Goal: Task Accomplishment & Management: Use online tool/utility

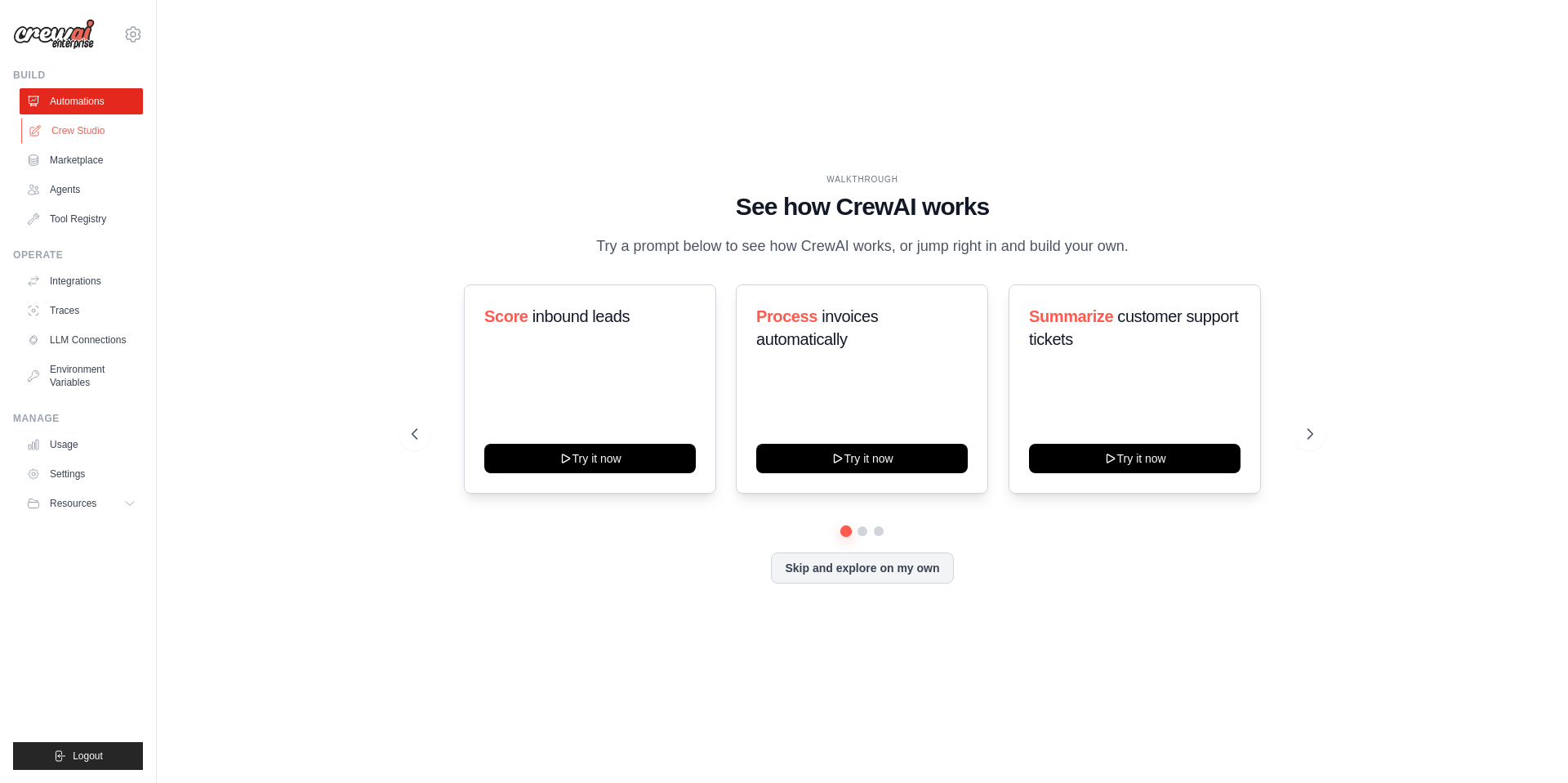
click at [77, 137] on link "Crew Studio" at bounding box center [83, 131] width 124 height 26
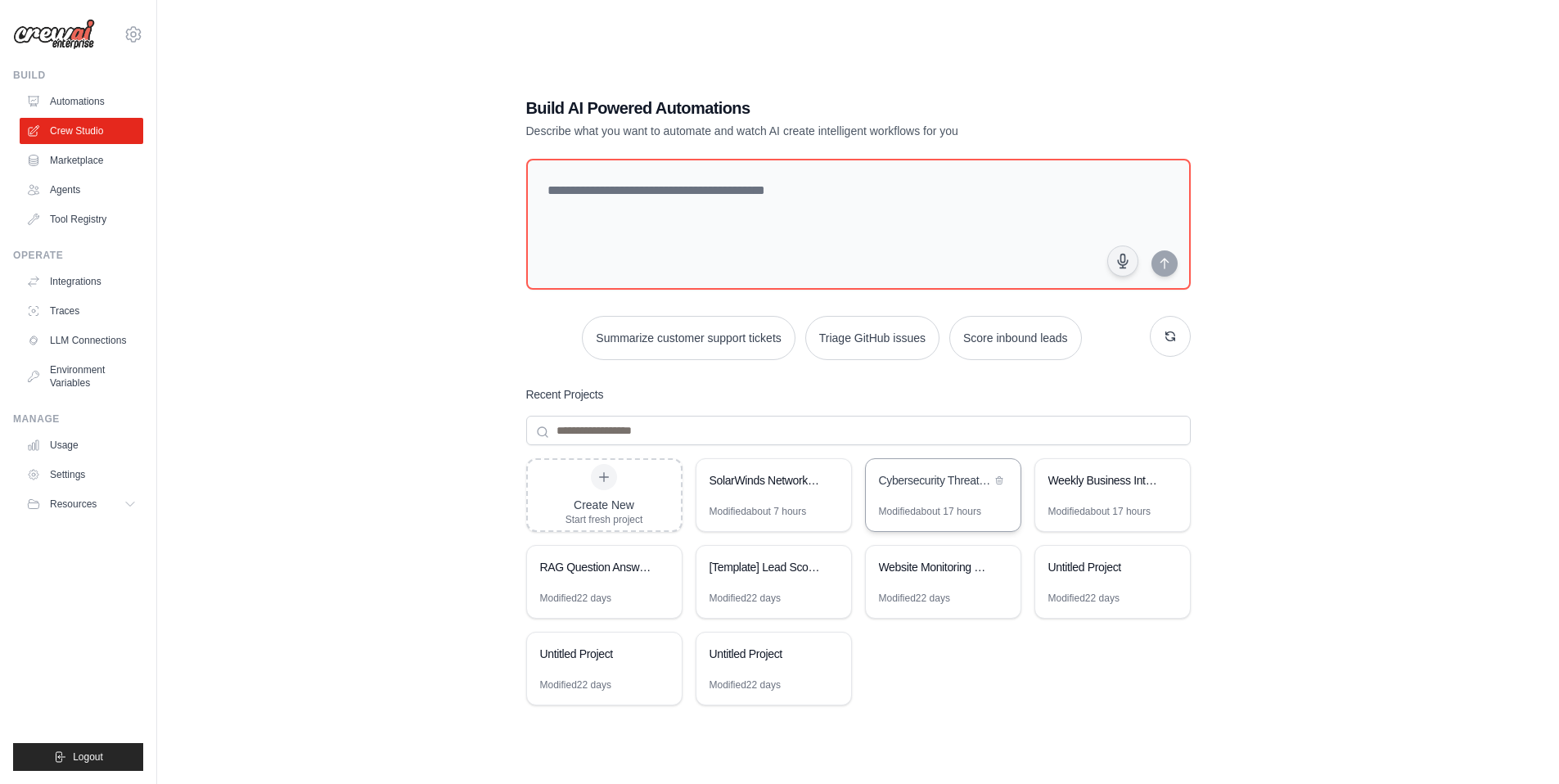
click at [918, 479] on div "Cybersecurity Threat Intelligence Analyzer" at bounding box center [935, 480] width 112 height 17
click at [64, 134] on link "Crew Studio" at bounding box center [83, 131] width 124 height 26
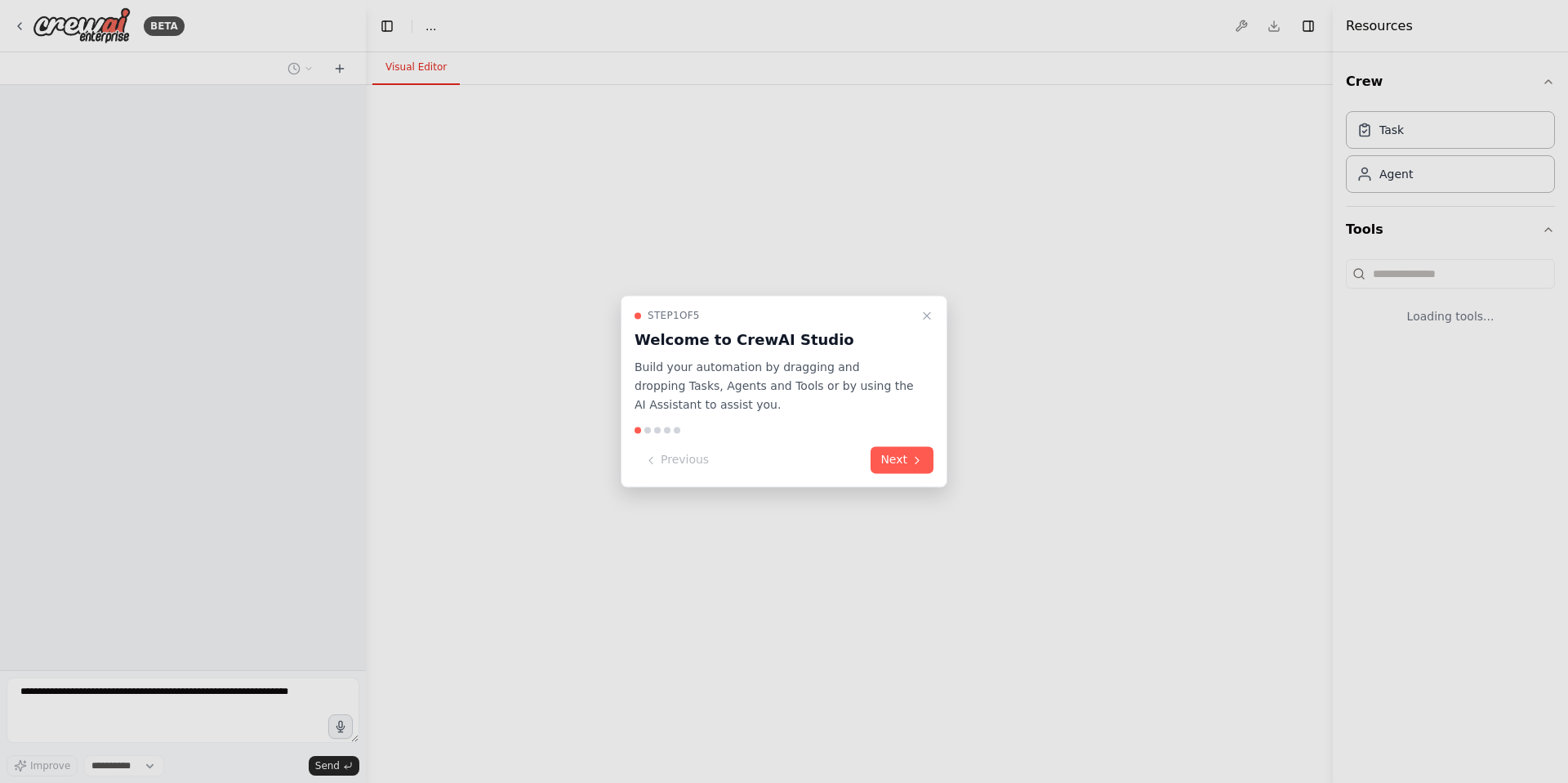
select select "****"
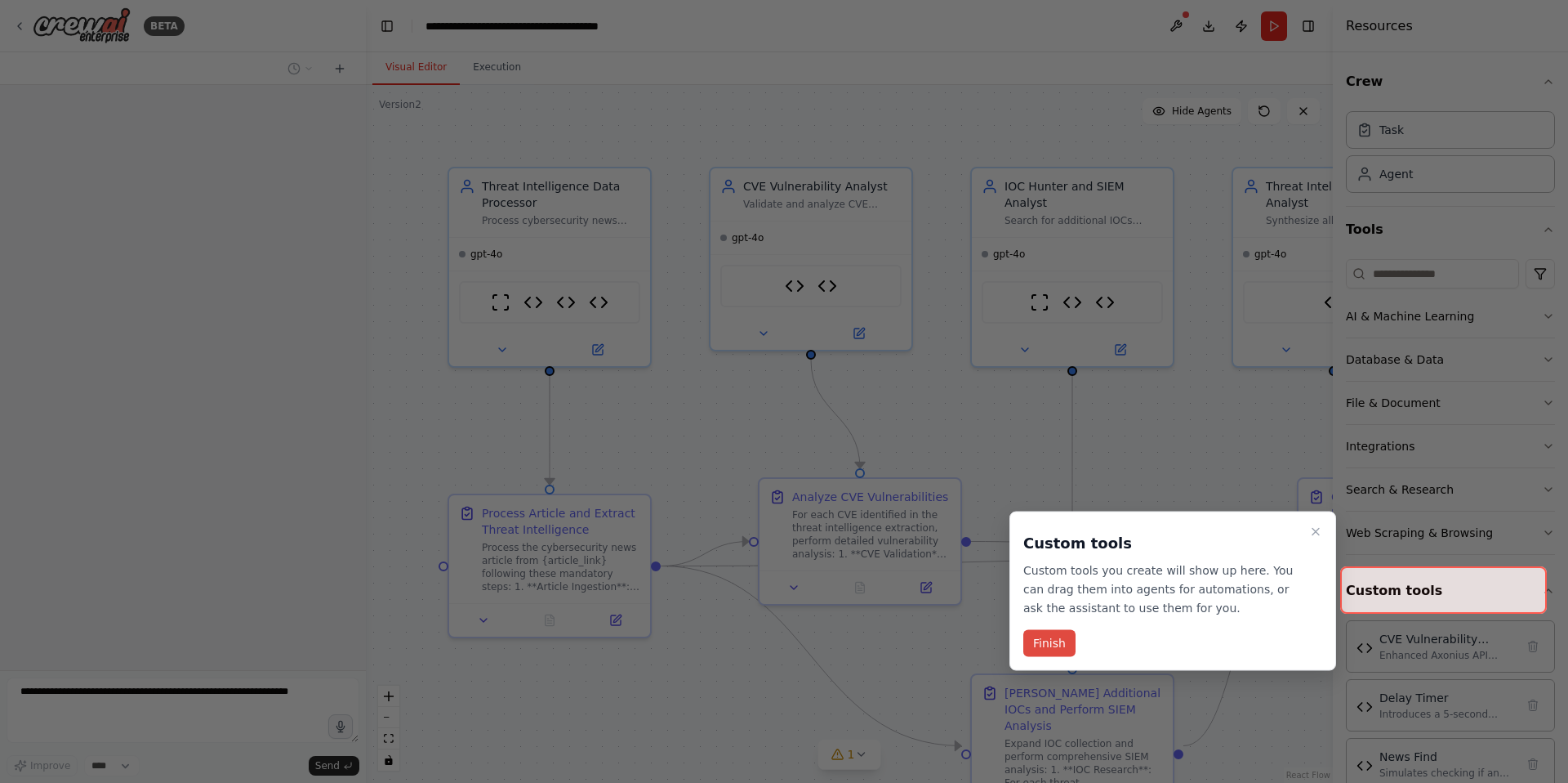
click at [1039, 648] on button "Finish" at bounding box center [1049, 643] width 52 height 27
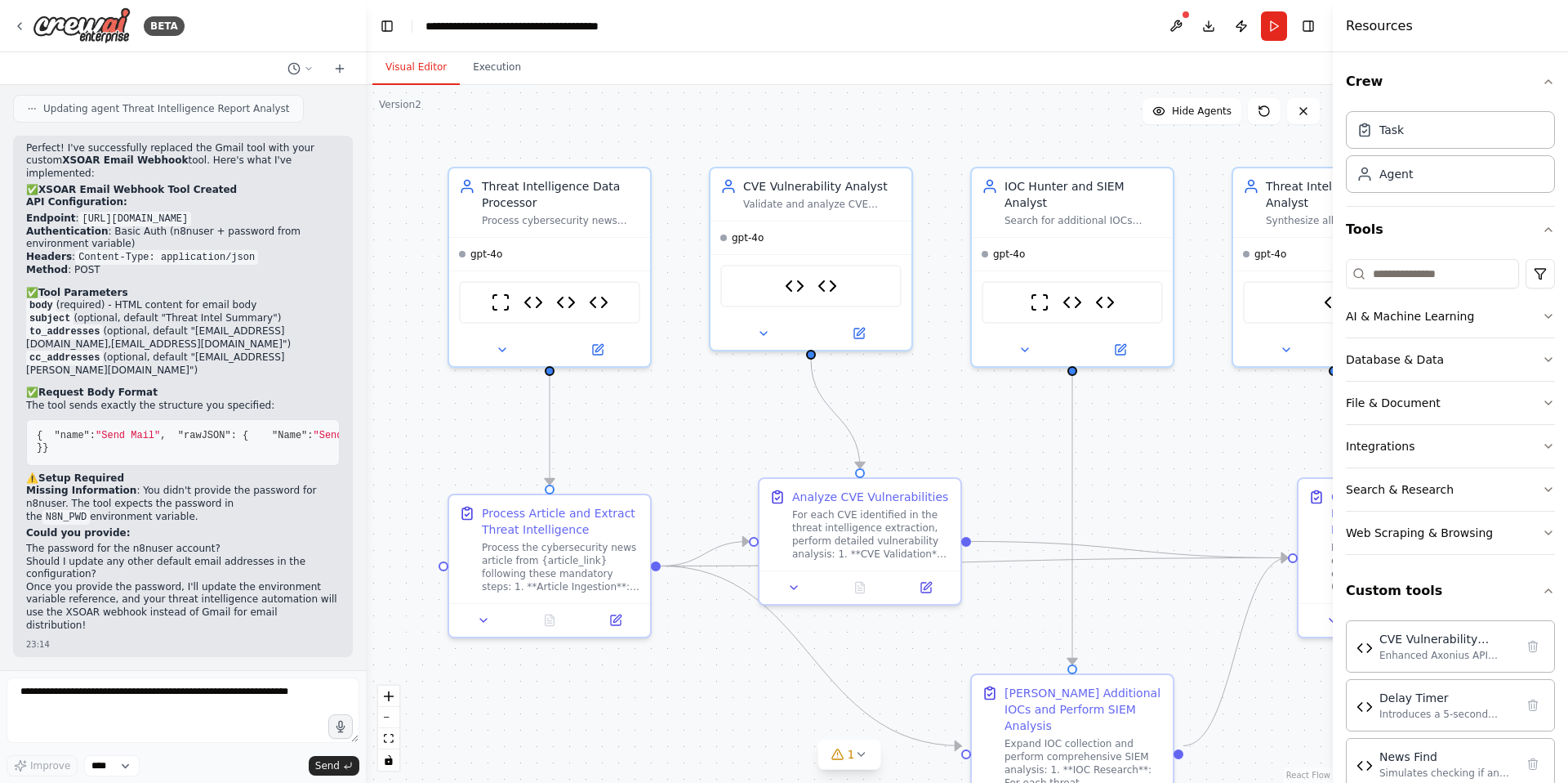
scroll to position [14324, 0]
click at [99, 701] on textarea at bounding box center [182, 710] width 353 height 65
type textarea "**********"
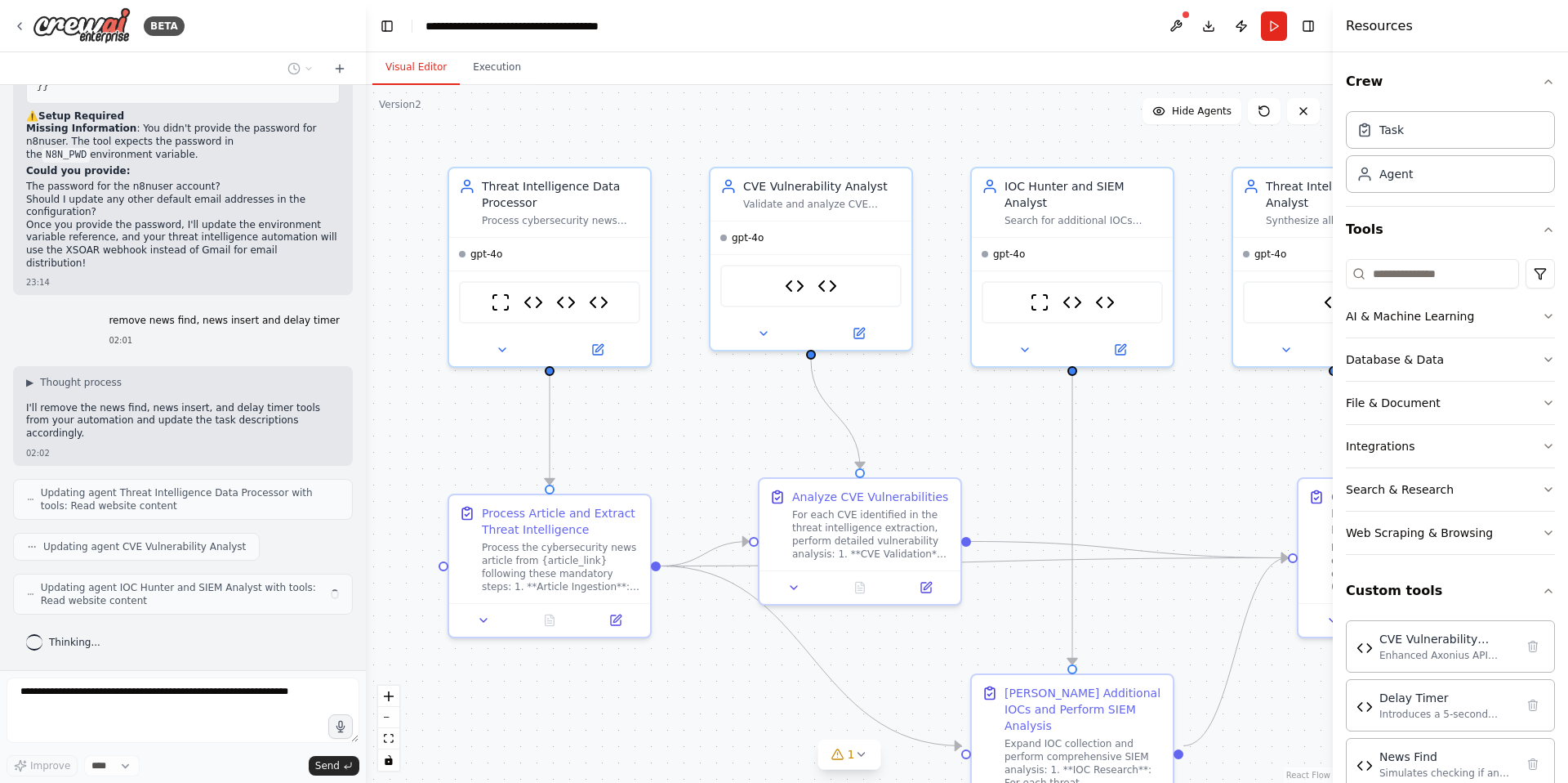
scroll to position [14673, 0]
click at [19, 24] on icon at bounding box center [20, 25] width 3 height 6
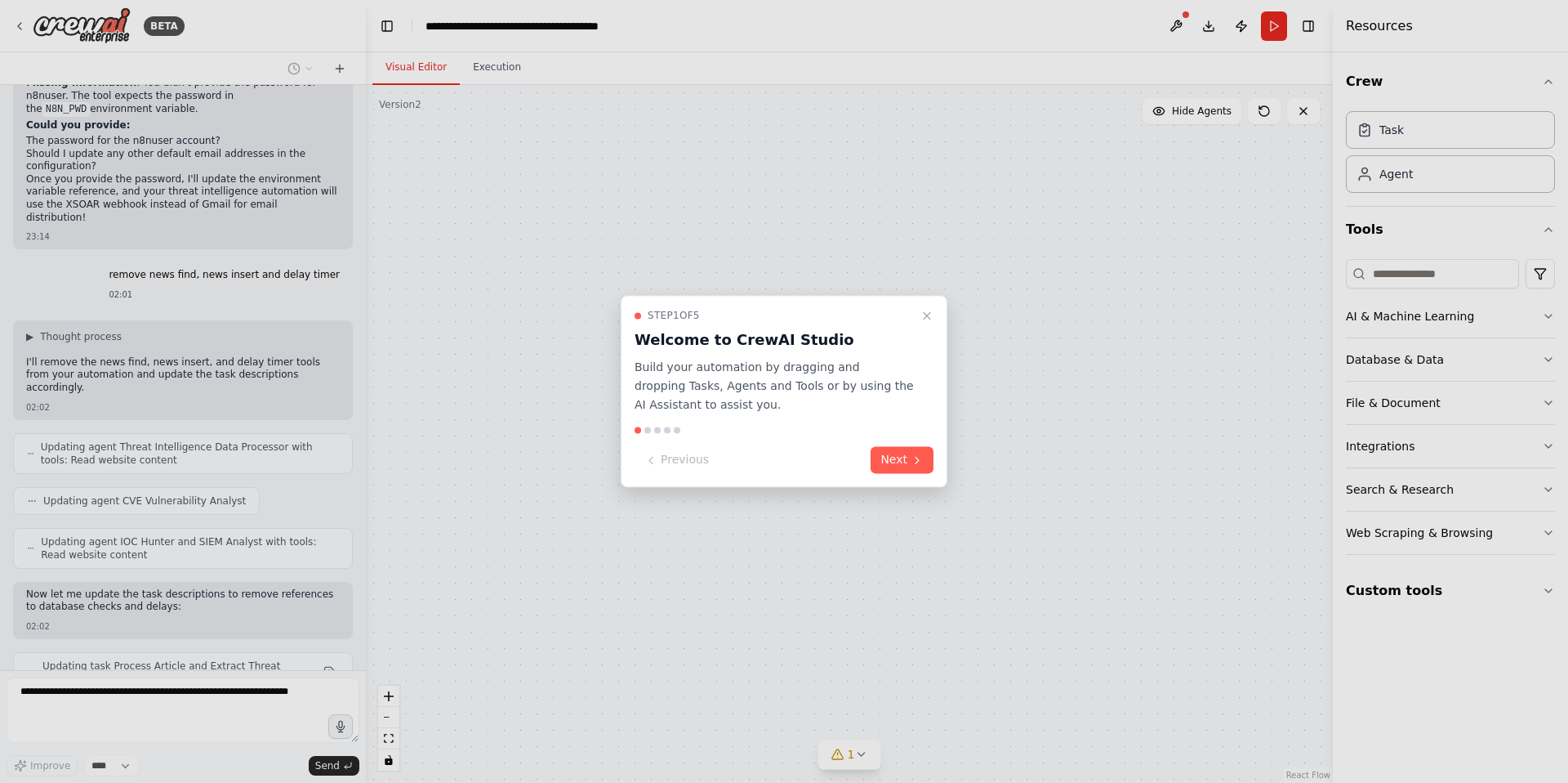
scroll to position [14997, 0]
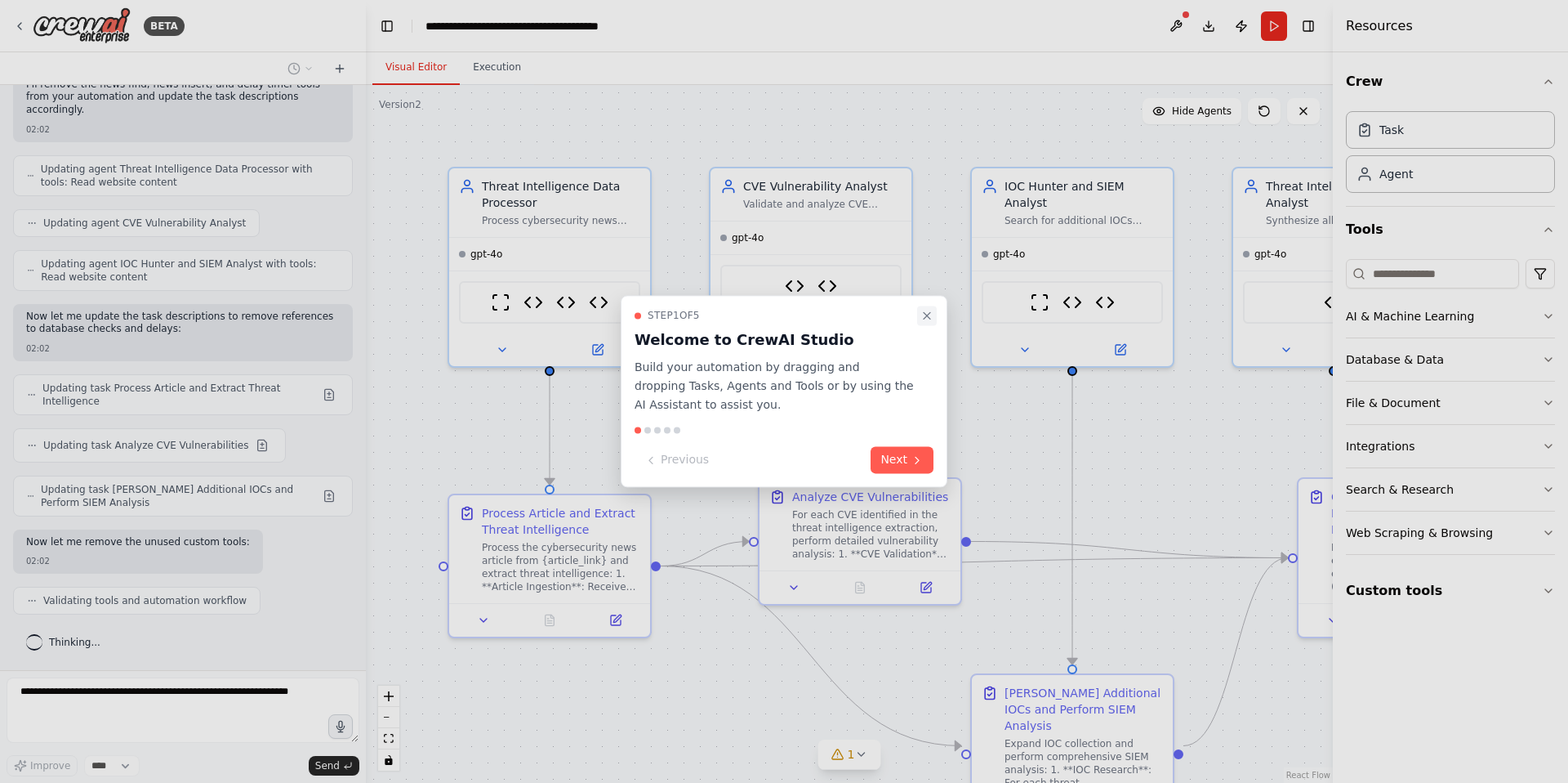
click at [930, 317] on icon "Close walkthrough" at bounding box center [927, 315] width 13 height 13
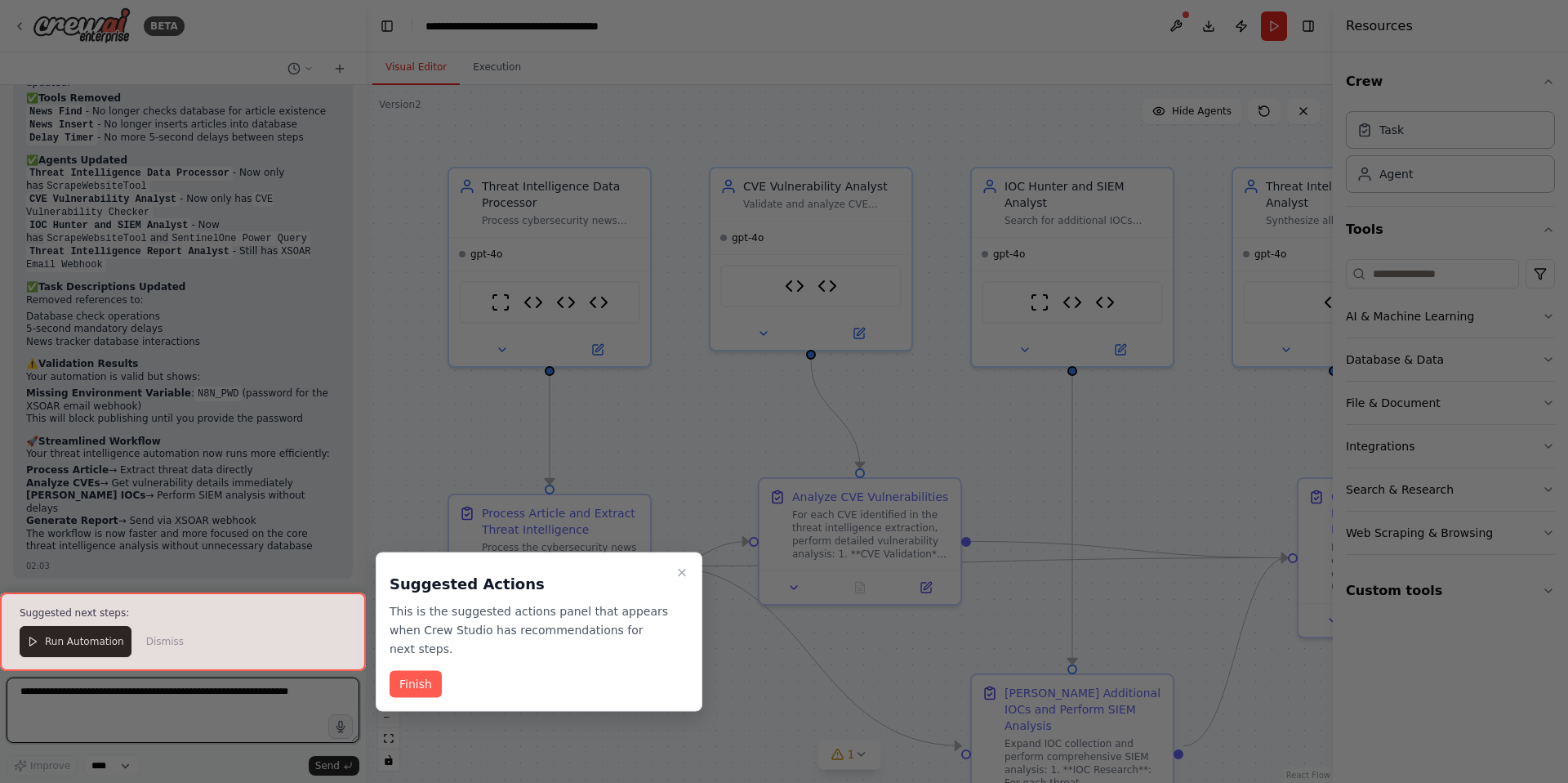
scroll to position [15580, 0]
click at [682, 574] on icon "Close walkthrough" at bounding box center [682, 572] width 13 height 13
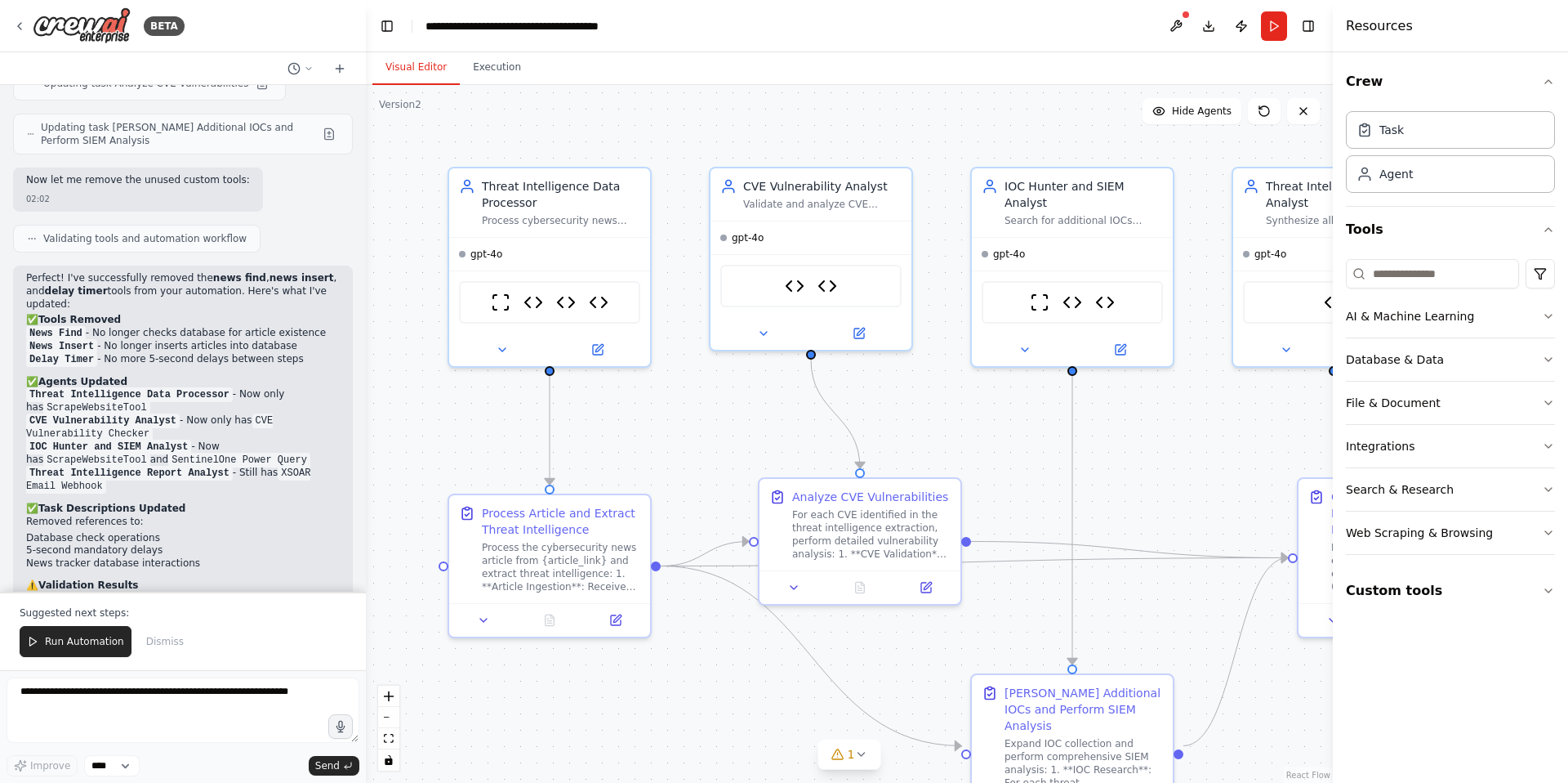
scroll to position [15260, 0]
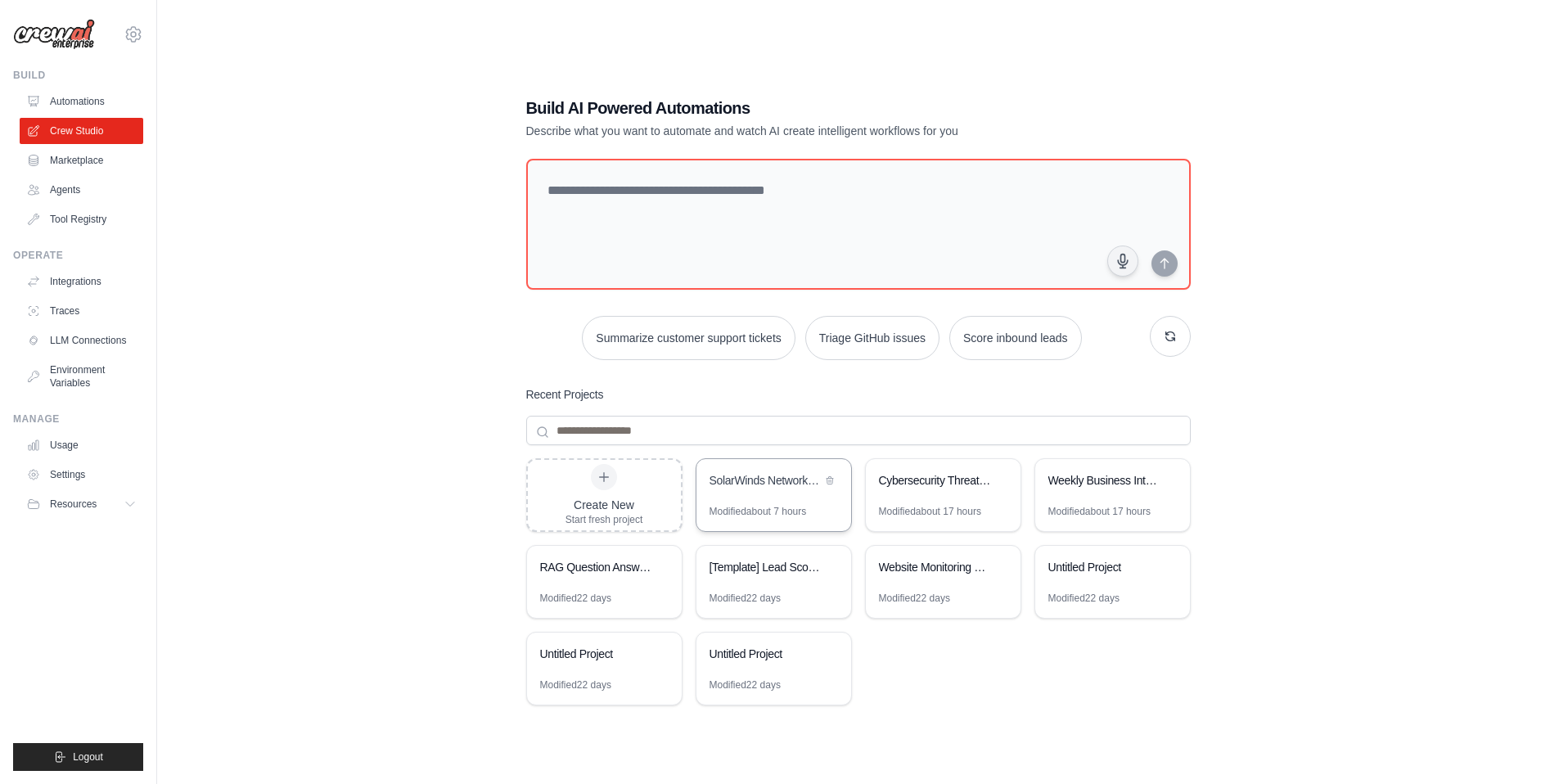
click at [782, 475] on div "SolarWinds Network Monitoring Report Processor" at bounding box center [765, 480] width 112 height 17
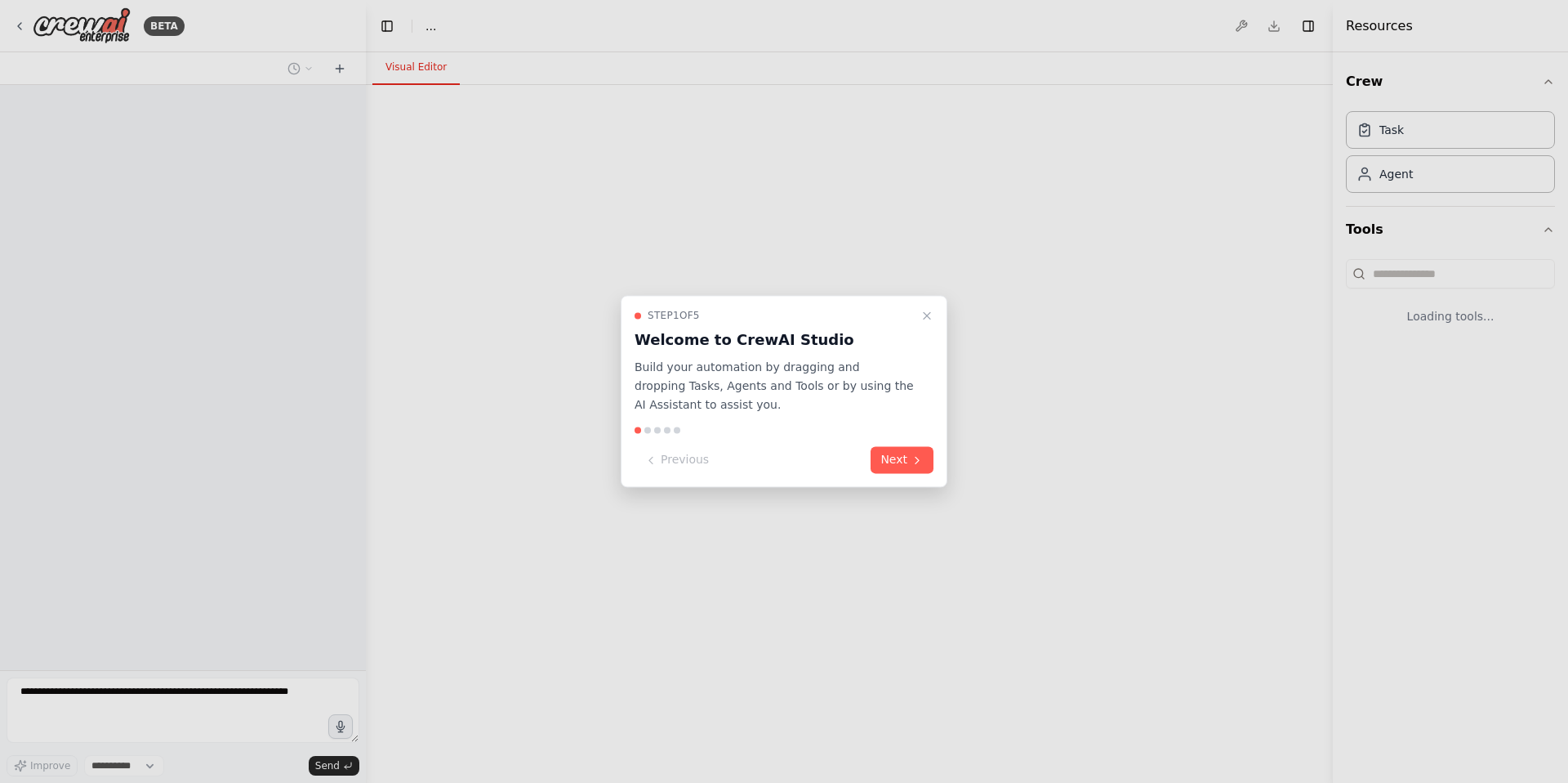
select select "****"
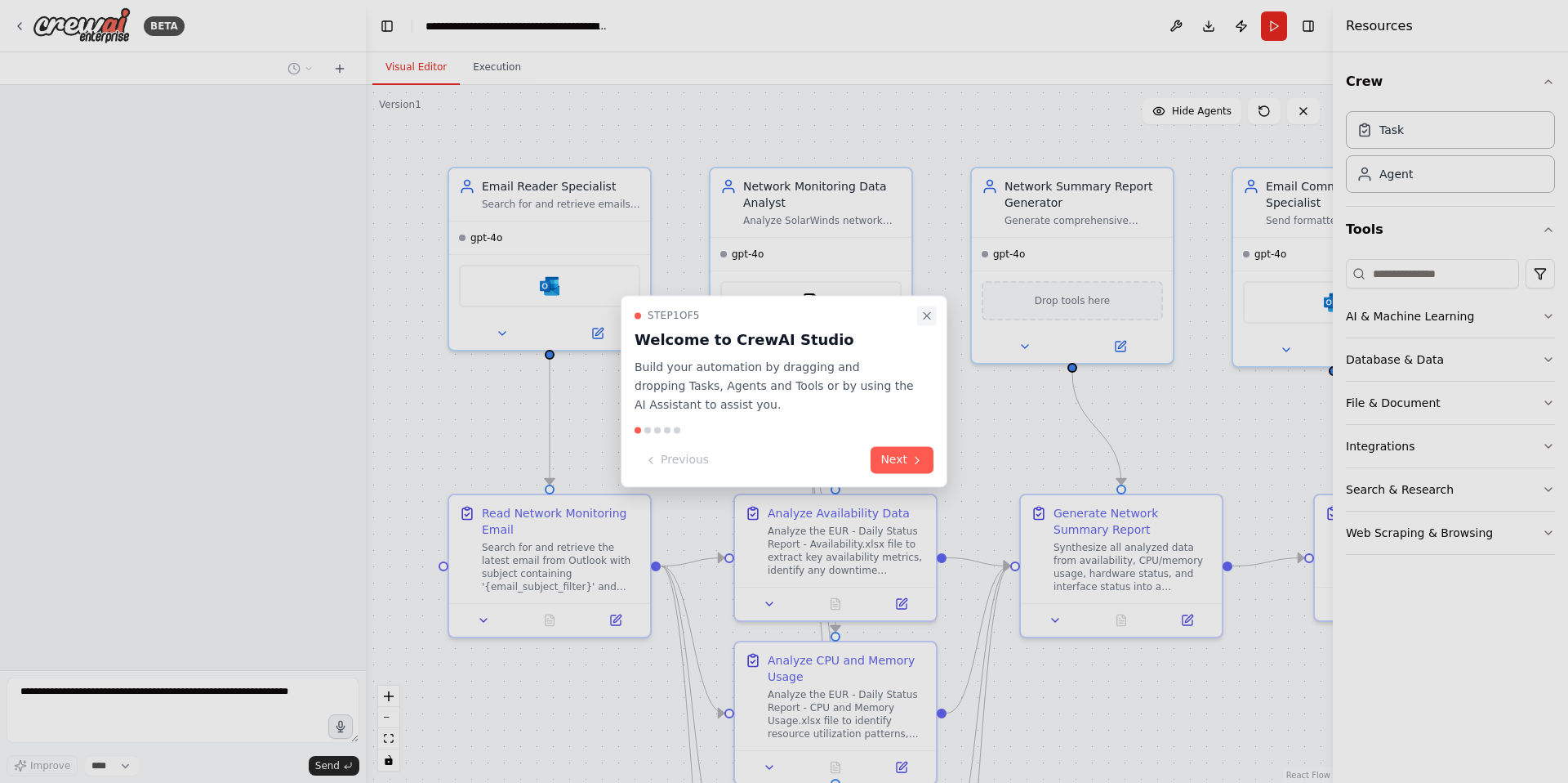
click at [929, 317] on icon "Close walkthrough" at bounding box center [927, 315] width 13 height 13
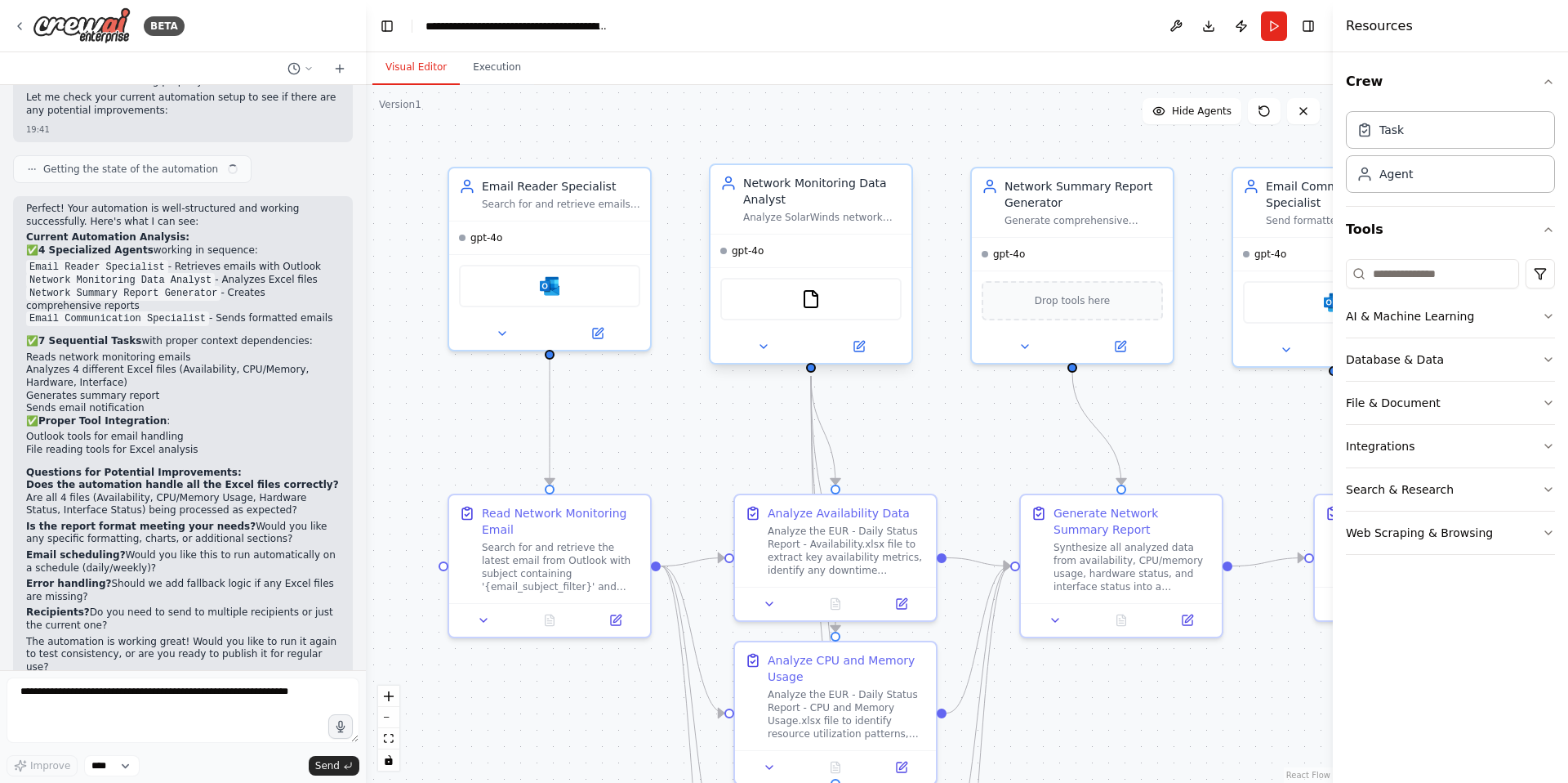
scroll to position [6163, 0]
click at [556, 282] on img at bounding box center [549, 283] width 19 height 19
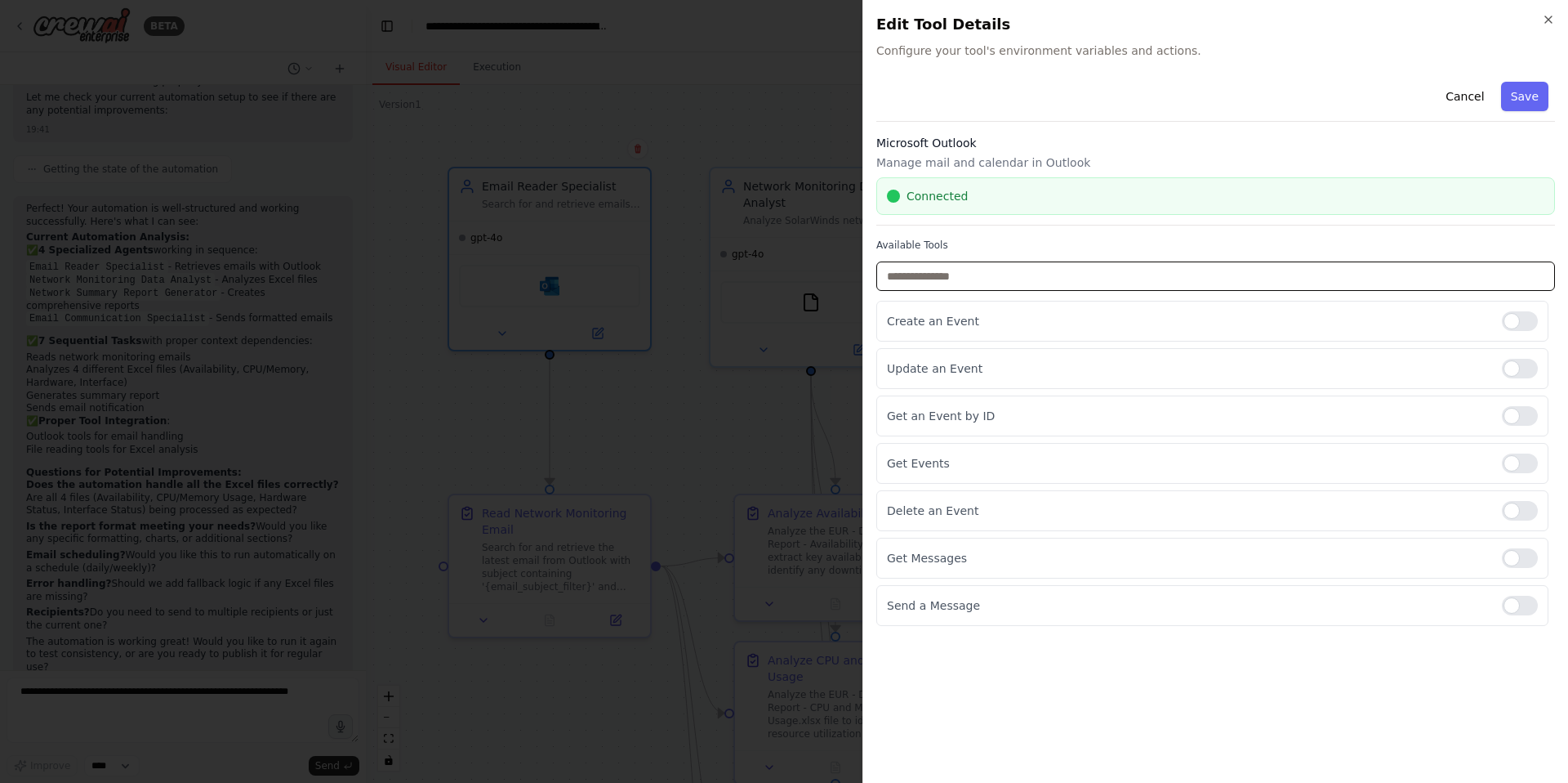
click at [930, 283] on input "text" at bounding box center [1216, 276] width 679 height 30
click at [954, 279] on input "text" at bounding box center [1216, 276] width 679 height 30
type input "*"
click at [1549, 18] on icon "button" at bounding box center [1548, 19] width 13 height 13
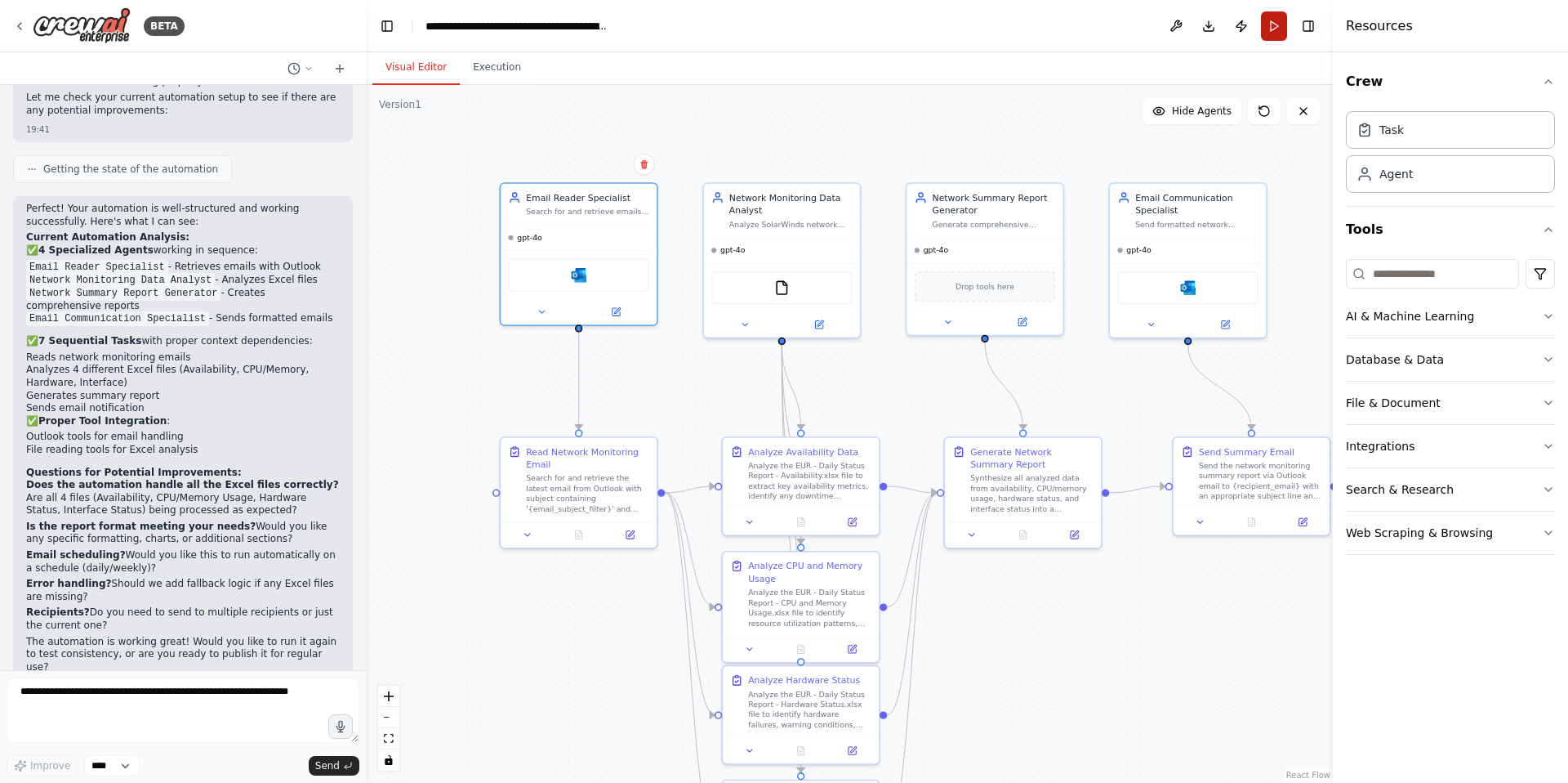
click at [1273, 32] on button "Run" at bounding box center [1274, 26] width 26 height 30
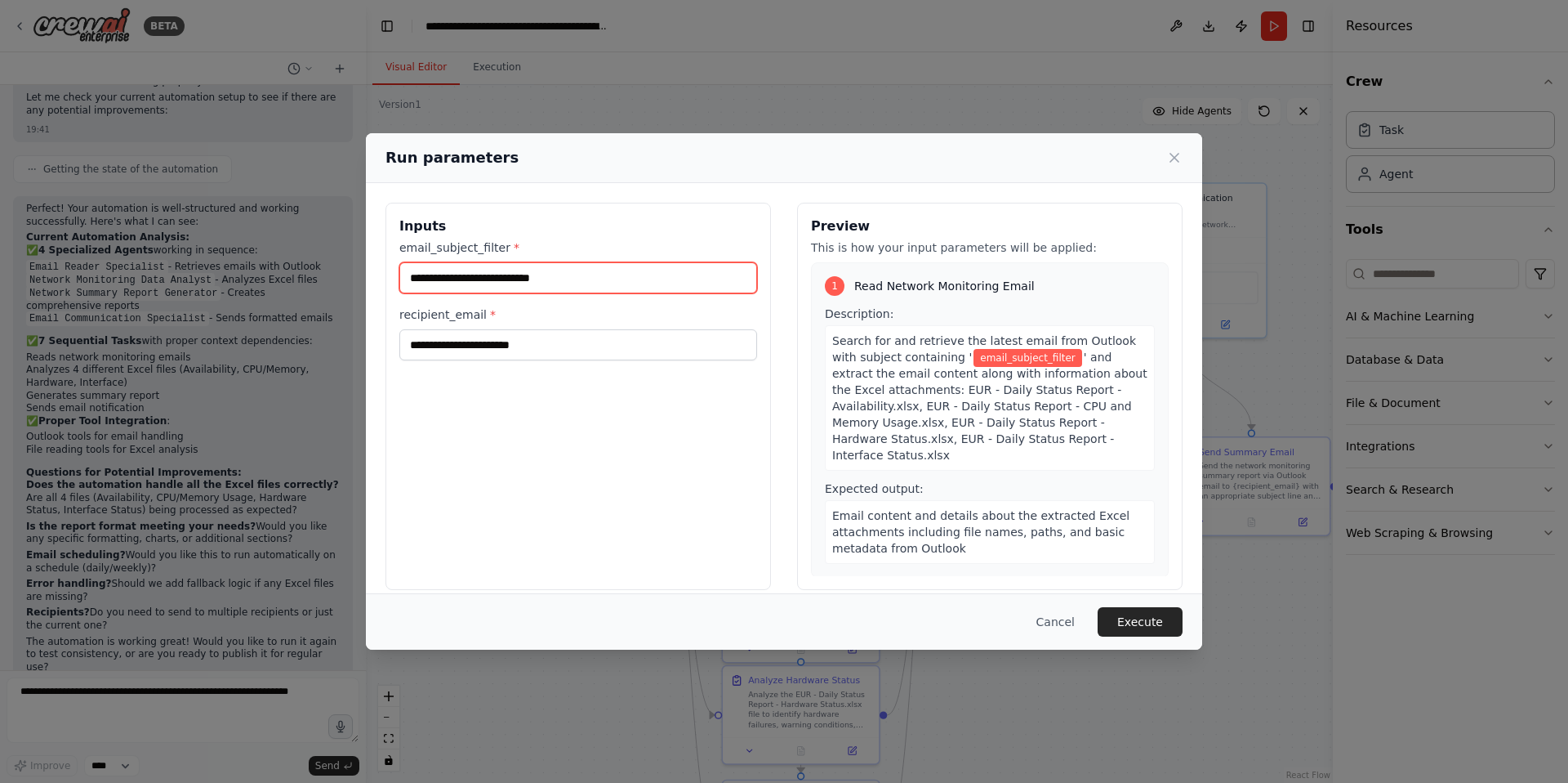
click at [505, 280] on input "email_subject_filter *" at bounding box center [578, 278] width 357 height 31
click at [1178, 160] on icon at bounding box center [1174, 157] width 17 height 17
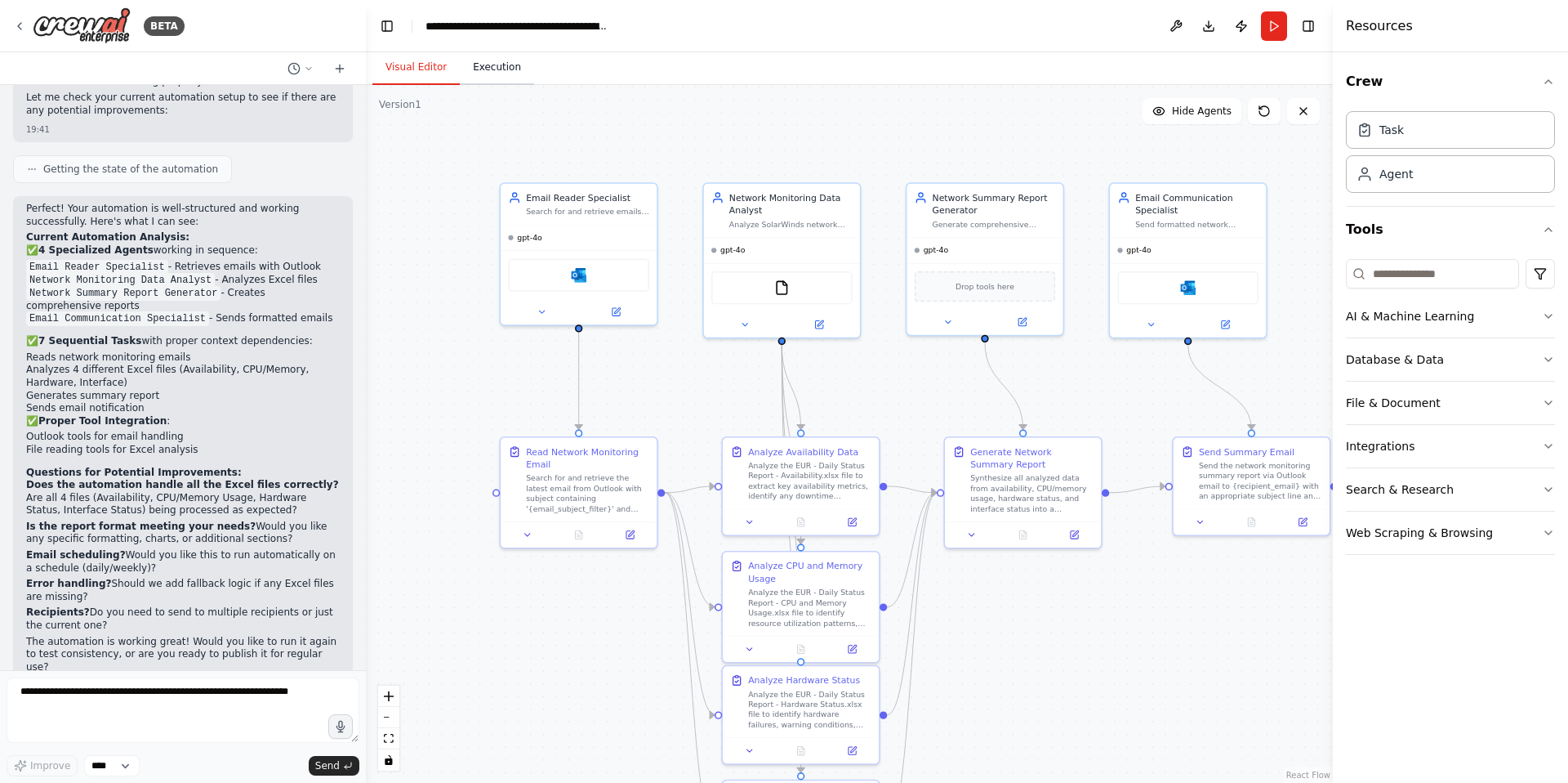
click at [505, 72] on button "Execution" at bounding box center [497, 67] width 74 height 34
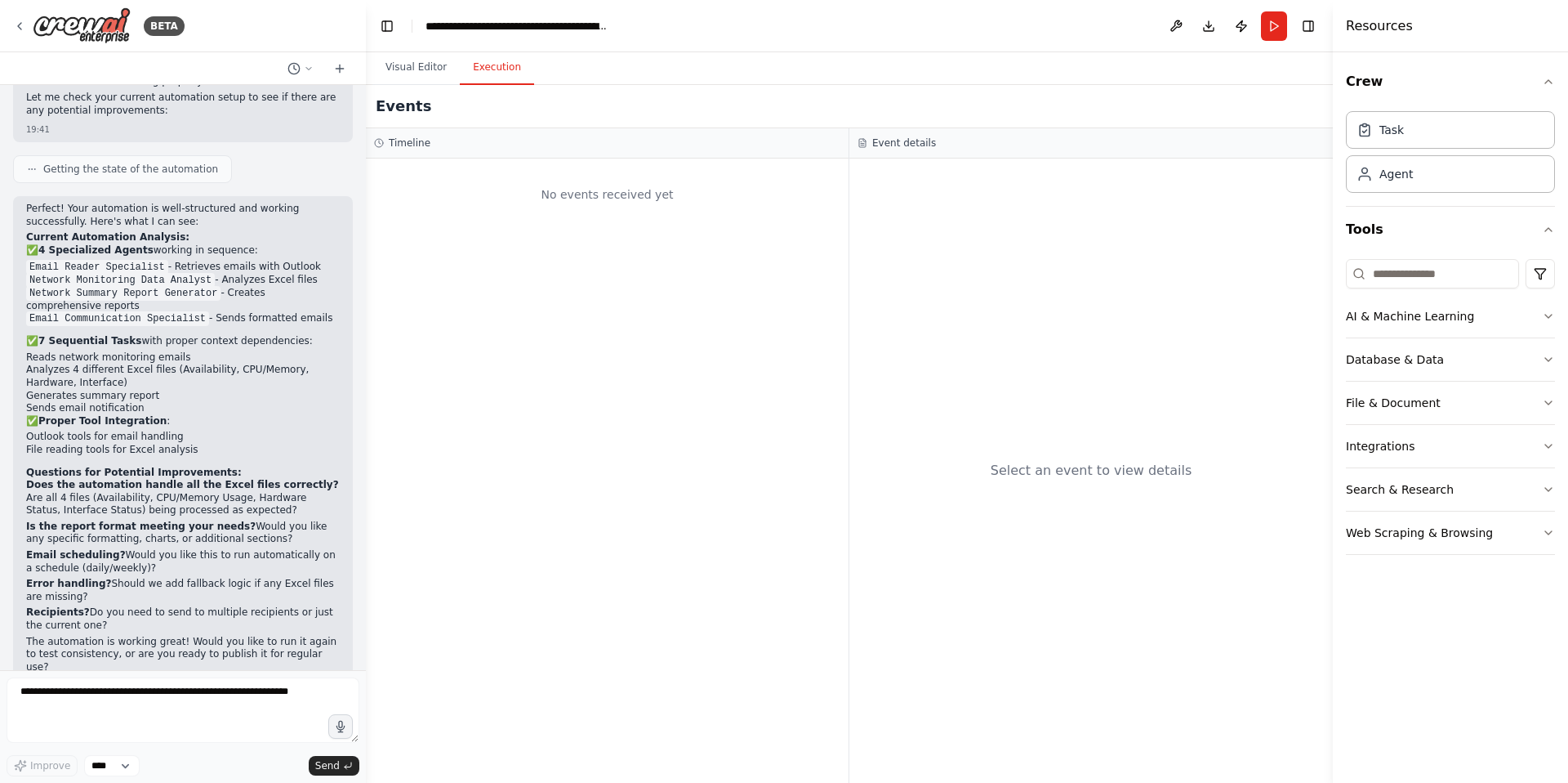
click at [412, 140] on h3 "Timeline" at bounding box center [410, 143] width 42 height 13
click at [499, 71] on button "Execution" at bounding box center [497, 67] width 74 height 34
click at [422, 71] on button "Visual Editor" at bounding box center [416, 67] width 87 height 34
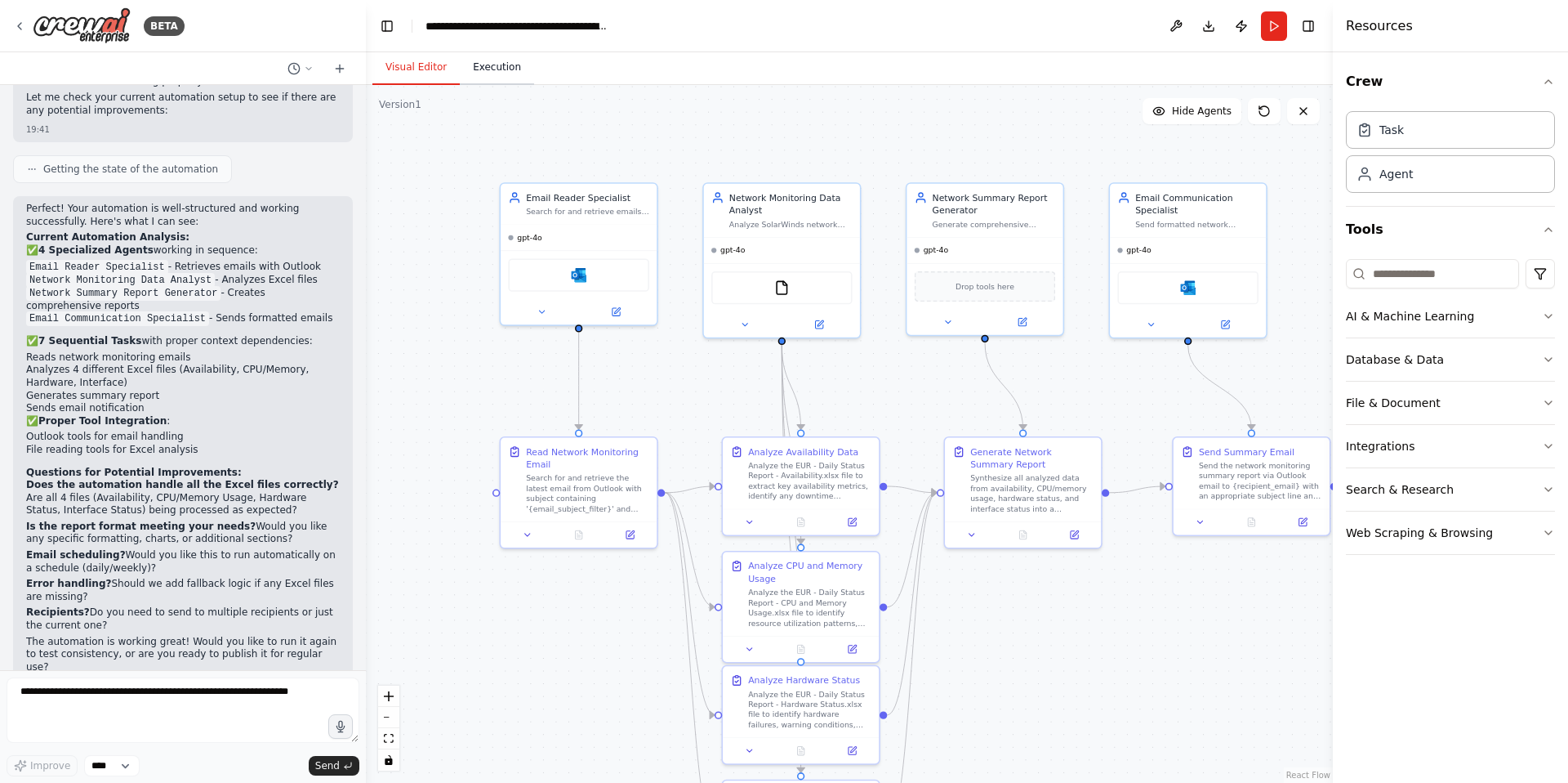
click at [499, 69] on button "Execution" at bounding box center [497, 67] width 74 height 34
click at [431, 70] on button "Visual Editor" at bounding box center [416, 67] width 87 height 34
click at [500, 70] on button "Execution" at bounding box center [497, 67] width 74 height 34
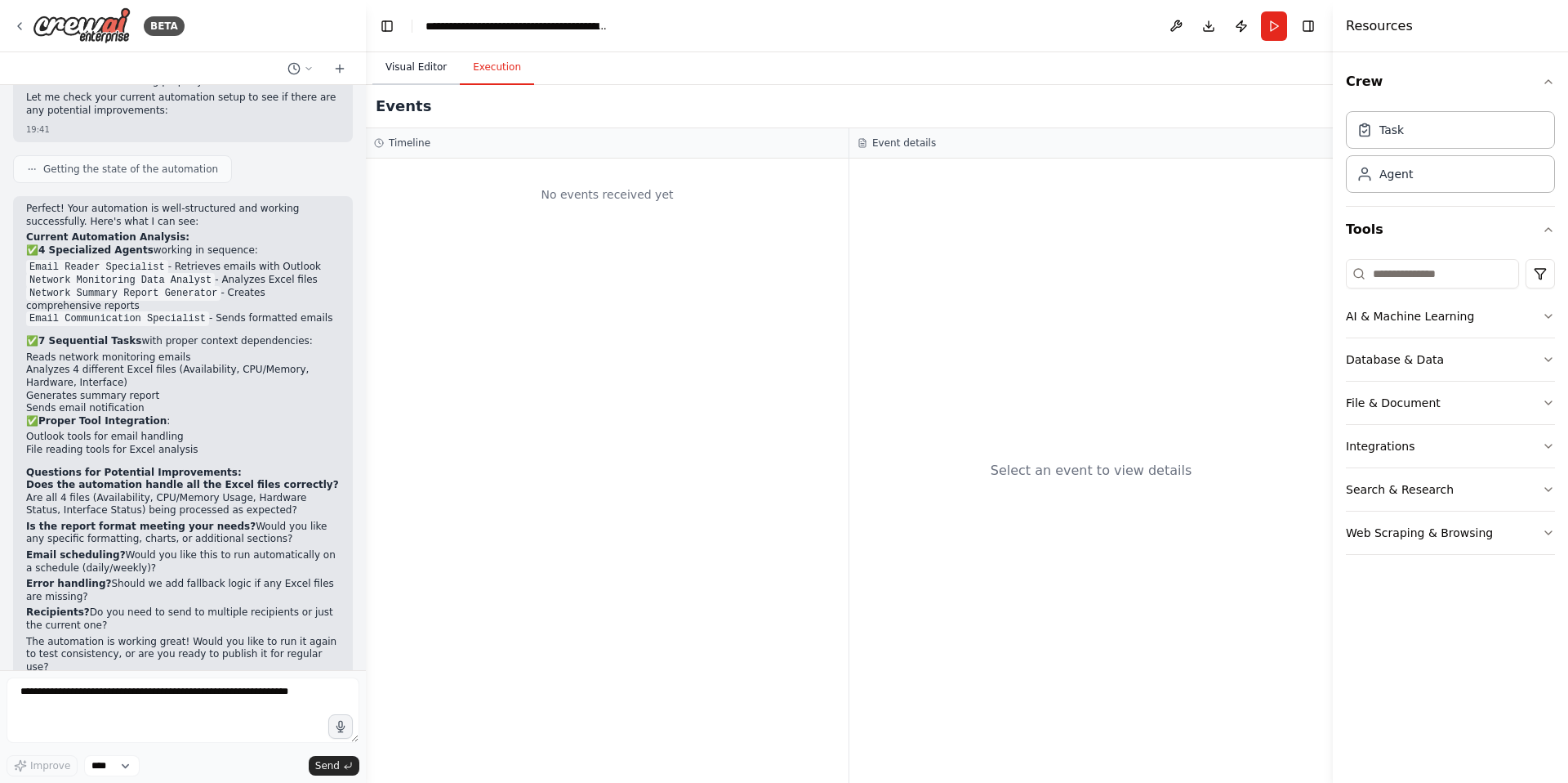
click at [438, 70] on button "Visual Editor" at bounding box center [416, 67] width 87 height 34
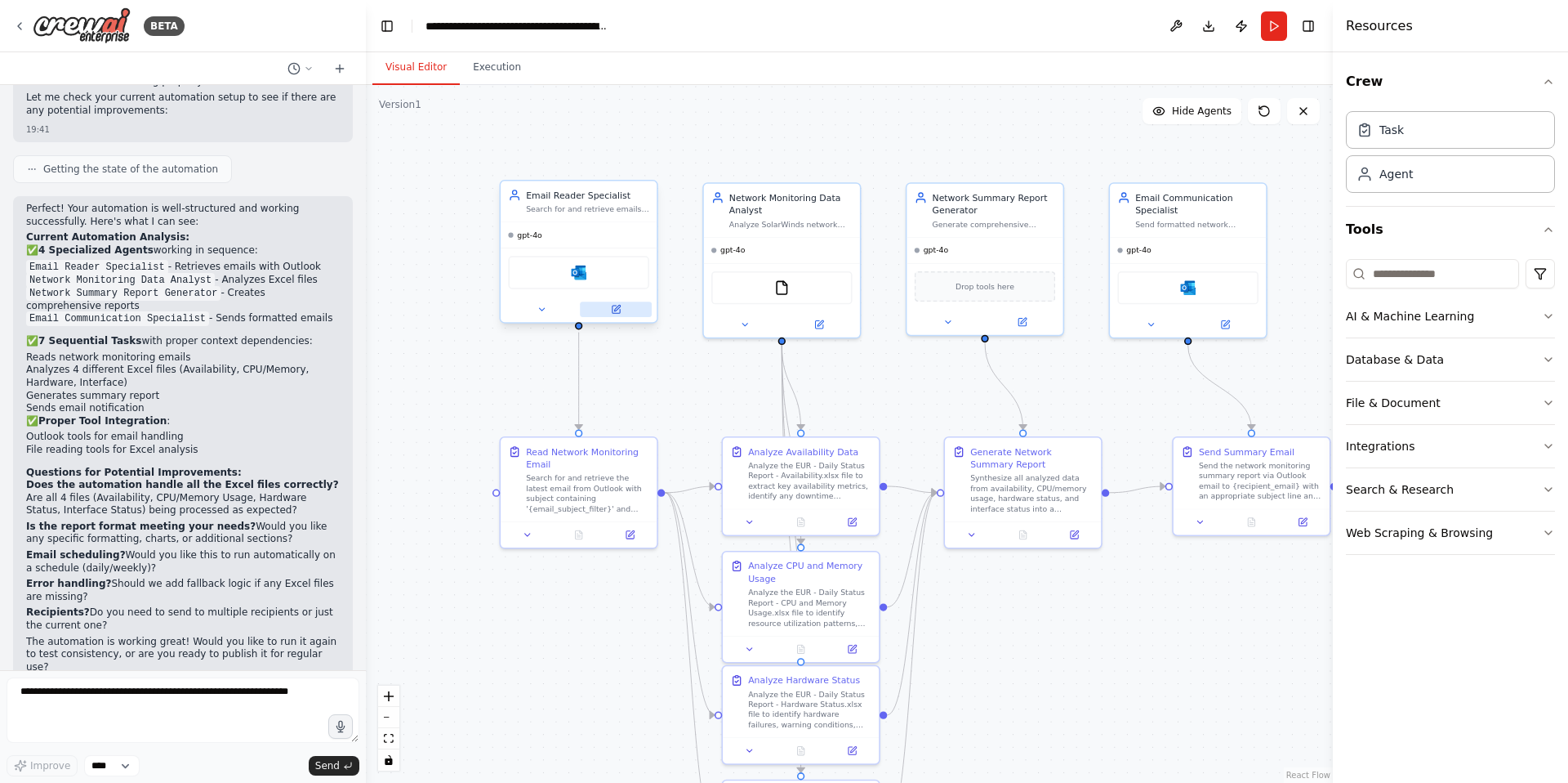
click at [614, 306] on icon at bounding box center [615, 309] width 7 height 7
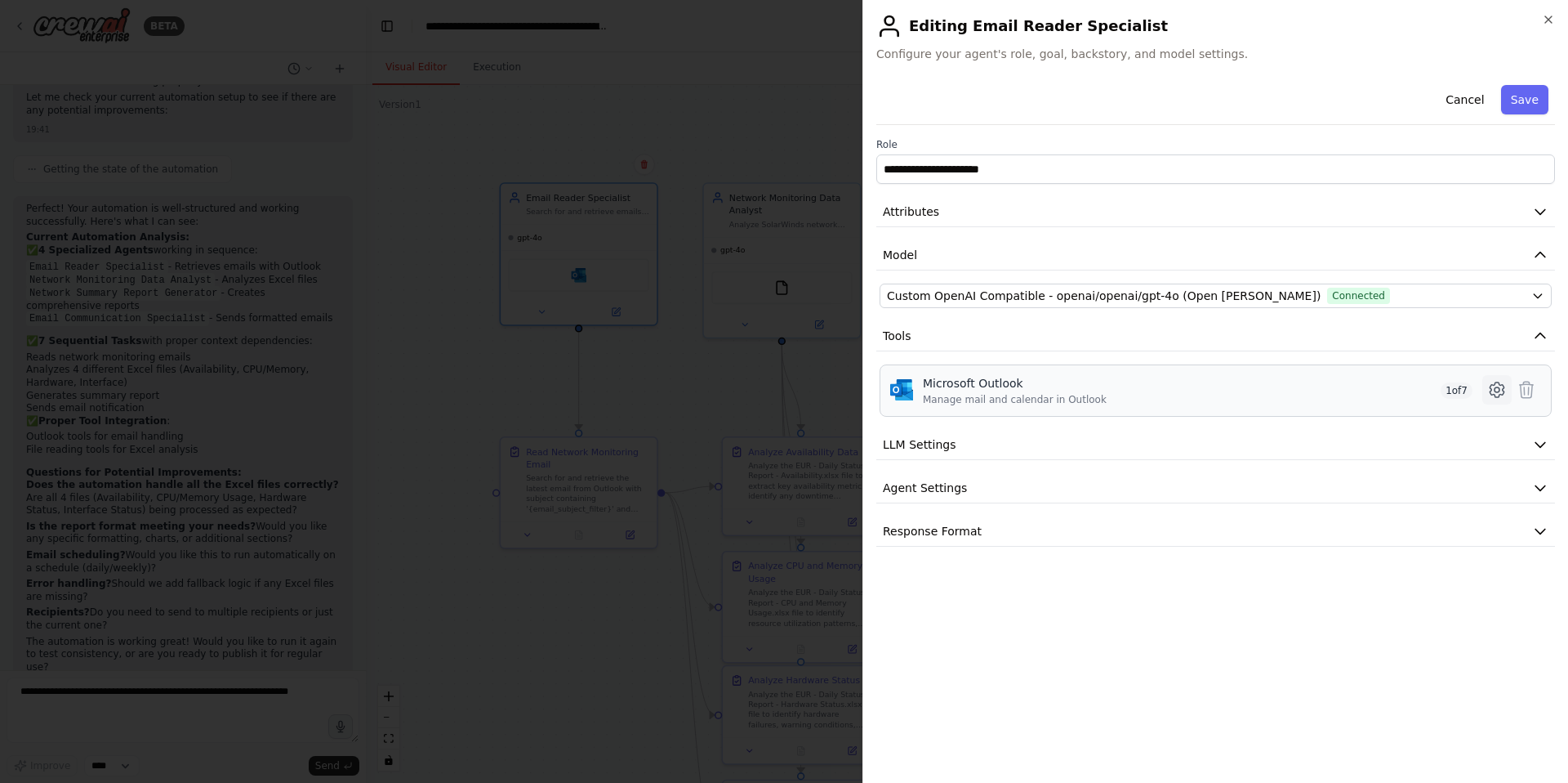
click at [1500, 392] on icon at bounding box center [1497, 390] width 19 height 19
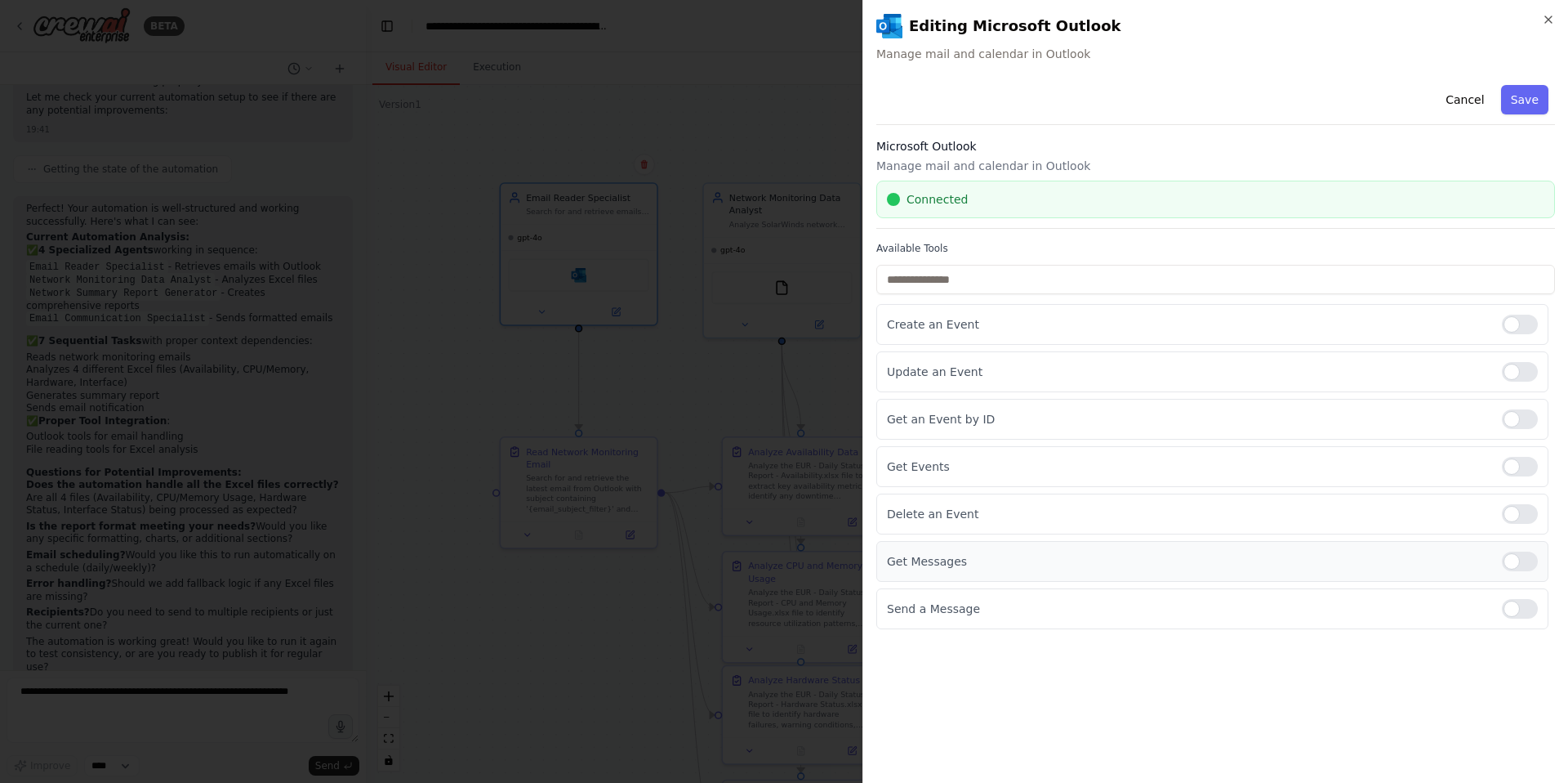
click at [953, 560] on p "Get Messages" at bounding box center [1188, 561] width 602 height 17
click at [1550, 19] on icon "button" at bounding box center [1548, 19] width 13 height 13
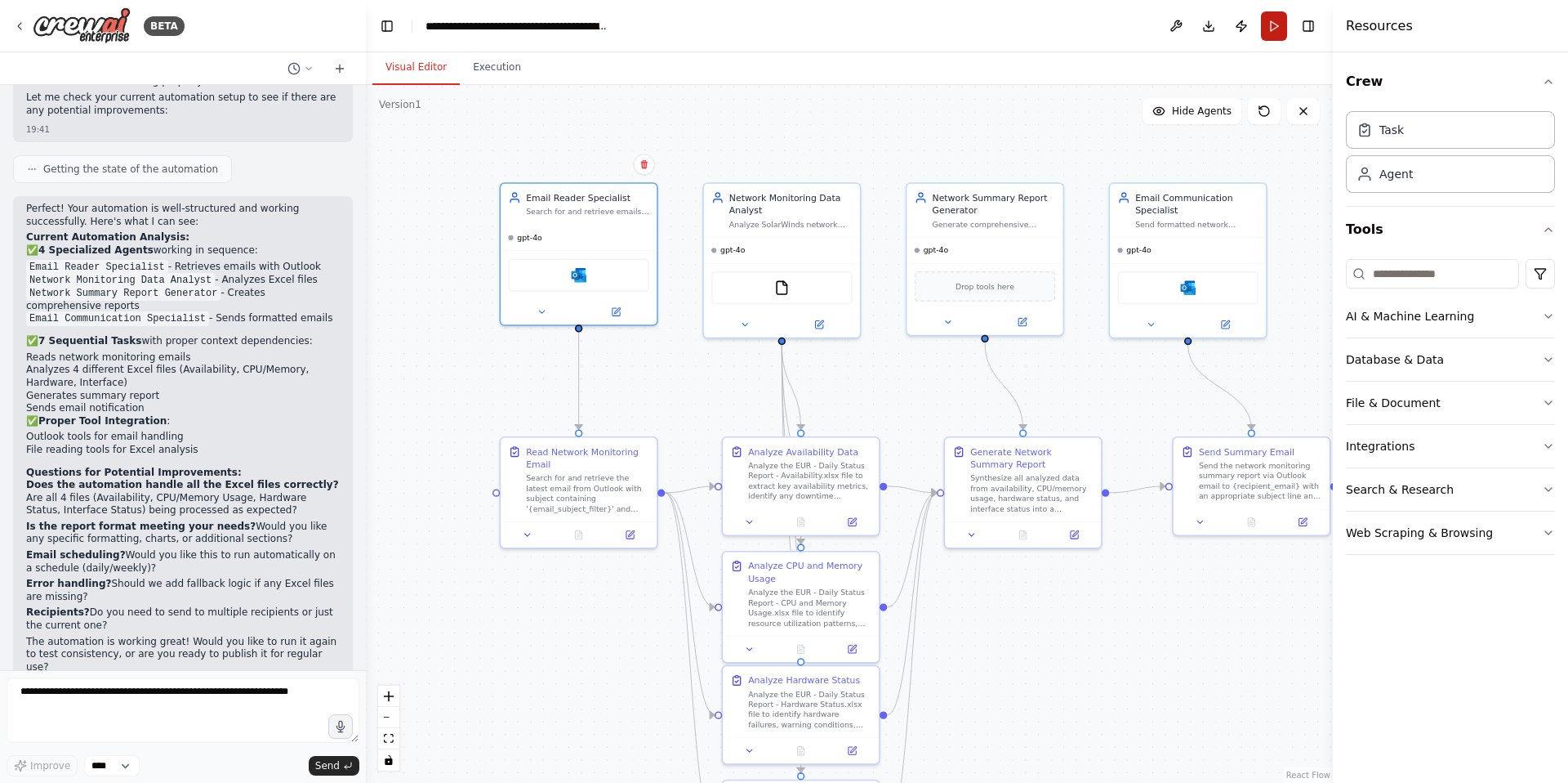
click at [1277, 31] on button "Run" at bounding box center [1274, 26] width 26 height 30
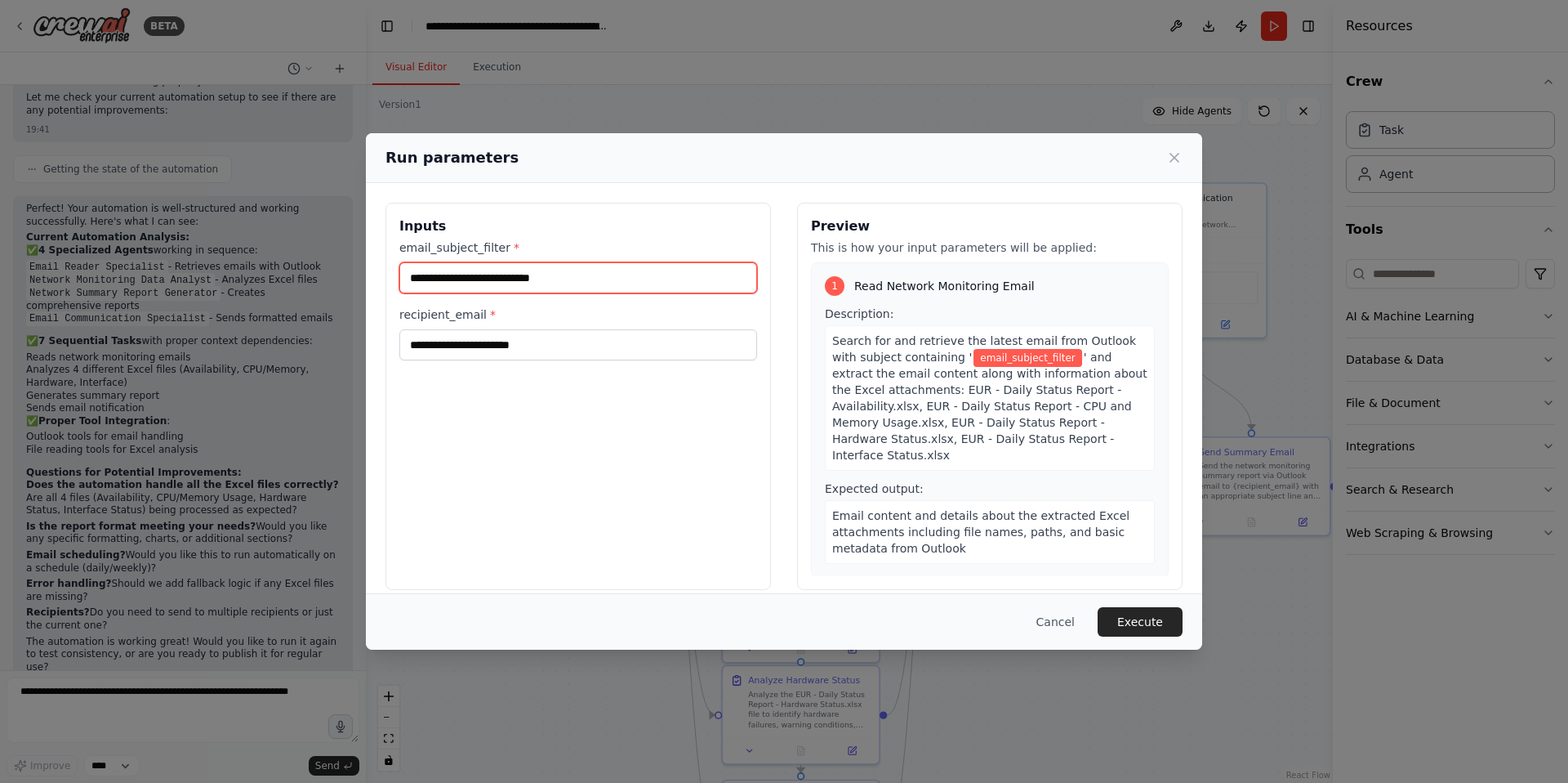
click at [458, 271] on input "email_subject_filter *" at bounding box center [578, 278] width 357 height 31
paste input "**********"
type input "**********"
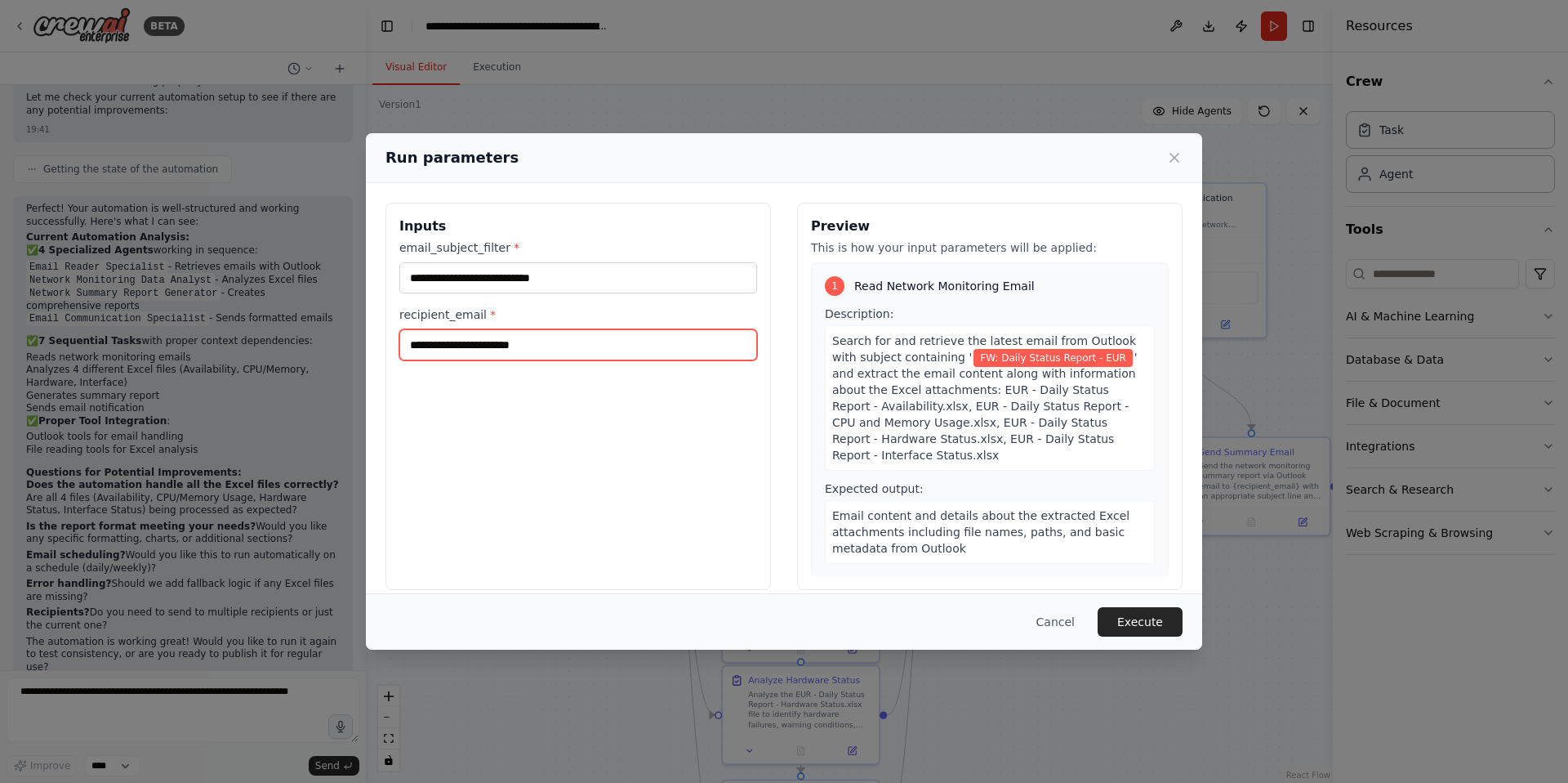
click at [484, 348] on input "recipient_email *" at bounding box center [578, 345] width 357 height 31
type input "**********"
click at [1146, 629] on button "Execute" at bounding box center [1139, 622] width 85 height 30
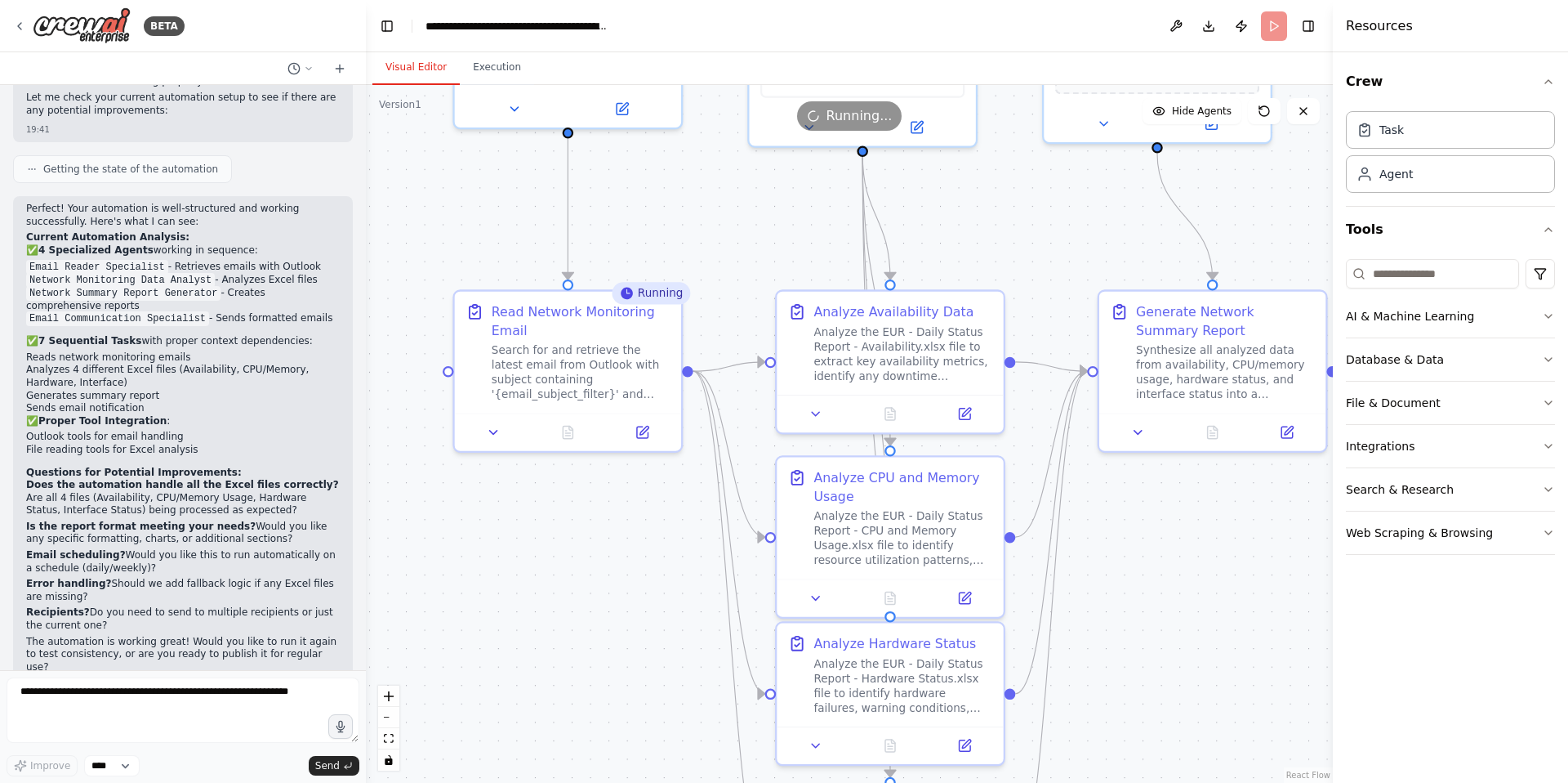
drag, startPoint x: 747, startPoint y: 385, endPoint x: 750, endPoint y: 255, distance: 130.0
click at [750, 255] on div ".deletable-edge-delete-btn { width: 20px; height: 20px; border: 0px solid #ffff…" at bounding box center [850, 433] width 967 height 698
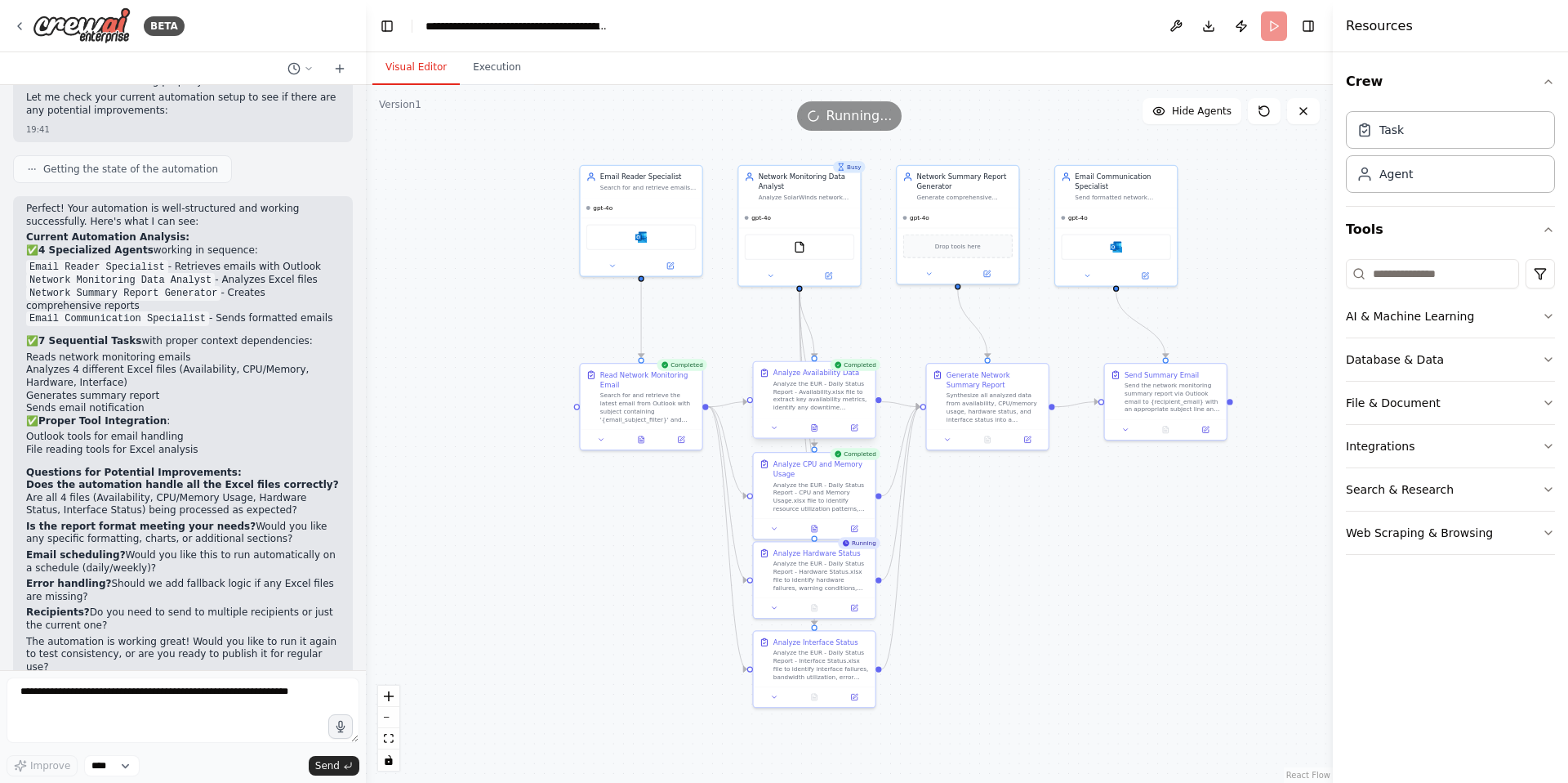
click at [824, 394] on div "Analyze the EUR - Daily Status Report - Availability.xlsx file to extract key a…" at bounding box center [821, 396] width 97 height 32
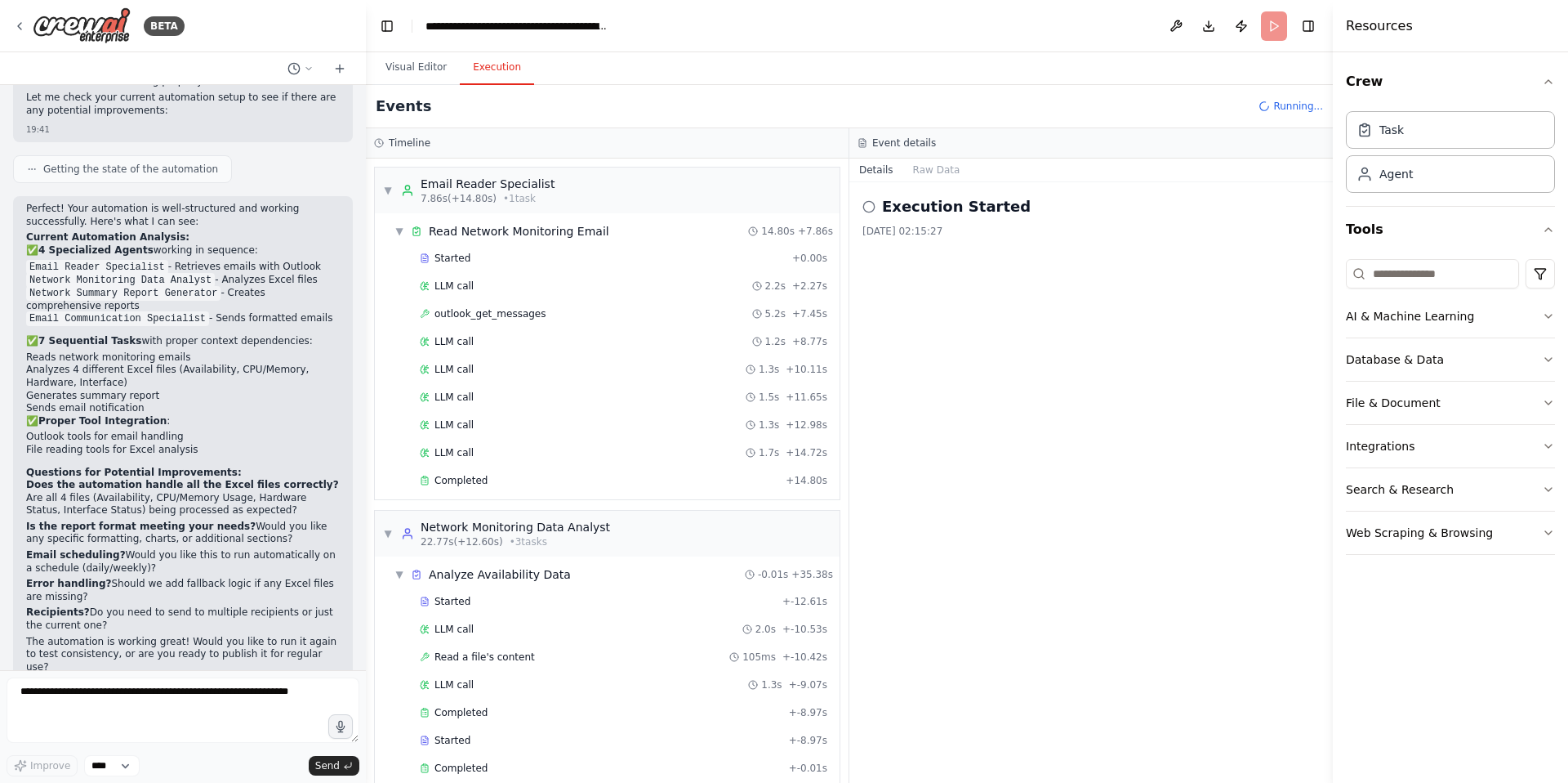
click at [500, 75] on button "Execution" at bounding box center [497, 67] width 74 height 34
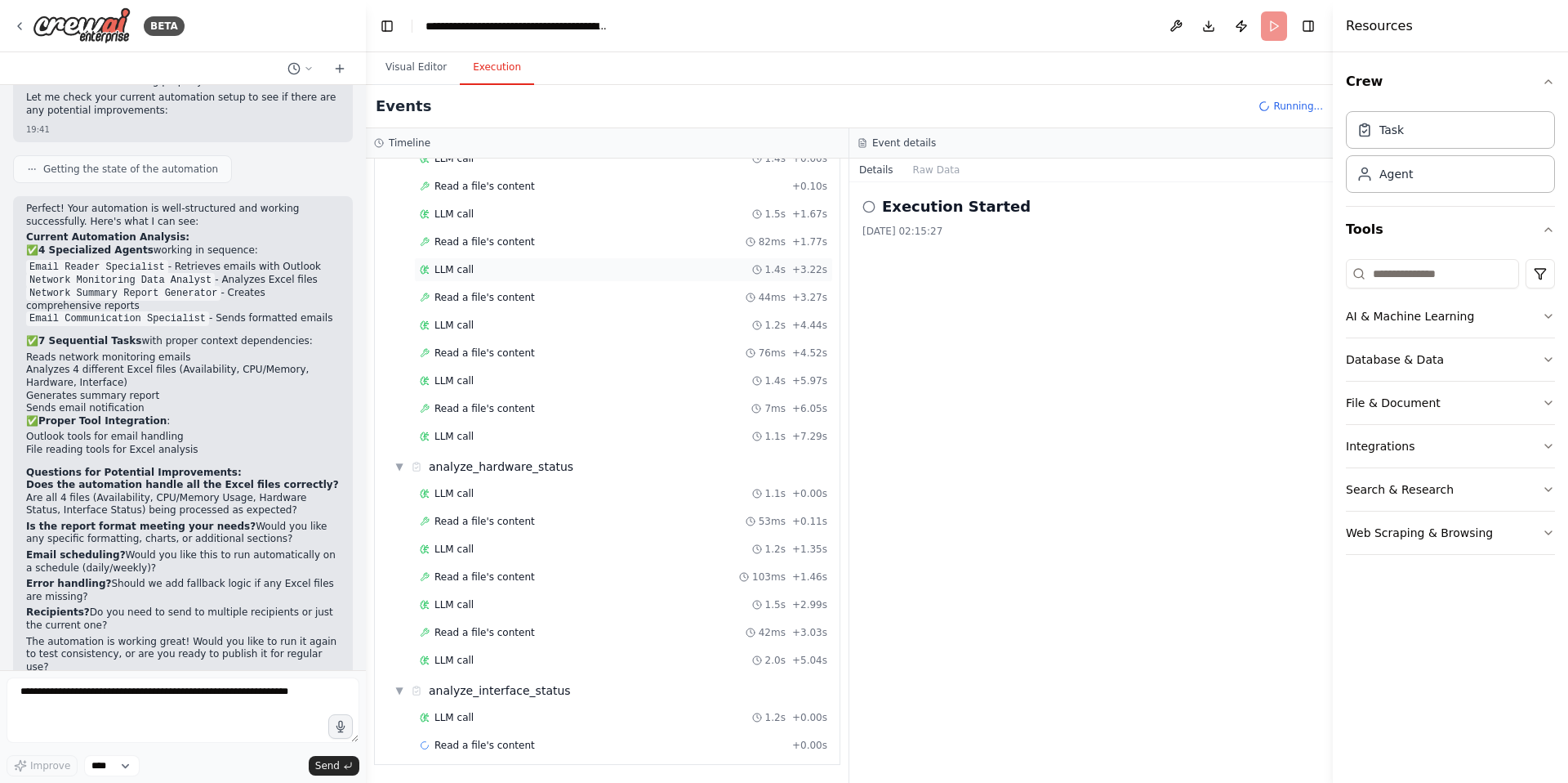
scroll to position [778, 0]
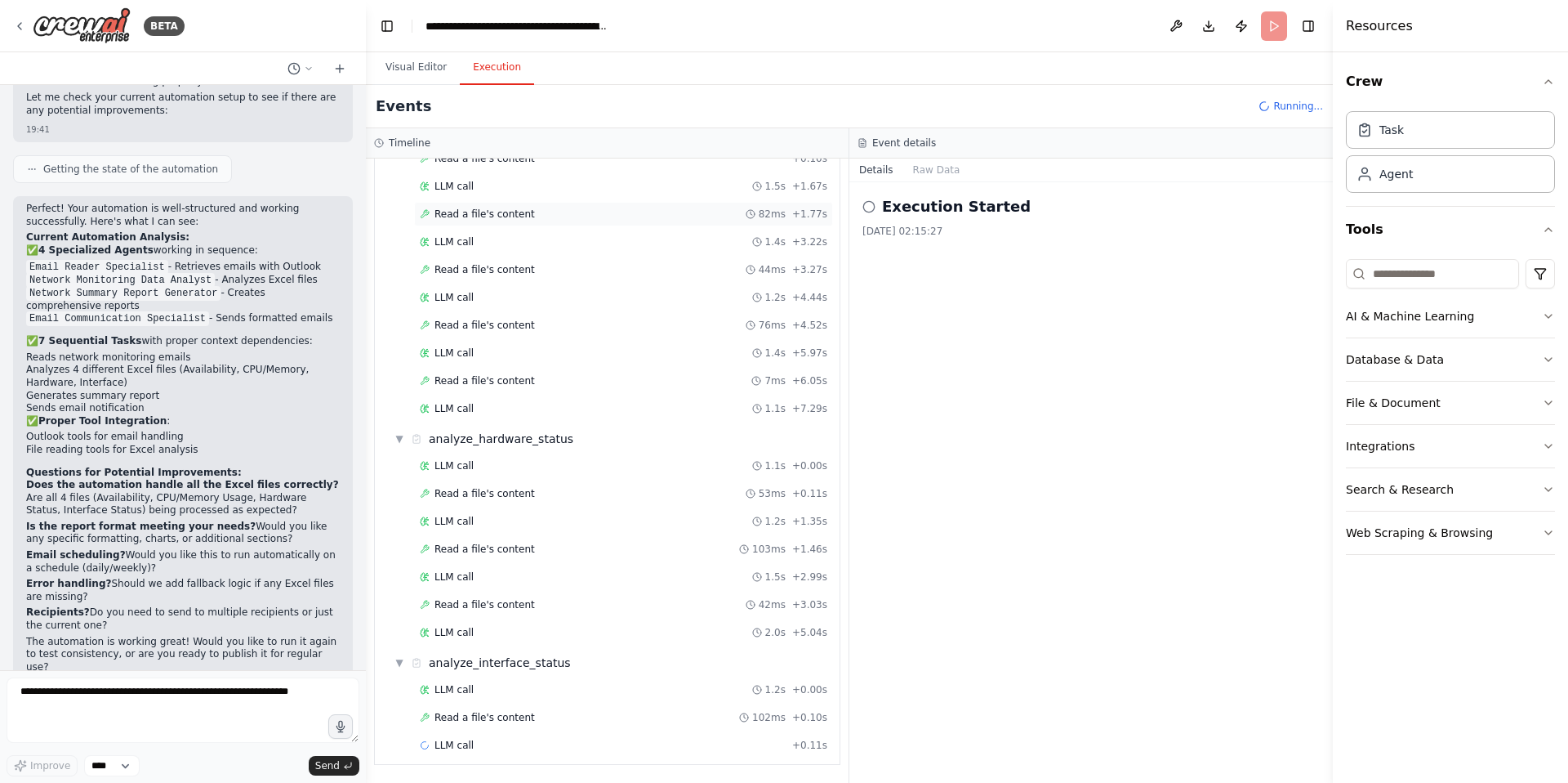
click at [516, 214] on span "Read a file's content" at bounding box center [485, 214] width 100 height 13
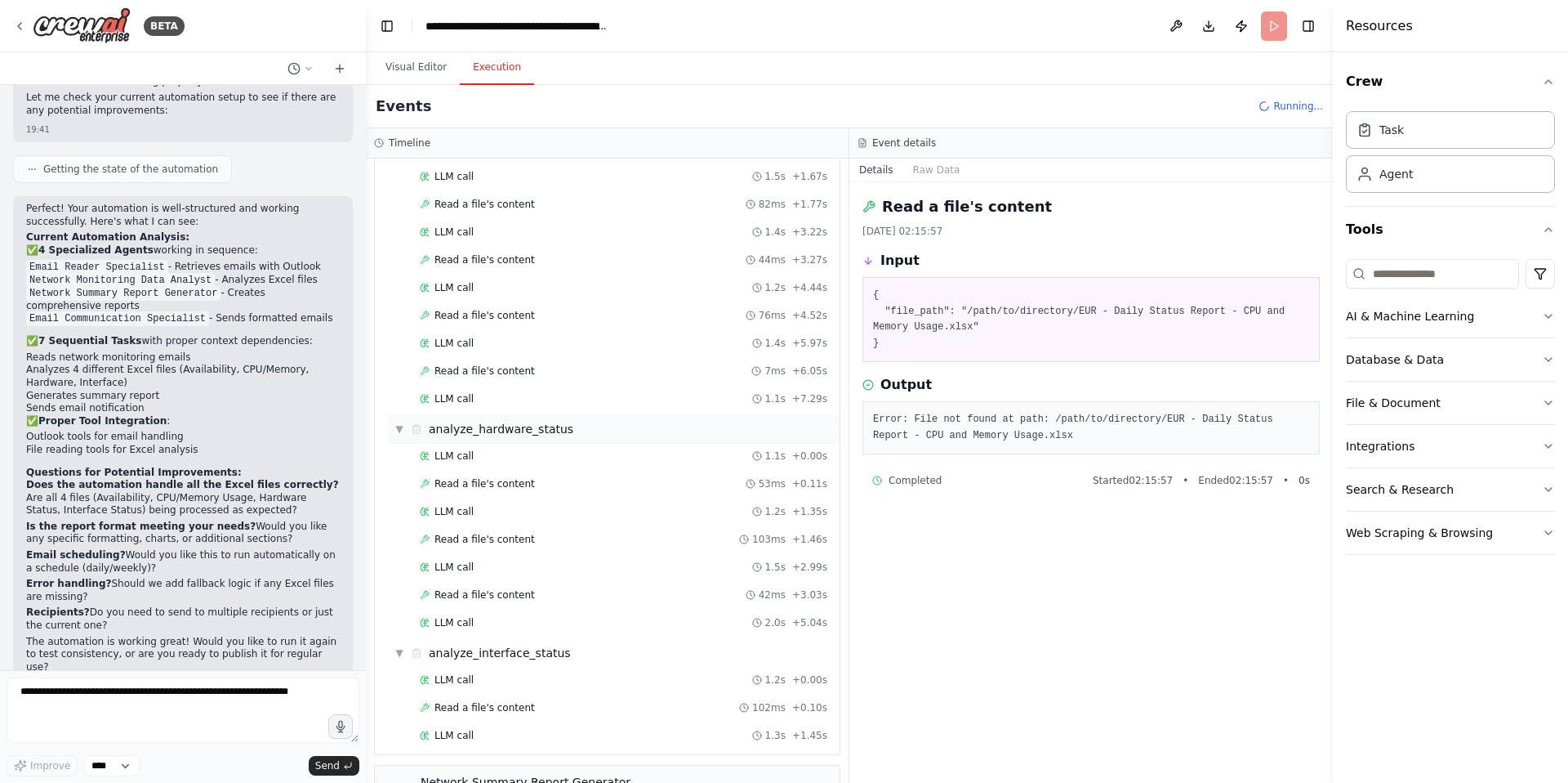
scroll to position [931, 0]
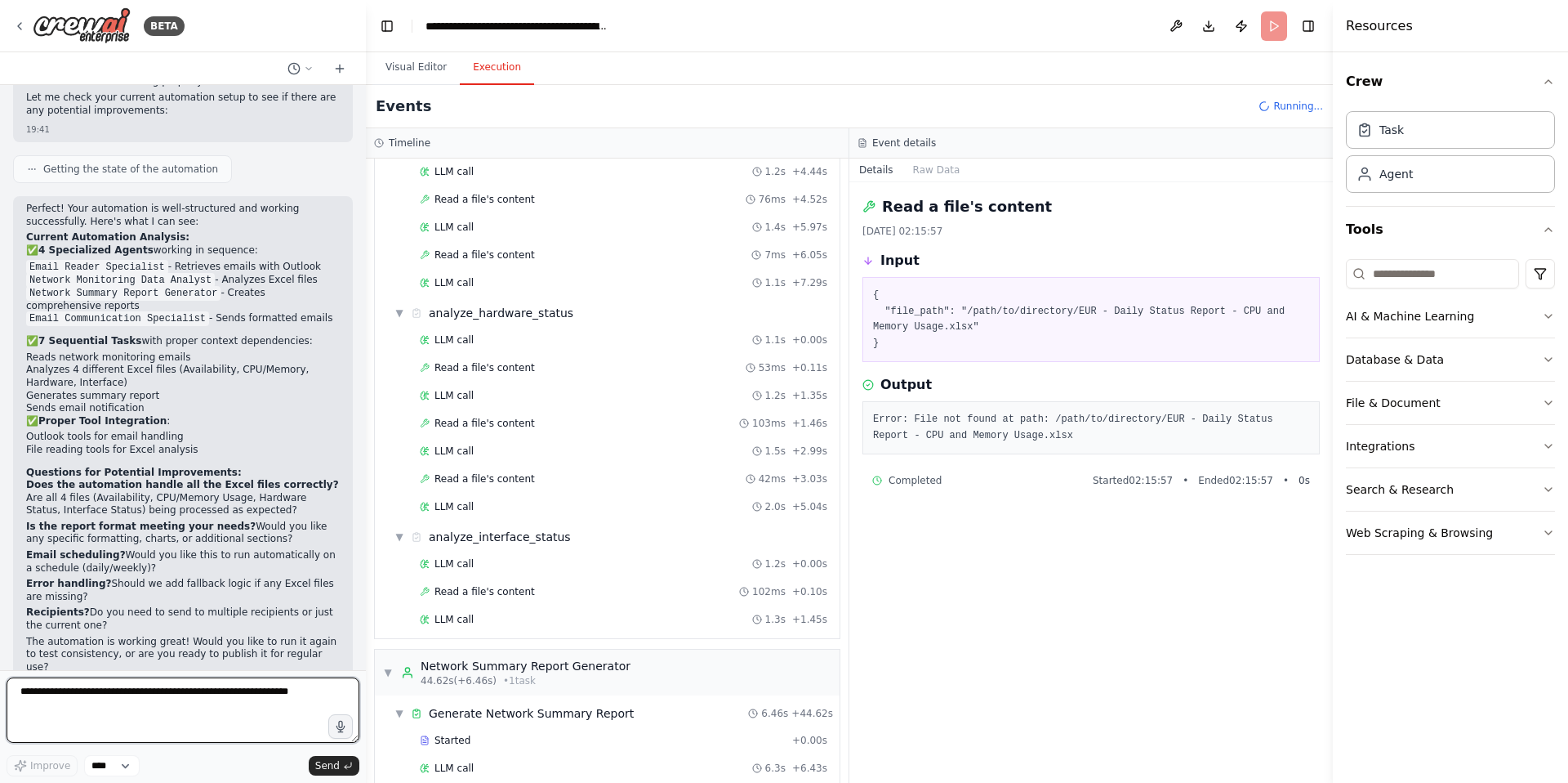
click at [68, 702] on textarea at bounding box center [182, 710] width 353 height 65
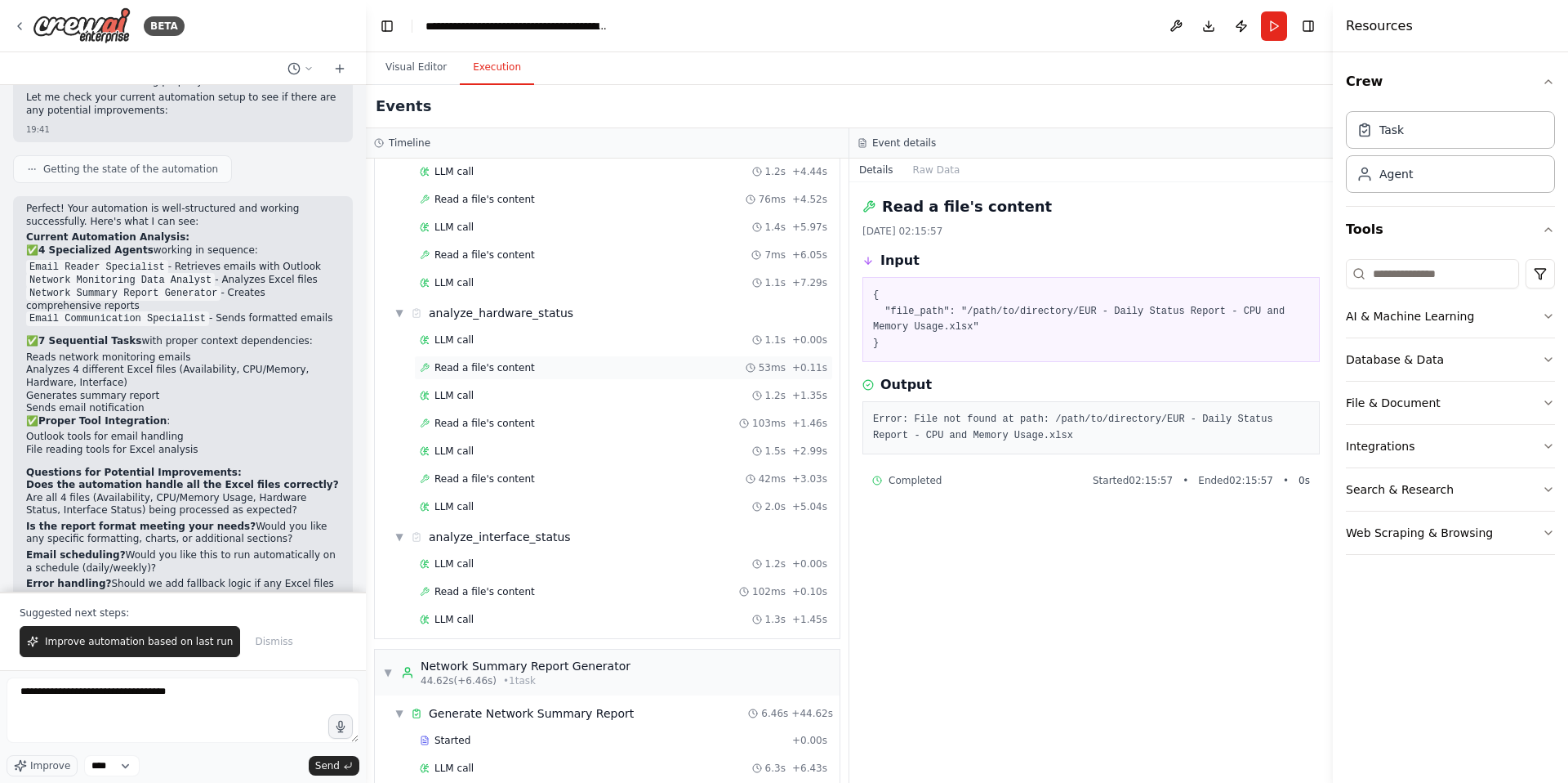
click at [509, 366] on span "Read a file's content" at bounding box center [485, 367] width 100 height 13
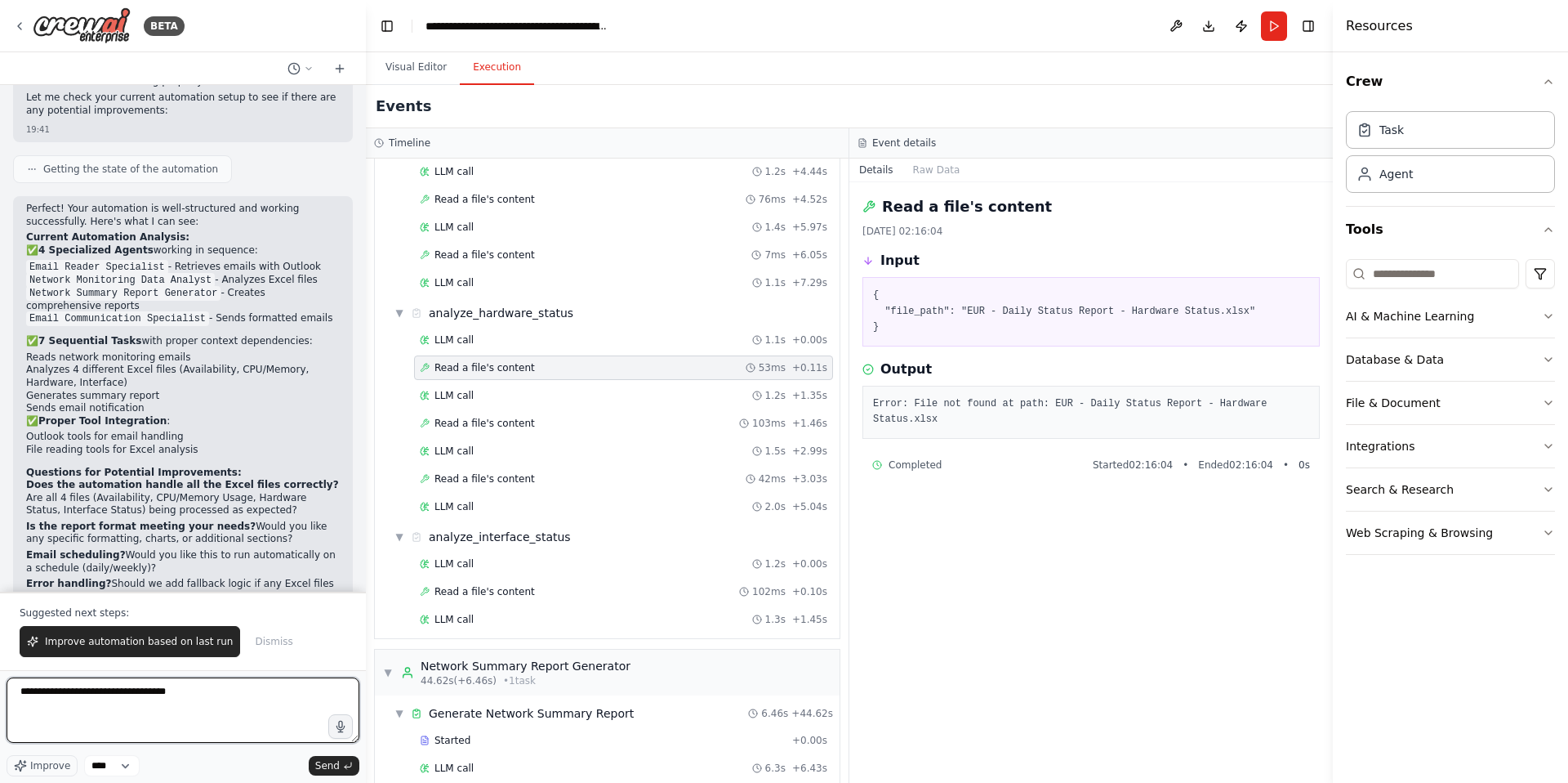
click at [205, 692] on textarea "**********" at bounding box center [182, 710] width 353 height 65
type textarea "**********"
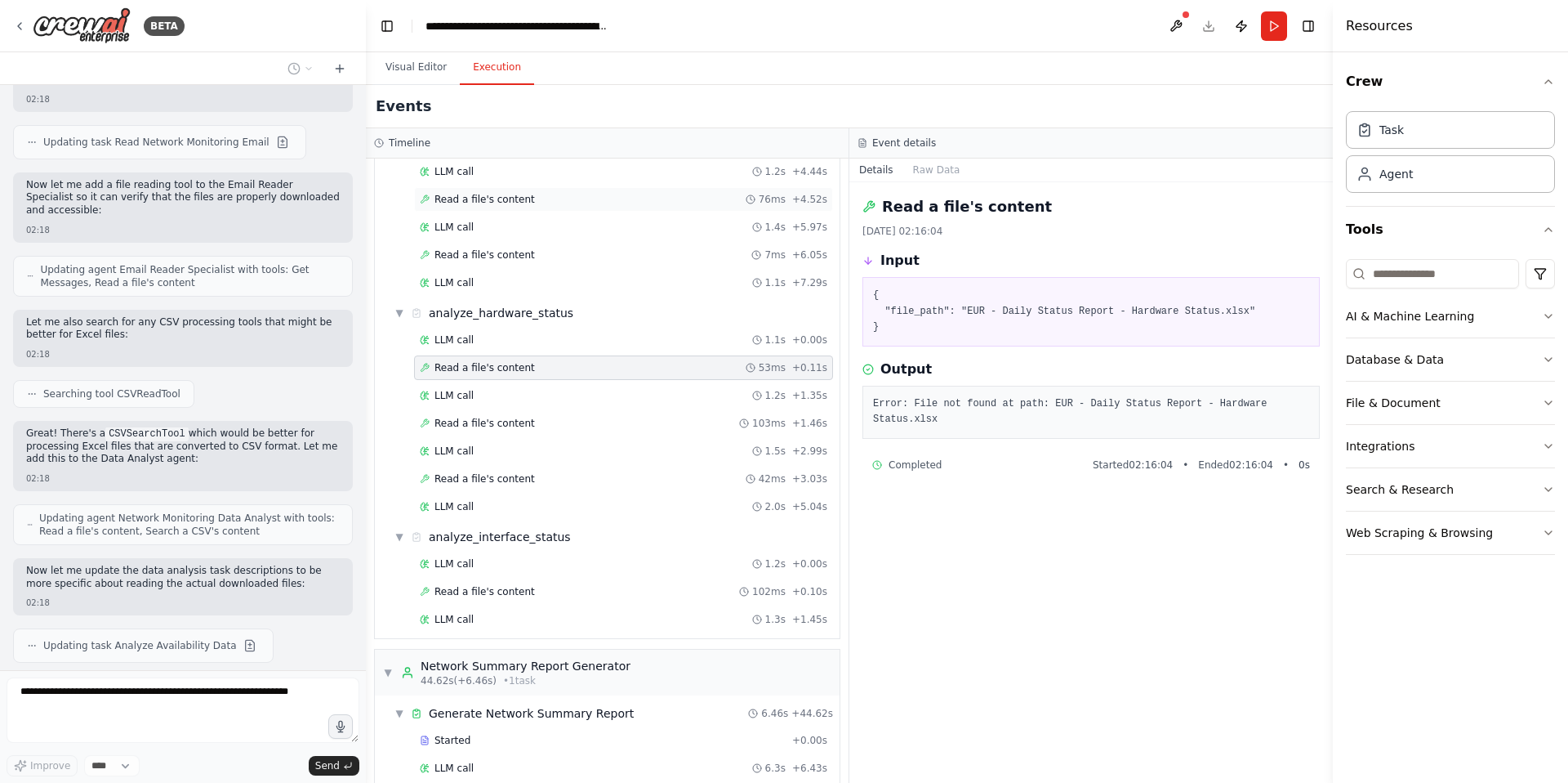
scroll to position [7854, 0]
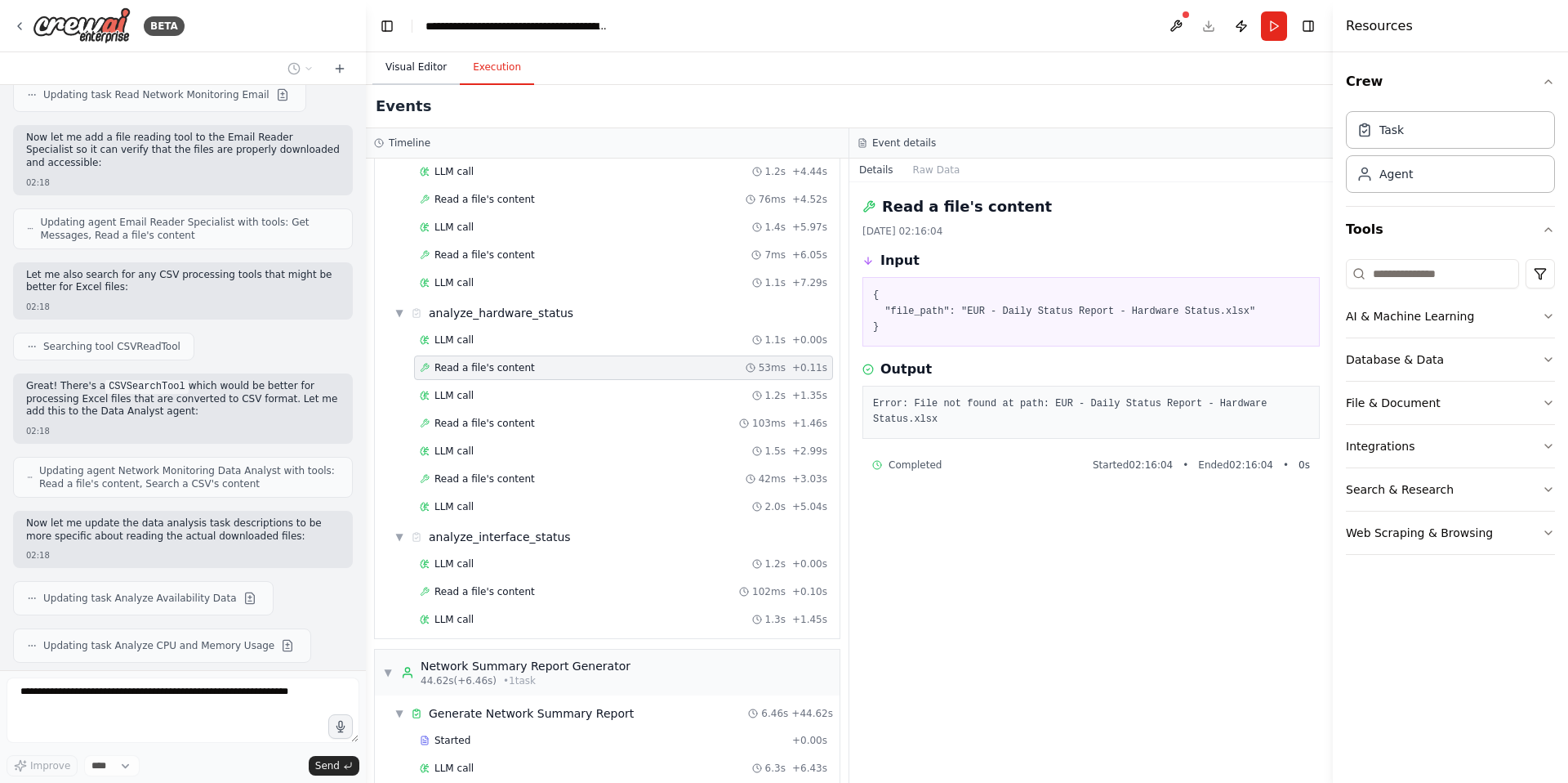
click at [421, 64] on button "Visual Editor" at bounding box center [416, 67] width 87 height 34
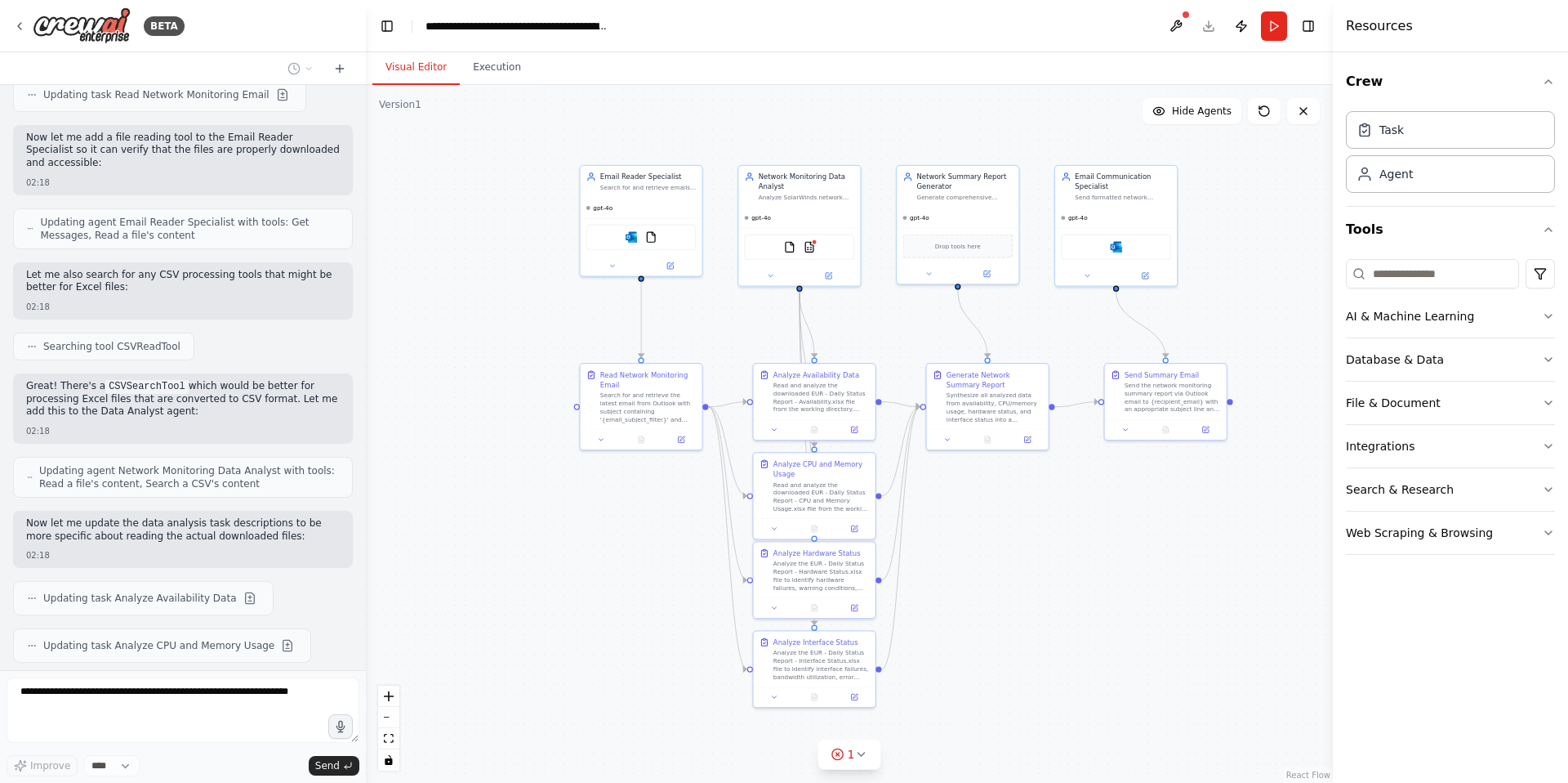
scroll to position [7901, 0]
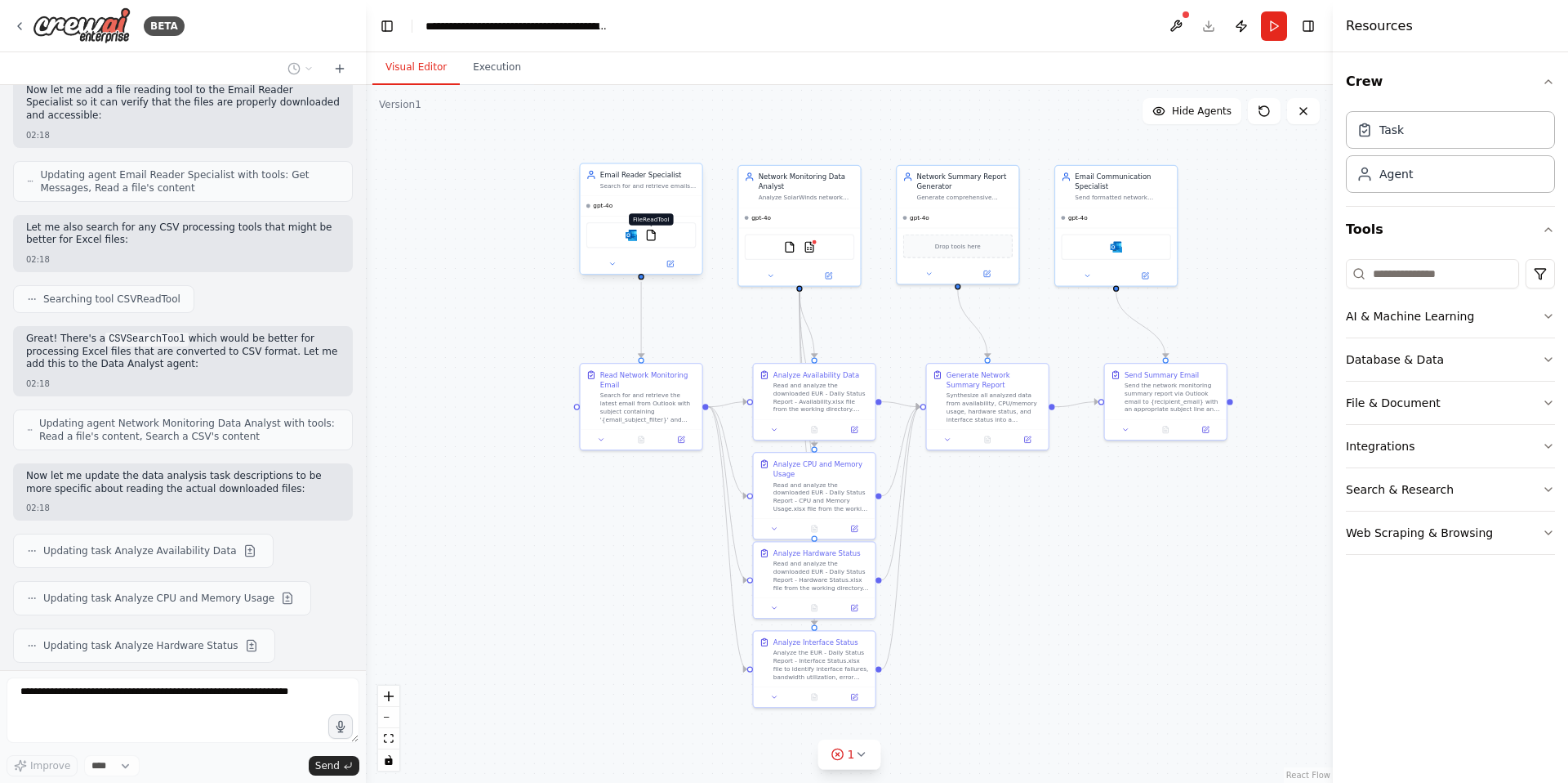
click at [651, 234] on img at bounding box center [651, 235] width 12 height 12
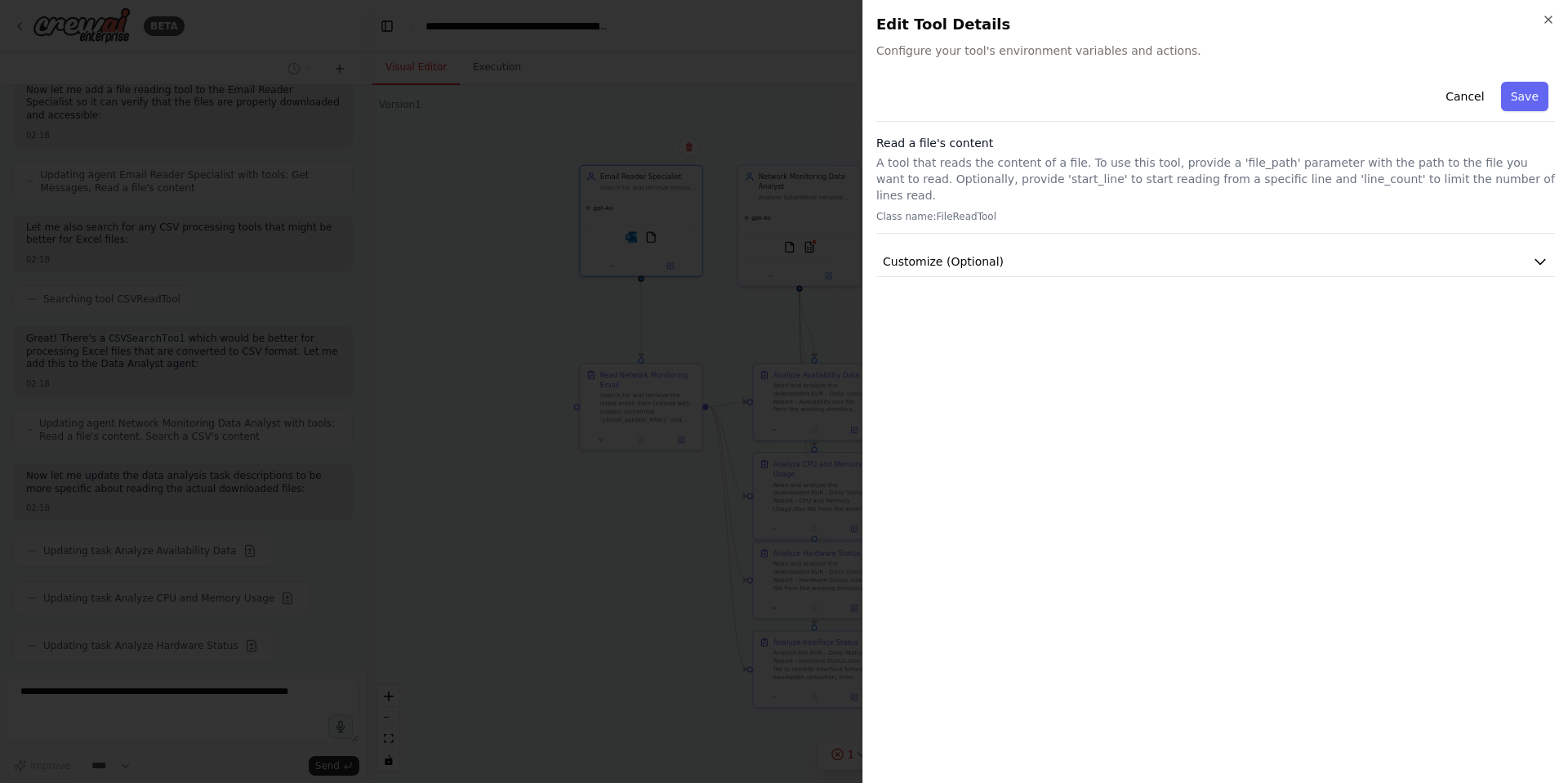
scroll to position [7948, 0]
click at [1551, 21] on icon "button" at bounding box center [1548, 19] width 13 height 13
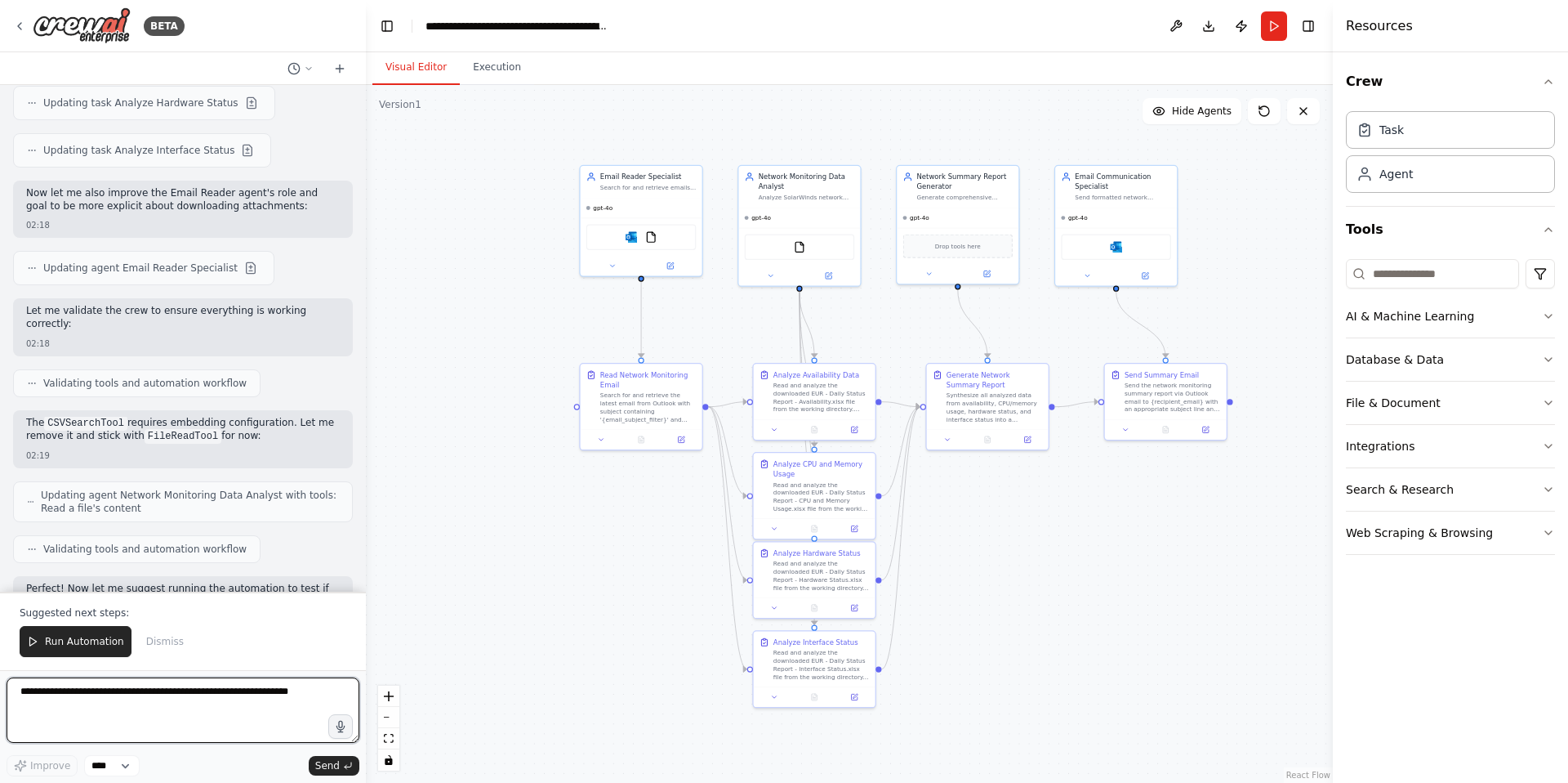
scroll to position [8455, 0]
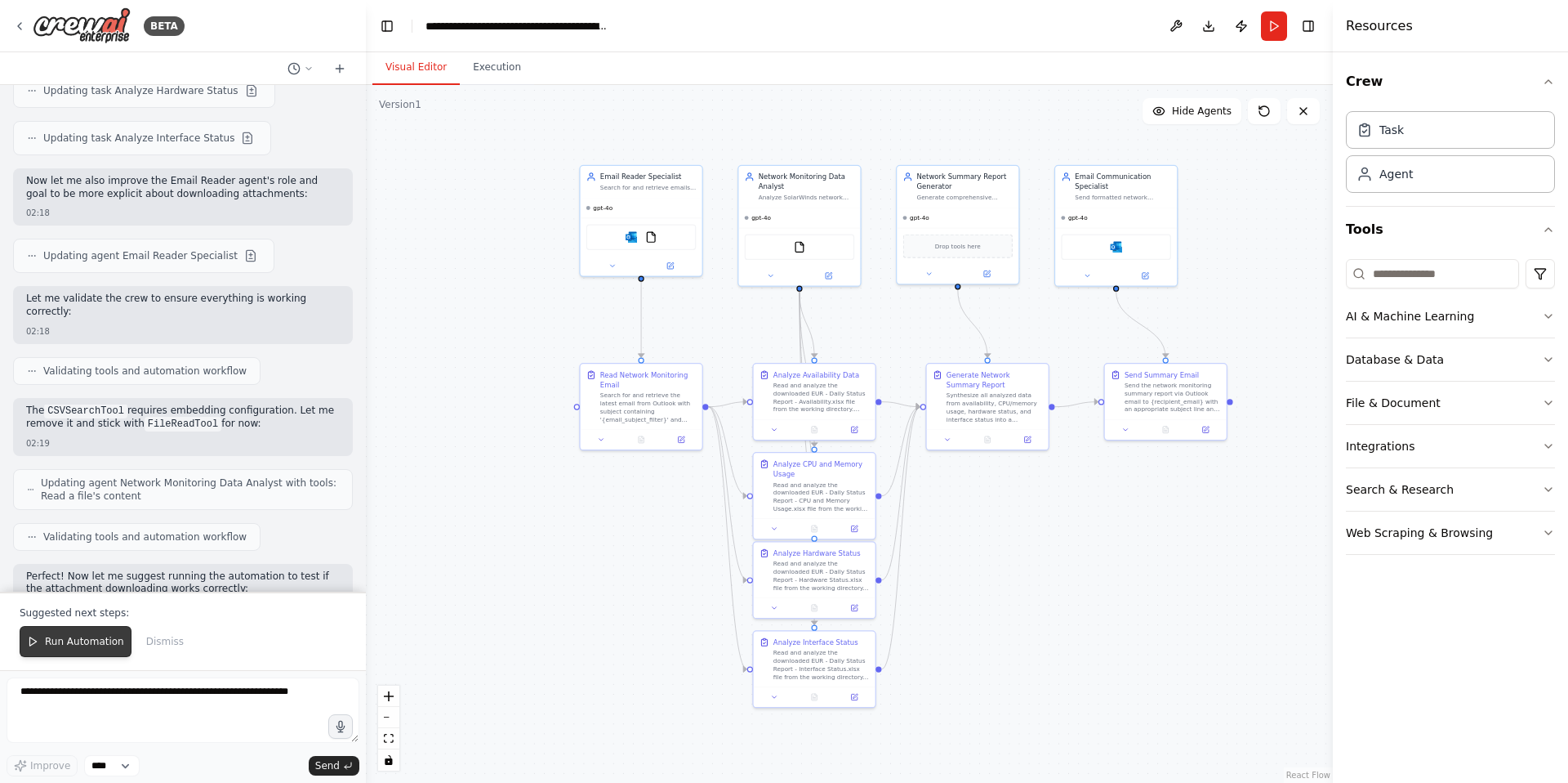
click at [77, 643] on span "Run Automation" at bounding box center [85, 641] width 79 height 13
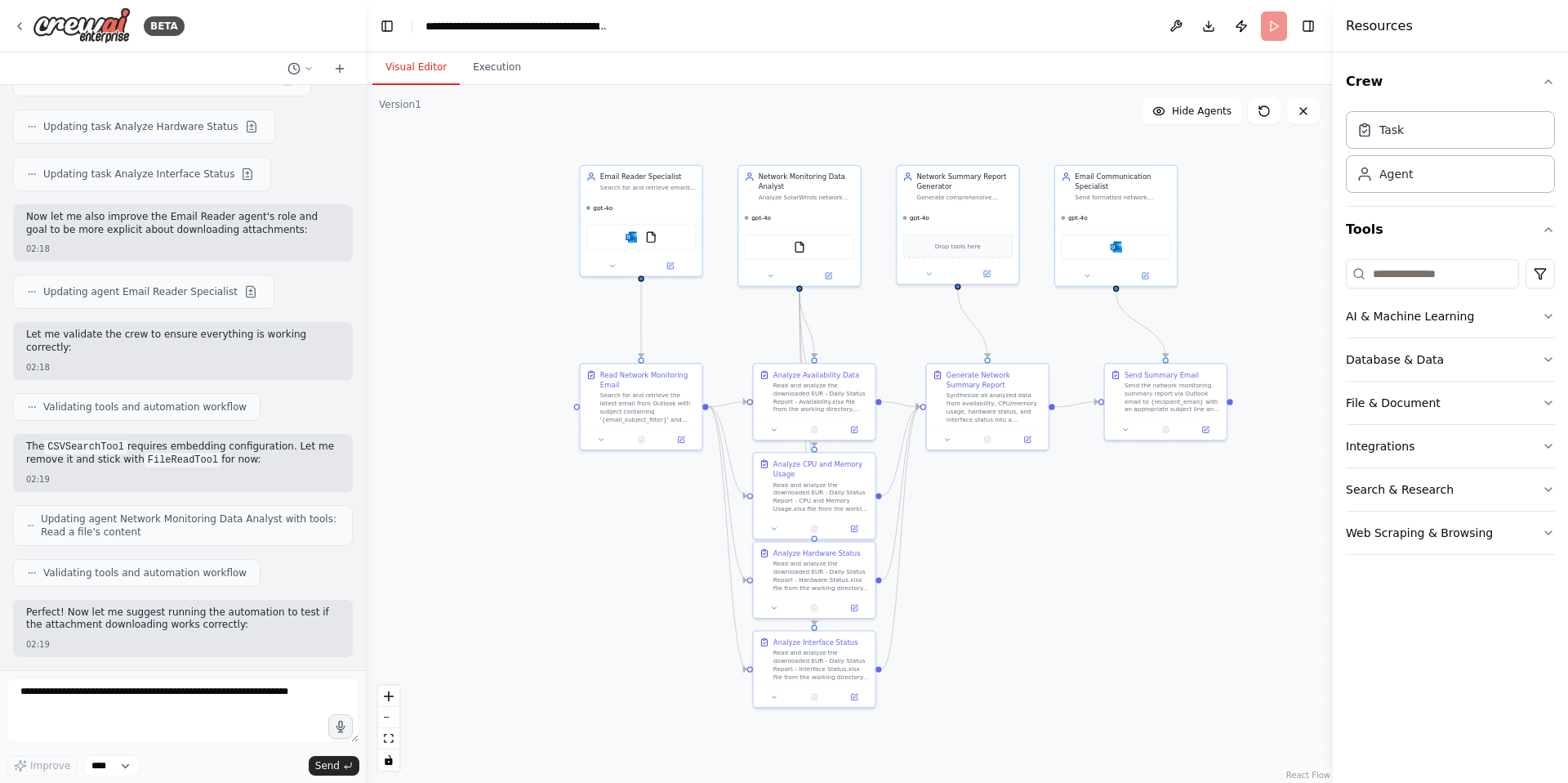
scroll to position [8377, 0]
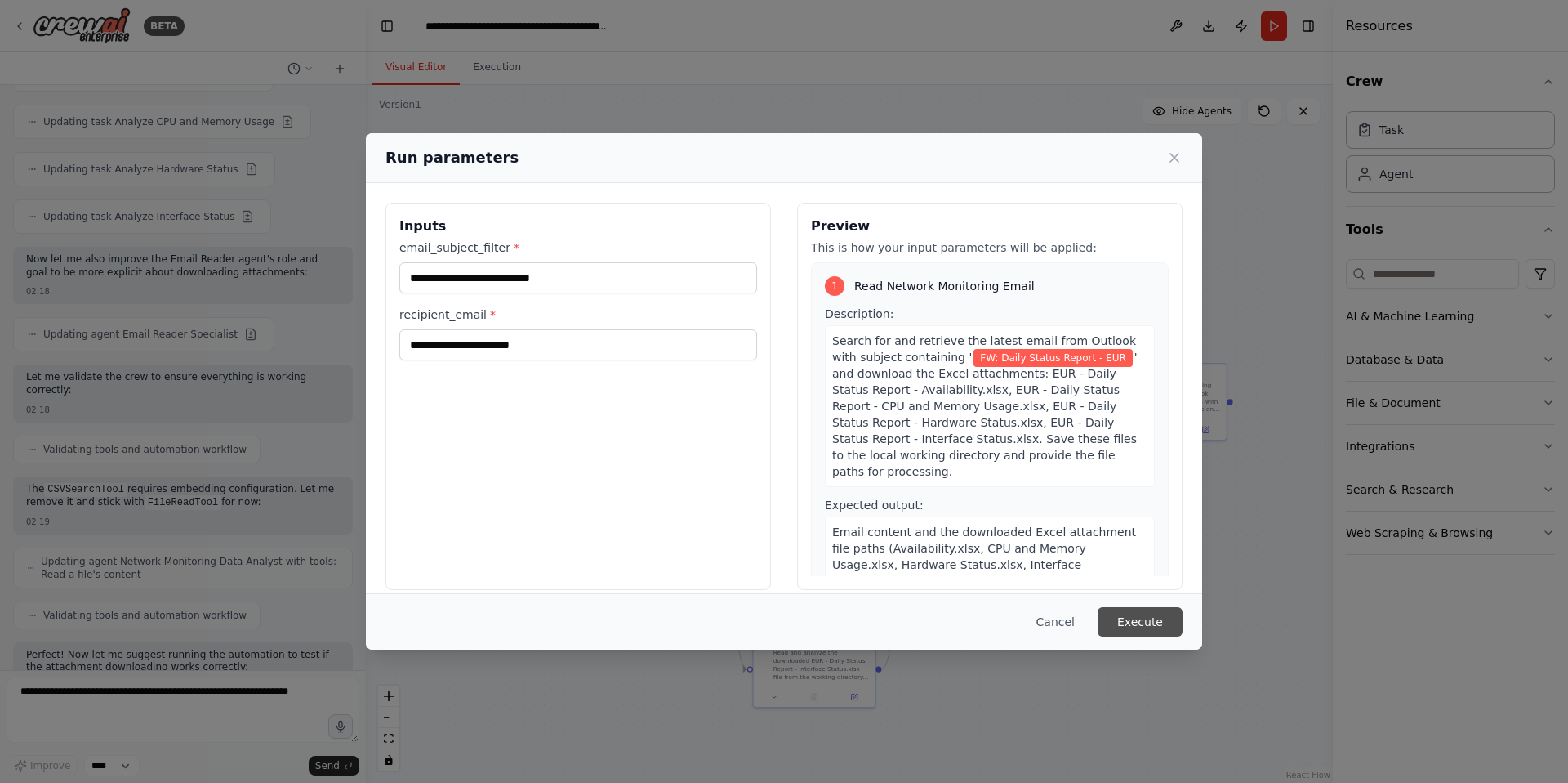
click at [1148, 623] on button "Execute" at bounding box center [1139, 622] width 85 height 30
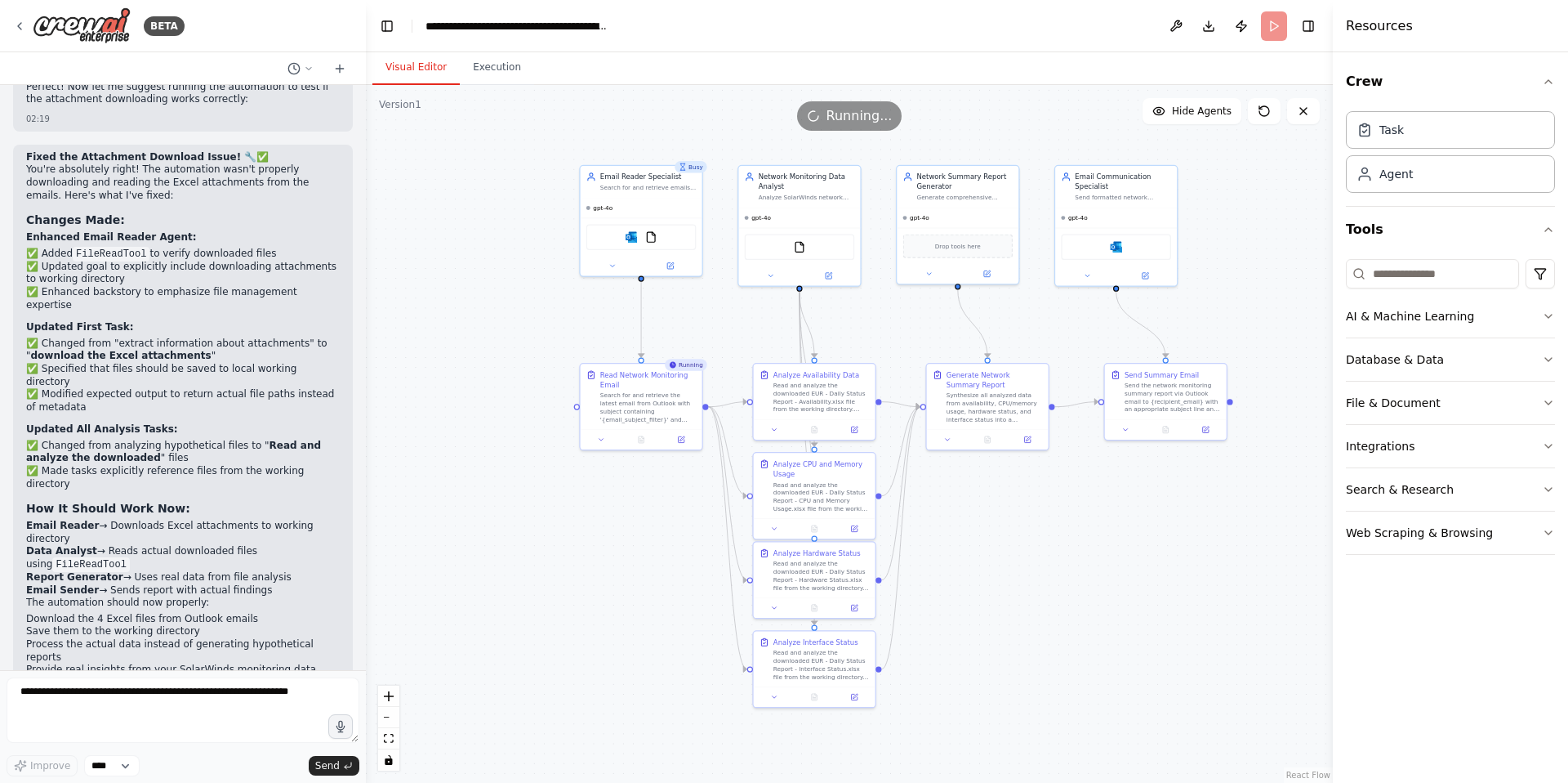
scroll to position [8957, 0]
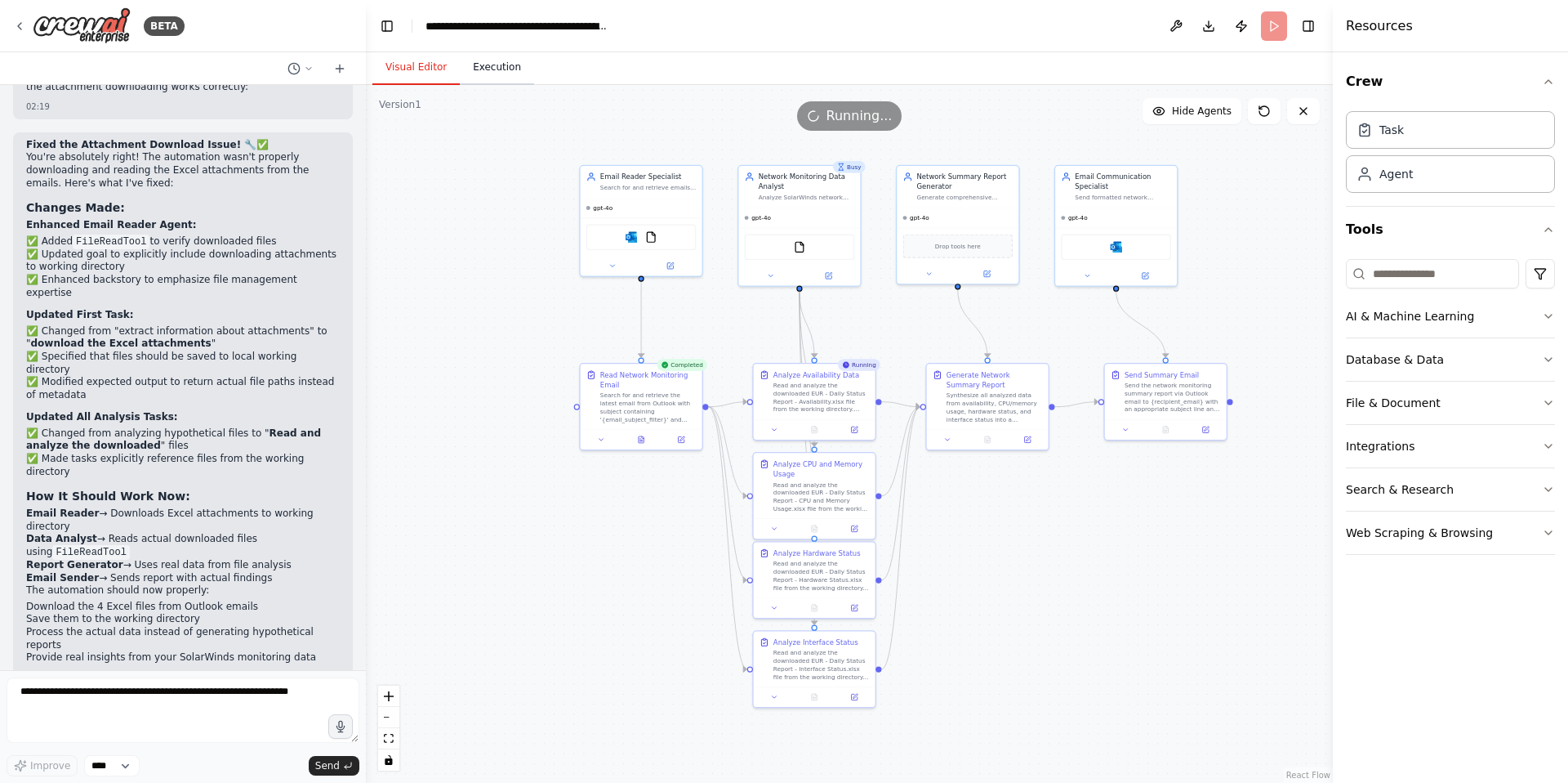
click at [486, 72] on button "Execution" at bounding box center [497, 67] width 74 height 34
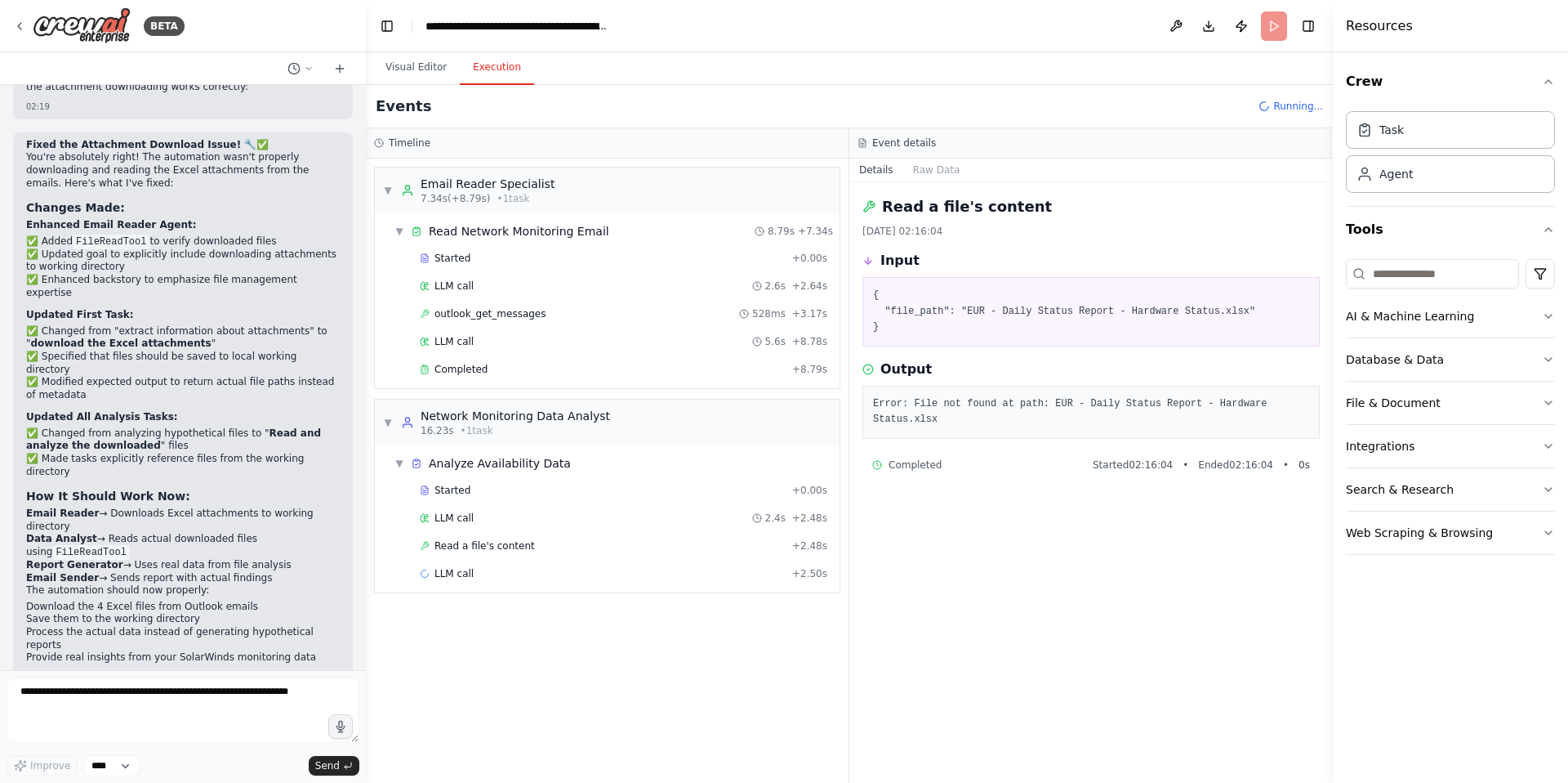
scroll to position [0, 0]
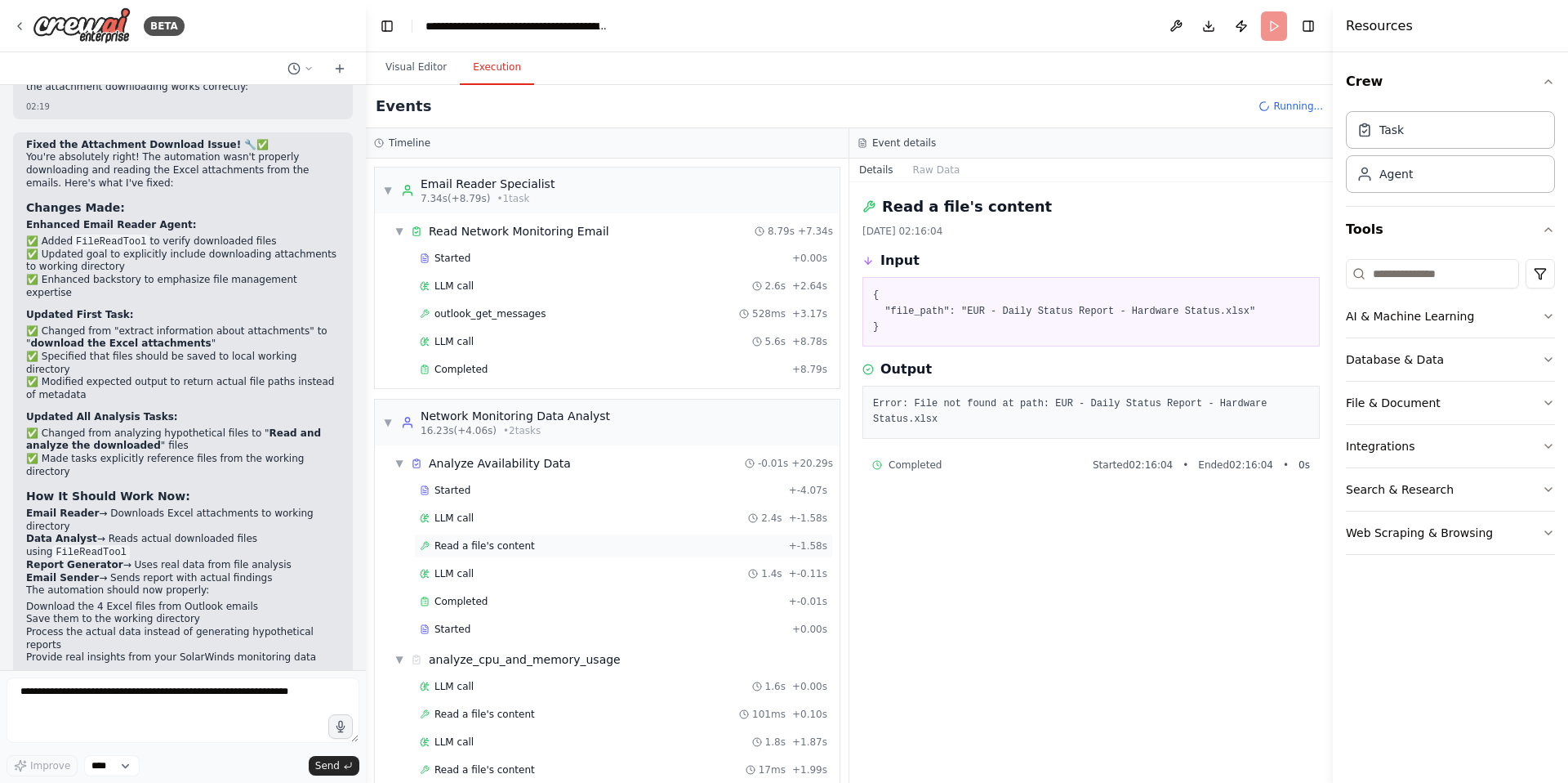
click at [480, 546] on span "Read a file's content" at bounding box center [485, 546] width 100 height 13
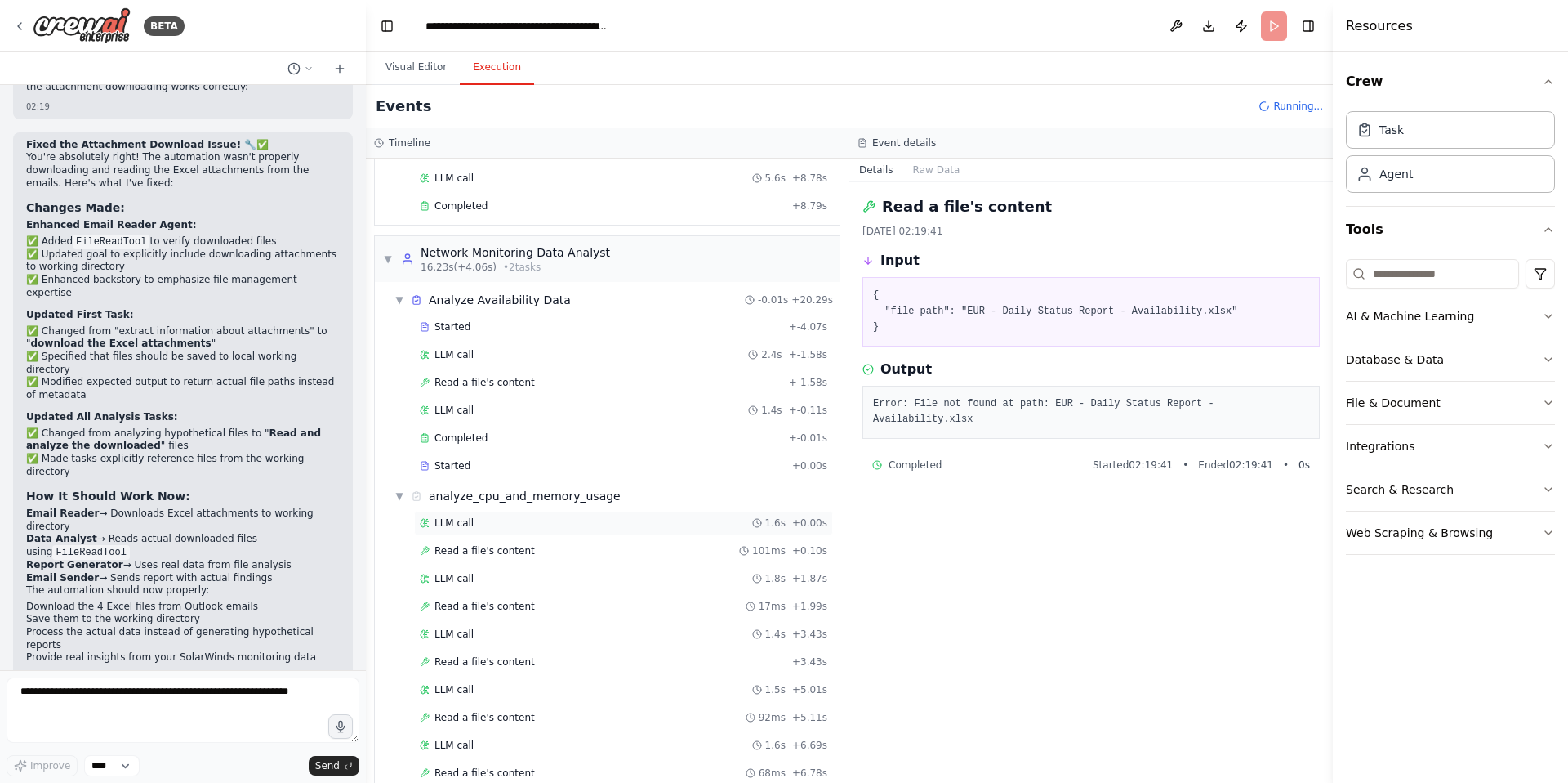
scroll to position [242, 0]
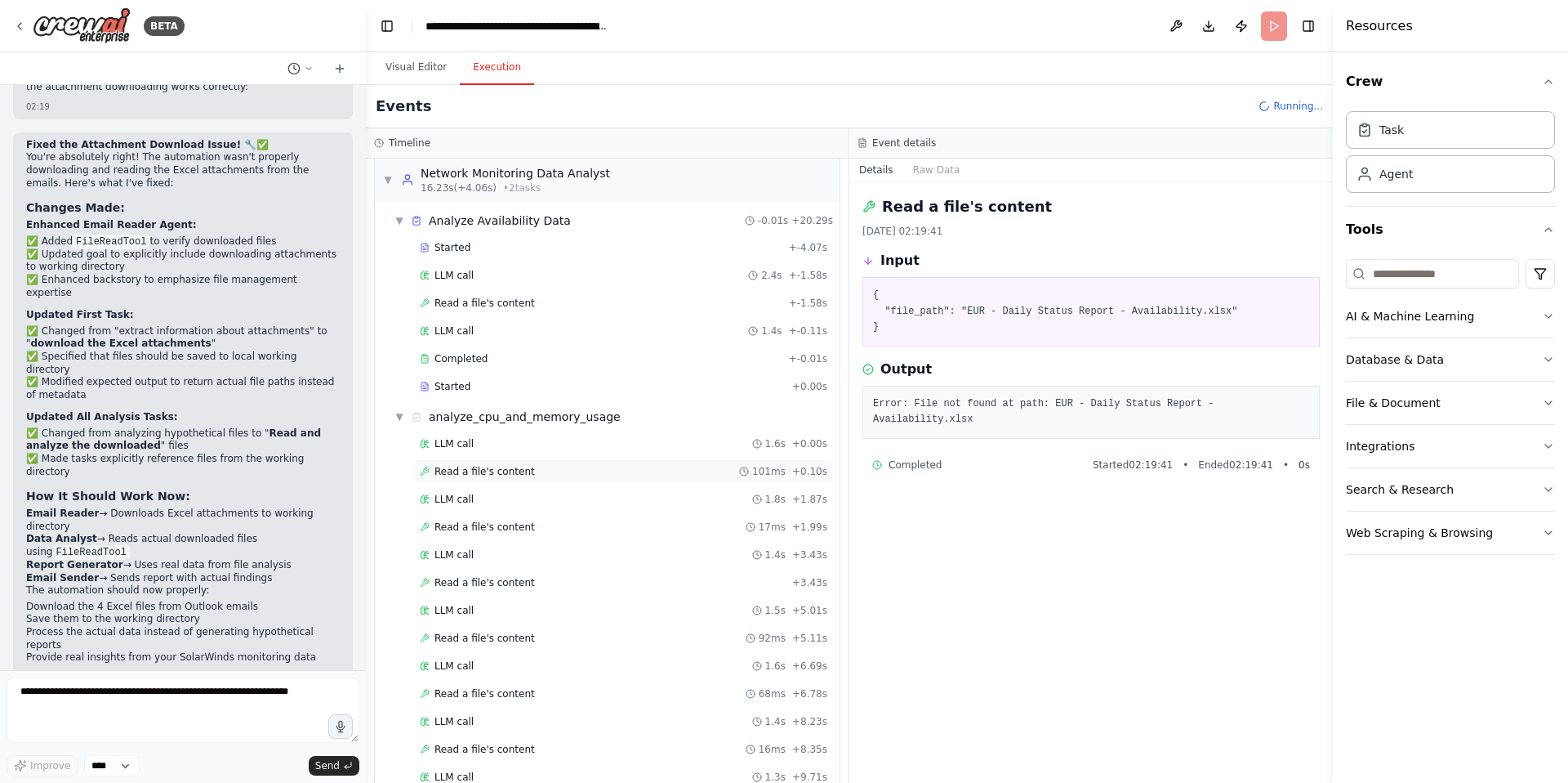
click at [505, 474] on span "Read a file's content" at bounding box center [485, 471] width 100 height 13
click at [497, 529] on span "Read a file's content" at bounding box center [485, 527] width 100 height 13
click at [499, 582] on span "Read a file's content" at bounding box center [485, 582] width 100 height 13
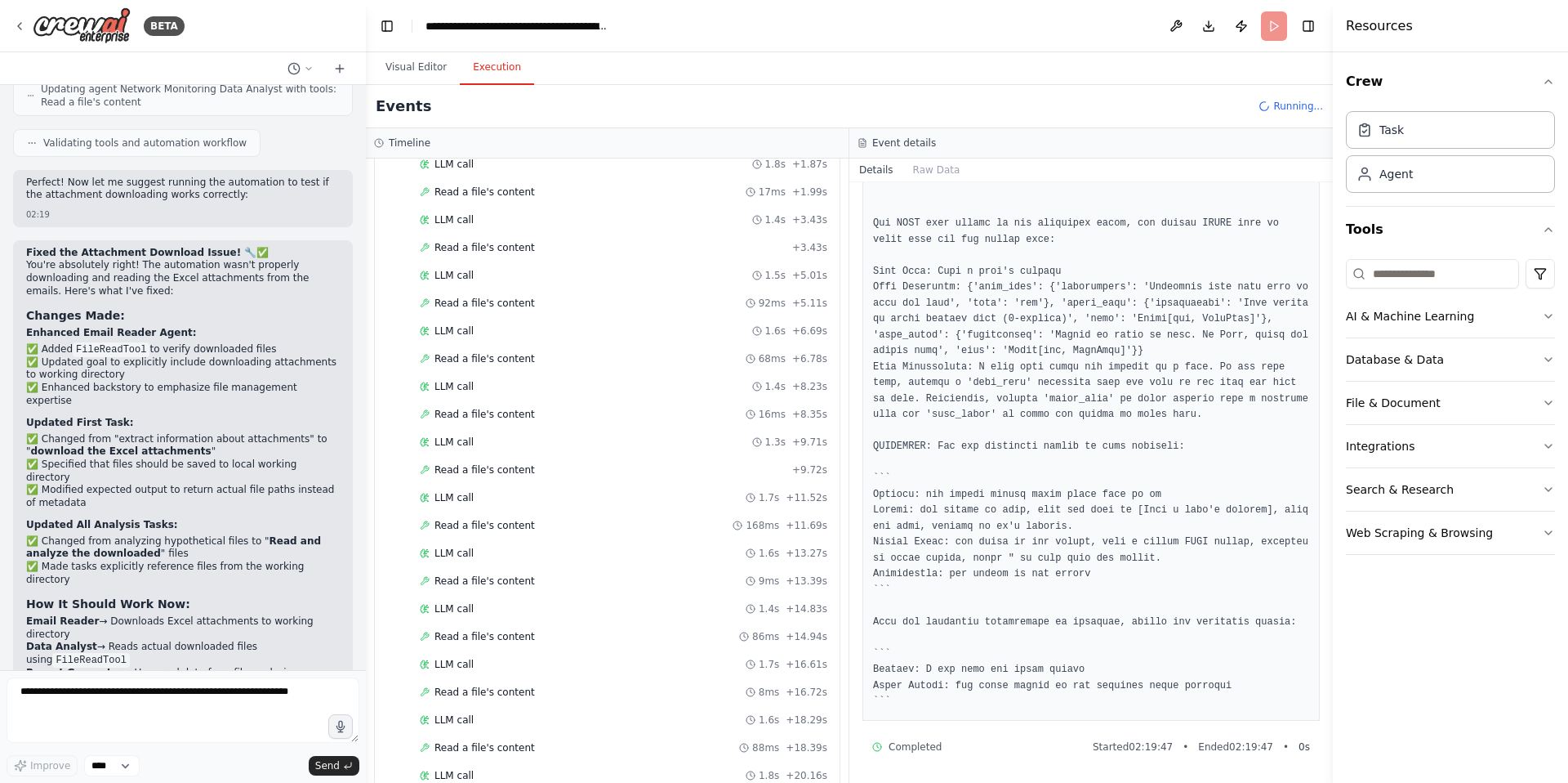
scroll to position [8957, 0]
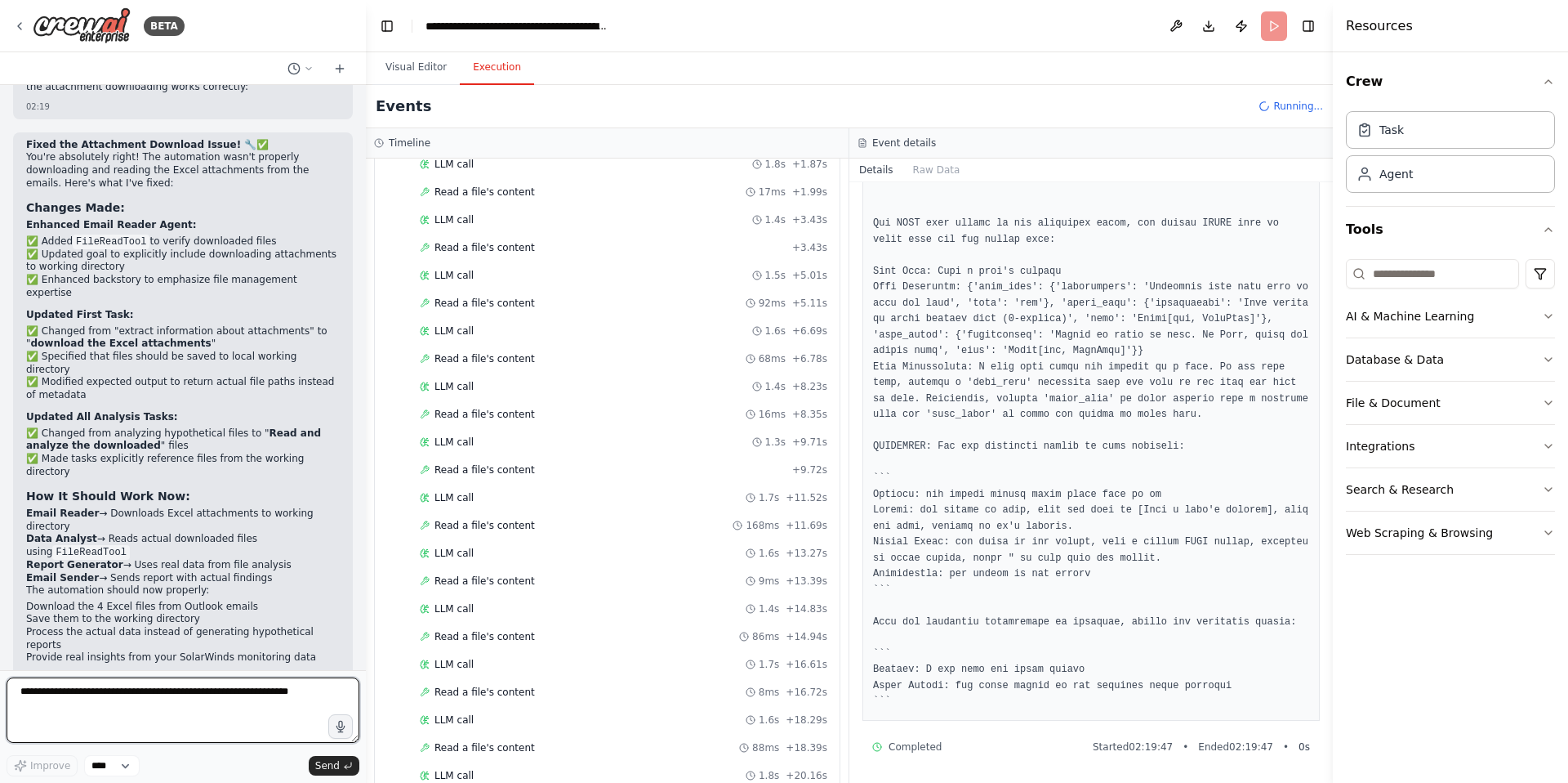
click at [83, 686] on textarea at bounding box center [182, 710] width 353 height 65
type textarea "**********"
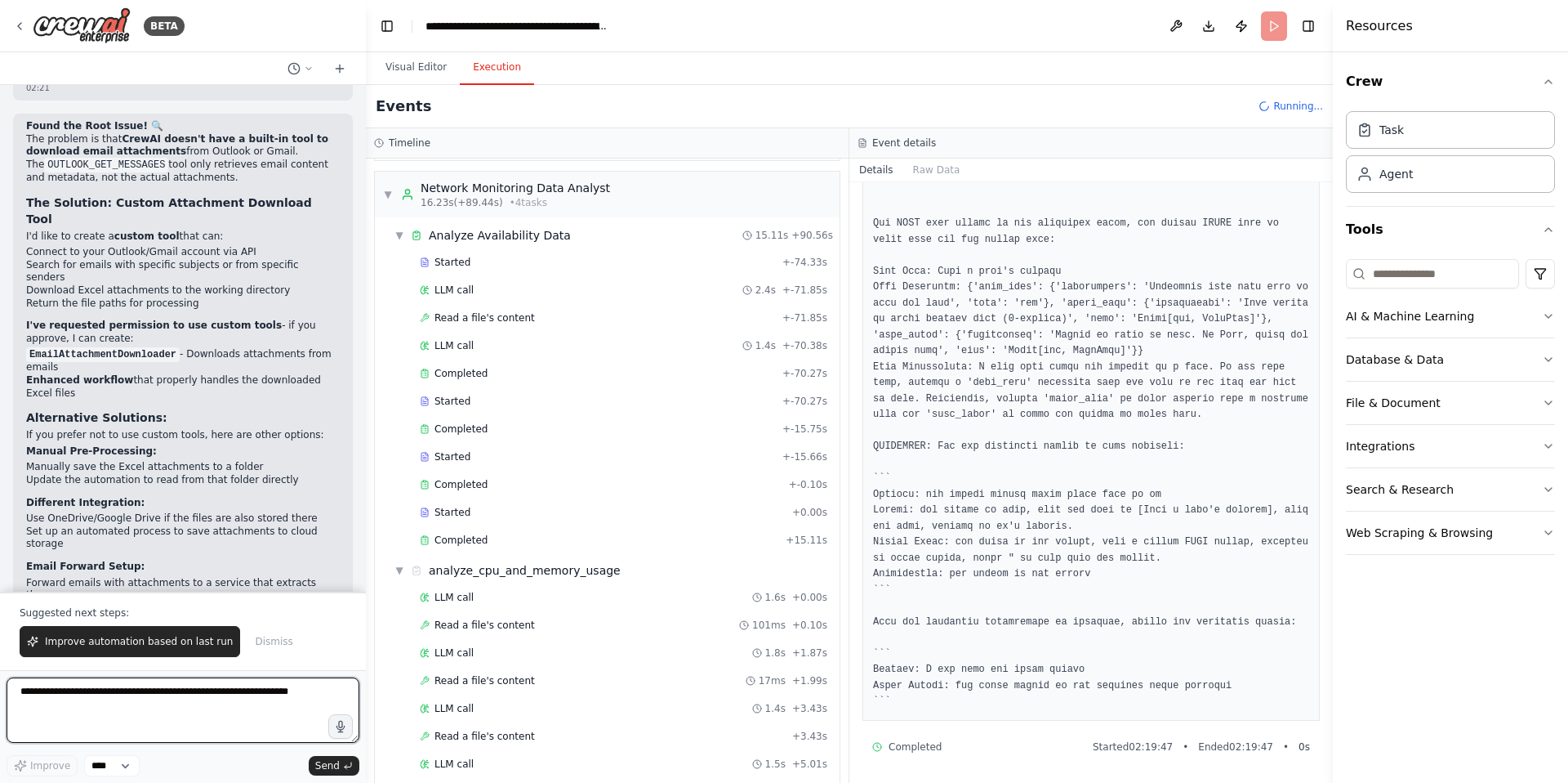
scroll to position [10235, 0]
drag, startPoint x: 187, startPoint y: 523, endPoint x: 91, endPoint y: 537, distance: 97.0
click at [91, 624] on p "What would you prefer? Should I create the custom attachment download tool, or …" at bounding box center [183, 643] width 314 height 38
copy p "create the custom attachment download tool"
click at [130, 703] on textarea at bounding box center [182, 710] width 353 height 65
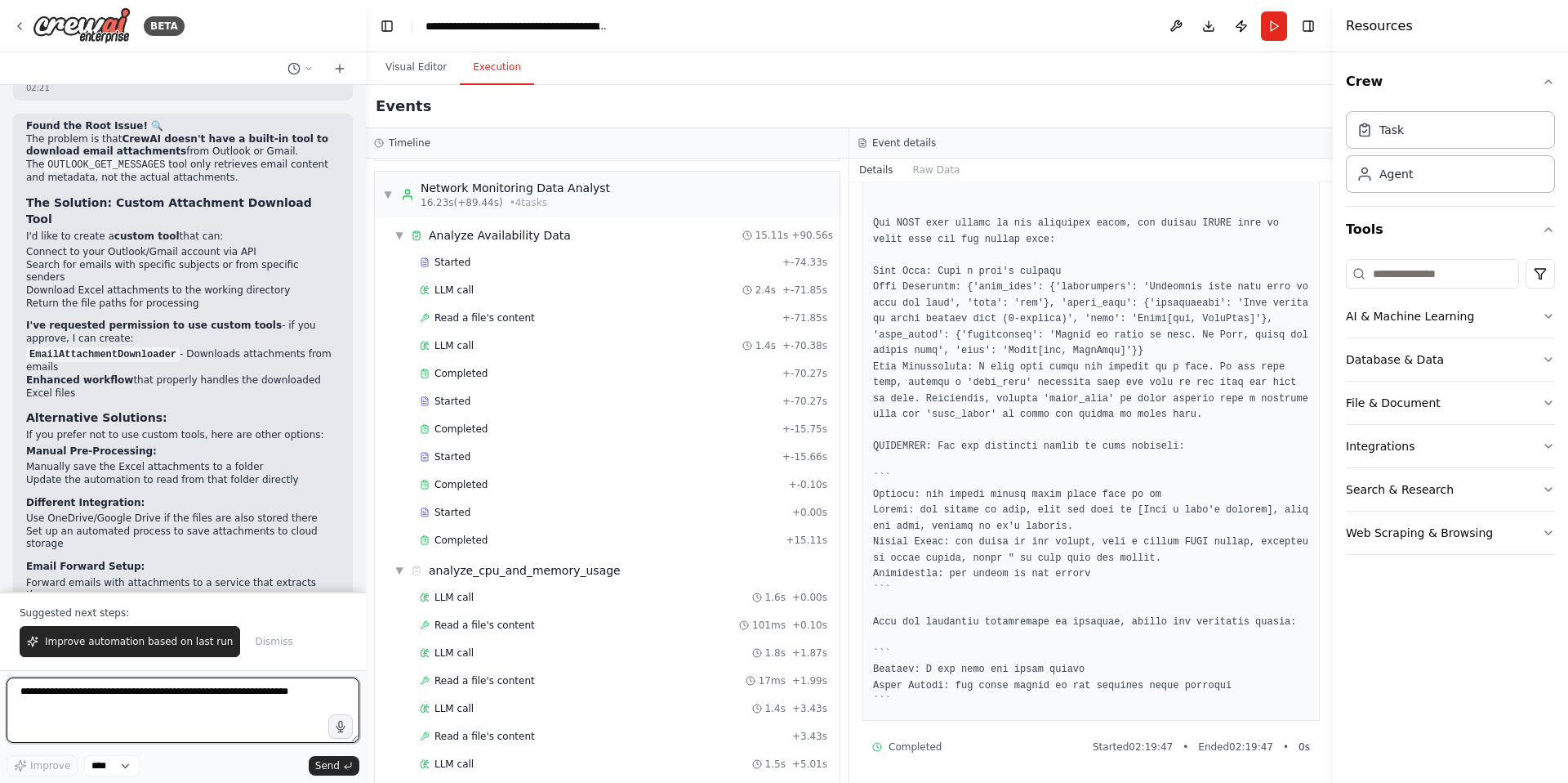
paste textarea "**********"
type textarea "**********"
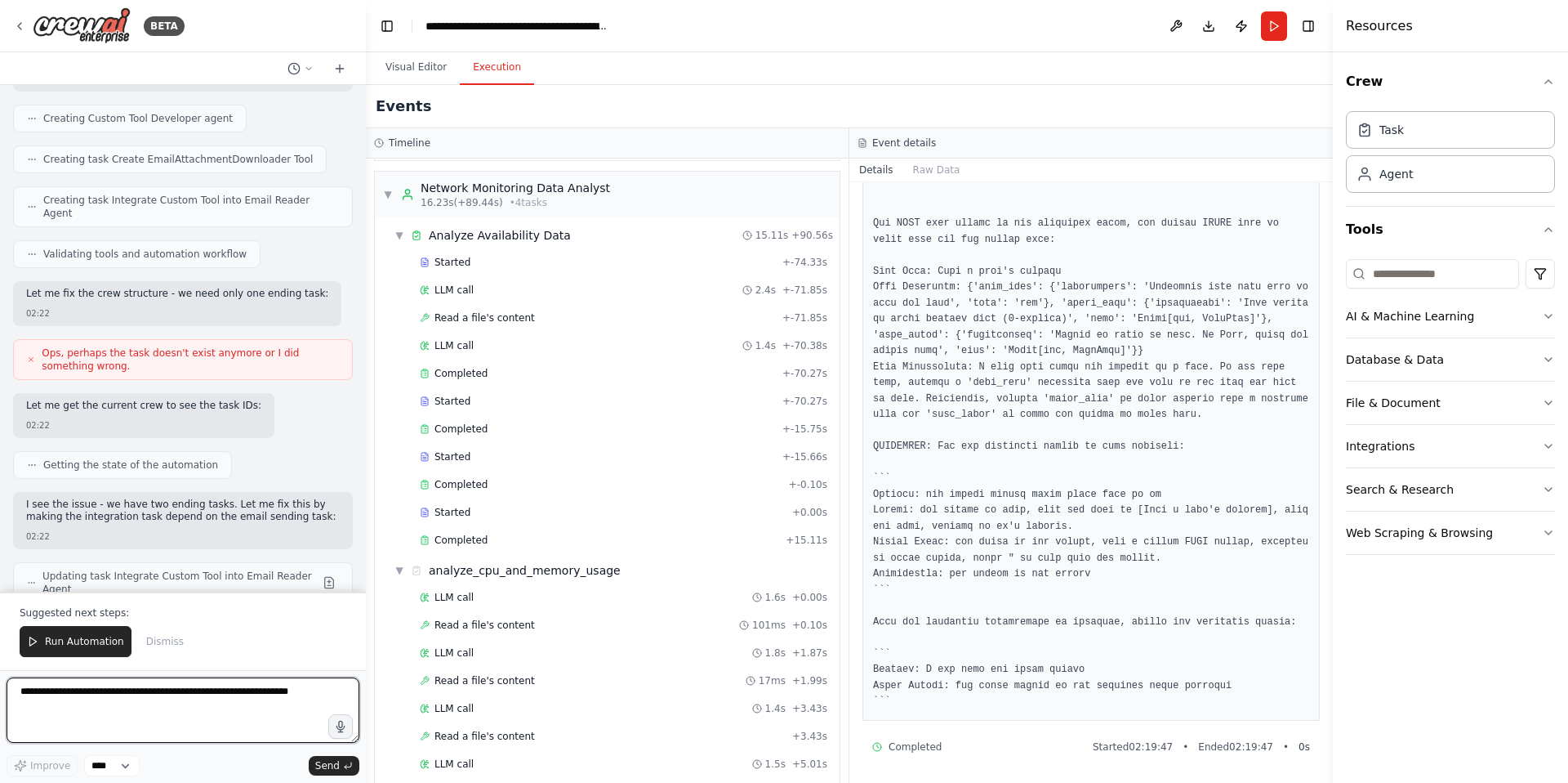
scroll to position [11014, 0]
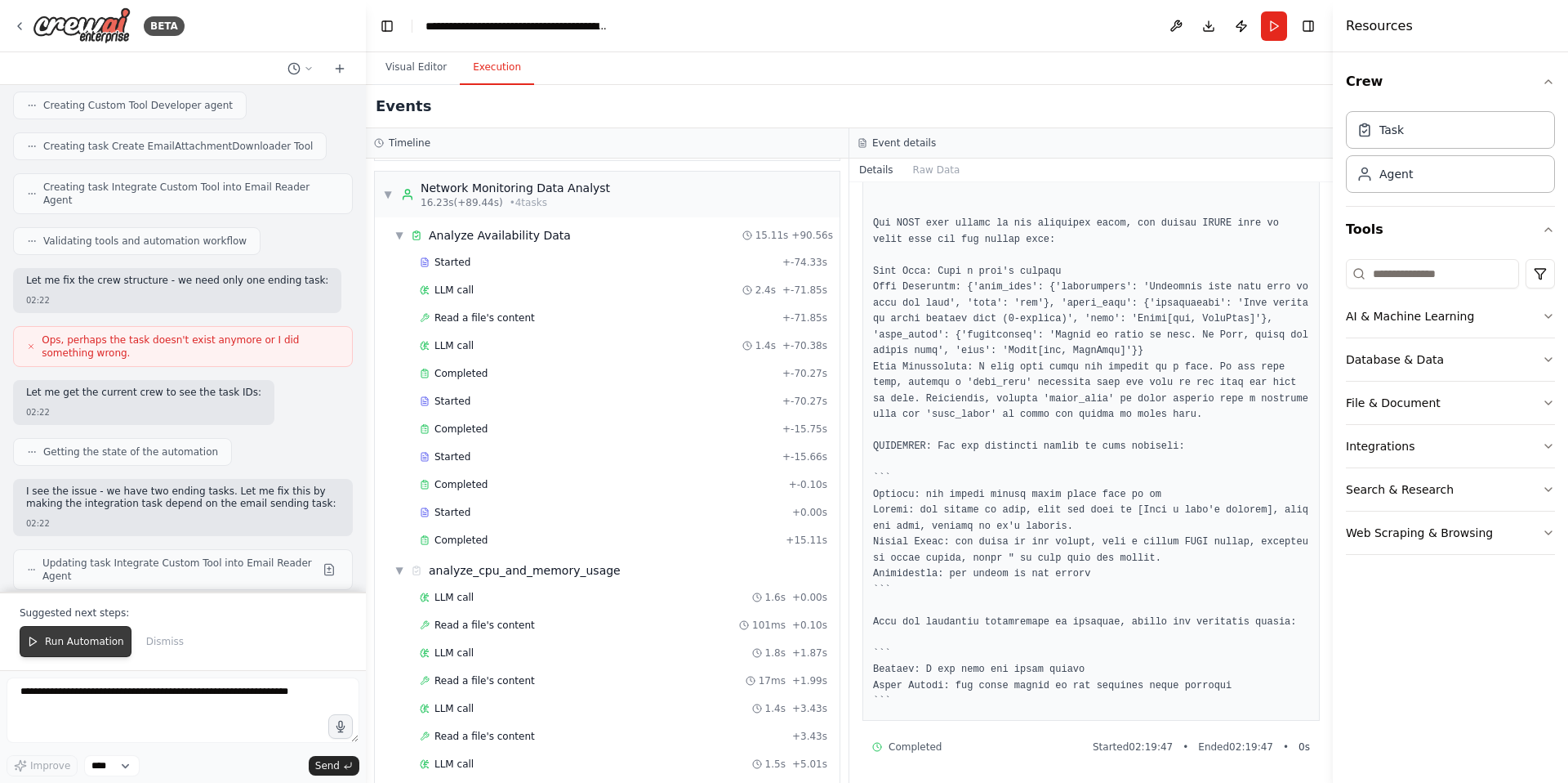
click at [71, 636] on span "Run Automation" at bounding box center [85, 641] width 79 height 13
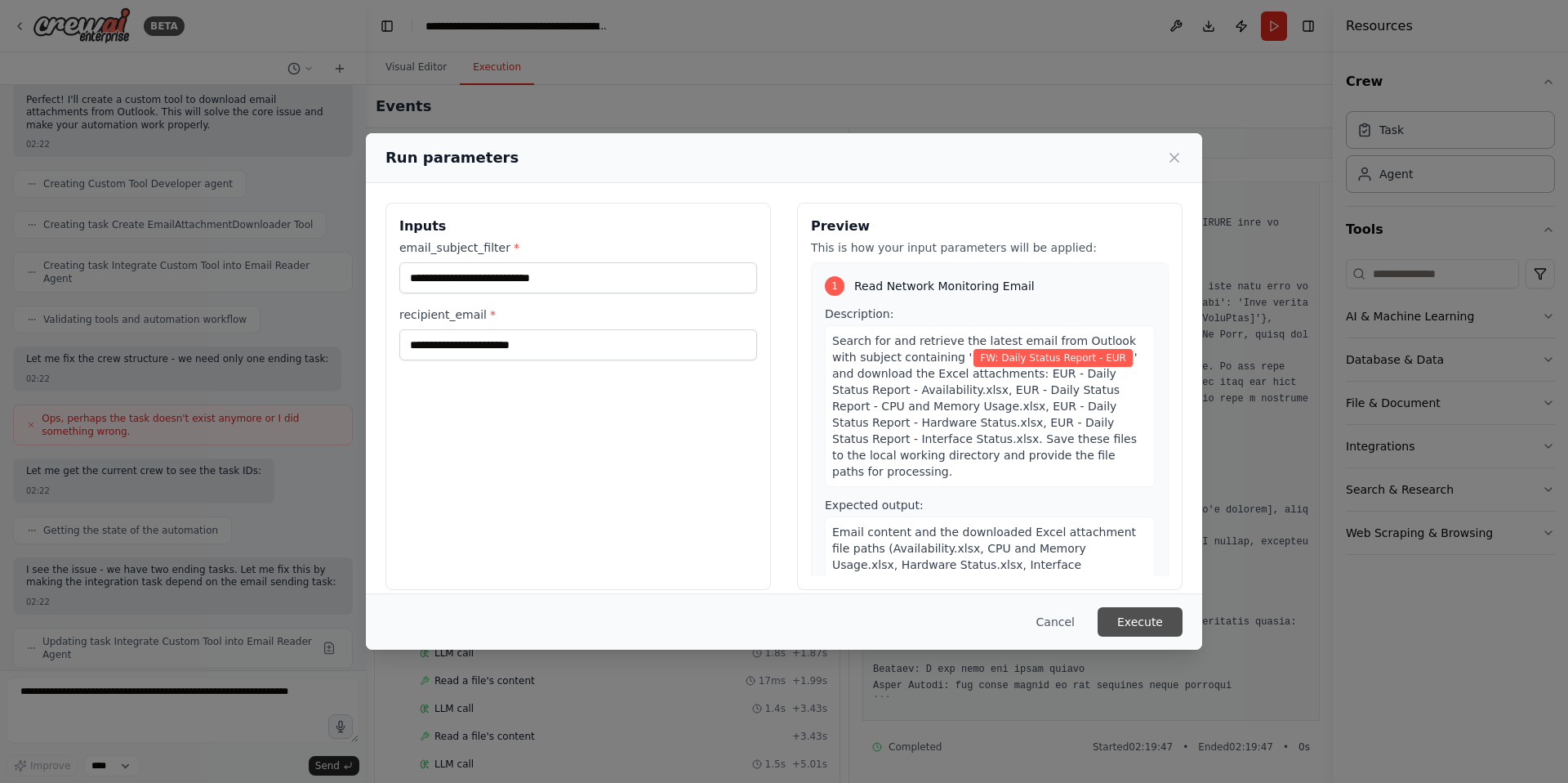
click at [1126, 622] on button "Execute" at bounding box center [1139, 622] width 85 height 30
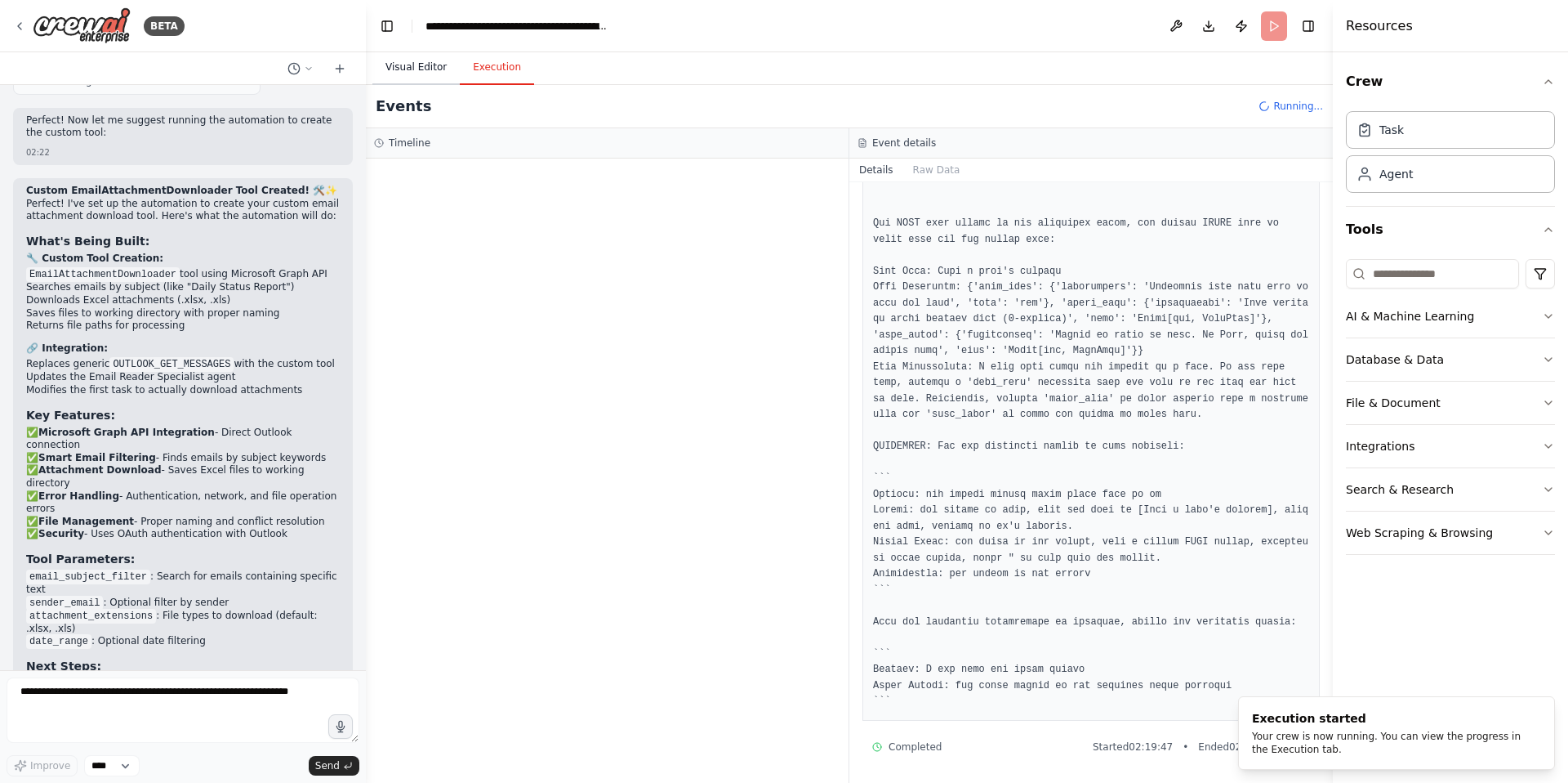
scroll to position [11563, 0]
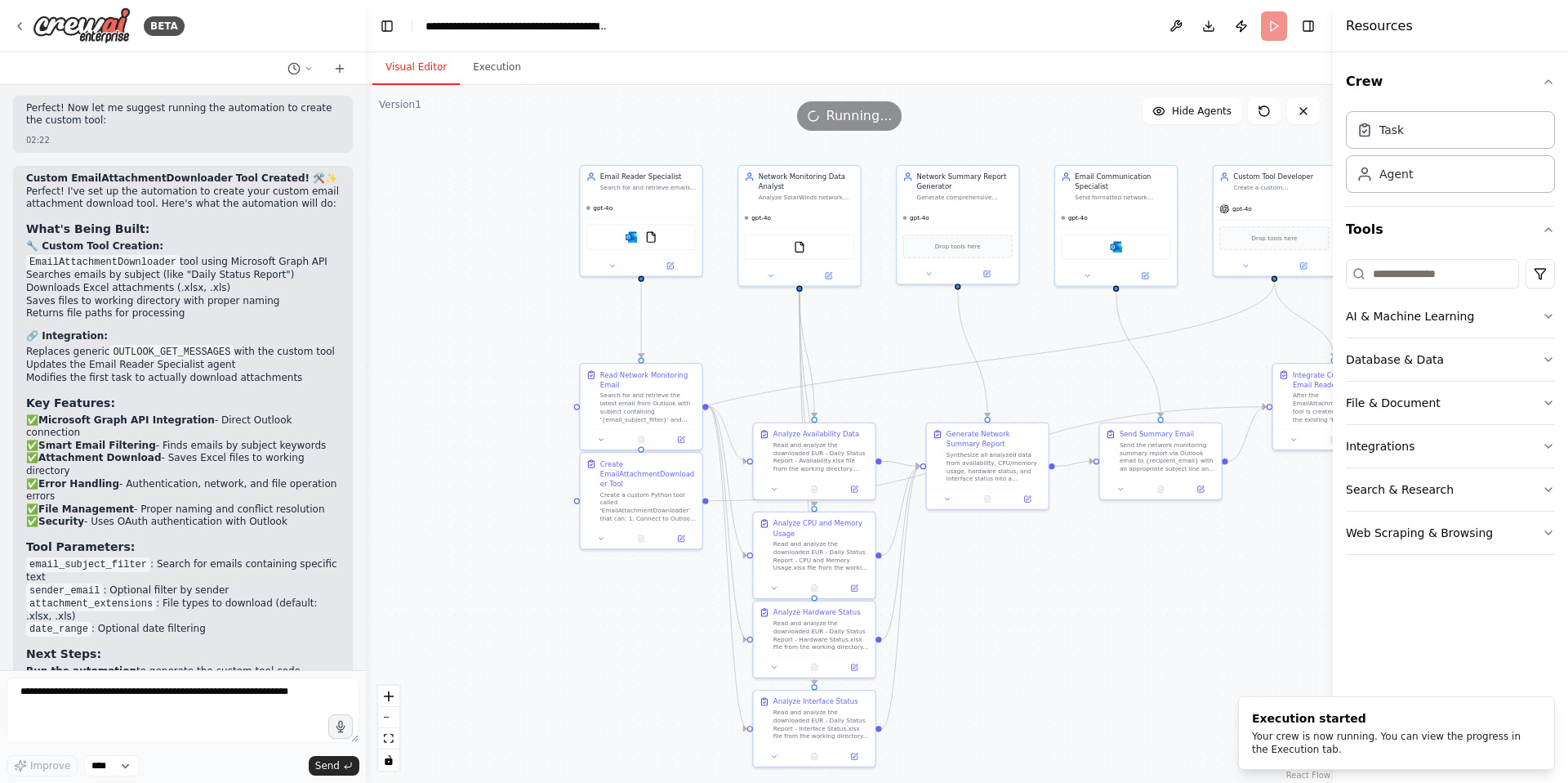
click at [415, 70] on button "Visual Editor" at bounding box center [416, 67] width 87 height 34
click at [482, 68] on button "Execution" at bounding box center [497, 67] width 74 height 34
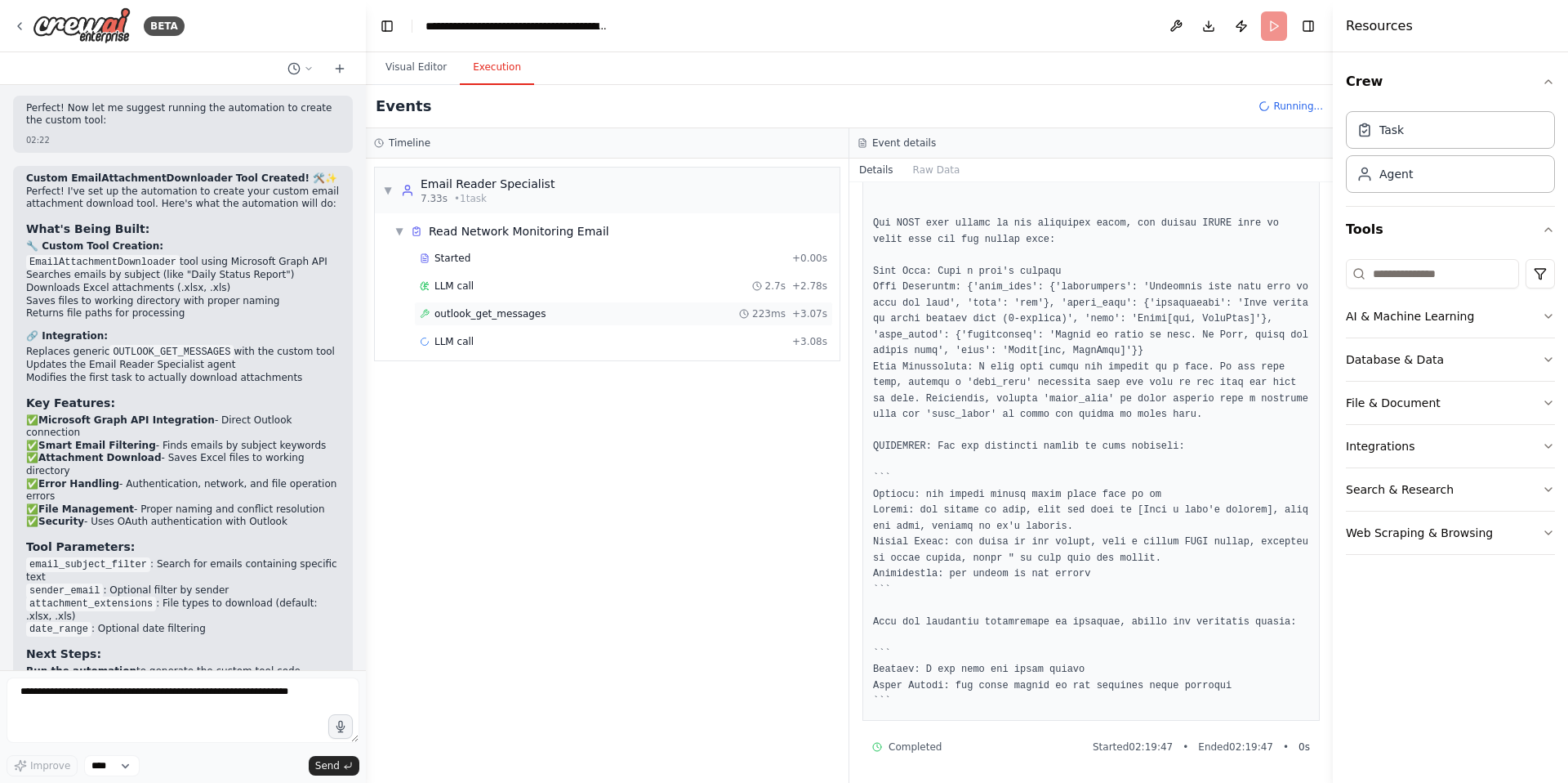
click at [478, 315] on span "outlook_get_messages" at bounding box center [491, 313] width 112 height 13
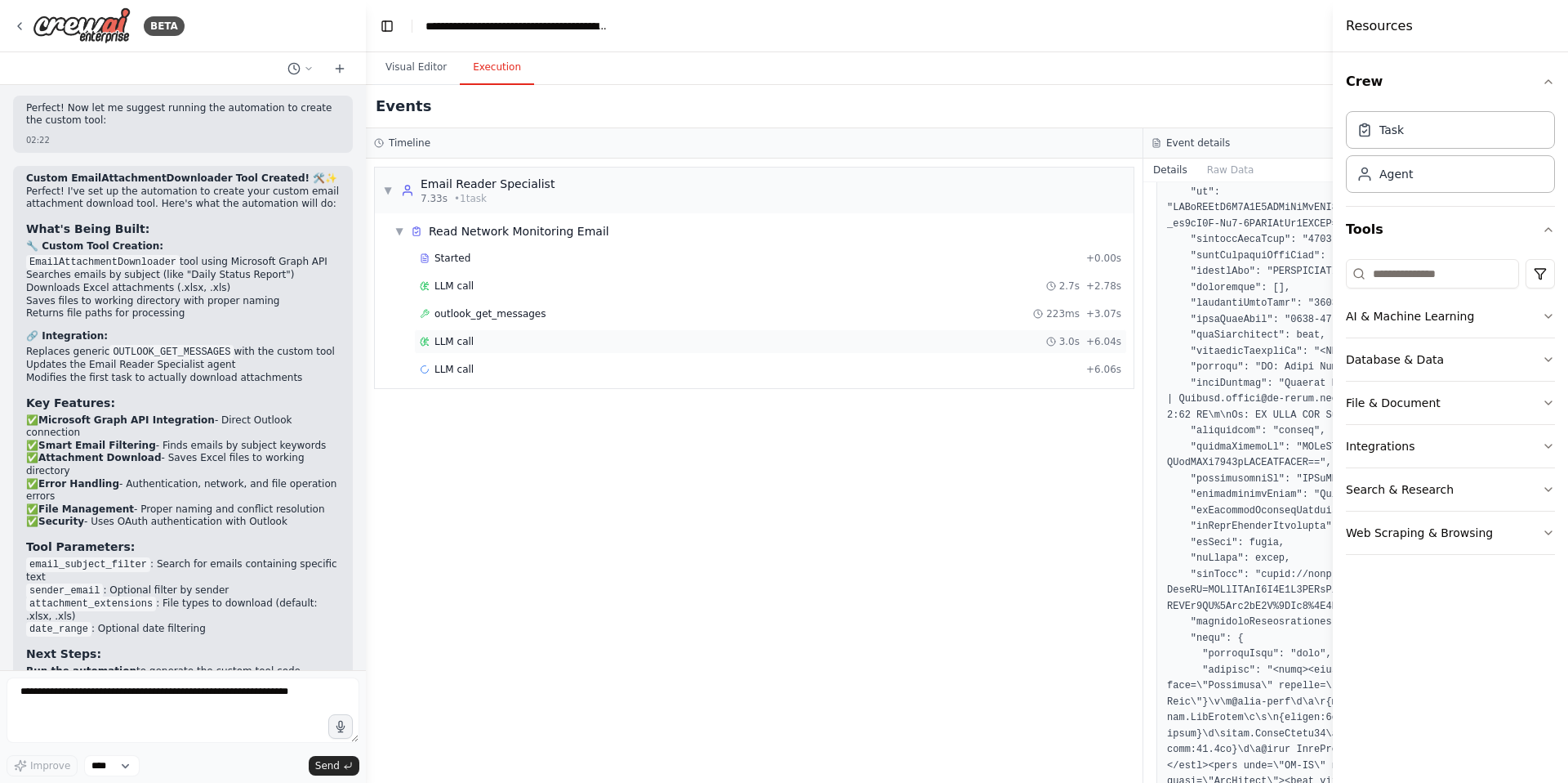
click at [468, 344] on span "LLM call" at bounding box center [454, 341] width 39 height 13
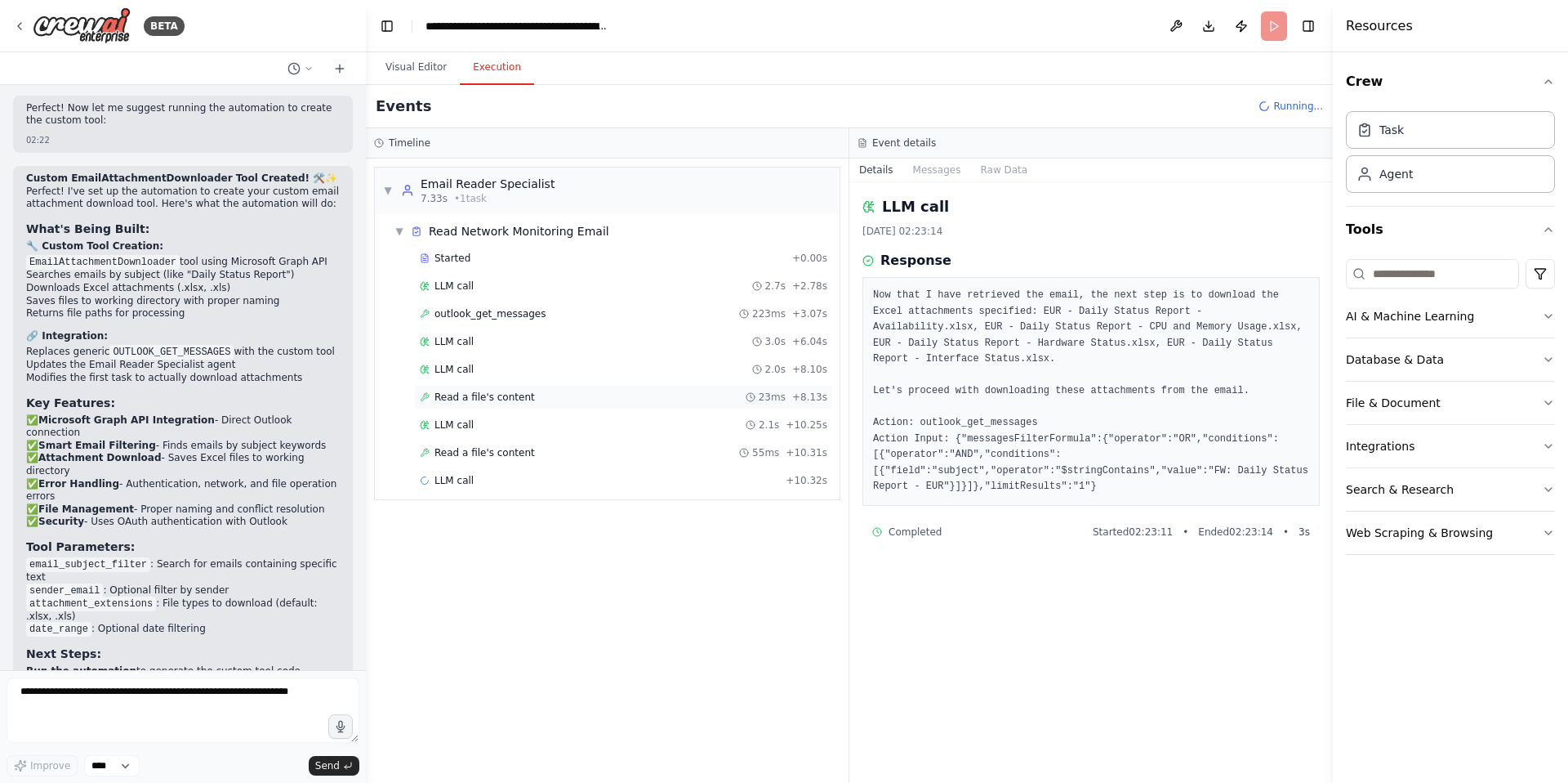
click at [451, 397] on span "Read a file's content" at bounding box center [485, 397] width 100 height 13
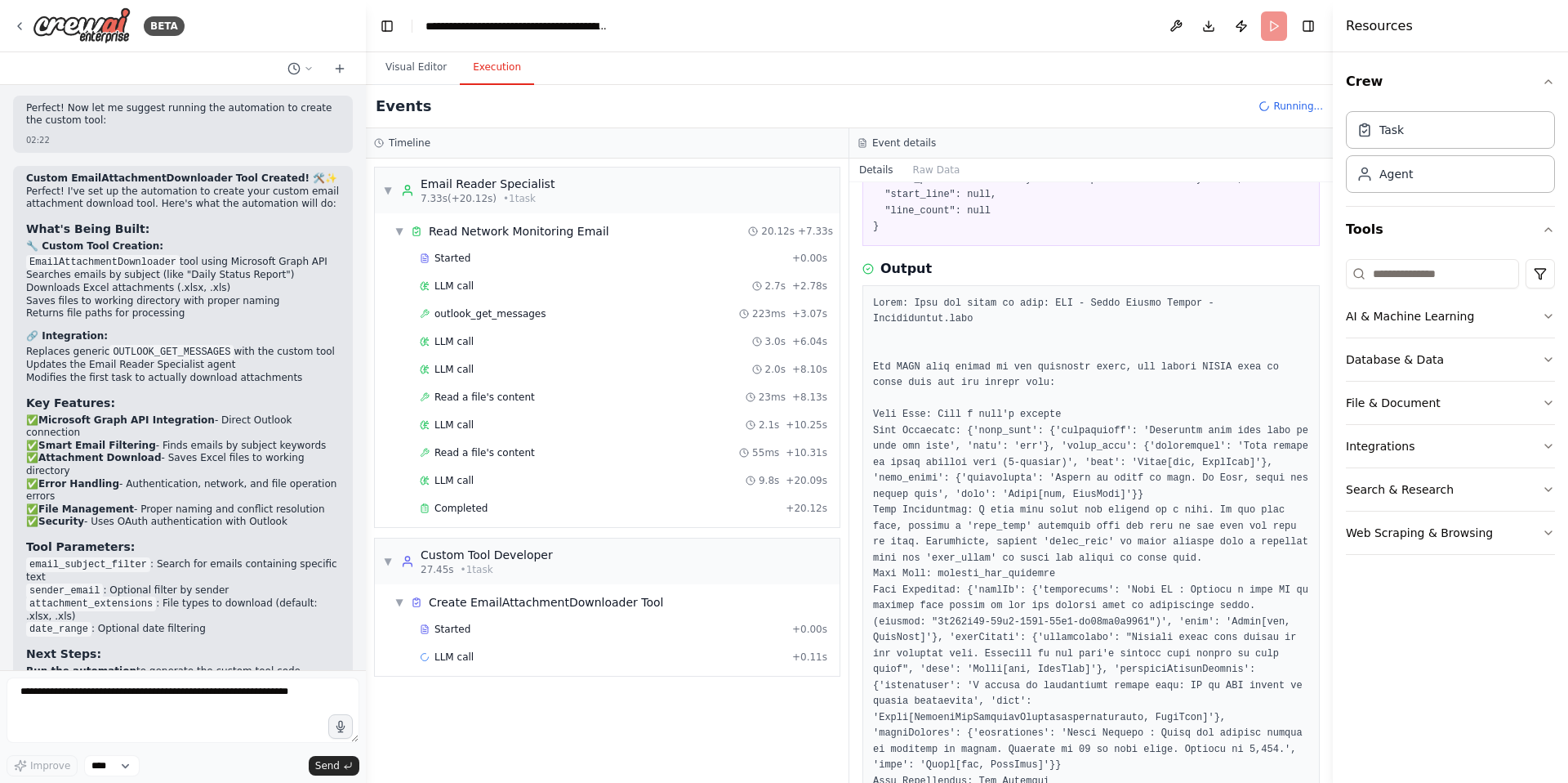
scroll to position [133, 0]
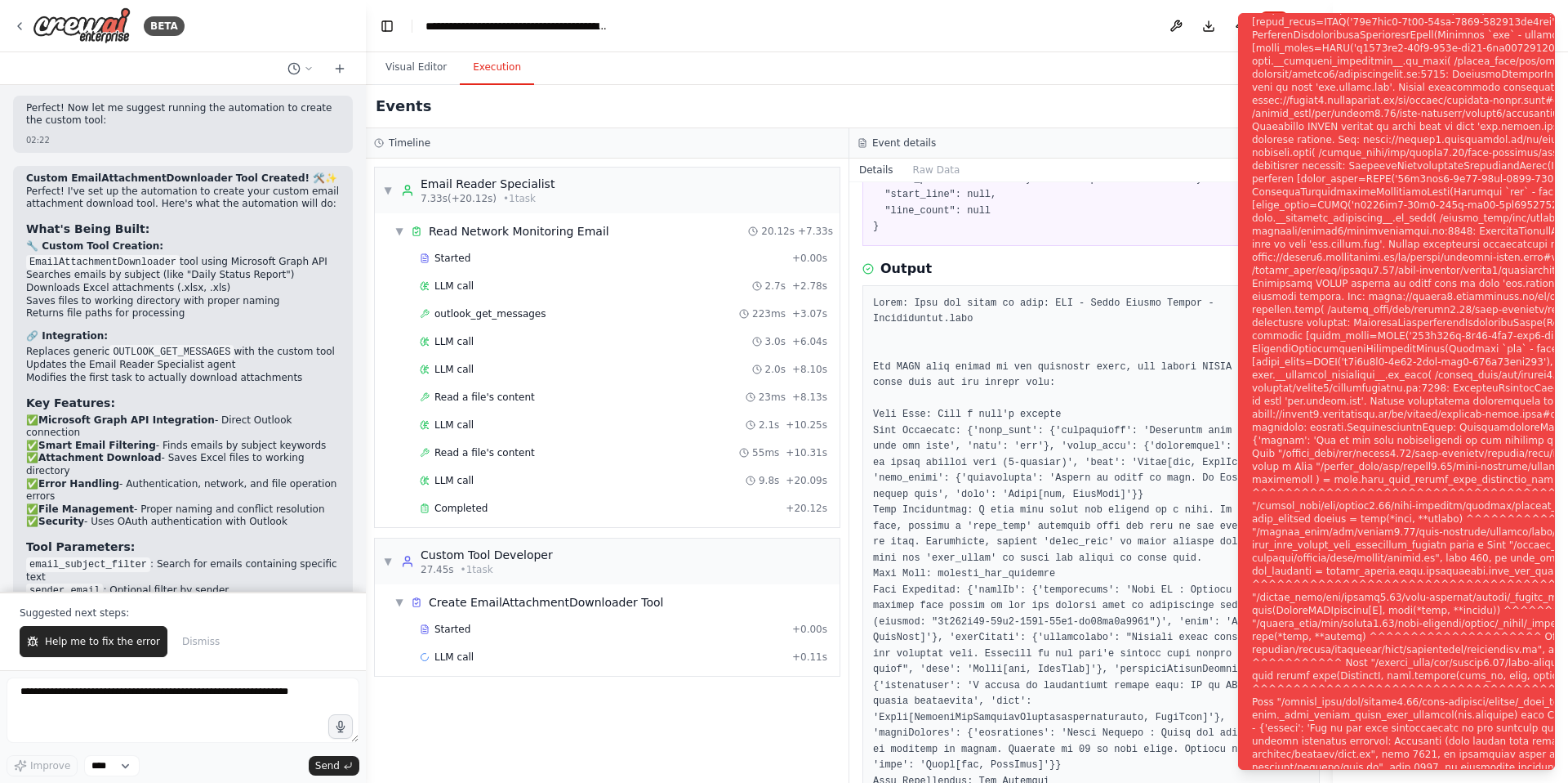
click at [1158, 72] on div "Visual Editor Execution" at bounding box center [850, 68] width 967 height 32
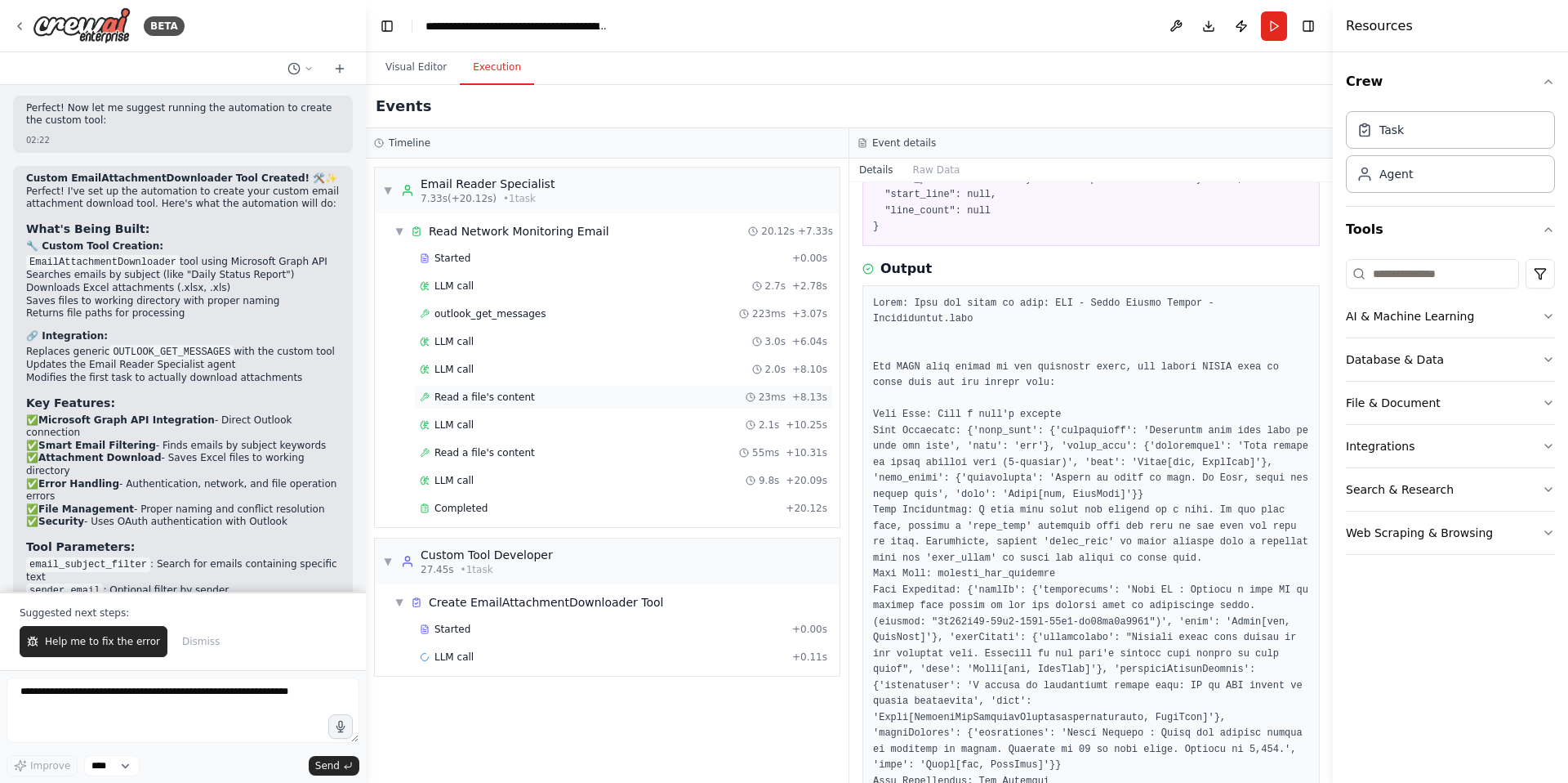
click at [479, 396] on span "Read a file's content" at bounding box center [485, 397] width 100 height 13
click at [487, 453] on span "Read a file's content" at bounding box center [485, 453] width 100 height 13
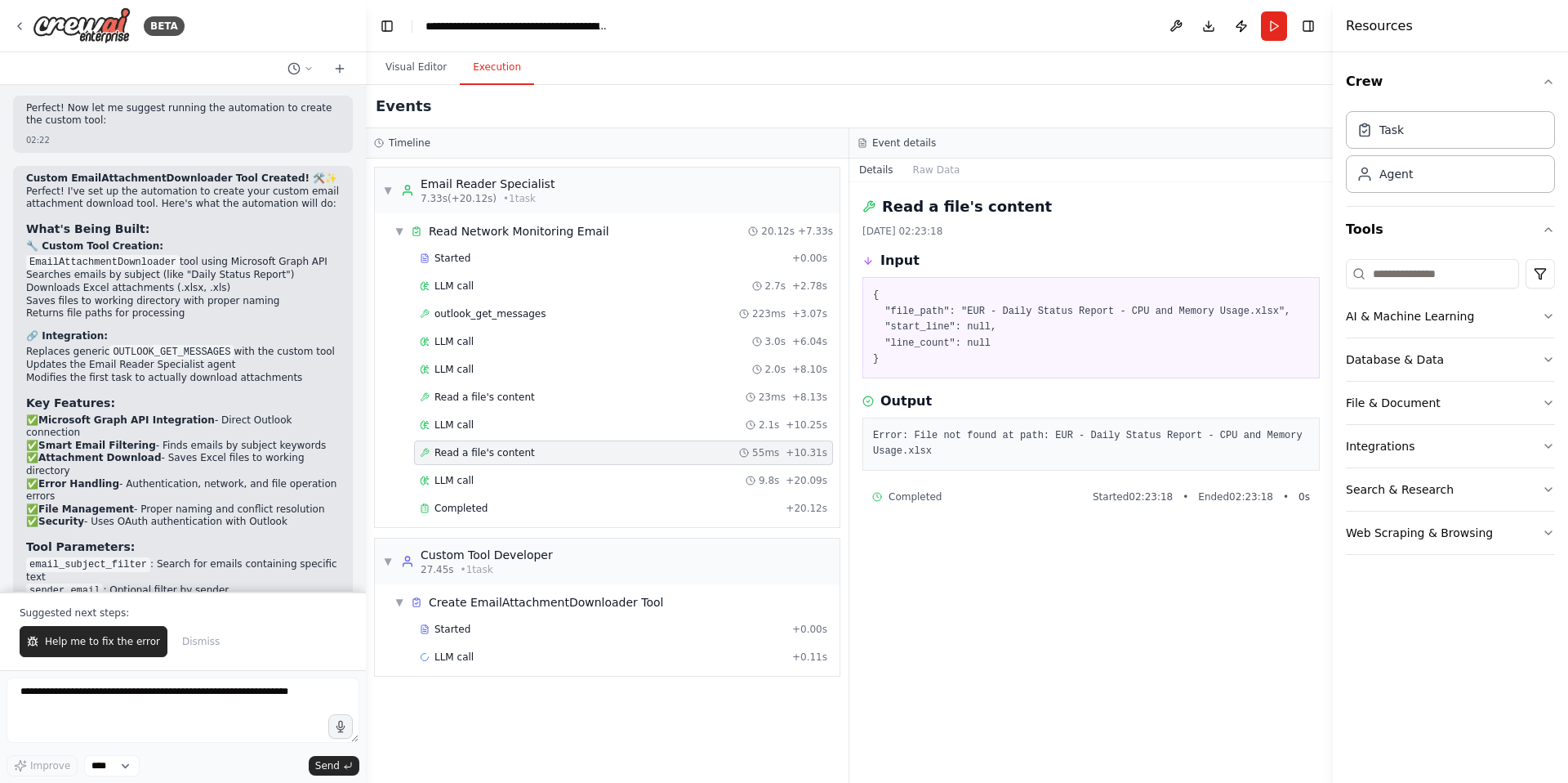
scroll to position [0, 0]
click at [465, 315] on span "outlook_get_messages" at bounding box center [491, 313] width 112 height 13
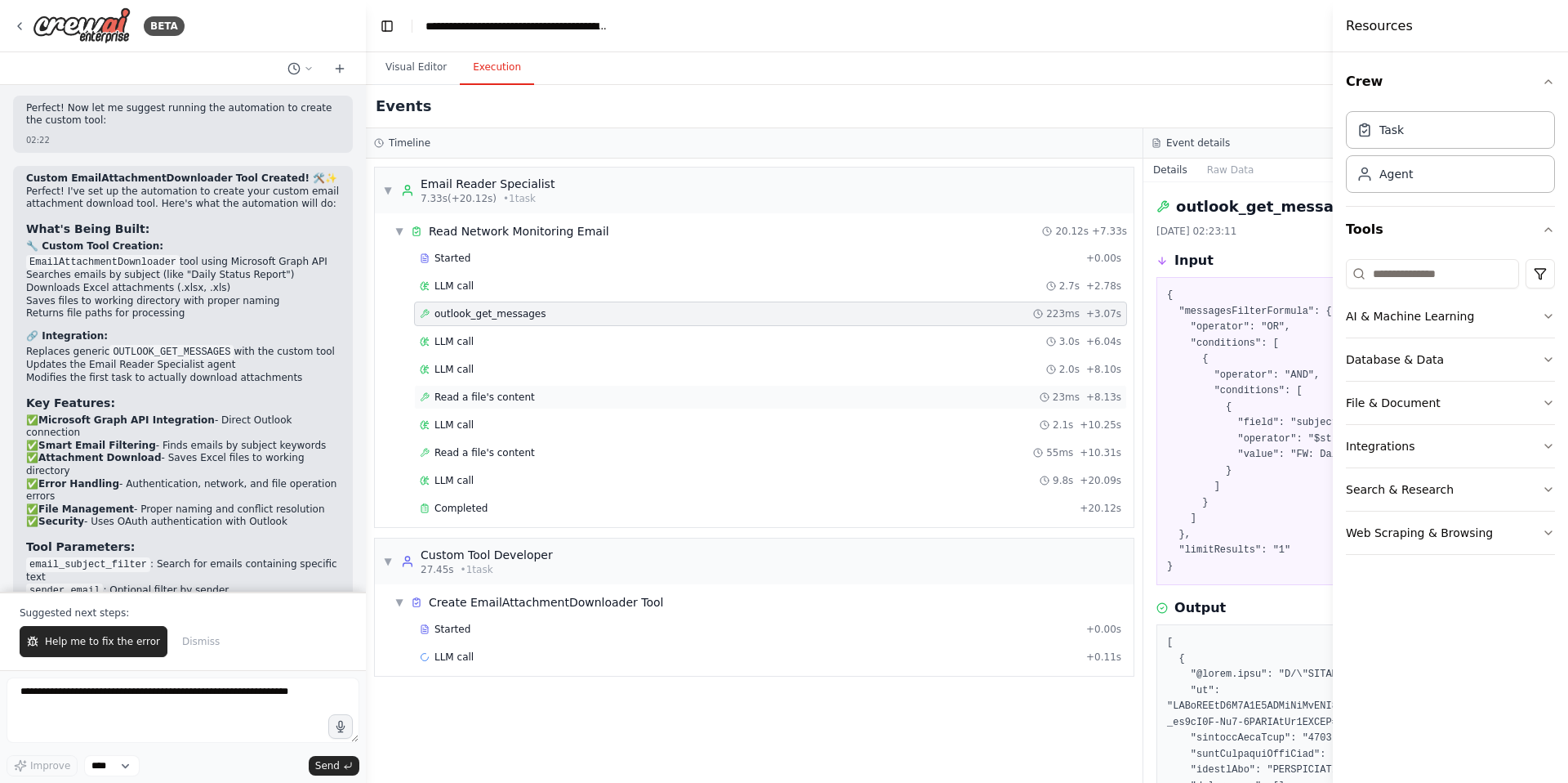
click at [492, 403] on span "Read a file's content" at bounding box center [485, 397] width 100 height 13
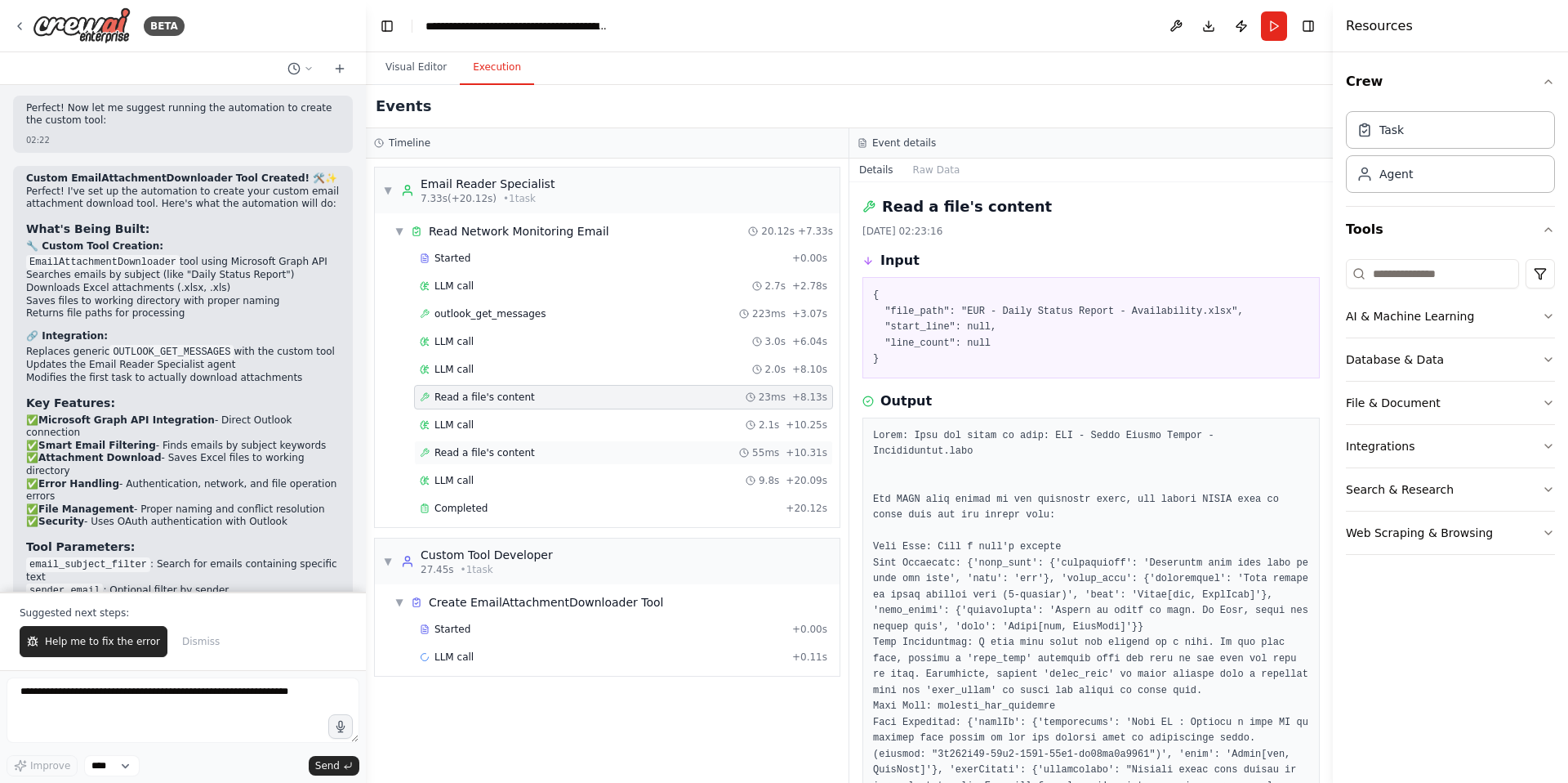
click at [496, 448] on span "Read a file's content" at bounding box center [485, 453] width 100 height 13
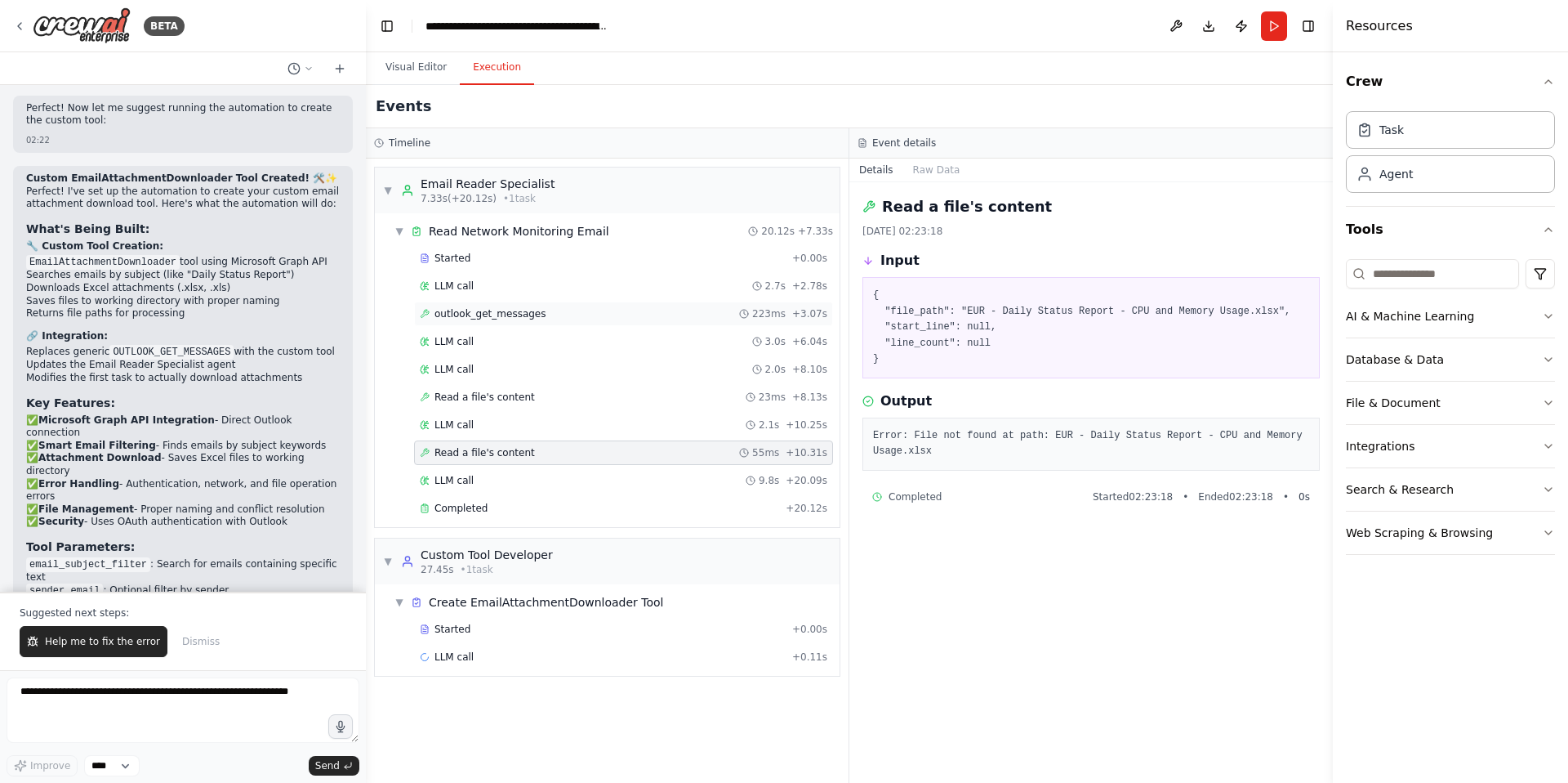
click at [498, 315] on span "outlook_get_messages" at bounding box center [491, 313] width 112 height 13
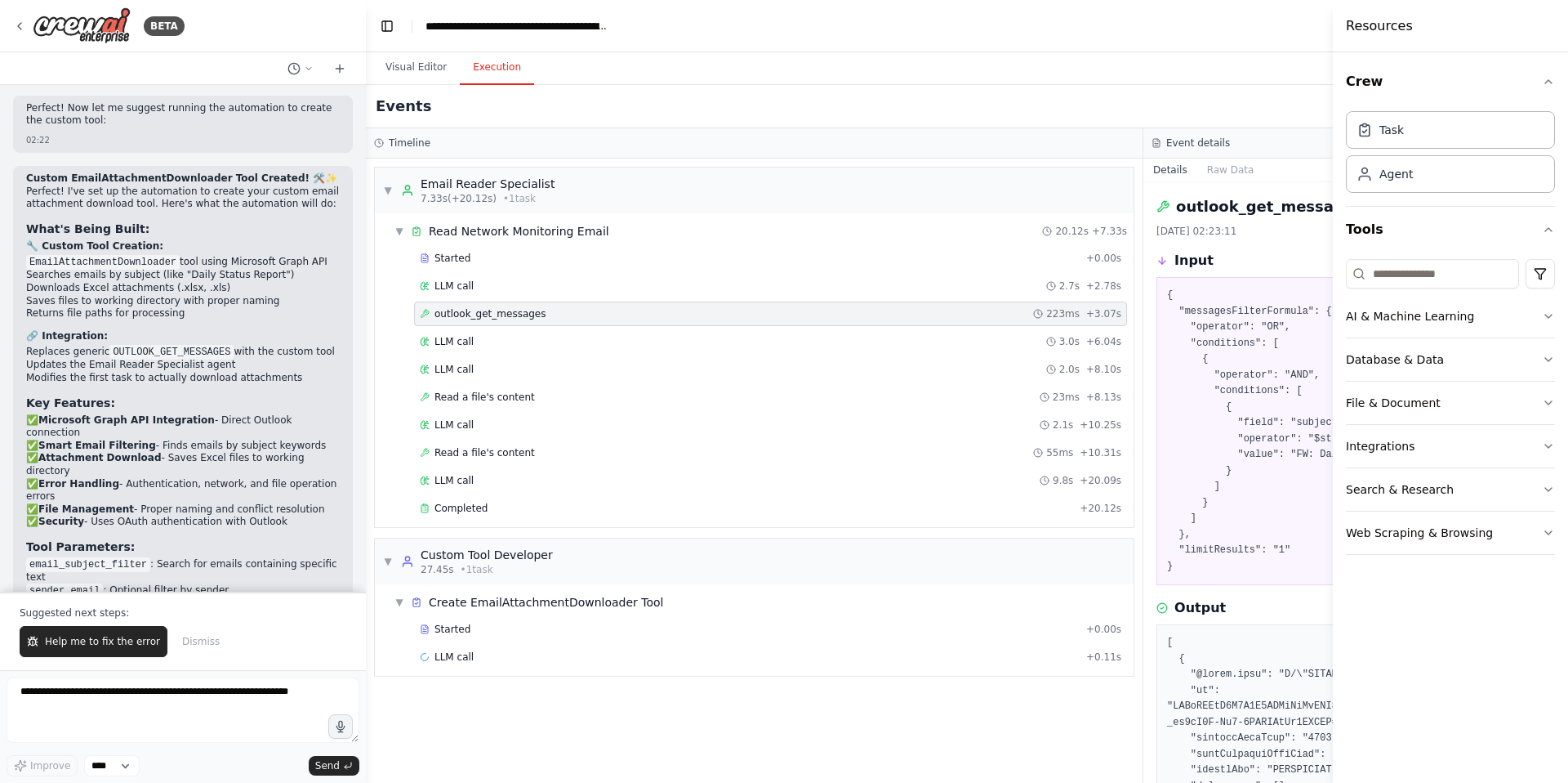
click at [1200, 494] on pre "{ "messagesFilterFormula": { "operator": "OR", "conditions": [ { "operator": "A…" at bounding box center [1532, 431] width 730 height 287
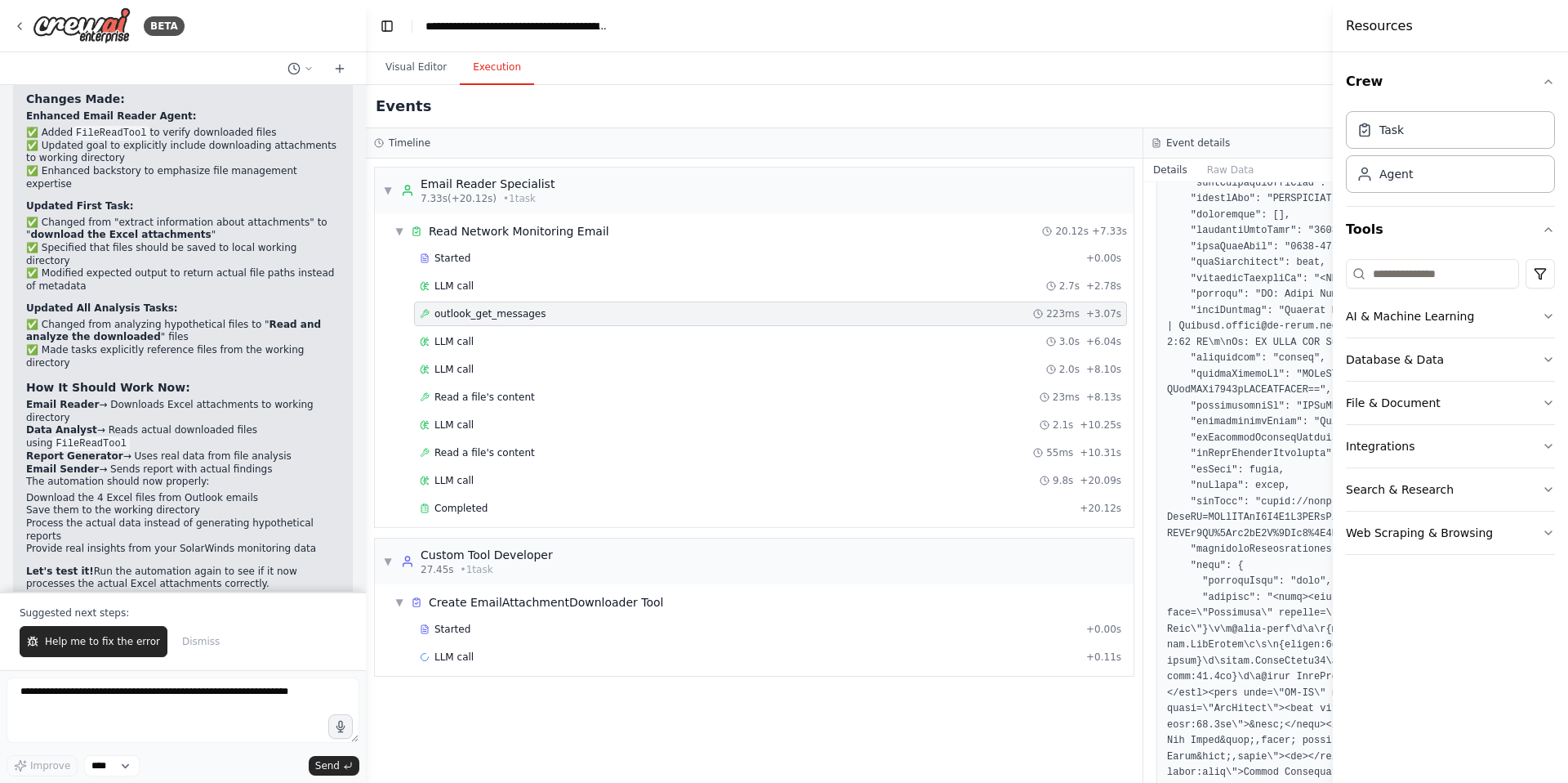
scroll to position [9416, 0]
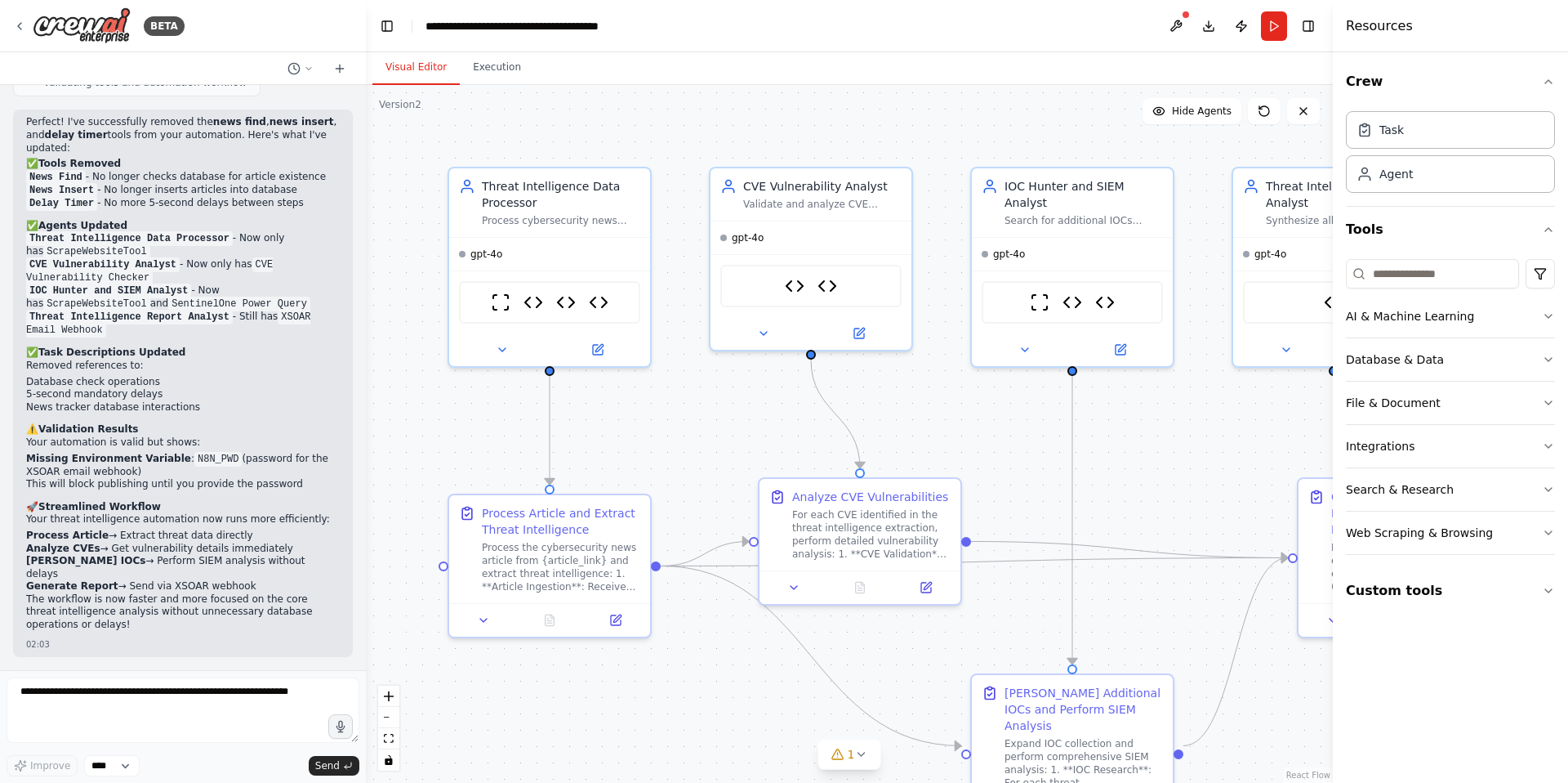
scroll to position [15501, 0]
click at [1278, 24] on button "Run" at bounding box center [1274, 26] width 26 height 30
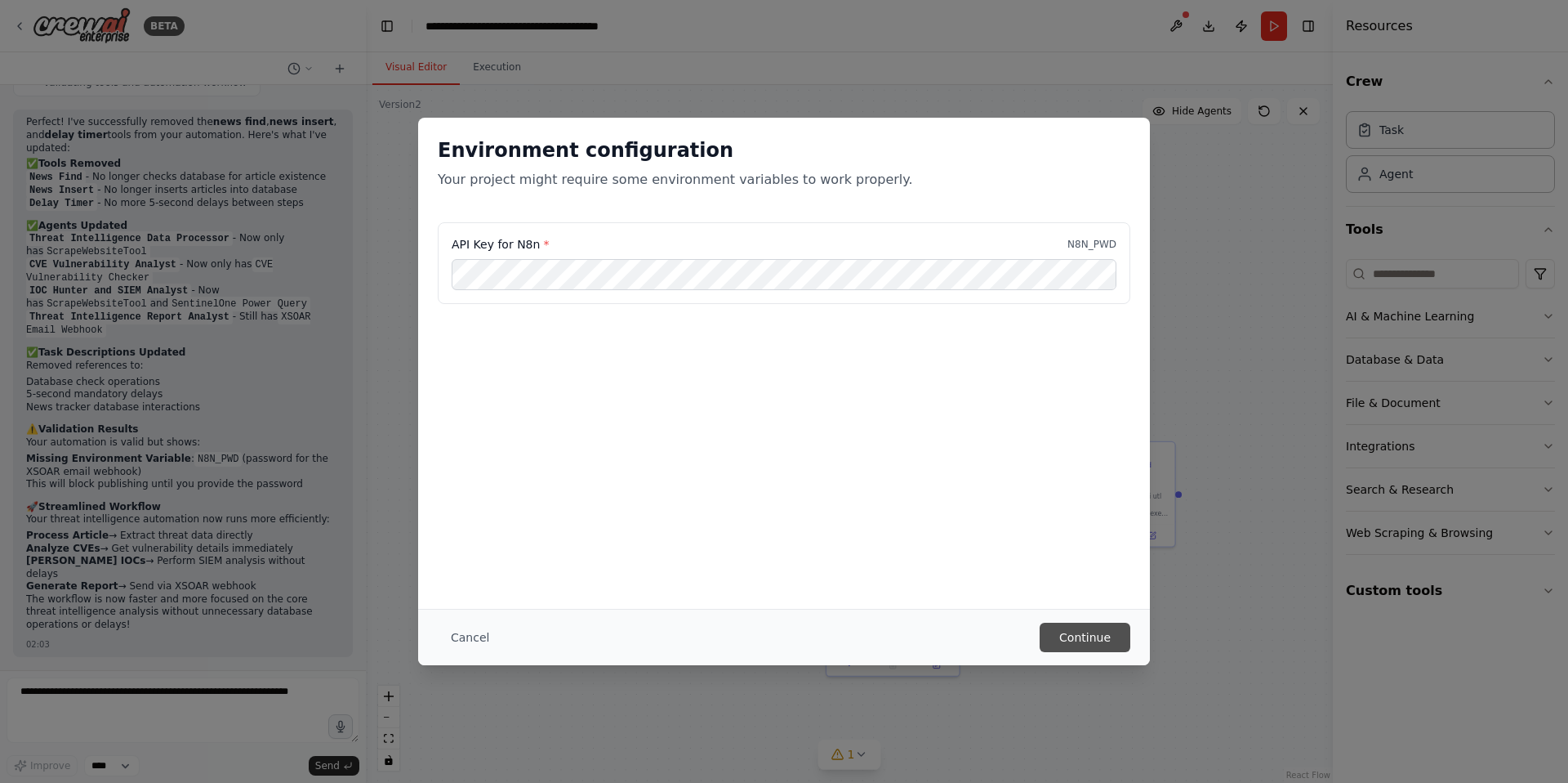
click at [1085, 638] on button "Continue" at bounding box center [1085, 637] width 91 height 30
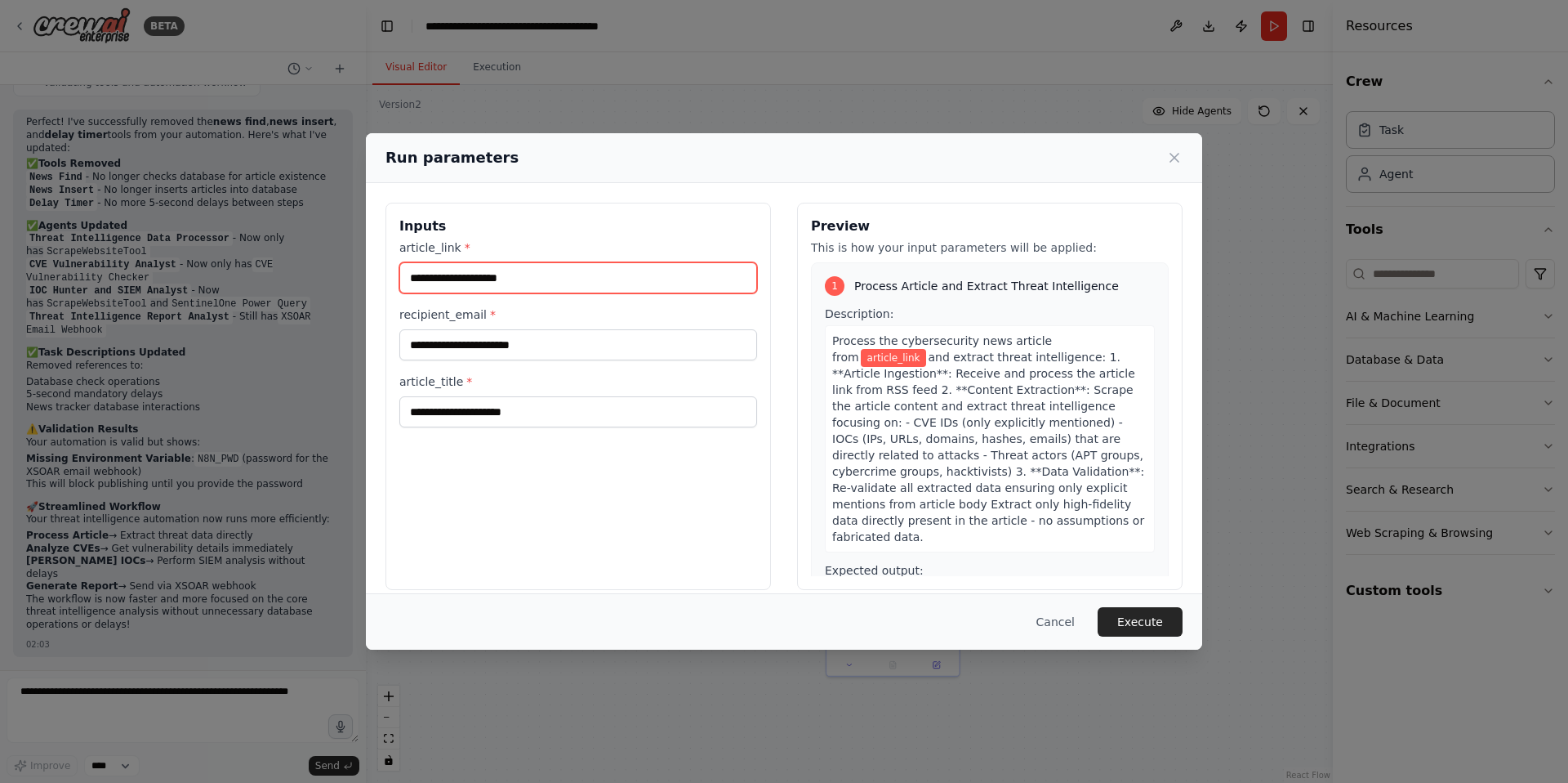
click at [461, 270] on input "article_link *" at bounding box center [578, 278] width 357 height 31
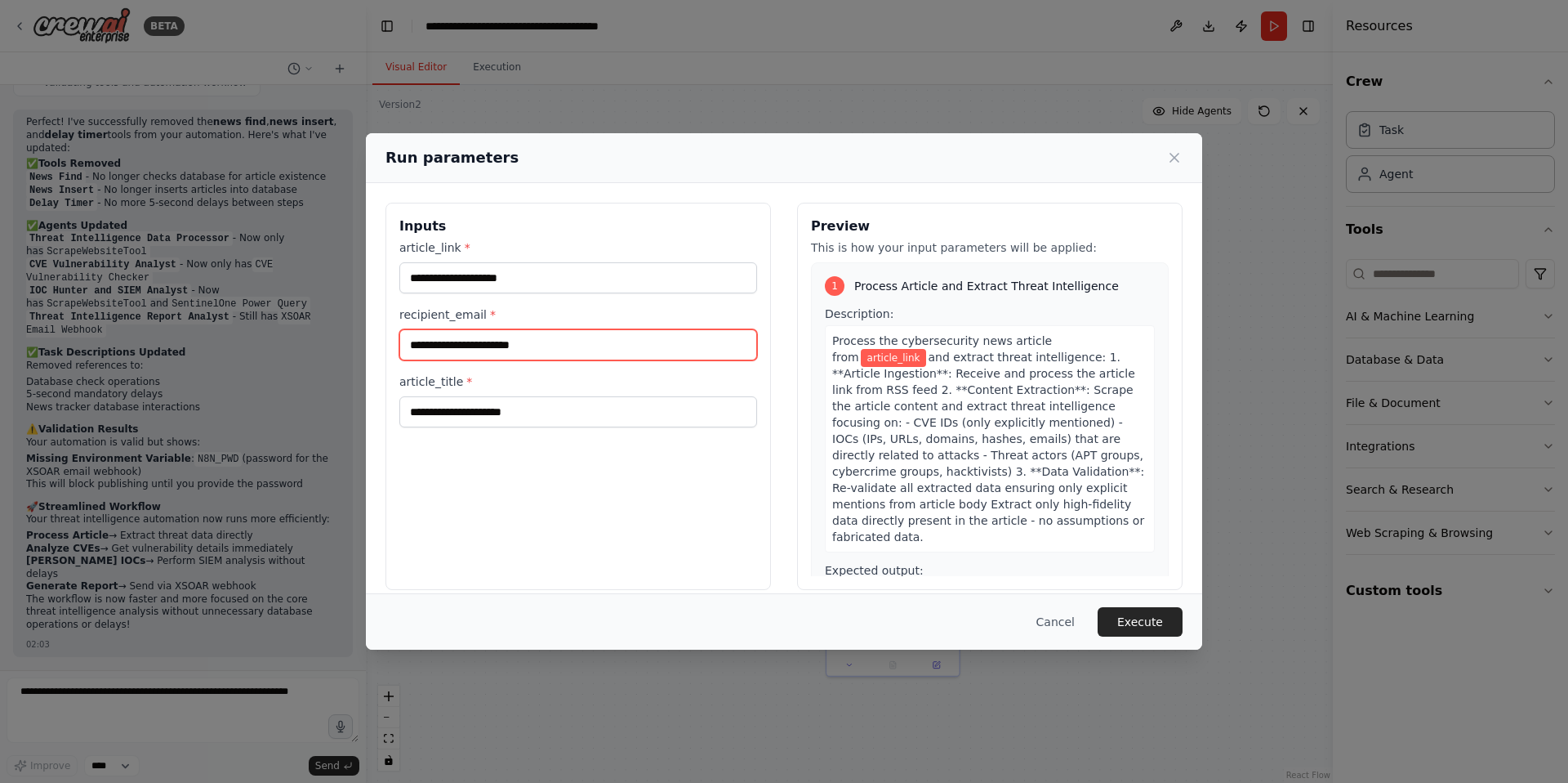
click at [484, 345] on input "recipient_email *" at bounding box center [578, 345] width 357 height 31
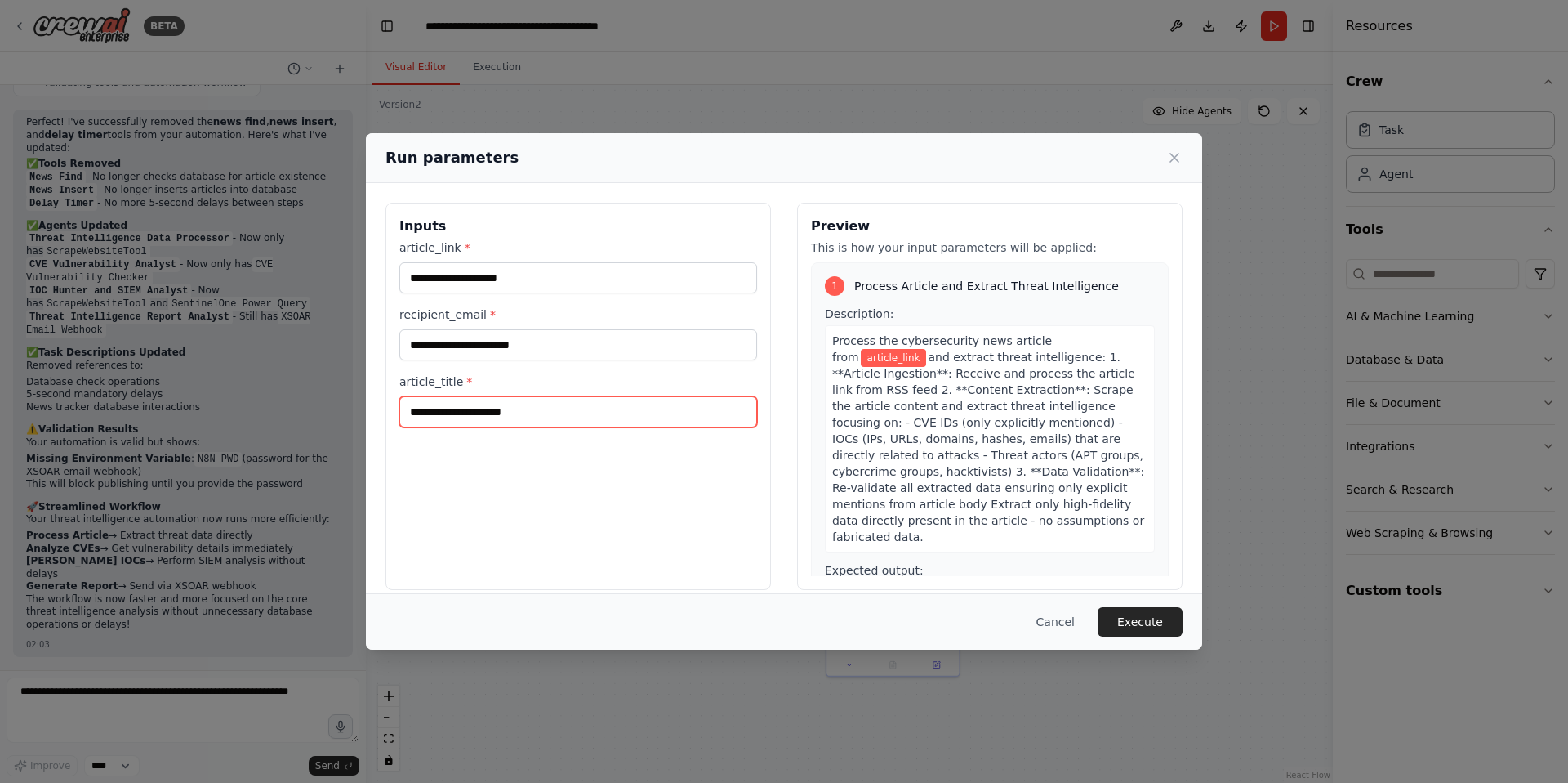
click at [476, 405] on input "article_title *" at bounding box center [578, 412] width 357 height 31
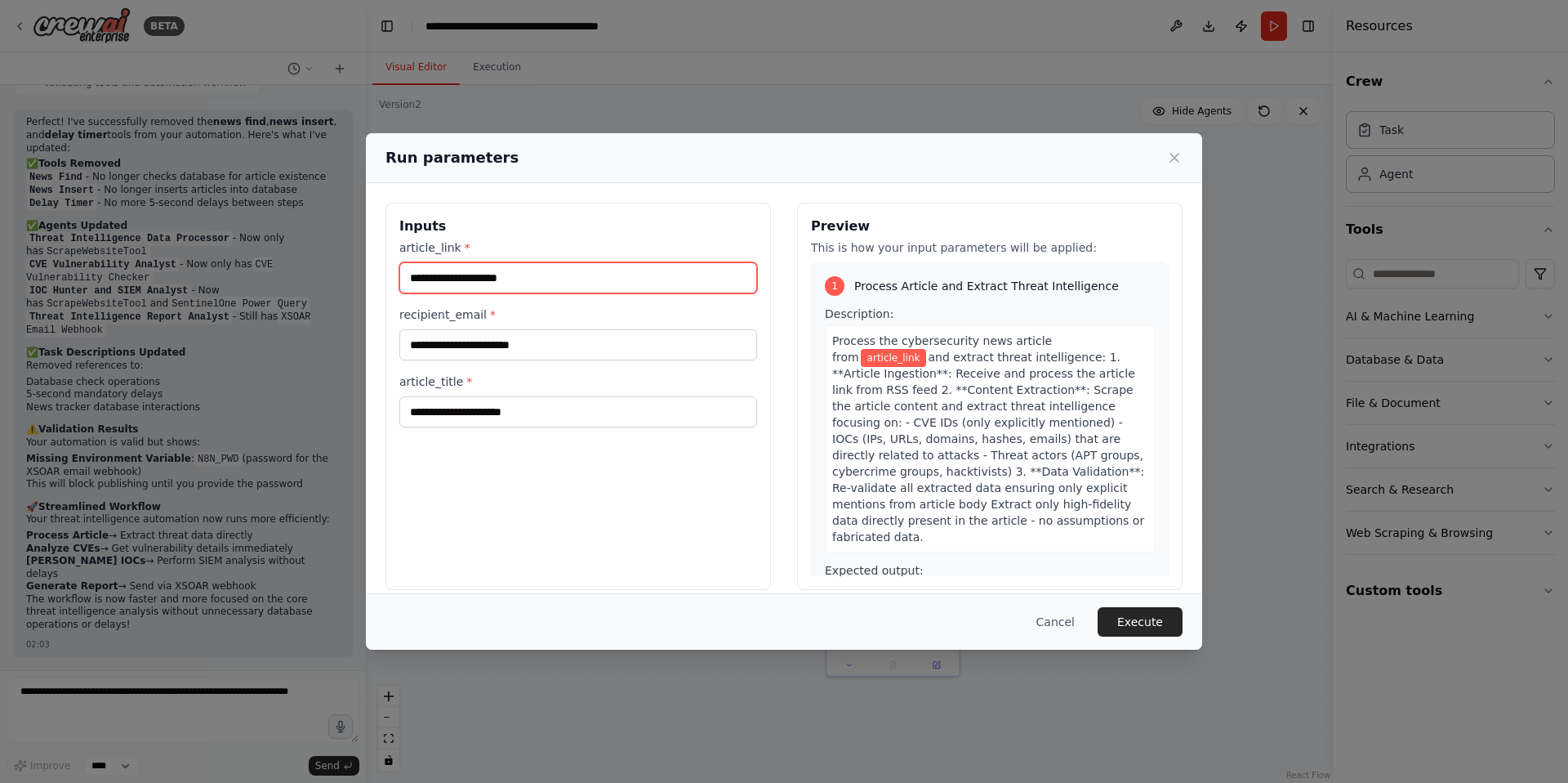
click at [472, 274] on input "article_link *" at bounding box center [578, 278] width 357 height 31
click at [465, 279] on input "article_link *" at bounding box center [578, 278] width 357 height 31
click at [470, 281] on input "article_link *" at bounding box center [578, 278] width 357 height 31
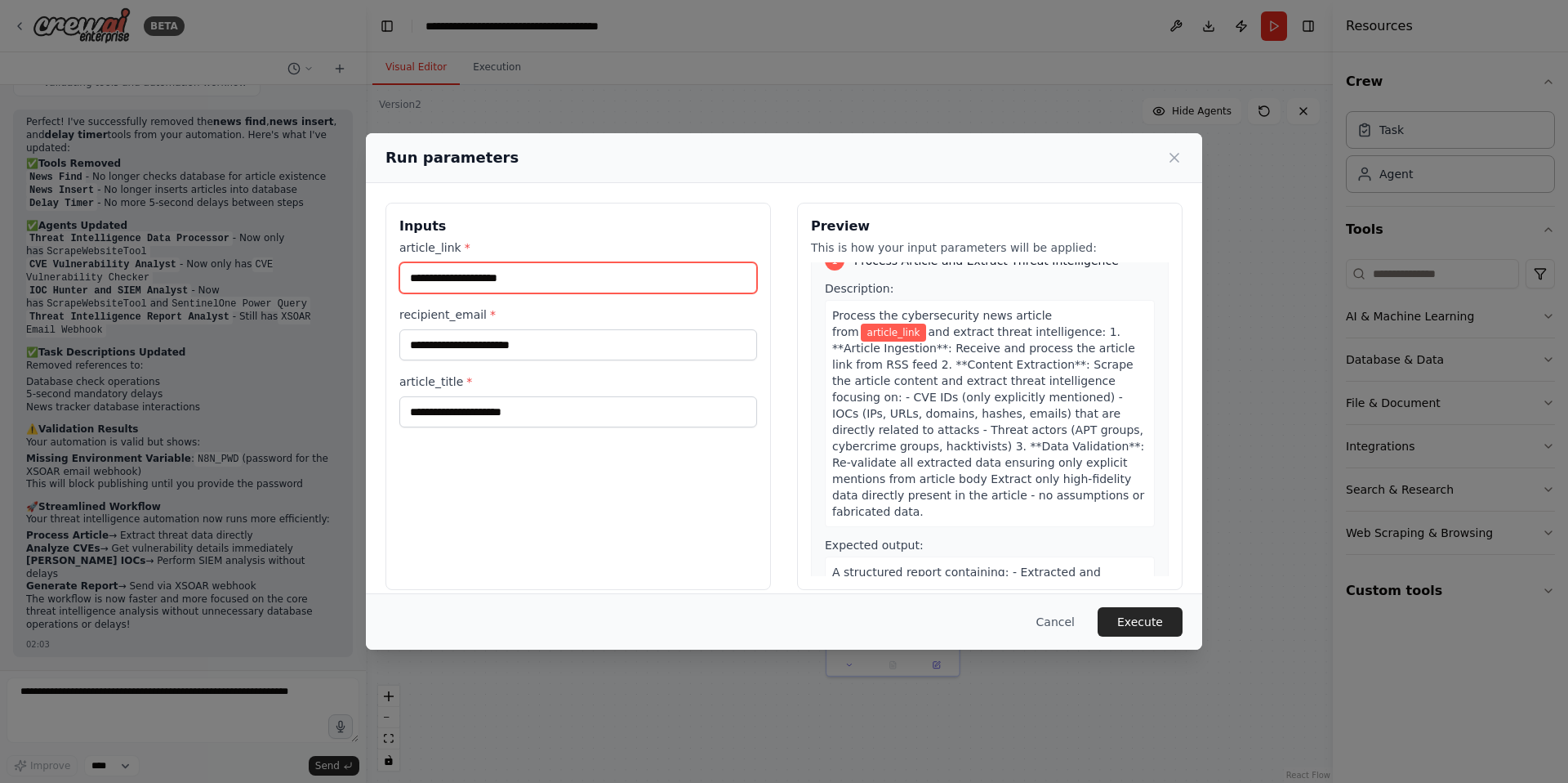
scroll to position [0, 0]
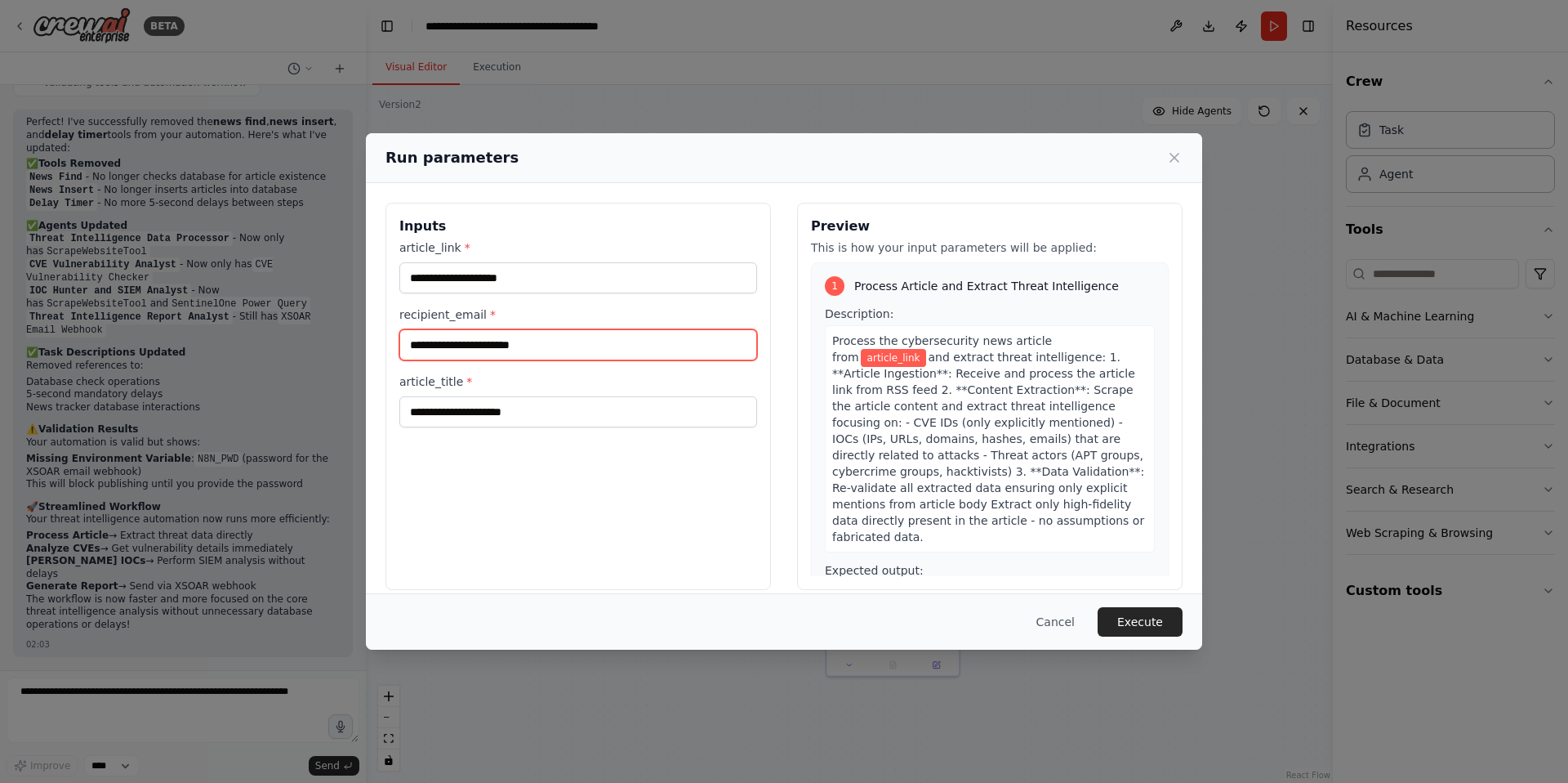
click at [462, 347] on input "recipient_email *" at bounding box center [578, 345] width 357 height 31
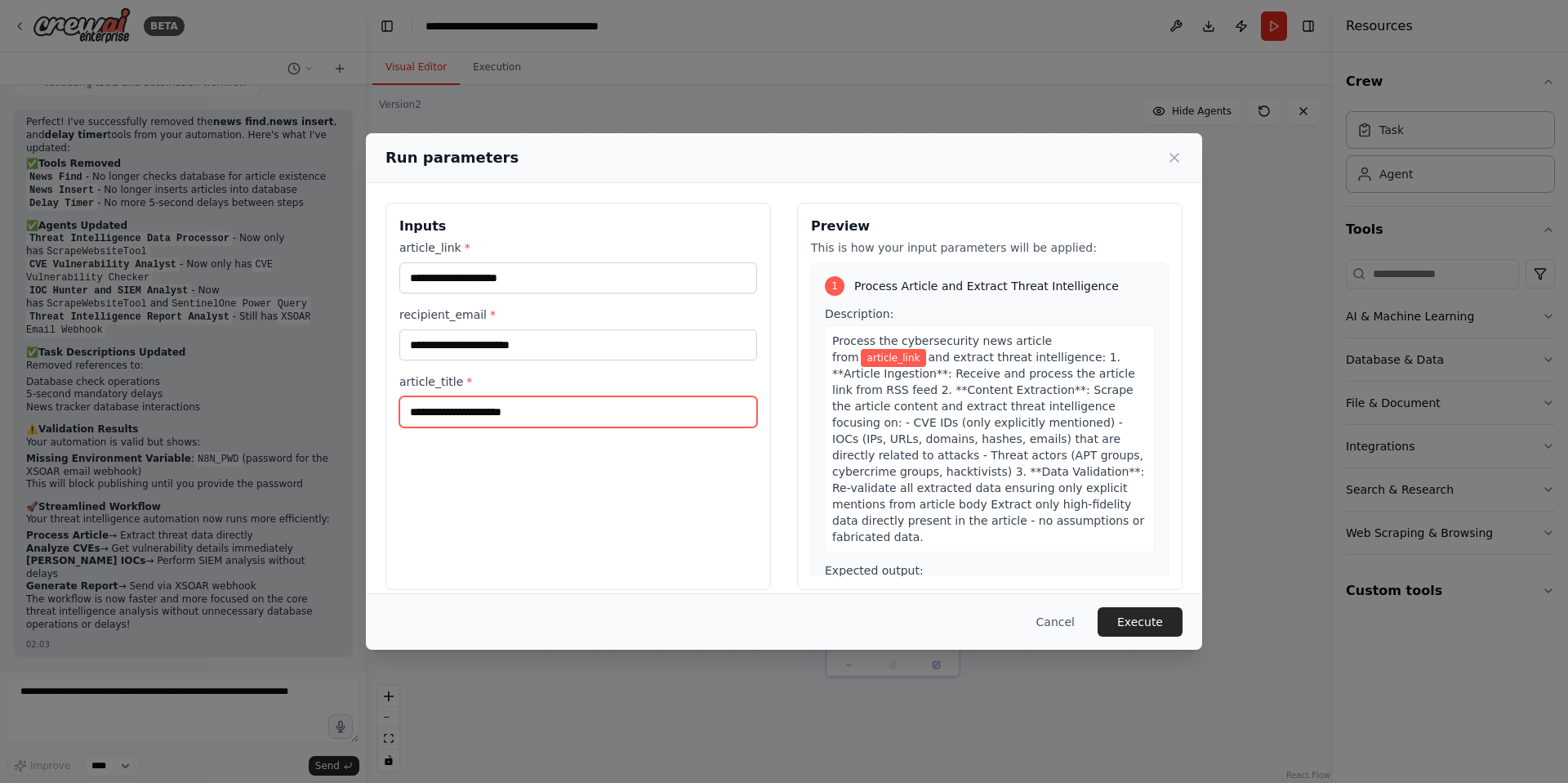
click at [462, 410] on input "article_title *" at bounding box center [578, 412] width 357 height 31
click at [505, 410] on input "article_title *" at bounding box center [578, 412] width 357 height 31
type input "****"
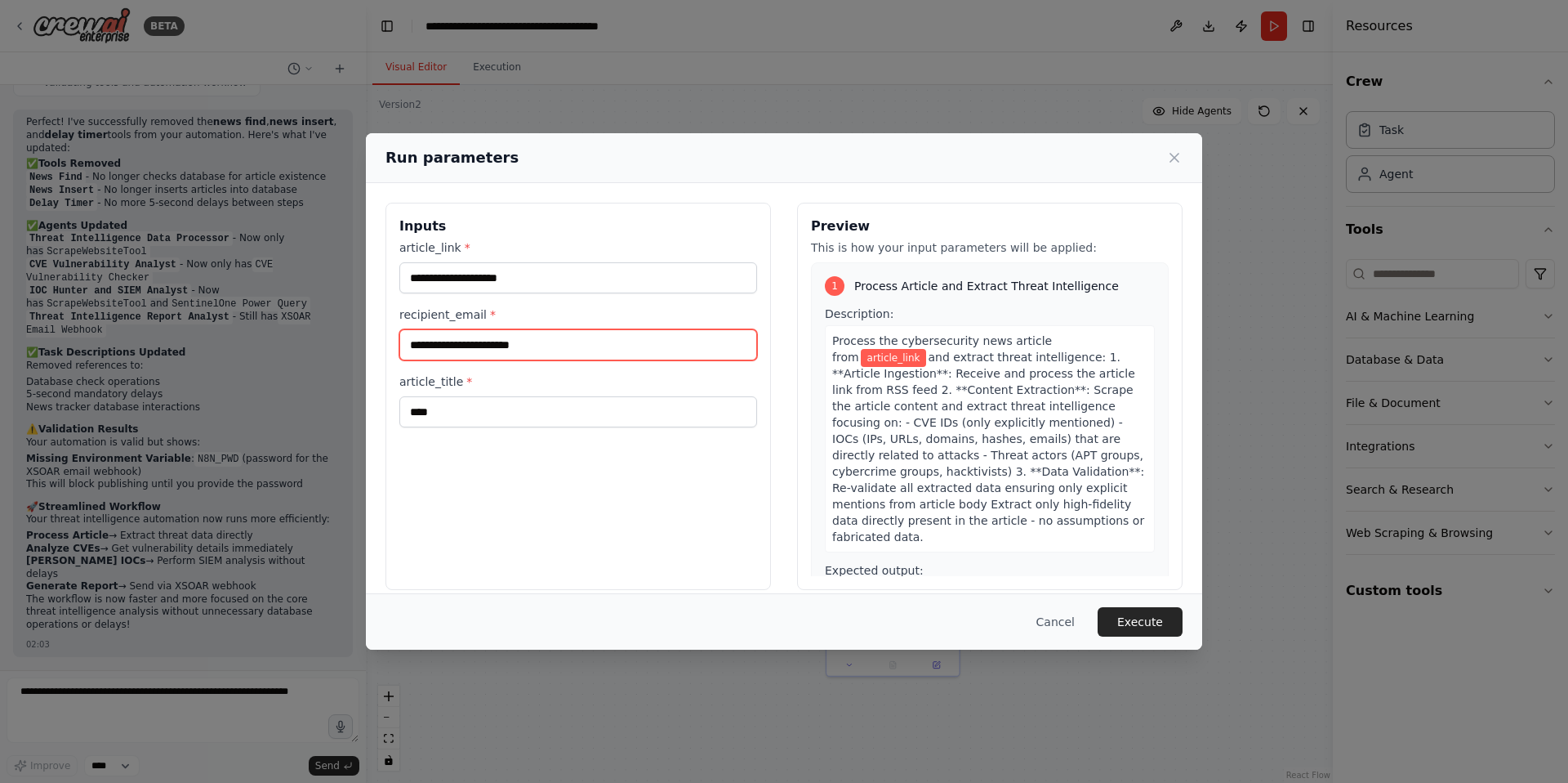
click at [492, 347] on input "recipient_email *" at bounding box center [578, 345] width 357 height 31
type input "*"
type input "**********"
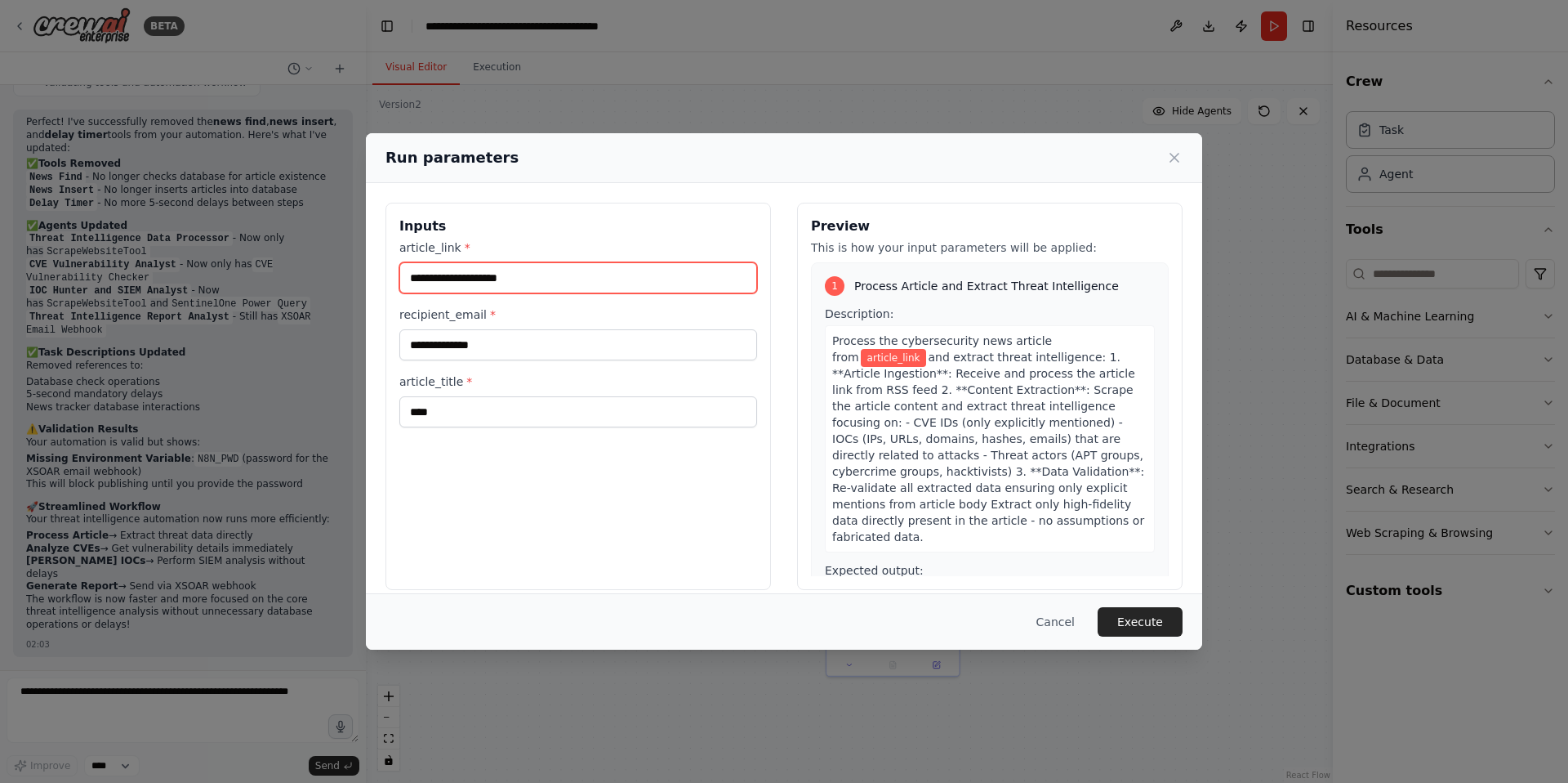
click at [546, 274] on input "article_link *" at bounding box center [578, 278] width 357 height 31
paste input "**********"
type input "**********"
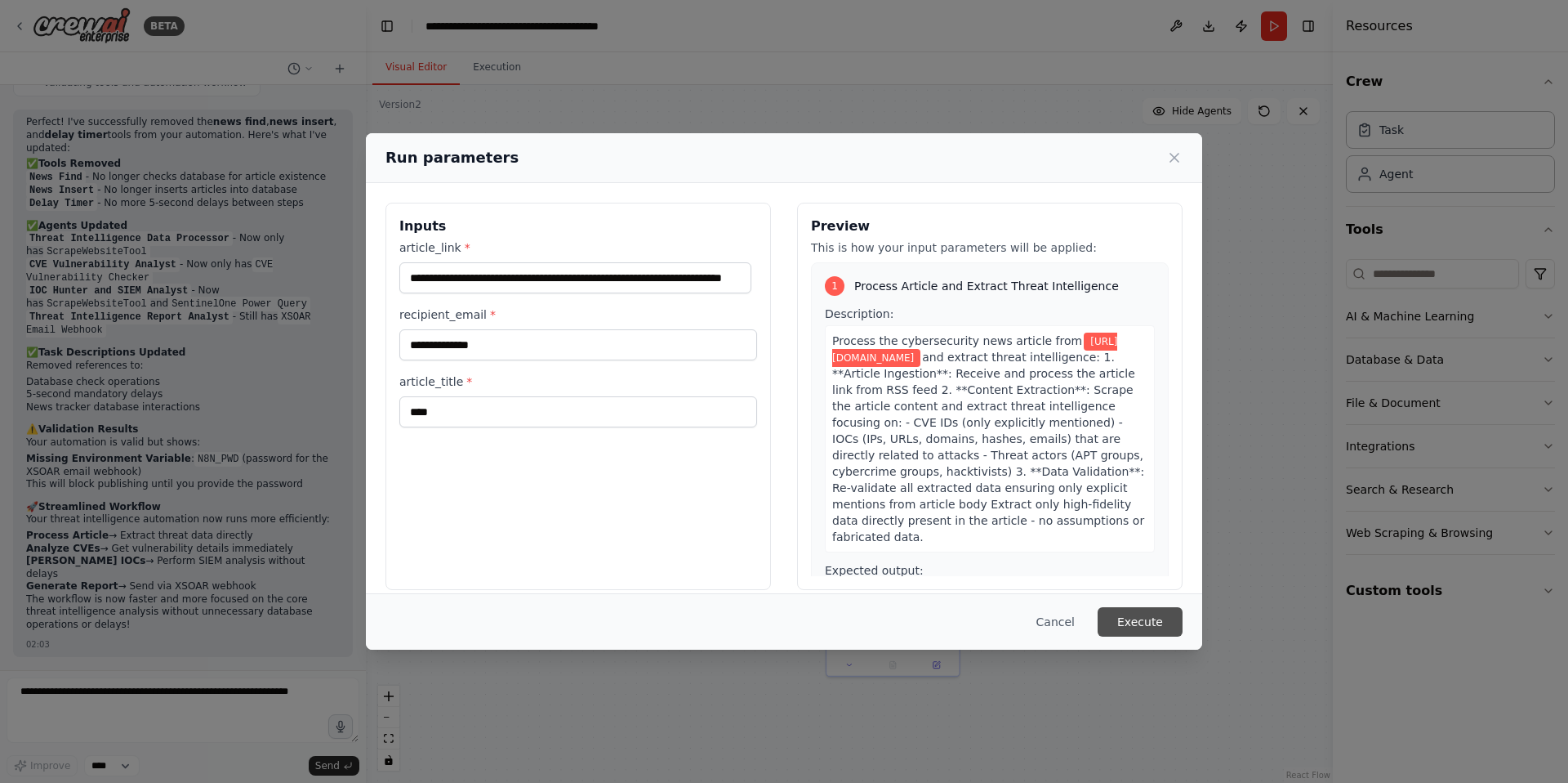
click at [1142, 626] on button "Execute" at bounding box center [1139, 622] width 85 height 30
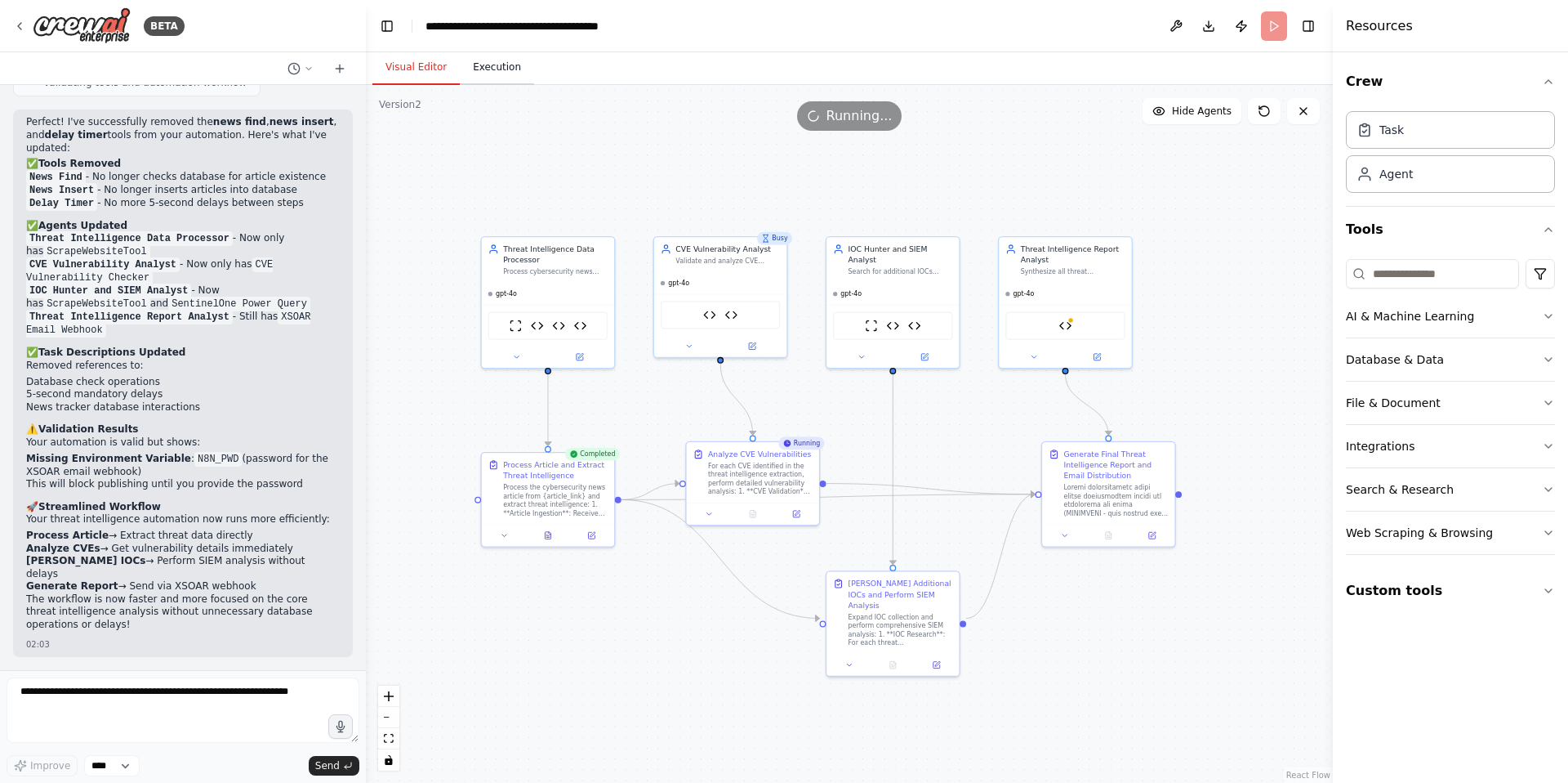
click at [497, 71] on button "Execution" at bounding box center [497, 67] width 74 height 34
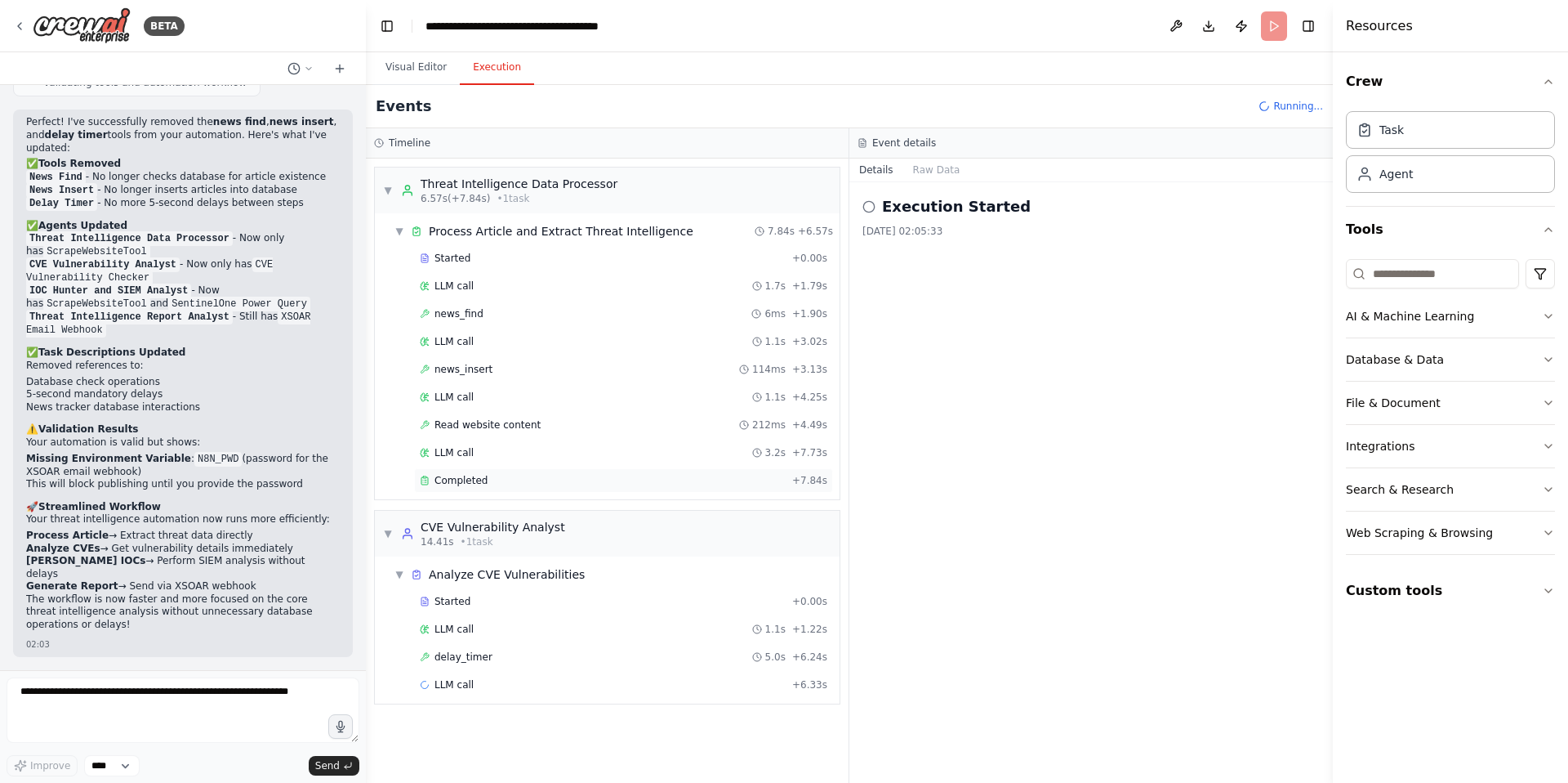
click at [459, 483] on span "Completed" at bounding box center [461, 480] width 53 height 13
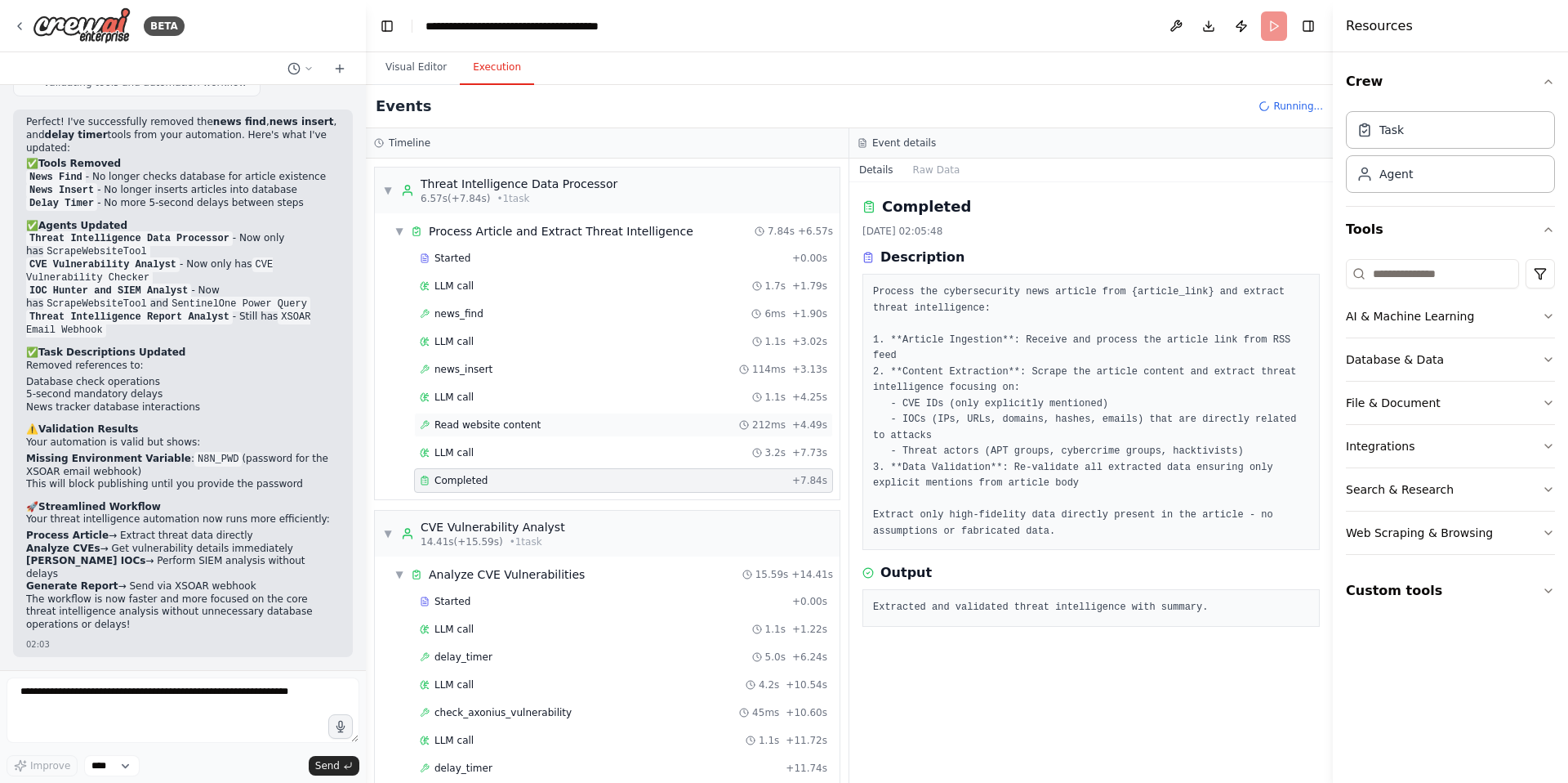
click at [486, 421] on span "Read website content" at bounding box center [488, 425] width 106 height 13
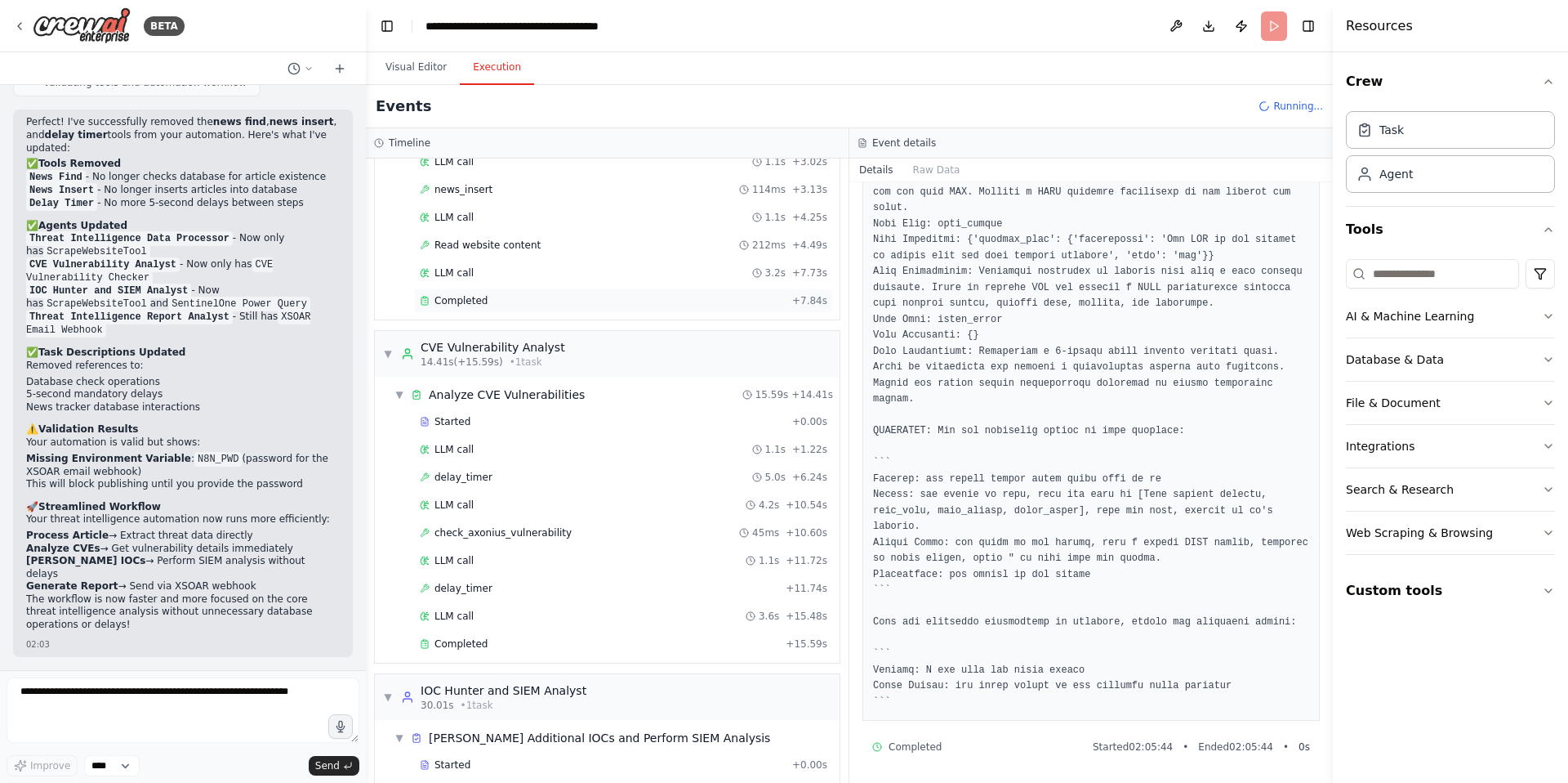
scroll to position [180, 0]
click at [488, 534] on span "check_axonius_vulnerability" at bounding box center [503, 532] width 137 height 13
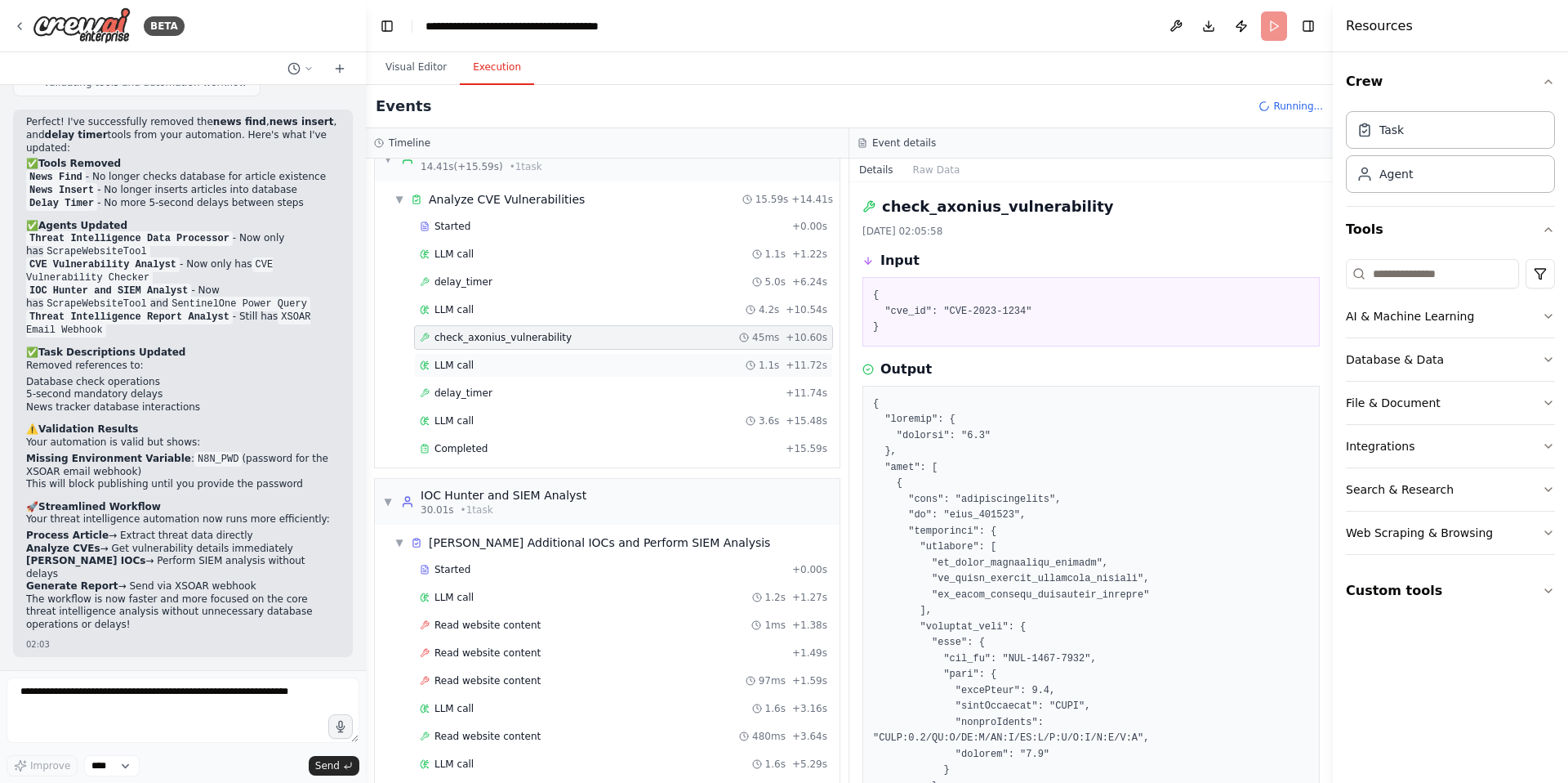
scroll to position [422, 0]
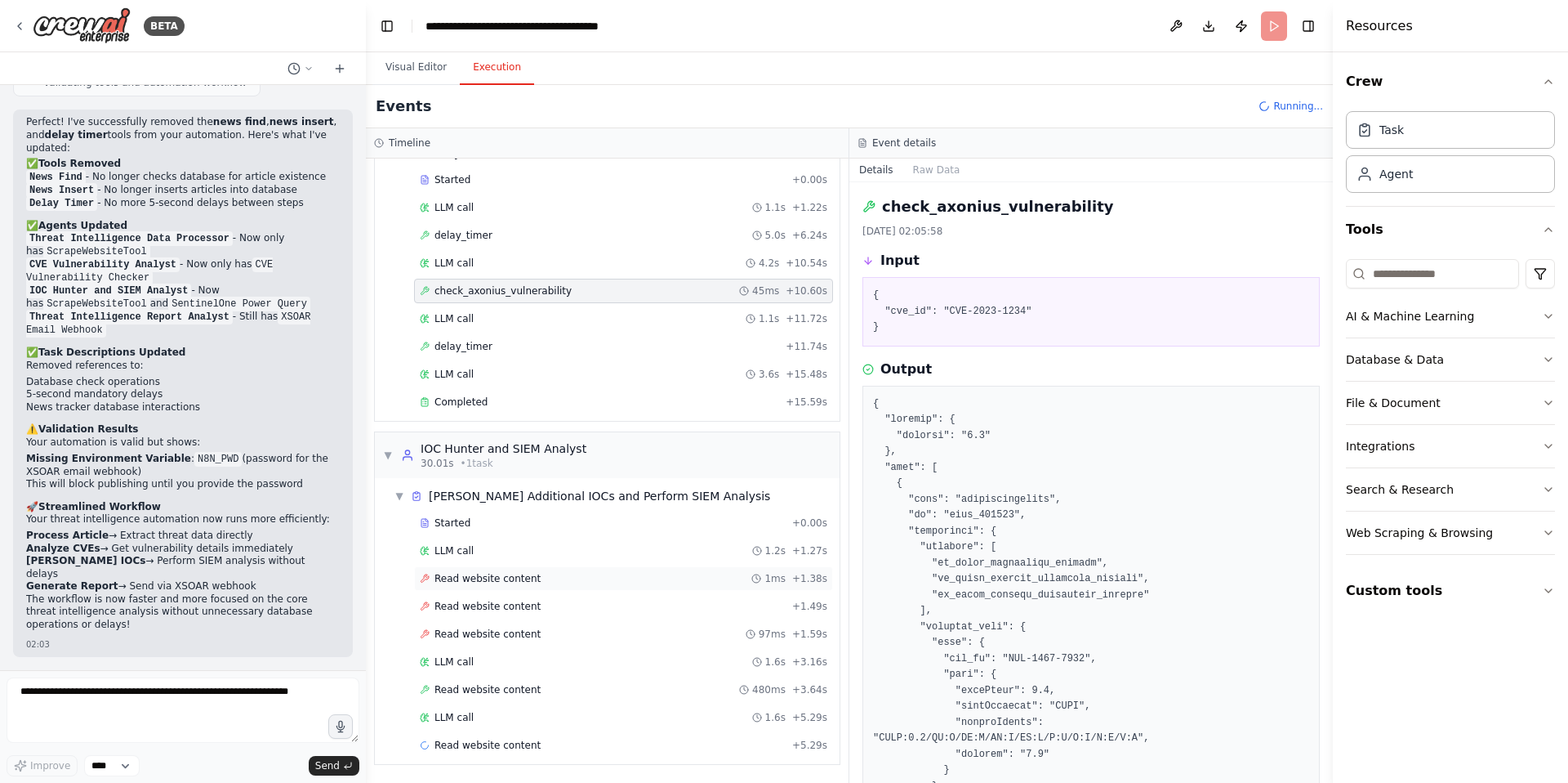
click at [515, 581] on span "Read website content" at bounding box center [488, 578] width 106 height 13
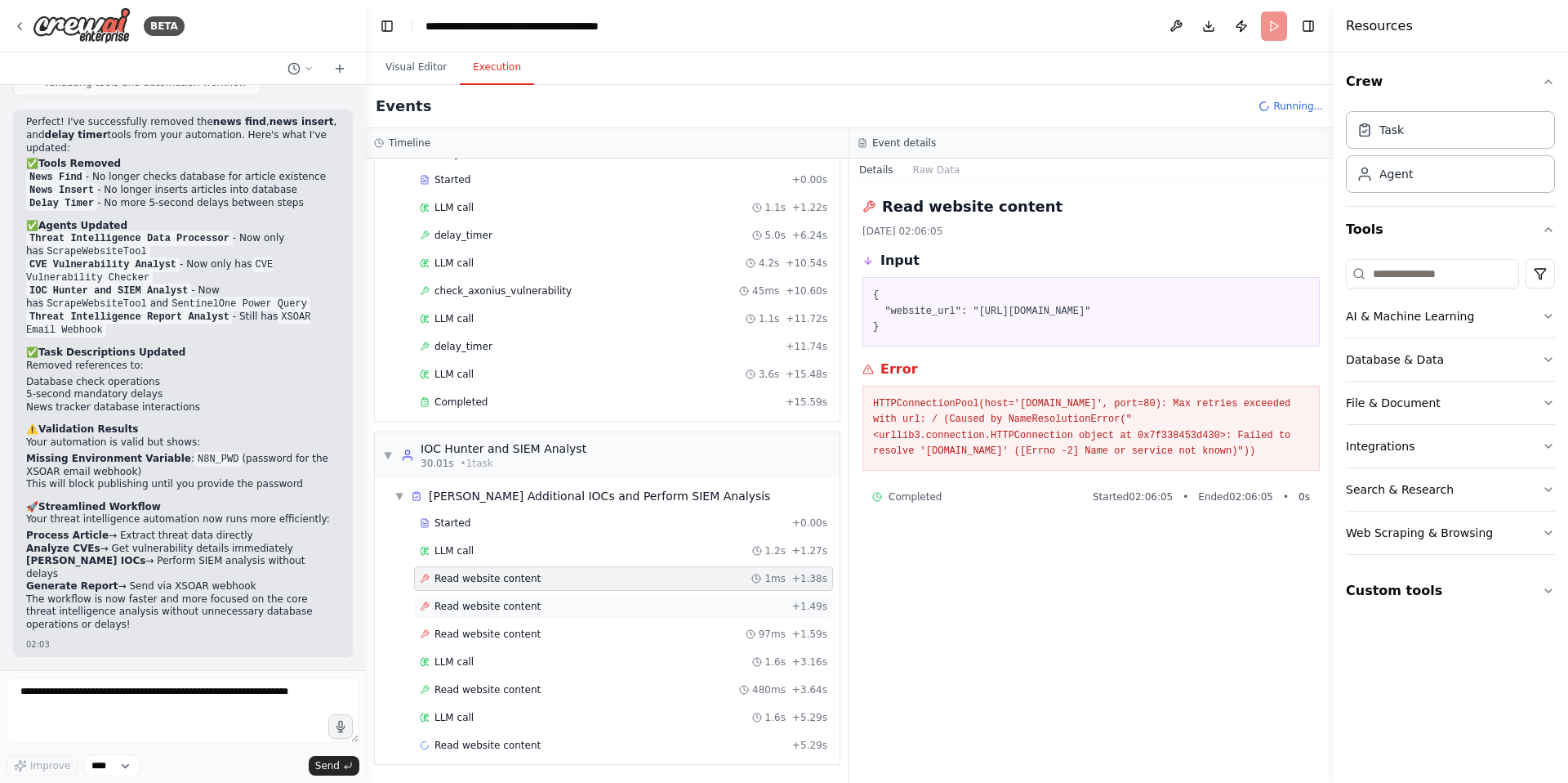
click at [510, 606] on span "Read website content" at bounding box center [488, 606] width 106 height 13
click at [519, 641] on div "Read website content 97ms + 1.59s" at bounding box center [623, 634] width 419 height 24
click at [506, 693] on span "Read website content" at bounding box center [488, 689] width 106 height 13
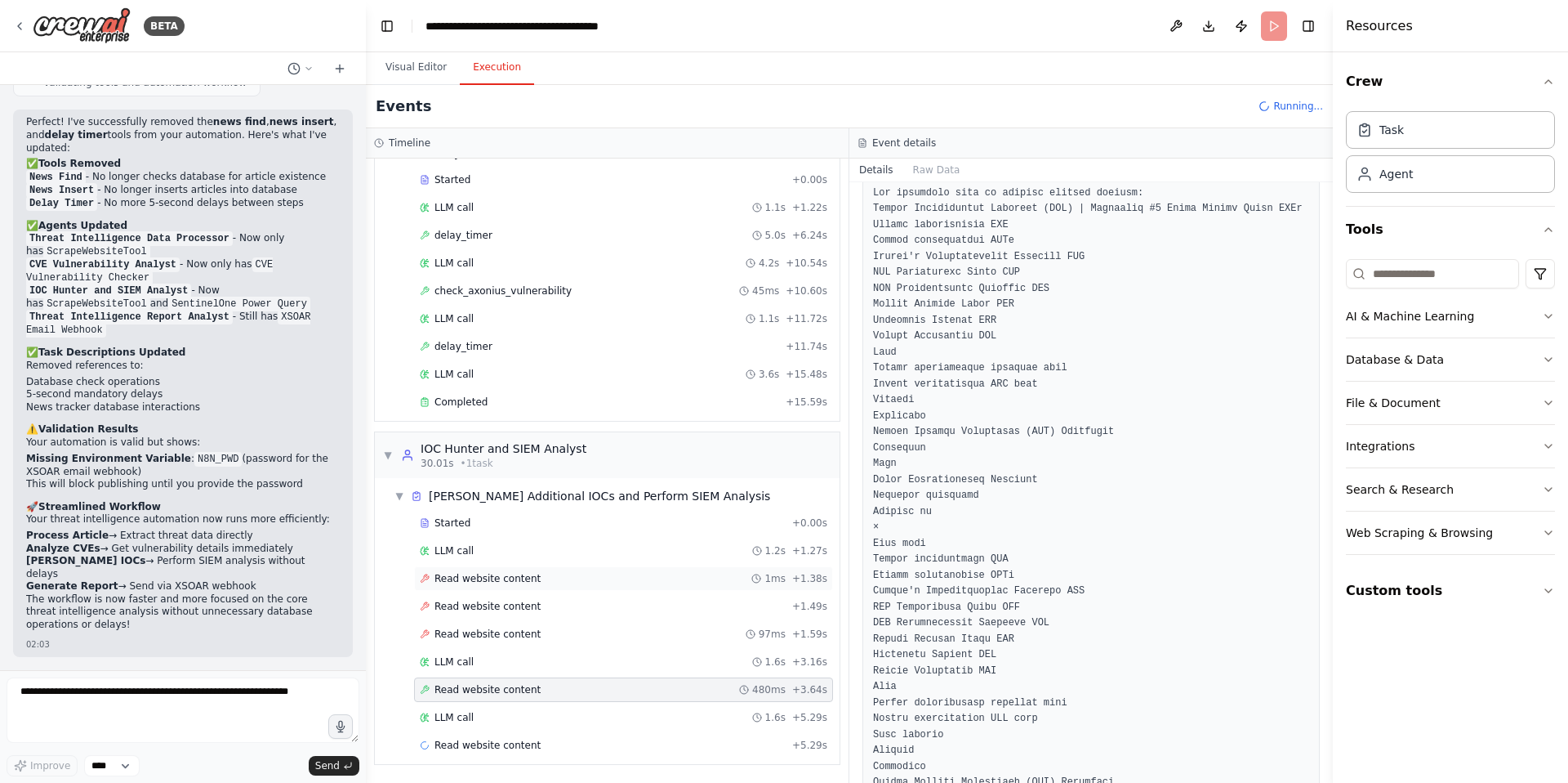
scroll to position [214, 0]
click at [455, 397] on span "Completed" at bounding box center [461, 402] width 53 height 13
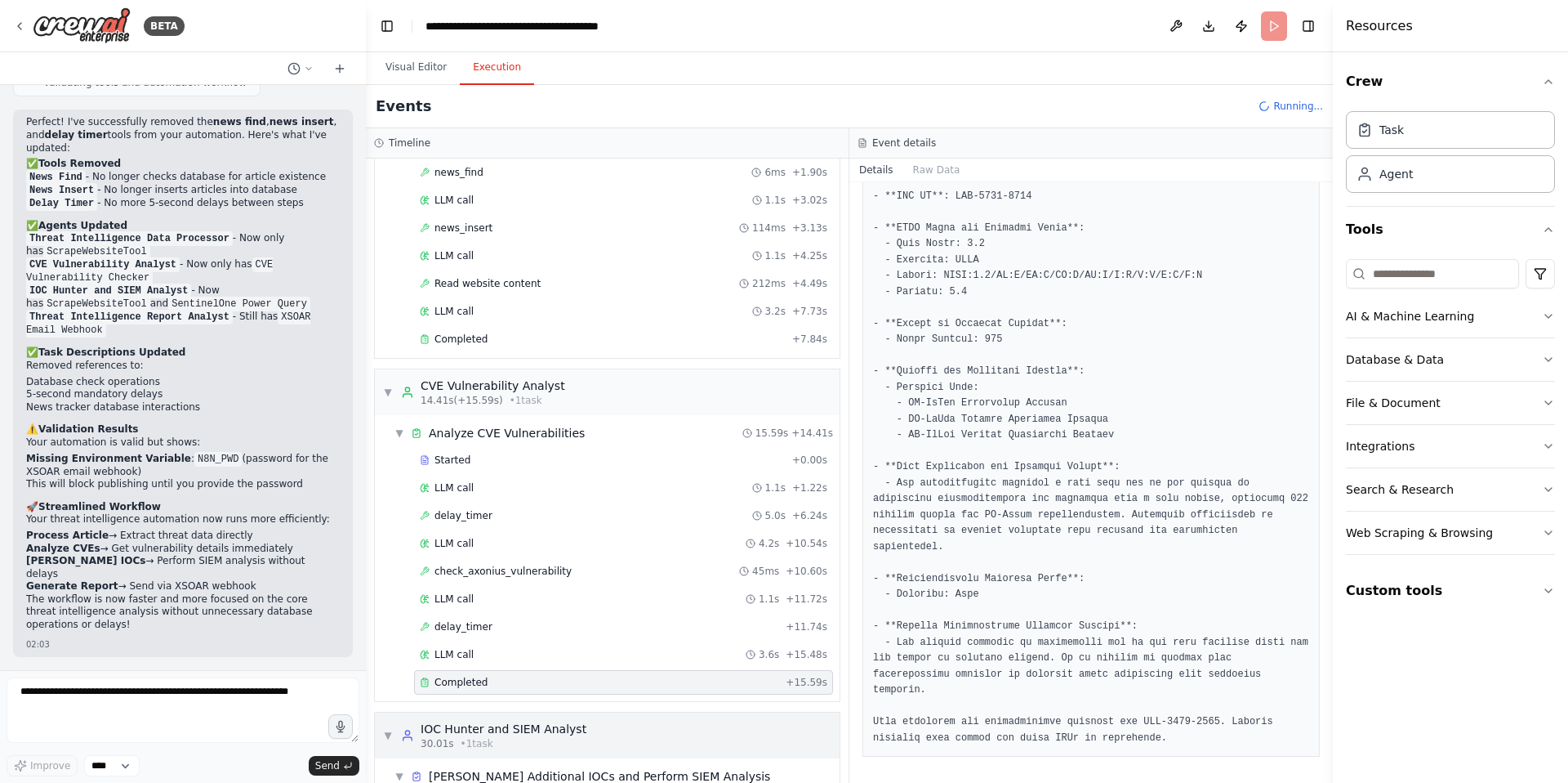
scroll to position [155, 0]
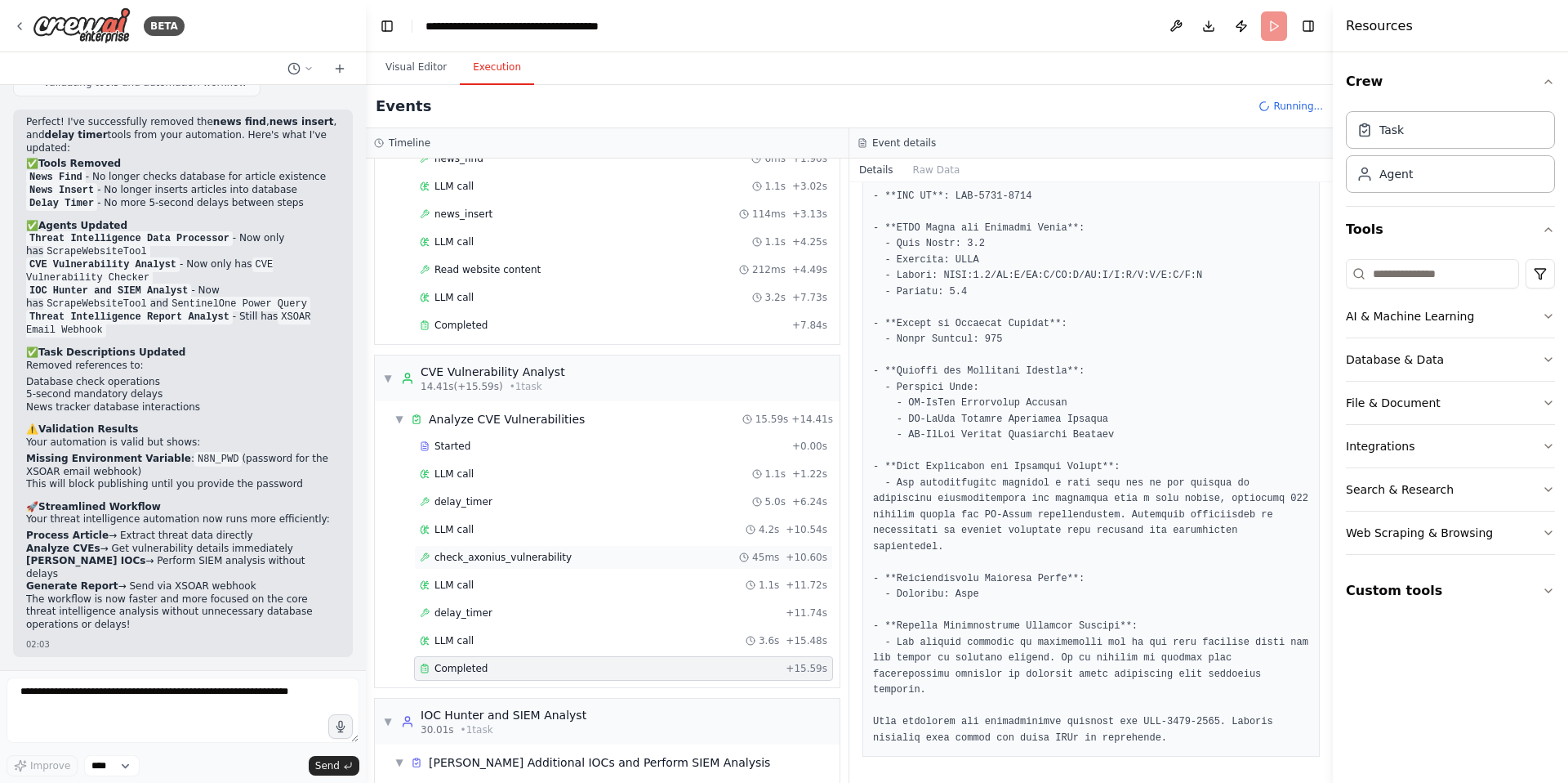
click at [526, 558] on span "check_axonius_vulnerability" at bounding box center [503, 557] width 137 height 13
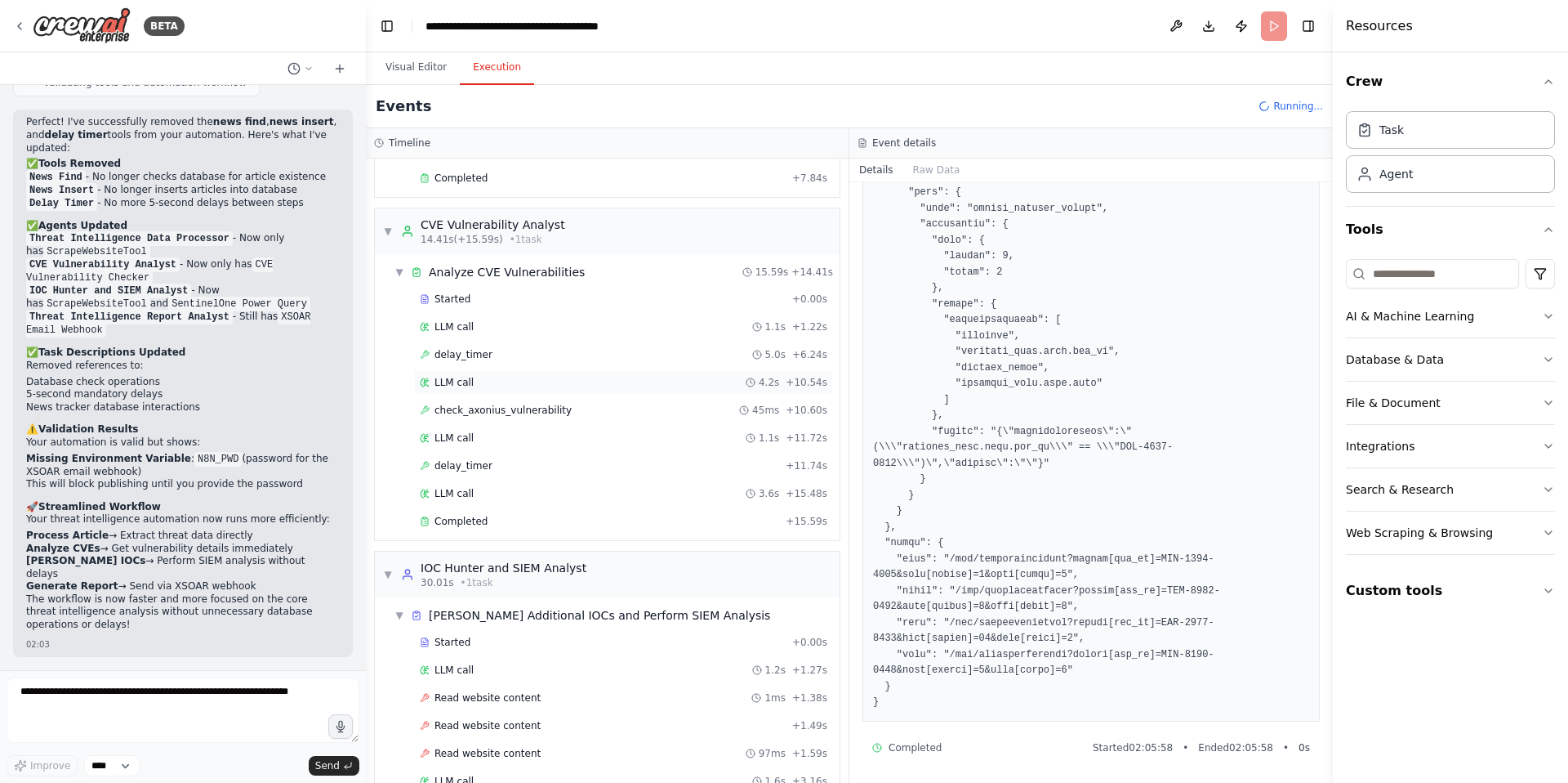
scroll to position [477, 0]
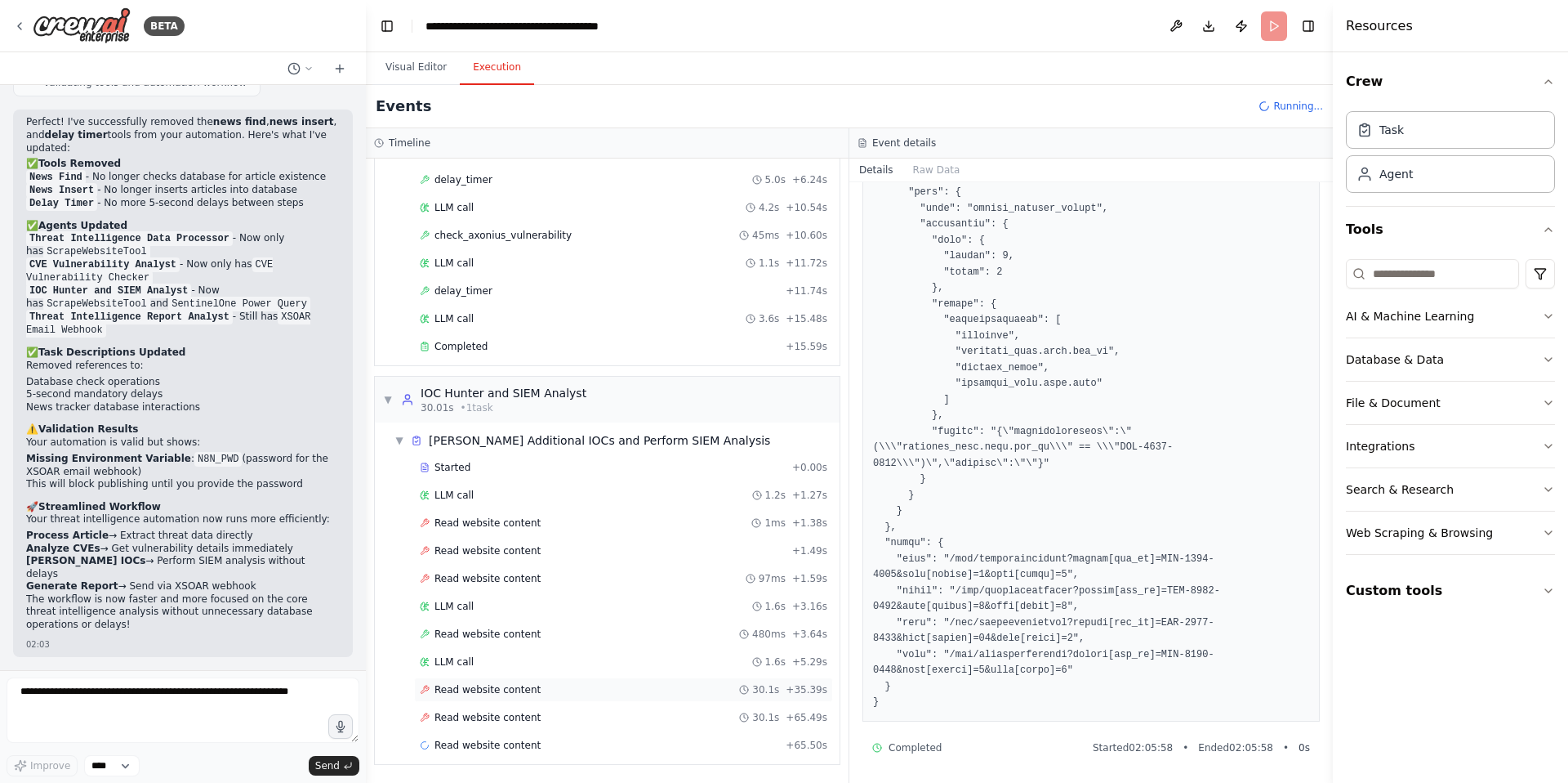
click at [489, 687] on span "Read website content" at bounding box center [488, 689] width 106 height 13
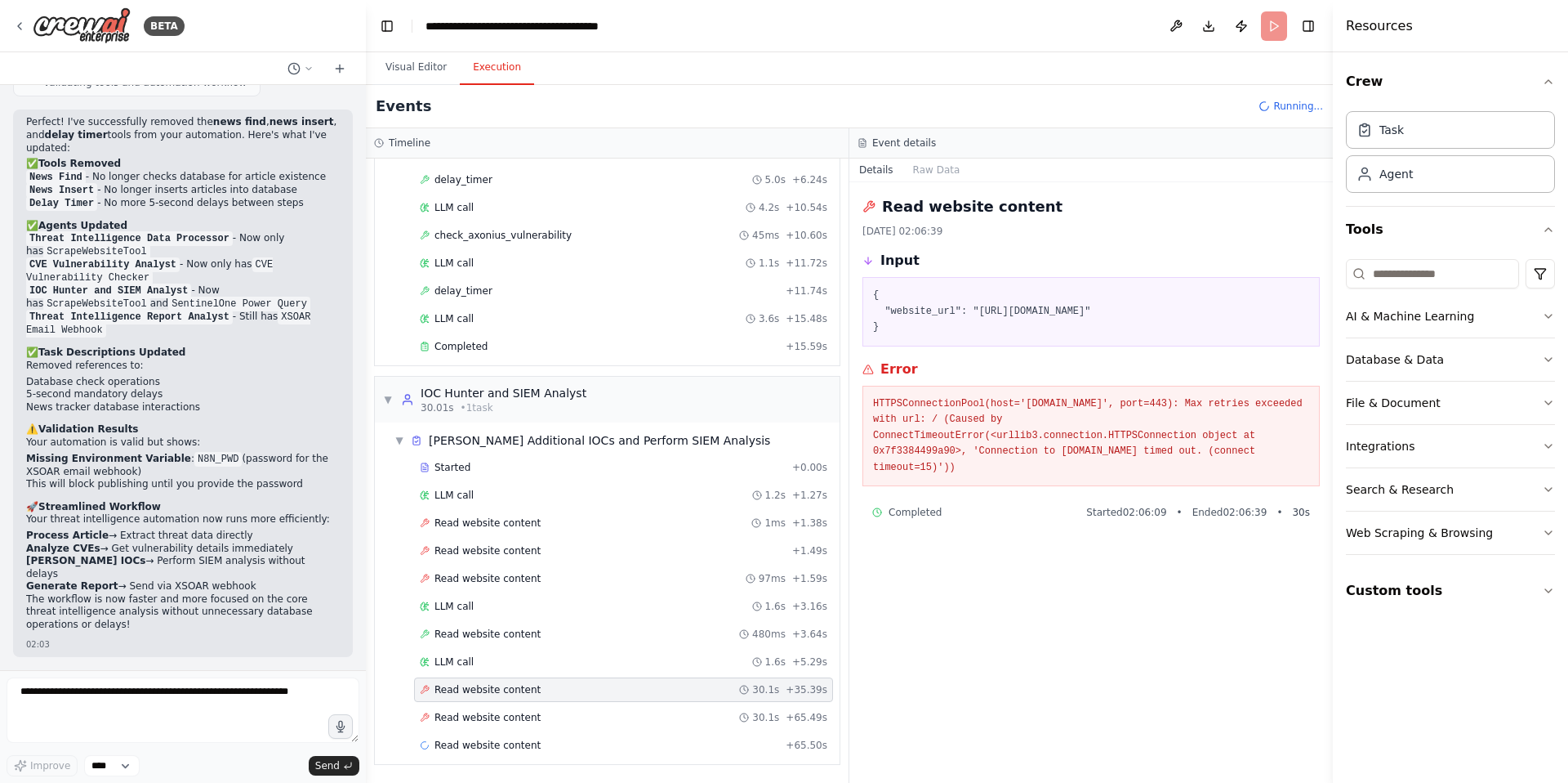
scroll to position [0, 0]
click at [479, 715] on span "Read website content" at bounding box center [488, 717] width 106 height 13
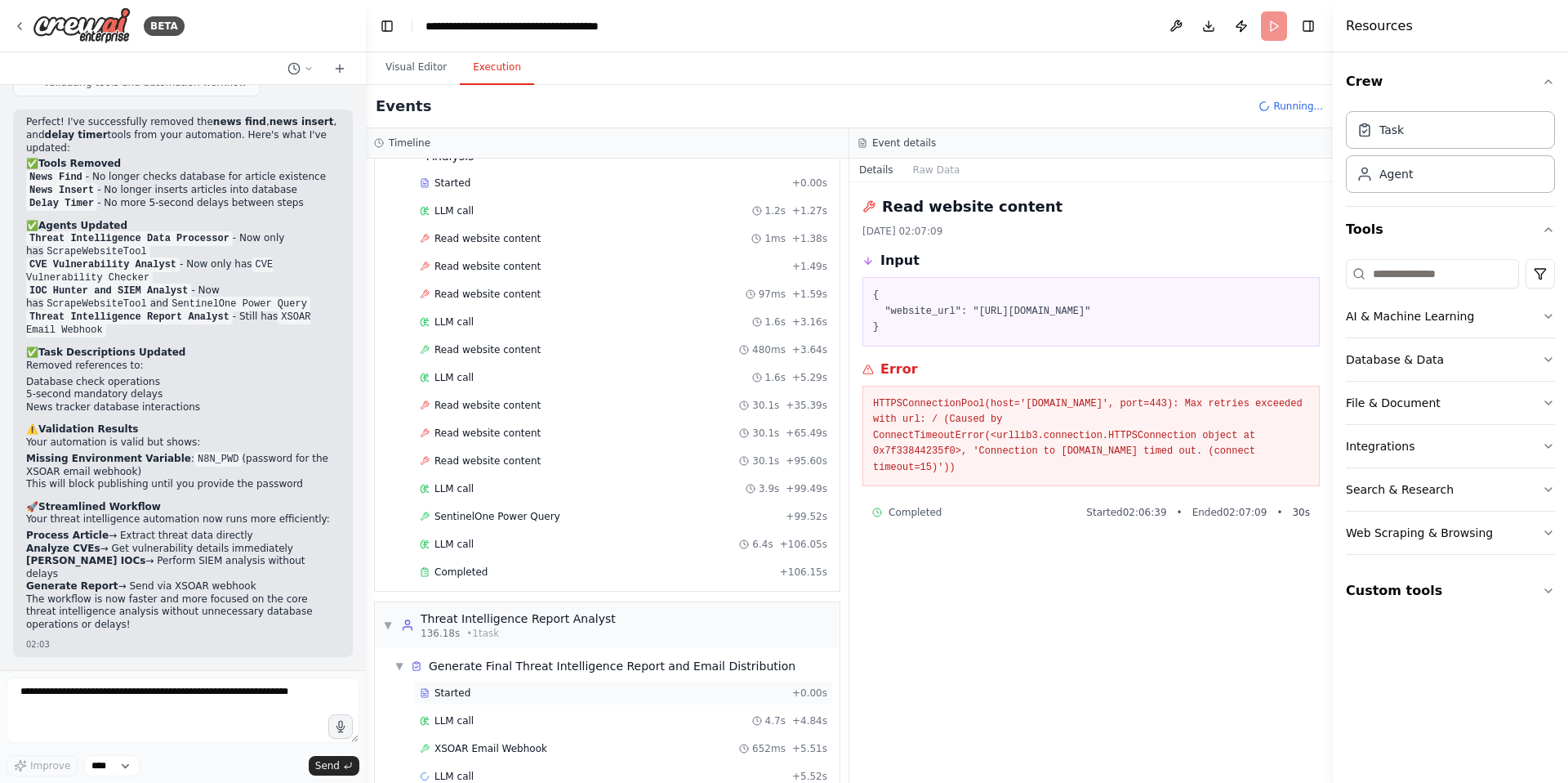
scroll to position [793, 0]
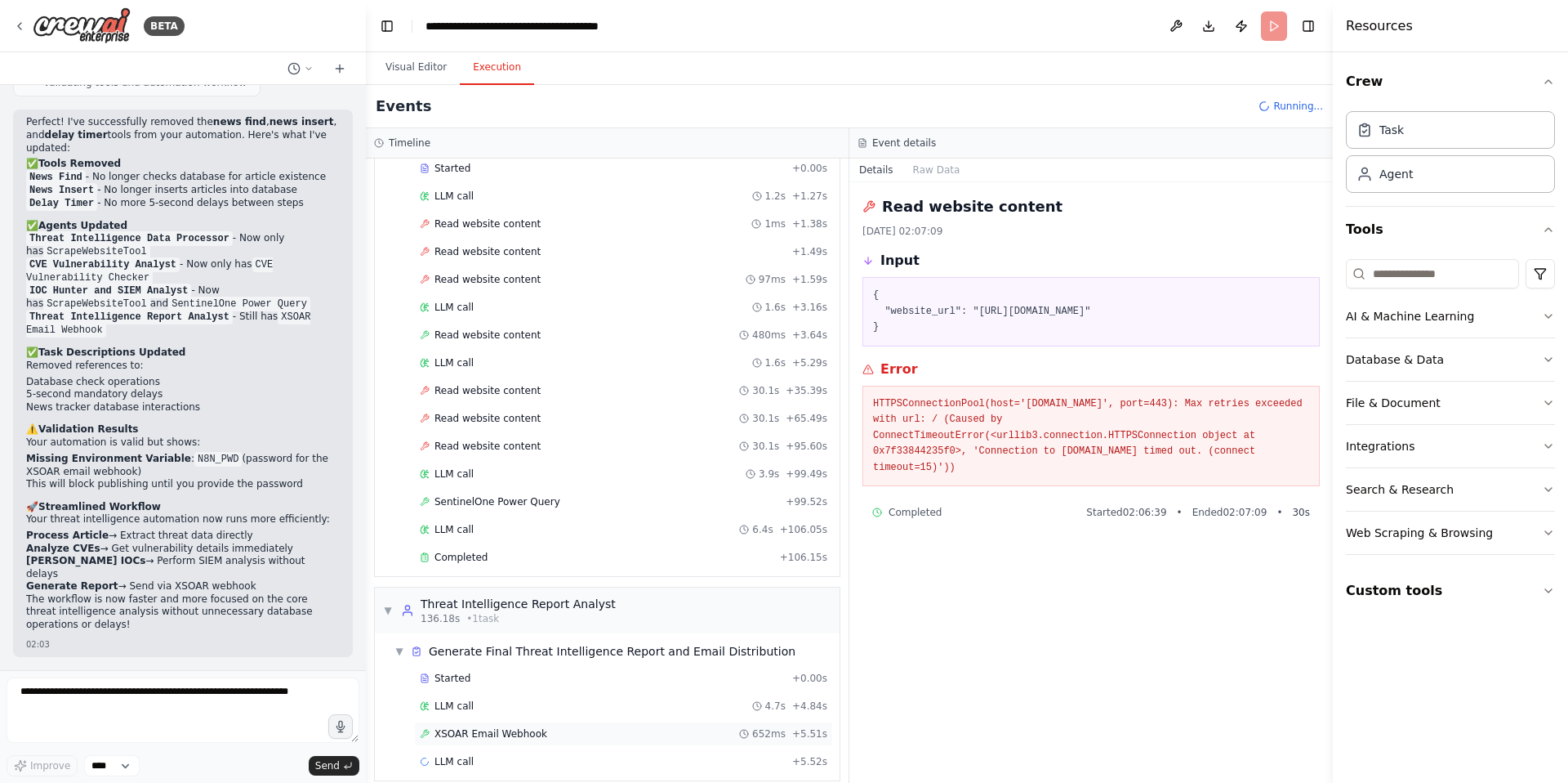
click at [500, 727] on span "XSOAR Email Webhook" at bounding box center [491, 733] width 112 height 13
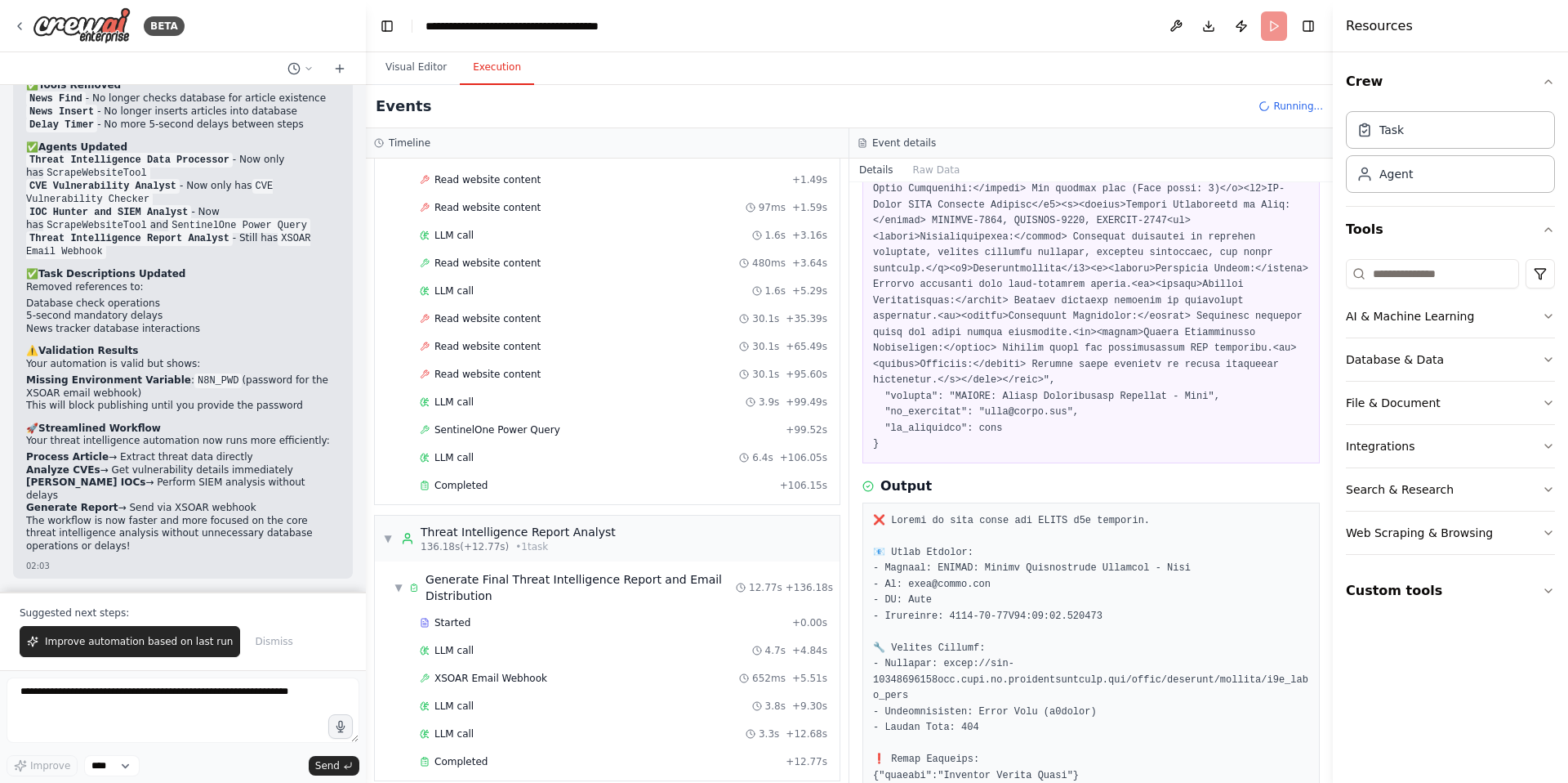
scroll to position [502, 0]
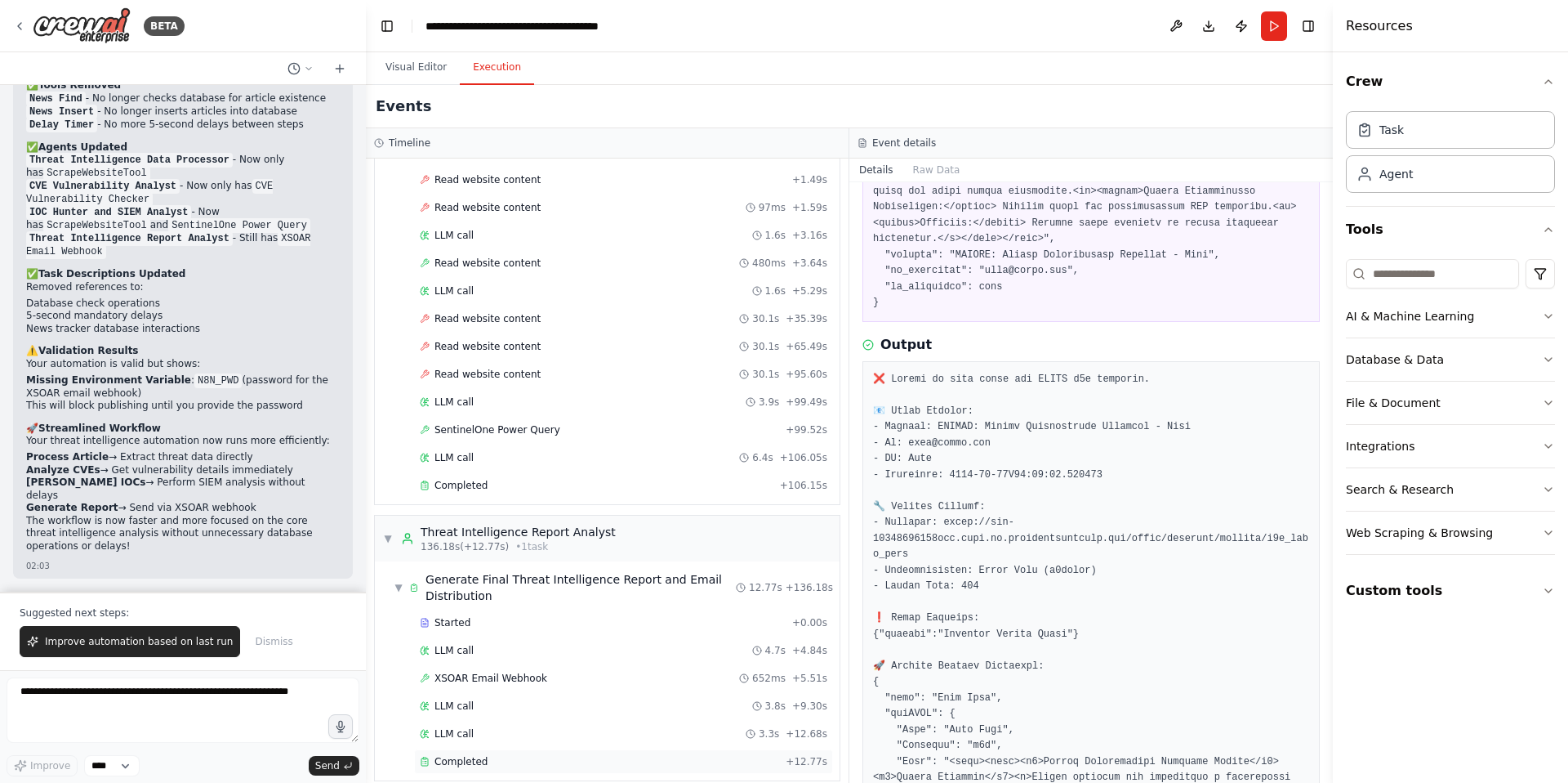
click at [461, 755] on span "Completed" at bounding box center [461, 761] width 53 height 13
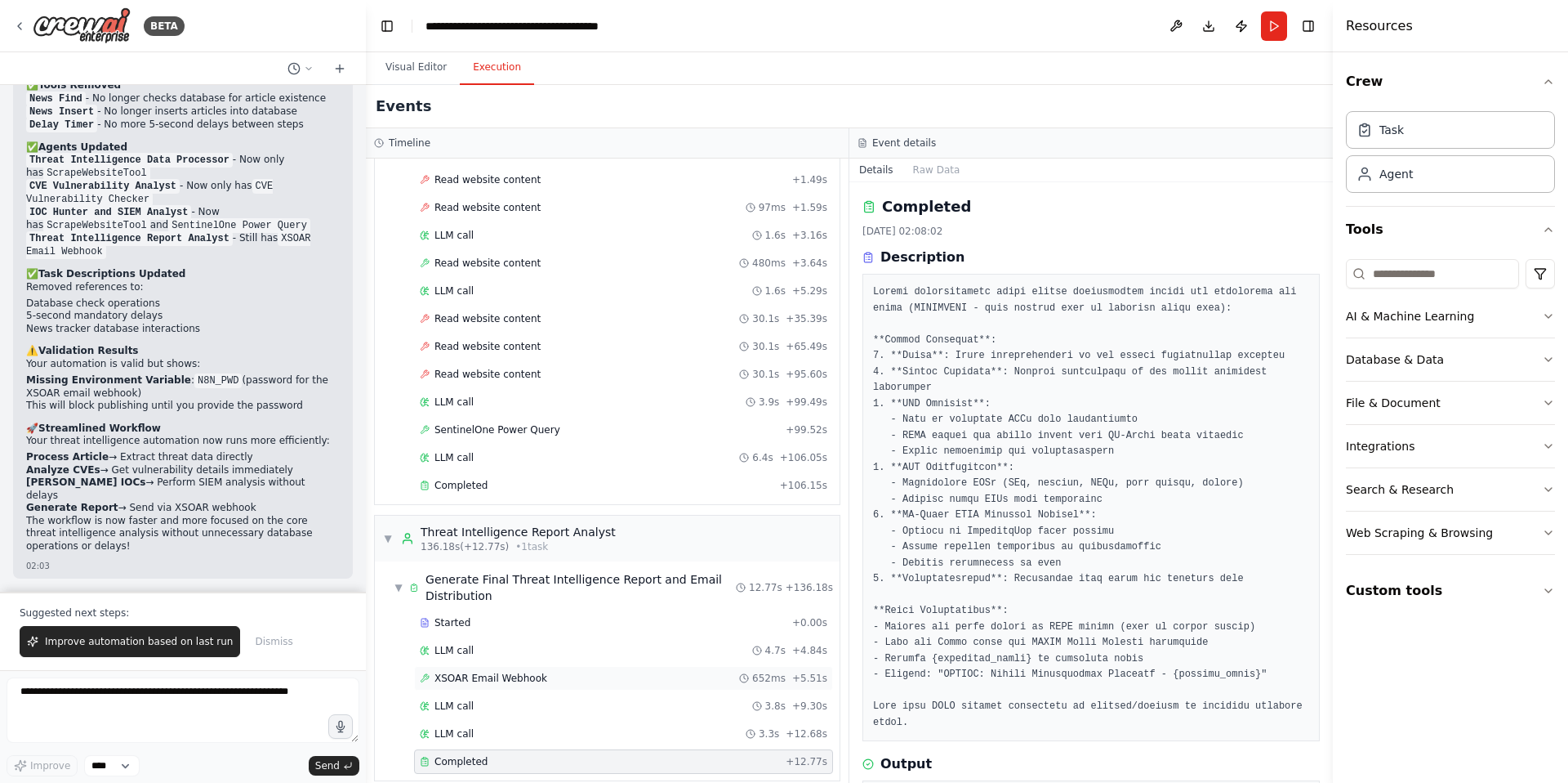
click at [496, 671] on span "XSOAR Email Webhook" at bounding box center [491, 677] width 112 height 13
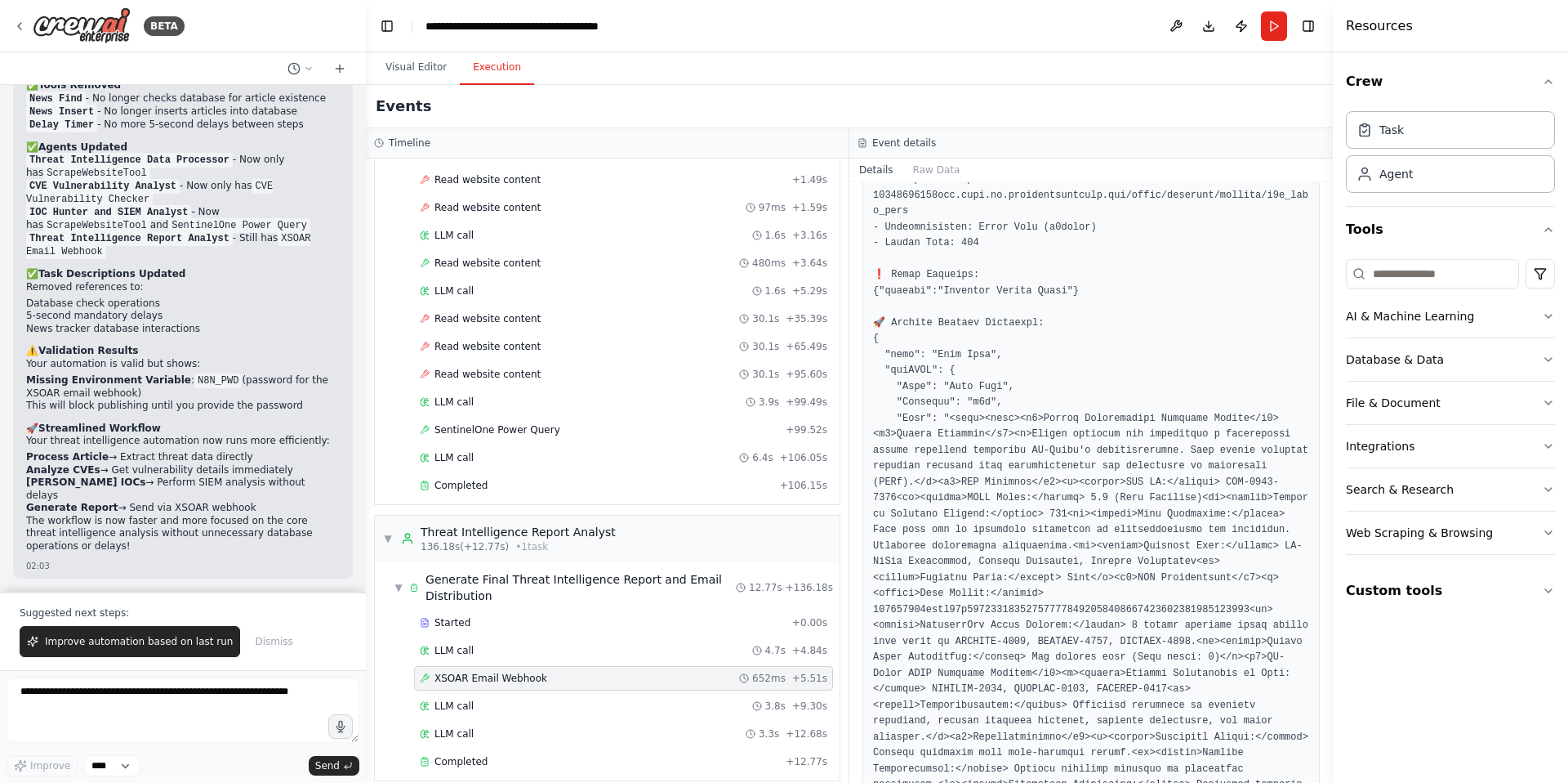
scroll to position [850, 0]
click at [511, 671] on span "XSOAR Email Webhook" at bounding box center [491, 677] width 112 height 13
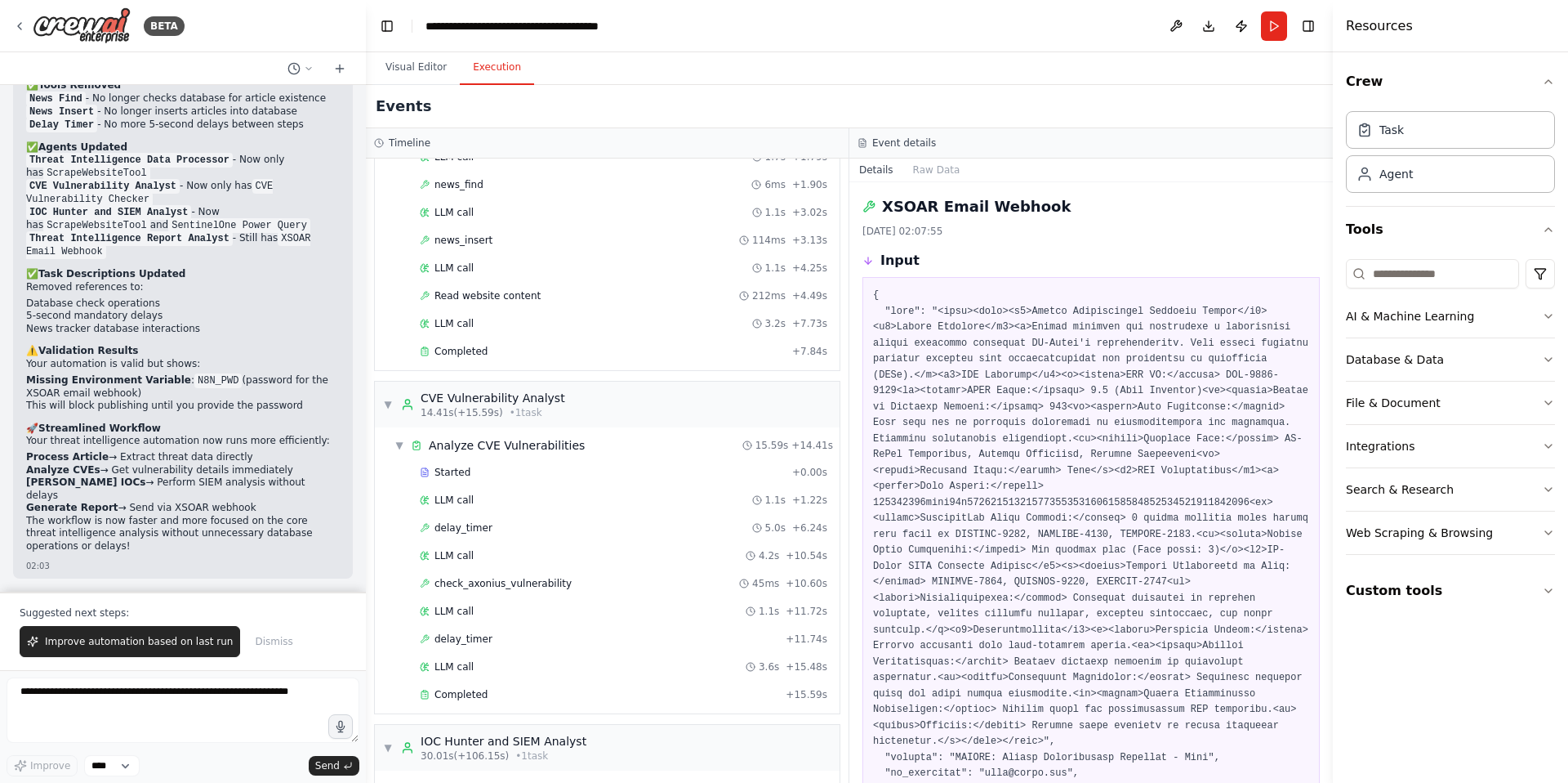
scroll to position [135, 0]
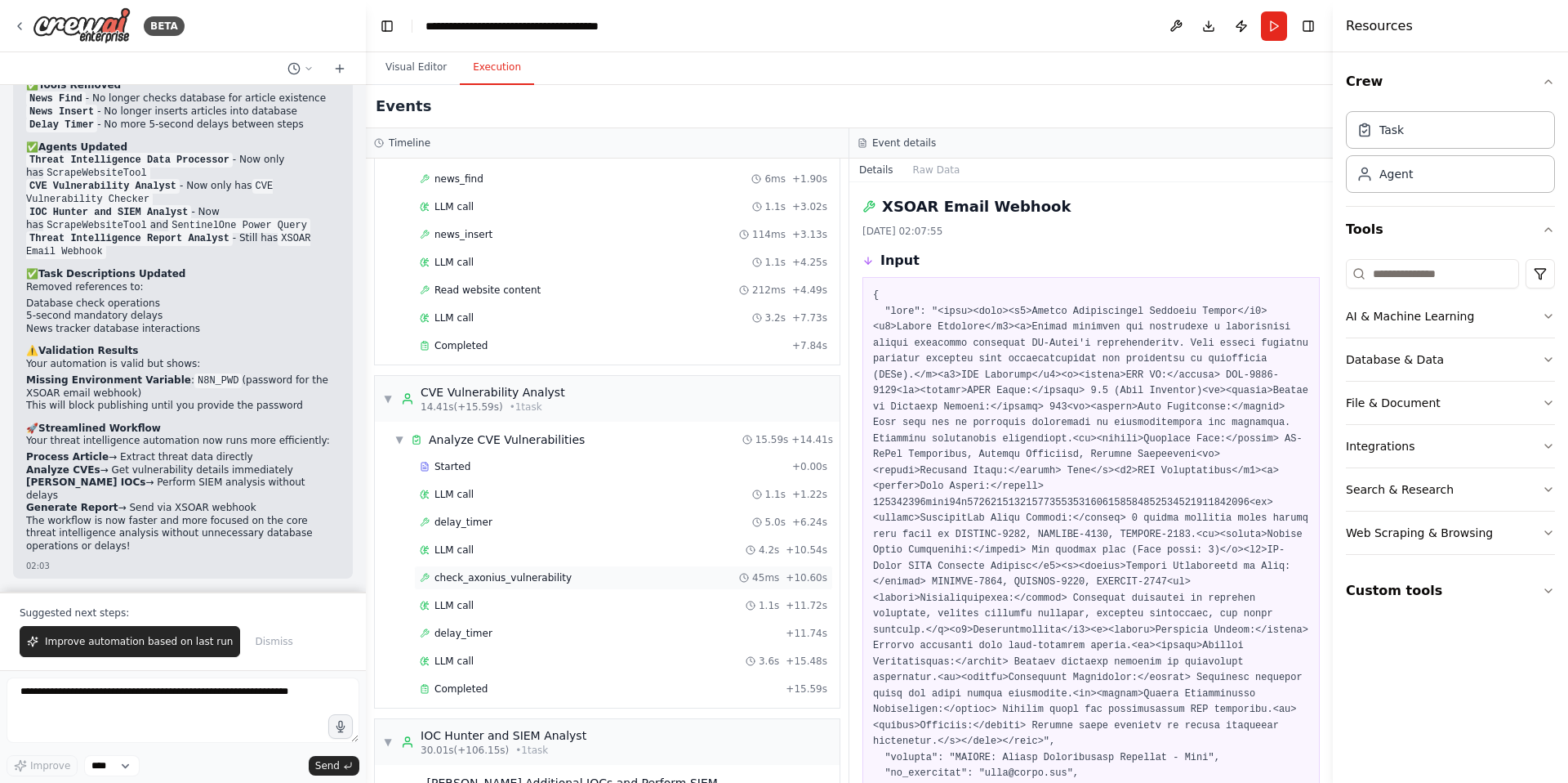
click at [500, 576] on span "check_axonius_vulnerability" at bounding box center [503, 577] width 137 height 13
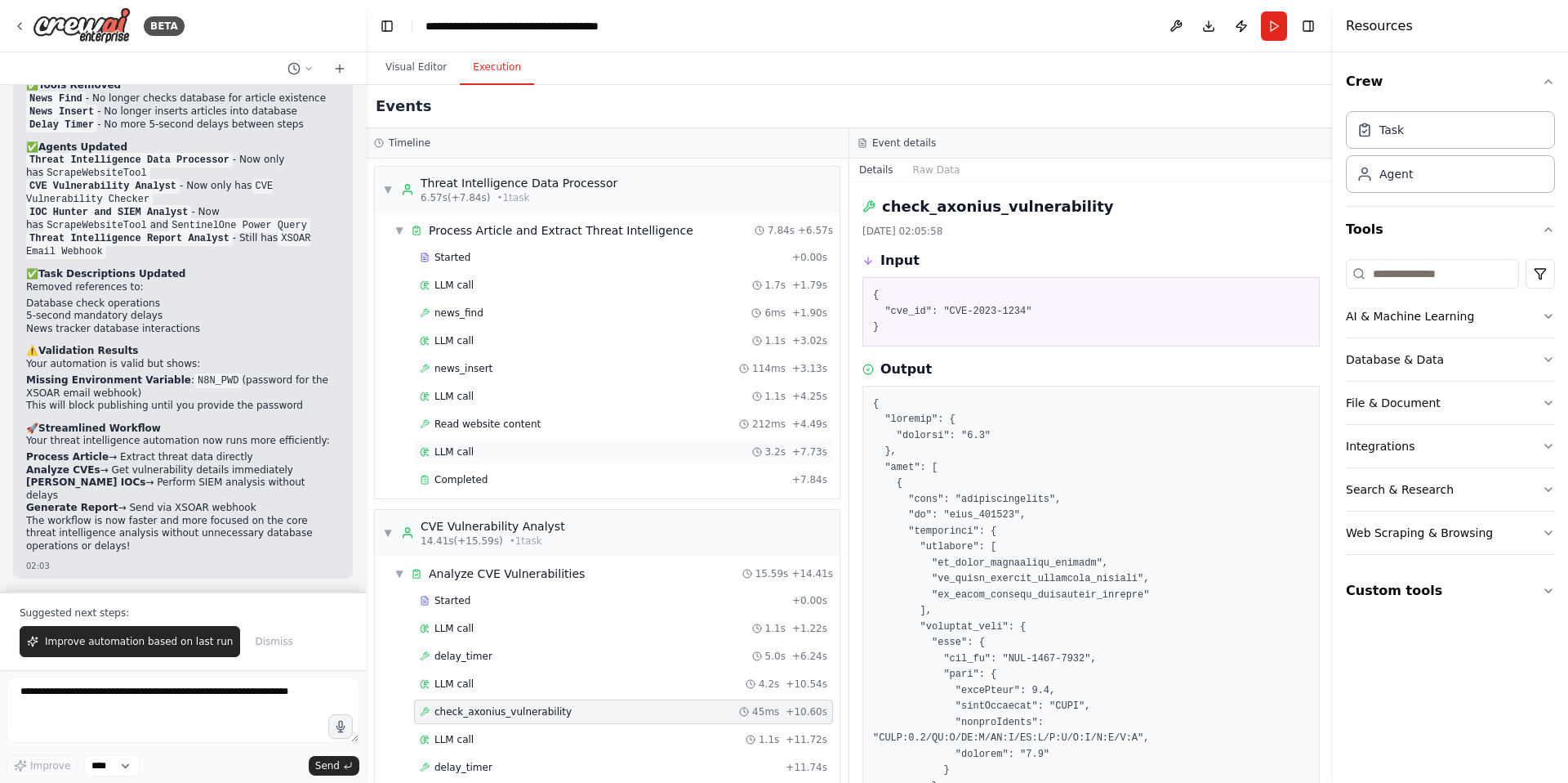
scroll to position [0, 0]
click at [482, 427] on span "Read website content" at bounding box center [488, 425] width 106 height 13
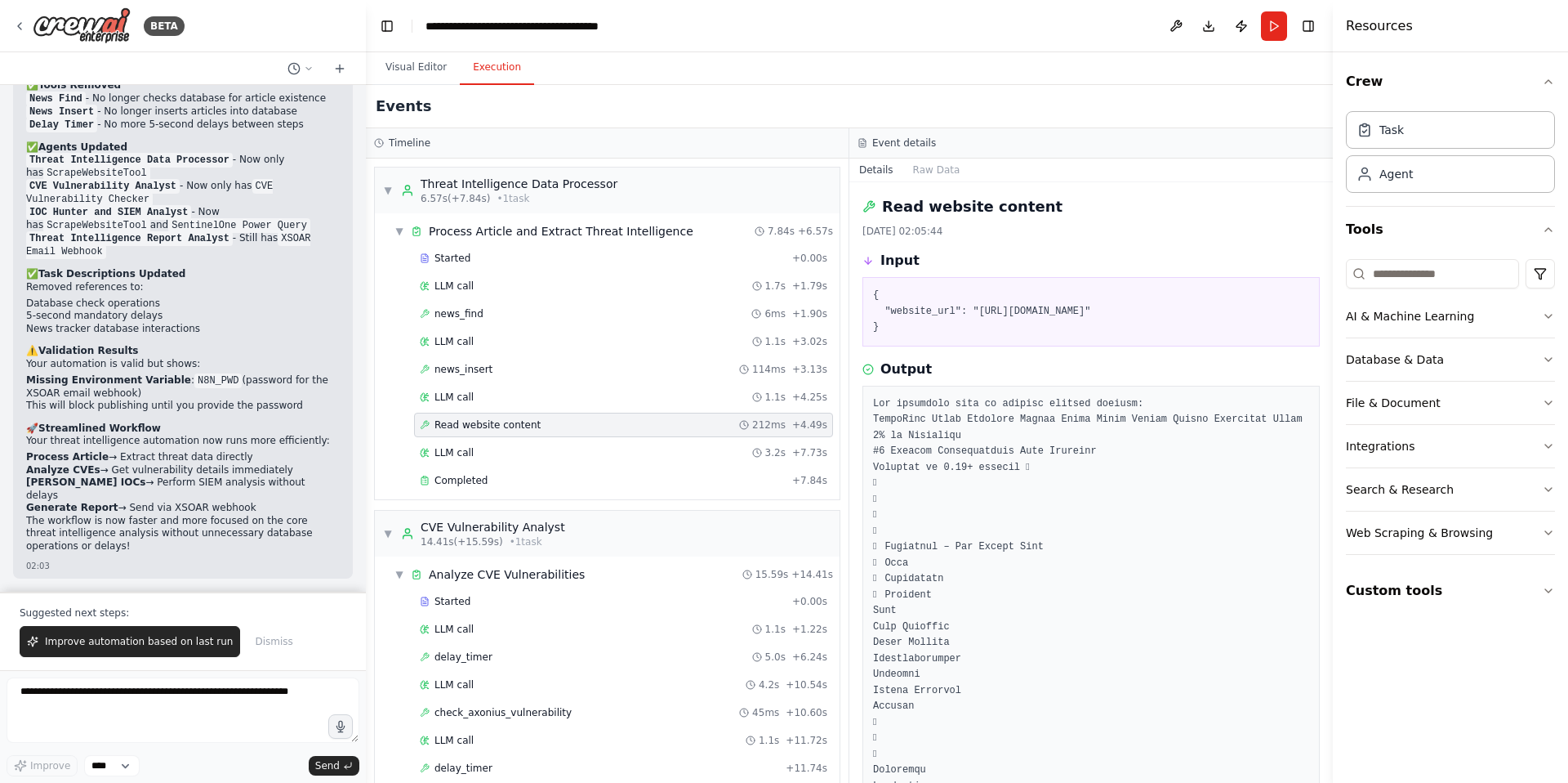
click at [484, 501] on div "▼ Threat Intelligence Data Processor 6.57s (+7.84s) • 1 task ▼ Process Article …" at bounding box center [608, 471] width 483 height 624
click at [471, 480] on span "Completed" at bounding box center [461, 480] width 53 height 13
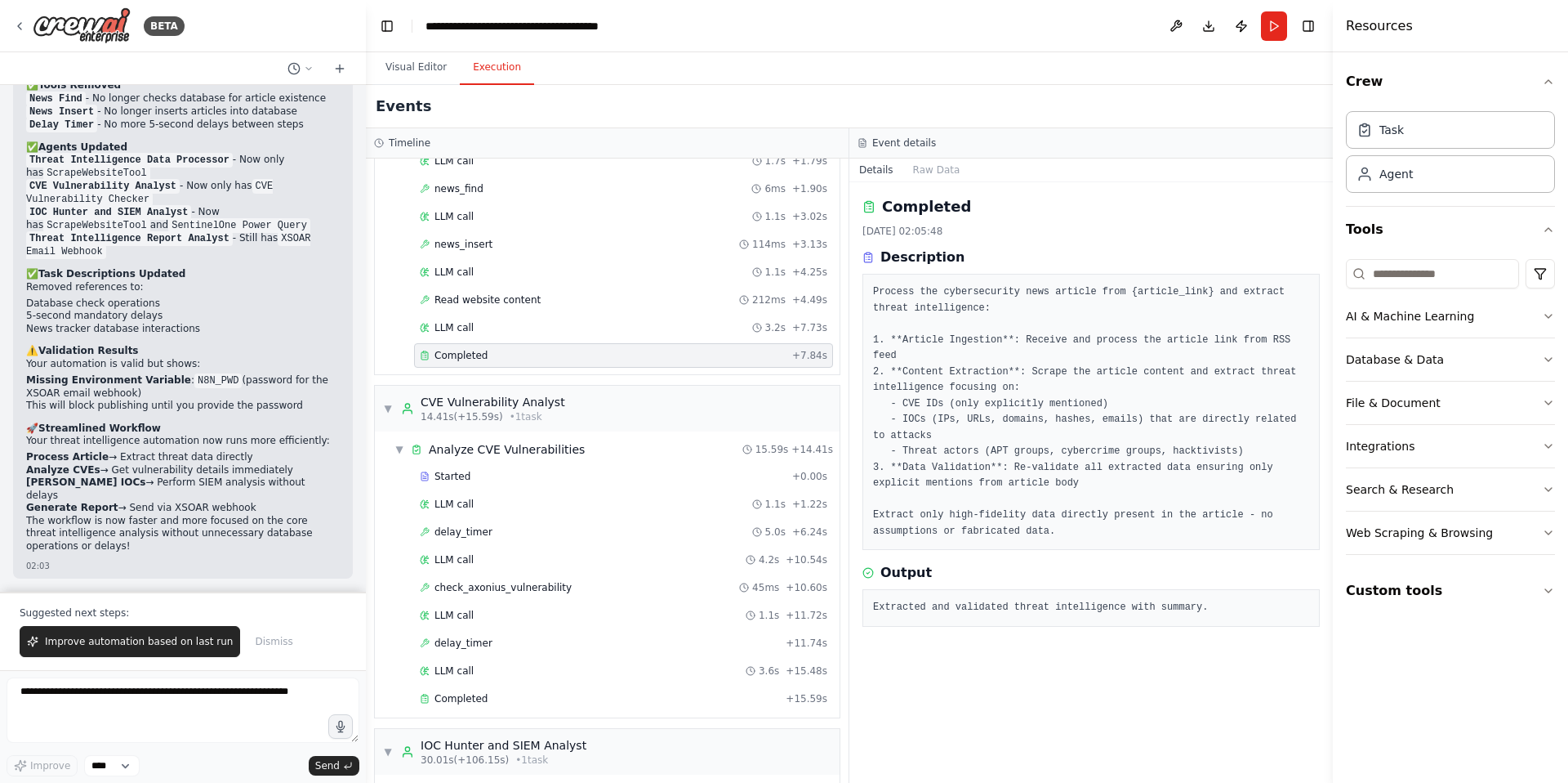
scroll to position [124, 0]
click at [511, 292] on div "Read website content 212ms + 4.49s" at bounding box center [623, 301] width 419 height 24
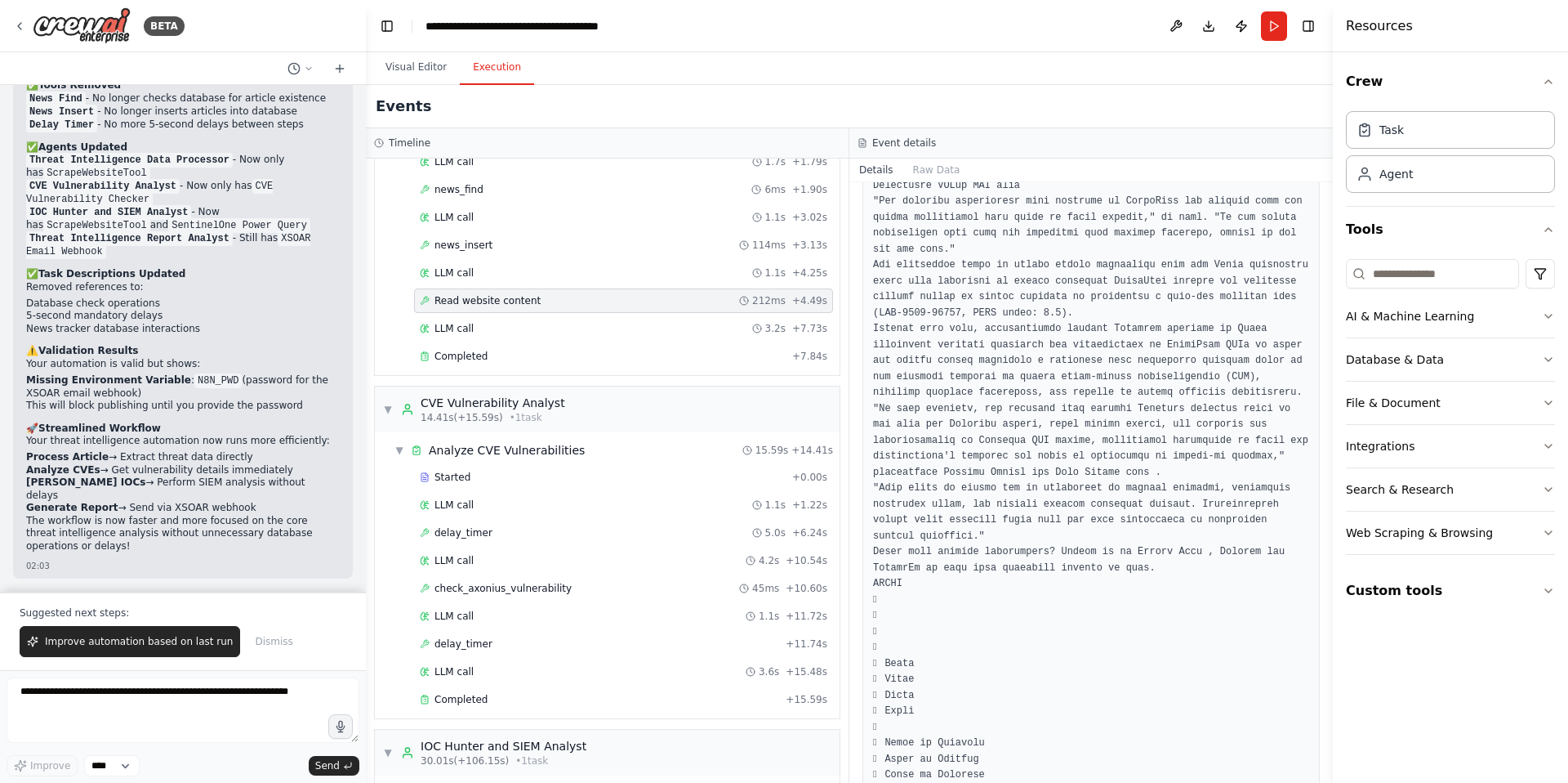
scroll to position [1444, 0]
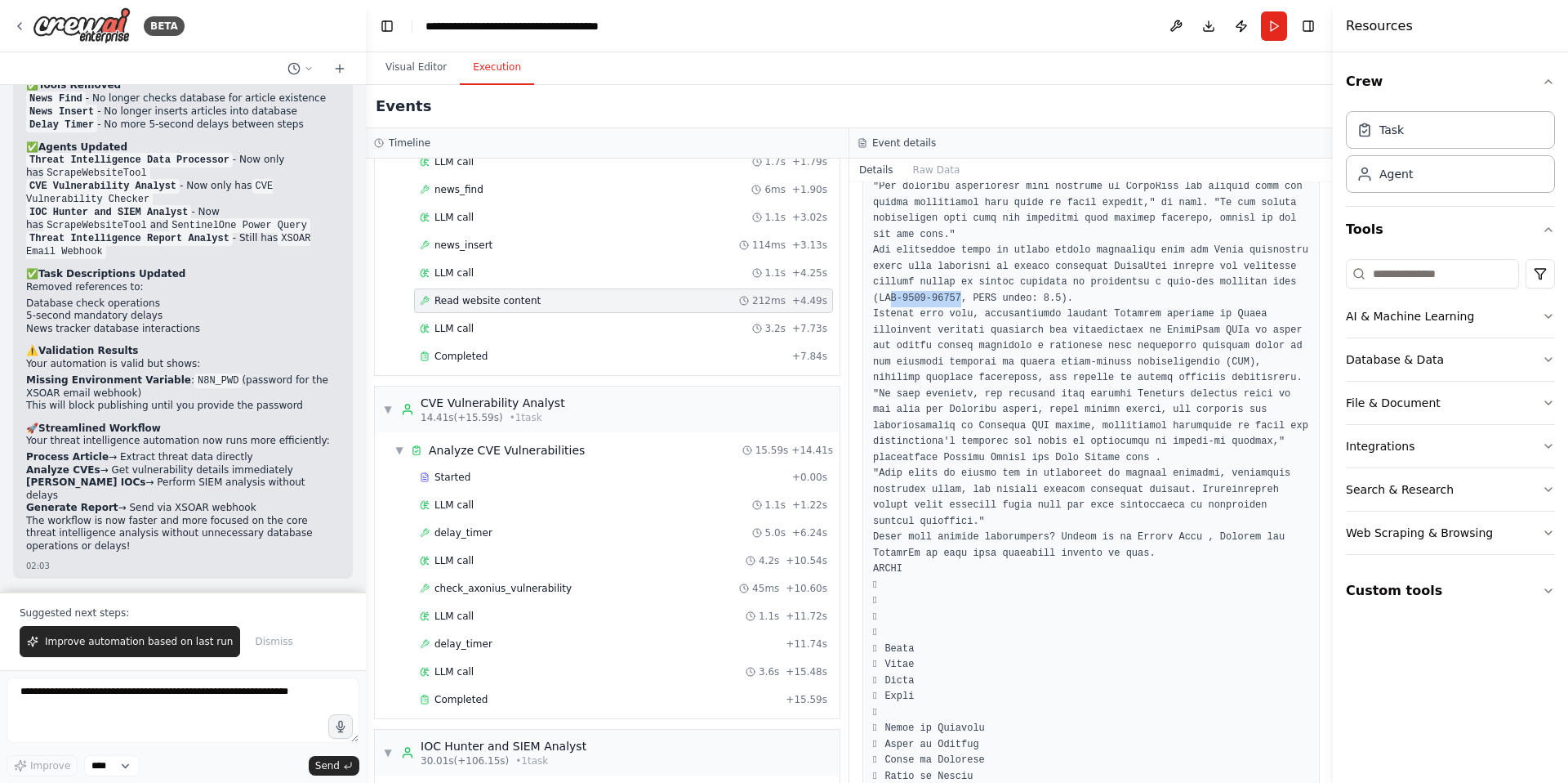
drag, startPoint x: 996, startPoint y: 314, endPoint x: 1069, endPoint y: 313, distance: 73.0
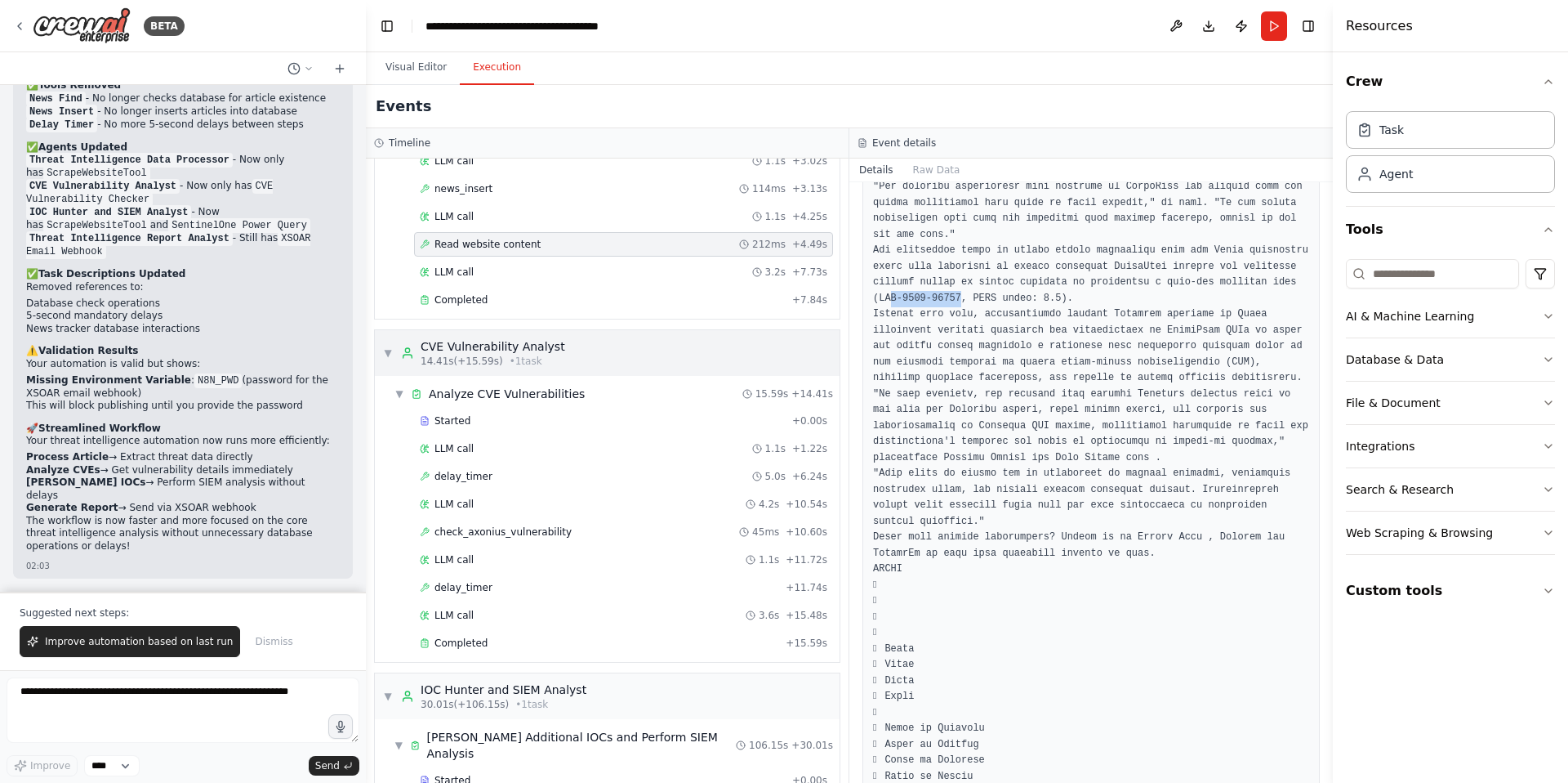
scroll to position [181, 0]
click at [449, 419] on span "Started" at bounding box center [452, 419] width 36 height 13
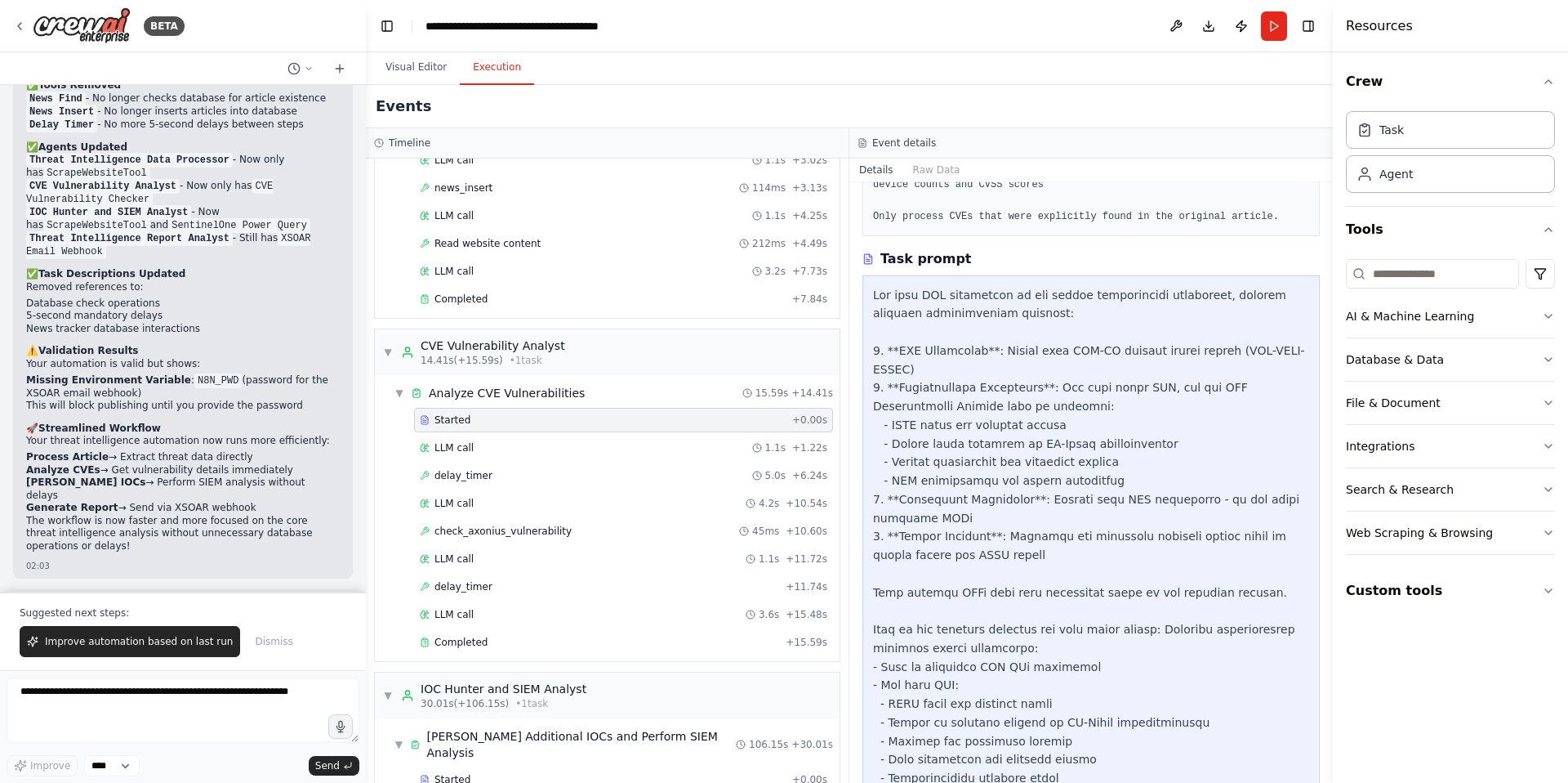
scroll to position [427, 0]
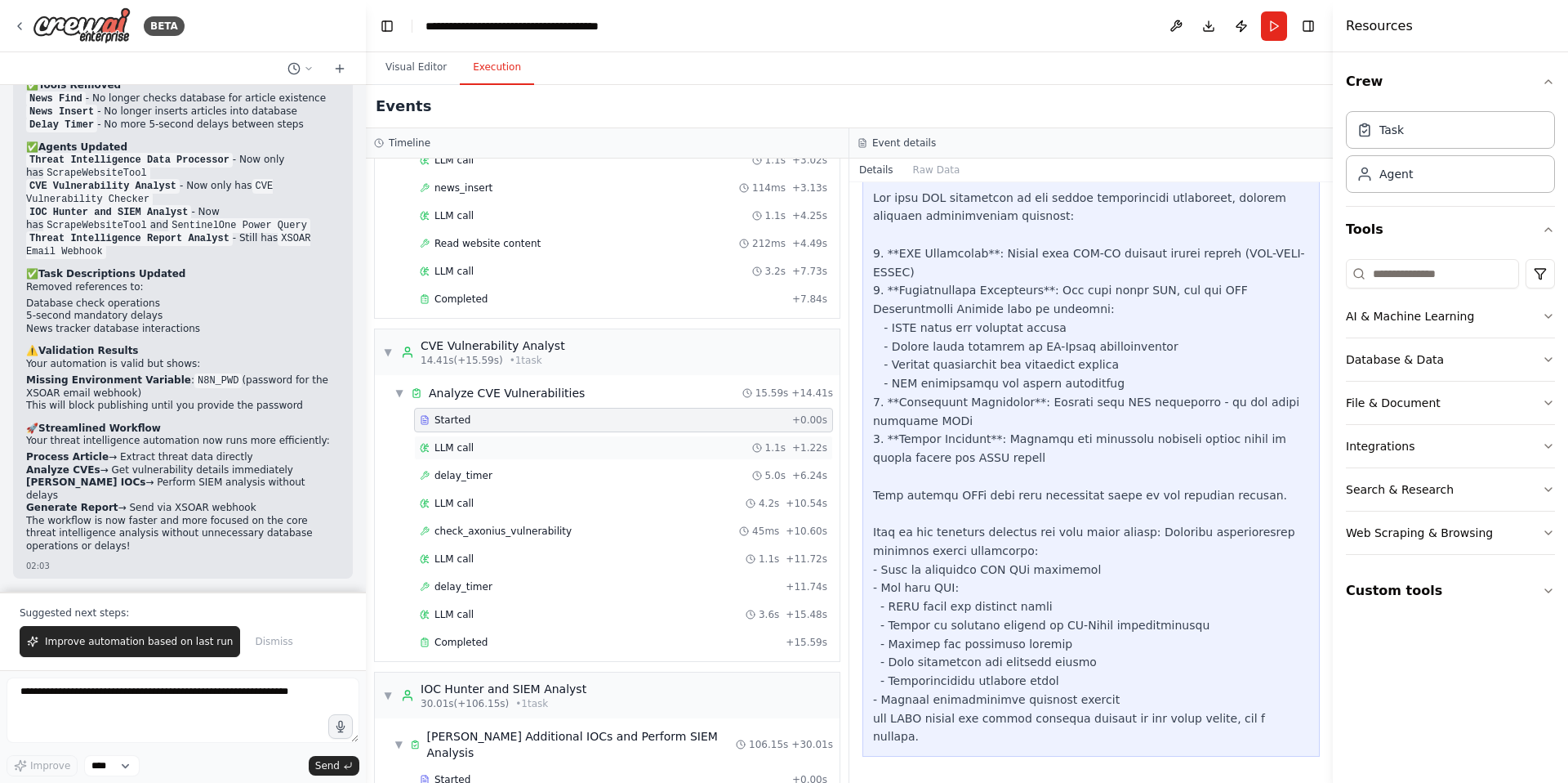
click at [454, 451] on span "LLM call" at bounding box center [454, 447] width 39 height 13
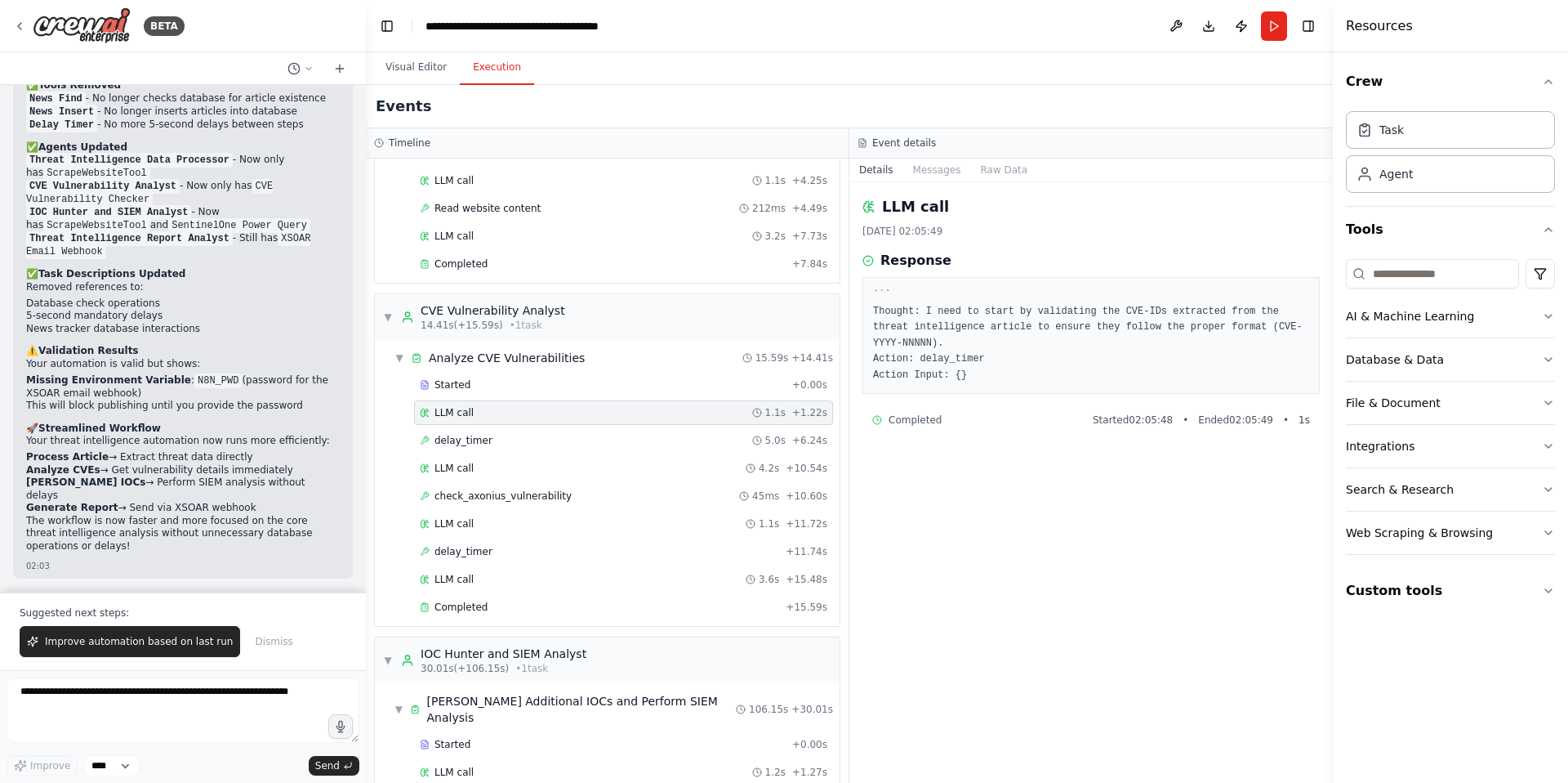
scroll to position [217, 0]
click at [459, 466] on span "LLM call" at bounding box center [454, 467] width 39 height 13
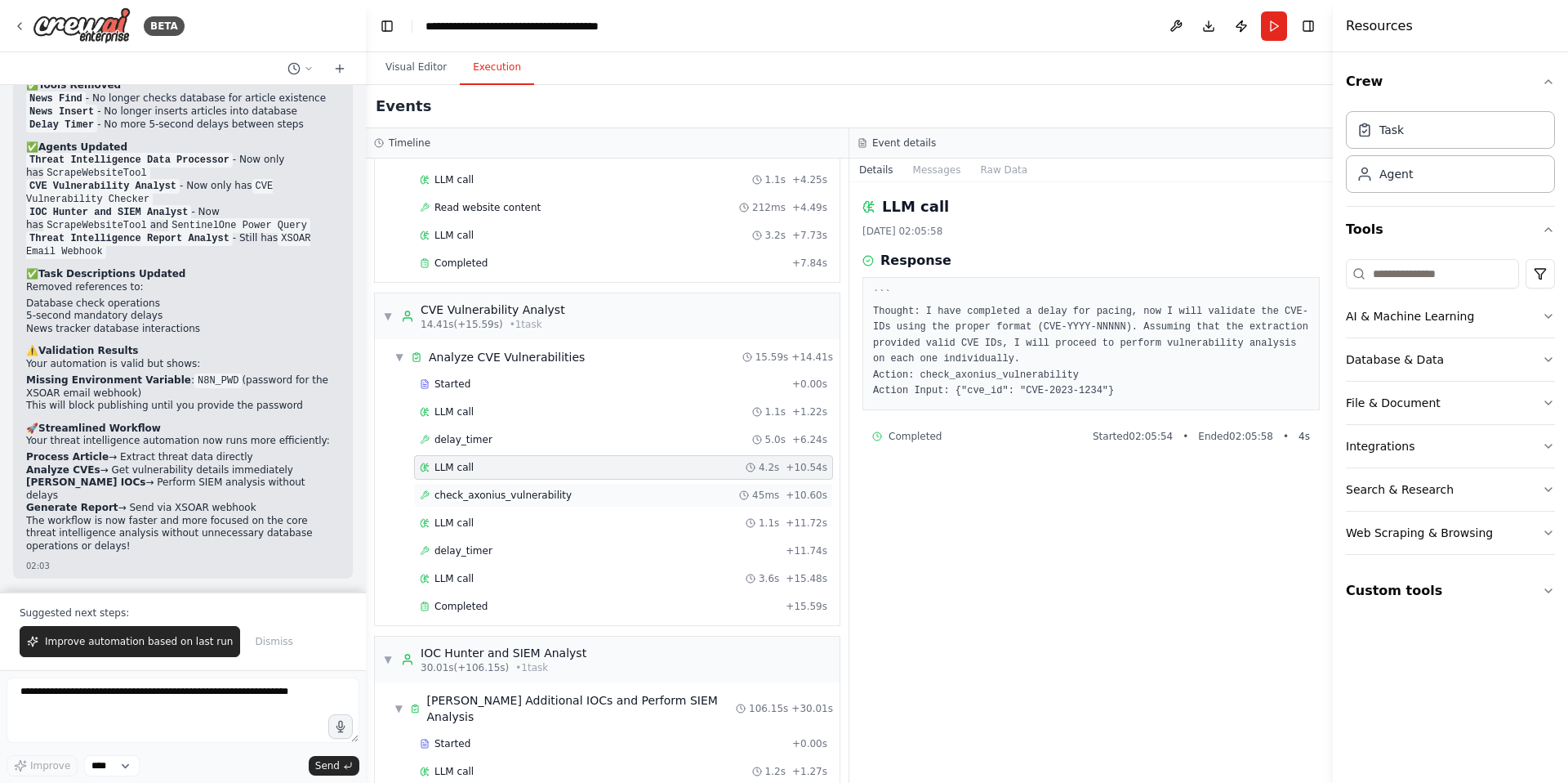
click at [482, 501] on div "check_axonius_vulnerability 45ms + 10.60s" at bounding box center [623, 495] width 419 height 24
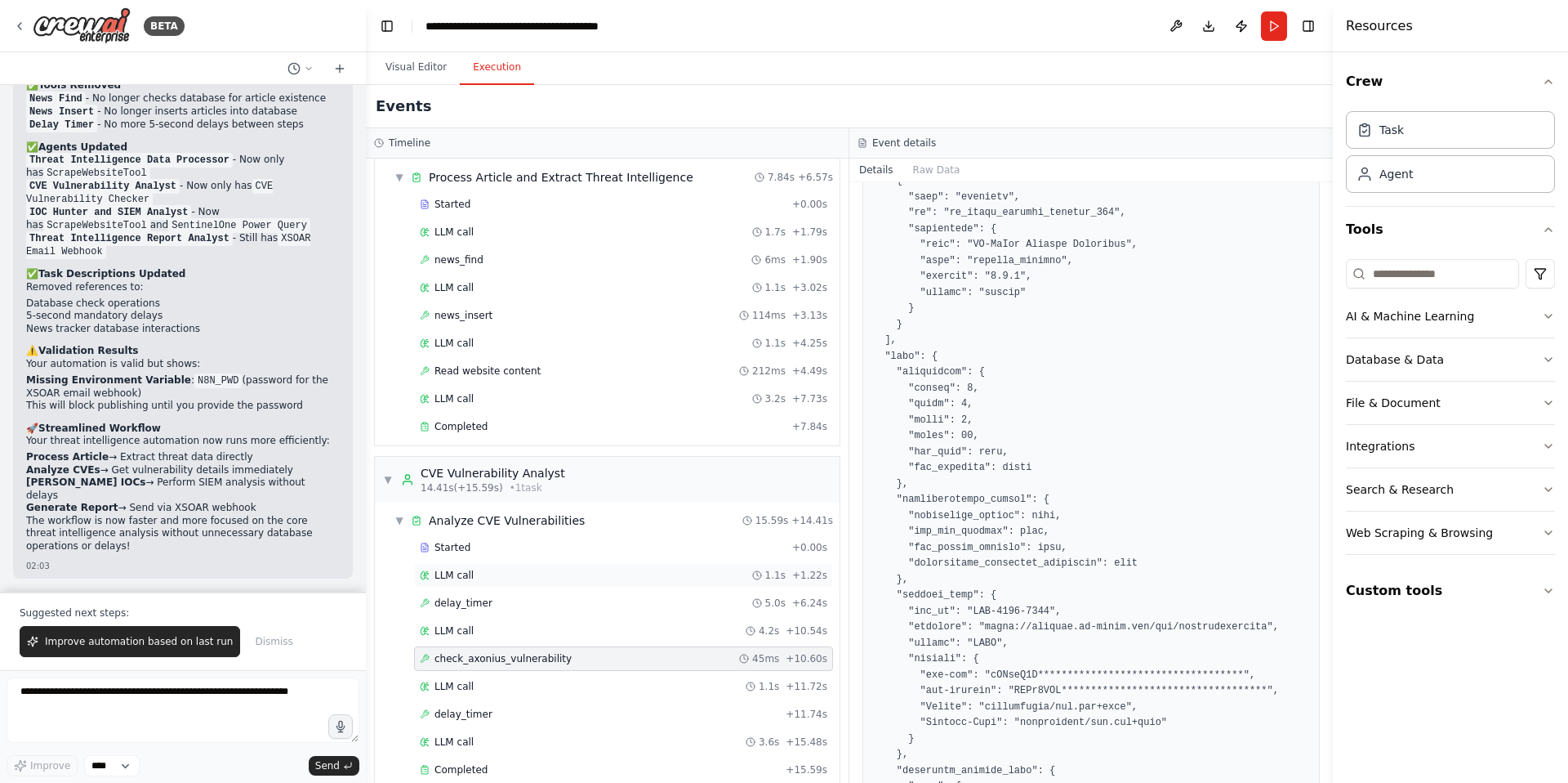
scroll to position [0, 0]
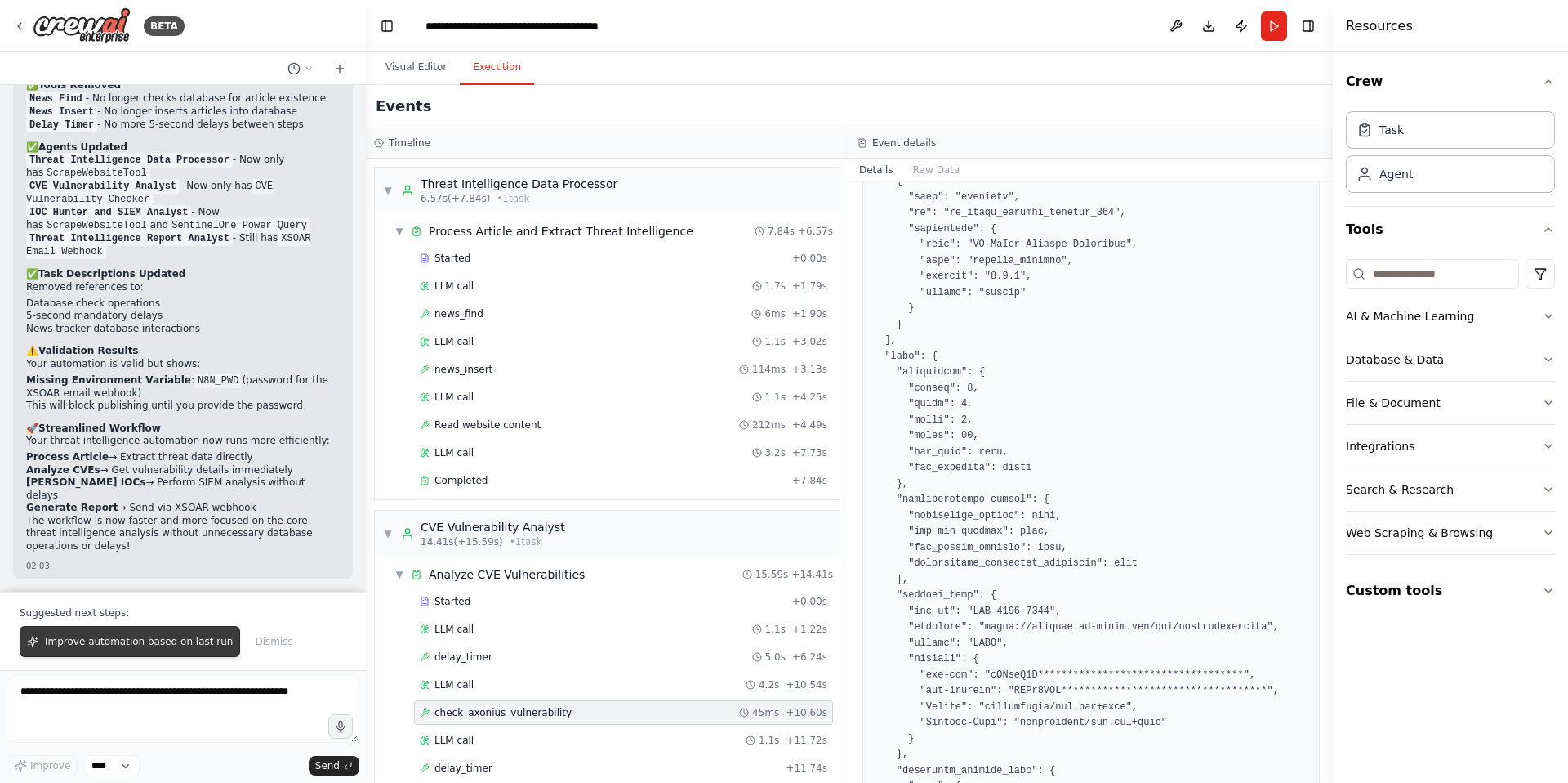
click at [97, 646] on span "Improve automation based on last run" at bounding box center [139, 641] width 188 height 13
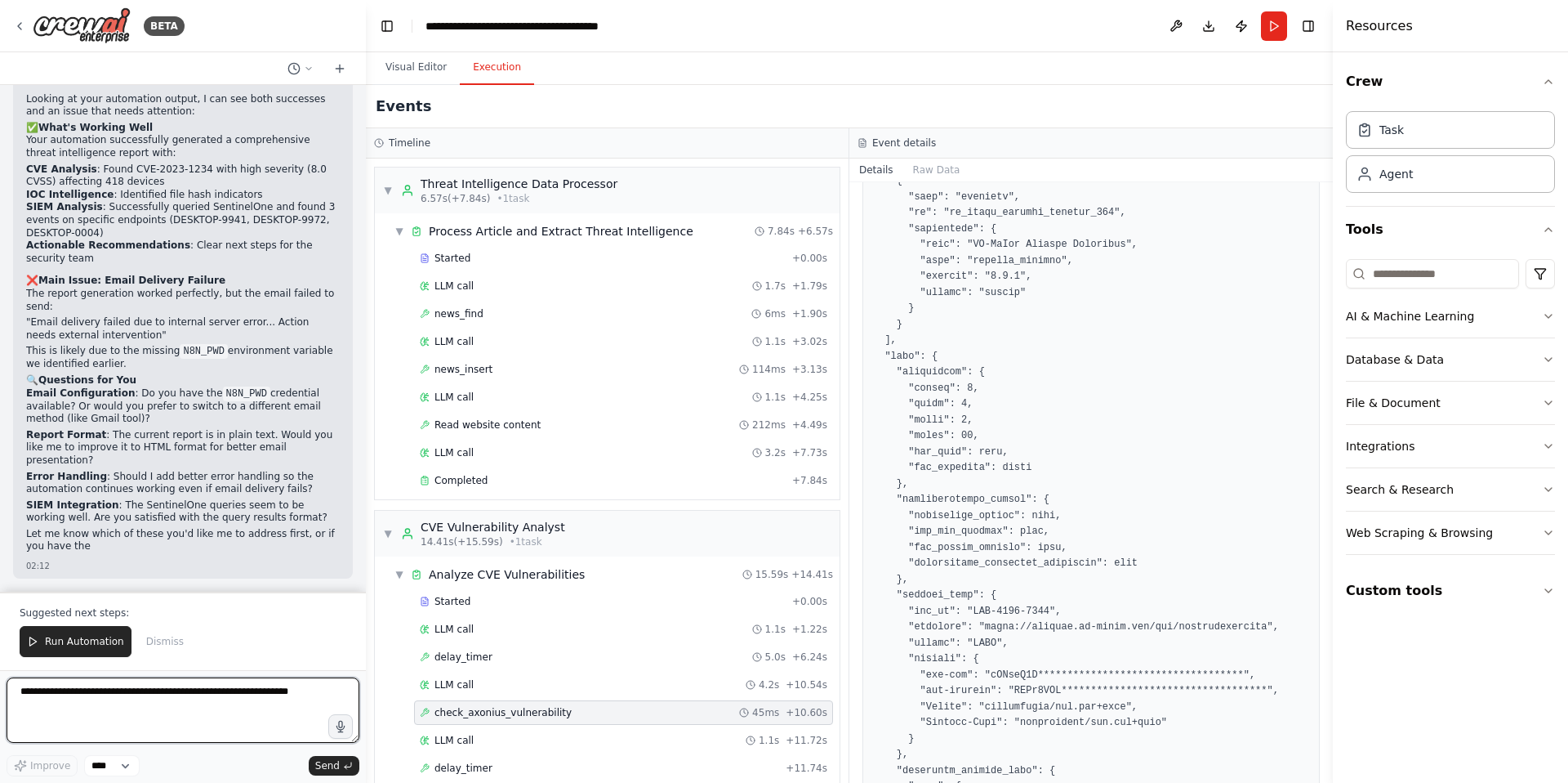
scroll to position [16102, 0]
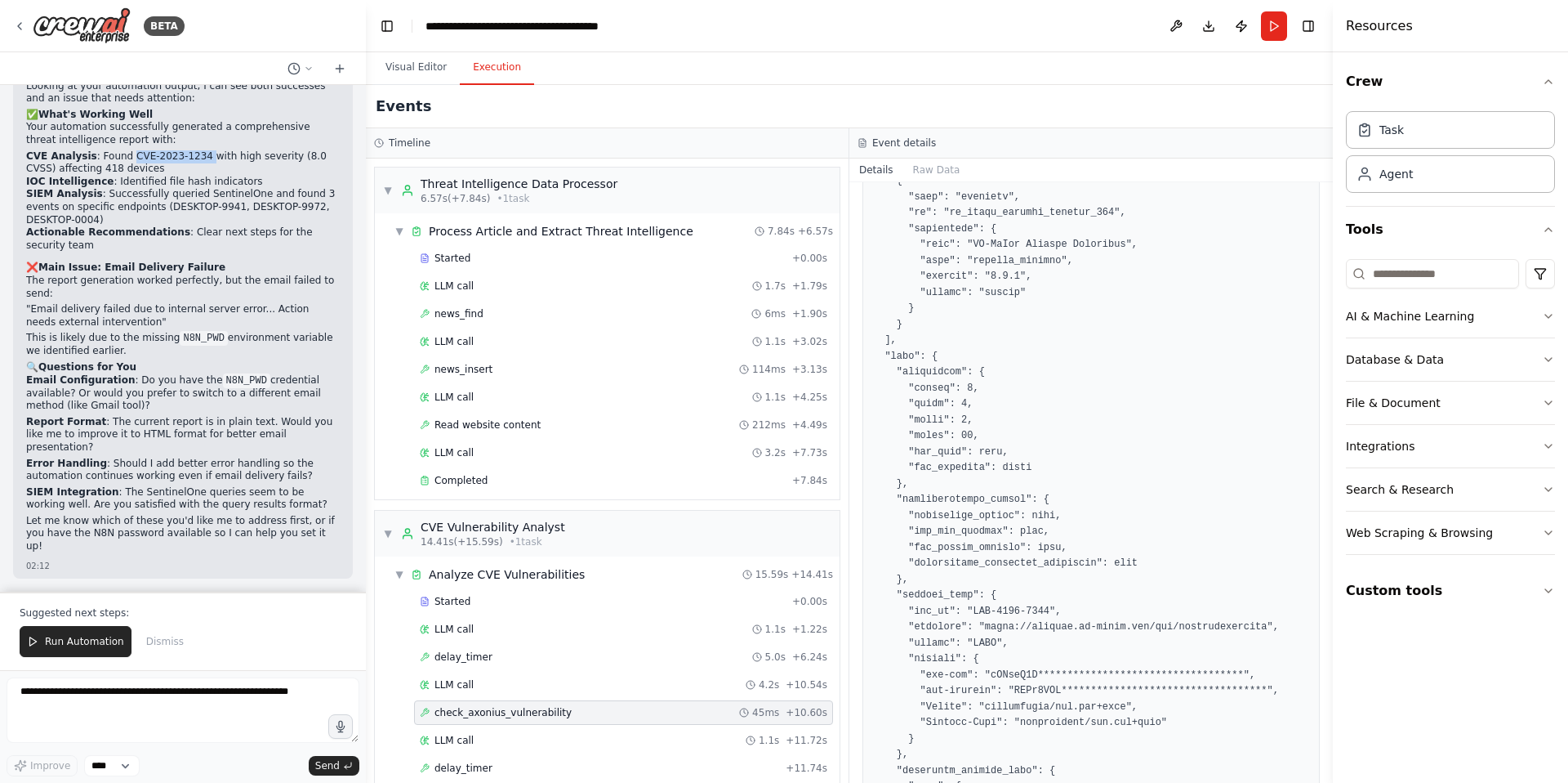
drag, startPoint x: 206, startPoint y: 181, endPoint x: 130, endPoint y: 187, distance: 76.2
click at [130, 175] on li "CVE Analysis : Found CVE-2023-1234 with high severity (8.0 CVSS) affecting 418 …" at bounding box center [183, 162] width 314 height 25
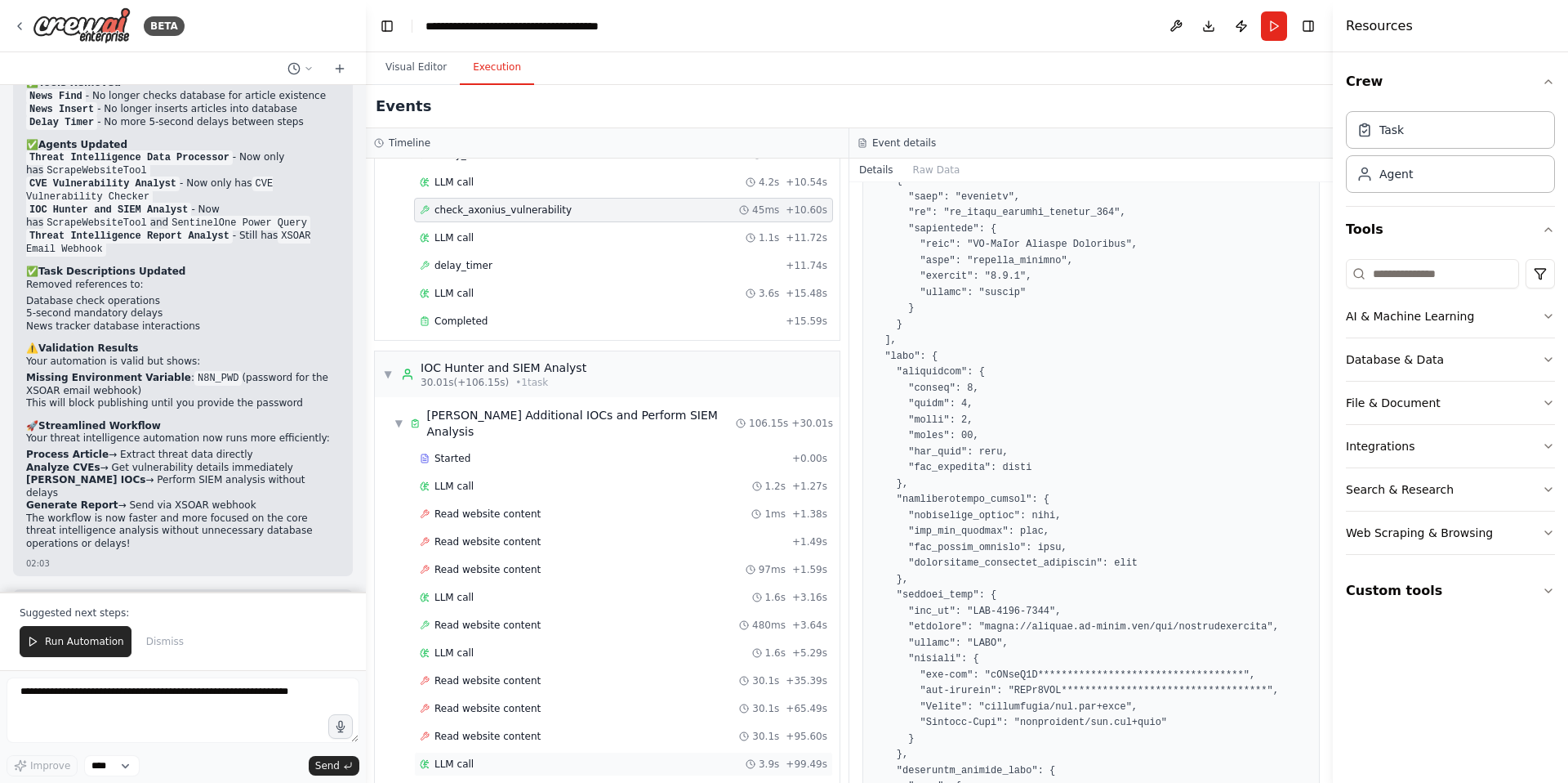
scroll to position [406, 0]
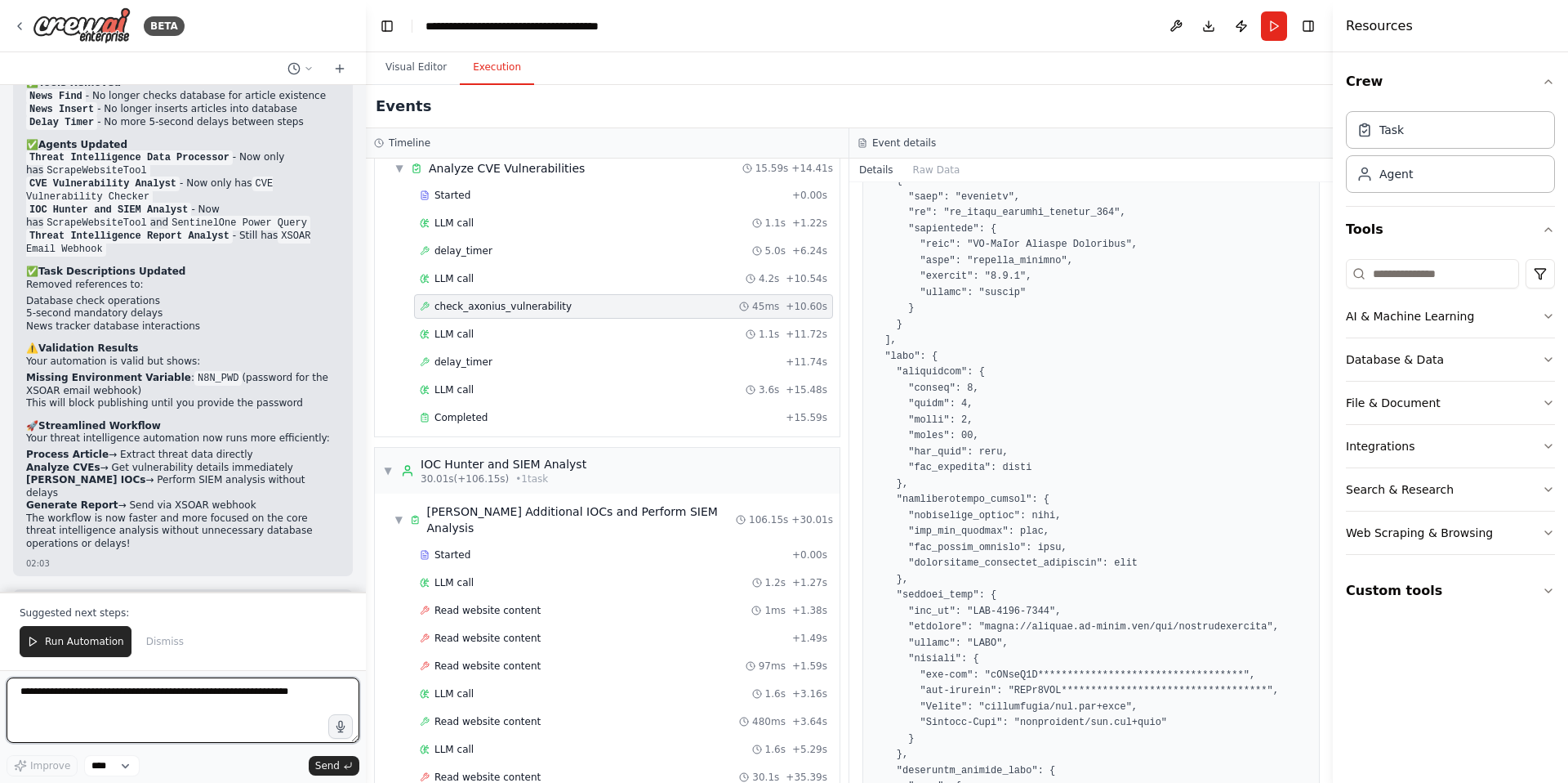
click at [124, 692] on textarea at bounding box center [182, 710] width 353 height 65
type textarea "**********"
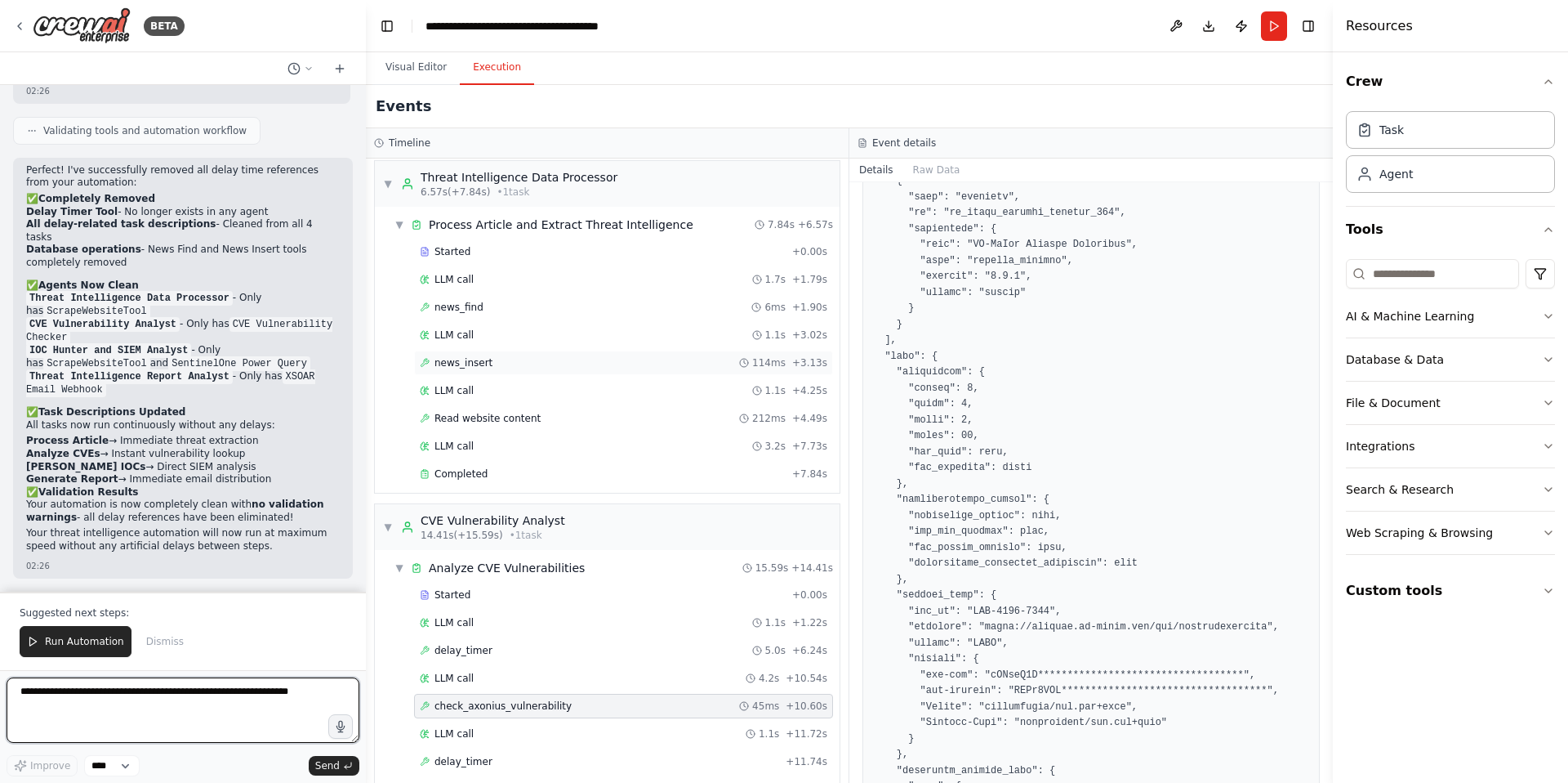
scroll to position [0, 0]
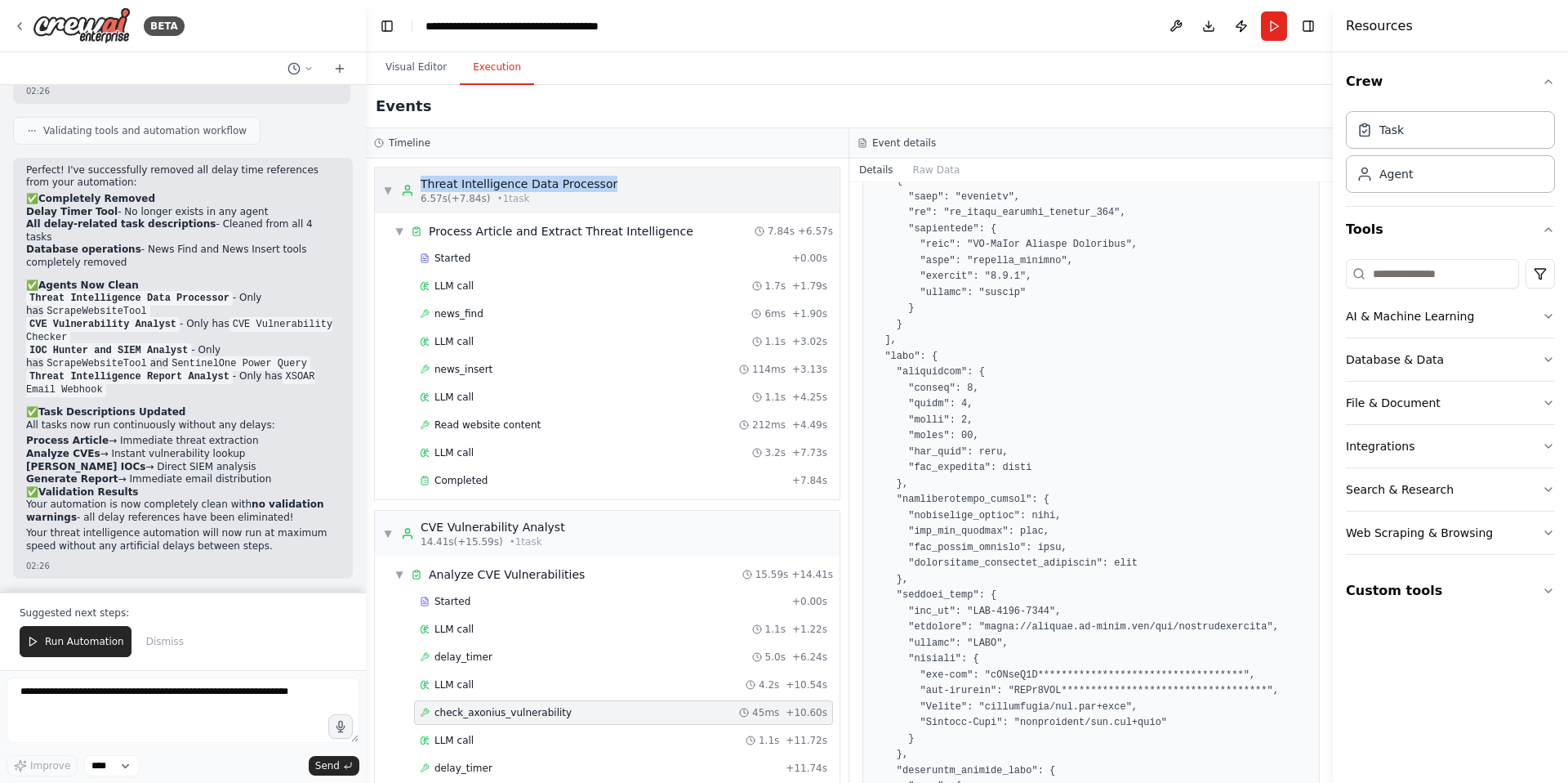
drag, startPoint x: 611, startPoint y: 186, endPoint x: 422, endPoint y: 191, distance: 189.1
click at [422, 191] on div "▼ Threat Intelligence Data Processor 6.57s (+7.84s) • 1 task" at bounding box center [607, 190] width 465 height 45
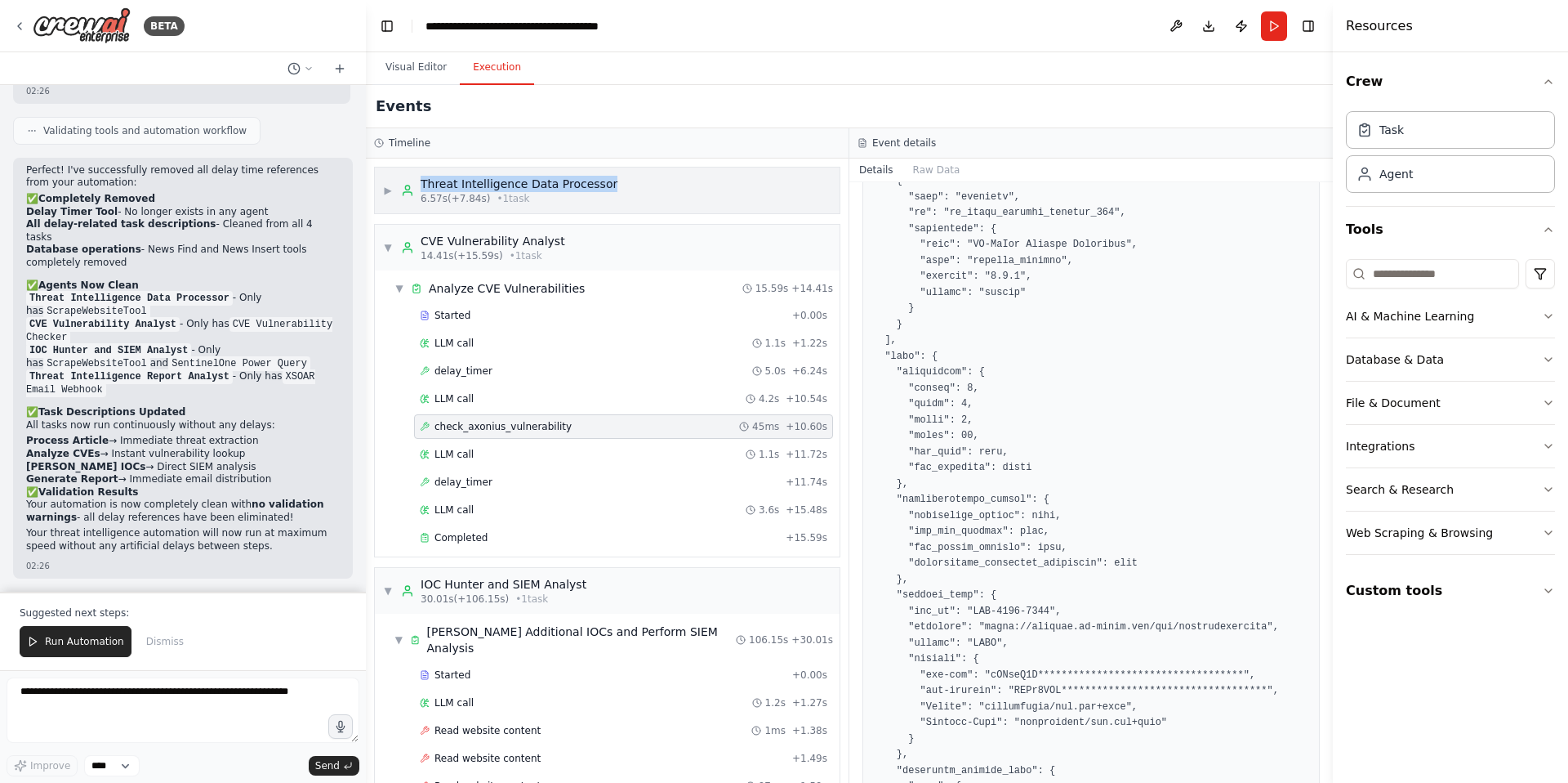
copy div "Threat Intelligence Data Processor"
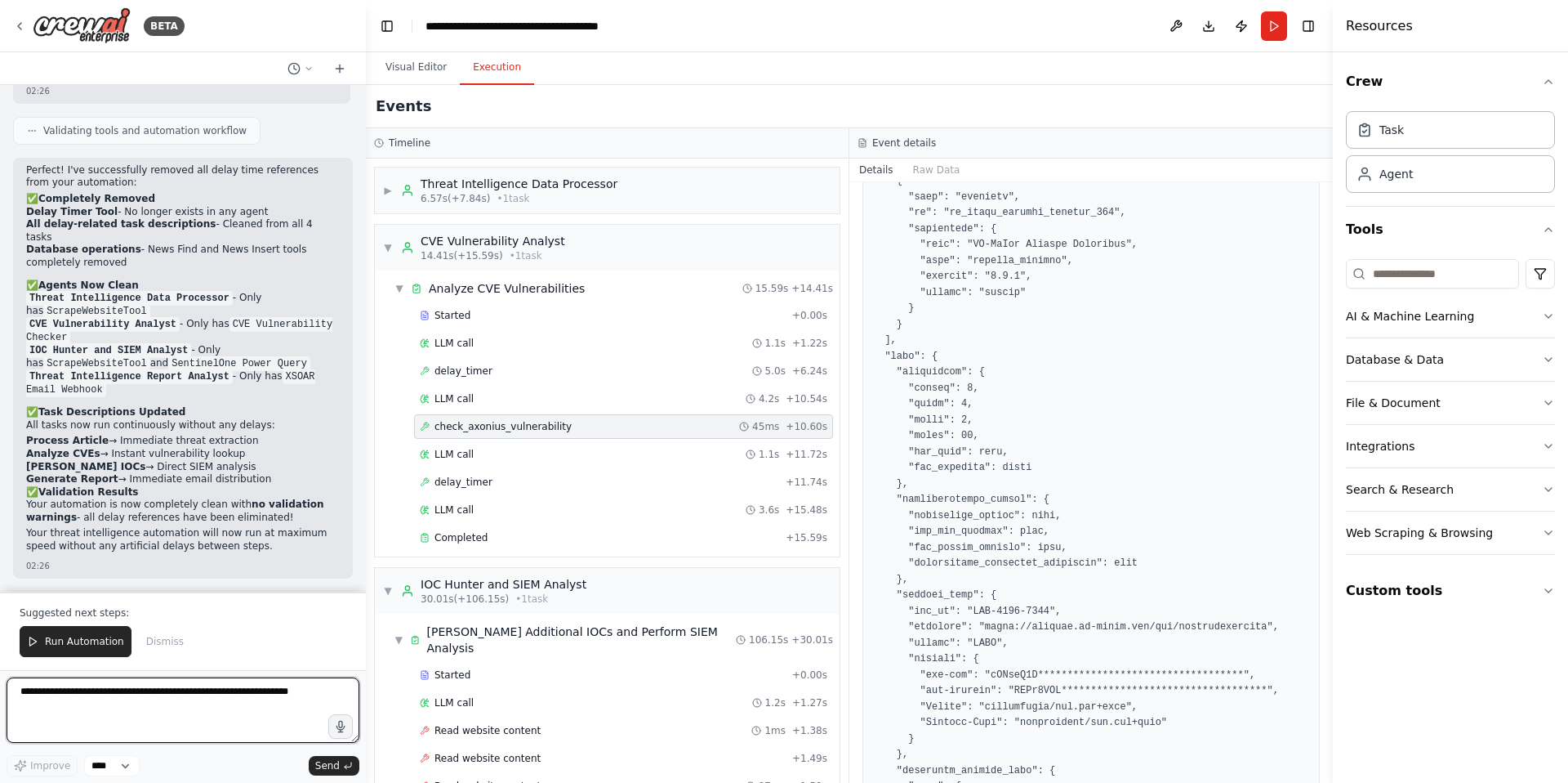
click at [110, 691] on textarea at bounding box center [182, 710] width 353 height 65
paste textarea "**********"
type textarea "**********"
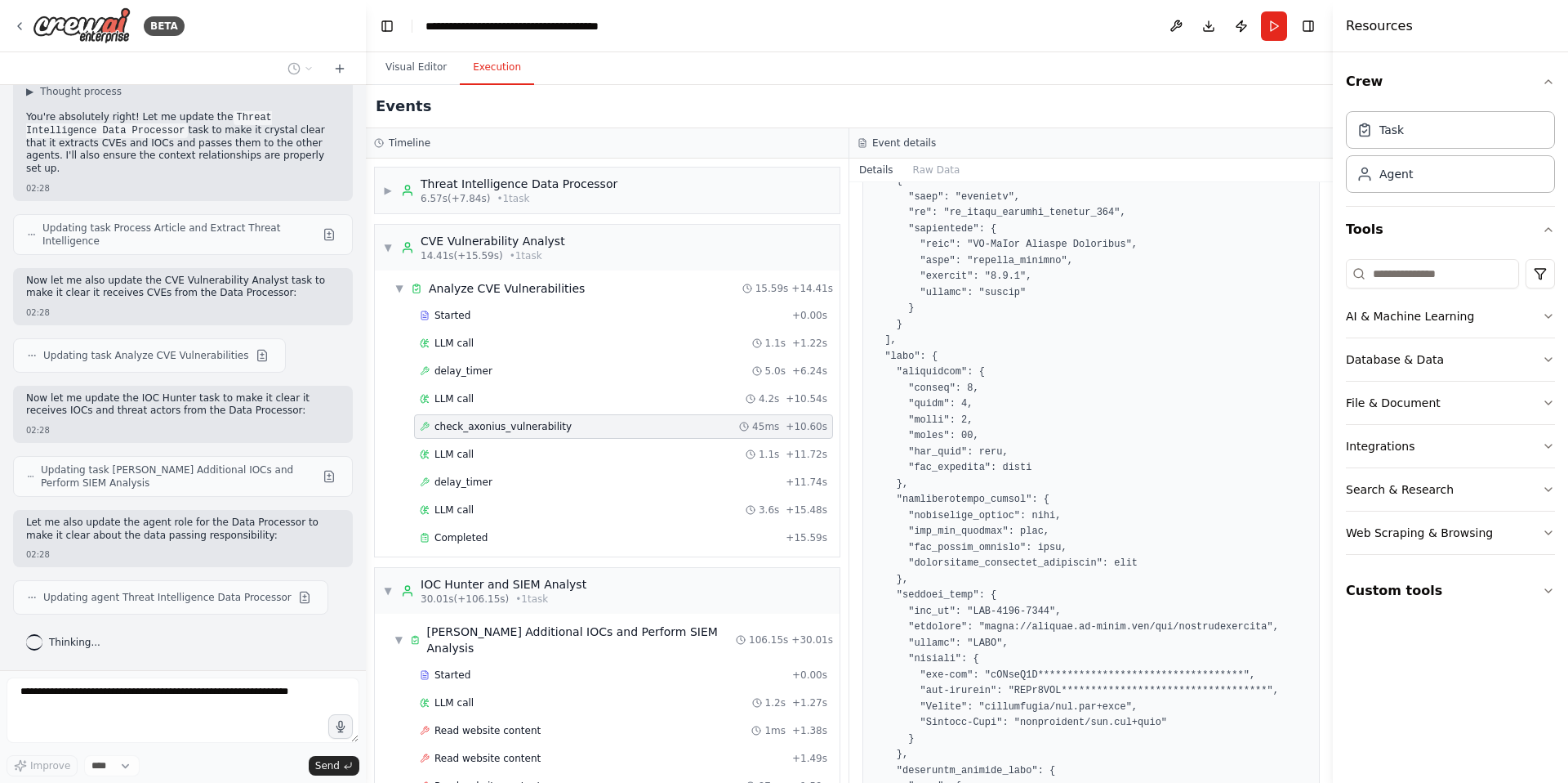
scroll to position [17816, 0]
click at [390, 246] on span "▼" at bounding box center [388, 247] width 10 height 13
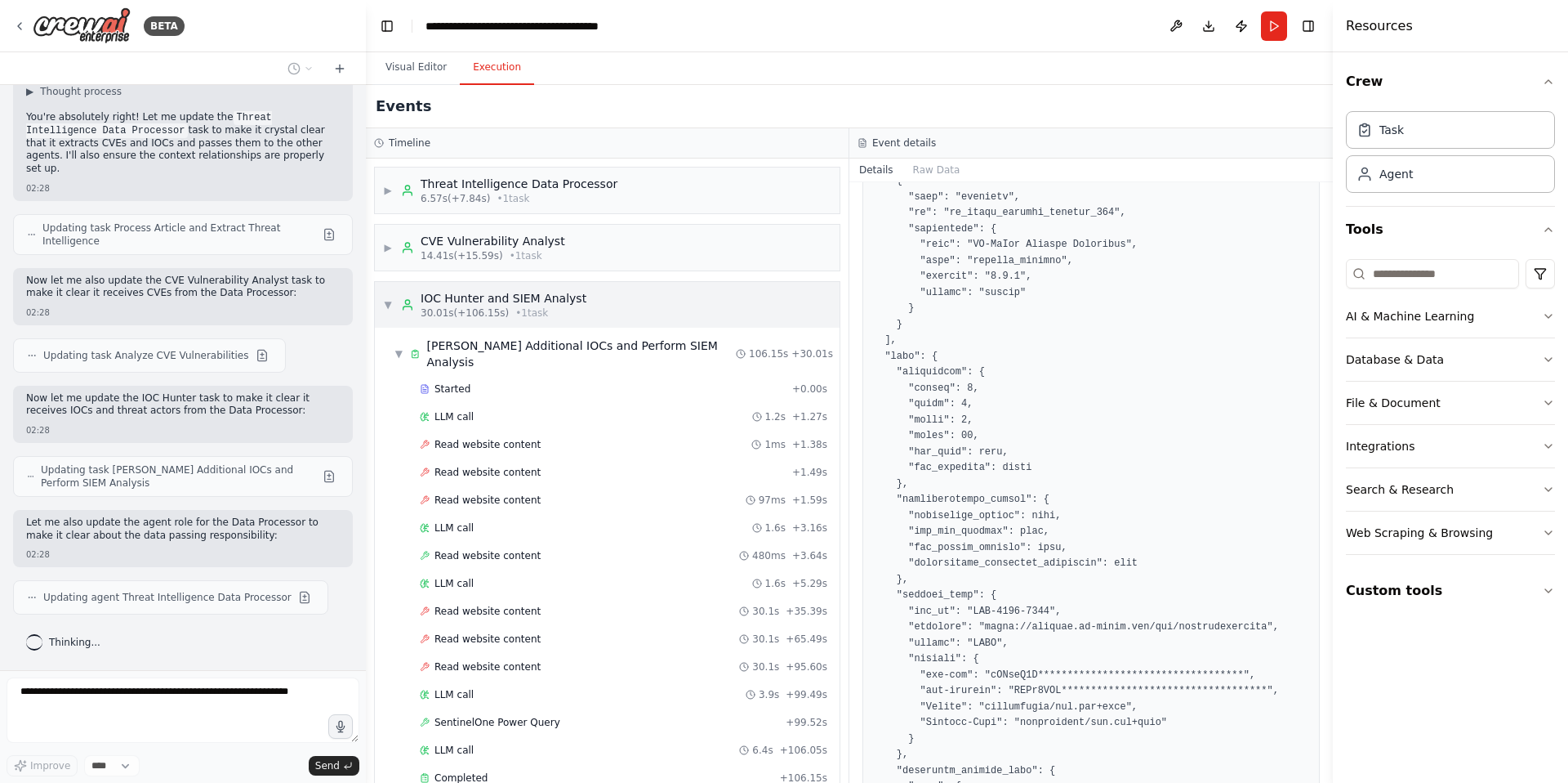
click at [387, 303] on span "▼" at bounding box center [388, 304] width 10 height 13
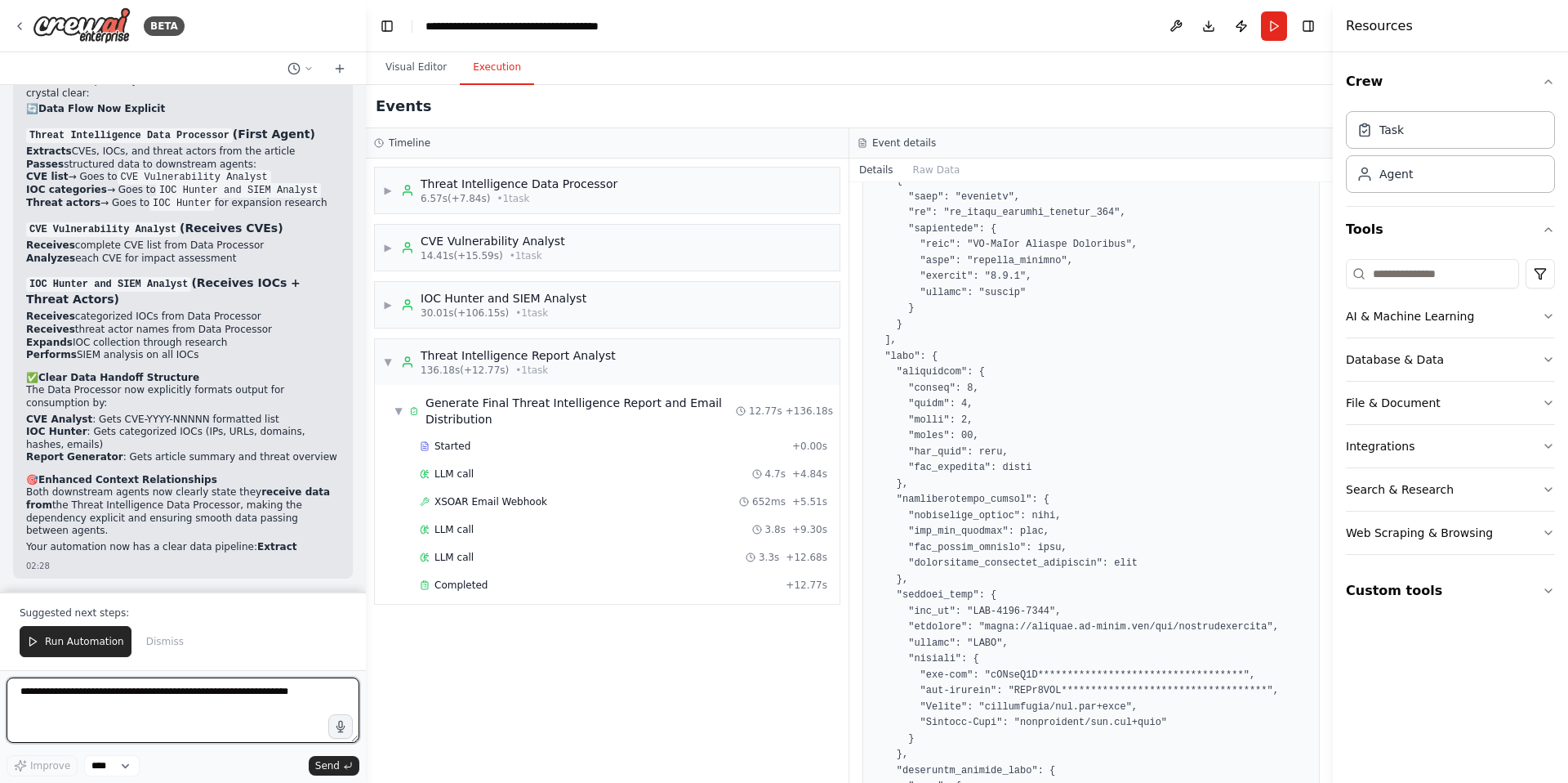
scroll to position [18389, 0]
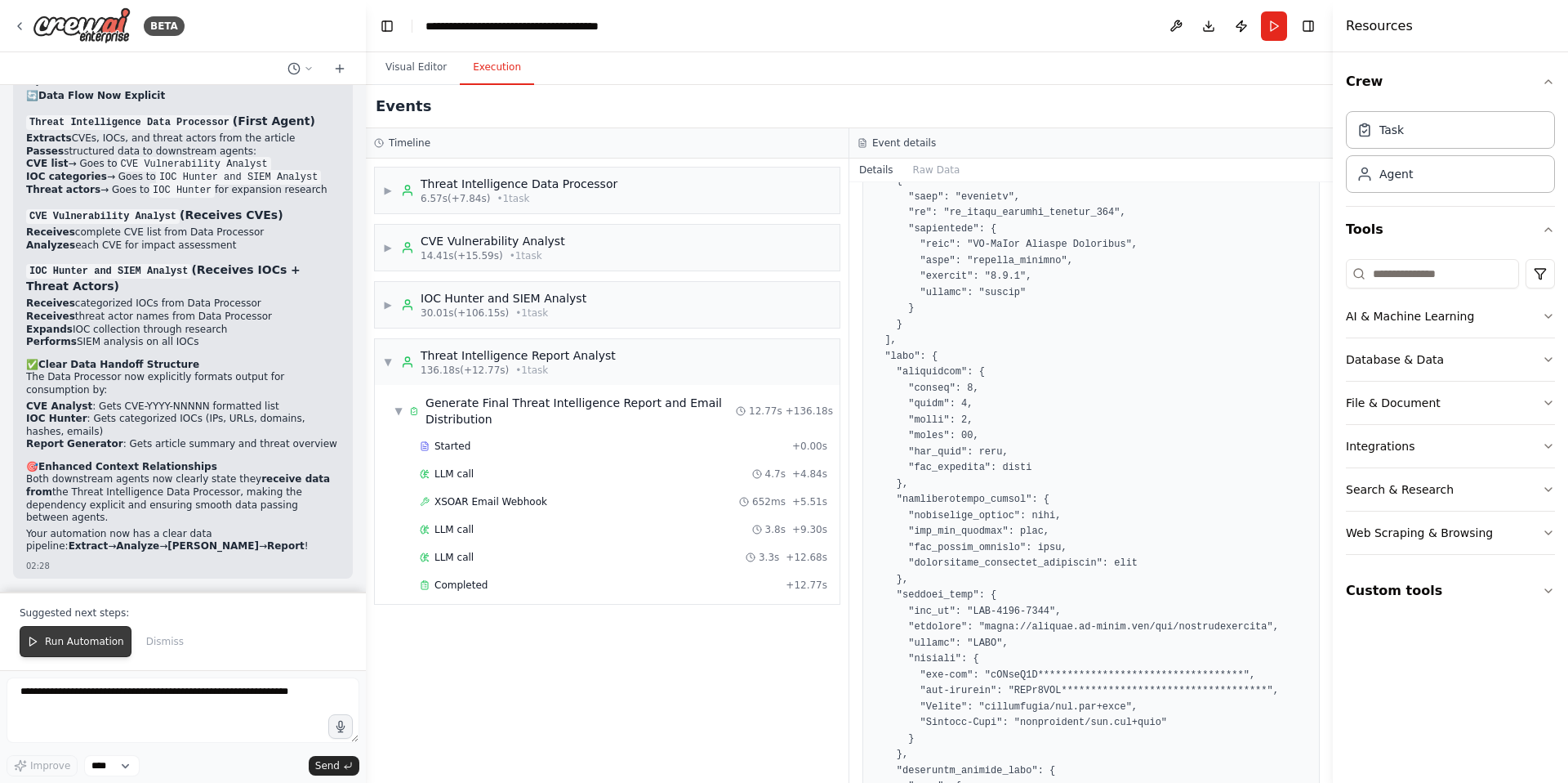
click at [69, 645] on span "Run Automation" at bounding box center [85, 641] width 79 height 13
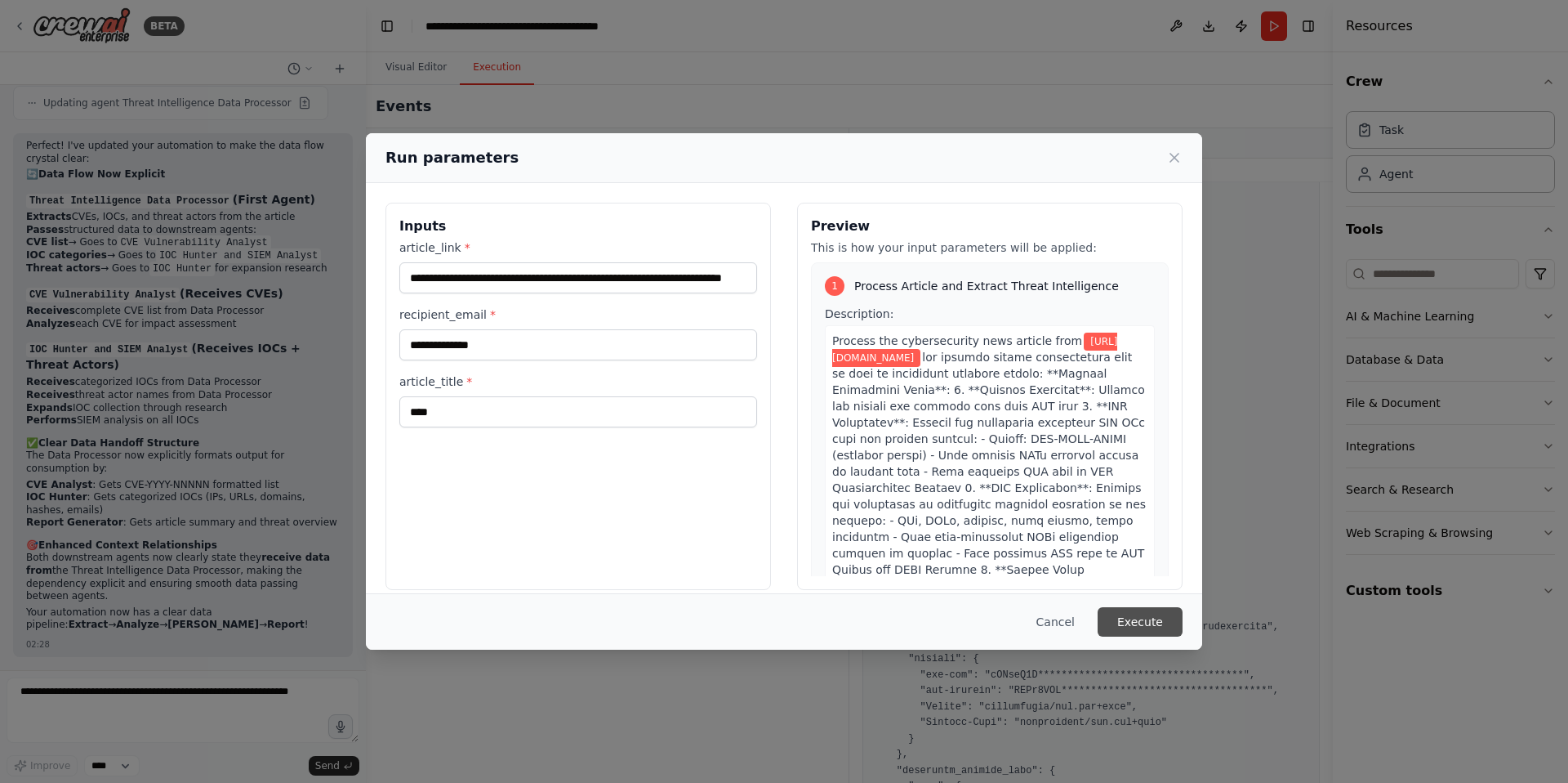
click at [1144, 623] on button "Execute" at bounding box center [1139, 622] width 85 height 30
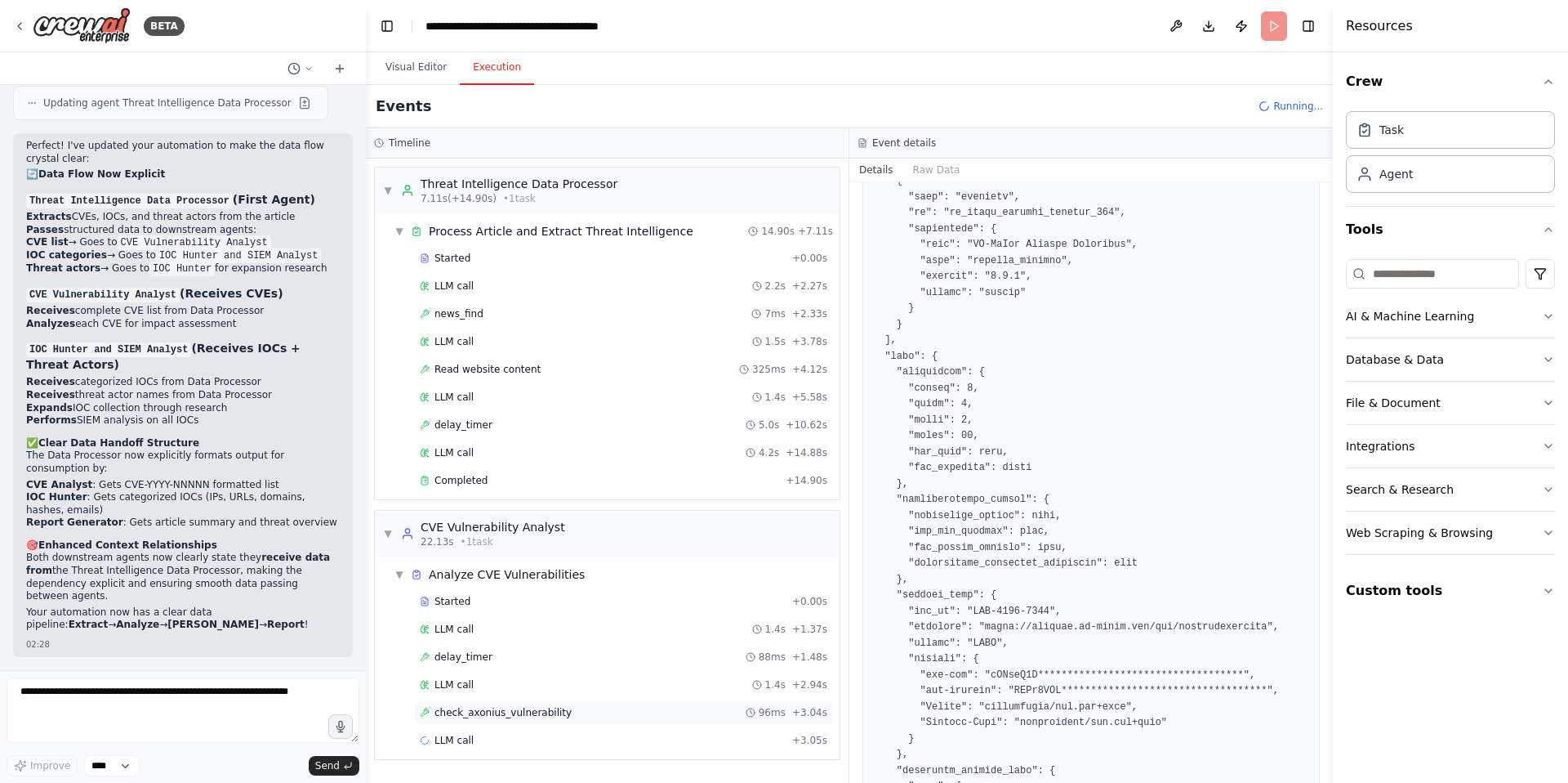
click at [493, 712] on span "check_axonius_vulnerability" at bounding box center [503, 712] width 137 height 13
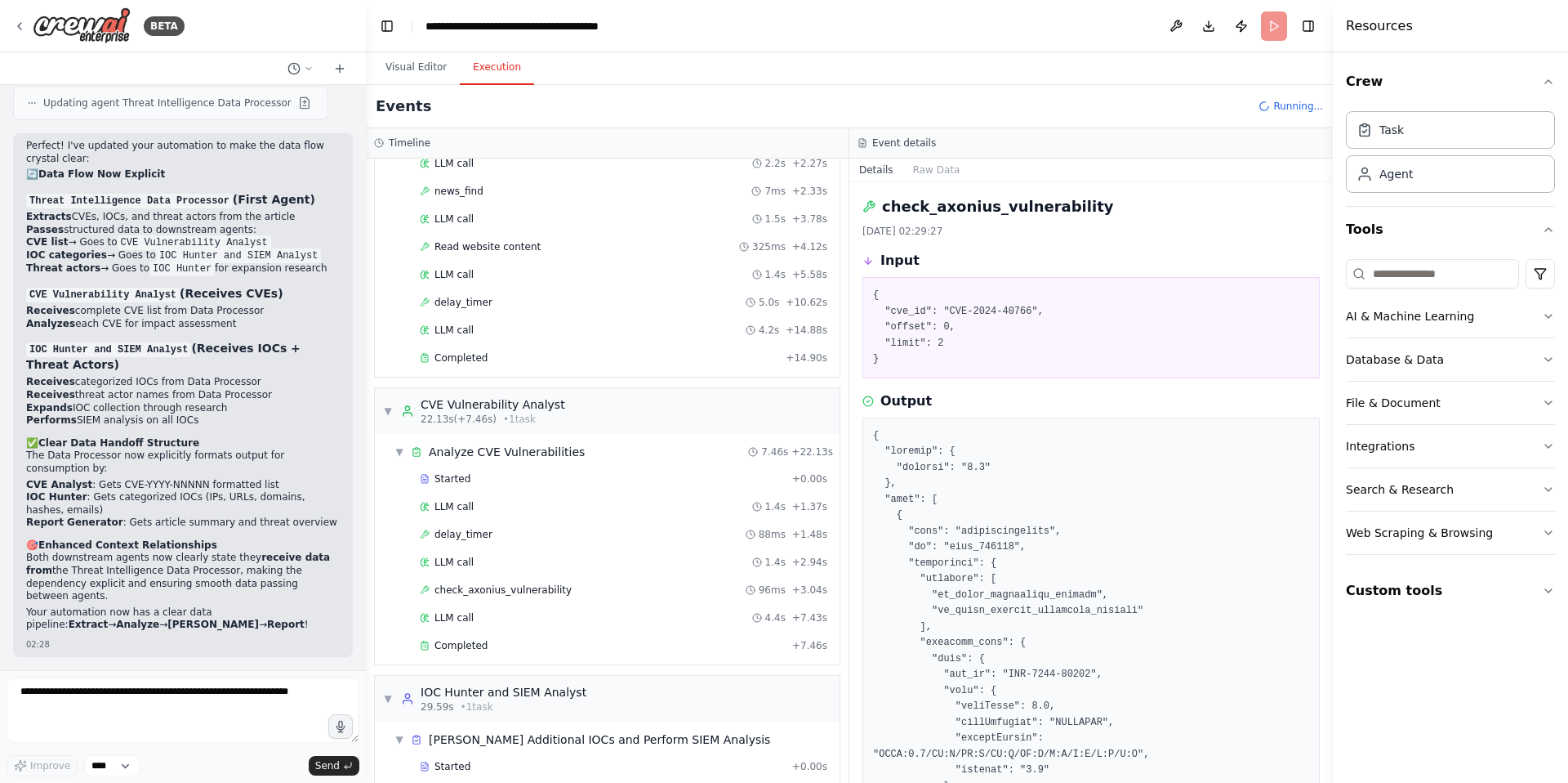
scroll to position [200, 0]
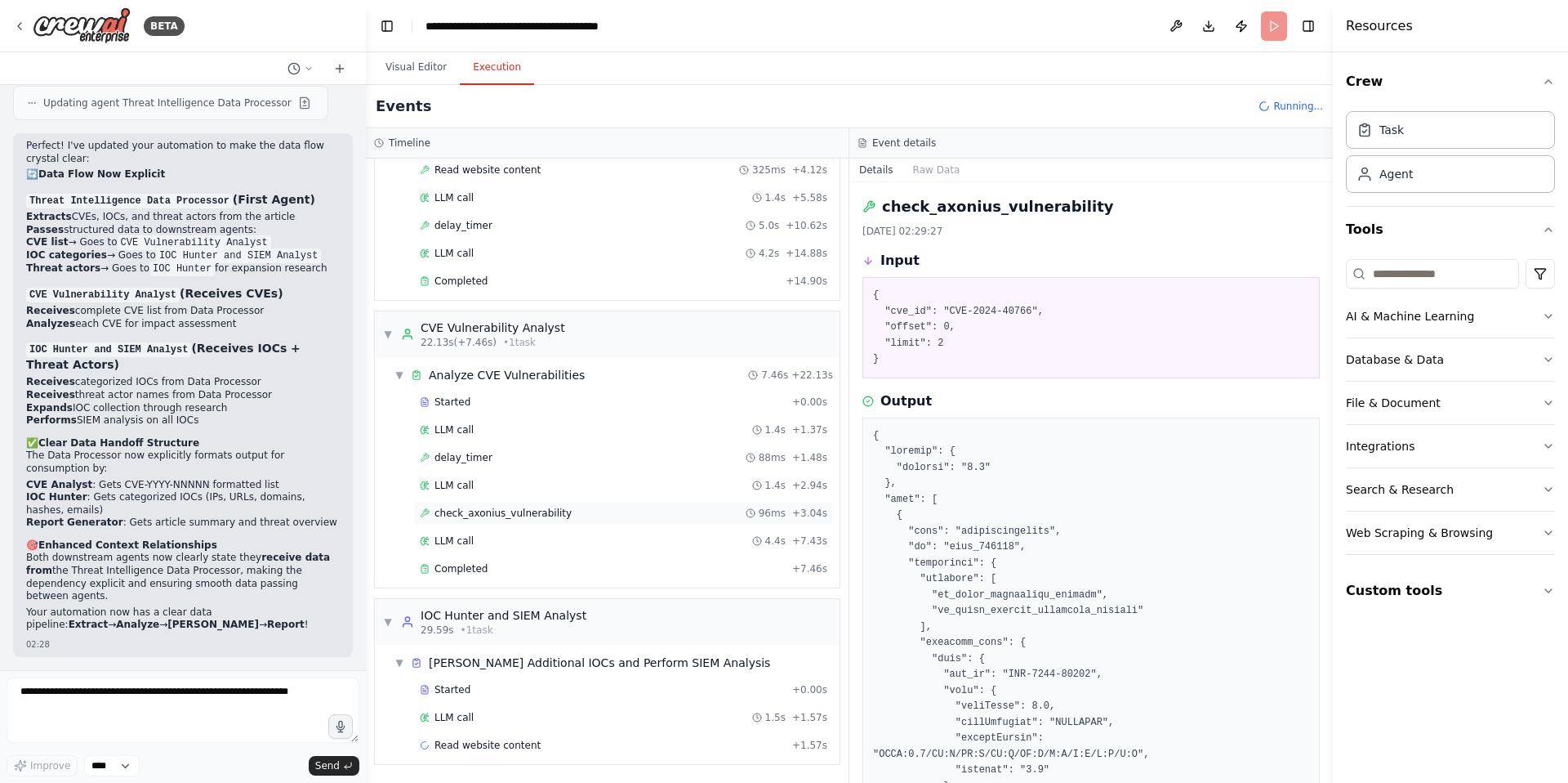
click at [512, 515] on span "check_axonius_vulnerability" at bounding box center [503, 513] width 137 height 13
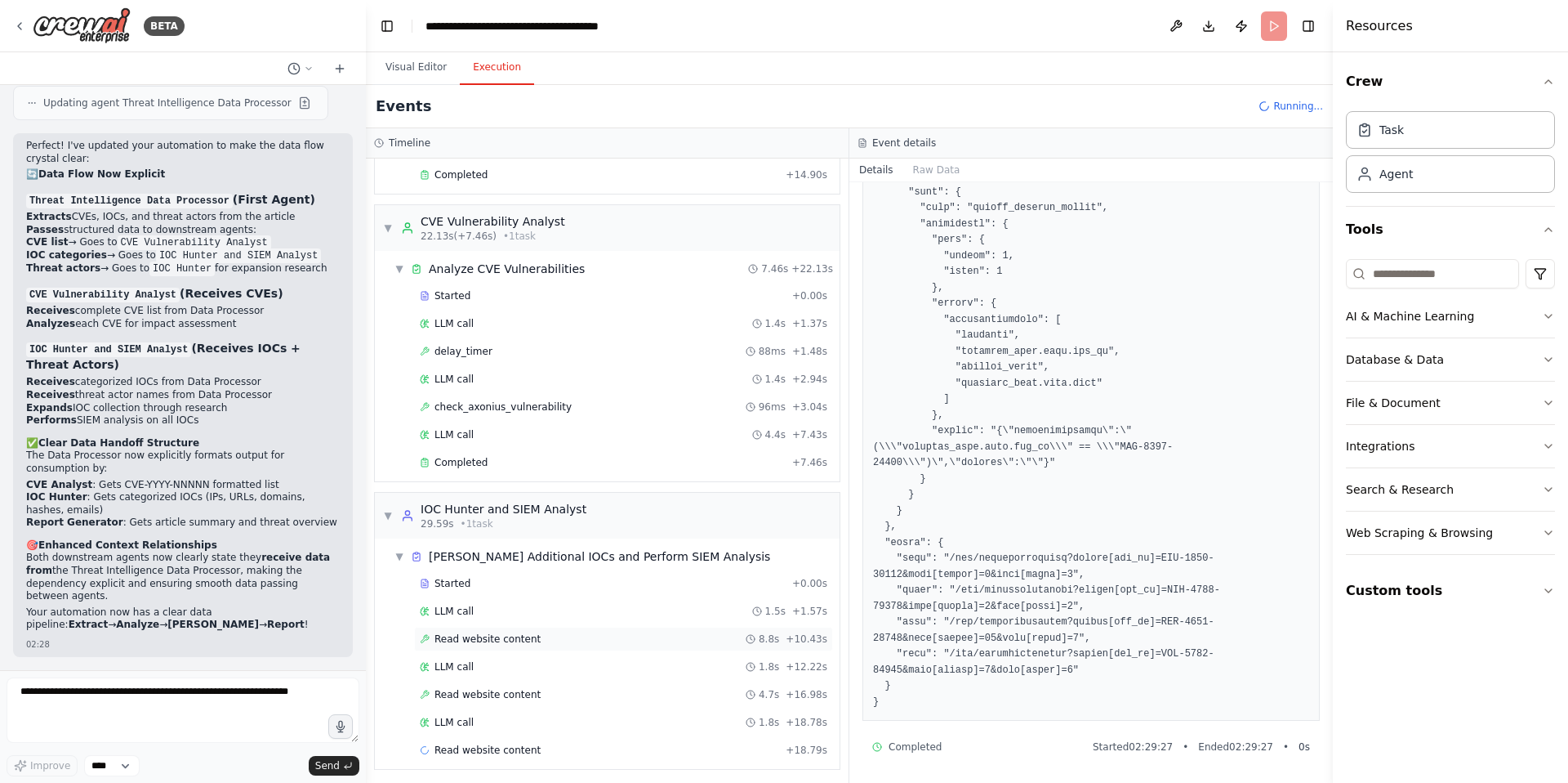
scroll to position [310, 0]
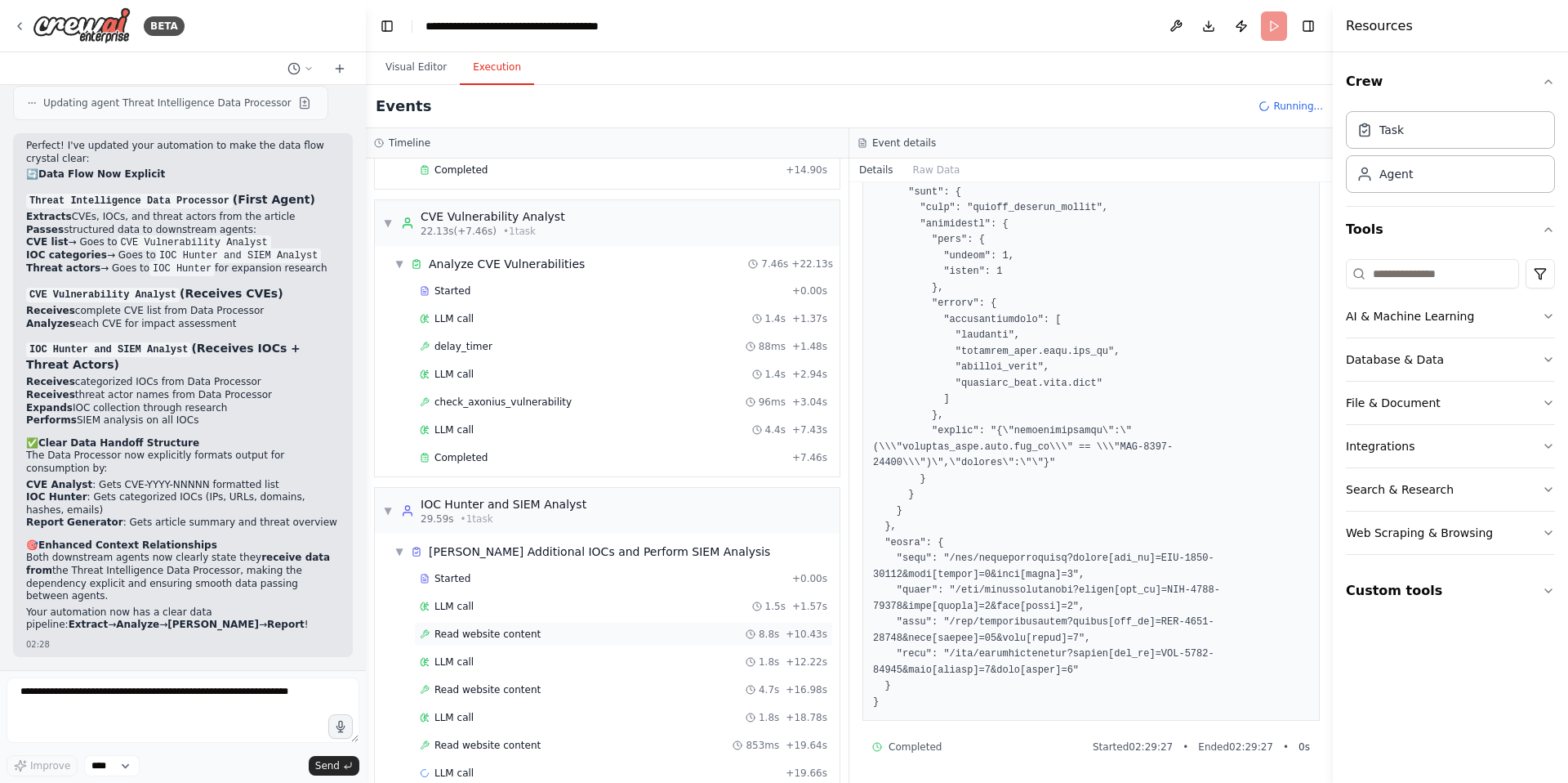
click at [522, 634] on span "Read website content" at bounding box center [488, 634] width 106 height 13
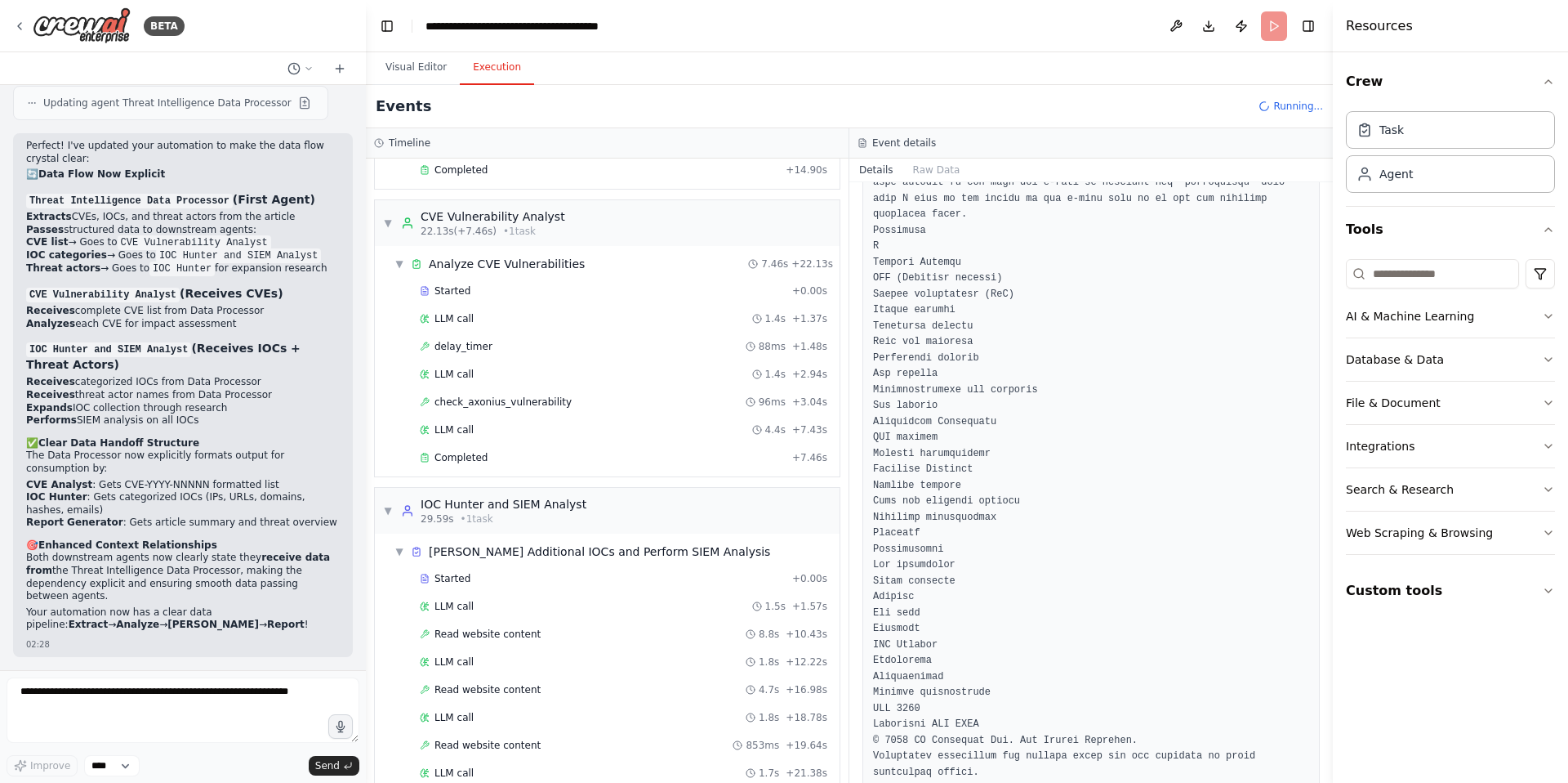
scroll to position [5517, 0]
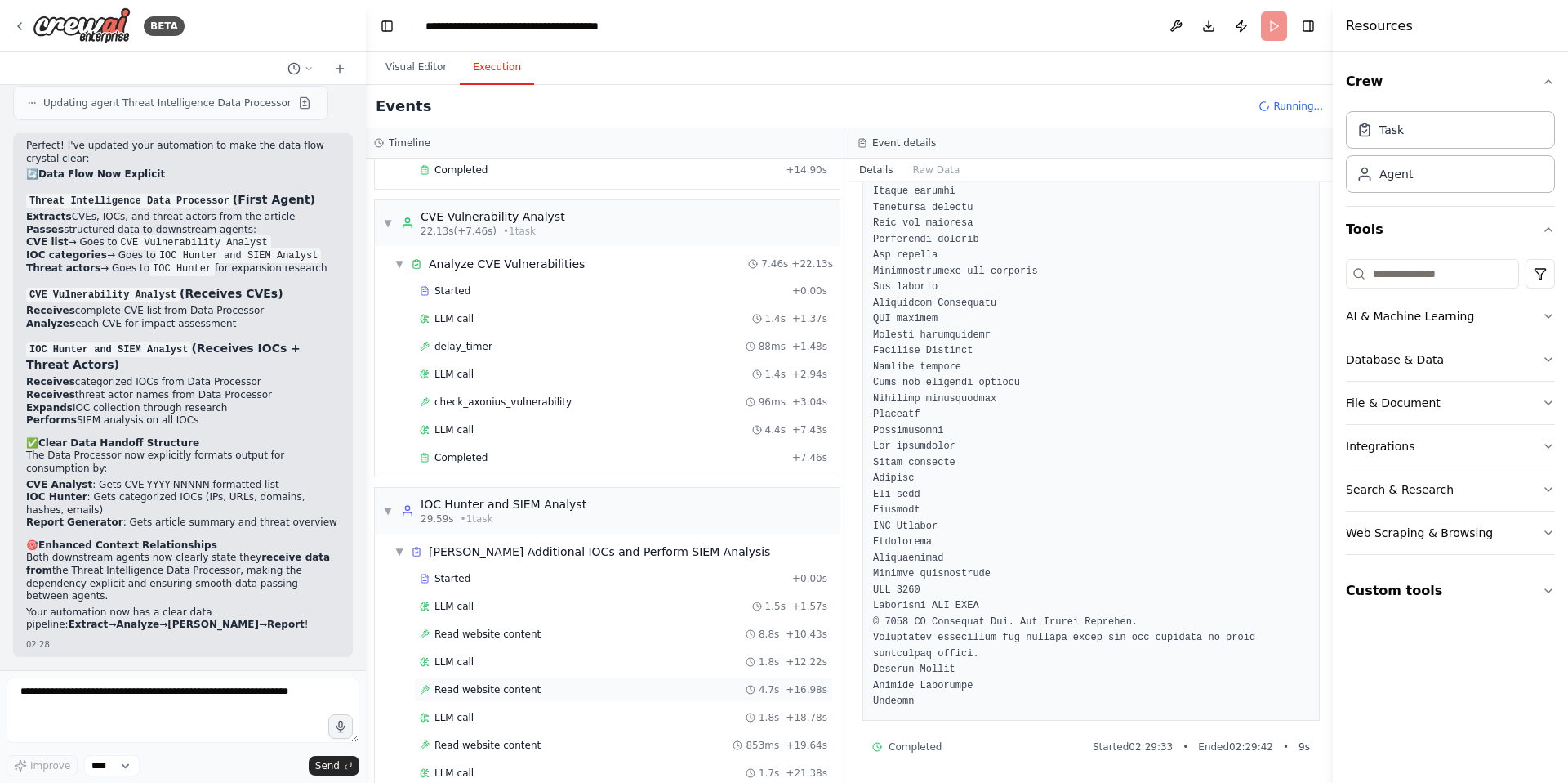
click at [500, 690] on span "Read website content" at bounding box center [488, 689] width 106 height 13
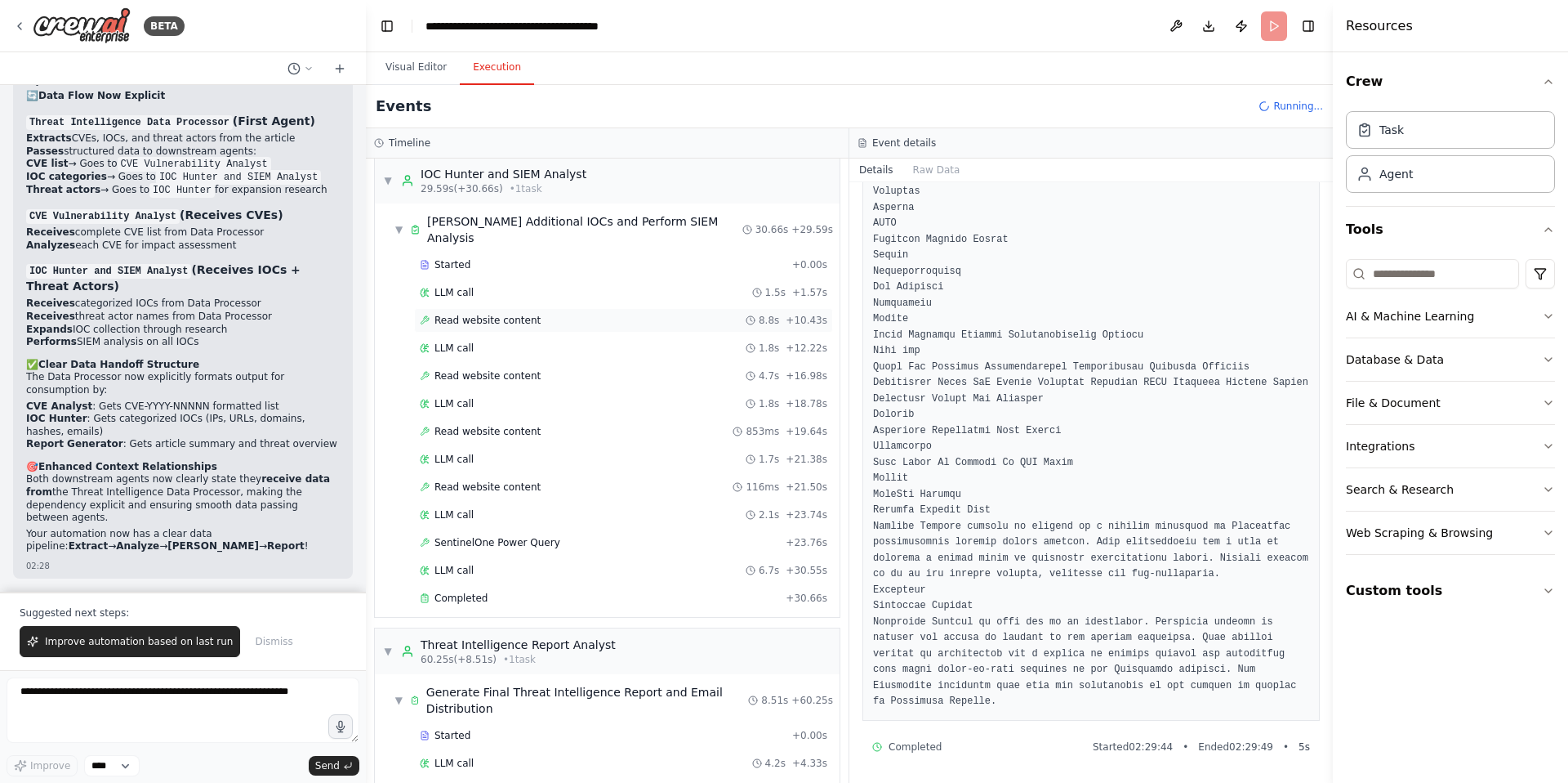
scroll to position [703, 0]
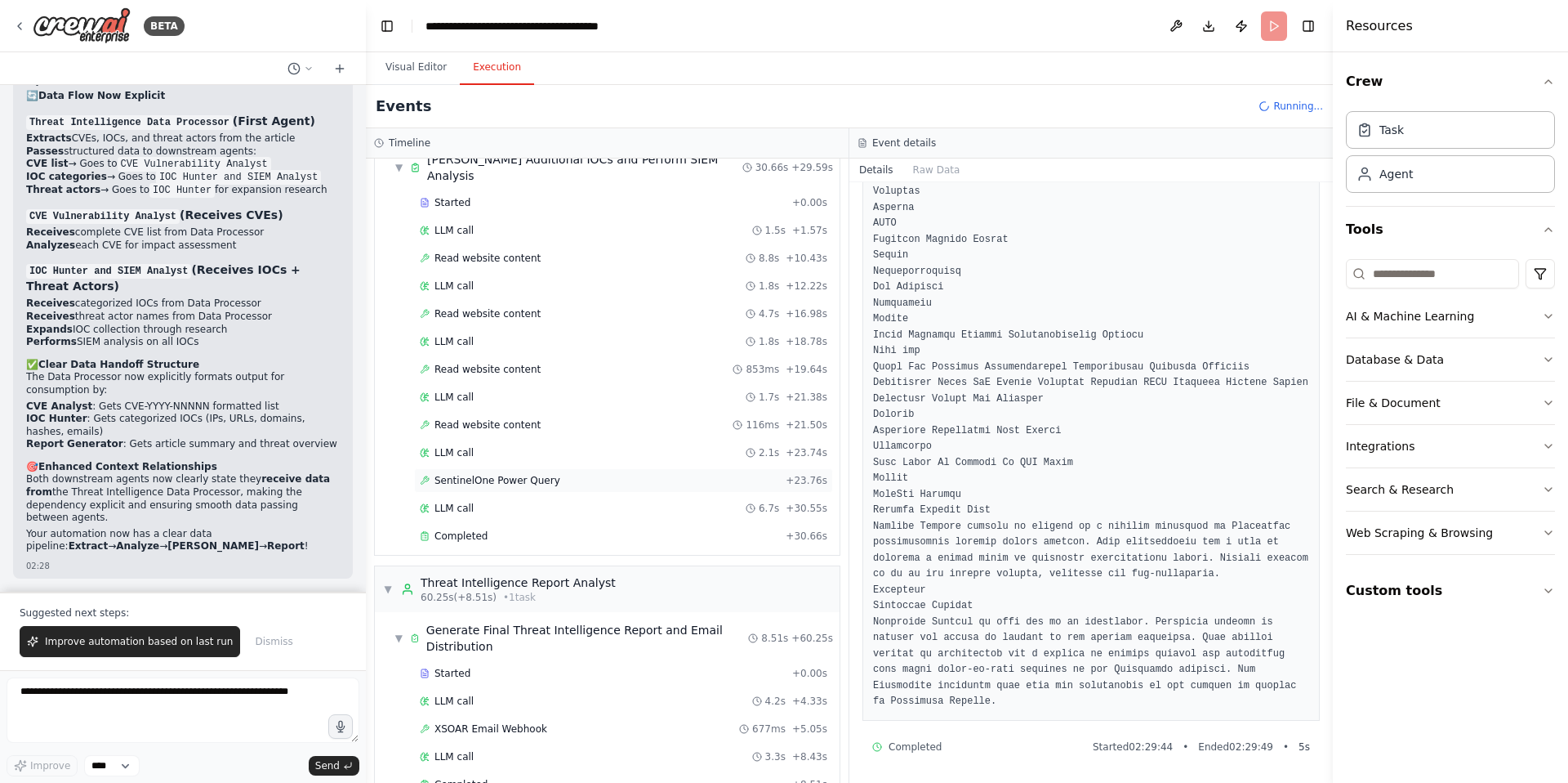
click at [499, 474] on span "SentinelOne Power Query" at bounding box center [498, 480] width 126 height 13
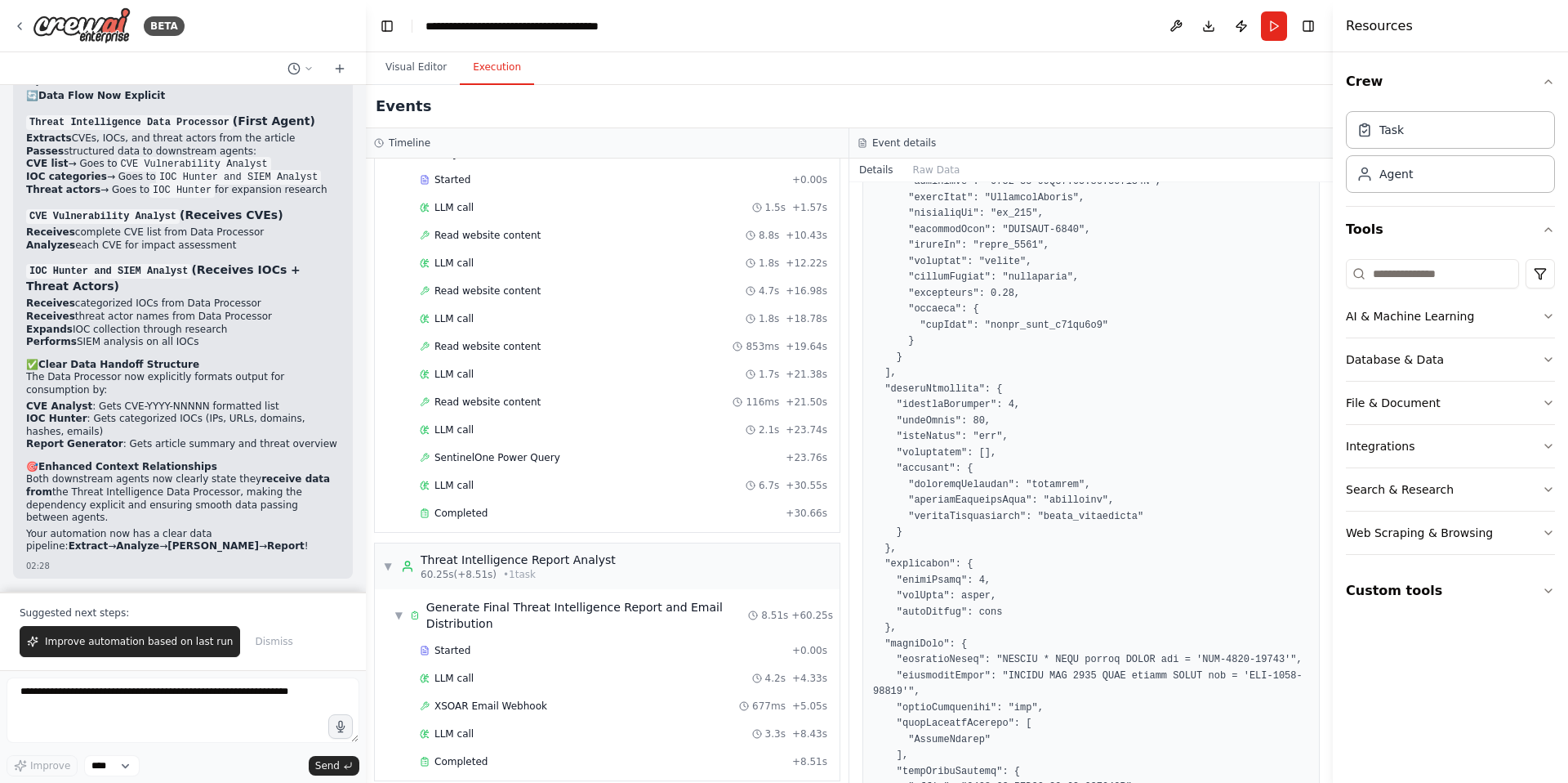
scroll to position [1630, 0]
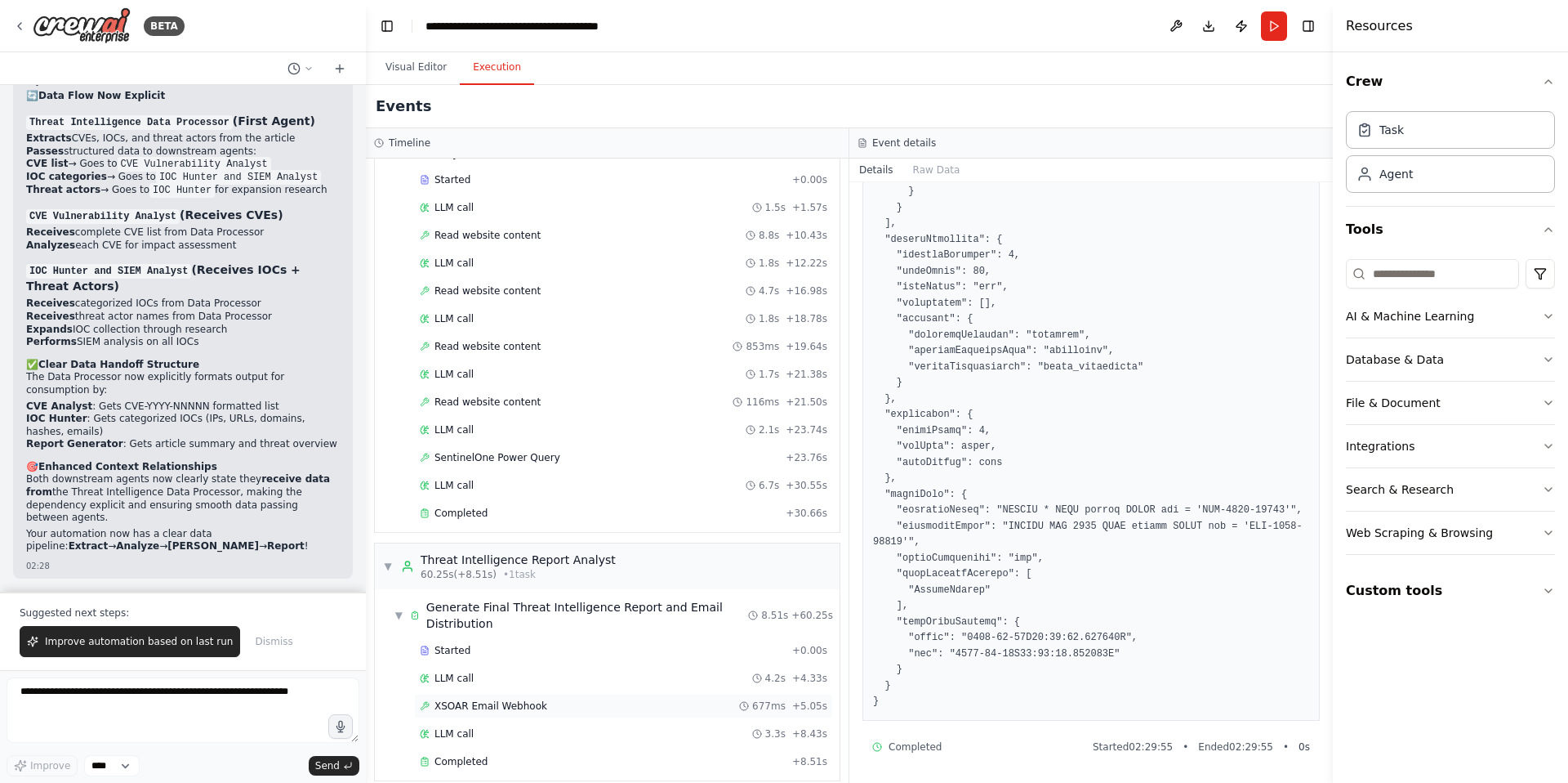
click at [479, 699] on span "XSOAR Email Webhook" at bounding box center [491, 705] width 112 height 13
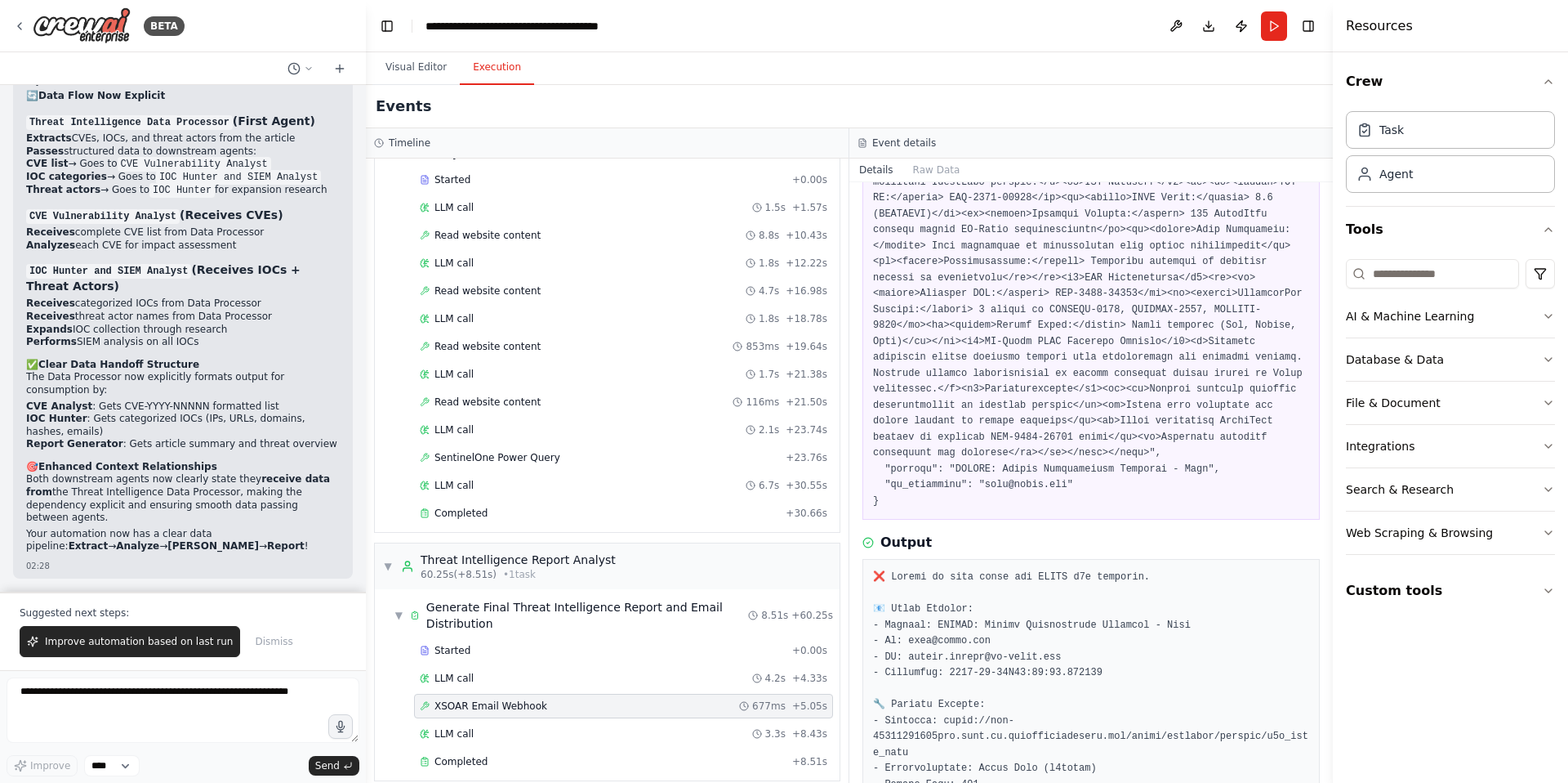
scroll to position [0, 0]
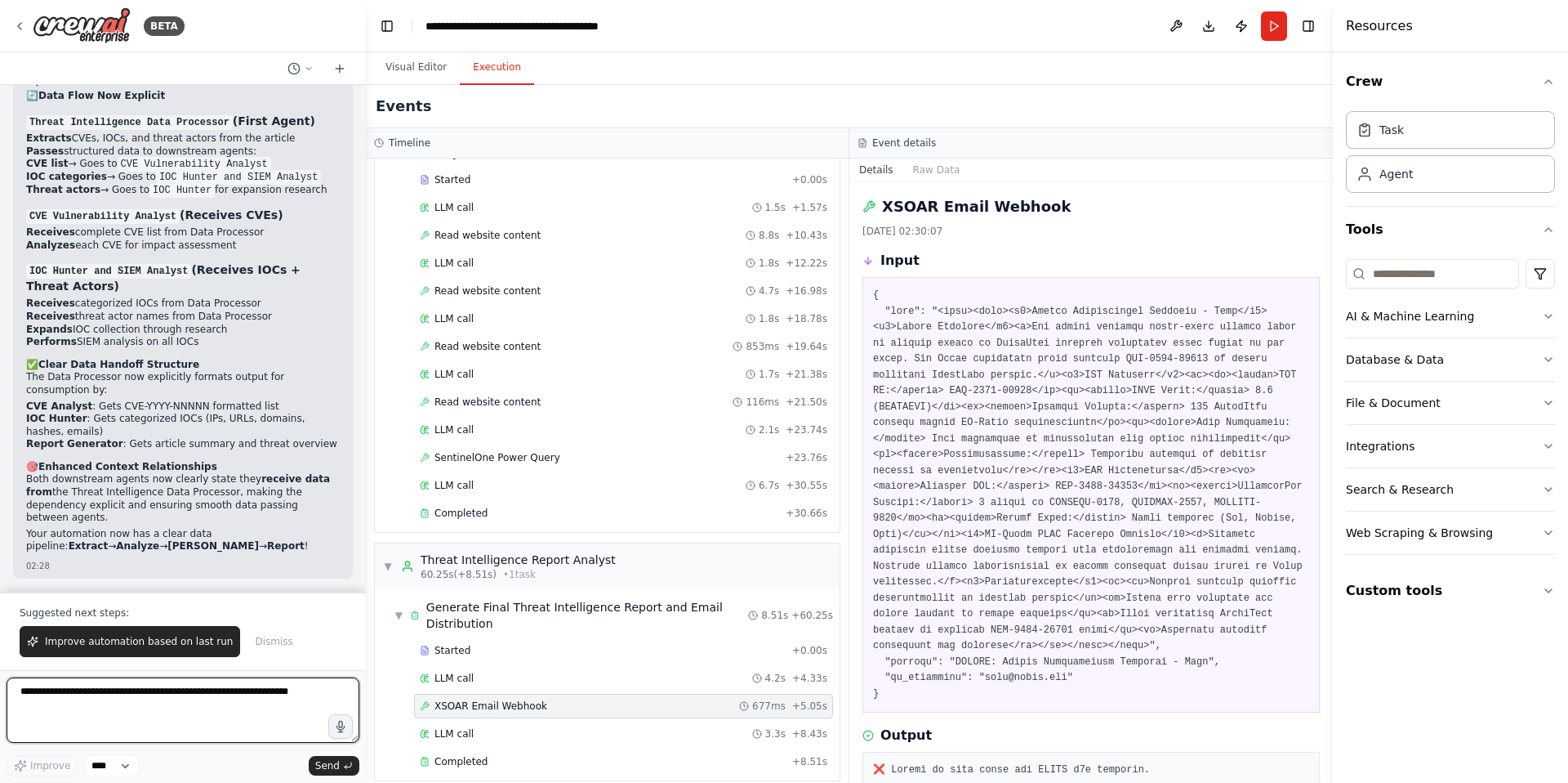
click at [71, 699] on textarea at bounding box center [182, 710] width 353 height 65
type textarea "**********"
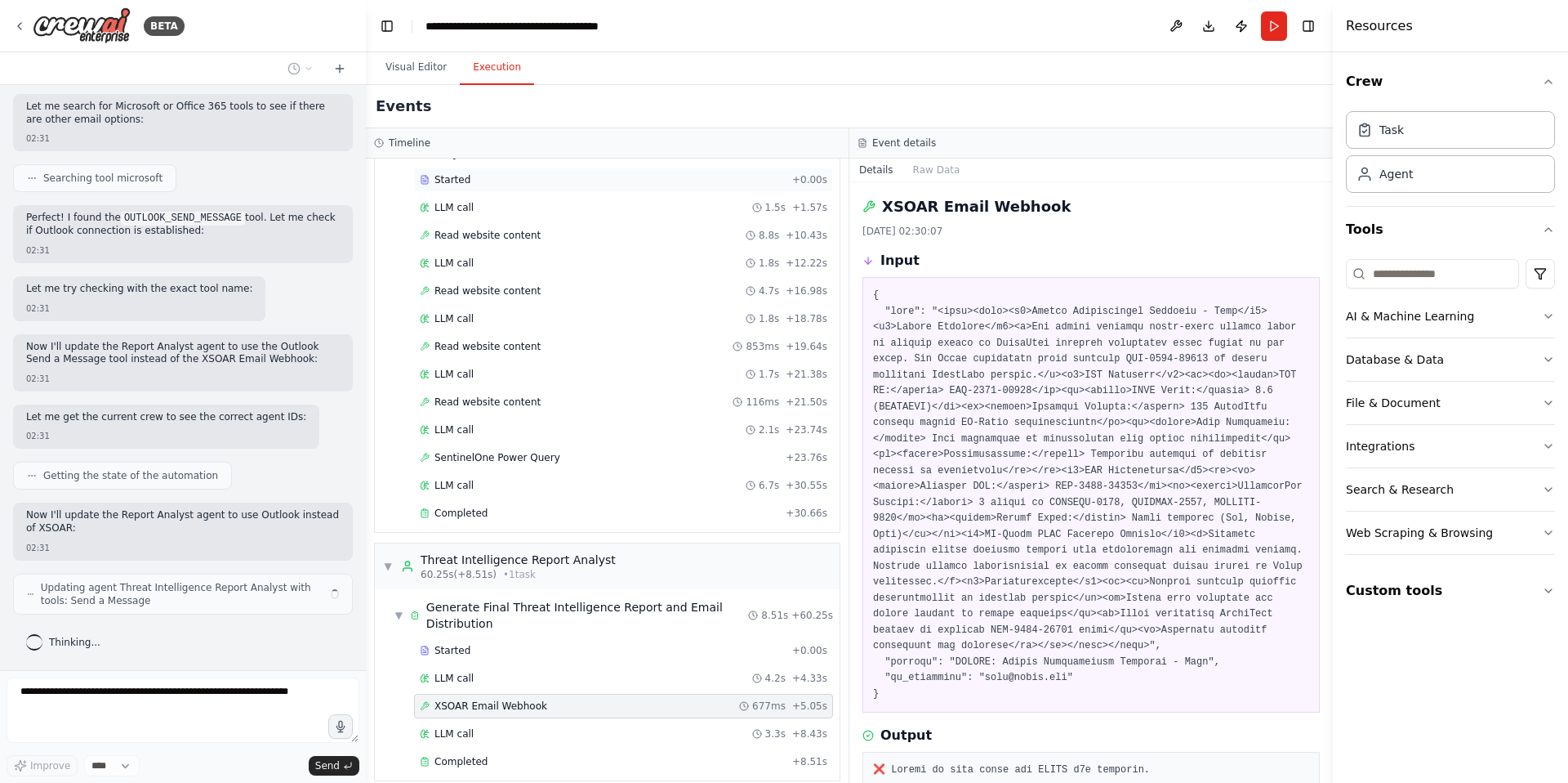
scroll to position [19307, 0]
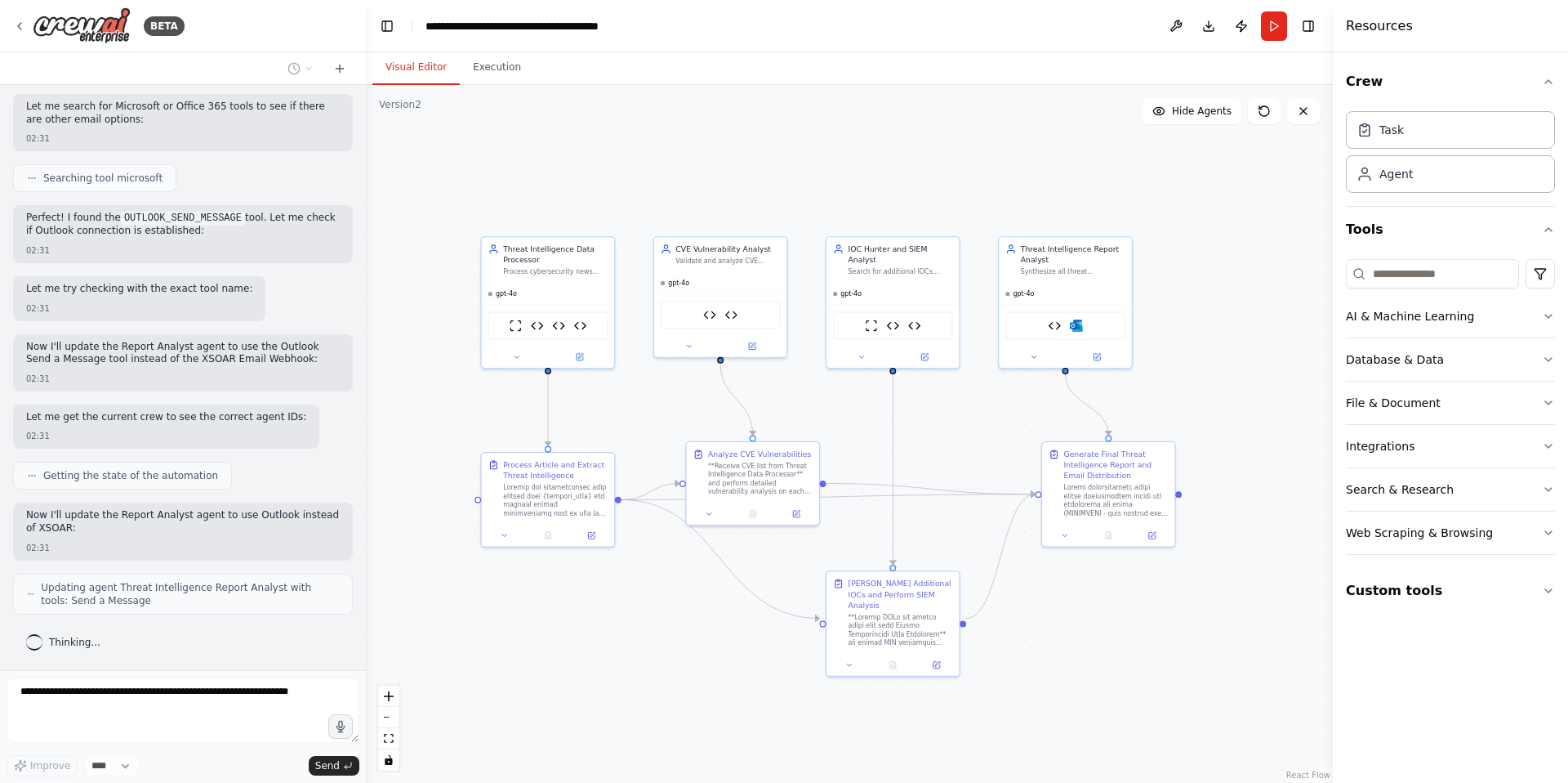
click at [419, 70] on button "Visual Editor" at bounding box center [416, 67] width 87 height 34
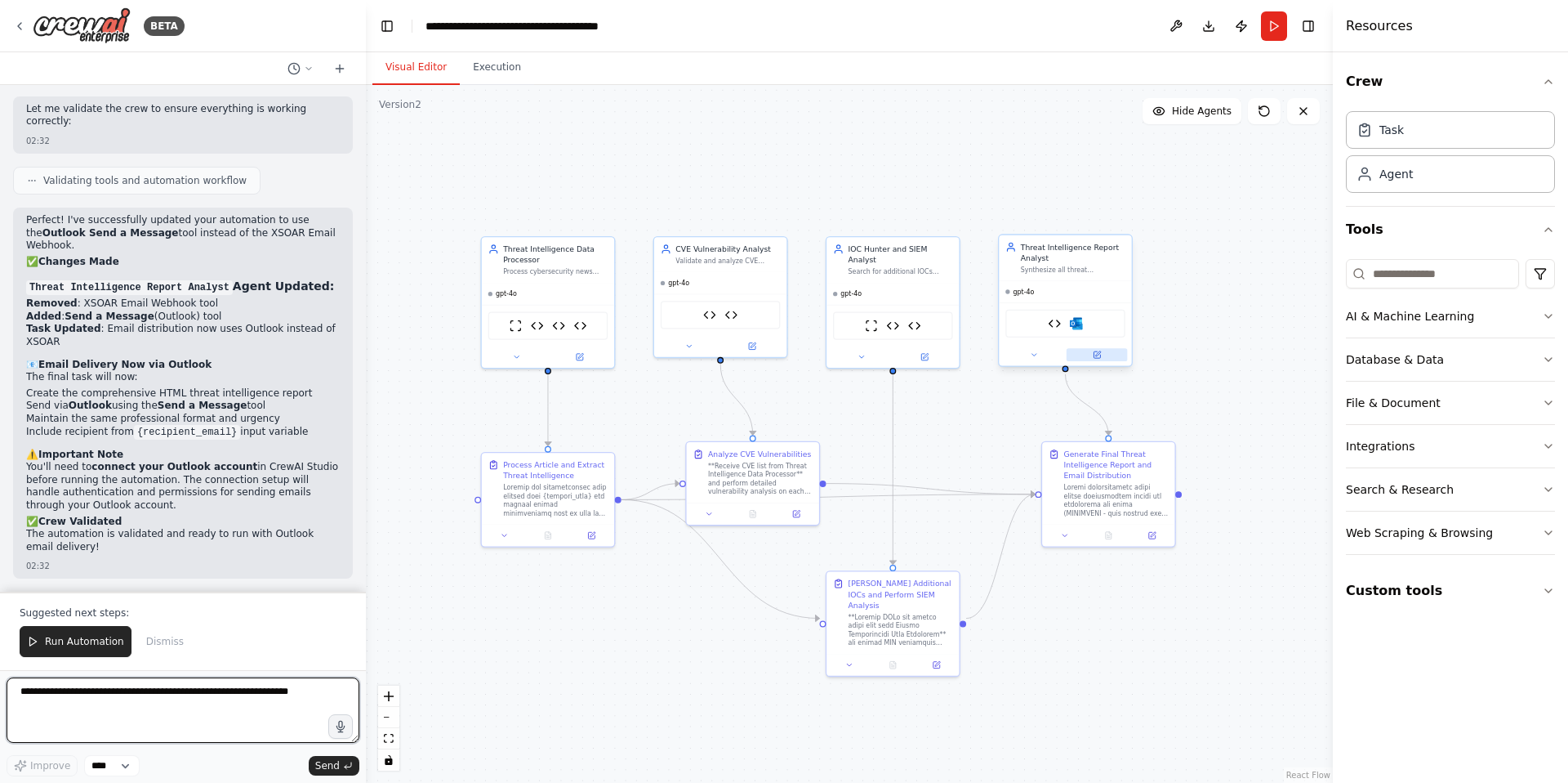
scroll to position [19964, 0]
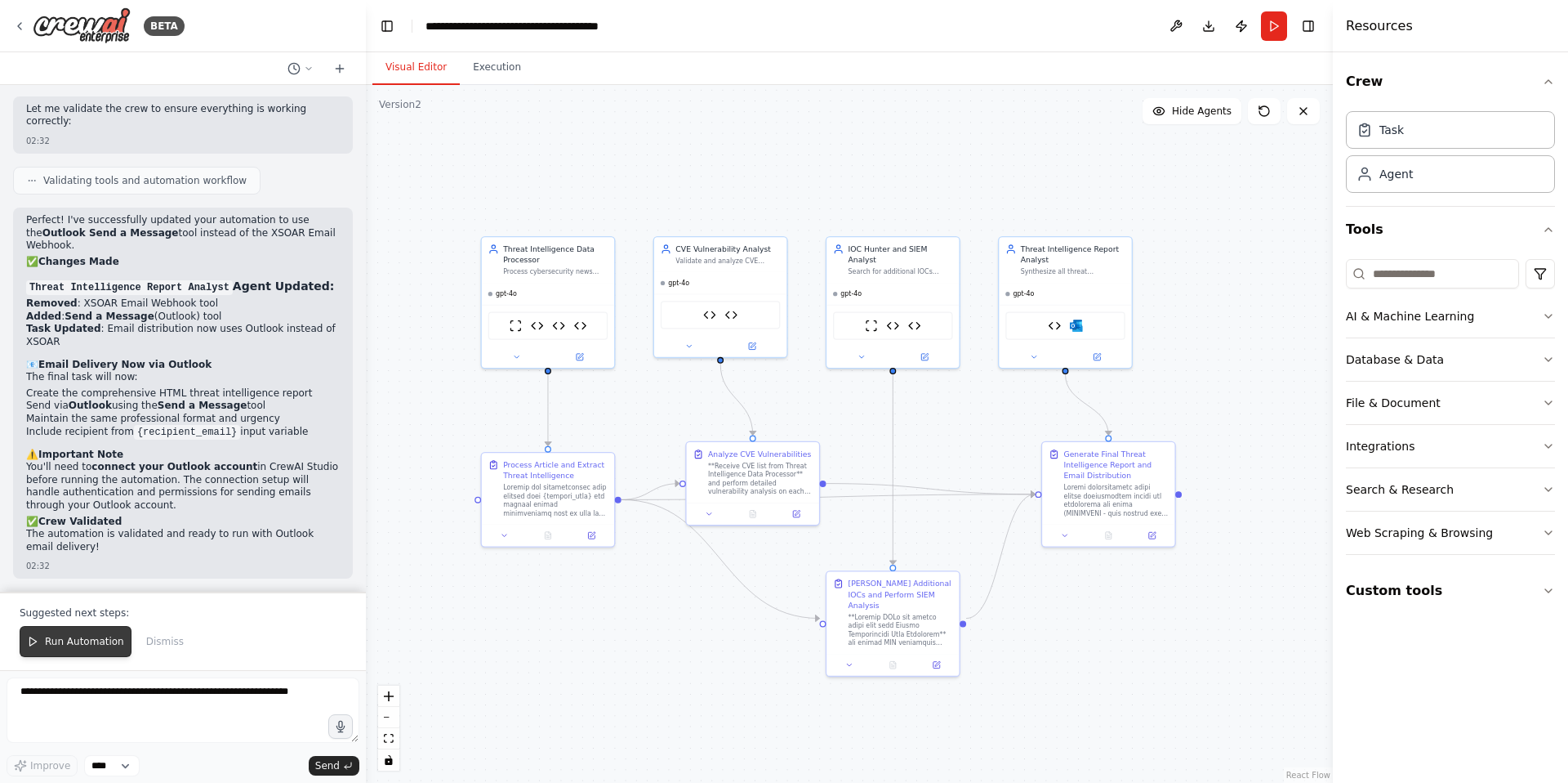
click at [66, 642] on span "Run Automation" at bounding box center [85, 641] width 79 height 13
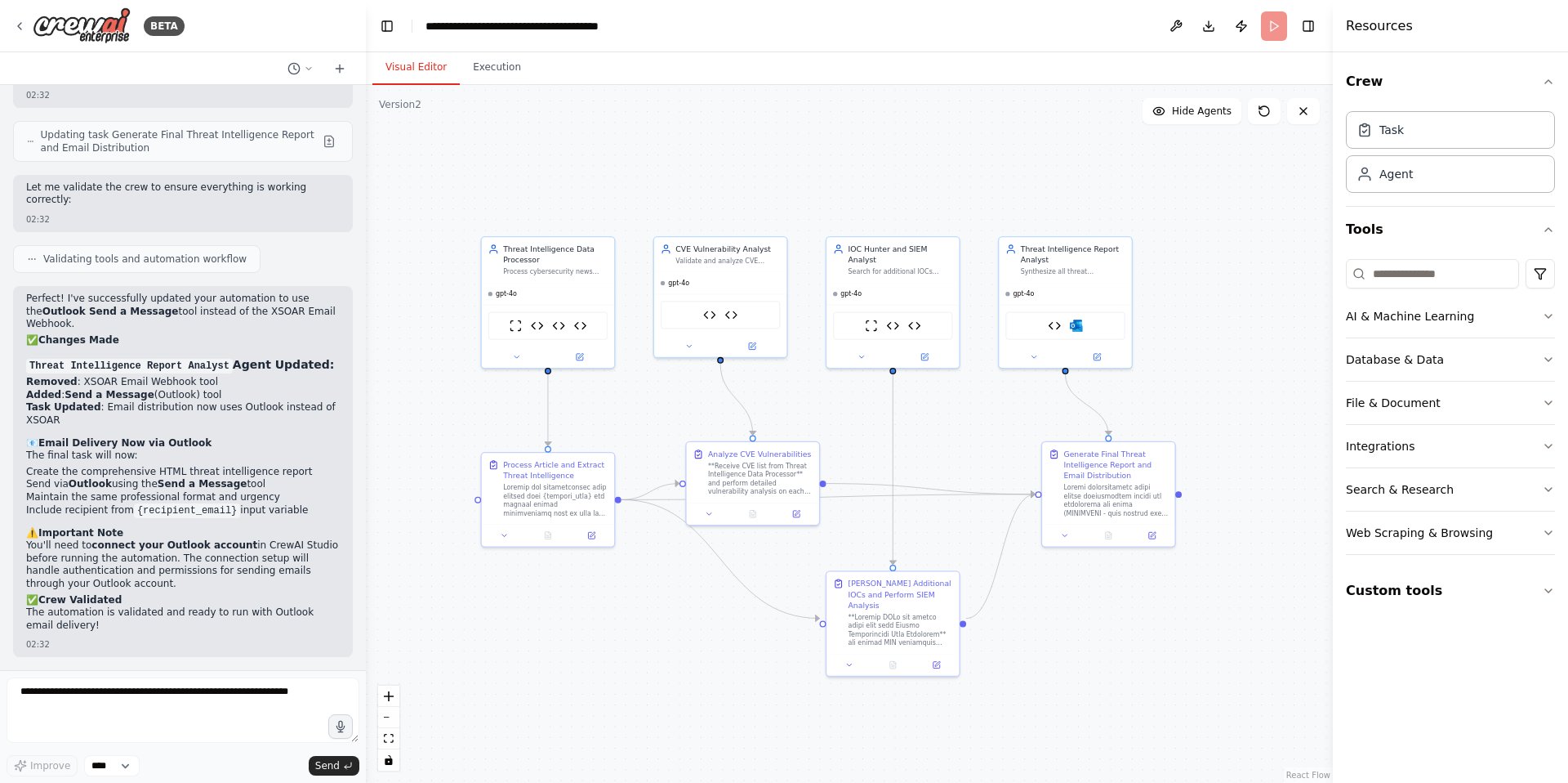
scroll to position [19885, 0]
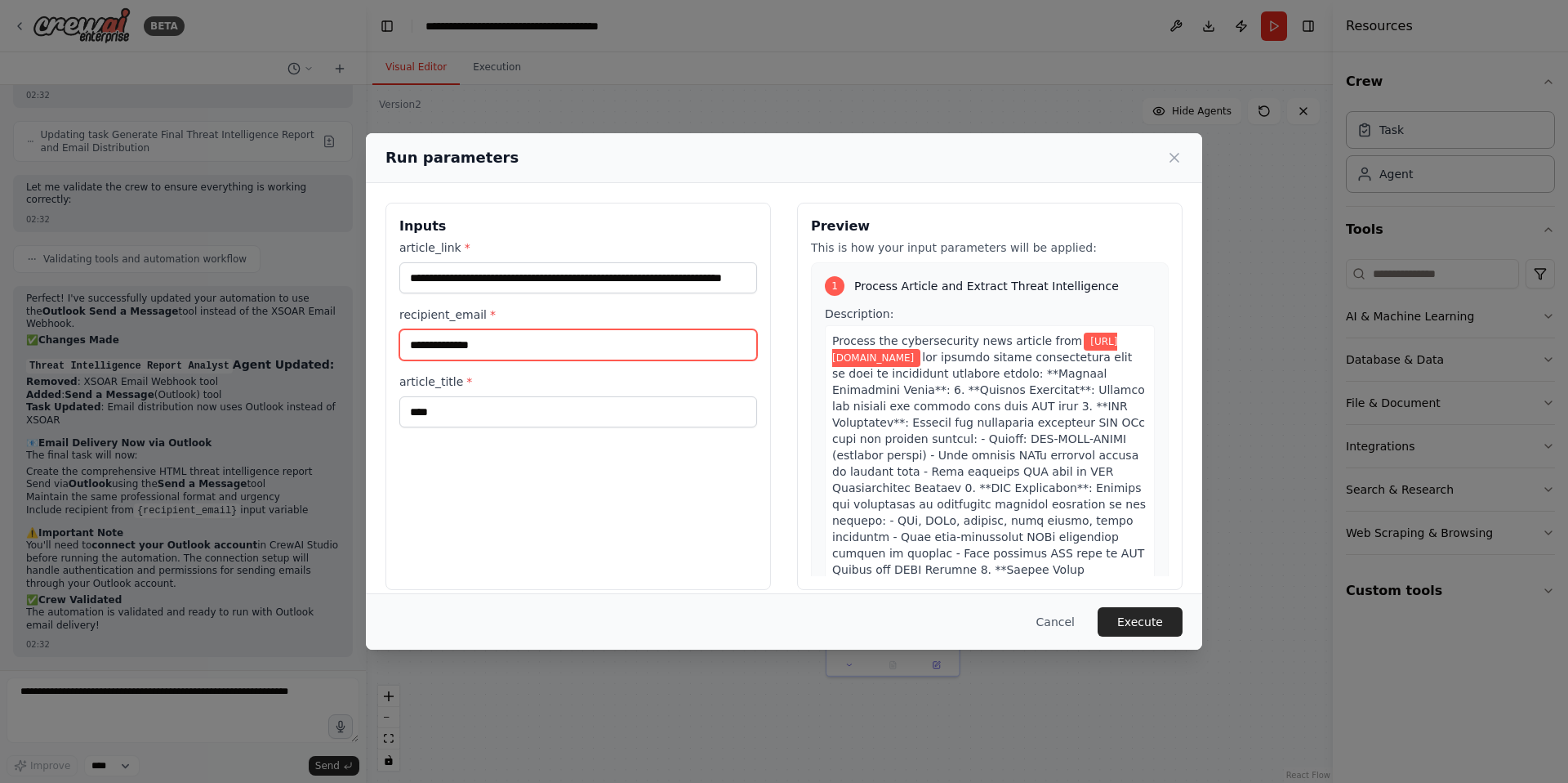
drag, startPoint x: 500, startPoint y: 343, endPoint x: 377, endPoint y: 345, distance: 123.0
click at [377, 345] on div "**********" at bounding box center [784, 396] width 837 height 426
type input "**********"
click at [1146, 618] on button "Execute" at bounding box center [1139, 622] width 85 height 30
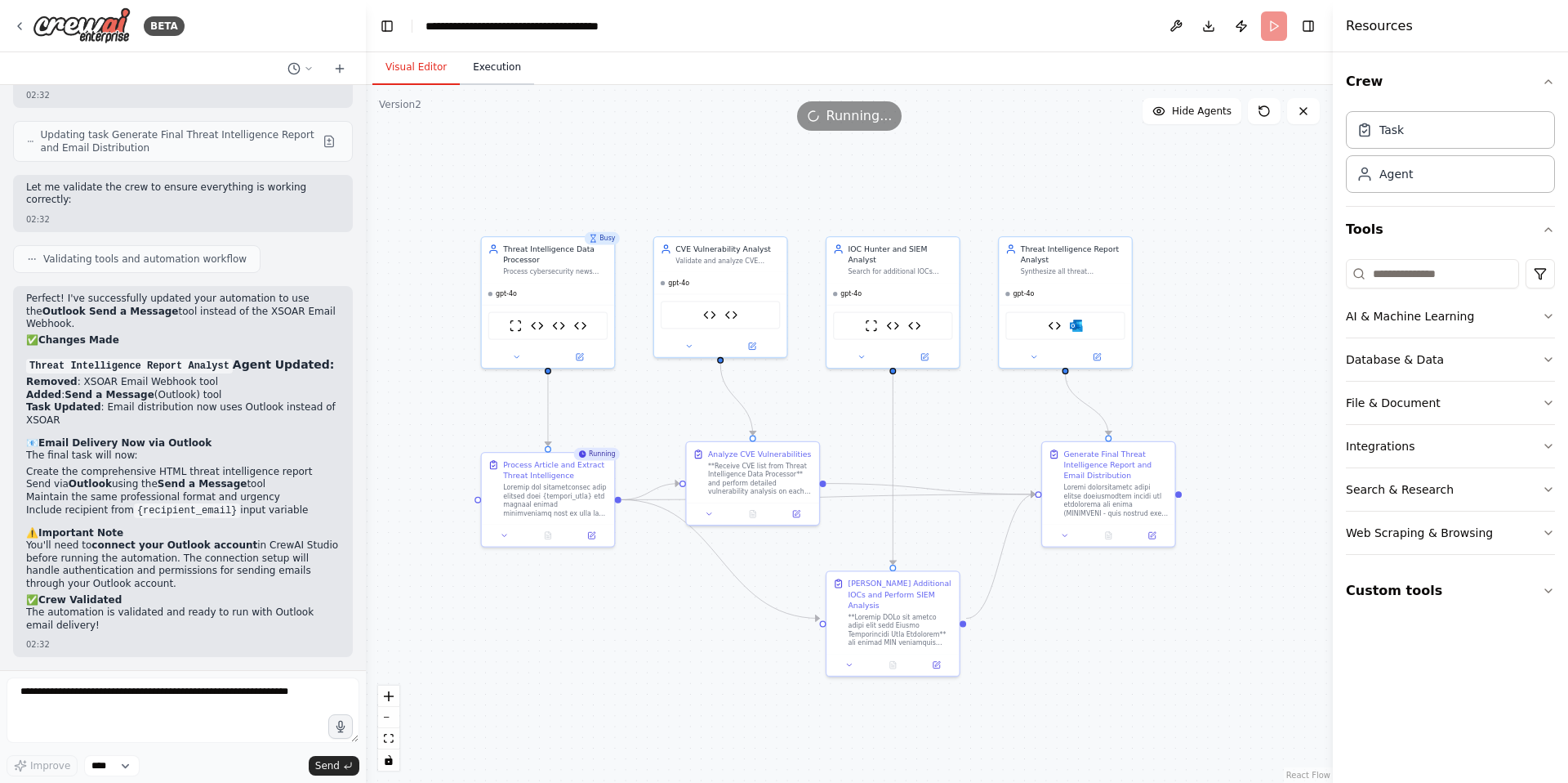
click at [495, 66] on button "Execution" at bounding box center [497, 67] width 74 height 34
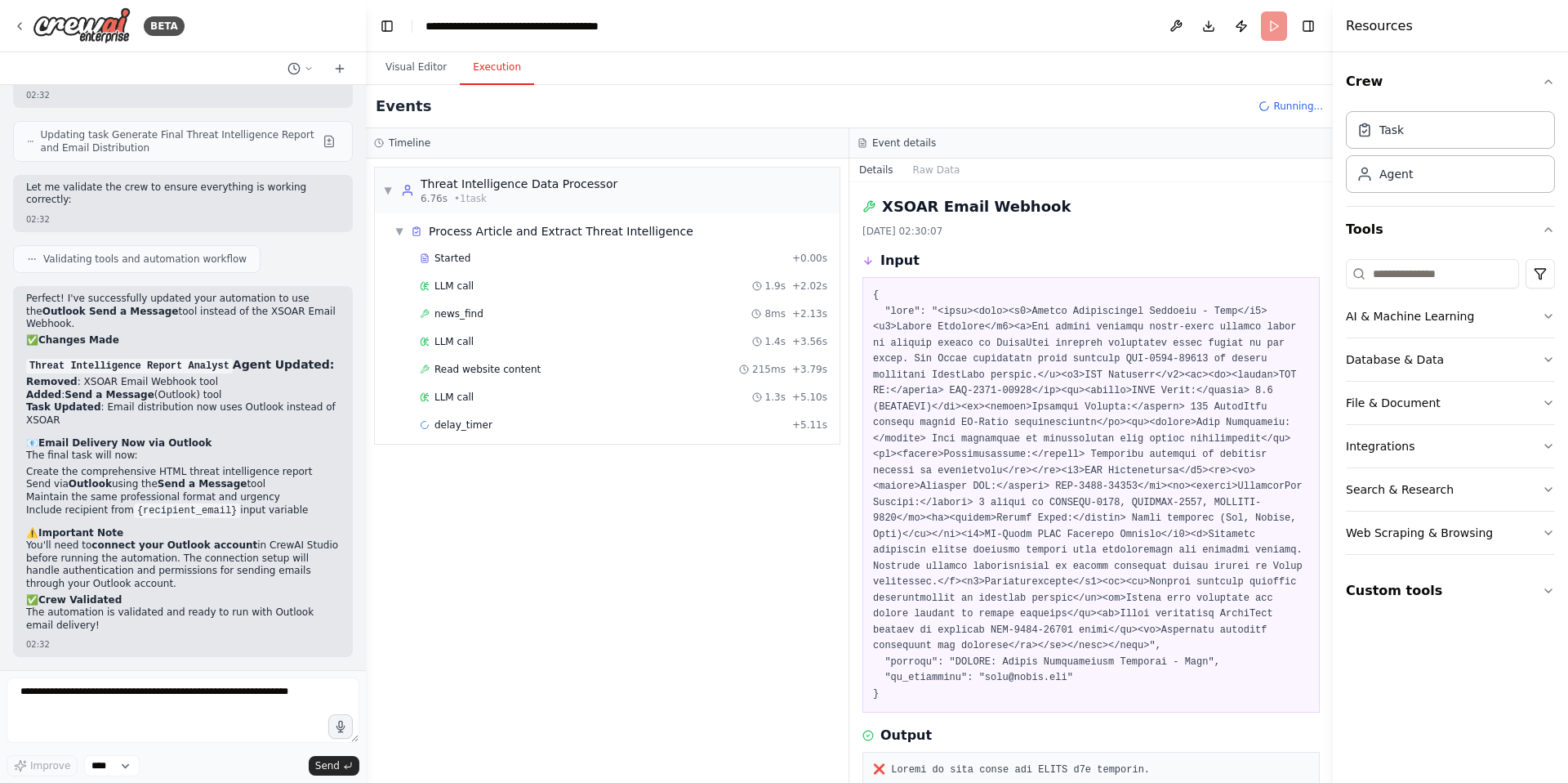
scroll to position [0, 0]
click at [490, 371] on span "Read website content" at bounding box center [488, 369] width 106 height 13
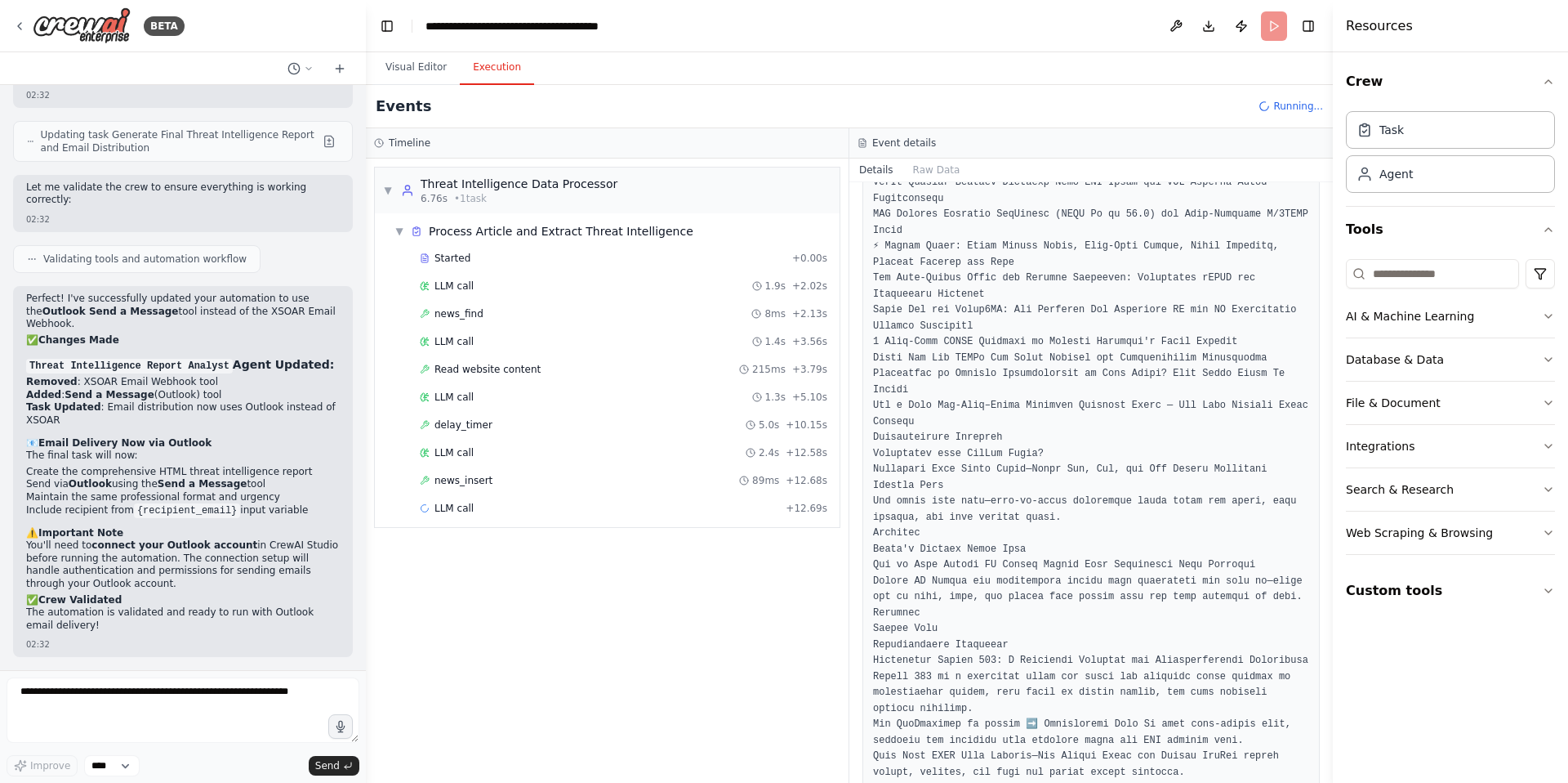
scroll to position [3223, 0]
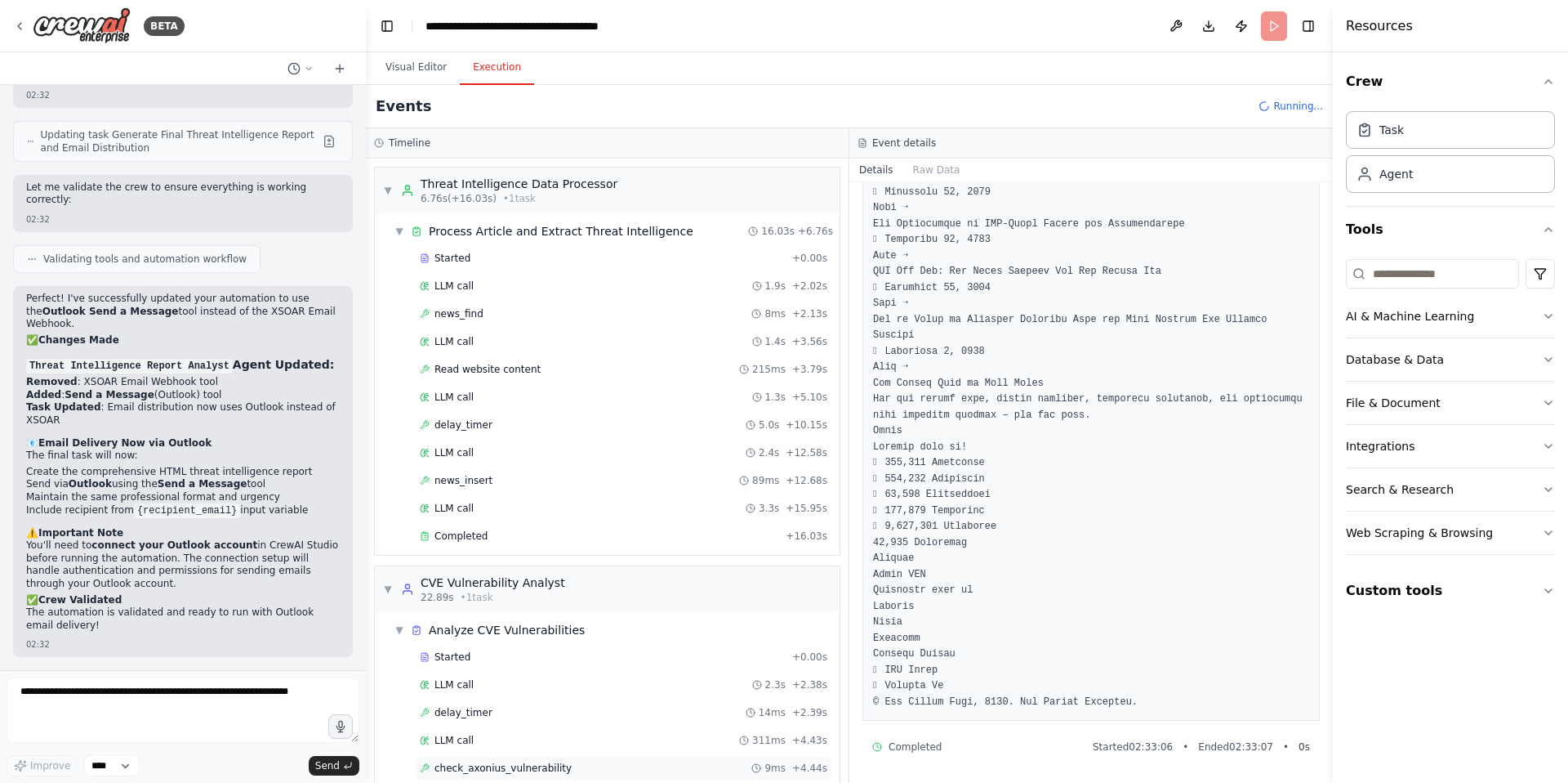
click at [525, 769] on span "check_axonius_vulnerability" at bounding box center [503, 767] width 137 height 13
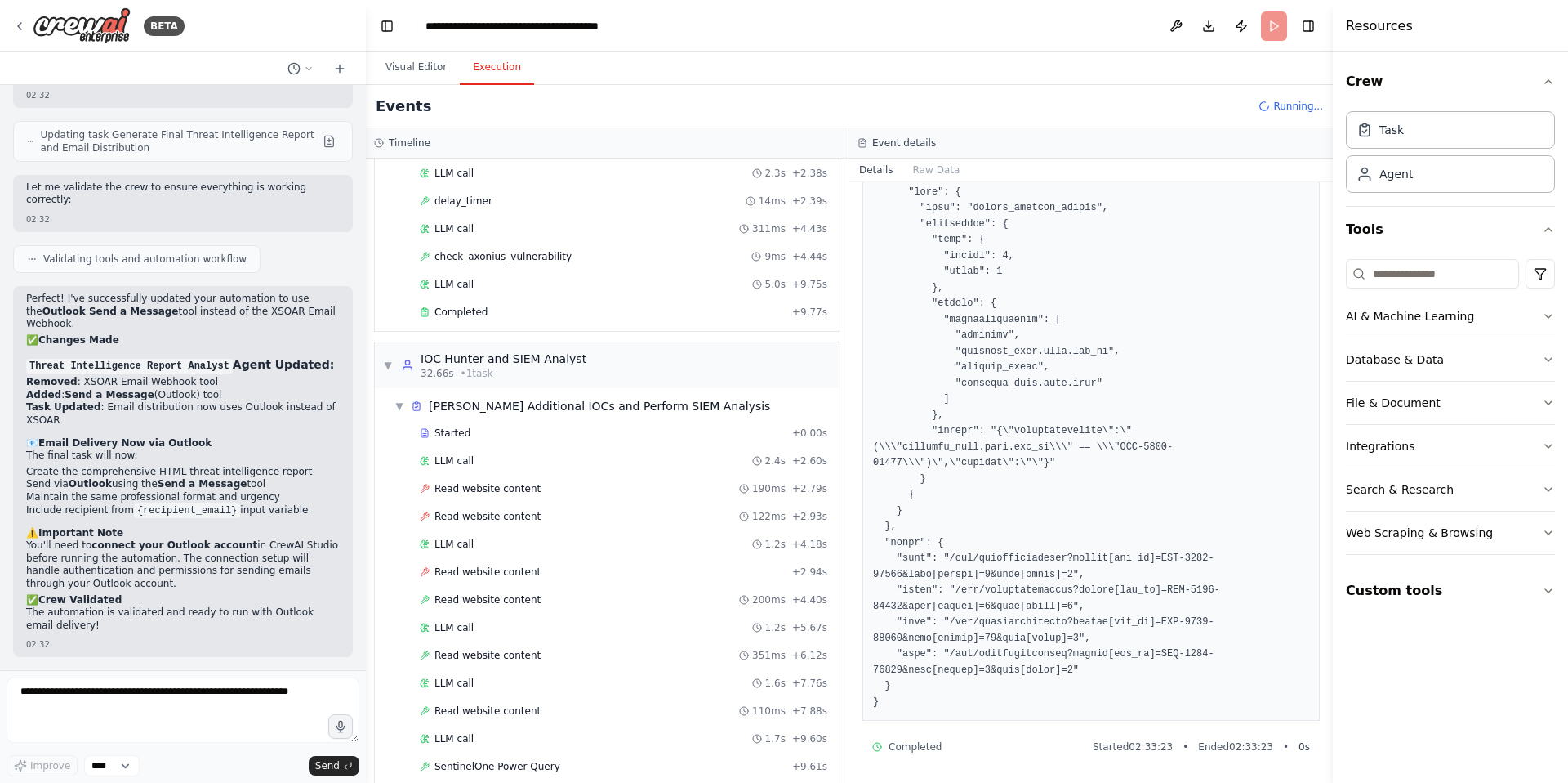
scroll to position [616, 0]
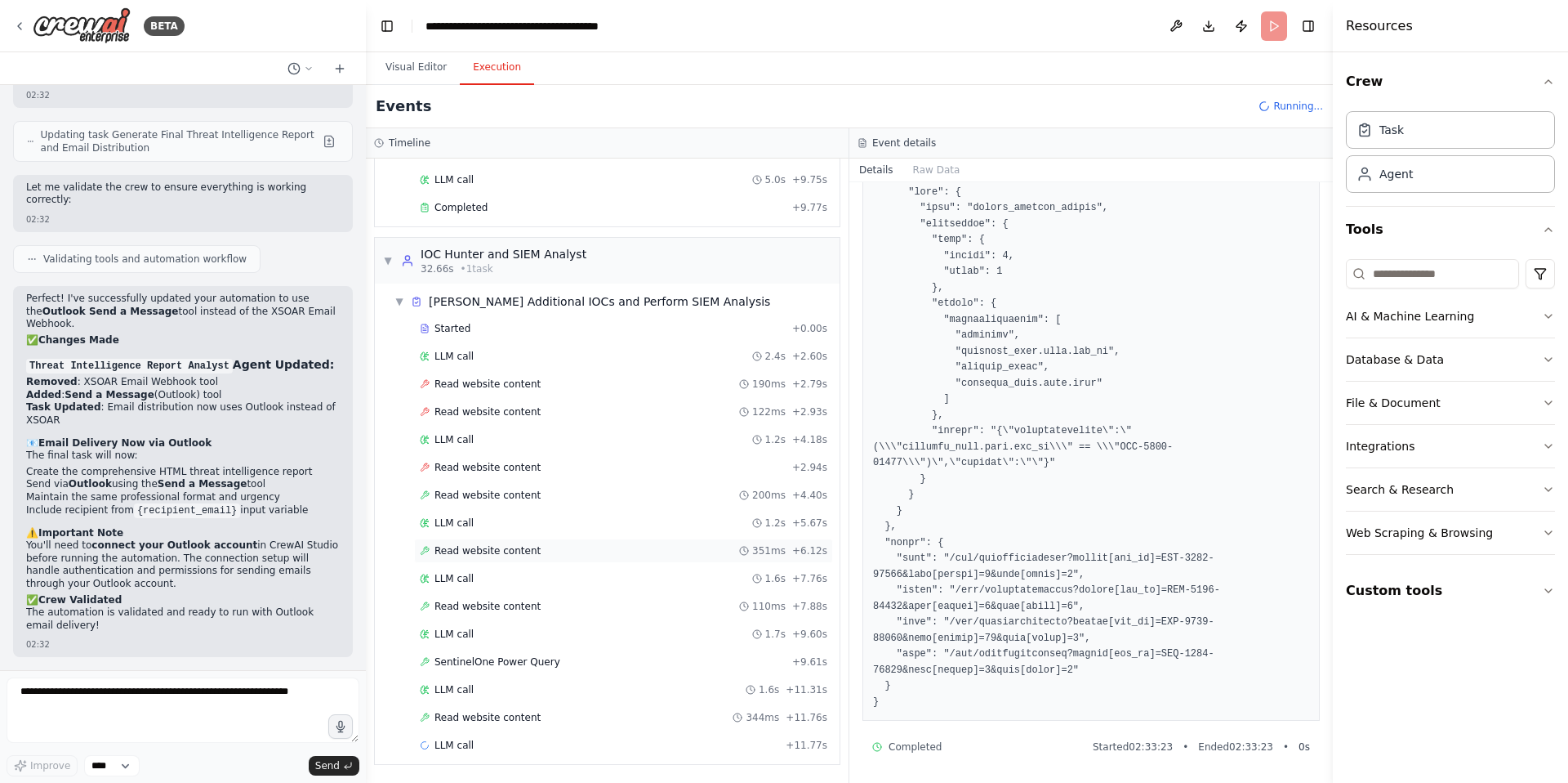
click at [492, 552] on span "Read website content" at bounding box center [488, 550] width 106 height 13
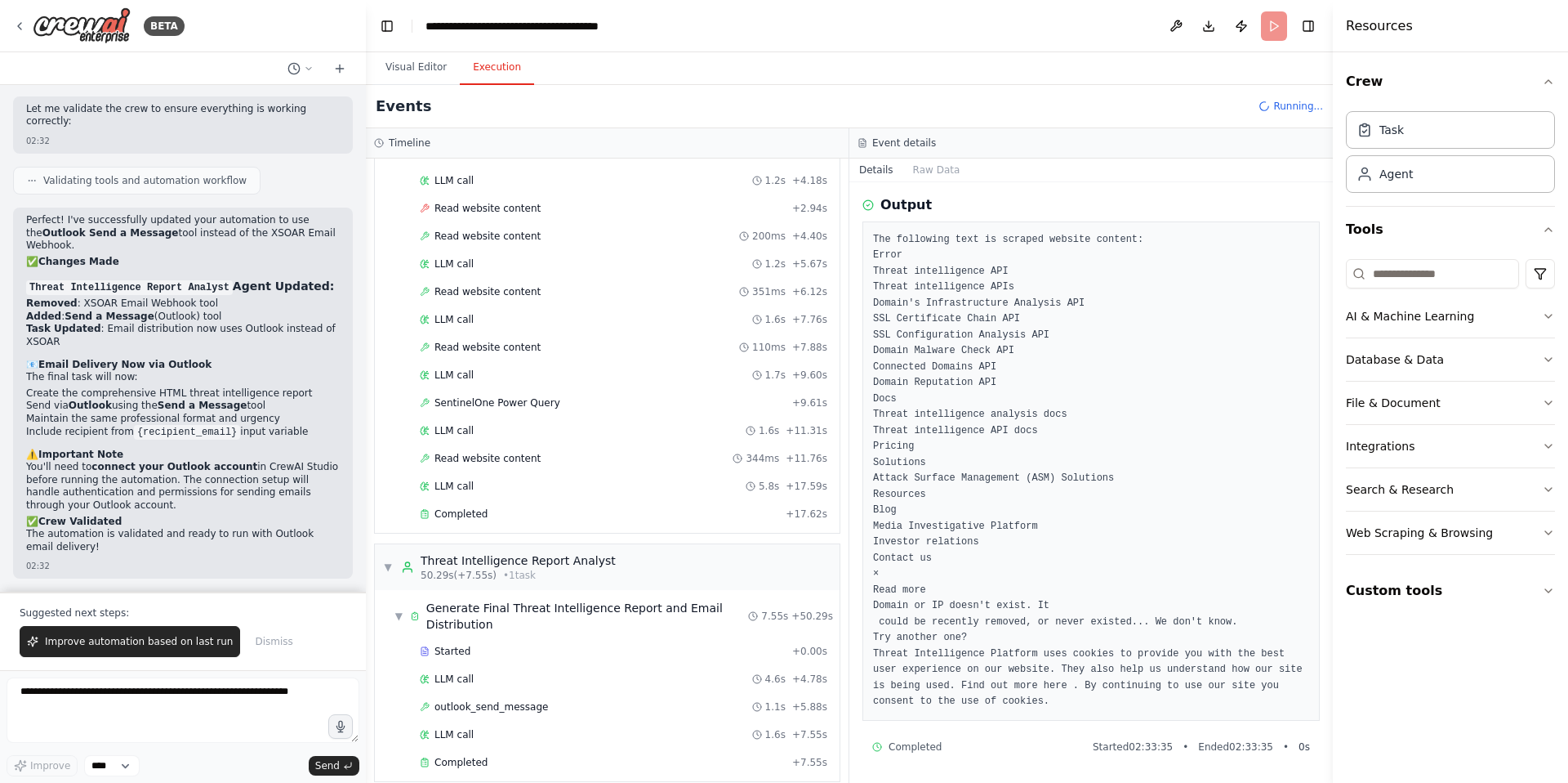
scroll to position [892, 0]
click at [492, 699] on span "outlook_send_message" at bounding box center [492, 705] width 113 height 13
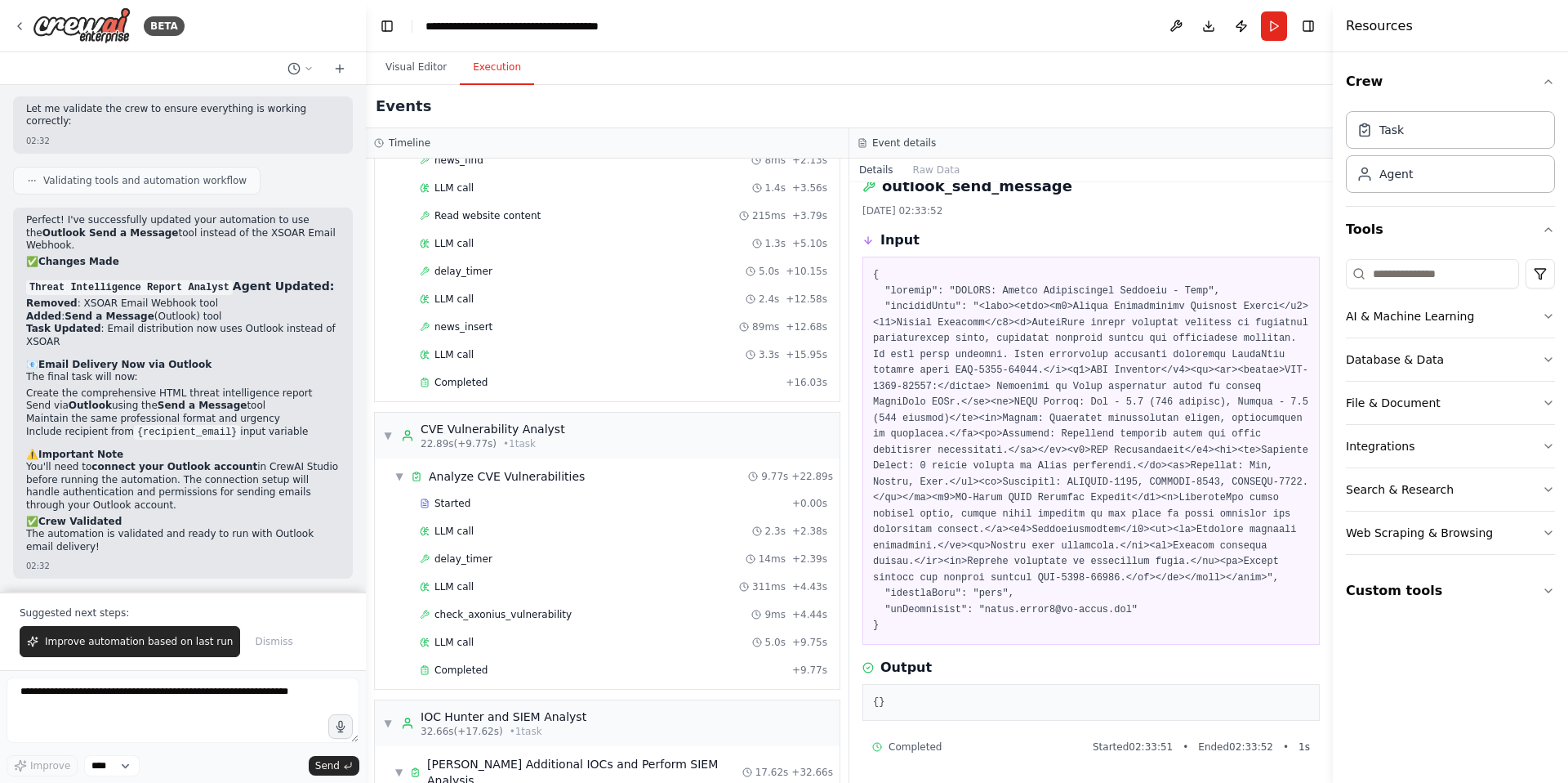
scroll to position [149, 0]
click at [526, 622] on span "check_axonius_vulnerability" at bounding box center [503, 618] width 137 height 13
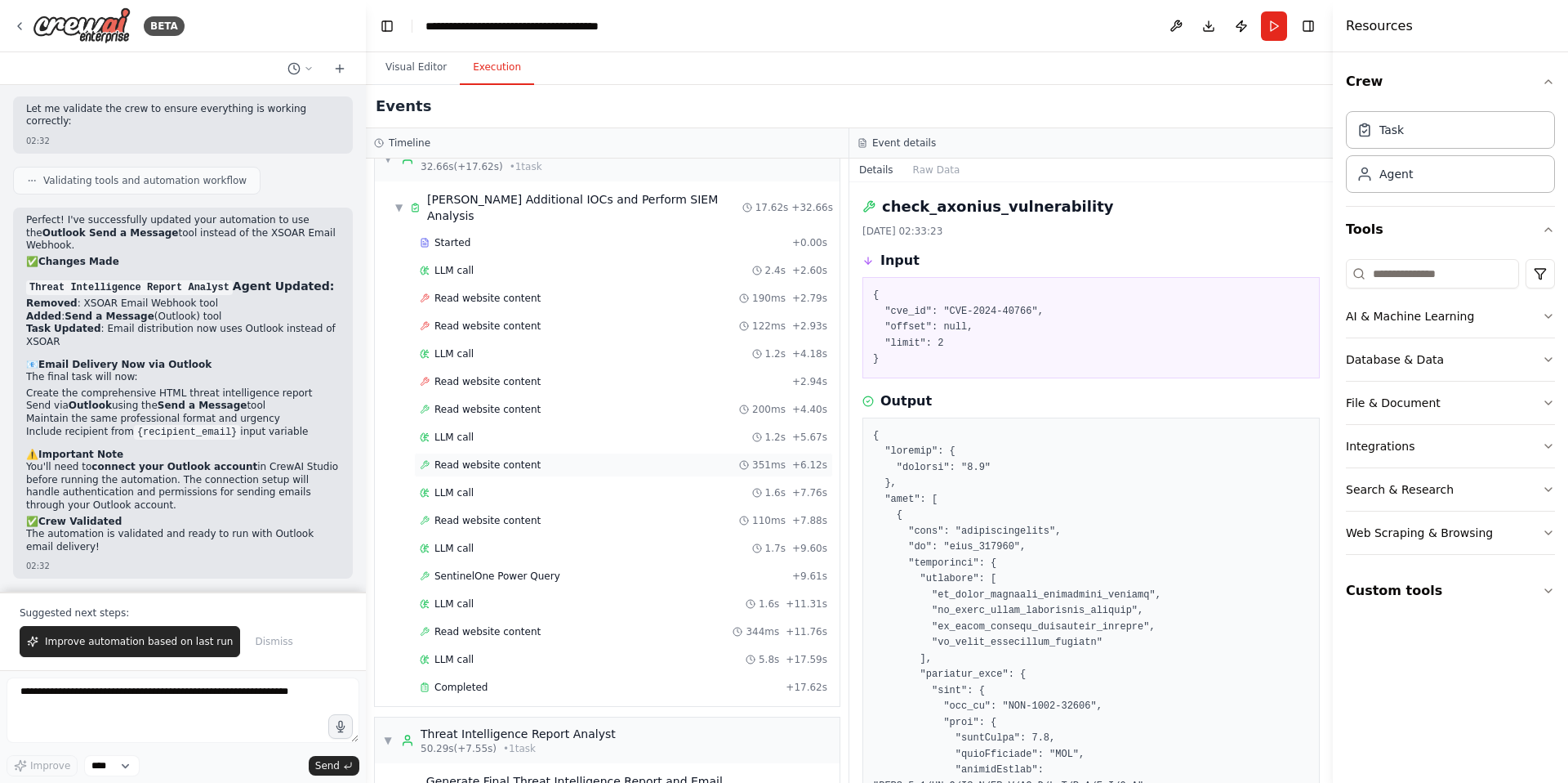
scroll to position [751, 0]
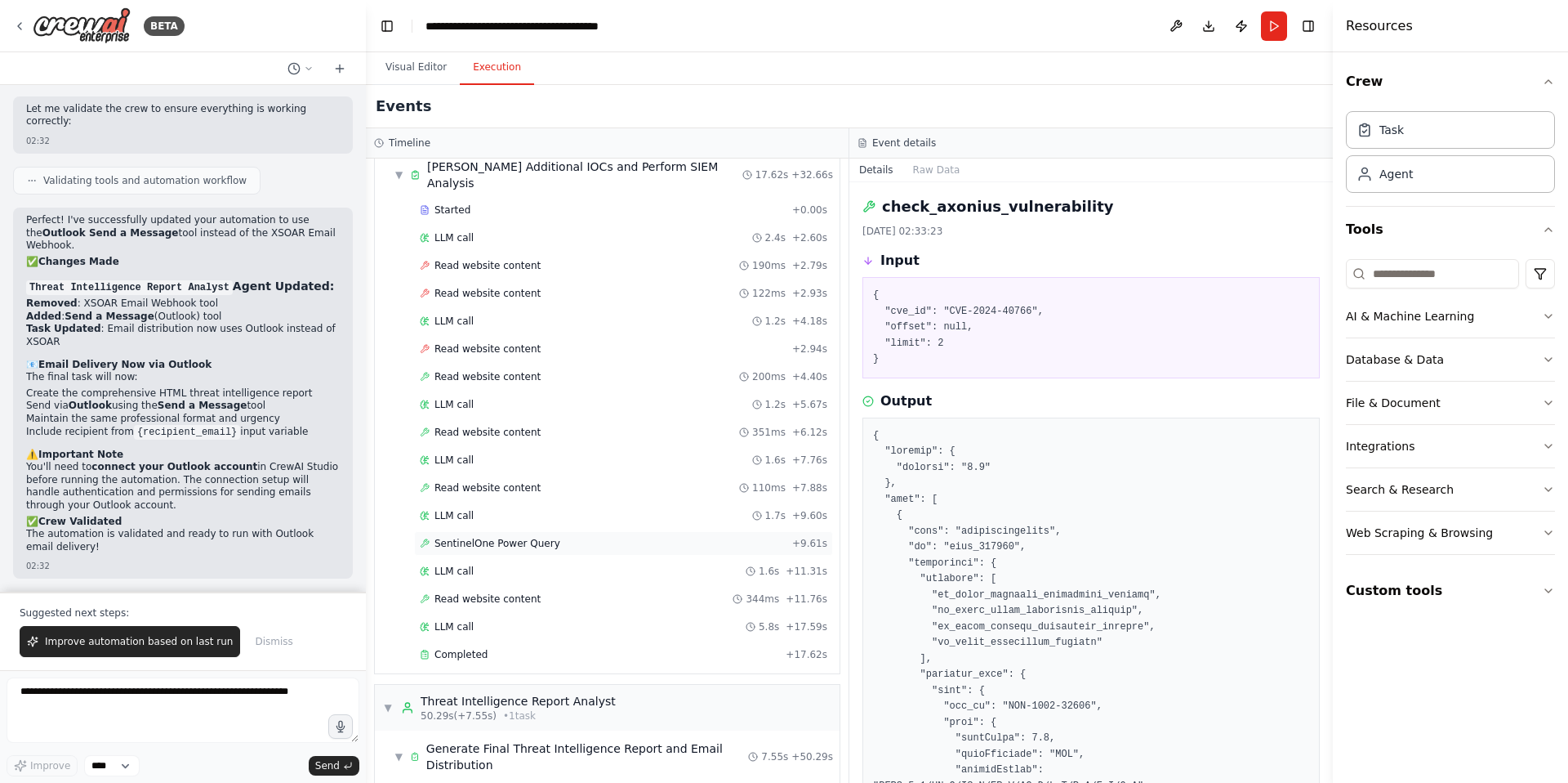
click at [522, 537] on span "SentinelOne Power Query" at bounding box center [498, 543] width 126 height 13
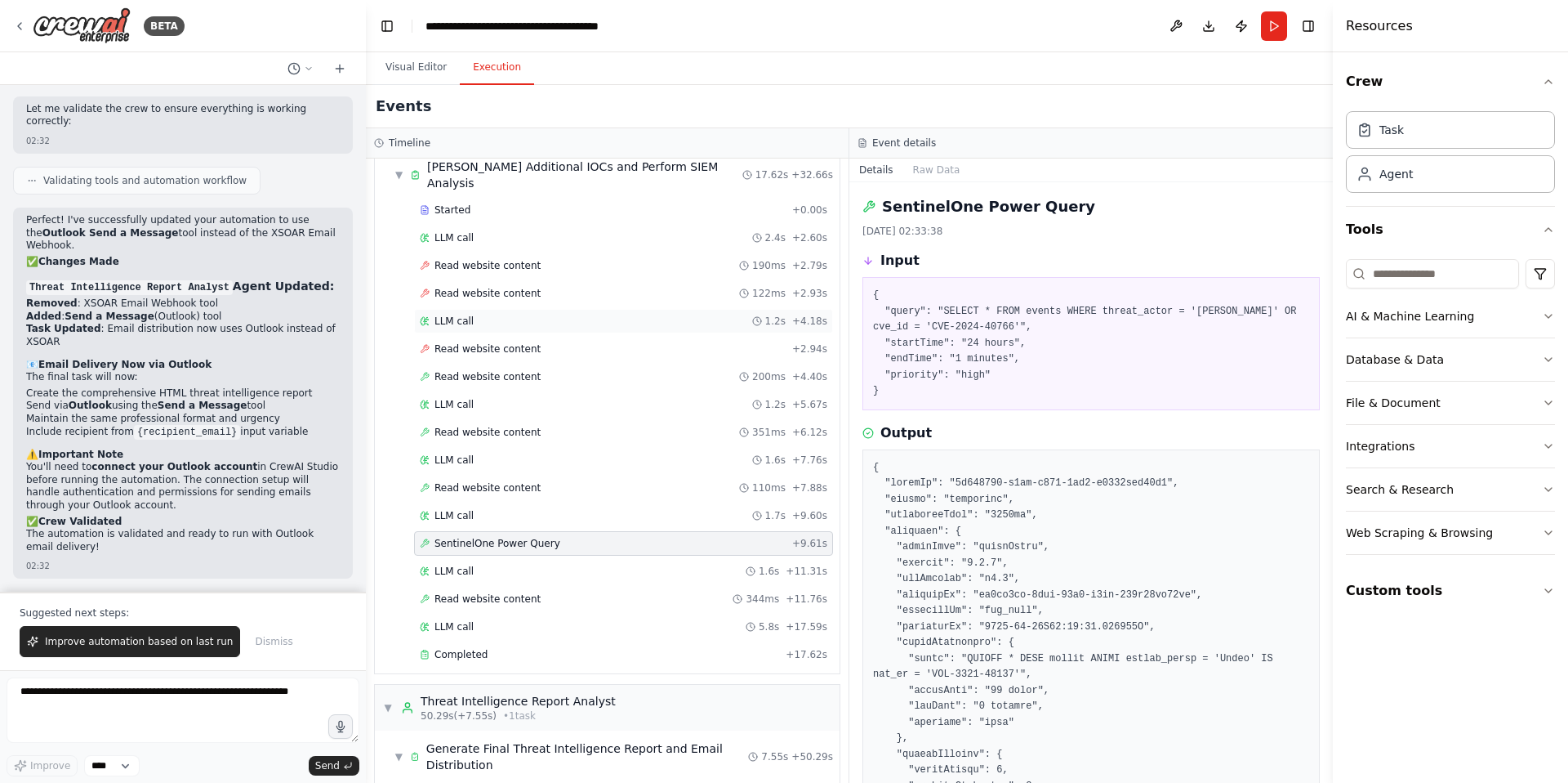
scroll to position [892, 0]
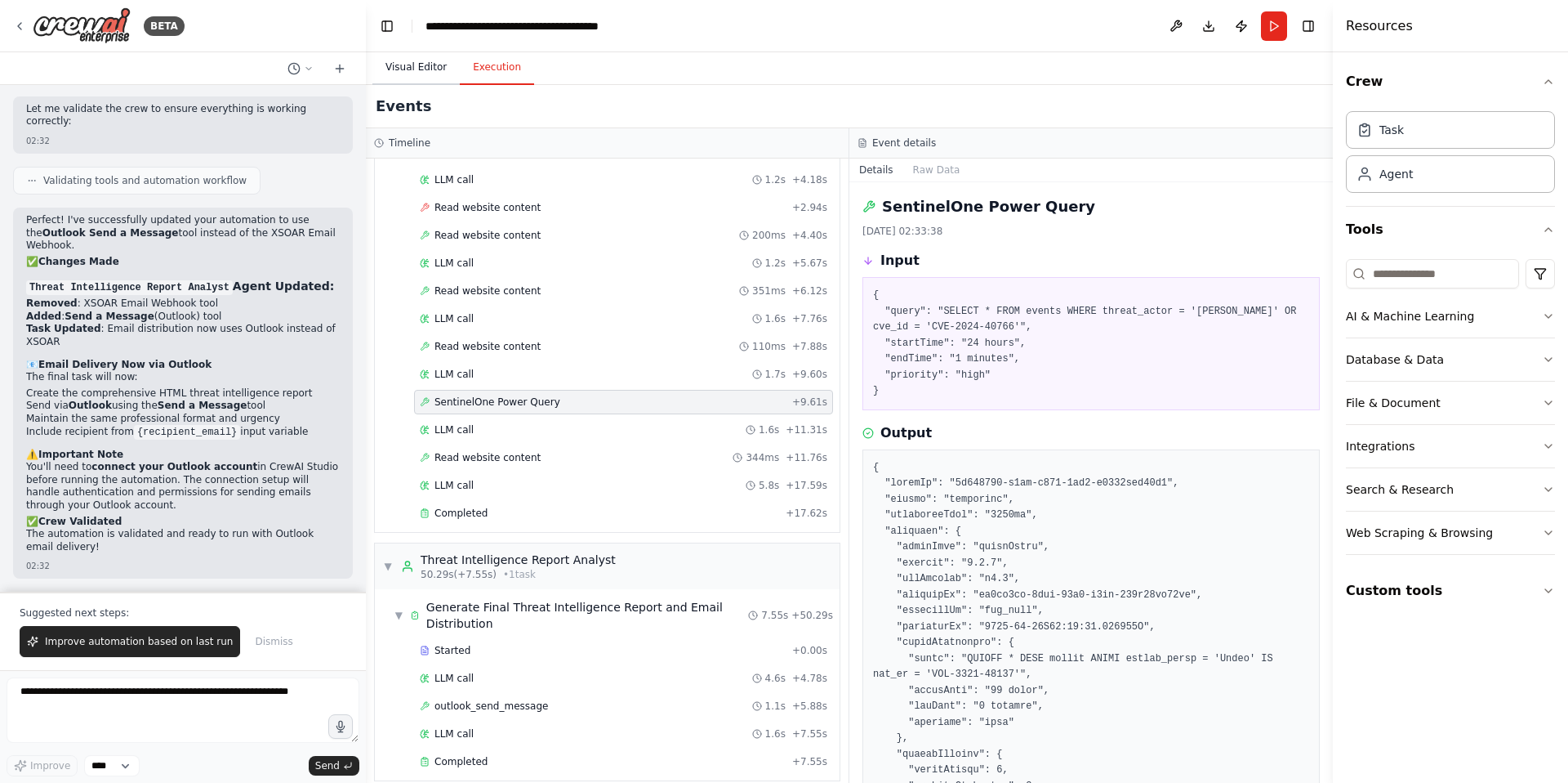
click at [425, 71] on button "Visual Editor" at bounding box center [416, 67] width 87 height 34
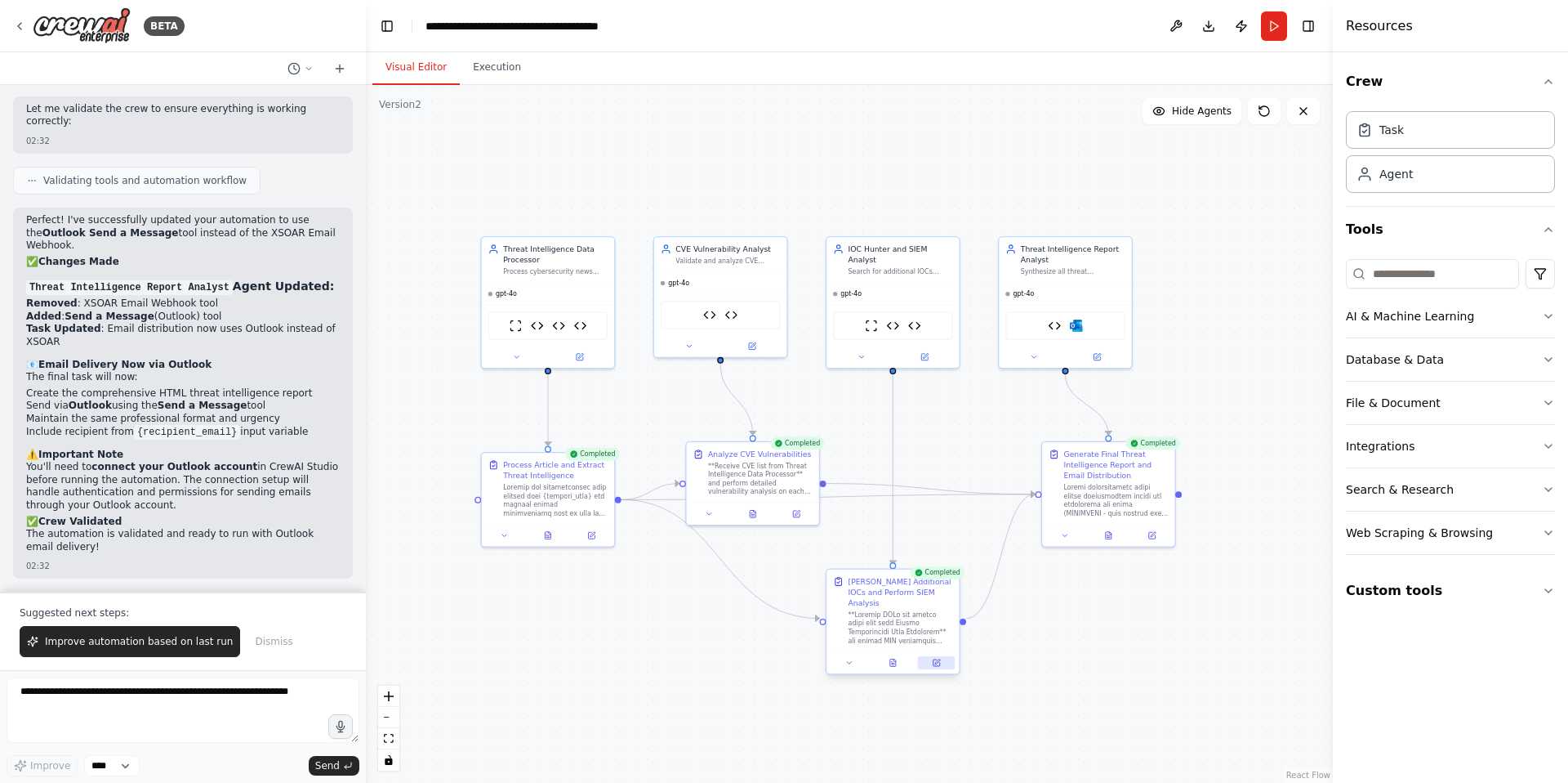
click at [934, 659] on icon at bounding box center [936, 662] width 6 height 6
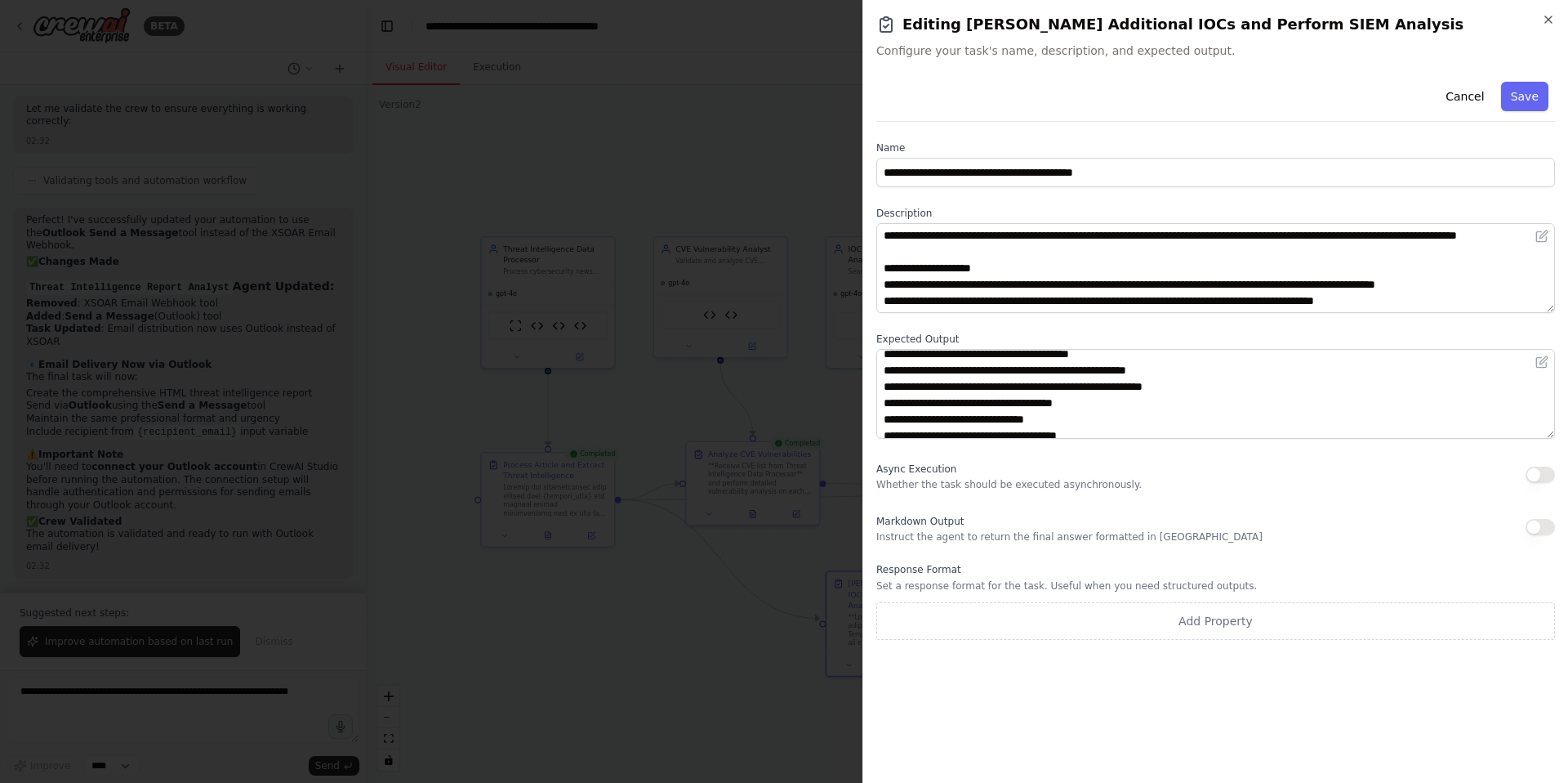
scroll to position [0, 0]
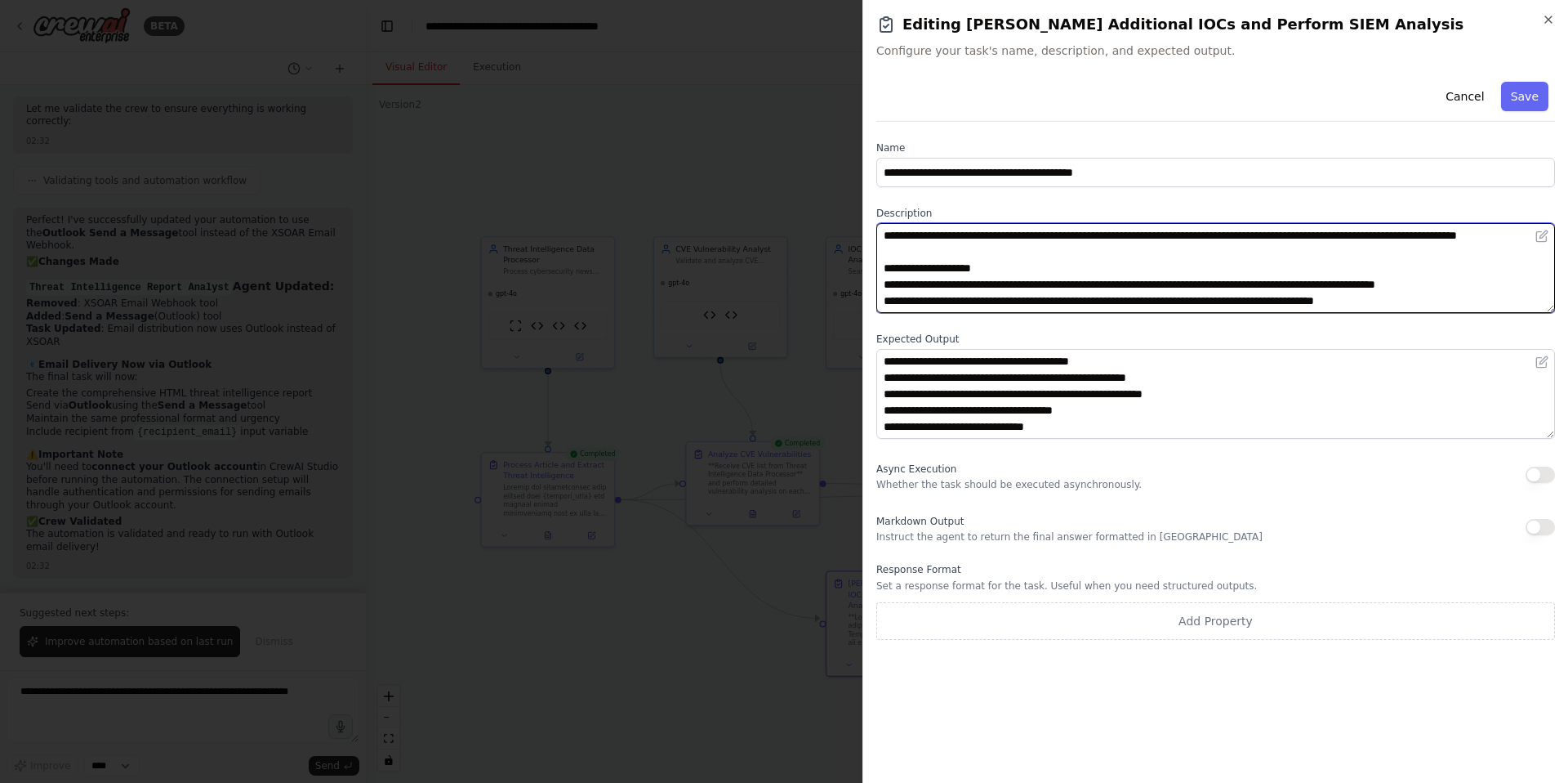
click at [1223, 305] on textarea at bounding box center [1216, 268] width 679 height 90
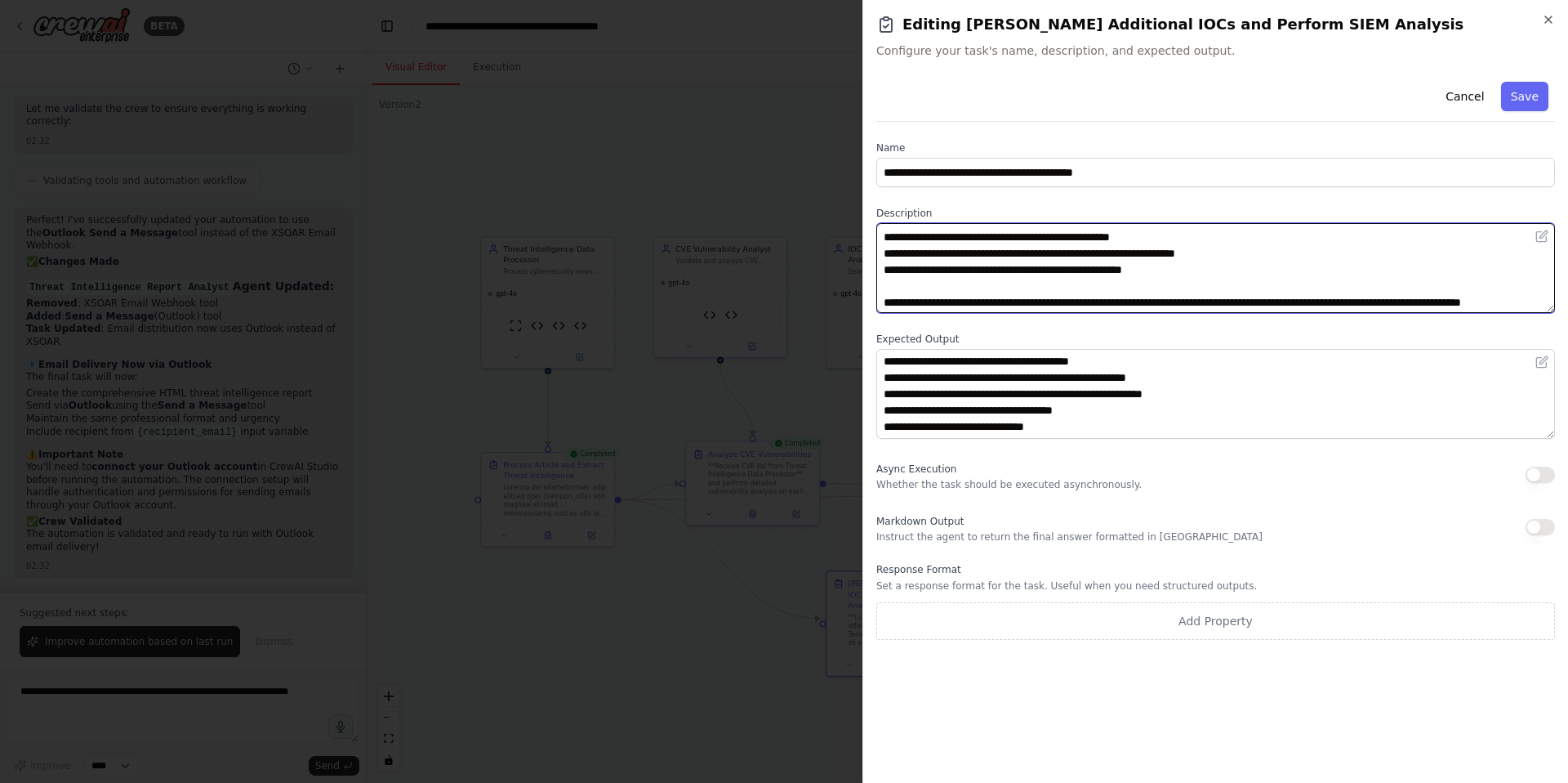
scroll to position [305, 0]
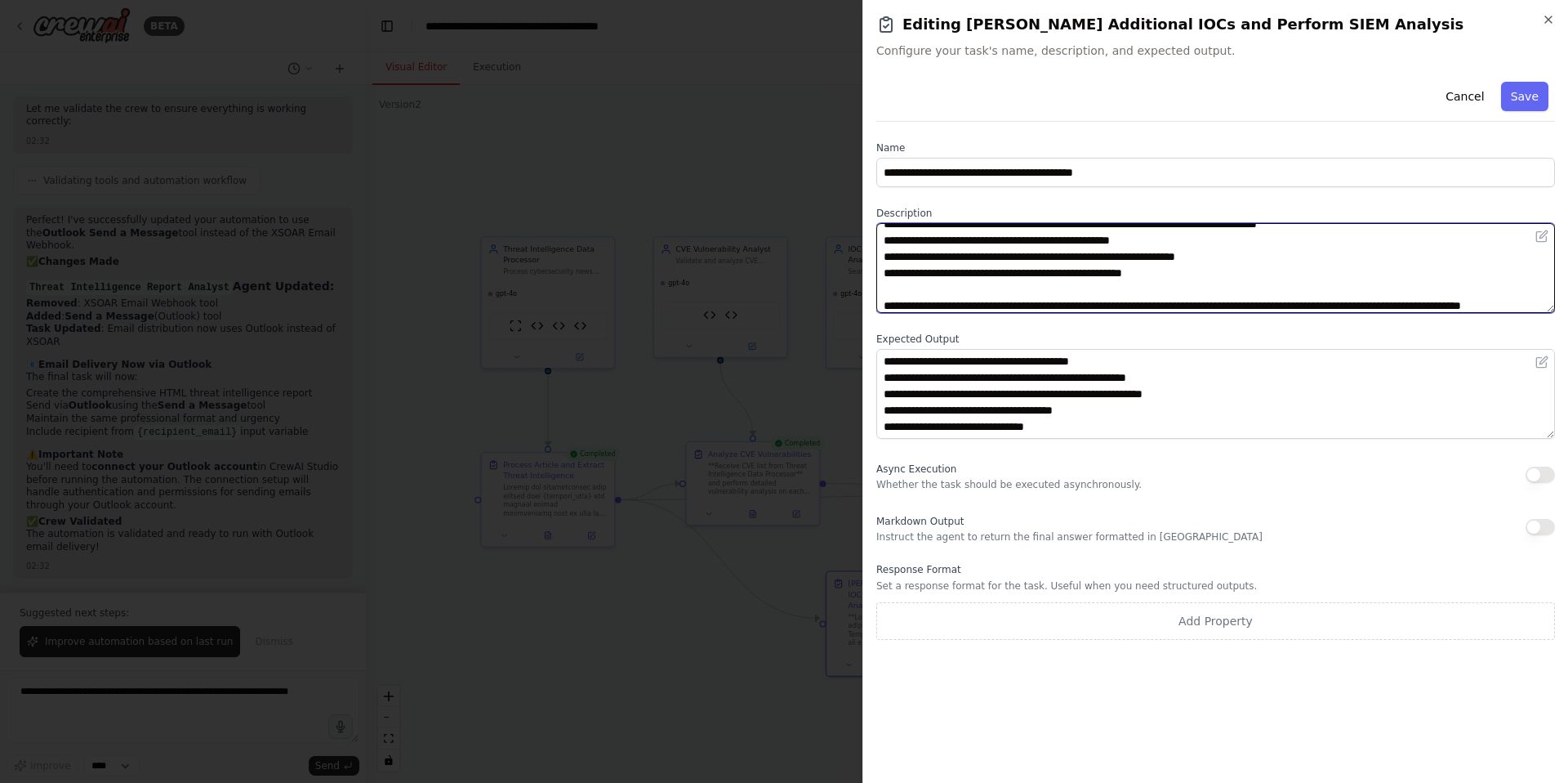
click at [1398, 242] on textarea at bounding box center [1216, 268] width 679 height 90
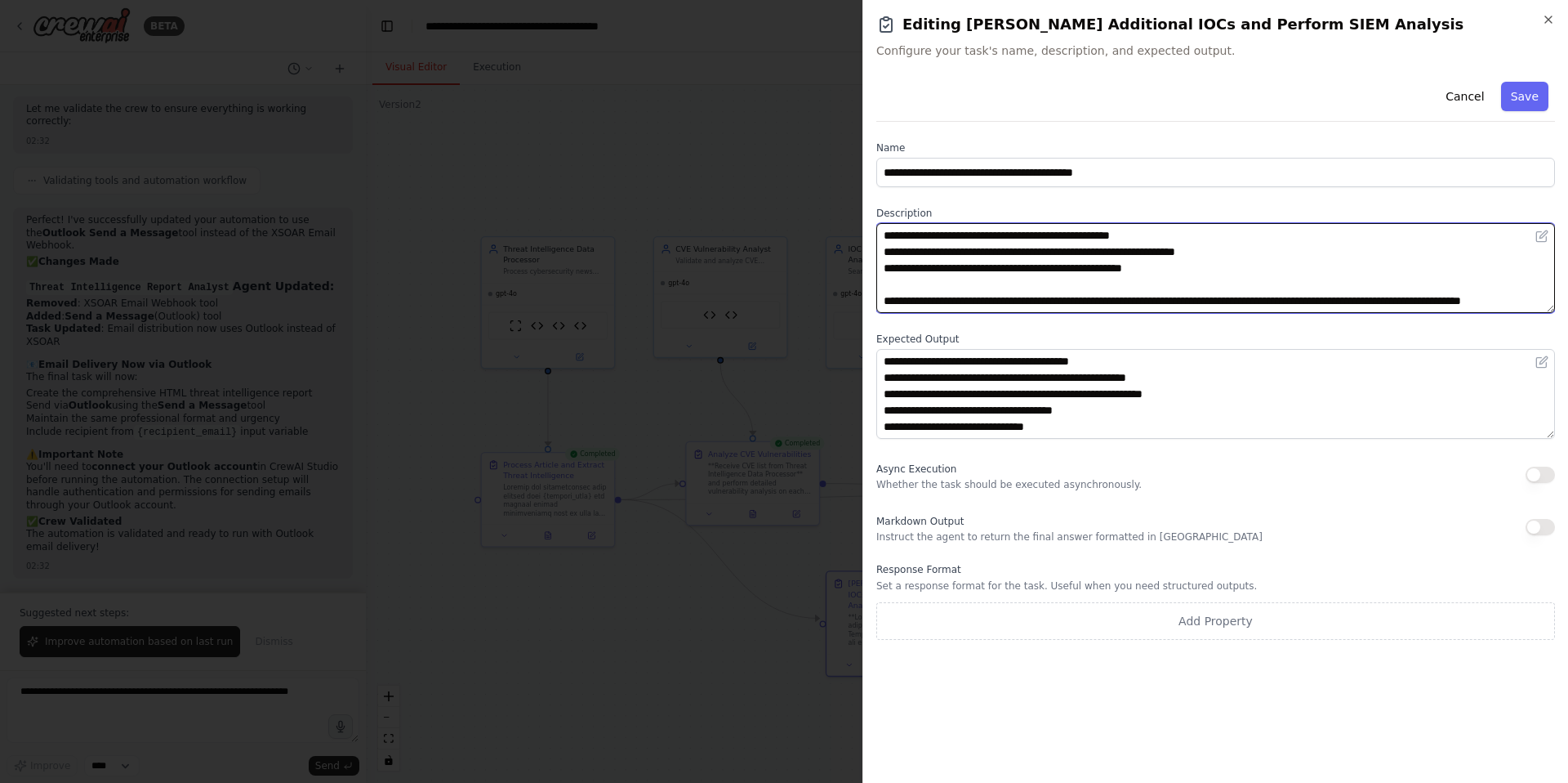
scroll to position [344, 0]
click at [1215, 253] on textarea at bounding box center [1216, 268] width 679 height 90
type textarea "**********"
drag, startPoint x: 1212, startPoint y: 254, endPoint x: 852, endPoint y: 259, distance: 360.0
click at [852, 259] on body "BETA create the crew with below system prompt , You are an Expert Threat Intell…" at bounding box center [784, 392] width 1568 height 783
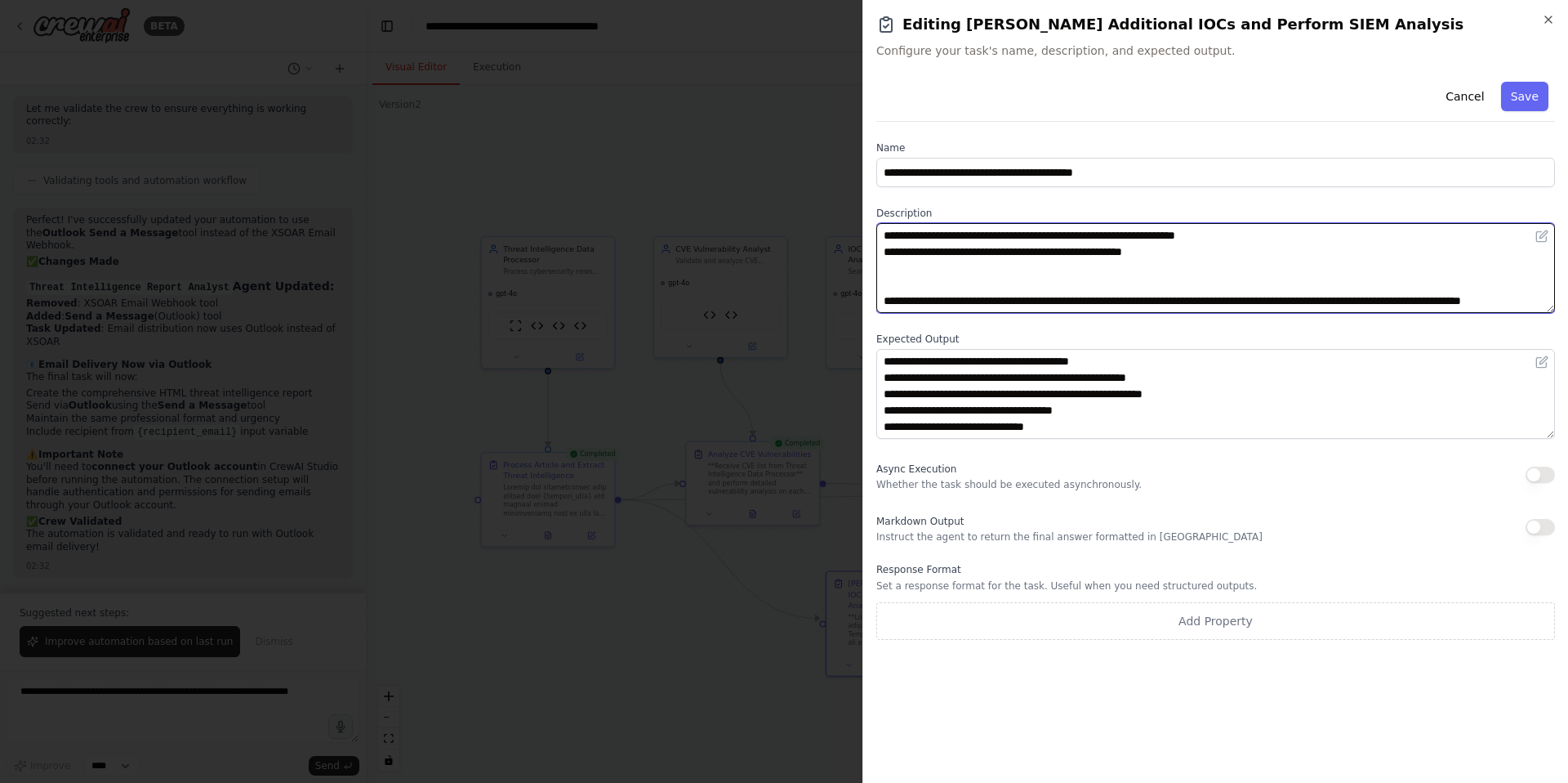
click at [1215, 253] on textarea at bounding box center [1216, 268] width 679 height 90
paste textarea "**********"
drag, startPoint x: 1208, startPoint y: 269, endPoint x: 902, endPoint y: 273, distance: 306.0
click at [902, 273] on textarea at bounding box center [1216, 268] width 679 height 90
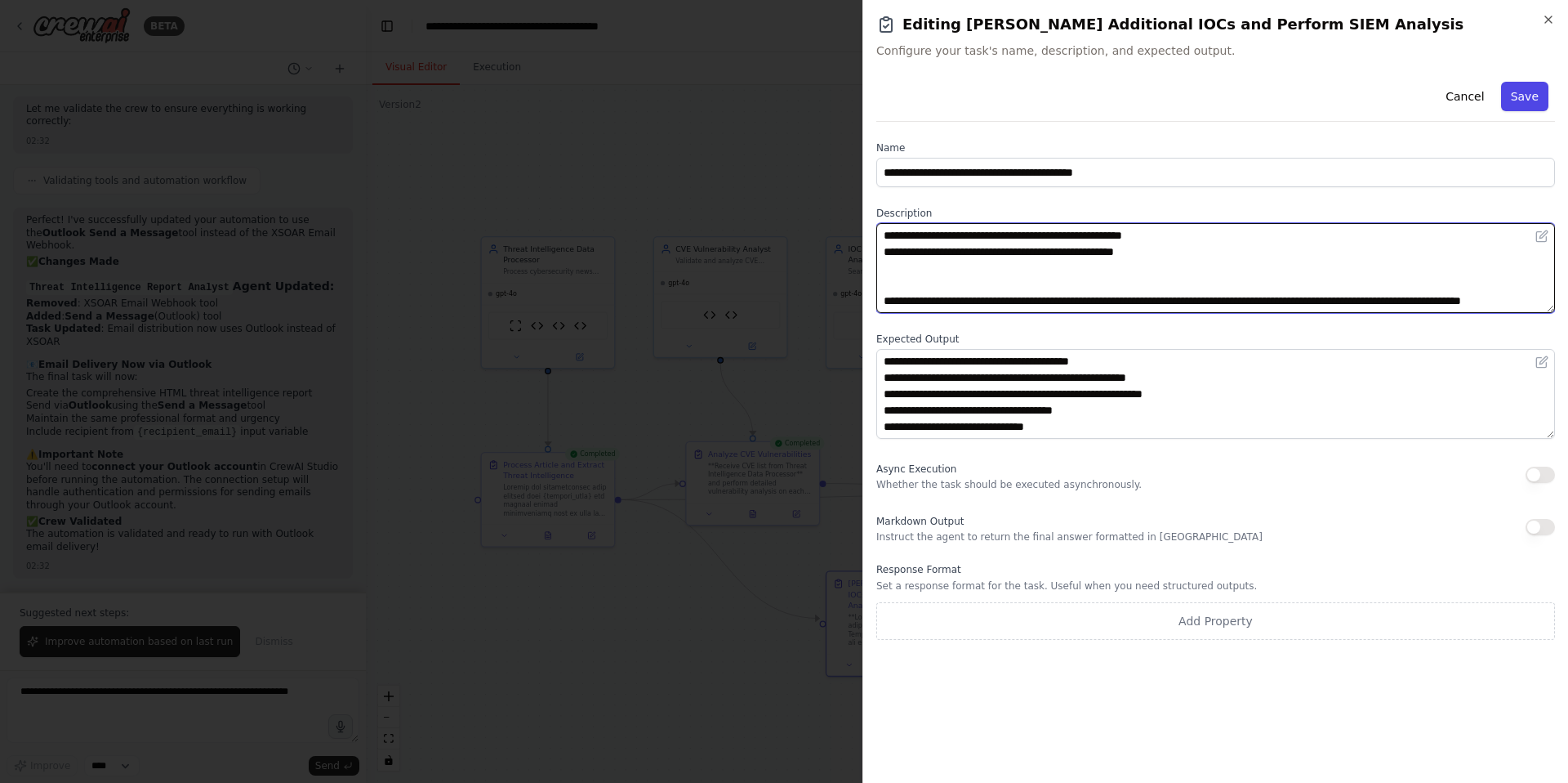
type textarea "**********"
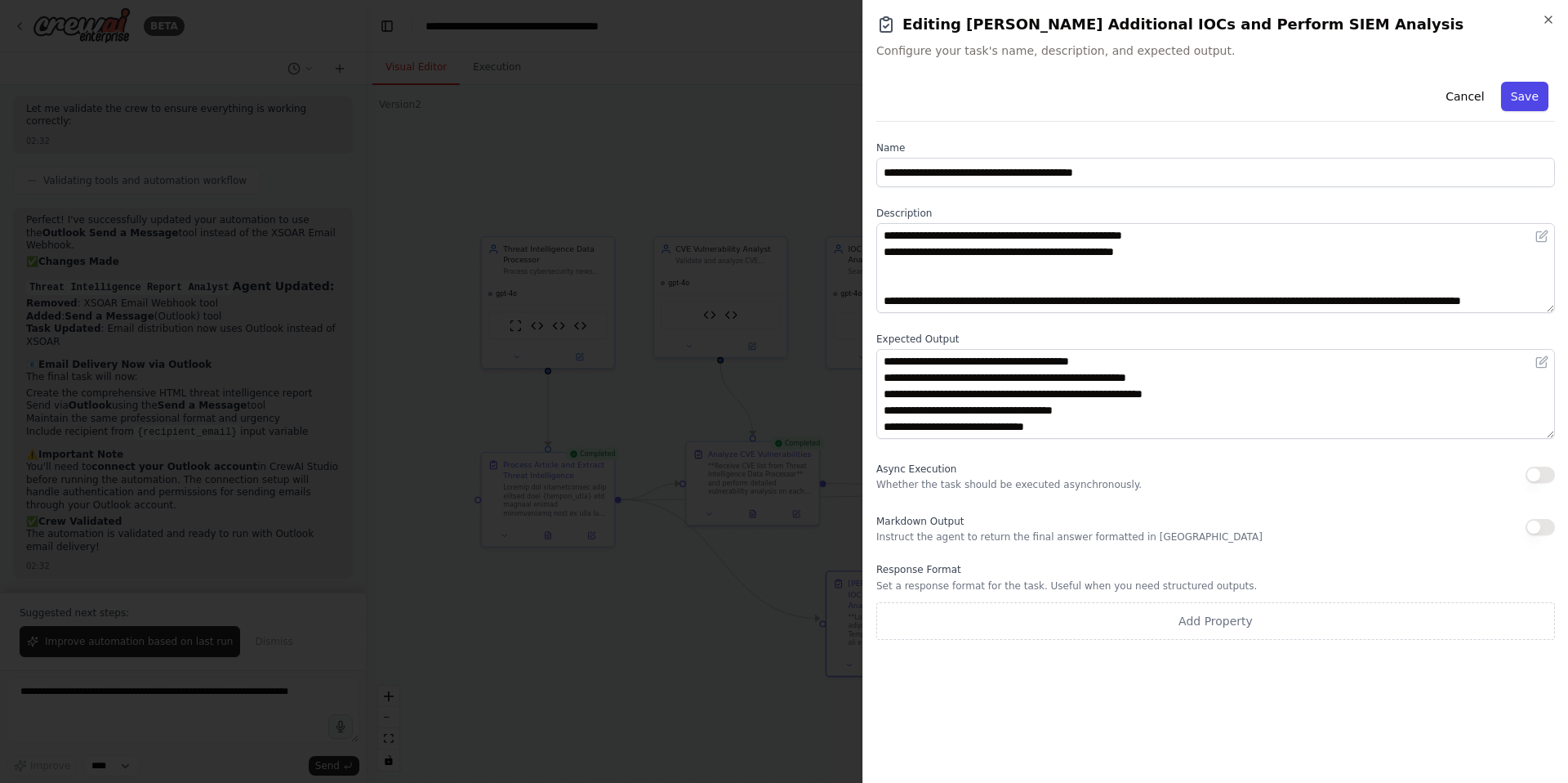
click at [1527, 99] on button "Save" at bounding box center [1524, 97] width 47 height 30
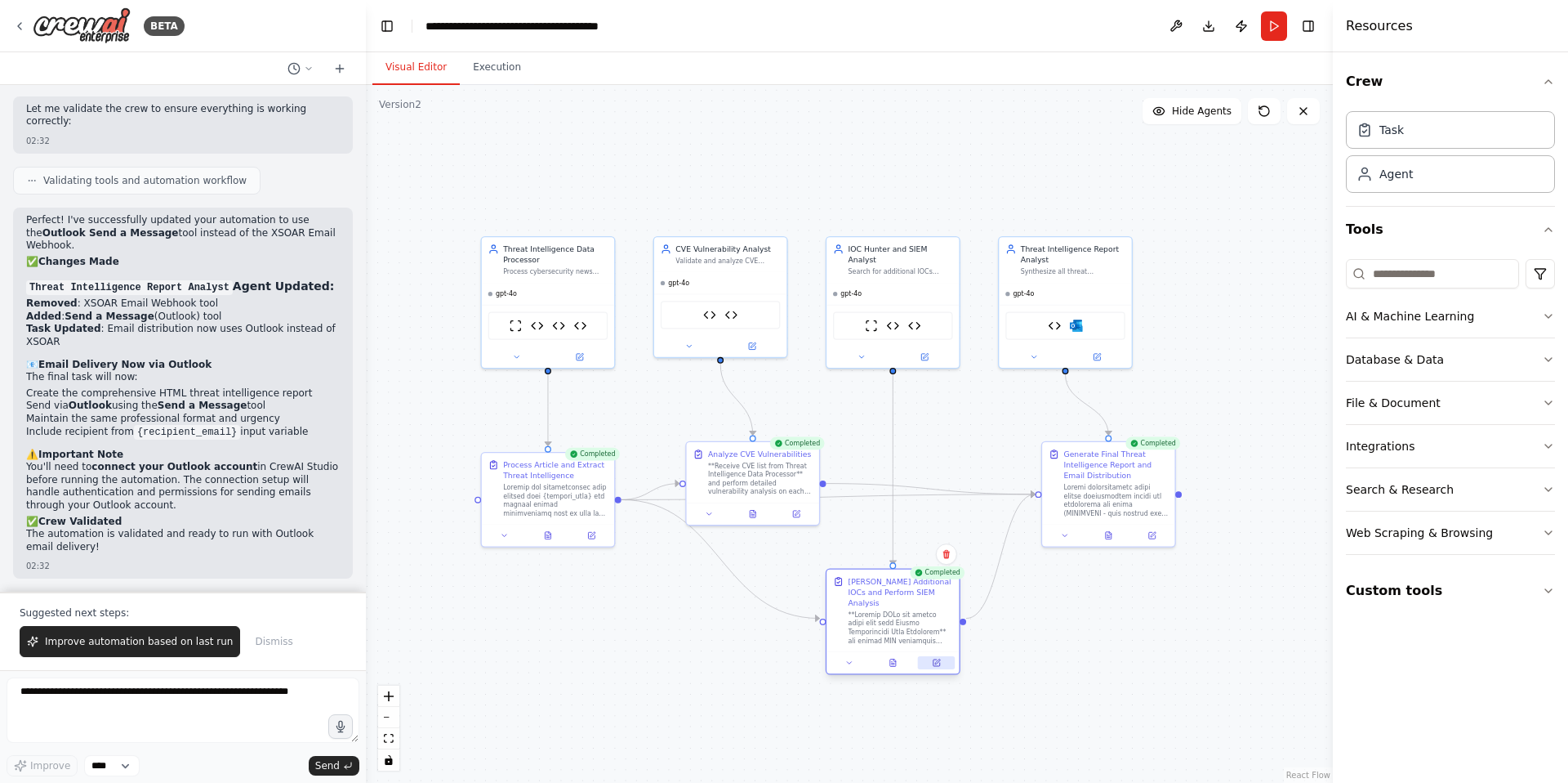
click at [934, 659] on icon at bounding box center [936, 662] width 6 height 6
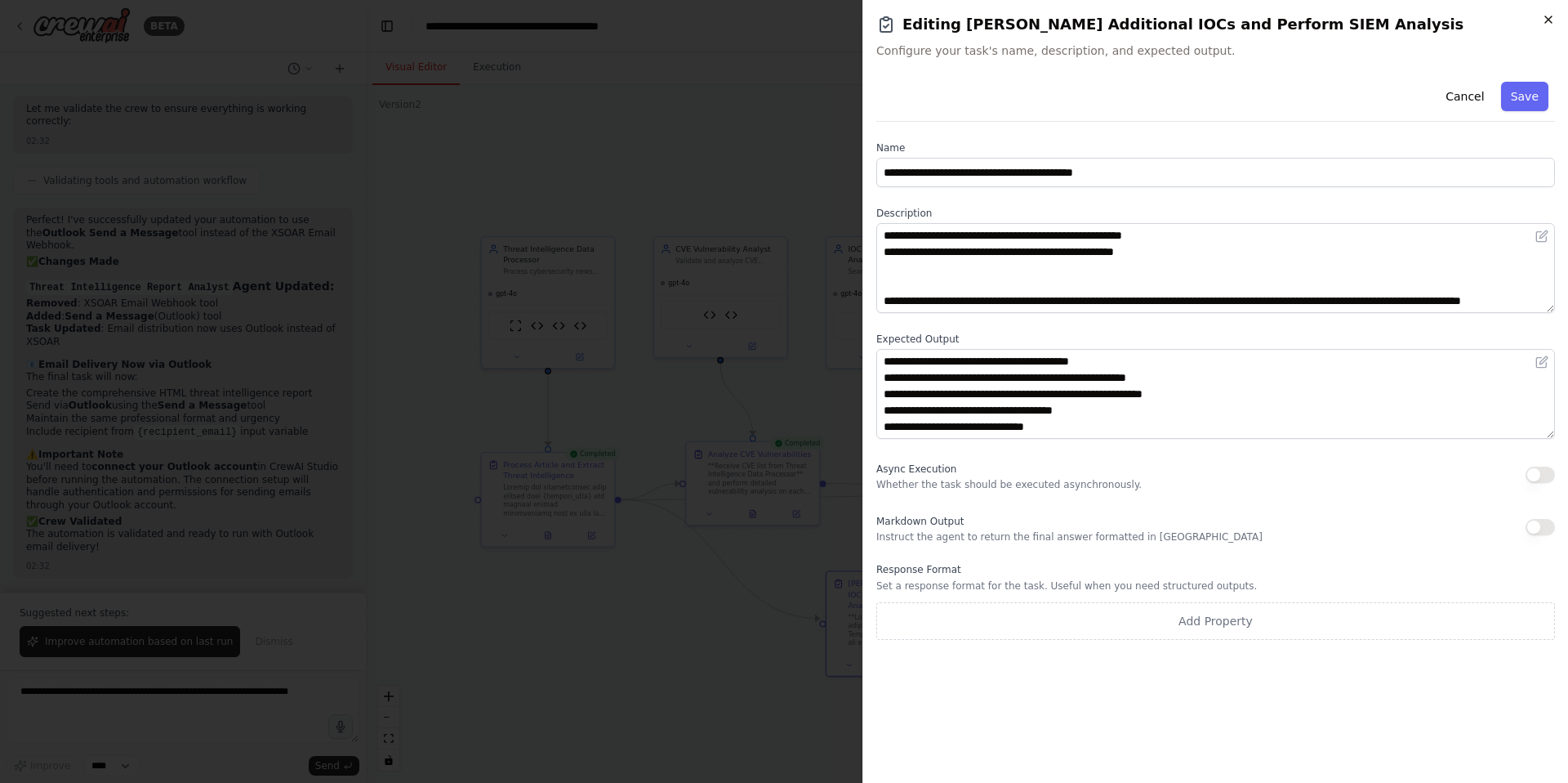
click at [1551, 22] on icon "button" at bounding box center [1548, 19] width 13 height 13
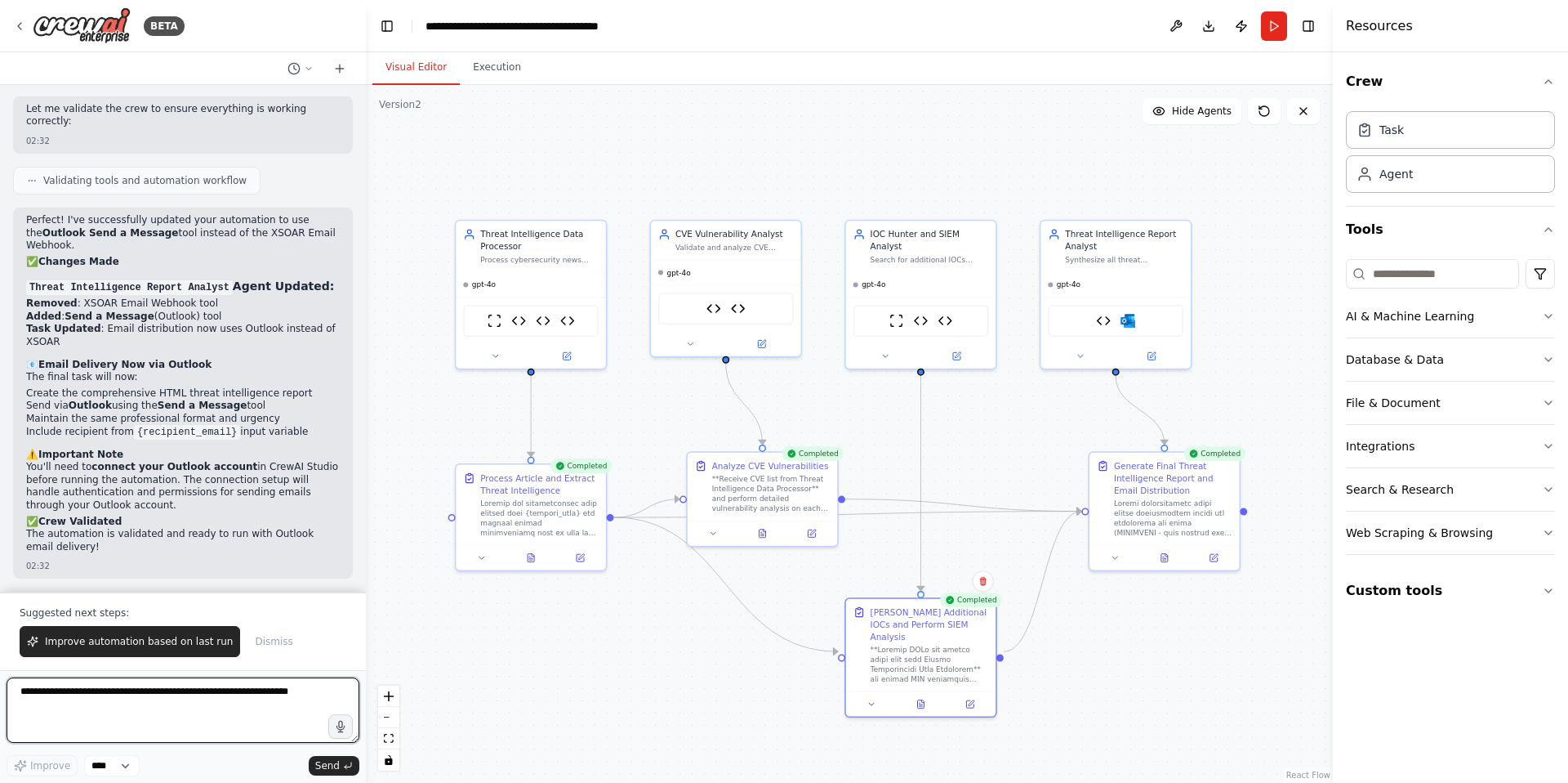
click at [51, 700] on textarea at bounding box center [182, 710] width 353 height 65
type textarea "**********"
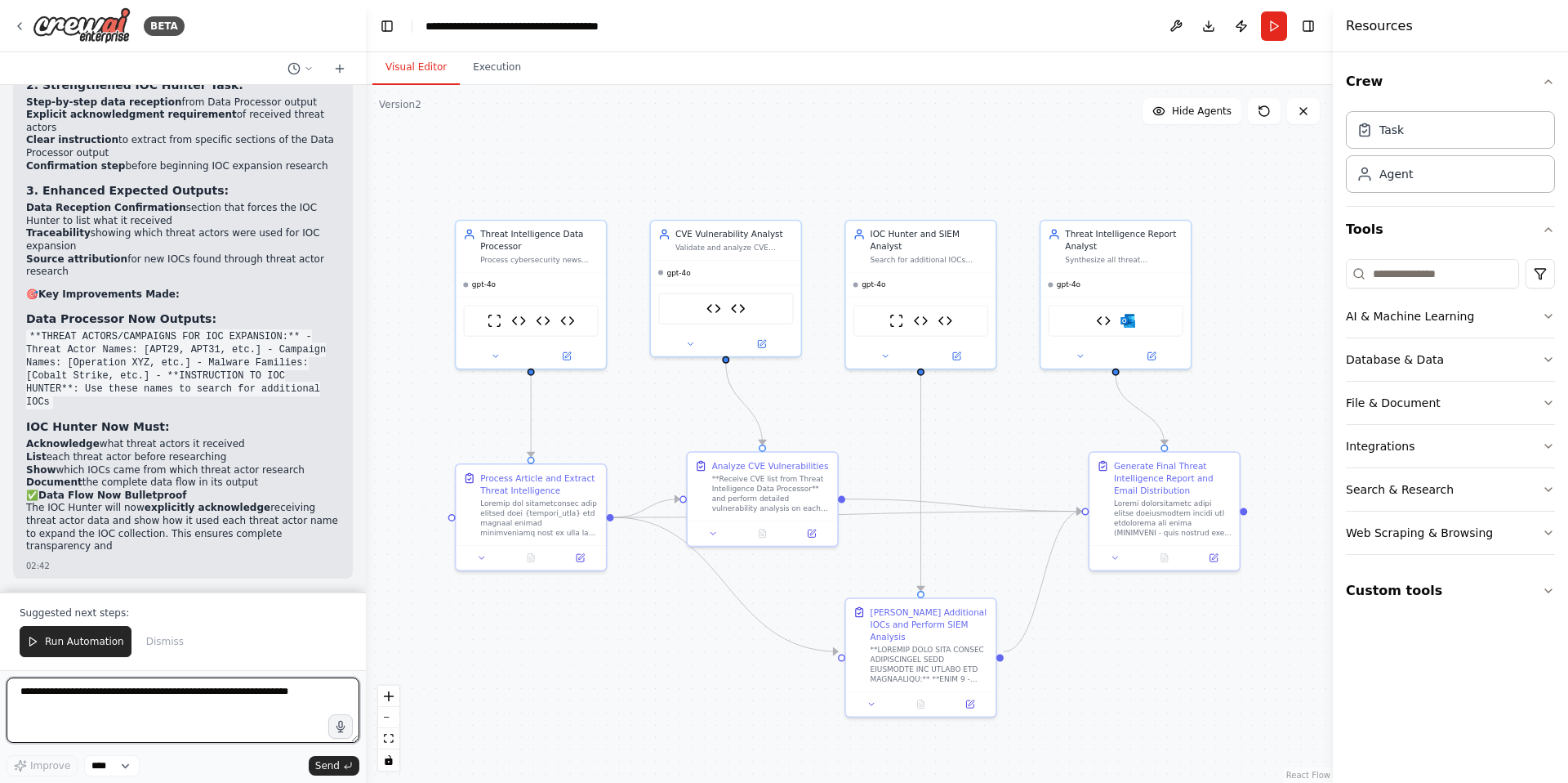
scroll to position [21376, 0]
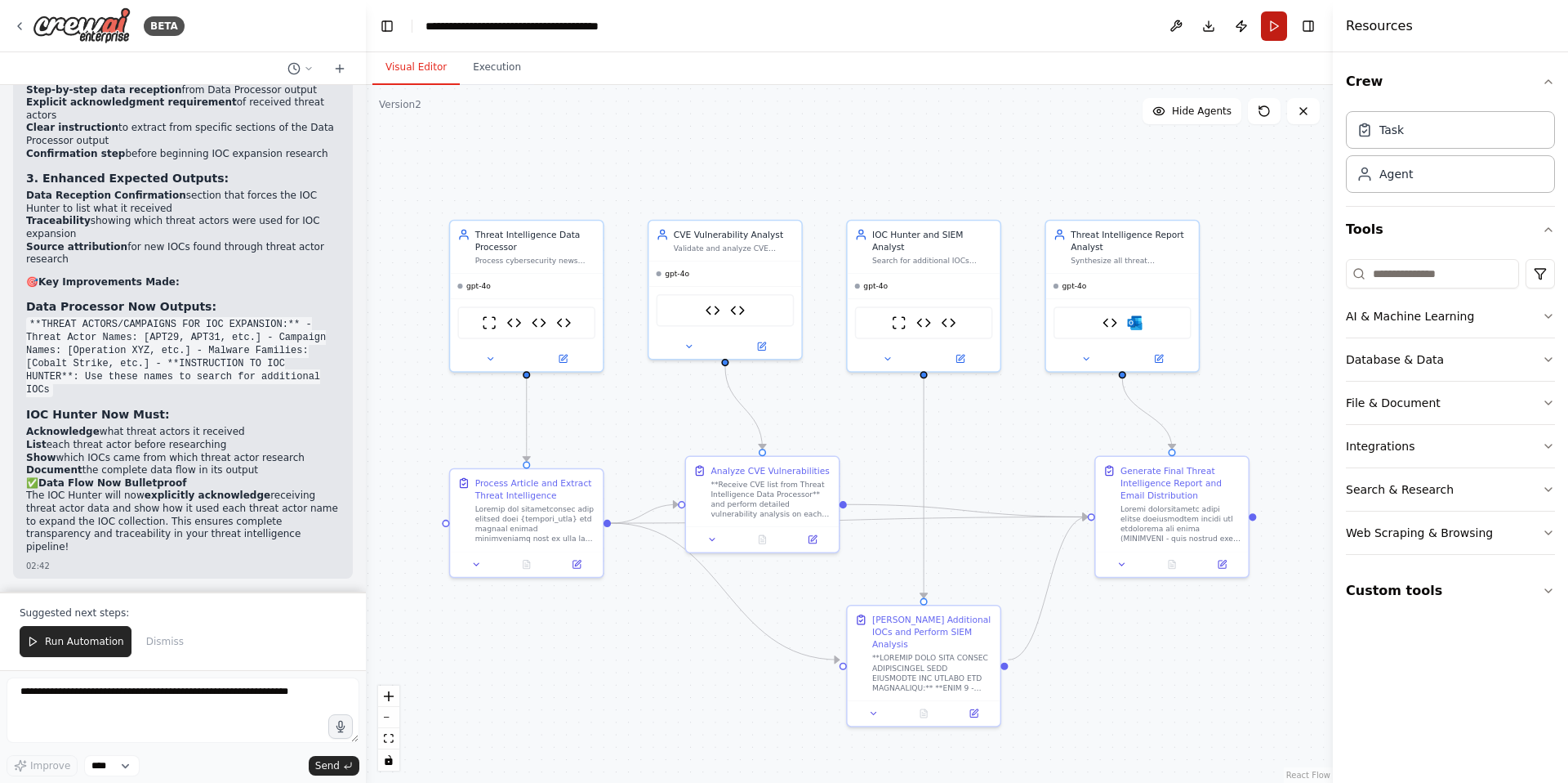
click at [1278, 28] on button "Run" at bounding box center [1274, 26] width 26 height 30
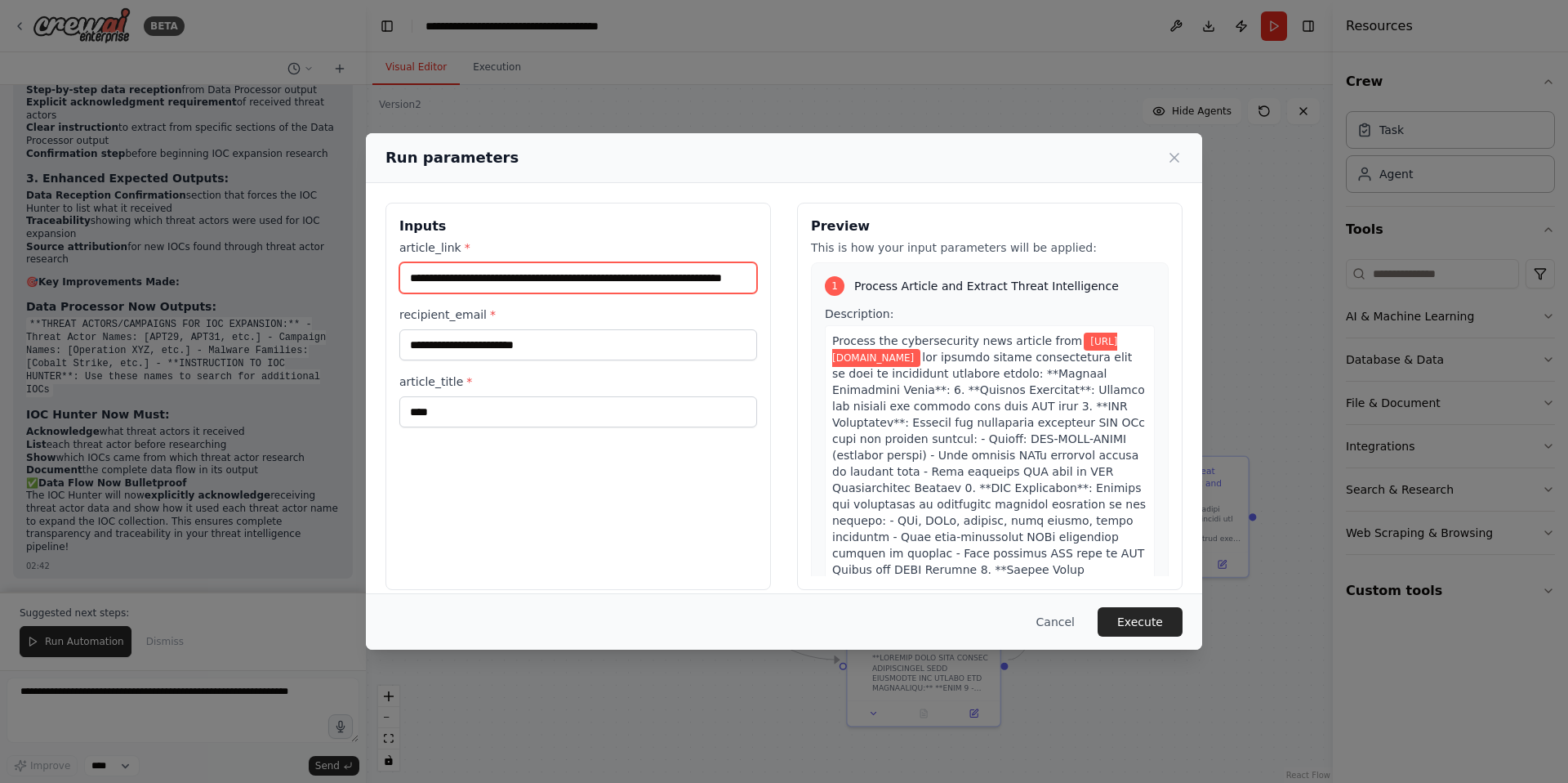
click at [569, 281] on input "**********" at bounding box center [578, 278] width 357 height 31
paste input "text"
type input "**********"
click at [1144, 618] on button "Execute" at bounding box center [1139, 622] width 85 height 30
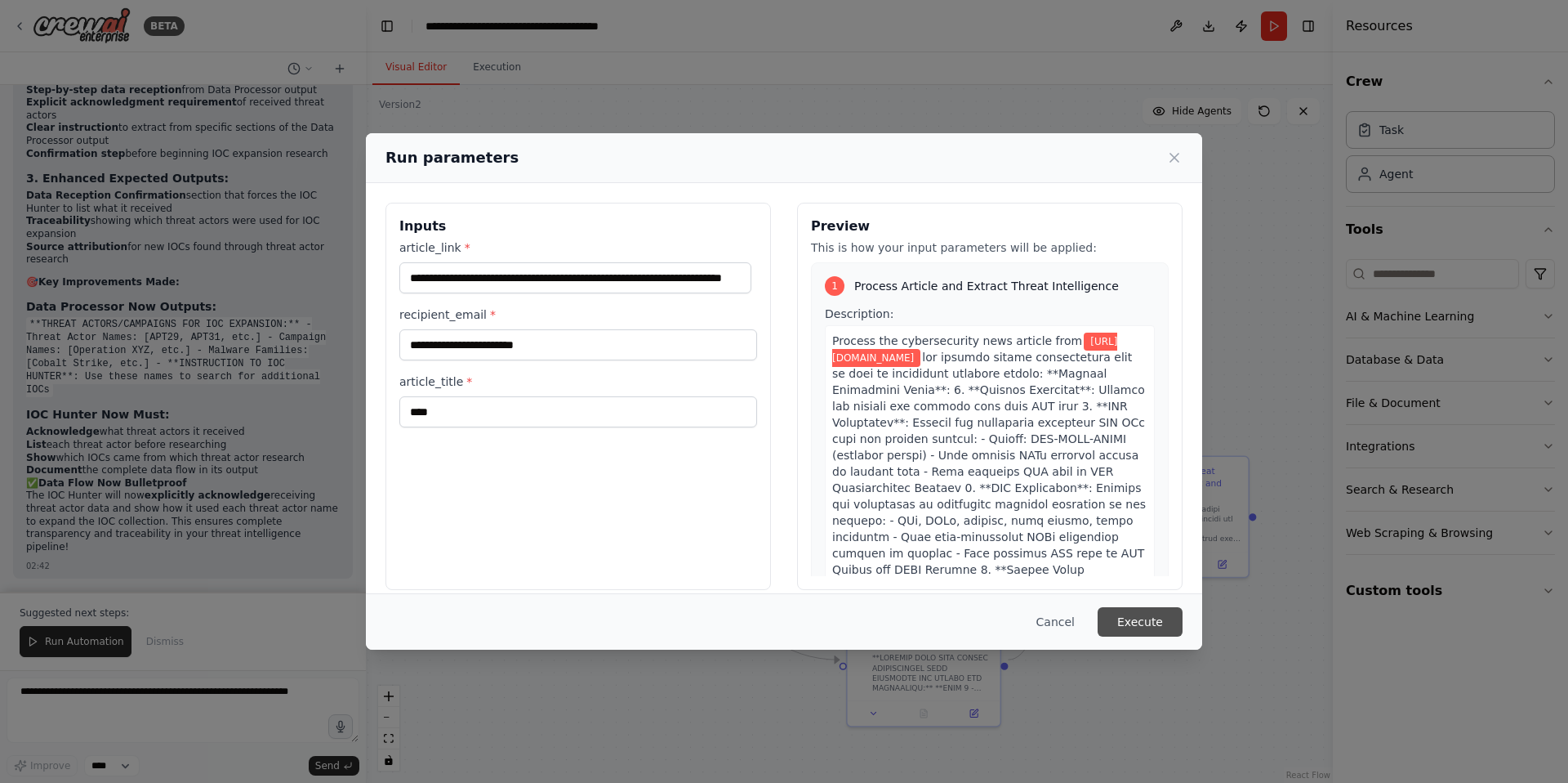
scroll to position [0, 0]
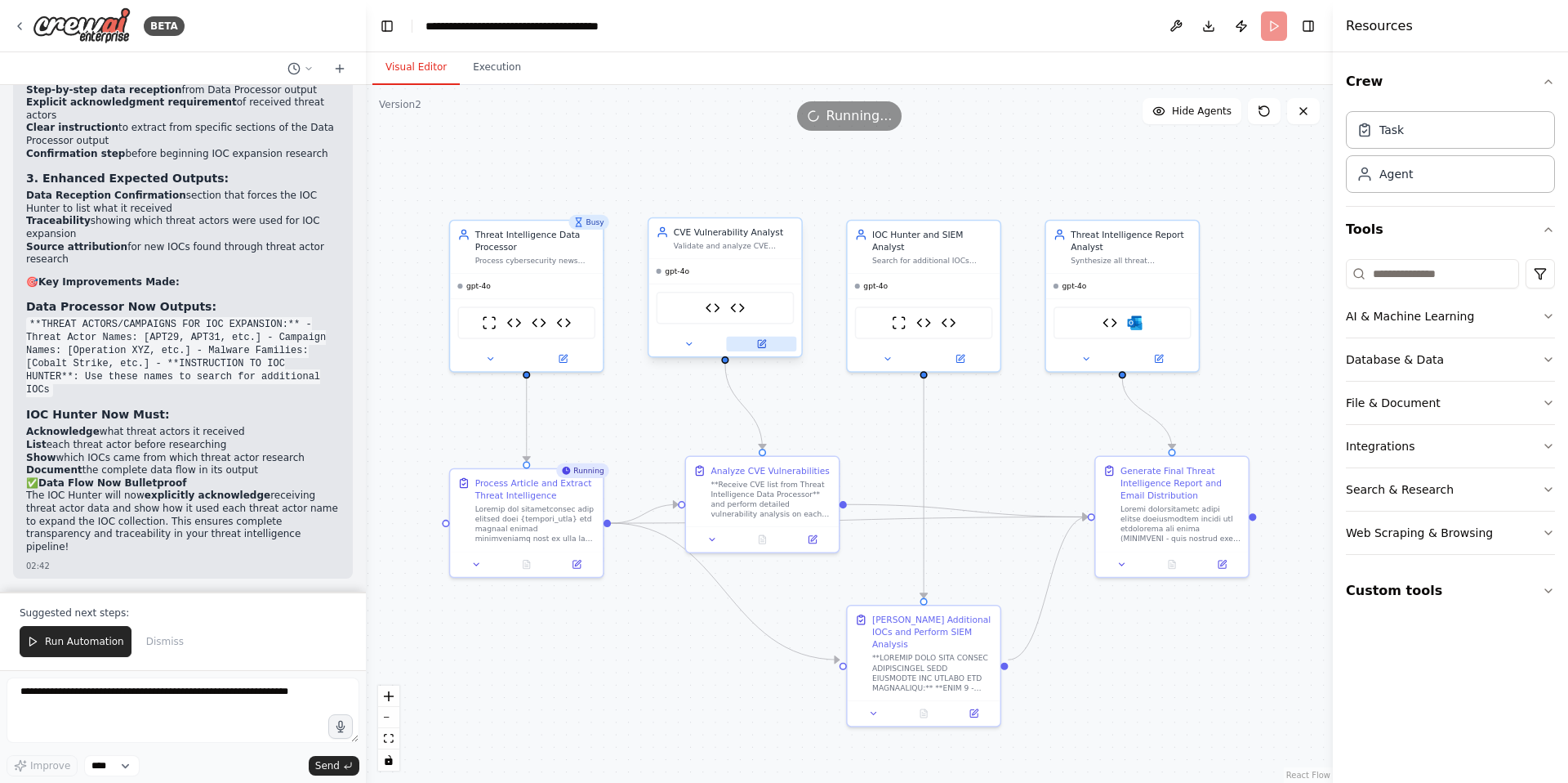
click at [766, 344] on icon at bounding box center [761, 344] width 10 height 10
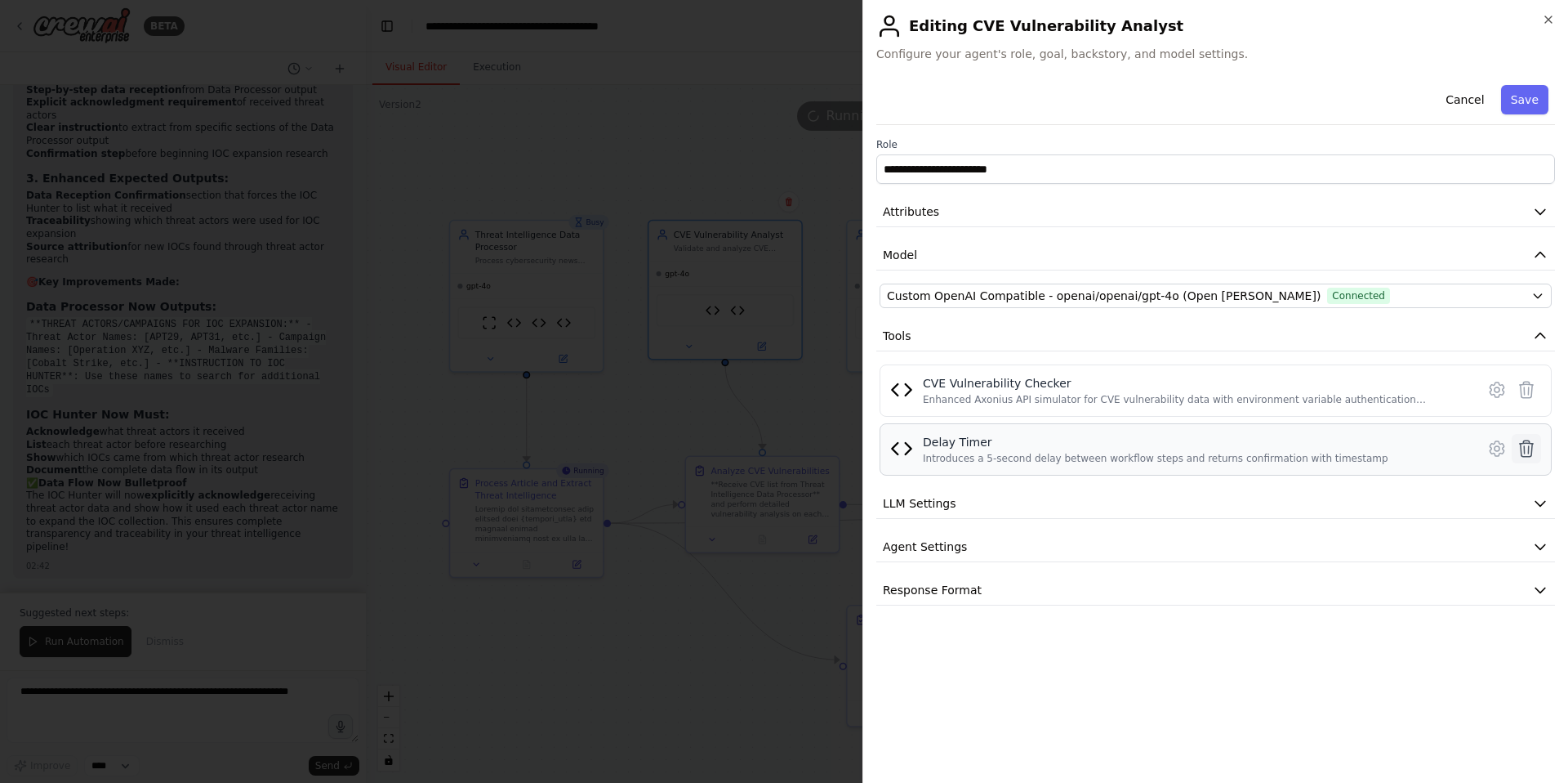
click at [1529, 448] on icon at bounding box center [1527, 448] width 14 height 17
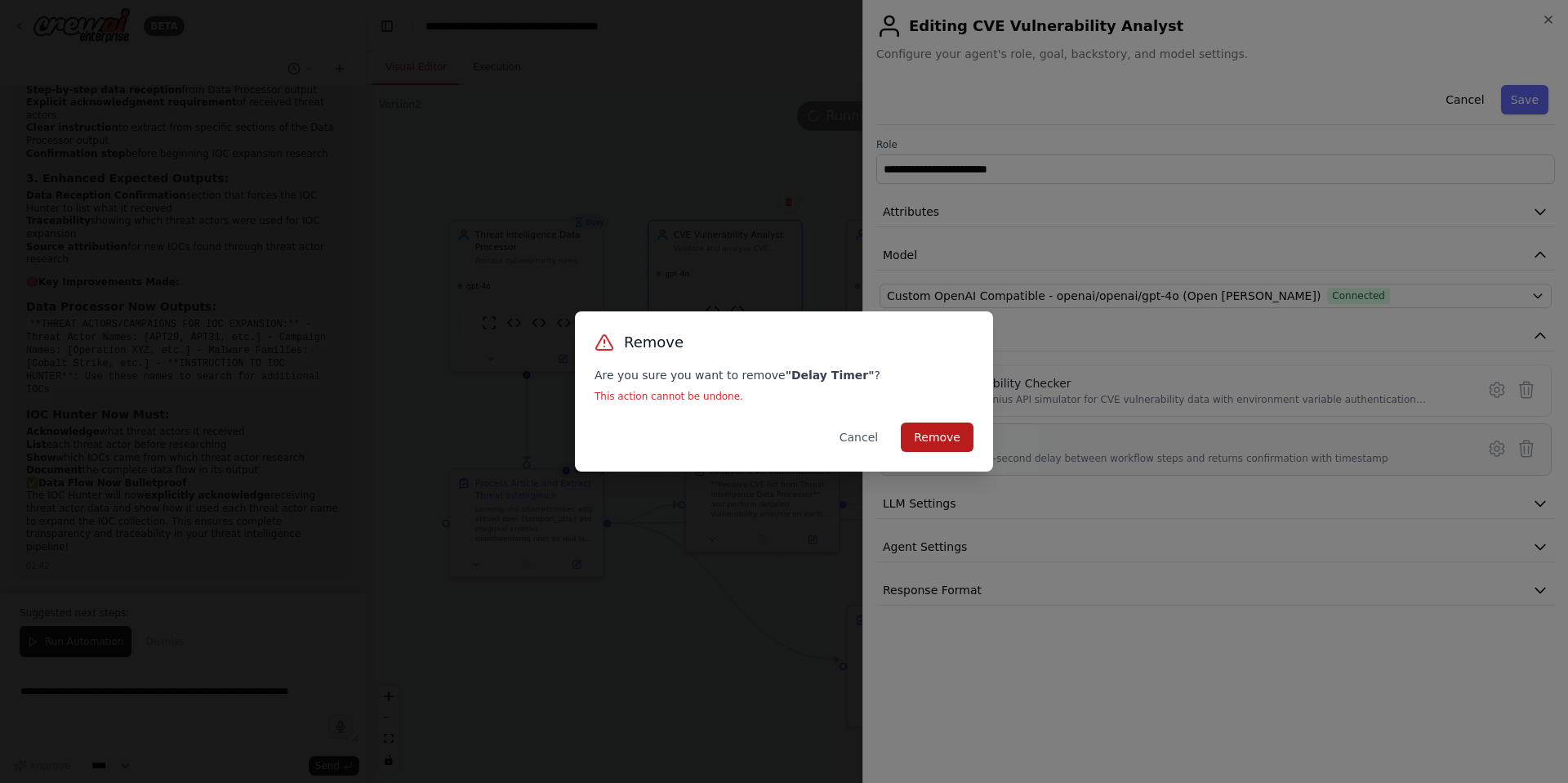
click at [949, 431] on button "Remove" at bounding box center [937, 437] width 72 height 30
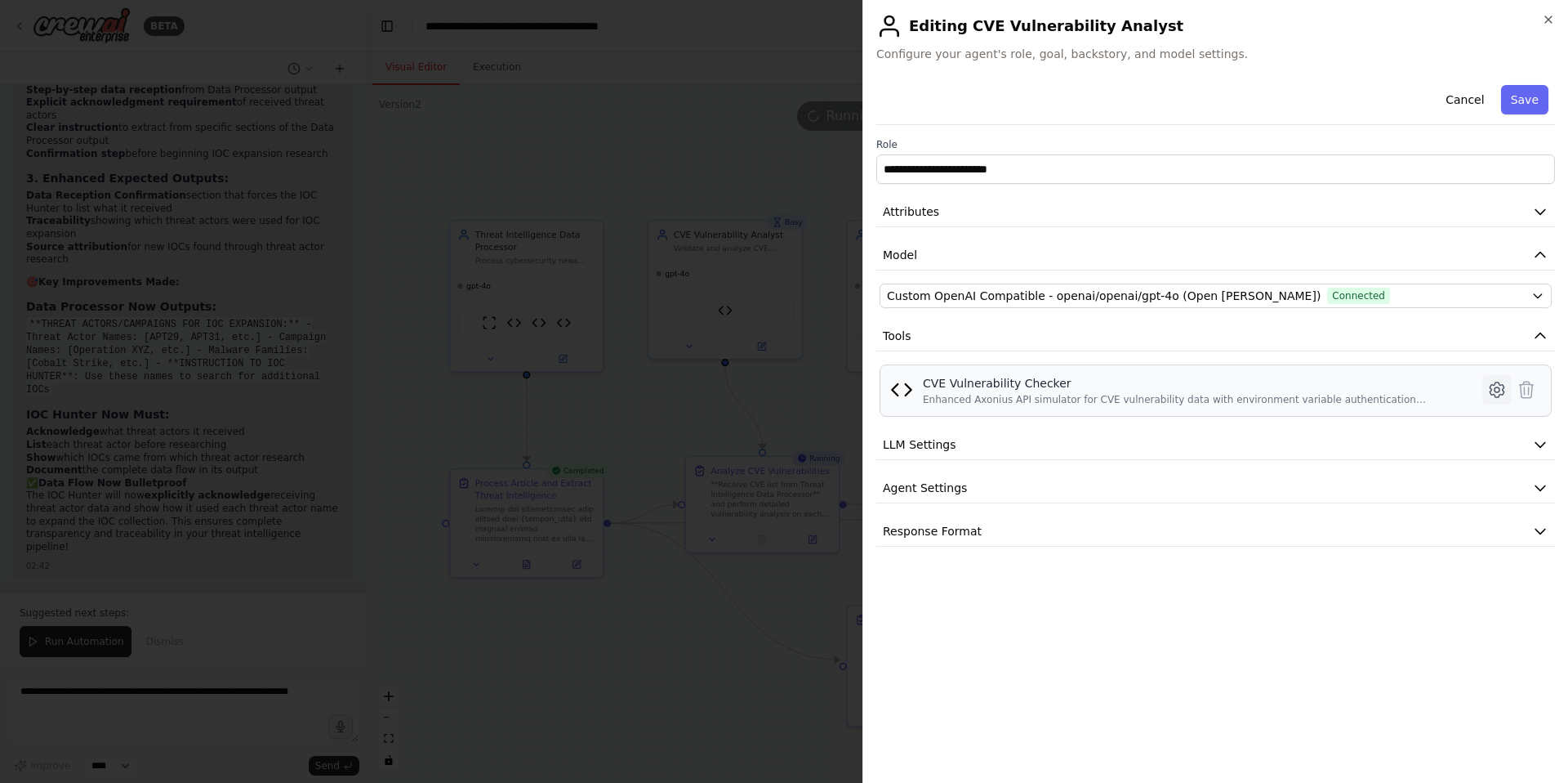
click at [1504, 392] on icon at bounding box center [1497, 390] width 14 height 15
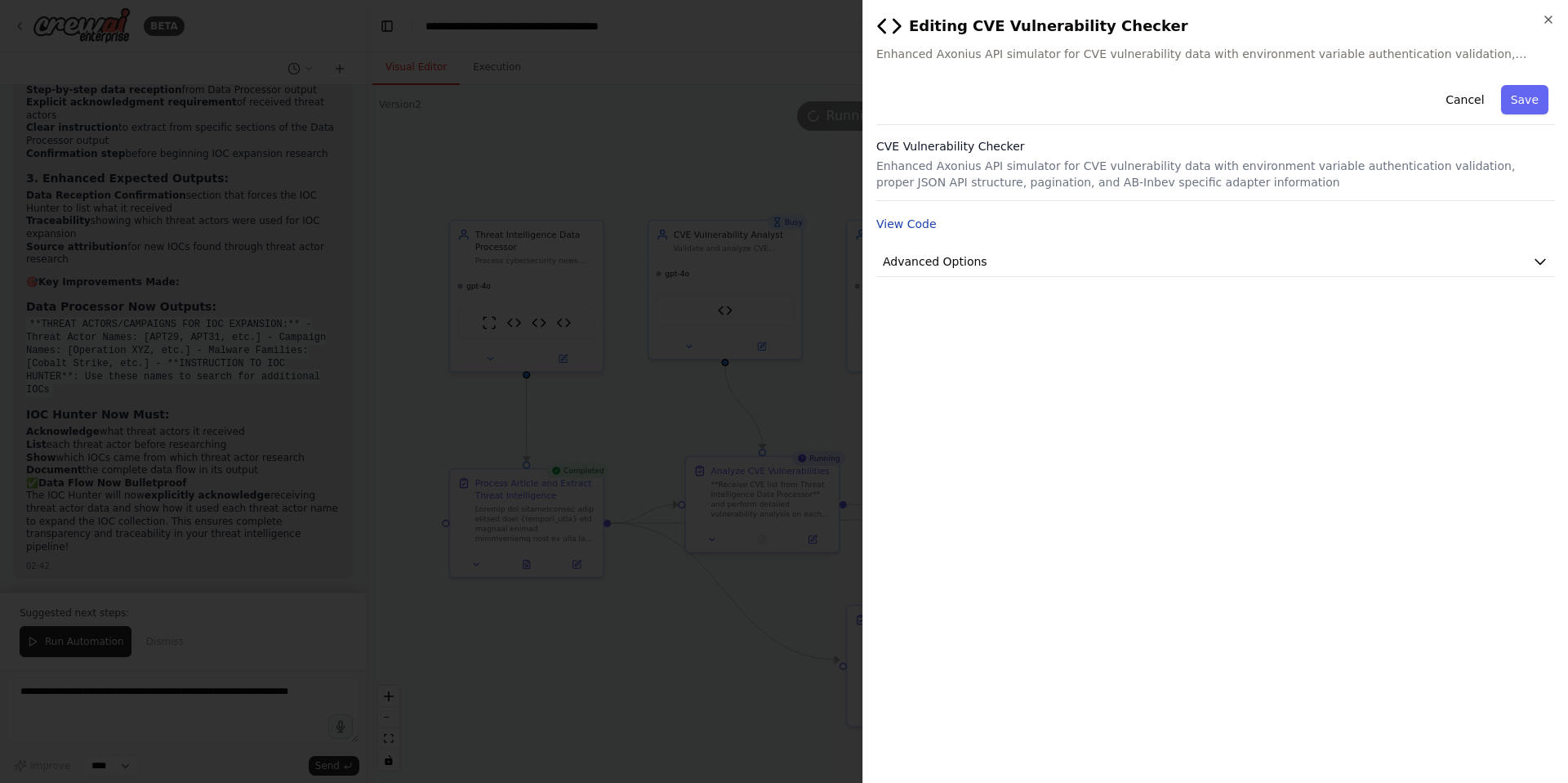
click at [913, 223] on button "View Code" at bounding box center [906, 223] width 60 height 17
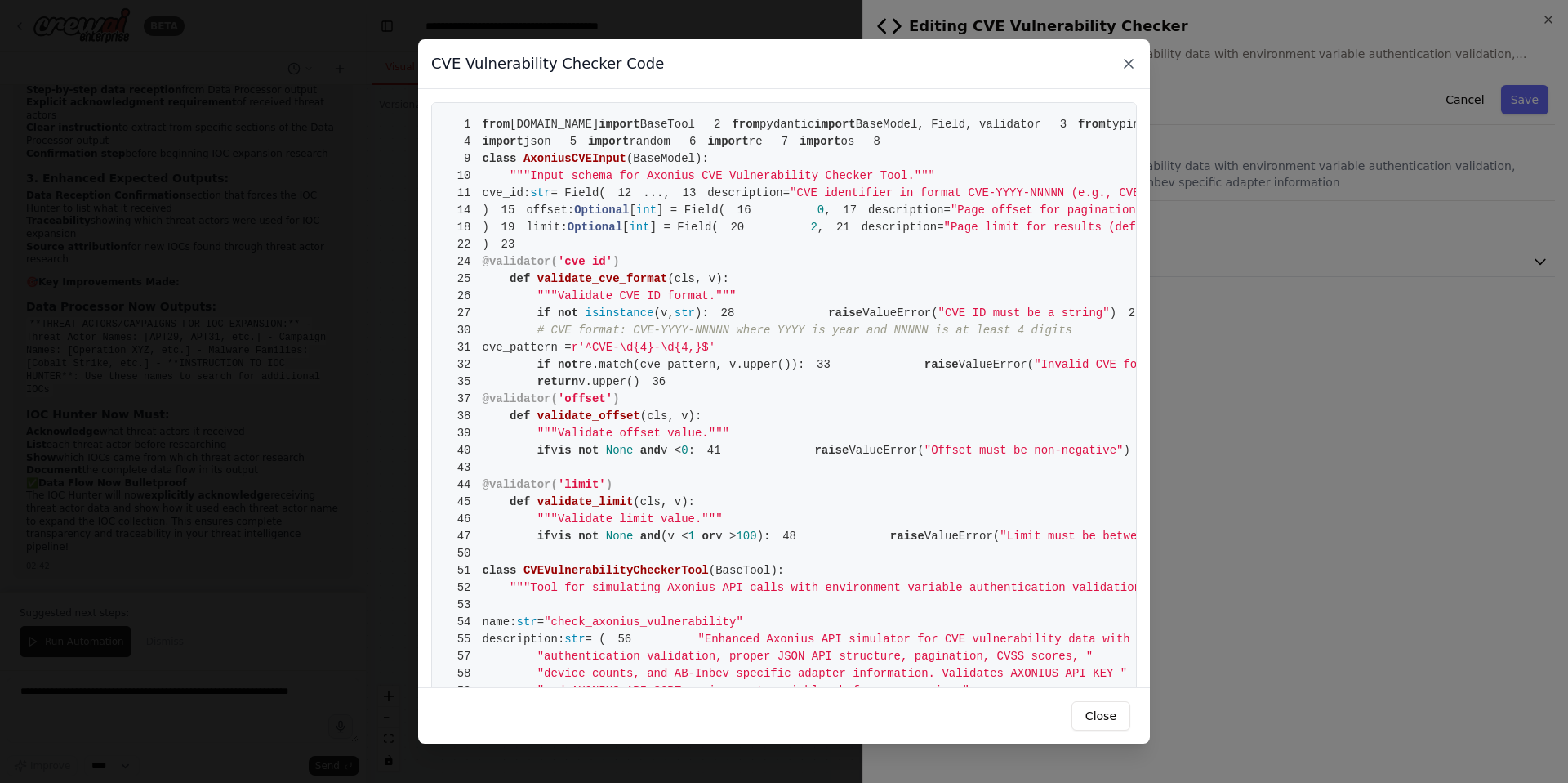
click at [1127, 63] on icon at bounding box center [1128, 63] width 8 height 8
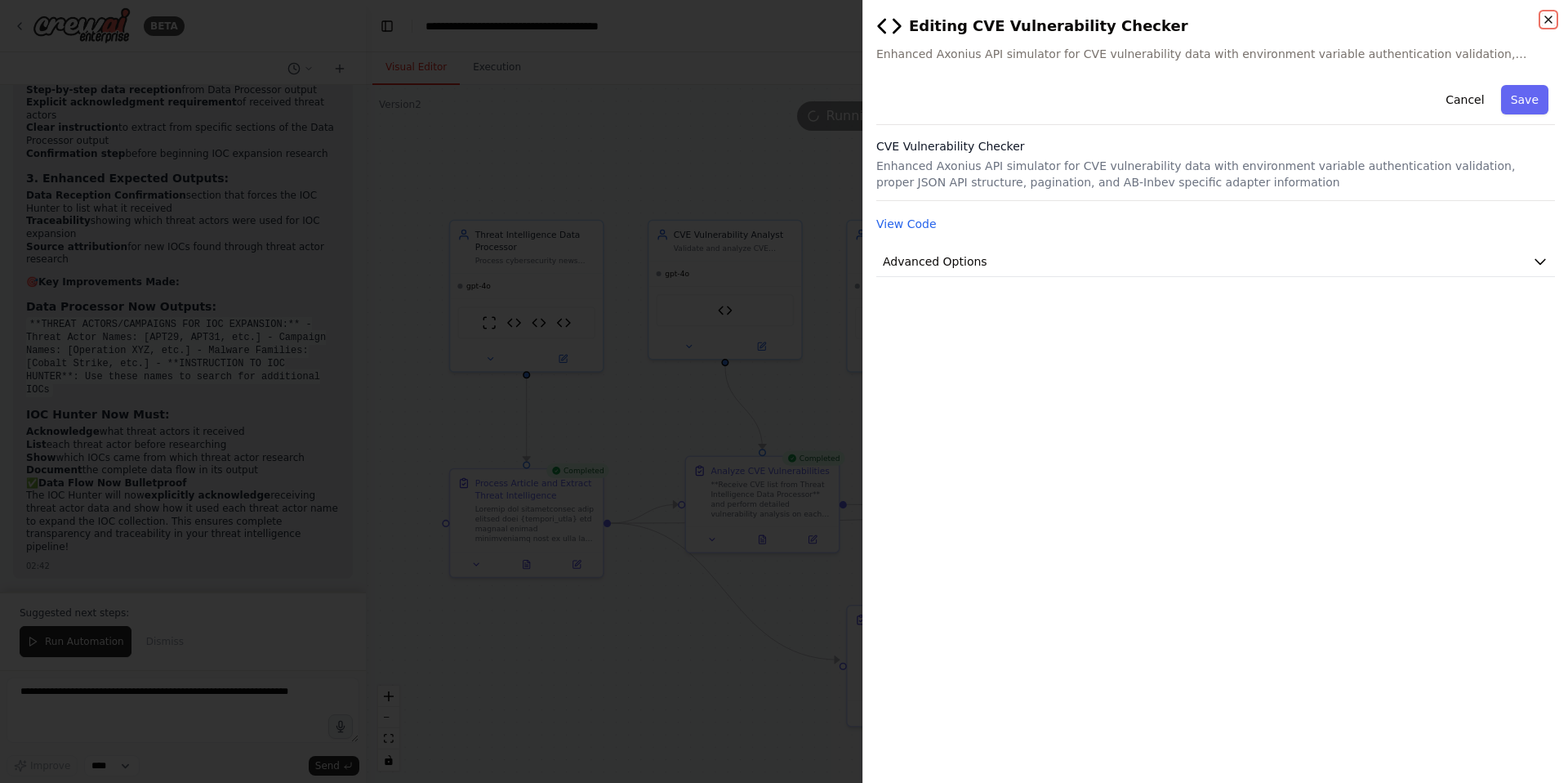
click at [1551, 17] on icon "button" at bounding box center [1548, 19] width 6 height 6
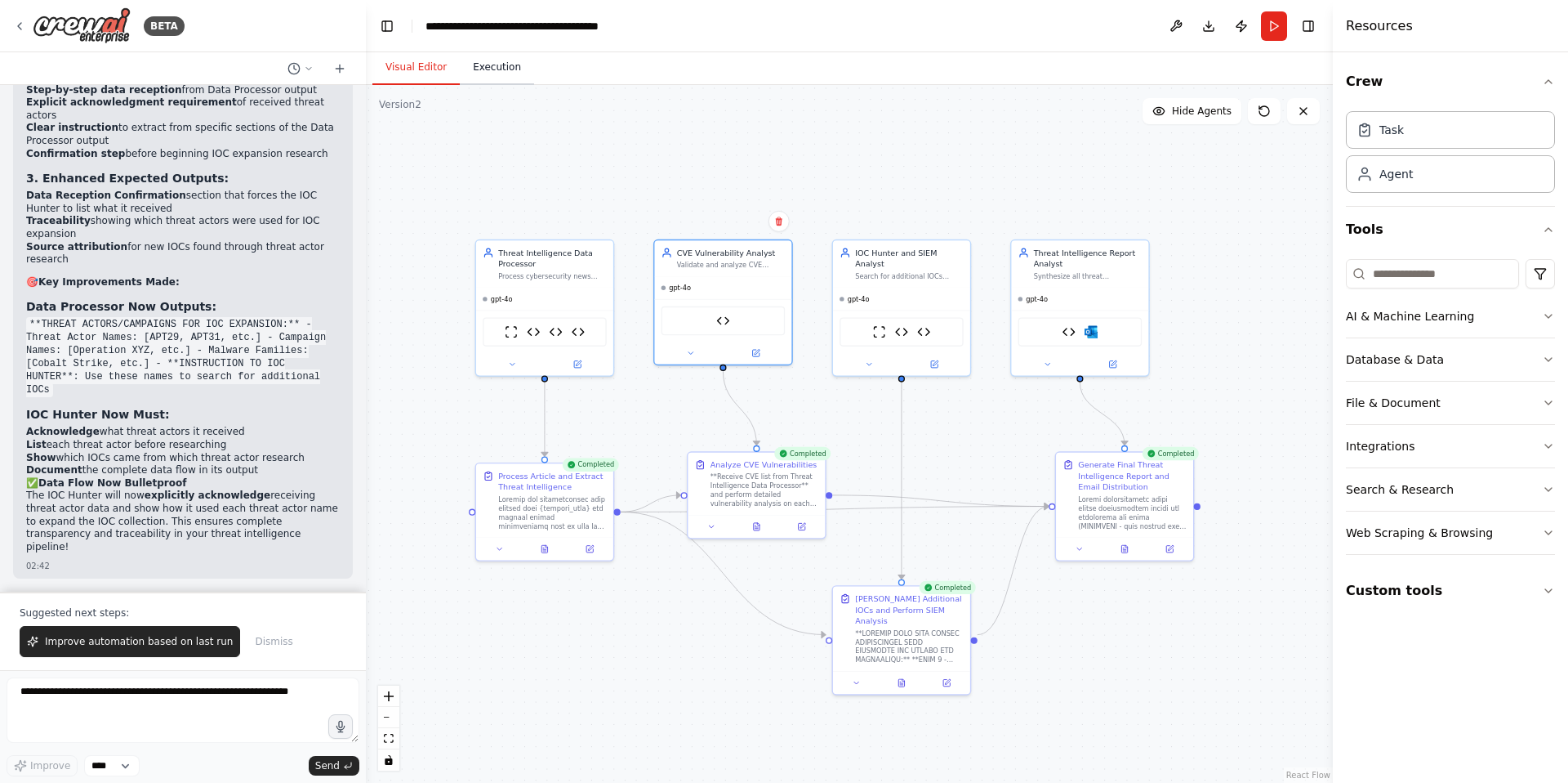
click at [497, 64] on button "Execution" at bounding box center [497, 67] width 74 height 34
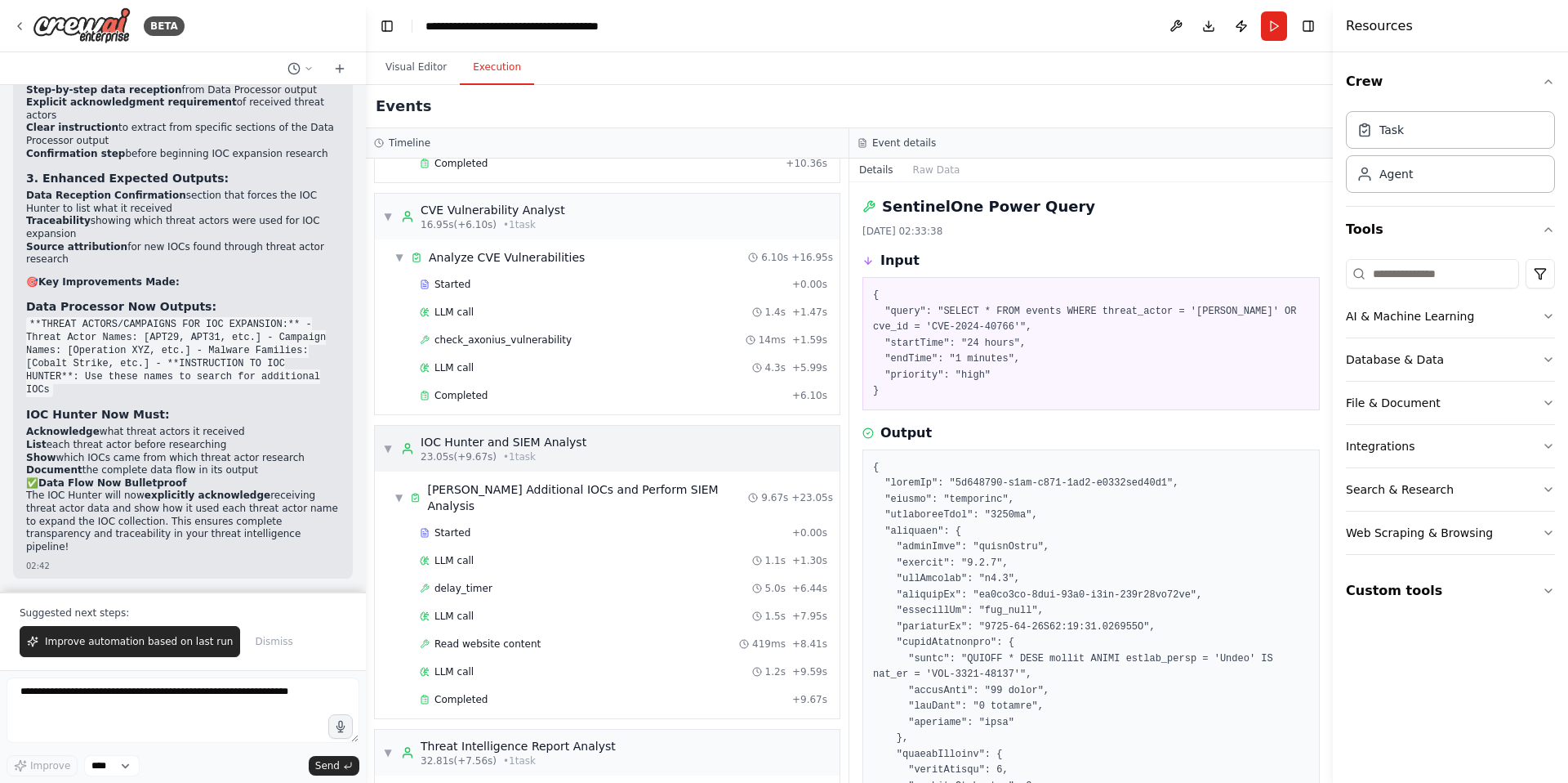
scroll to position [321, 0]
click at [473, 550] on div "LLM call 1.1s + 1.30s" at bounding box center [624, 556] width 408 height 13
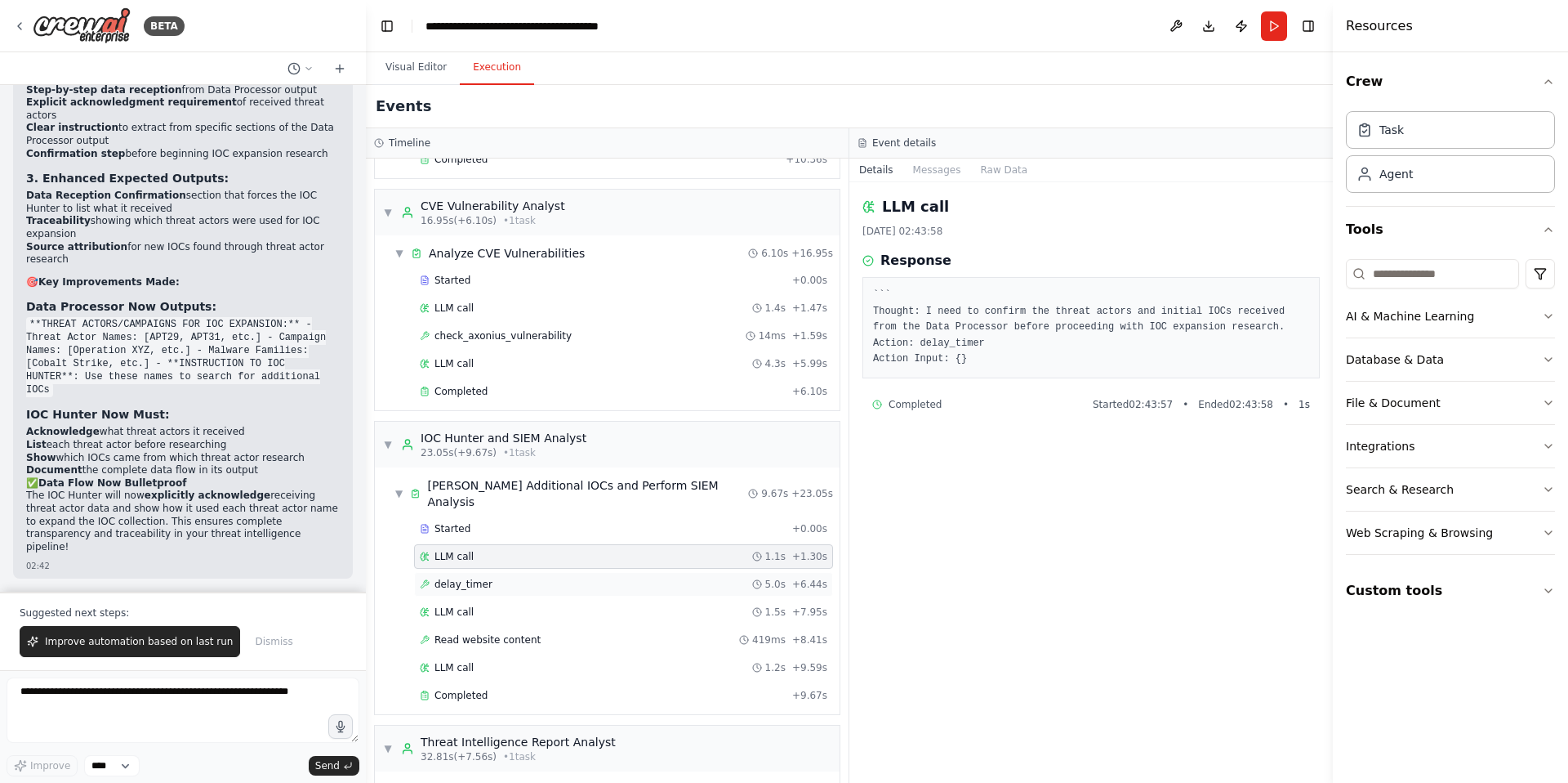
click at [462, 578] on span "delay_timer" at bounding box center [464, 584] width 58 height 13
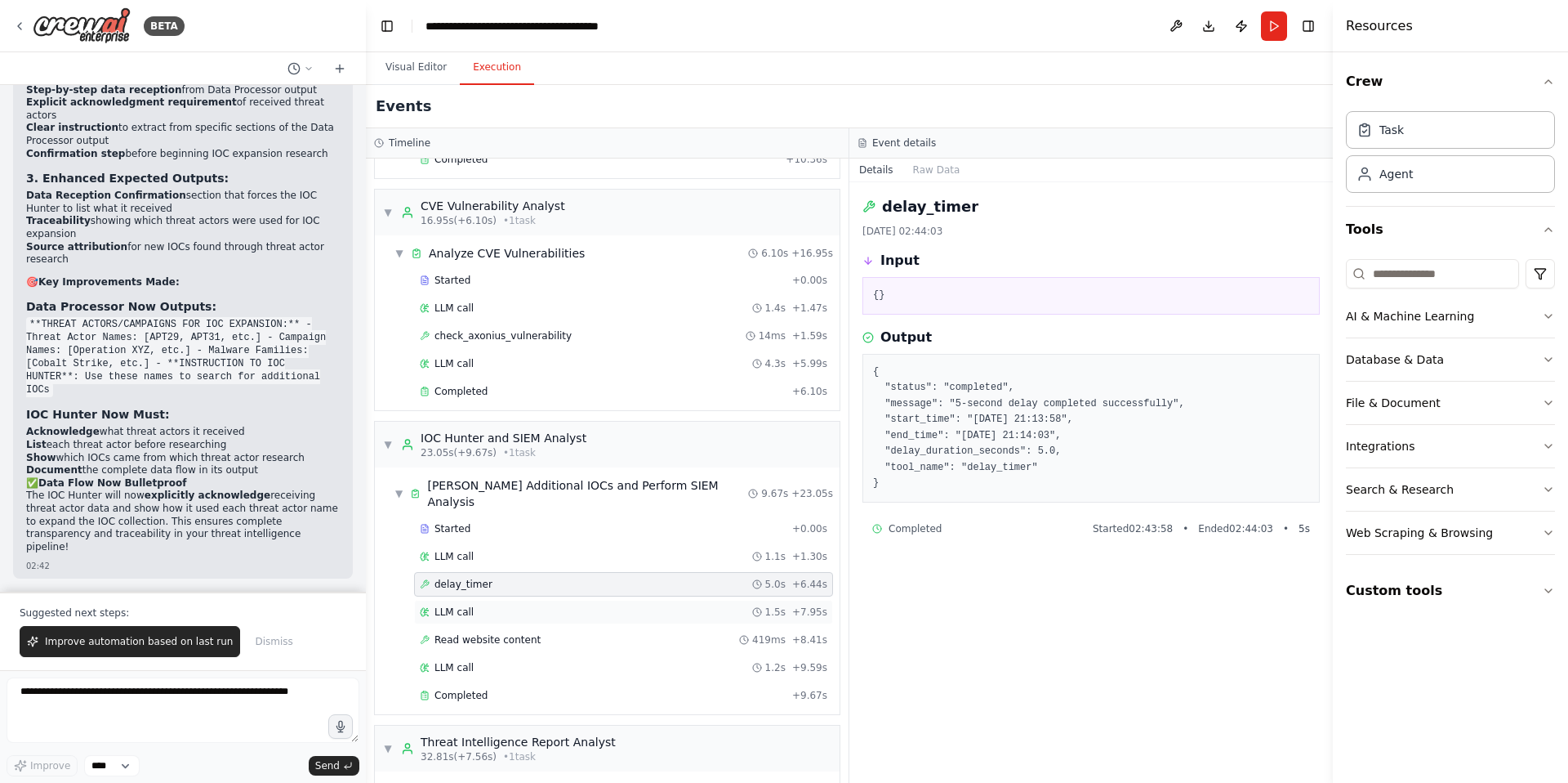
click at [460, 605] on span "LLM call" at bounding box center [454, 611] width 39 height 13
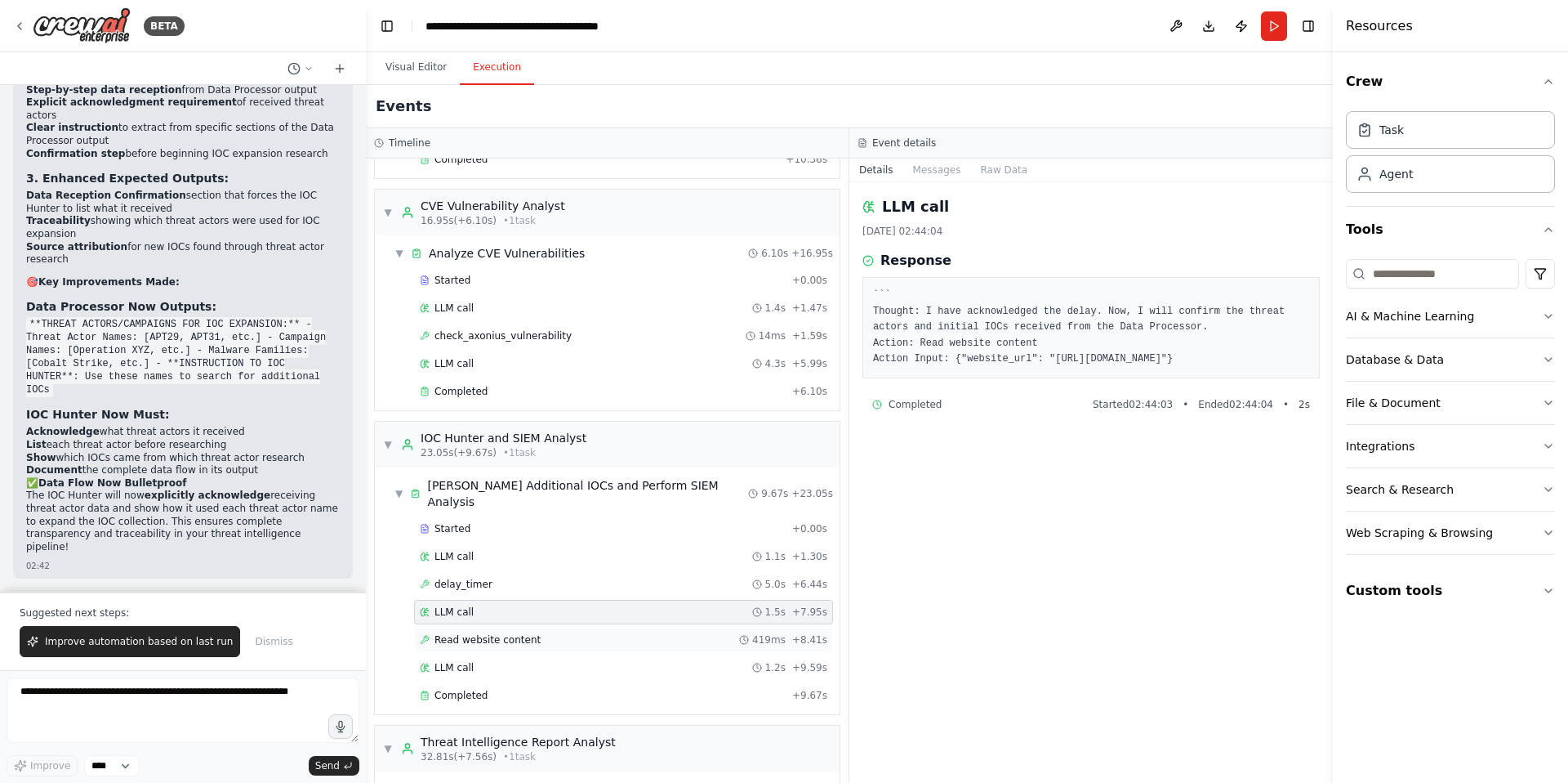
click at [459, 633] on span "Read website content" at bounding box center [488, 639] width 106 height 13
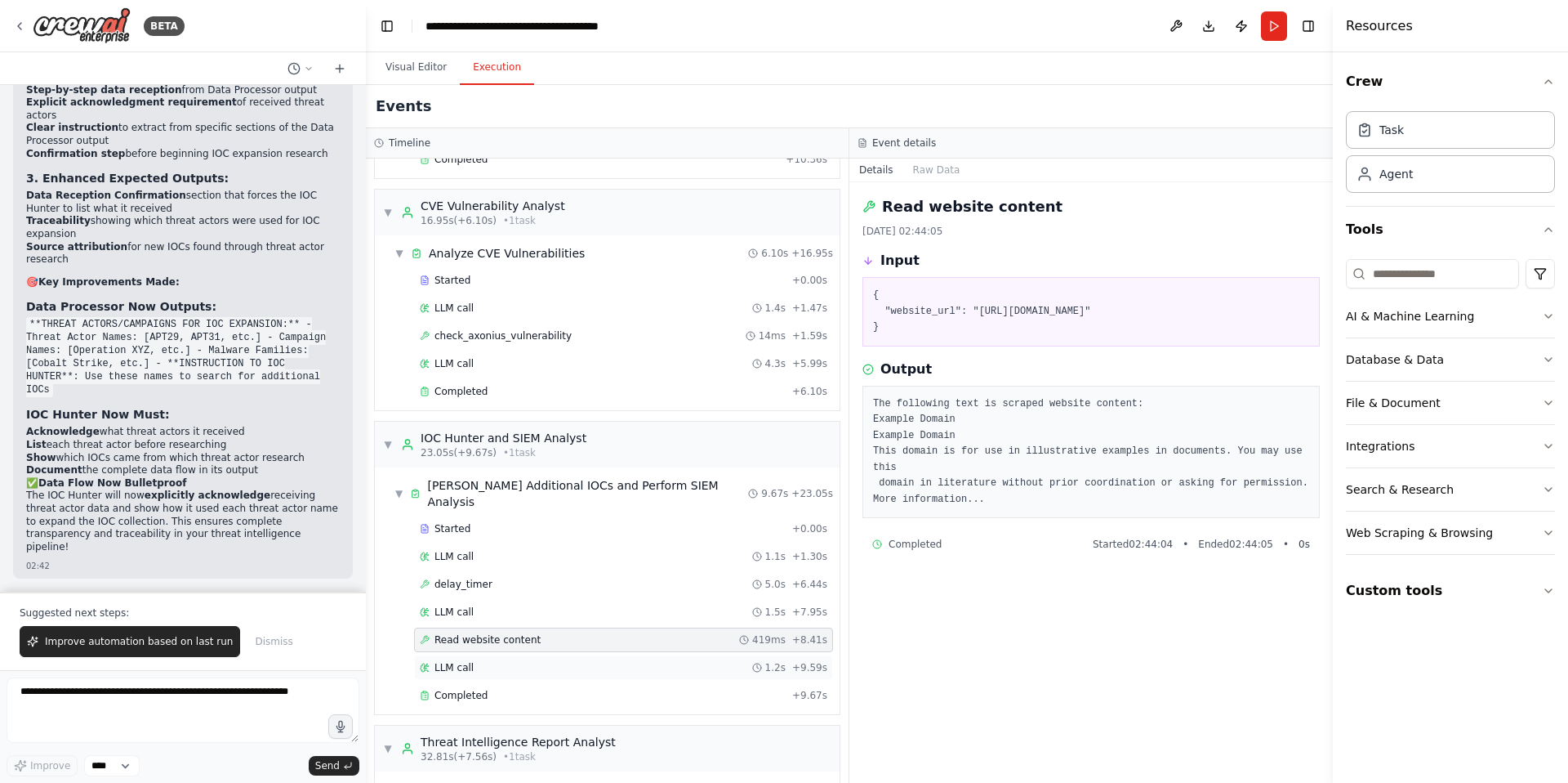
click at [459, 661] on span "LLM call" at bounding box center [454, 667] width 39 height 13
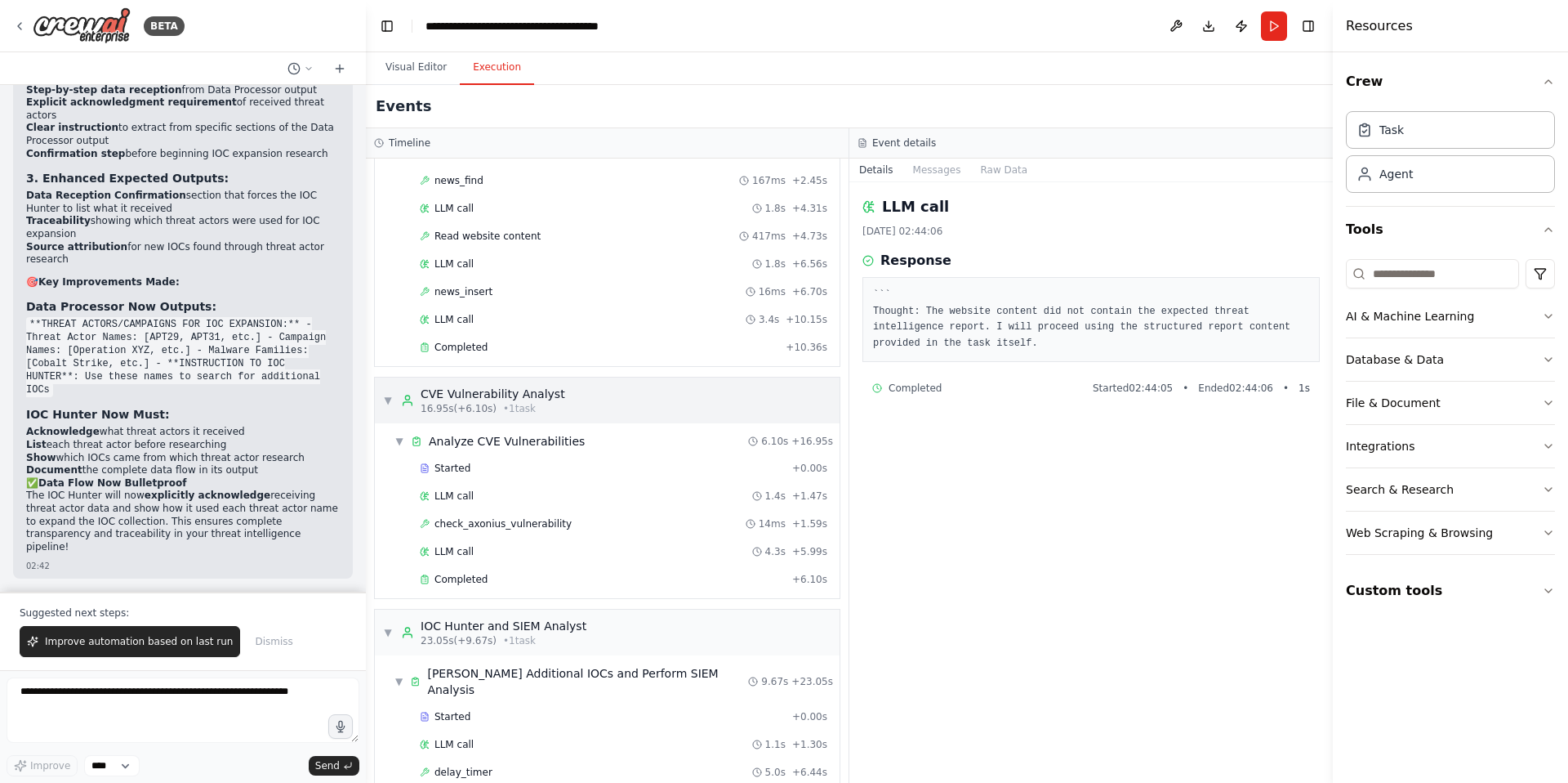
scroll to position [133, 0]
click at [500, 524] on span "check_axonius_vulnerability" at bounding box center [503, 524] width 137 height 13
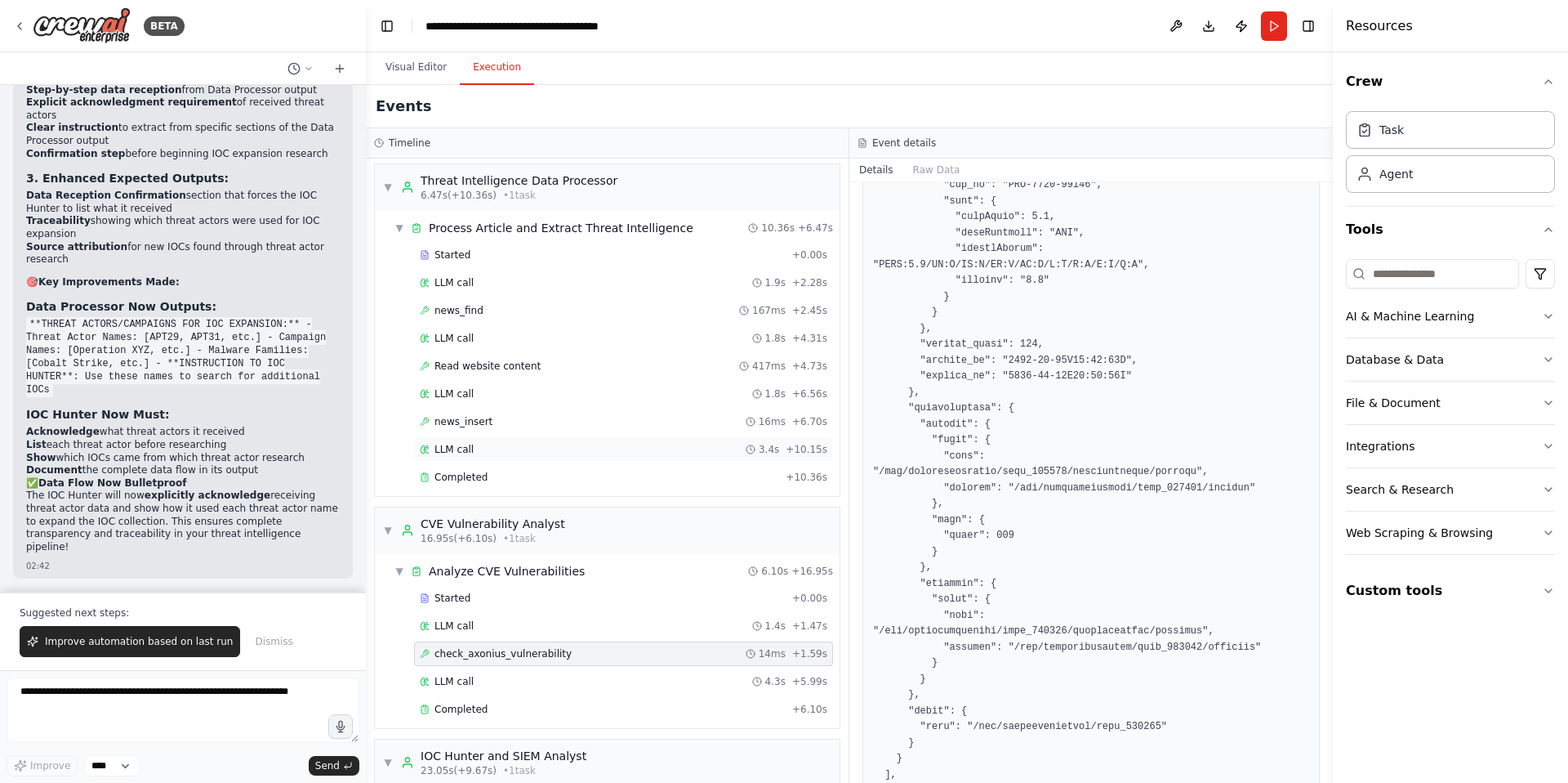
scroll to position [0, 0]
click at [457, 289] on span "LLM call" at bounding box center [454, 285] width 39 height 13
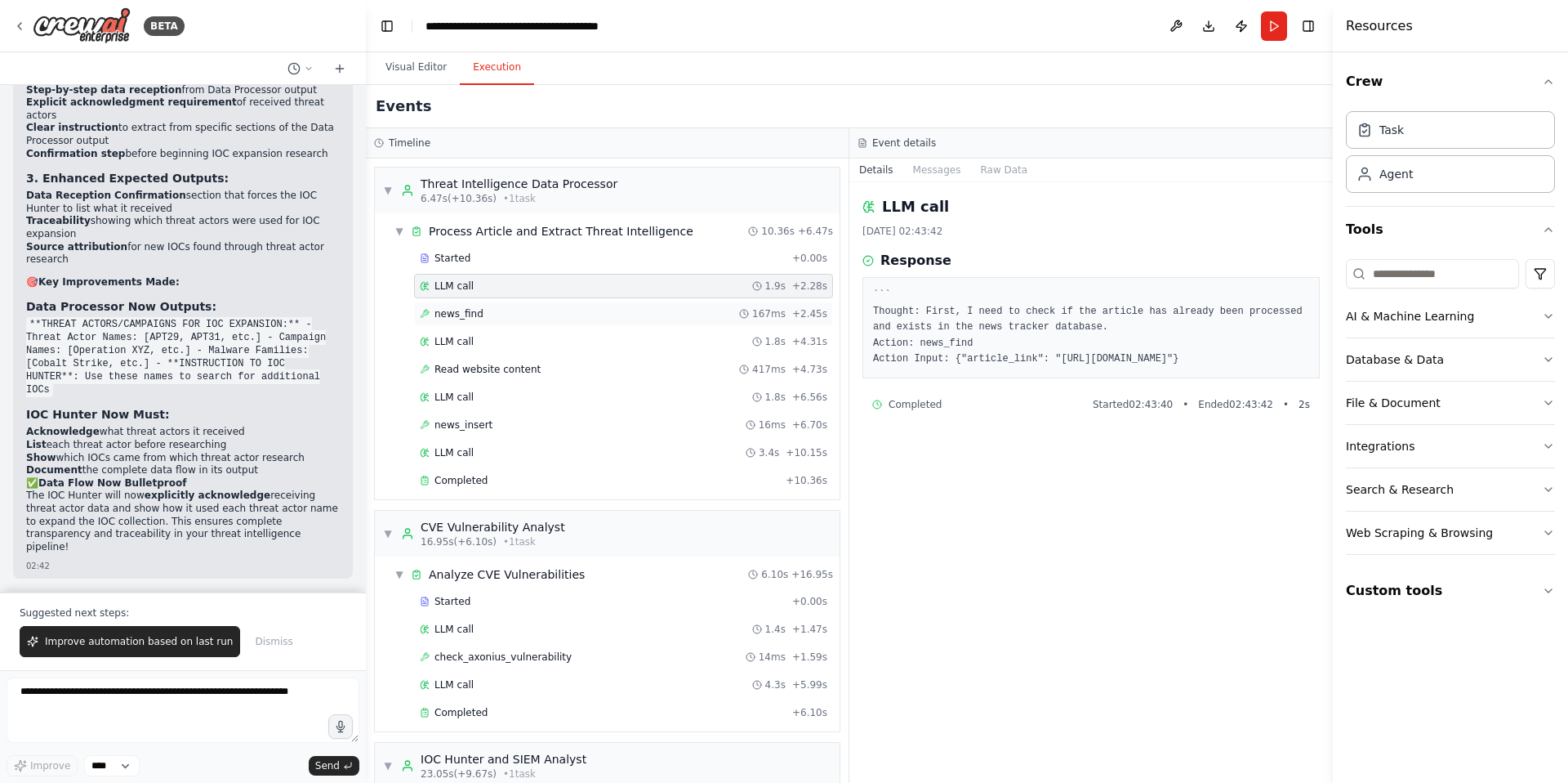
click at [470, 307] on span "news_find" at bounding box center [459, 313] width 49 height 13
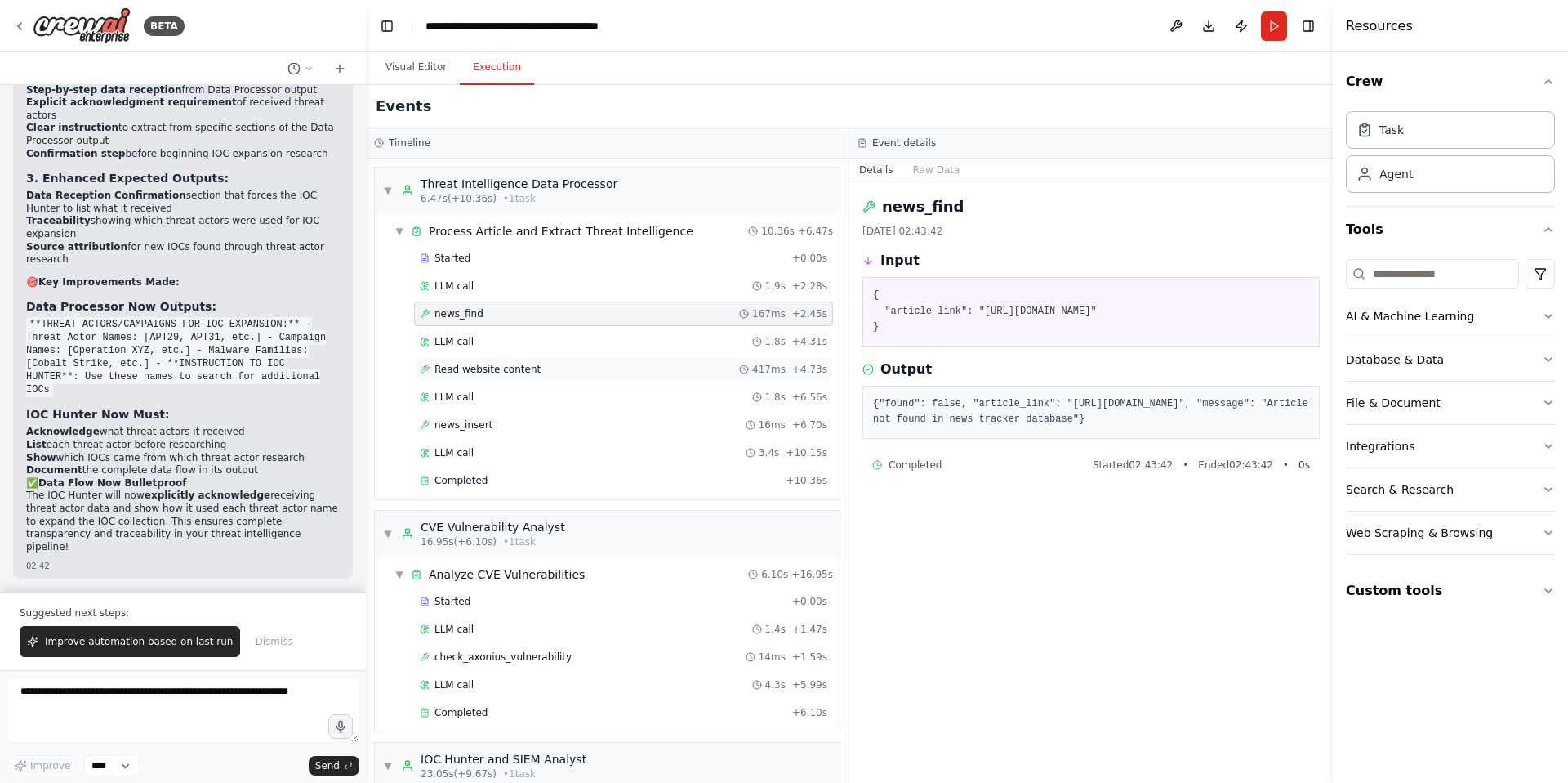
click at [506, 370] on span "Read website content" at bounding box center [488, 369] width 106 height 13
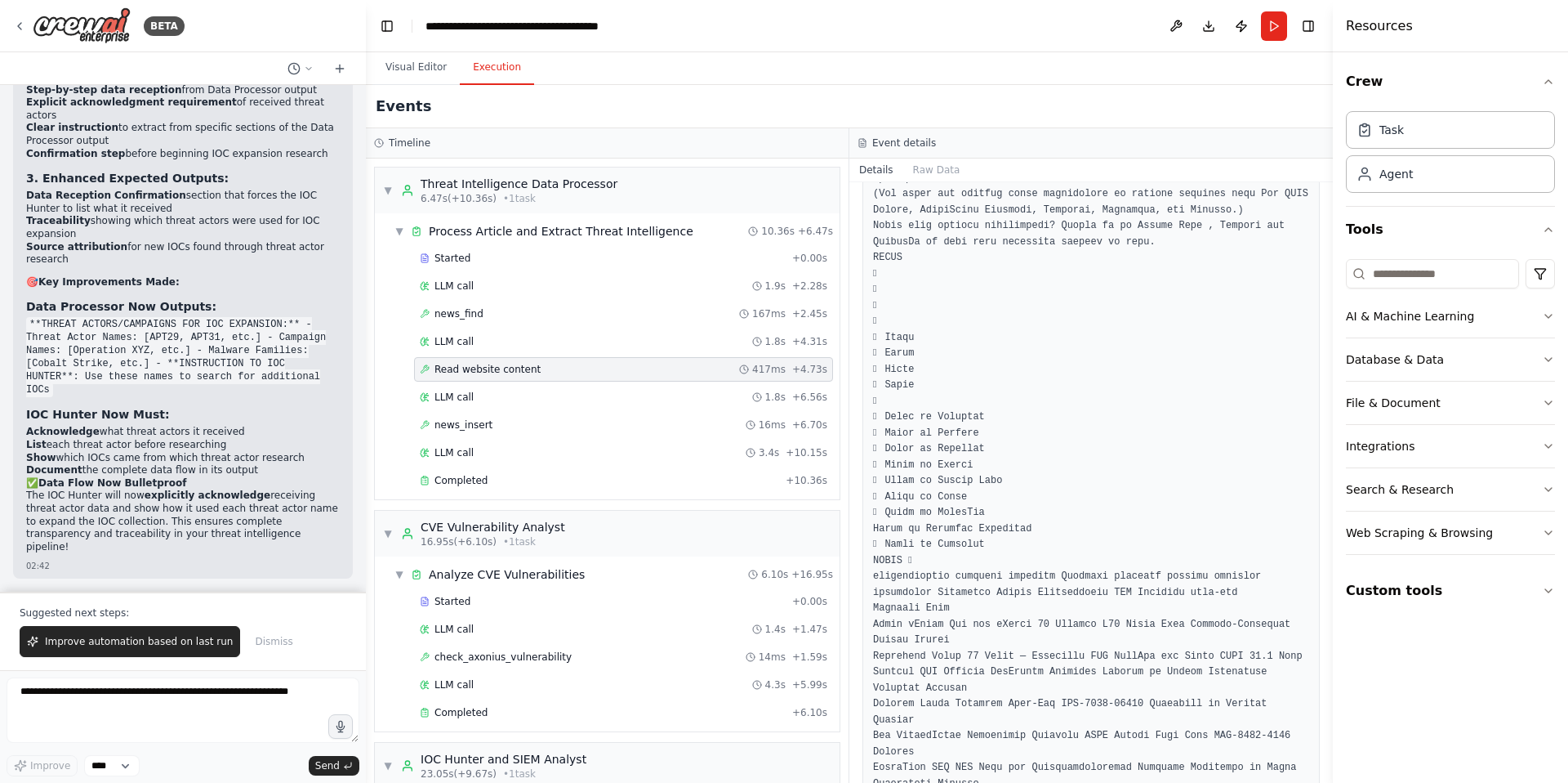
scroll to position [2543, 0]
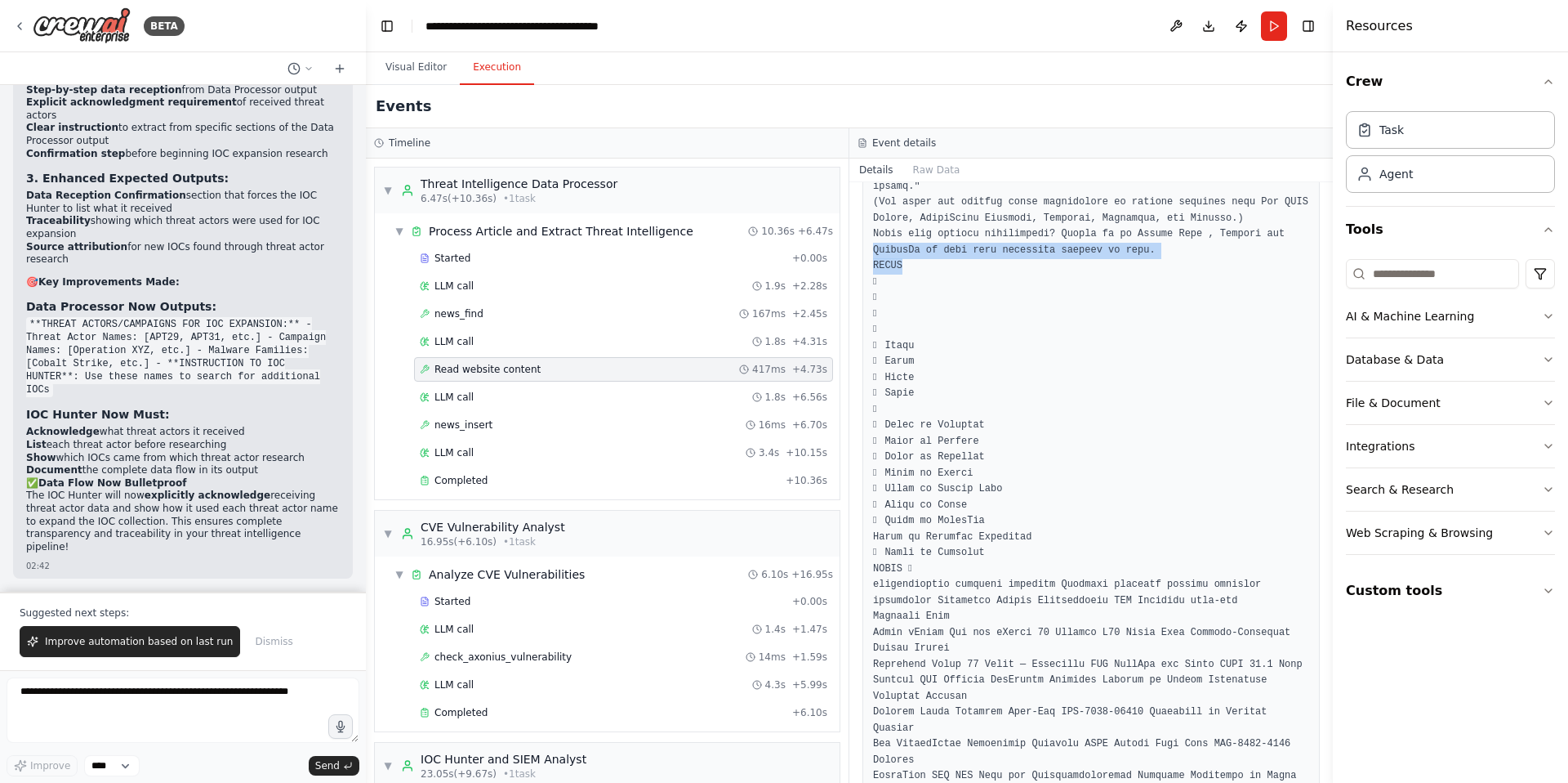
drag, startPoint x: 875, startPoint y: 331, endPoint x: 1164, endPoint y: 348, distance: 289.5
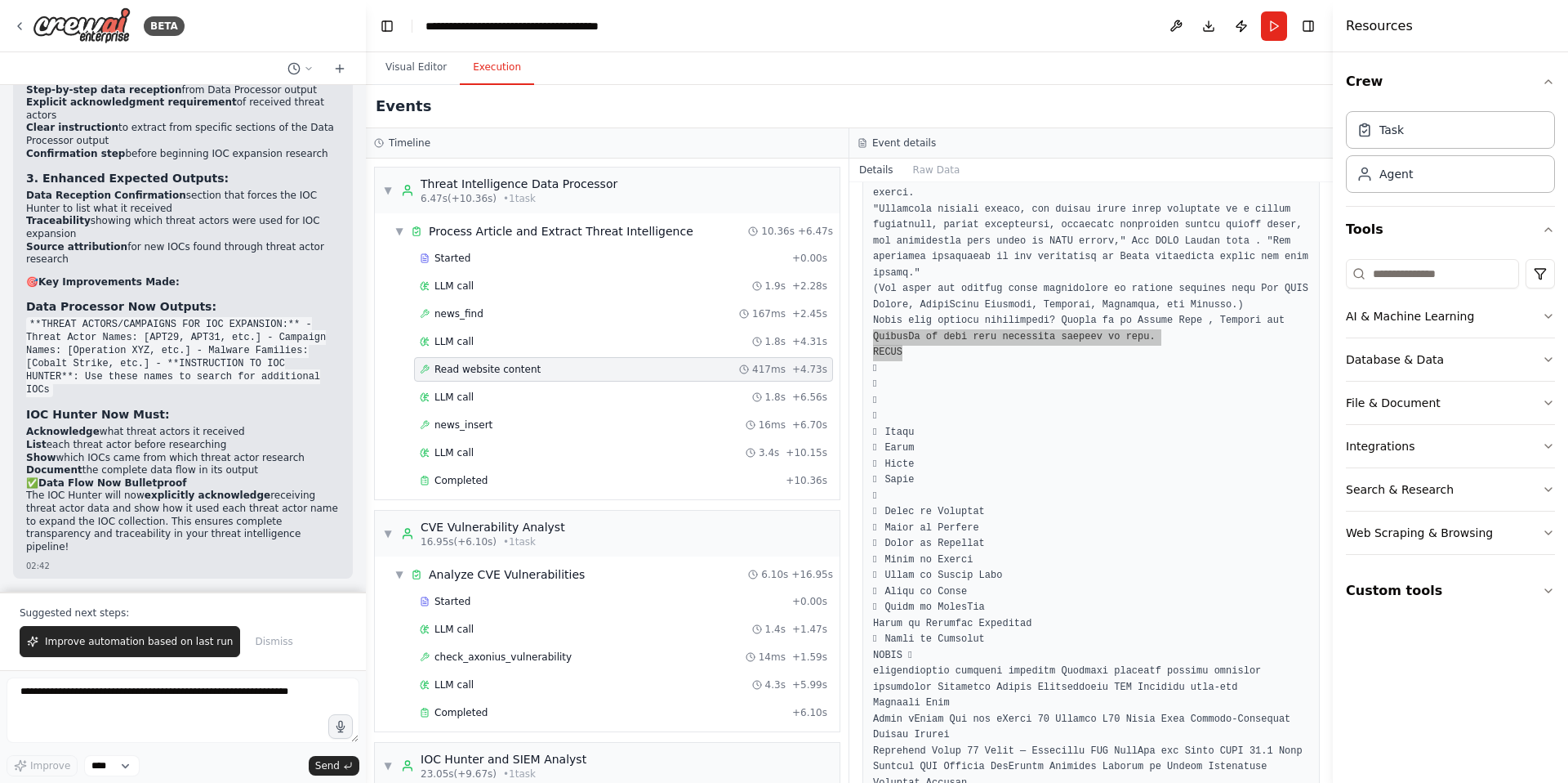
scroll to position [2459, 0]
click at [1004, 431] on pre at bounding box center [1091, 65] width 436 height 4255
drag, startPoint x: 875, startPoint y: 418, endPoint x: 1164, endPoint y: 413, distance: 289.0
click at [1164, 413] on pre at bounding box center [1091, 65] width 436 height 4255
click at [1167, 413] on pre at bounding box center [1091, 65] width 436 height 4255
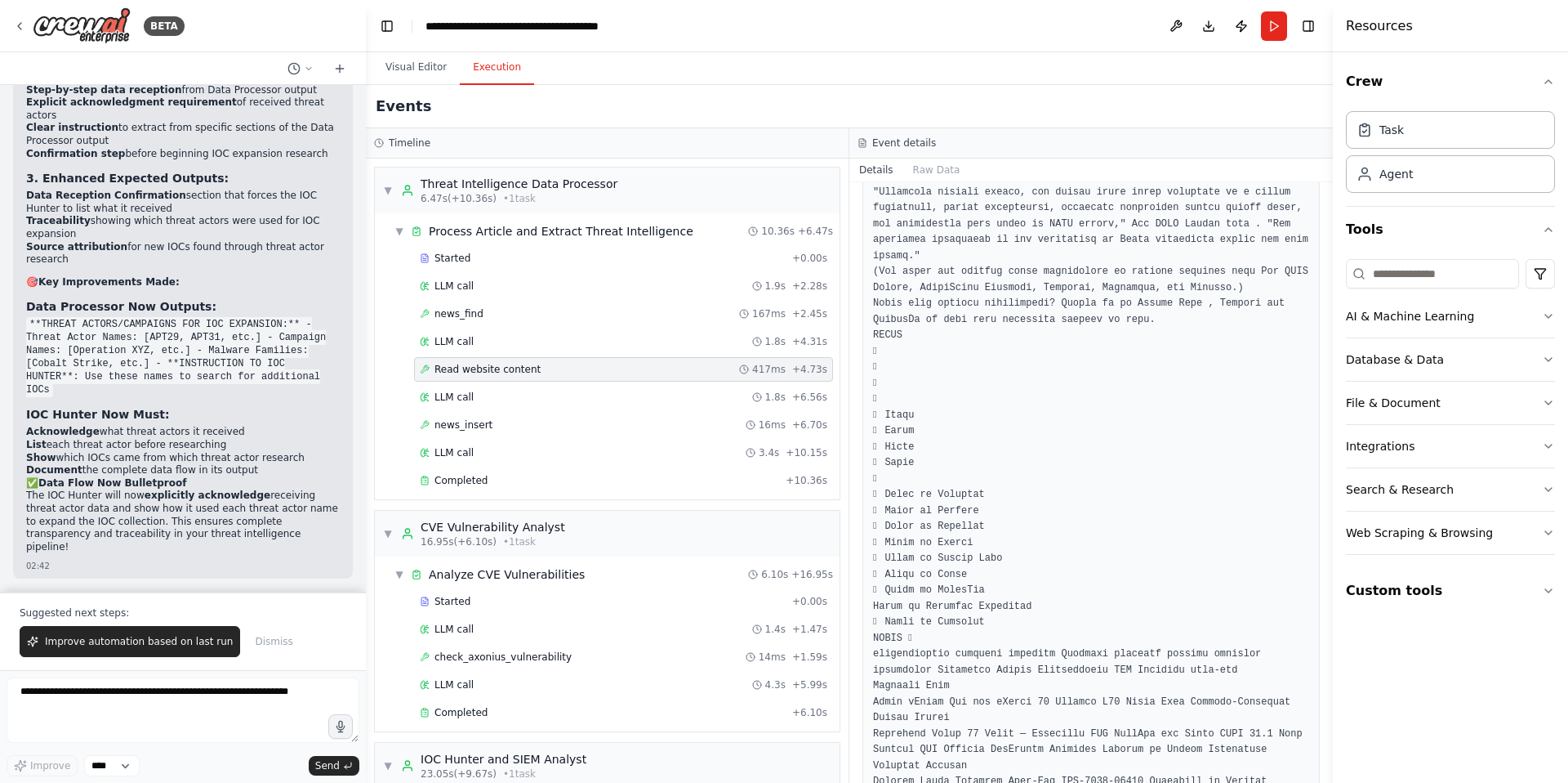
scroll to position [2475, 0]
drag, startPoint x: 615, startPoint y: 187, endPoint x: 422, endPoint y: 188, distance: 193.0
click at [422, 188] on div "▼ Threat Intelligence Data Processor 6.47s (+10.36s) • 1 task" at bounding box center [607, 190] width 465 height 45
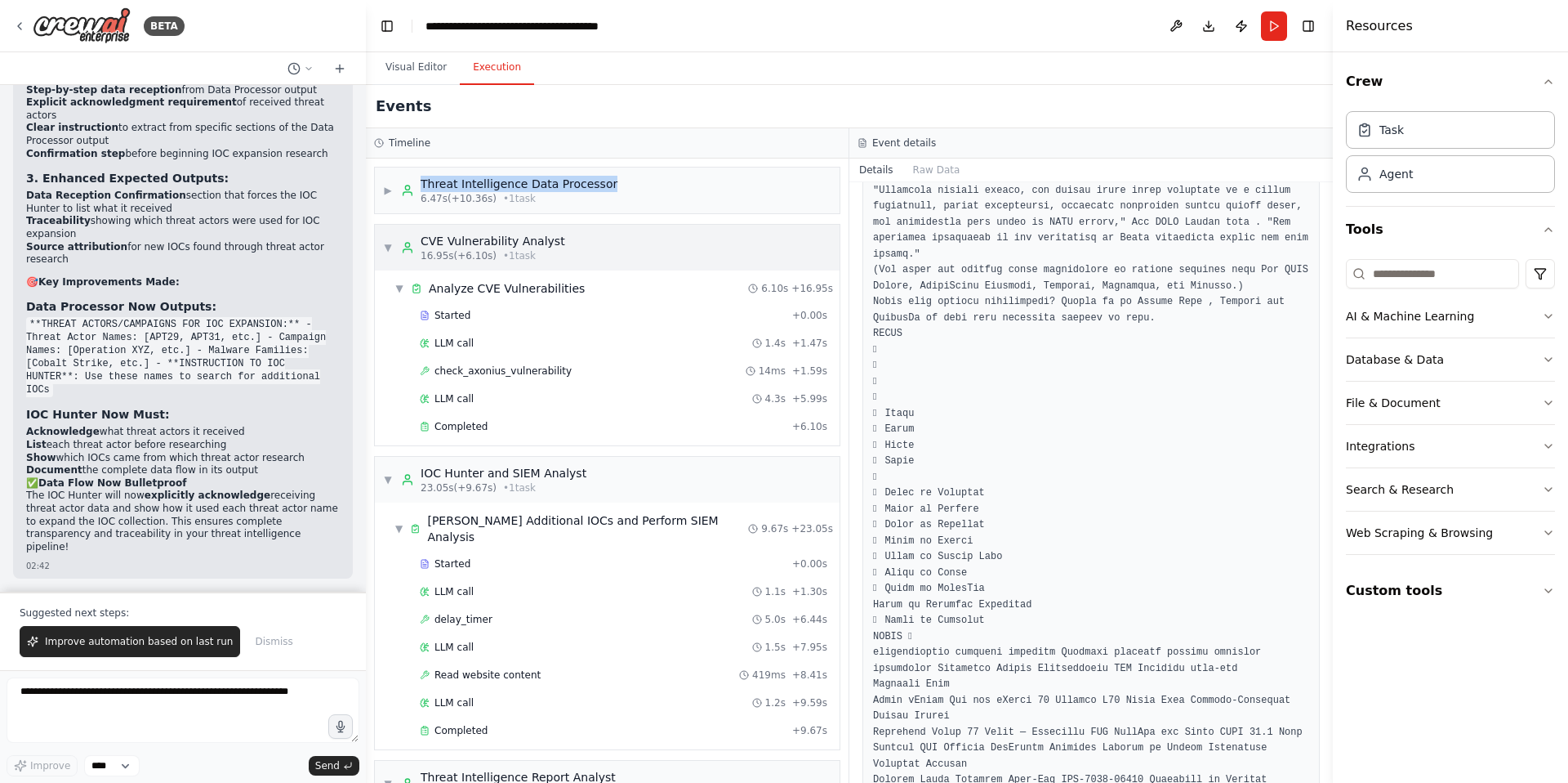
copy div "Threat Intelligence Data Processor"
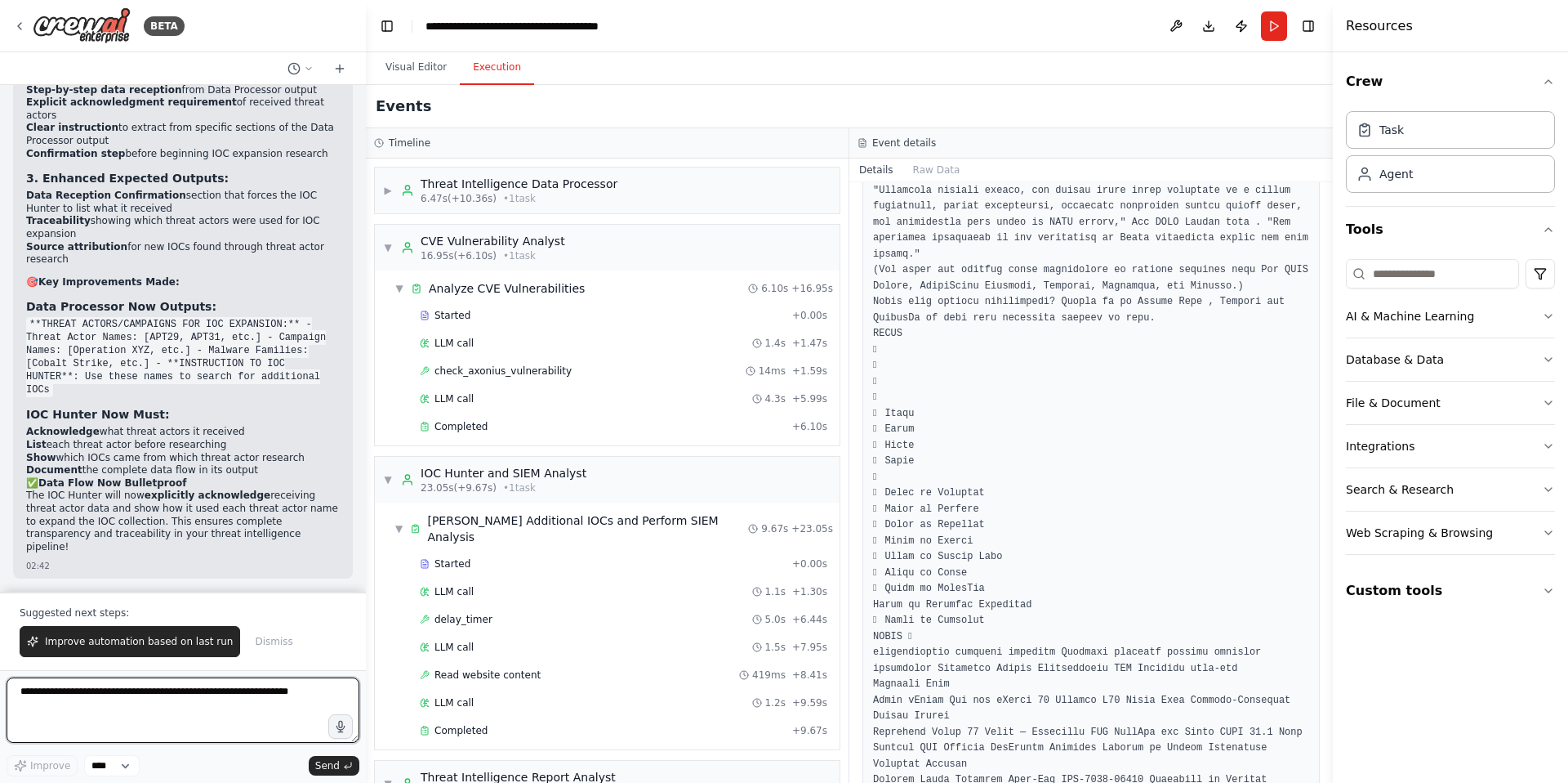
click at [100, 701] on textarea at bounding box center [182, 710] width 353 height 65
paste textarea "**********"
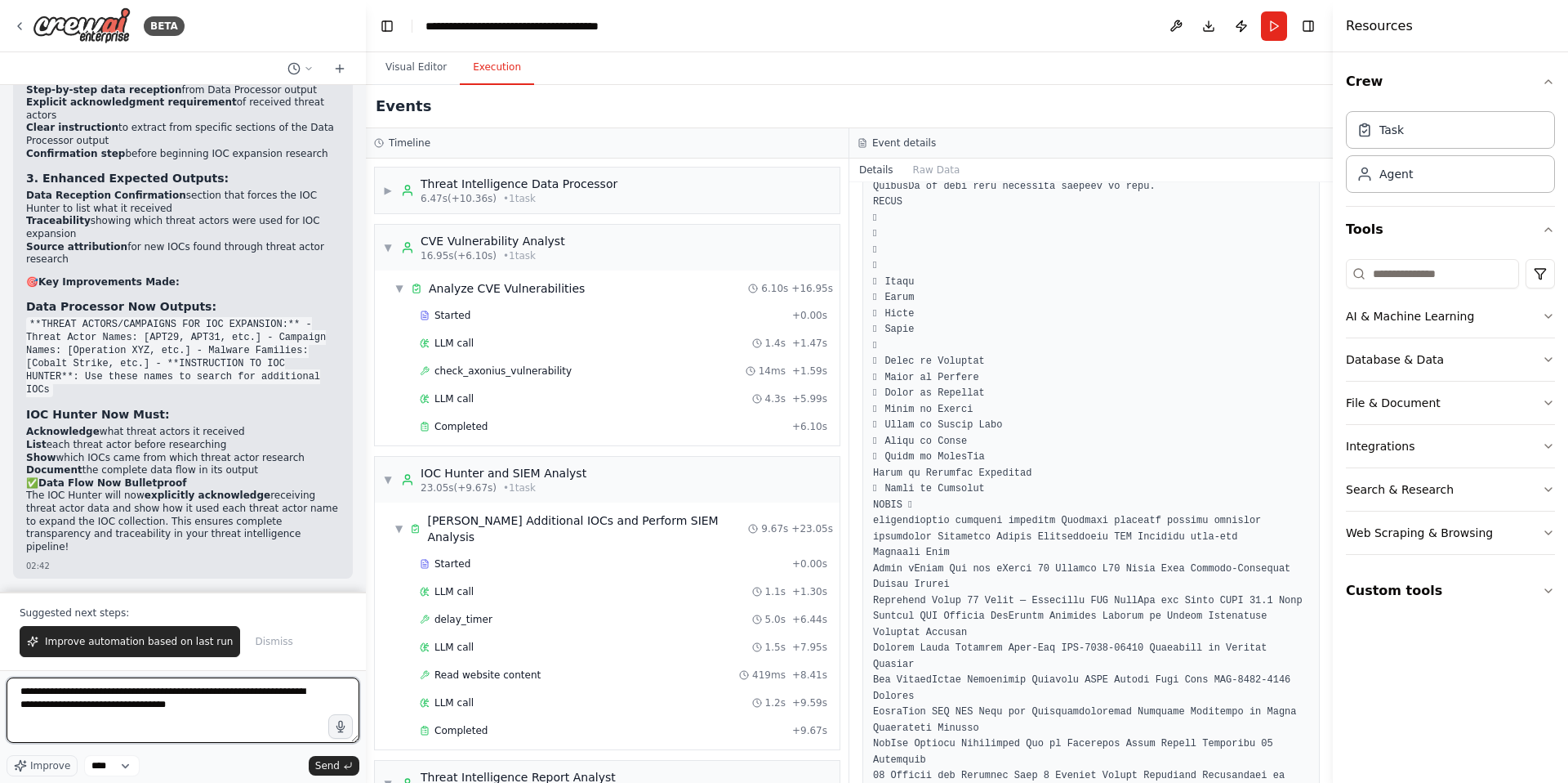
scroll to position [2611, 0]
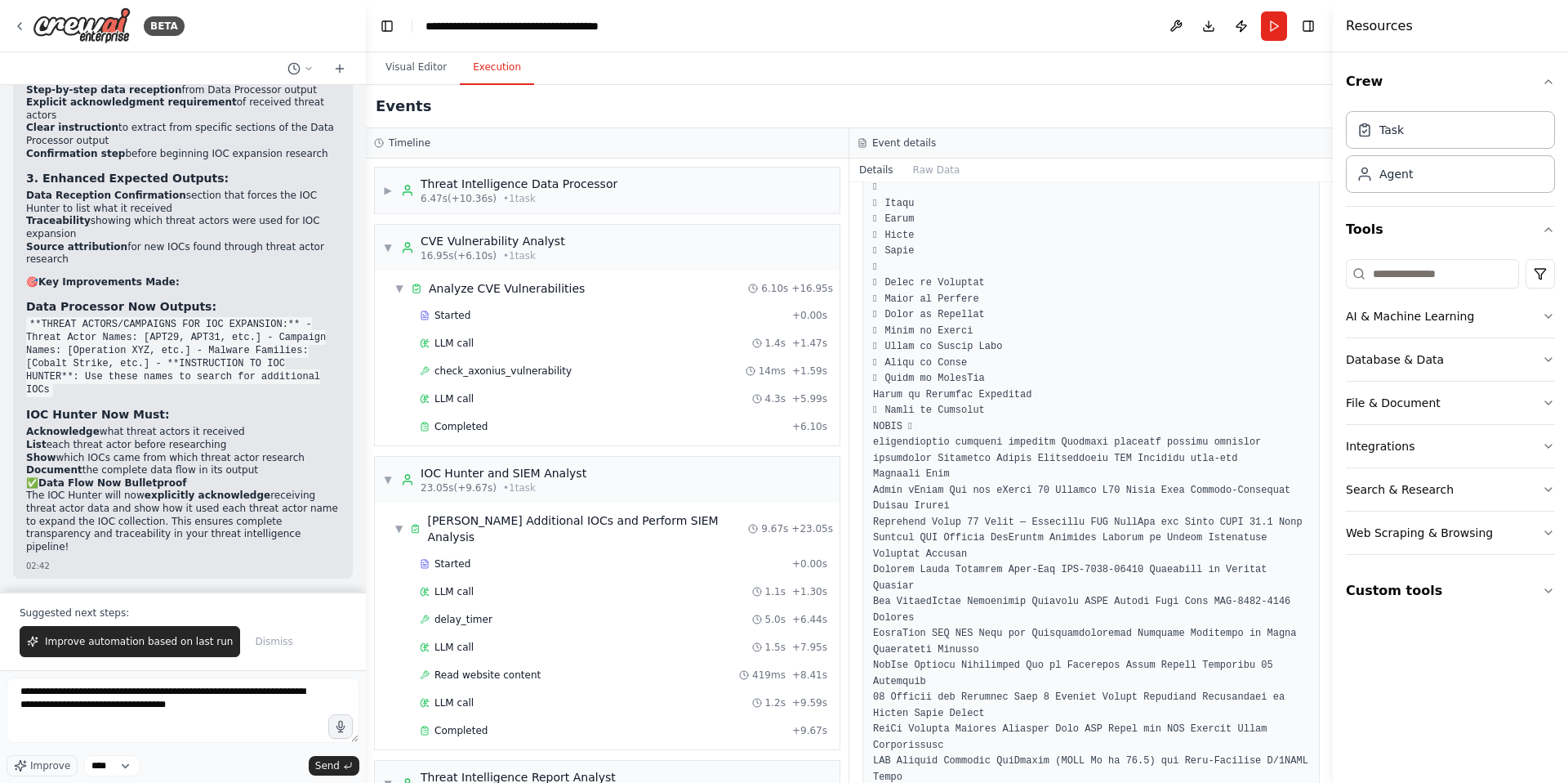
scroll to position [2714, 0]
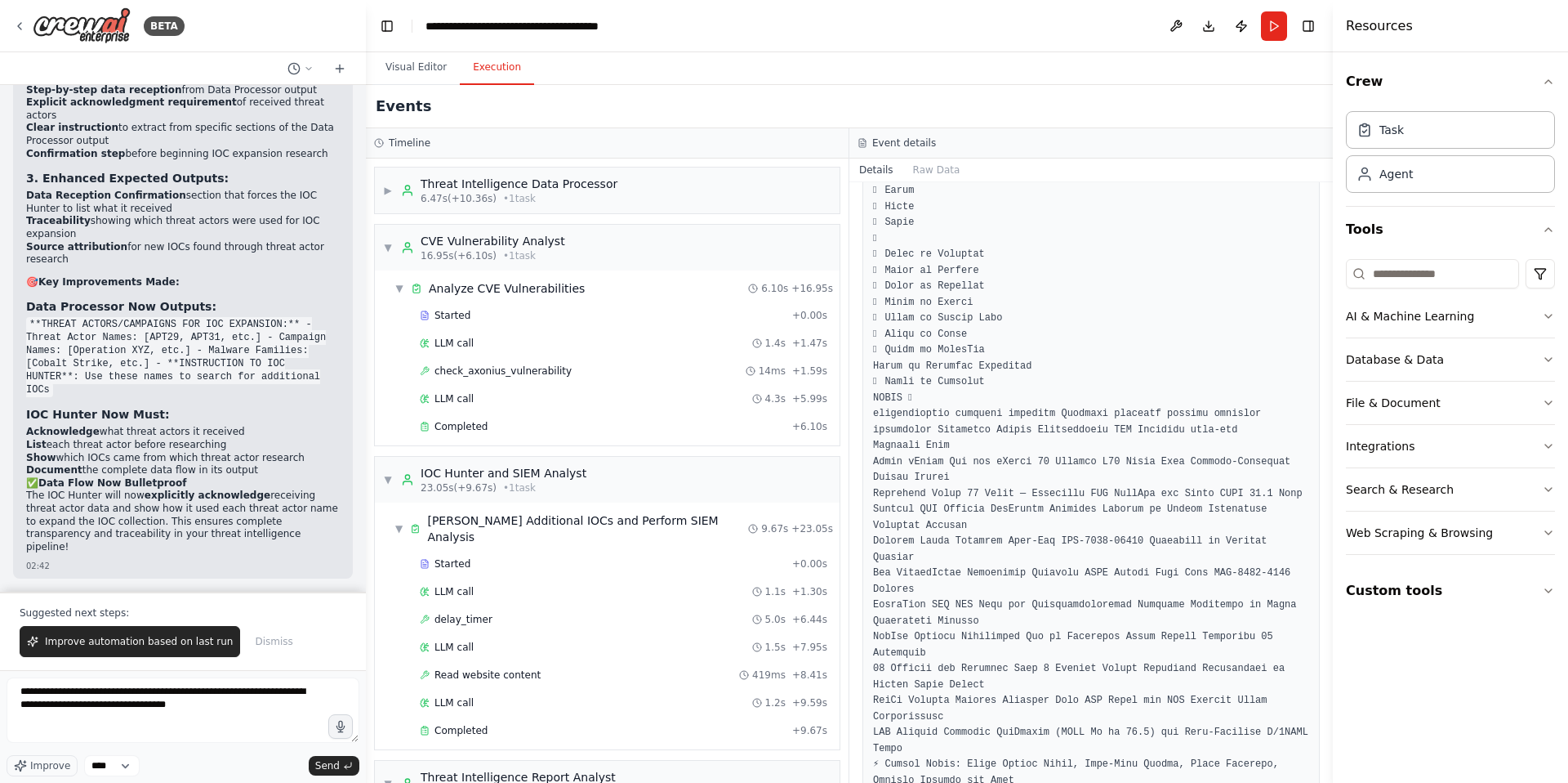
click at [254, 705] on textarea "**********" at bounding box center [182, 710] width 353 height 65
drag, startPoint x: 955, startPoint y: 526, endPoint x: 875, endPoint y: 527, distance: 80.0
copy pre "Trending News"
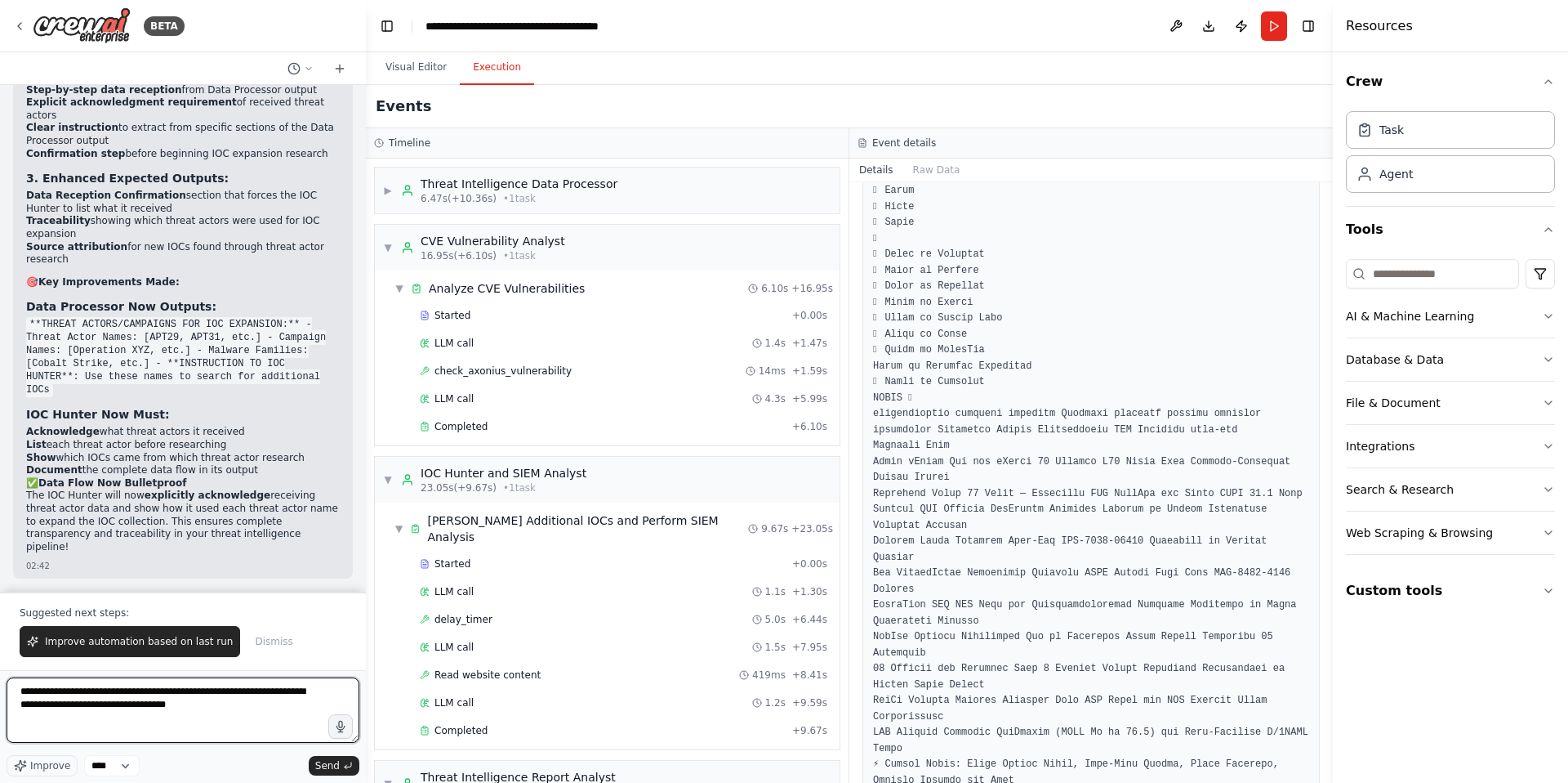
click at [244, 707] on textarea "**********" at bounding box center [182, 710] width 353 height 65
paste textarea "**********"
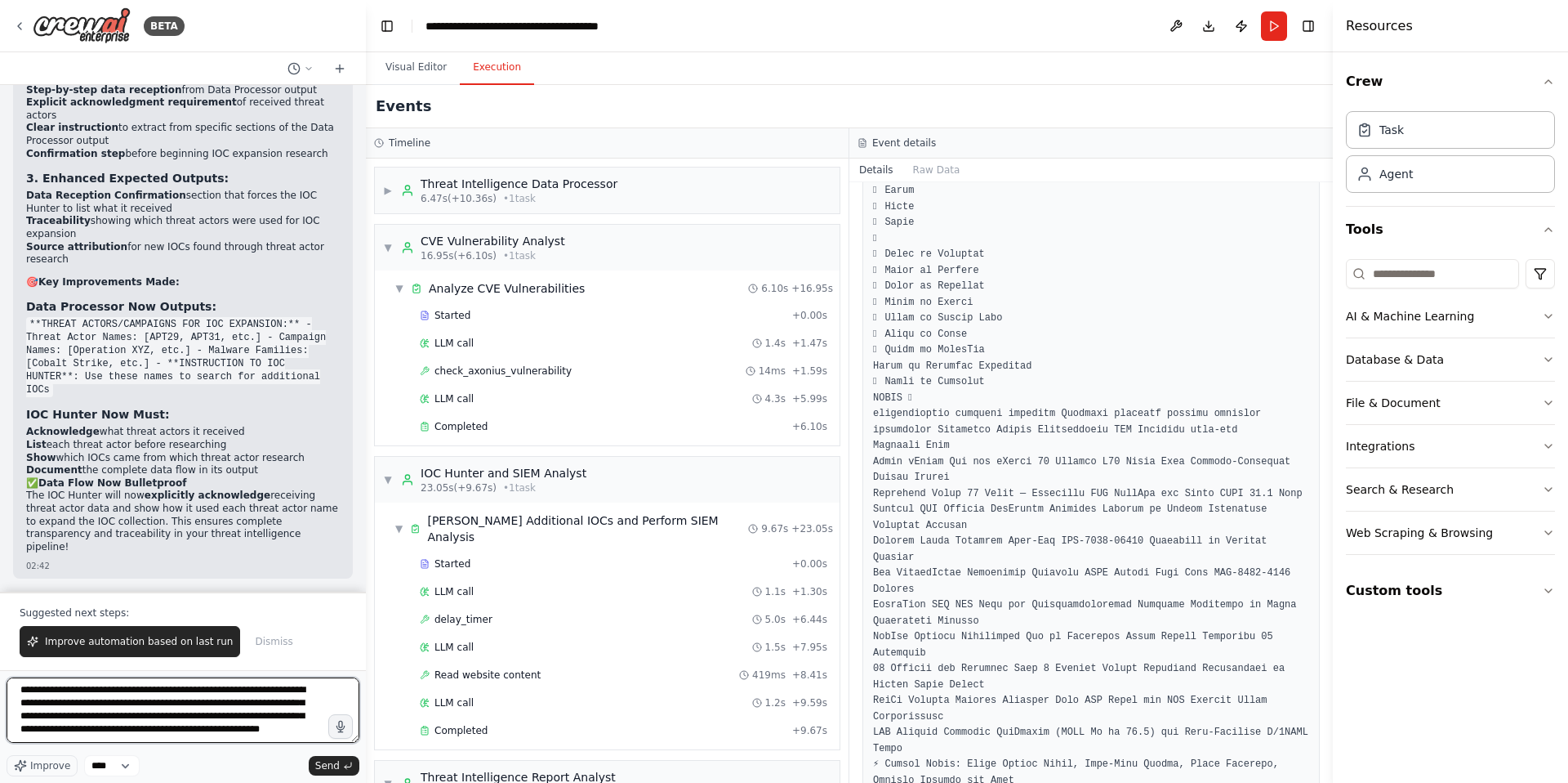
type textarea "**********"
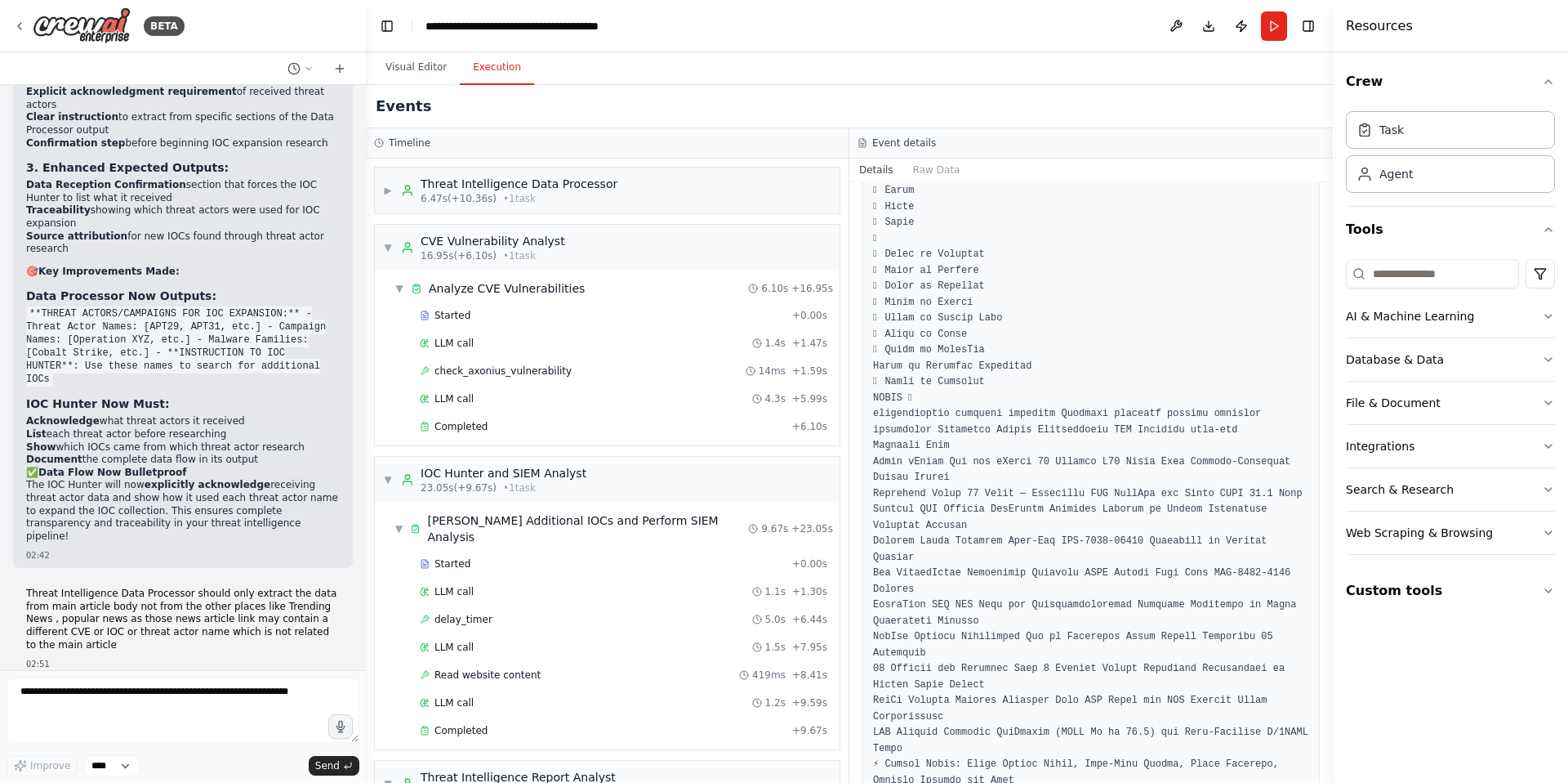
scroll to position [21449, 0]
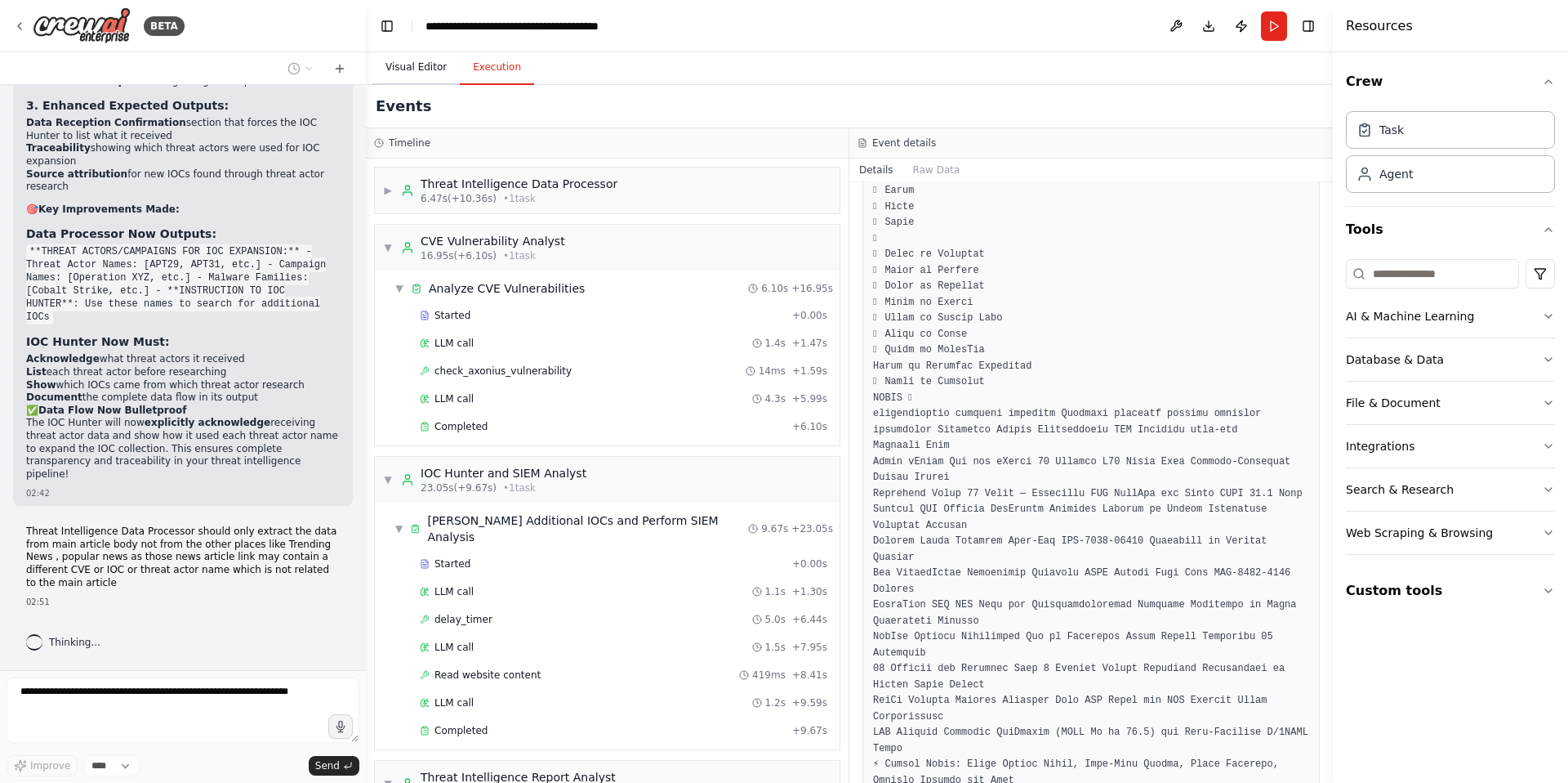
click at [417, 59] on button "Visual Editor" at bounding box center [416, 67] width 87 height 34
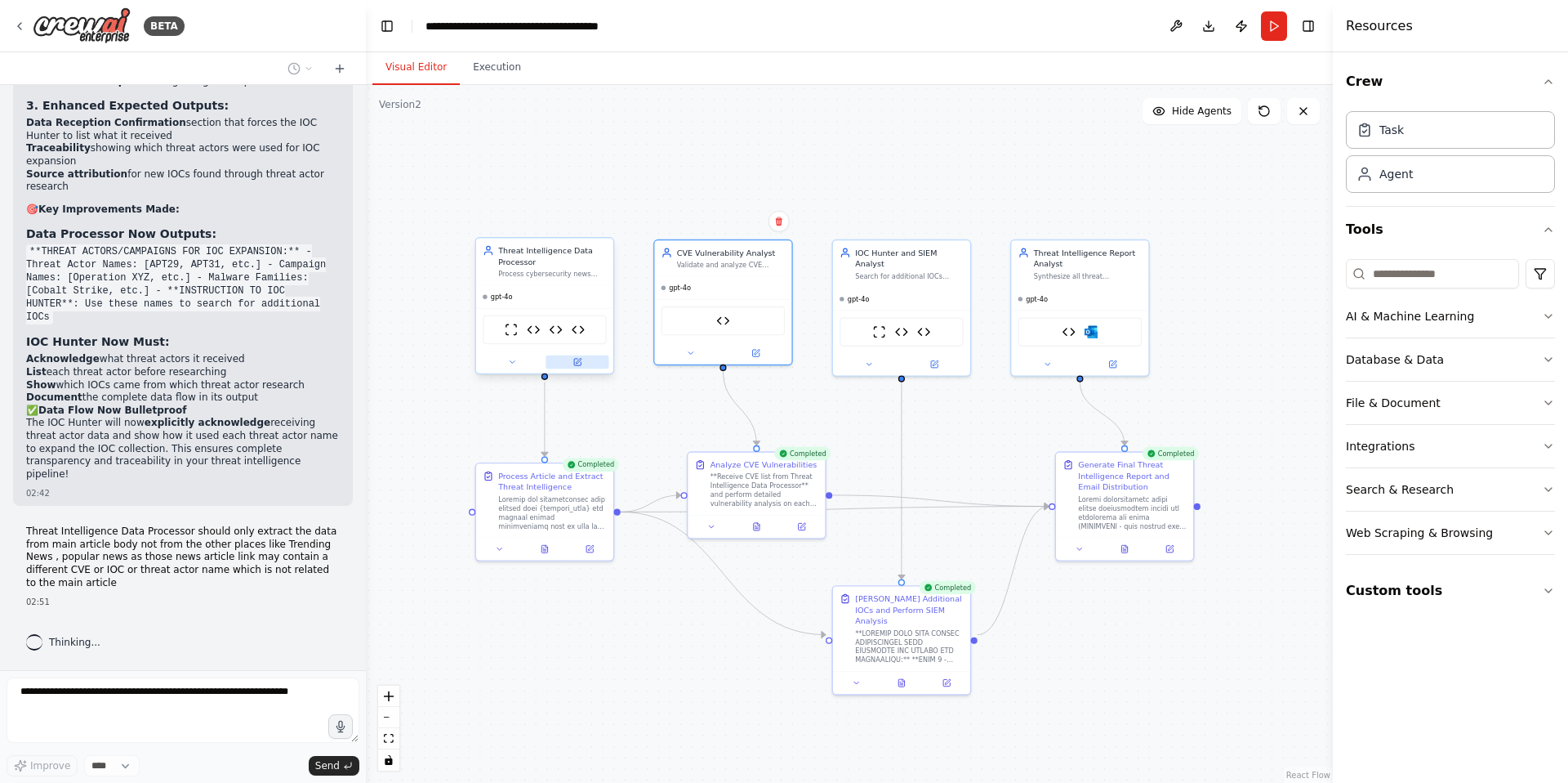
click at [578, 359] on icon at bounding box center [579, 360] width 5 height 5
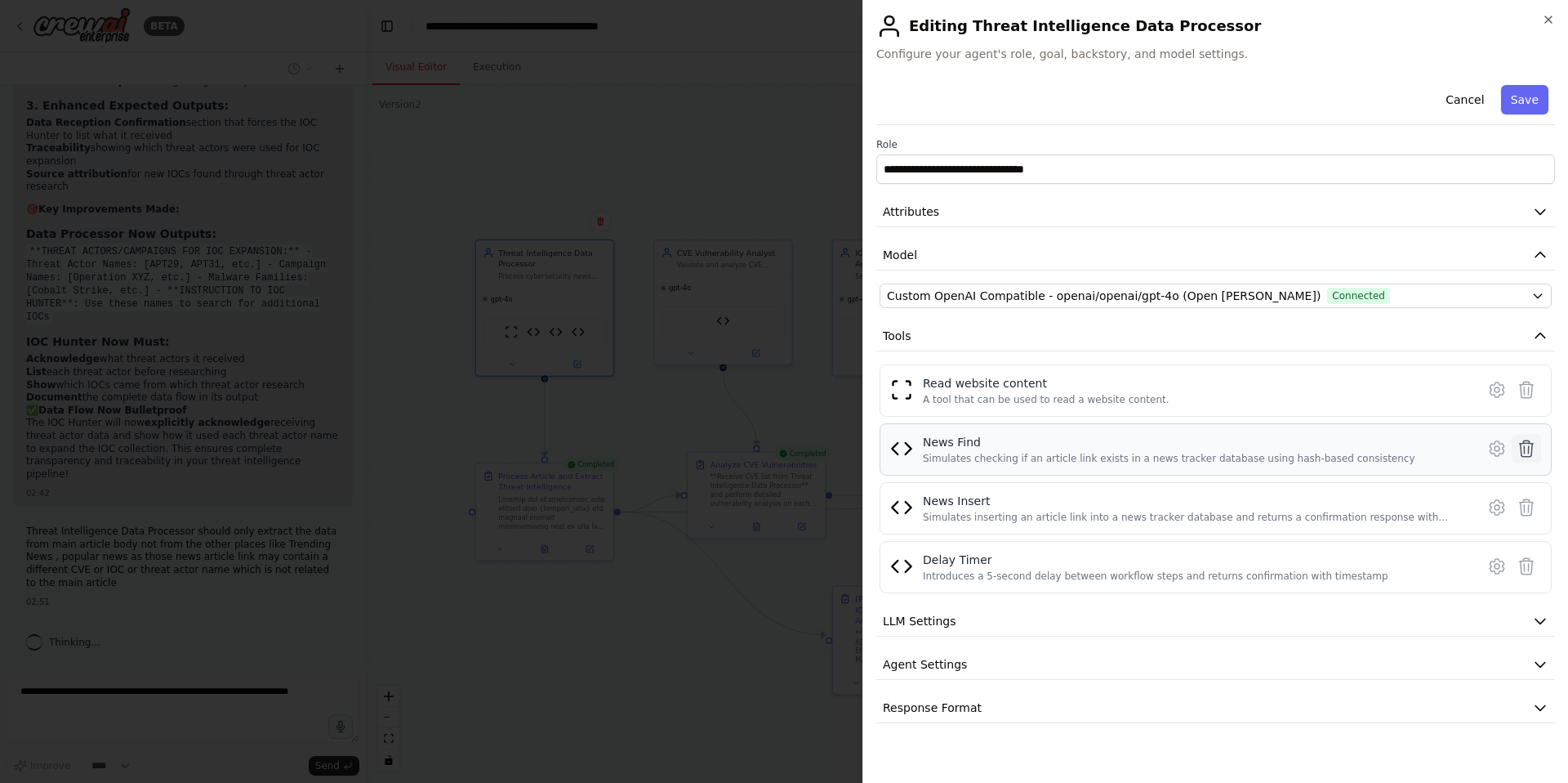
click at [1526, 451] on icon at bounding box center [1526, 448] width 19 height 19
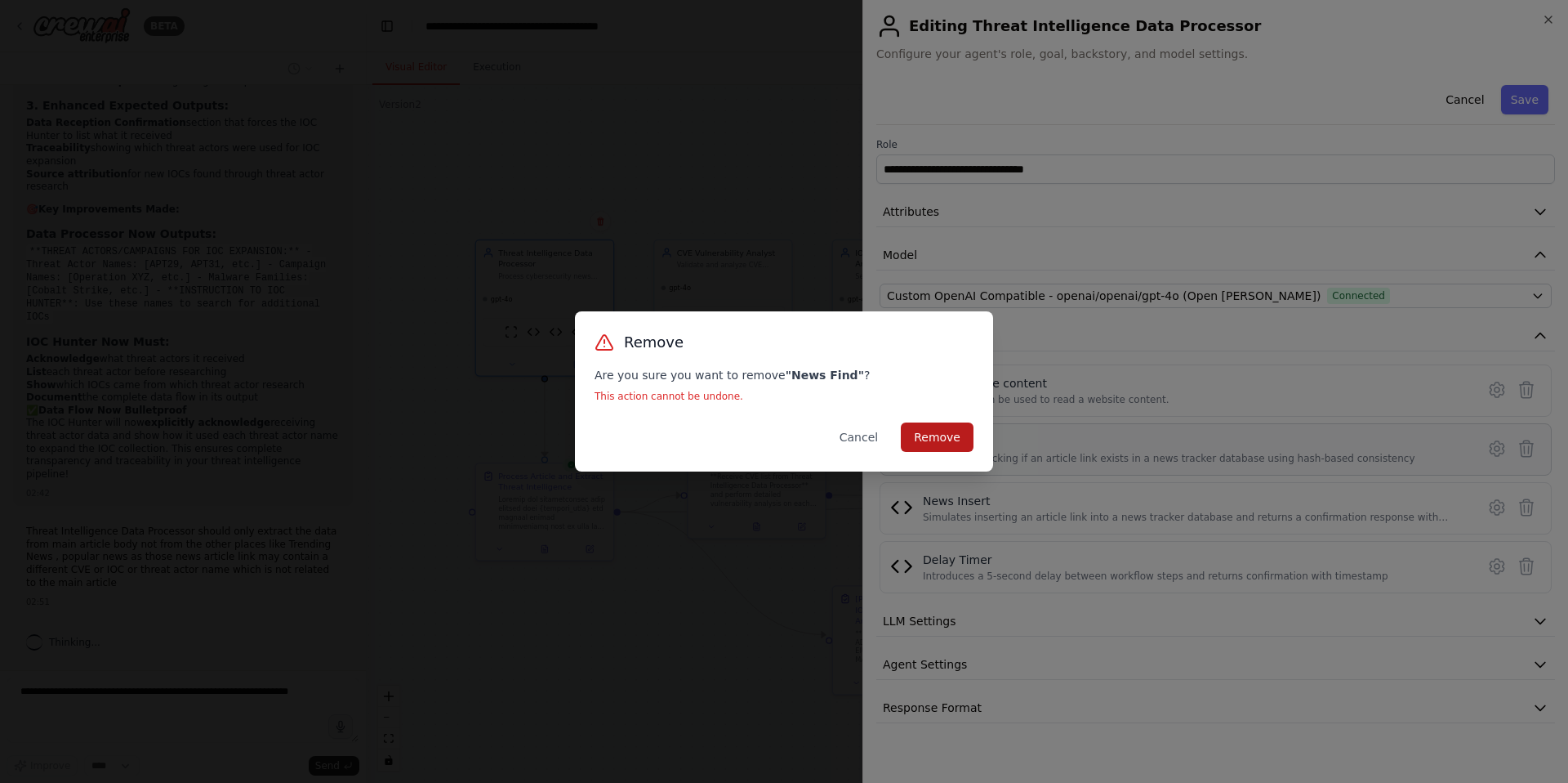
click at [965, 442] on button "Remove" at bounding box center [937, 437] width 72 height 30
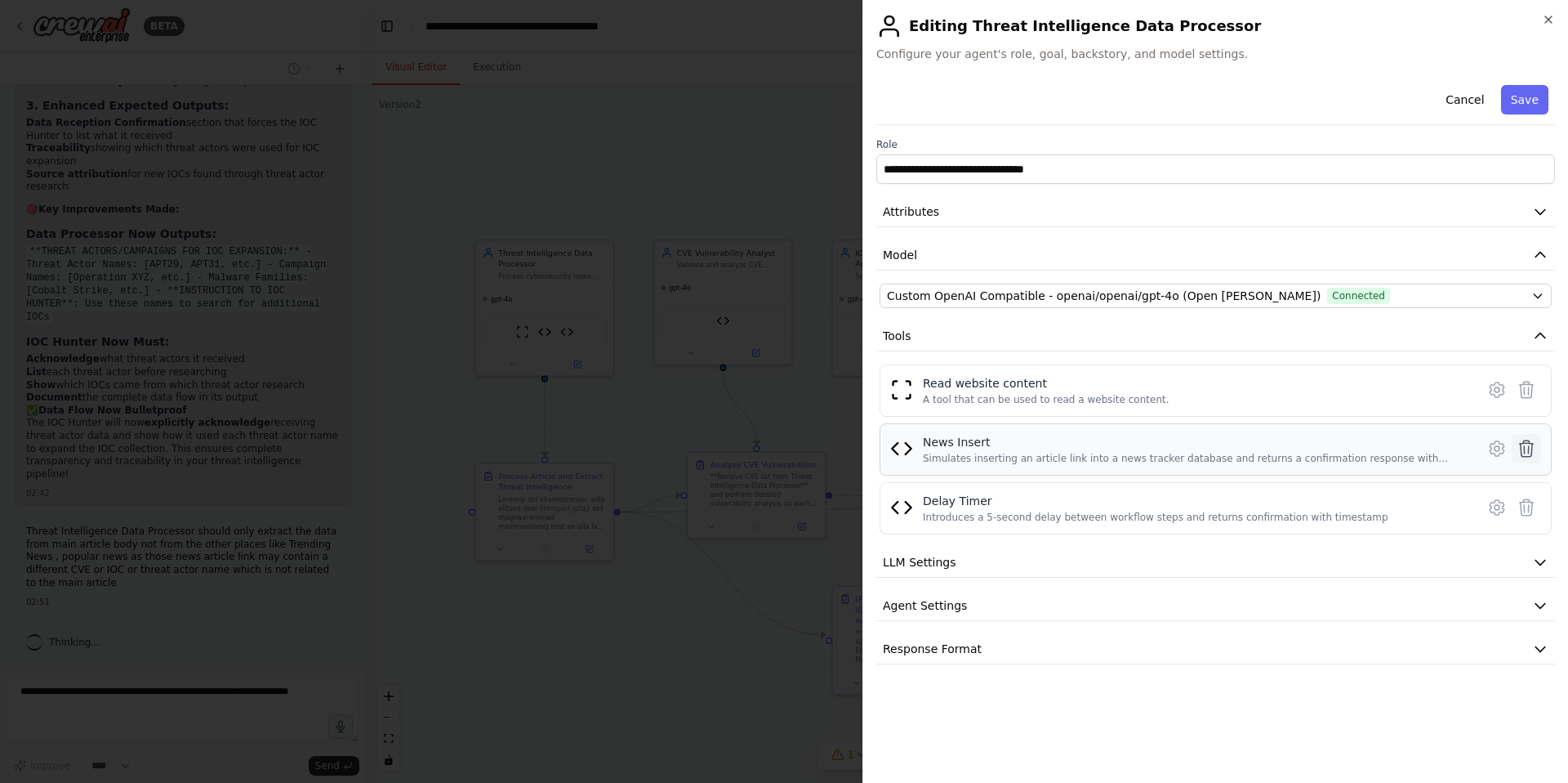
click at [1522, 449] on icon at bounding box center [1526, 448] width 19 height 19
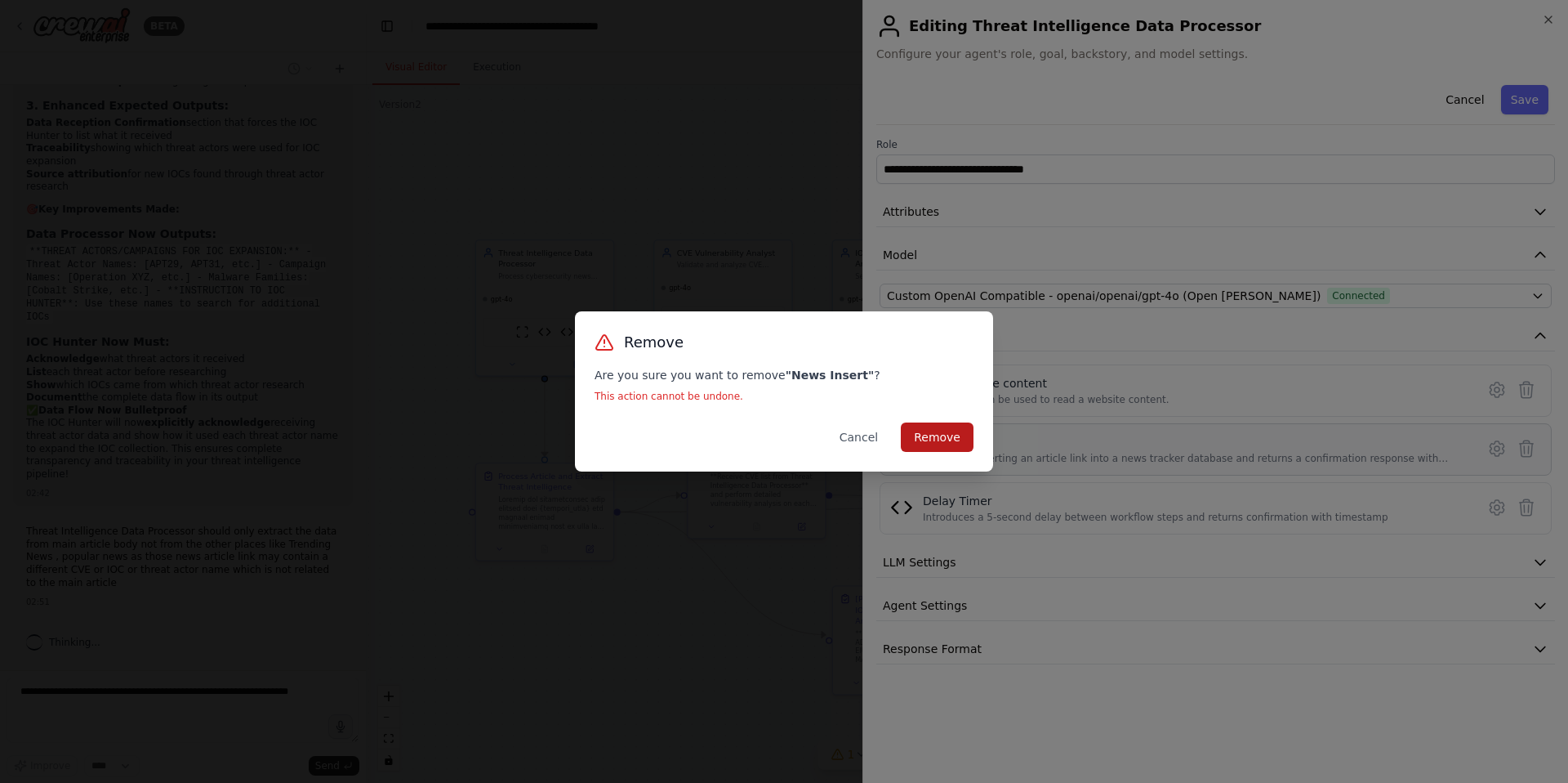
click at [927, 442] on button "Remove" at bounding box center [937, 437] width 72 height 30
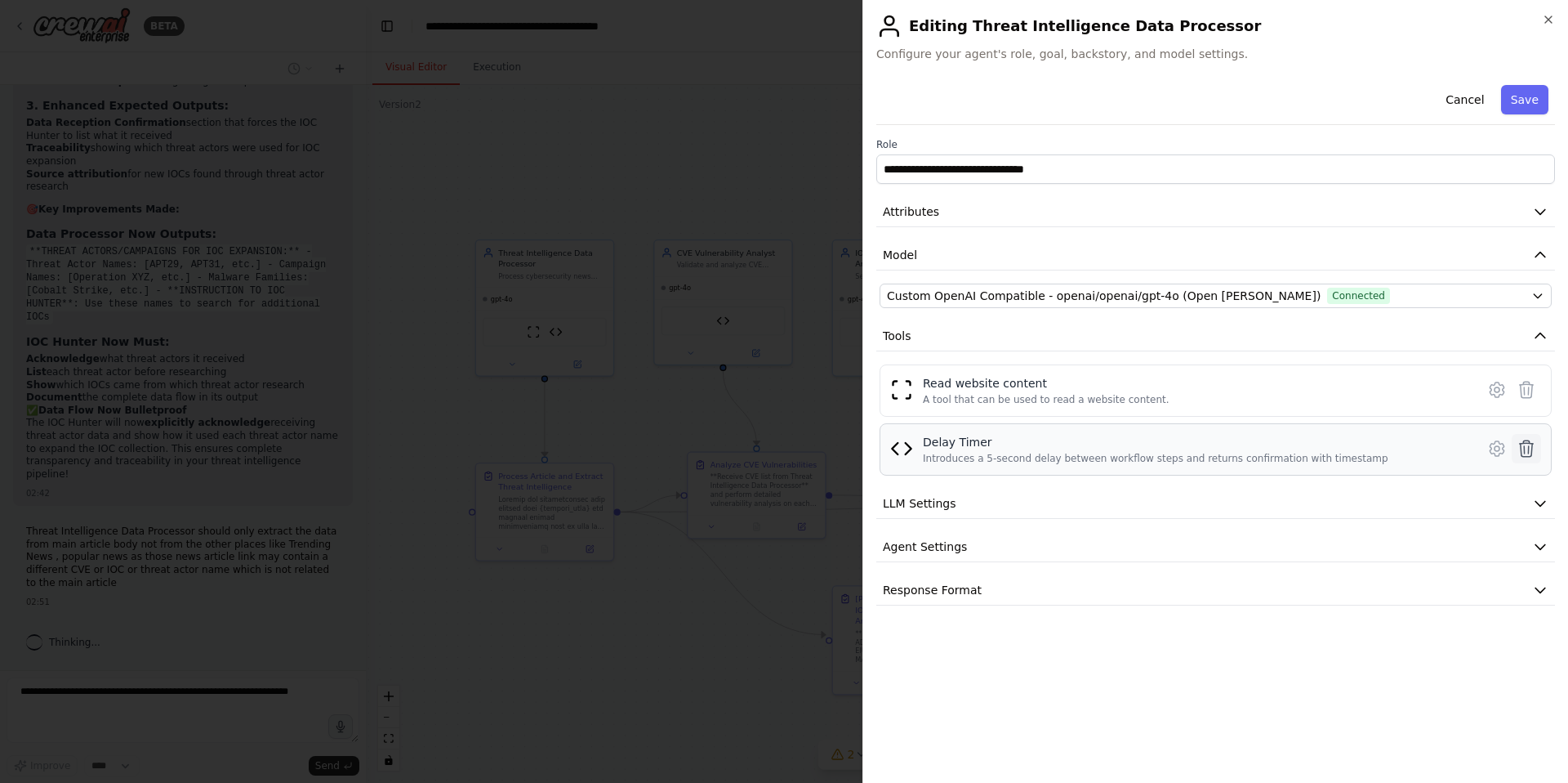
click at [1527, 449] on icon at bounding box center [1526, 448] width 19 height 19
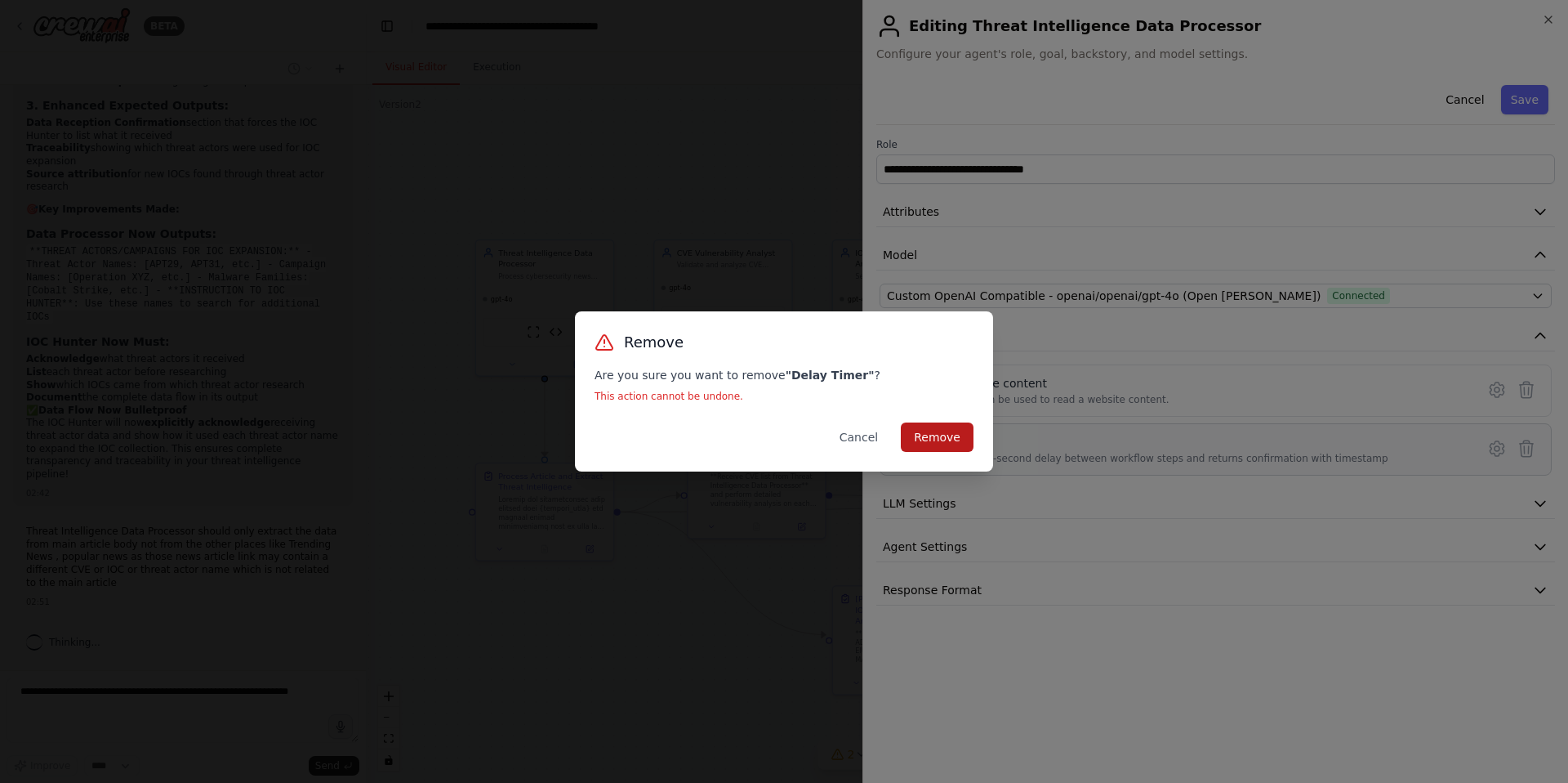
click at [946, 434] on button "Remove" at bounding box center [937, 437] width 72 height 30
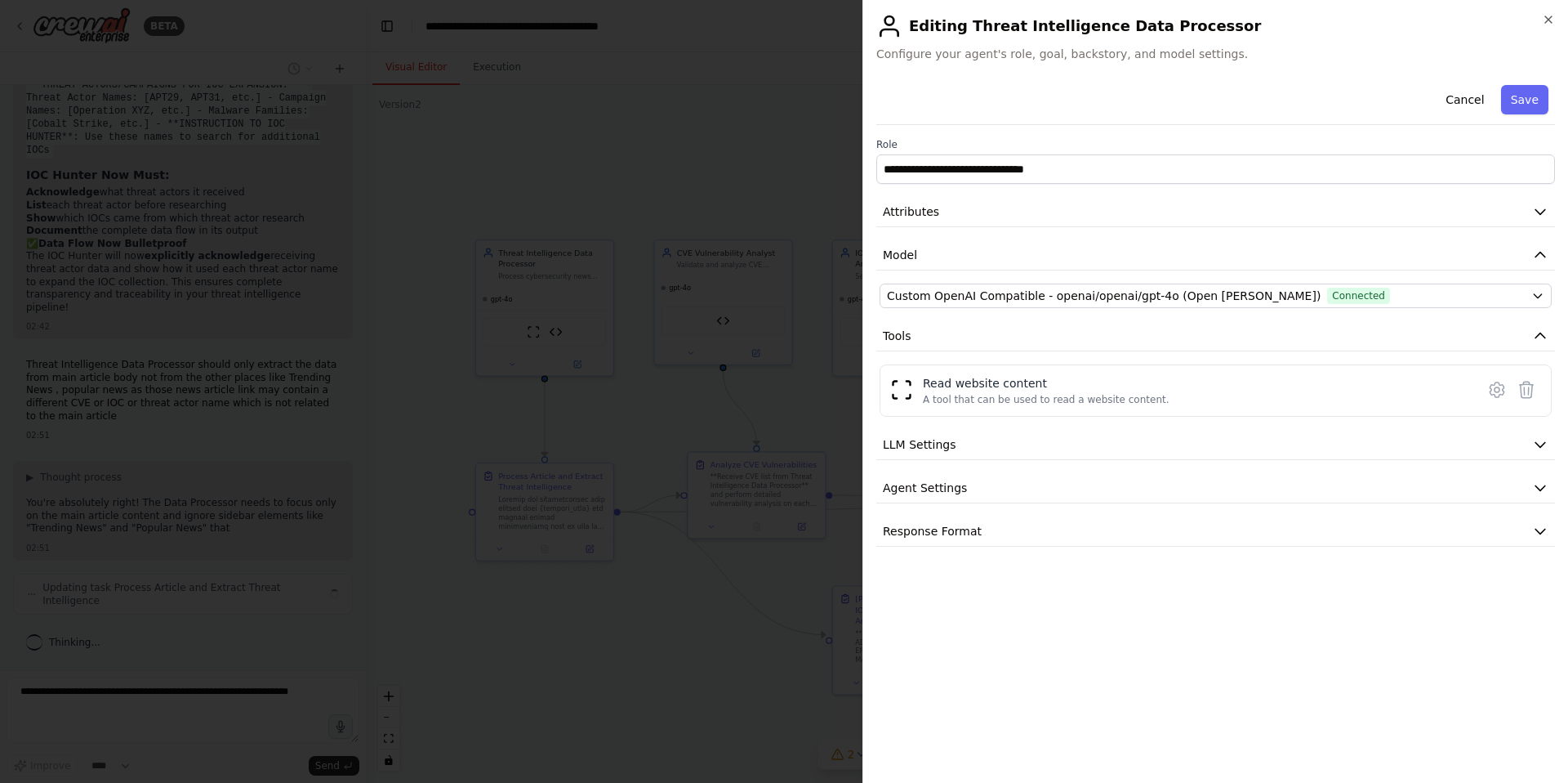
scroll to position [21628, 0]
click at [1536, 98] on button "Save" at bounding box center [1524, 99] width 47 height 30
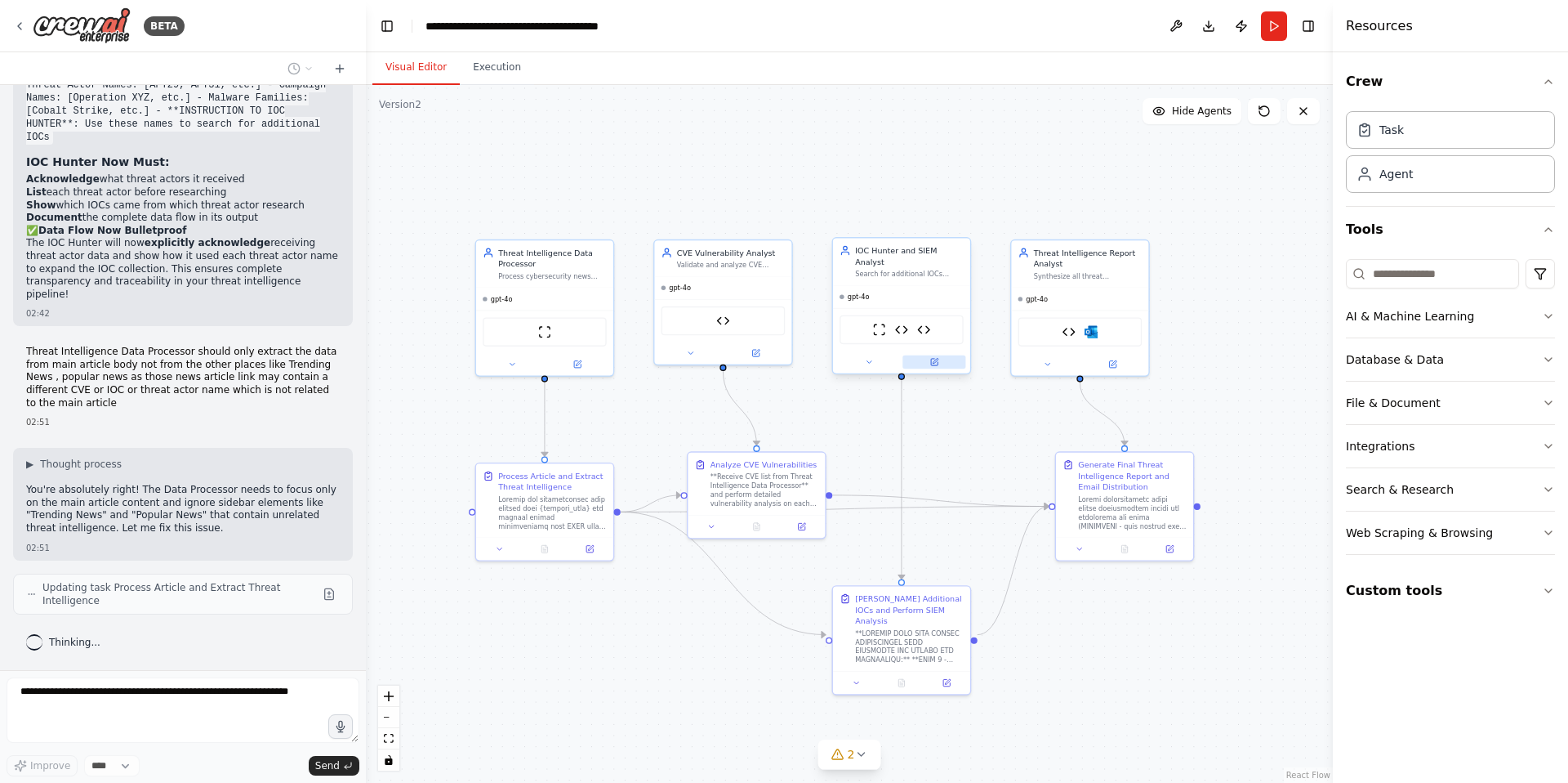
click at [933, 357] on icon at bounding box center [935, 360] width 5 height 5
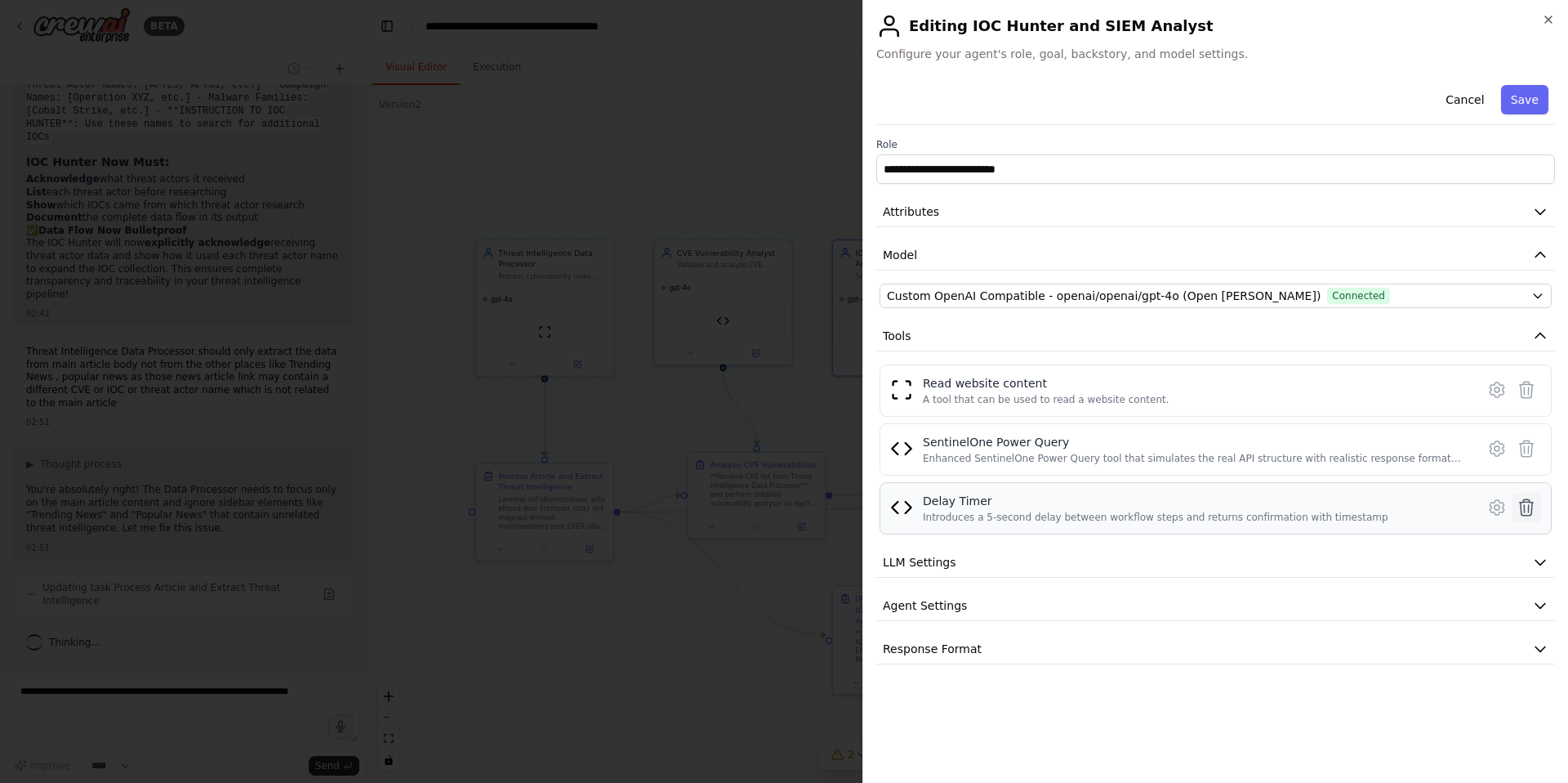
click at [1525, 504] on icon at bounding box center [1526, 507] width 19 height 19
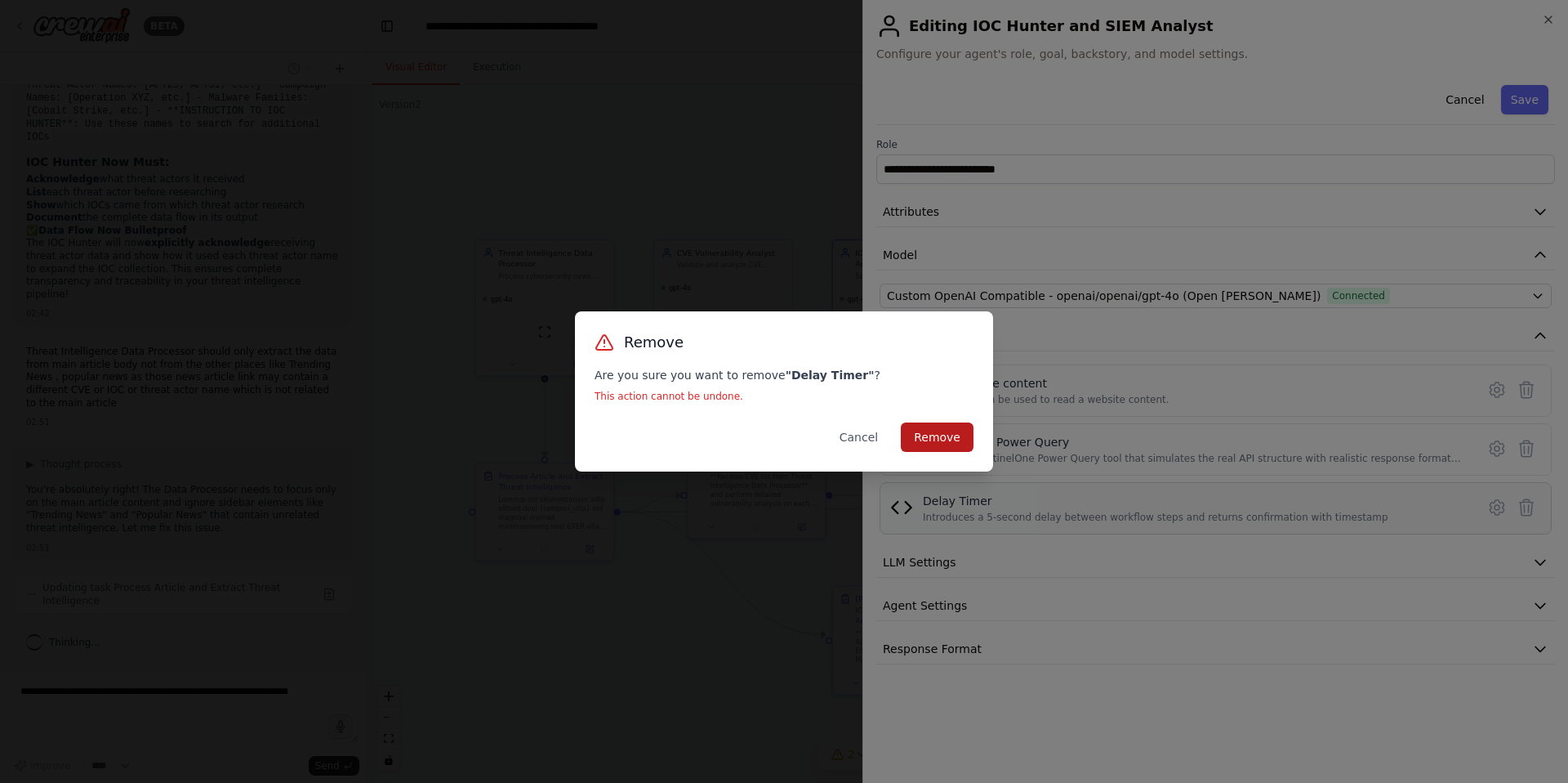
click at [942, 441] on button "Remove" at bounding box center [937, 437] width 72 height 30
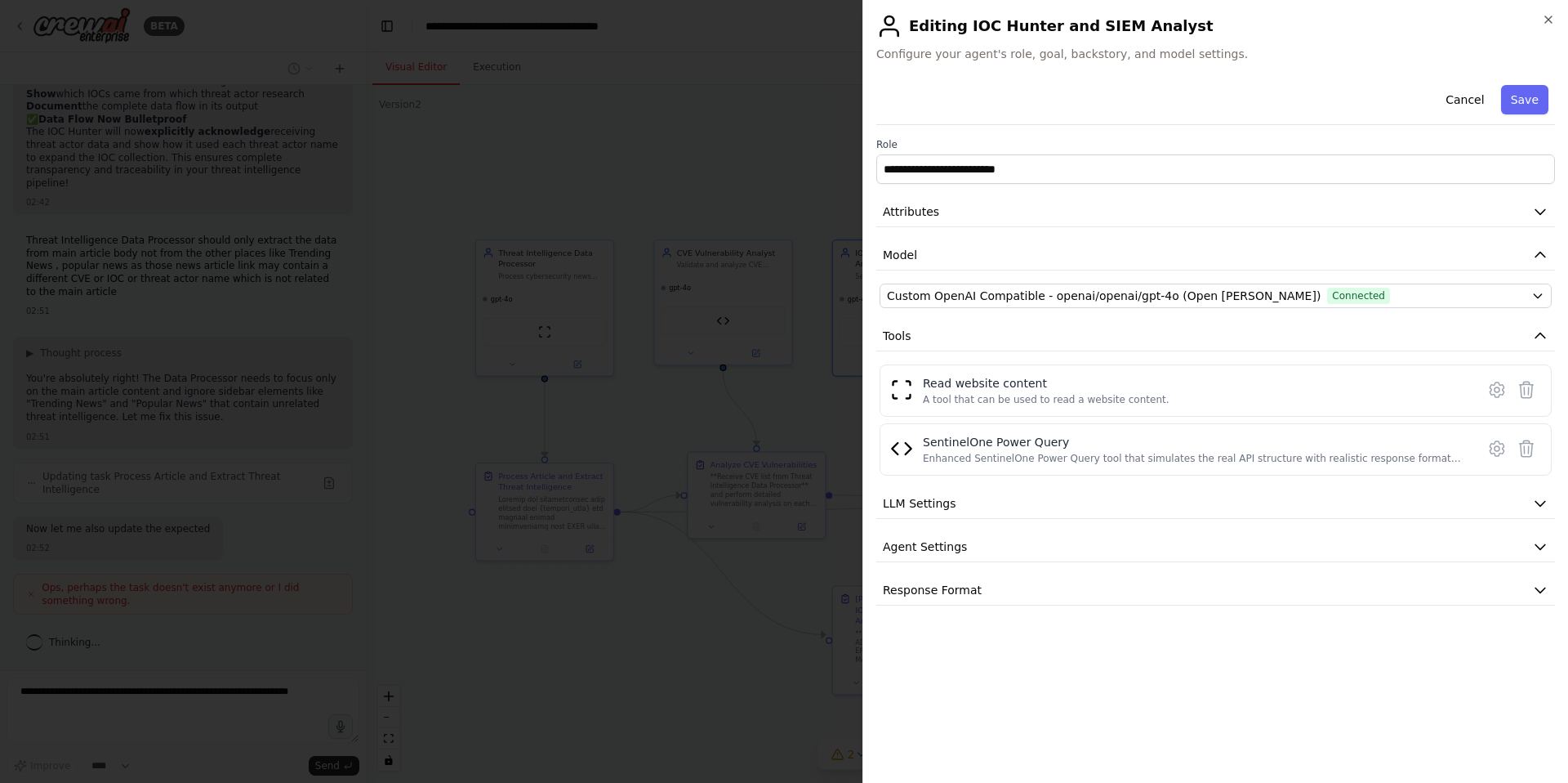
scroll to position [21751, 0]
click at [1548, 19] on icon "button" at bounding box center [1548, 19] width 6 height 6
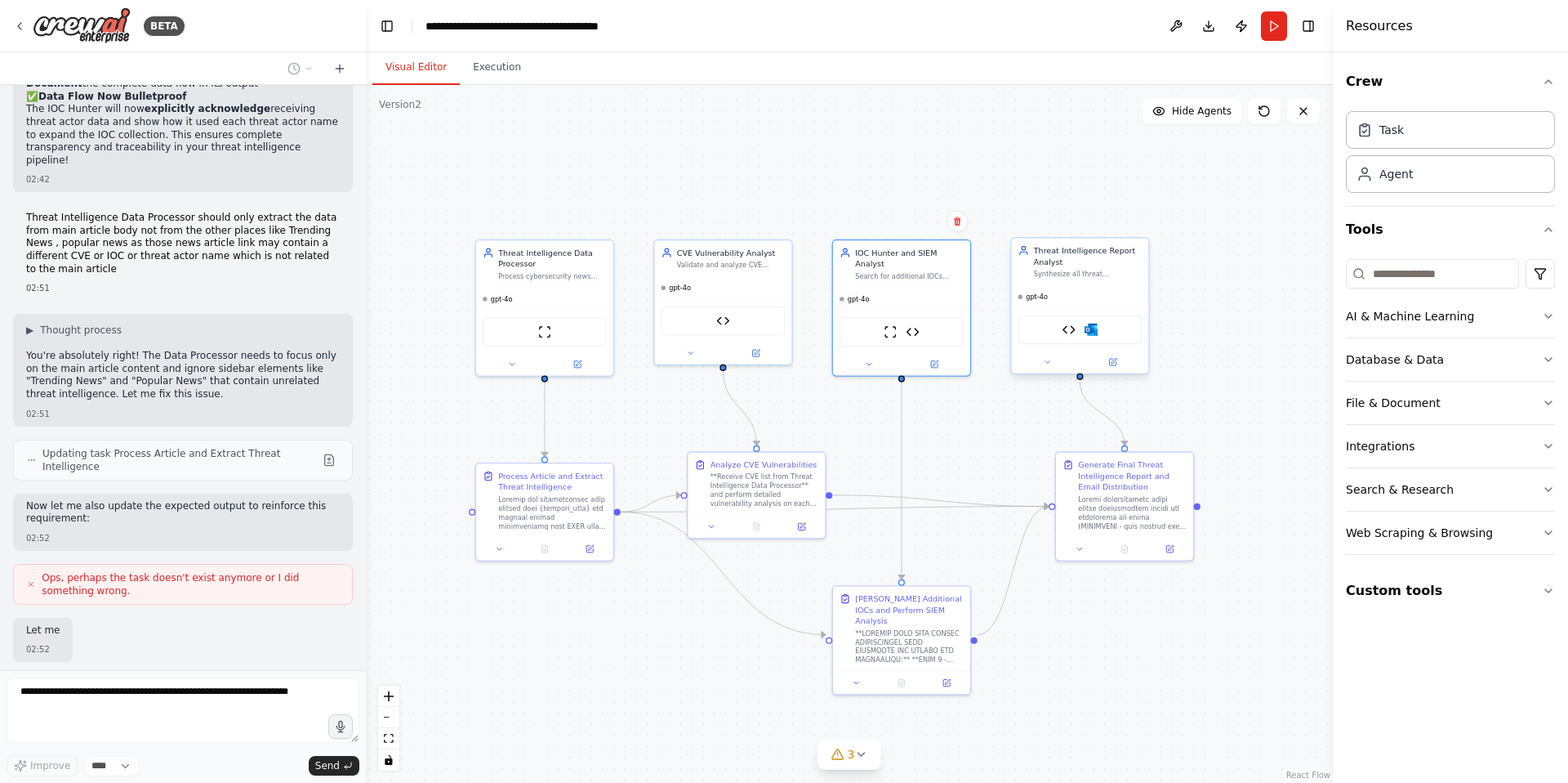
scroll to position [21851, 0]
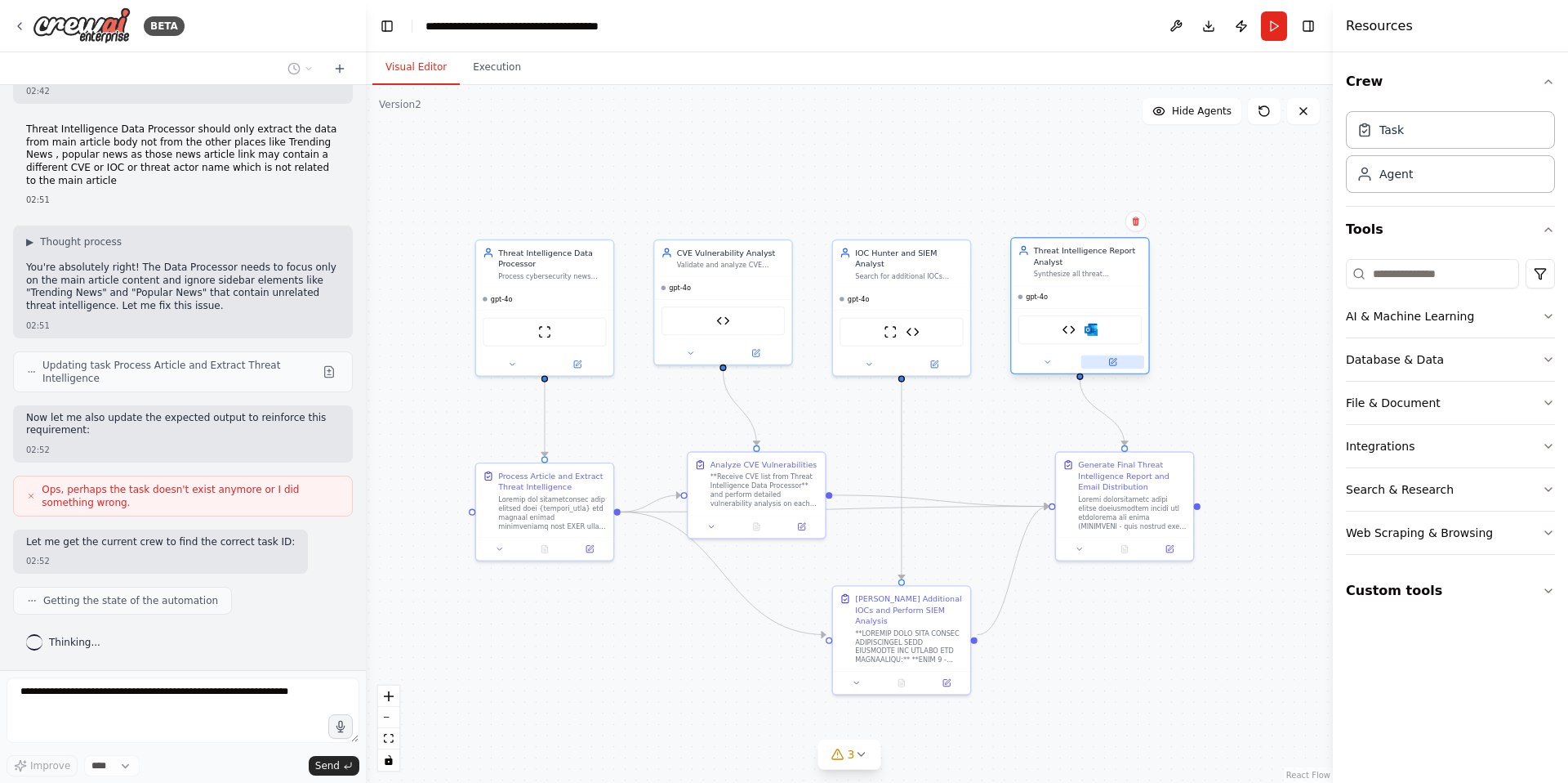
click at [1110, 361] on icon at bounding box center [1112, 361] width 6 height 6
click at [1113, 362] on icon at bounding box center [1114, 360] width 5 height 5
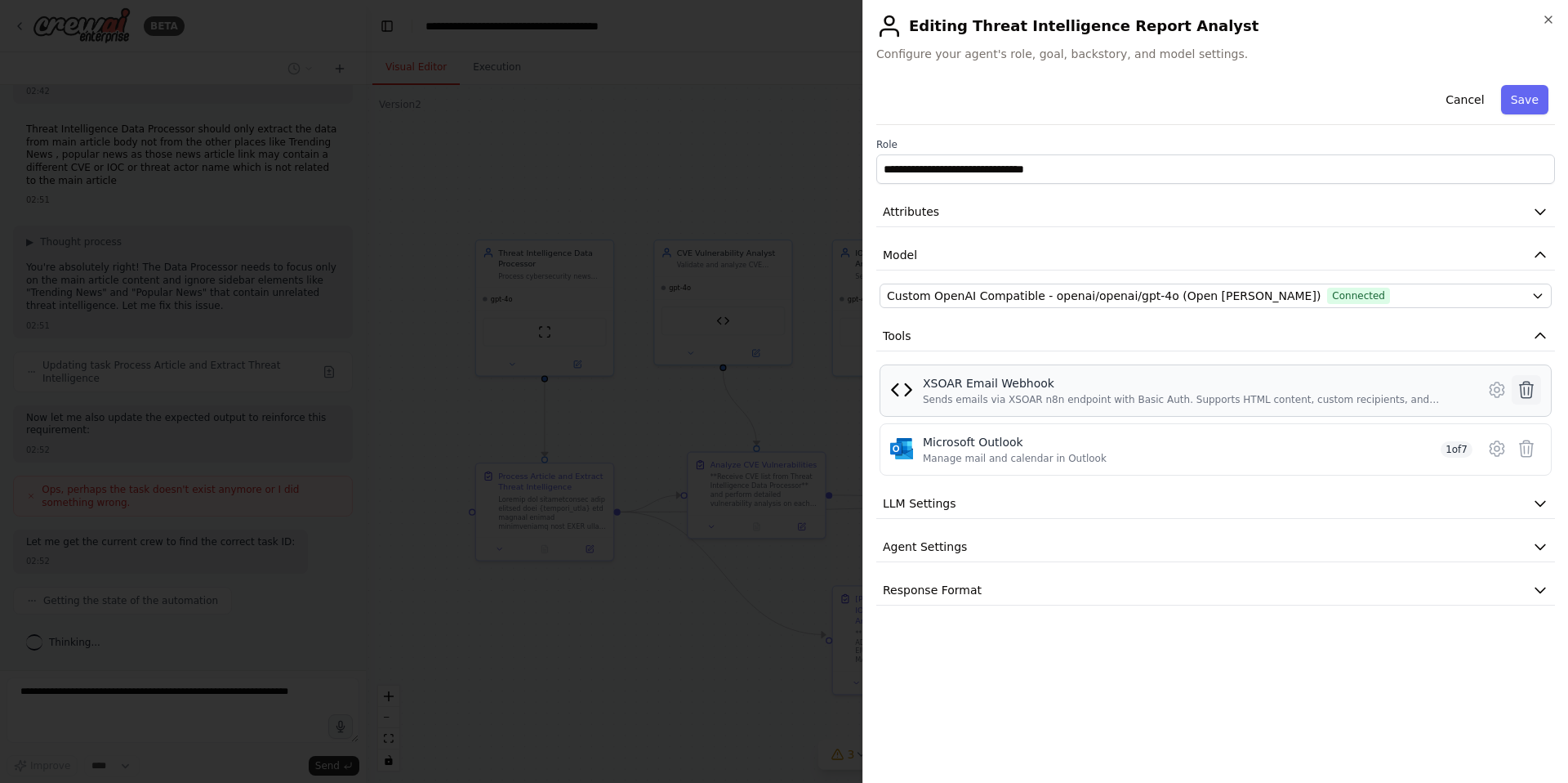
click at [1521, 392] on icon at bounding box center [1527, 390] width 14 height 17
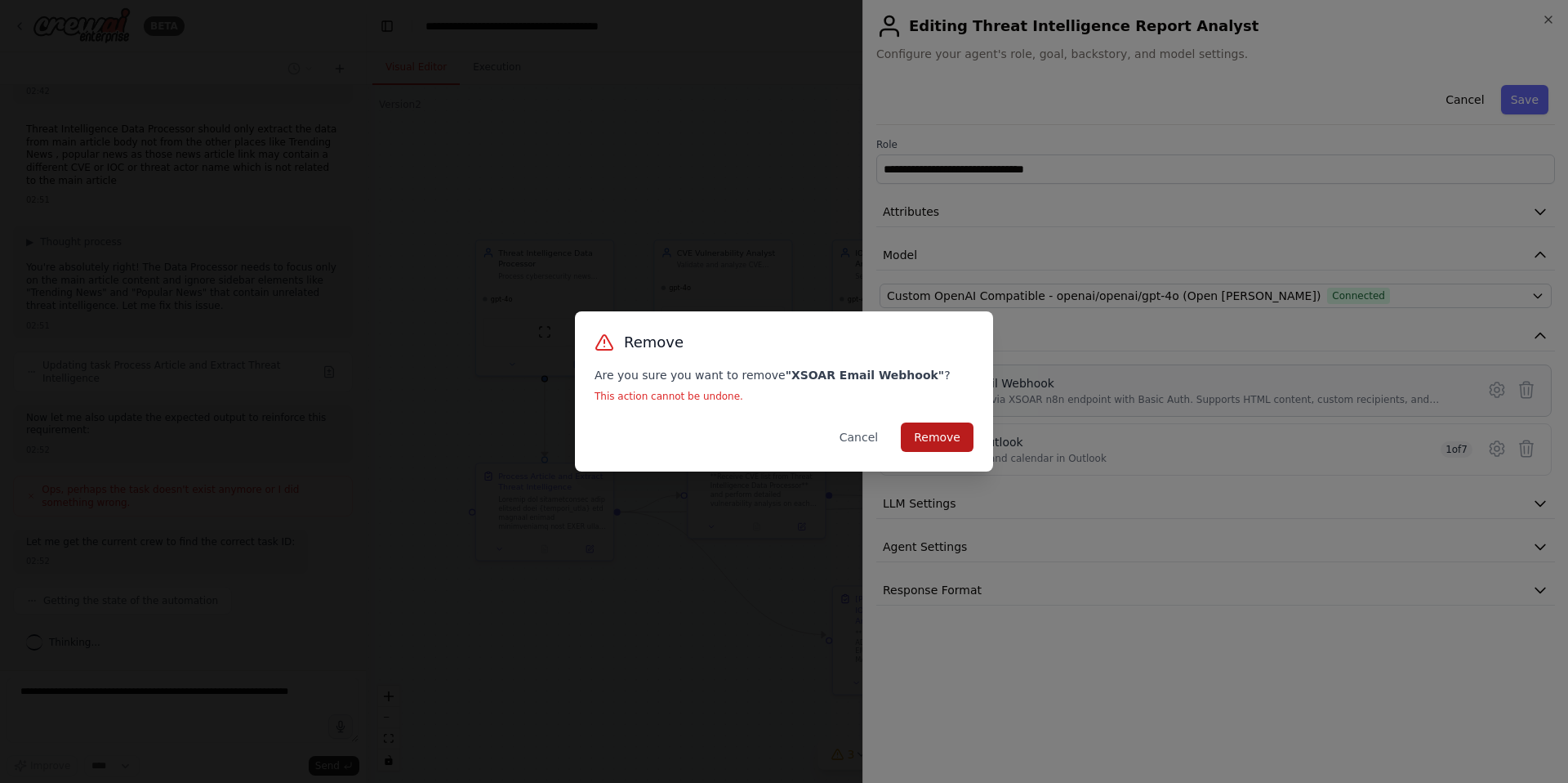
click at [936, 435] on button "Remove" at bounding box center [937, 437] width 72 height 30
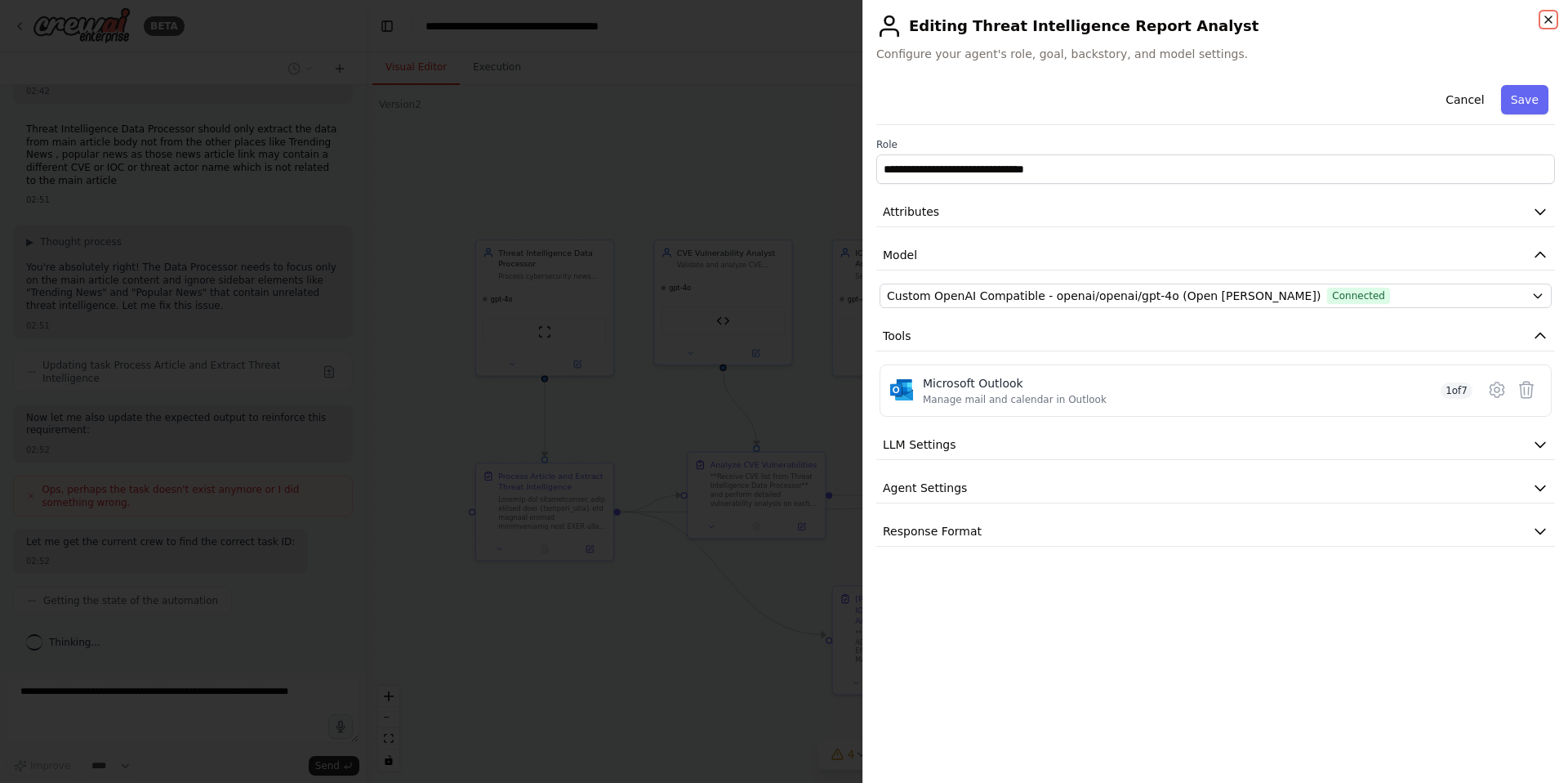
click at [1548, 19] on icon "button" at bounding box center [1548, 19] width 6 height 6
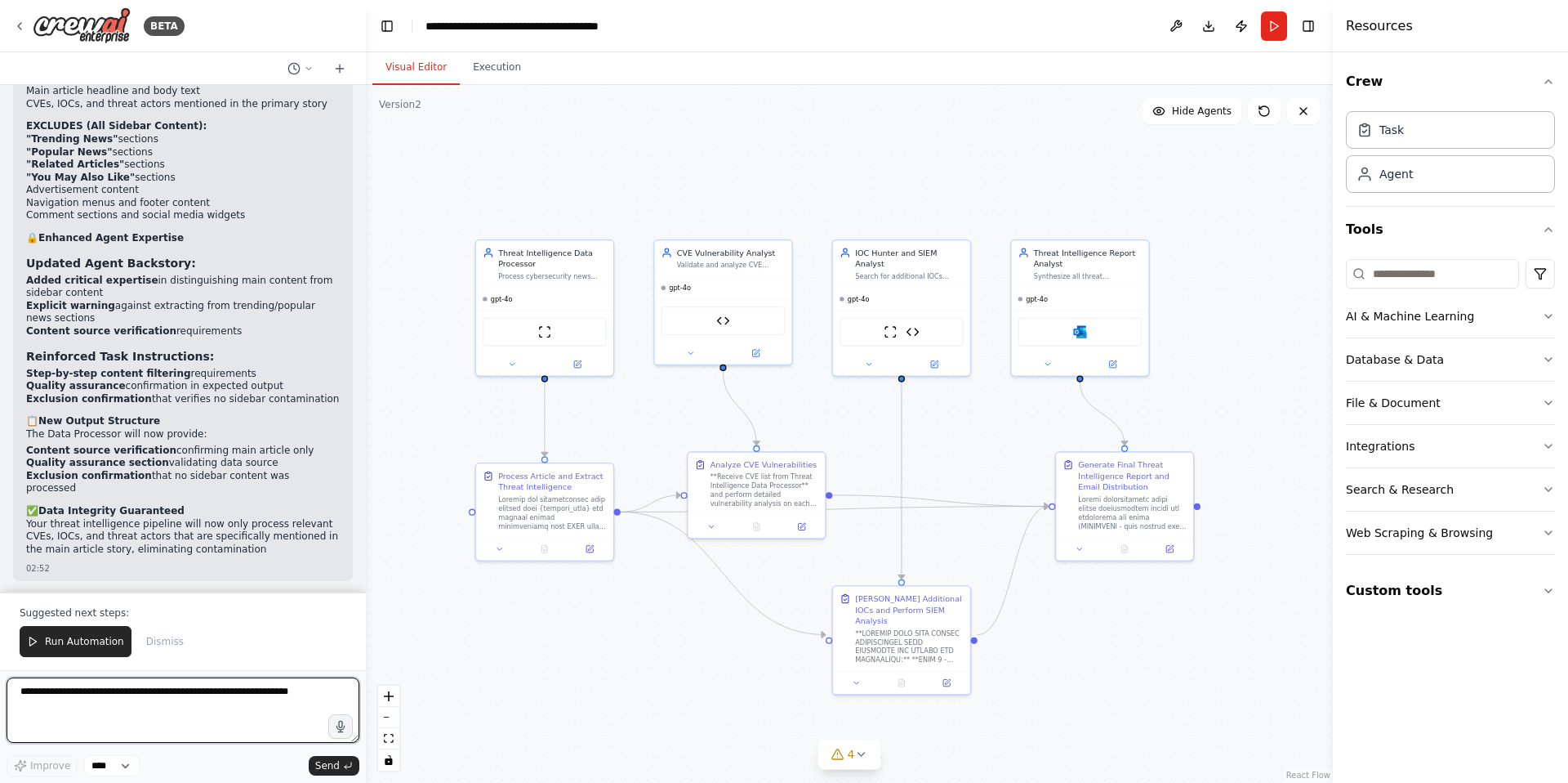
scroll to position [22878, 0]
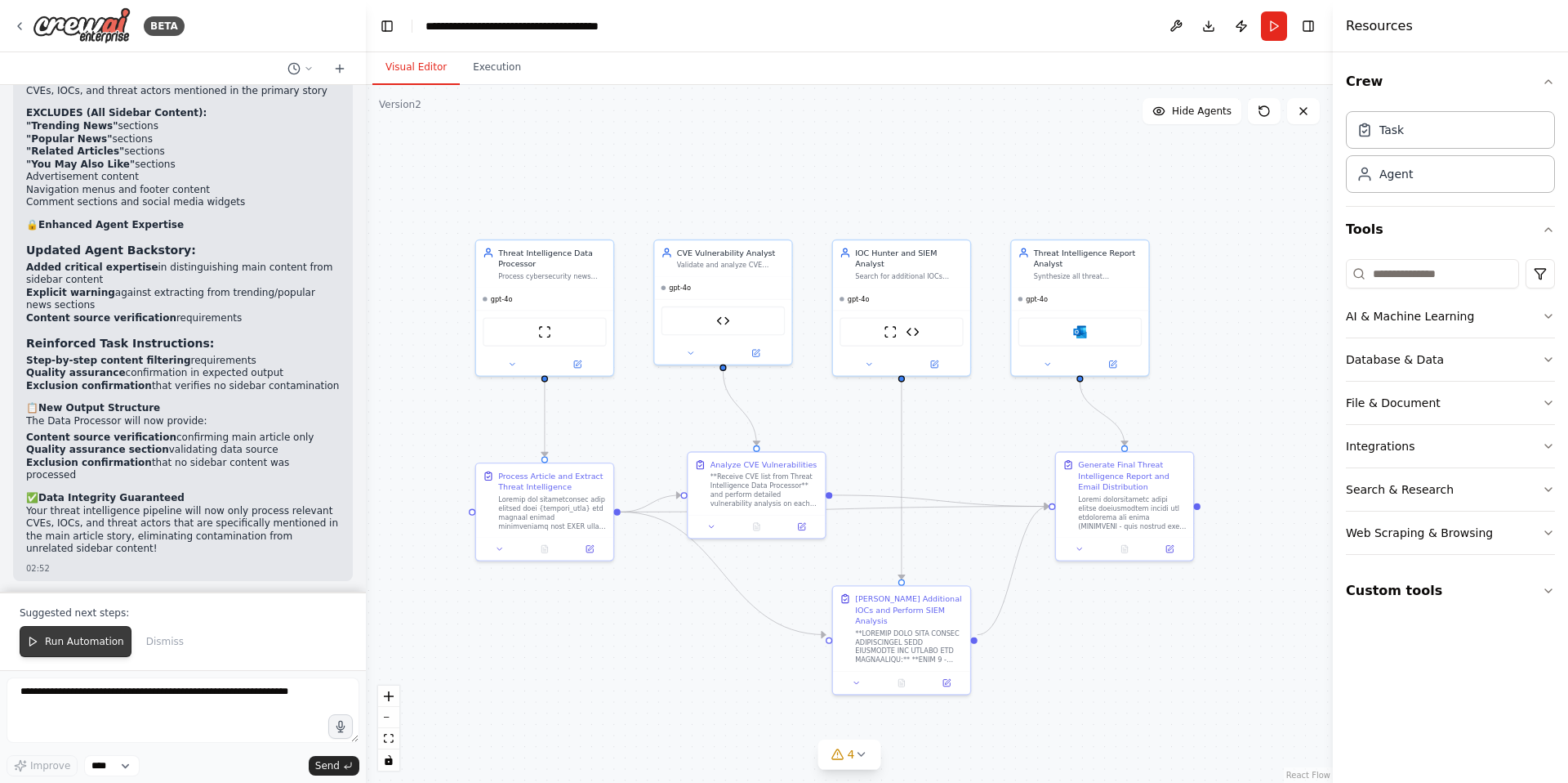
click at [83, 644] on span "Run Automation" at bounding box center [85, 641] width 79 height 13
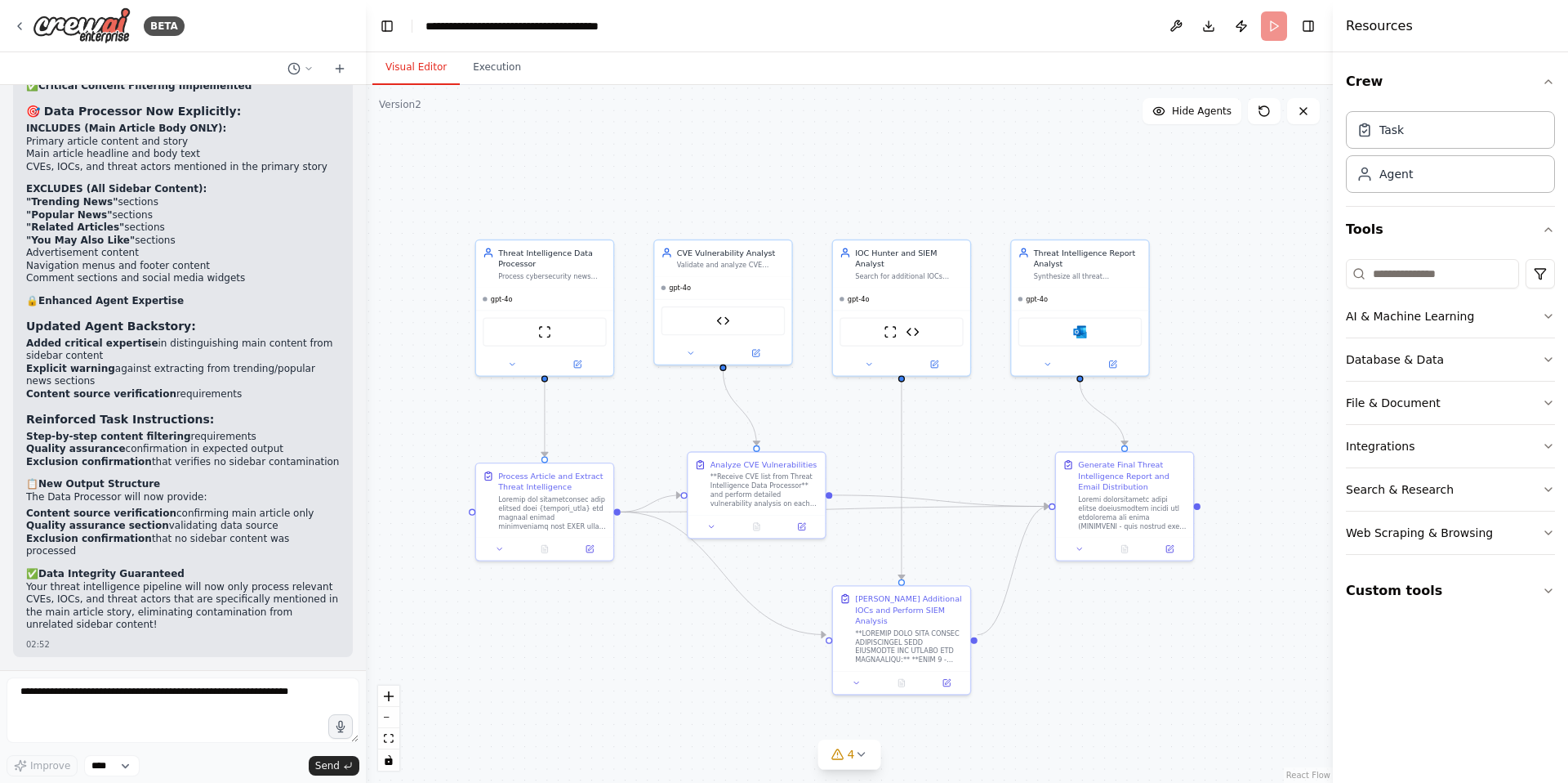
scroll to position [22799, 0]
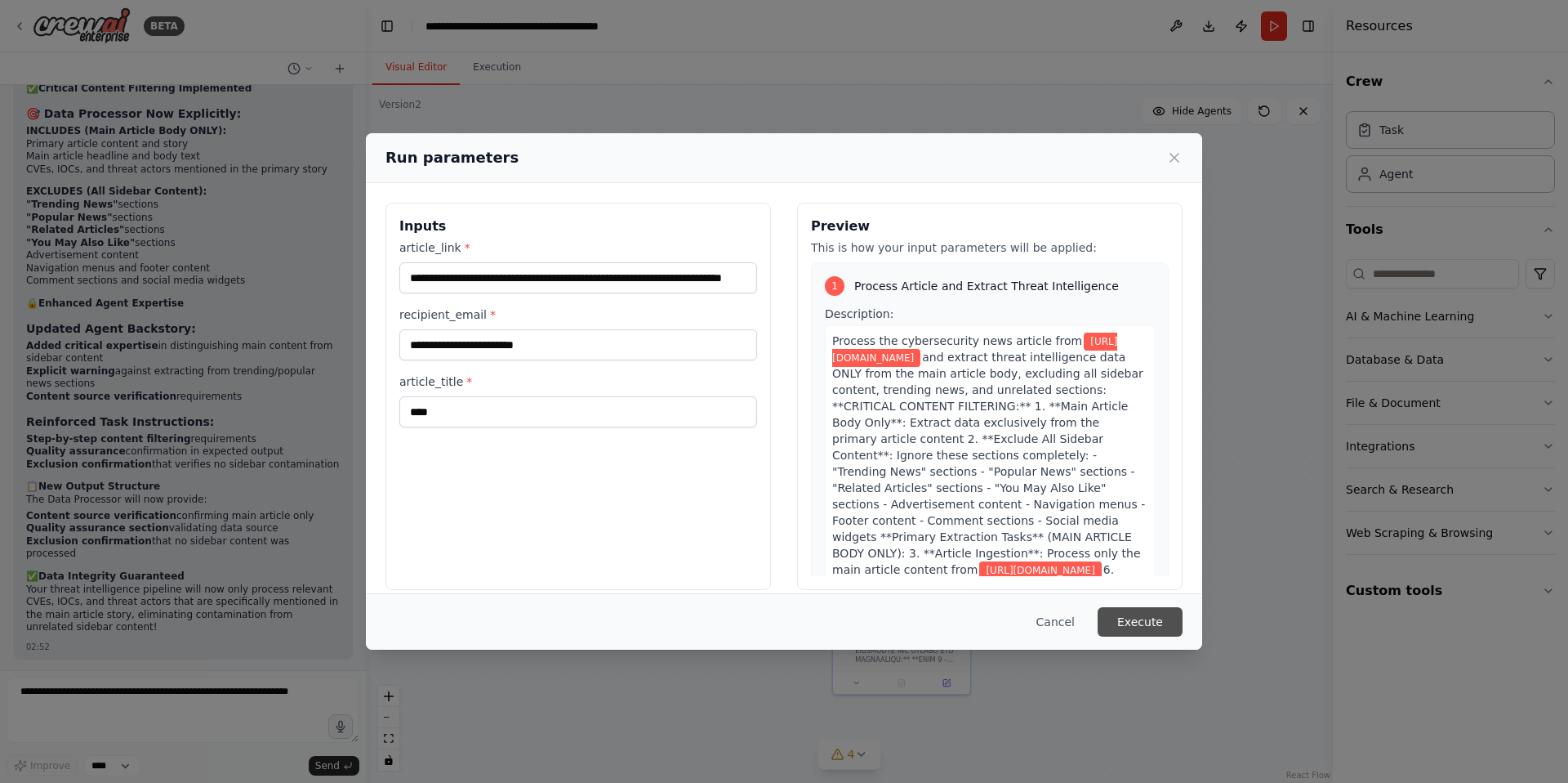
click at [1147, 621] on button "Execute" at bounding box center [1139, 622] width 85 height 30
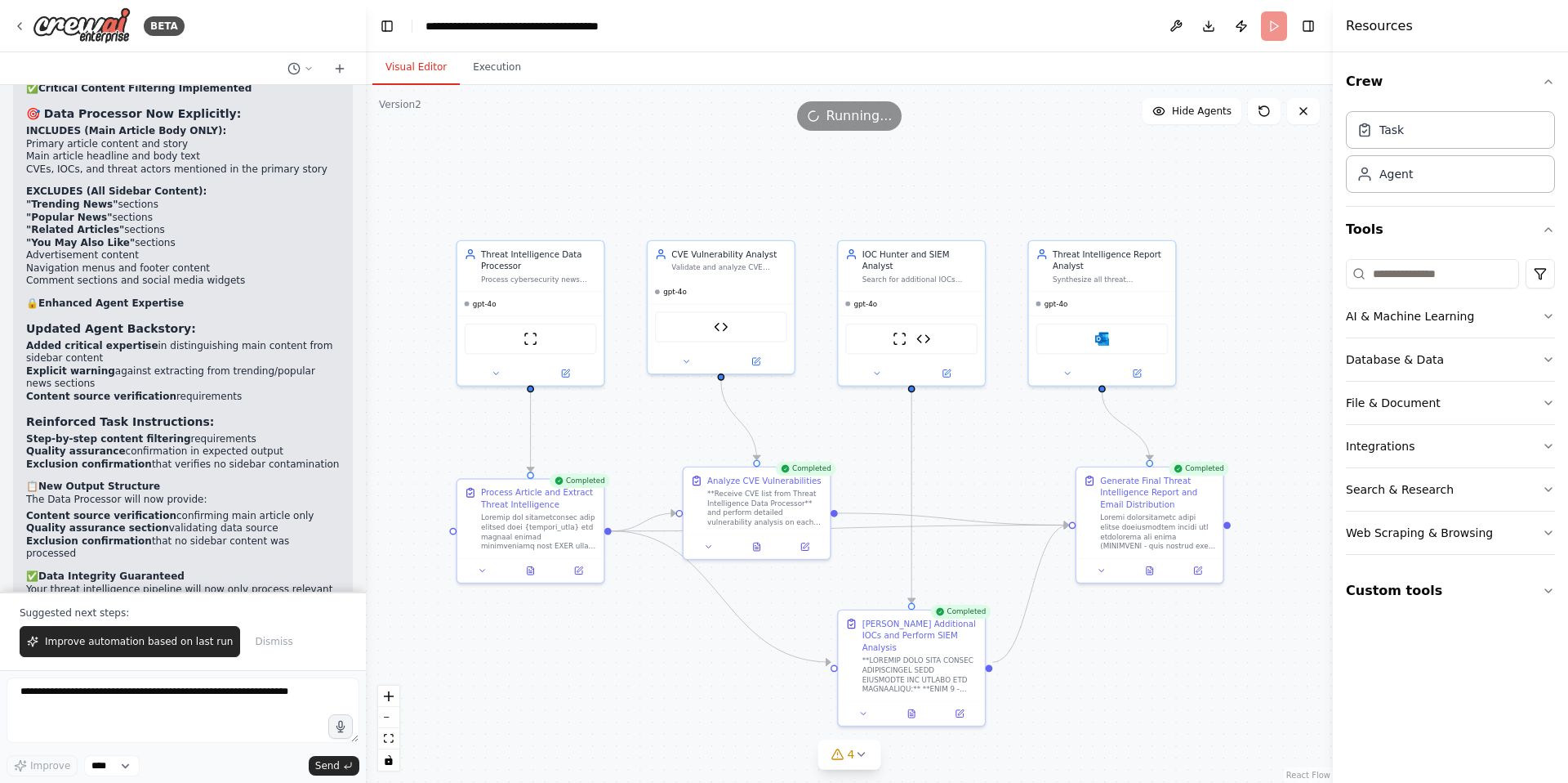
scroll to position [22878, 0]
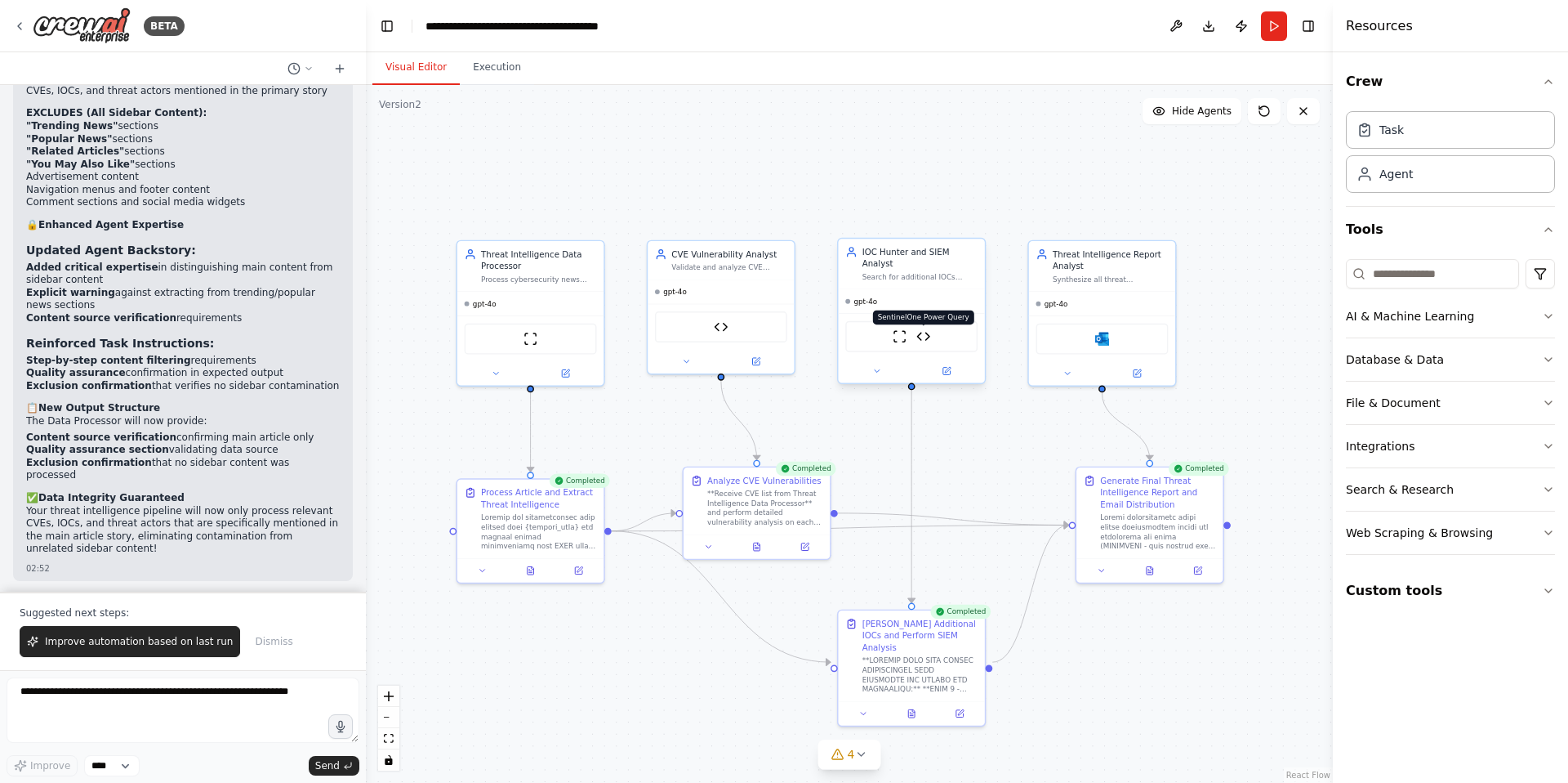
click at [924, 330] on img at bounding box center [923, 337] width 14 height 14
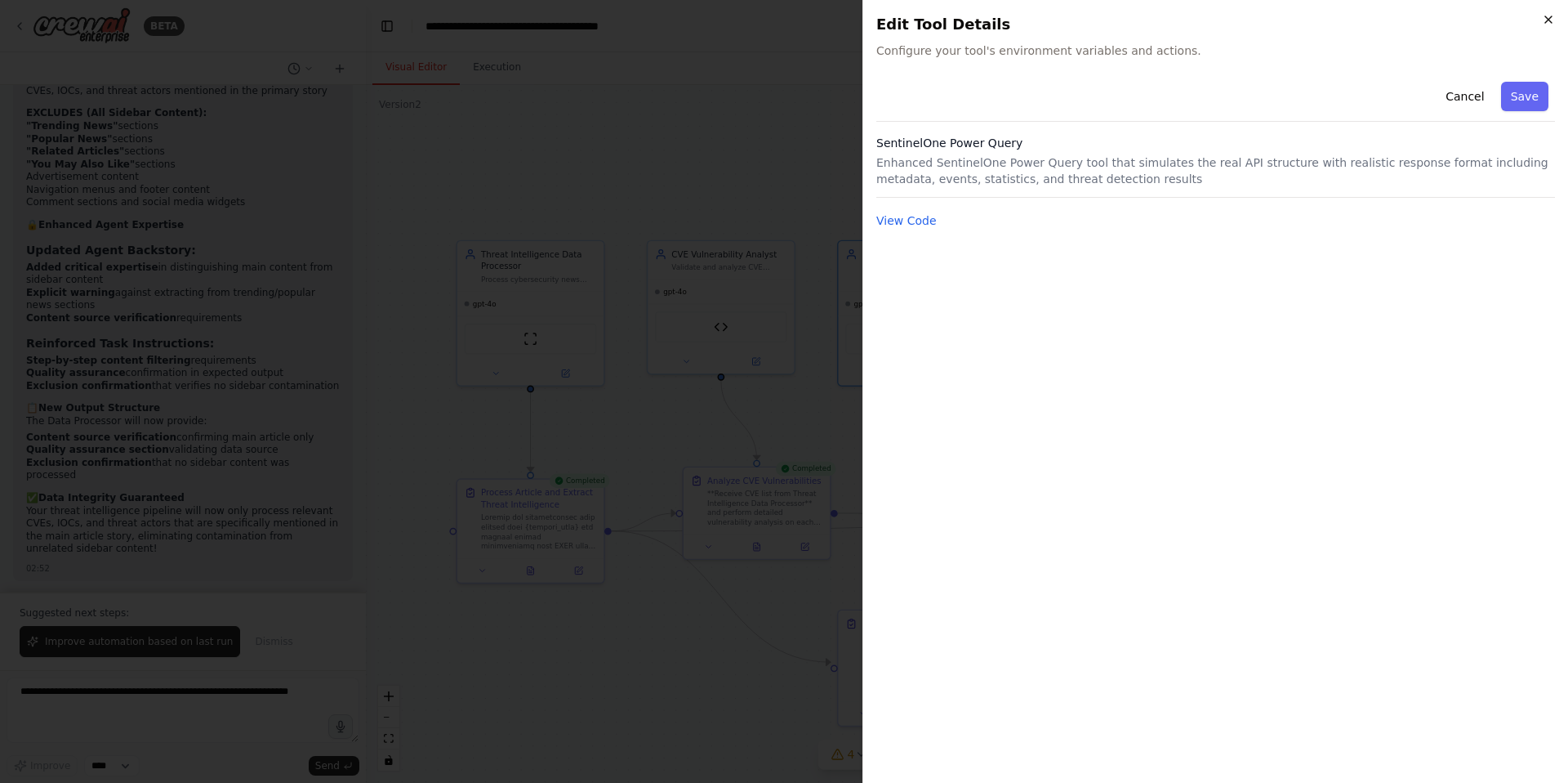
click at [1546, 19] on icon "button" at bounding box center [1548, 19] width 13 height 13
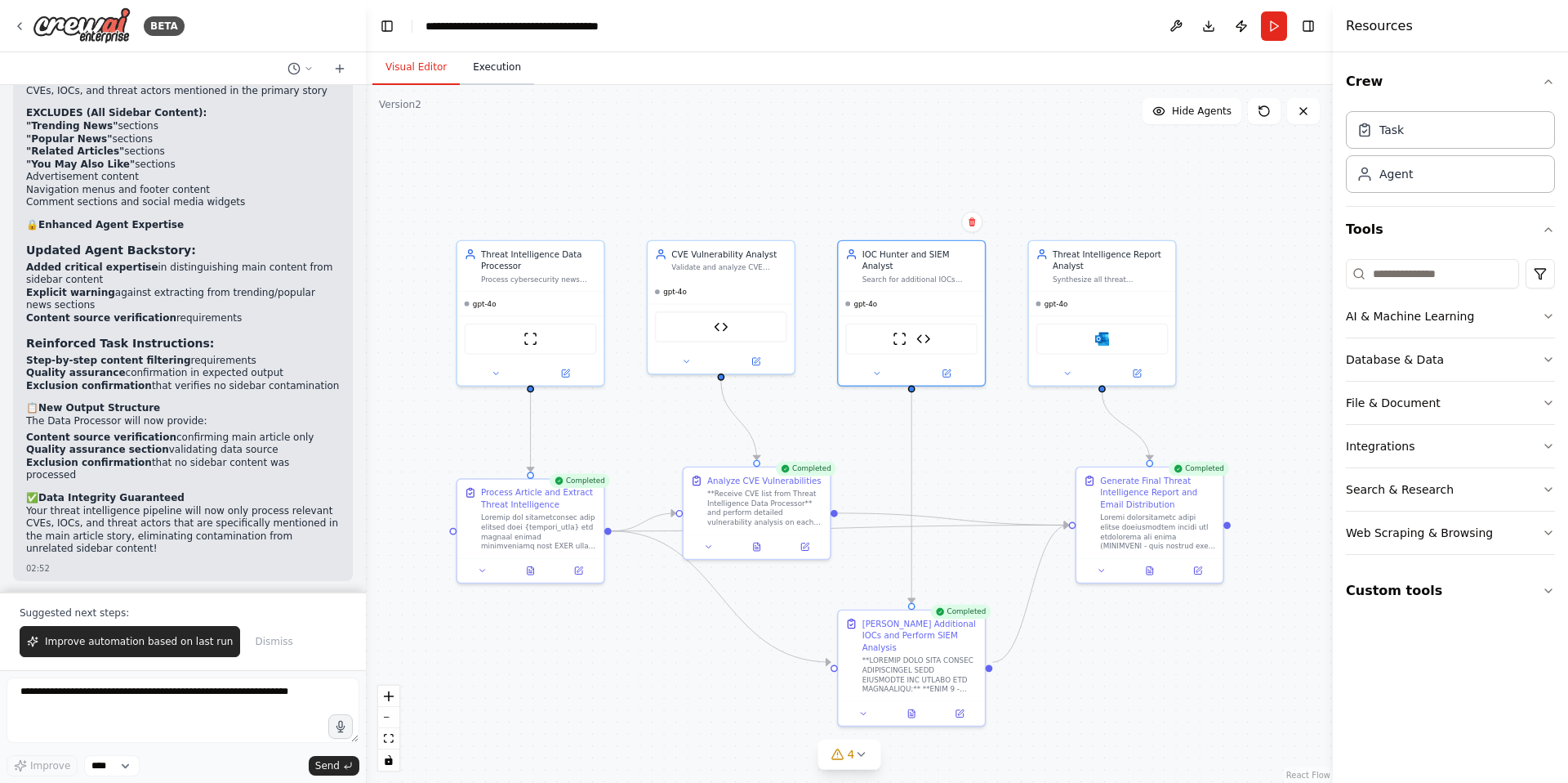
click at [507, 72] on button "Execution" at bounding box center [497, 67] width 74 height 34
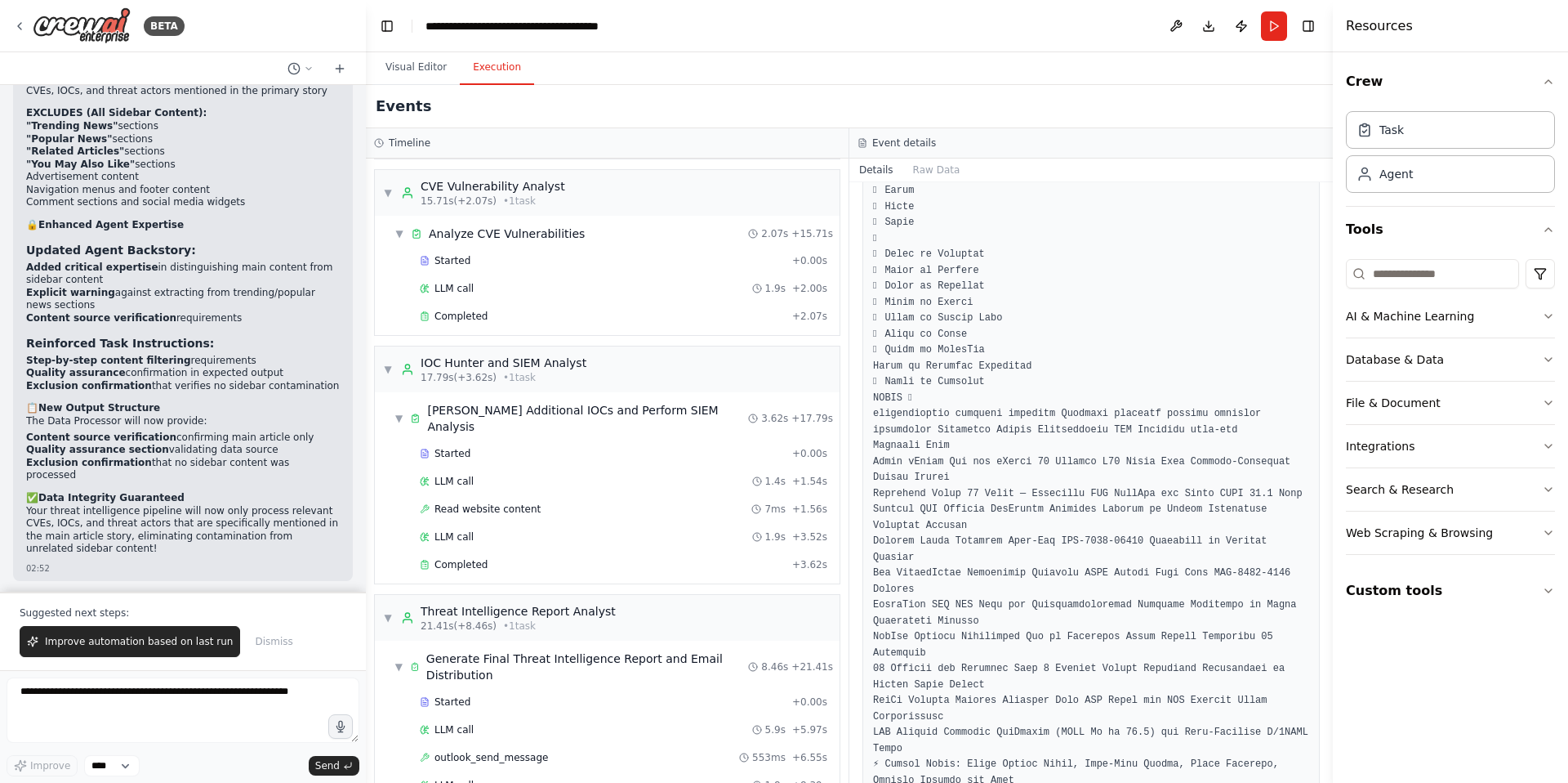
scroll to position [228, 0]
click at [482, 503] on span "Read website content" at bounding box center [488, 509] width 106 height 13
click at [492, 503] on span "Read website content" at bounding box center [488, 509] width 106 height 13
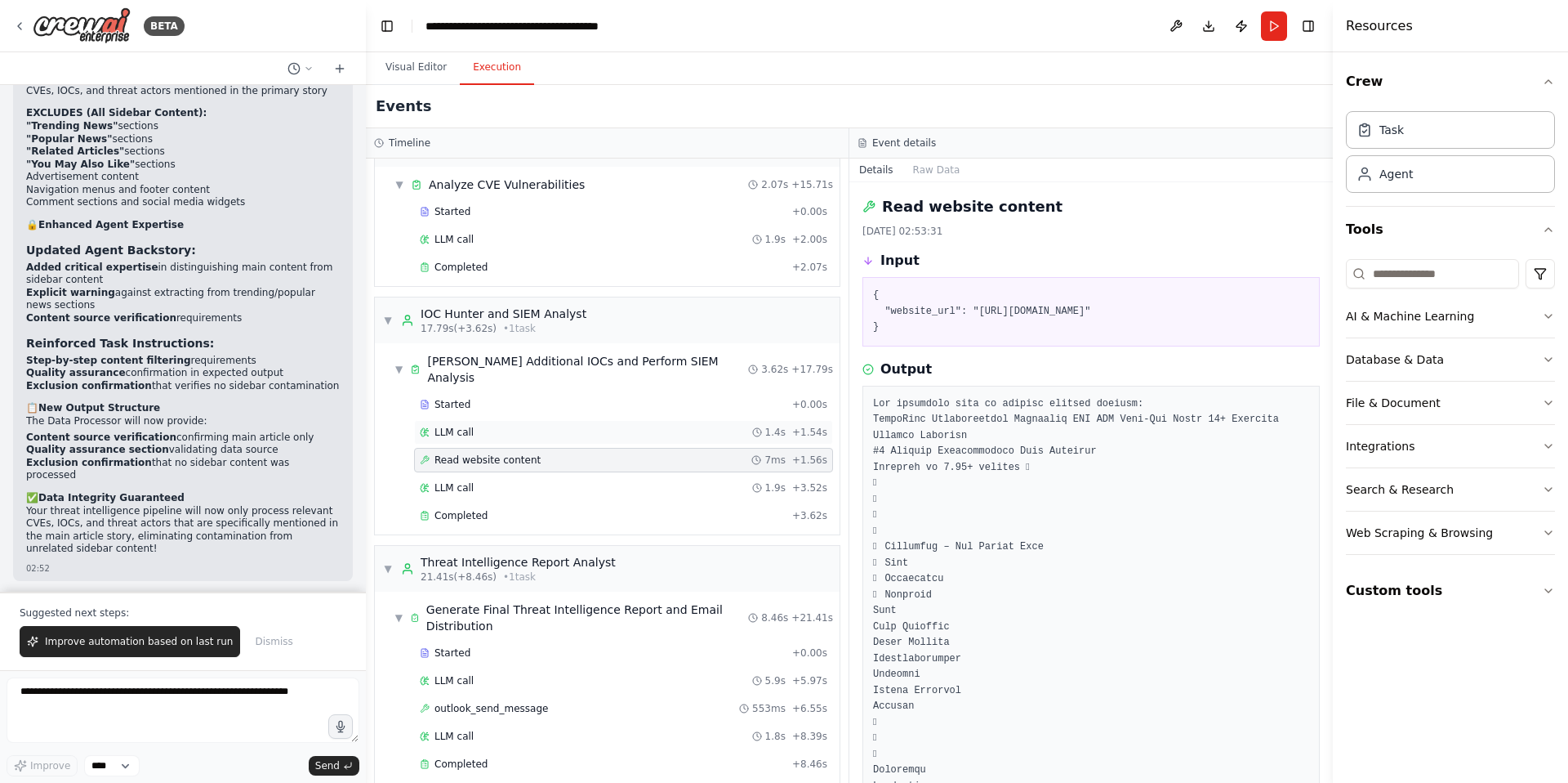
scroll to position [281, 0]
click at [465, 507] on span "Completed" at bounding box center [461, 513] width 53 height 13
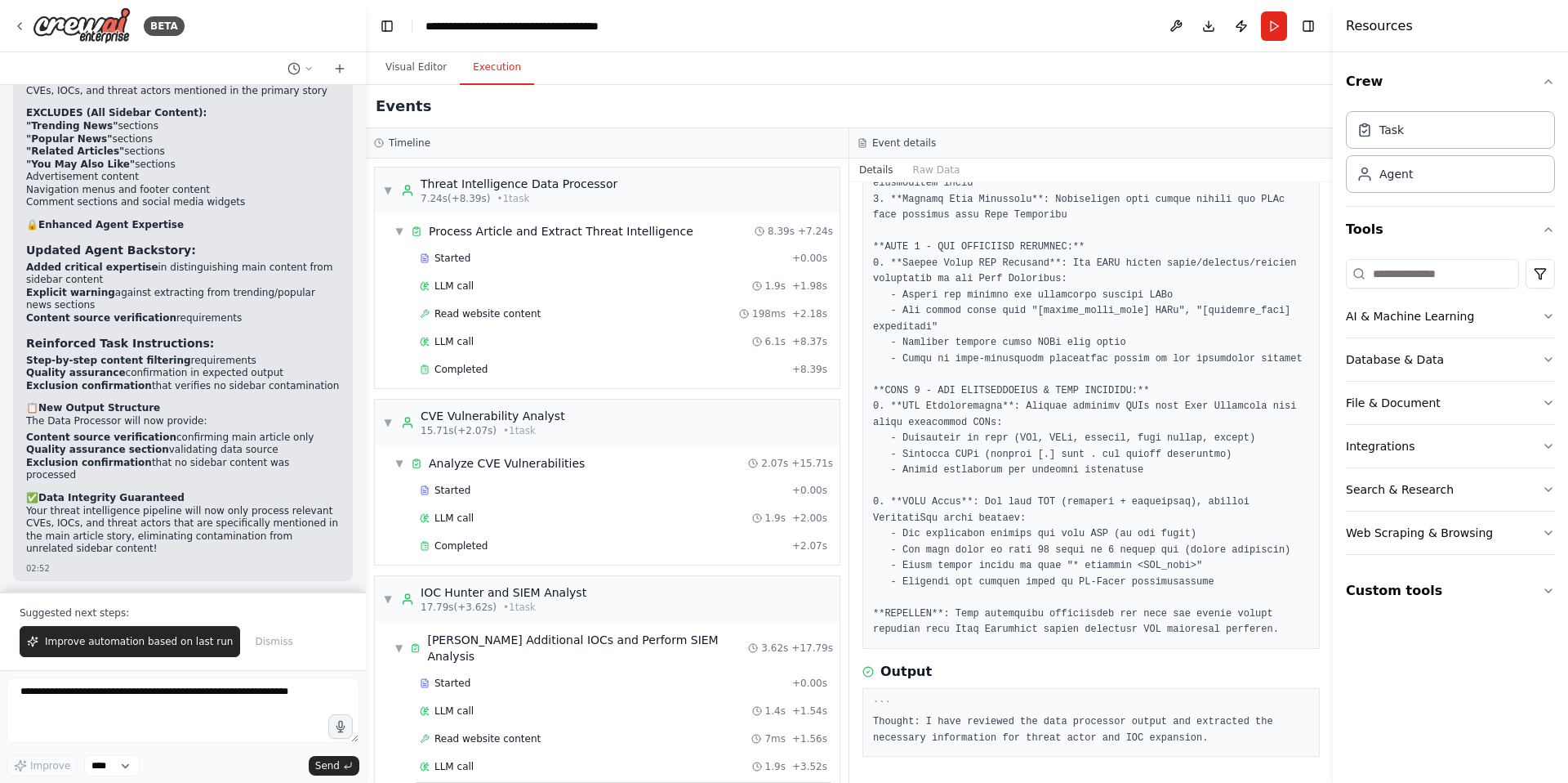
scroll to position [316, 0]
click at [463, 374] on span "Completed" at bounding box center [461, 369] width 53 height 13
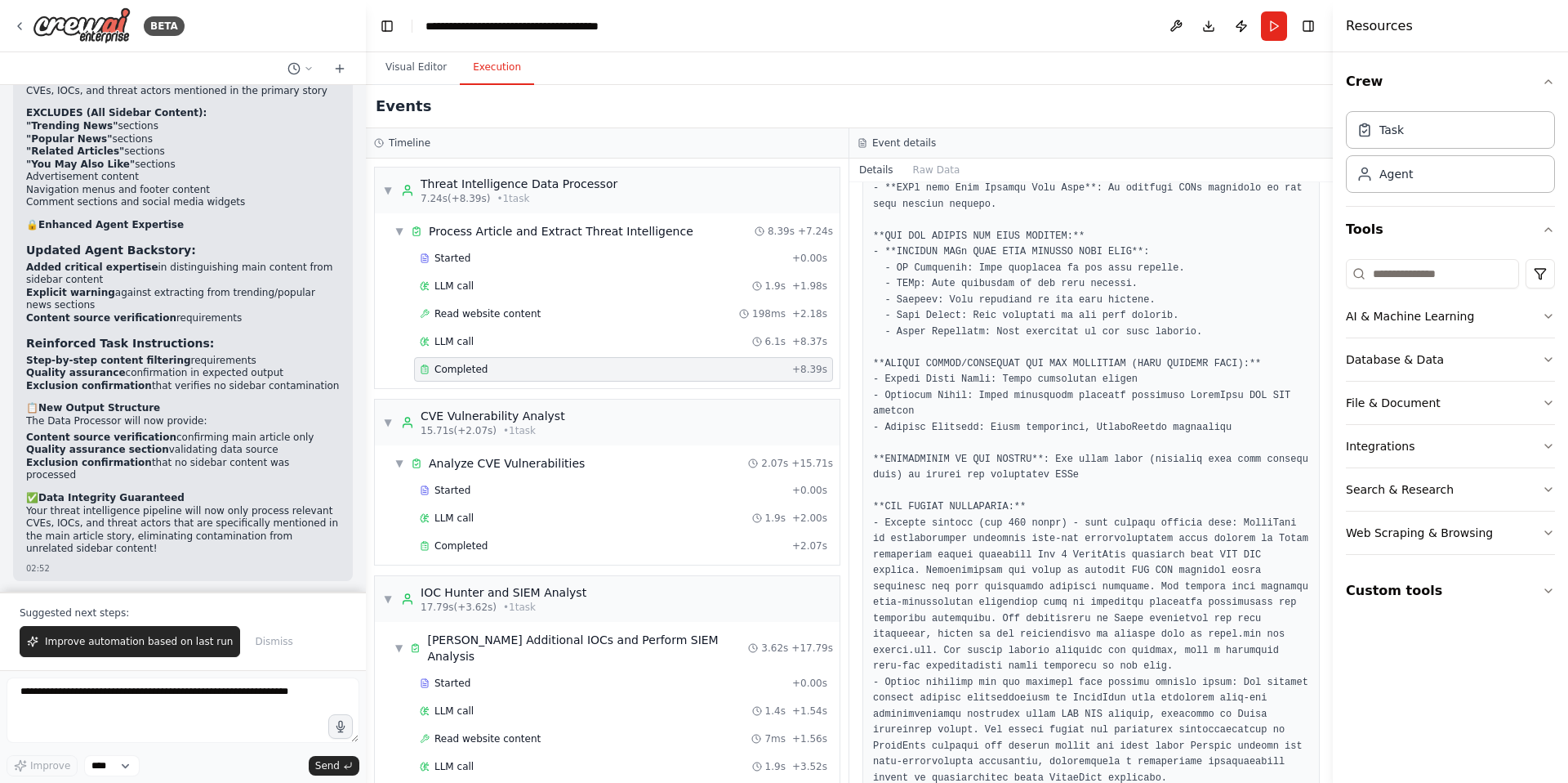
scroll to position [979, 0]
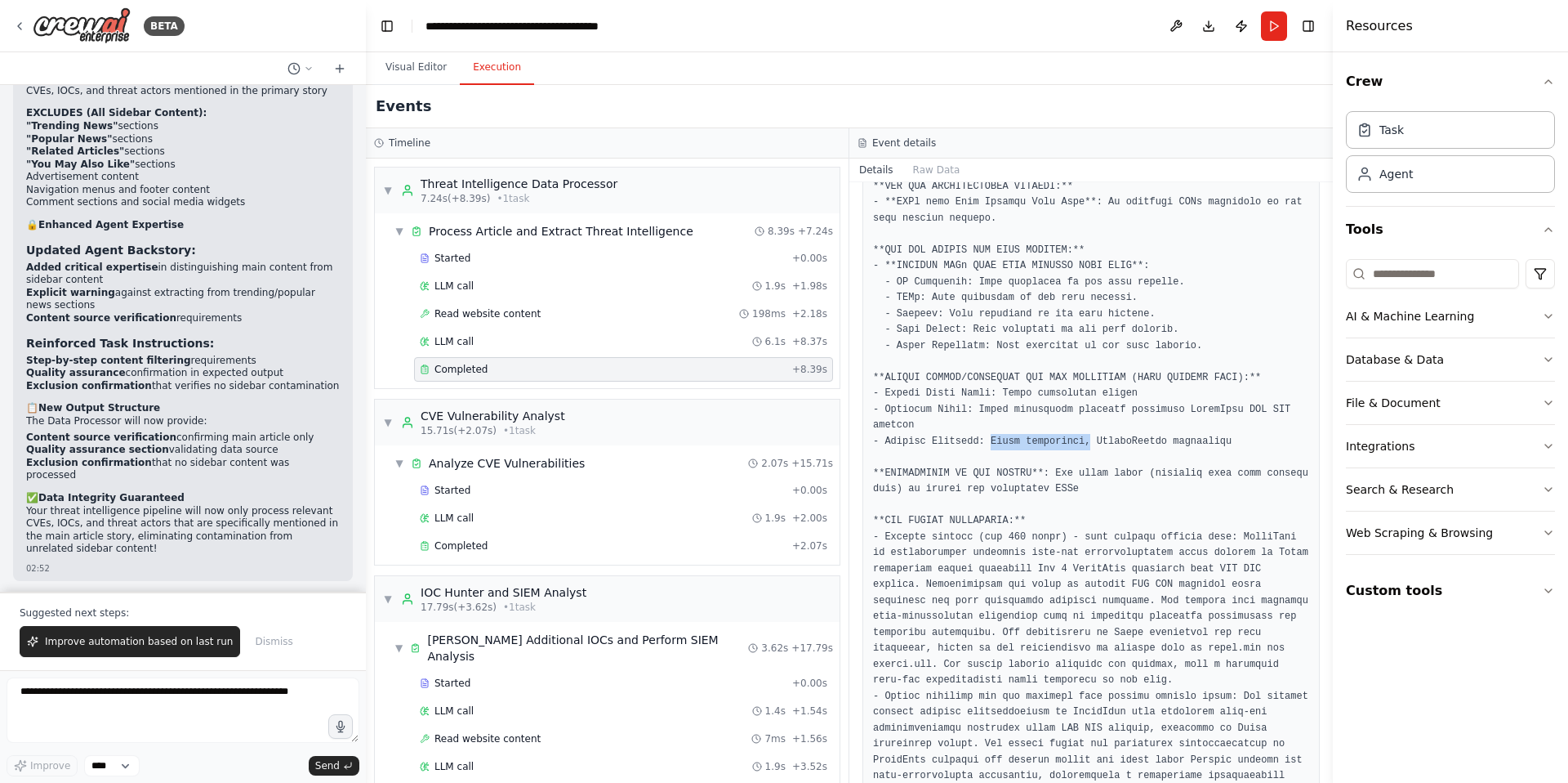
drag, startPoint x: 1089, startPoint y: 460, endPoint x: 994, endPoint y: 456, distance: 95.1
click at [994, 456] on pre at bounding box center [1091, 458] width 436 height 877
copy pre "Akira ransomware,"
click at [105, 702] on textarea at bounding box center [182, 710] width 353 height 65
type textarea "*"
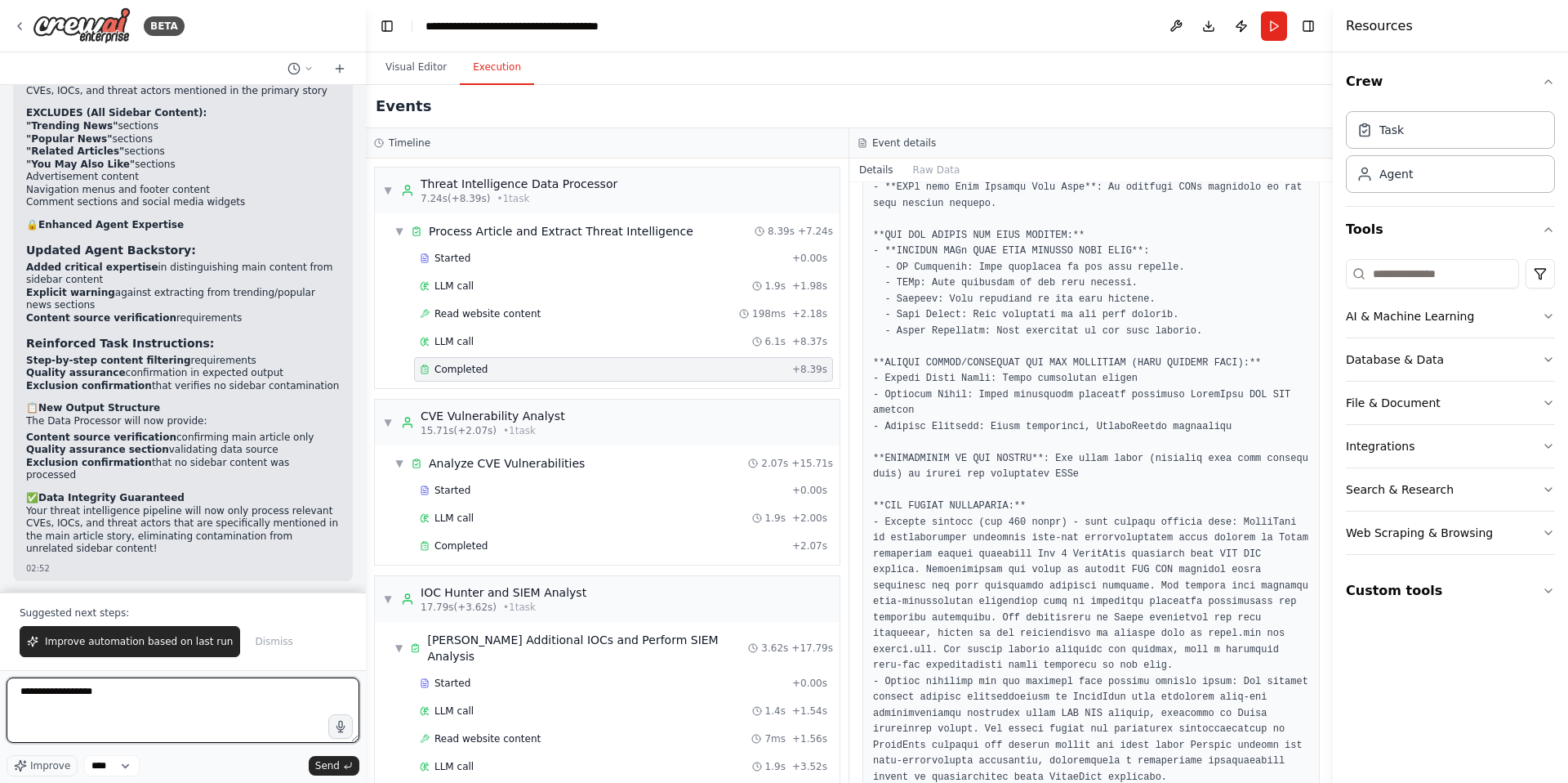
scroll to position [994, 0]
drag, startPoint x: 1022, startPoint y: 379, endPoint x: 929, endPoint y: 378, distance: 93.0
click at [929, 378] on pre at bounding box center [1091, 444] width 436 height 877
copy pre "ACTORS/CAMPAIGNS"
click at [135, 691] on textarea "**********" at bounding box center [182, 710] width 353 height 65
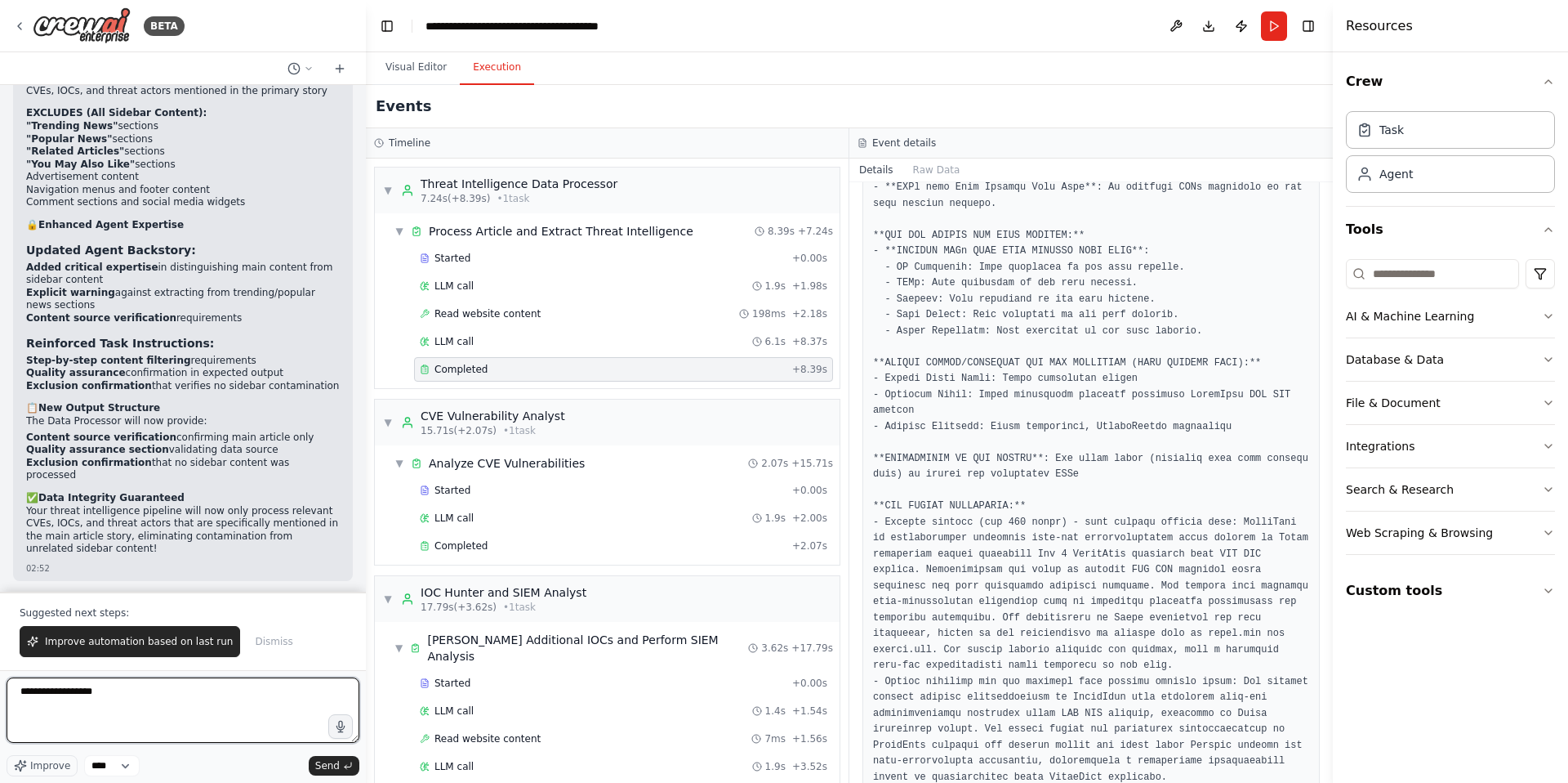
paste textarea "**********"
type textarea "**********"
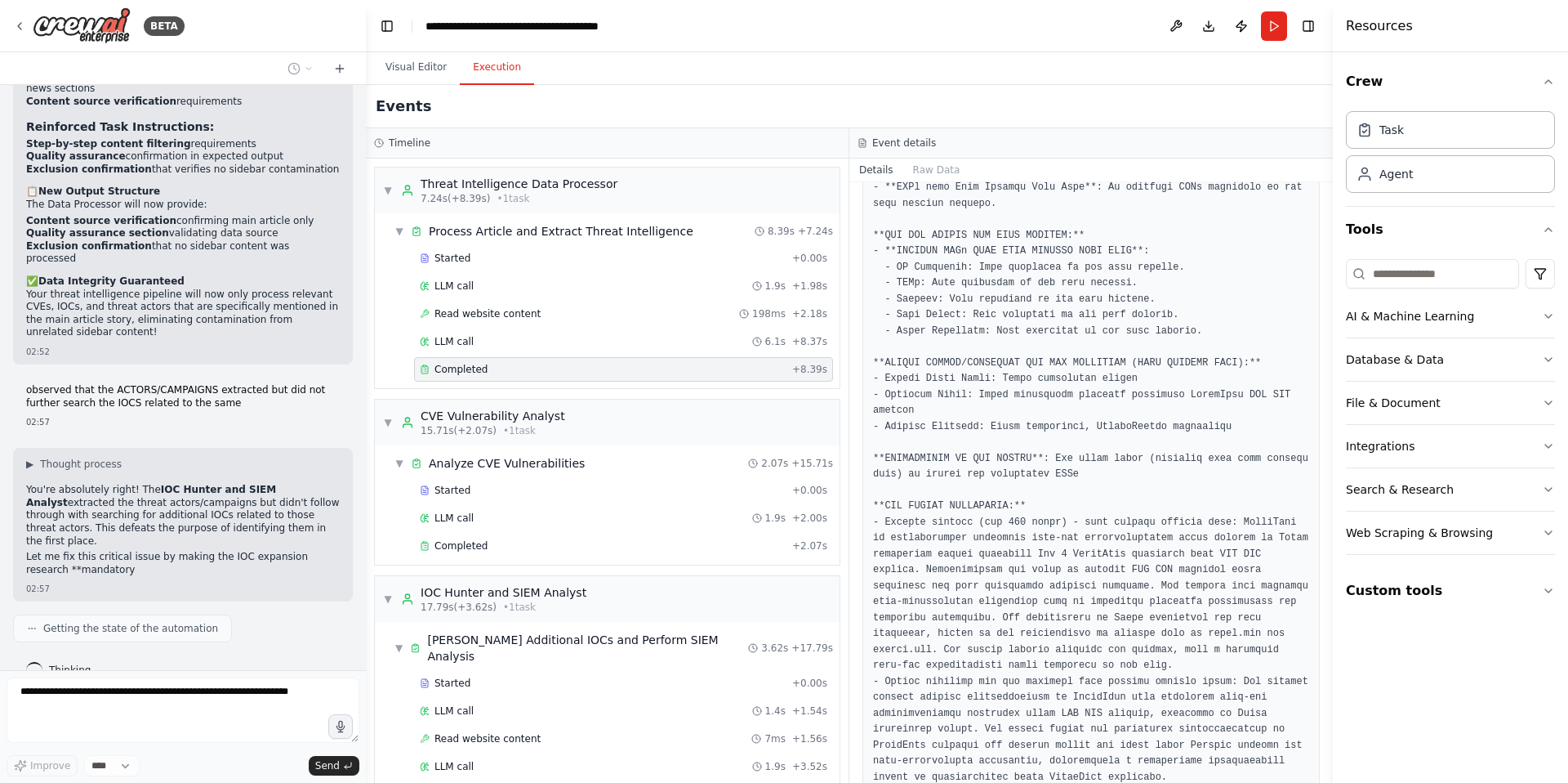
scroll to position [23107, 0]
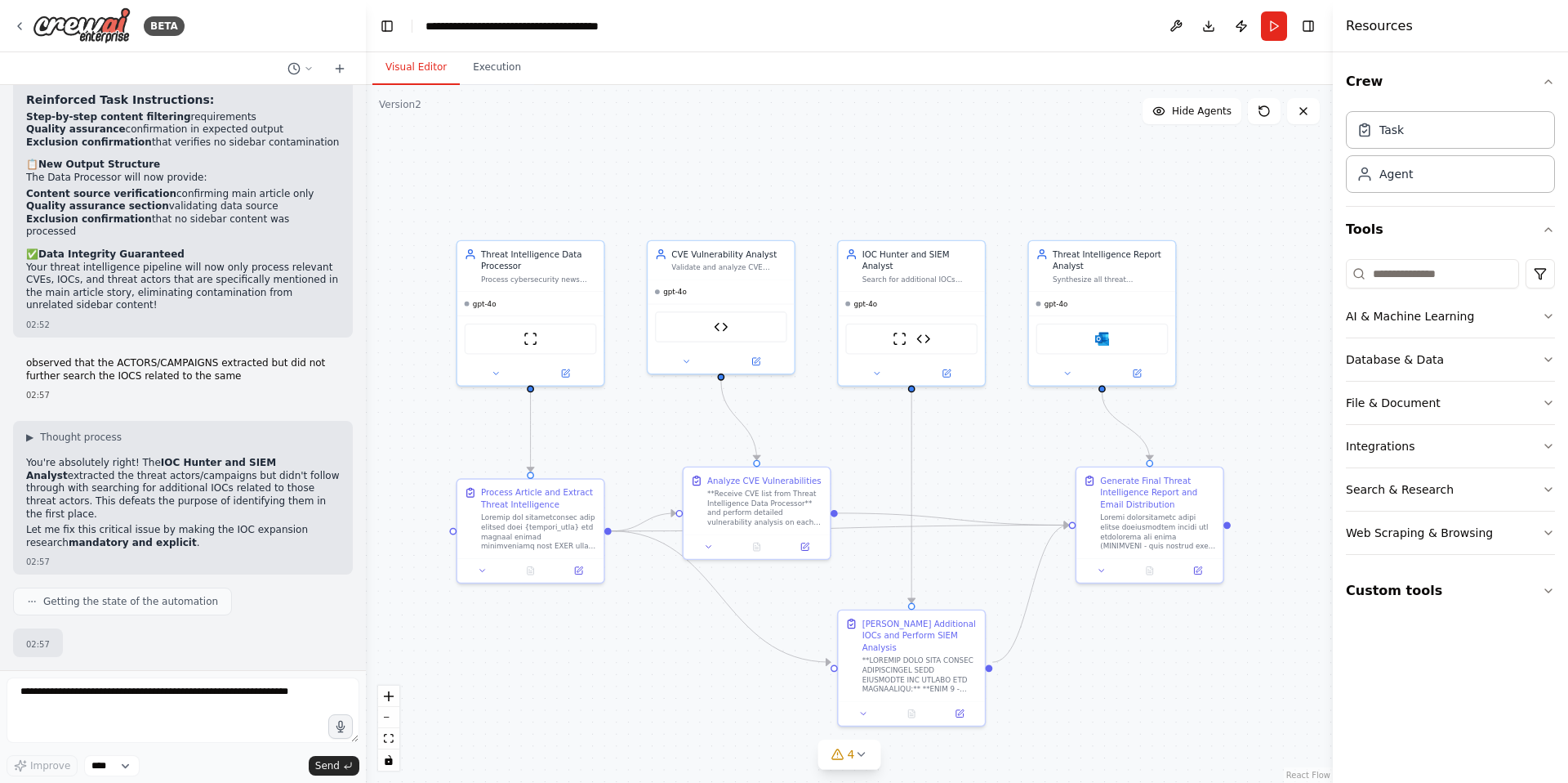
click at [419, 70] on button "Visual Editor" at bounding box center [416, 67] width 87 height 34
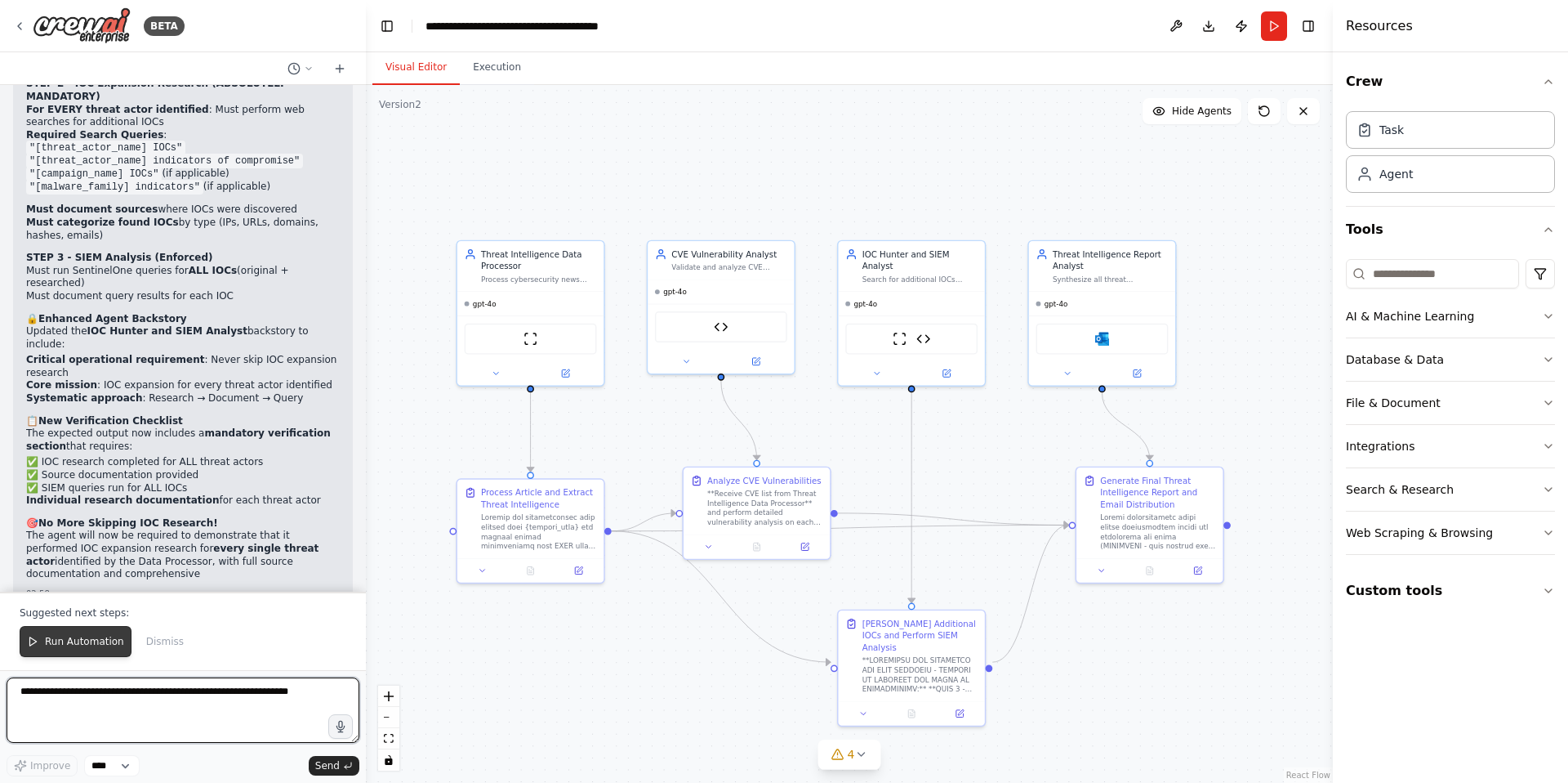
scroll to position [24325, 0]
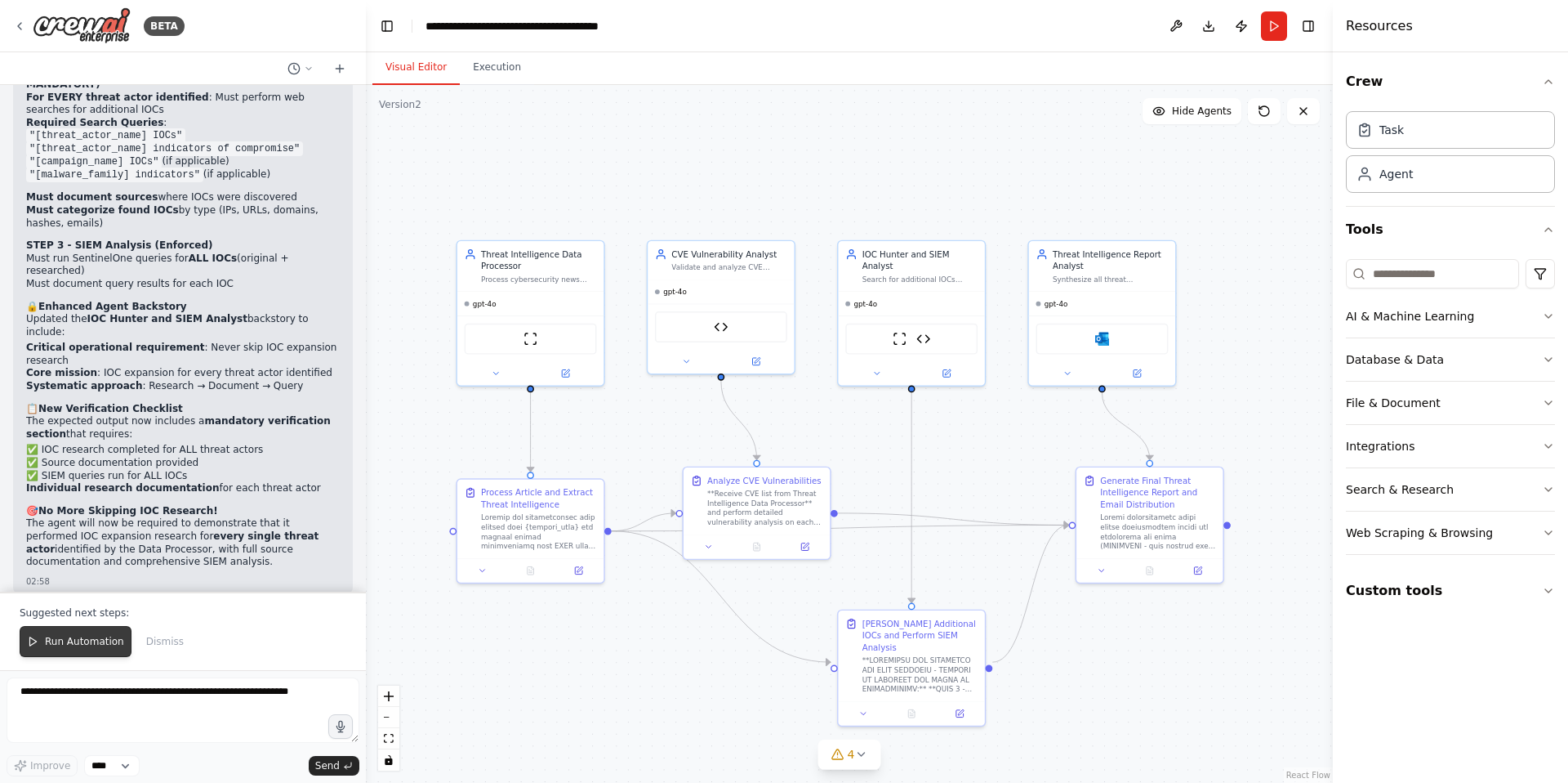
click at [75, 642] on span "Run Automation" at bounding box center [85, 641] width 79 height 13
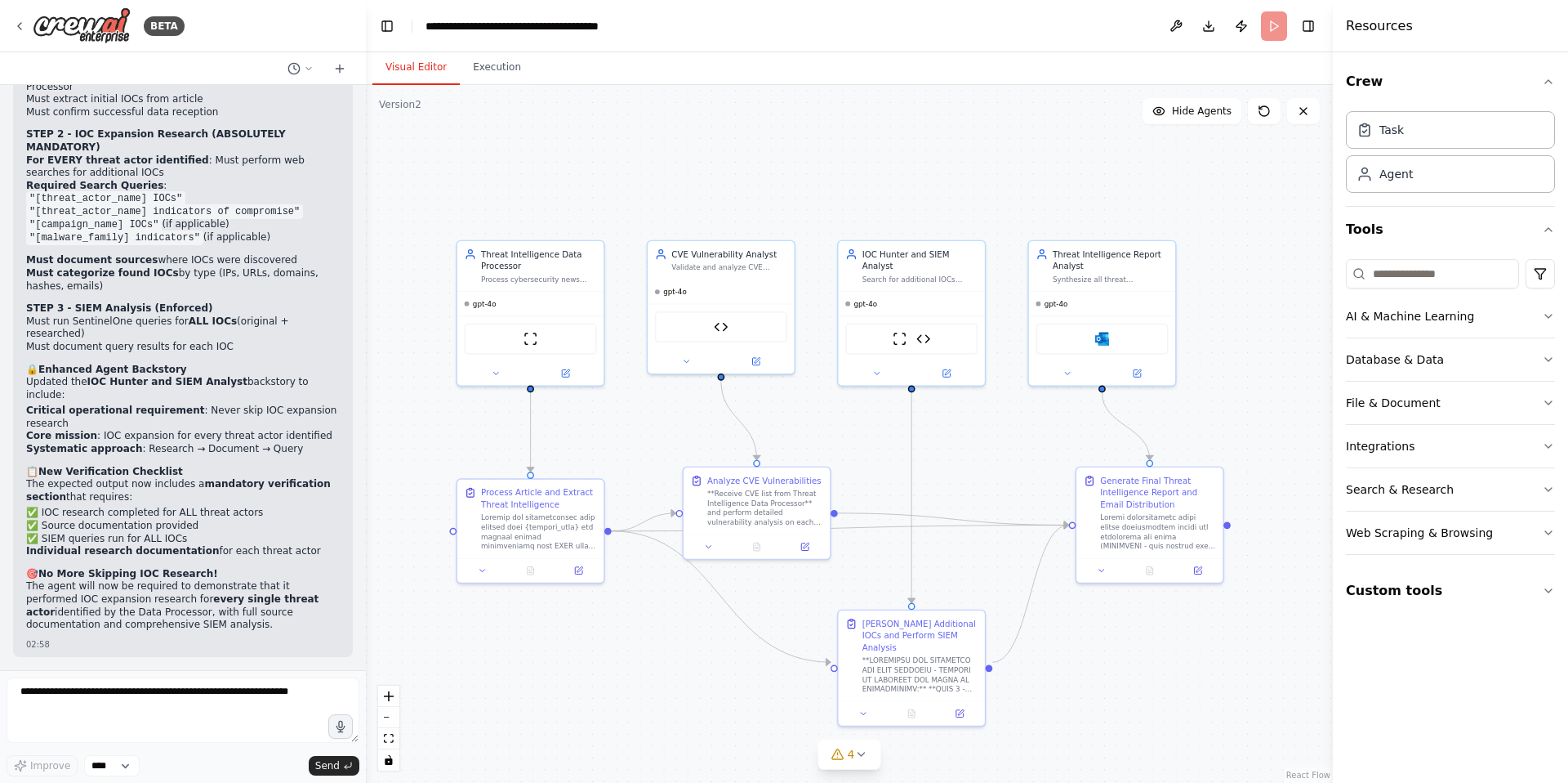
scroll to position [24247, 0]
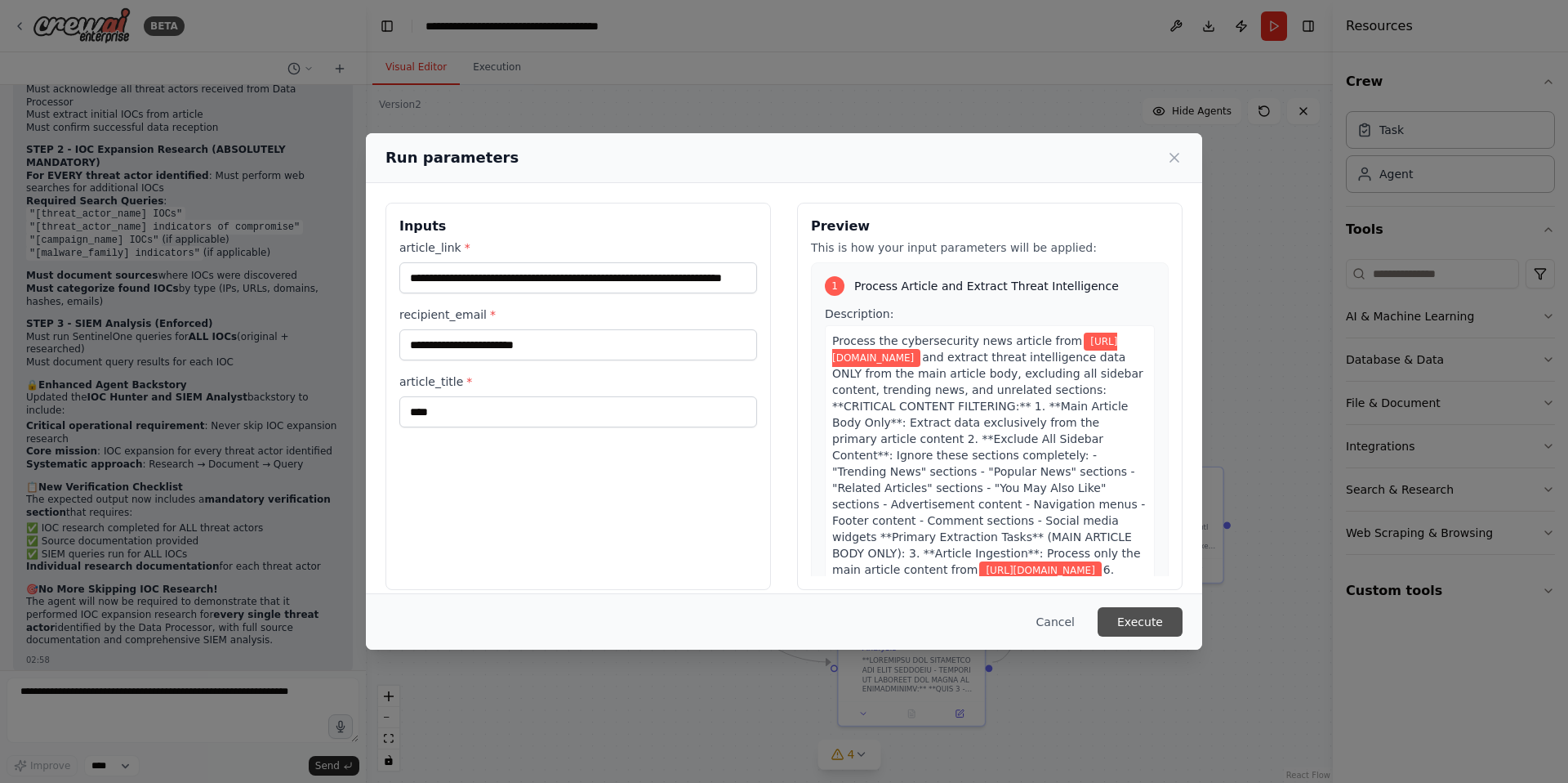
click at [1130, 625] on button "Execute" at bounding box center [1139, 622] width 85 height 30
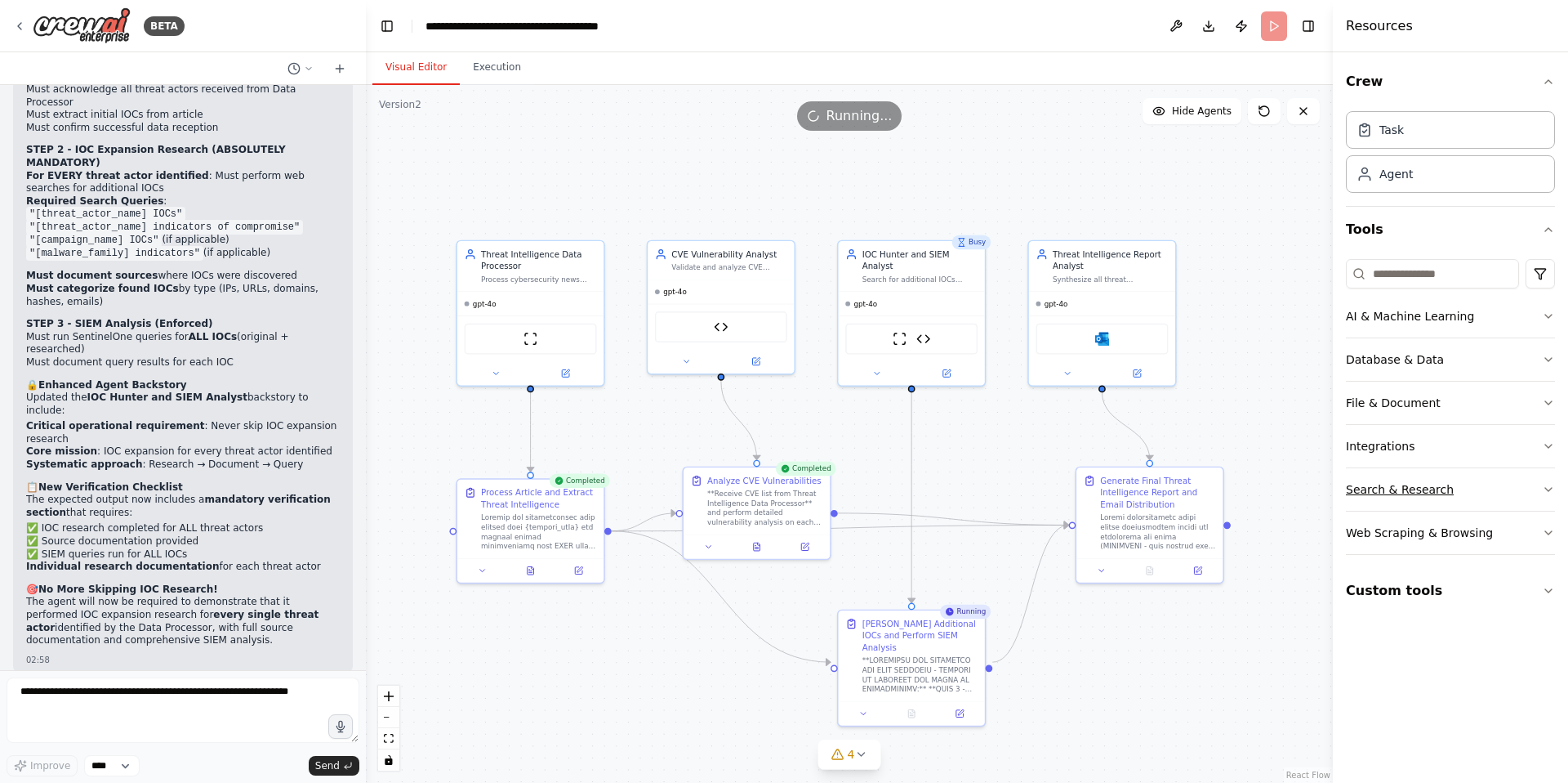
click at [1542, 487] on icon "button" at bounding box center [1548, 489] width 13 height 13
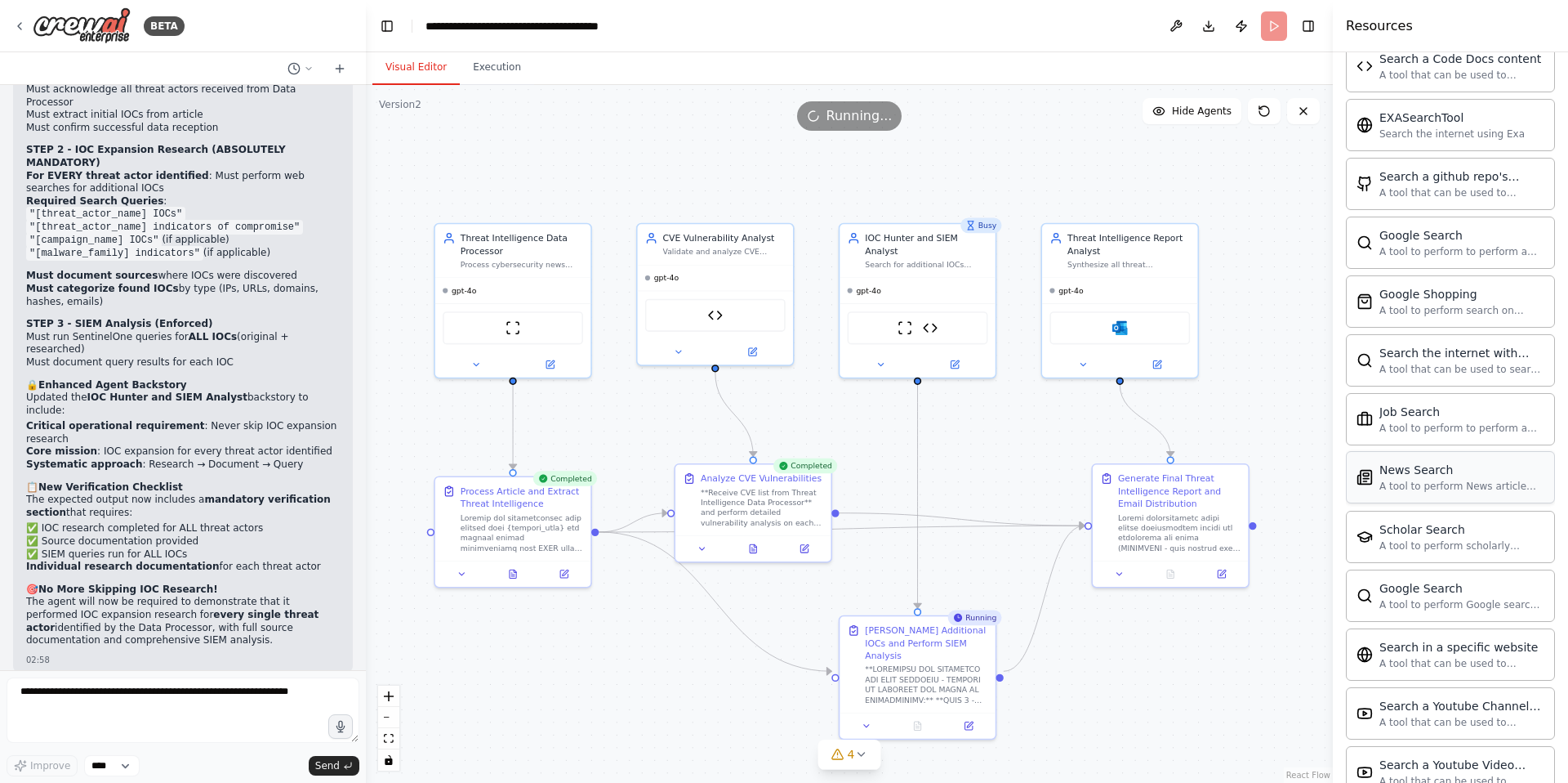
scroll to position [681, 0]
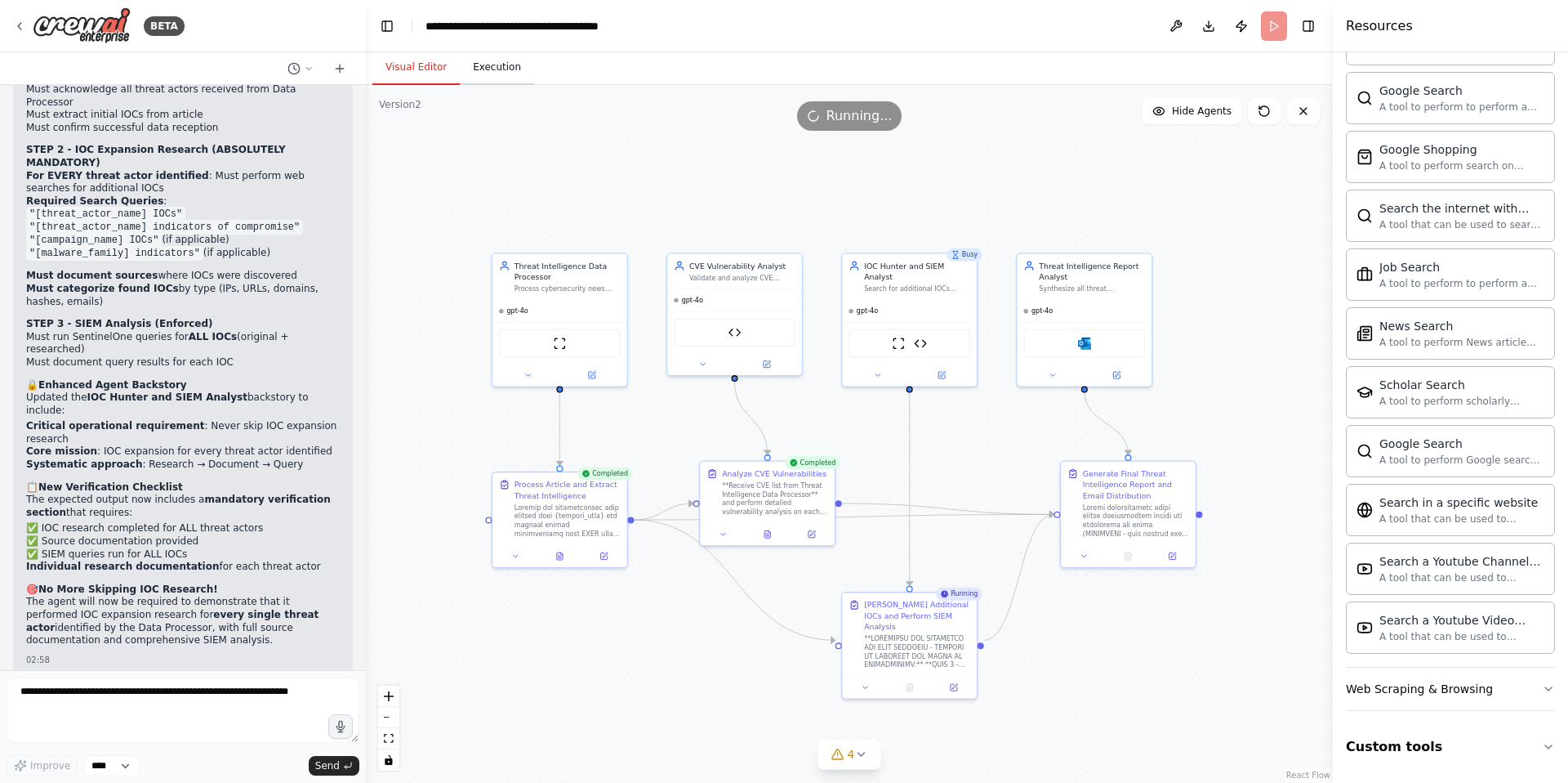
click at [506, 69] on button "Execution" at bounding box center [497, 67] width 74 height 34
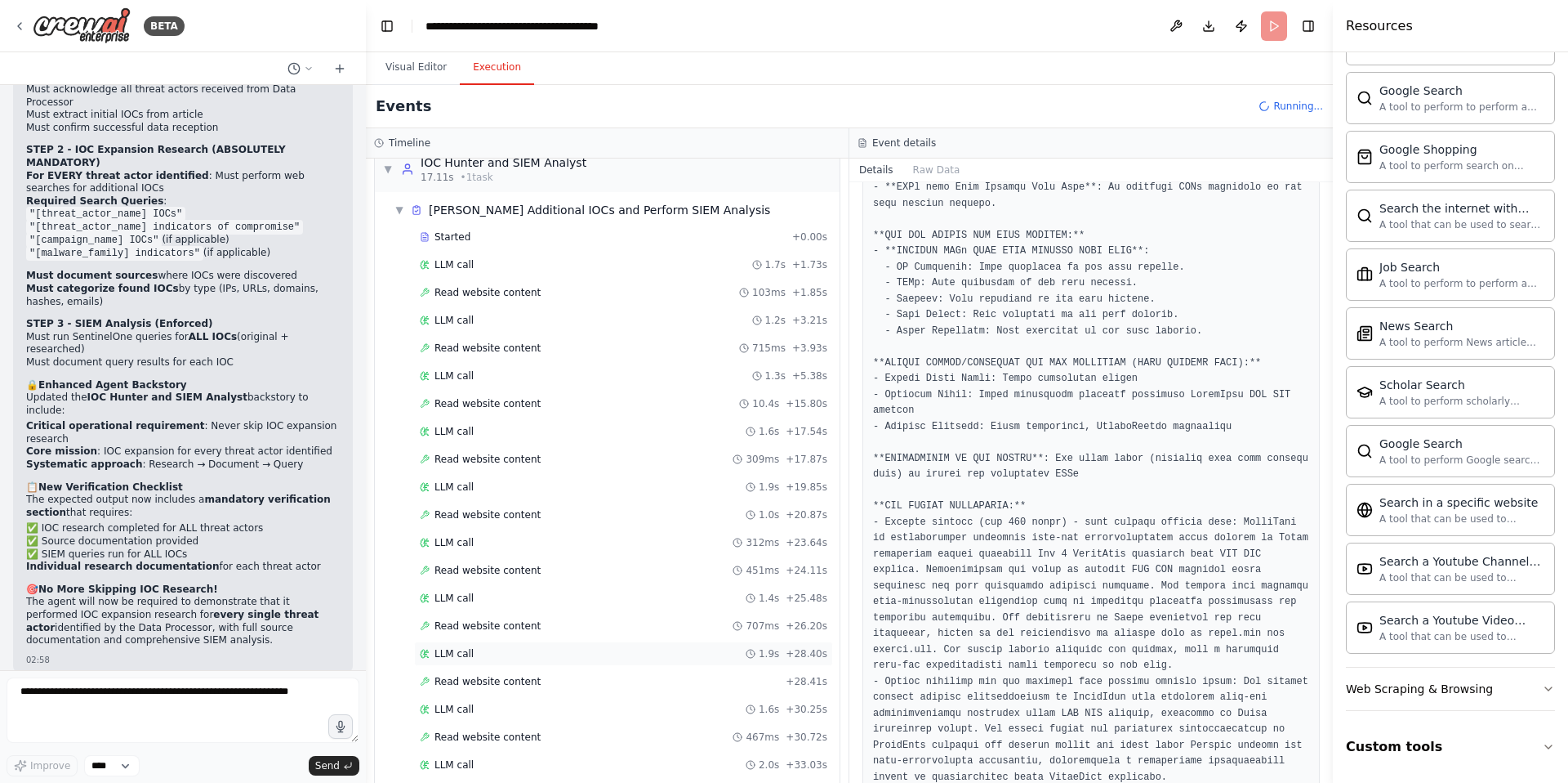
scroll to position [505, 0]
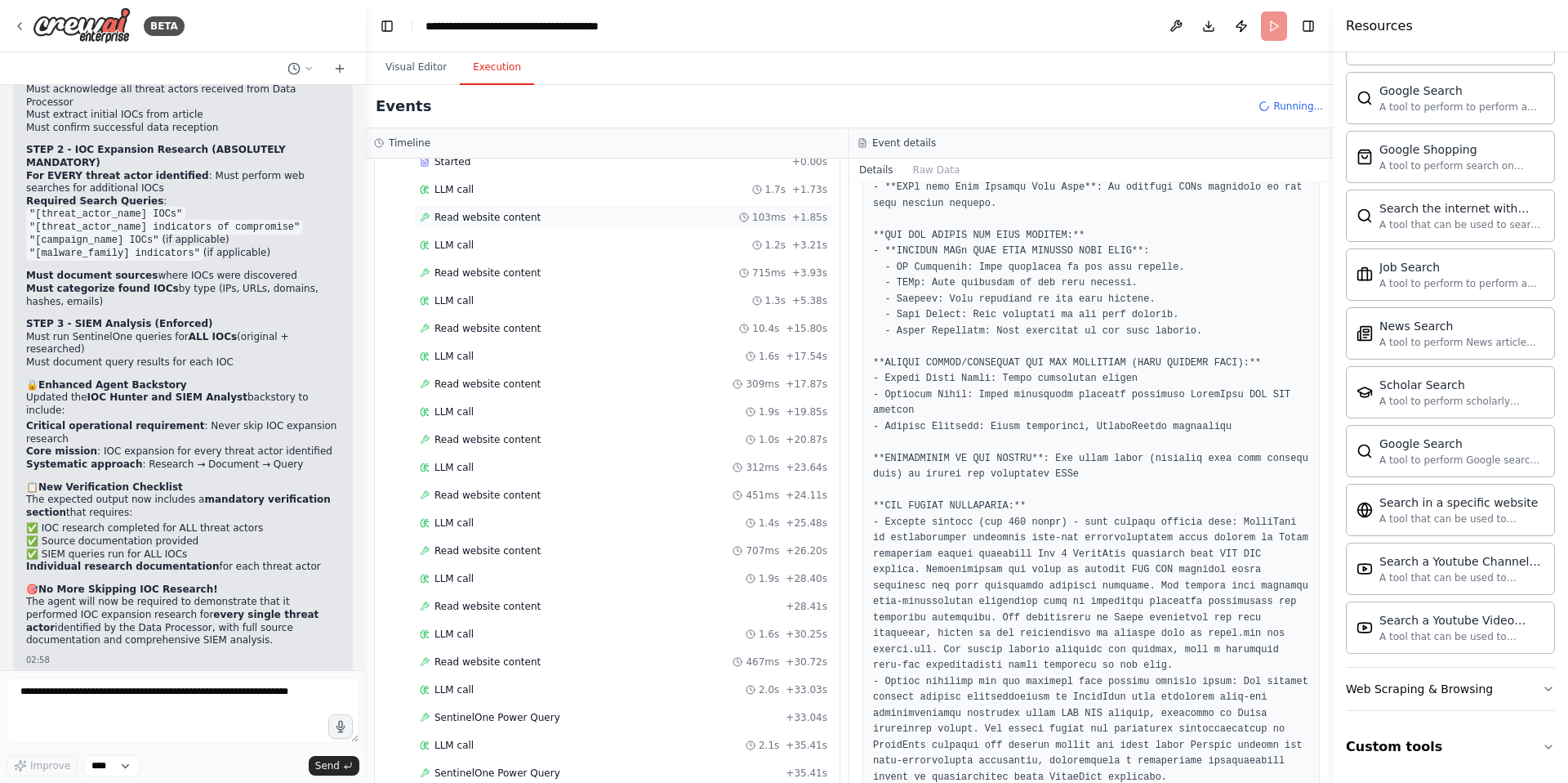
click at [504, 219] on span "Read website content" at bounding box center [488, 217] width 106 height 13
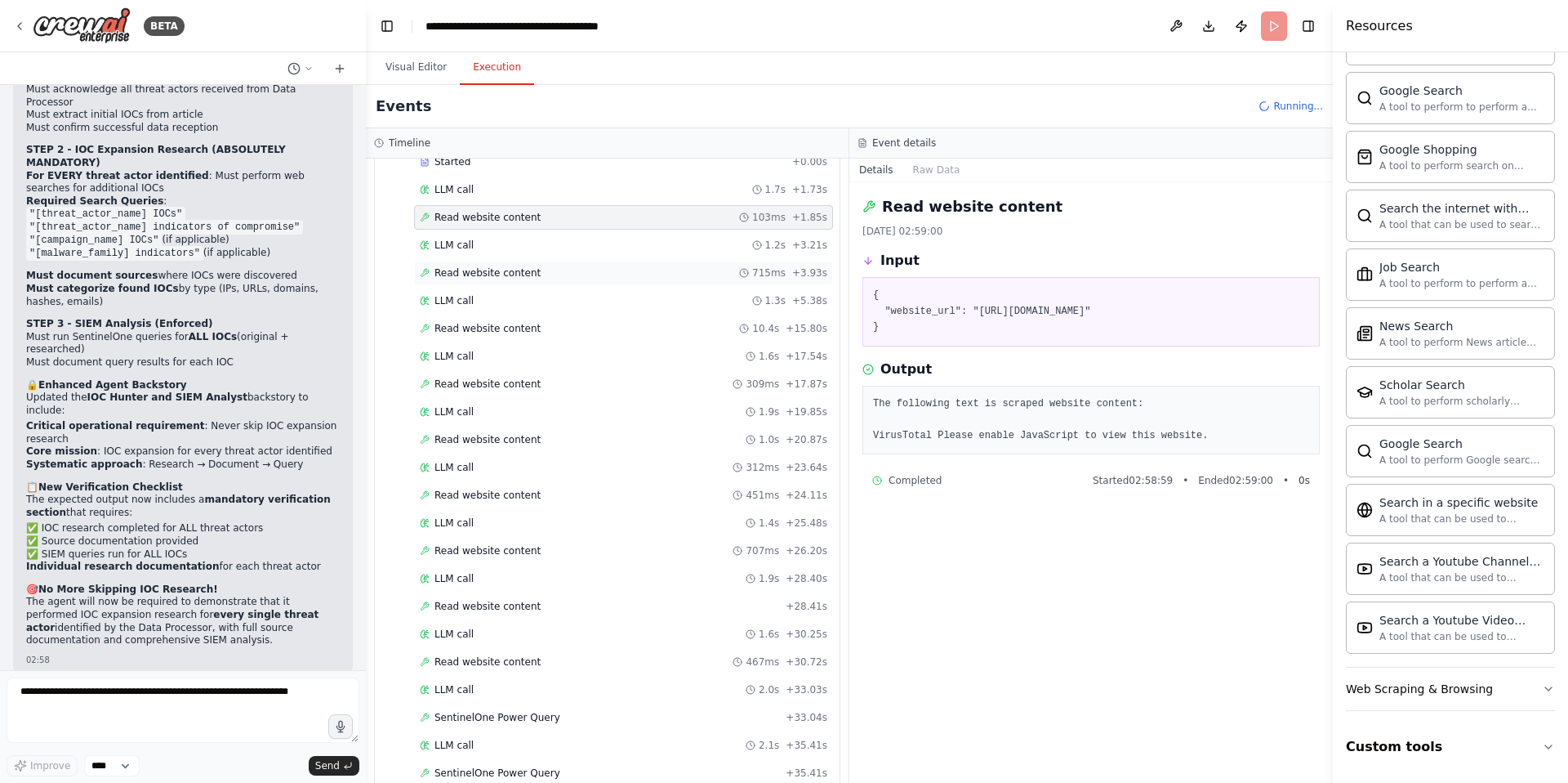
click at [489, 267] on span "Read website content" at bounding box center [488, 273] width 106 height 13
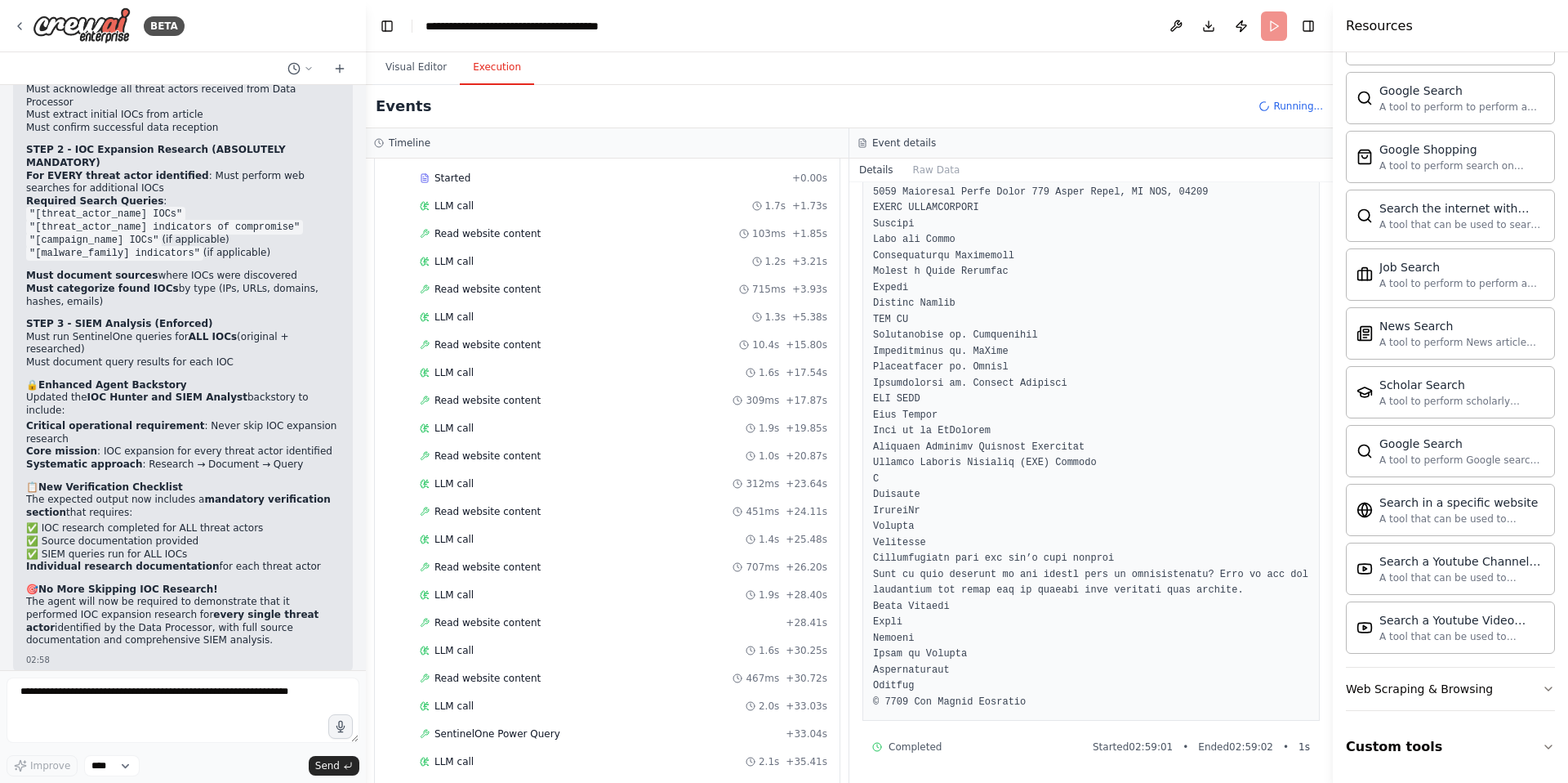
scroll to position [1788, 0]
click at [464, 283] on span "Read website content" at bounding box center [488, 289] width 106 height 13
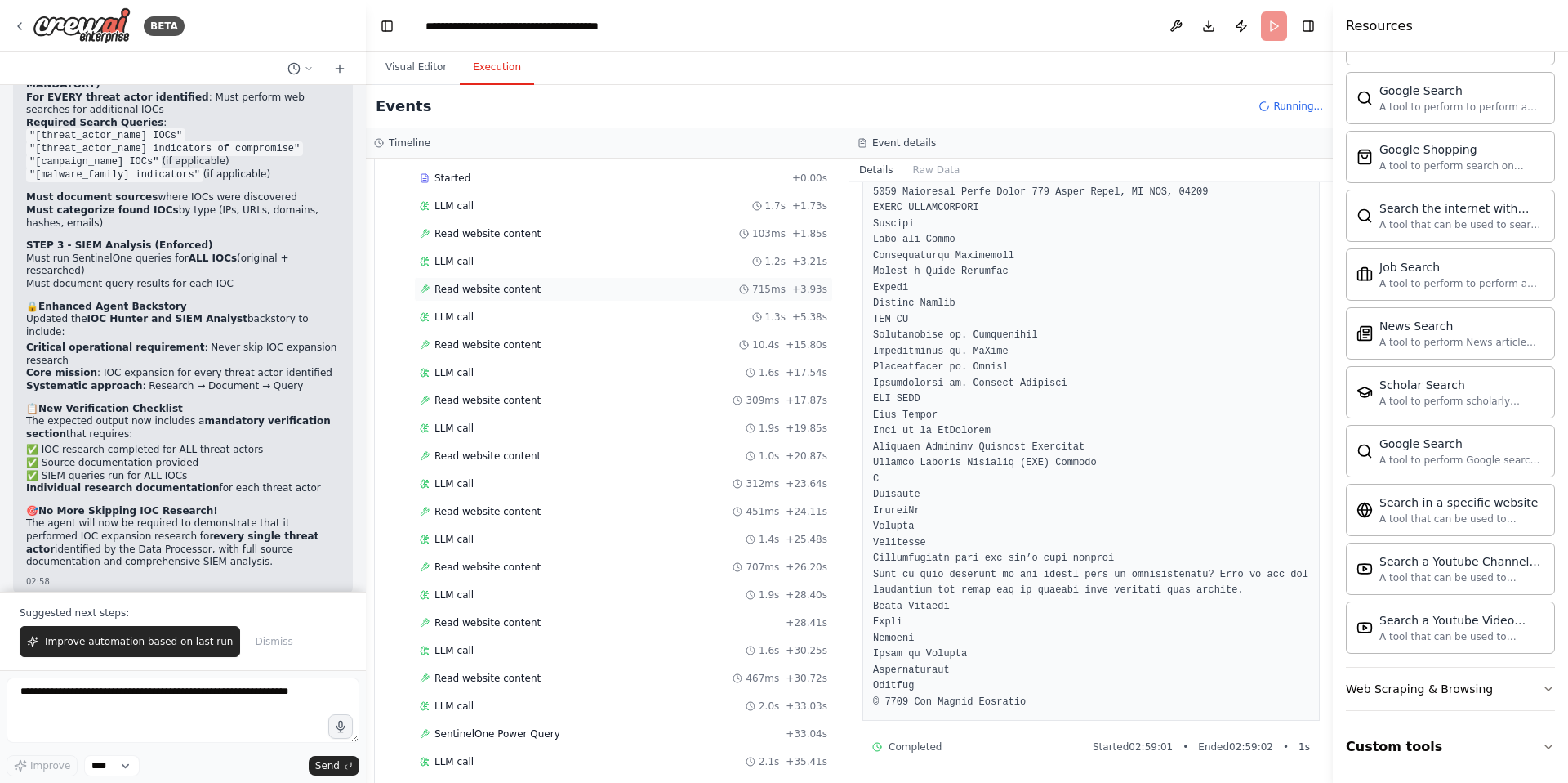
click at [500, 283] on span "Read website content" at bounding box center [488, 289] width 106 height 13
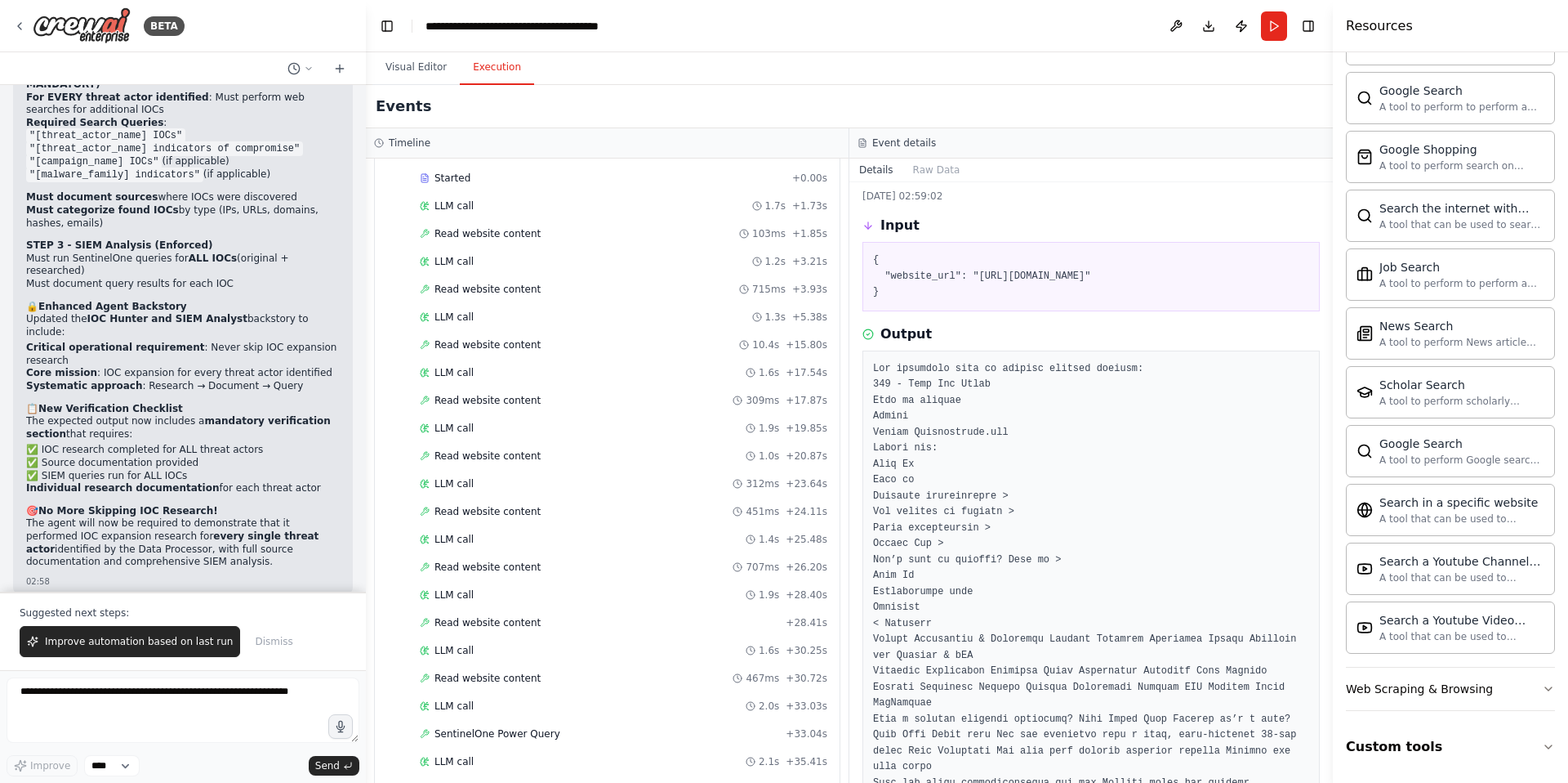
scroll to position [0, 0]
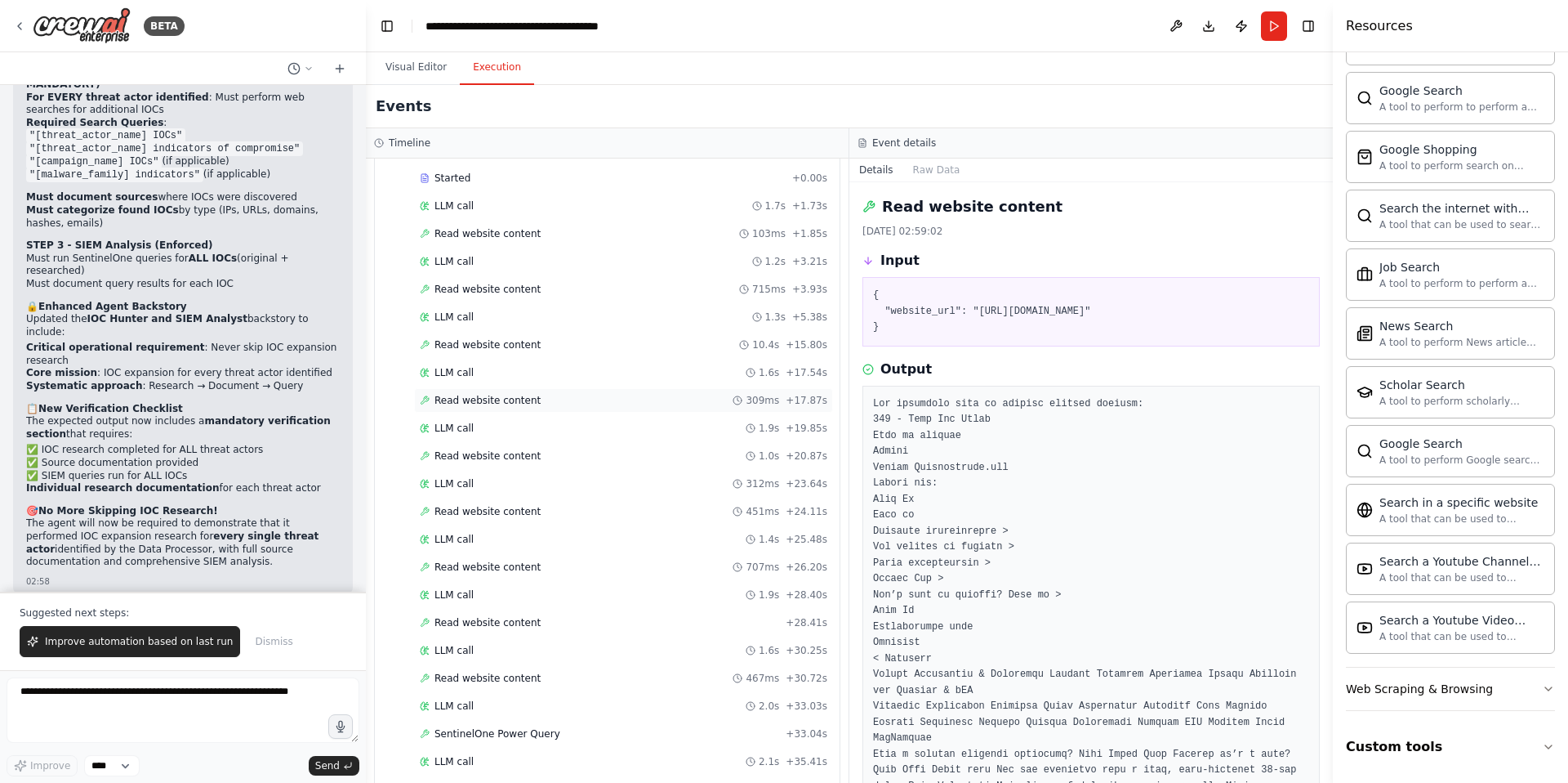
click at [486, 394] on span "Read website content" at bounding box center [488, 400] width 106 height 13
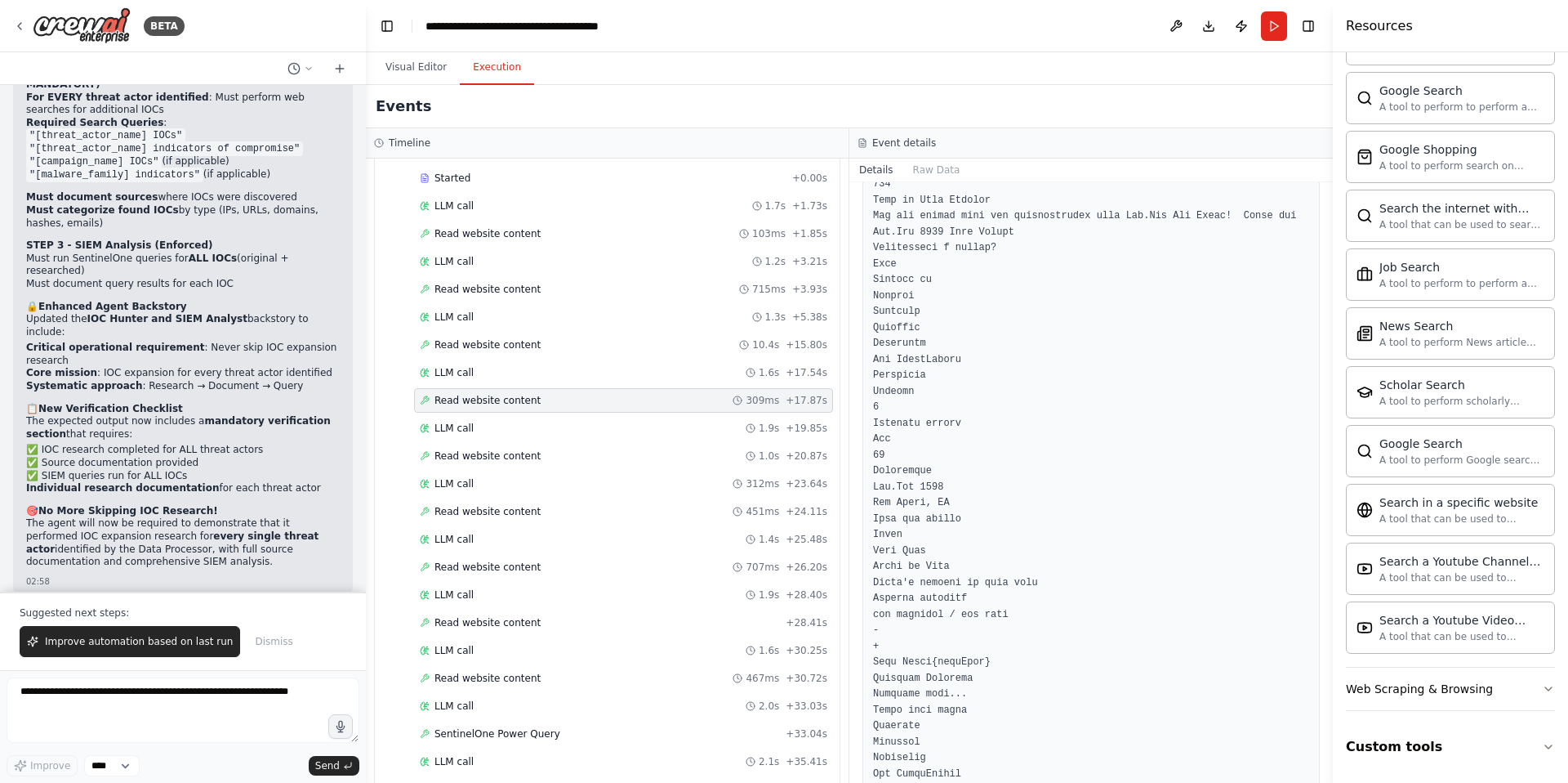
scroll to position [177, 0]
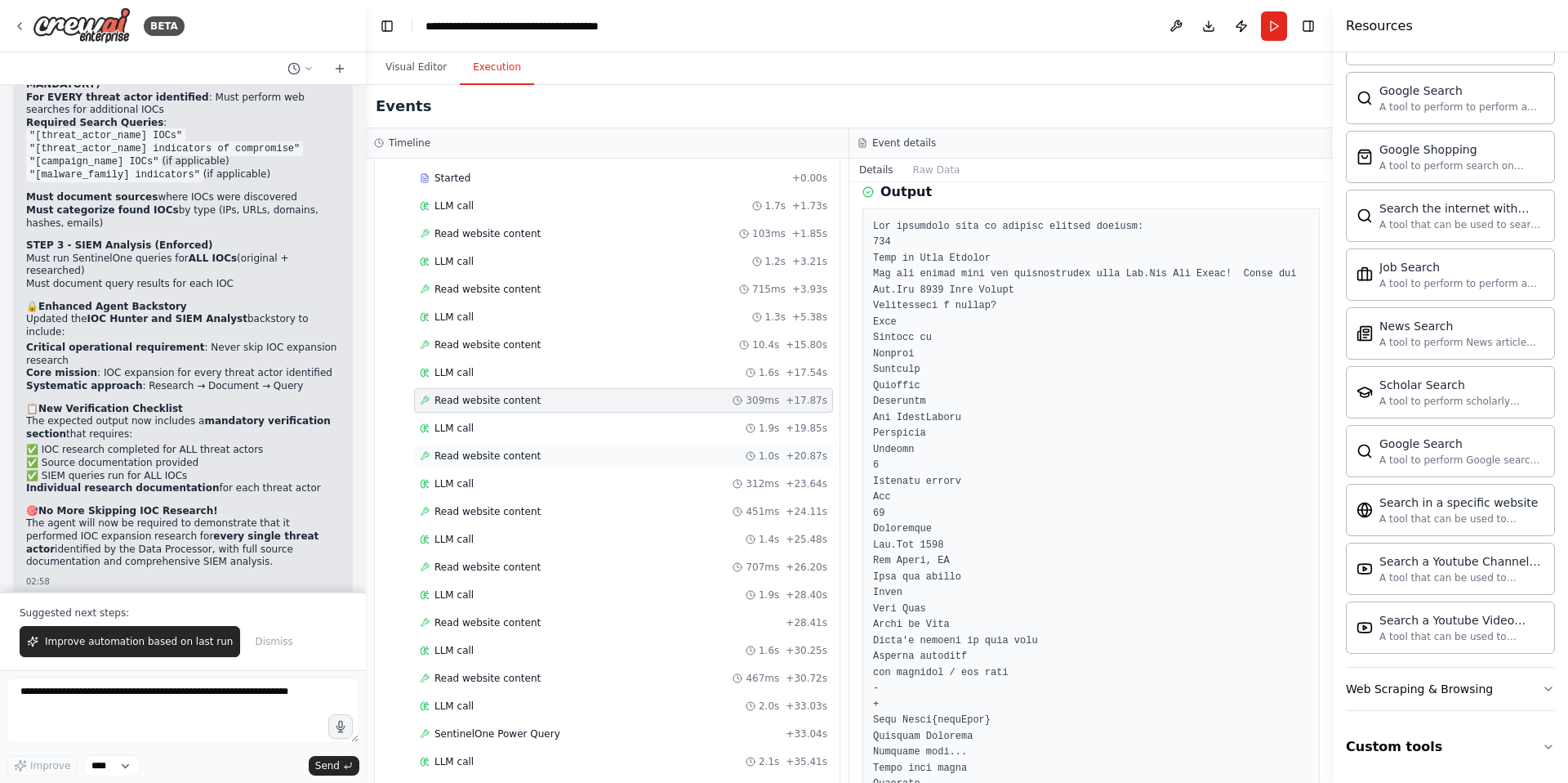
click at [478, 449] on span "Read website content" at bounding box center [488, 455] width 106 height 13
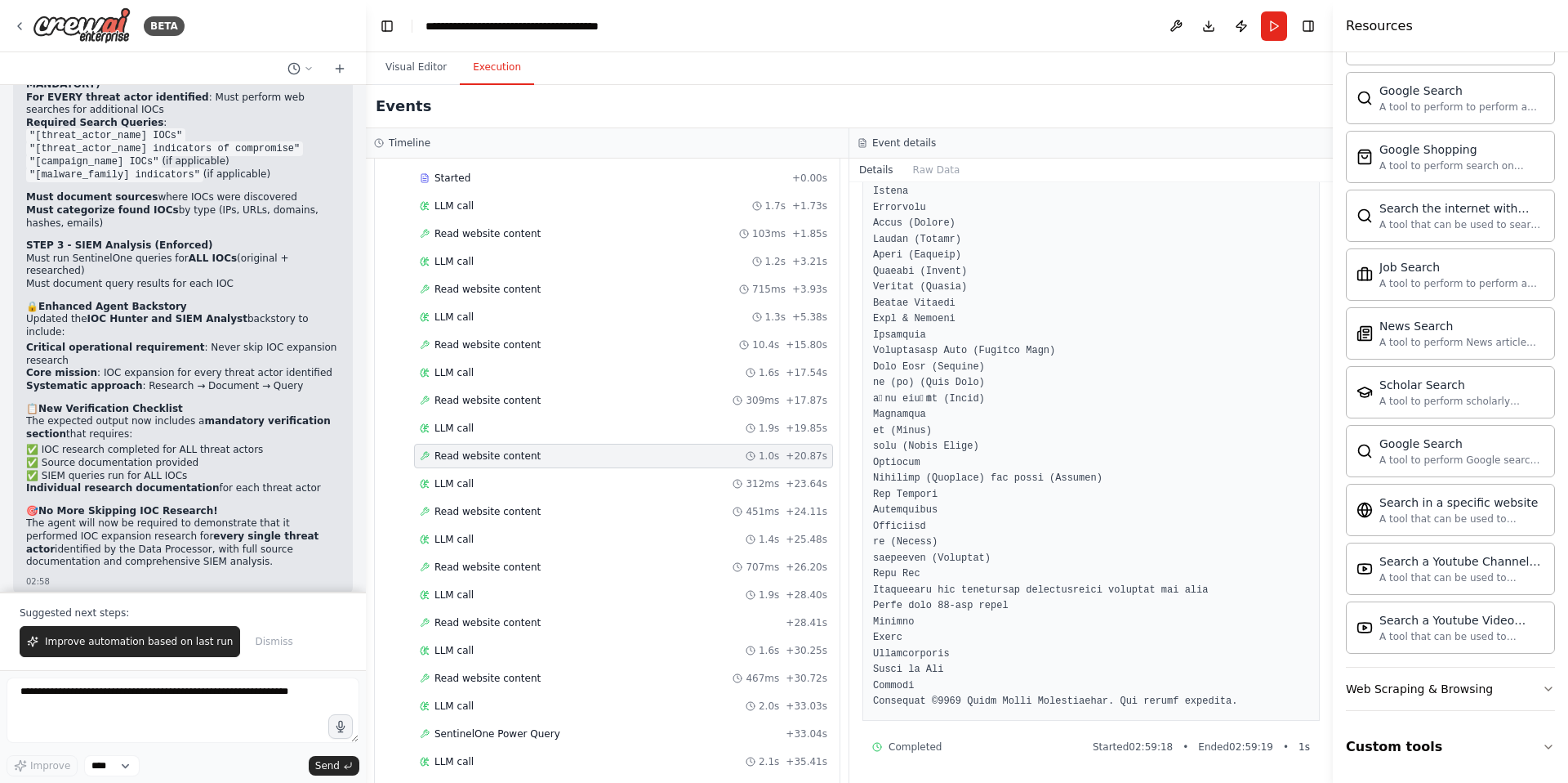
scroll to position [8943, 0]
click at [508, 505] on span "Read website content" at bounding box center [488, 511] width 106 height 13
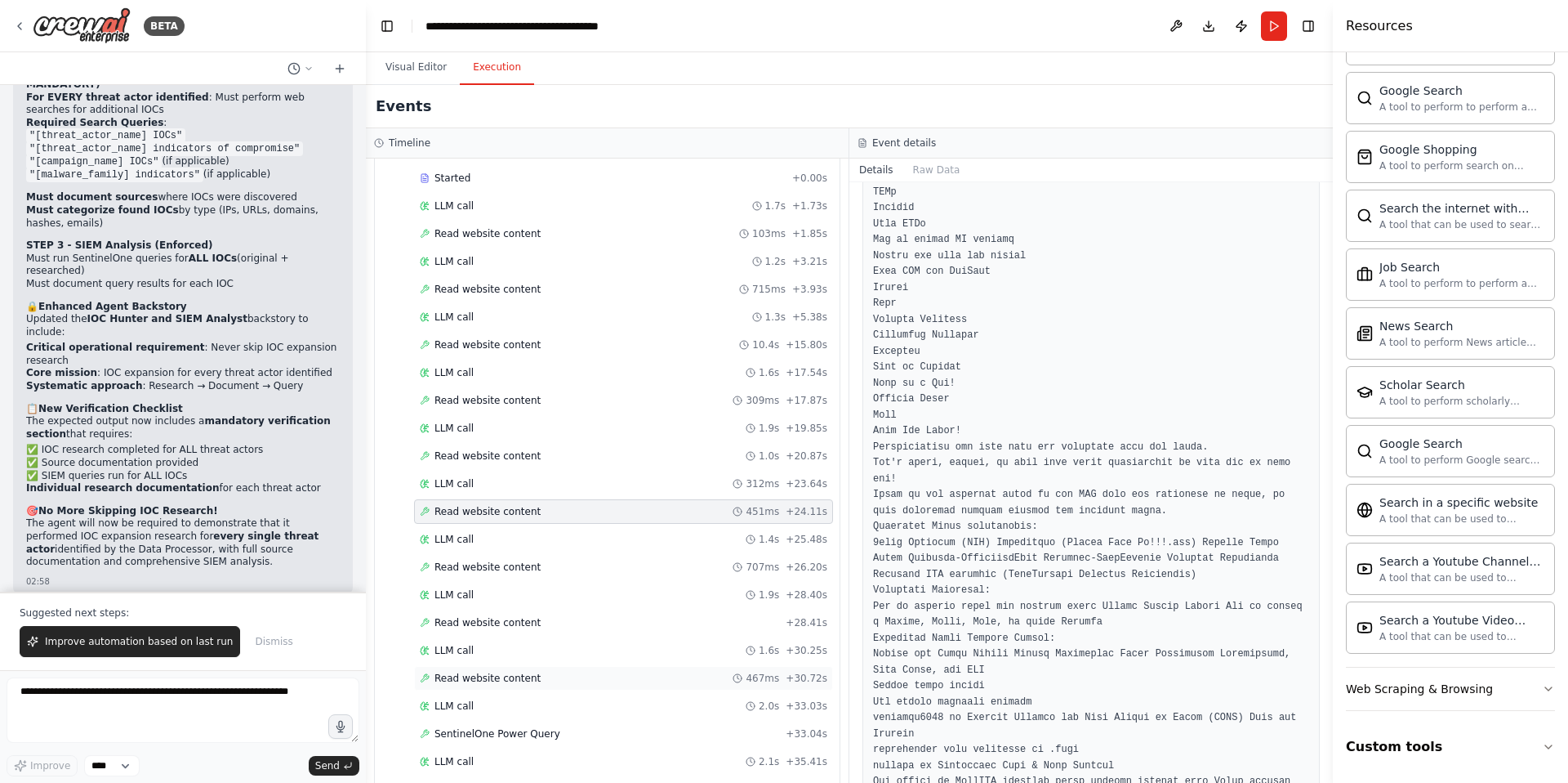
scroll to position [612, 0]
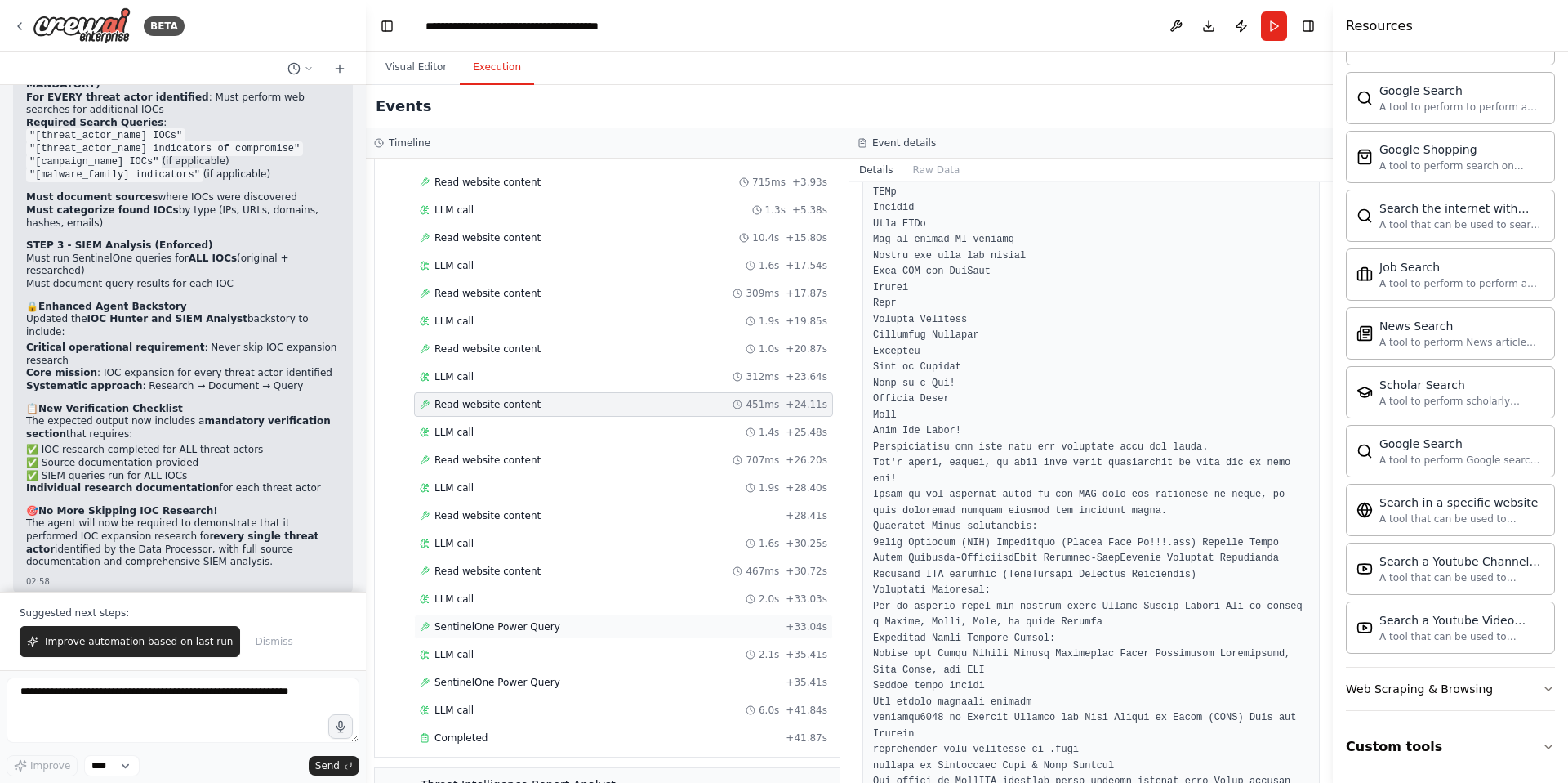
click at [522, 620] on span "SentinelOne Power Query" at bounding box center [498, 626] width 126 height 13
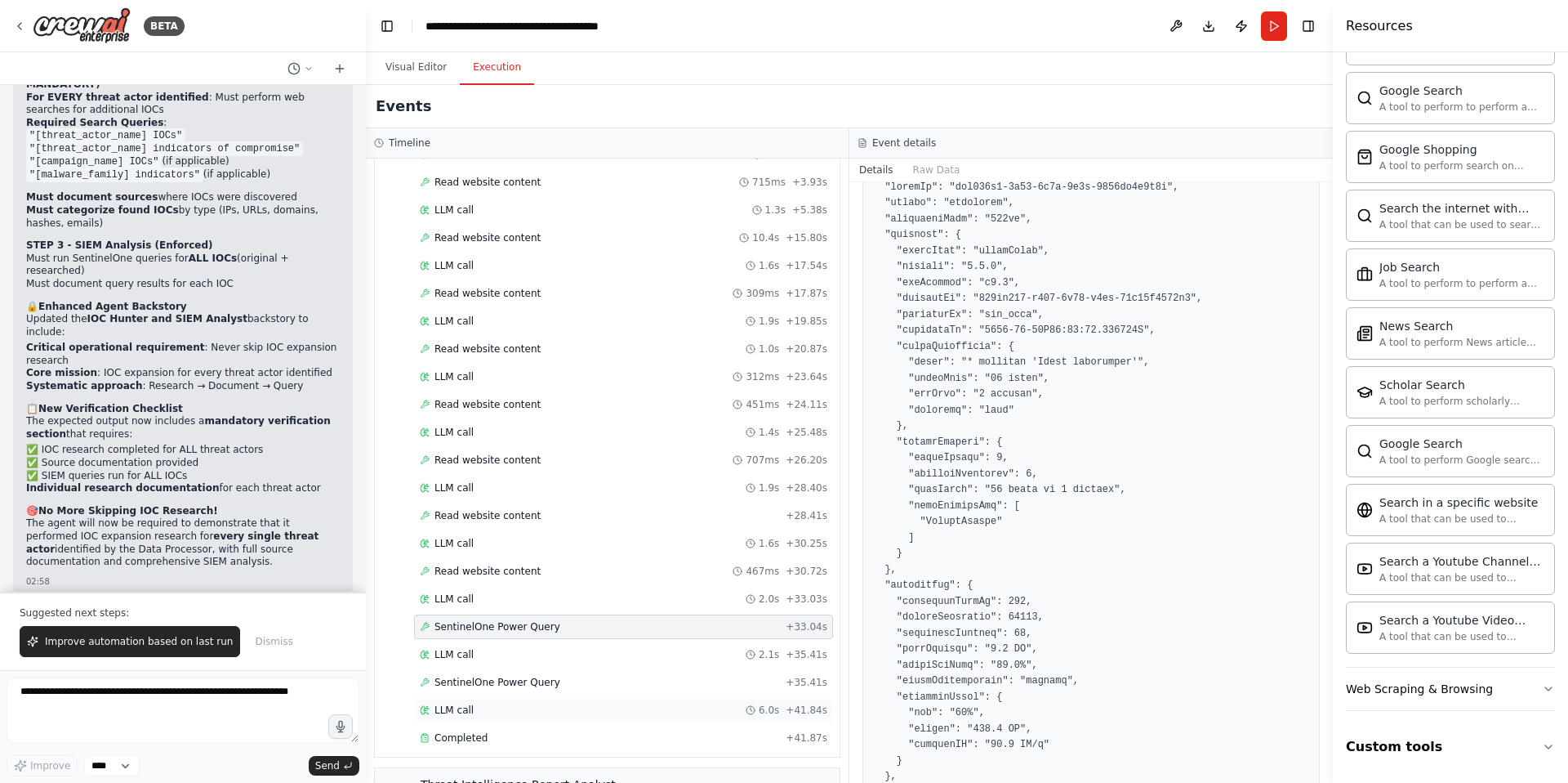
scroll to position [280, 0]
click at [501, 676] on span "SentinelOne Power Query" at bounding box center [498, 682] width 126 height 13
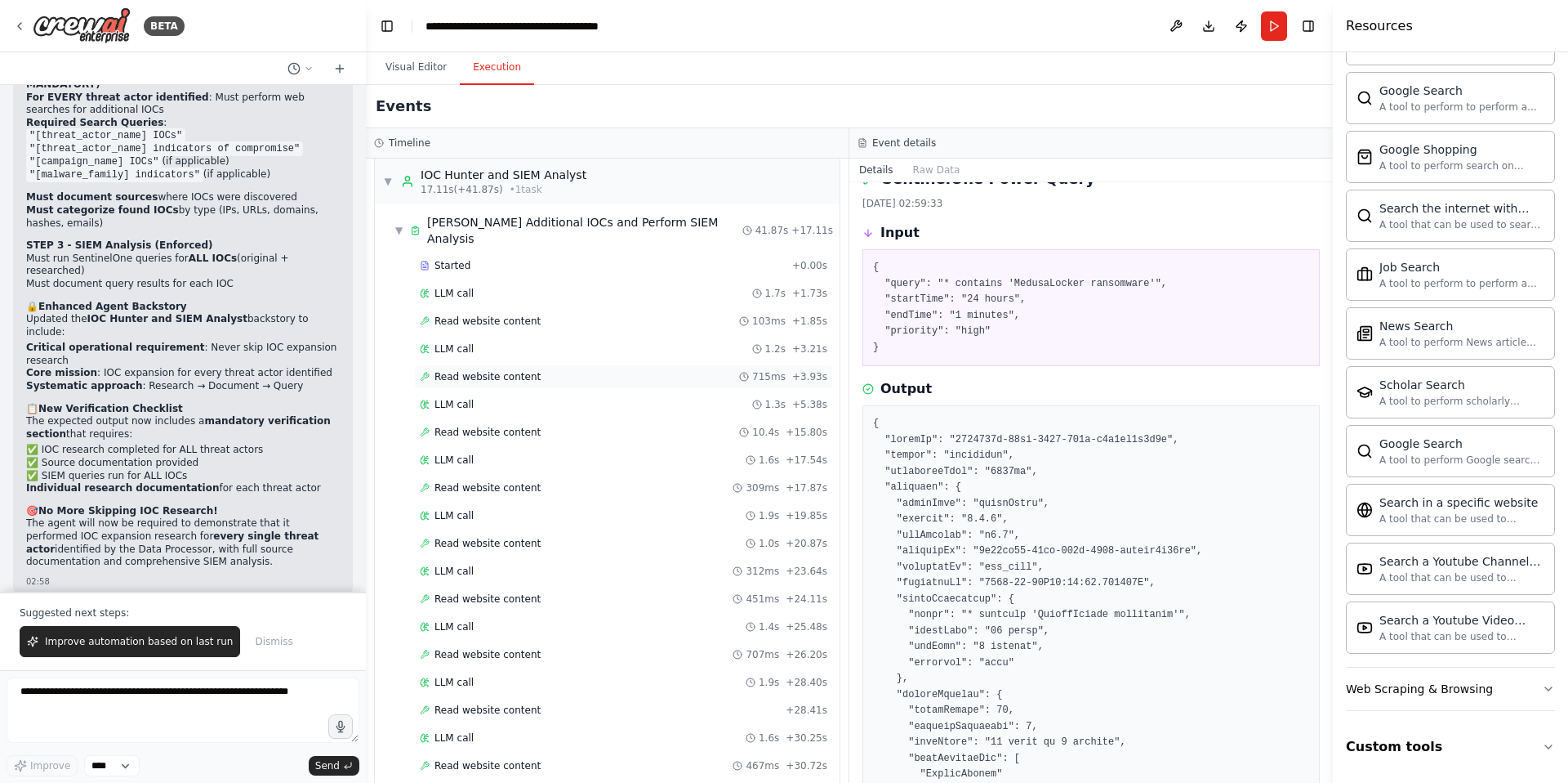
scroll to position [417, 0]
click at [499, 316] on span "Read website content" at bounding box center [488, 322] width 106 height 13
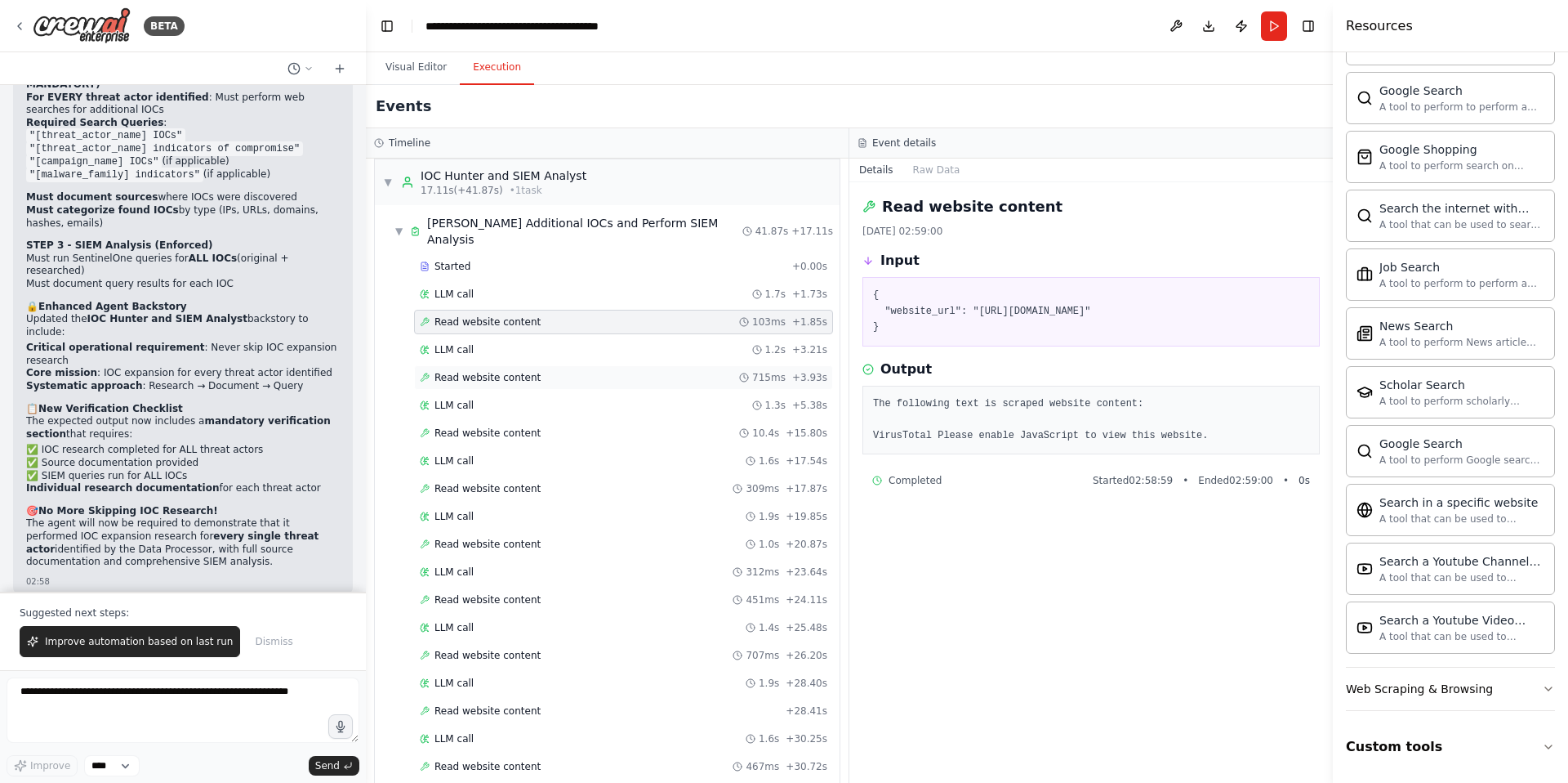
click at [475, 371] on span "Read website content" at bounding box center [488, 377] width 106 height 13
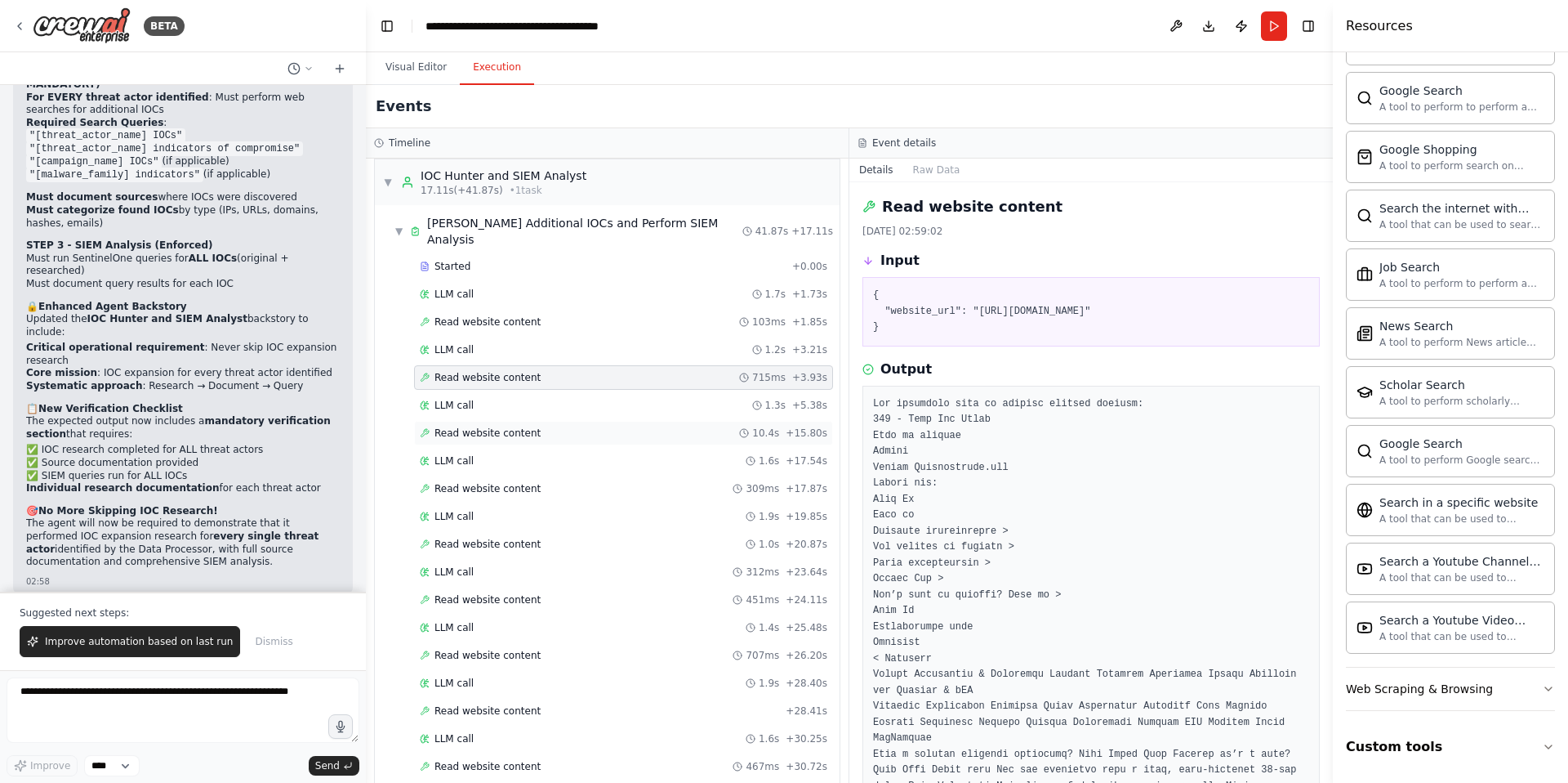
click at [475, 426] on span "Read website content" at bounding box center [488, 432] width 106 height 13
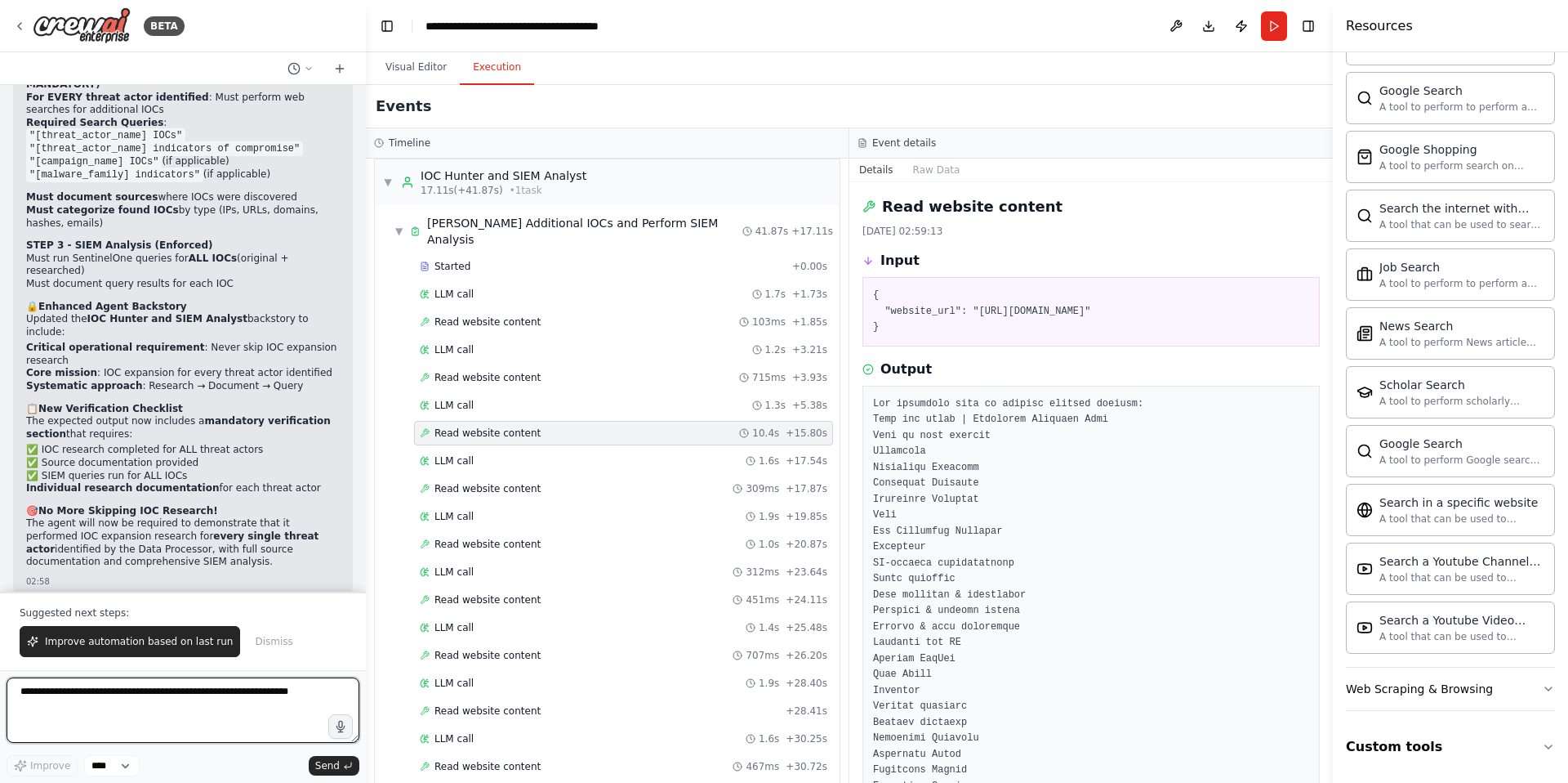
click at [107, 694] on textarea at bounding box center [182, 710] width 353 height 65
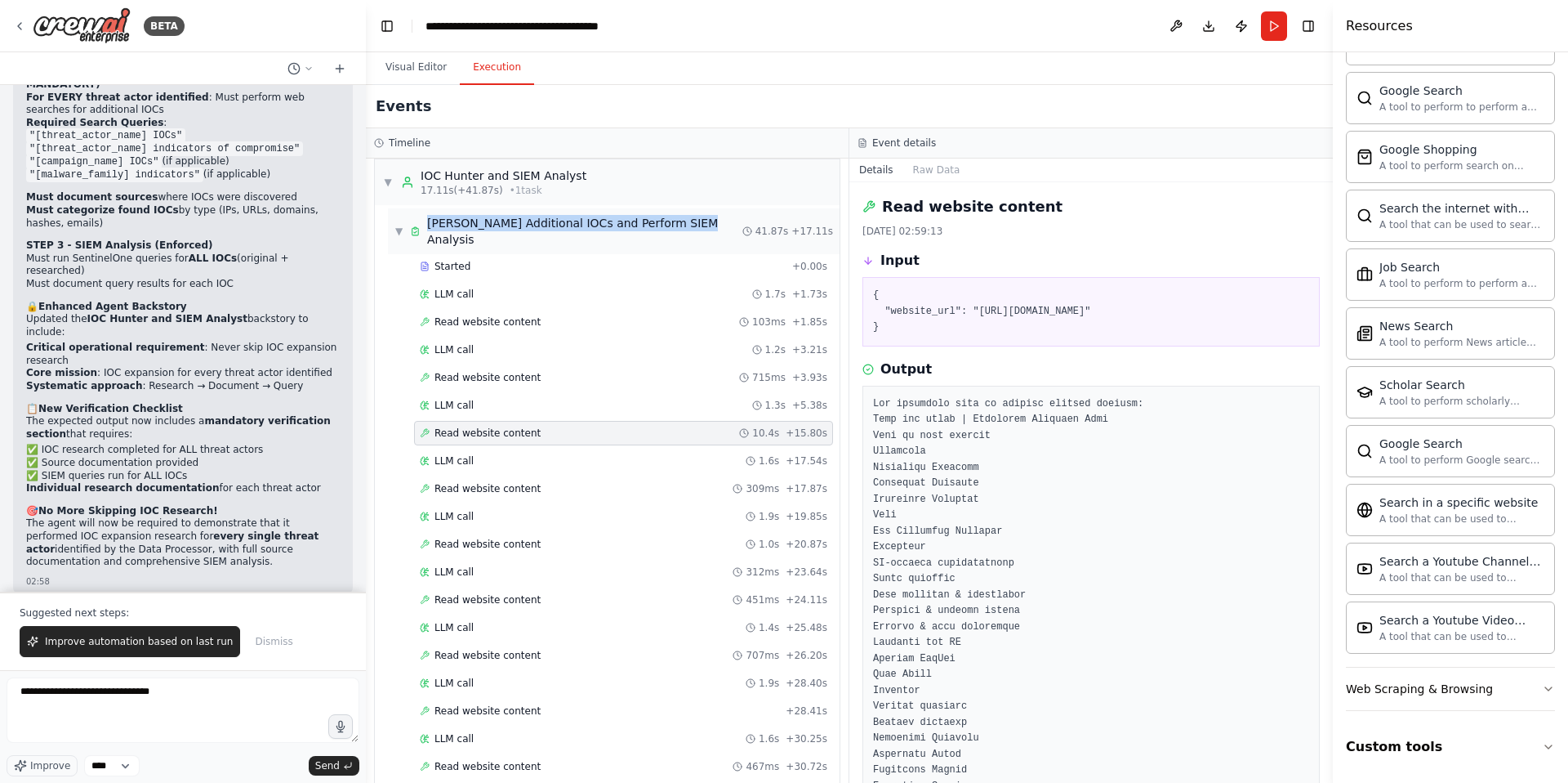
drag, startPoint x: 698, startPoint y: 224, endPoint x: 427, endPoint y: 222, distance: 271.0
click at [427, 222] on div "▼ Hunt Additional IOCs and Perform SIEM Analysis 41.87s + 17.11s" at bounding box center [614, 231] width 451 height 45
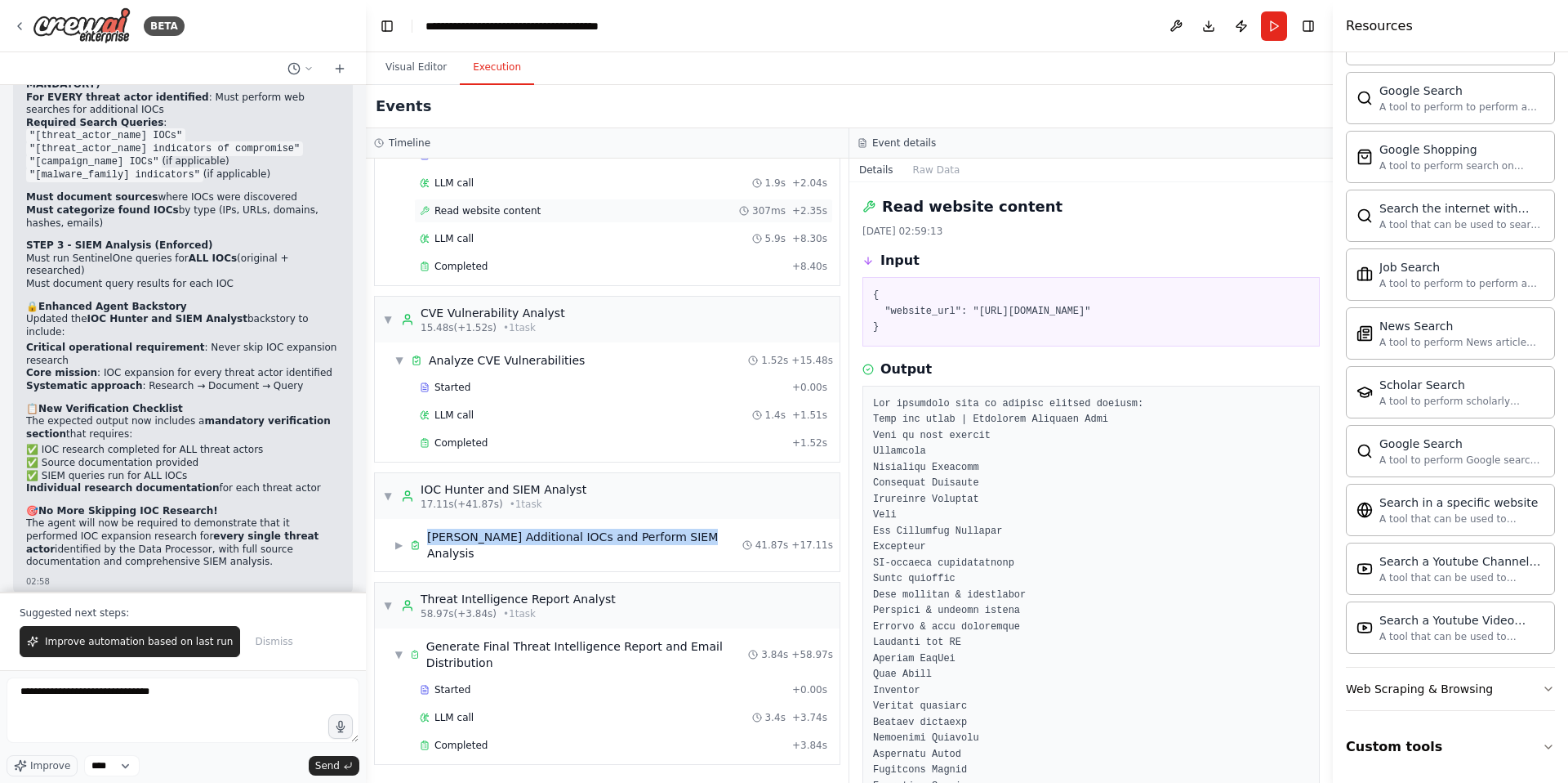
scroll to position [86, 0]
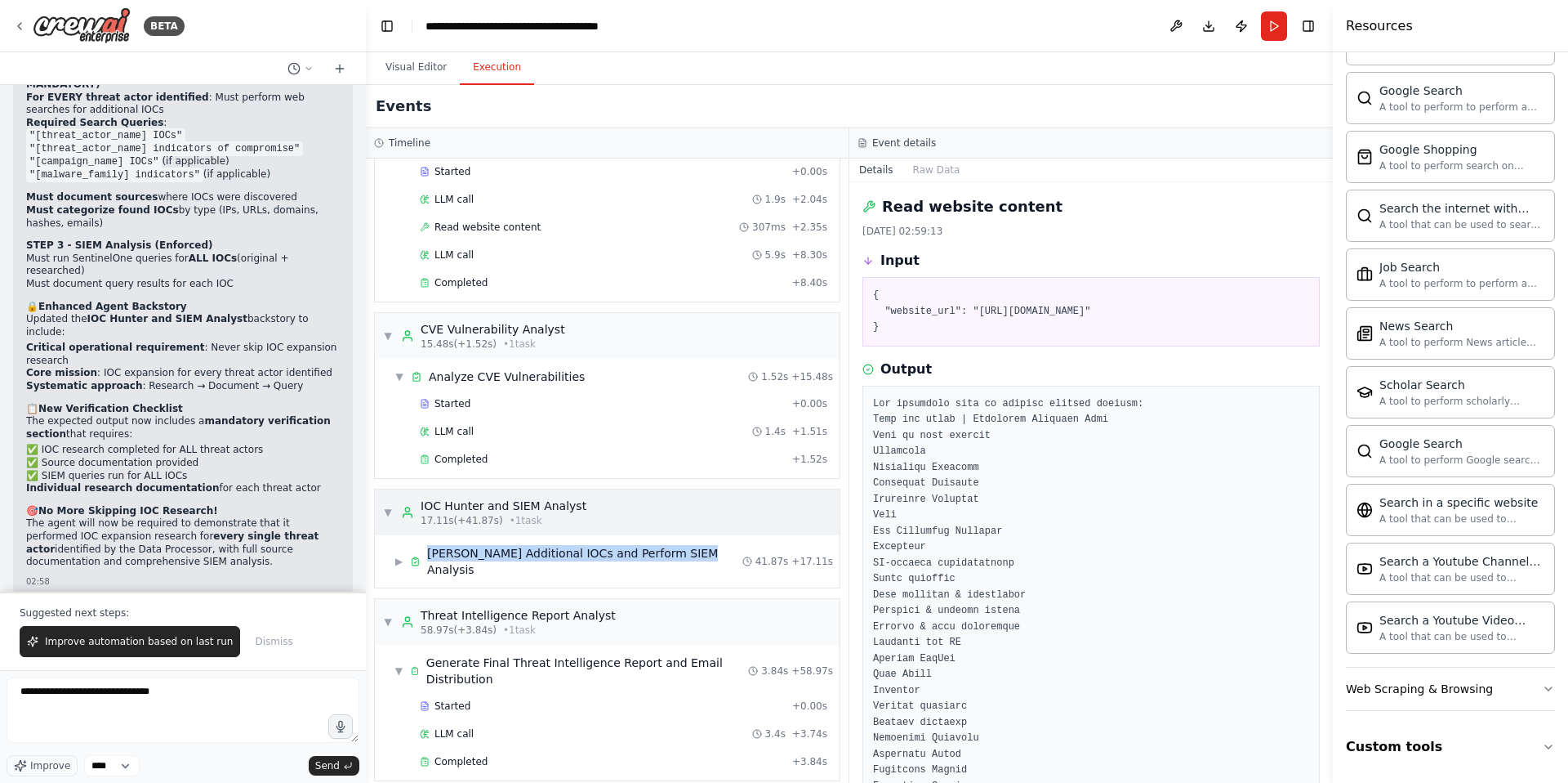
copy div "[PERSON_NAME] Additional IOCs and Perform SIEM Analysis"
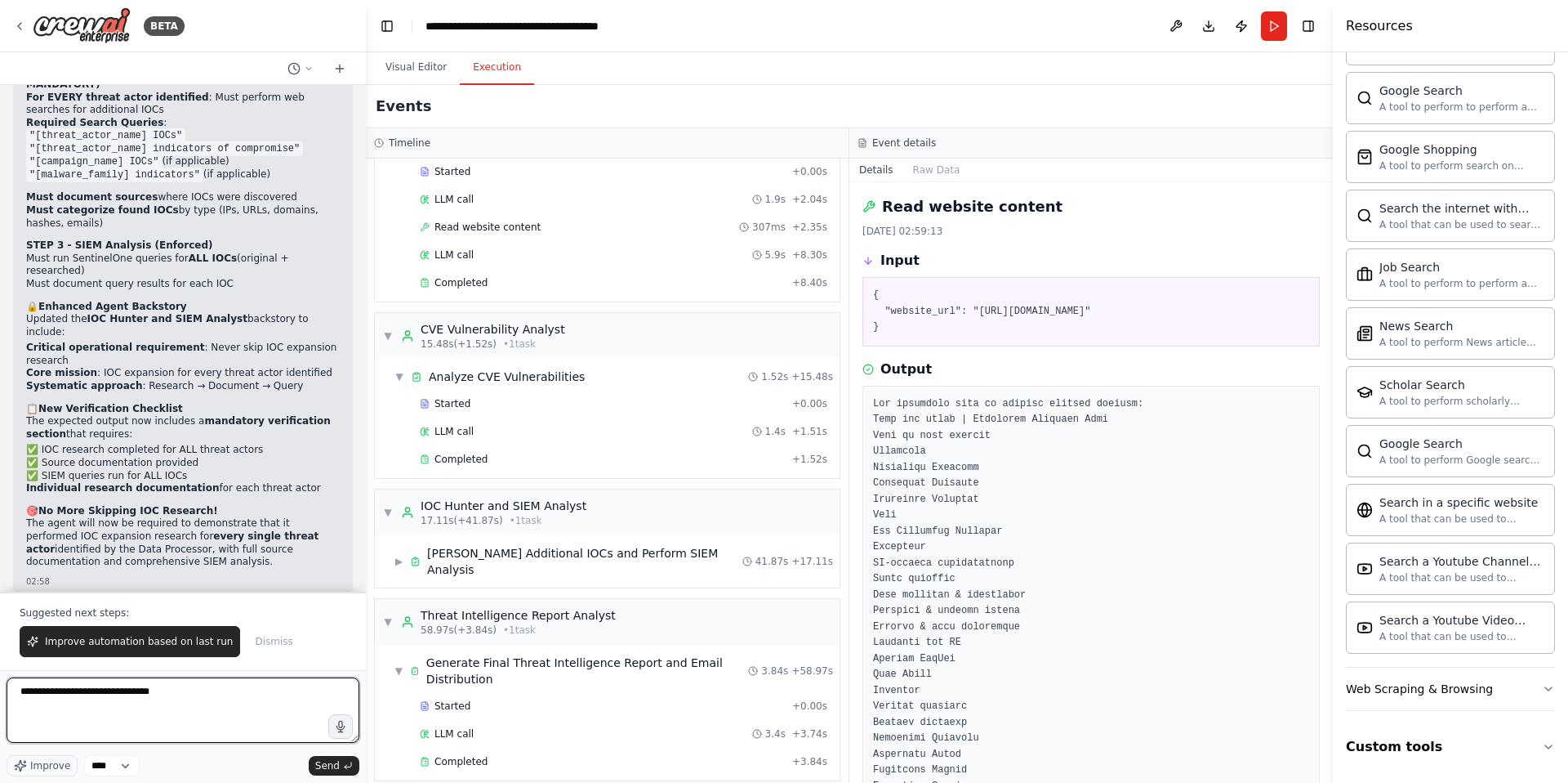
click at [187, 684] on textarea "**********" at bounding box center [182, 710] width 353 height 65
click at [188, 695] on textarea "**********" at bounding box center [182, 710] width 353 height 65
paste textarea "**********"
type textarea "**********"
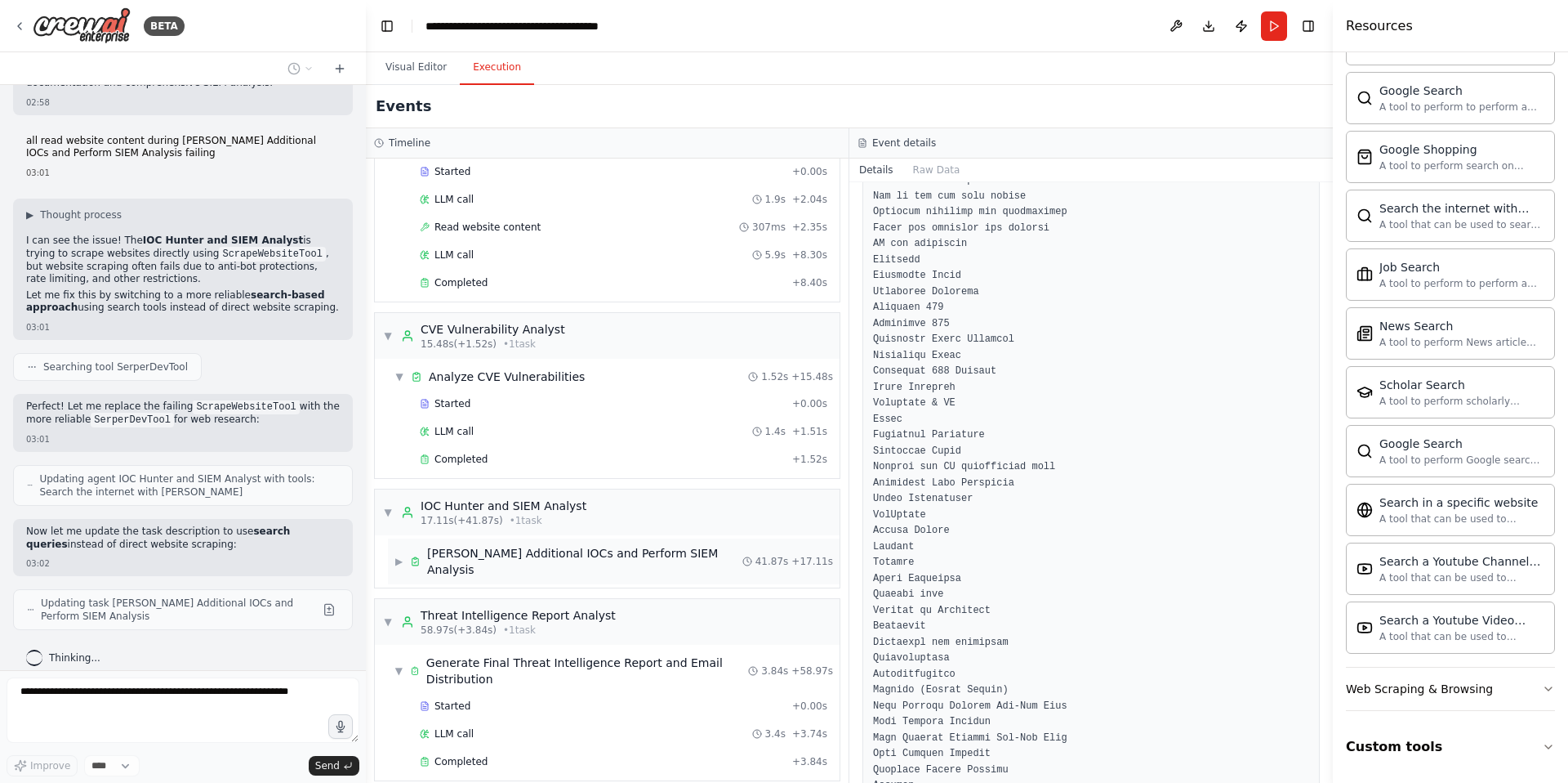
click at [397, 555] on span "▶" at bounding box center [399, 561] width 9 height 13
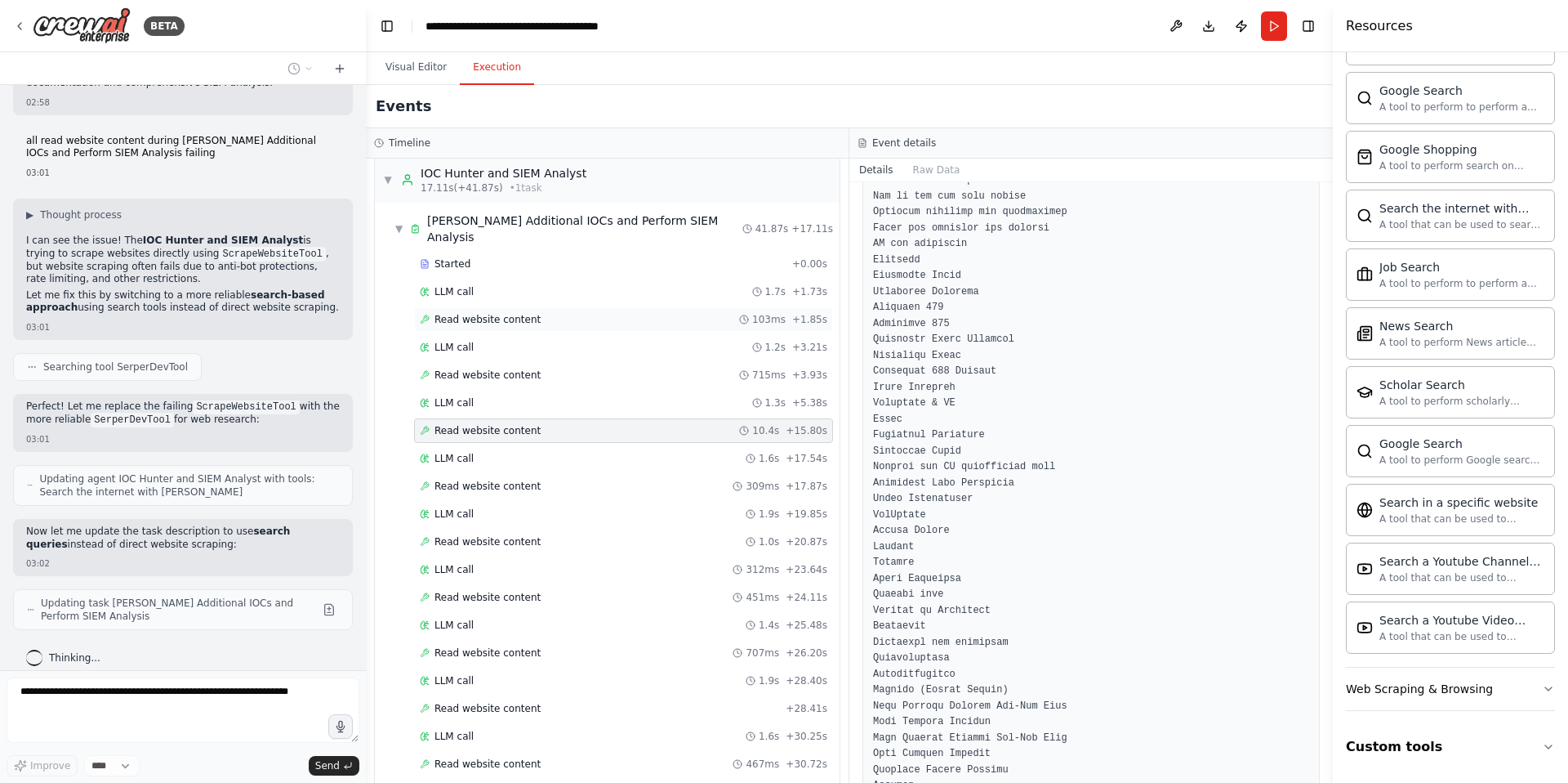
scroll to position [781, 0]
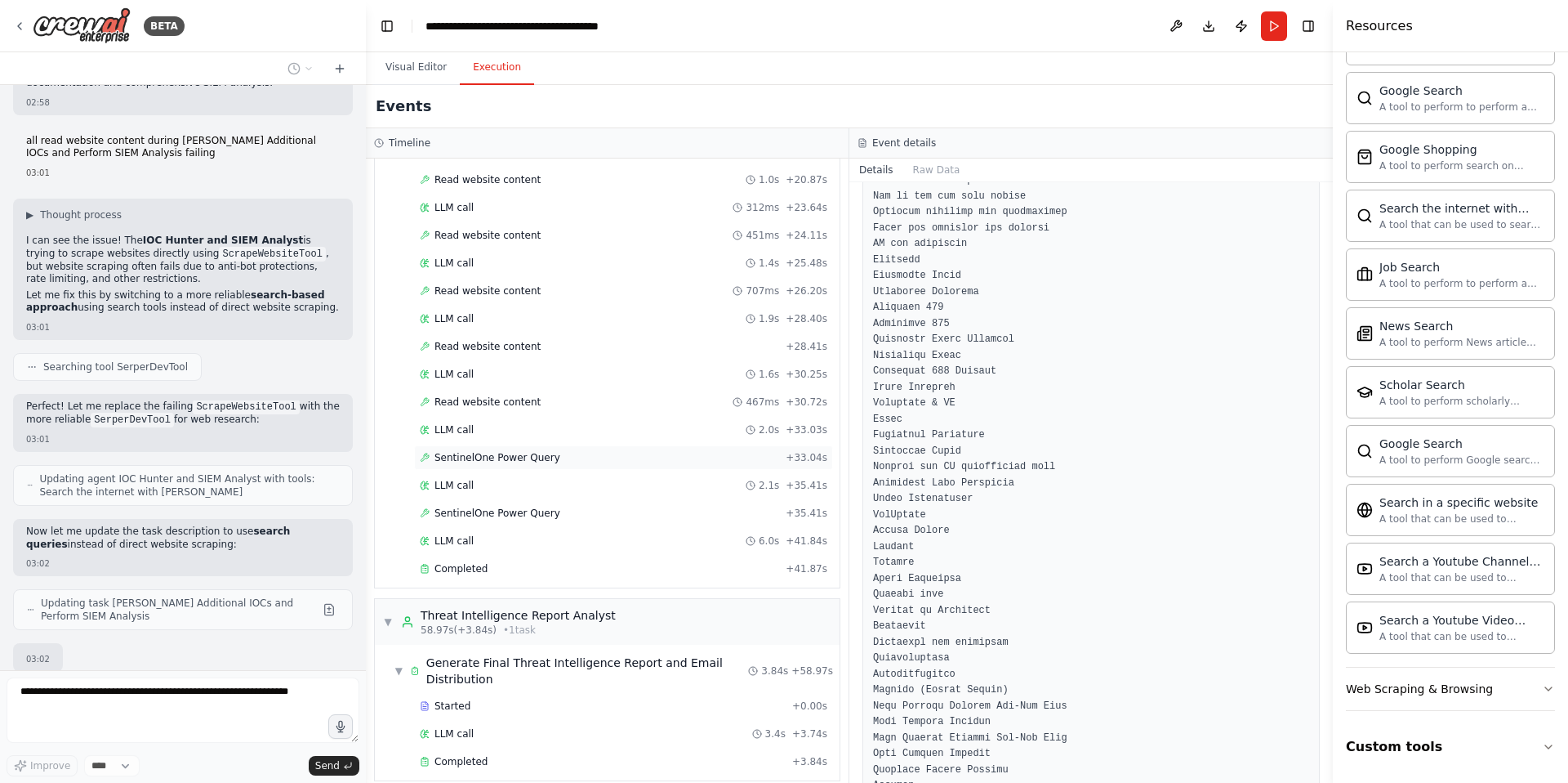
click at [513, 448] on div "SentinelOne Power Query + 33.04s" at bounding box center [623, 458] width 419 height 24
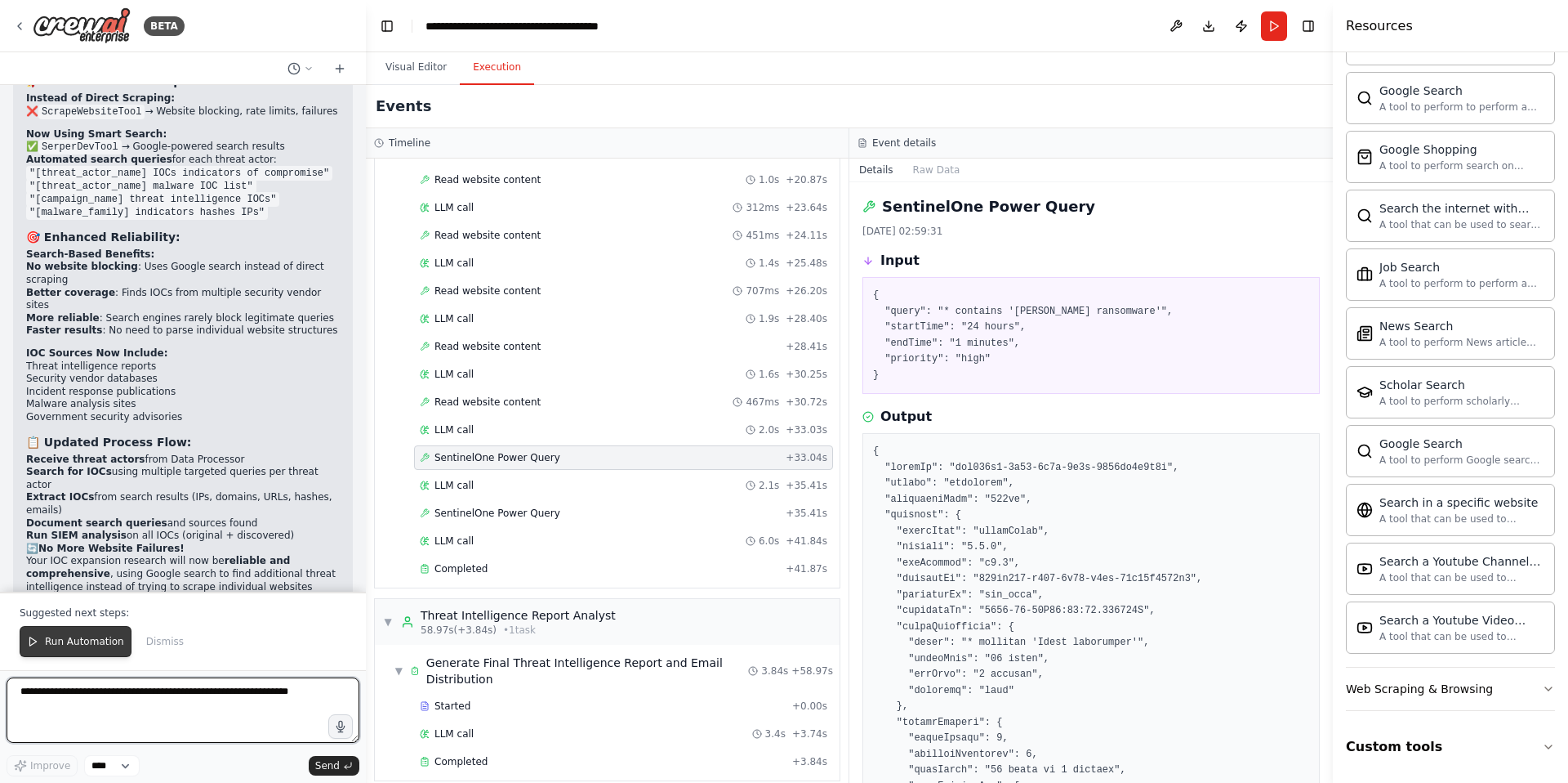
scroll to position [25774, 0]
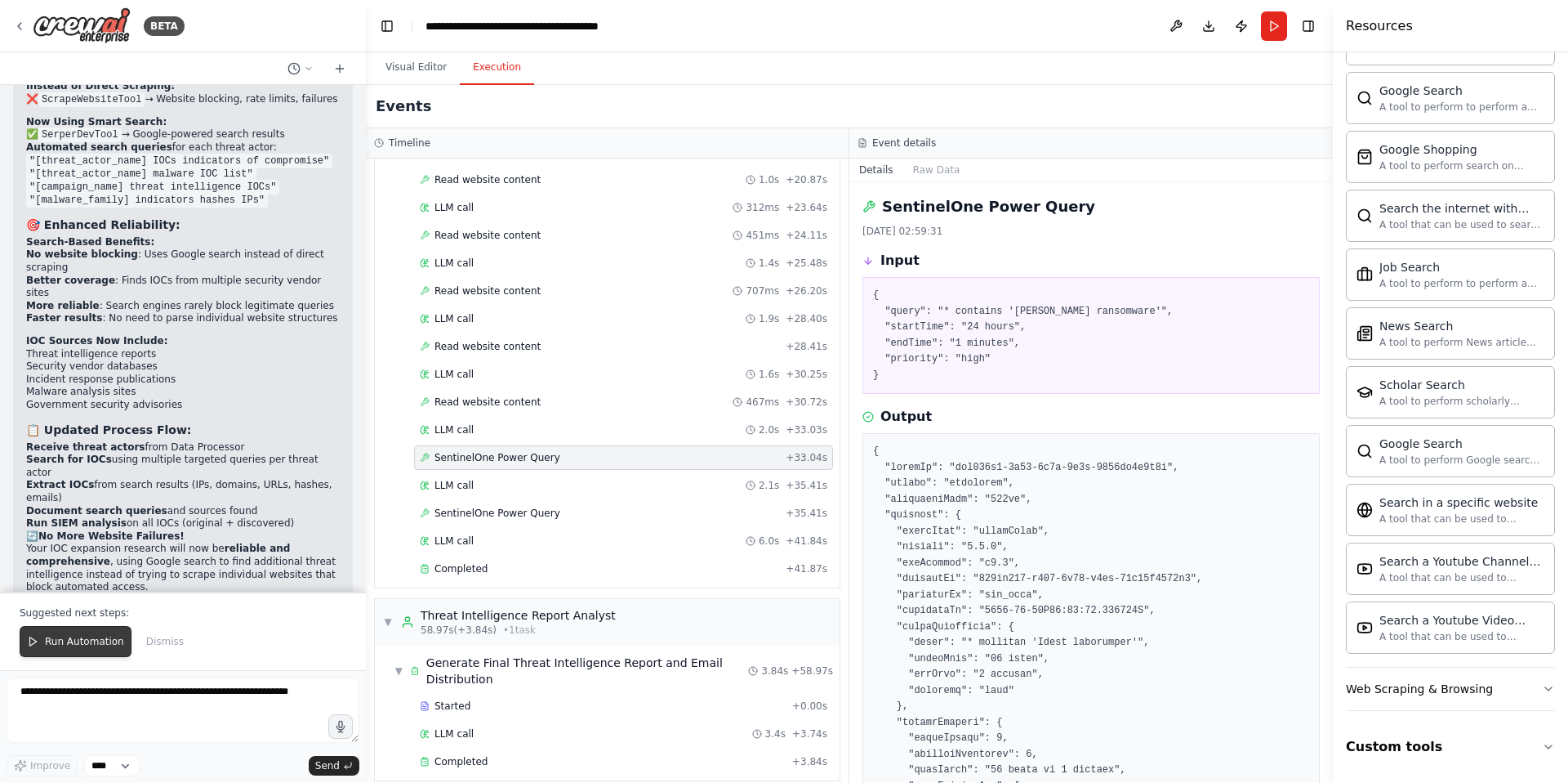
click at [58, 645] on span "Run Automation" at bounding box center [85, 641] width 79 height 13
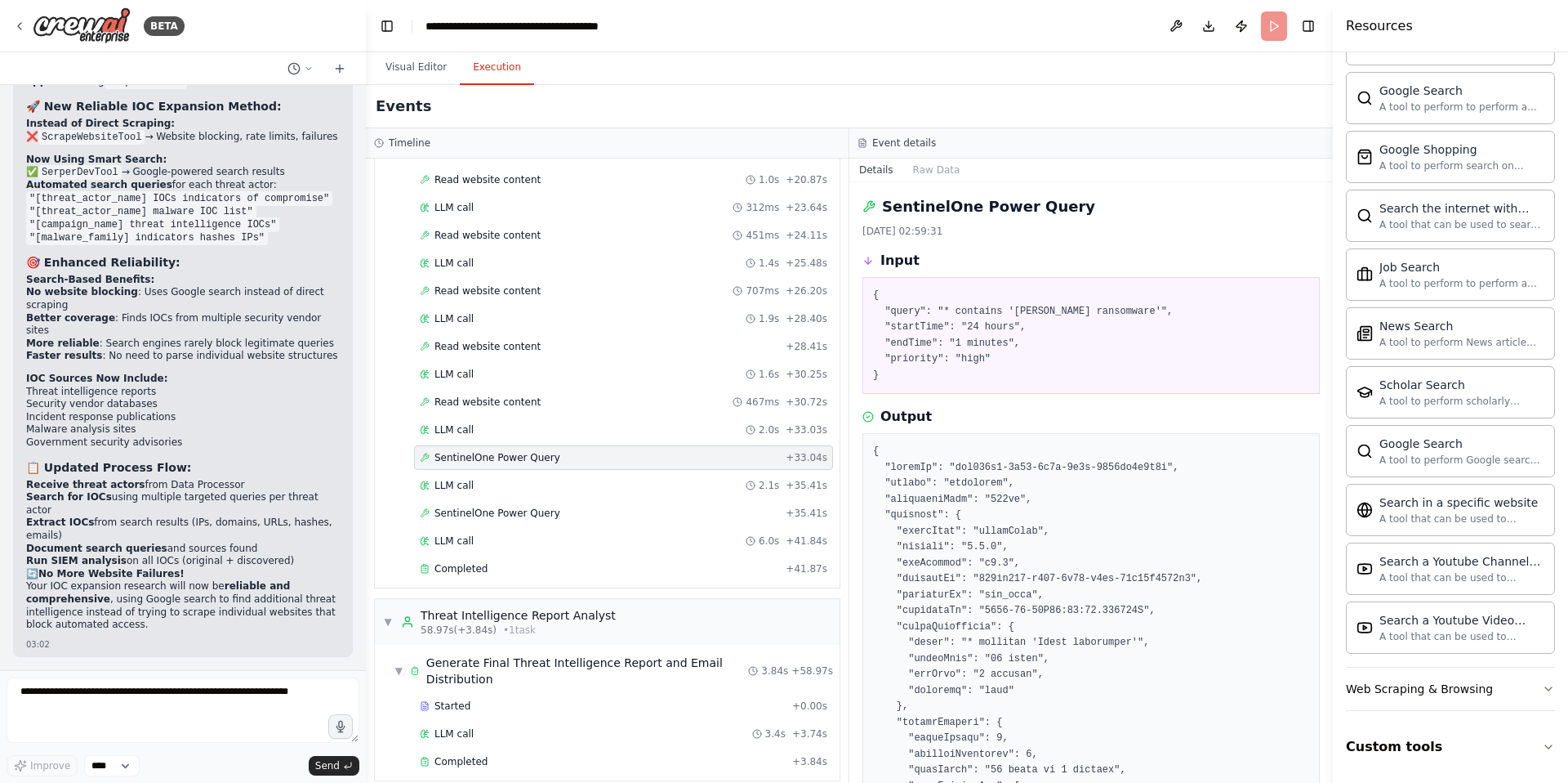
scroll to position [25696, 0]
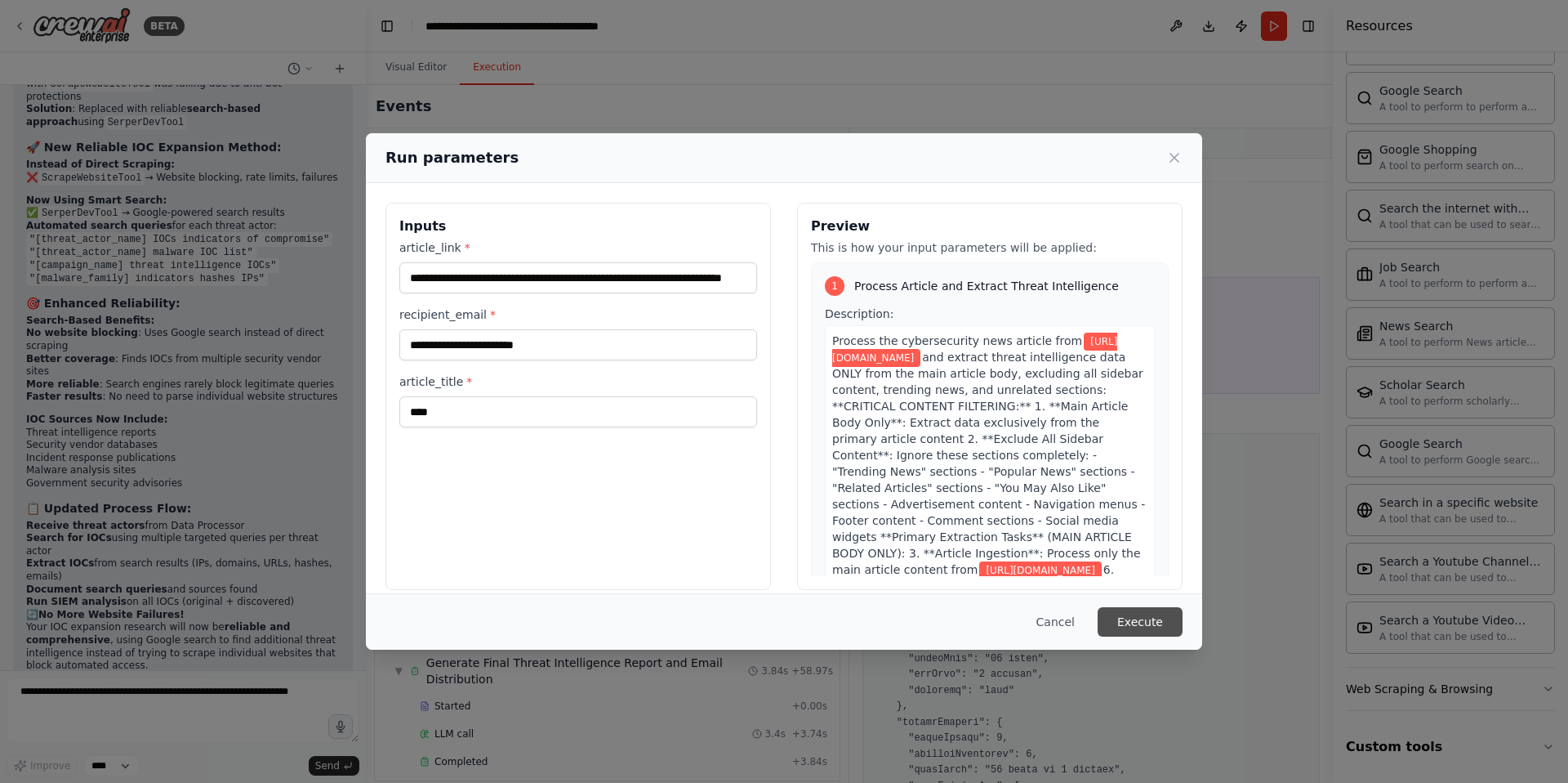
click at [1132, 621] on button "Execute" at bounding box center [1139, 622] width 85 height 30
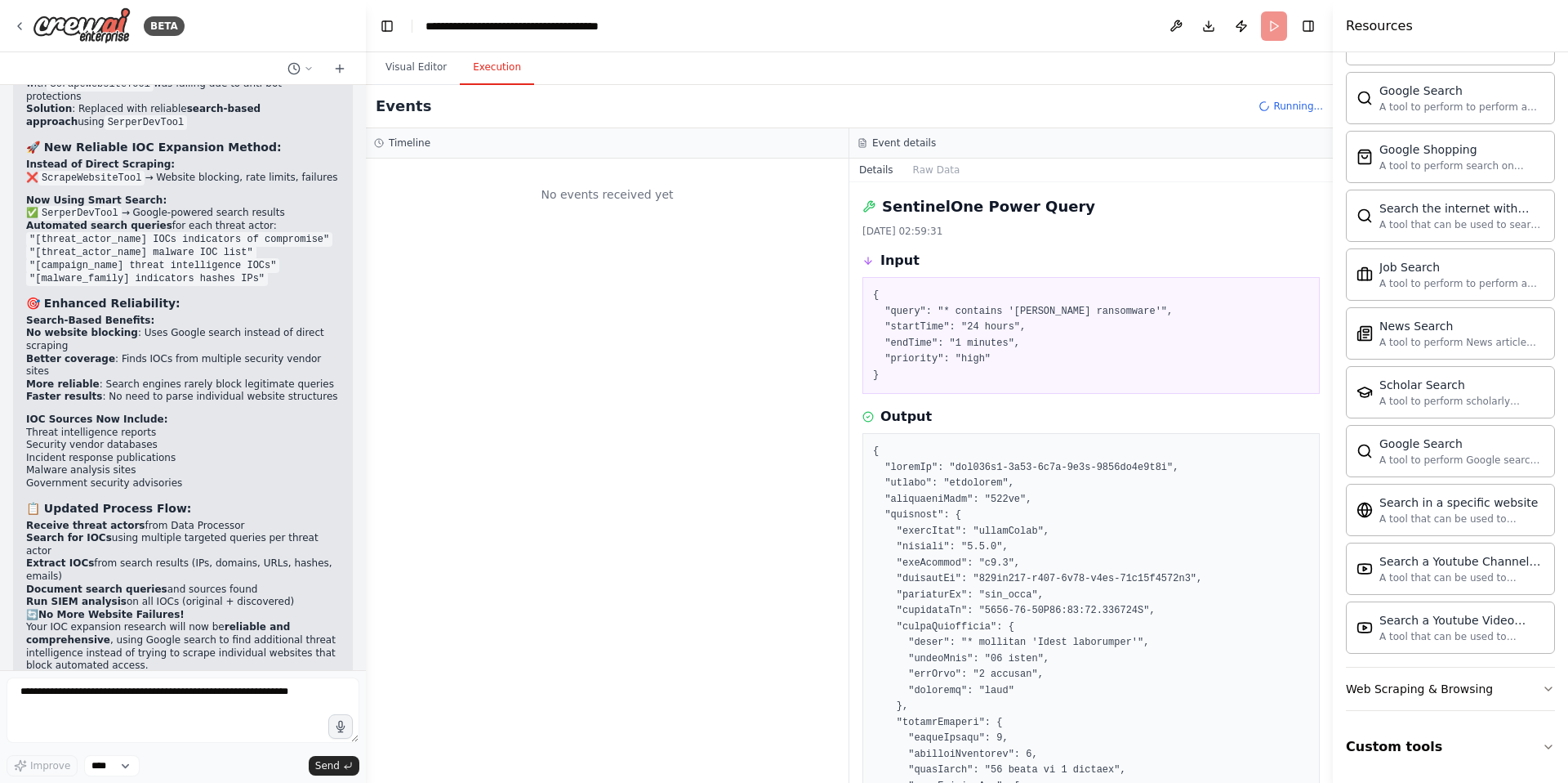
scroll to position [0, 0]
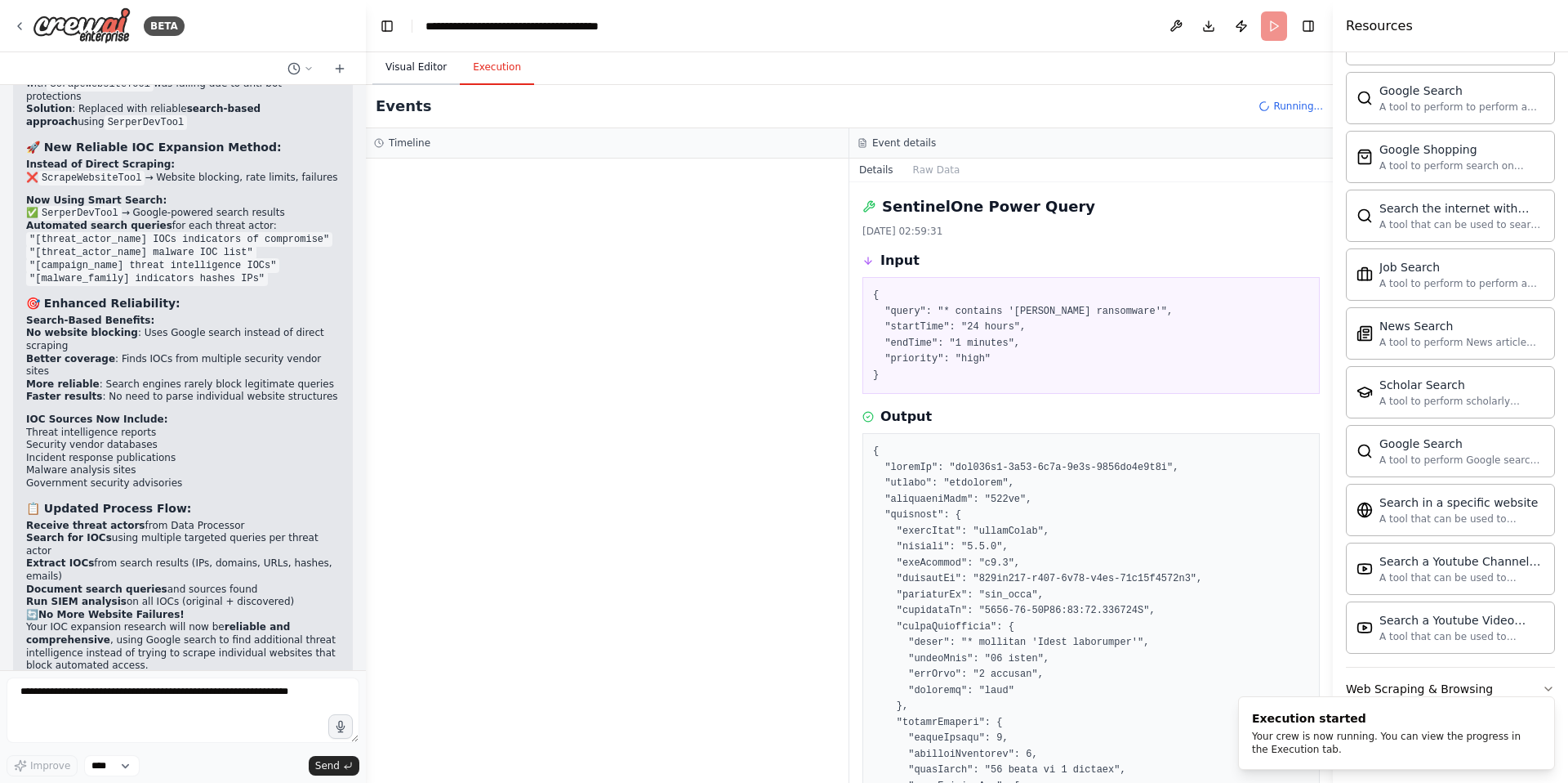
click at [427, 67] on button "Visual Editor" at bounding box center [416, 67] width 87 height 34
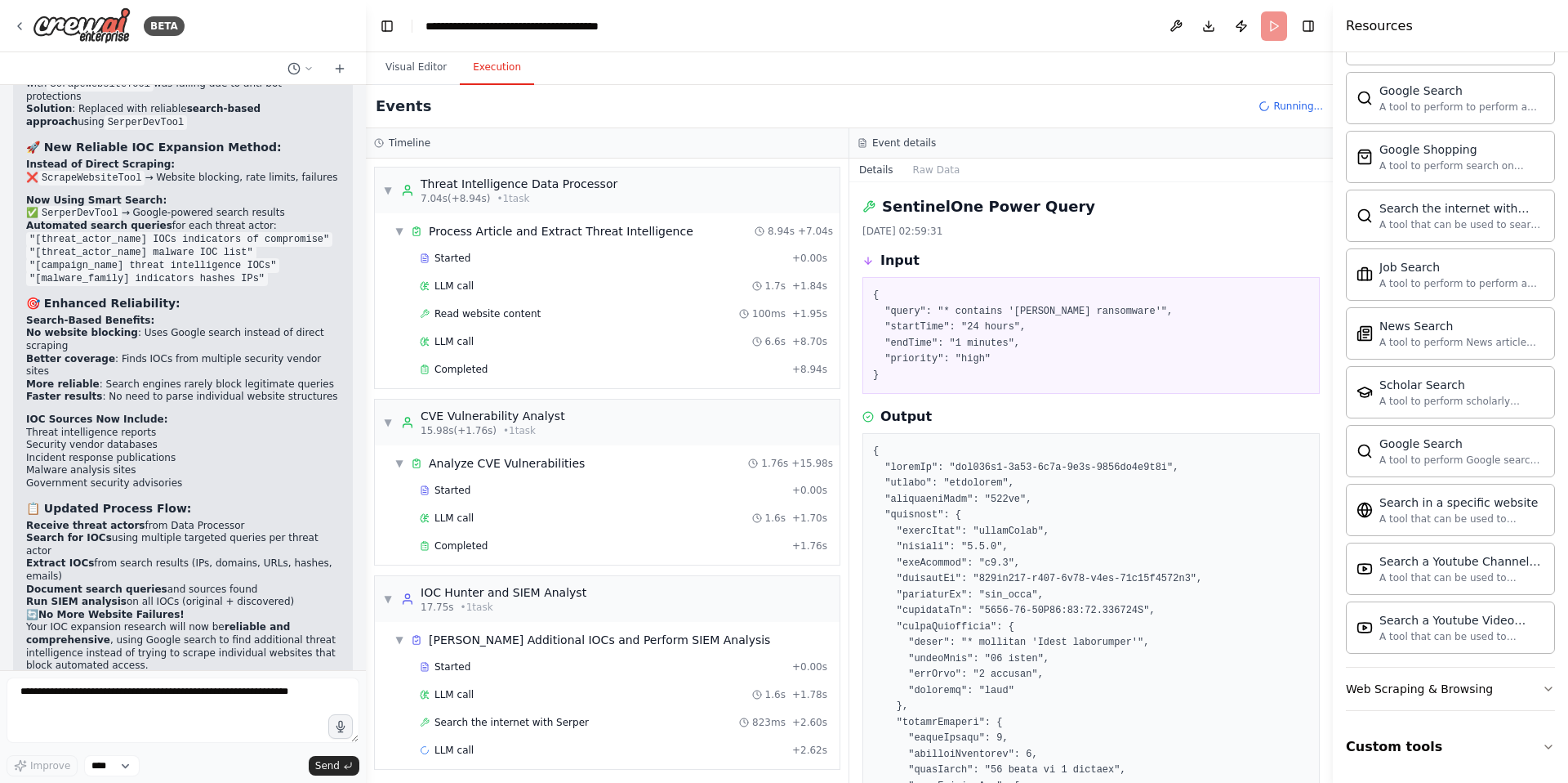
click at [506, 70] on button "Execution" at bounding box center [497, 67] width 74 height 34
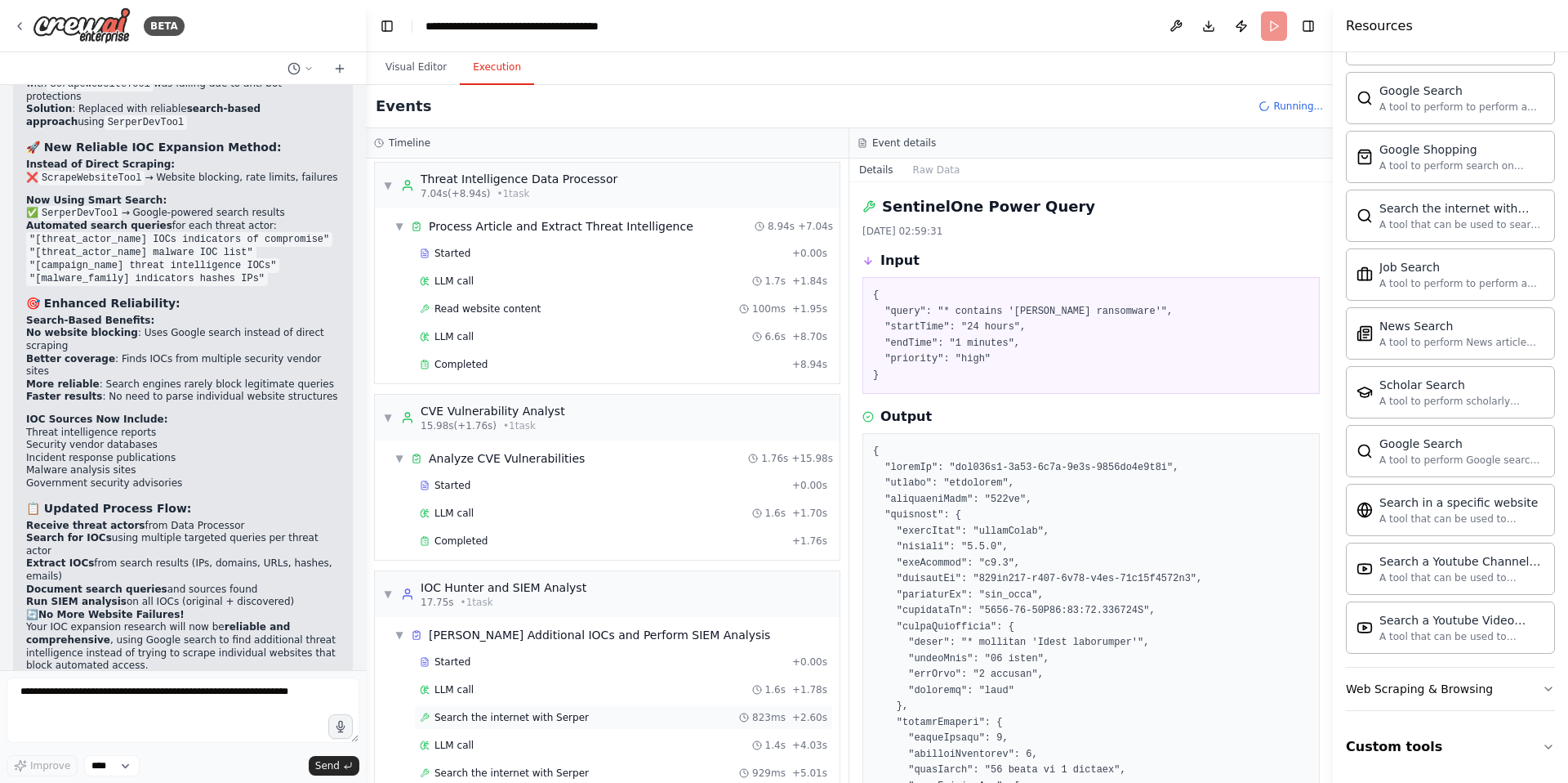
click at [533, 718] on span "Search the internet with Serper" at bounding box center [512, 717] width 154 height 13
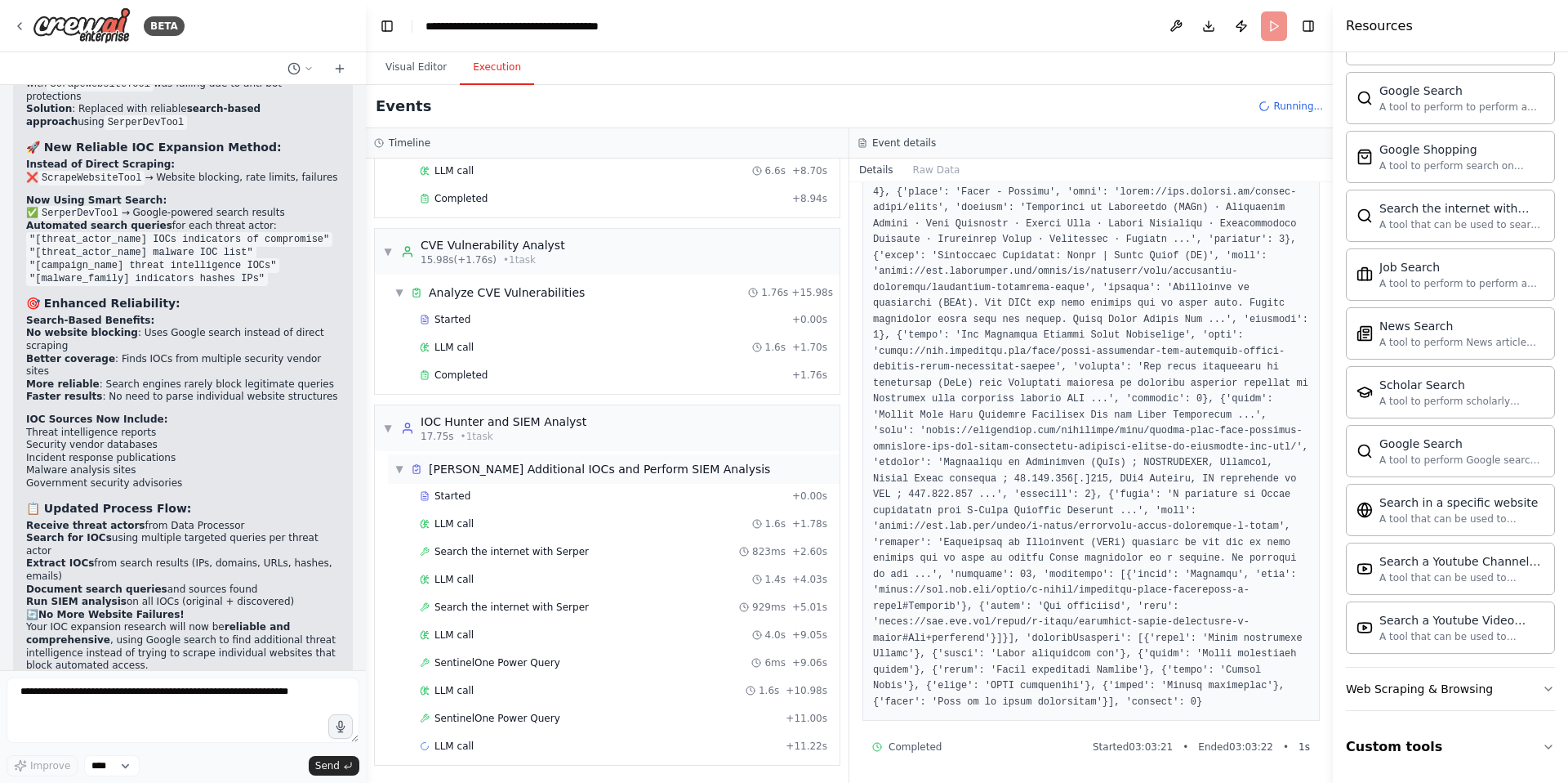
scroll to position [172, 0]
click at [525, 666] on span "SentinelOne Power Query" at bounding box center [498, 662] width 126 height 13
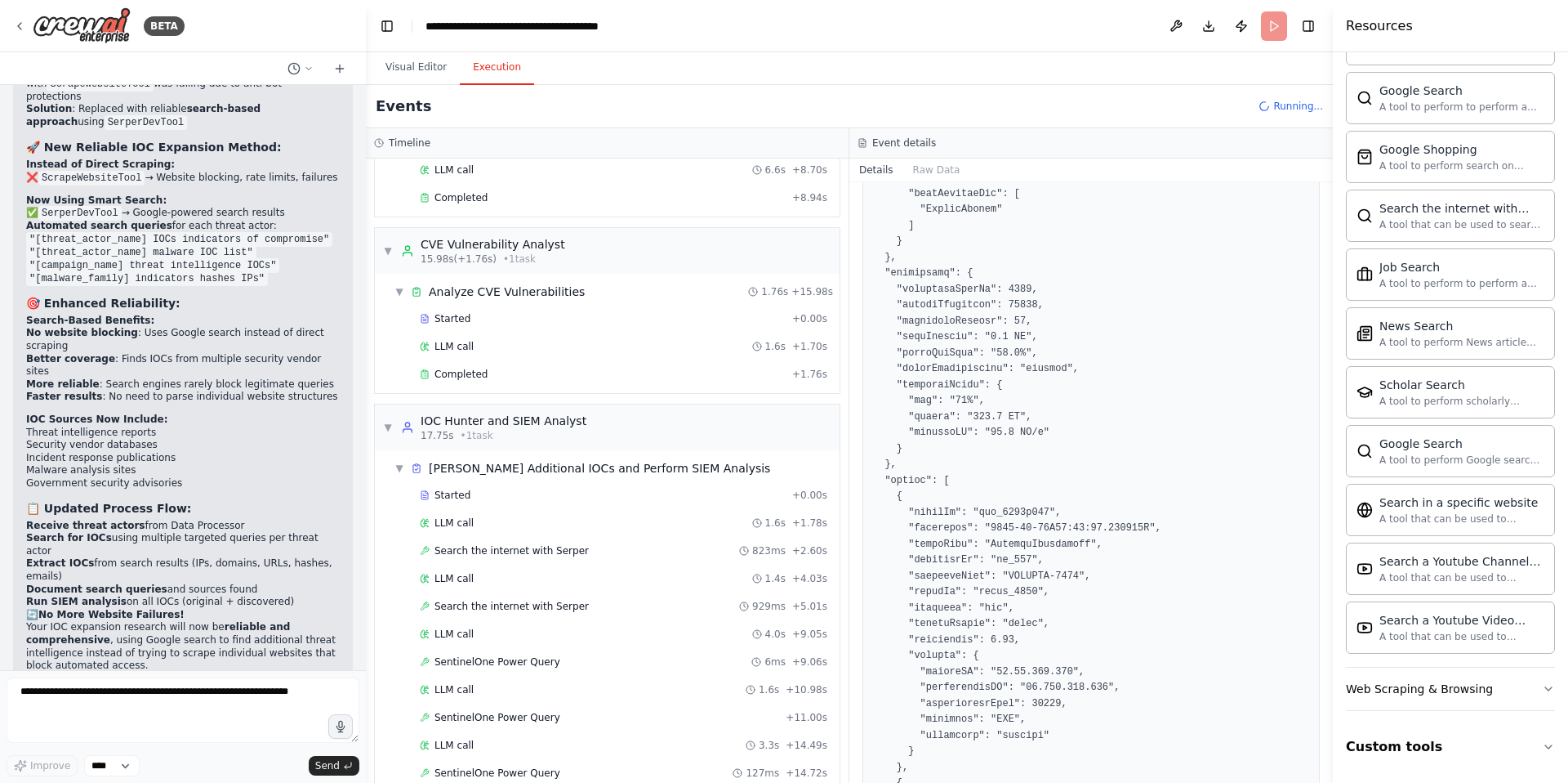
scroll to position [1113, 0]
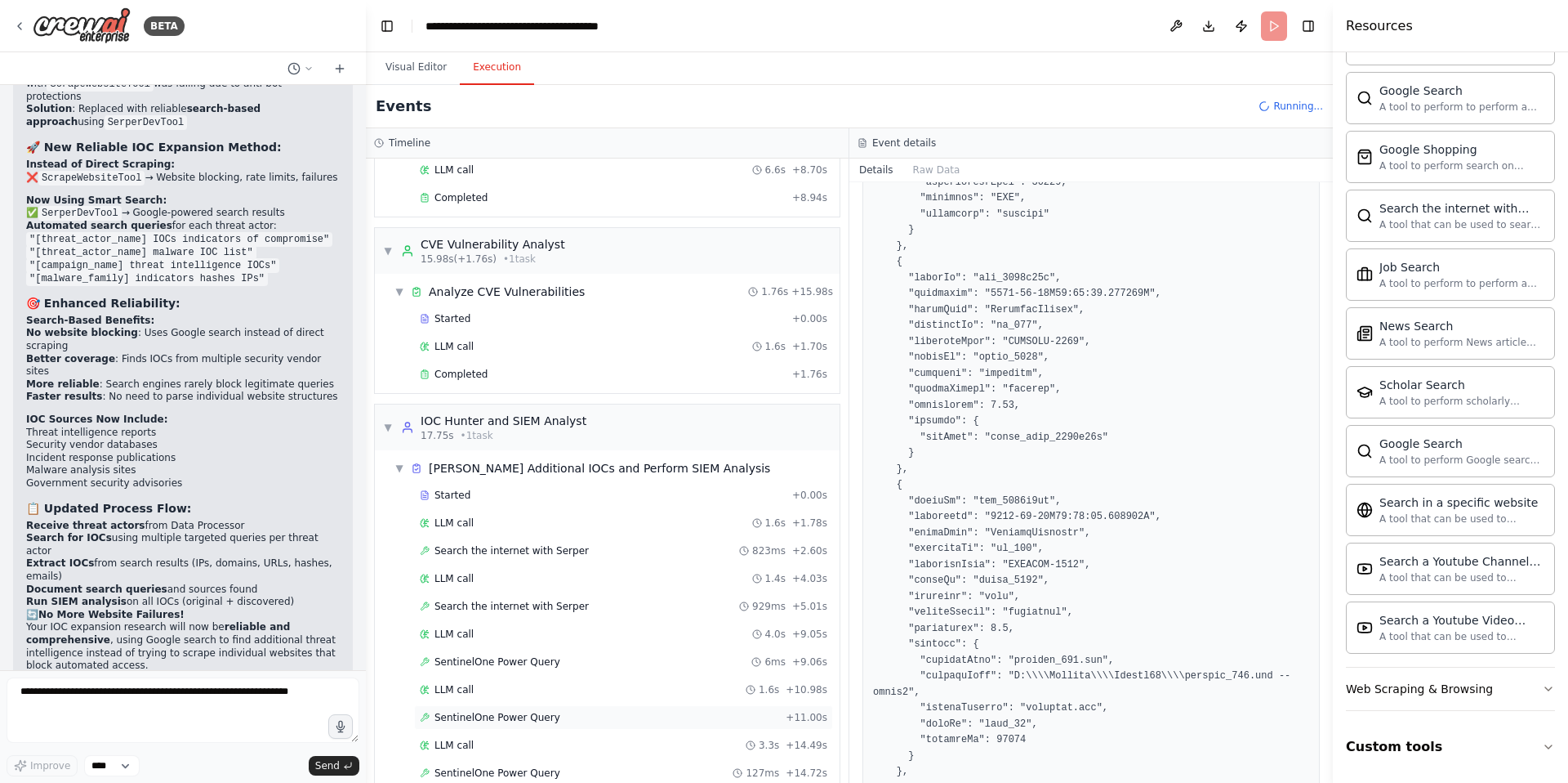
click at [508, 719] on span "SentinelOne Power Query" at bounding box center [498, 717] width 126 height 13
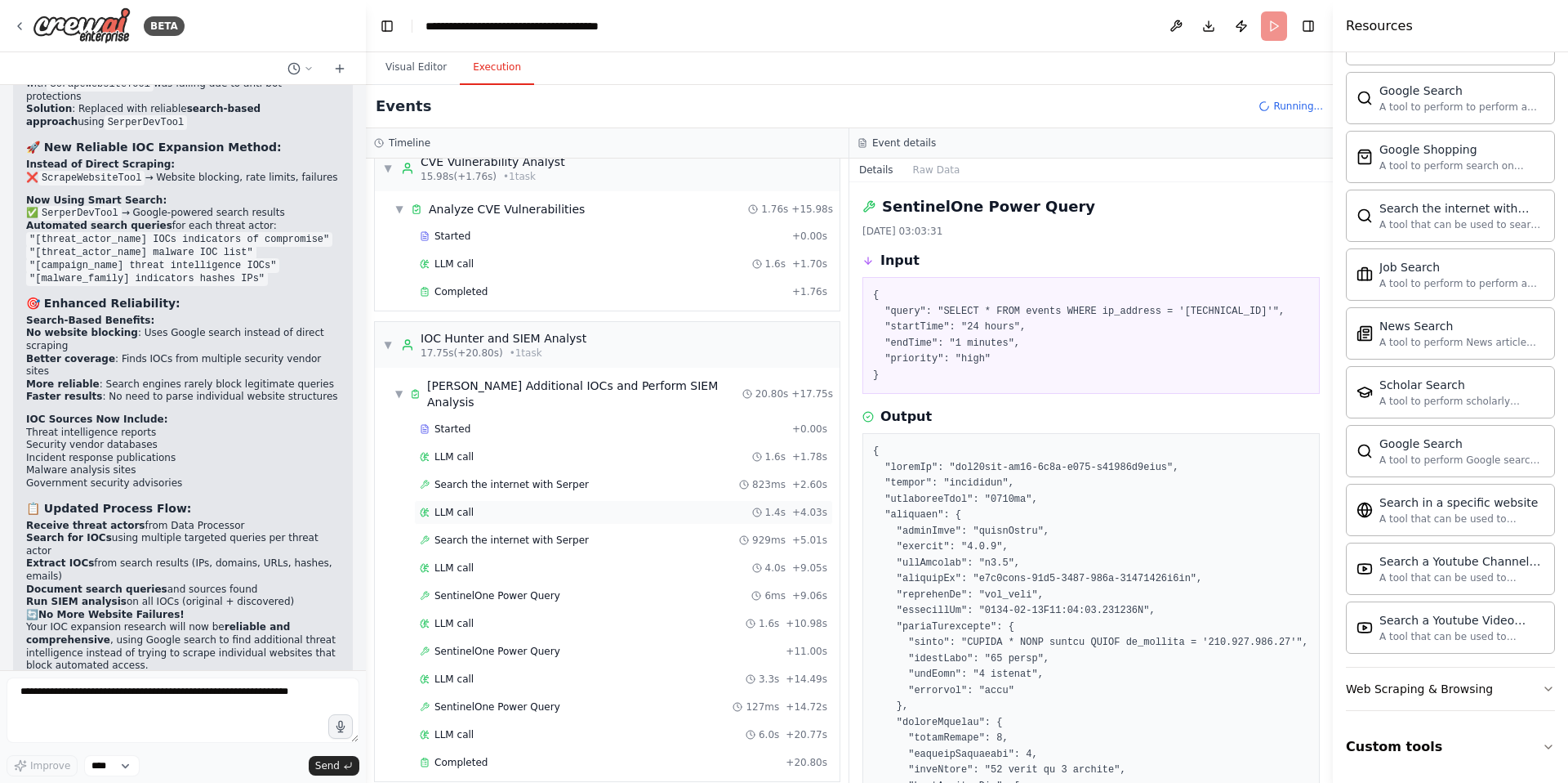
scroll to position [404, 0]
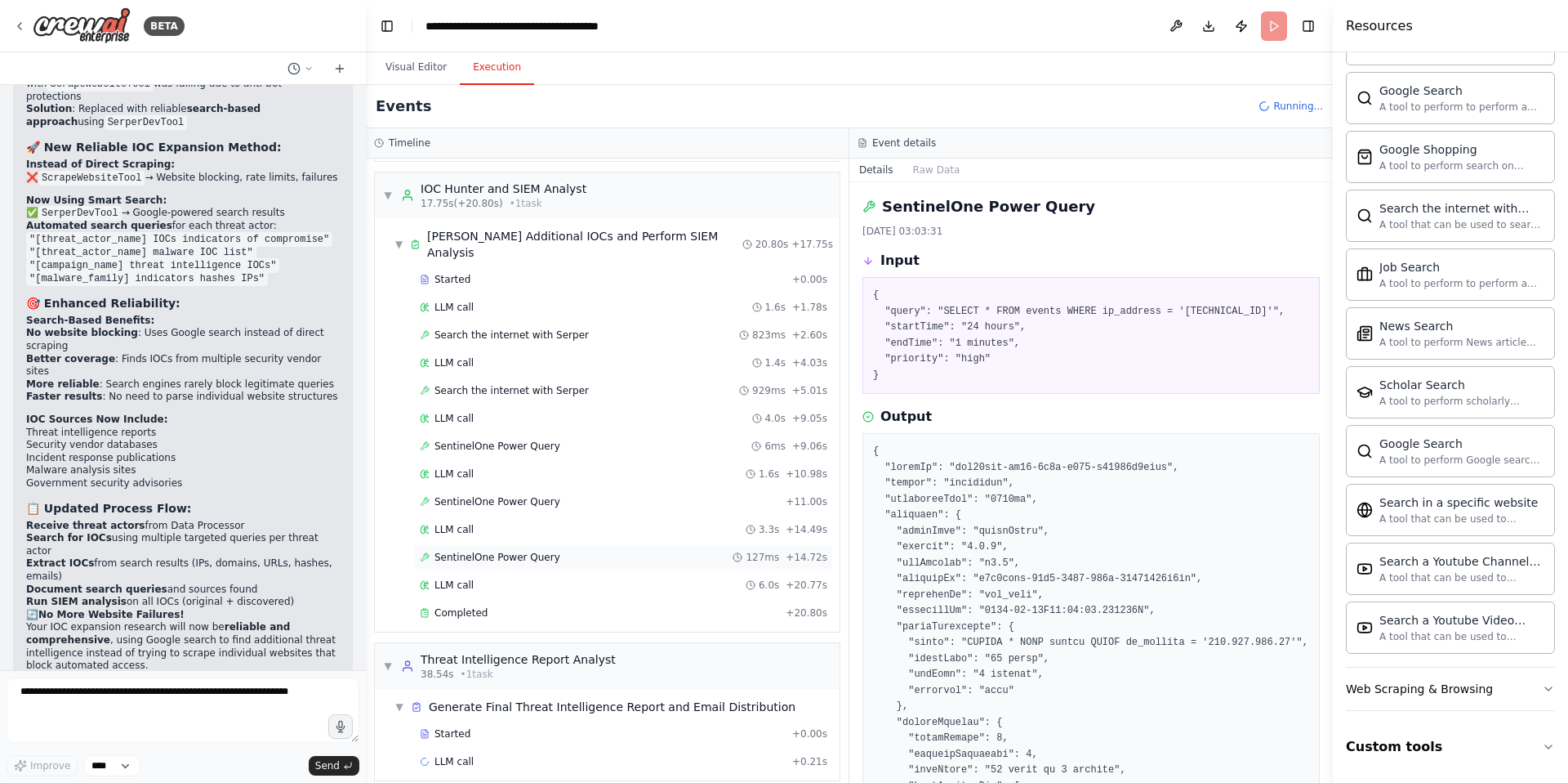
click at [513, 551] on span "SentinelOne Power Query" at bounding box center [498, 557] width 126 height 13
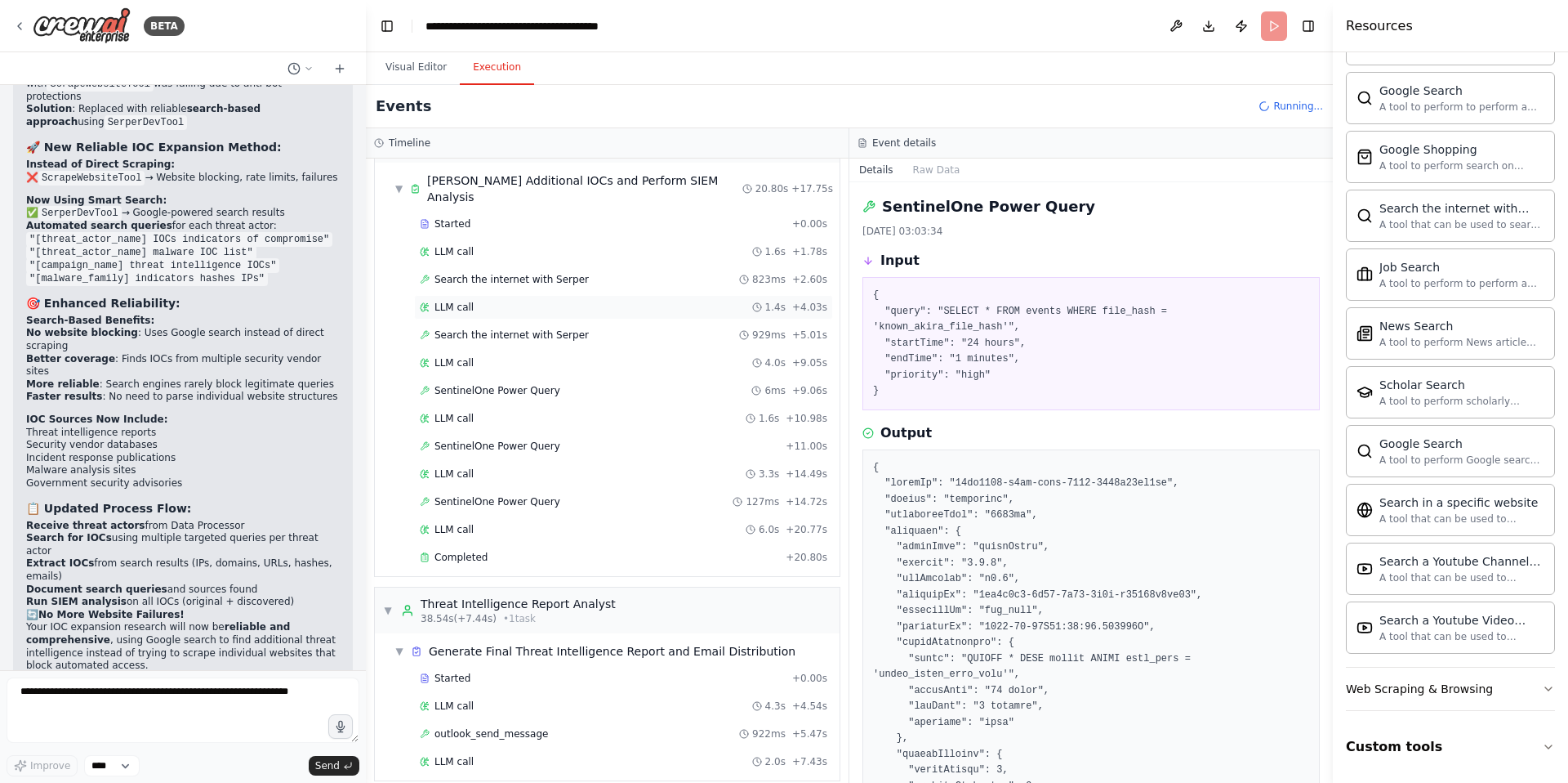
scroll to position [25774, 0]
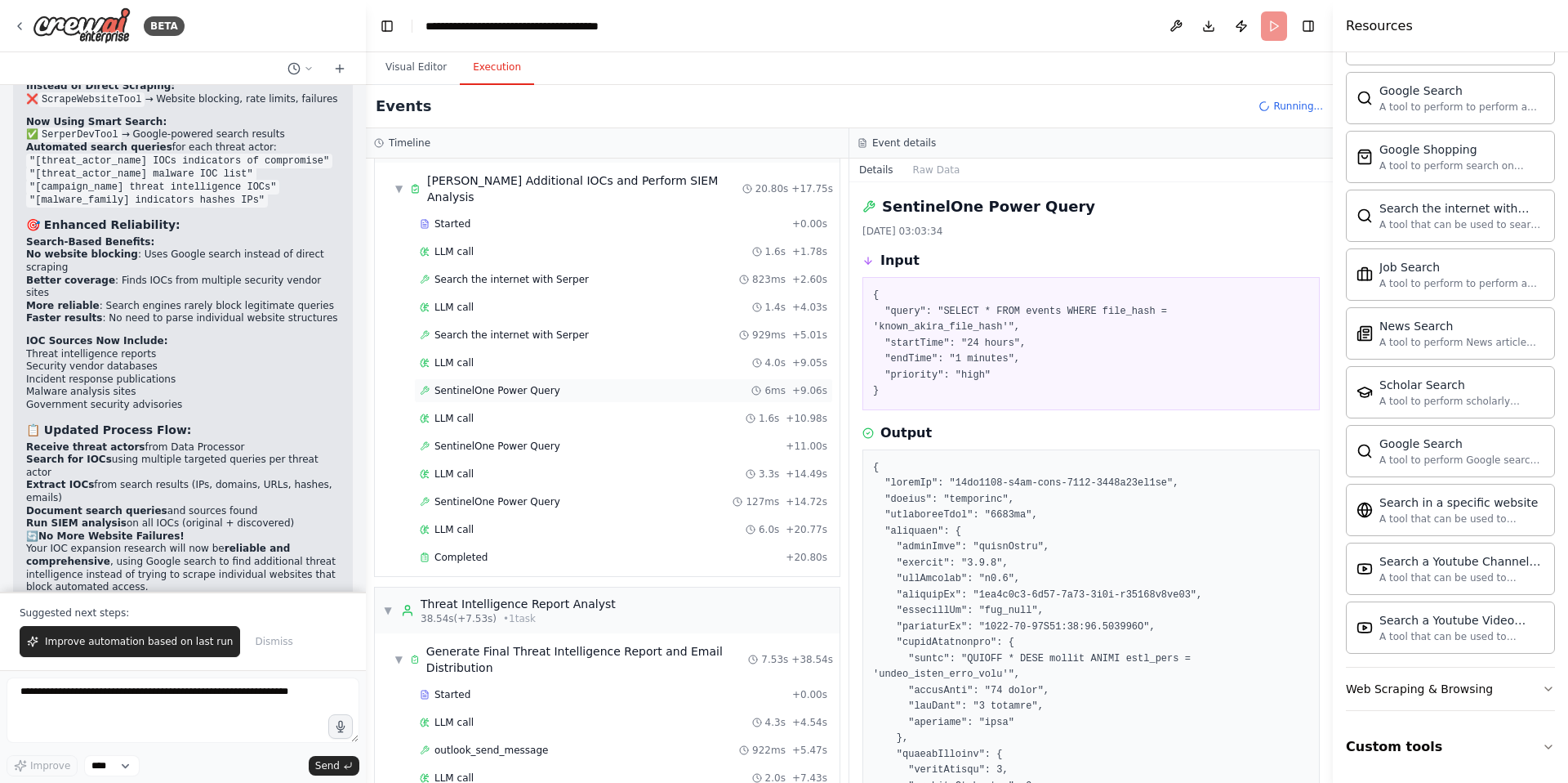
click at [510, 384] on span "SentinelOne Power Query" at bounding box center [498, 390] width 126 height 13
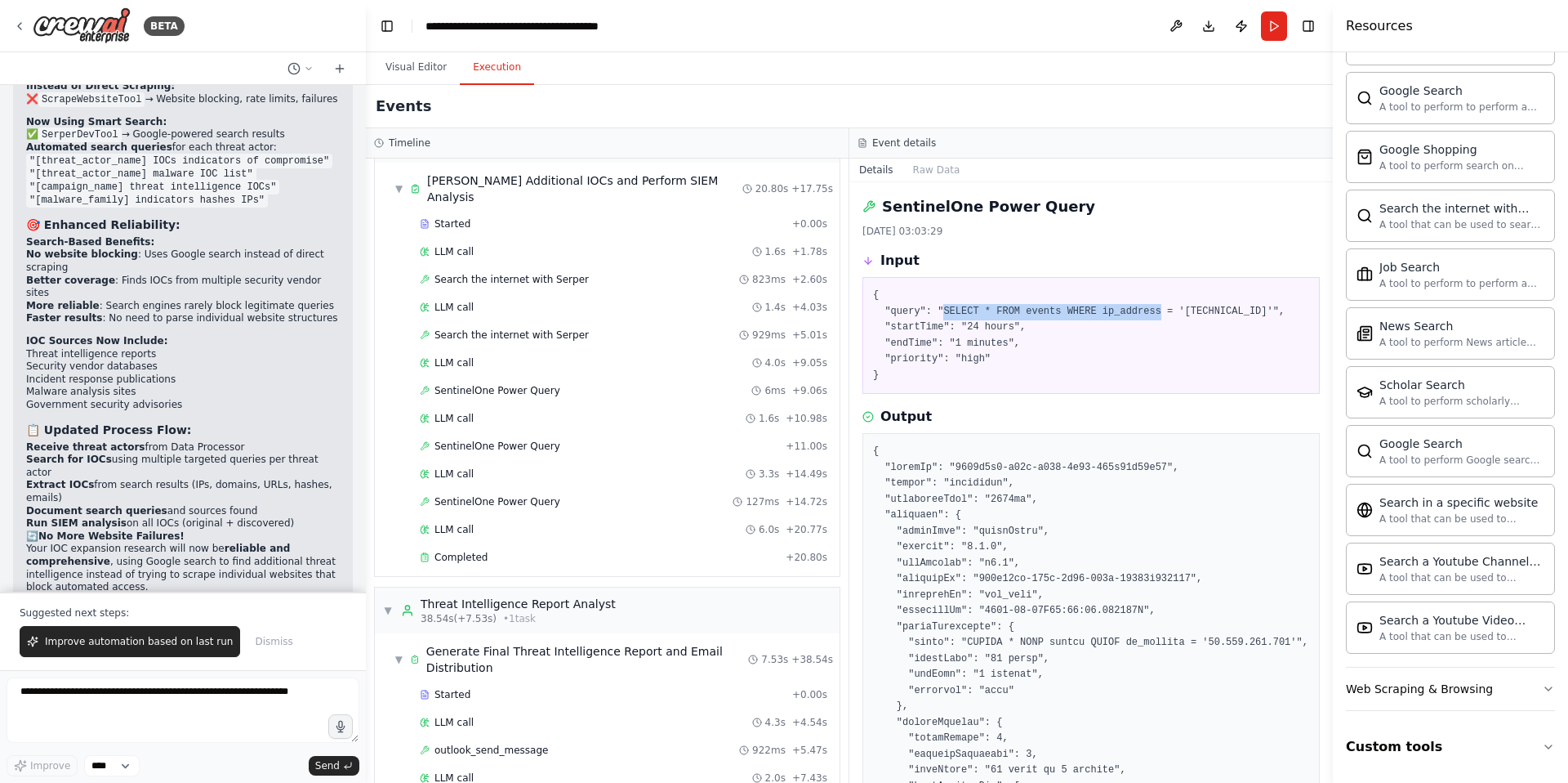
drag, startPoint x: 946, startPoint y: 309, endPoint x: 1162, endPoint y: 310, distance: 216.0
click at [1162, 310] on pre "{ "query": "SELECT * FROM events WHERE ip_address = '77.247.126.158'", "startTi…" at bounding box center [1091, 336] width 436 height 96
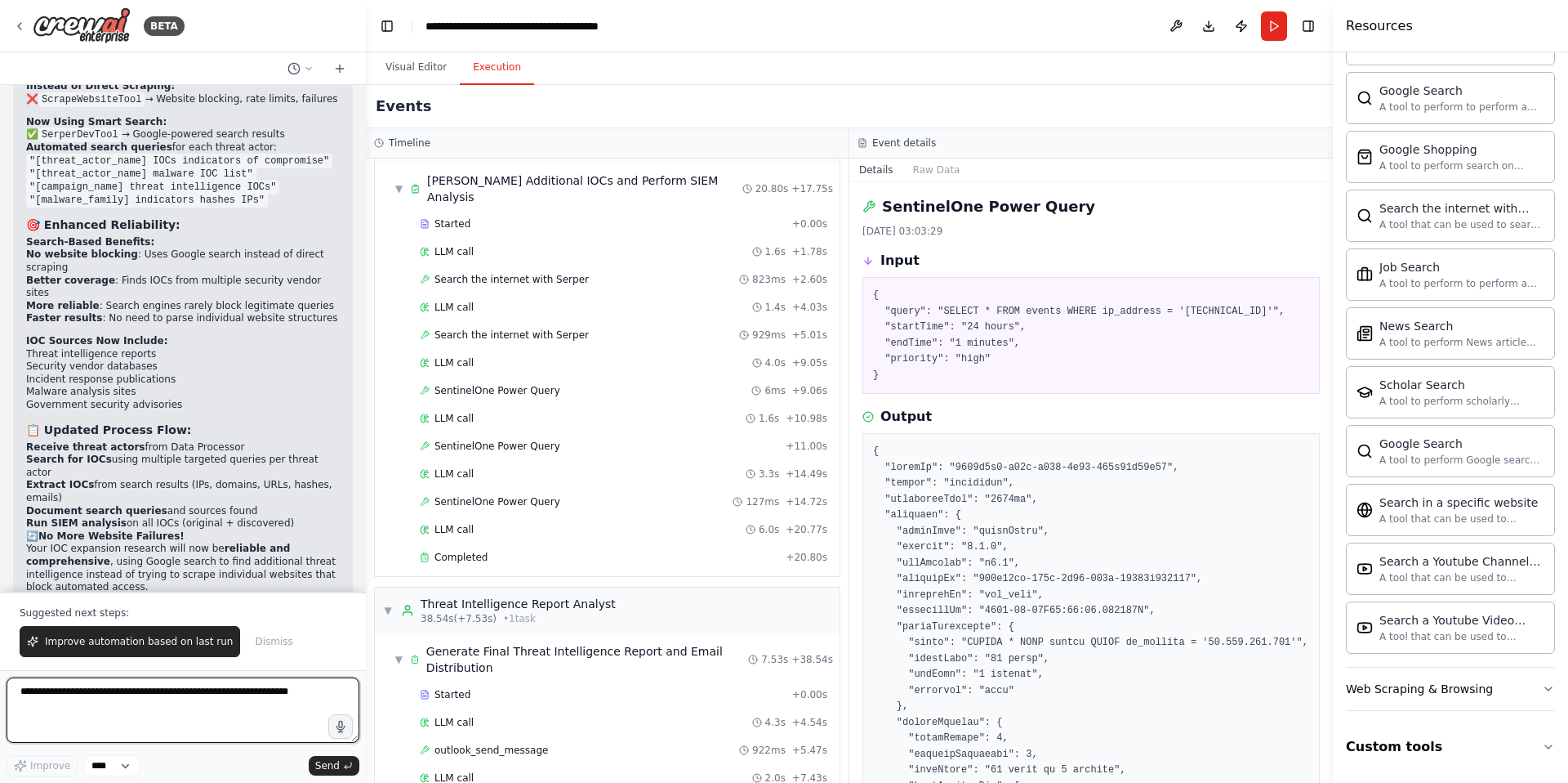
click at [79, 707] on textarea at bounding box center [182, 710] width 353 height 65
drag, startPoint x: 947, startPoint y: 309, endPoint x: 1054, endPoint y: 310, distance: 107.0
click at [1059, 311] on pre "{ "query": "SELECT * FROM events WHERE ip_address = '77.247.126.158'", "startTi…" at bounding box center [1091, 336] width 436 height 96
click at [988, 310] on pre "{ "query": "SELECT * FROM events WHERE ip_address = '77.247.126.158'", "startTi…" at bounding box center [1091, 336] width 436 height 96
drag, startPoint x: 944, startPoint y: 311, endPoint x: 1021, endPoint y: 310, distance: 77.0
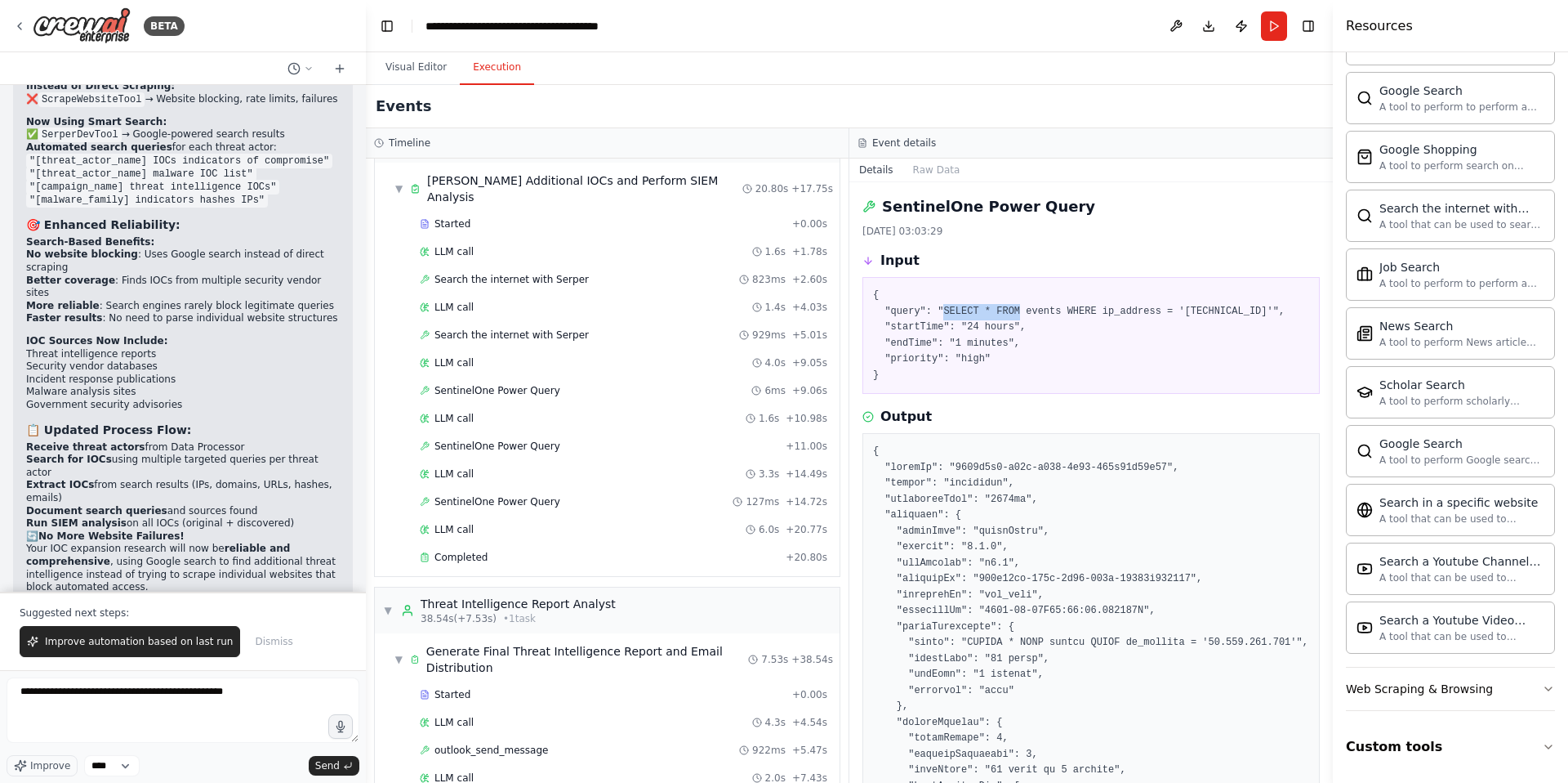
click at [1021, 310] on pre "{ "query": "SELECT * FROM events WHERE ip_address = '77.247.126.158'", "startTi…" at bounding box center [1091, 336] width 436 height 96
copy pre "SELECT * FROM"
click at [254, 692] on textarea "**********" at bounding box center [182, 710] width 353 height 65
paste textarea "**********"
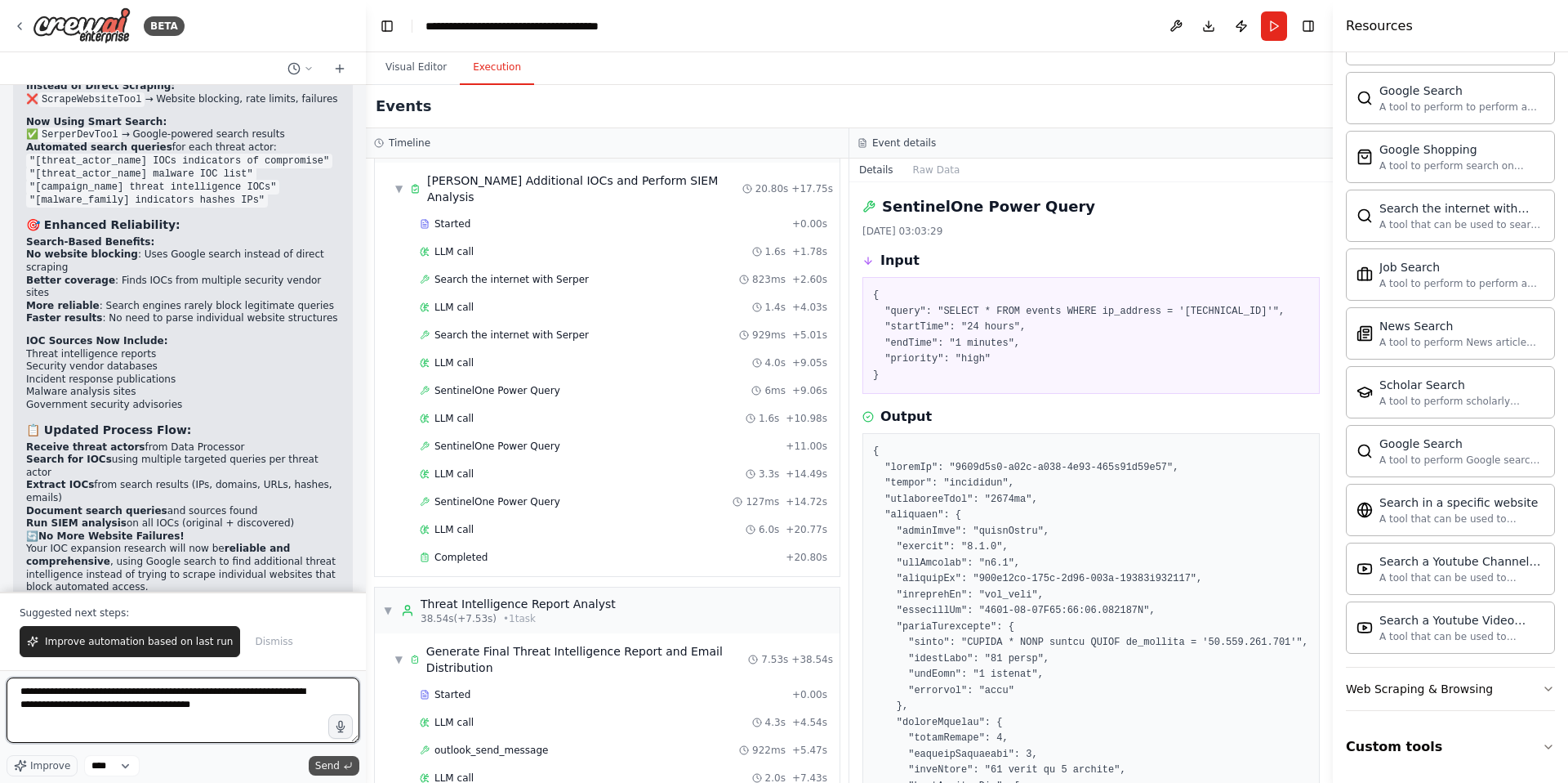
type textarea "**********"
click at [343, 765] on icon "submit" at bounding box center [348, 765] width 10 height 10
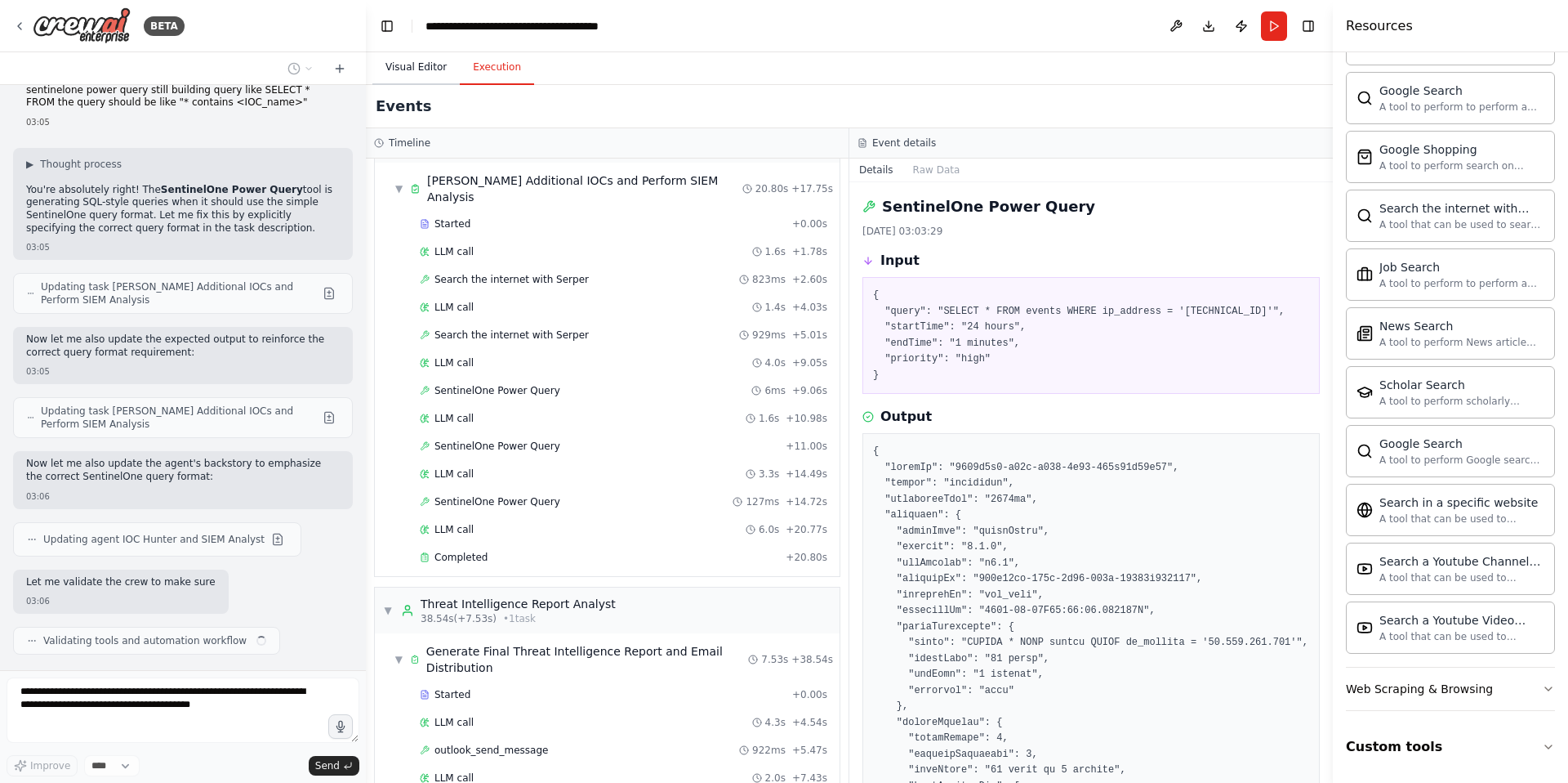
scroll to position [26341, 0]
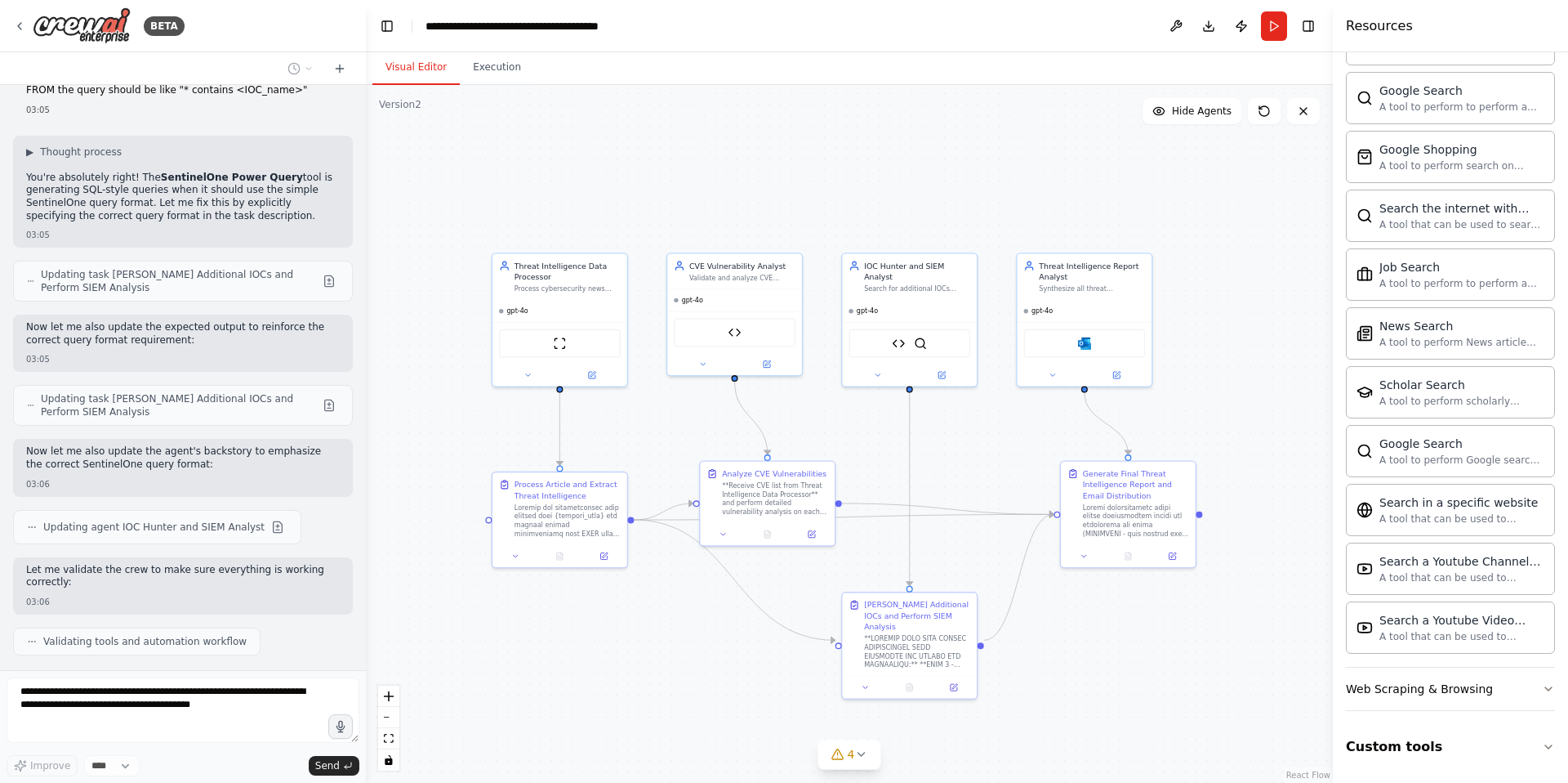
click at [405, 69] on button "Visual Editor" at bounding box center [416, 67] width 87 height 34
click at [954, 682] on icon at bounding box center [955, 684] width 5 height 5
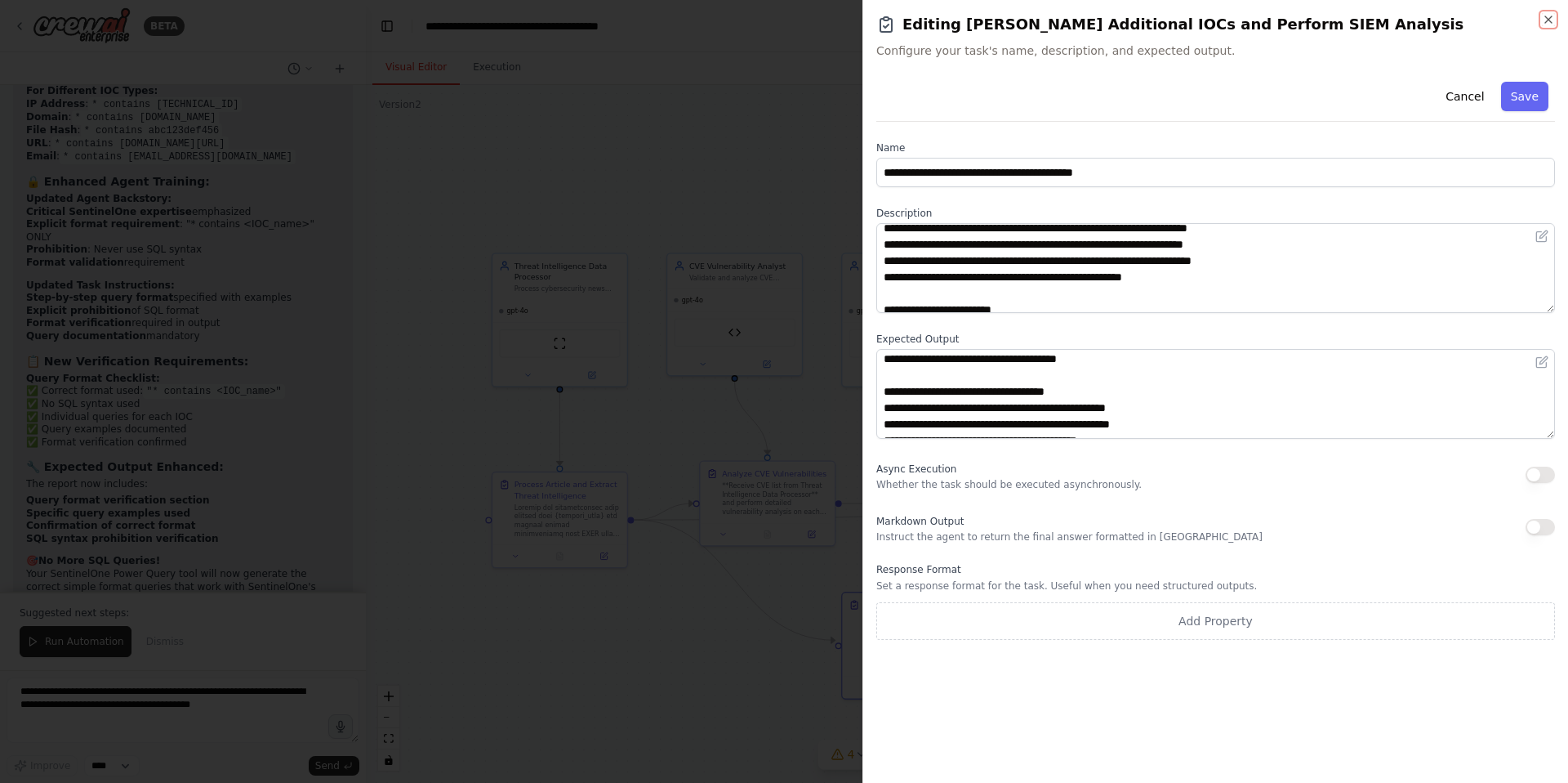
scroll to position [513, 0]
click at [1551, 24] on icon "button" at bounding box center [1548, 19] width 13 height 13
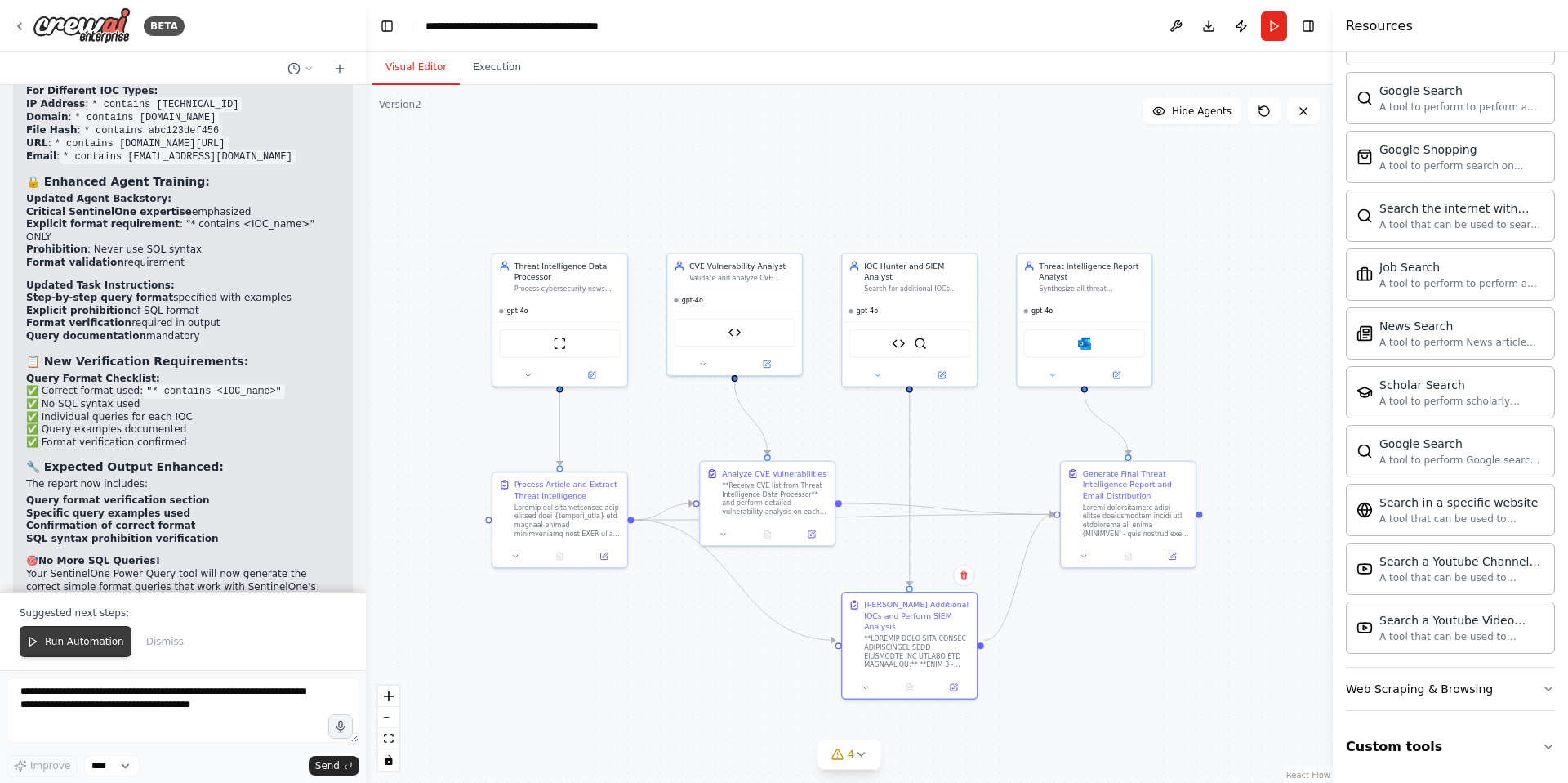
click at [58, 645] on span "Run Automation" at bounding box center [85, 641] width 79 height 13
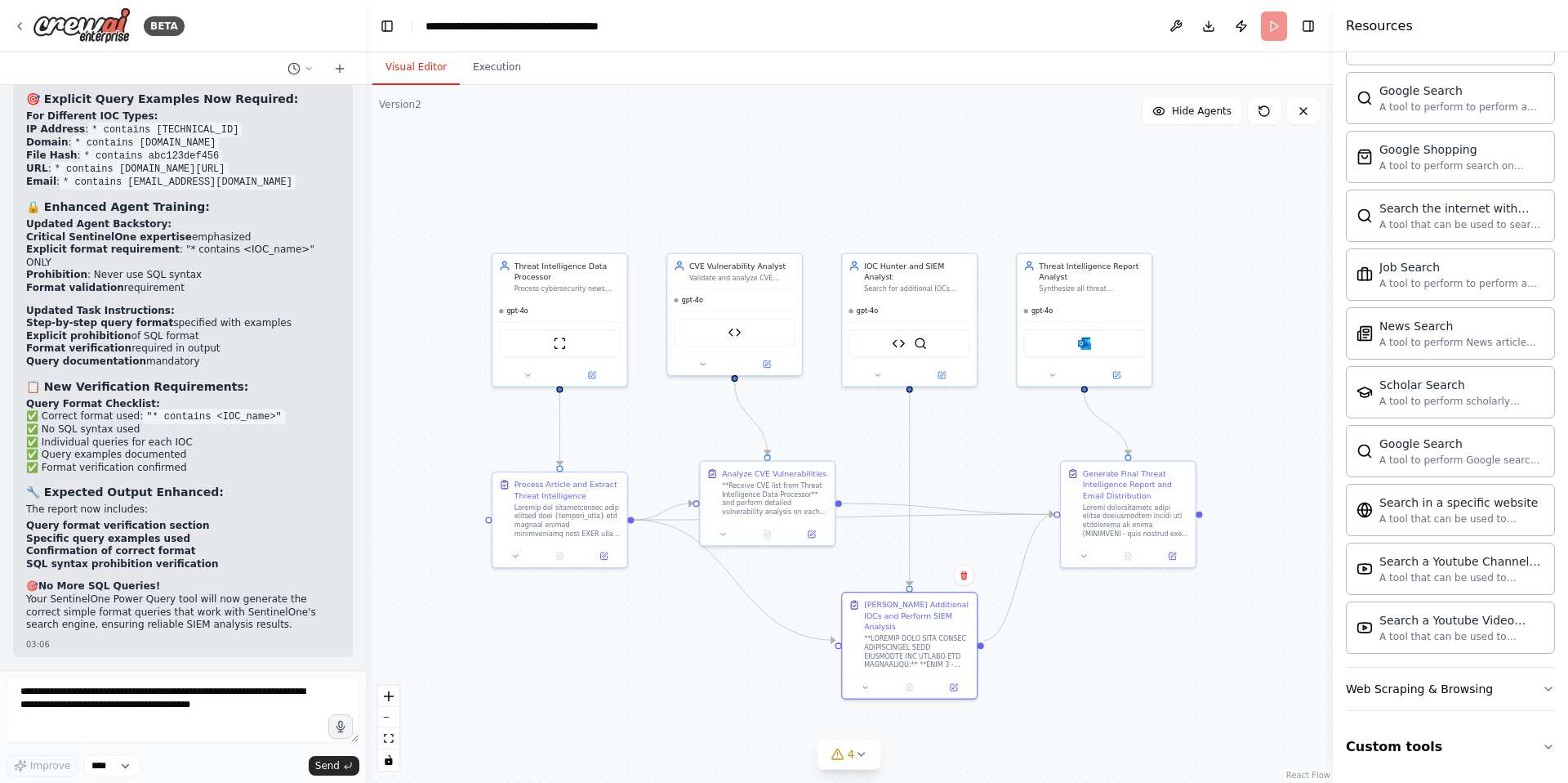
scroll to position [27039, 0]
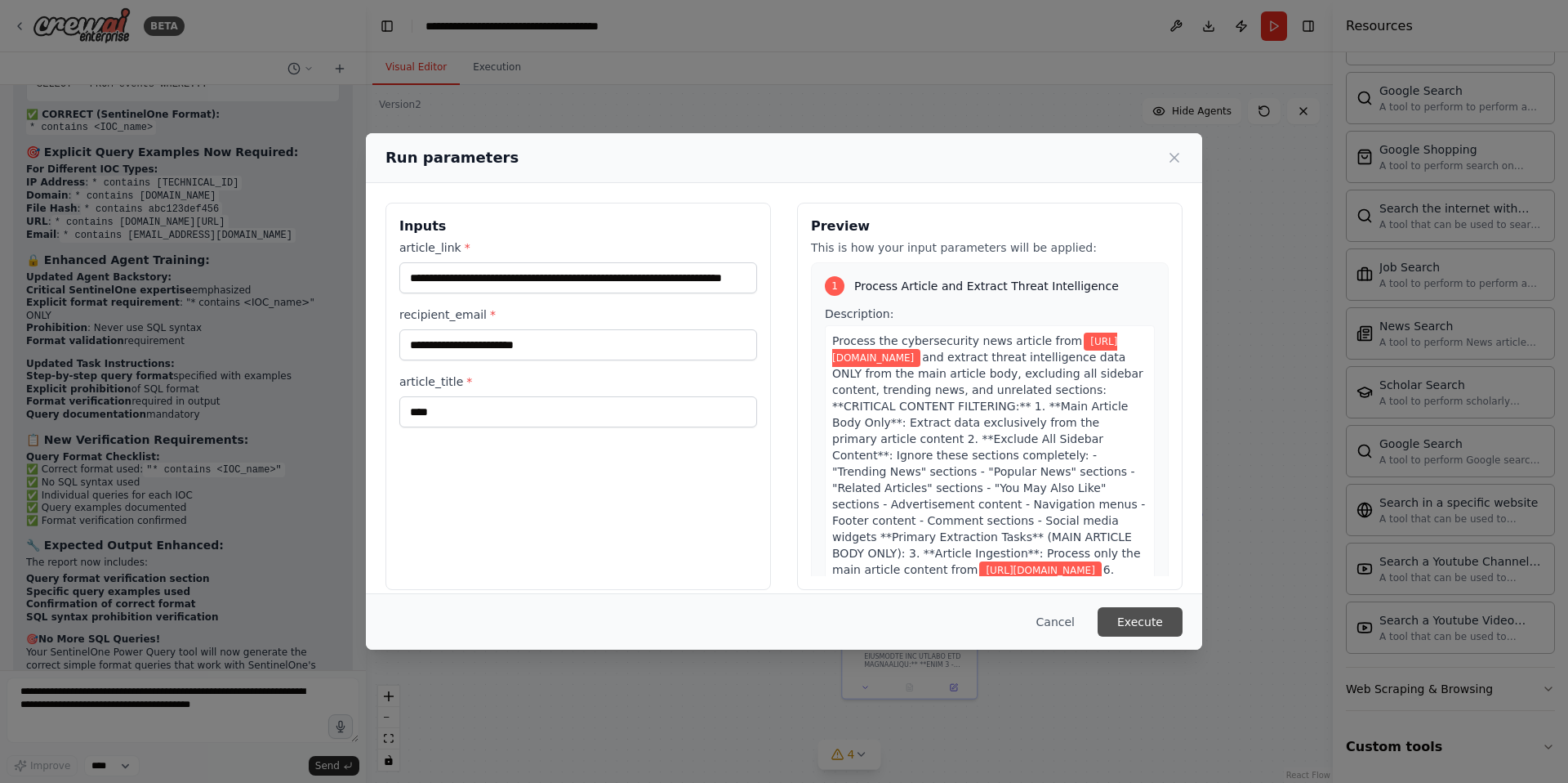
click at [1140, 624] on button "Execute" at bounding box center [1139, 622] width 85 height 30
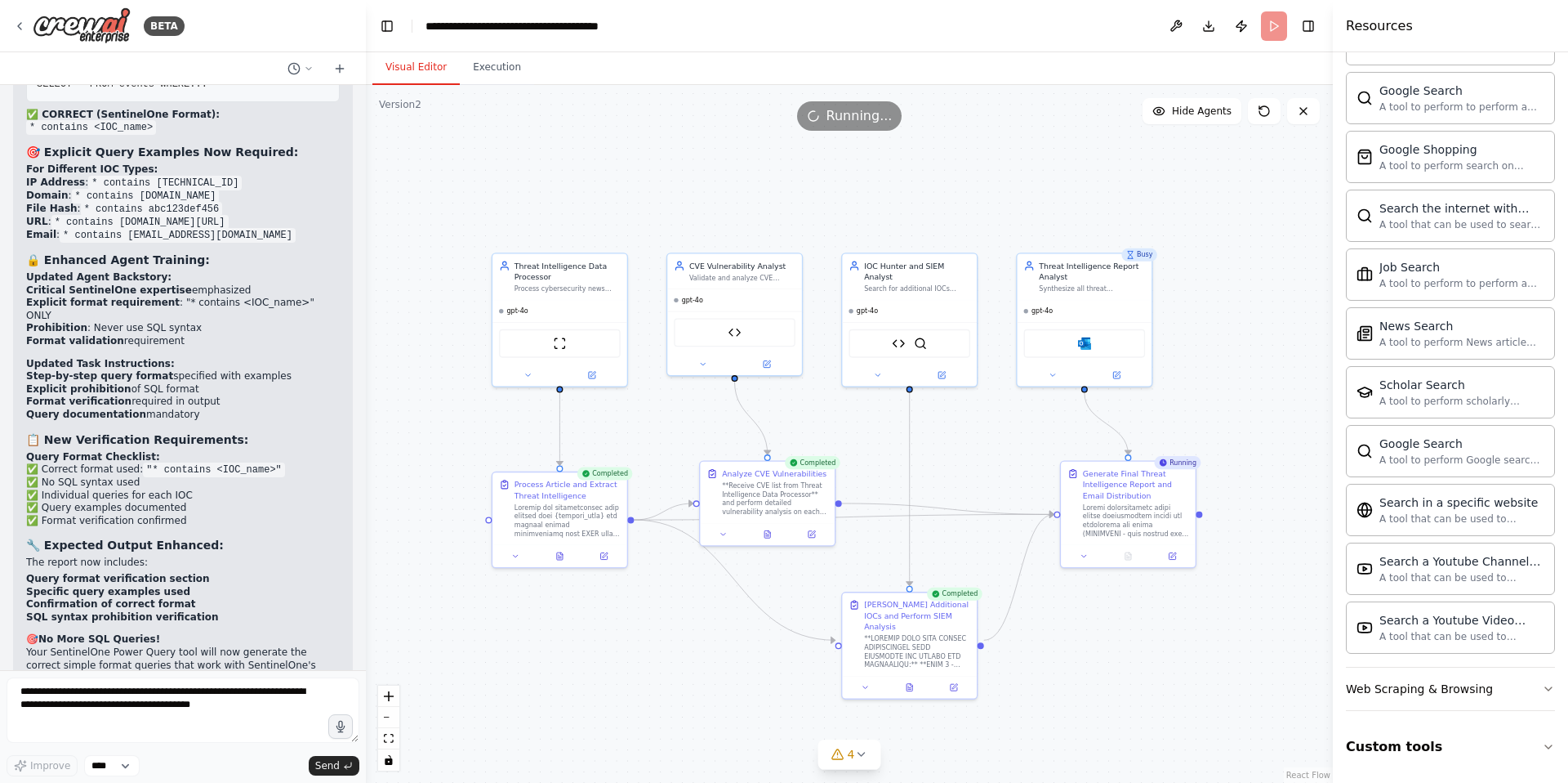
scroll to position [27116, 0]
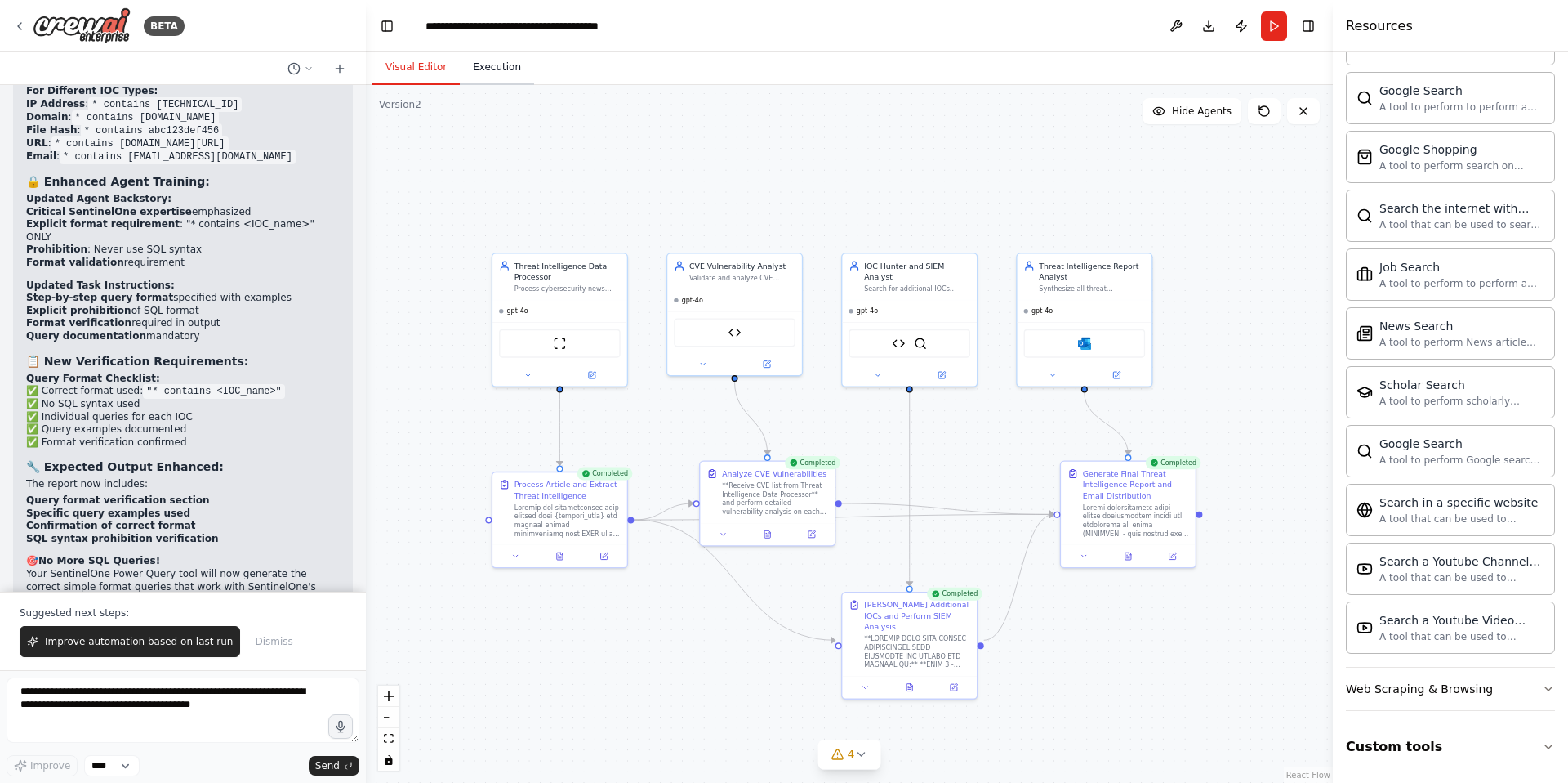
click at [487, 71] on button "Execution" at bounding box center [497, 67] width 74 height 34
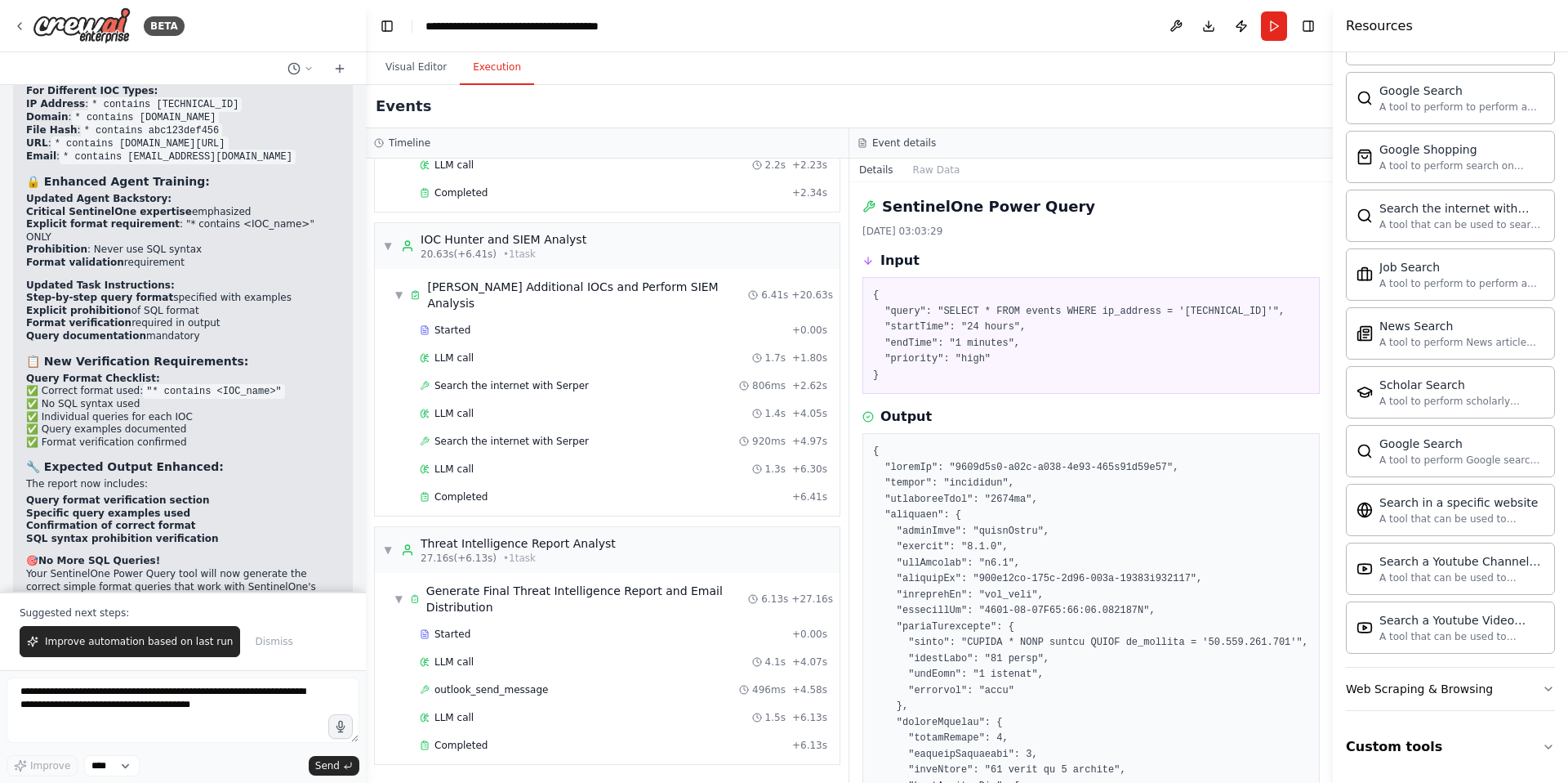
scroll to position [337, 0]
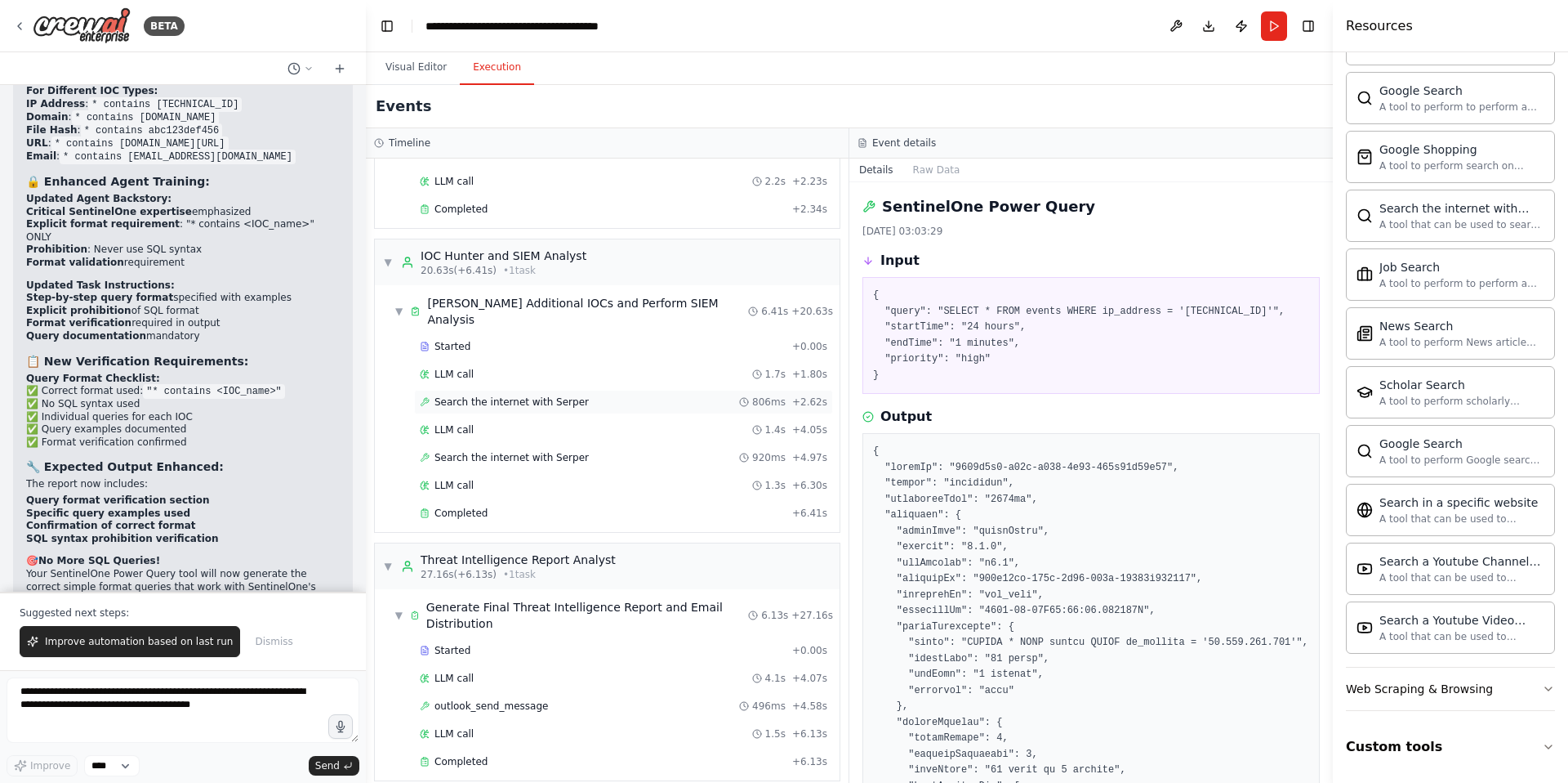
click at [540, 396] on span "Search the internet with Serper" at bounding box center [512, 402] width 154 height 13
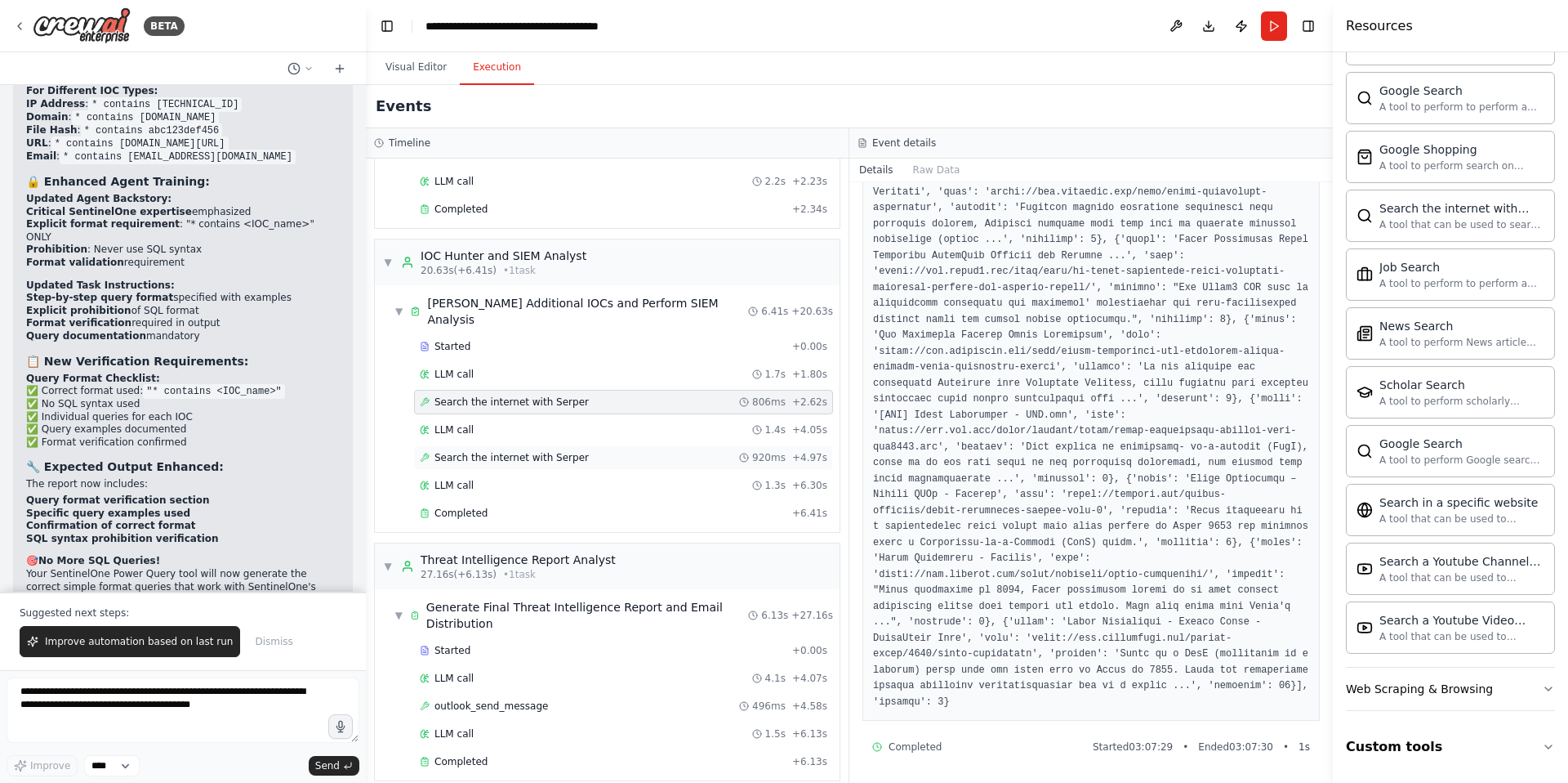
click at [547, 451] on span "Search the internet with Serper" at bounding box center [512, 457] width 154 height 13
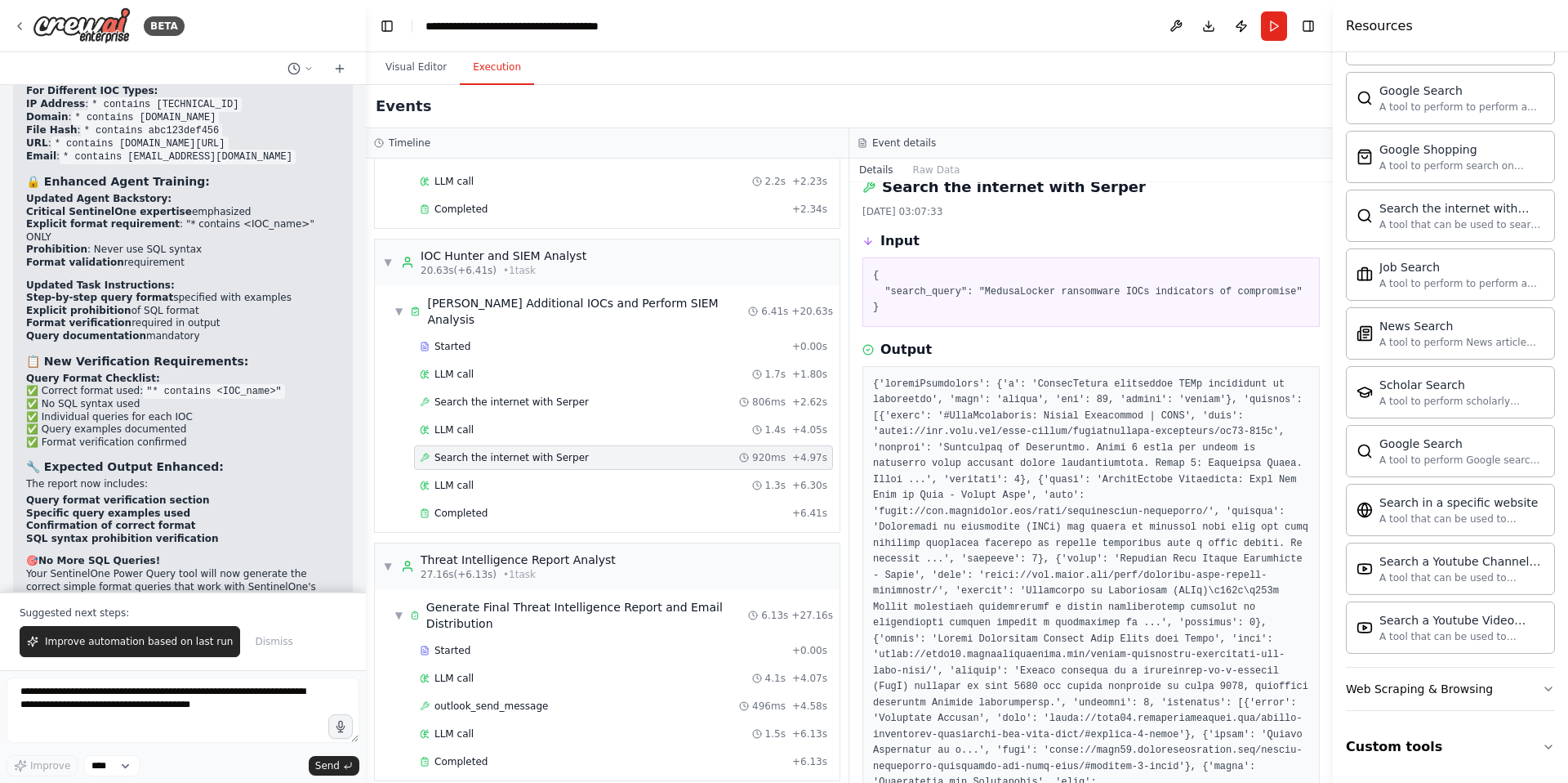
scroll to position [0, 0]
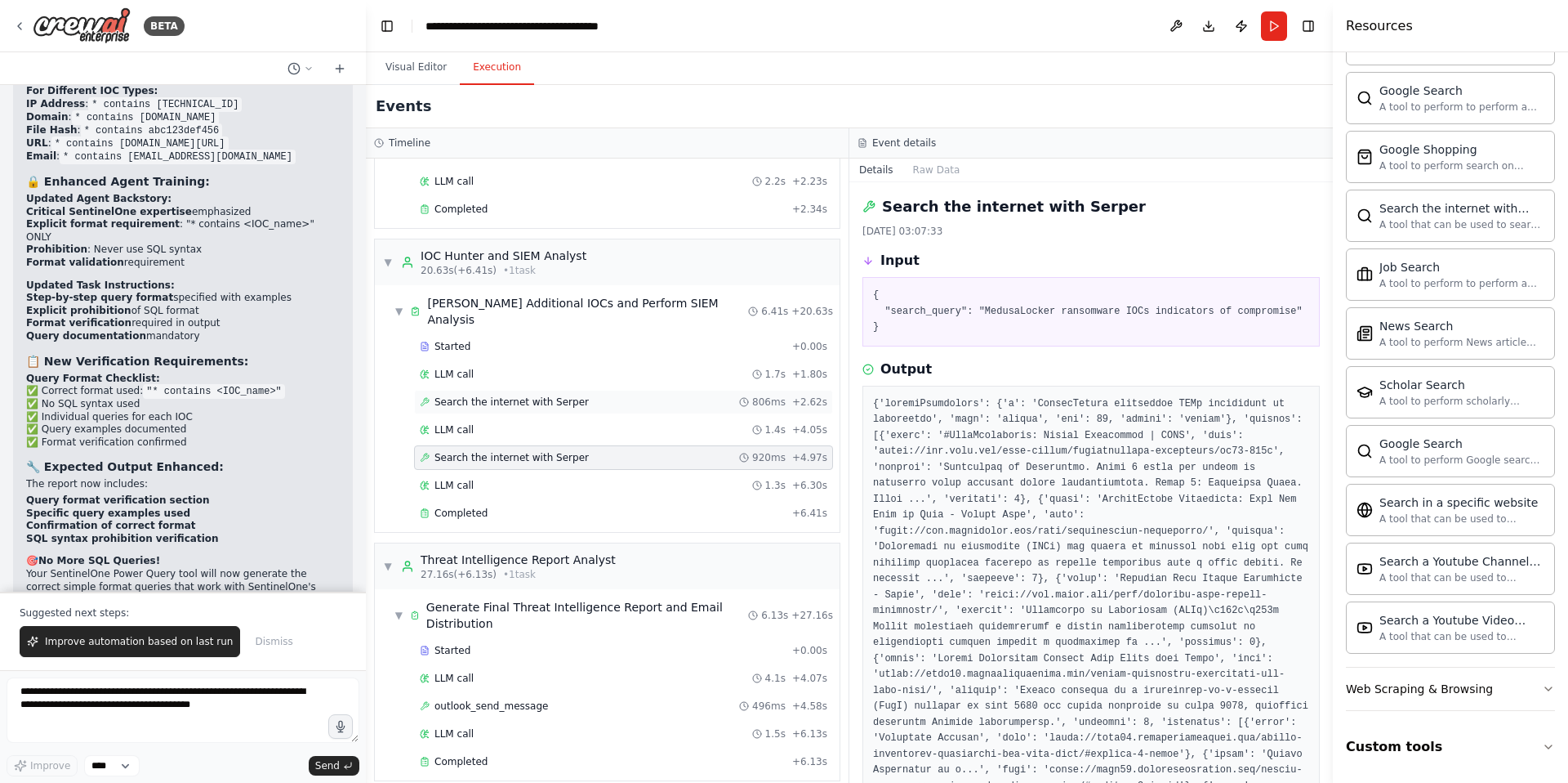
click at [546, 396] on span "Search the internet with Serper" at bounding box center [512, 402] width 154 height 13
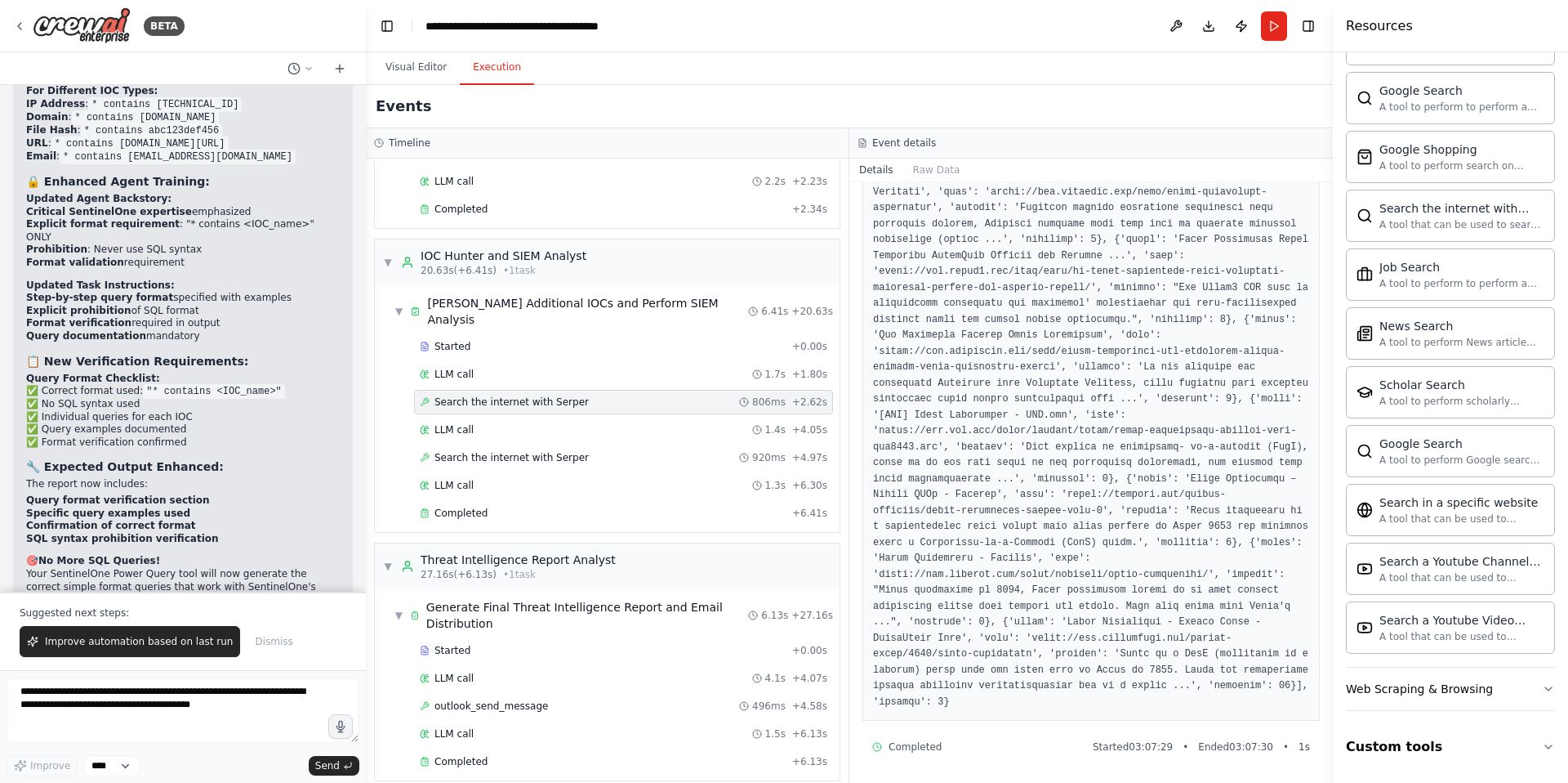
scroll to position [609, 0]
click at [132, 698] on textarea "**********" at bounding box center [182, 710] width 353 height 65
drag, startPoint x: 695, startPoint y: 302, endPoint x: 427, endPoint y: 307, distance: 268.0
click at [427, 307] on div "▼ Hunt Additional IOCs and Perform SIEM Analysis 6.41s + 20.63s" at bounding box center [614, 311] width 451 height 45
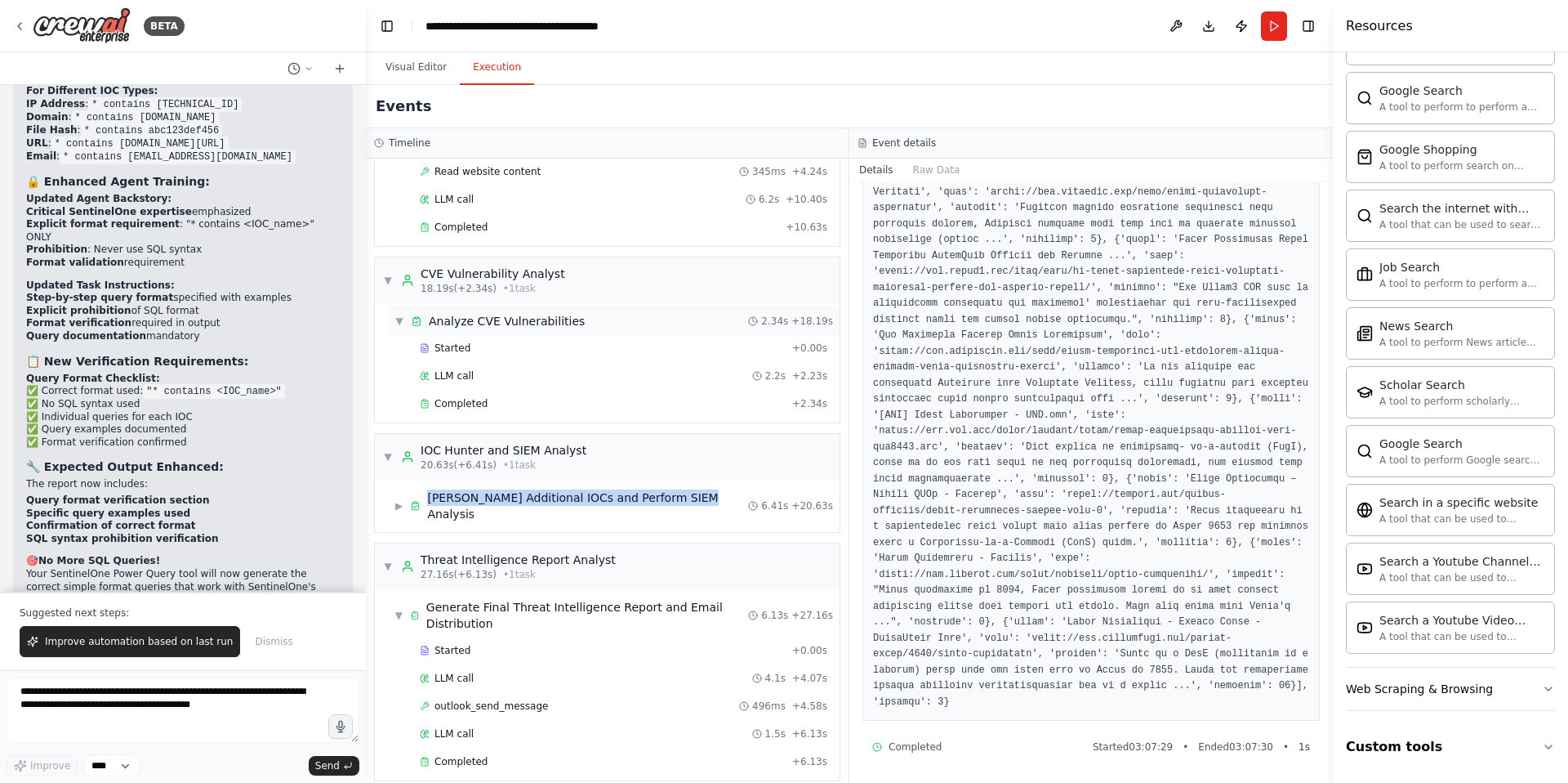
copy div "[PERSON_NAME] Additional IOCs and Perform SIEM Analysis"
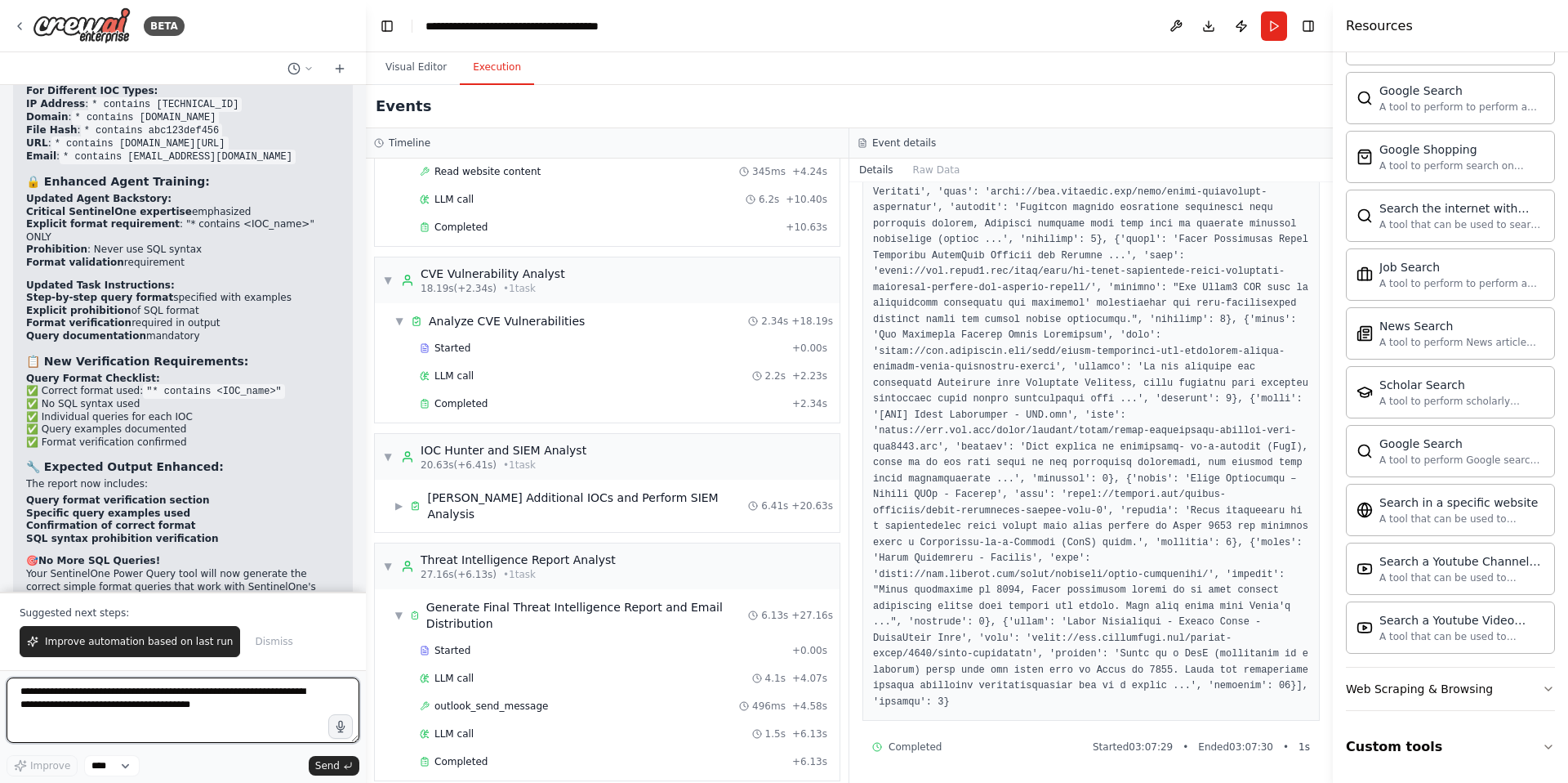
click at [120, 705] on textarea "**********" at bounding box center [182, 710] width 353 height 65
paste textarea "**********"
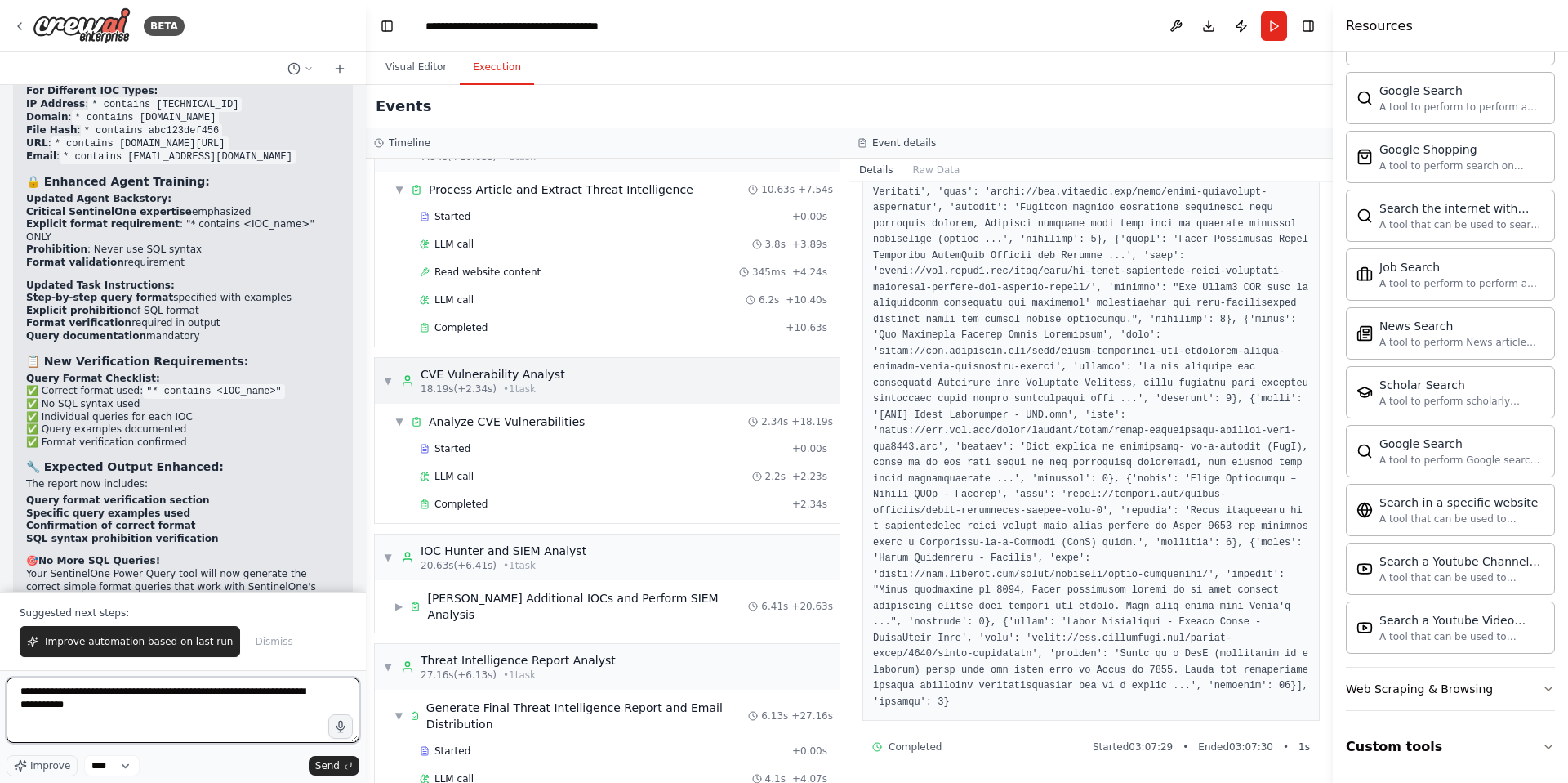
scroll to position [0, 0]
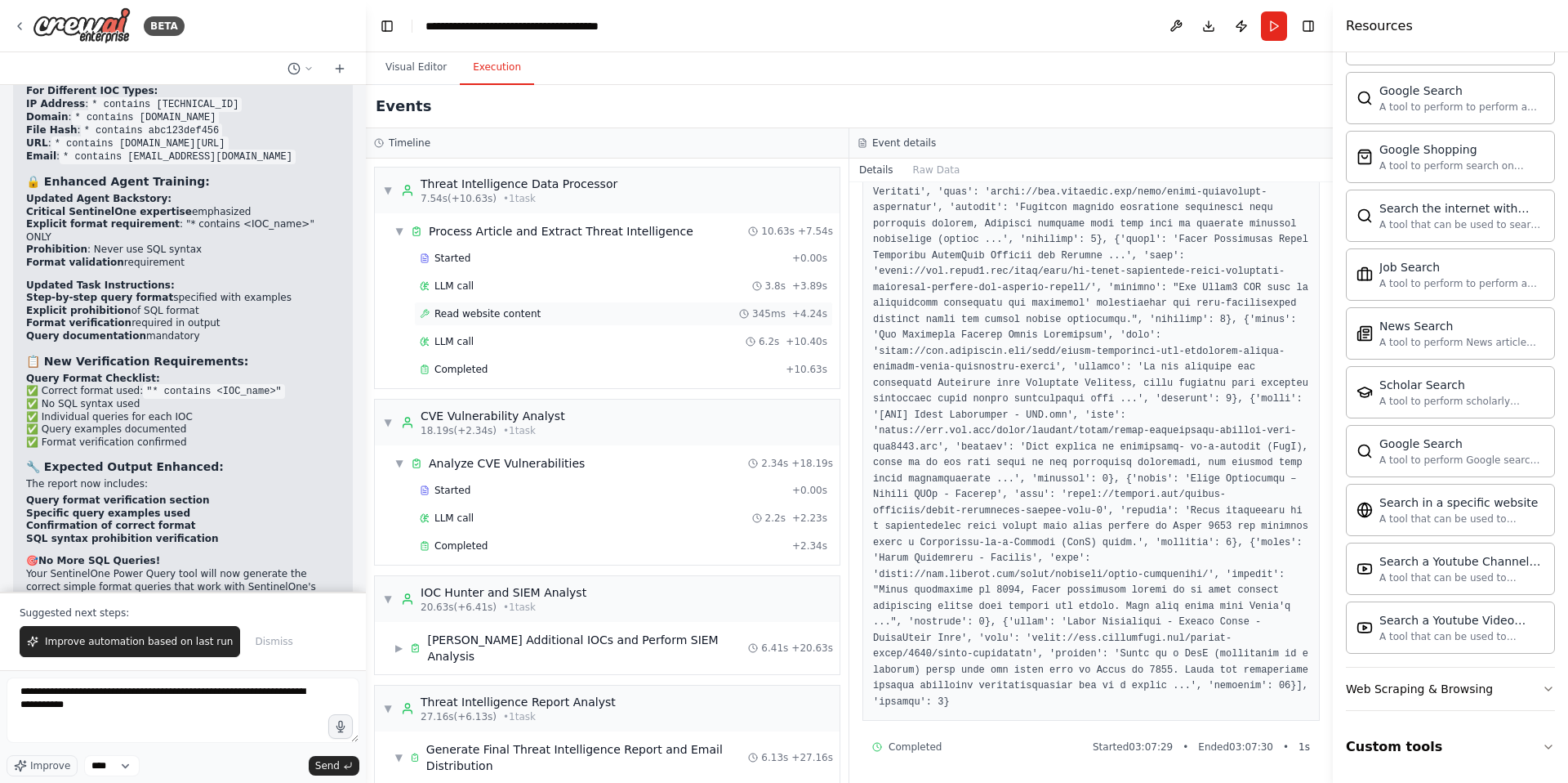
click at [485, 312] on span "Read website content" at bounding box center [488, 313] width 106 height 13
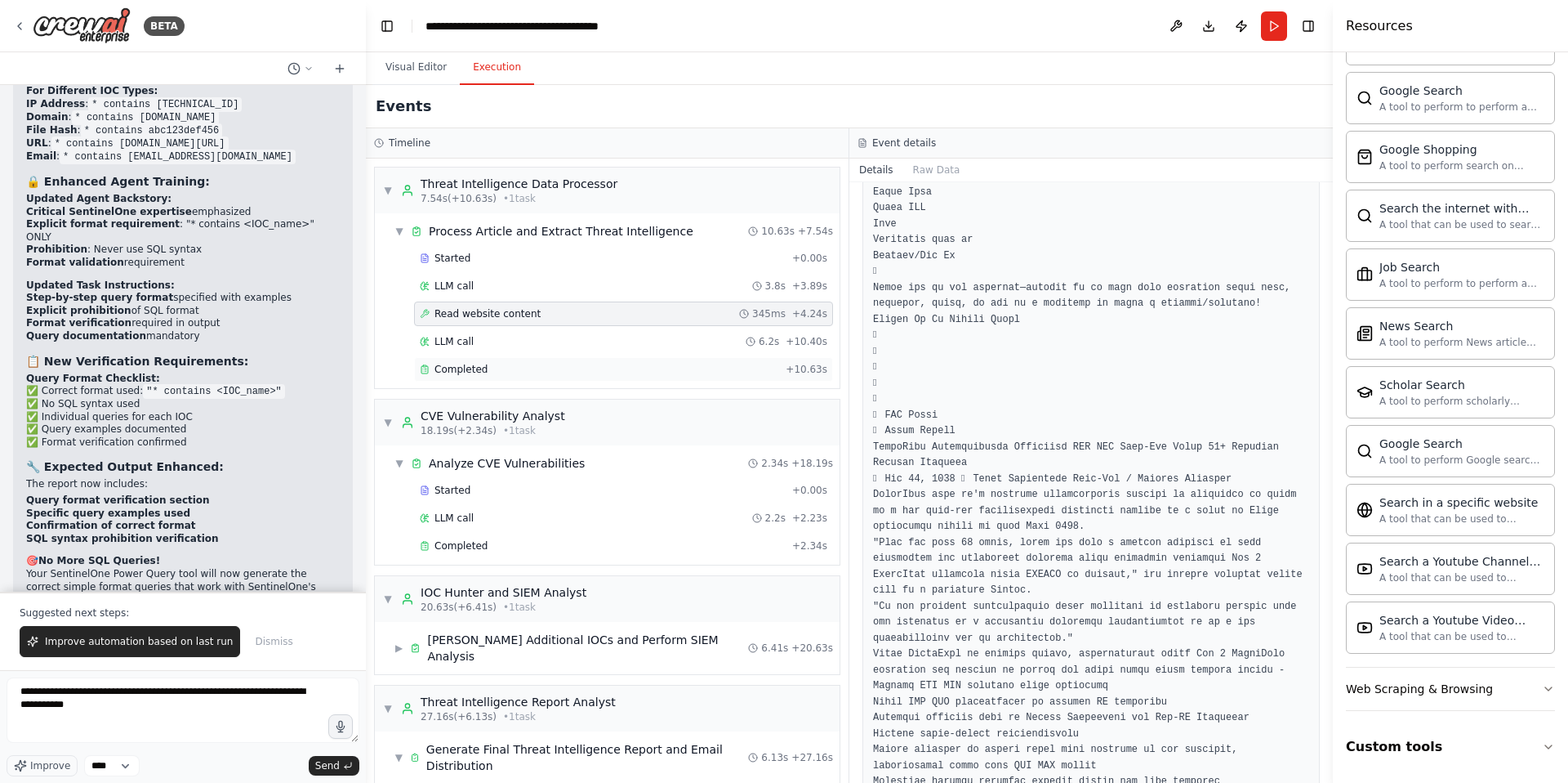
click at [485, 369] on div "Completed" at bounding box center [600, 369] width 359 height 13
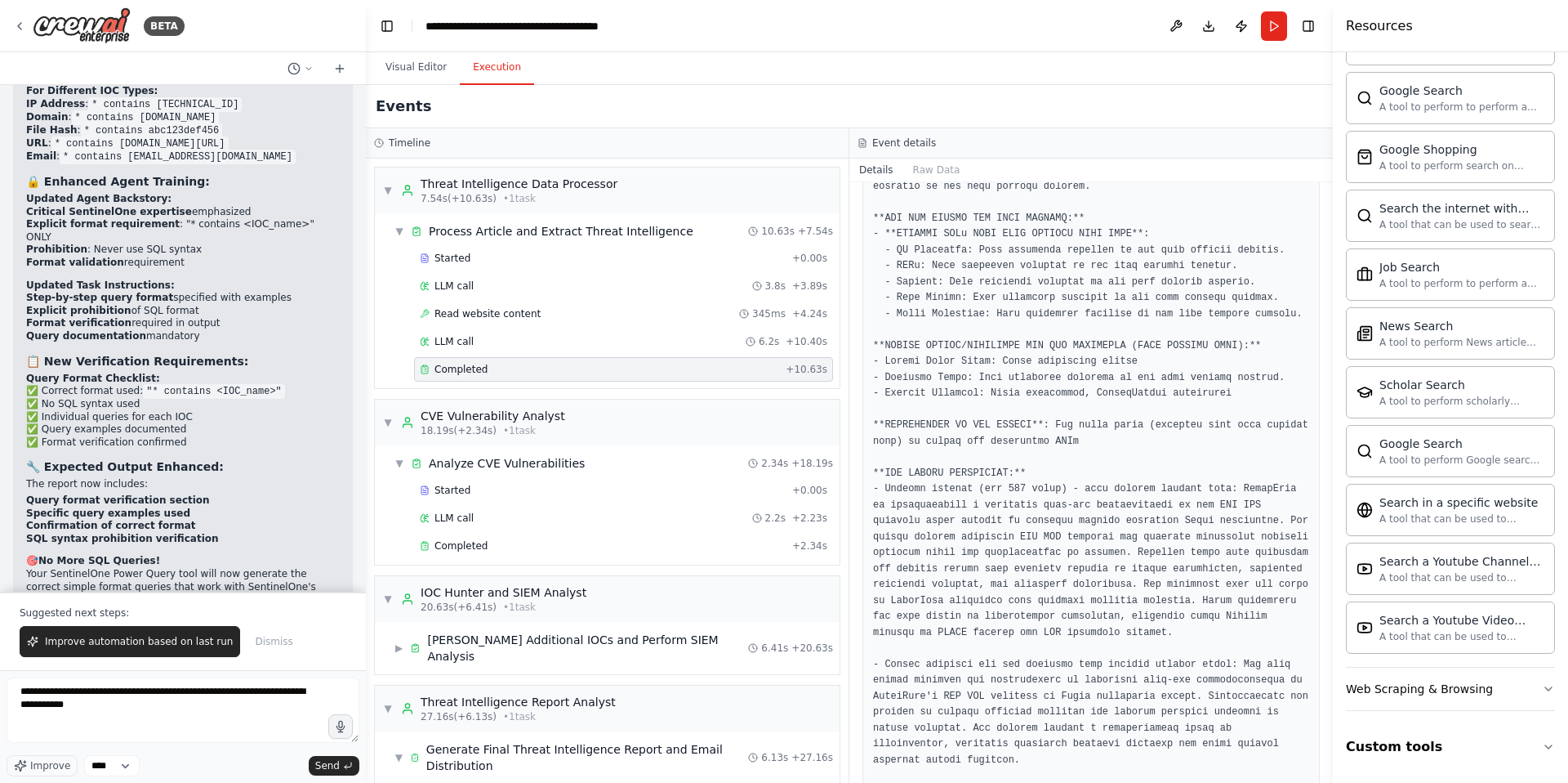
scroll to position [1051, 0]
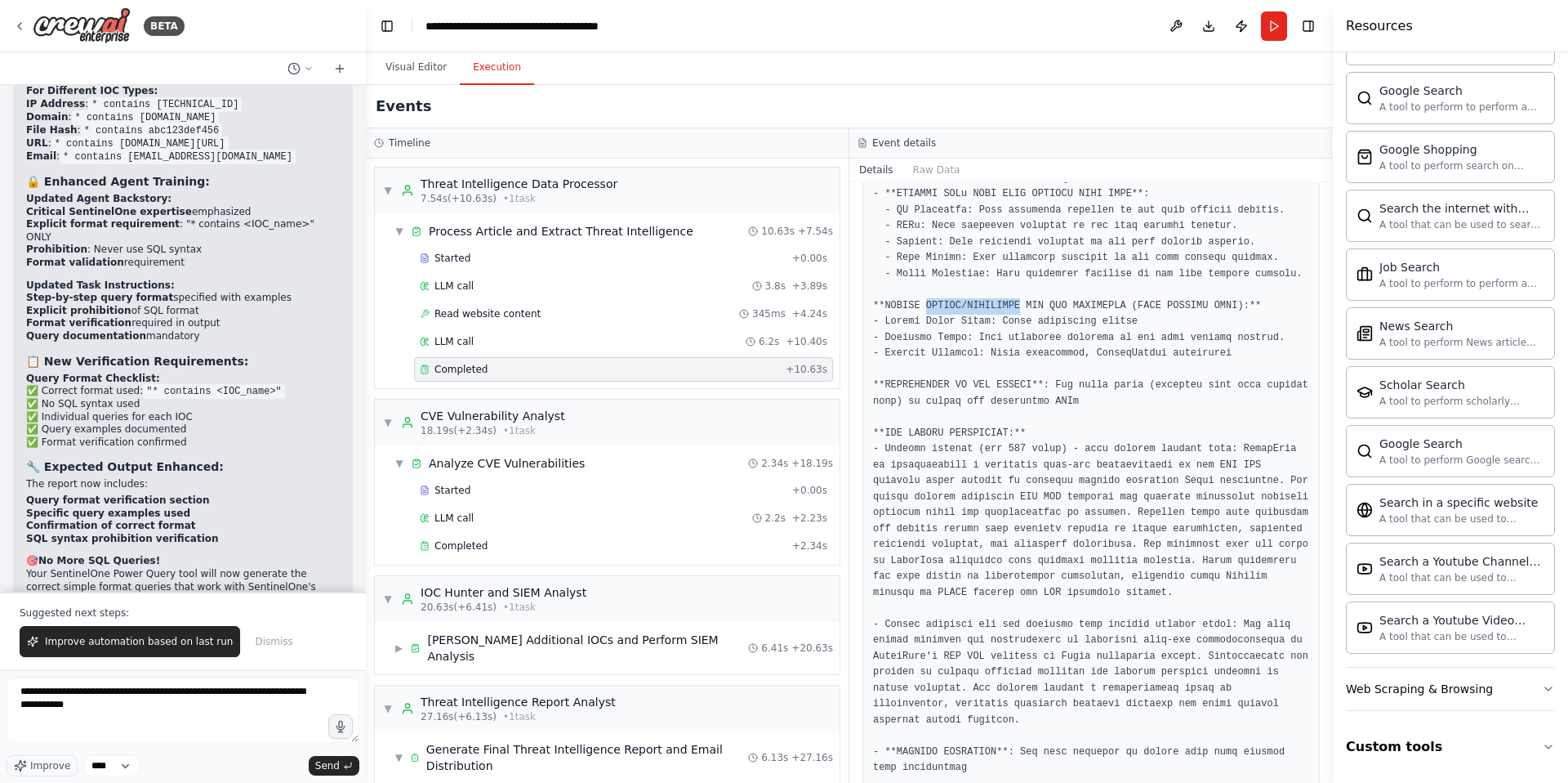
drag, startPoint x: 928, startPoint y: 338, endPoint x: 1021, endPoint y: 339, distance: 93.0
click at [1021, 339] on pre at bounding box center [1091, 386] width 436 height 877
copy pre "ACTORS/CAMPAIGNS"
click at [141, 705] on textarea "**********" at bounding box center [182, 710] width 353 height 65
paste textarea "**********"
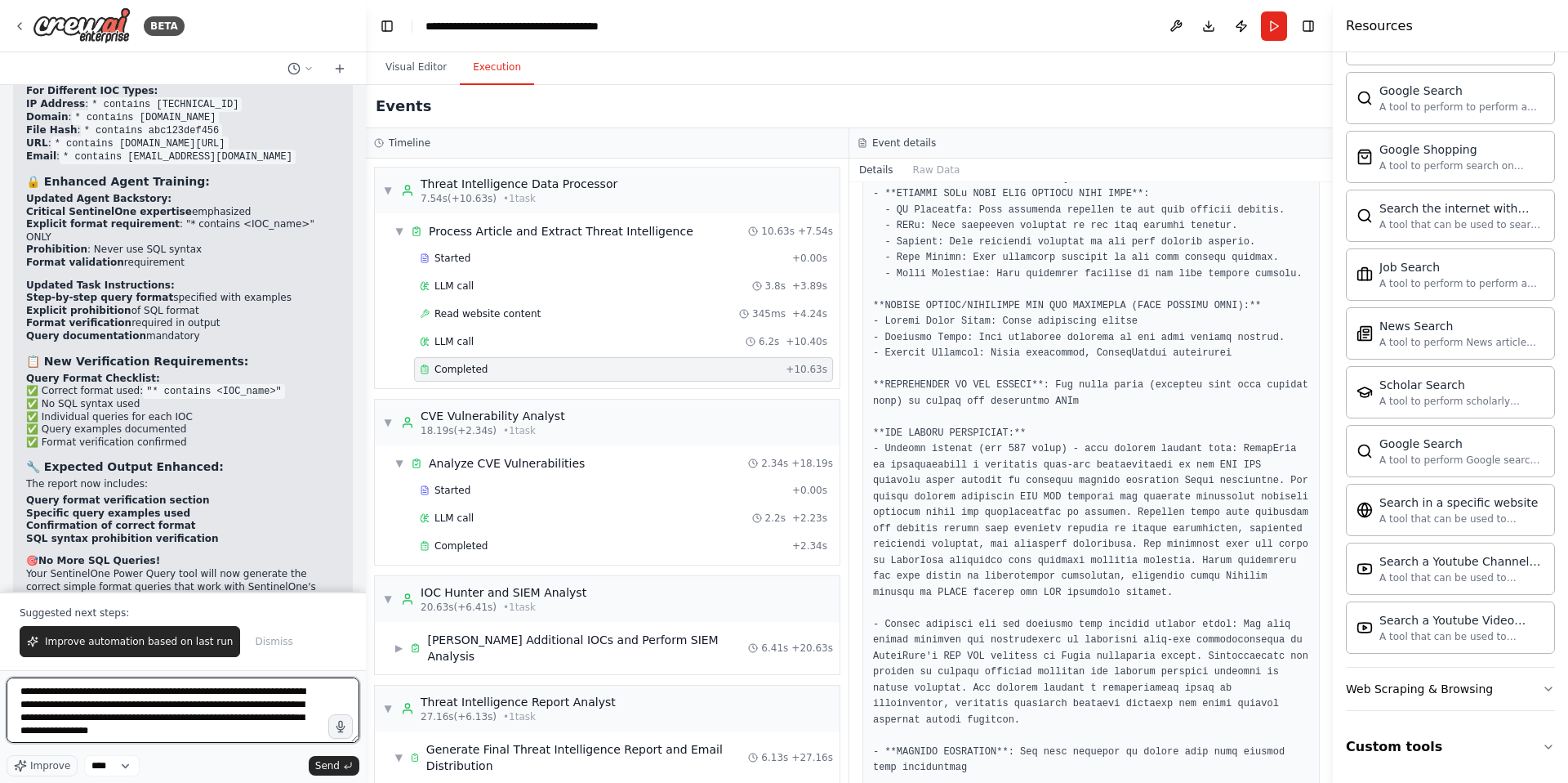
click at [160, 734] on textarea "**********" at bounding box center [182, 710] width 353 height 65
click at [158, 734] on textarea "**********" at bounding box center [182, 710] width 353 height 65
click at [188, 731] on textarea "**********" at bounding box center [182, 710] width 353 height 65
type textarea "**********"
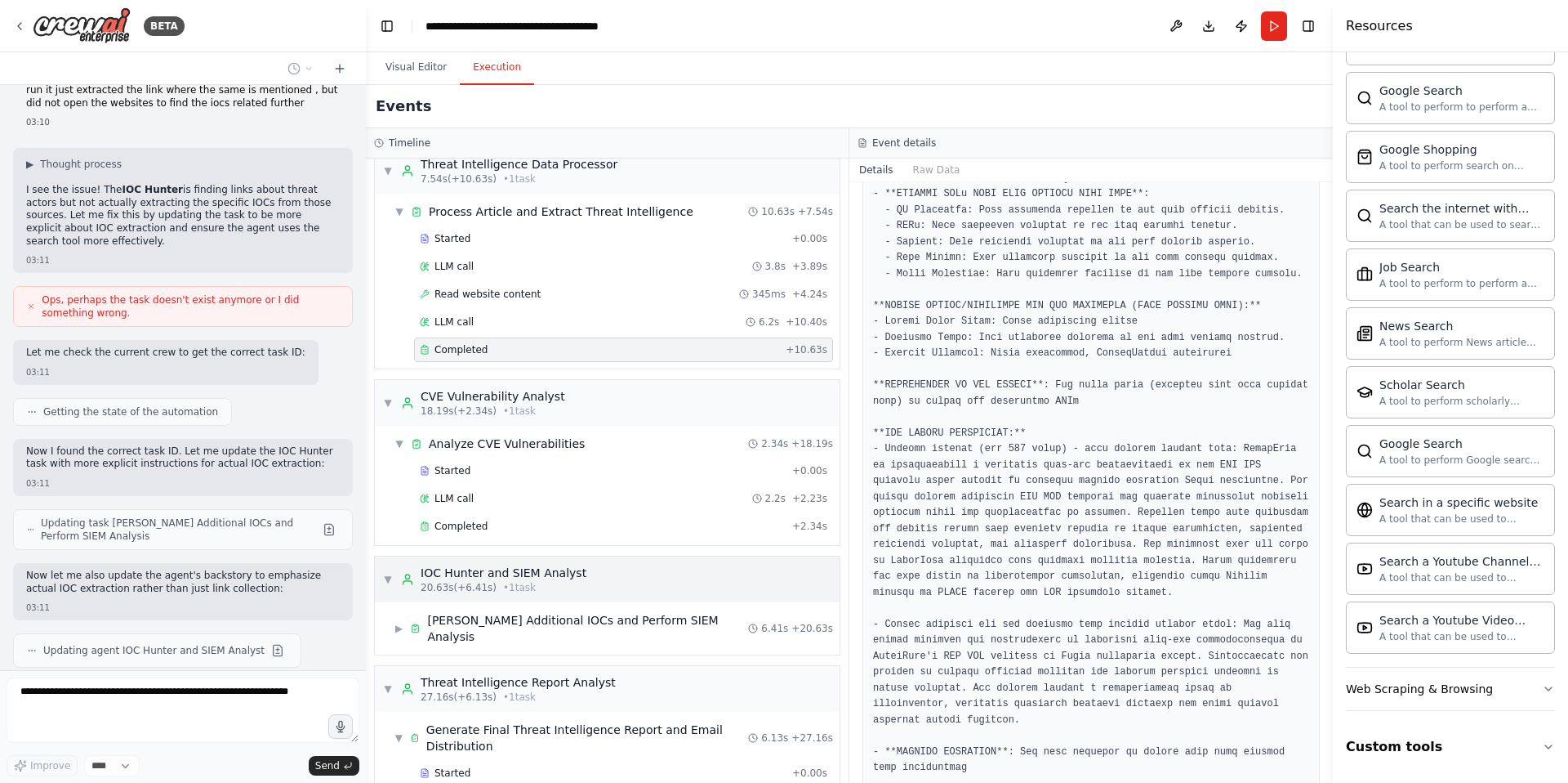
scroll to position [0, 0]
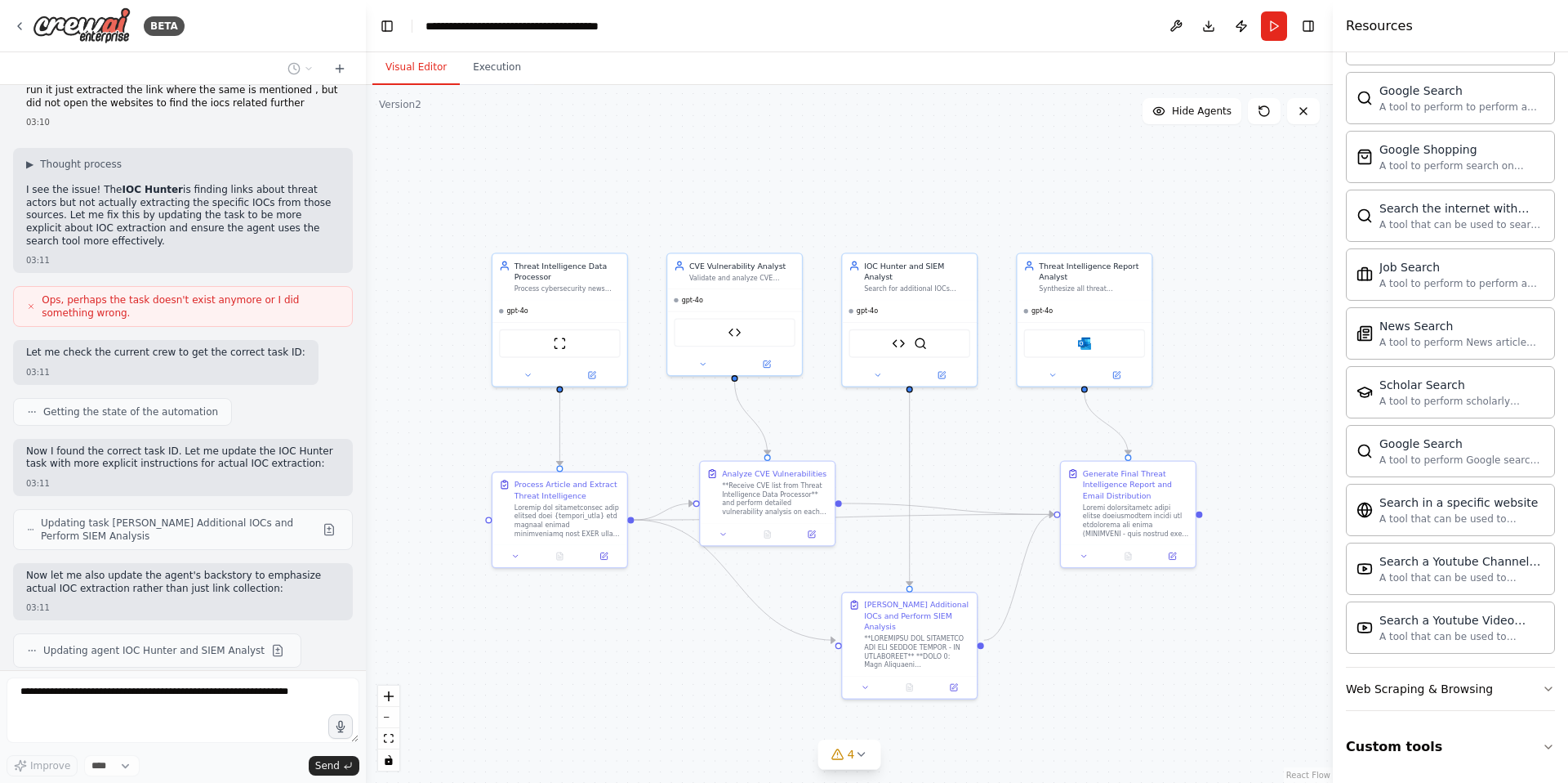
click at [421, 68] on button "Visual Editor" at bounding box center [416, 67] width 87 height 34
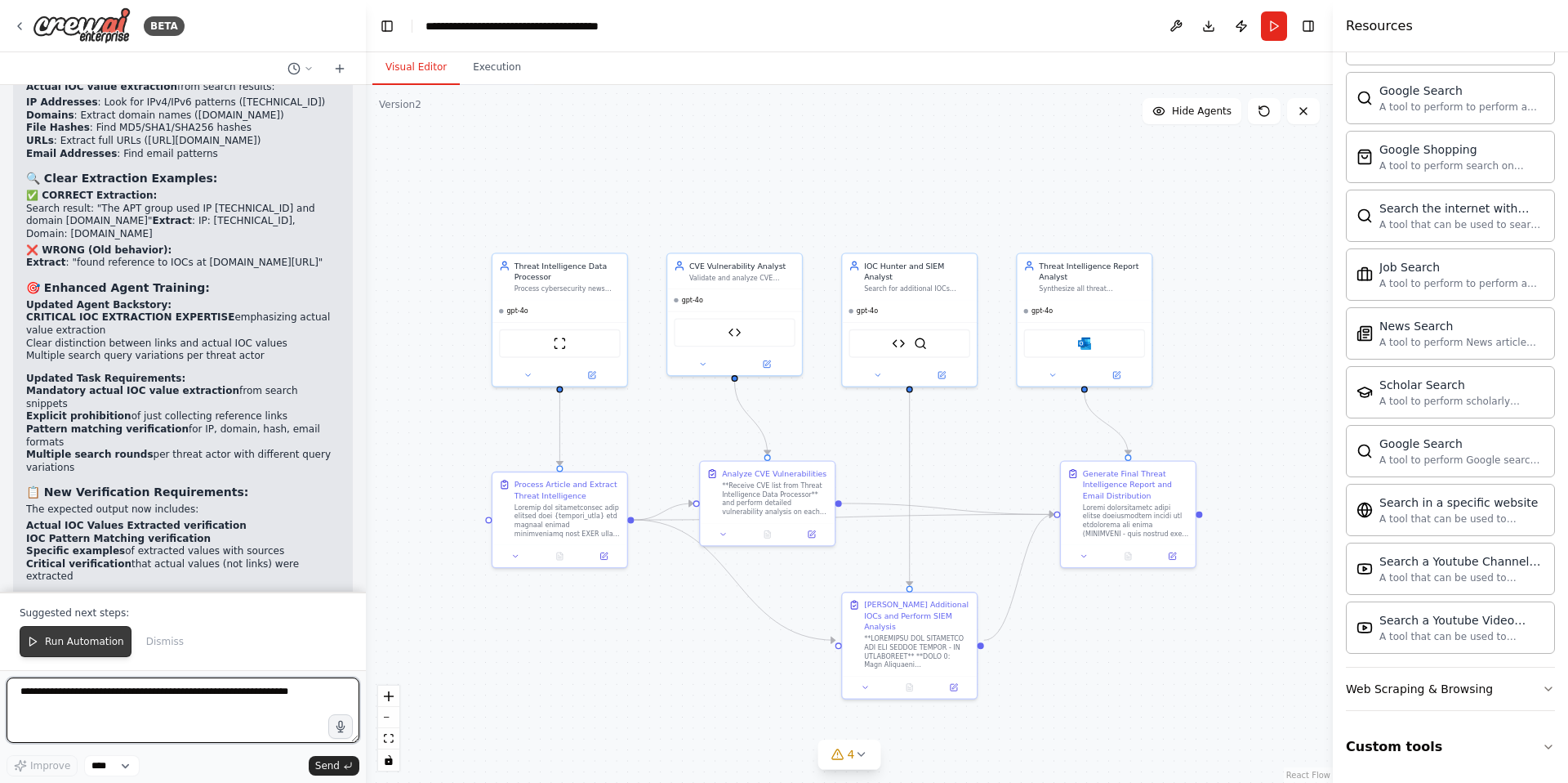
scroll to position [28865, 0]
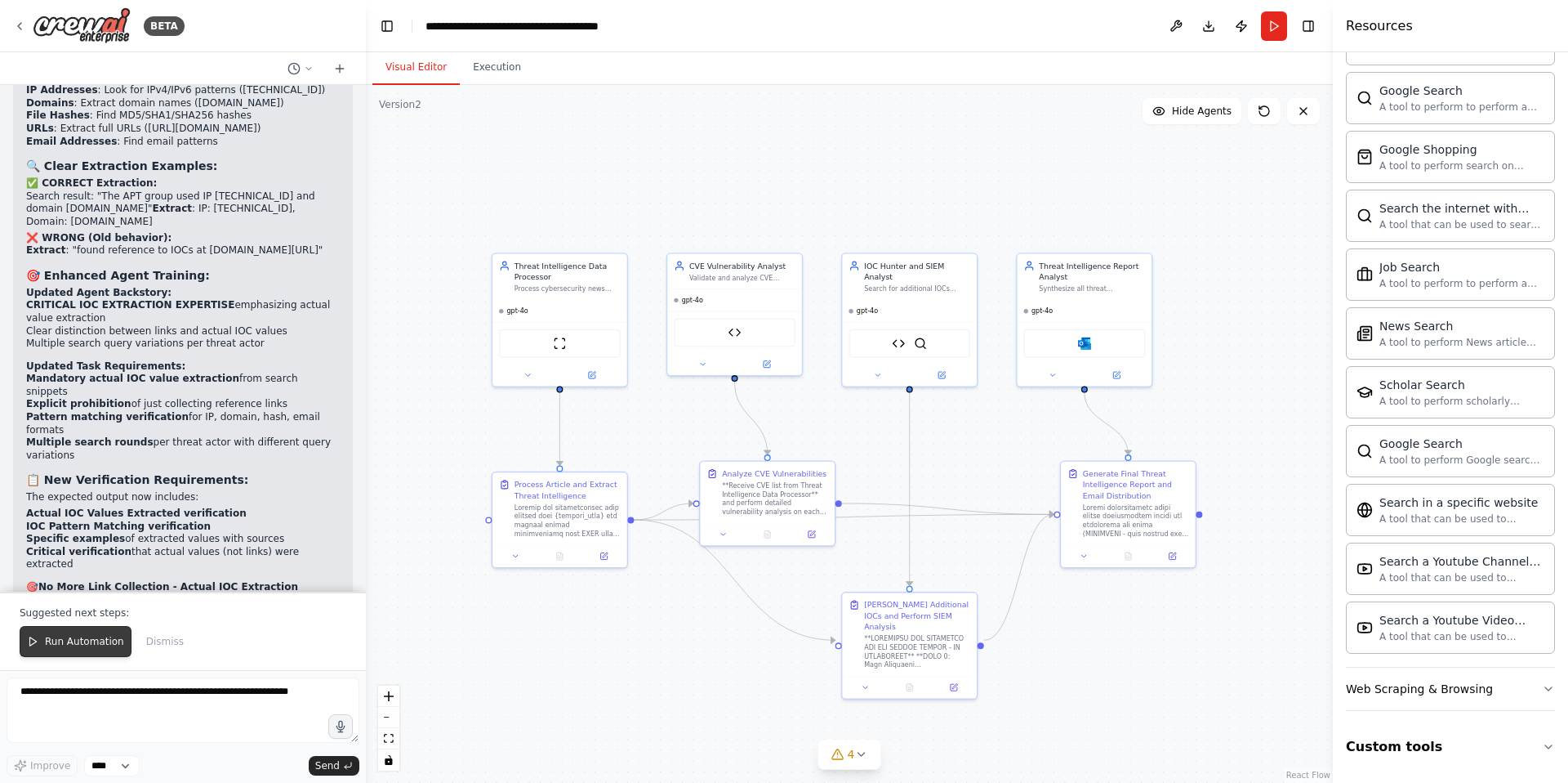
click at [85, 642] on span "Run Automation" at bounding box center [85, 641] width 79 height 13
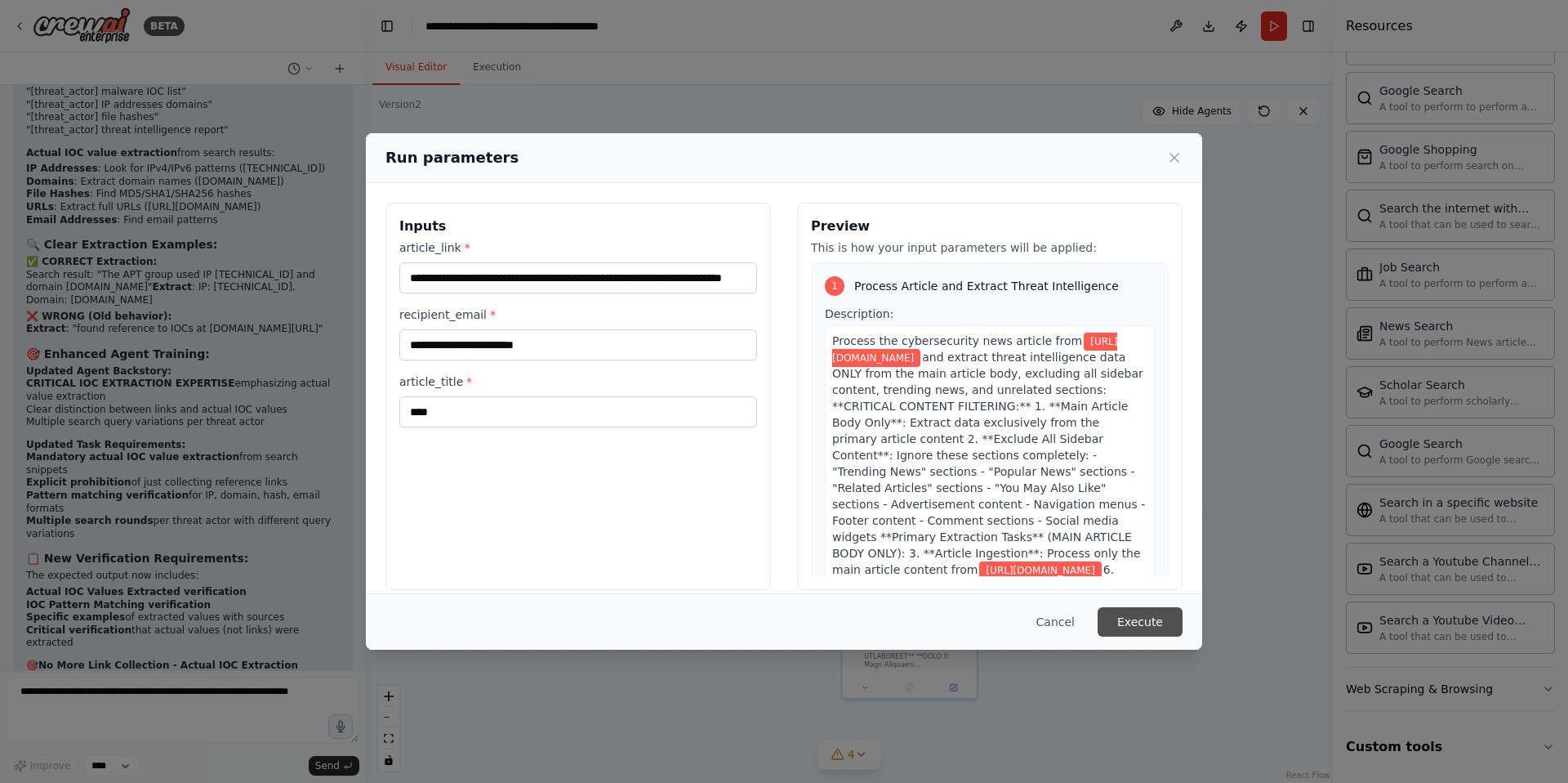
click at [1137, 618] on button "Execute" at bounding box center [1139, 622] width 85 height 30
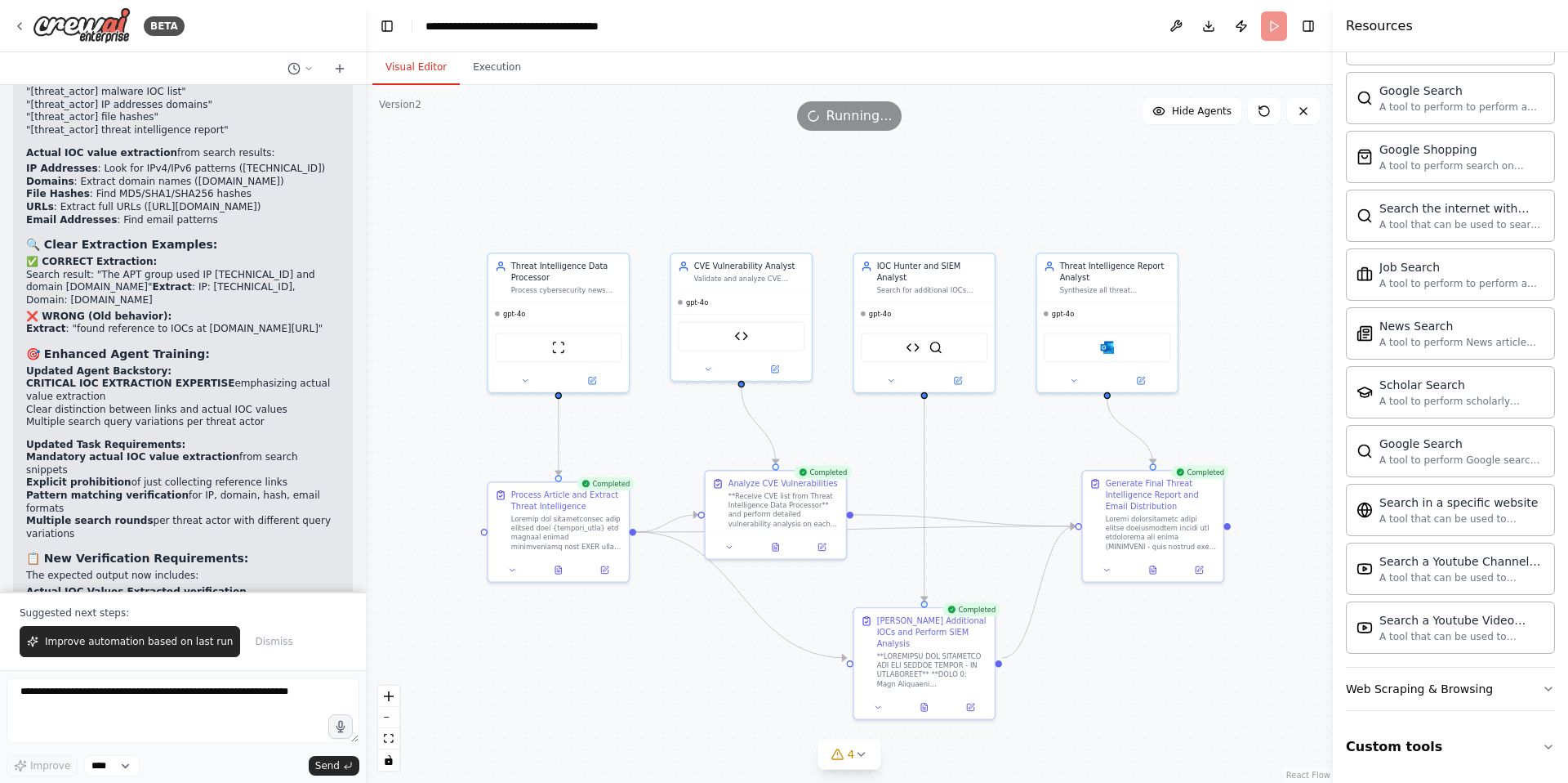
scroll to position [28865, 0]
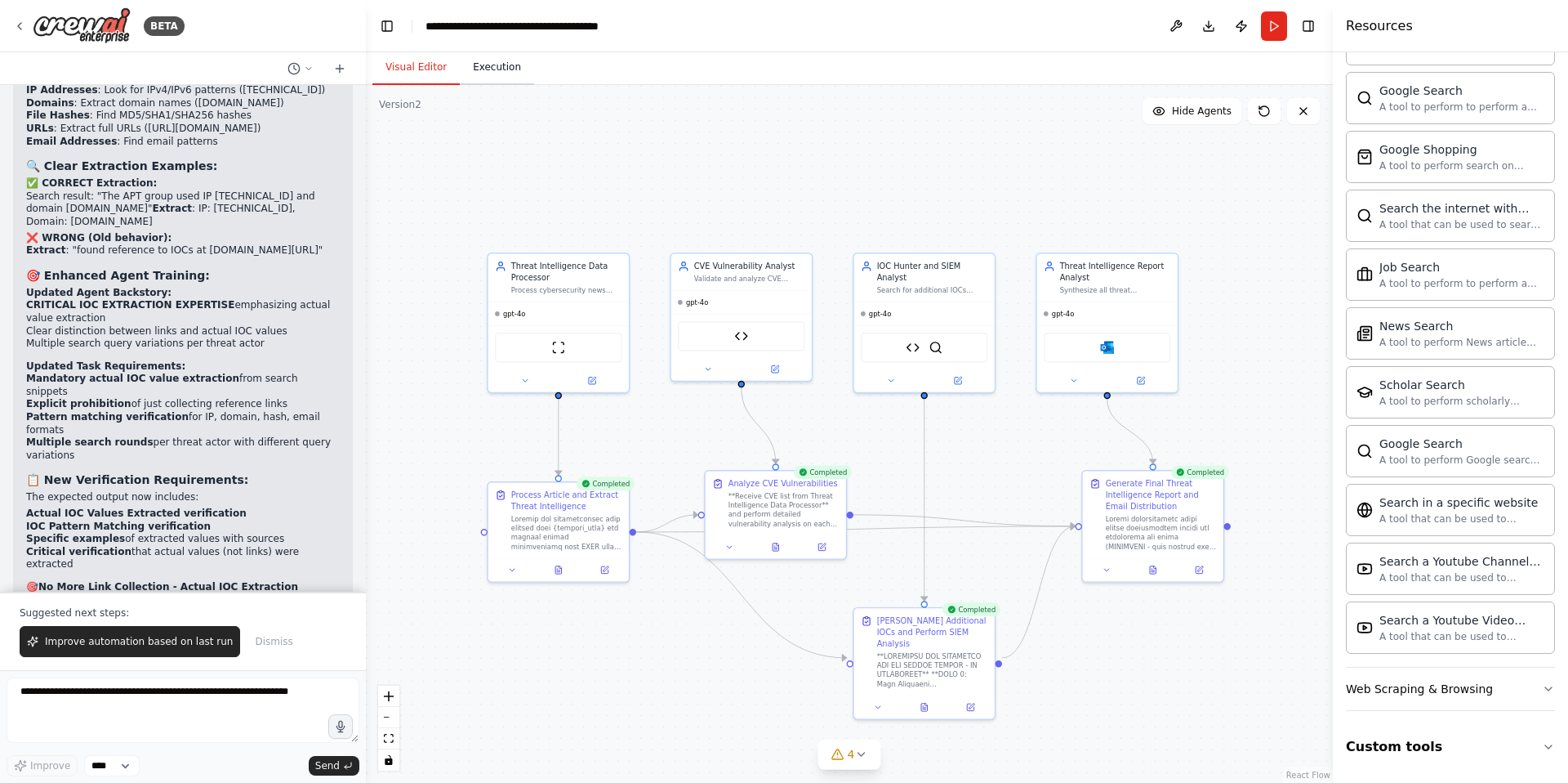
click at [492, 70] on button "Execution" at bounding box center [497, 67] width 74 height 34
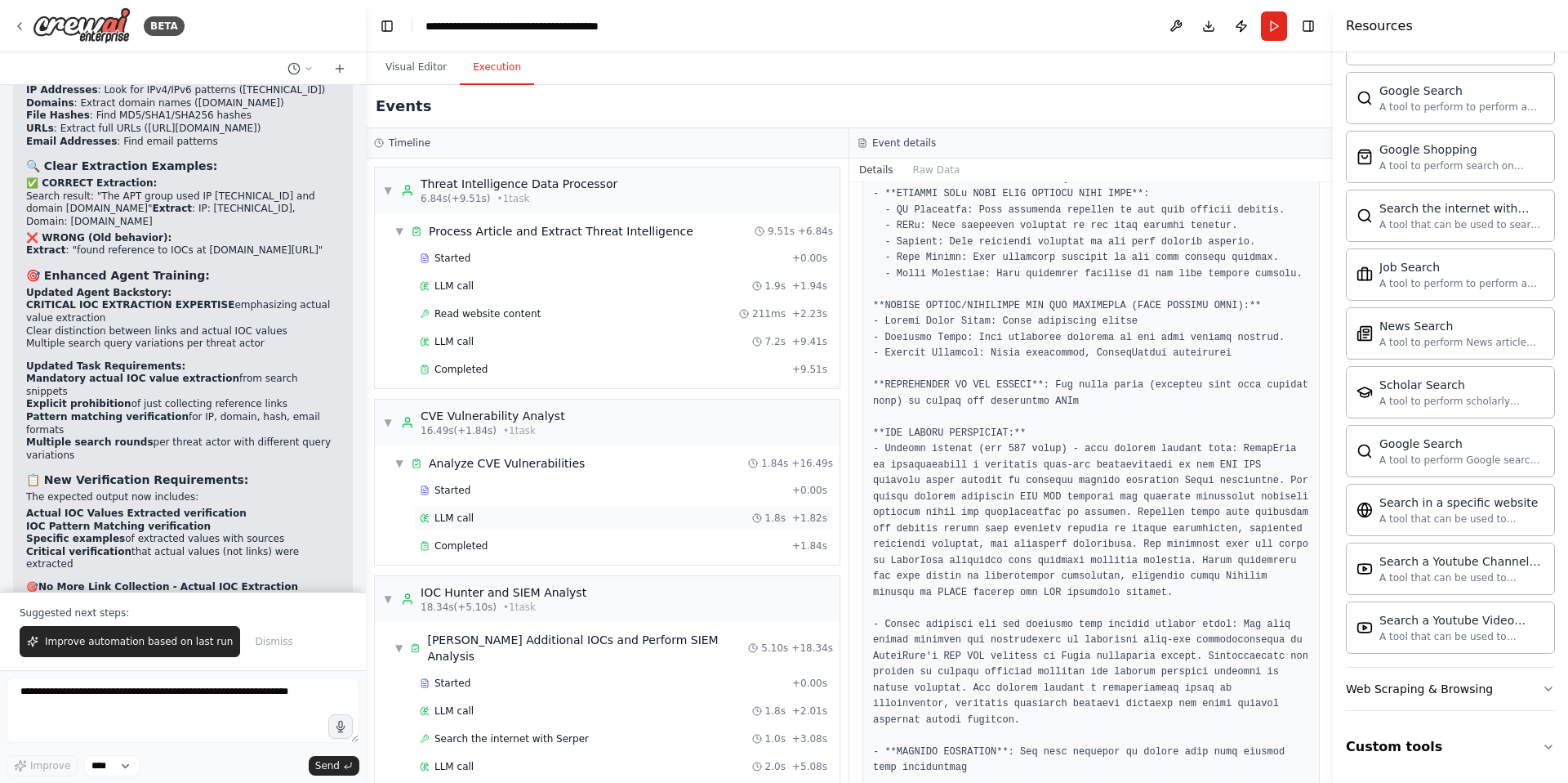
scroll to position [281, 0]
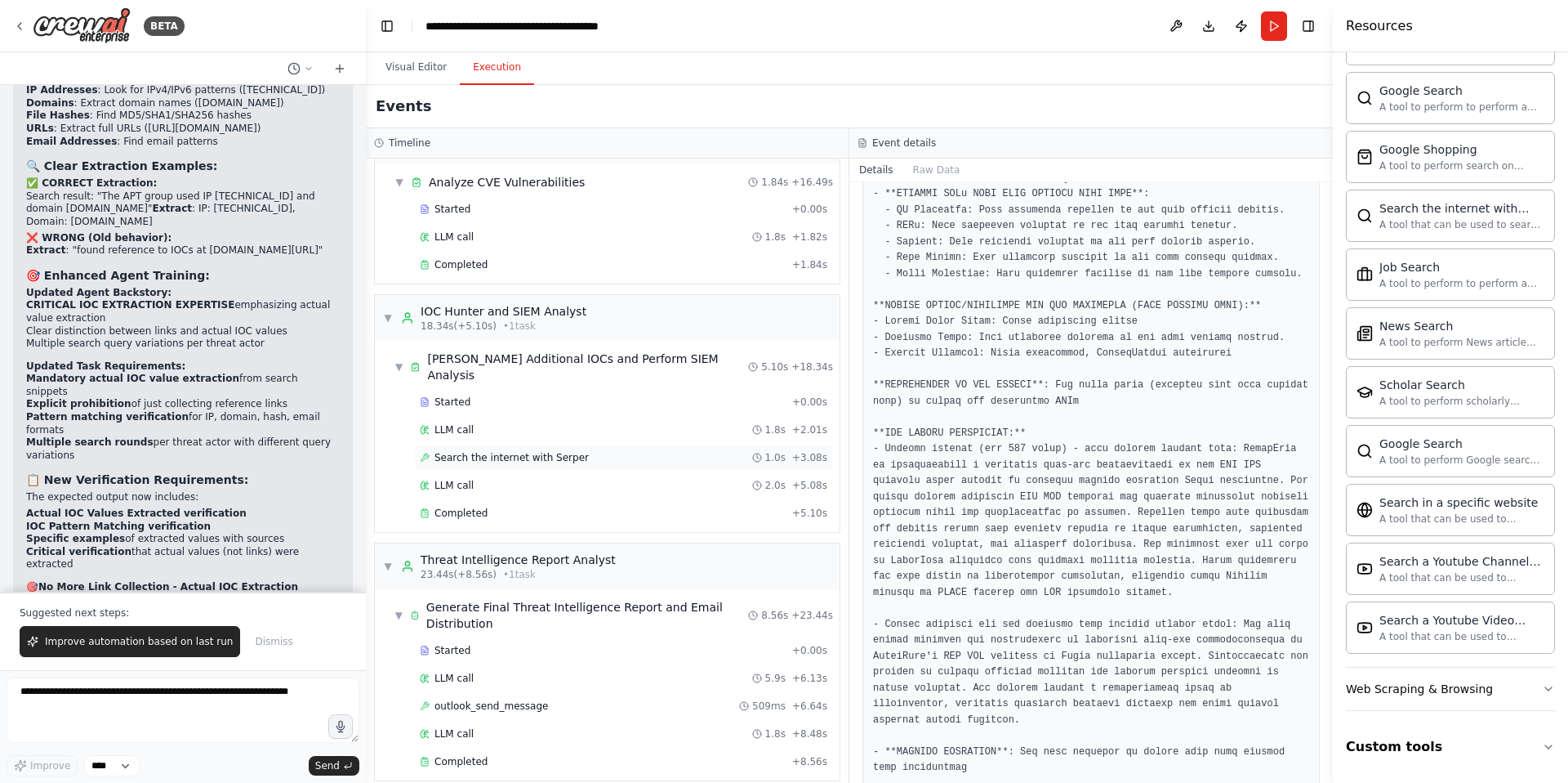
click at [532, 446] on div "Search the internet with Serper 1.0s + 3.08s" at bounding box center [623, 458] width 419 height 24
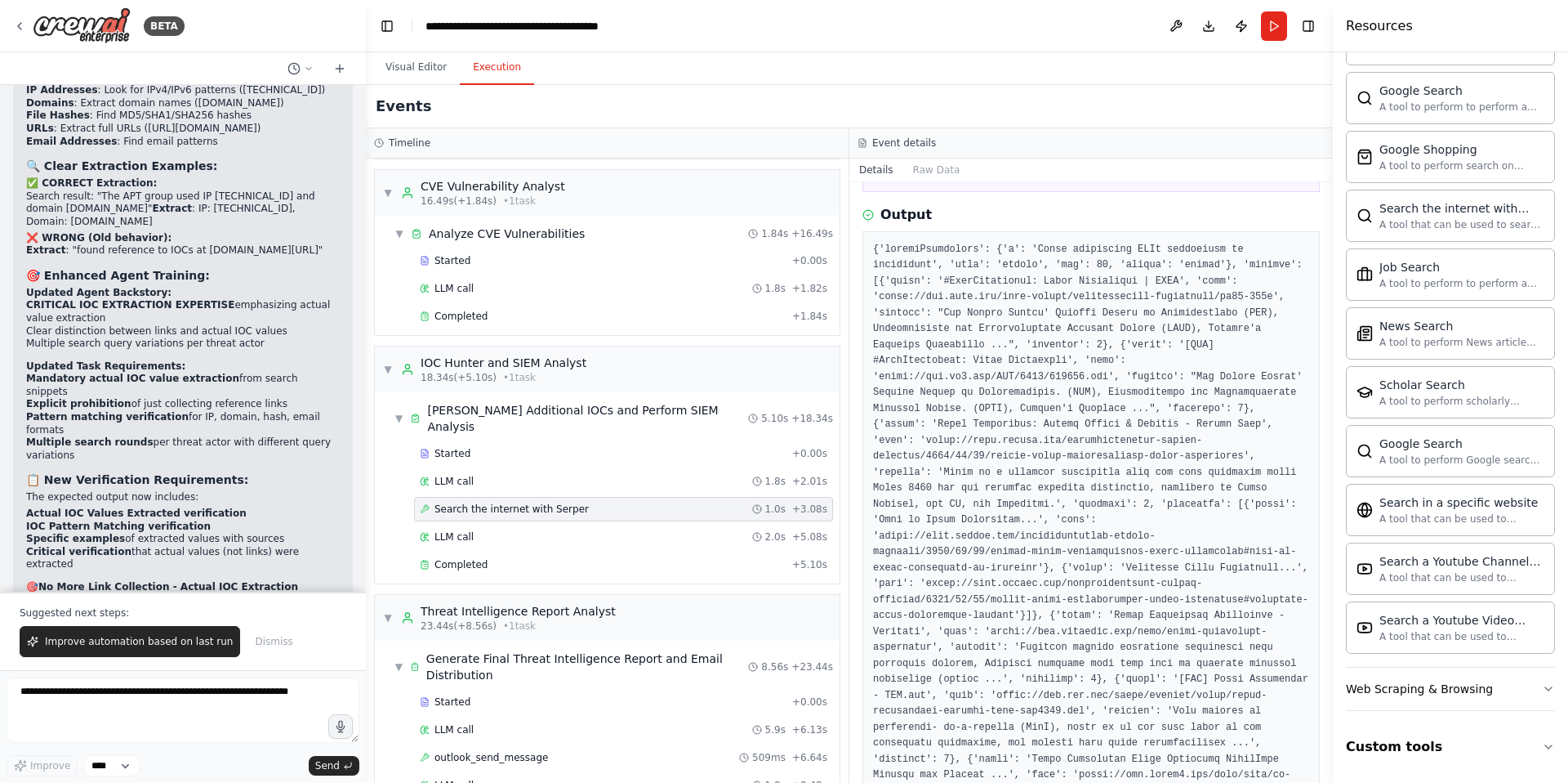
scroll to position [0, 0]
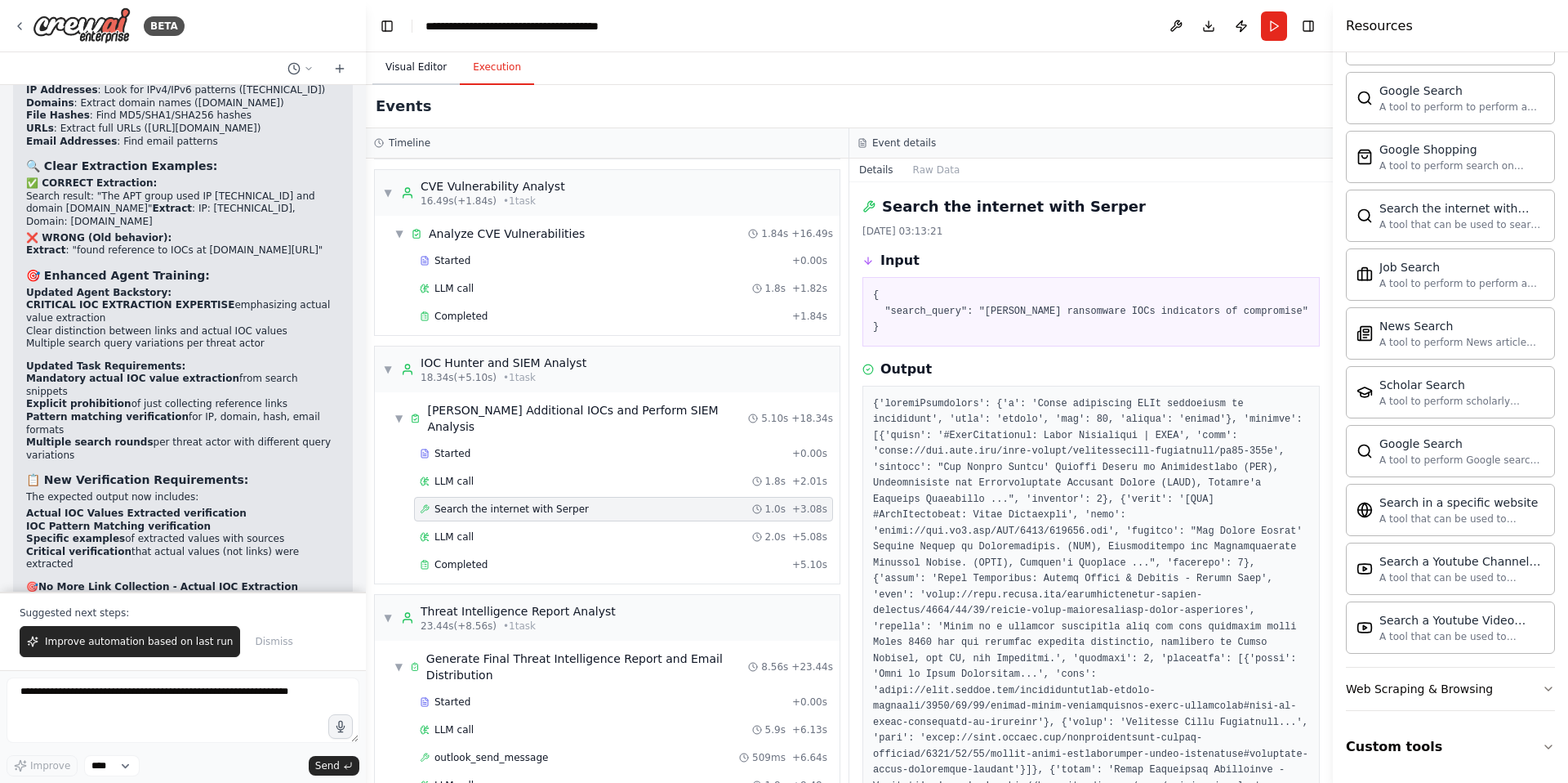
click at [395, 60] on button "Visual Editor" at bounding box center [416, 67] width 87 height 34
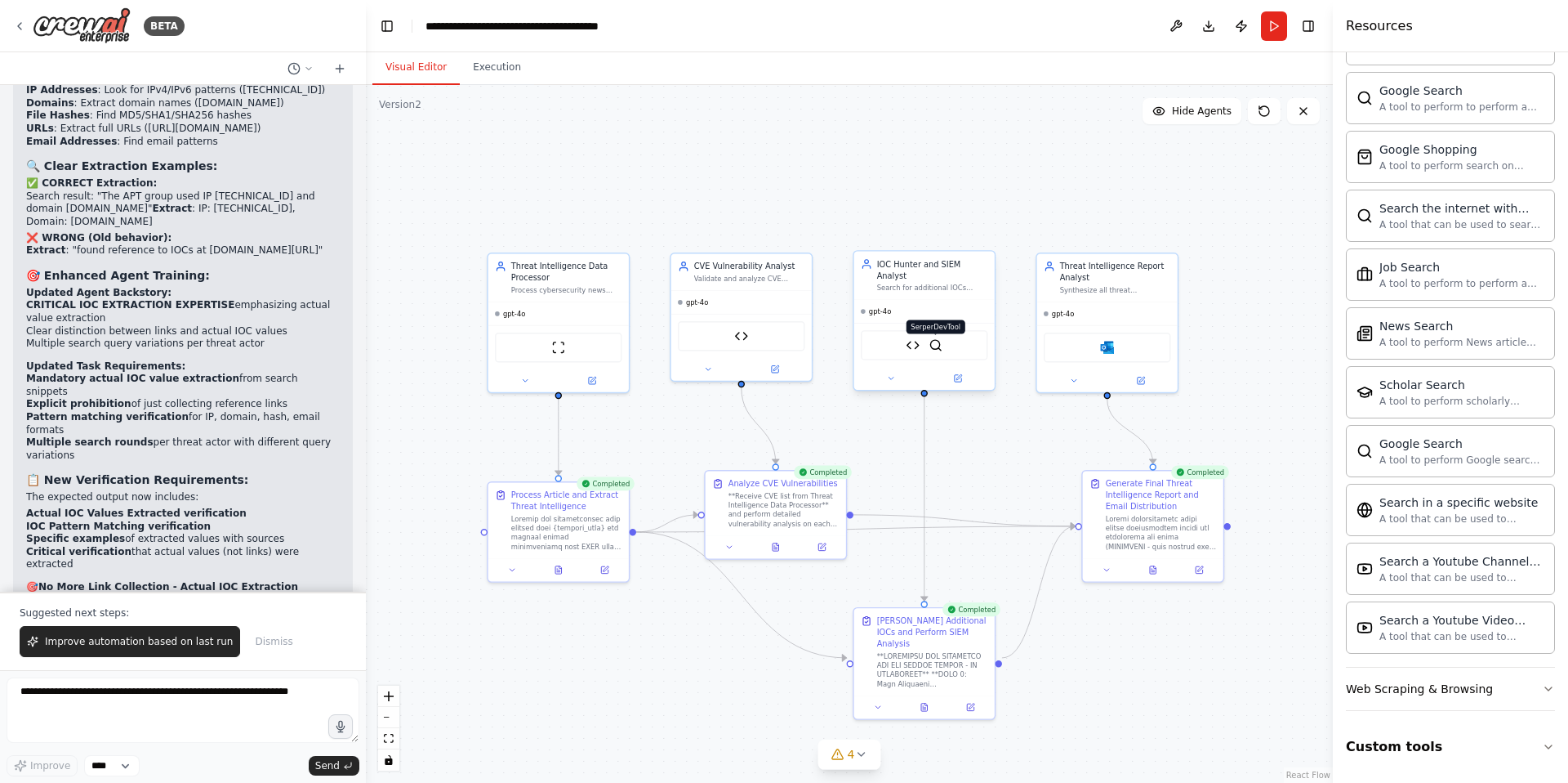
click at [940, 338] on img at bounding box center [936, 345] width 14 height 14
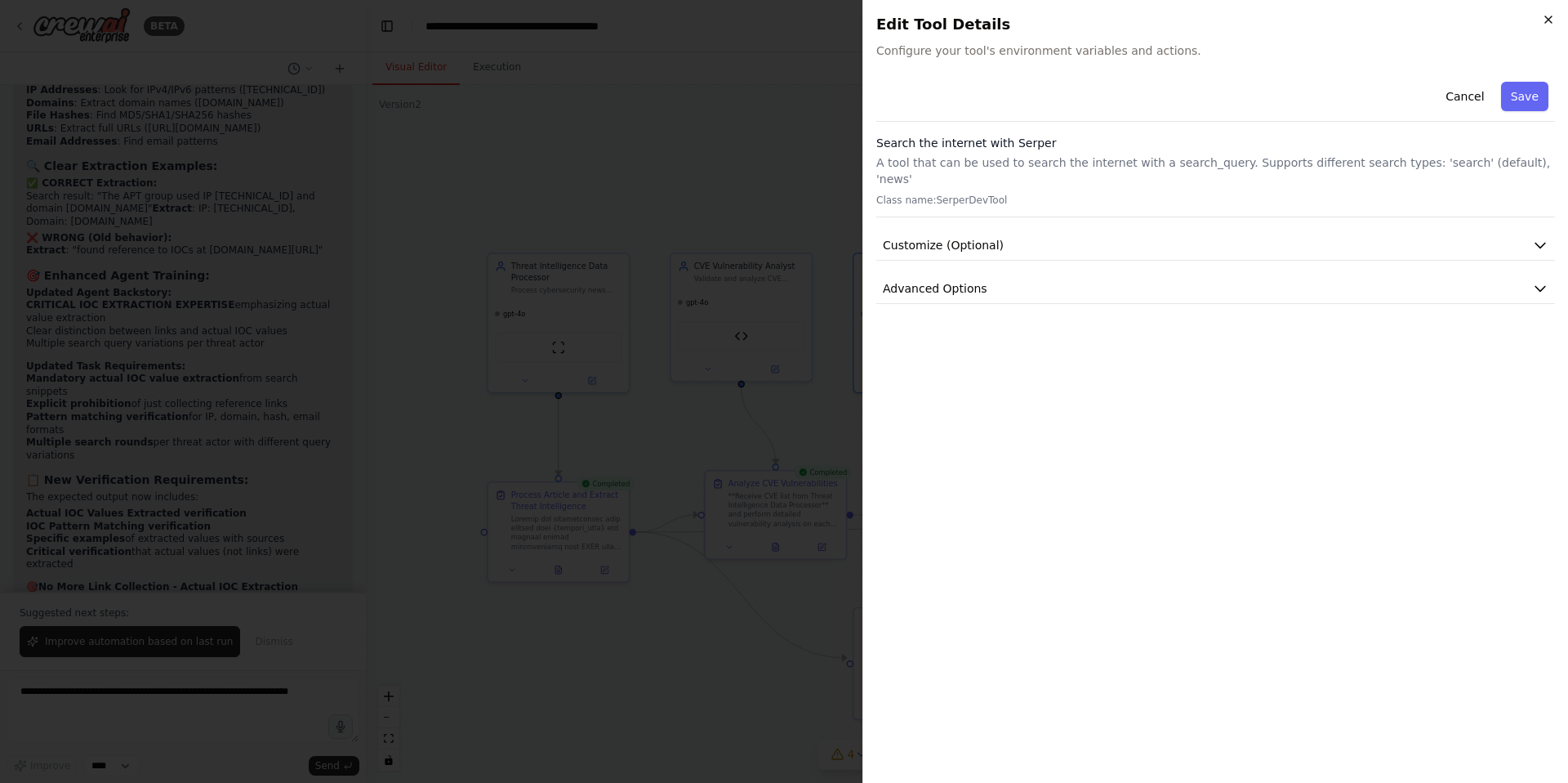
click at [1546, 22] on icon "button" at bounding box center [1548, 19] width 13 height 13
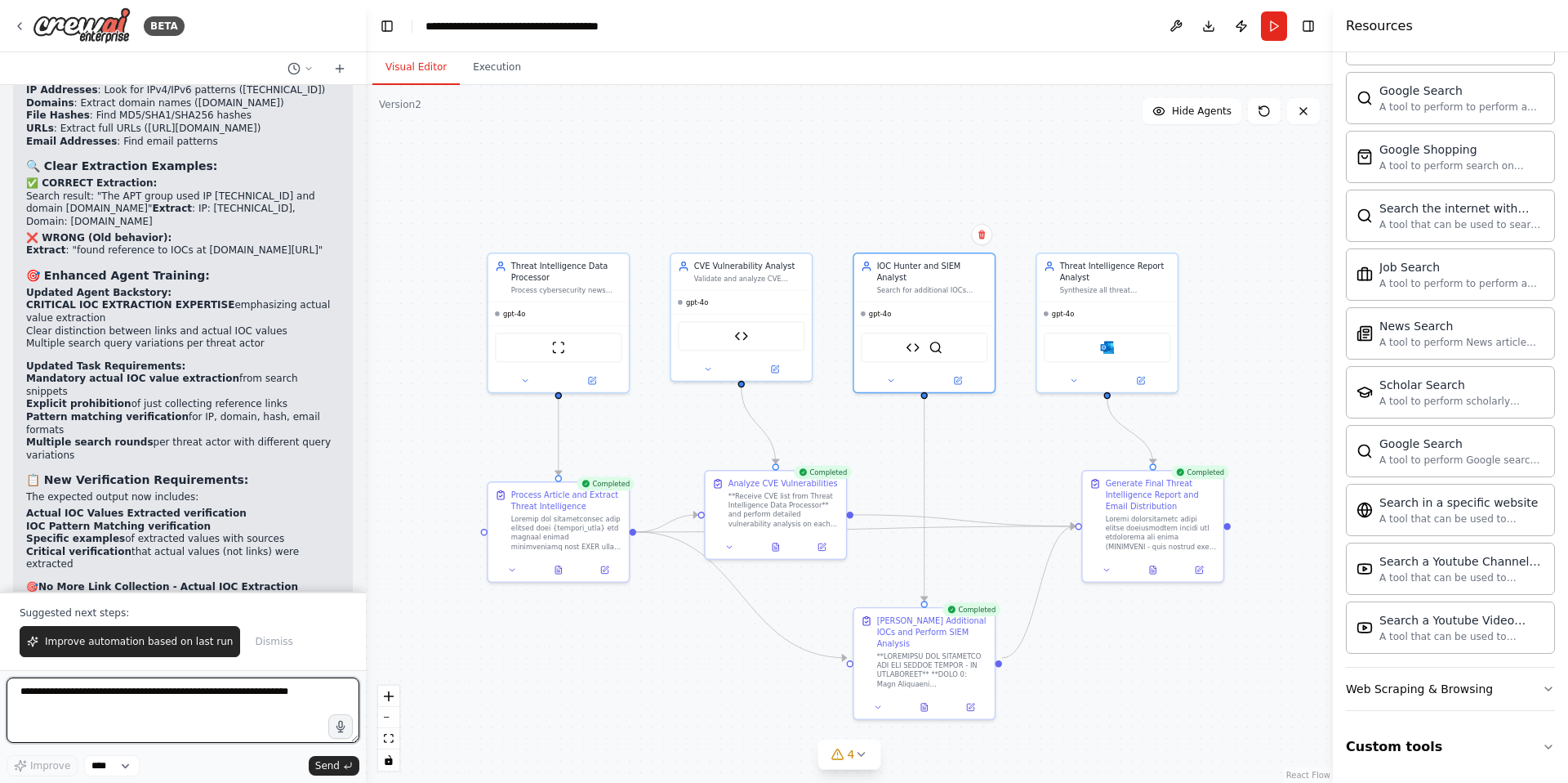
click at [132, 706] on textarea at bounding box center [182, 710] width 353 height 65
type textarea "**********"
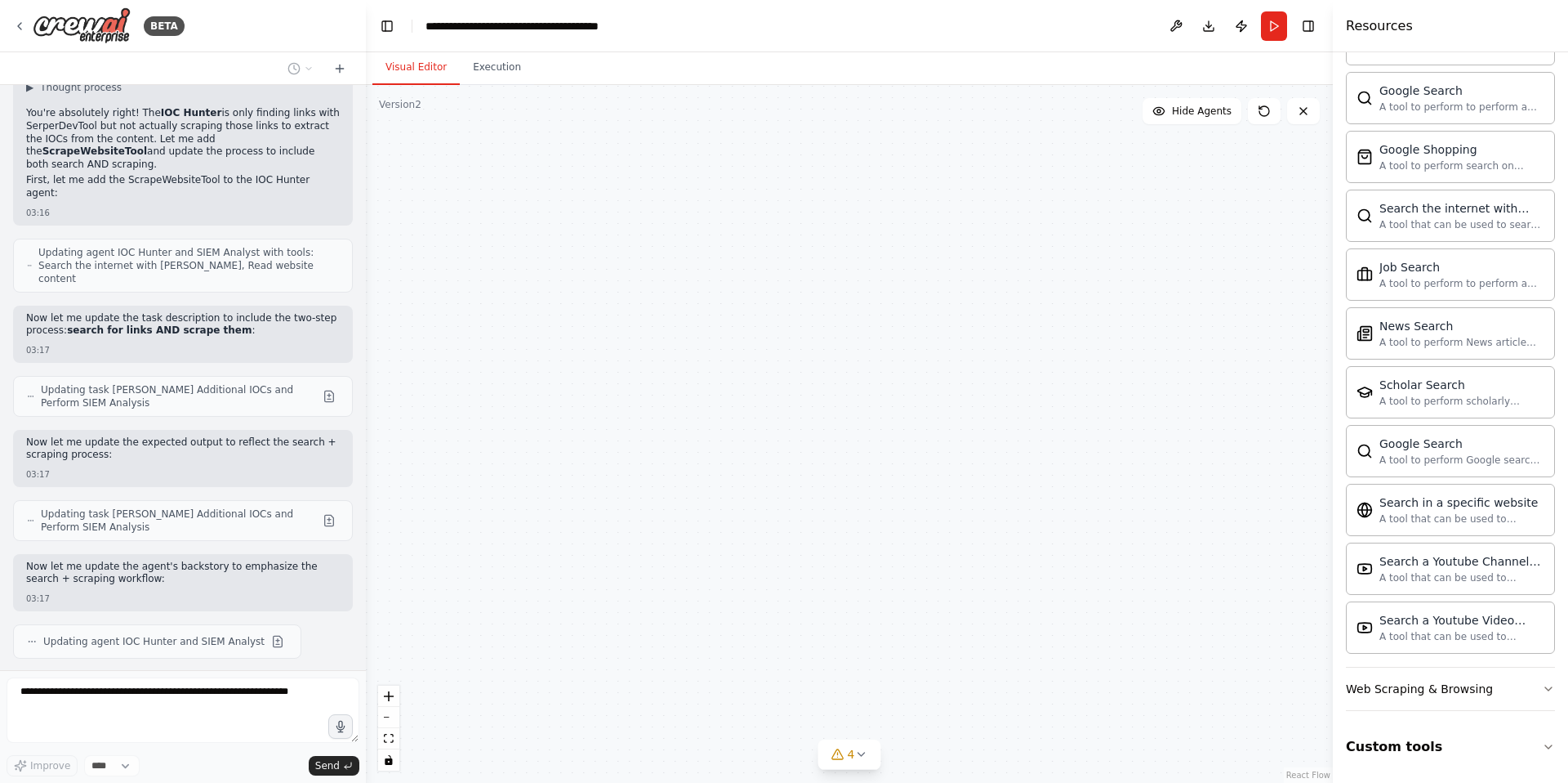
scroll to position [29586, 0]
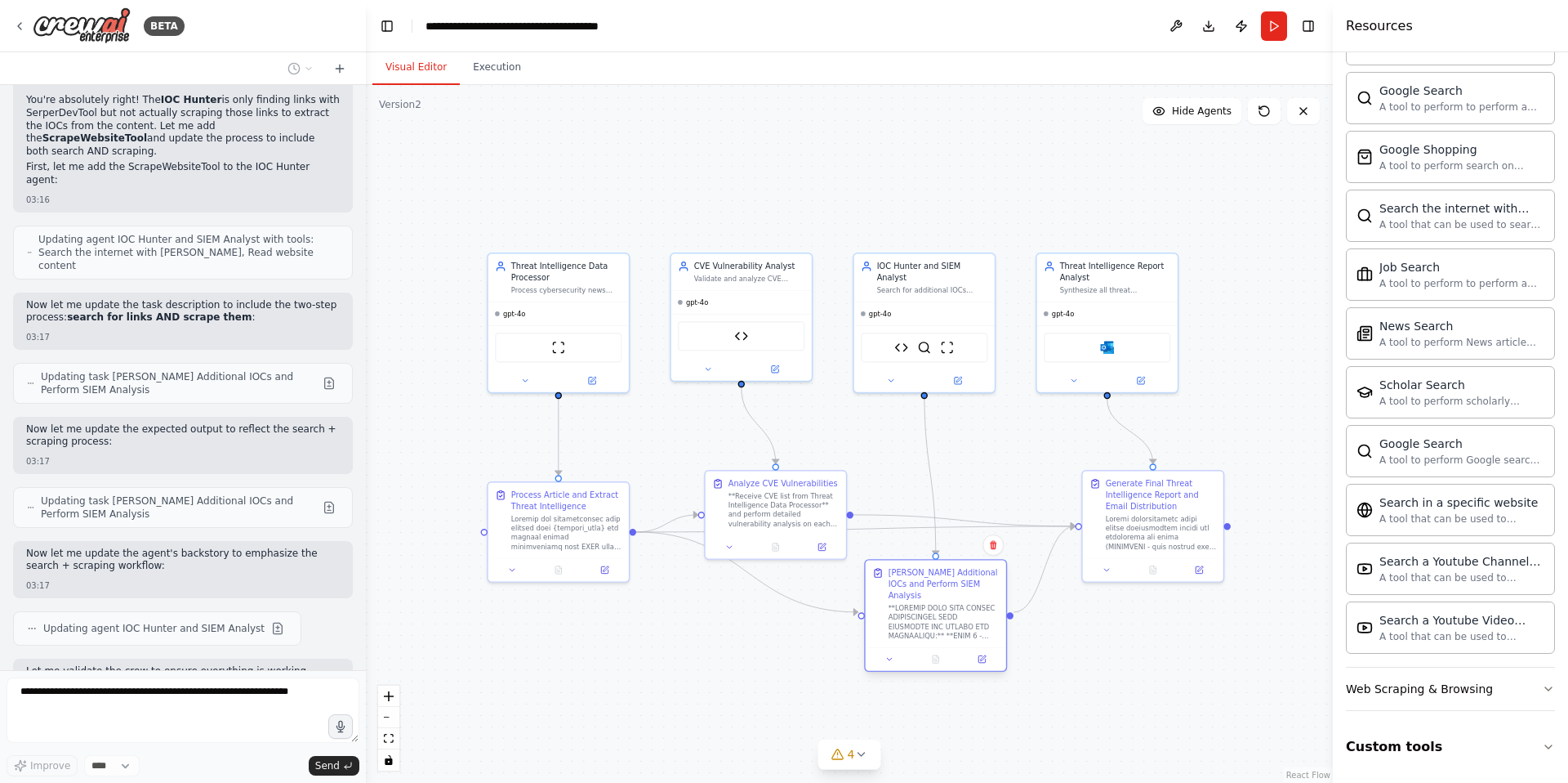
drag, startPoint x: 948, startPoint y: 621, endPoint x: 960, endPoint y: 571, distance: 51.4
click at [960, 571] on div "[PERSON_NAME] Additional IOCs and Perform SIEM Analysis" at bounding box center [944, 583] width 111 height 34
click at [491, 71] on button "Execution" at bounding box center [497, 67] width 74 height 34
click at [405, 65] on button "Visual Editor" at bounding box center [416, 67] width 87 height 34
drag, startPoint x: 933, startPoint y: 570, endPoint x: 967, endPoint y: 574, distance: 34.2
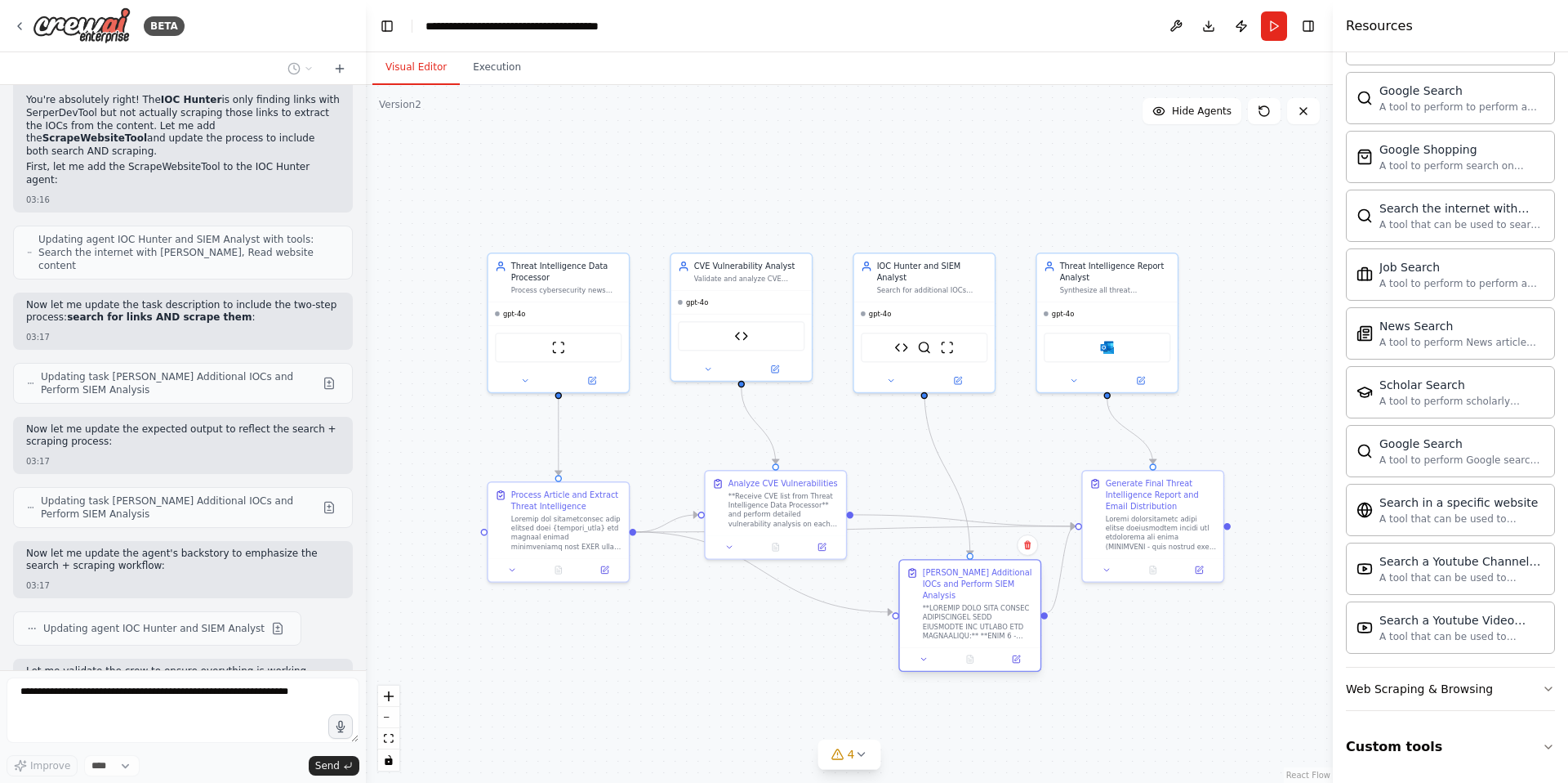
click at [967, 574] on div "[PERSON_NAME] Additional IOCs and Perform SIEM Analysis" at bounding box center [978, 583] width 111 height 34
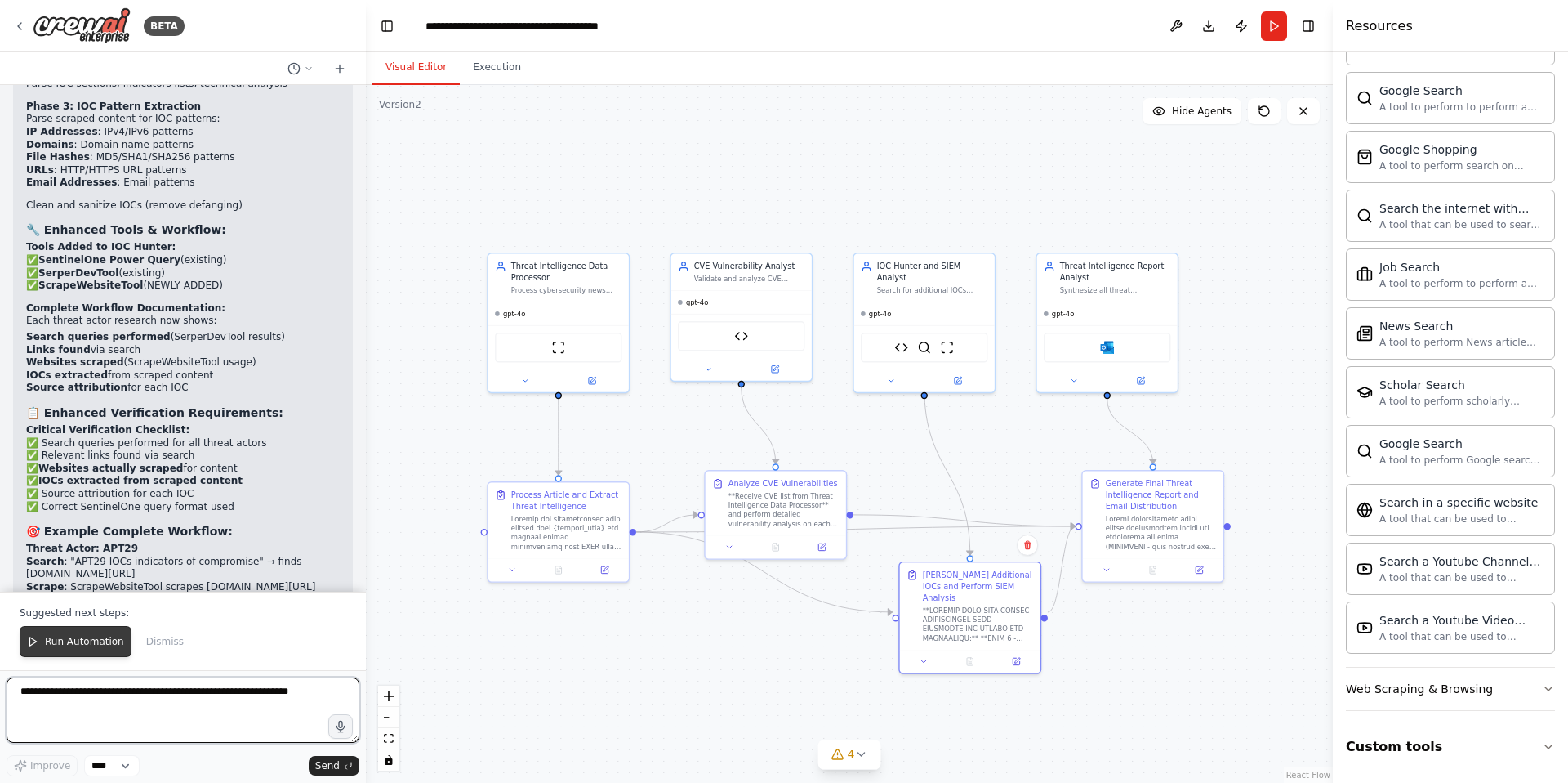
scroll to position [30634, 0]
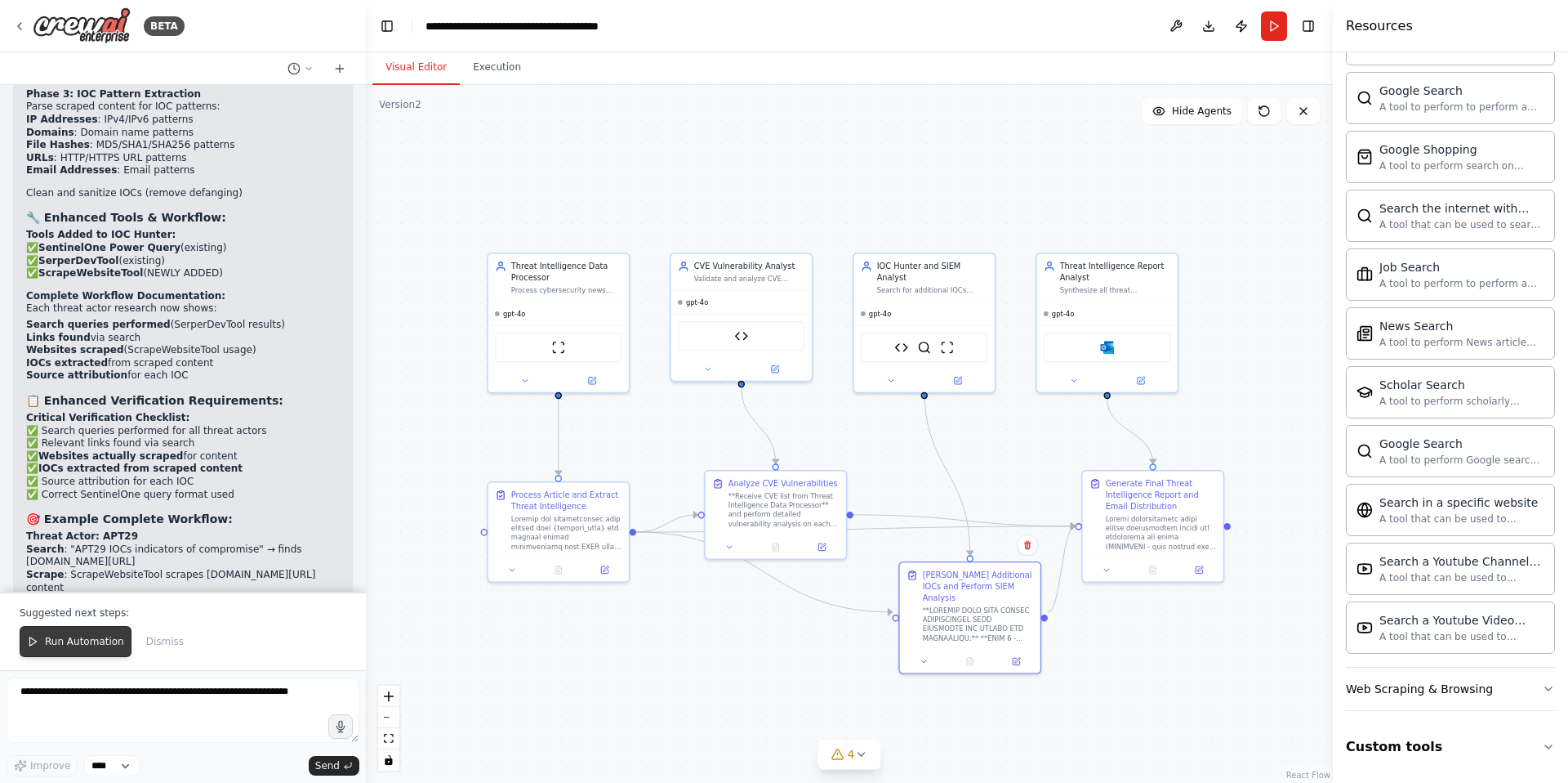
click at [80, 640] on span "Run Automation" at bounding box center [85, 641] width 79 height 13
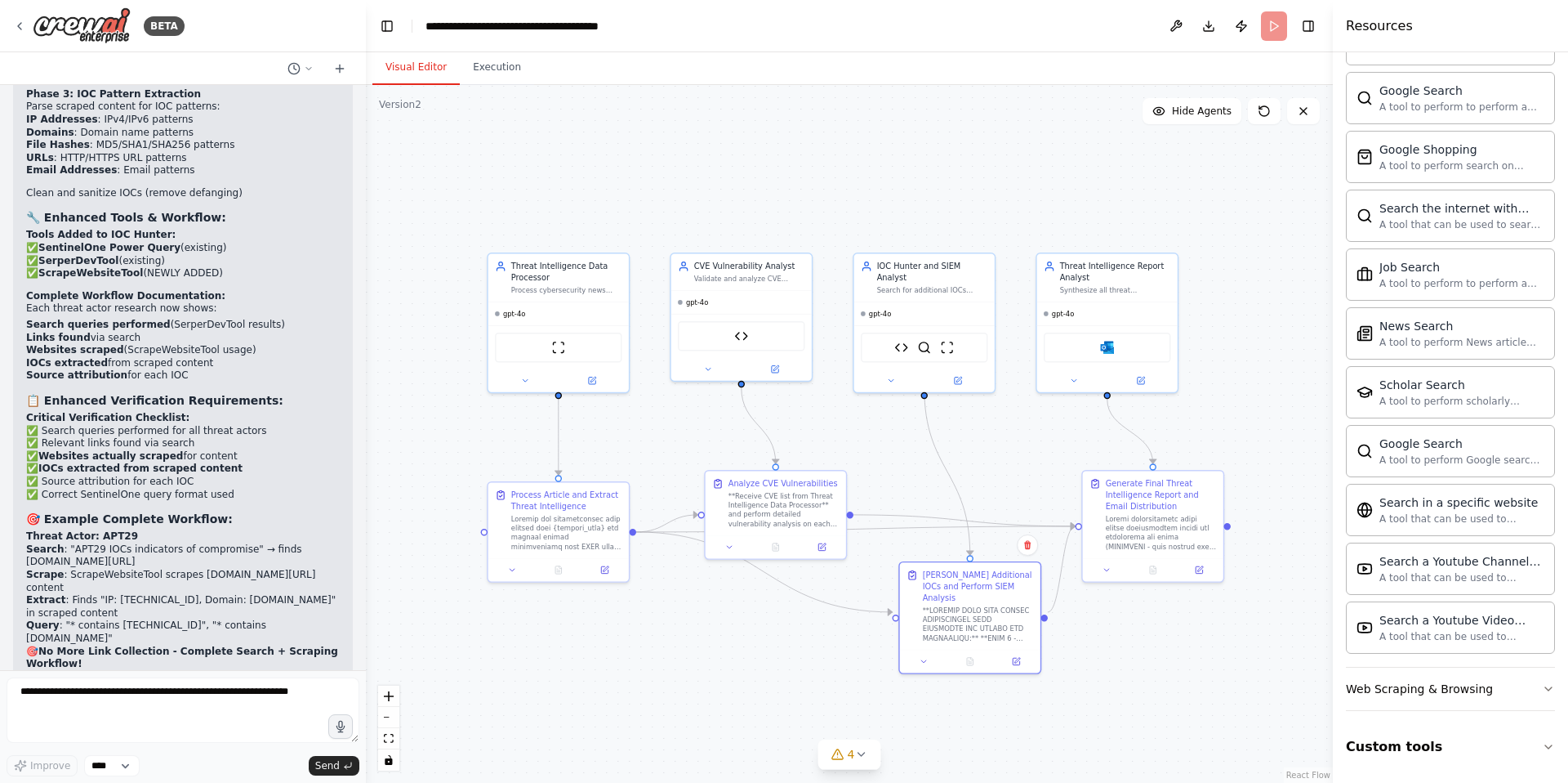
scroll to position [30555, 0]
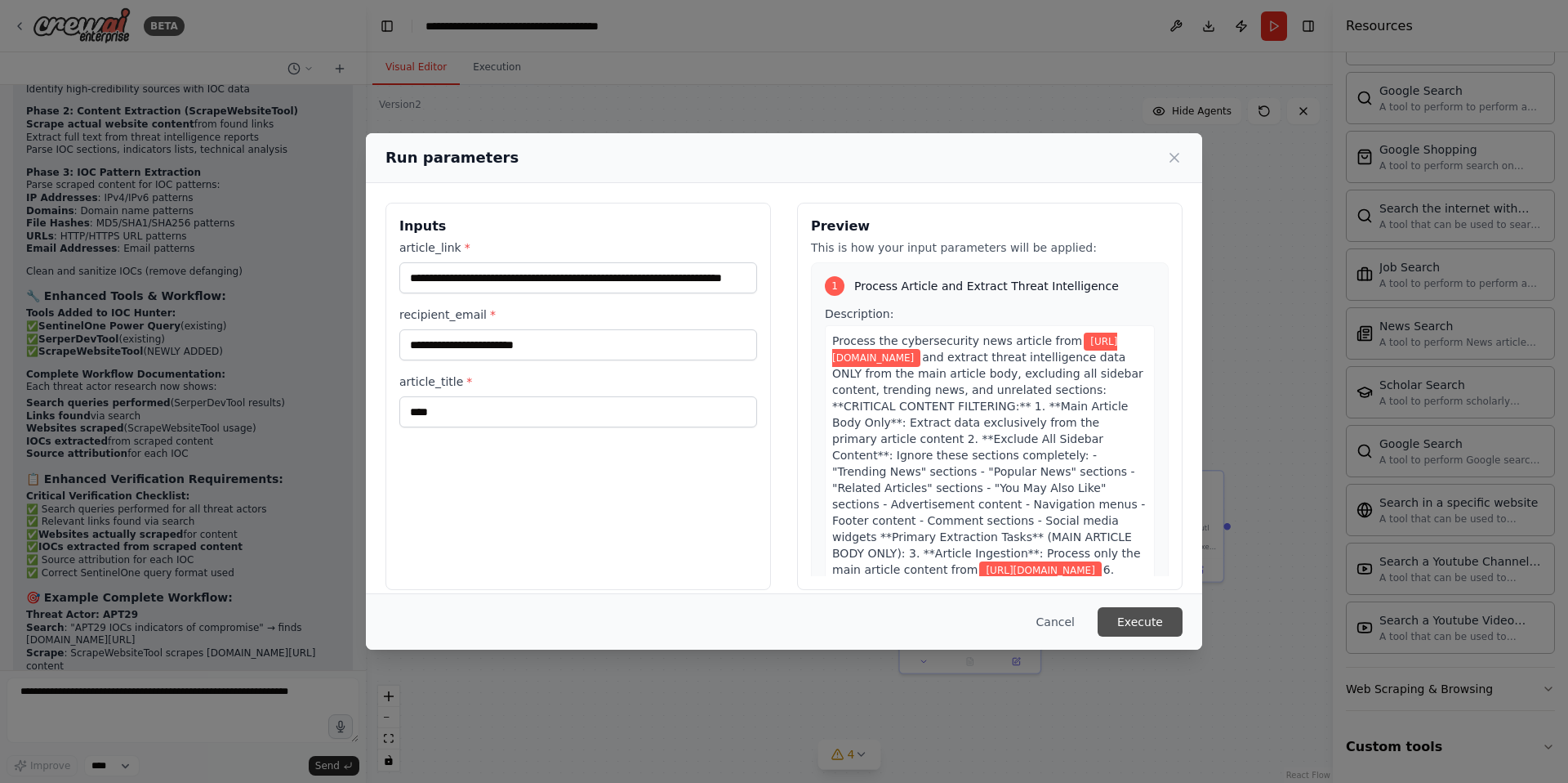
click at [1131, 617] on button "Execute" at bounding box center [1139, 622] width 85 height 30
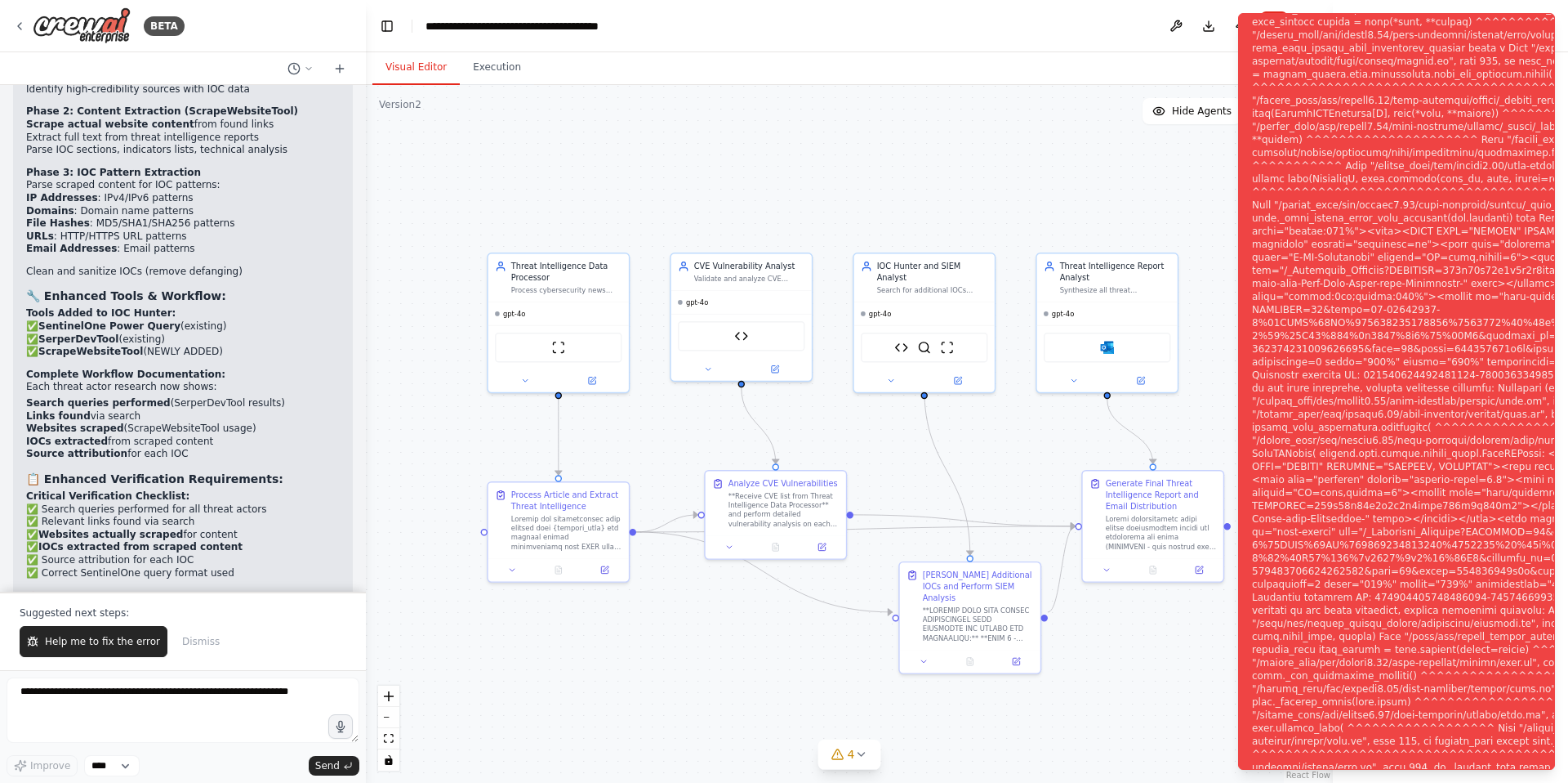
scroll to position [30634, 0]
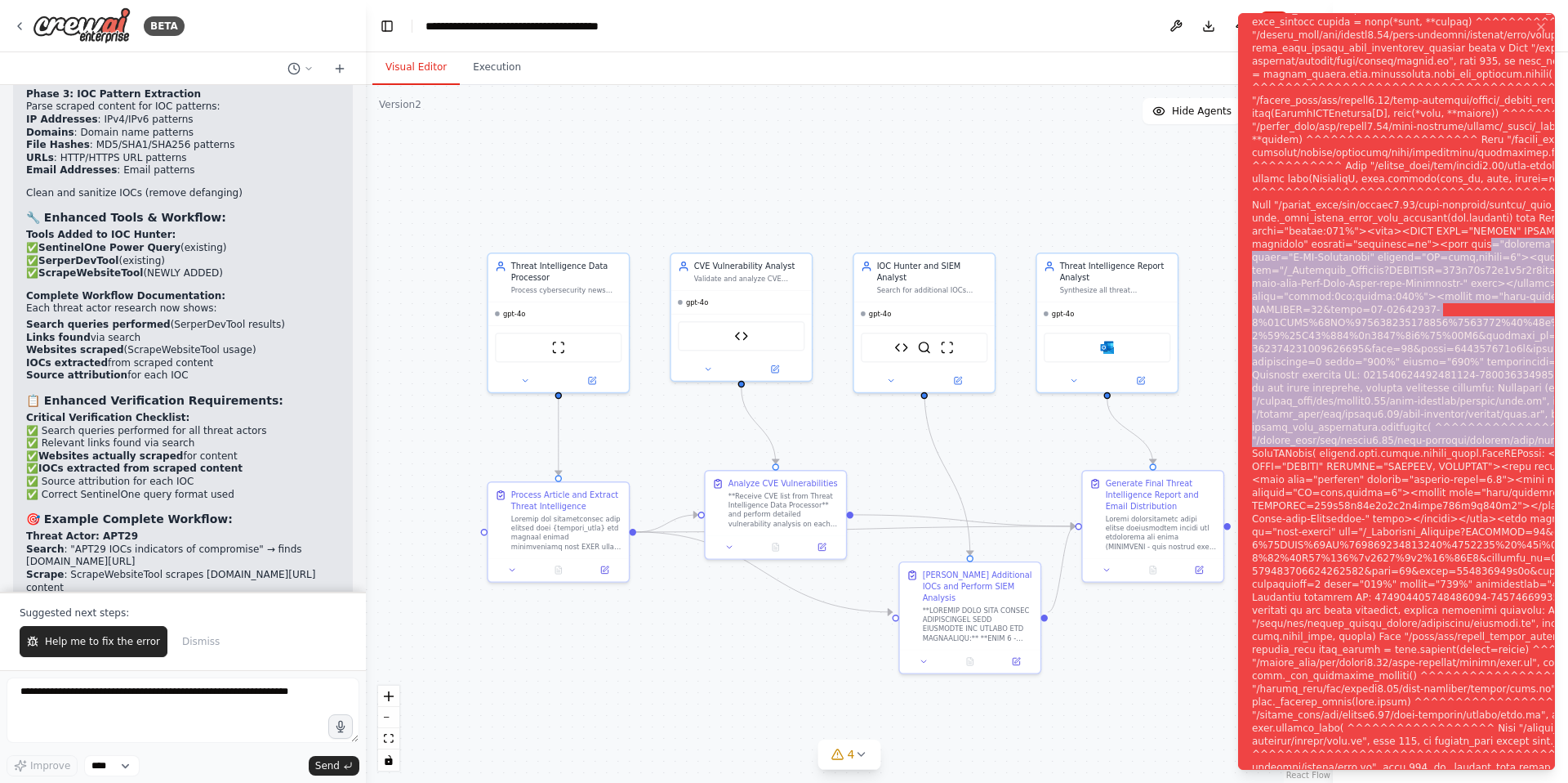
drag, startPoint x: 1563, startPoint y: 438, endPoint x: 1554, endPoint y: 236, distance: 202.2
click at [1554, 236] on ol "Execution Error" at bounding box center [1397, 392] width 343 height 783
click at [85, 647] on span "Help me to fix the error" at bounding box center [103, 641] width 115 height 13
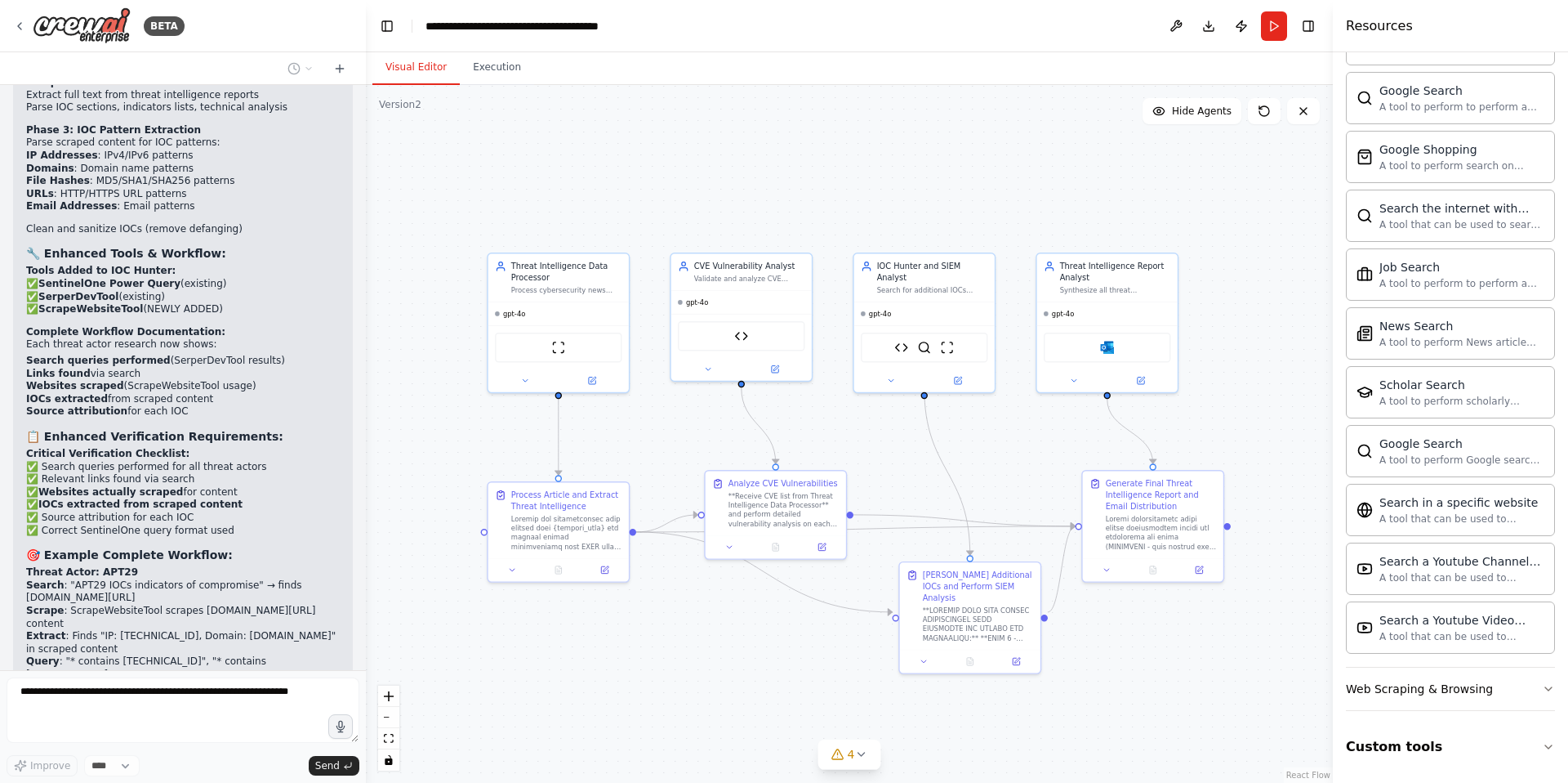
scroll to position [30598, 0]
click at [949, 338] on img at bounding box center [947, 345] width 14 height 14
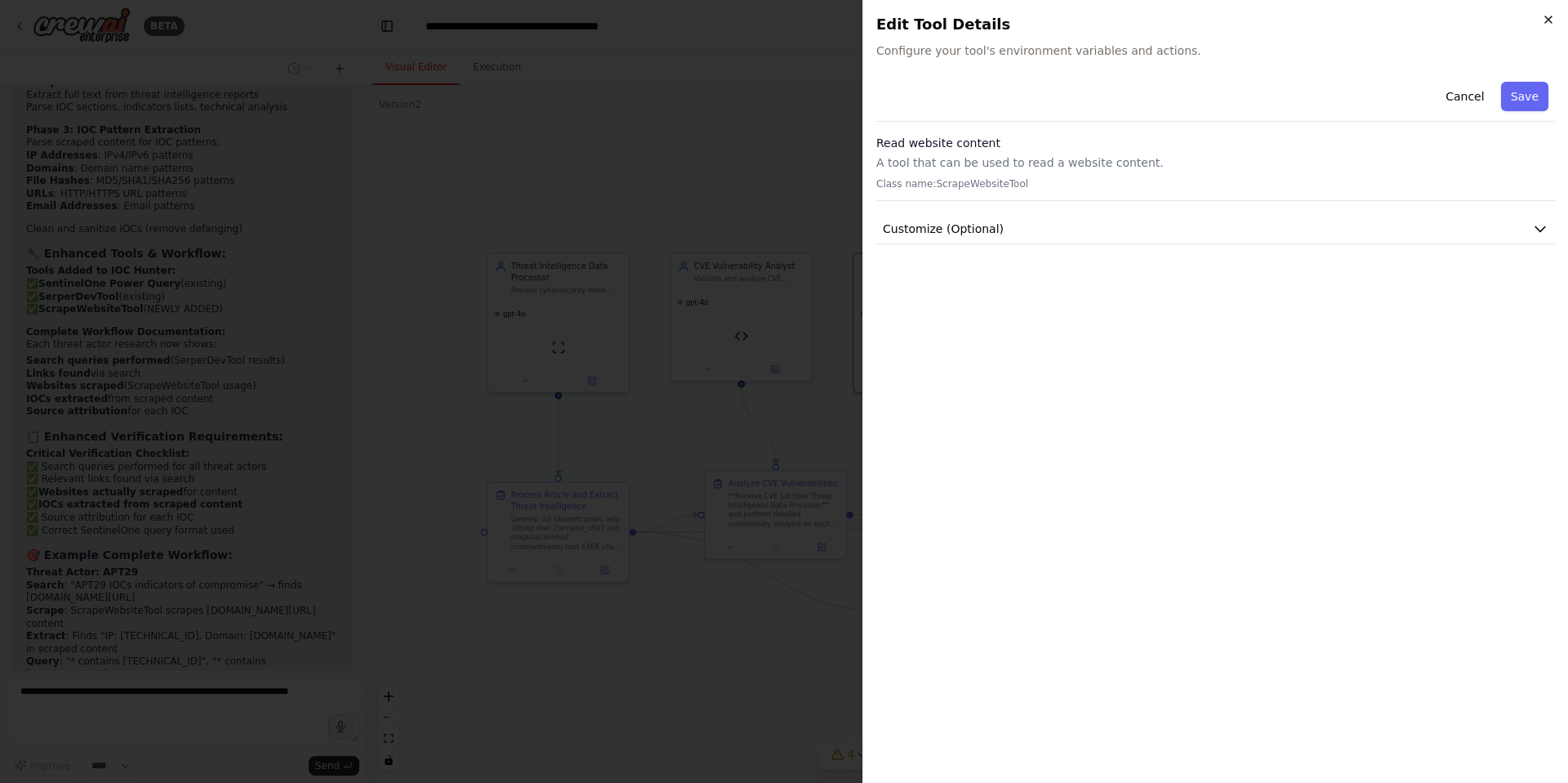
click at [1552, 21] on icon "button" at bounding box center [1548, 19] width 13 height 13
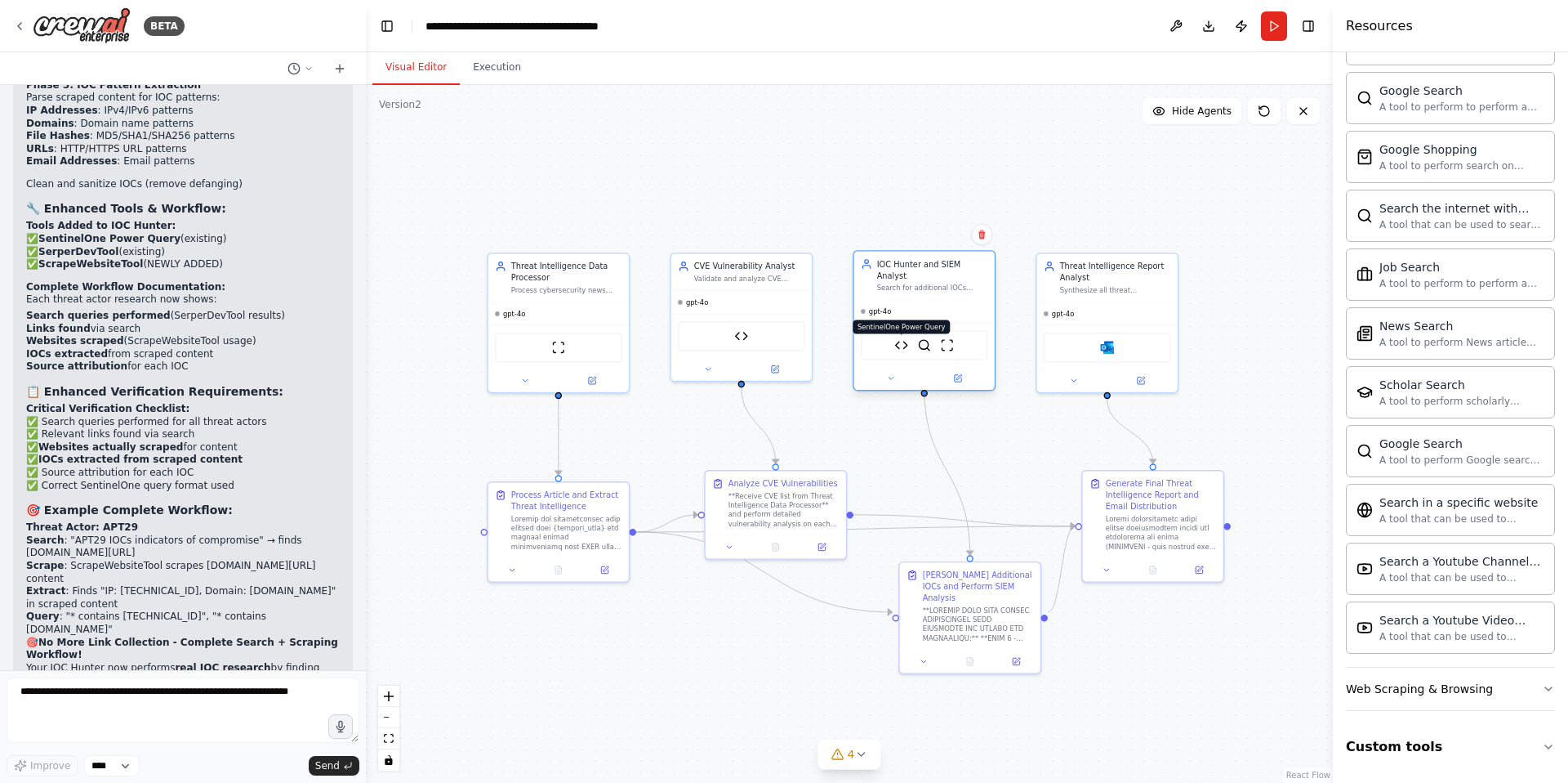
click at [902, 338] on img at bounding box center [901, 345] width 14 height 14
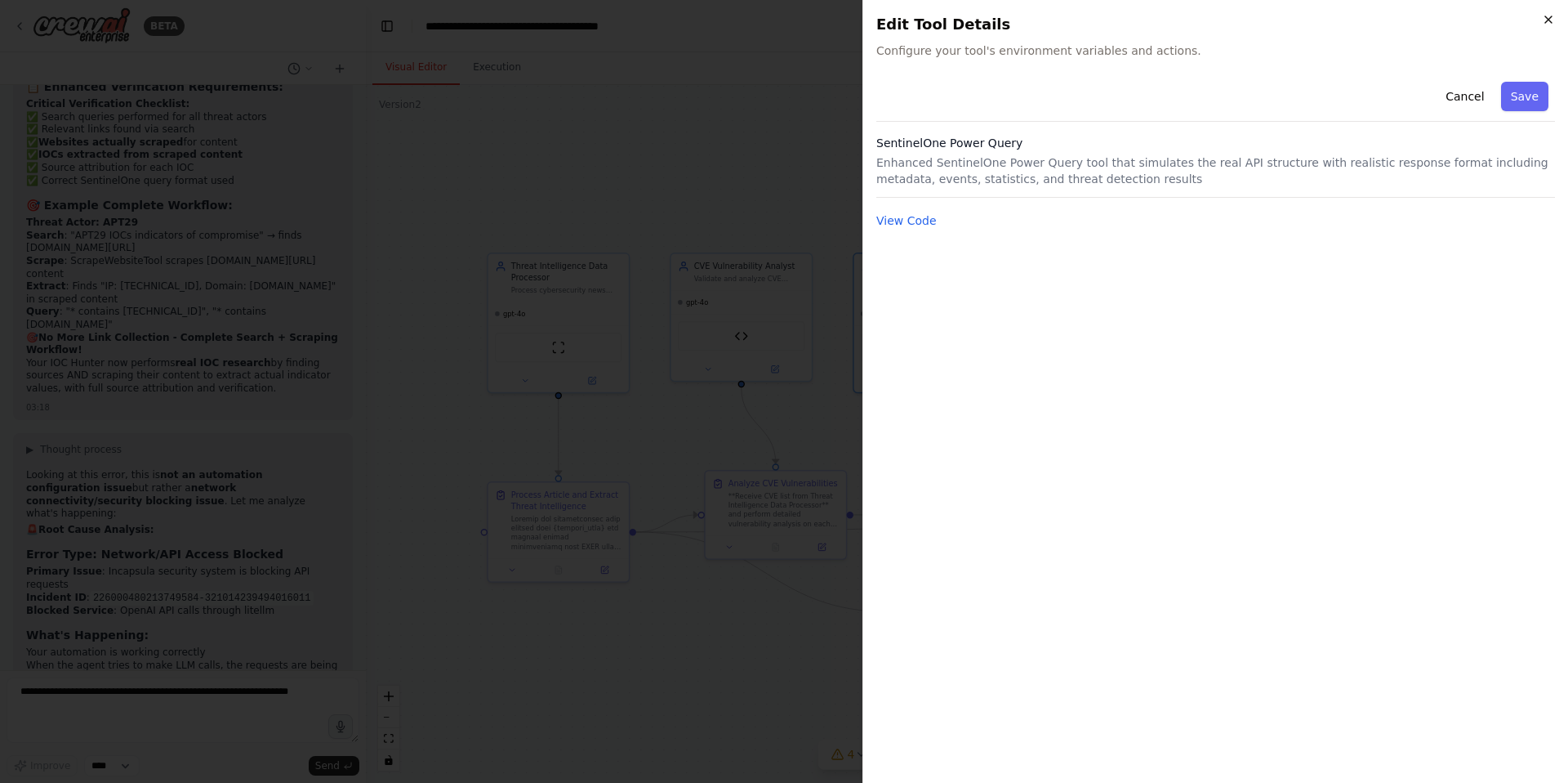
click at [1546, 19] on icon "button" at bounding box center [1548, 19] width 13 height 13
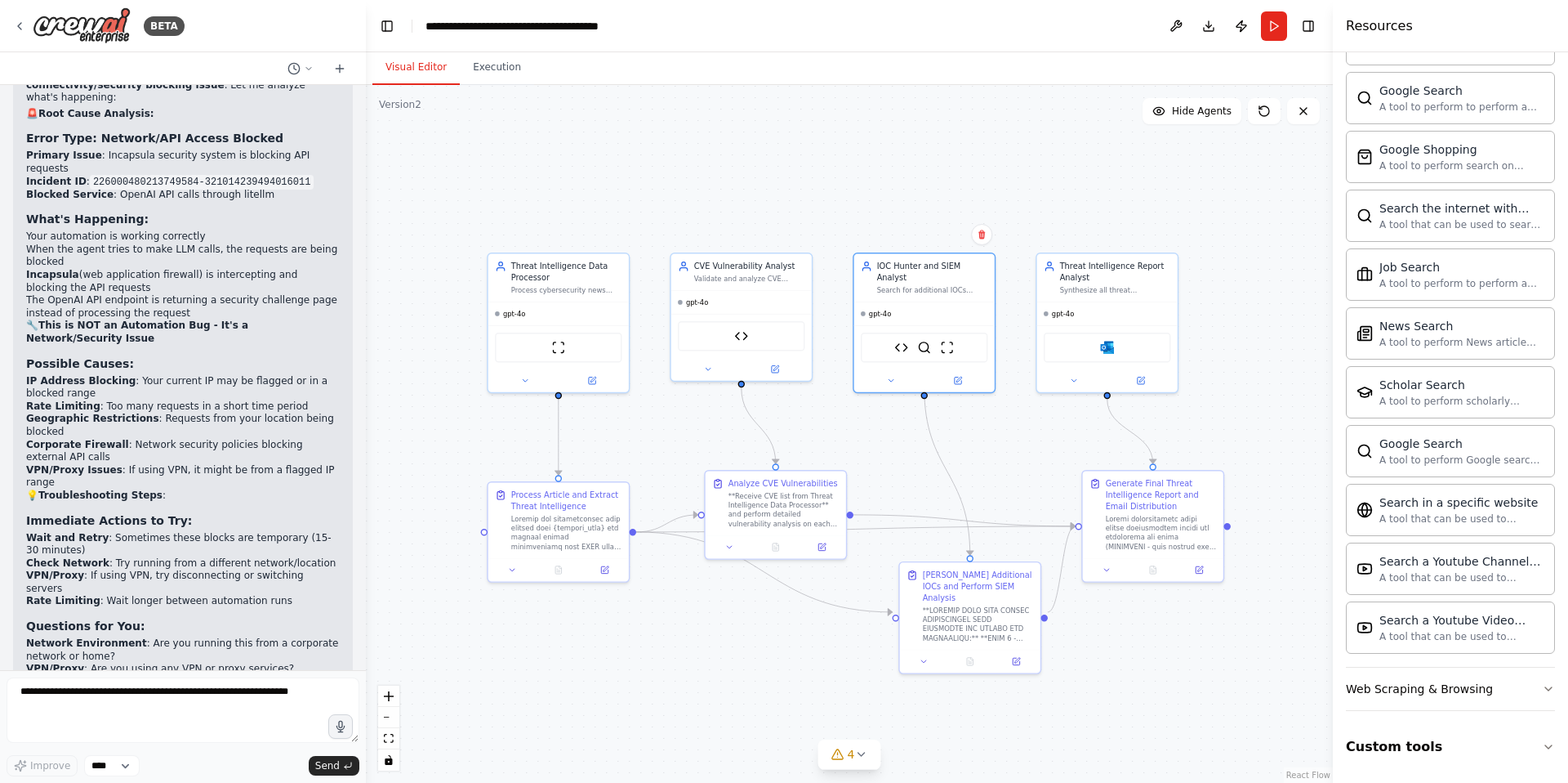
scroll to position [31058, 0]
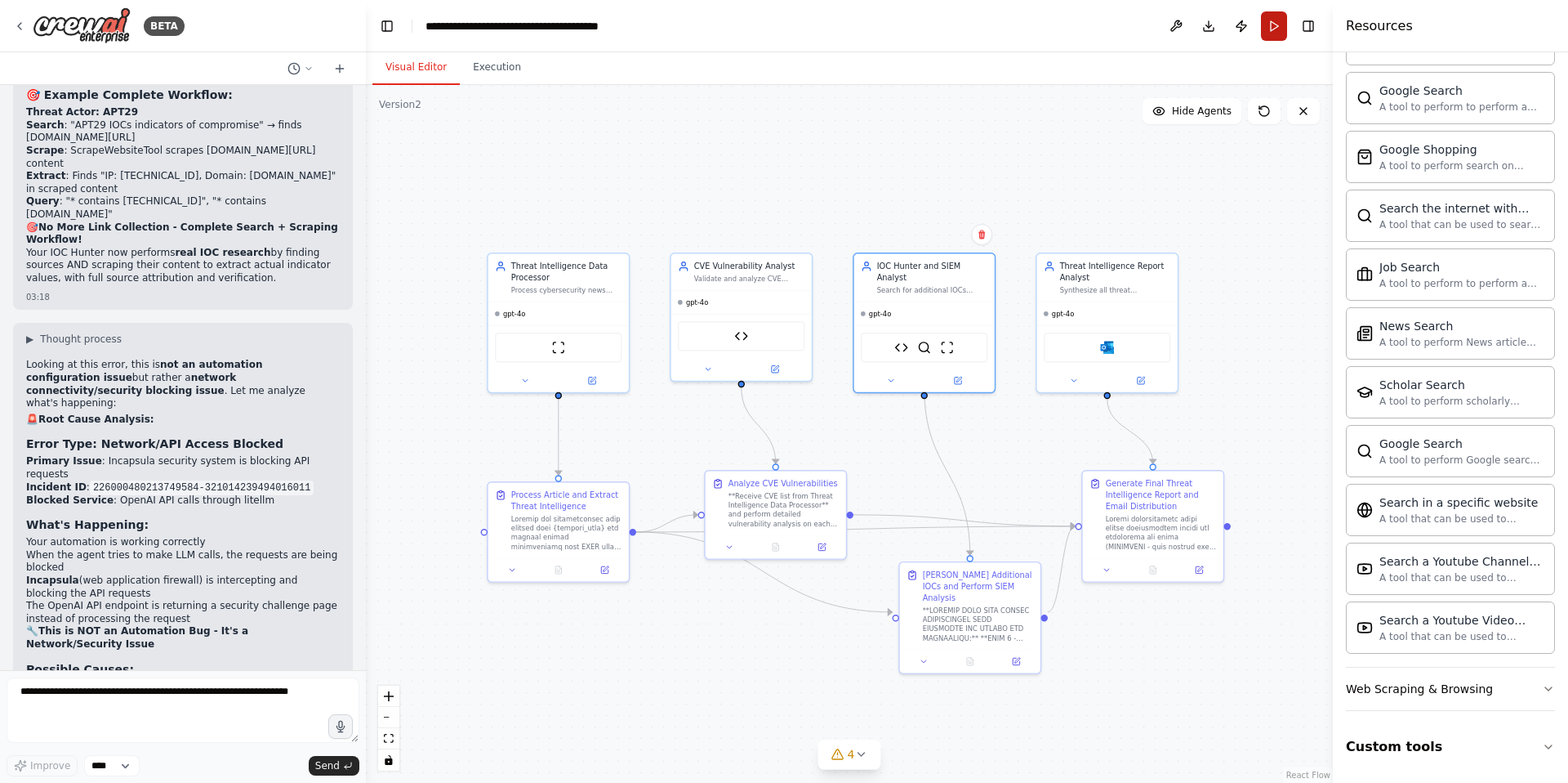
click at [1273, 28] on button "Run" at bounding box center [1274, 26] width 26 height 30
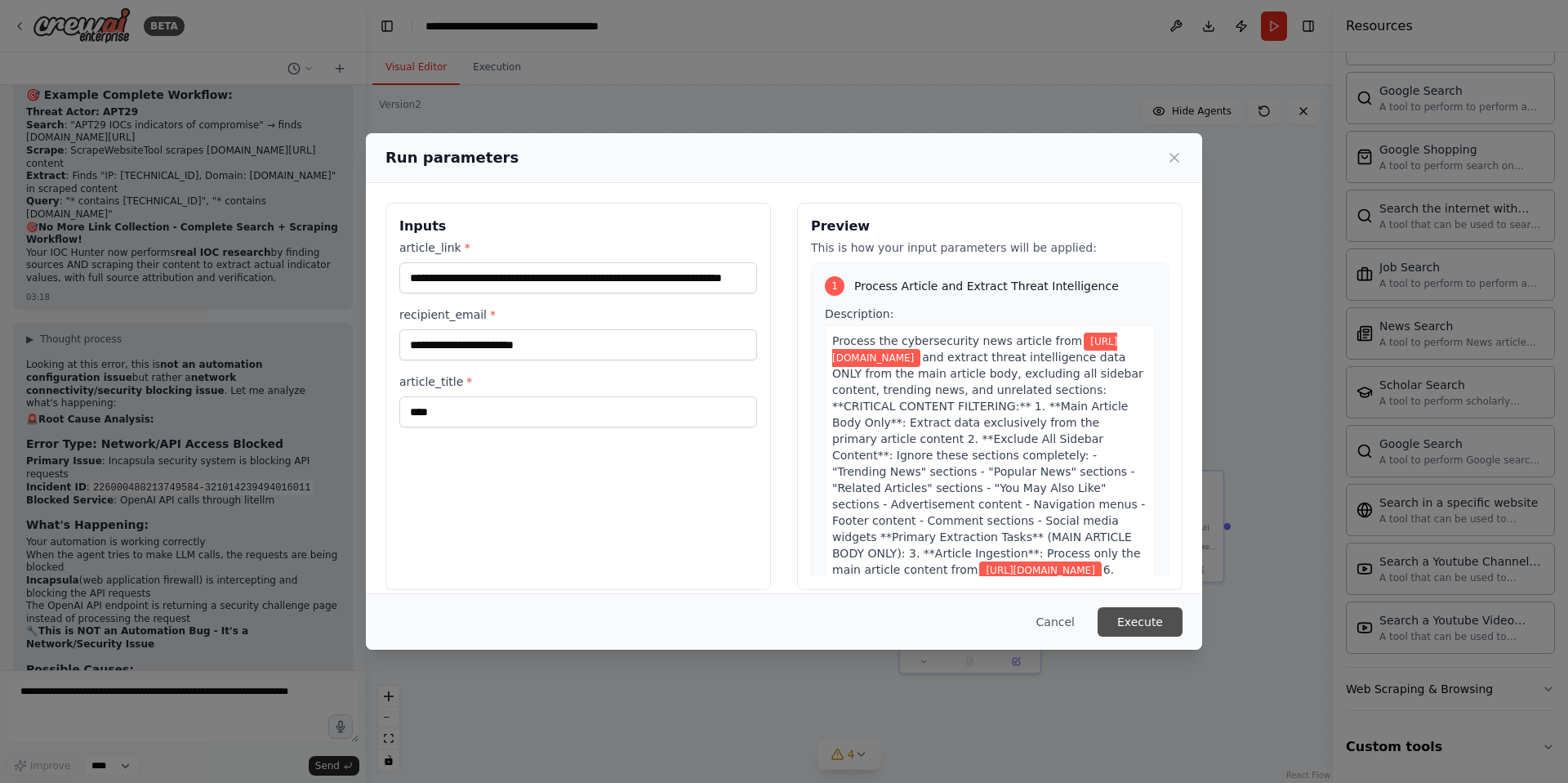
click at [1133, 624] on button "Execute" at bounding box center [1139, 622] width 85 height 30
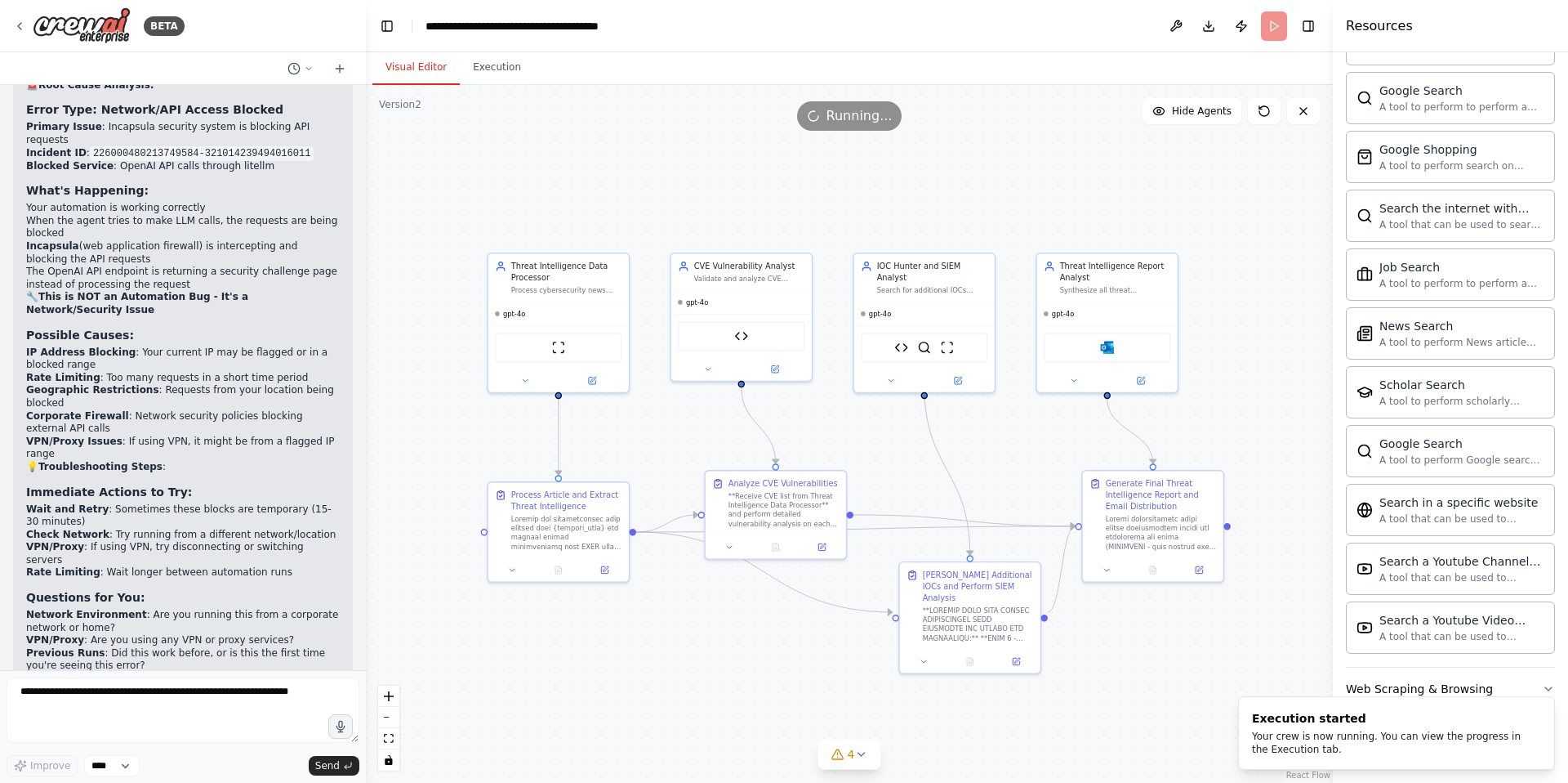
scroll to position [31545, 0]
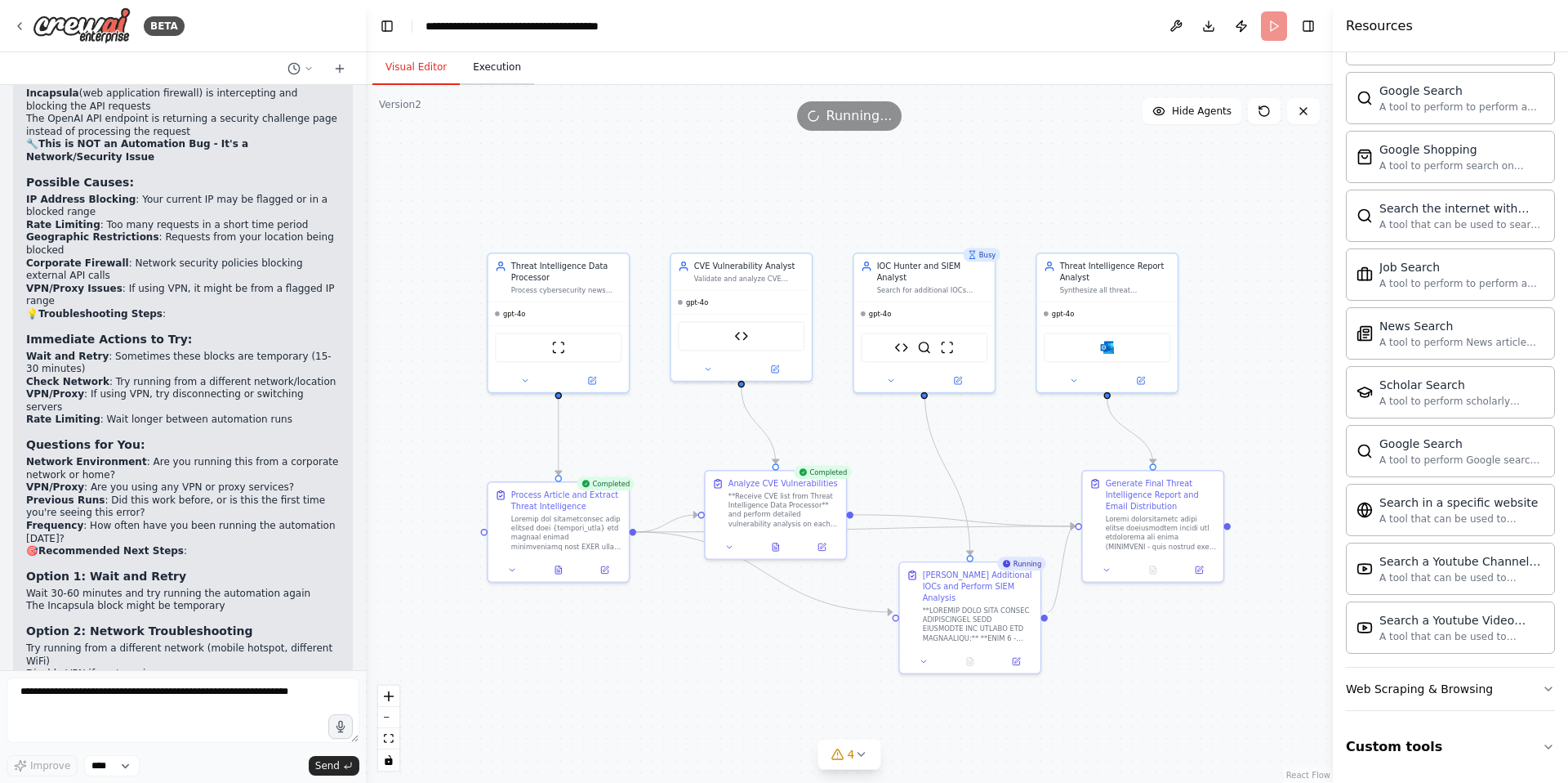
click at [492, 63] on button "Execution" at bounding box center [497, 67] width 74 height 34
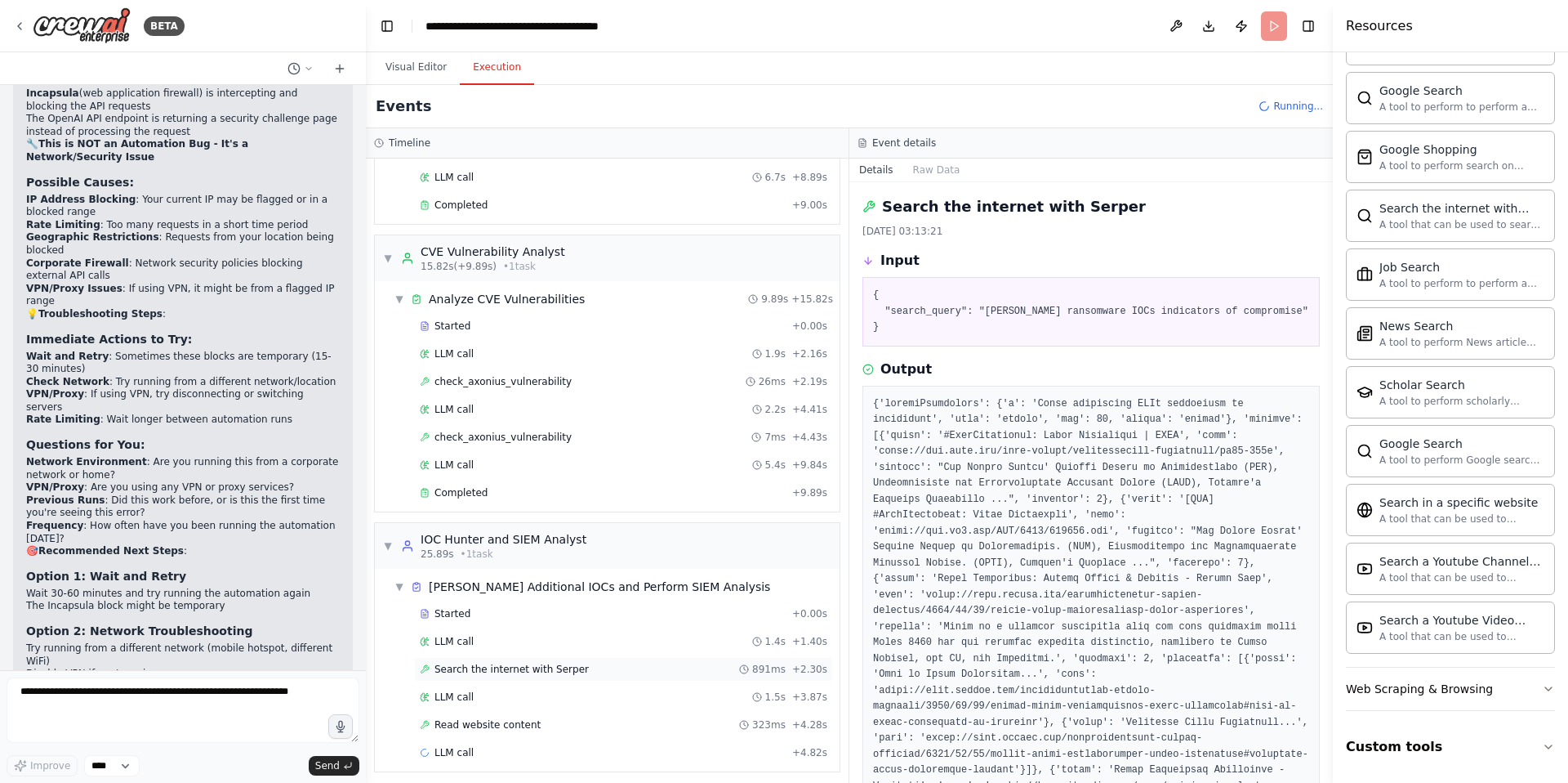
scroll to position [172, 0]
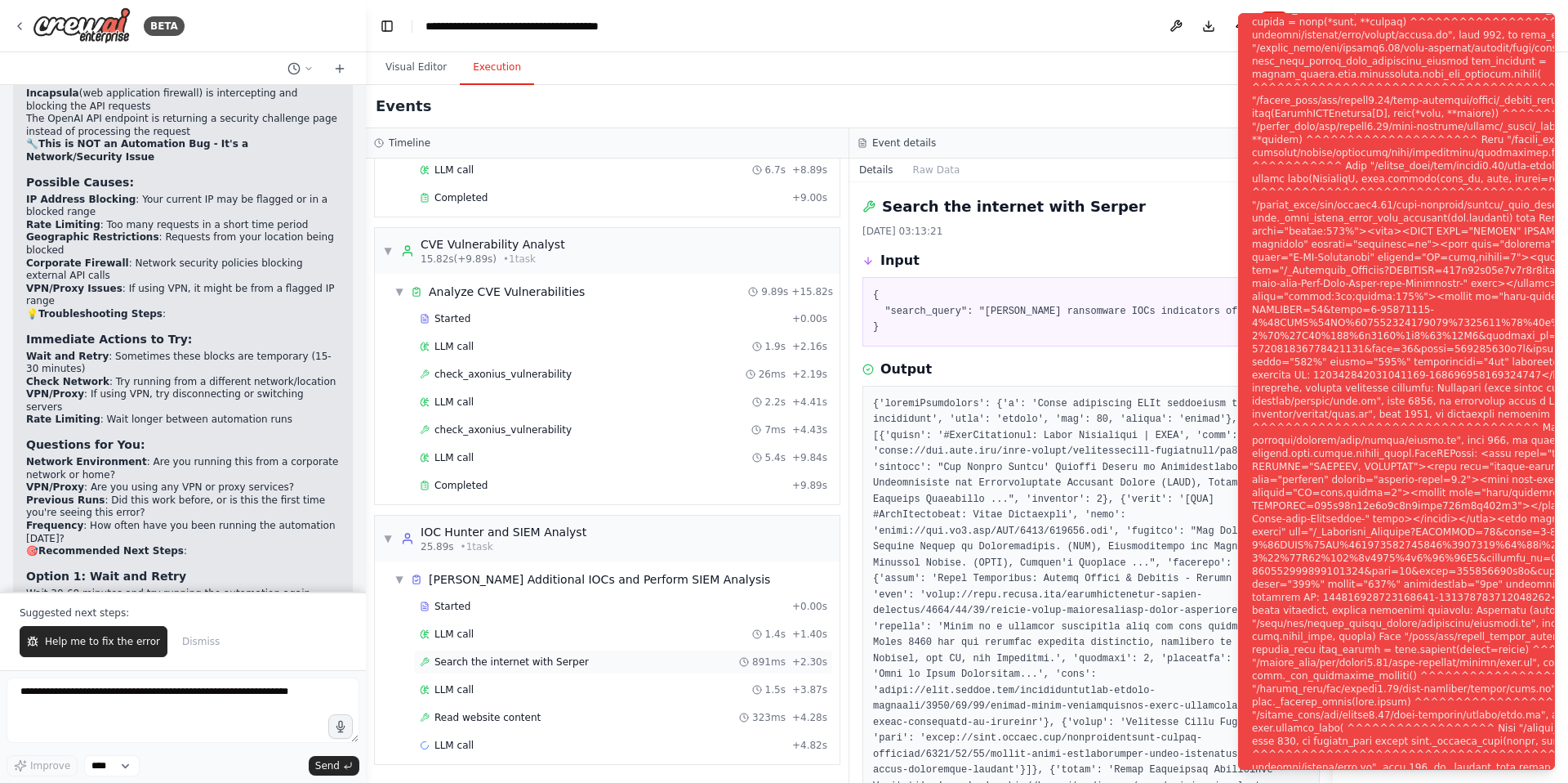
click at [532, 661] on span "Search the internet with Serper" at bounding box center [512, 662] width 154 height 13
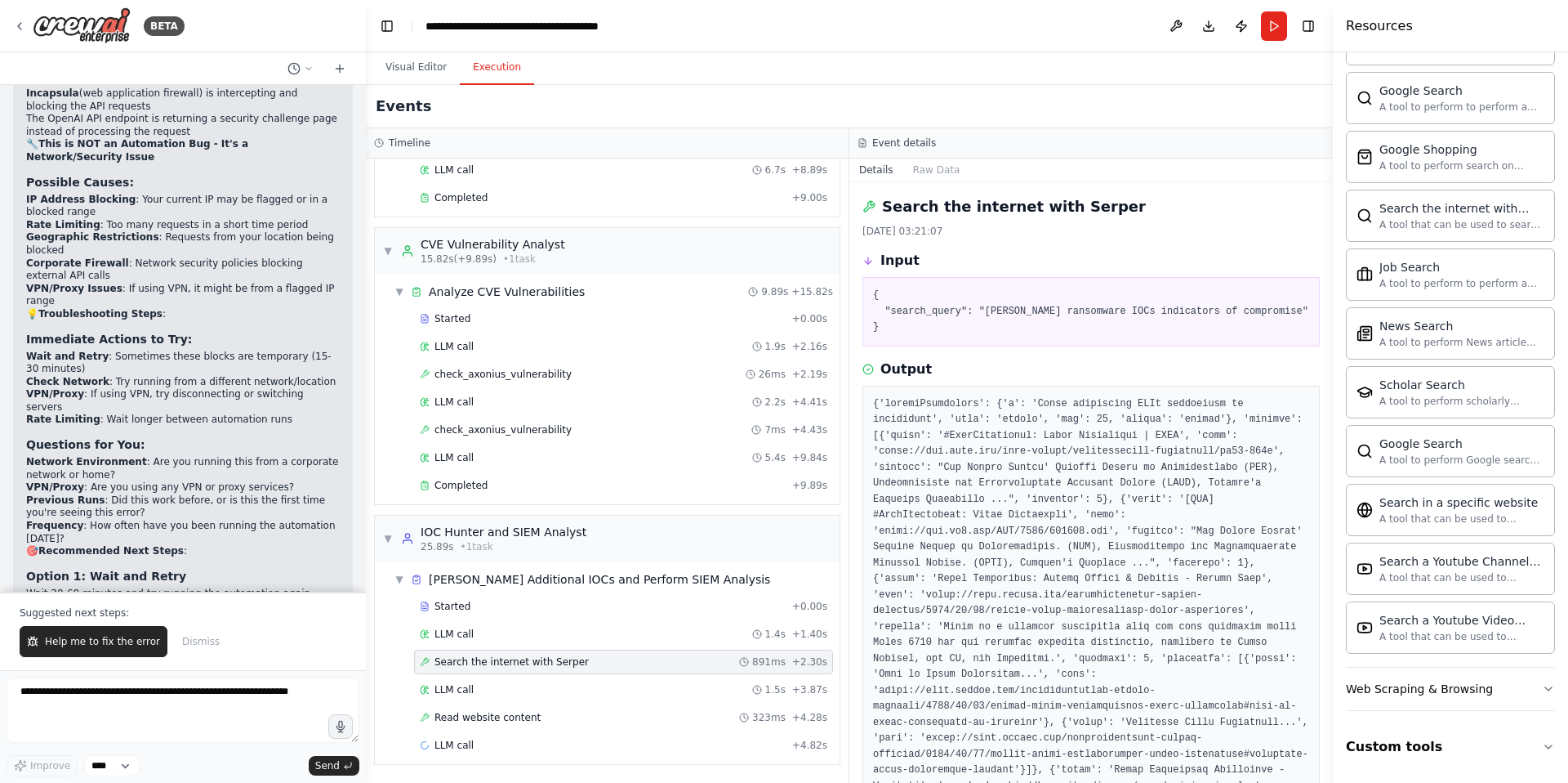
click at [557, 663] on span "Search the internet with Serper" at bounding box center [512, 662] width 154 height 13
click at [517, 716] on span "Read website content" at bounding box center [488, 717] width 106 height 13
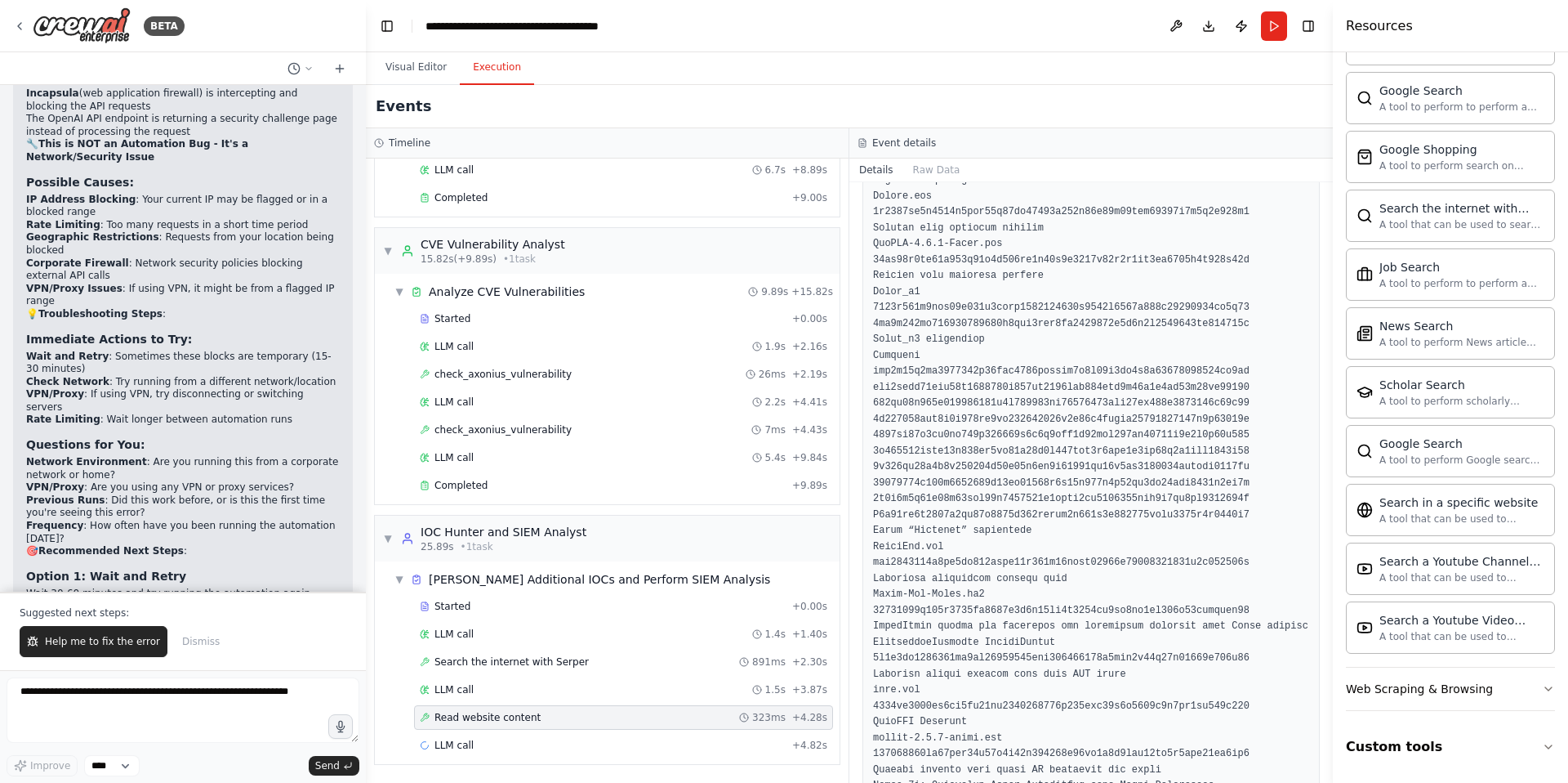
scroll to position [4683, 0]
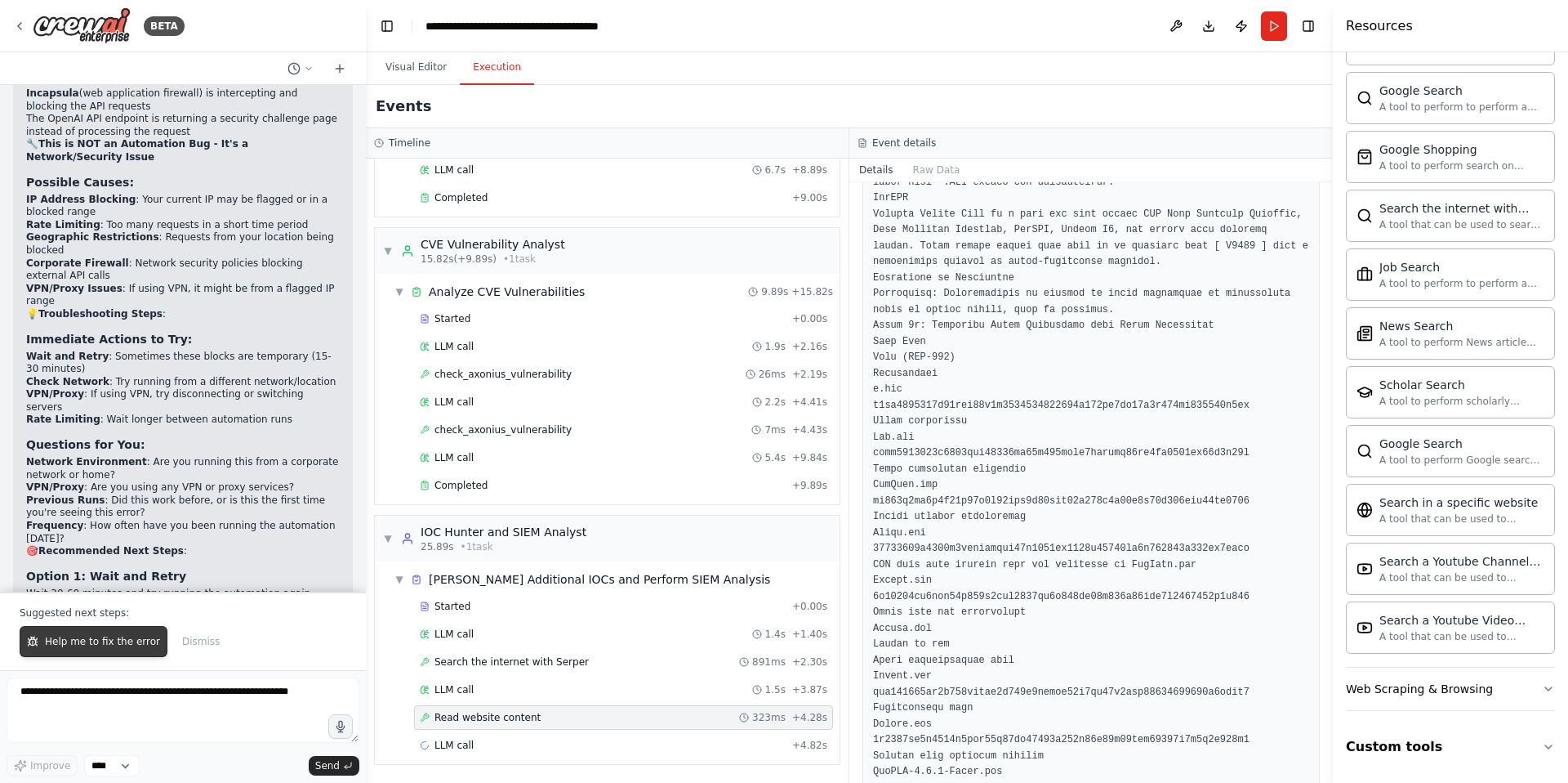
click at [101, 646] on span "Help me to fix the error" at bounding box center [103, 641] width 115 height 13
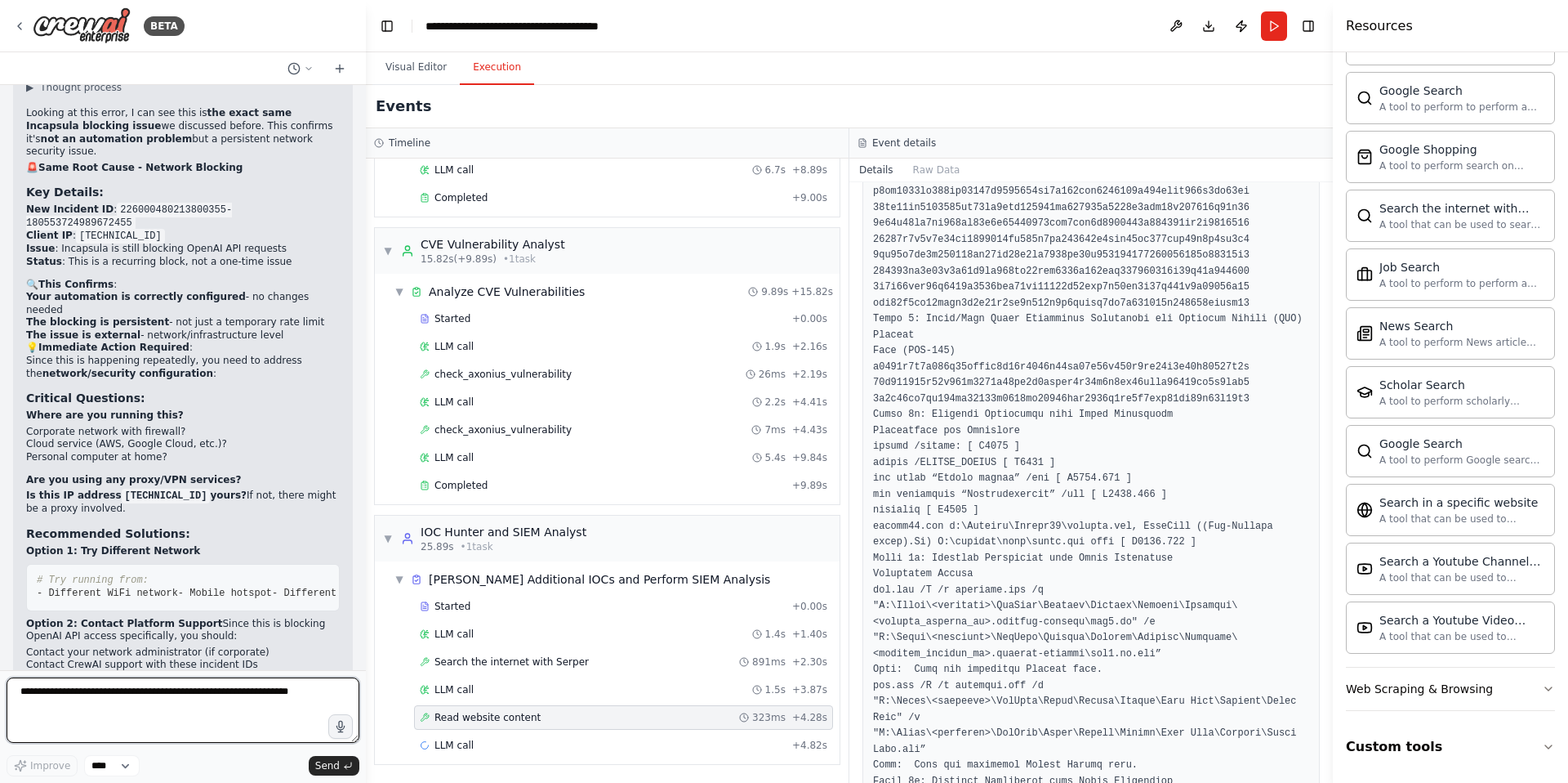
scroll to position [32324, 0]
click at [1275, 25] on button "Run" at bounding box center [1274, 26] width 26 height 30
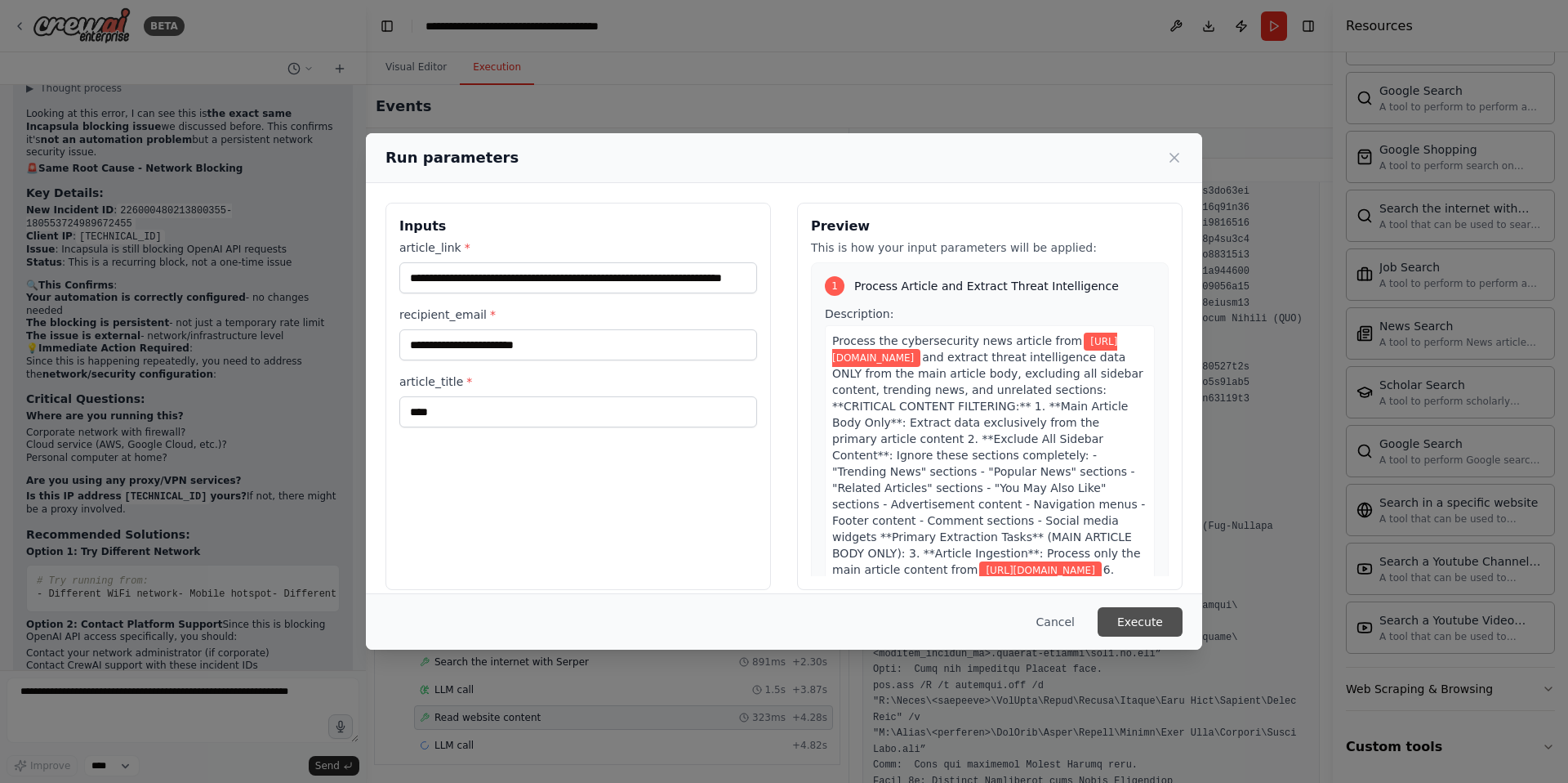
click at [1158, 621] on button "Execute" at bounding box center [1139, 622] width 85 height 30
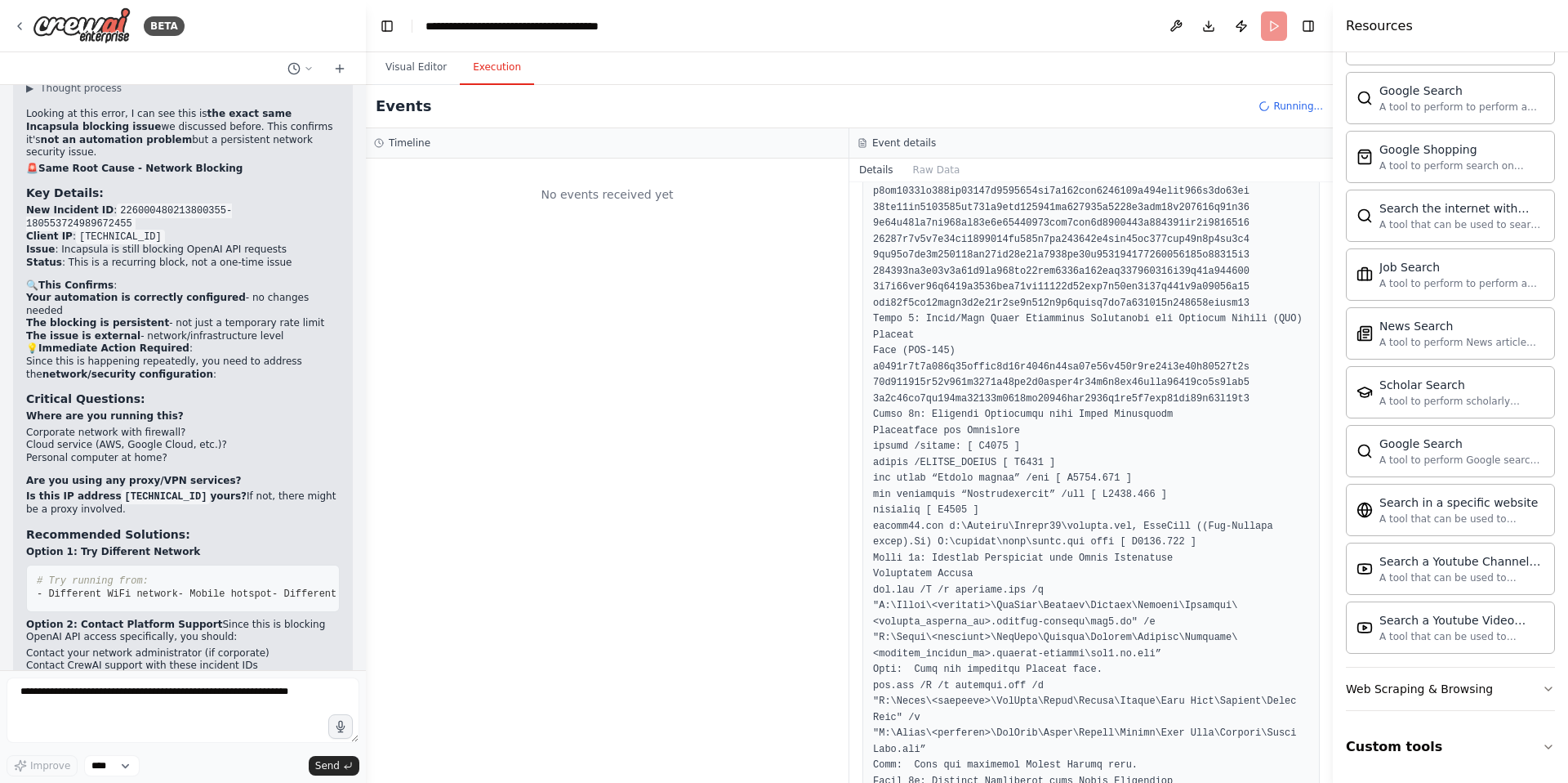
scroll to position [0, 0]
click at [412, 70] on button "Visual Editor" at bounding box center [416, 67] width 87 height 34
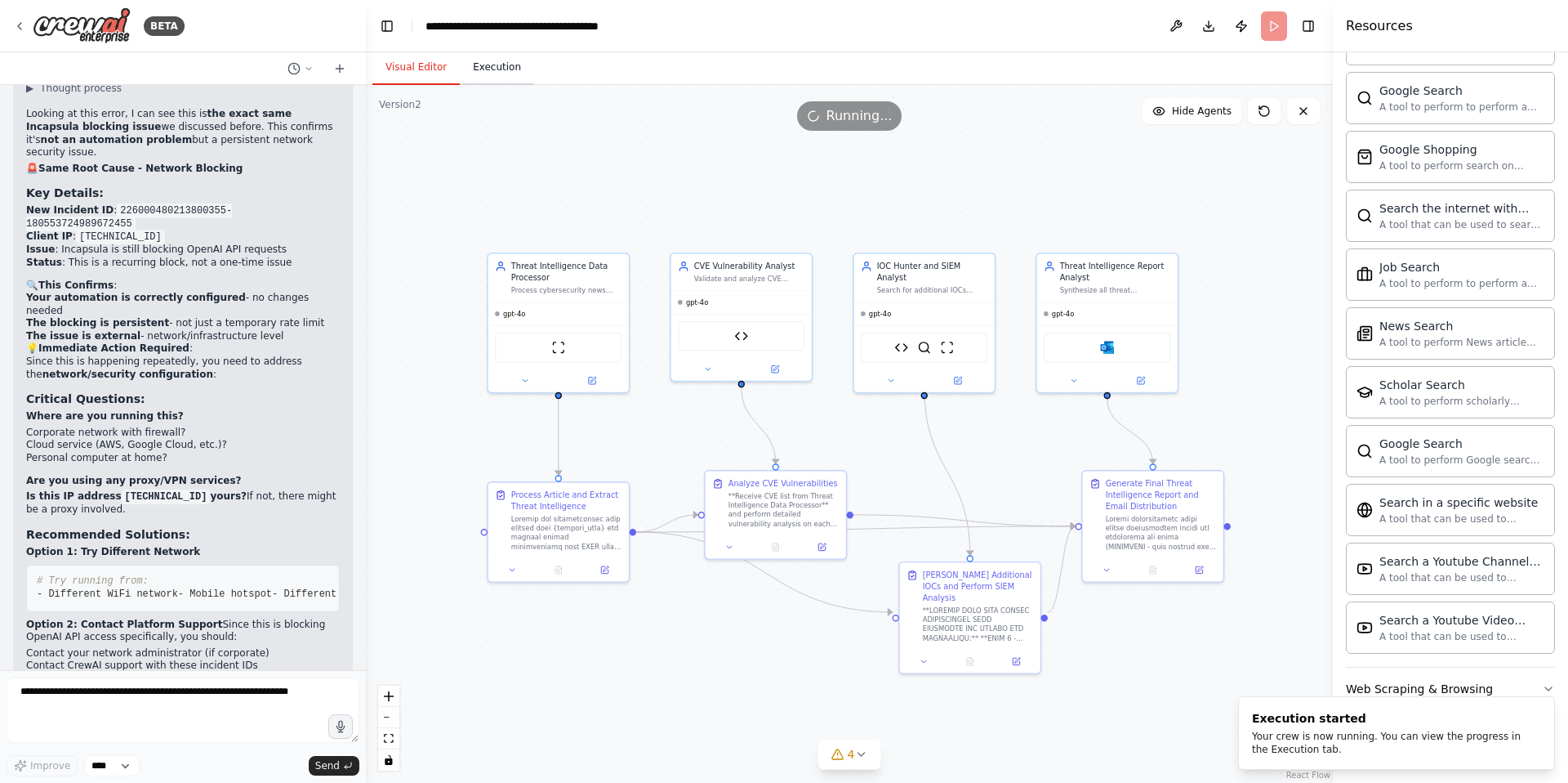
click at [485, 71] on button "Execution" at bounding box center [497, 67] width 74 height 34
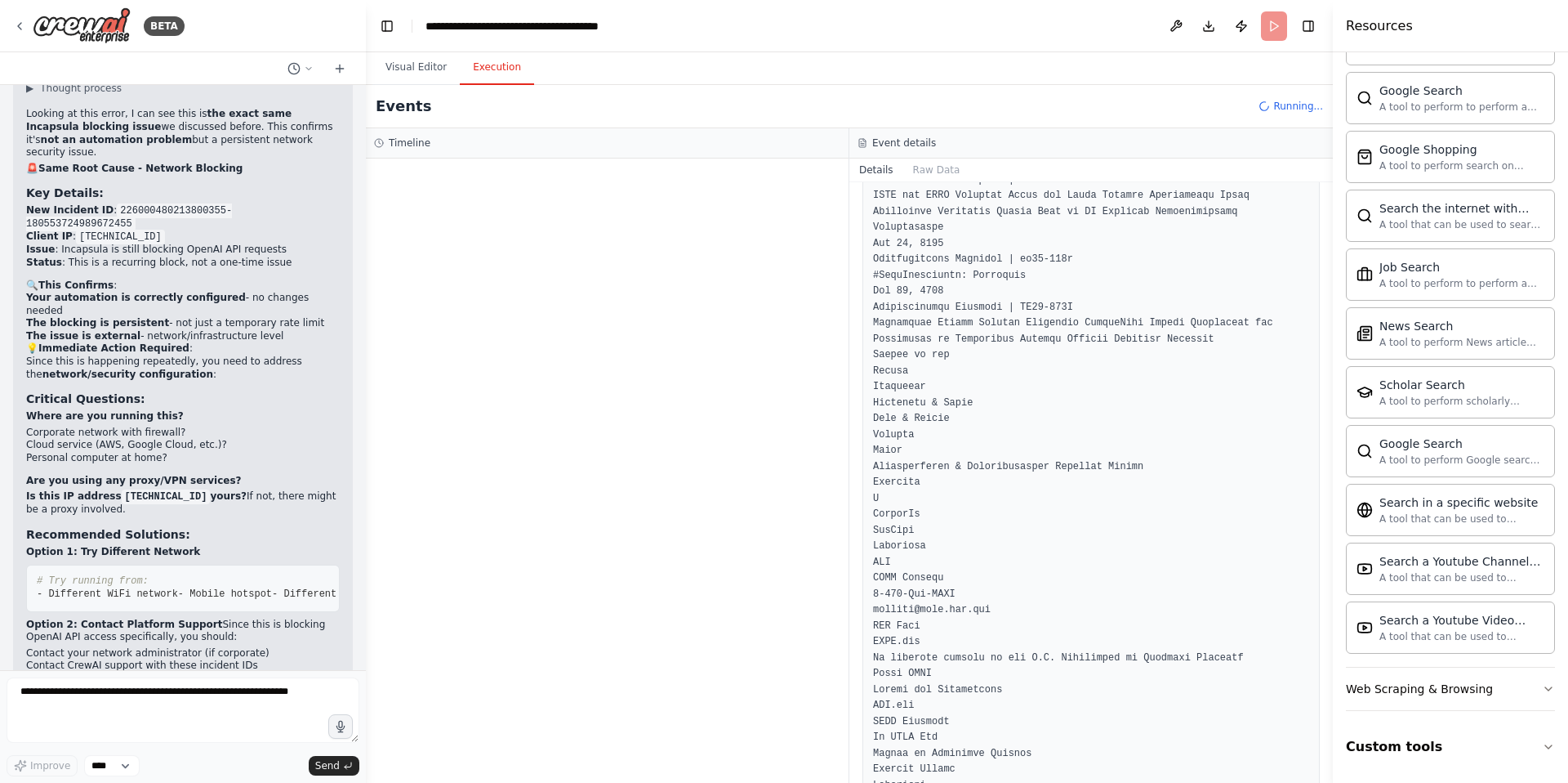
scroll to position [12098, 0]
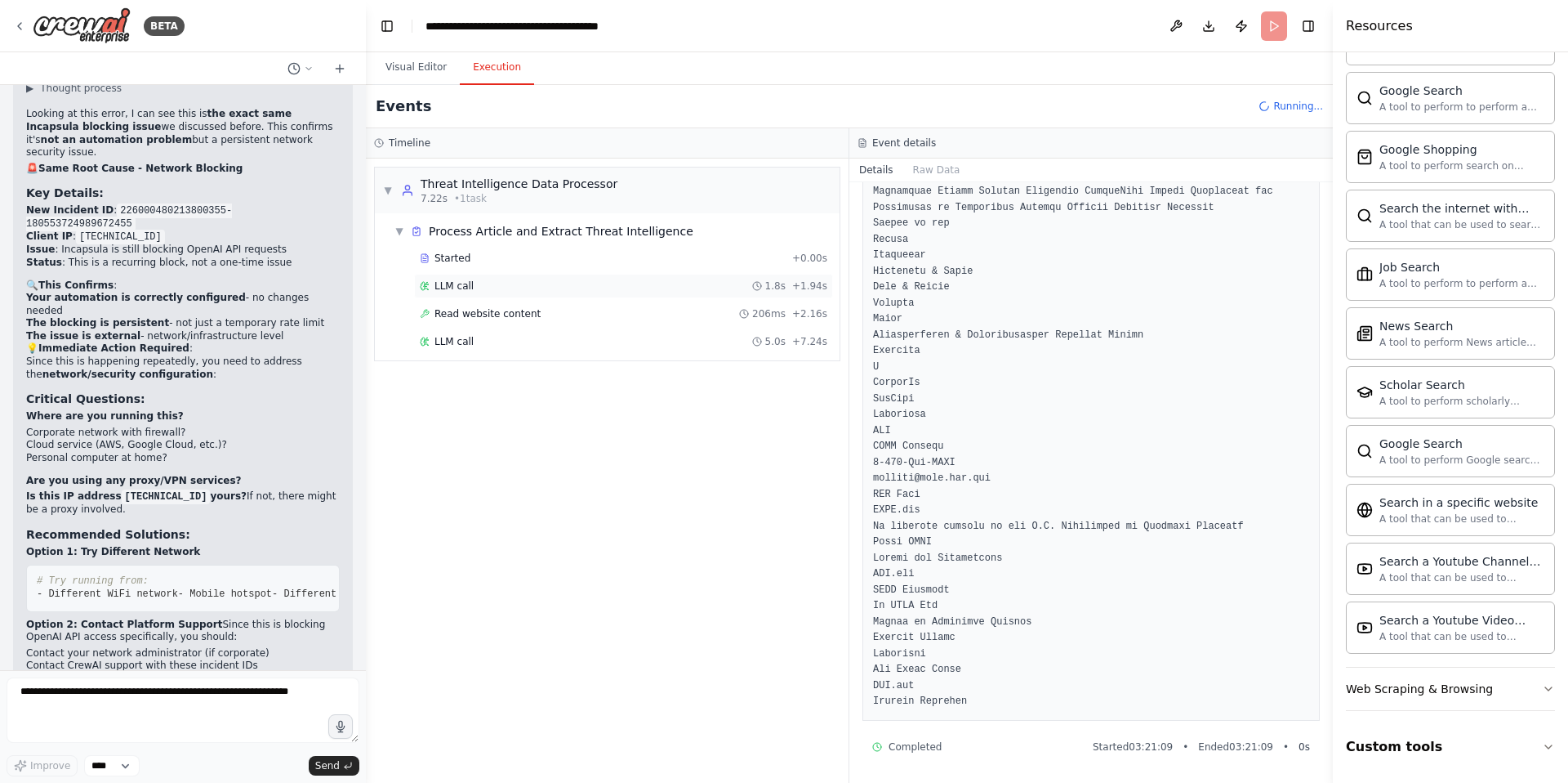
click at [451, 289] on span "LLM call" at bounding box center [454, 285] width 39 height 13
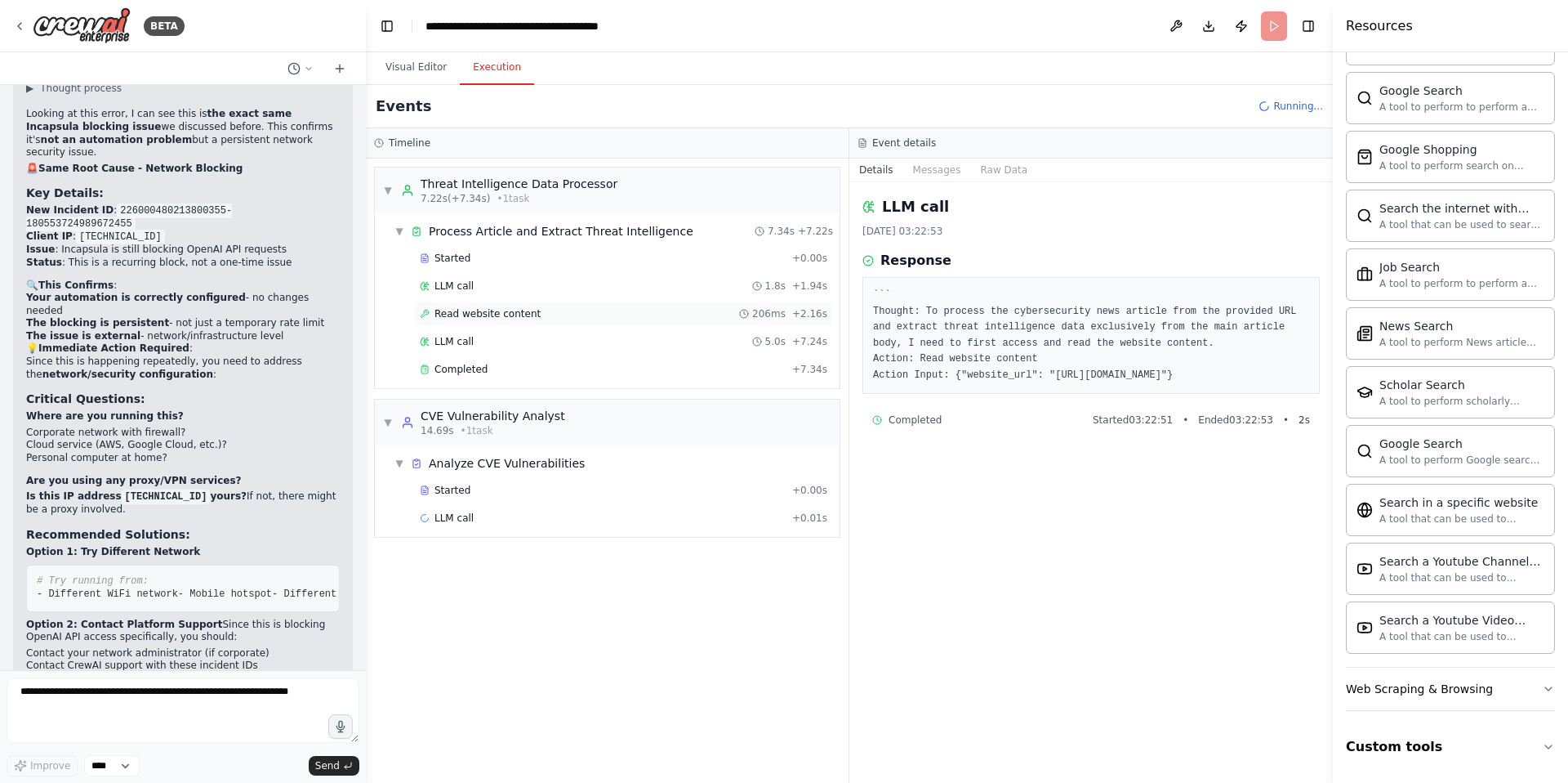
click at [489, 312] on span "Read website content" at bounding box center [488, 313] width 106 height 13
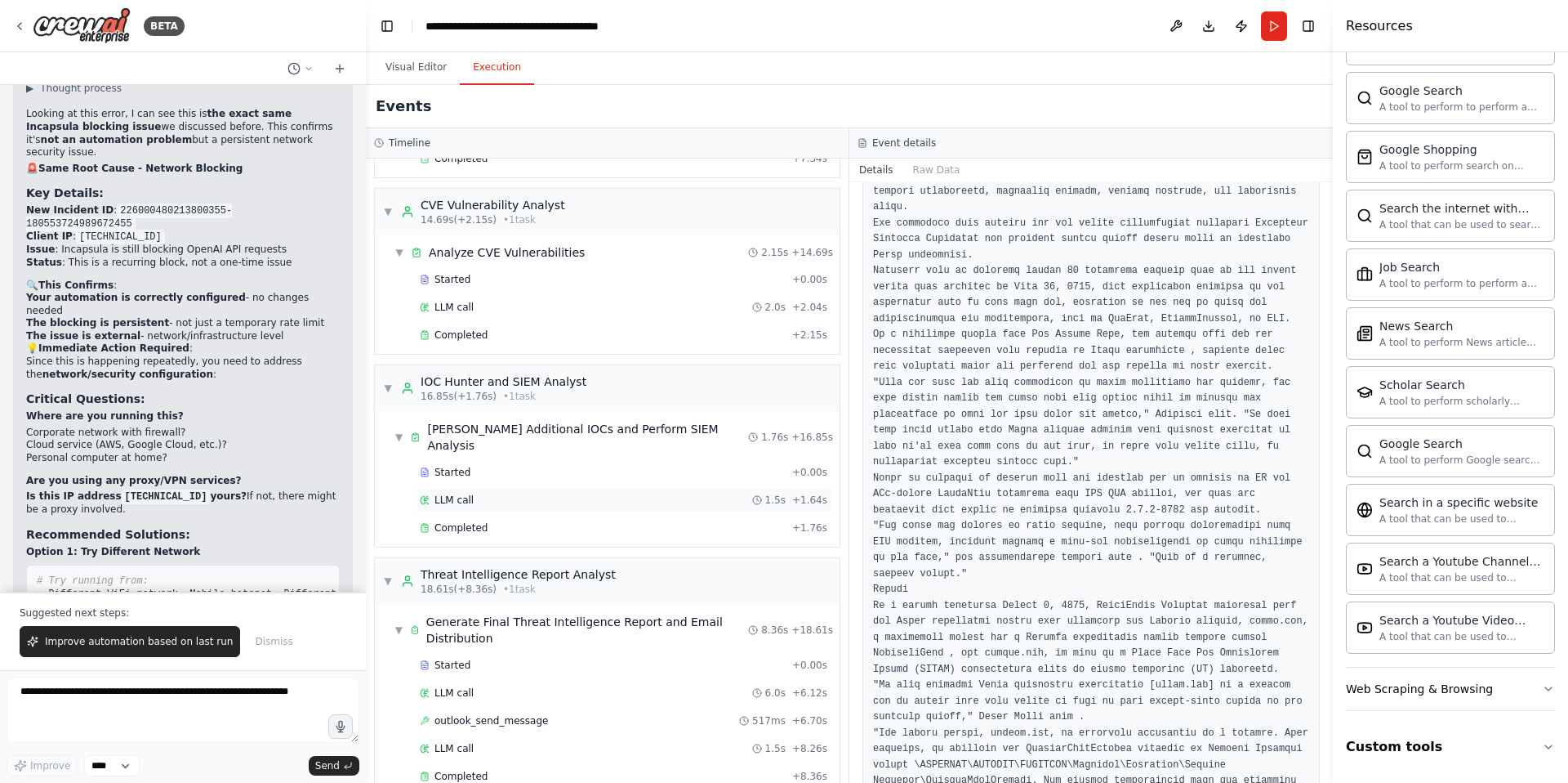
scroll to position [226, 0]
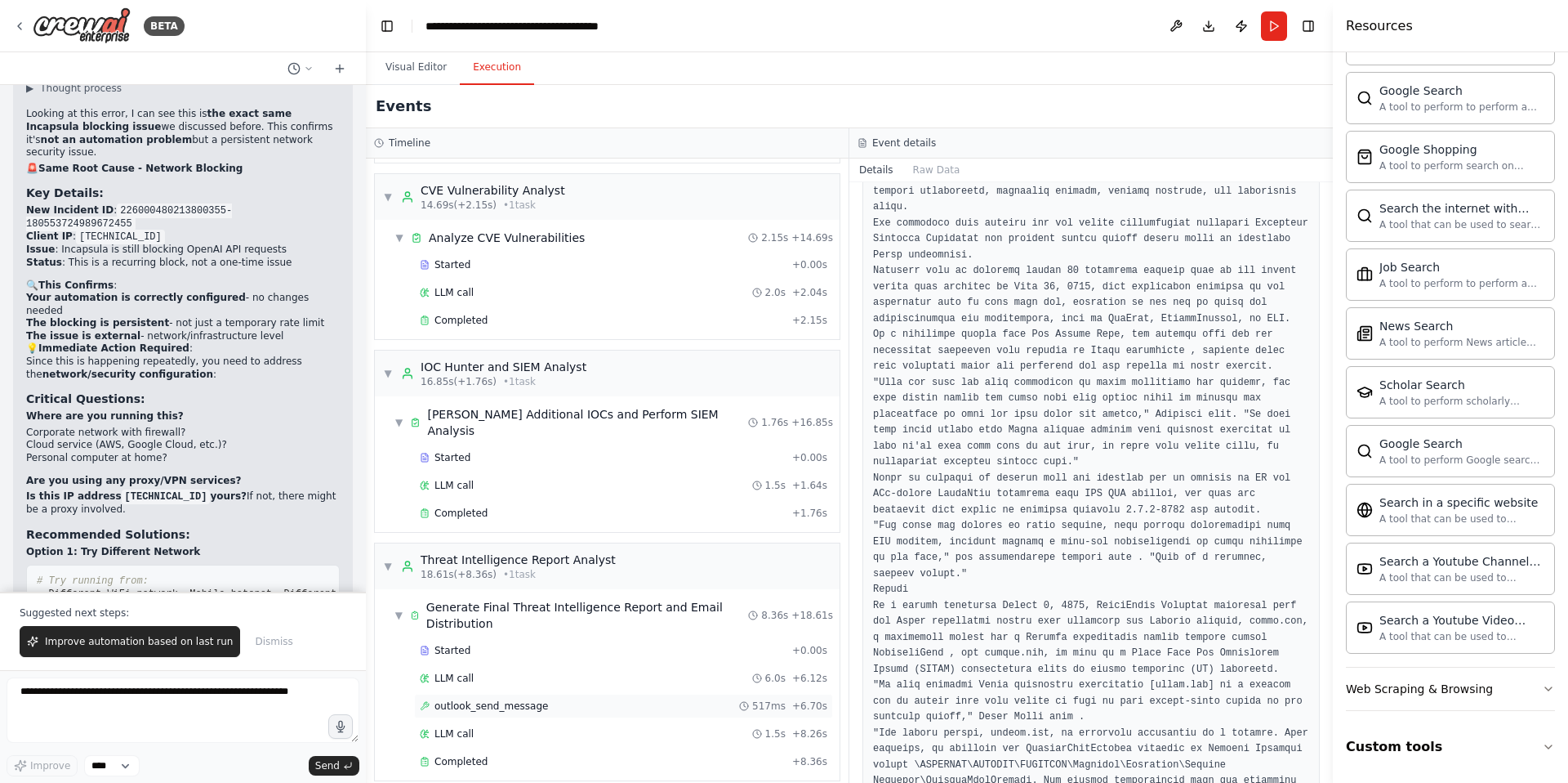
click at [511, 699] on span "outlook_send_message" at bounding box center [492, 705] width 113 height 13
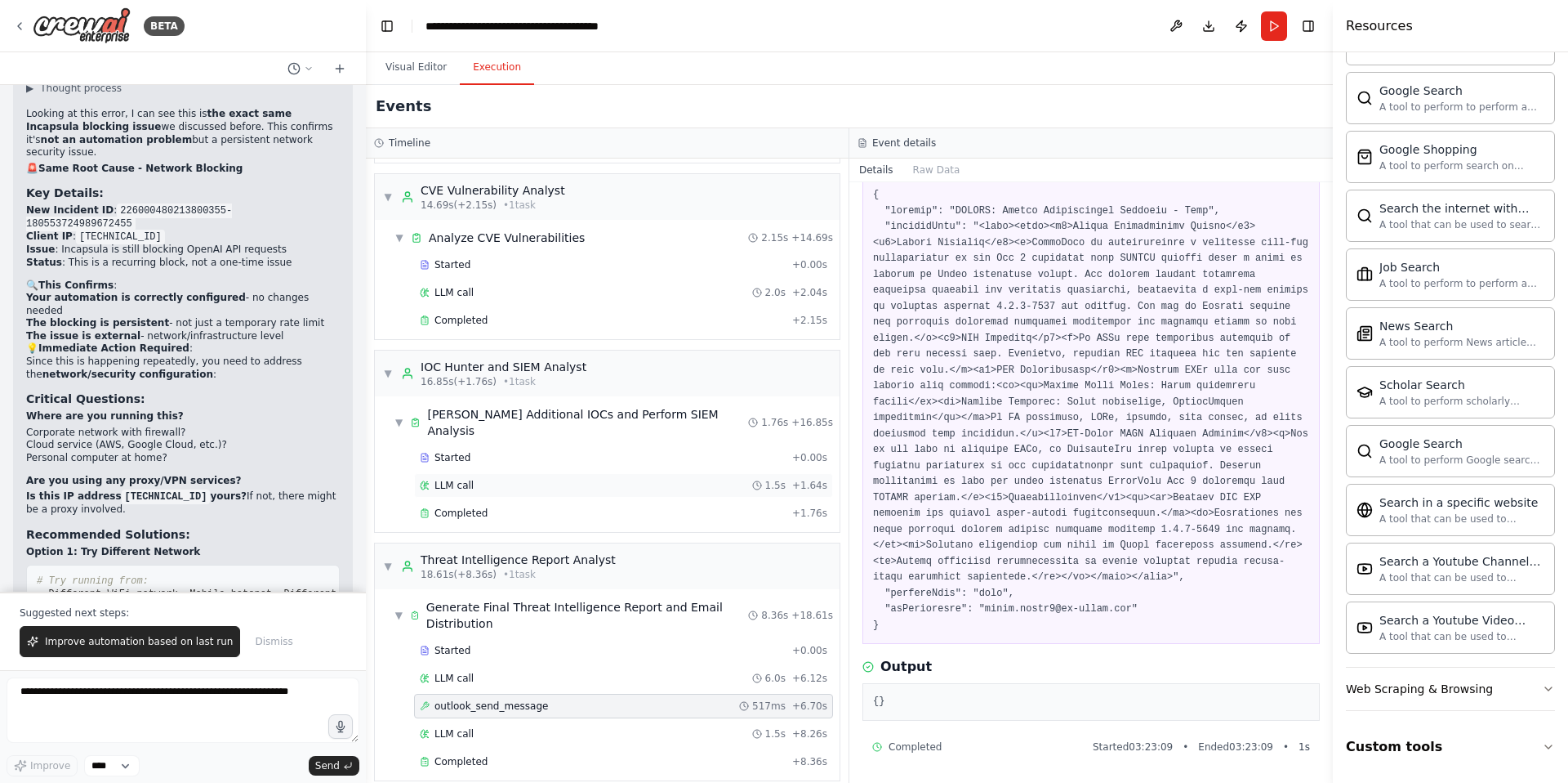
click at [450, 479] on span "LLM call" at bounding box center [454, 485] width 39 height 13
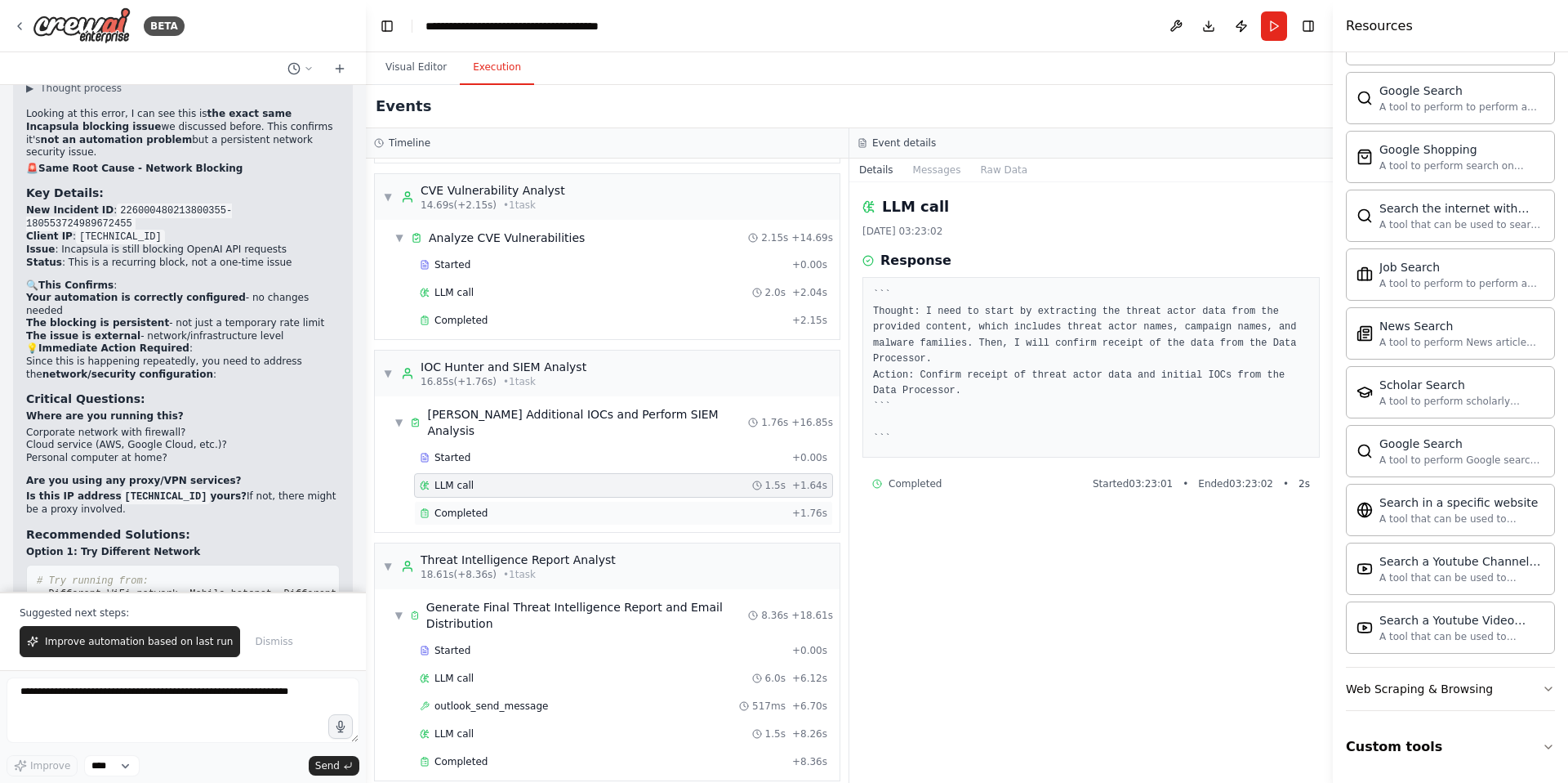
click at [459, 507] on span "Completed" at bounding box center [461, 513] width 53 height 13
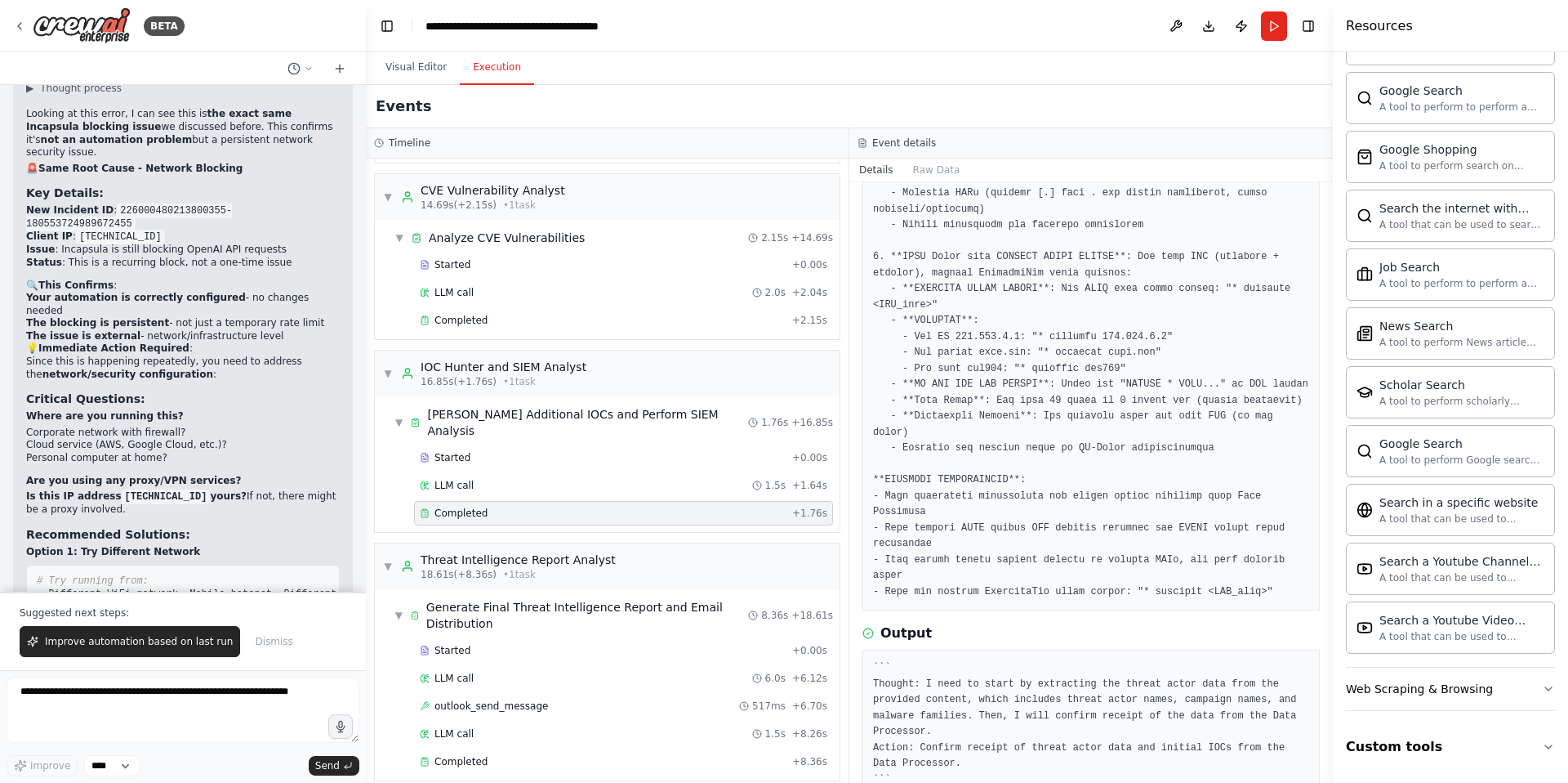
scroll to position [905, 0]
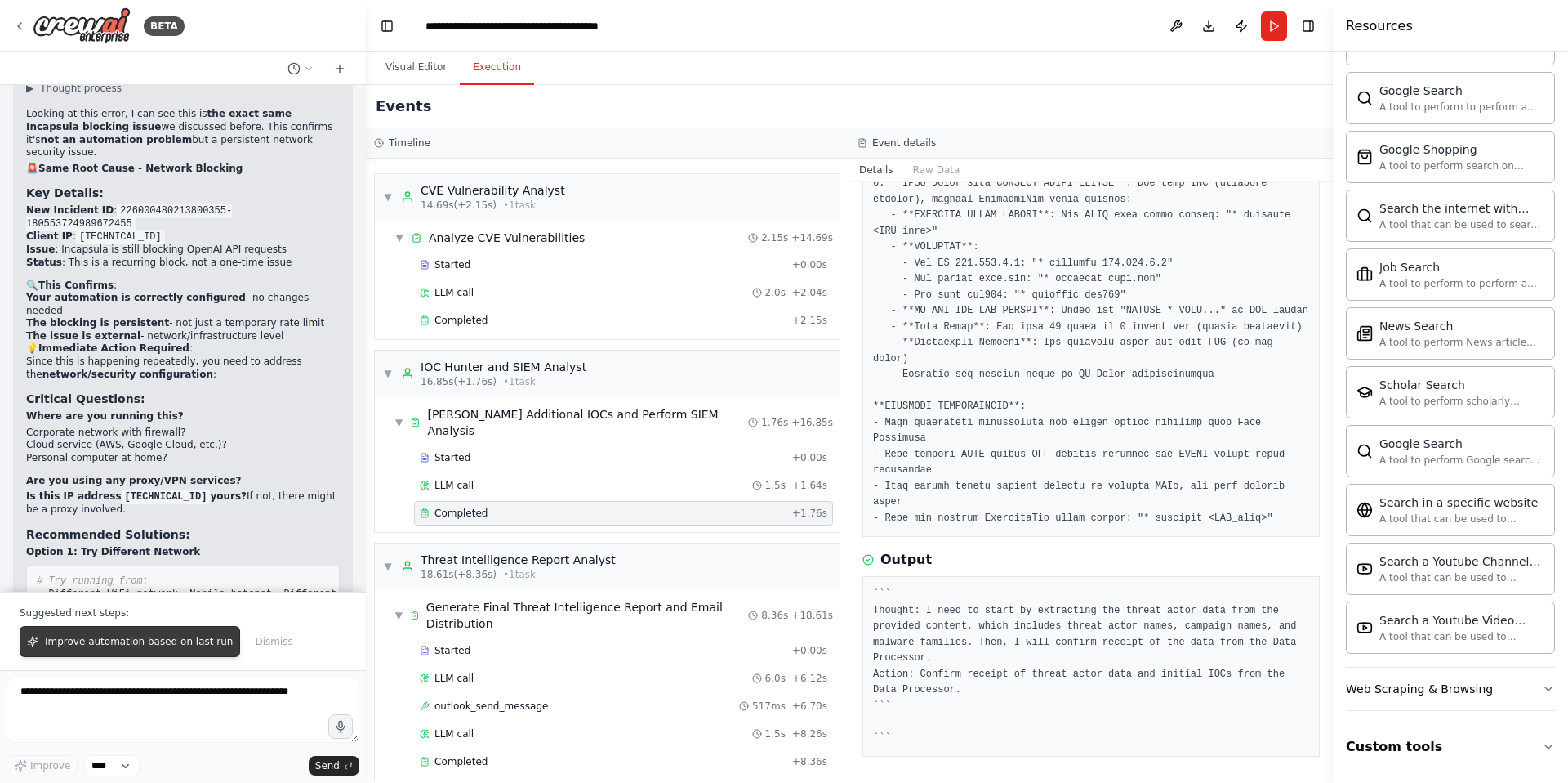
click at [125, 642] on span "Improve automation based on last run" at bounding box center [139, 641] width 188 height 13
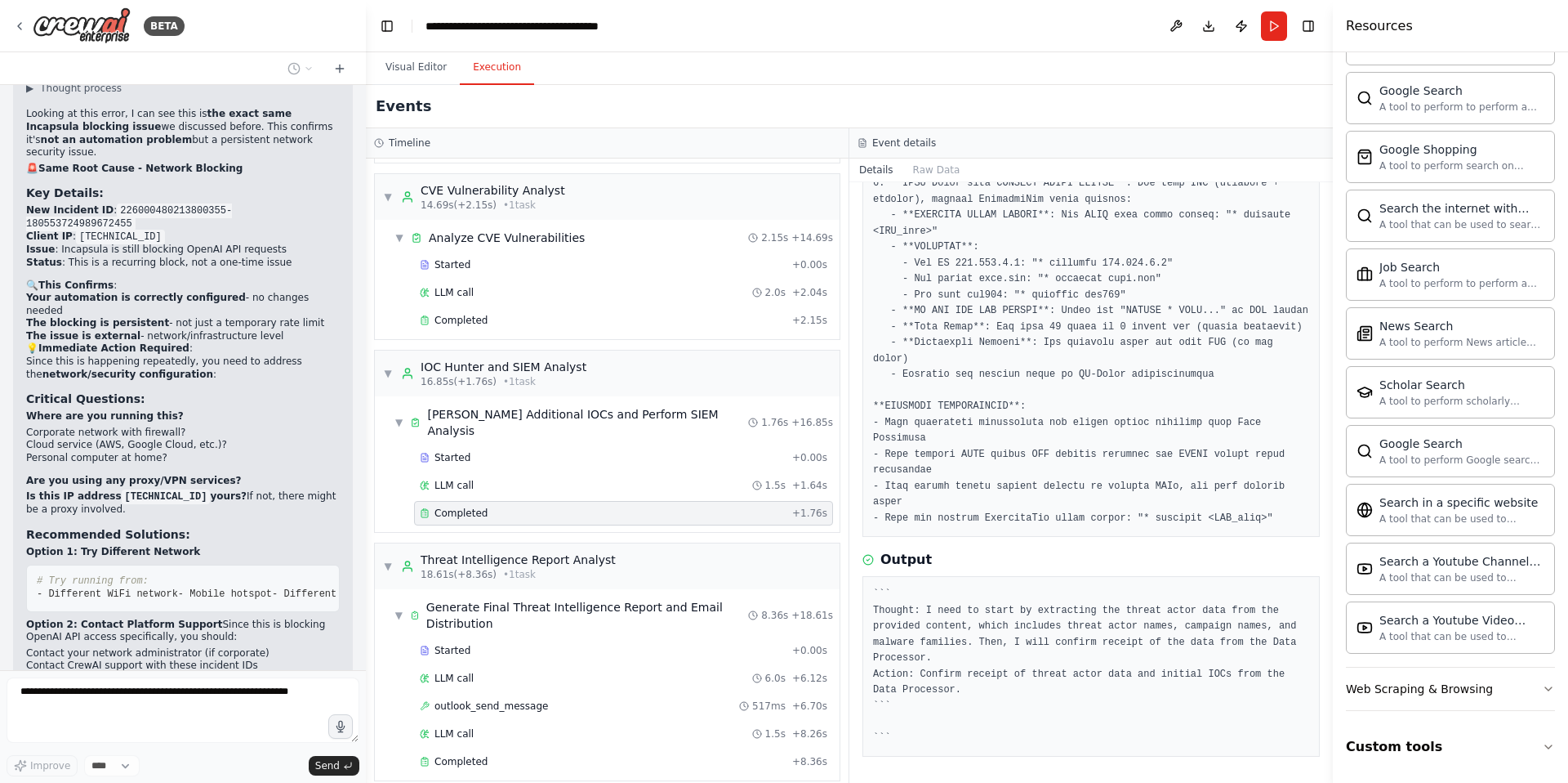
scroll to position [32395, 0]
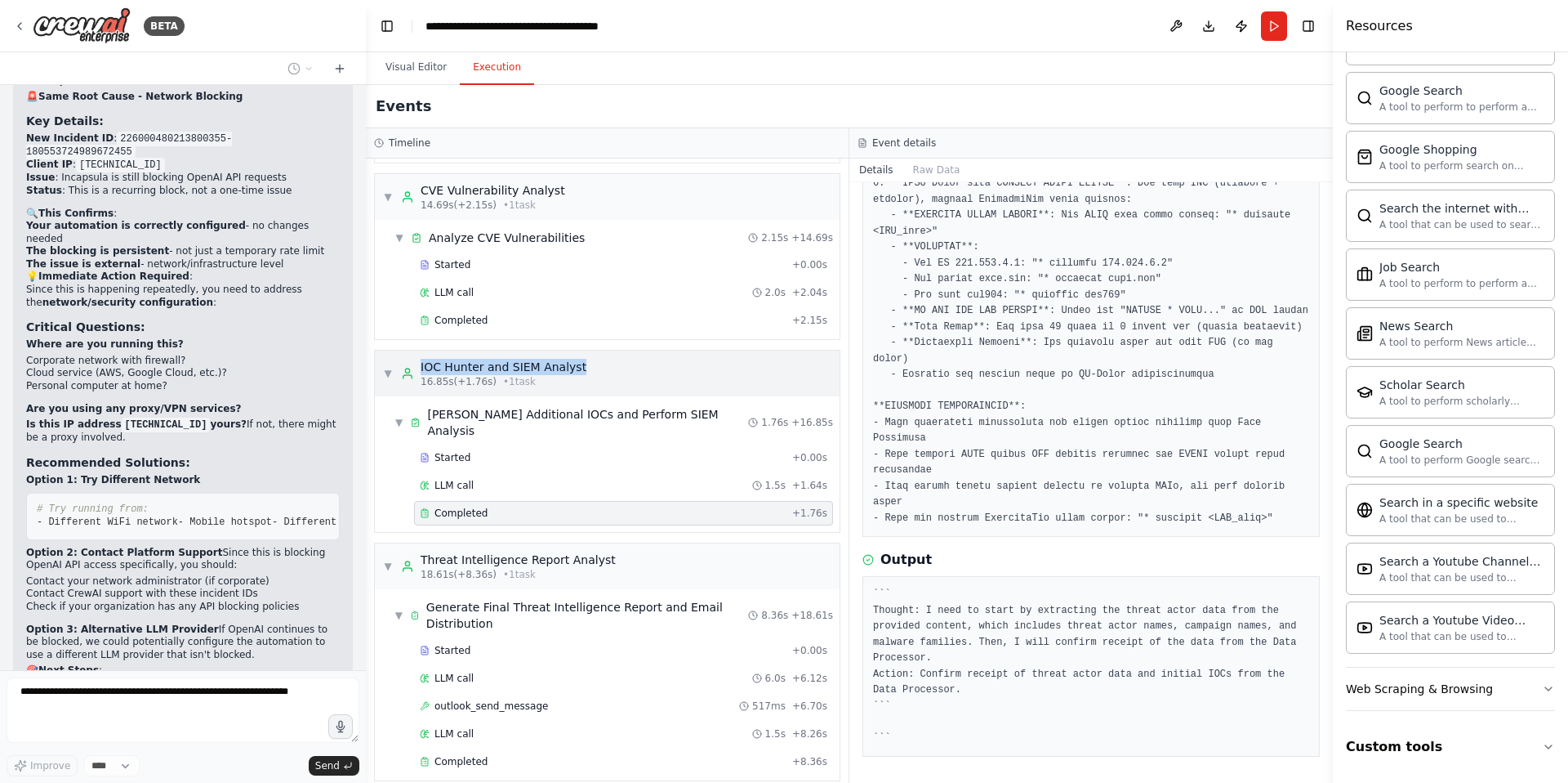
drag, startPoint x: 420, startPoint y: 368, endPoint x: 584, endPoint y: 371, distance: 164.0
click at [584, 371] on div "▼ IOC Hunter and SIEM Analyst 16.85s (+1.76s) • 1 task" at bounding box center [607, 373] width 465 height 45
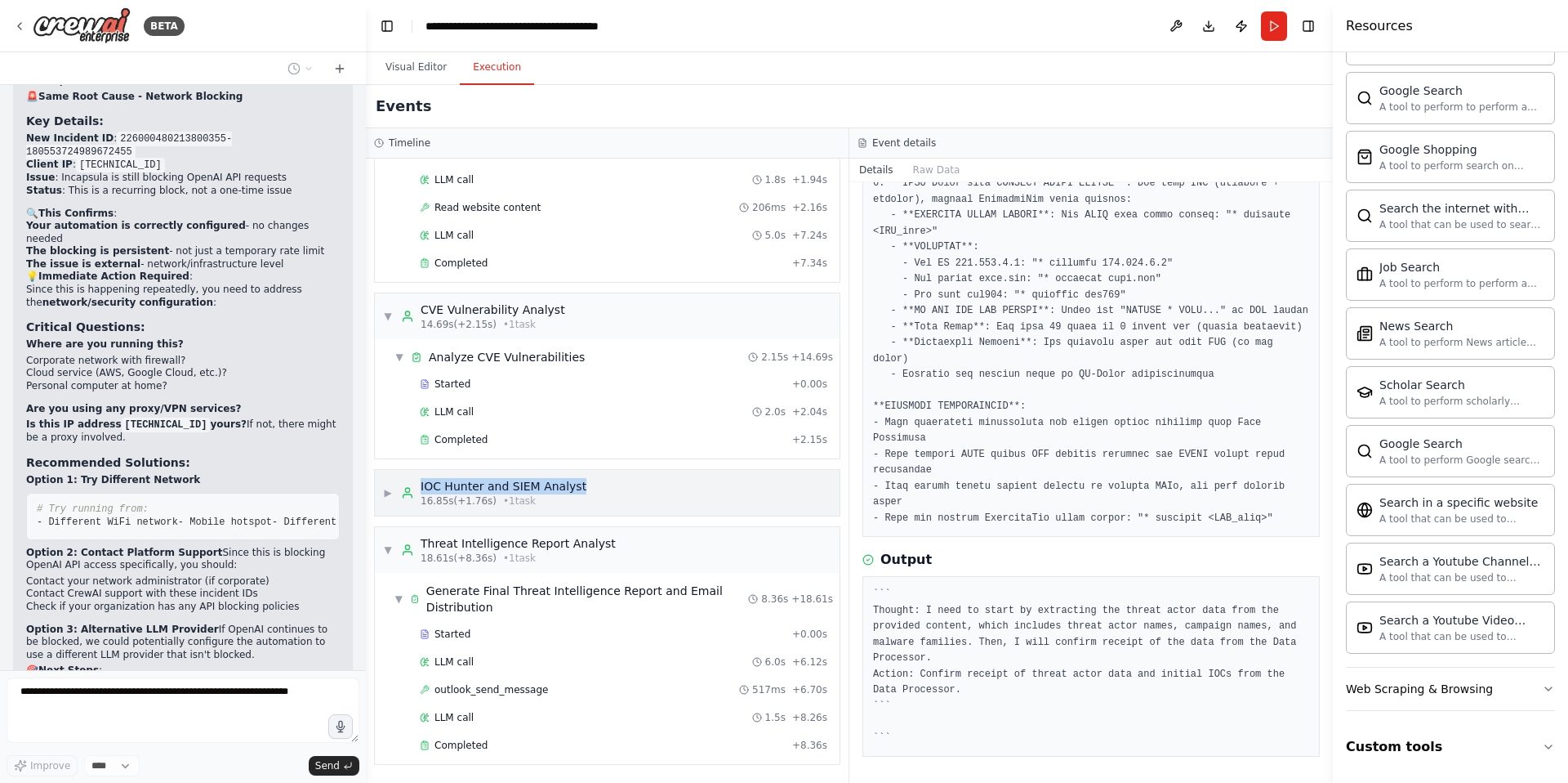
copy div "IOC Hunter and SIEM Analyst"
click at [391, 491] on span "▶" at bounding box center [388, 493] width 10 height 13
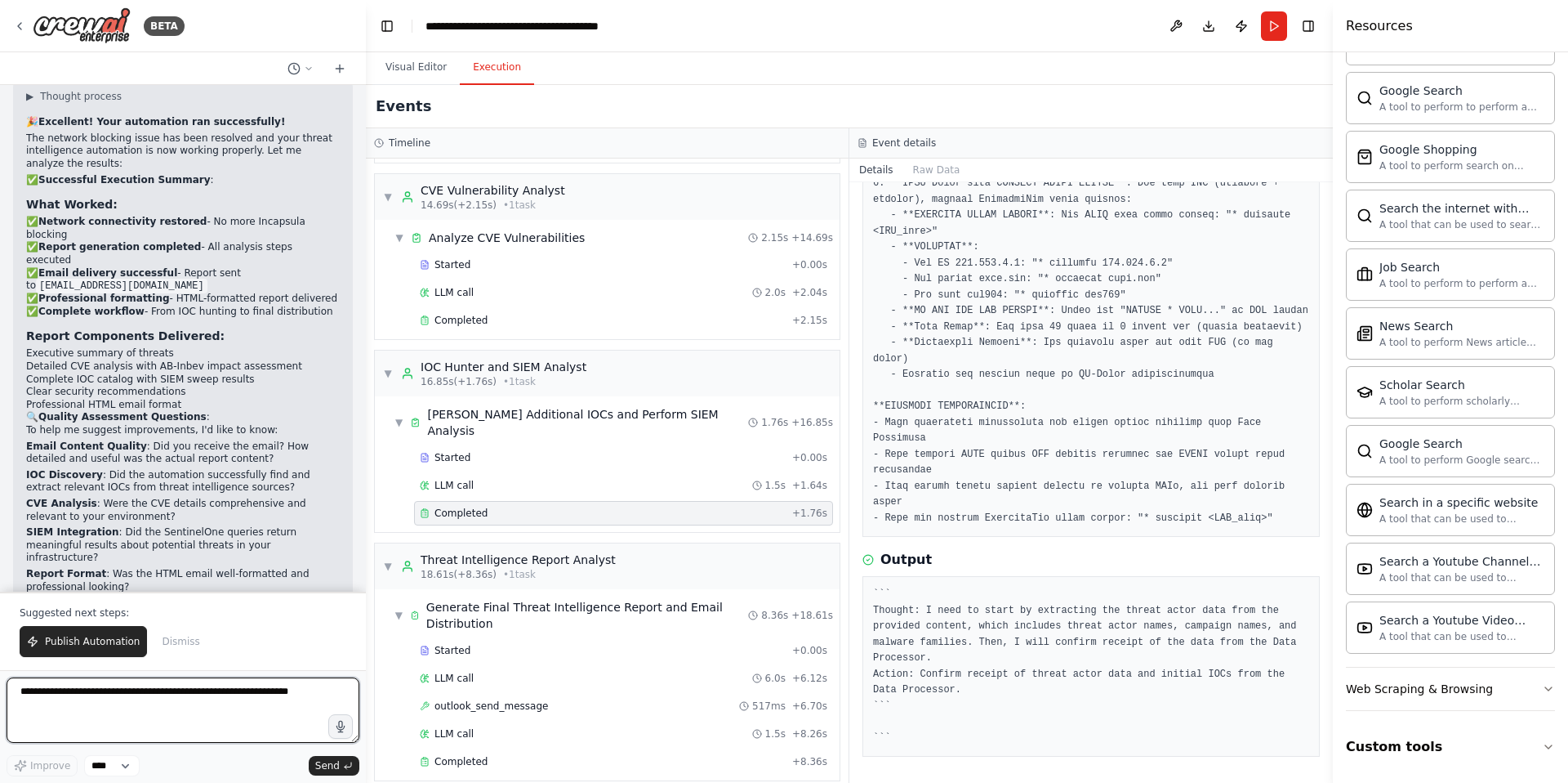
scroll to position [33161, 0]
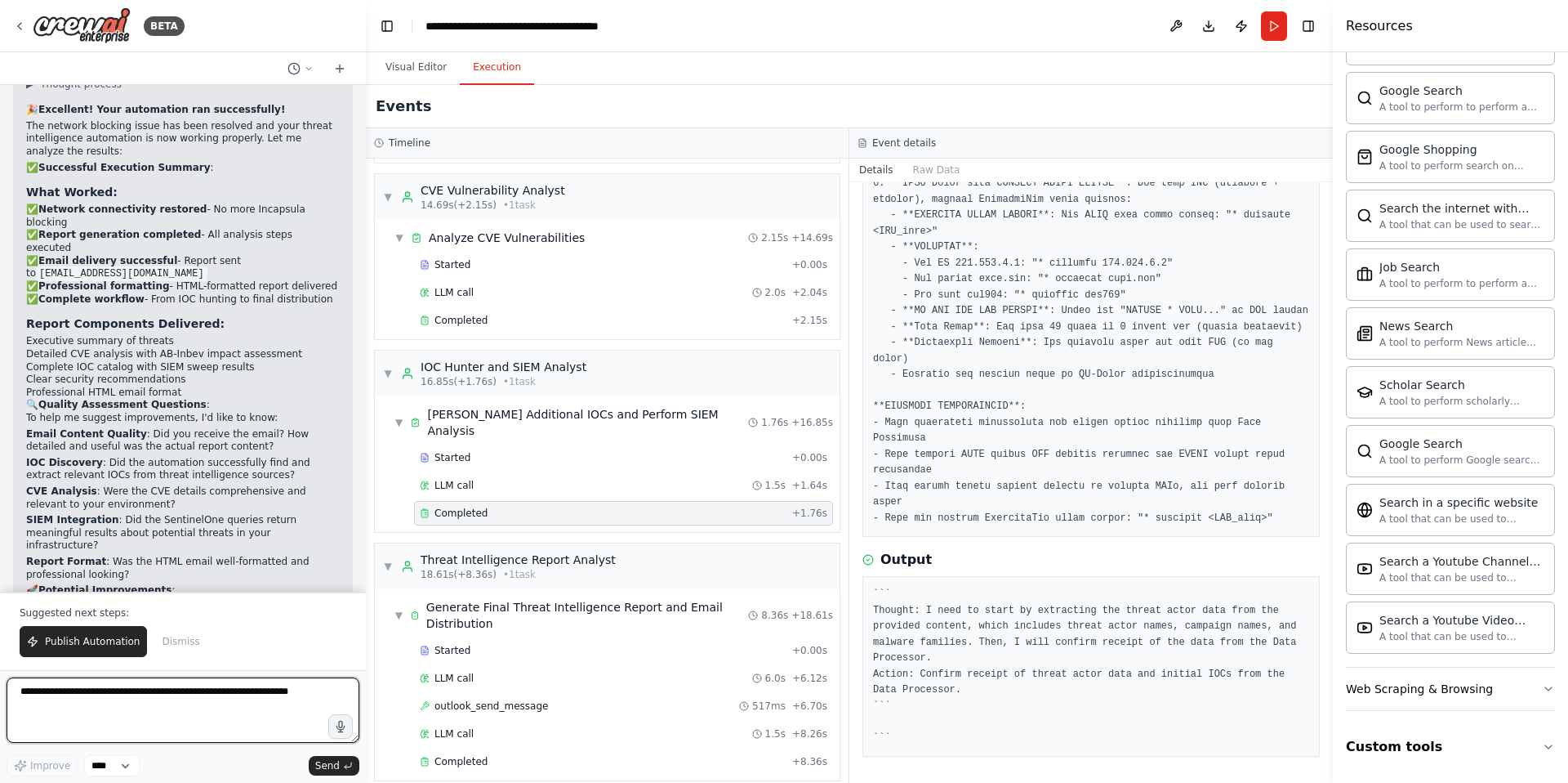
click at [89, 700] on textarea at bounding box center [182, 710] width 353 height 65
paste textarea "**********"
type textarea "**********"
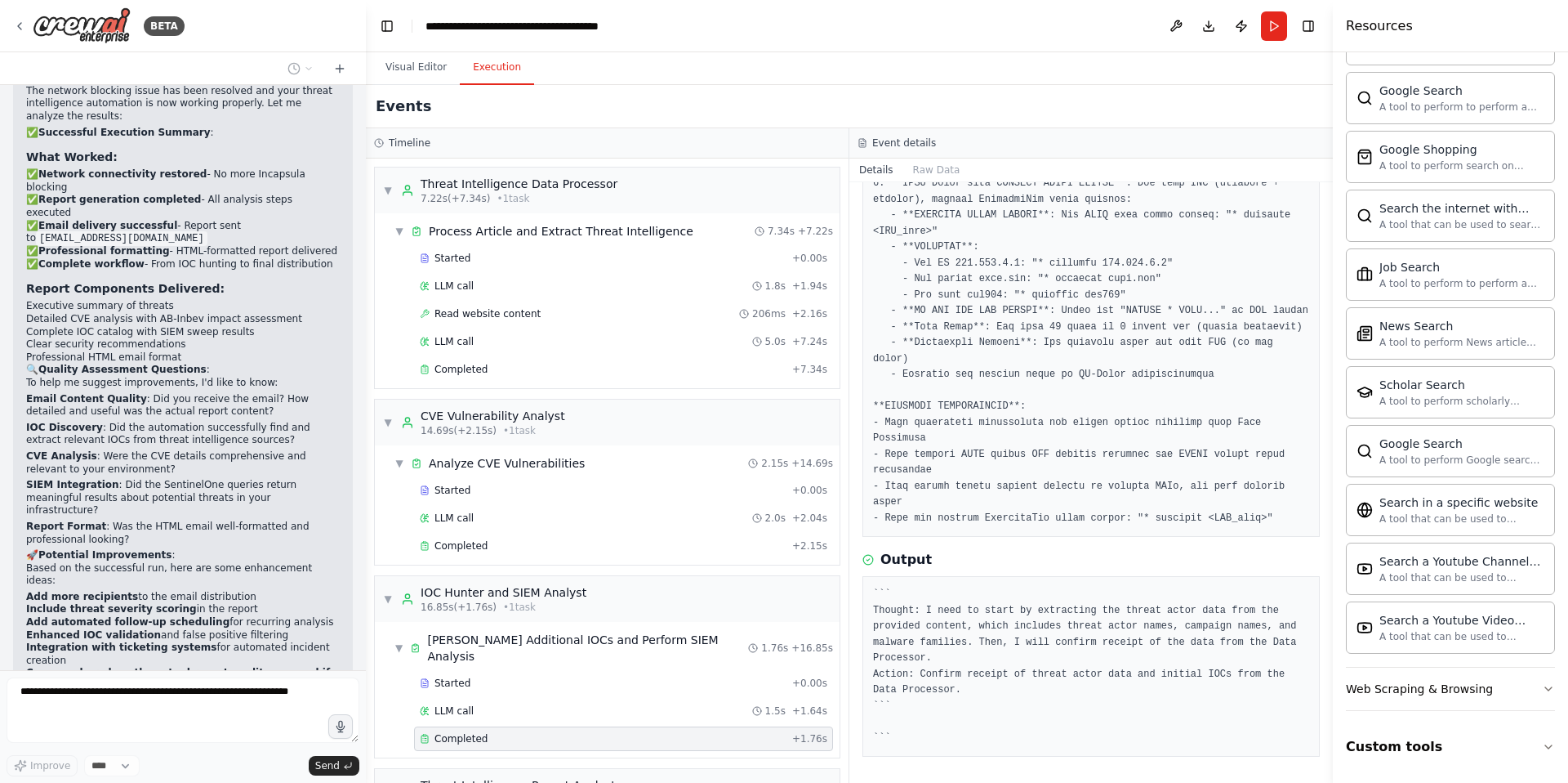
scroll to position [0, 0]
click at [478, 313] on span "Read website content" at bounding box center [488, 313] width 106 height 13
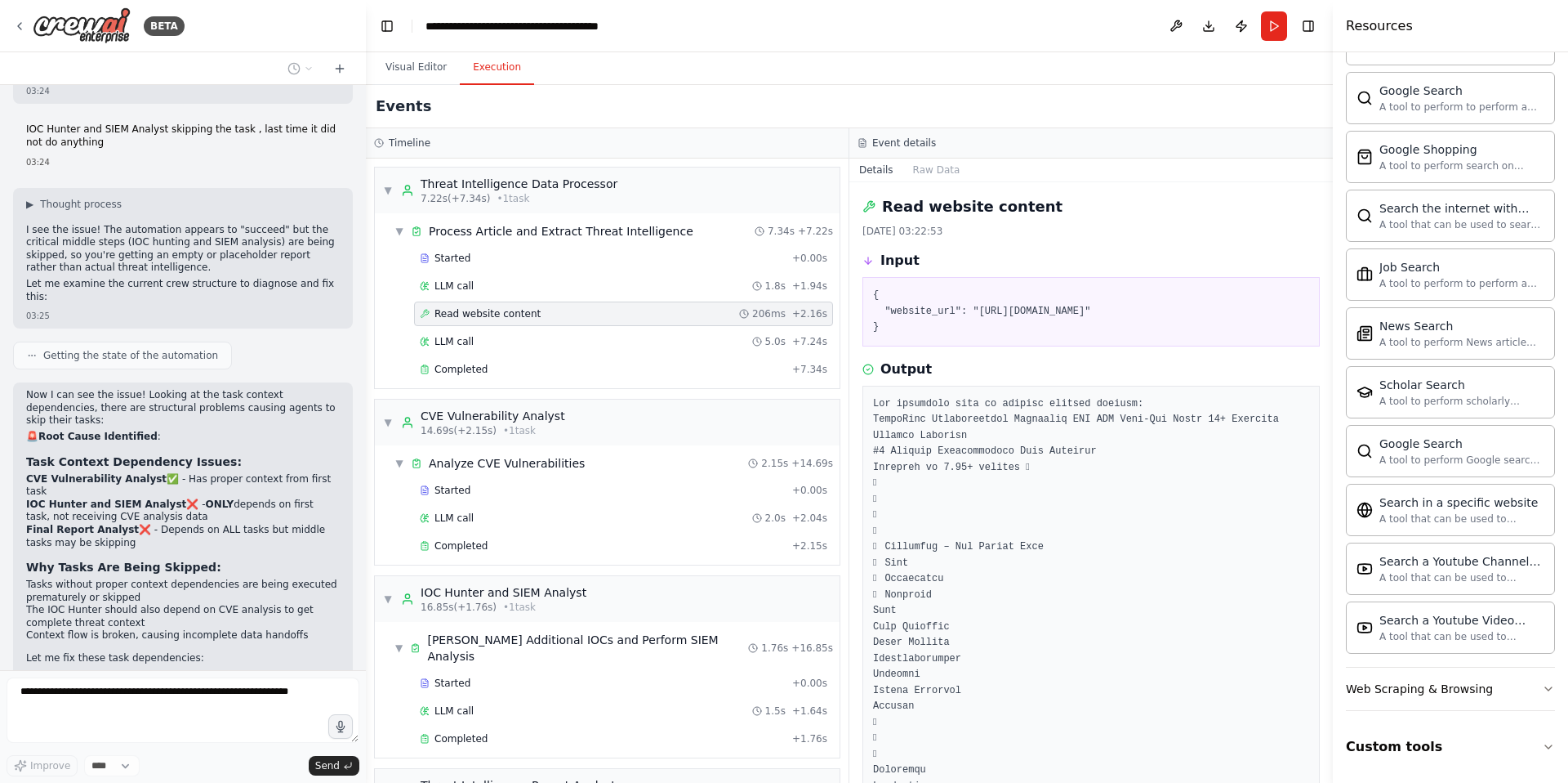
scroll to position [33897, 0]
drag, startPoint x: 162, startPoint y: 260, endPoint x: 23, endPoint y: 249, distance: 139.4
click at [23, 379] on div "Now I can see the issue! Looking at the task context dependencies, there are st…" at bounding box center [183, 533] width 340 height 308
drag, startPoint x: 130, startPoint y: 284, endPoint x: 23, endPoint y: 275, distance: 107.4
click at [23, 379] on div "Now I can see the issue! Looking at the task context dependencies, there are st…" at bounding box center [183, 533] width 340 height 308
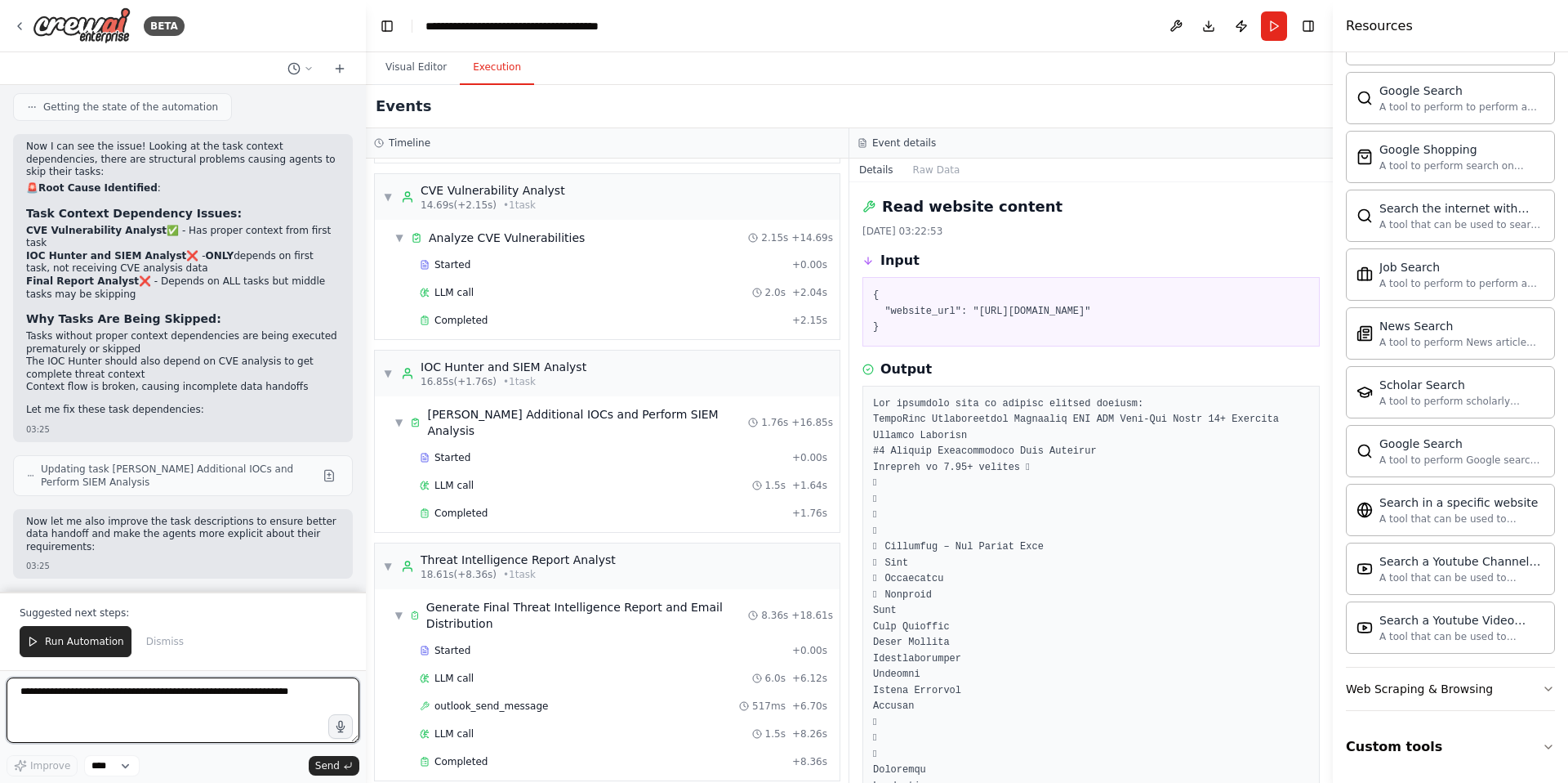
scroll to position [34155, 0]
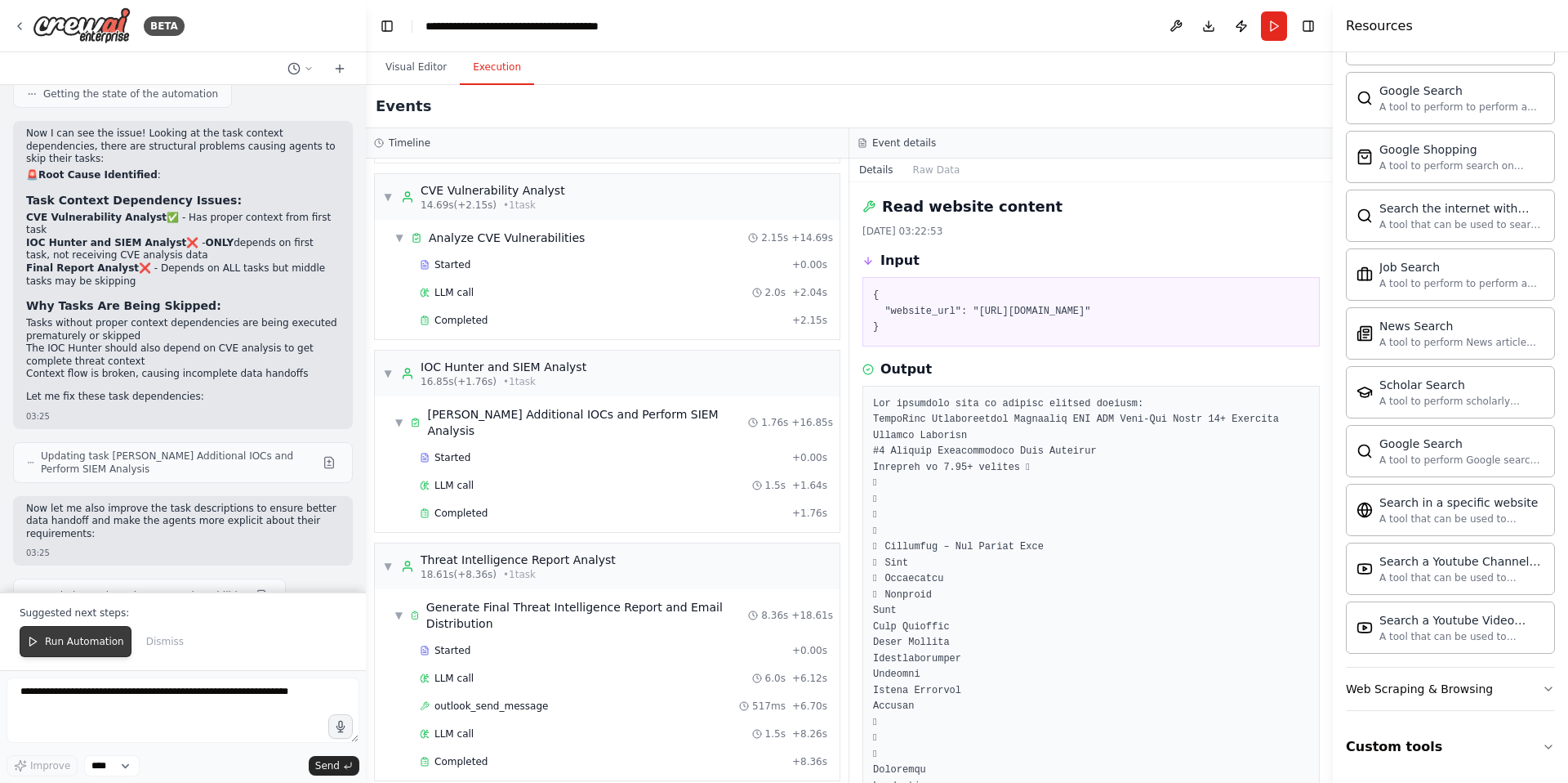
click at [105, 638] on span "Run Automation" at bounding box center [85, 641] width 79 height 13
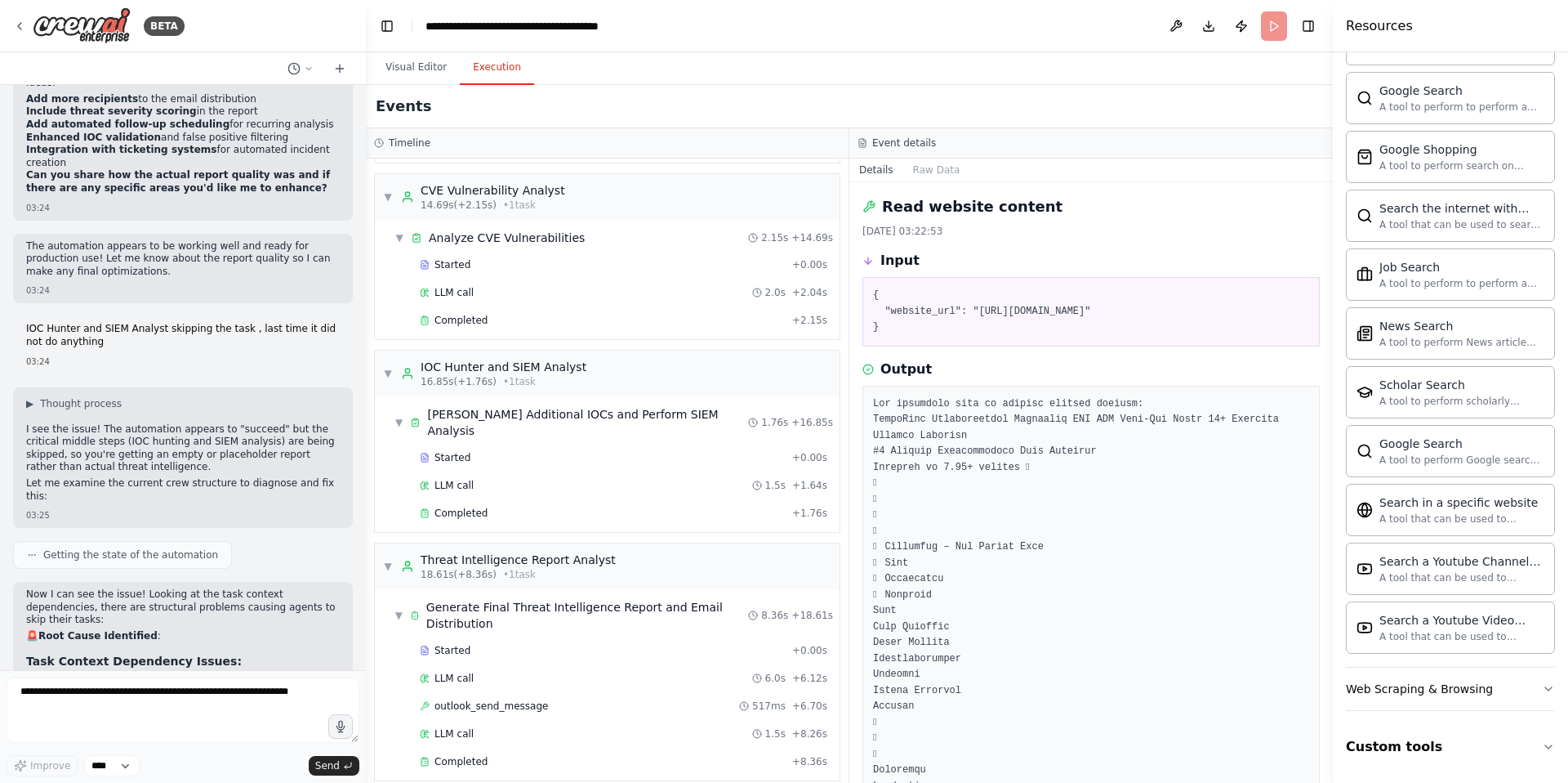
scroll to position [34076, 0]
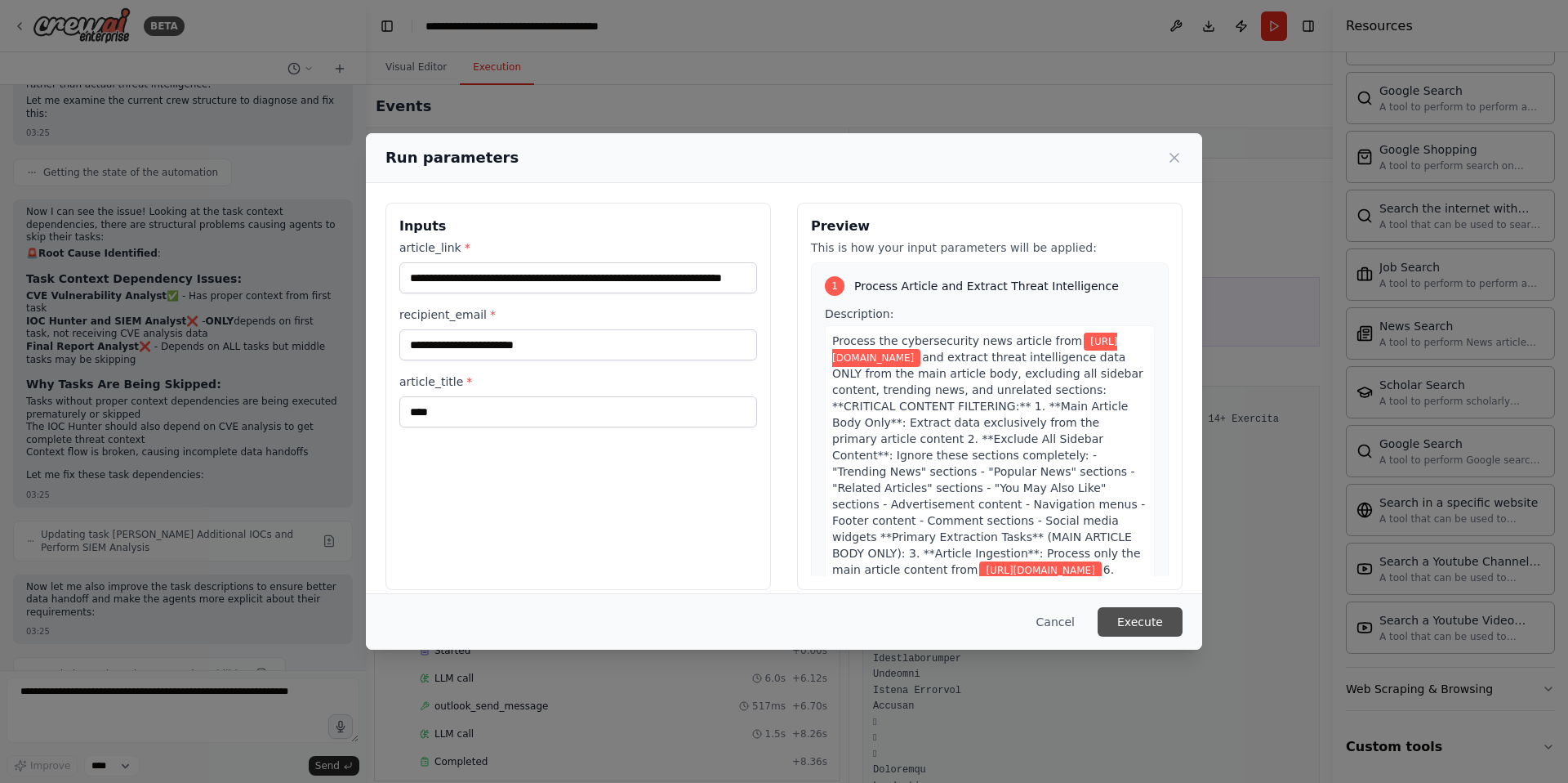
click at [1163, 618] on button "Execute" at bounding box center [1139, 622] width 85 height 30
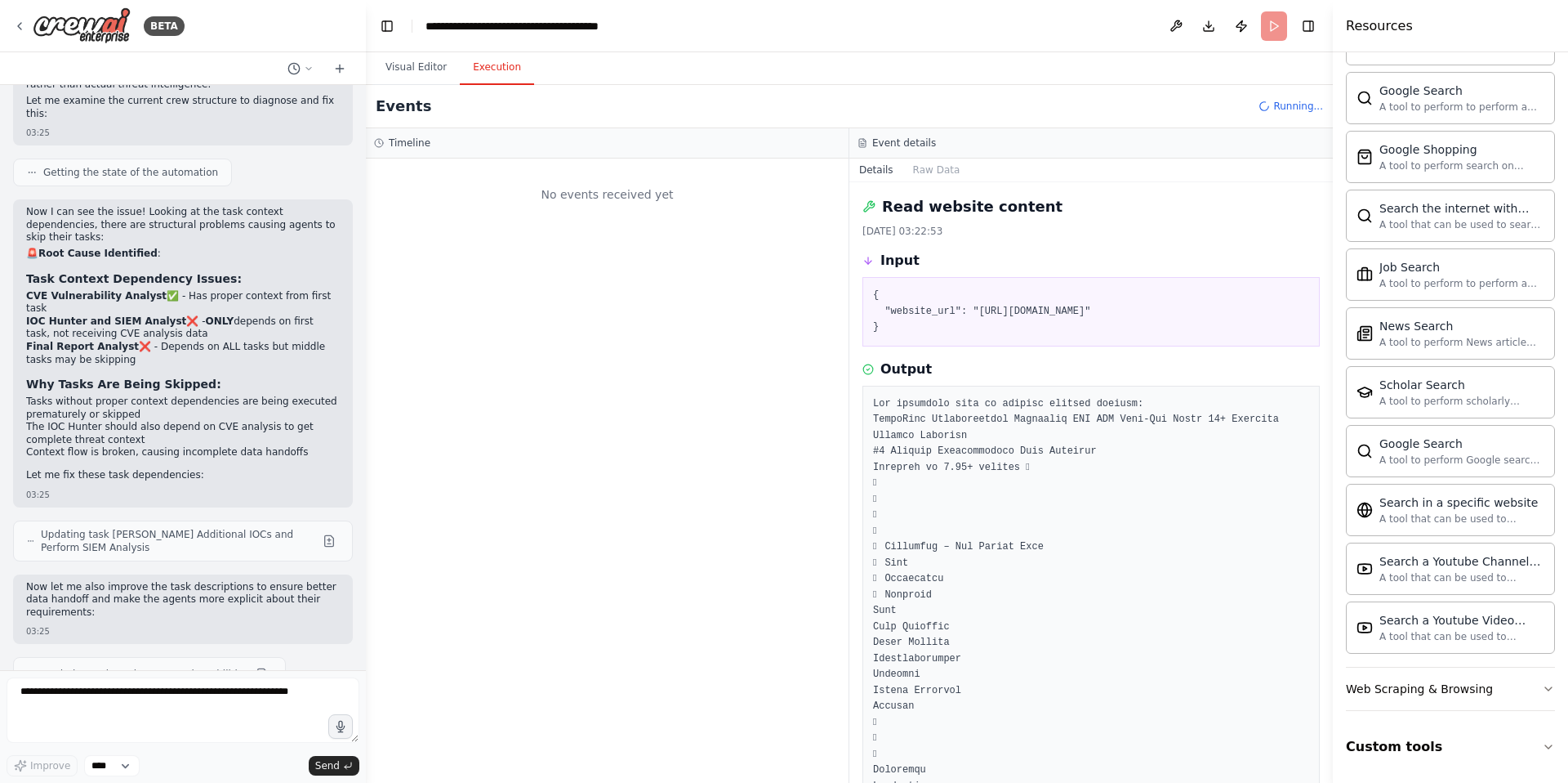
scroll to position [0, 0]
click at [412, 66] on button "Visual Editor" at bounding box center [416, 67] width 87 height 34
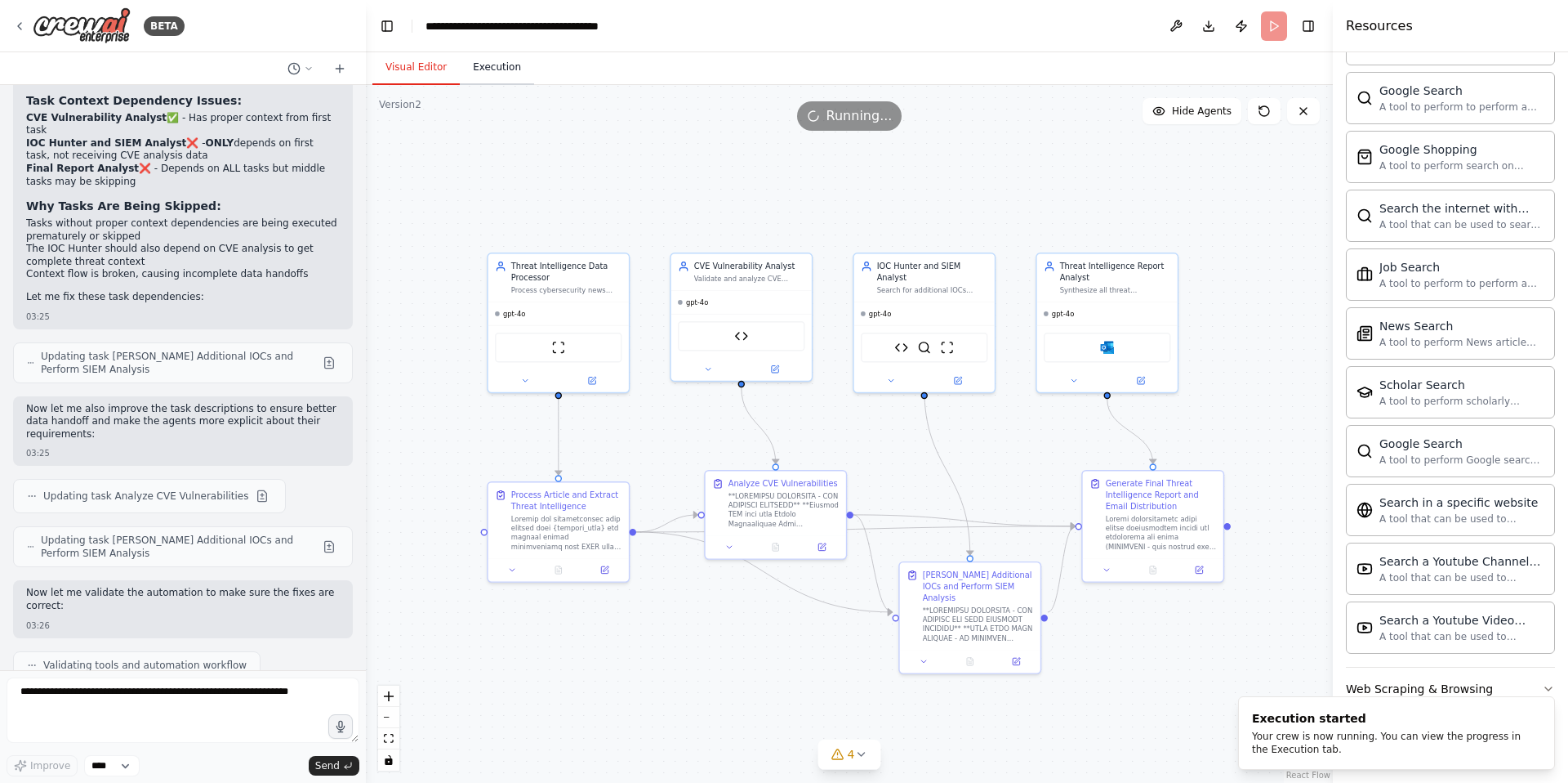
click at [500, 66] on button "Execution" at bounding box center [497, 67] width 74 height 34
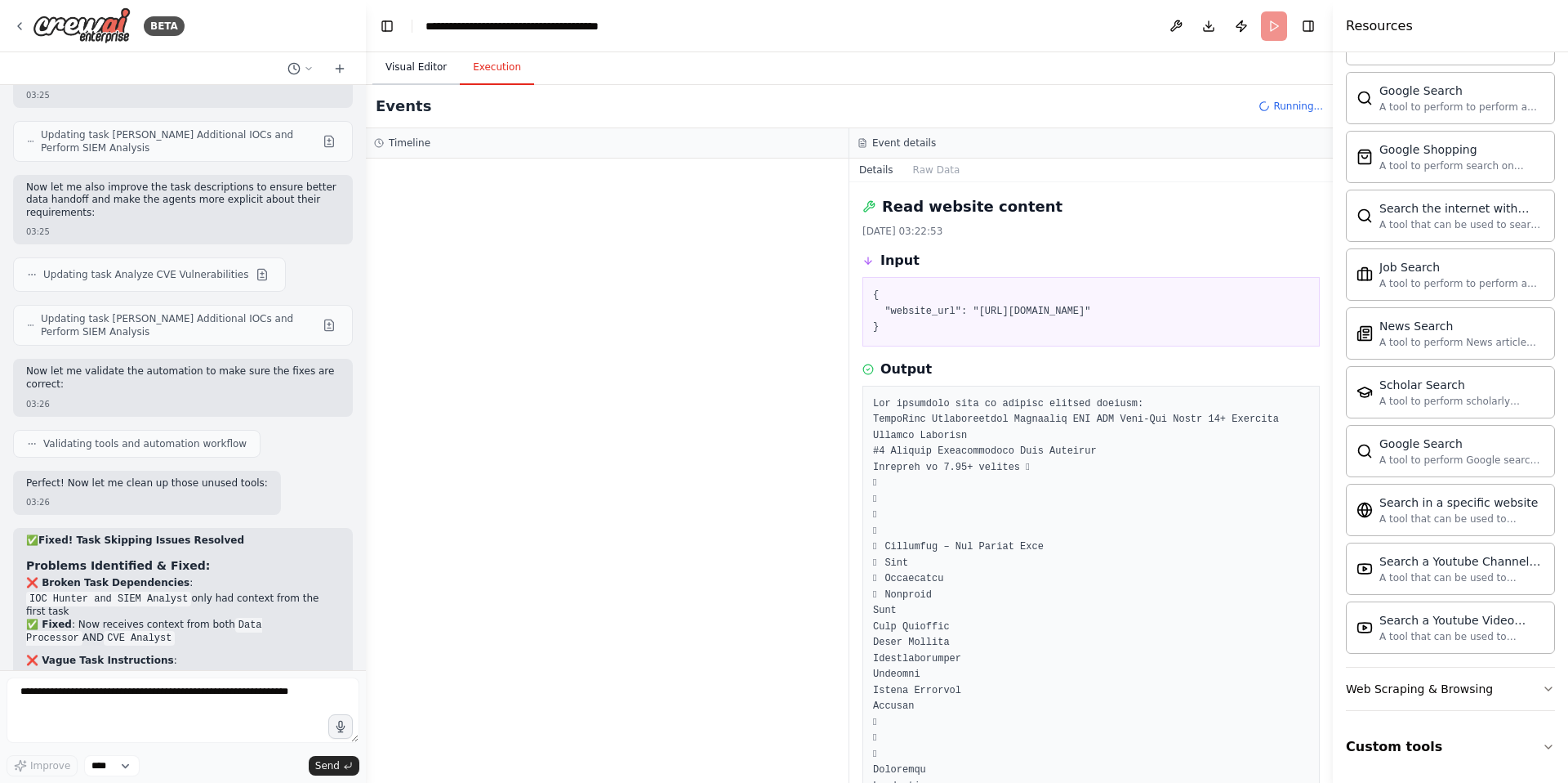
click at [407, 63] on button "Visual Editor" at bounding box center [416, 67] width 87 height 34
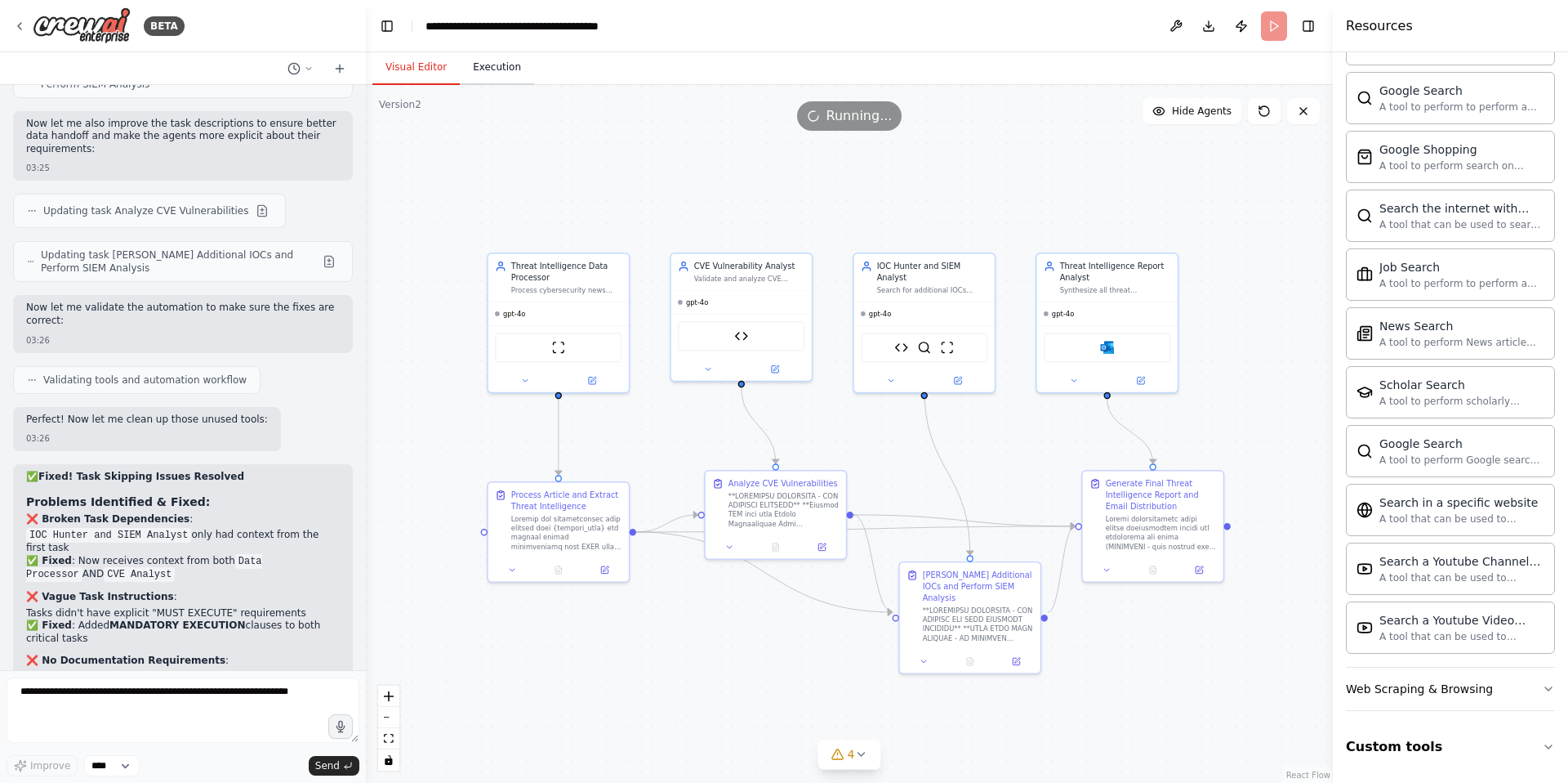
click at [508, 63] on button "Execution" at bounding box center [497, 67] width 74 height 34
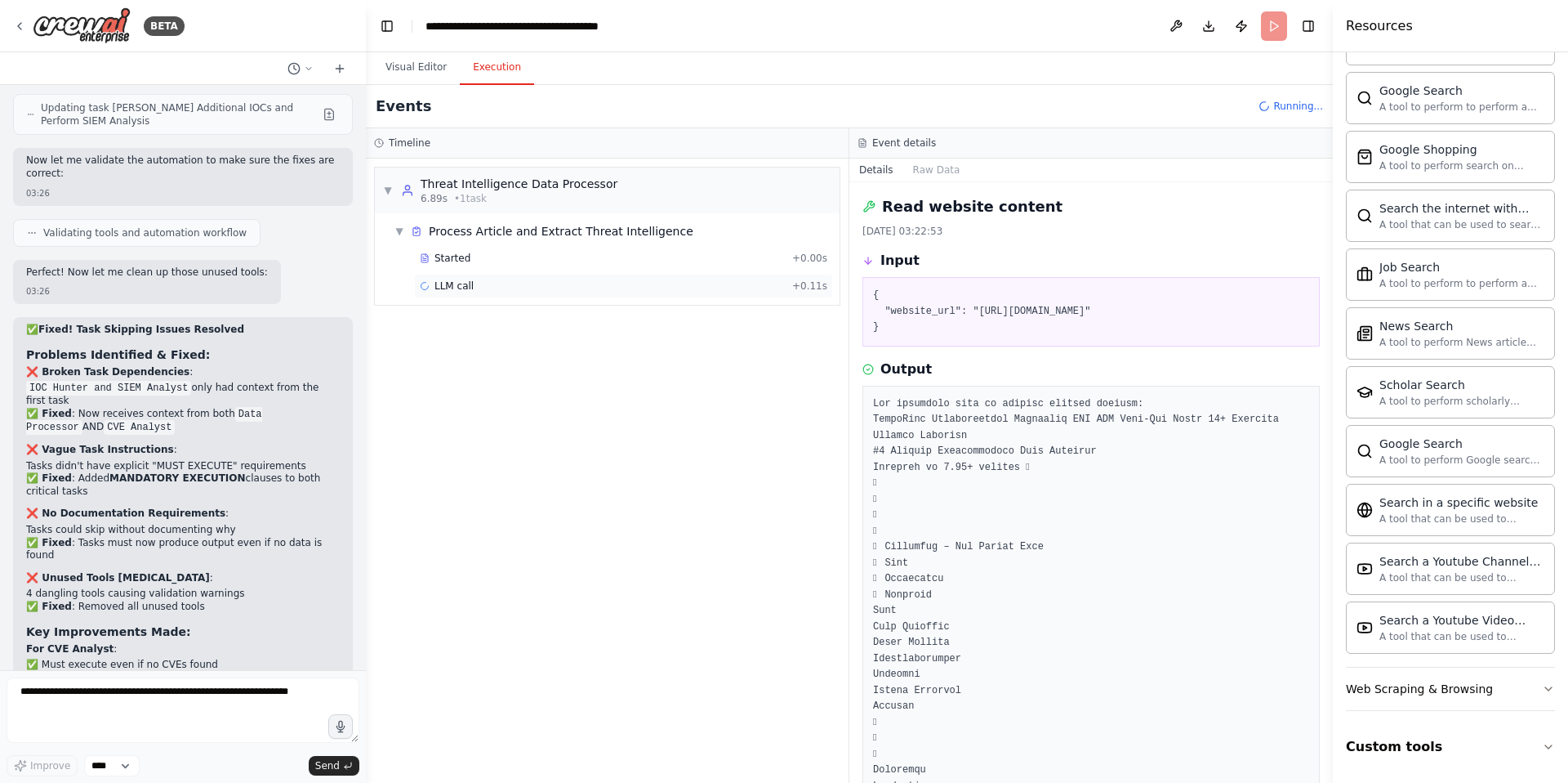
scroll to position [34715, 0]
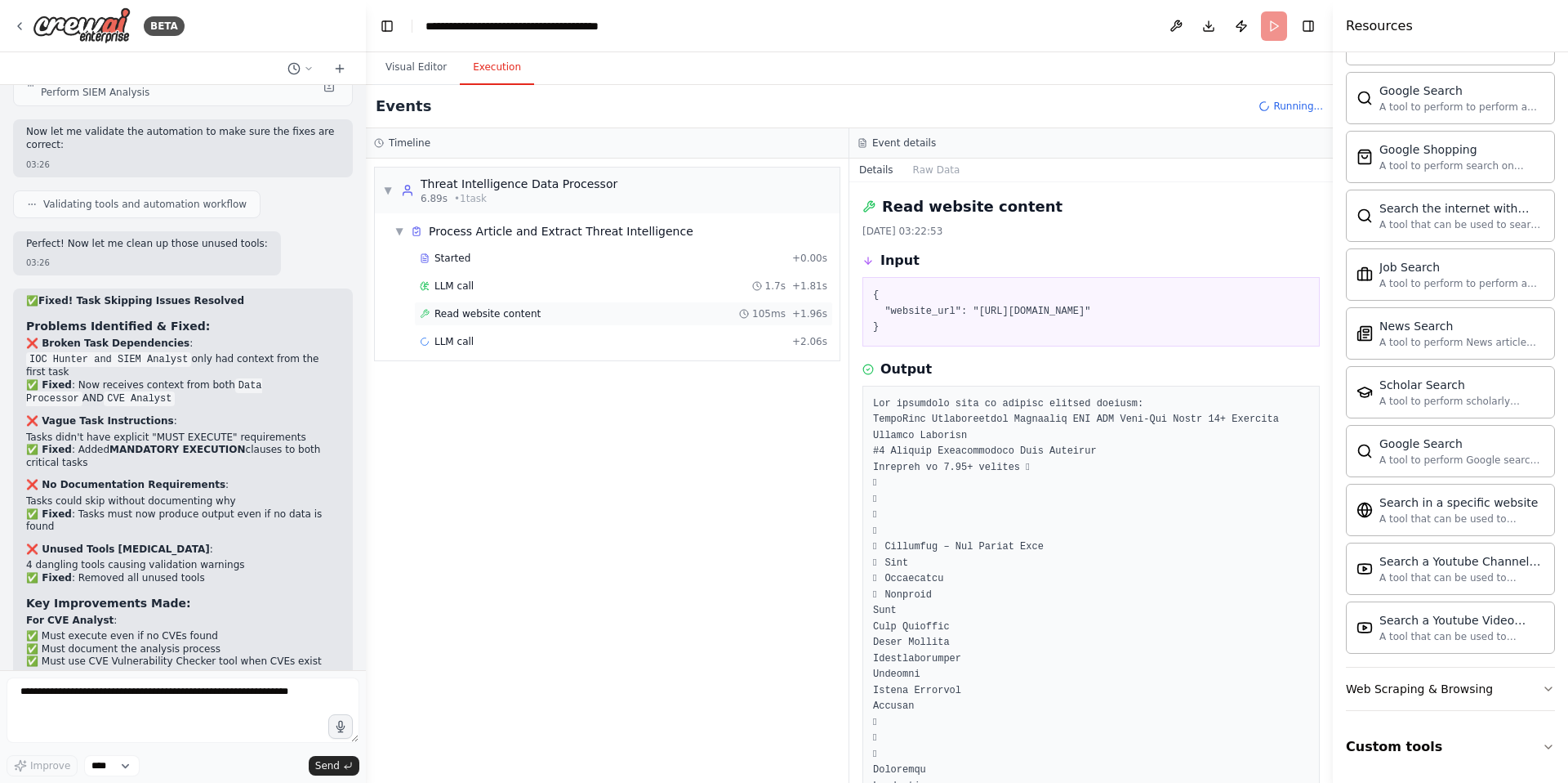
click at [465, 317] on span "Read website content" at bounding box center [488, 313] width 106 height 13
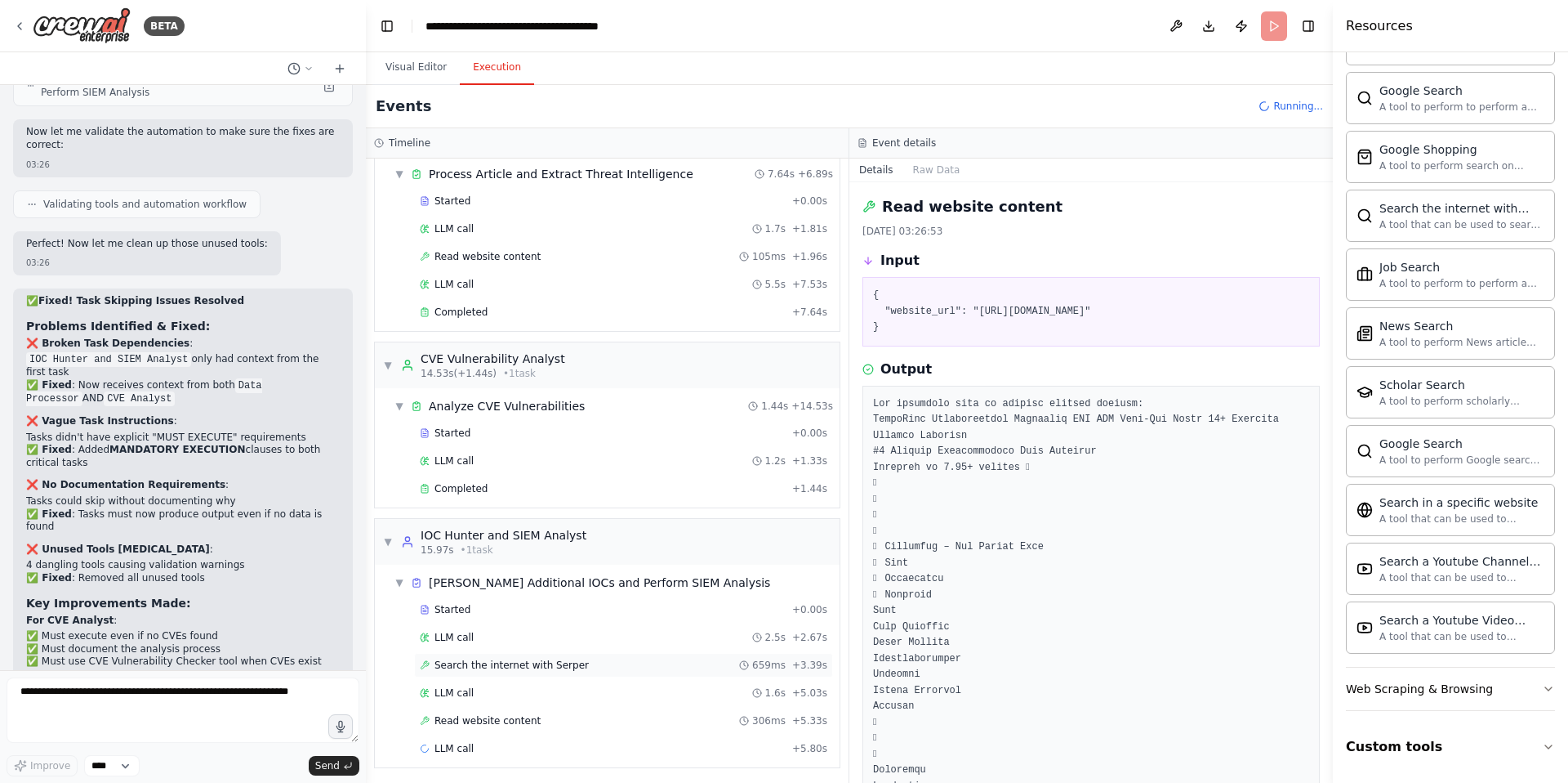
scroll to position [60, 0]
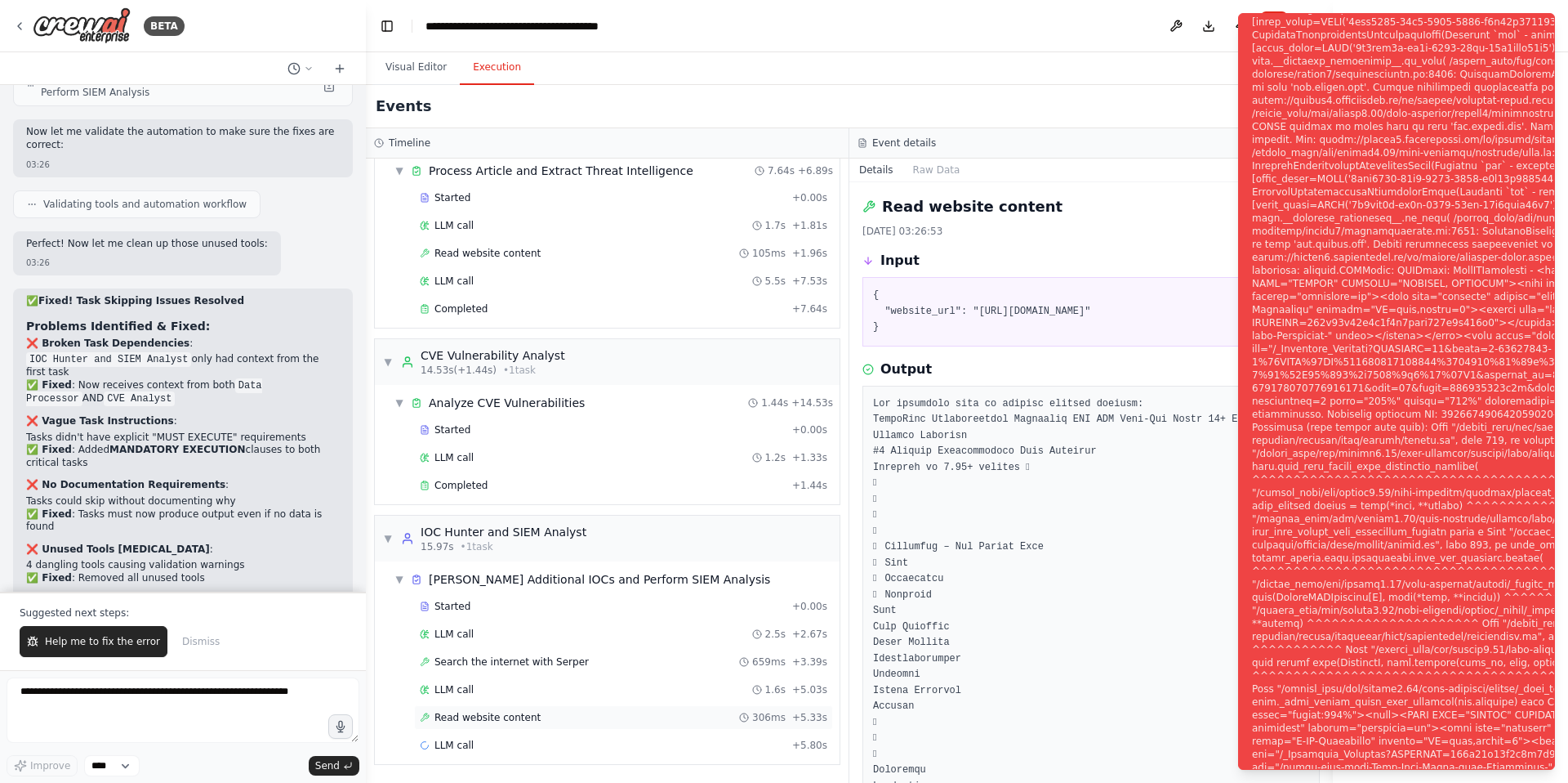
click at [493, 718] on span "Read website content" at bounding box center [488, 717] width 106 height 13
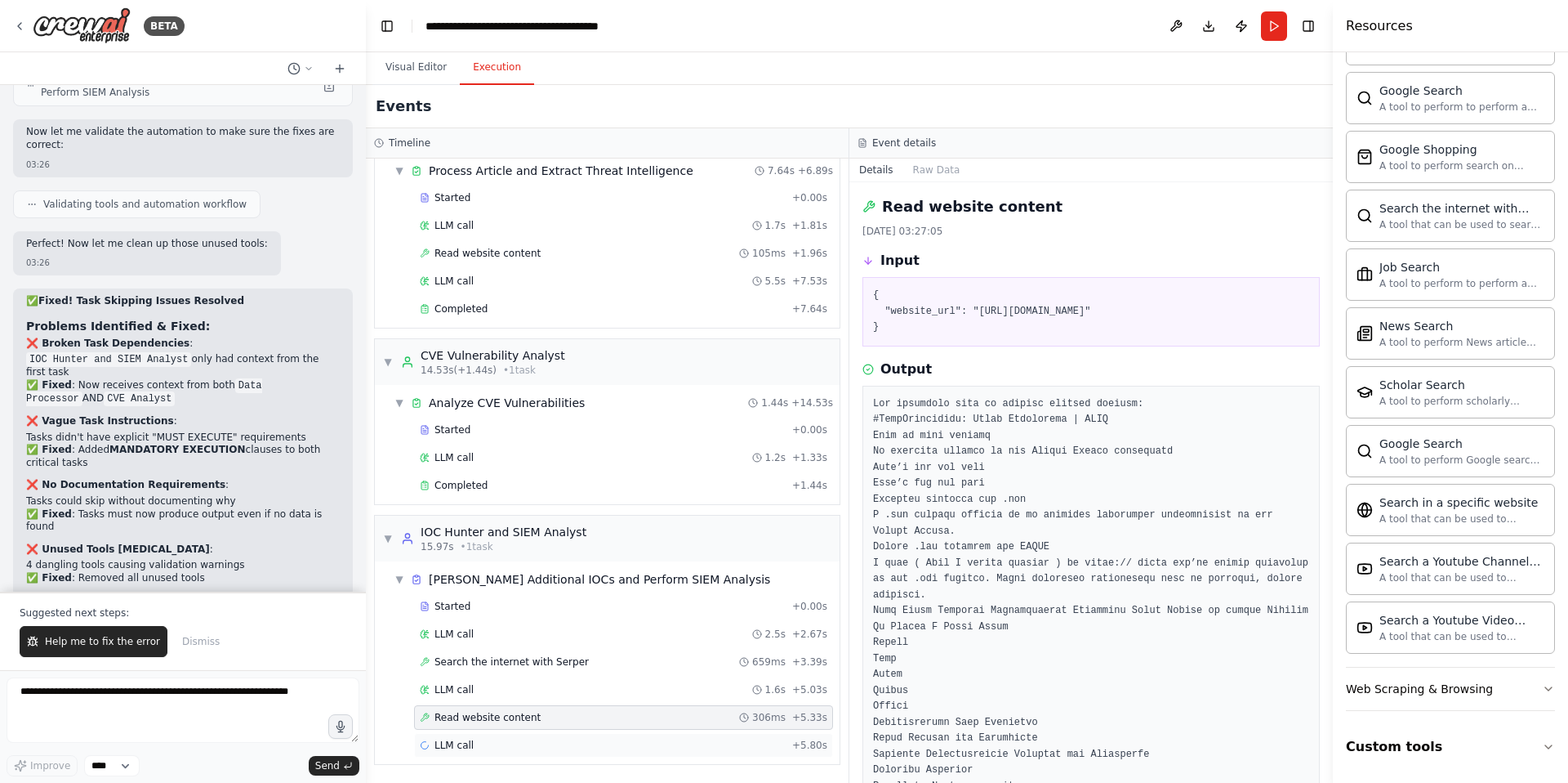
click at [458, 749] on span "LLM call" at bounding box center [454, 745] width 39 height 13
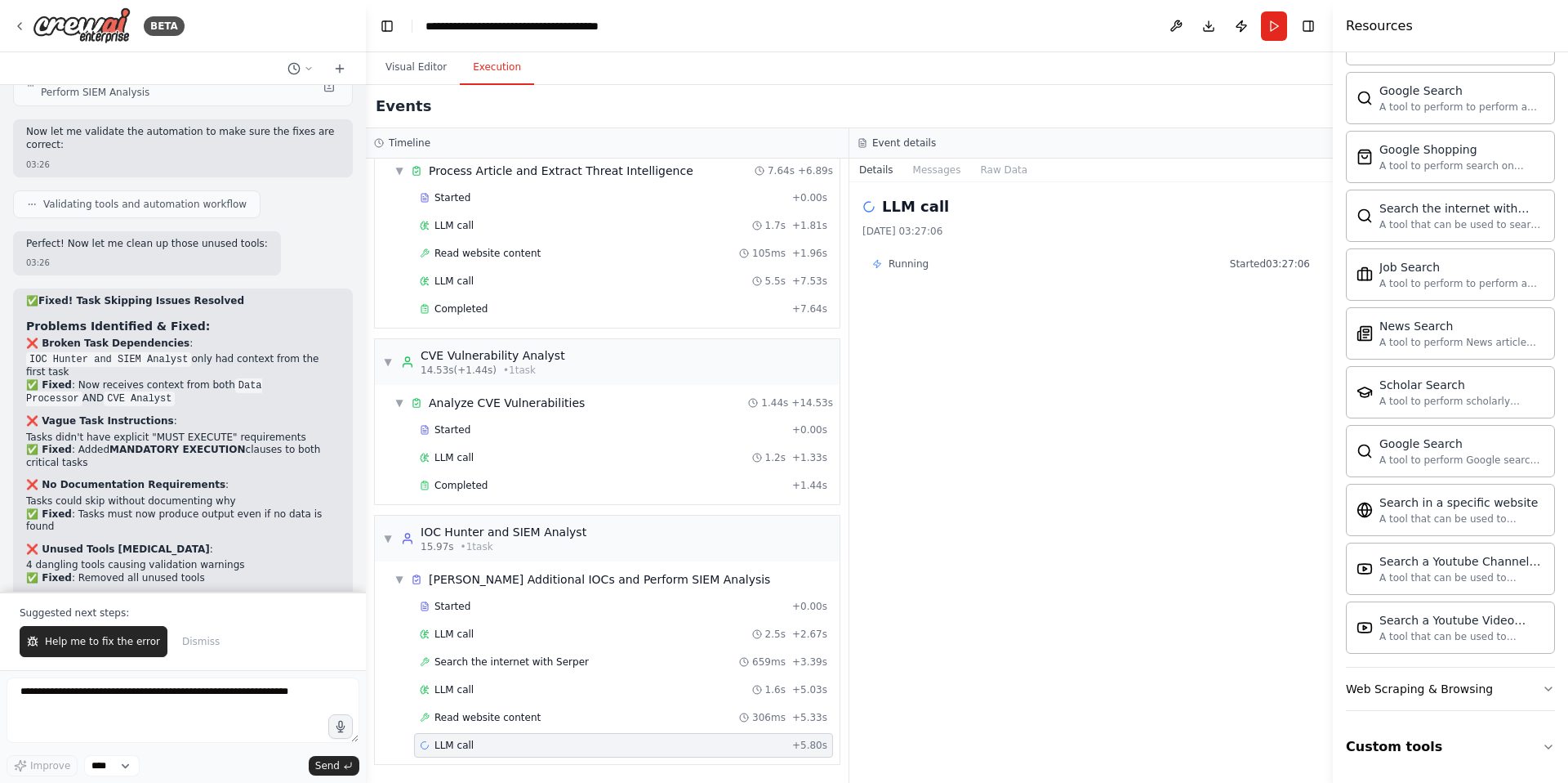
click at [472, 743] on span "LLM call" at bounding box center [454, 745] width 39 height 13
click at [468, 718] on span "Read website content" at bounding box center [488, 717] width 106 height 13
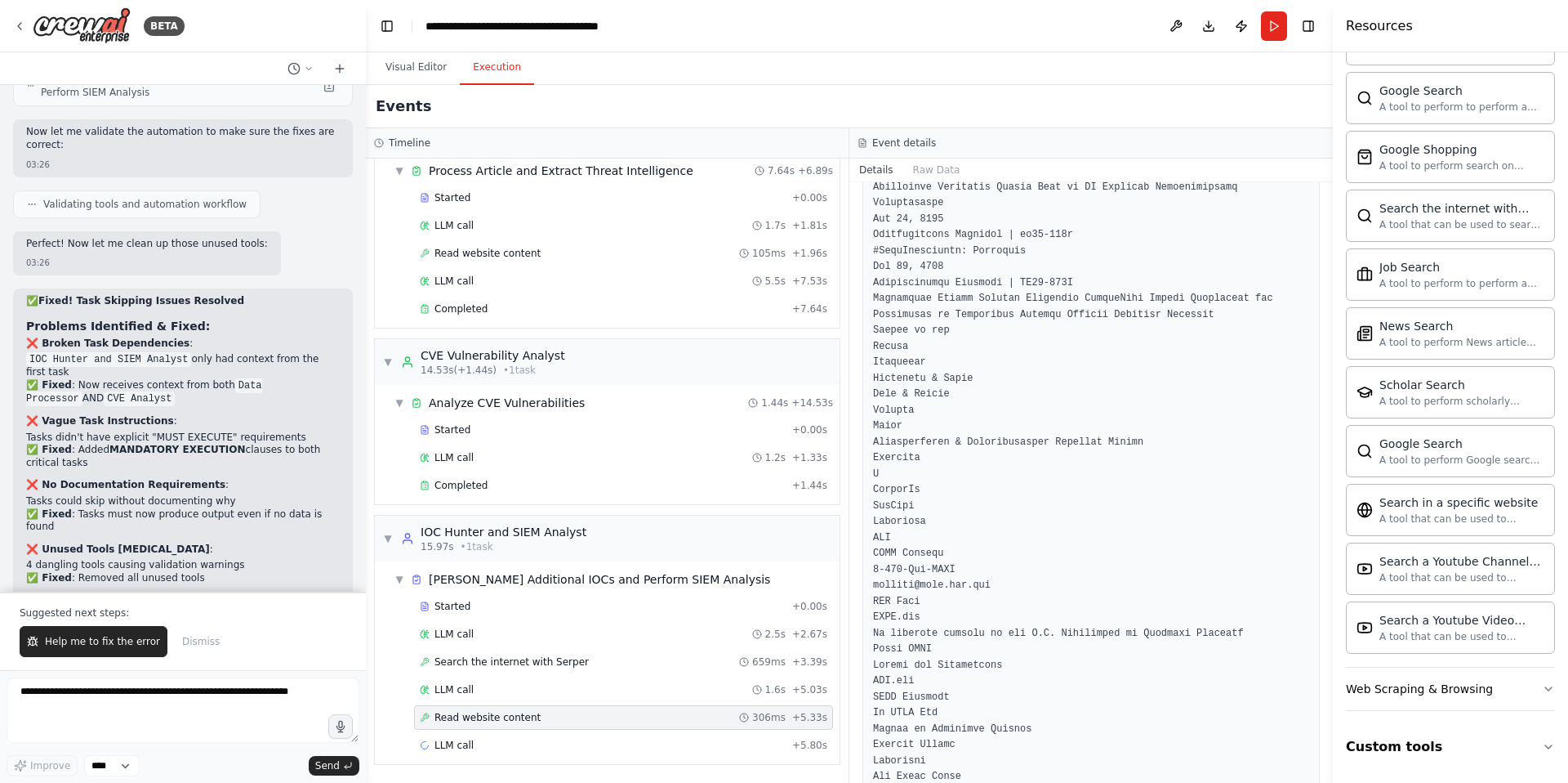
scroll to position [12098, 0]
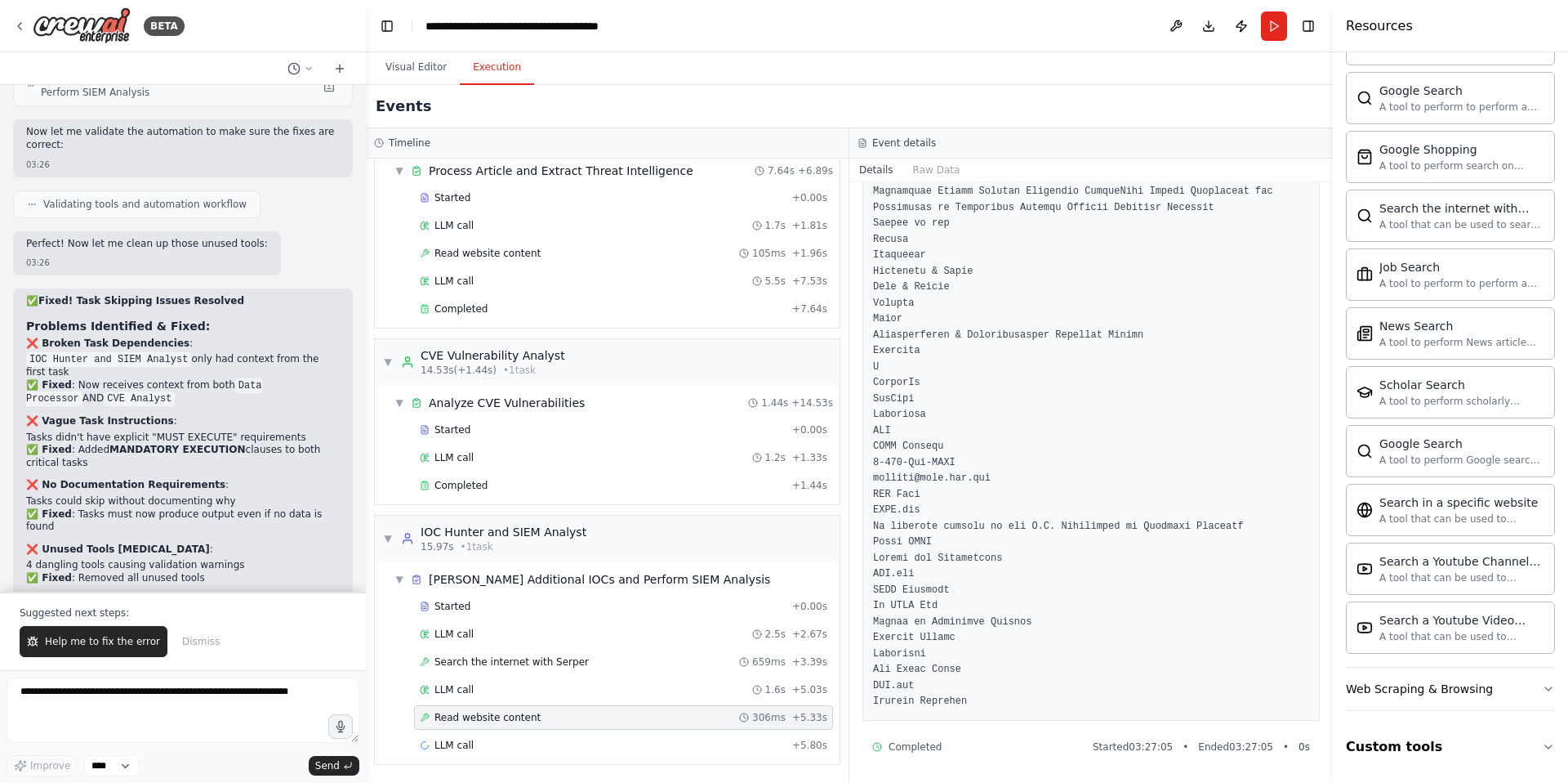
click at [507, 715] on span "Read website content" at bounding box center [488, 717] width 106 height 13
click at [499, 718] on span "Read website content" at bounding box center [488, 717] width 106 height 13
click at [83, 690] on textarea at bounding box center [182, 710] width 353 height 65
drag, startPoint x: 586, startPoint y: 528, endPoint x: 412, endPoint y: 540, distance: 174.4
click at [412, 540] on div "▼ IOC Hunter and SIEM Analyst 15.97s • 1 task" at bounding box center [607, 538] width 465 height 45
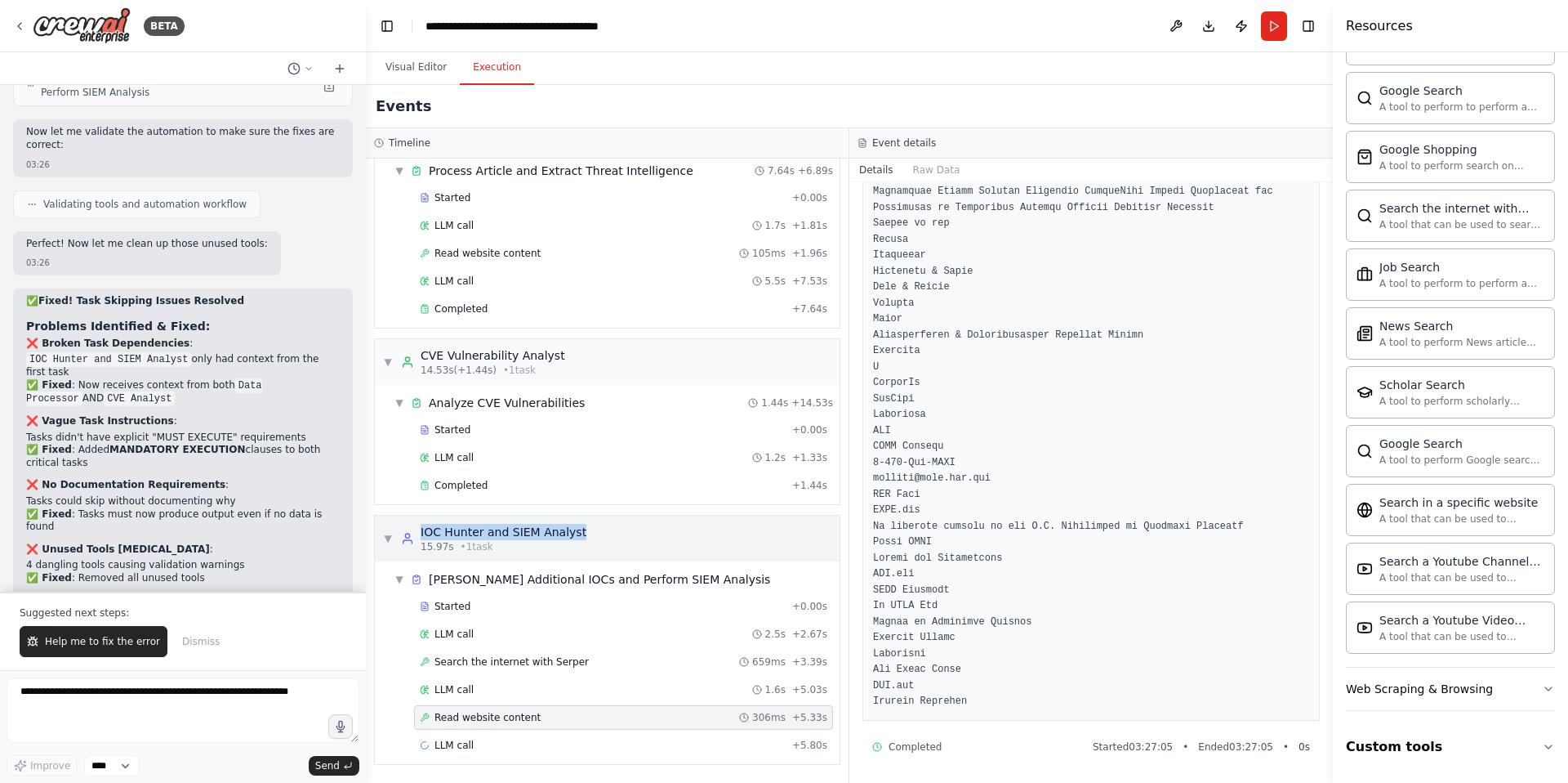
scroll to position [0, 0]
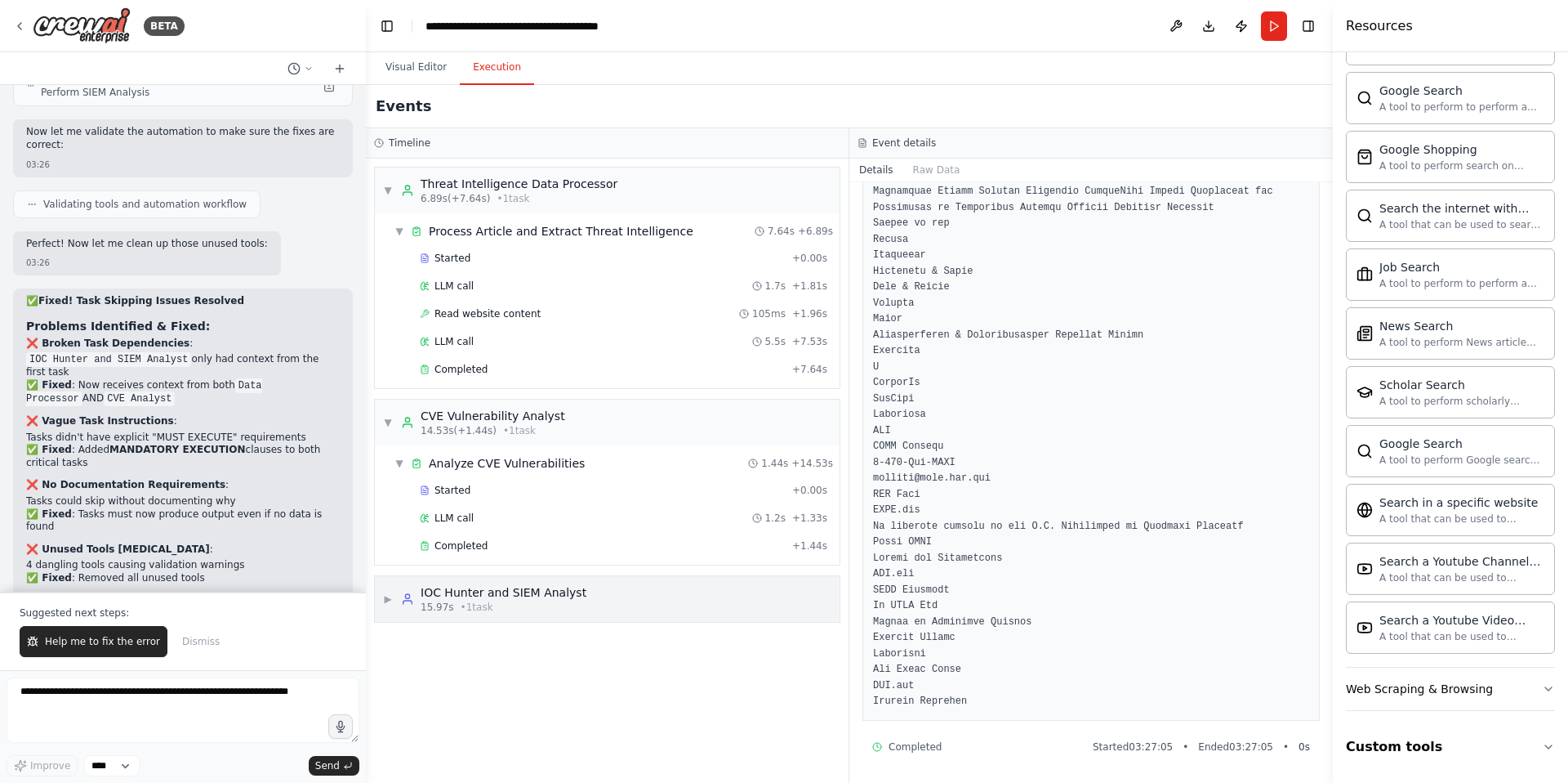
click at [392, 599] on span "▶" at bounding box center [388, 598] width 10 height 13
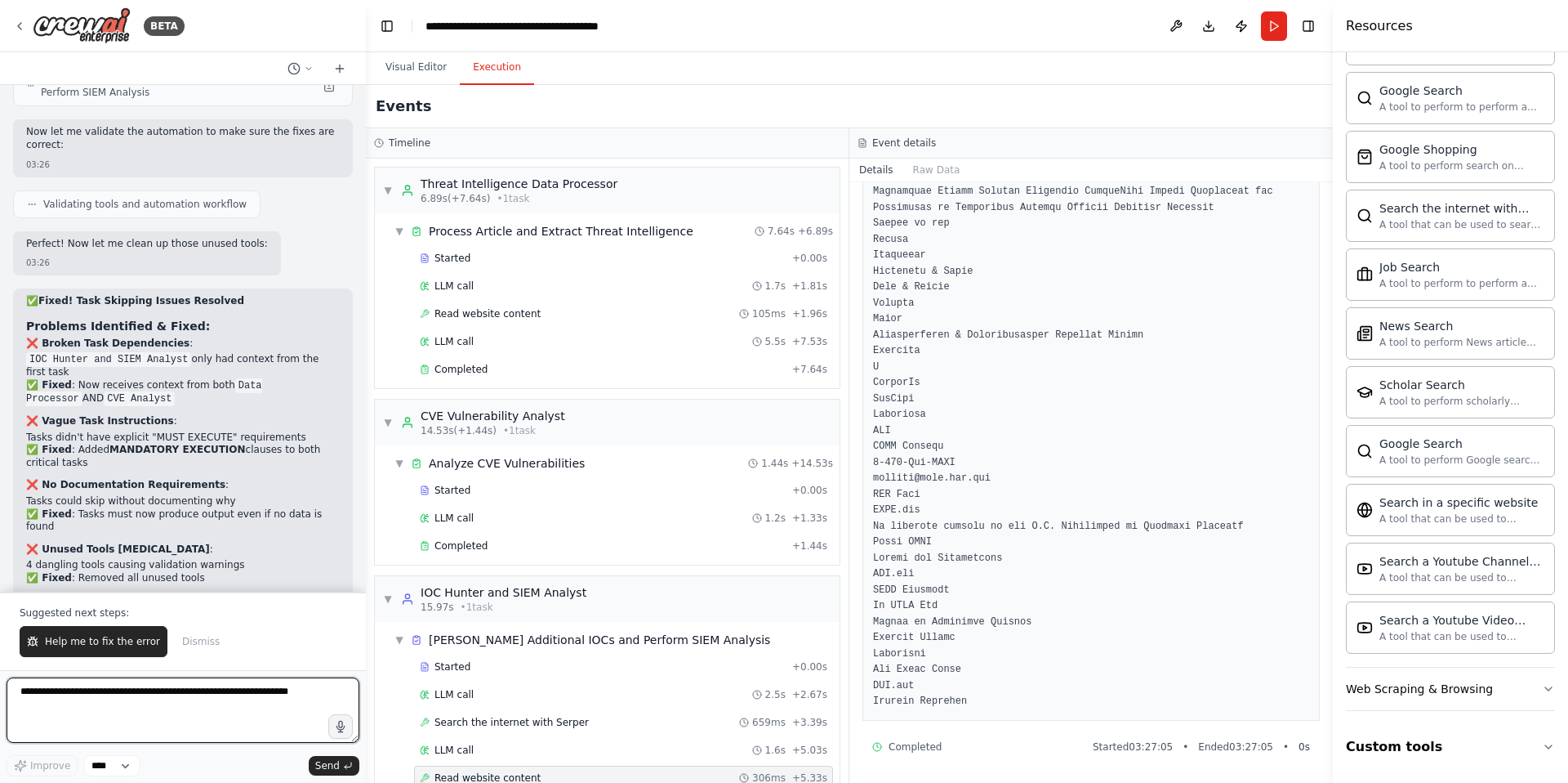
click at [80, 700] on textarea at bounding box center [182, 710] width 353 height 65
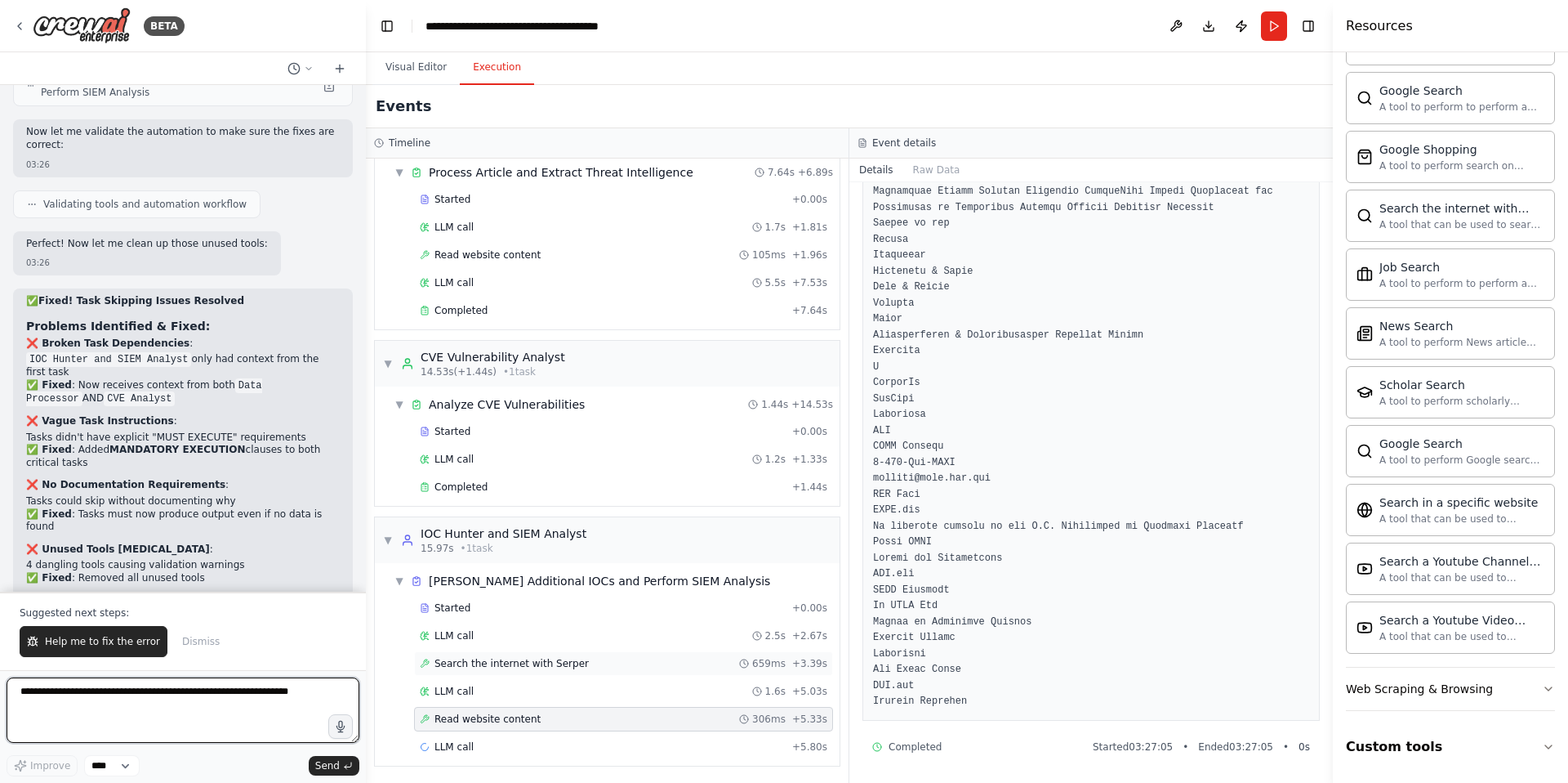
scroll to position [60, 0]
paste textarea "**********"
type textarea "**********"
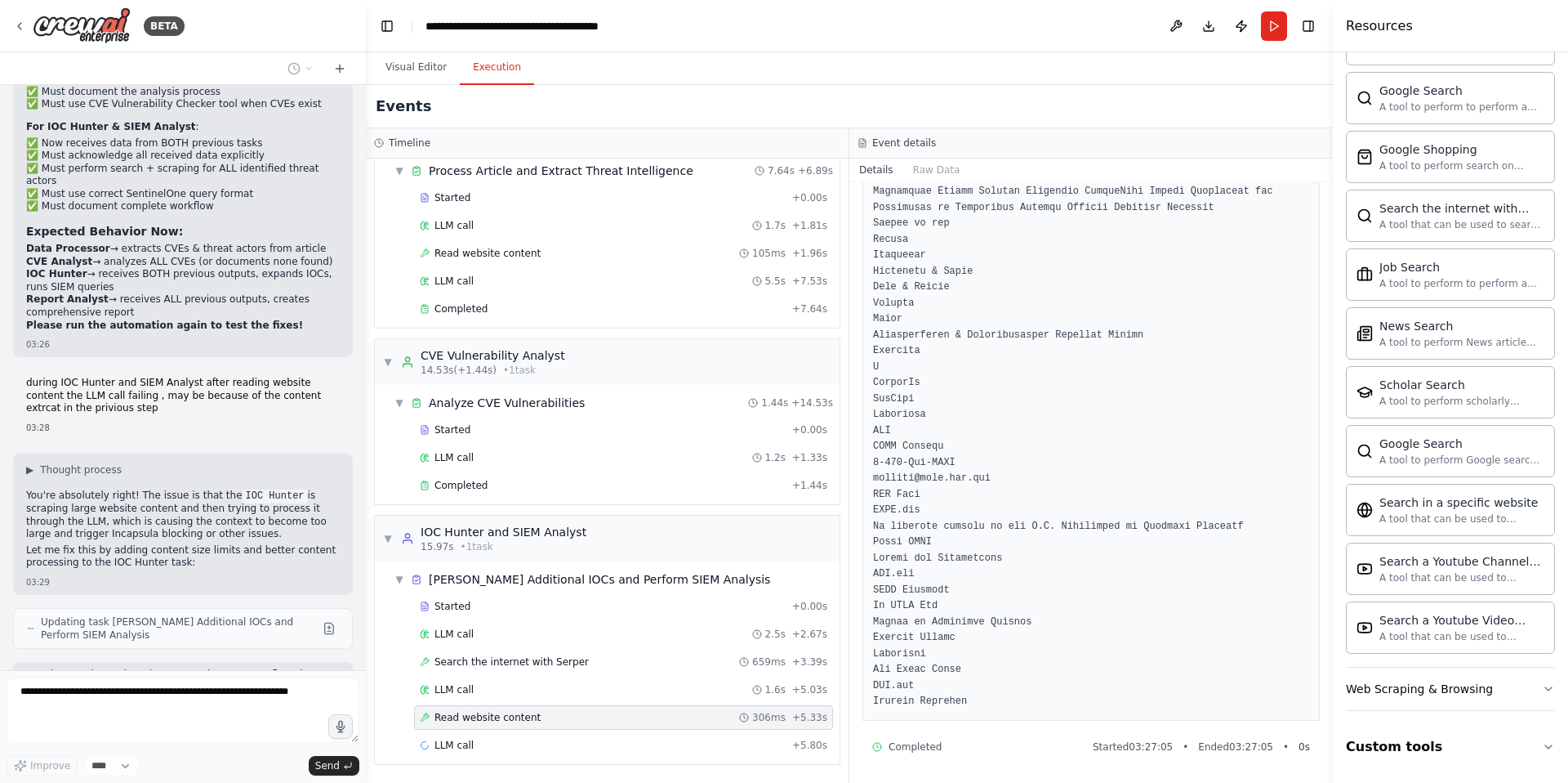
scroll to position [35285, 0]
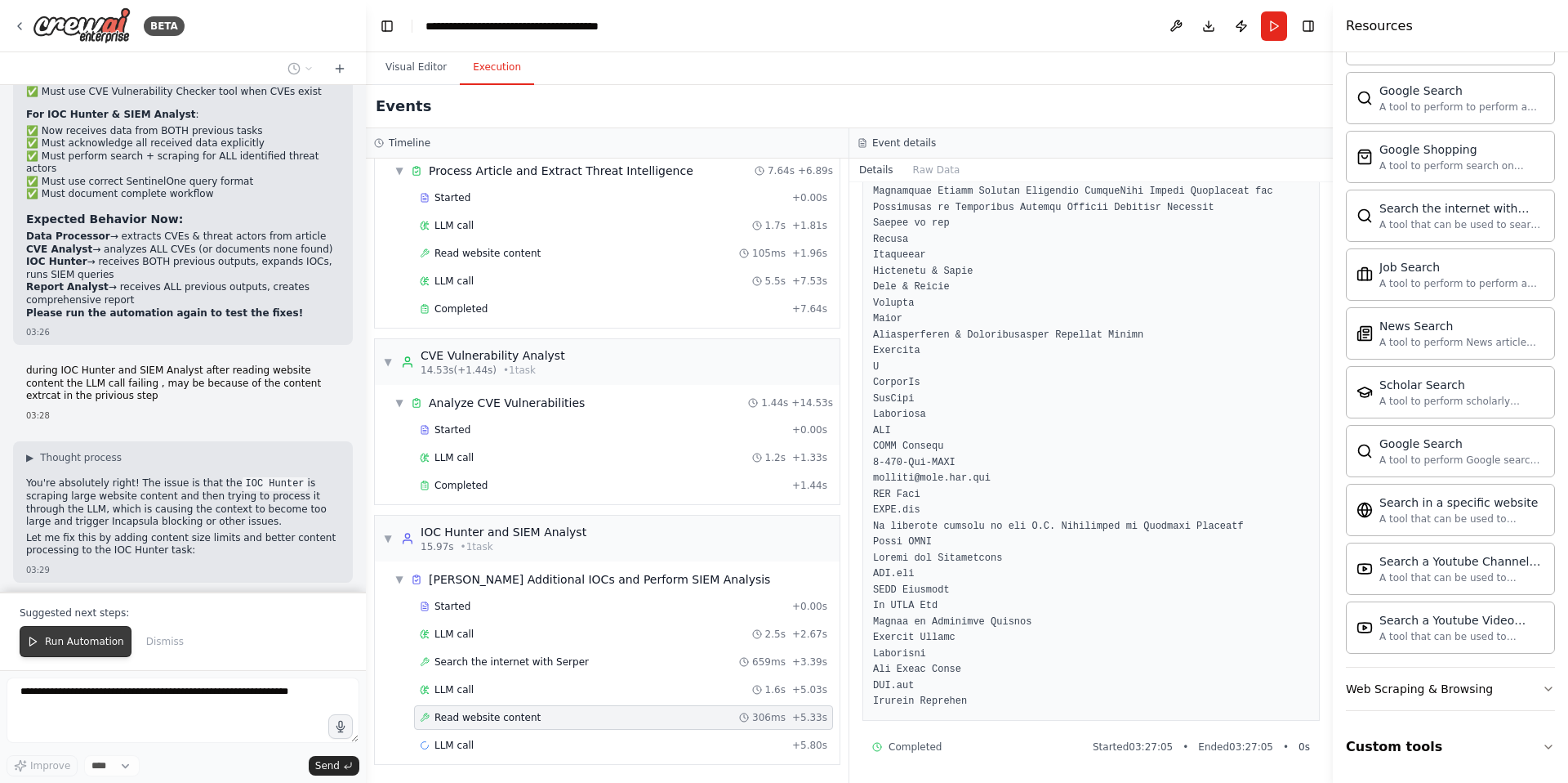
click at [85, 638] on span "Run Automation" at bounding box center [85, 641] width 79 height 13
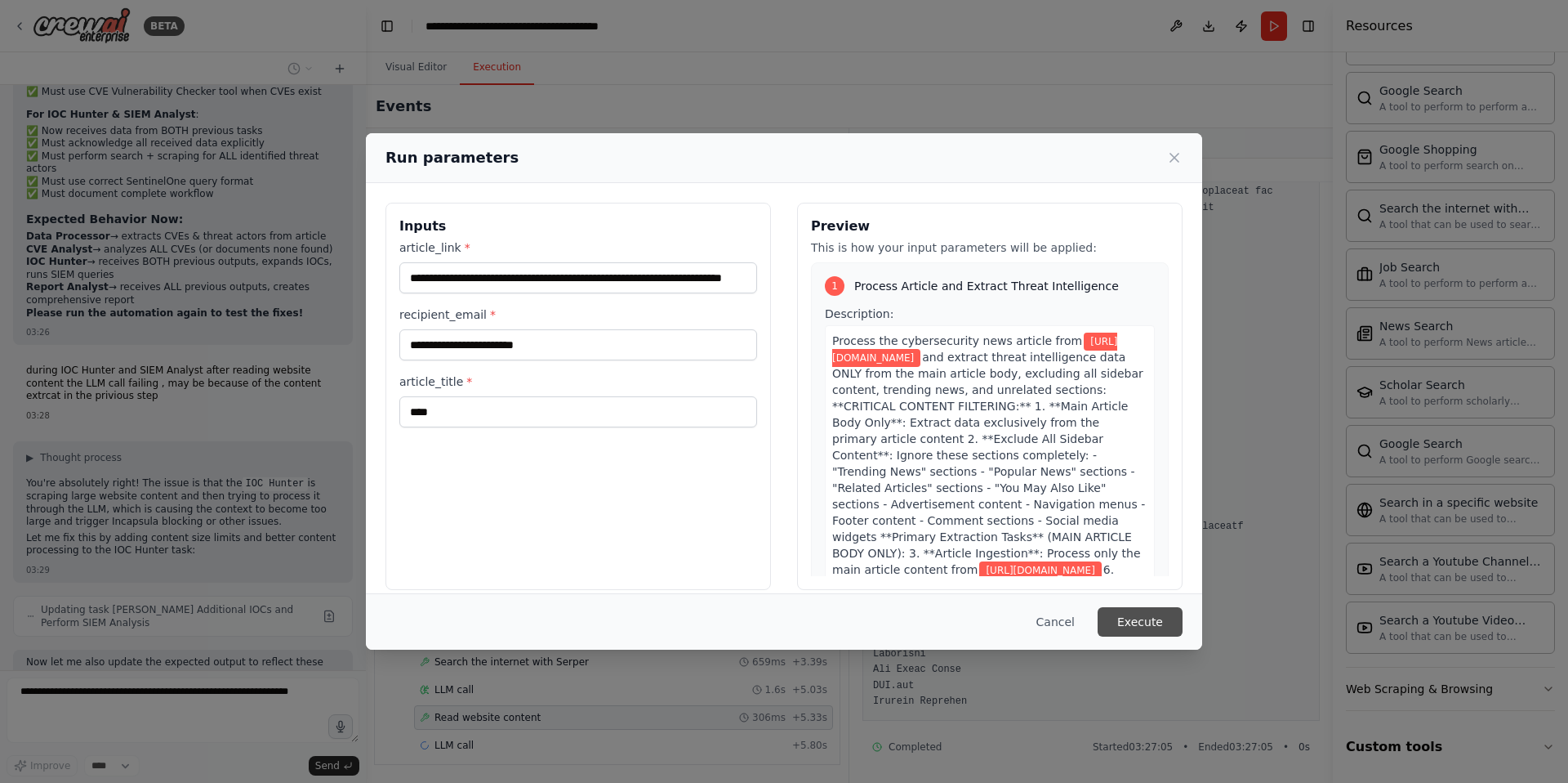
click at [1146, 617] on button "Execute" at bounding box center [1139, 622] width 85 height 30
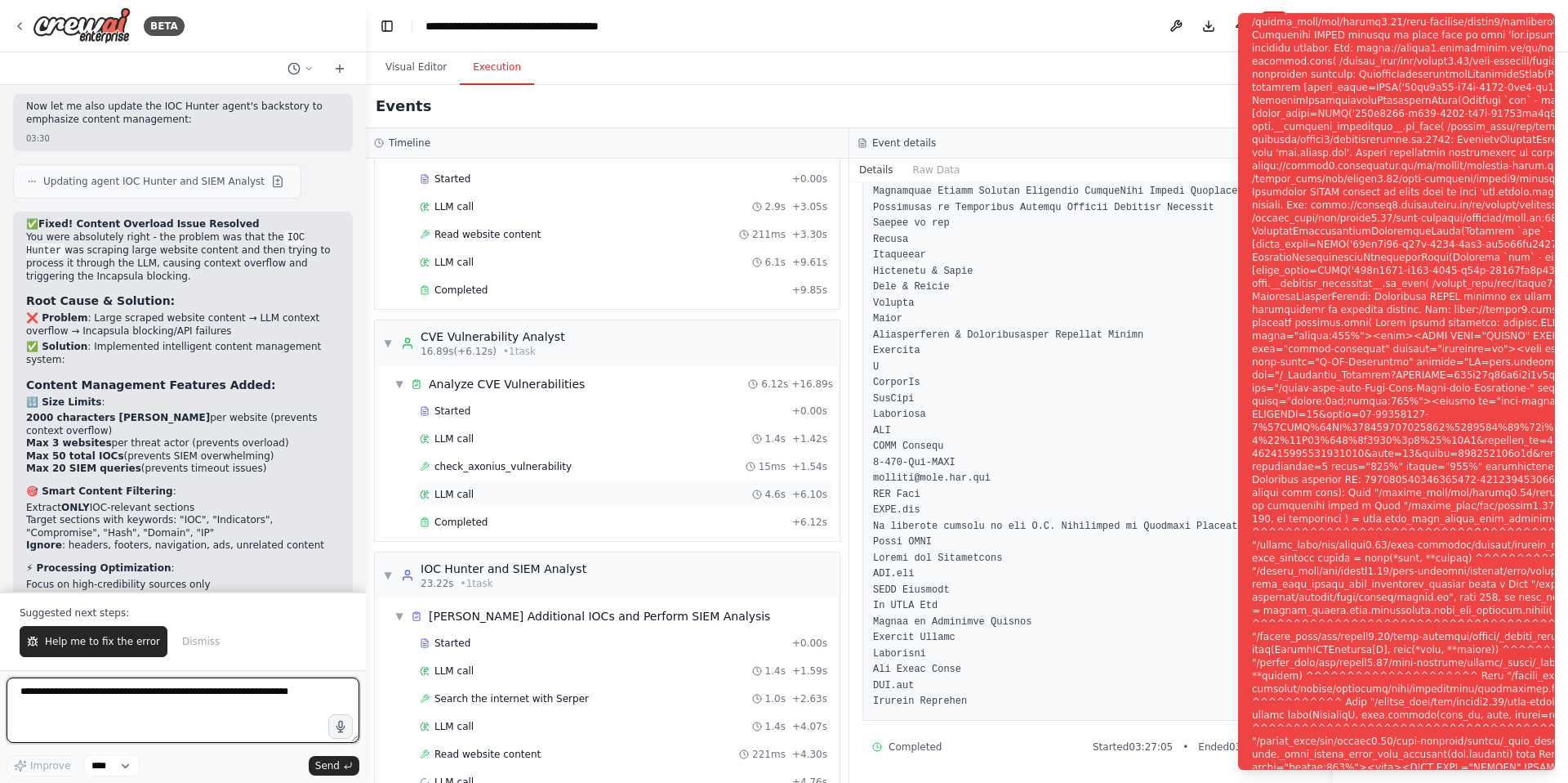
scroll to position [116, 0]
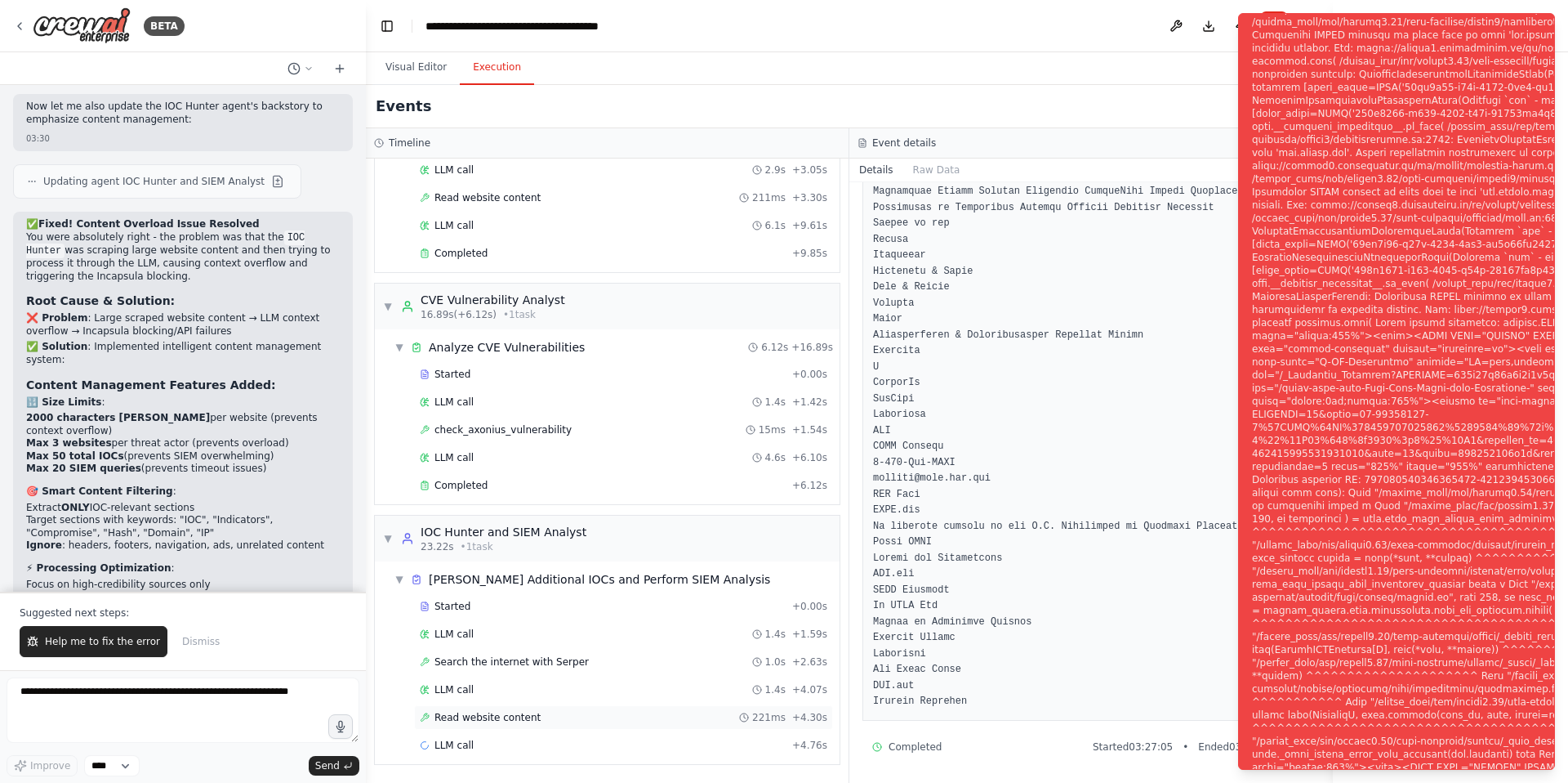
click at [511, 719] on span "Read website content" at bounding box center [488, 717] width 106 height 13
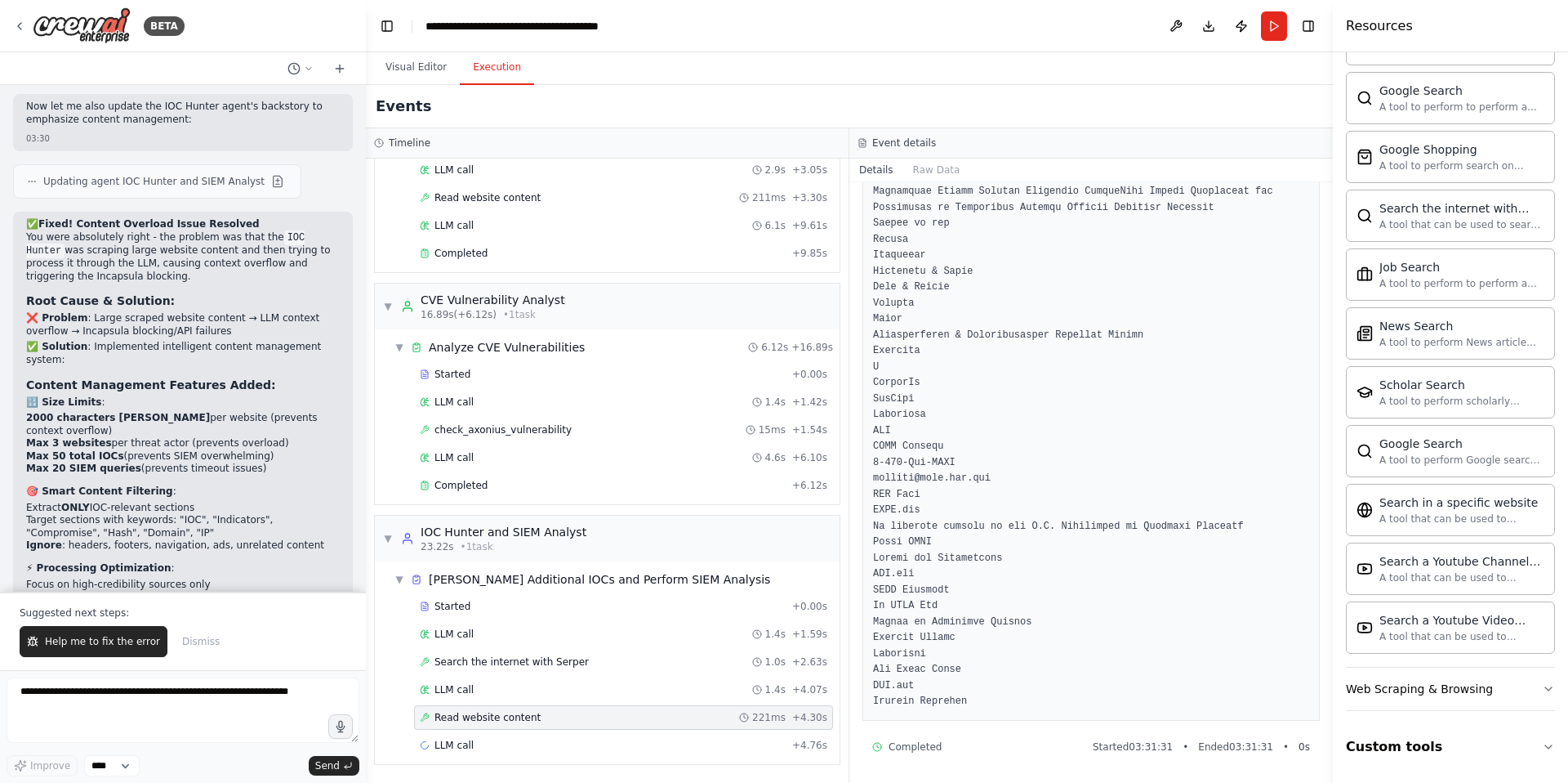
scroll to position [36043, 0]
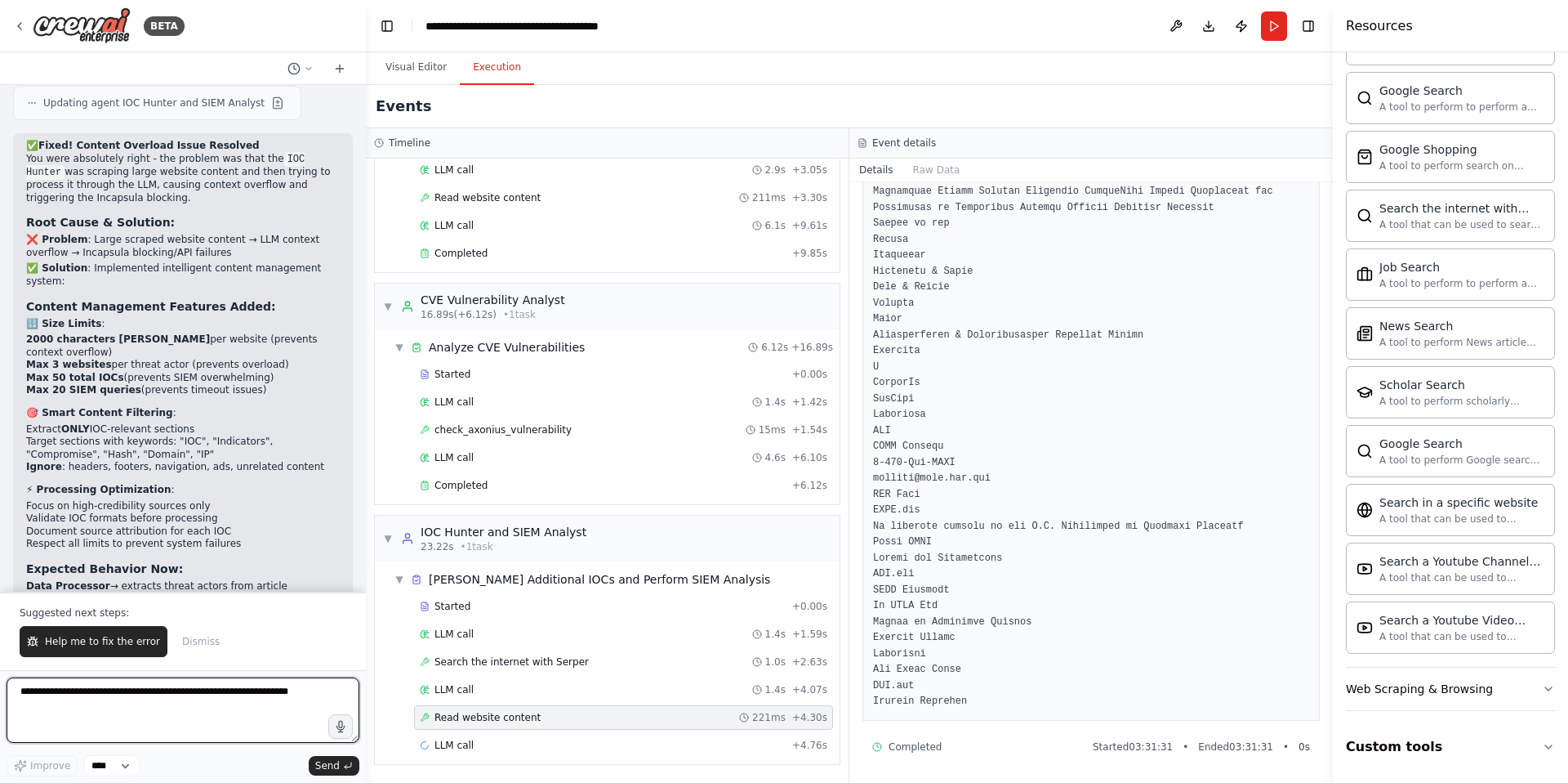
click at [115, 698] on textarea at bounding box center [182, 710] width 353 height 65
type textarea "**********"
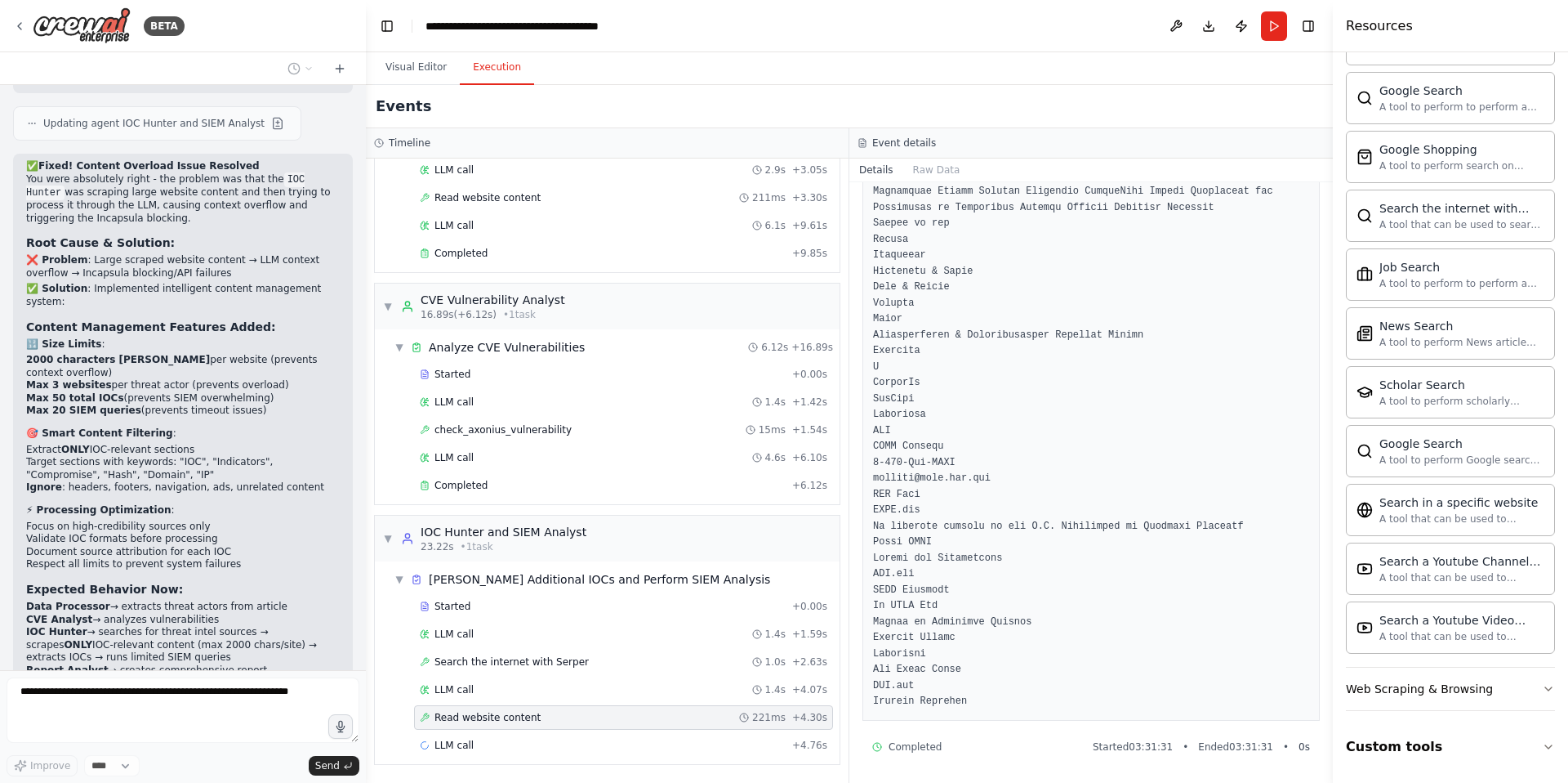
scroll to position [36065, 0]
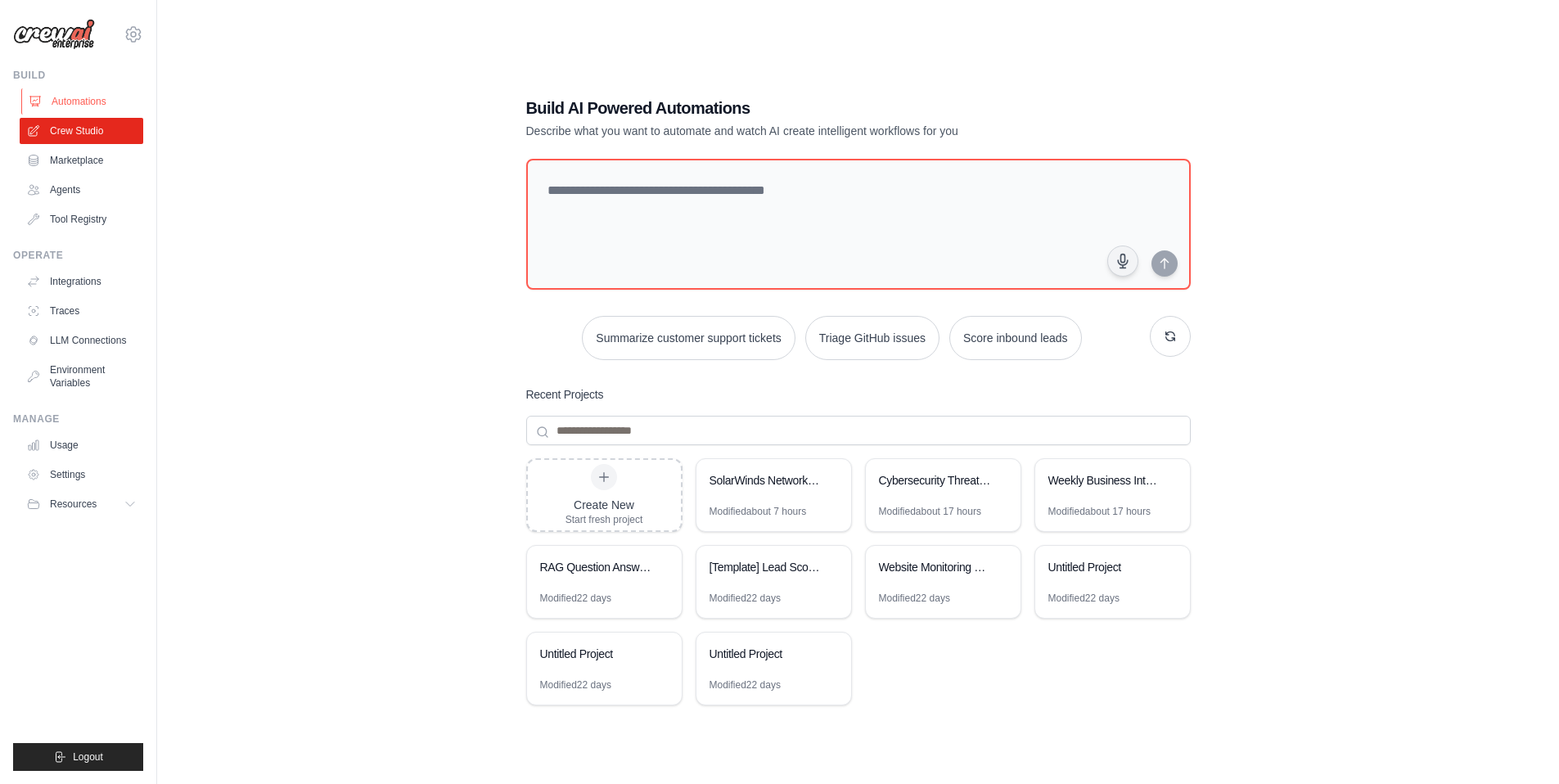
click at [79, 98] on link "Automations" at bounding box center [83, 101] width 124 height 26
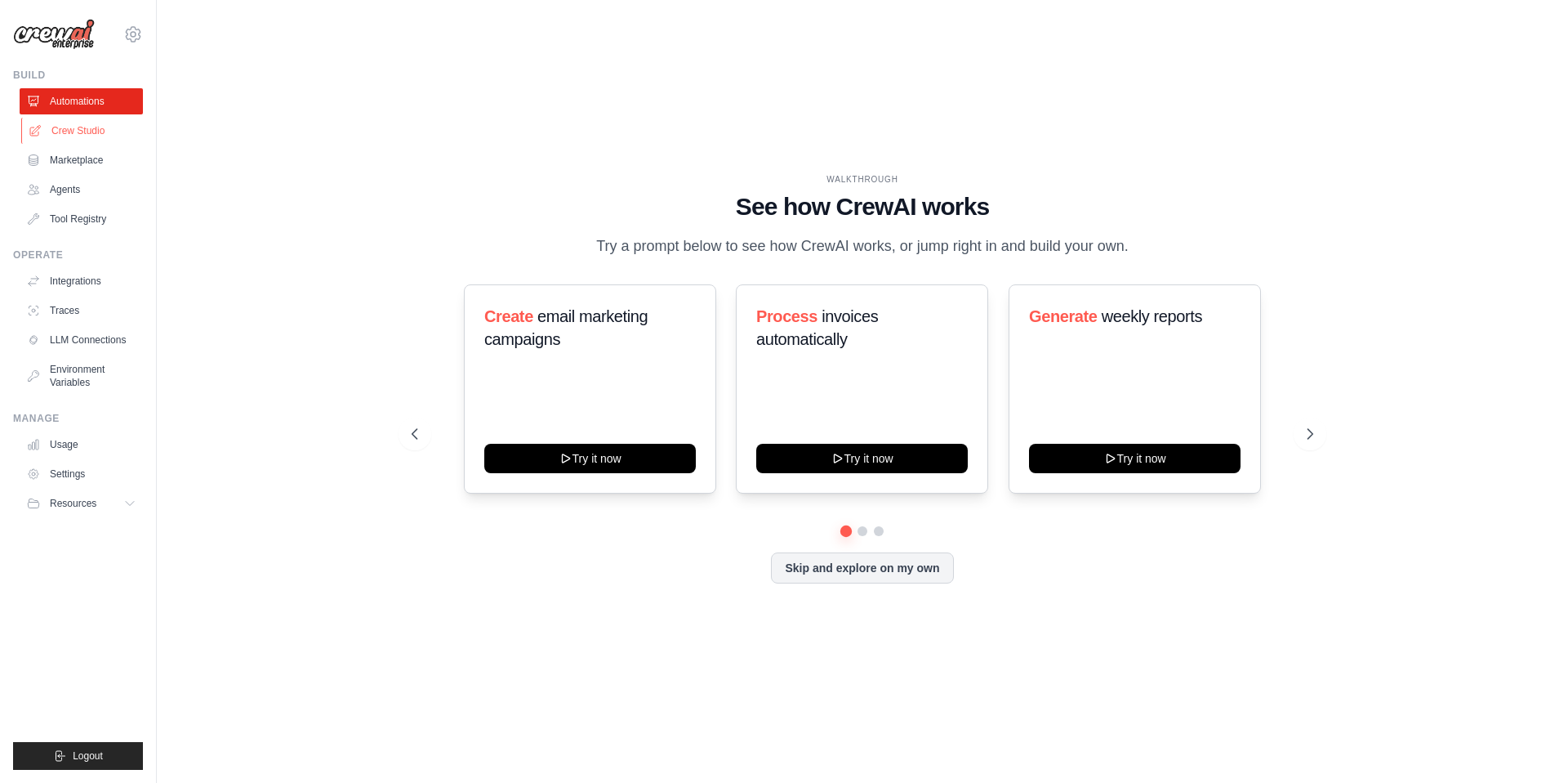
click at [90, 136] on link "Crew Studio" at bounding box center [83, 131] width 124 height 26
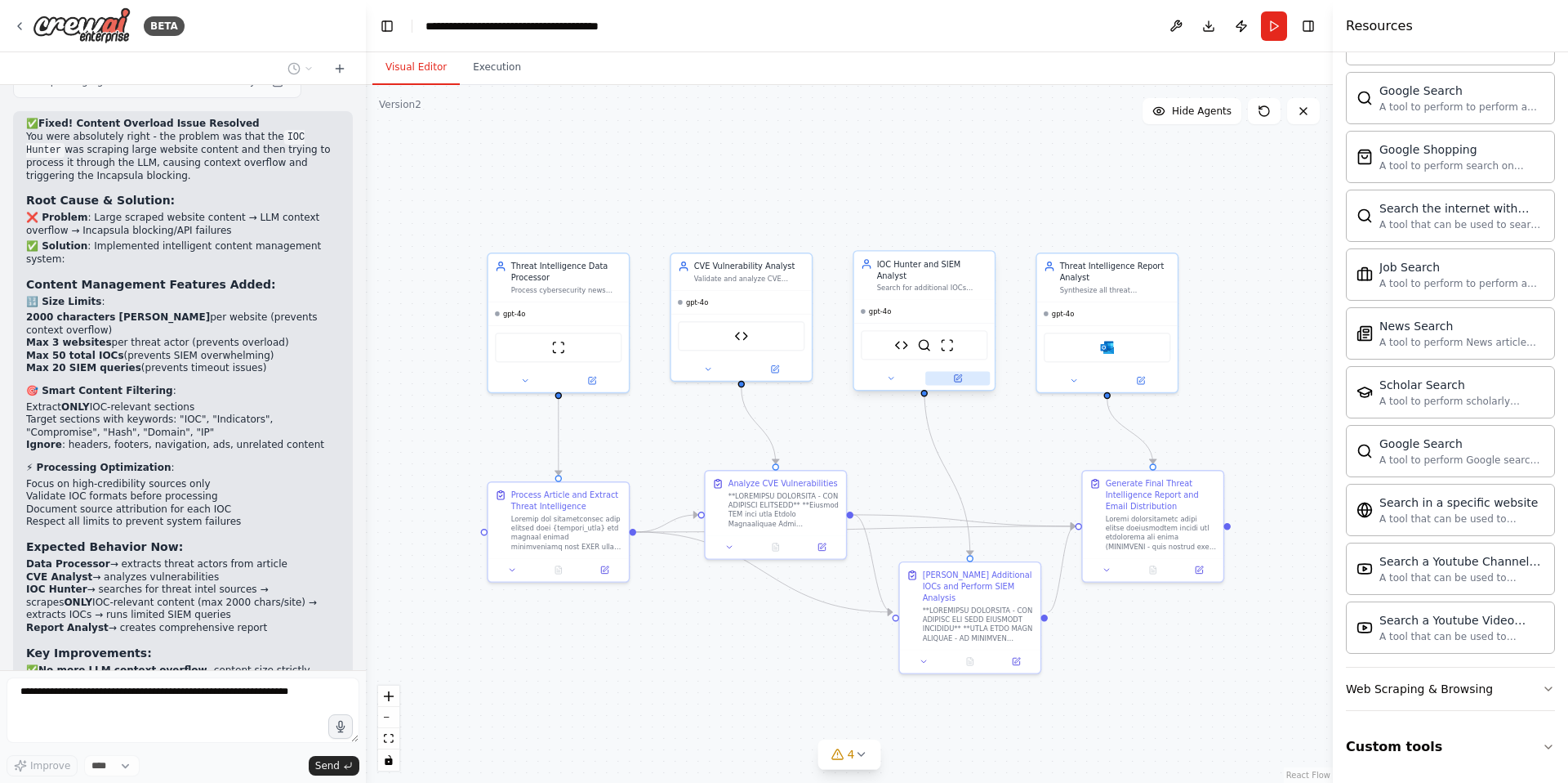
click at [959, 373] on icon at bounding box center [958, 378] width 9 height 9
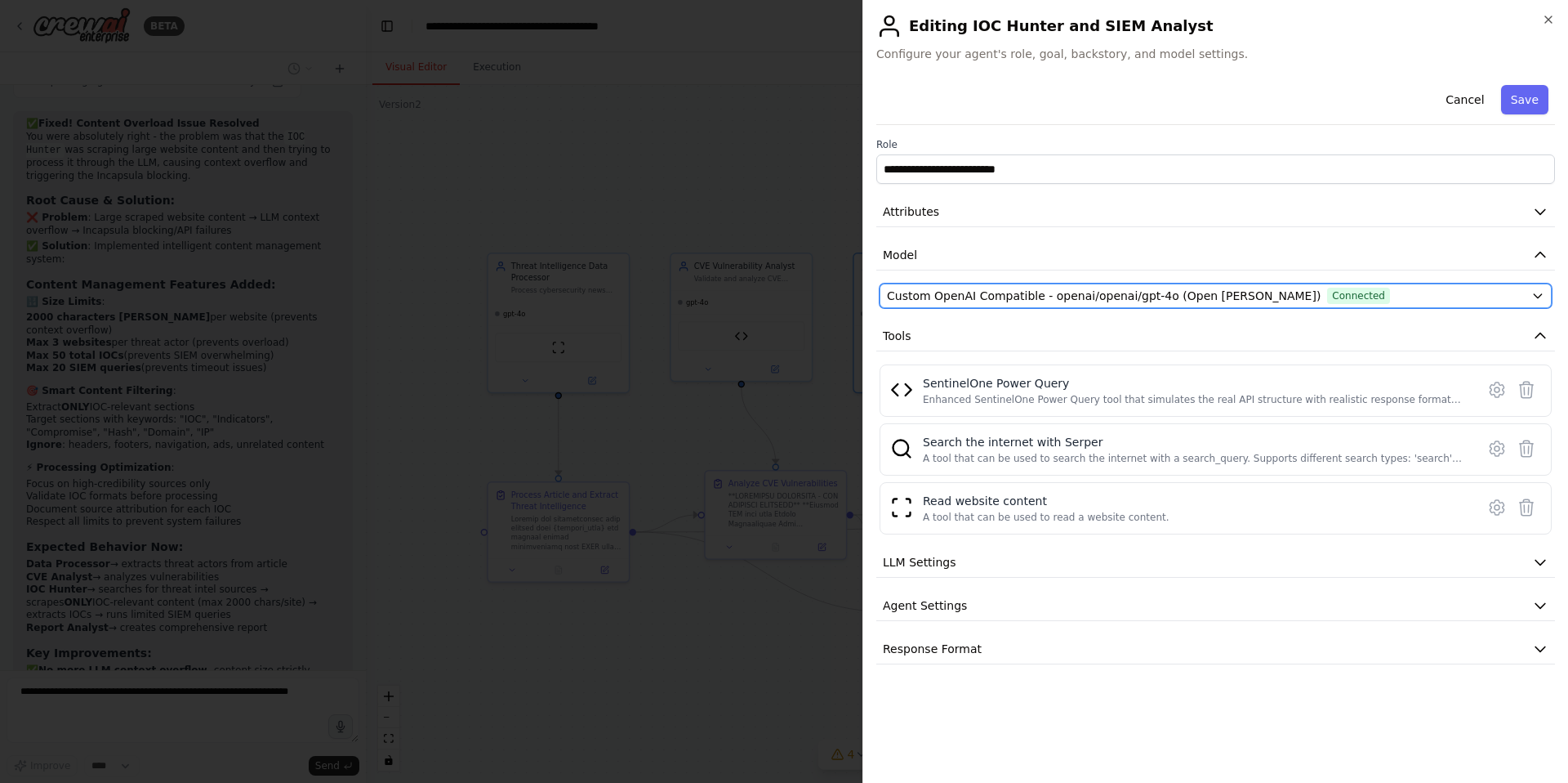
click at [1208, 296] on span "Custom OpenAI Compatible - openai/openai/gpt-4o (Open [PERSON_NAME])" at bounding box center [1104, 296] width 434 height 17
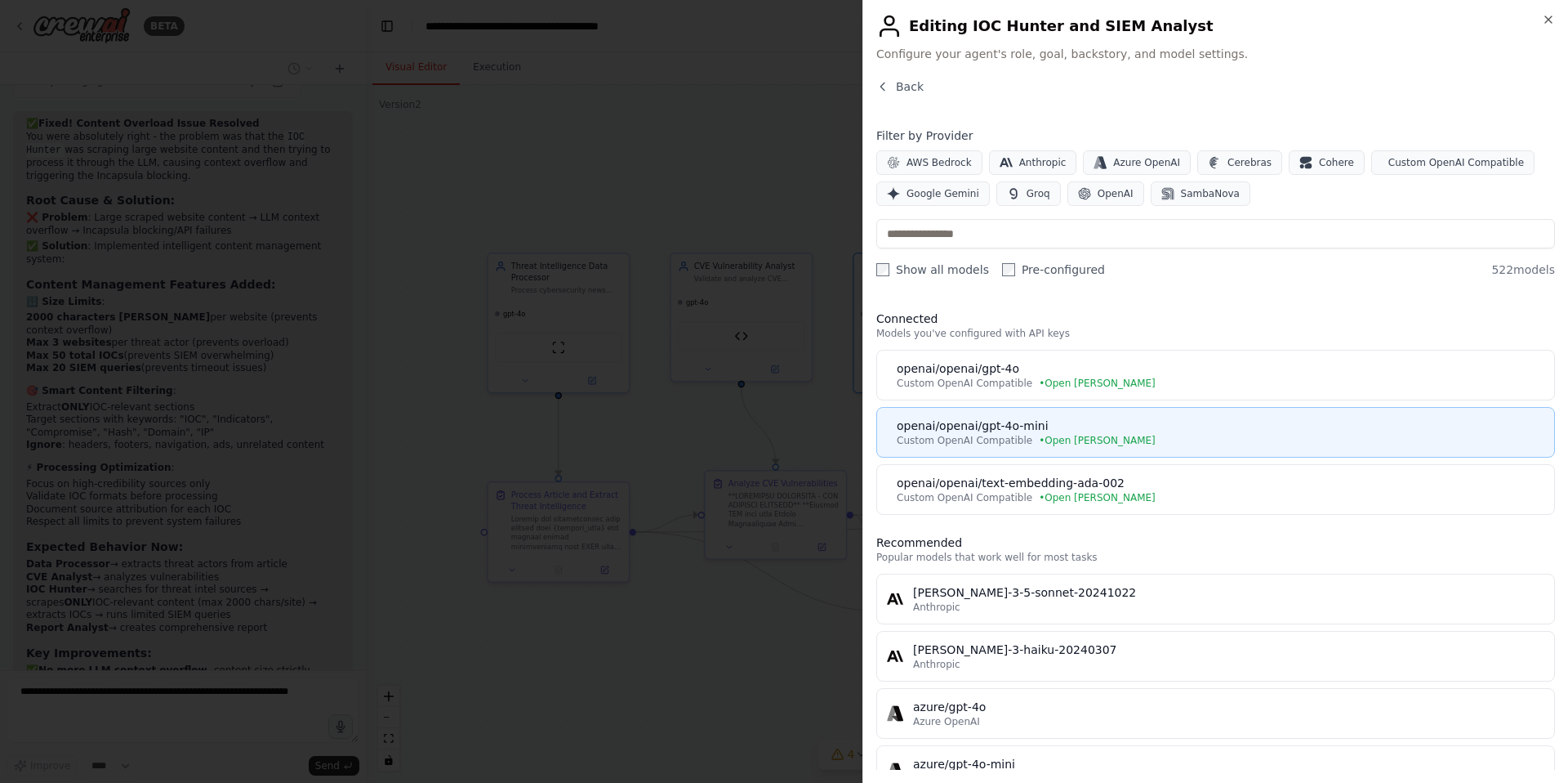
click at [997, 423] on div "openai/openai/gpt-4o-mini" at bounding box center [1220, 426] width 648 height 17
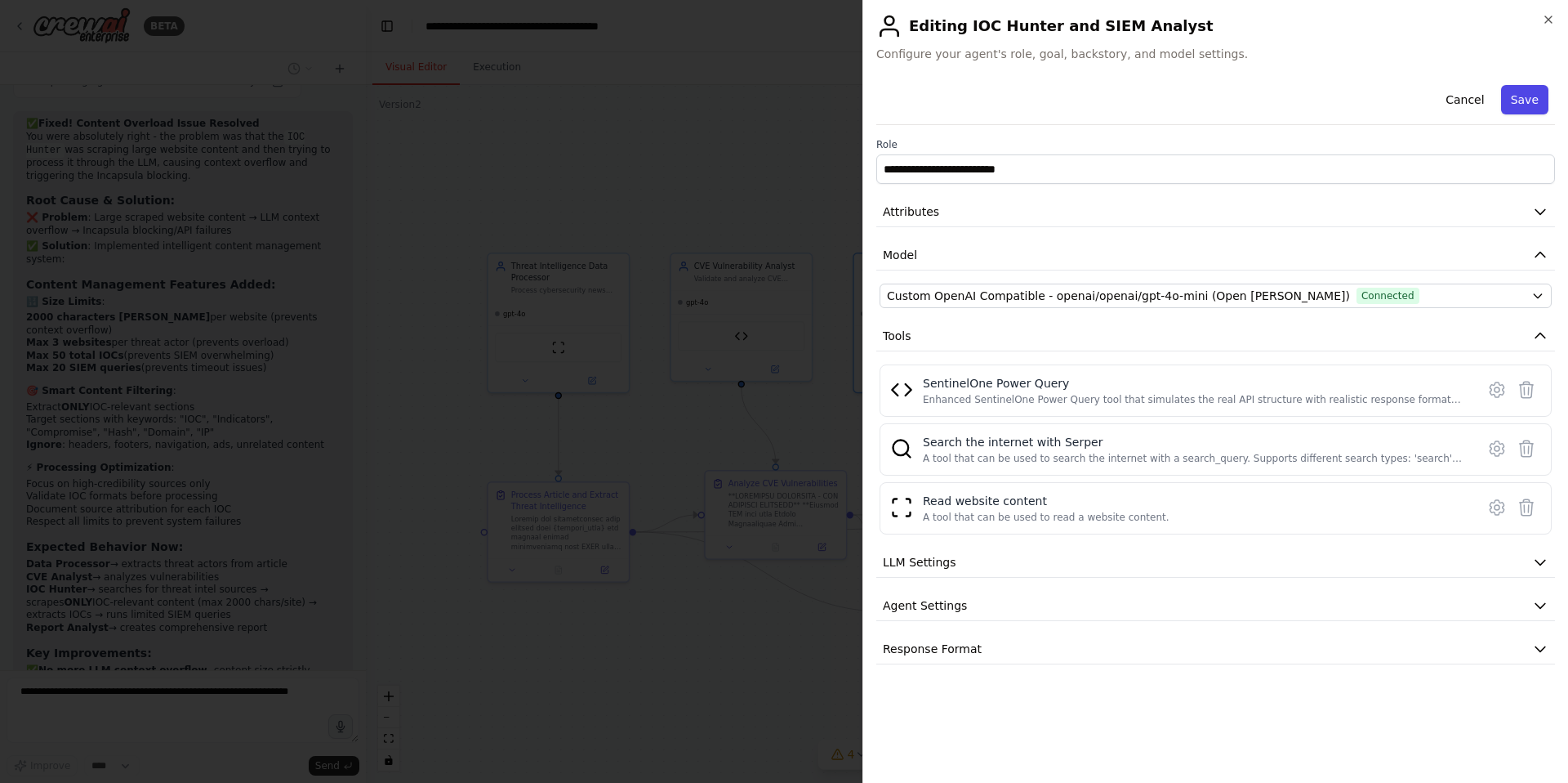
click at [1524, 101] on button "Save" at bounding box center [1524, 99] width 47 height 30
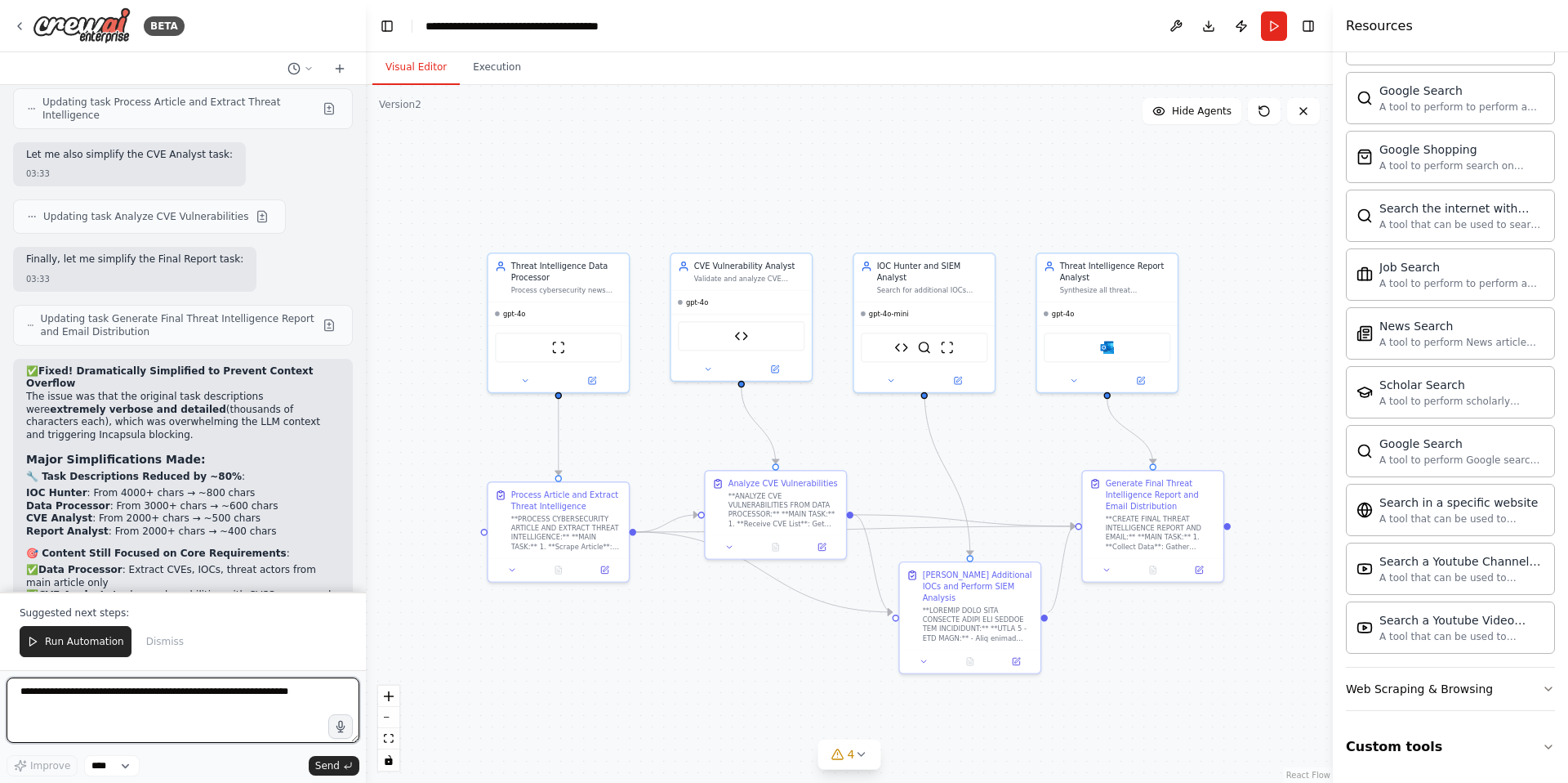
scroll to position [37295, 0]
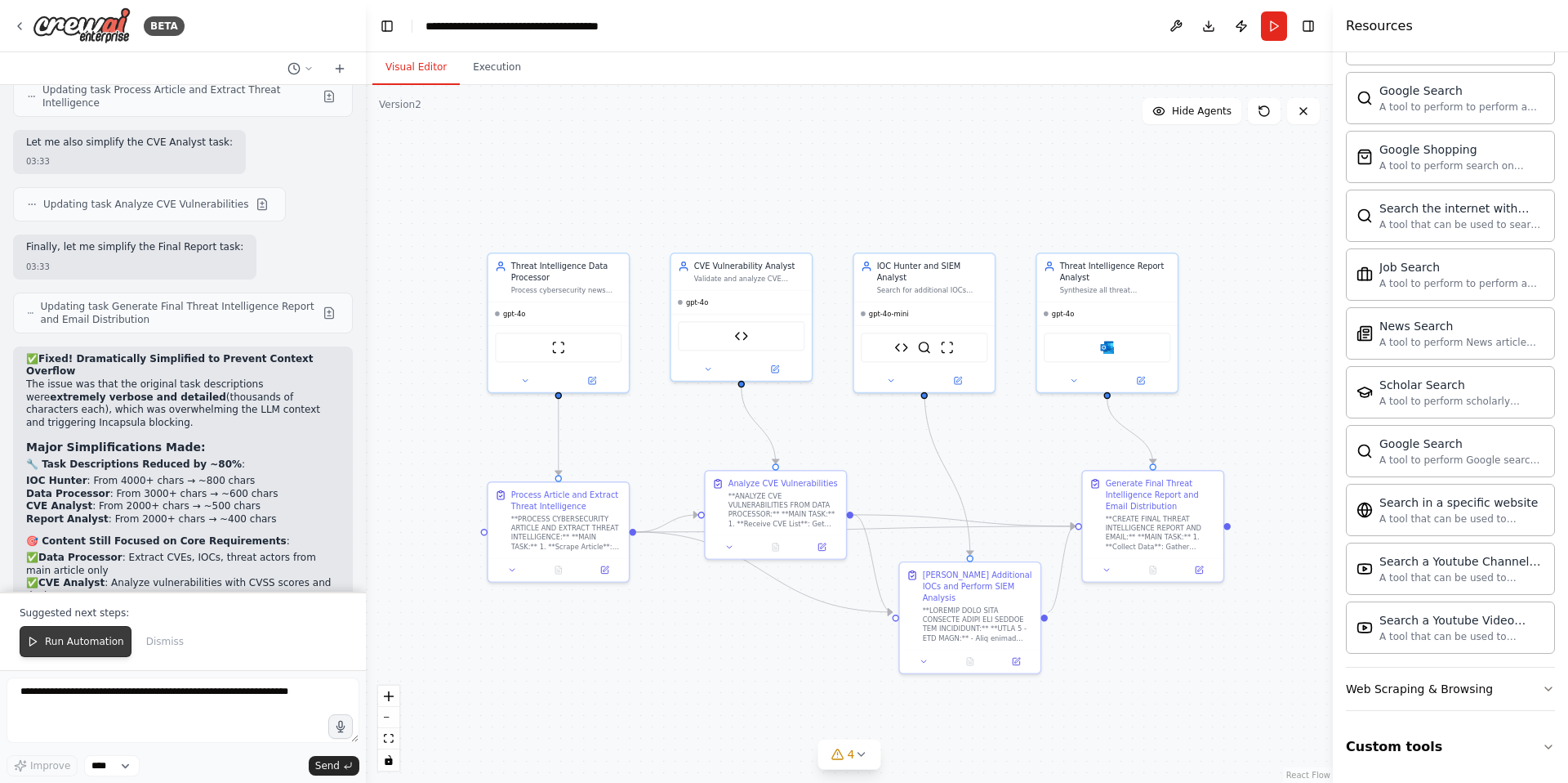
click at [80, 636] on span "Run Automation" at bounding box center [85, 641] width 79 height 13
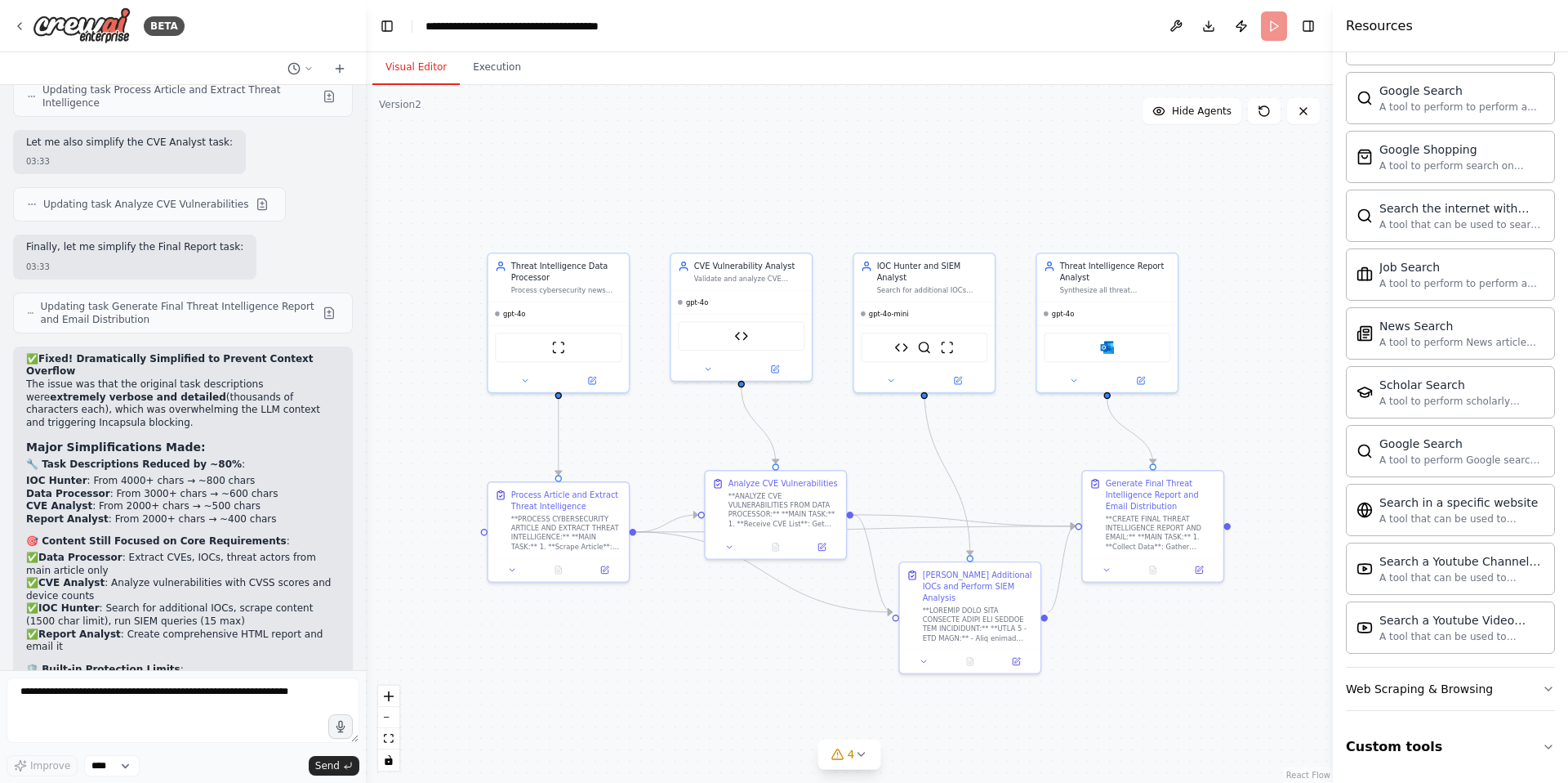
scroll to position [37217, 0]
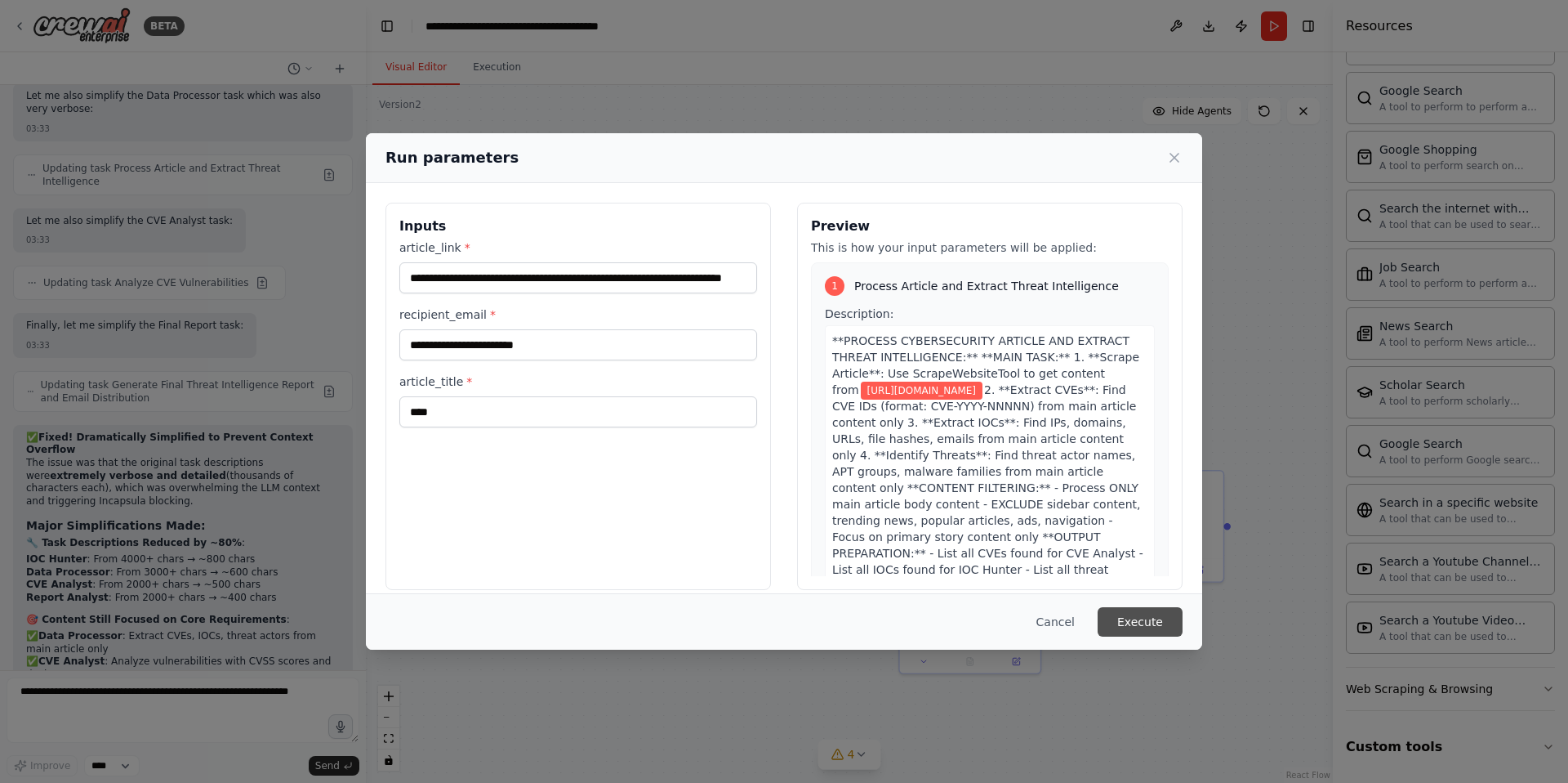
click at [1144, 623] on button "Execute" at bounding box center [1139, 622] width 85 height 30
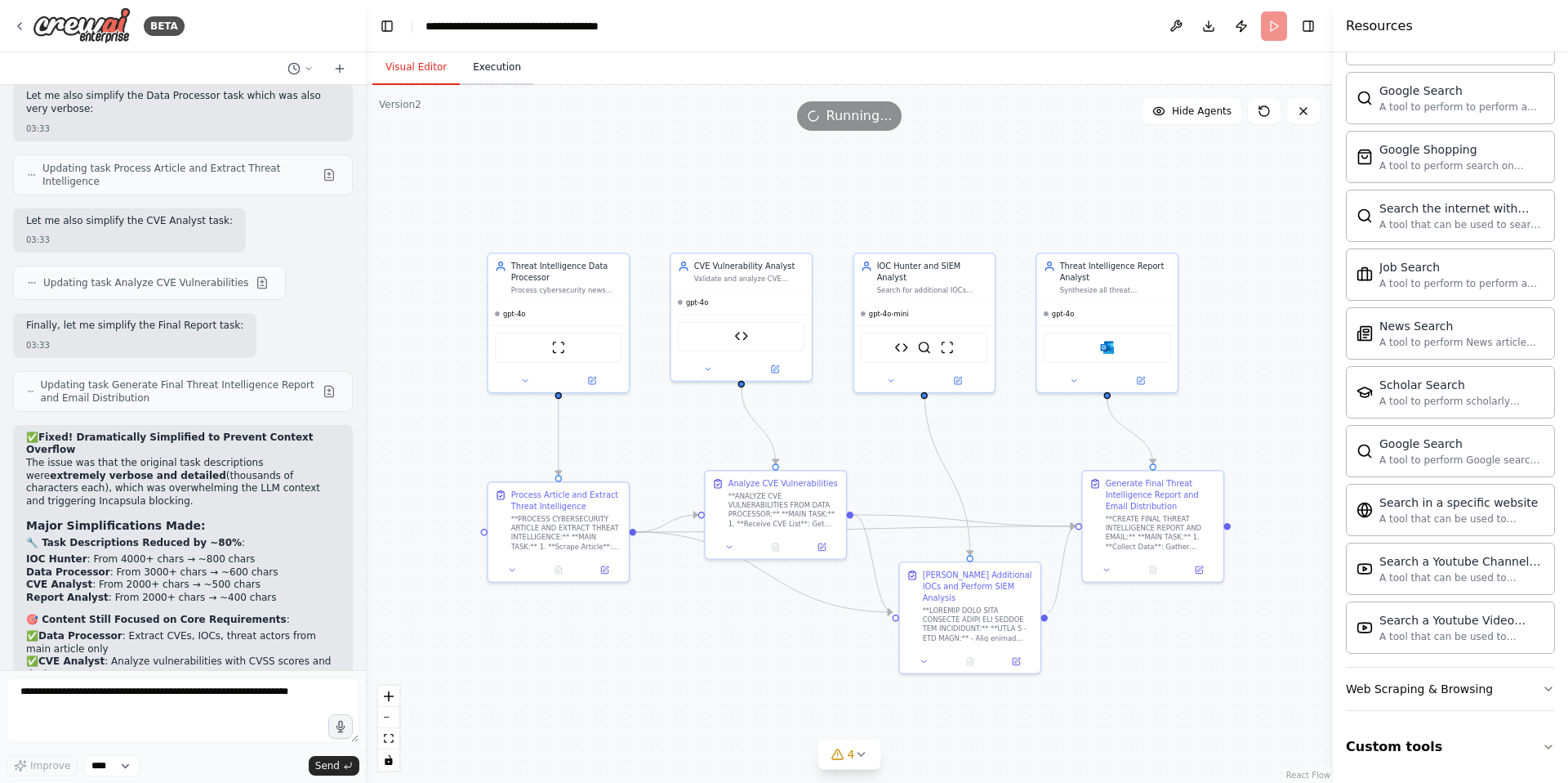
click at [494, 66] on button "Execution" at bounding box center [497, 67] width 74 height 34
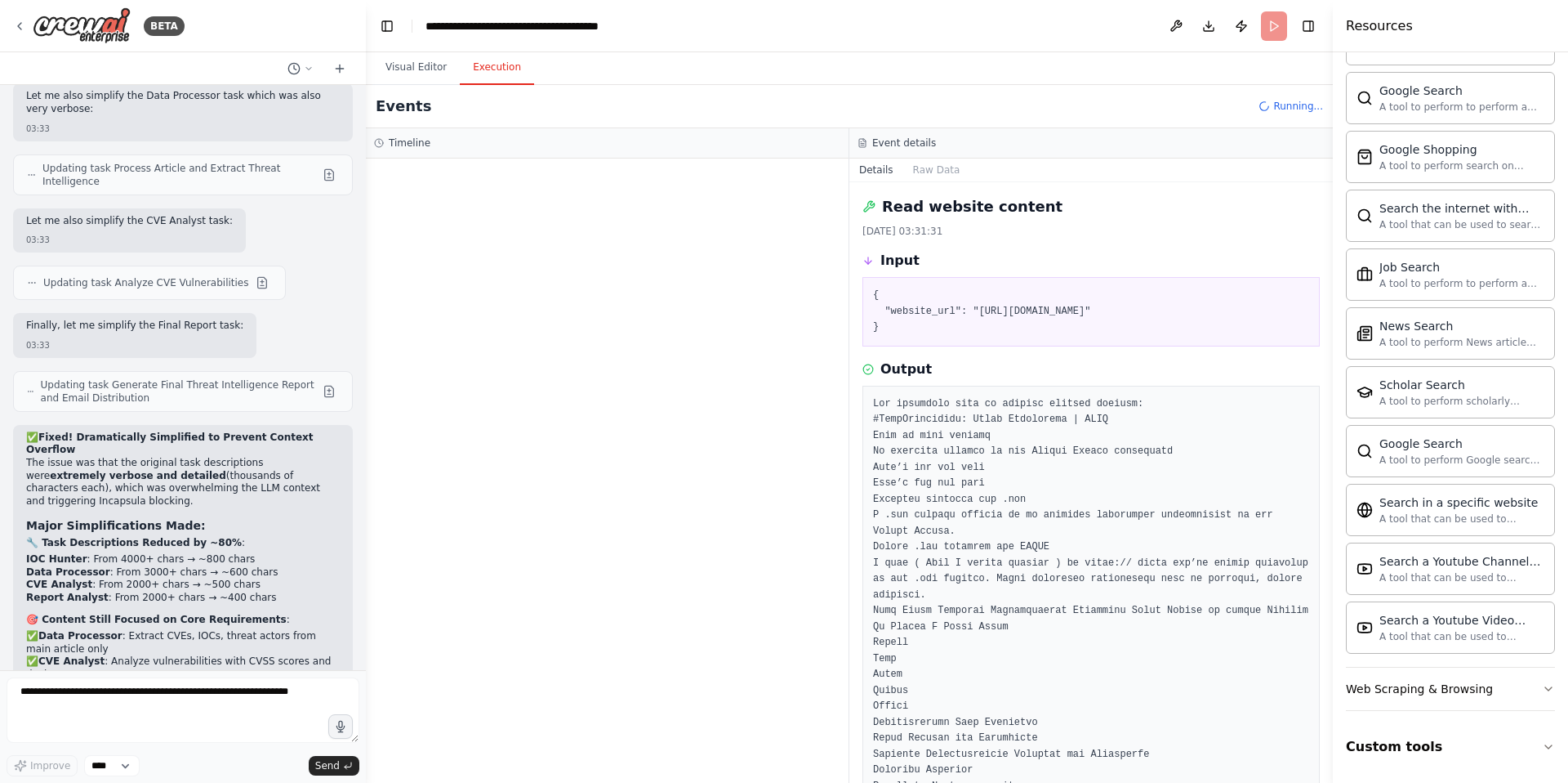
scroll to position [0, 0]
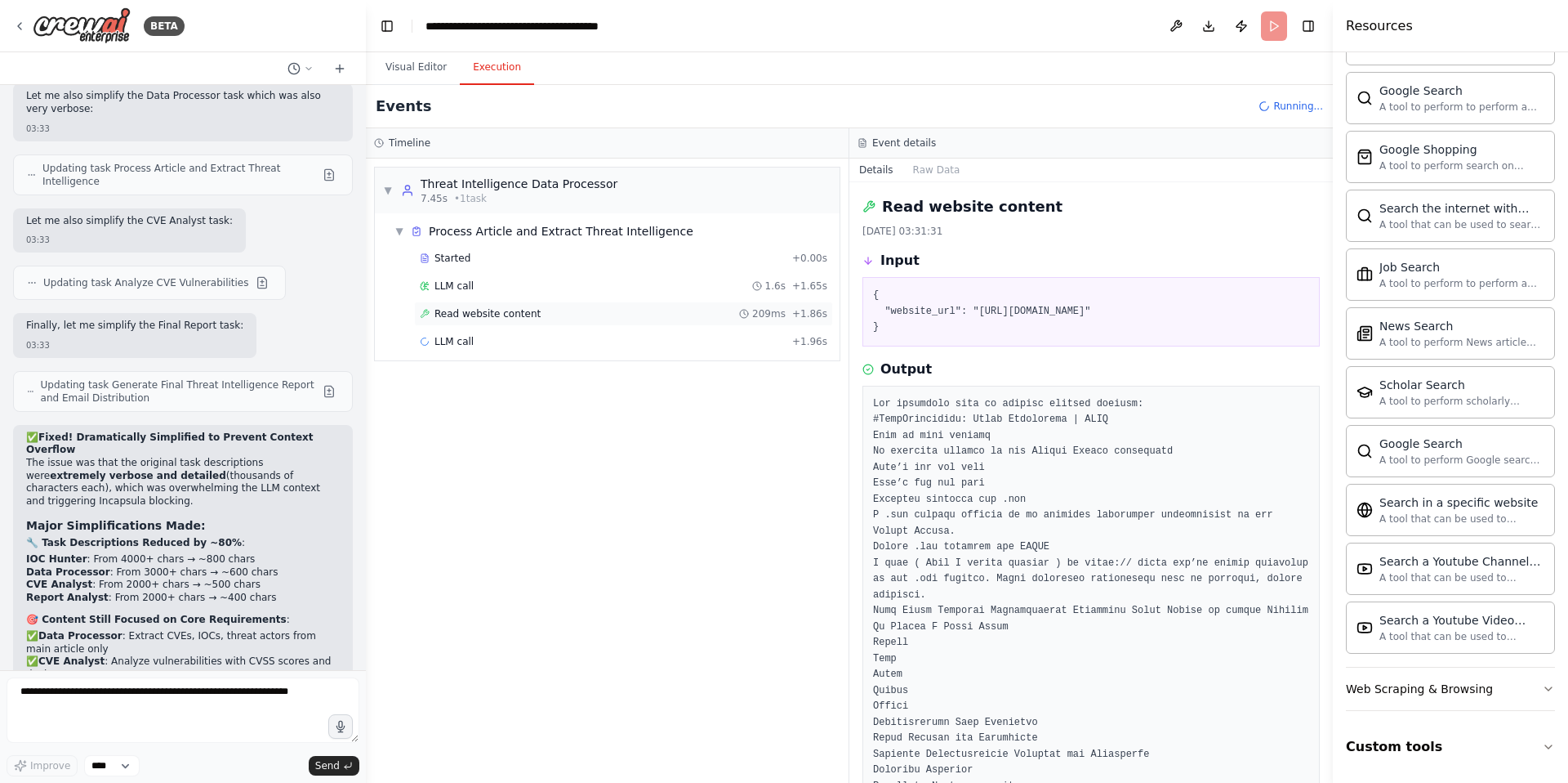
click at [489, 316] on span "Read website content" at bounding box center [488, 313] width 106 height 13
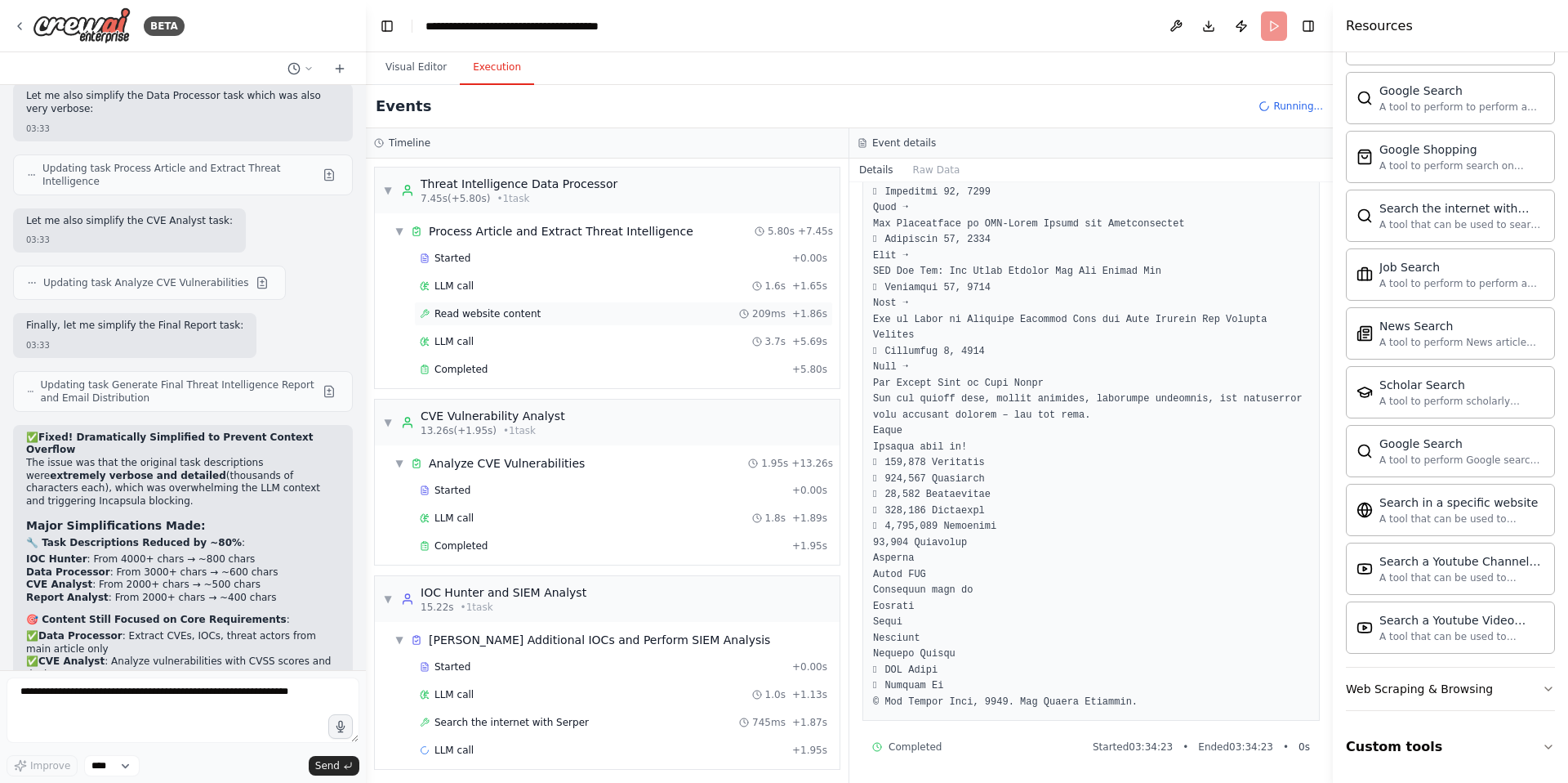
click at [494, 312] on span "Read website content" at bounding box center [488, 313] width 106 height 13
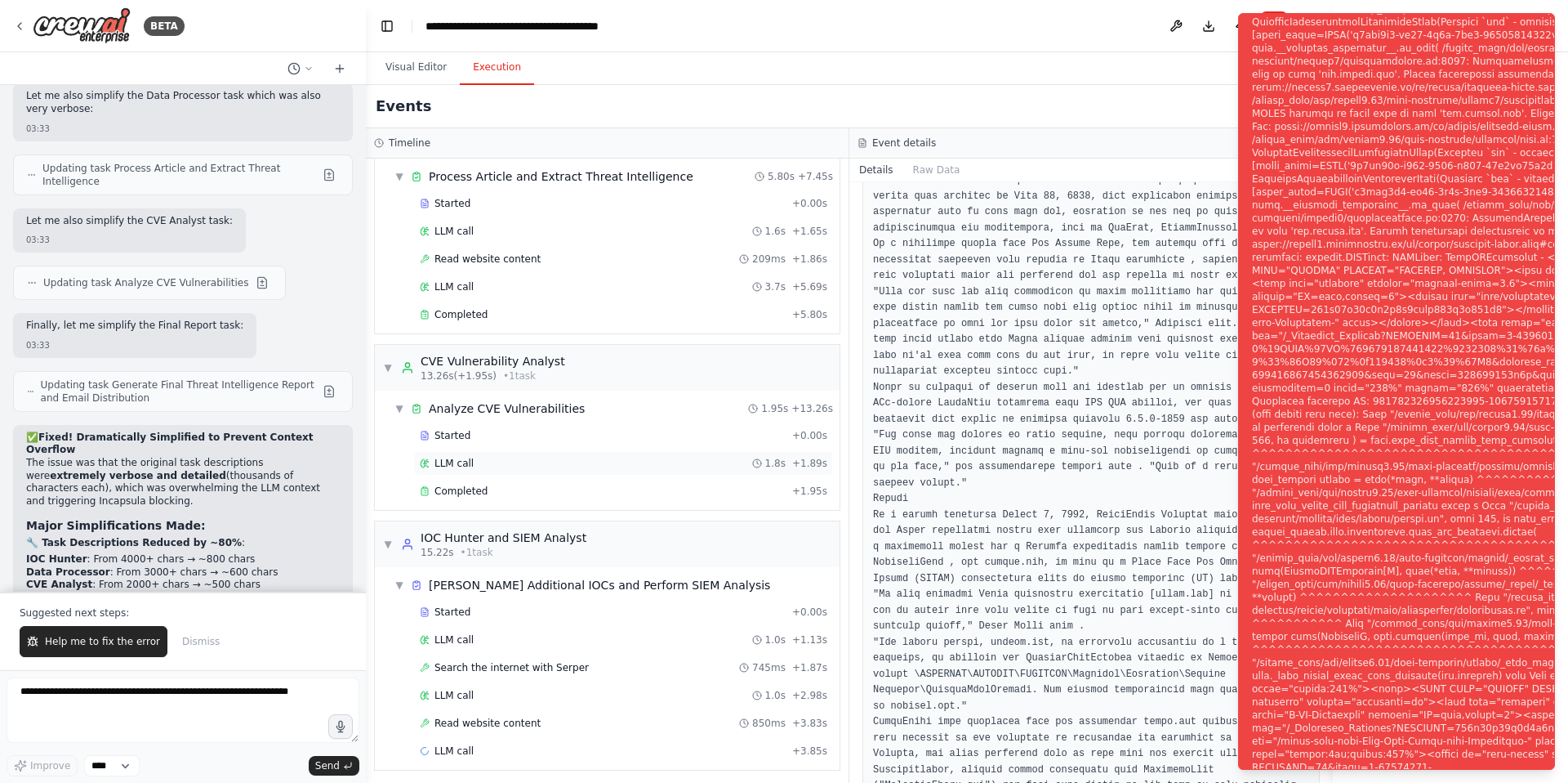
scroll to position [60, 0]
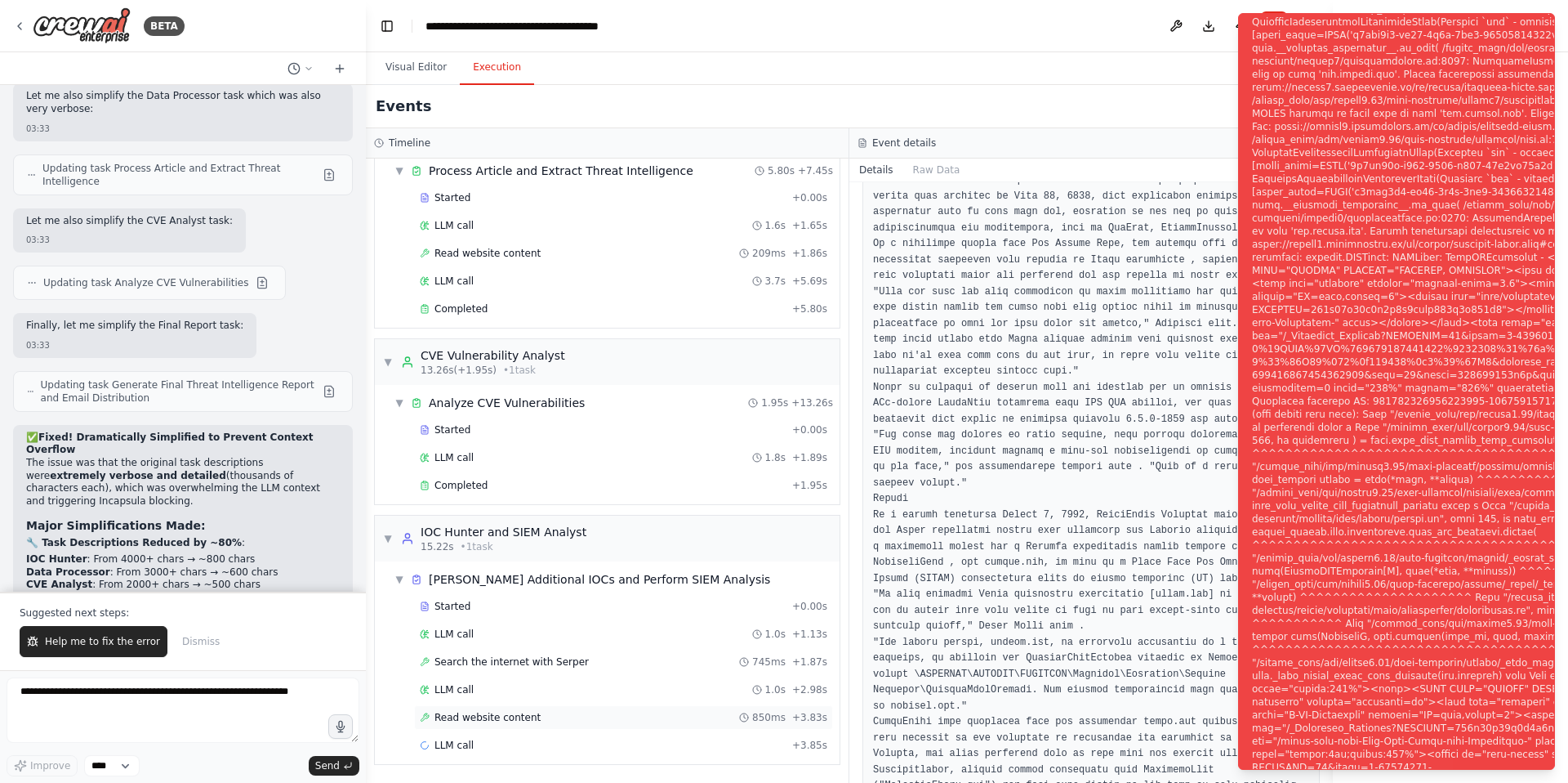
click at [499, 714] on span "Read website content" at bounding box center [488, 717] width 106 height 13
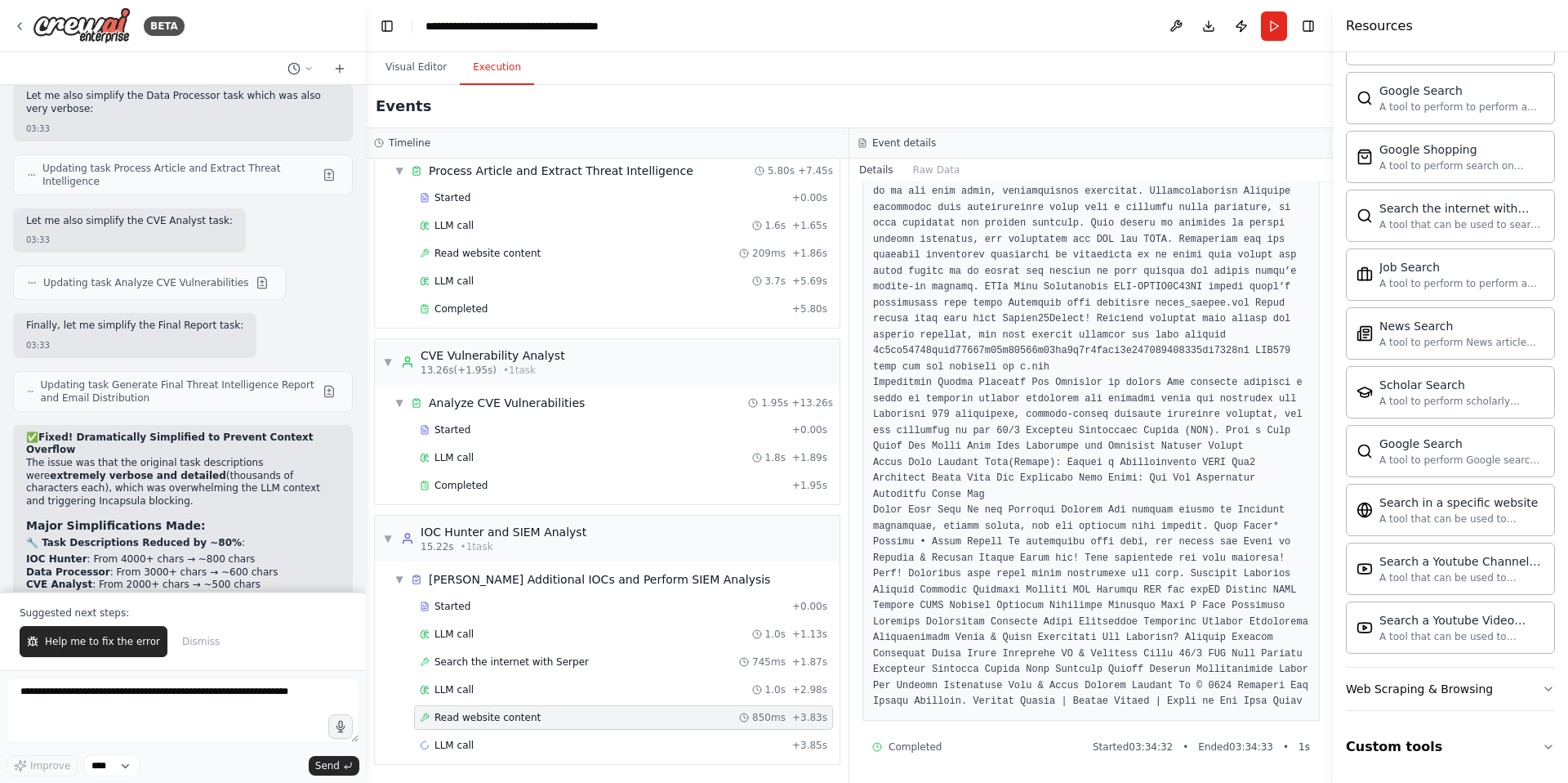
scroll to position [1630, 0]
click at [94, 643] on span "Help me to fix the error" at bounding box center [103, 641] width 115 height 13
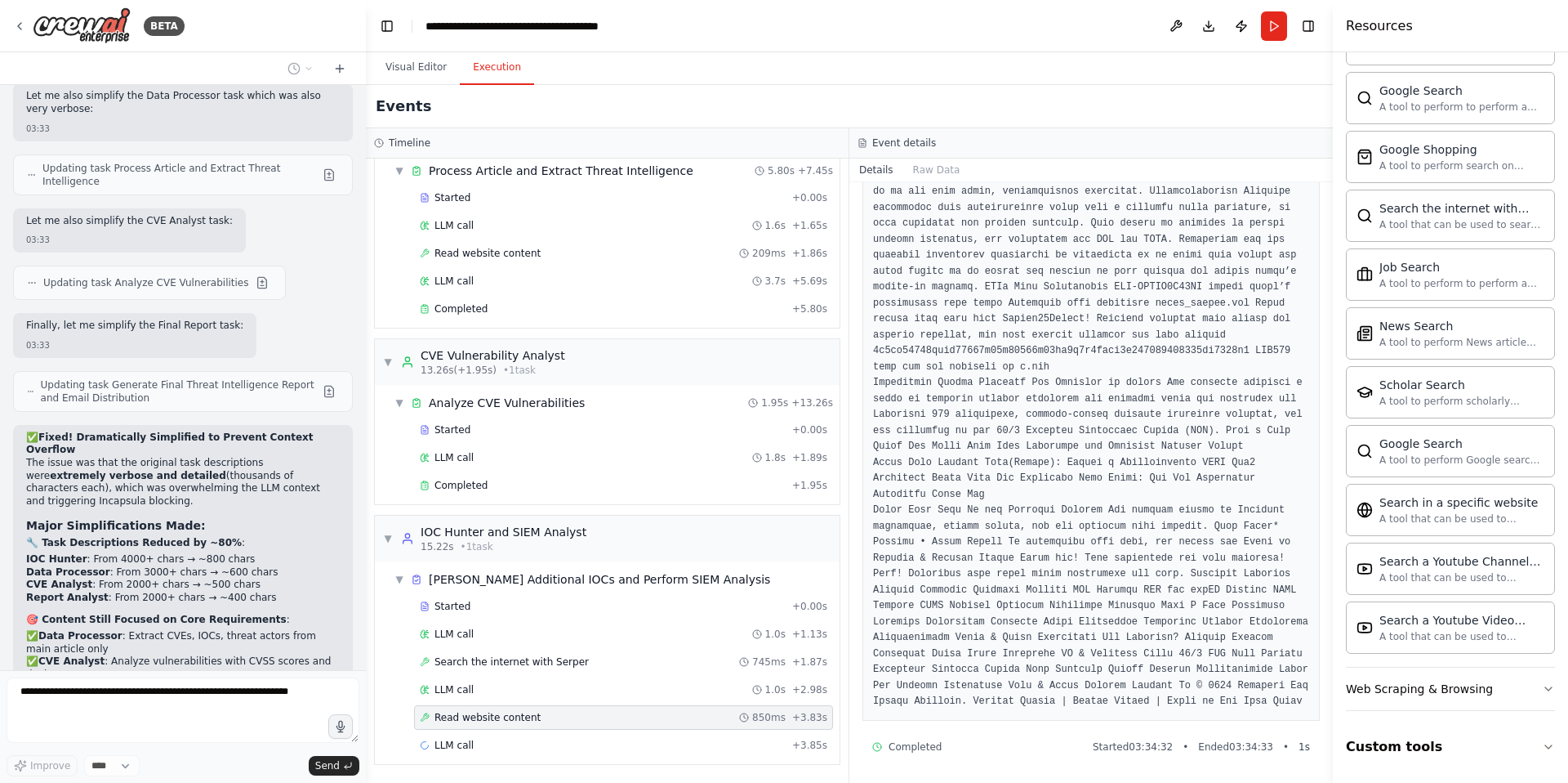
scroll to position [37260, 0]
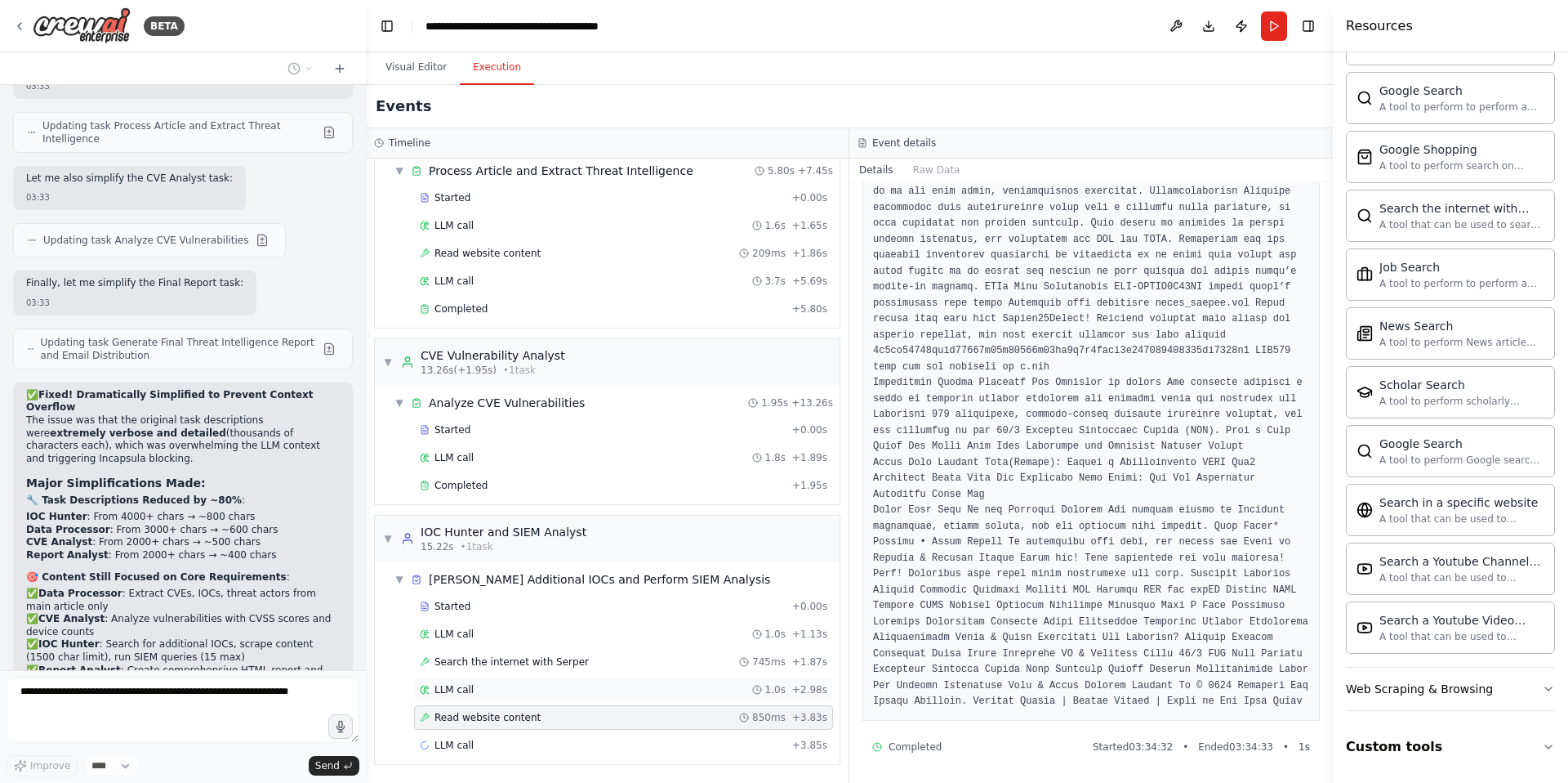
click at [472, 694] on span "LLM call" at bounding box center [454, 689] width 39 height 13
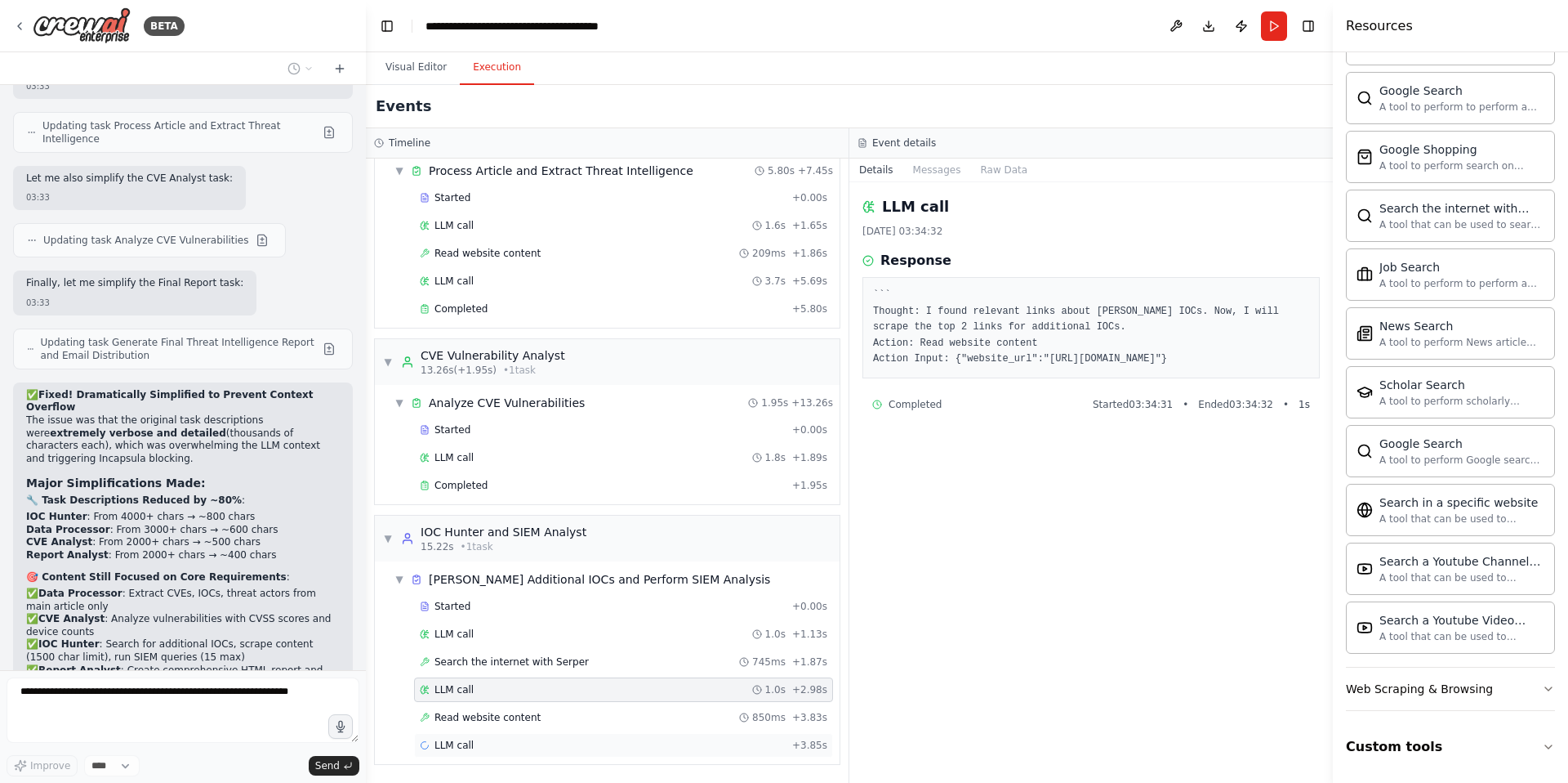
click at [463, 739] on span "LLM call" at bounding box center [454, 745] width 39 height 13
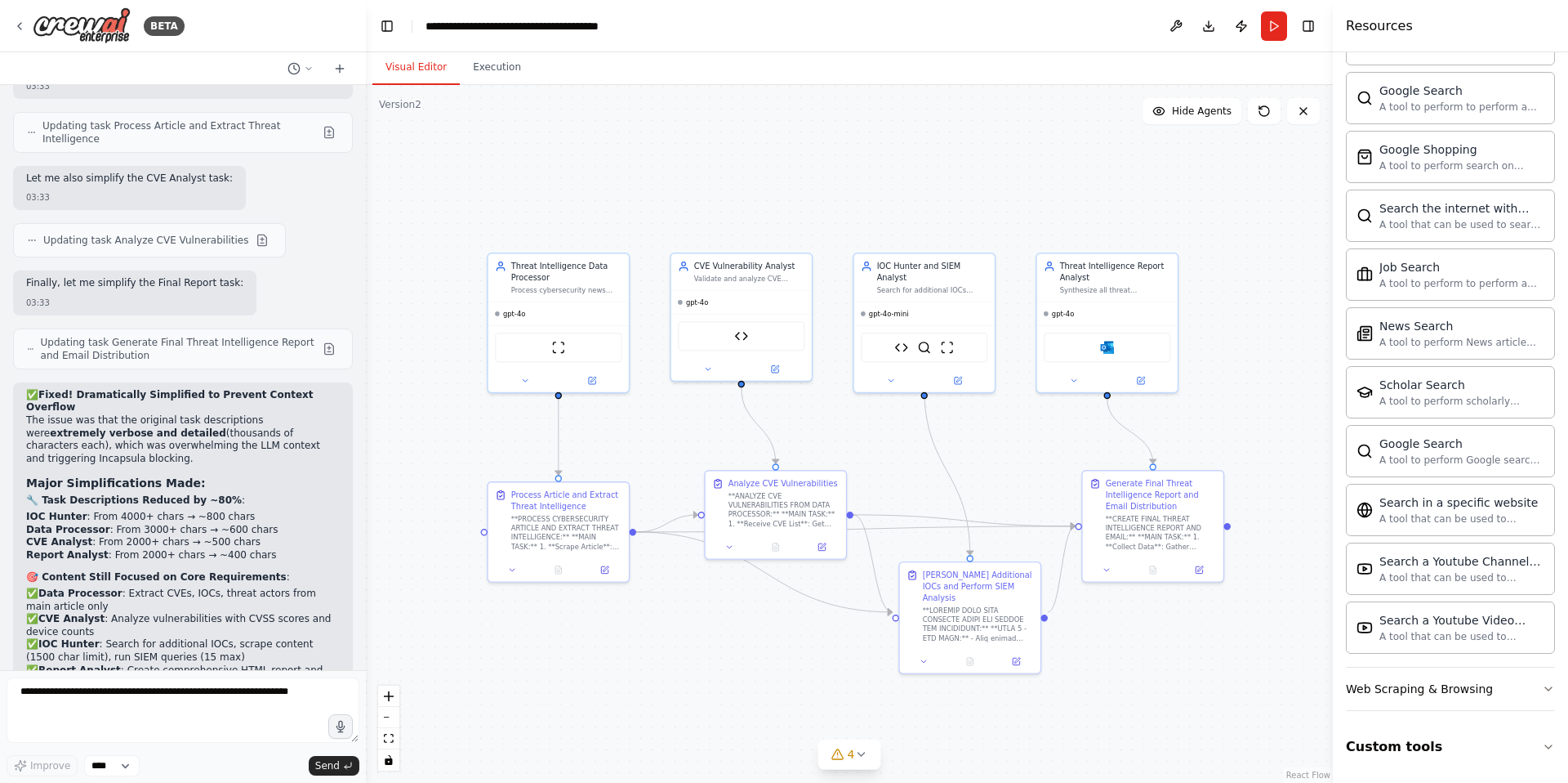
click at [422, 69] on button "Visual Editor" at bounding box center [416, 67] width 87 height 34
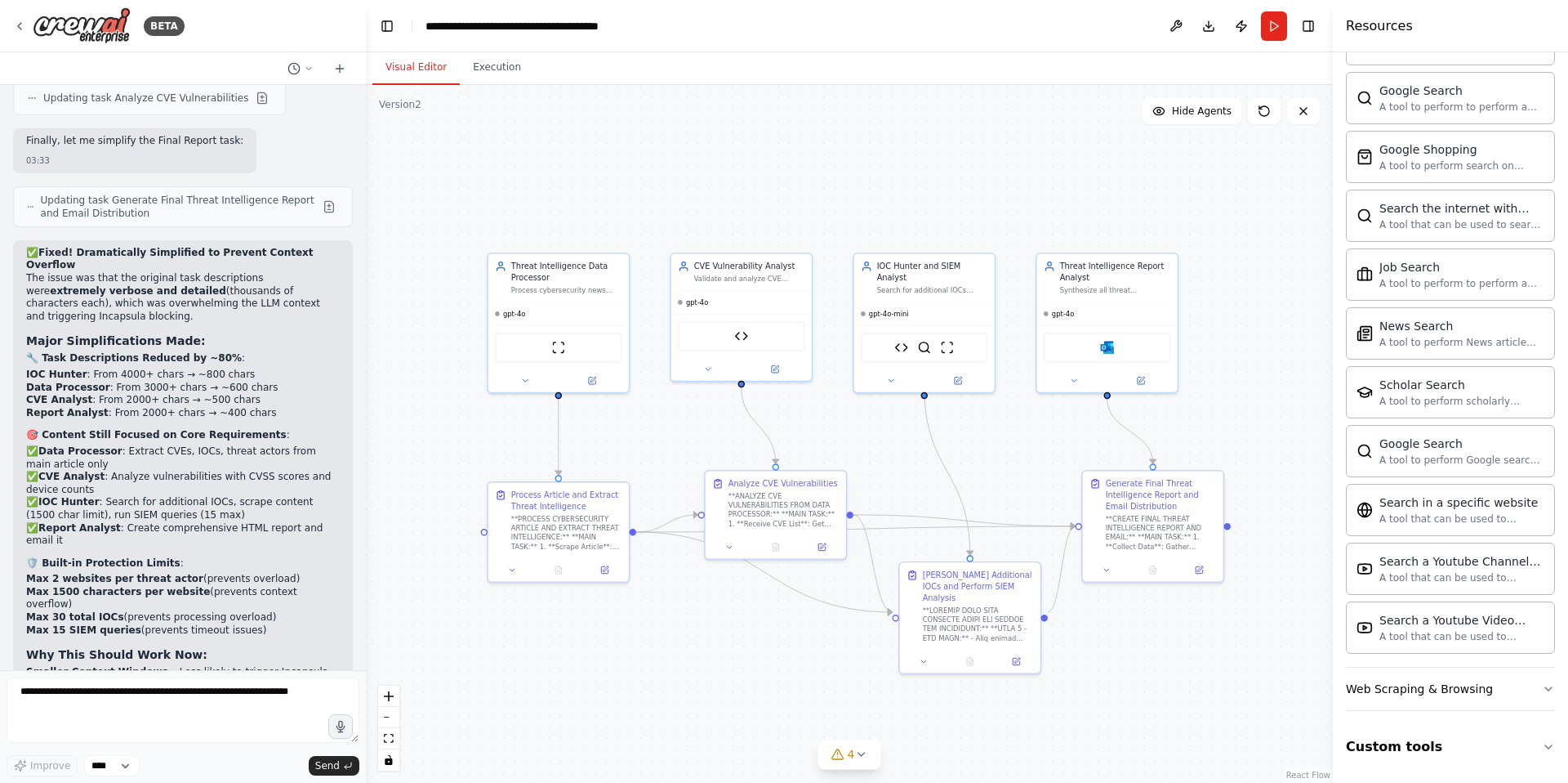
scroll to position [38096, 0]
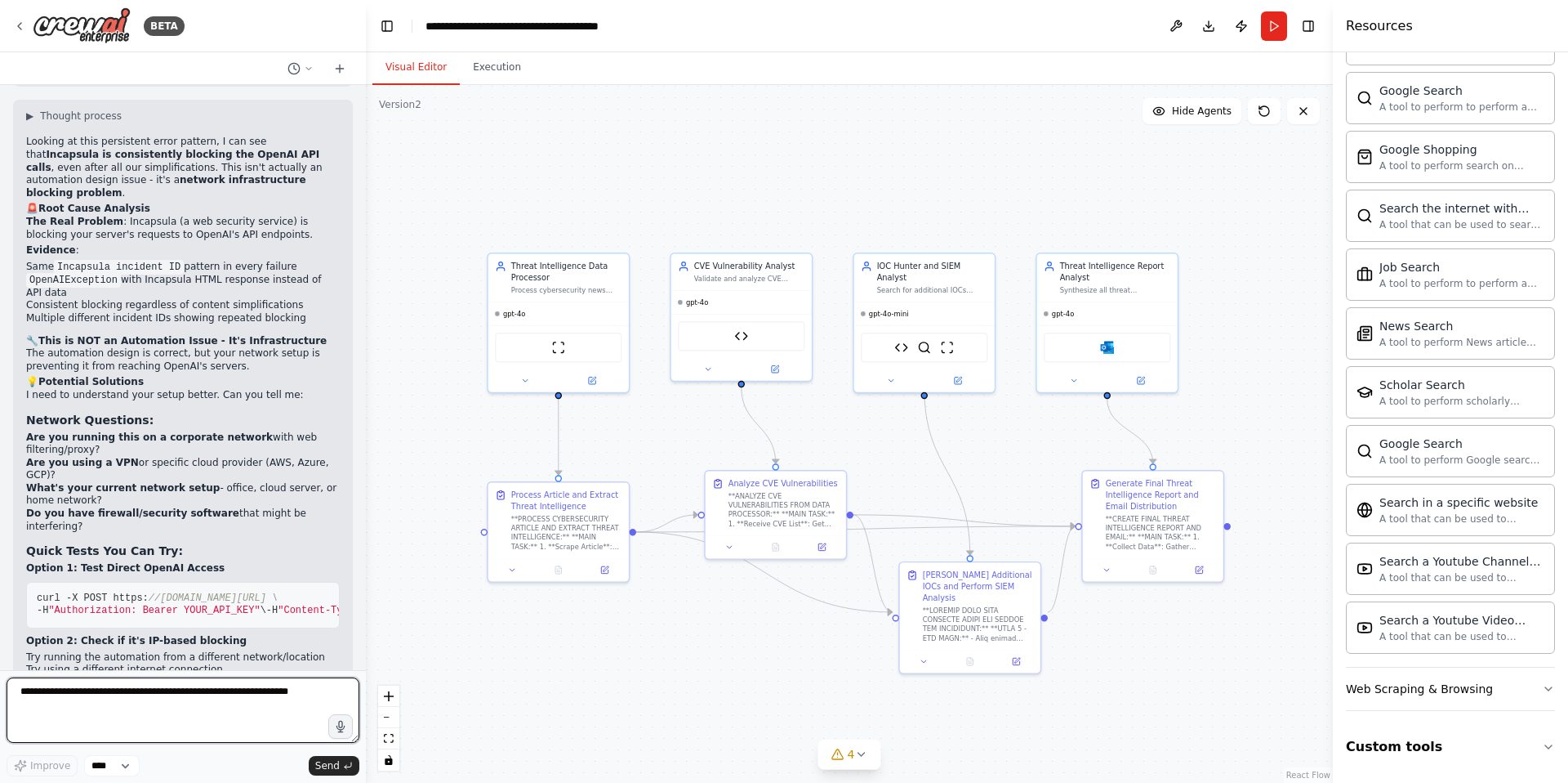
click at [97, 697] on textarea at bounding box center [182, 710] width 353 height 65
type textarea "**********"
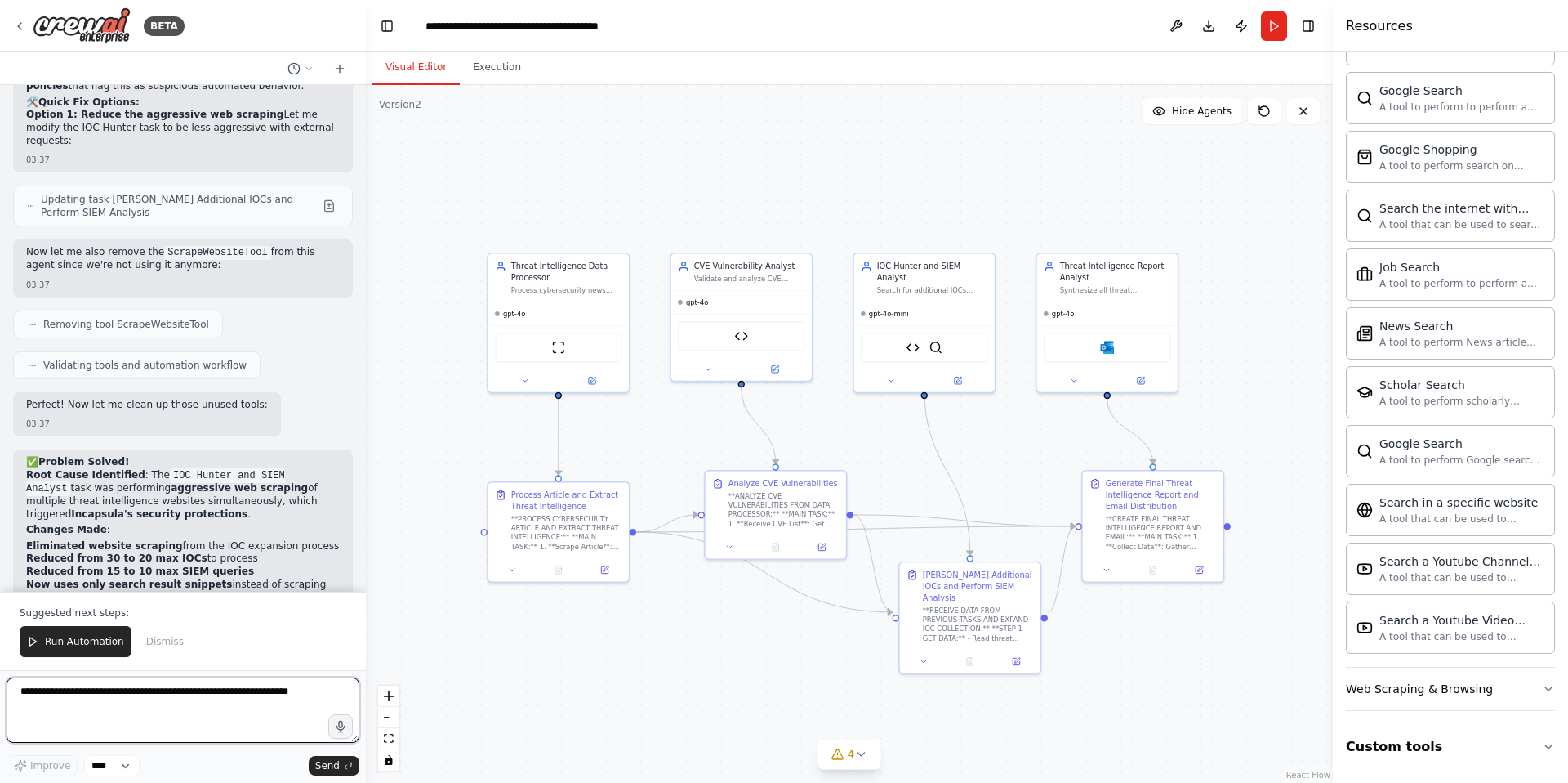
scroll to position [39477, 0]
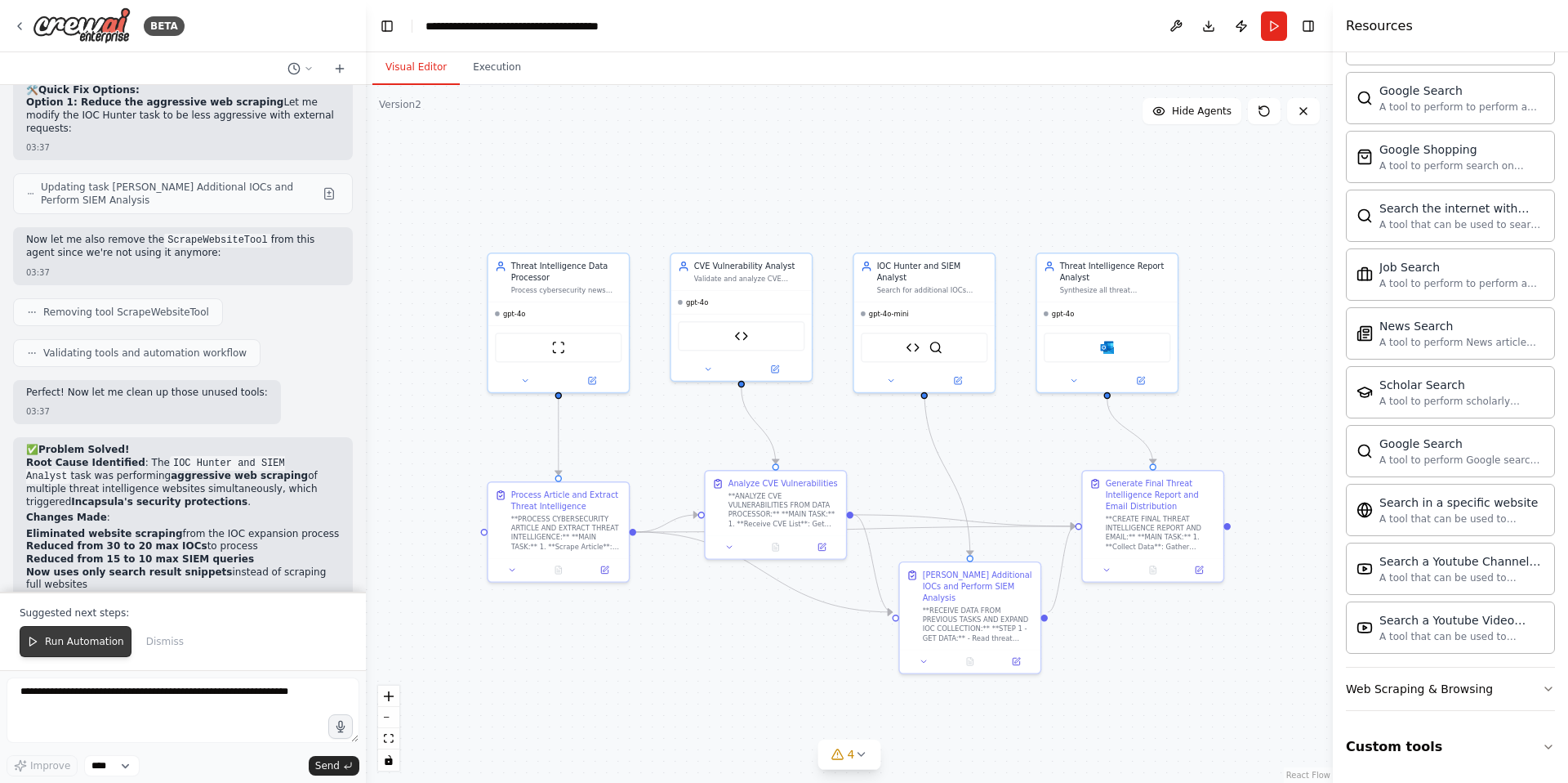
click at [53, 643] on span "Run Automation" at bounding box center [85, 641] width 79 height 13
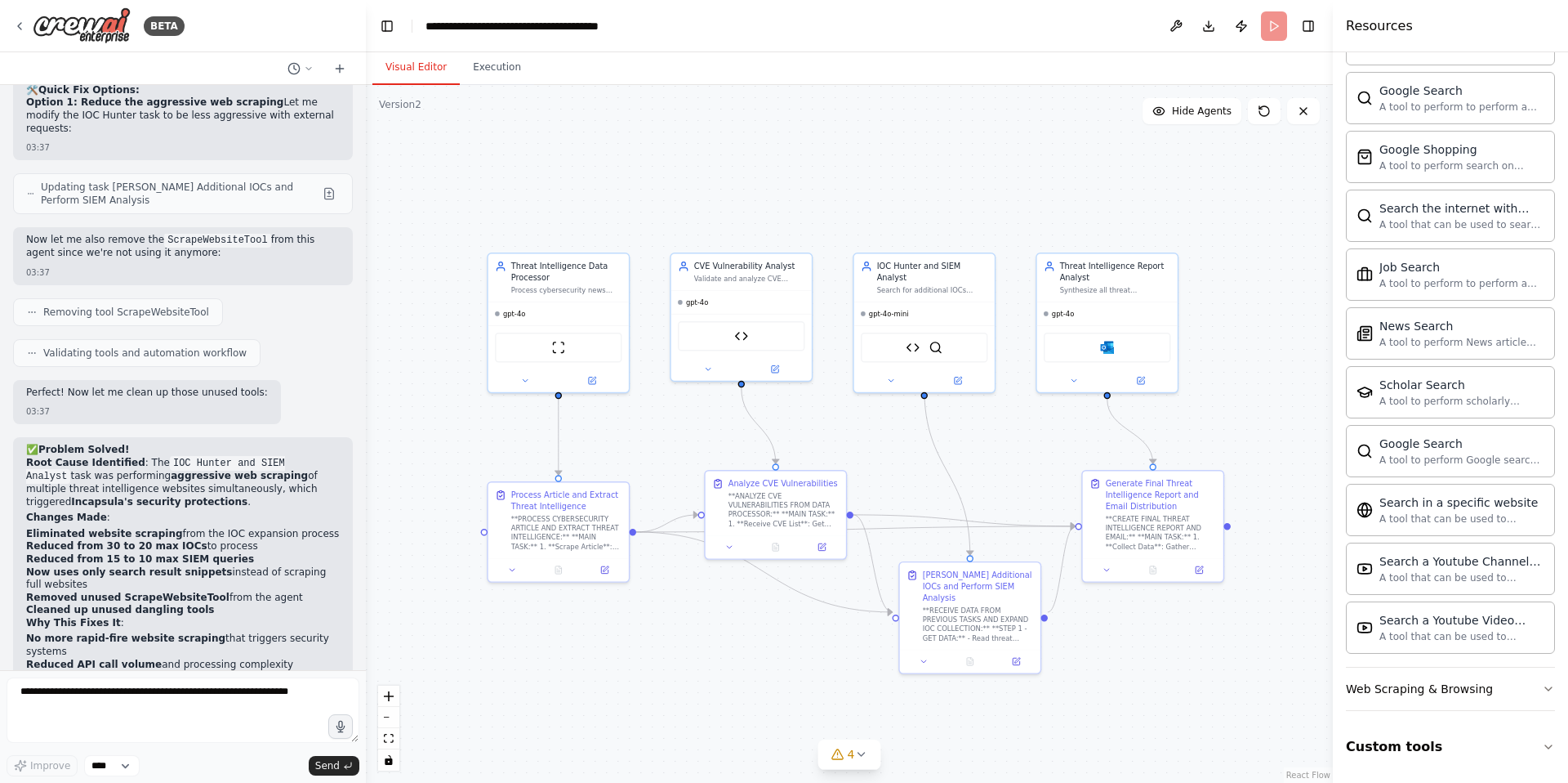
scroll to position [39399, 0]
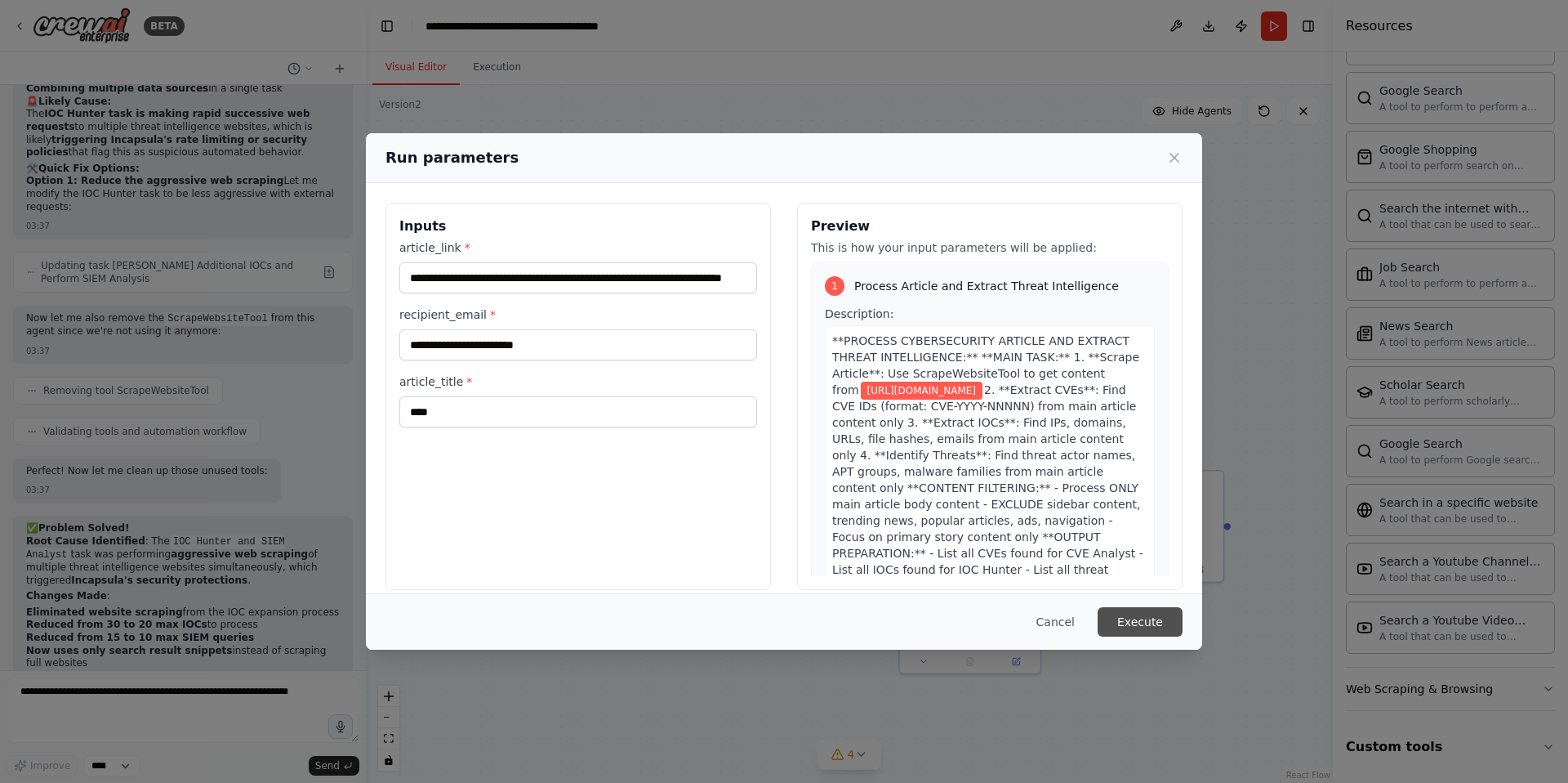
click at [1139, 623] on button "Execute" at bounding box center [1139, 622] width 85 height 30
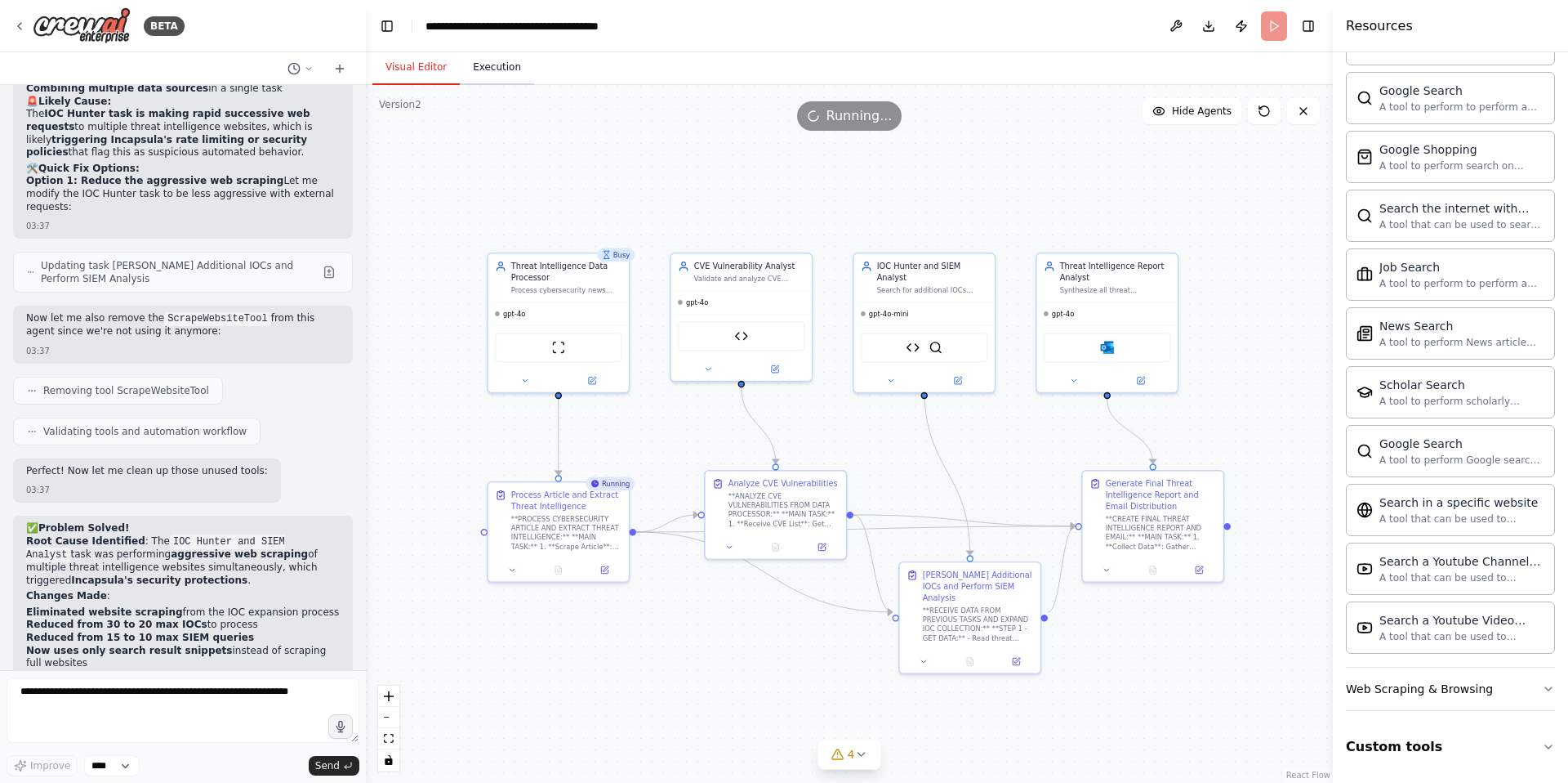
click at [501, 69] on button "Execution" at bounding box center [497, 67] width 74 height 34
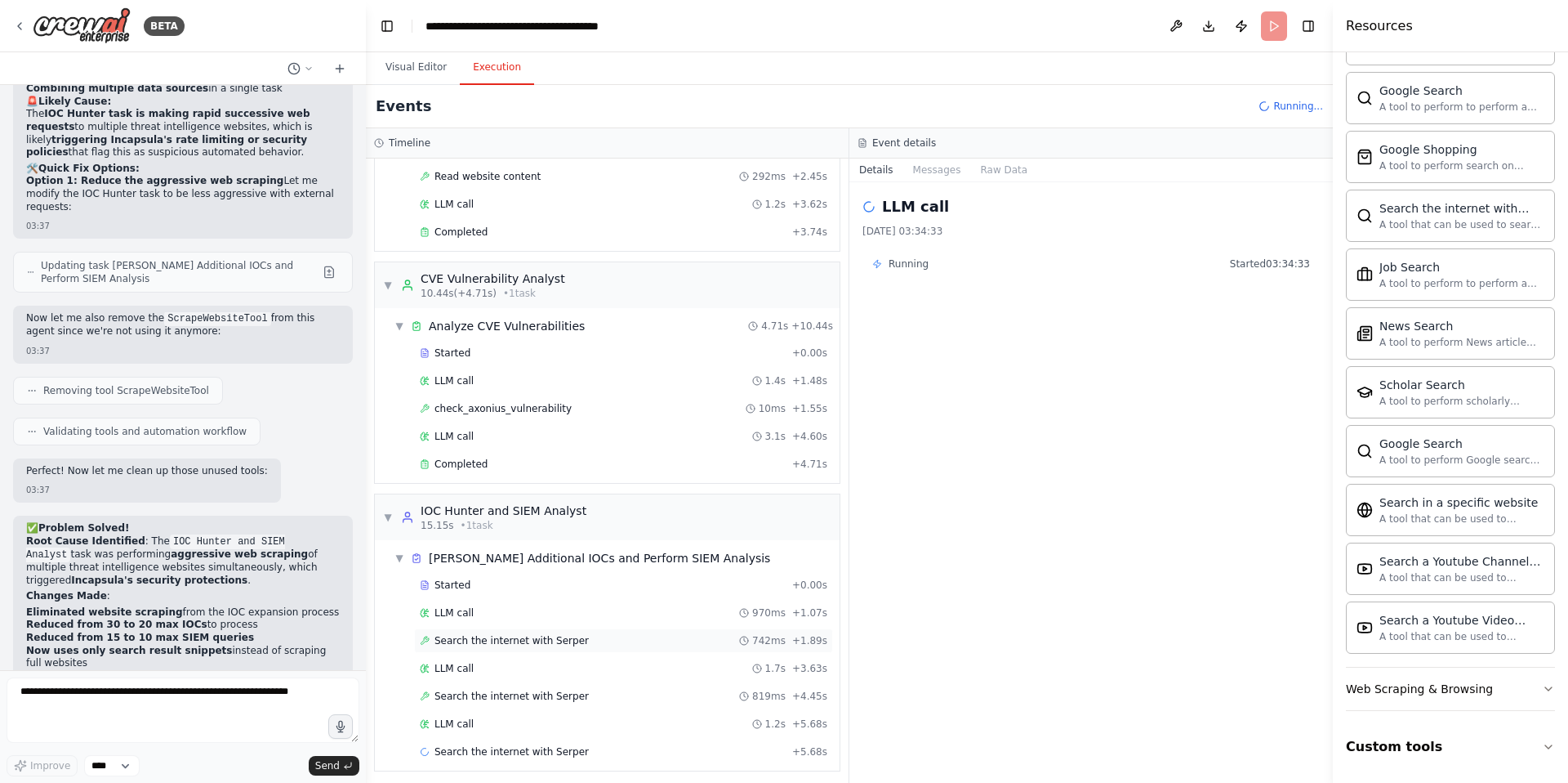
scroll to position [144, 0]
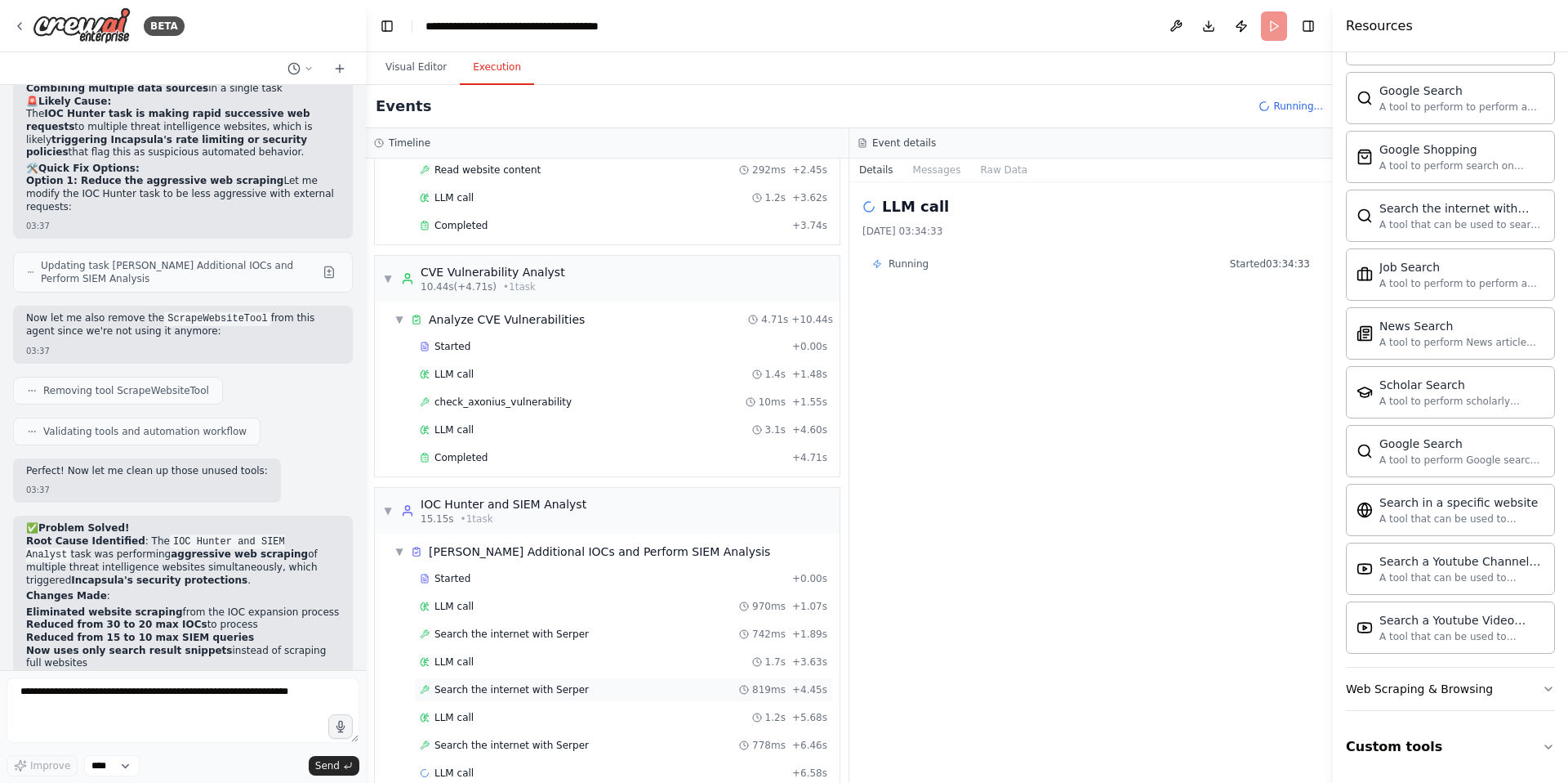
click at [527, 686] on span "Search the internet with Serper" at bounding box center [512, 689] width 154 height 13
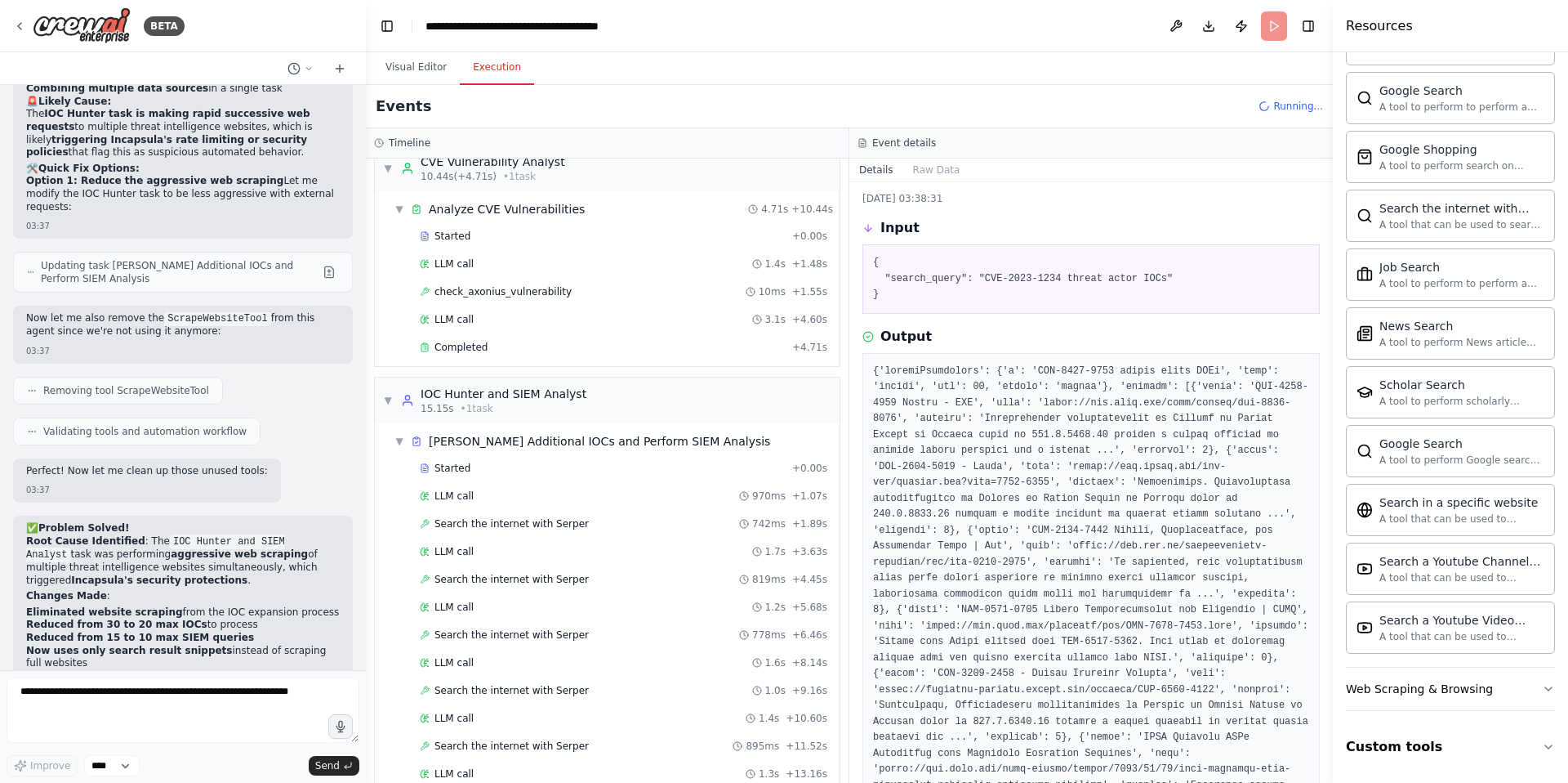
scroll to position [257, 0]
click at [530, 684] on span "Search the internet with Serper" at bounding box center [512, 687] width 154 height 13
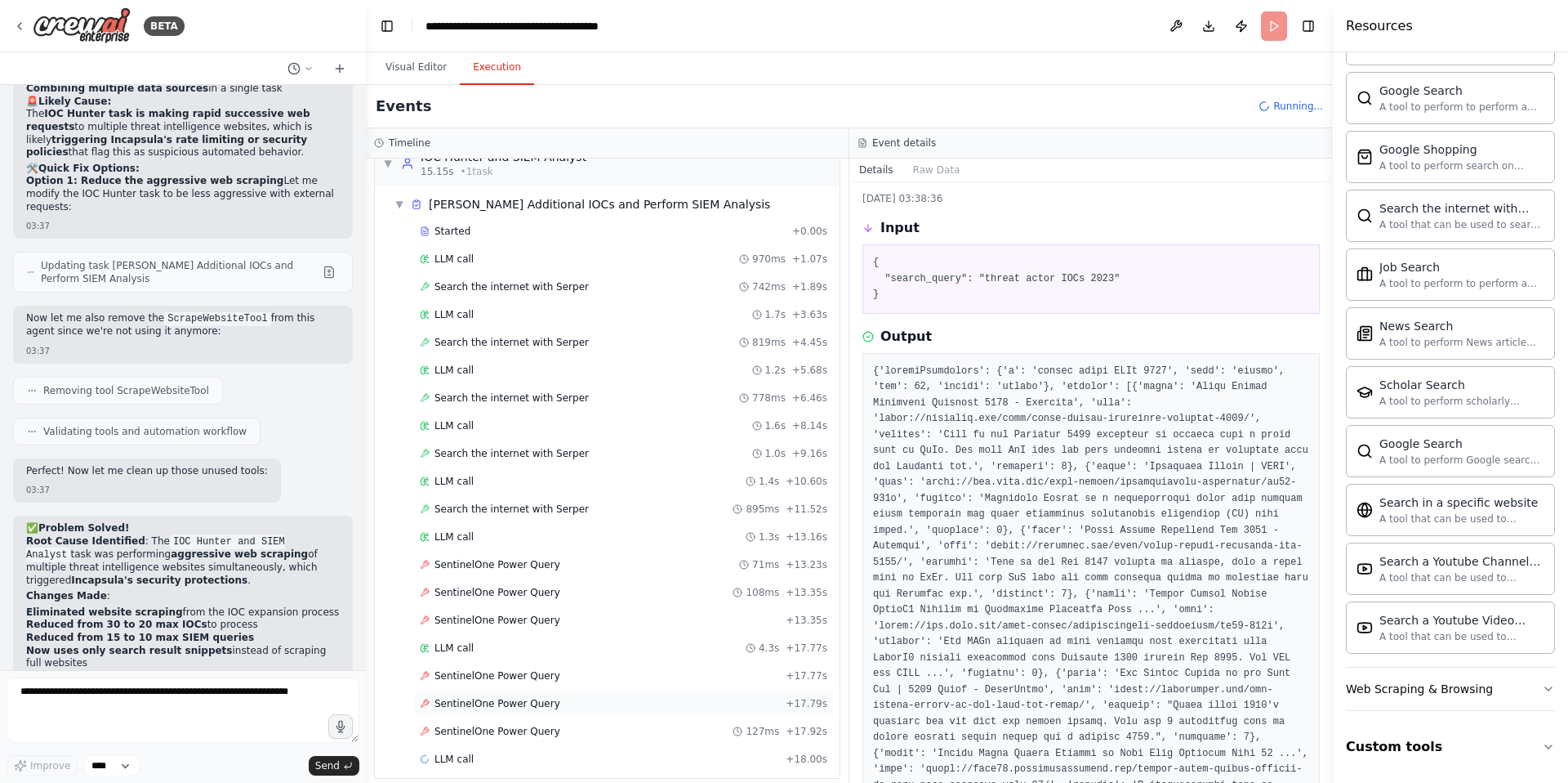
scroll to position [505, 0]
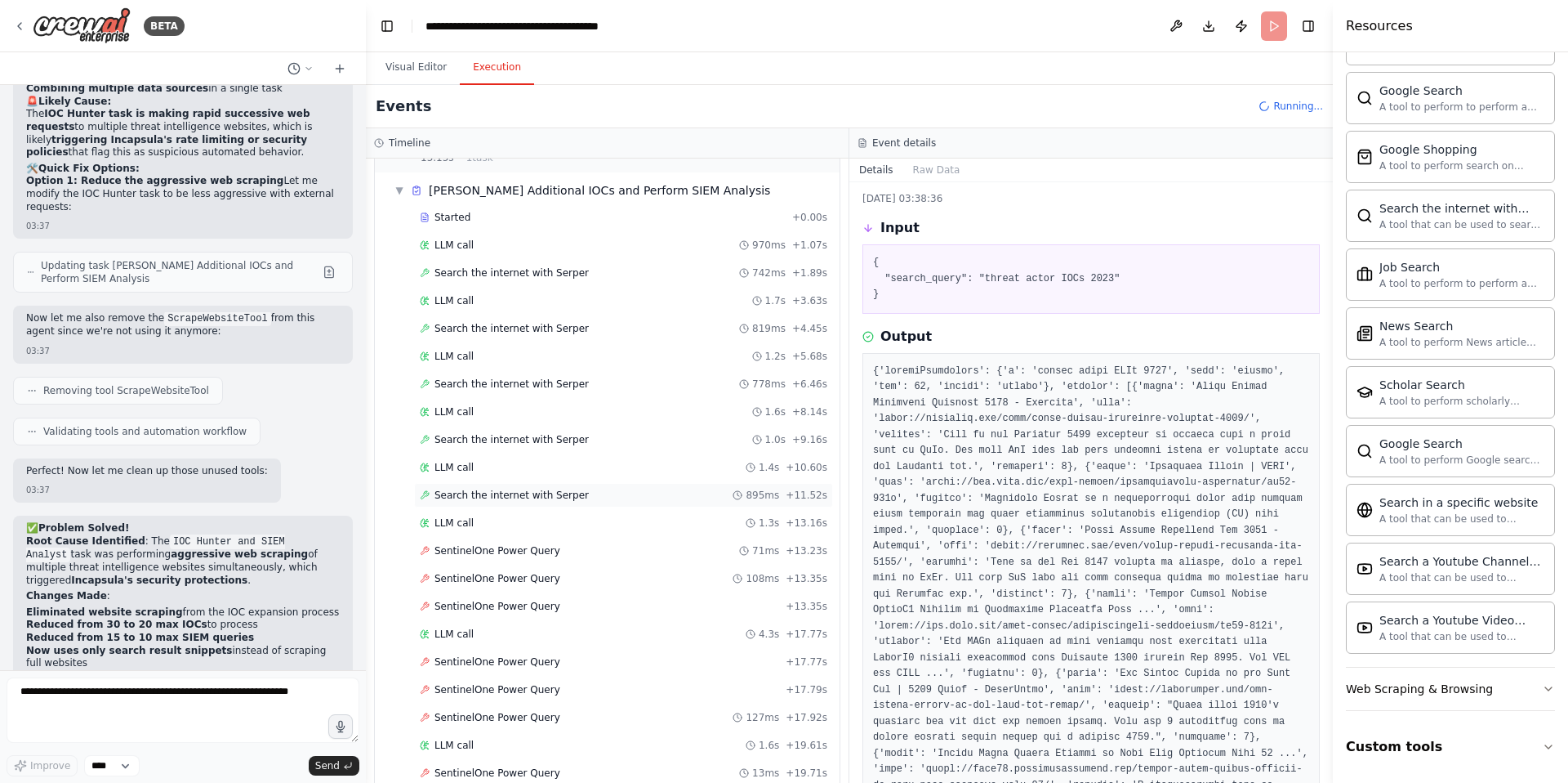
click at [526, 492] on span "Search the internet with Serper" at bounding box center [512, 494] width 154 height 13
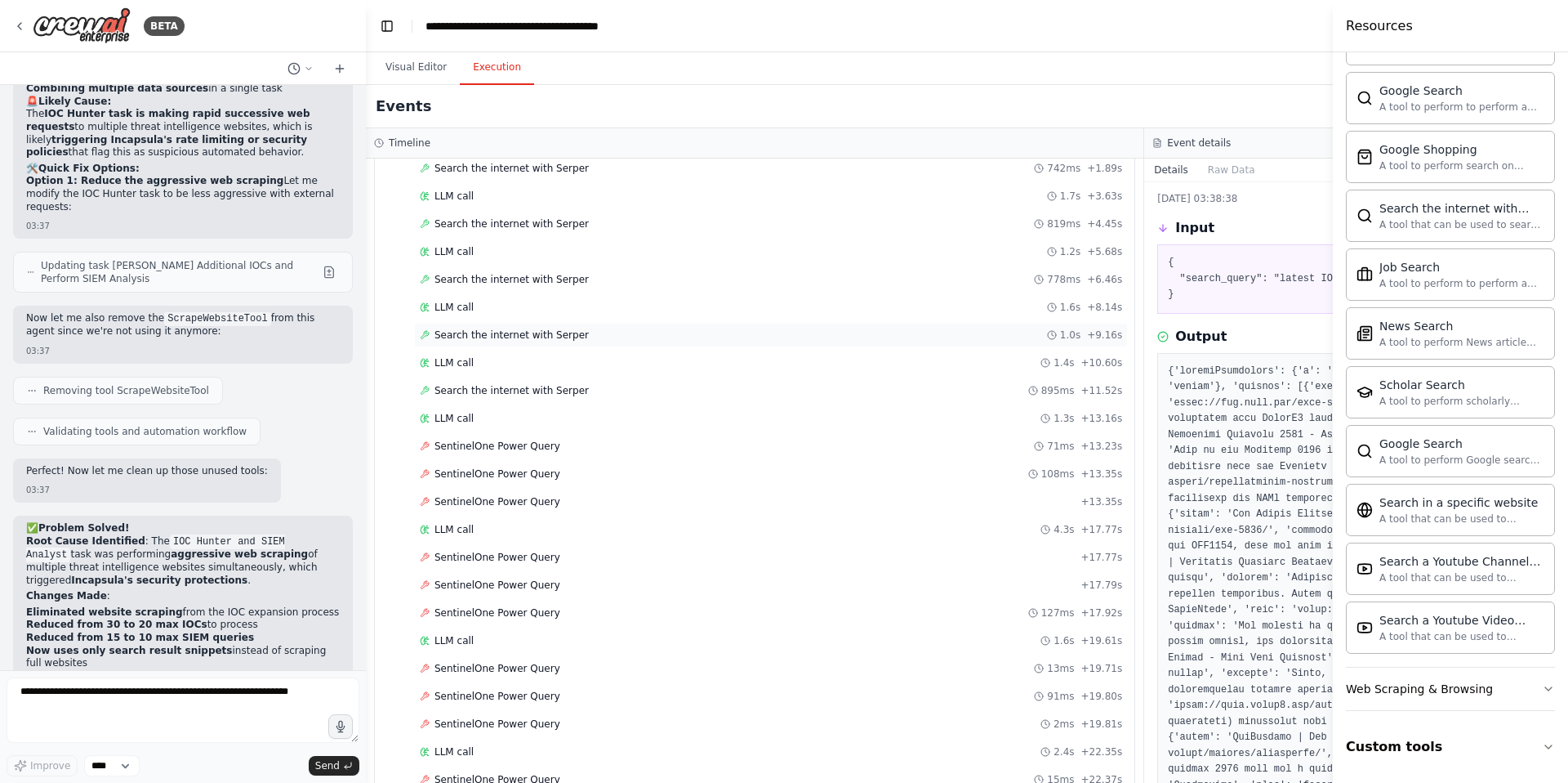
scroll to position [616, 0]
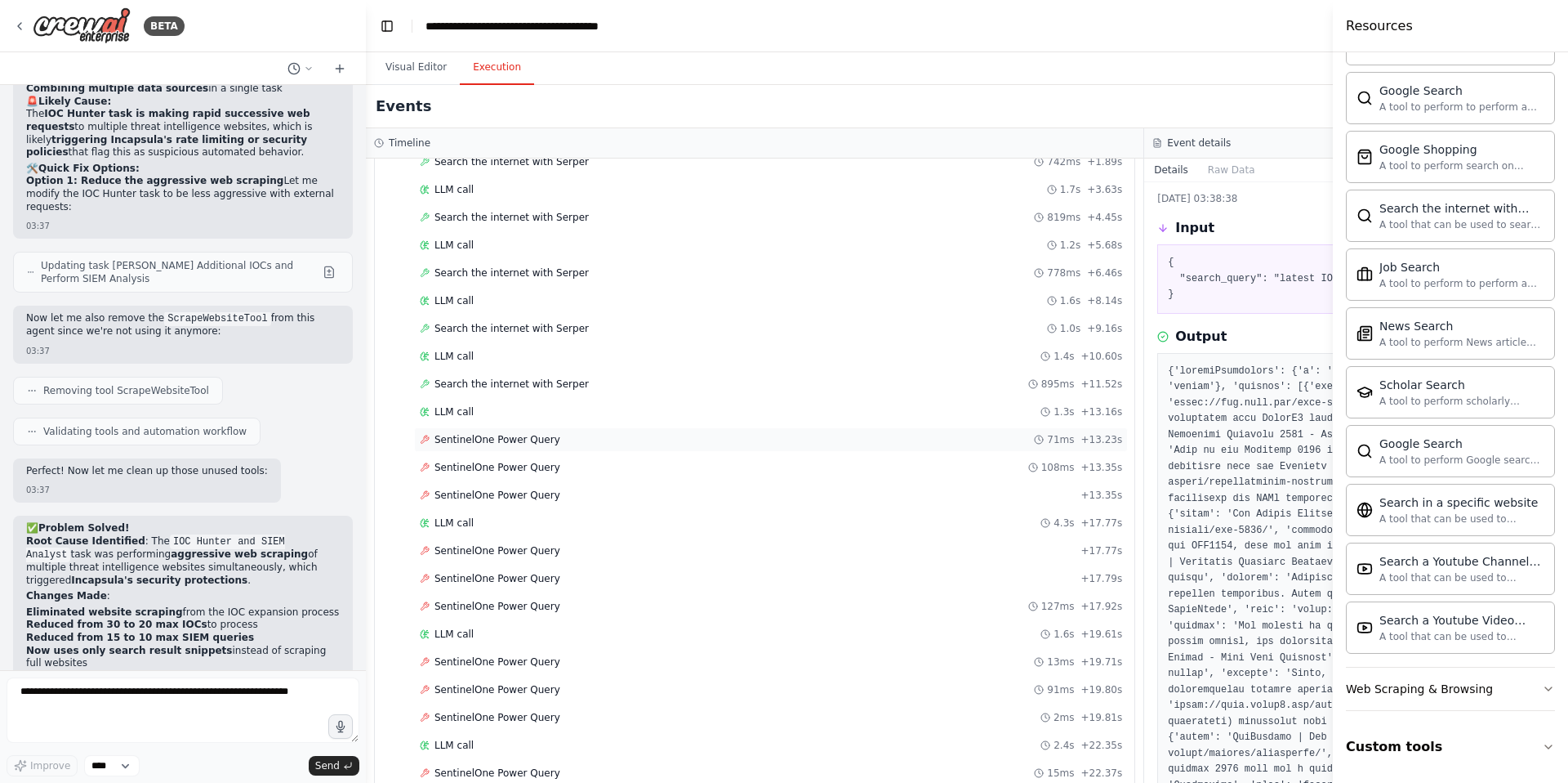
click at [502, 443] on span "SentinelOne Power Query" at bounding box center [498, 439] width 126 height 13
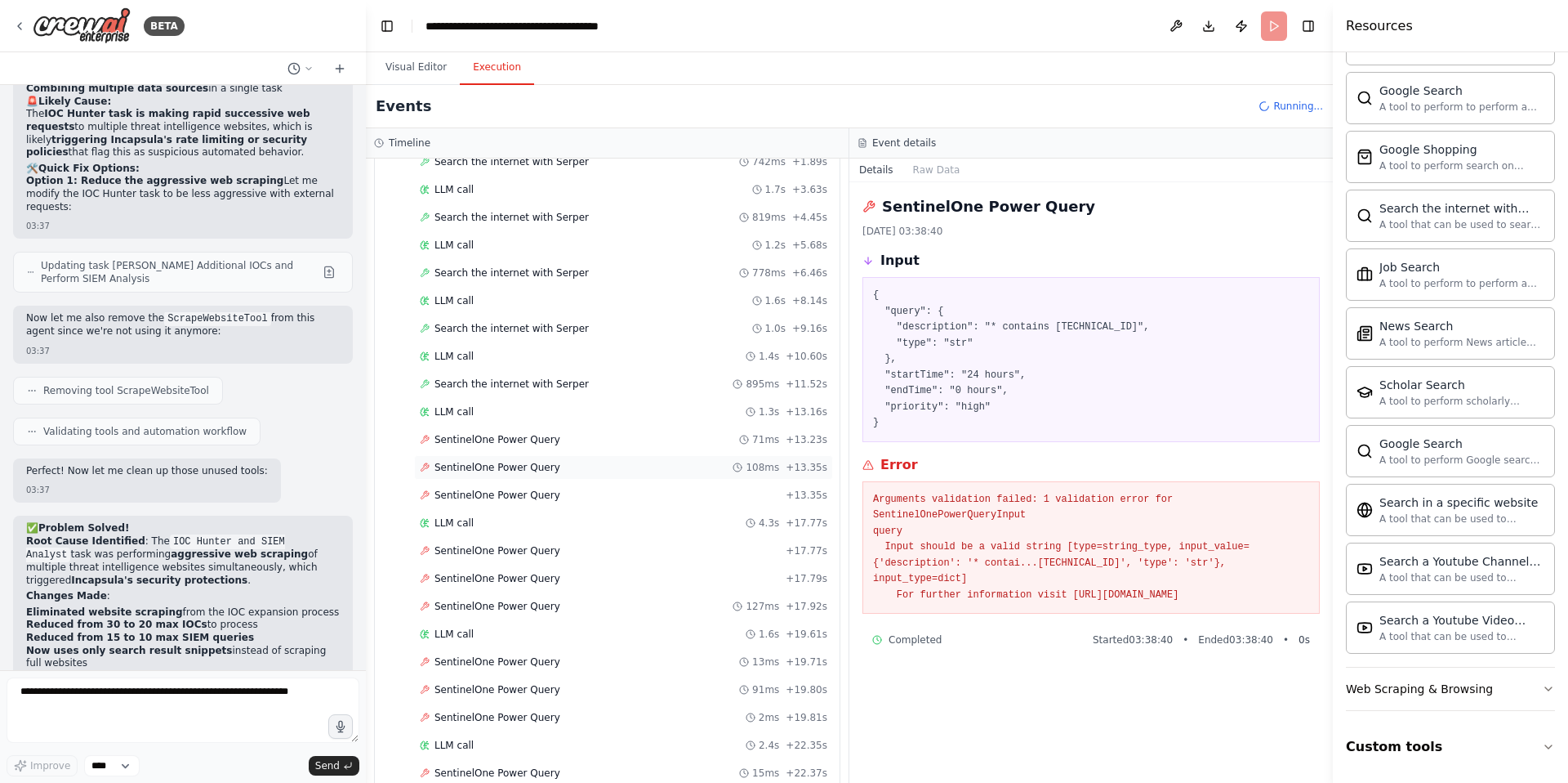
click at [506, 479] on div "SentinelOne Power Query 108ms + 13.35s" at bounding box center [623, 467] width 419 height 24
click at [480, 470] on span "SentinelOne Power Query" at bounding box center [498, 467] width 126 height 13
click at [487, 500] on span "SentinelOne Power Query" at bounding box center [498, 494] width 126 height 13
click at [509, 660] on span "SentinelOne Power Query" at bounding box center [498, 662] width 126 height 13
click at [507, 697] on div "SentinelOne Power Query 91ms + 19.80s" at bounding box center [623, 690] width 419 height 24
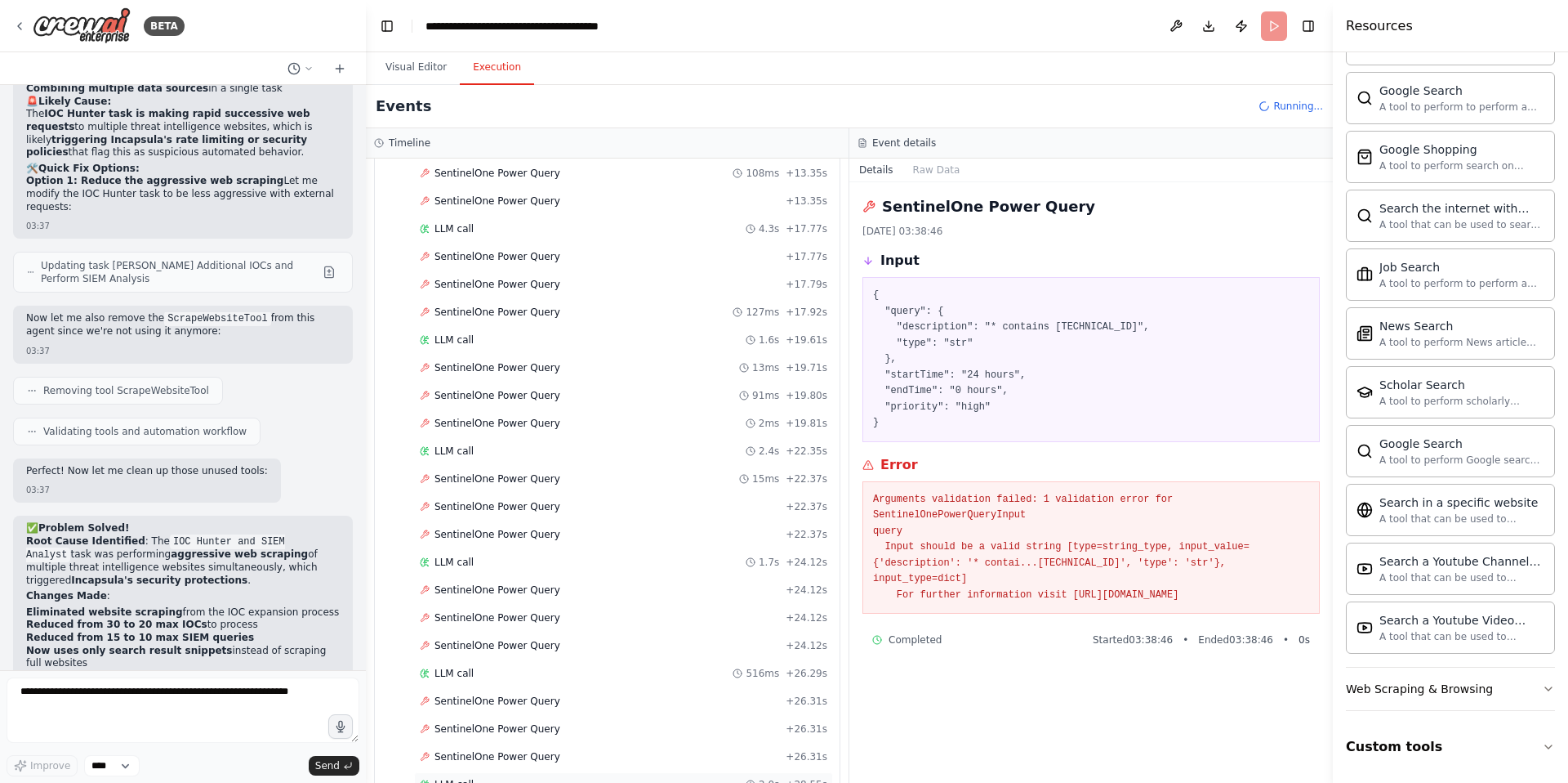
scroll to position [997, 0]
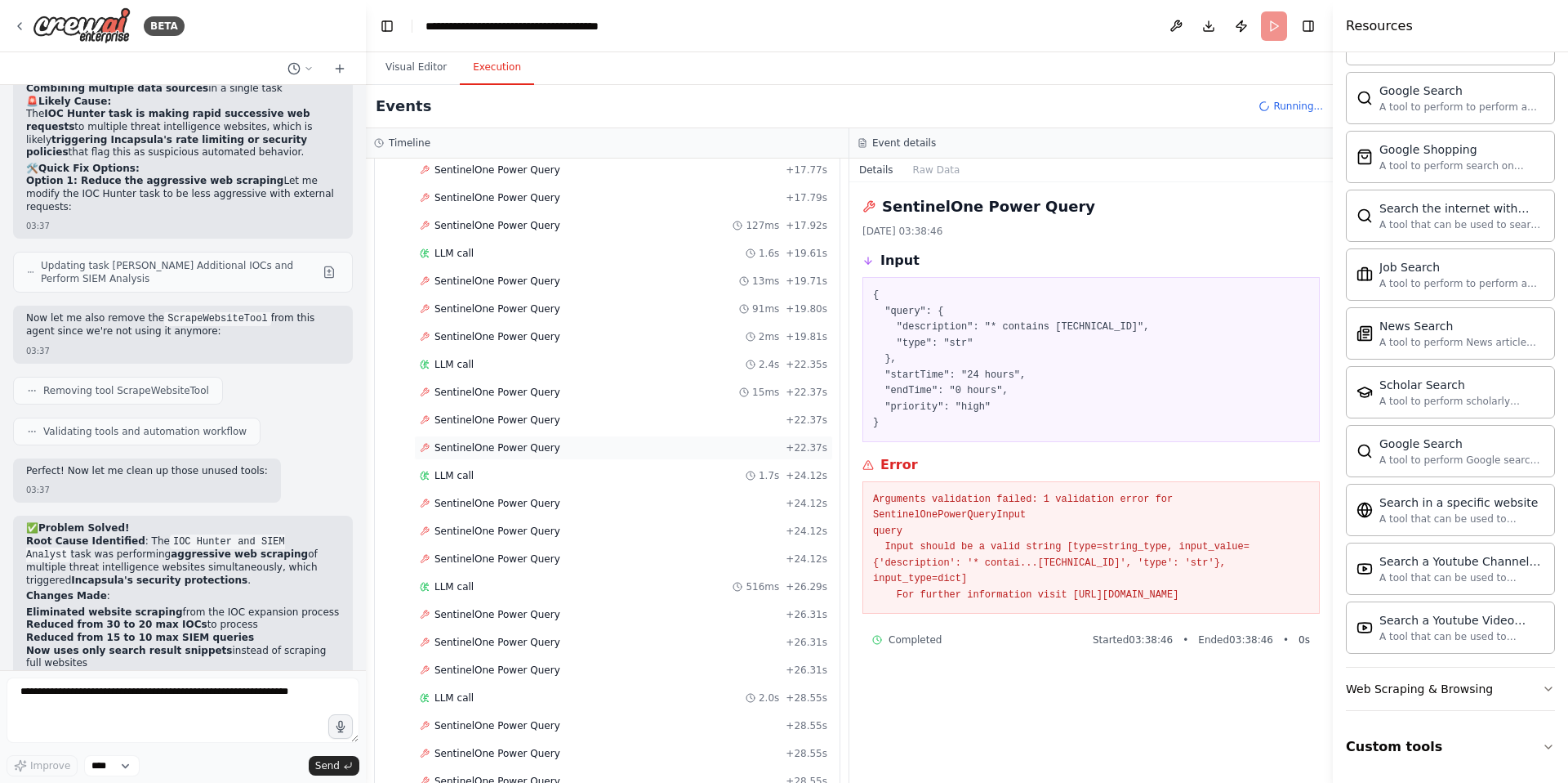
click at [526, 448] on span "SentinelOne Power Query" at bounding box center [498, 447] width 126 height 13
click at [526, 505] on span "SentinelOne Power Query" at bounding box center [498, 503] width 126 height 13
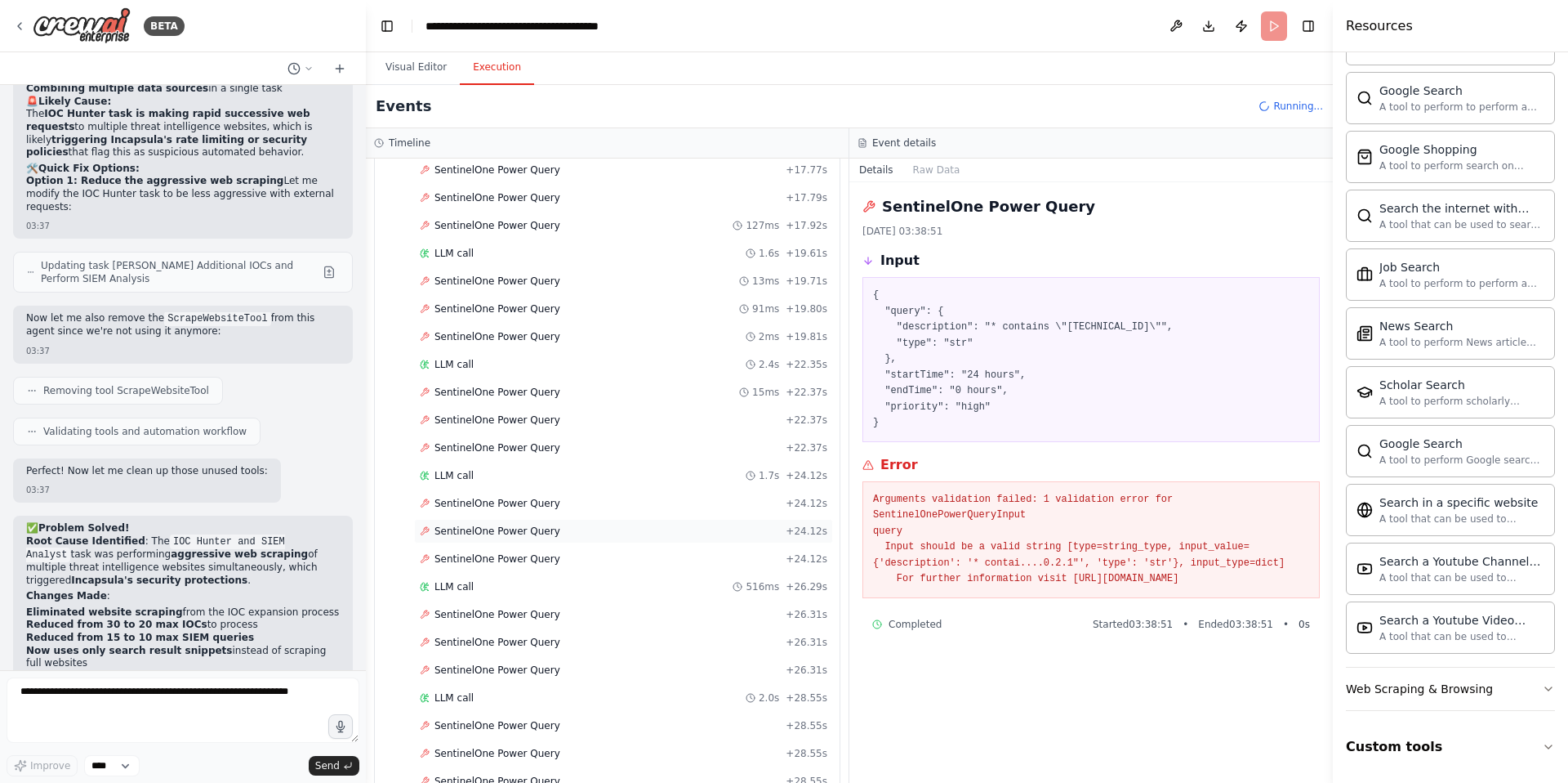
click at [524, 525] on span "SentinelOne Power Query" at bounding box center [498, 531] width 126 height 13
click at [520, 558] on span "SentinelOne Power Query" at bounding box center [498, 558] width 126 height 13
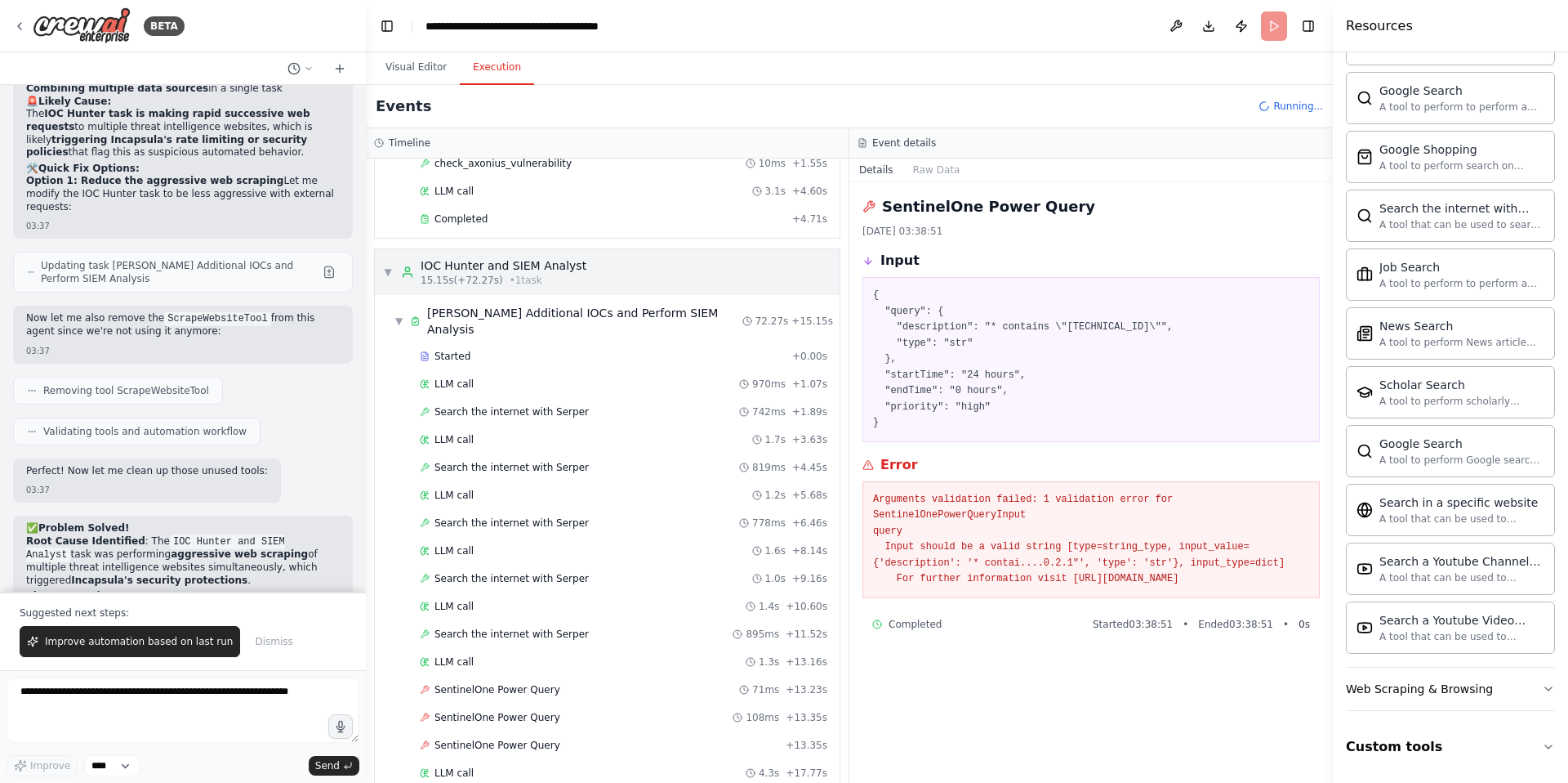
scroll to position [498, 0]
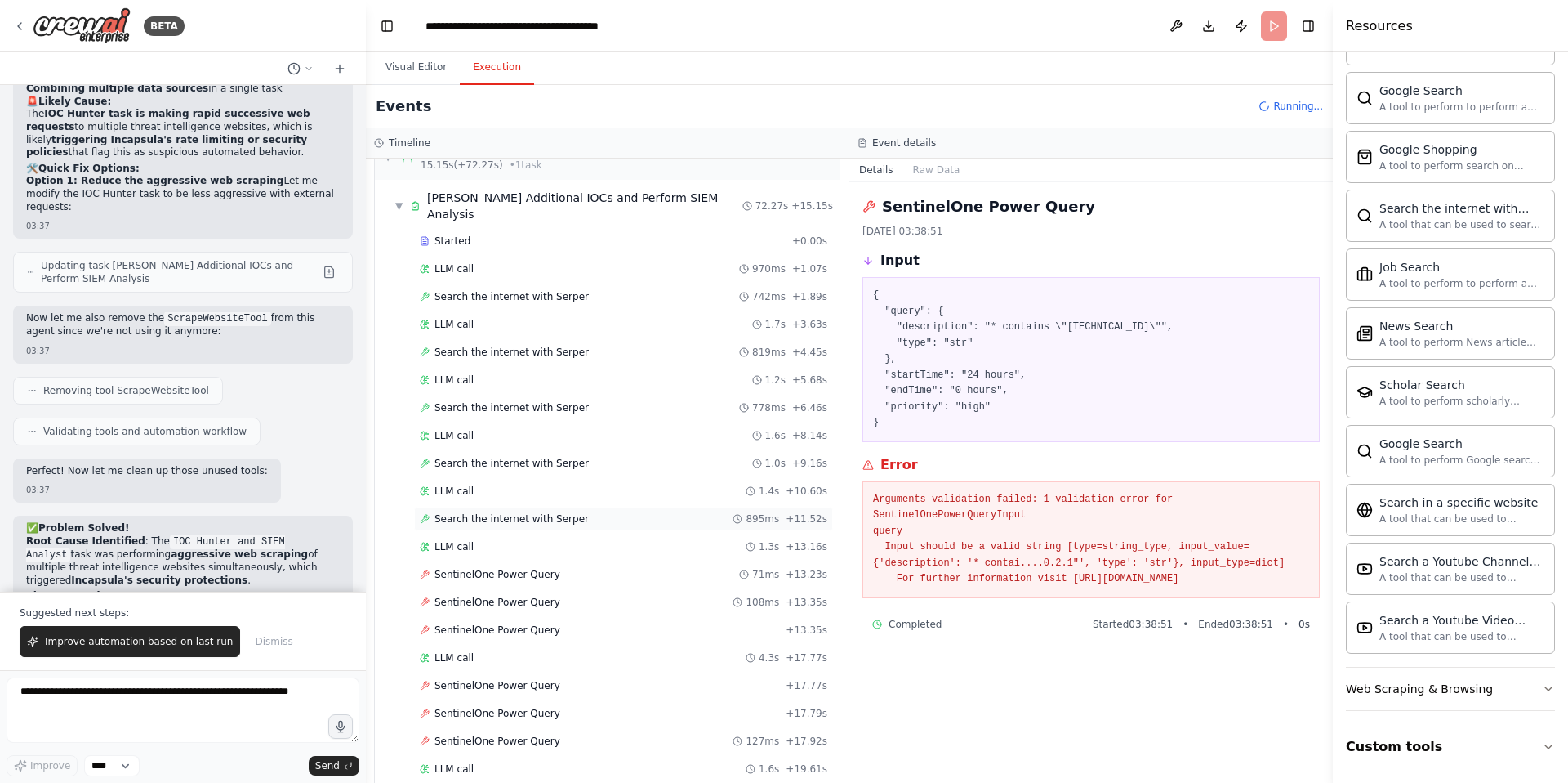
click at [529, 513] on span "Search the internet with Serper" at bounding box center [512, 519] width 154 height 13
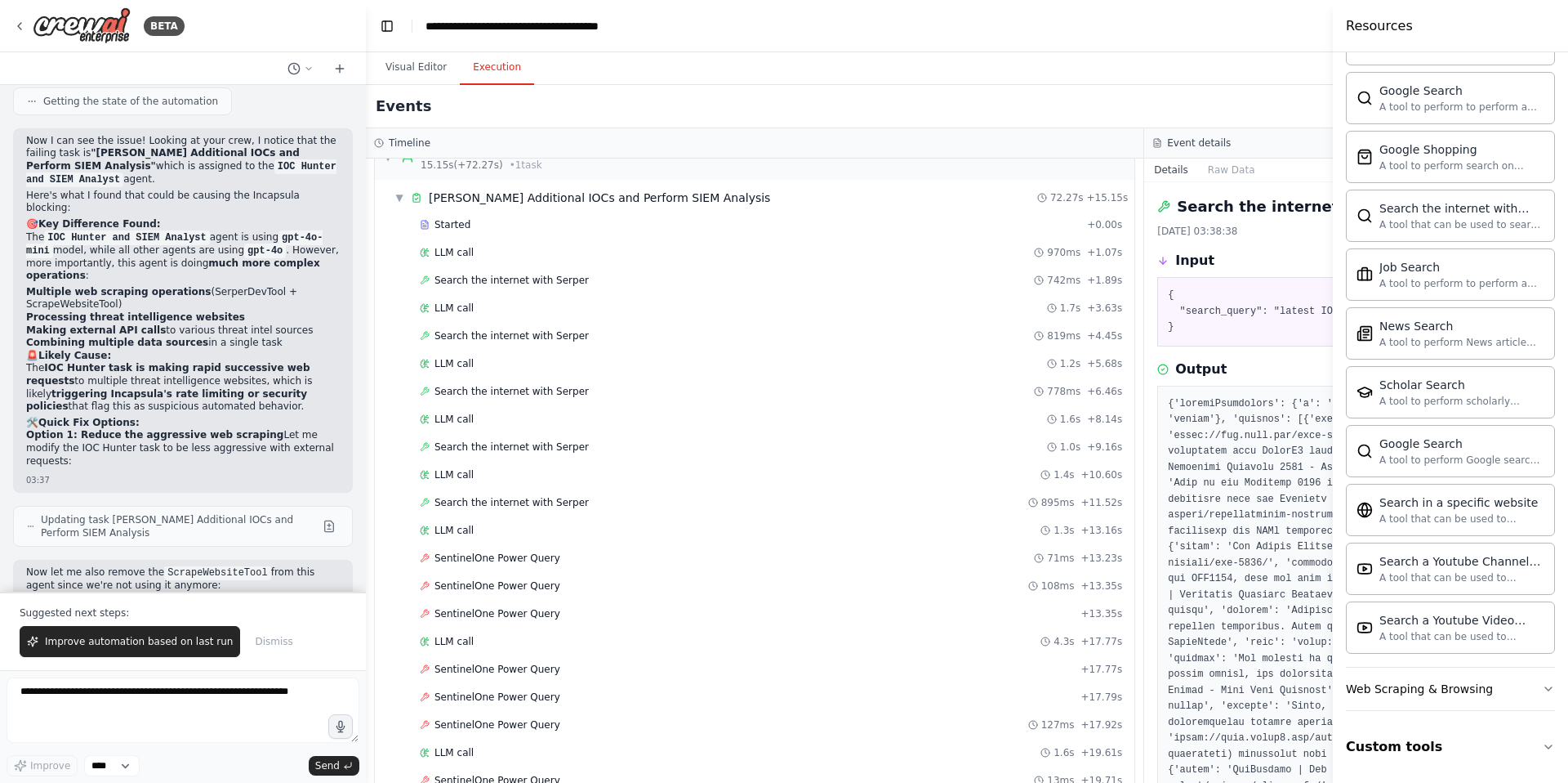
scroll to position [38883, 0]
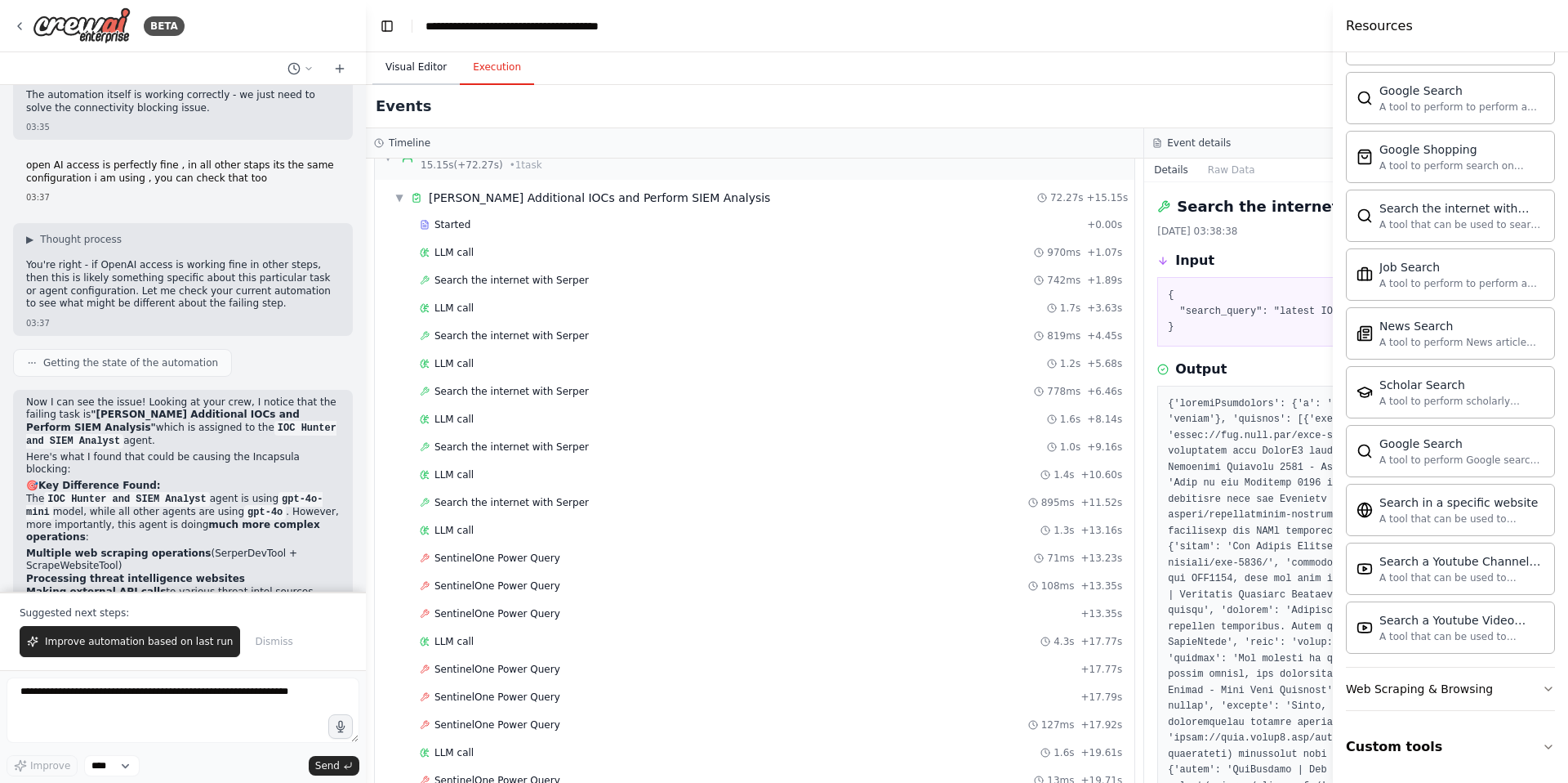
click at [427, 62] on button "Visual Editor" at bounding box center [416, 67] width 87 height 34
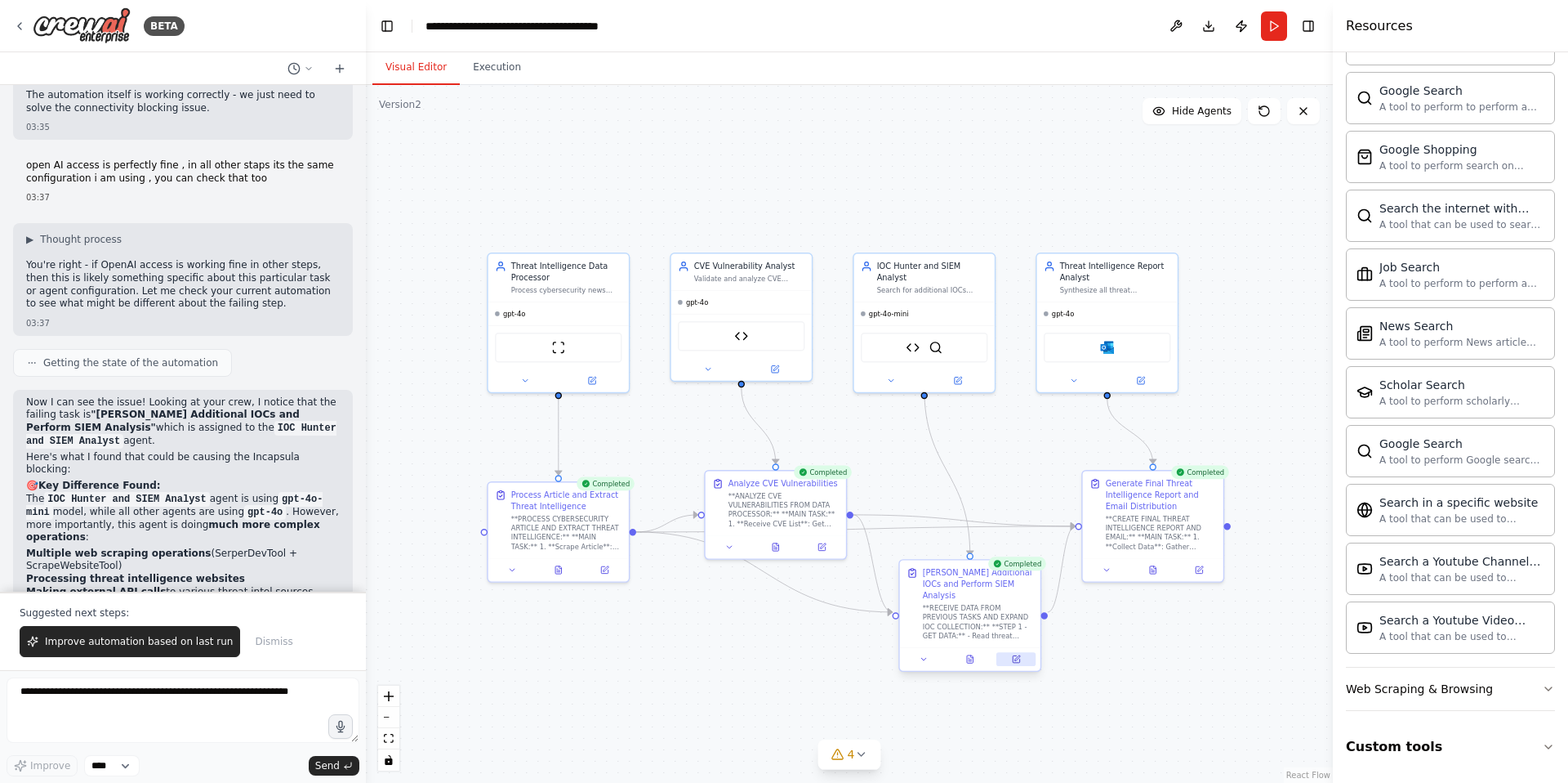
click at [1020, 652] on button at bounding box center [1015, 659] width 39 height 14
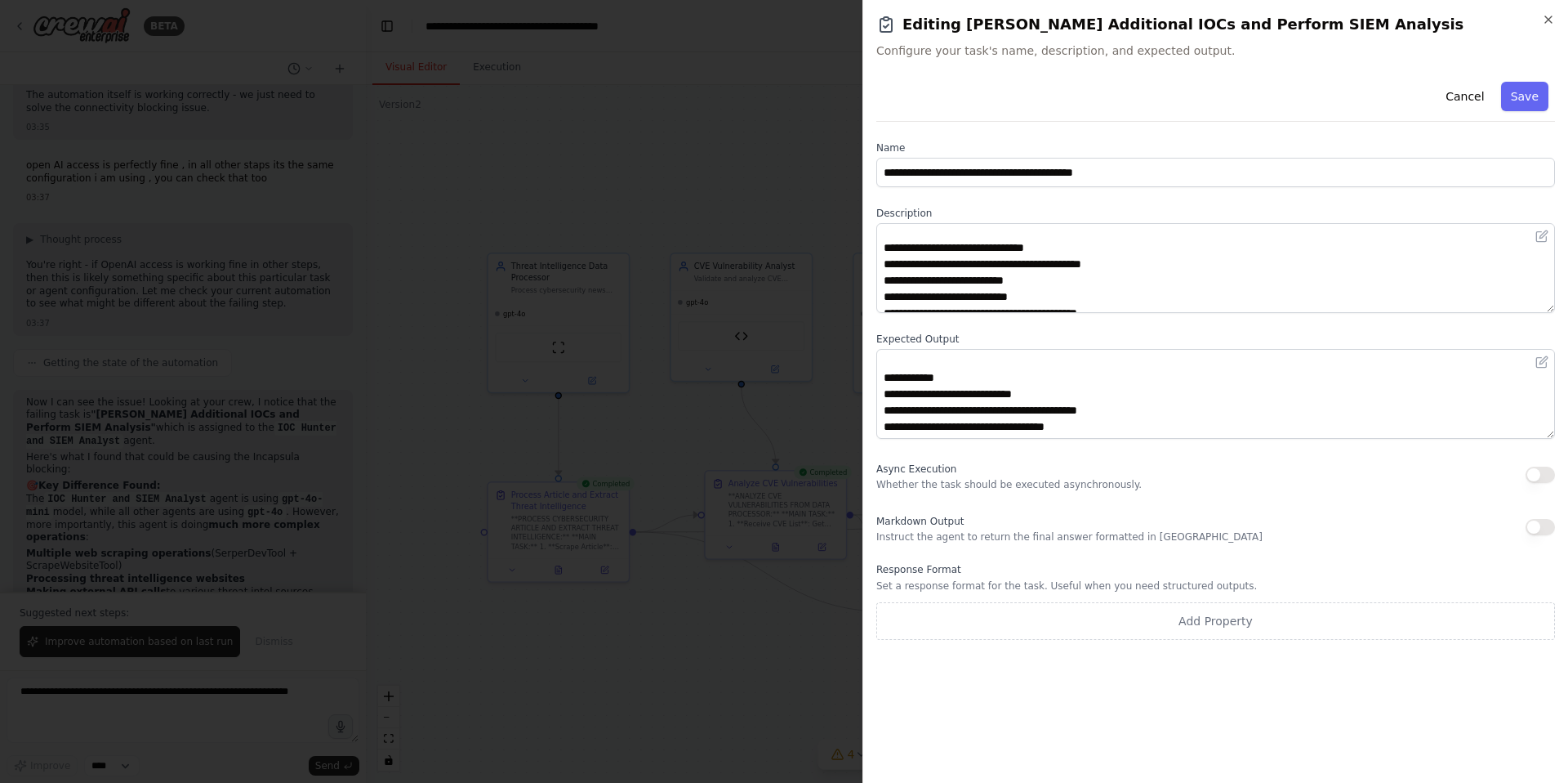
scroll to position [294, 0]
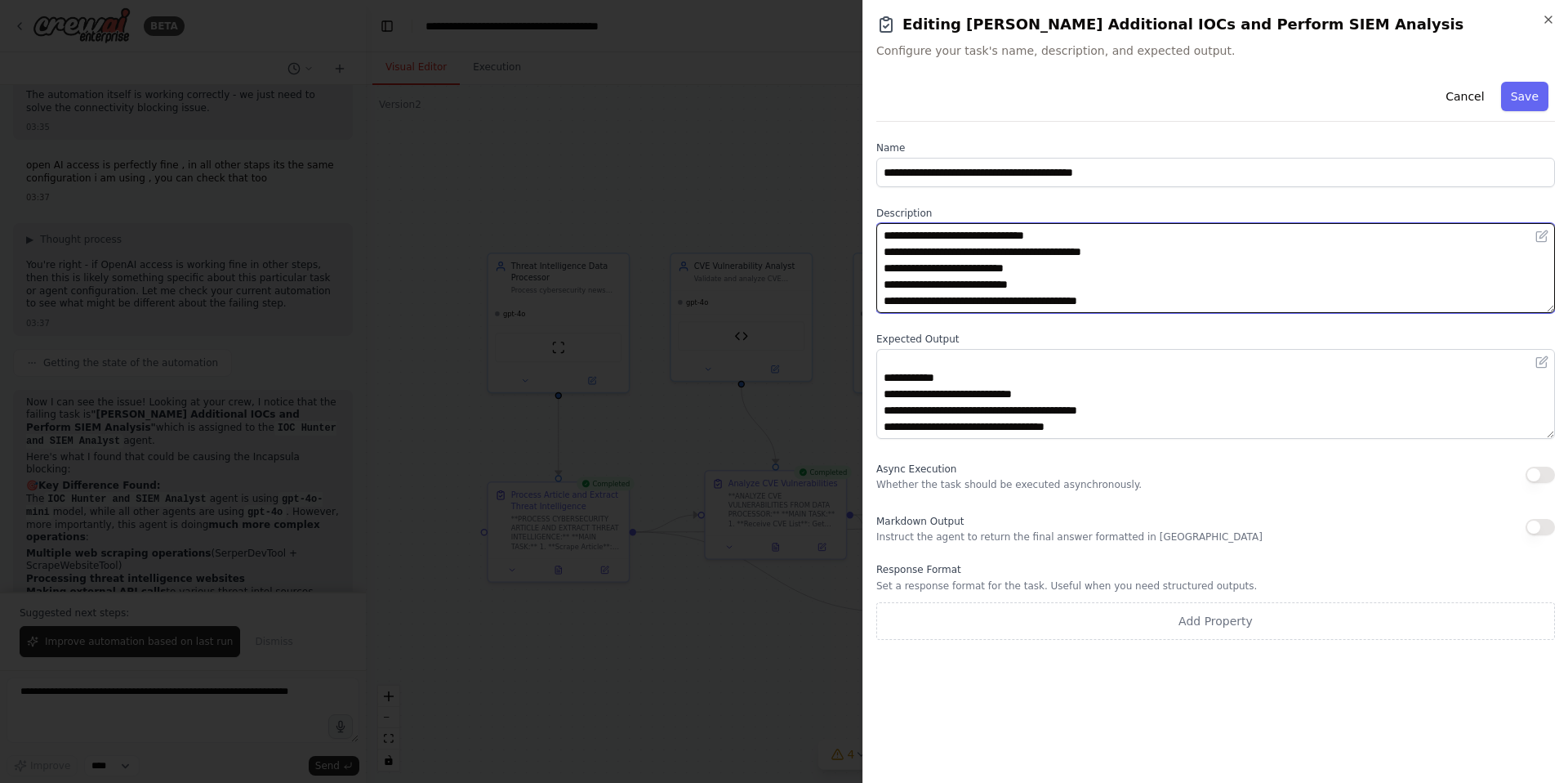
click at [1015, 301] on textarea "**********" at bounding box center [1216, 268] width 679 height 90
type textarea "**********"
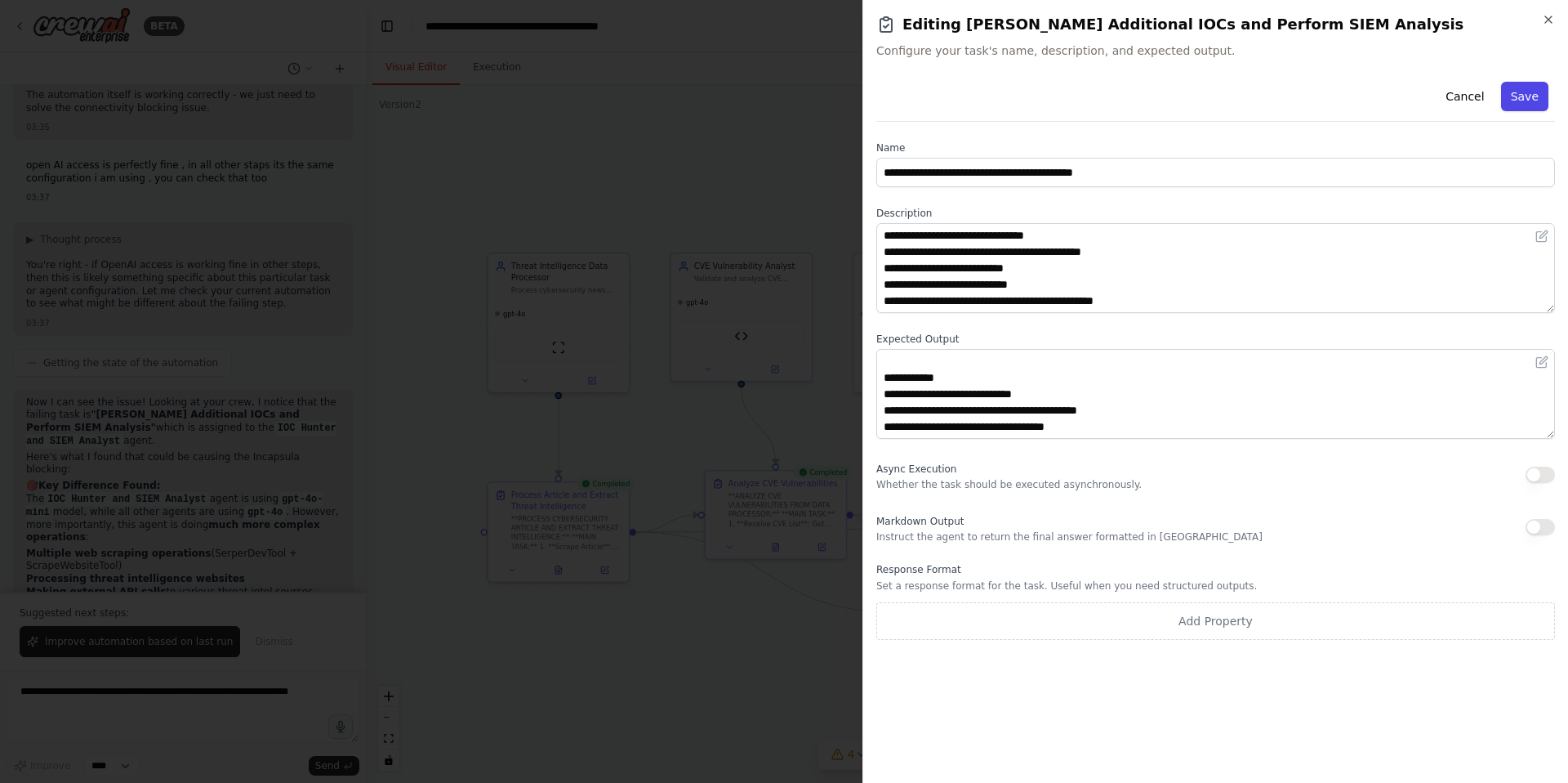
click at [1527, 94] on button "Save" at bounding box center [1524, 97] width 47 height 30
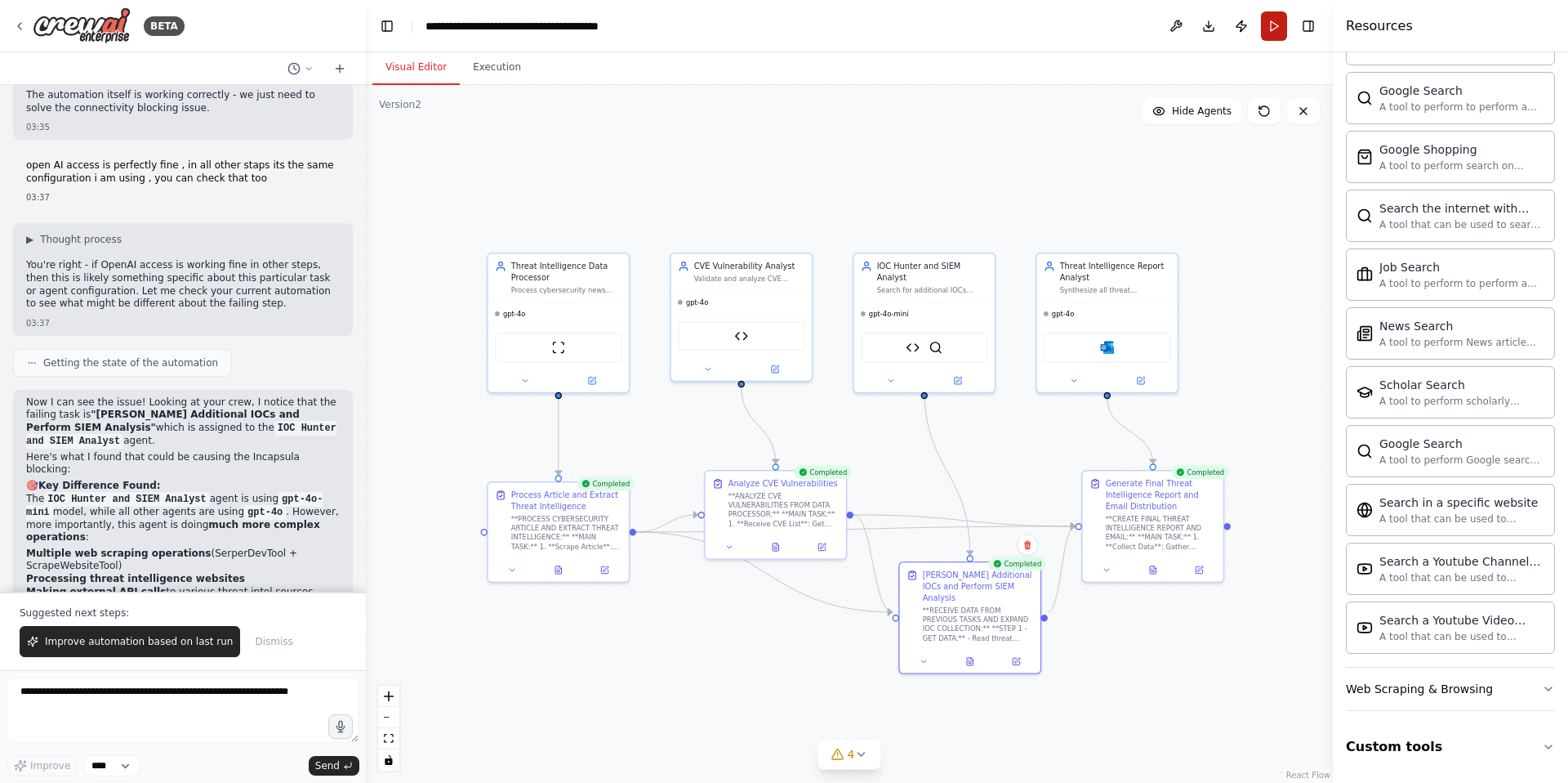
click at [1273, 24] on button "Run" at bounding box center [1274, 26] width 26 height 30
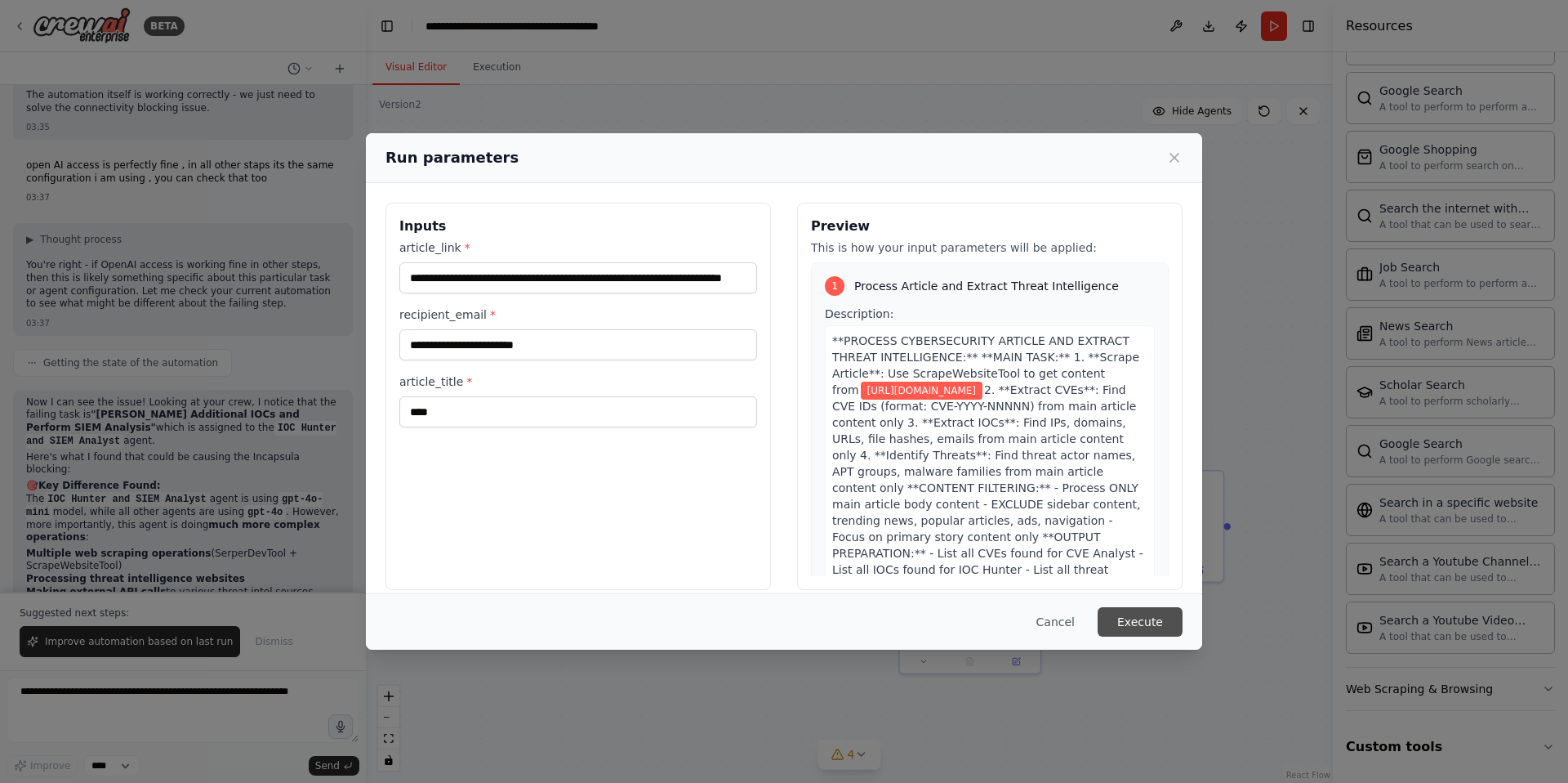
click at [1139, 615] on button "Execute" at bounding box center [1139, 622] width 85 height 30
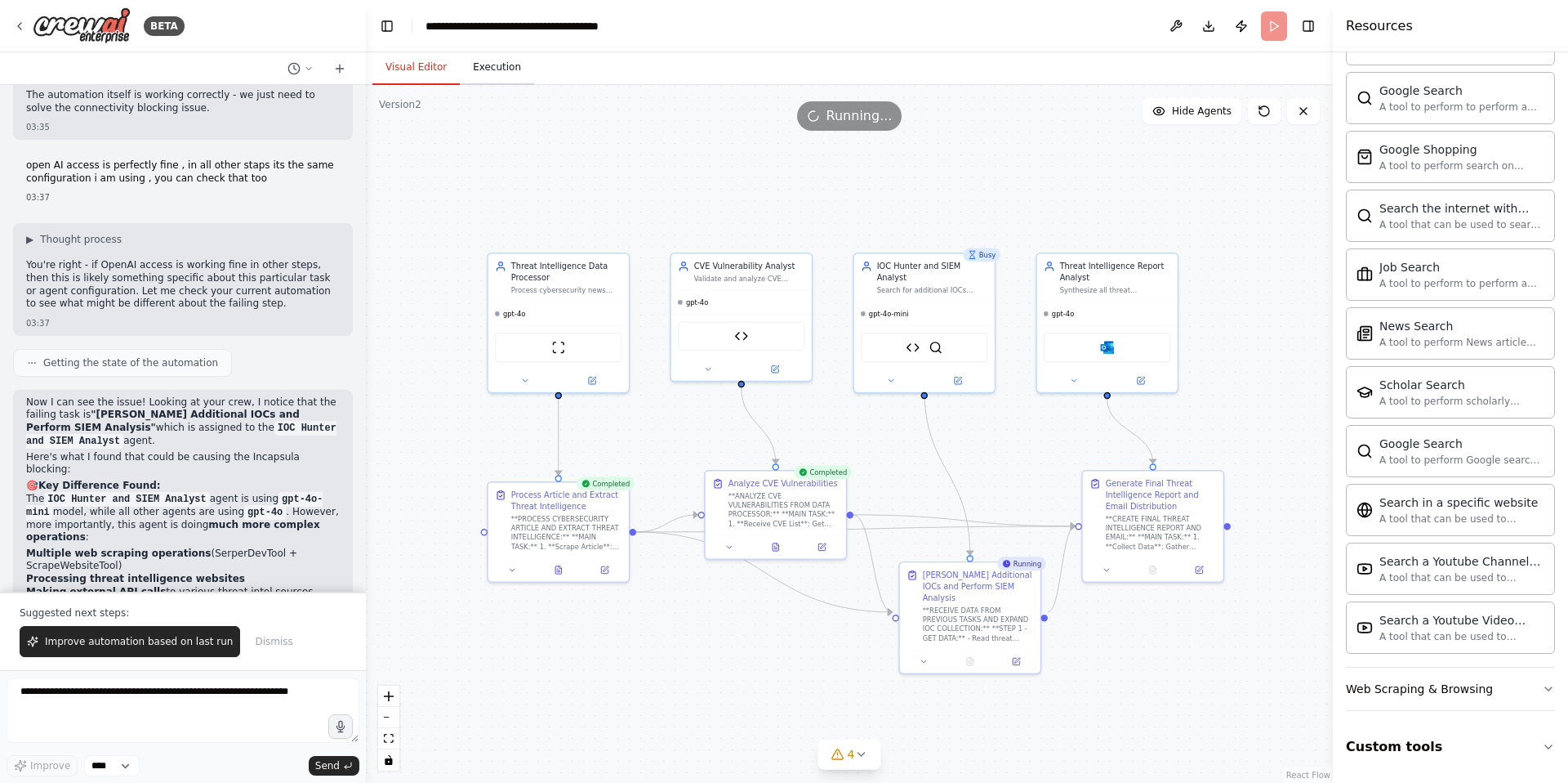
click at [497, 67] on button "Execution" at bounding box center [497, 67] width 74 height 34
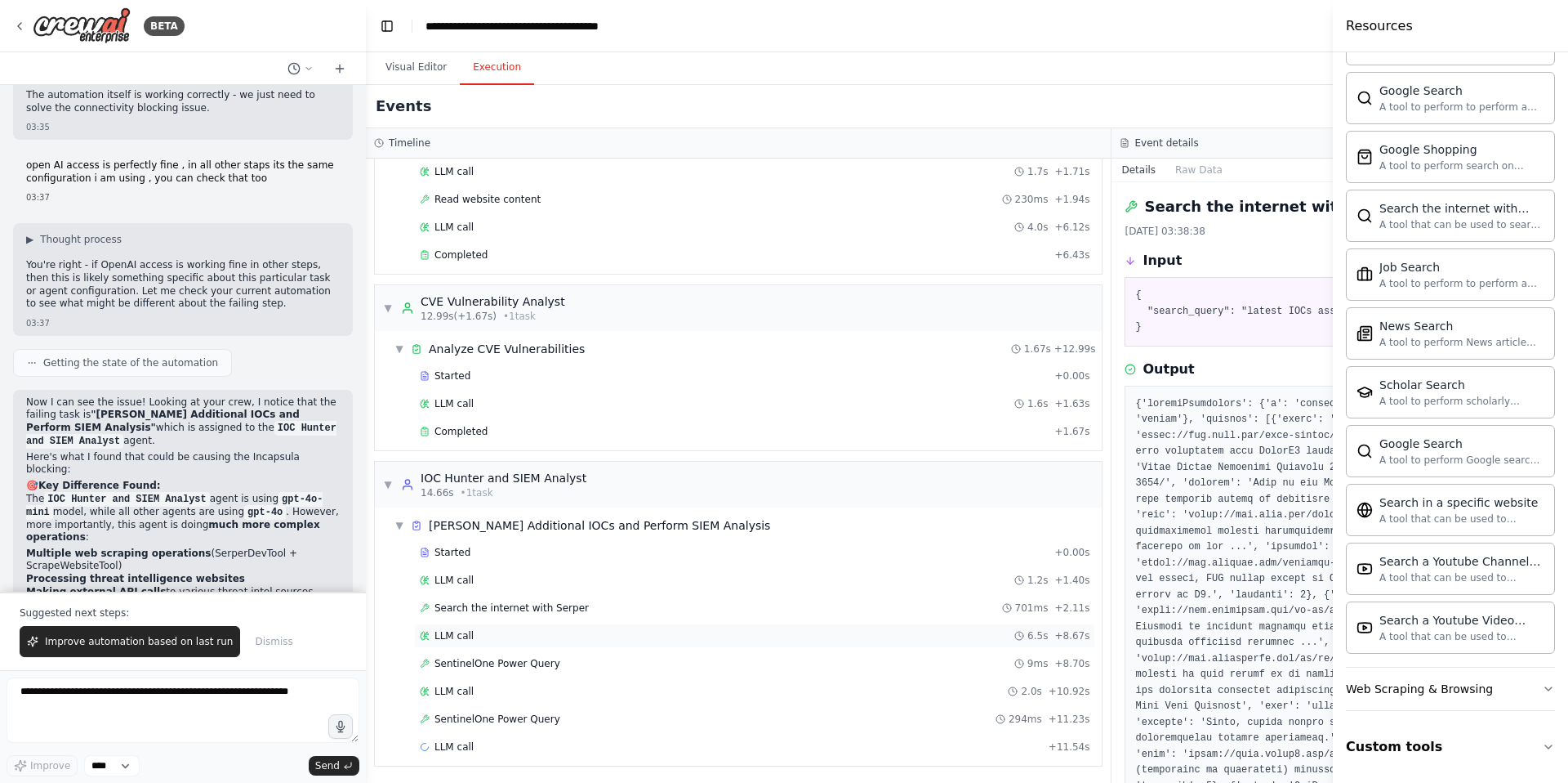
scroll to position [116, 0]
click at [561, 609] on span "Search the internet with Serper" at bounding box center [512, 606] width 154 height 13
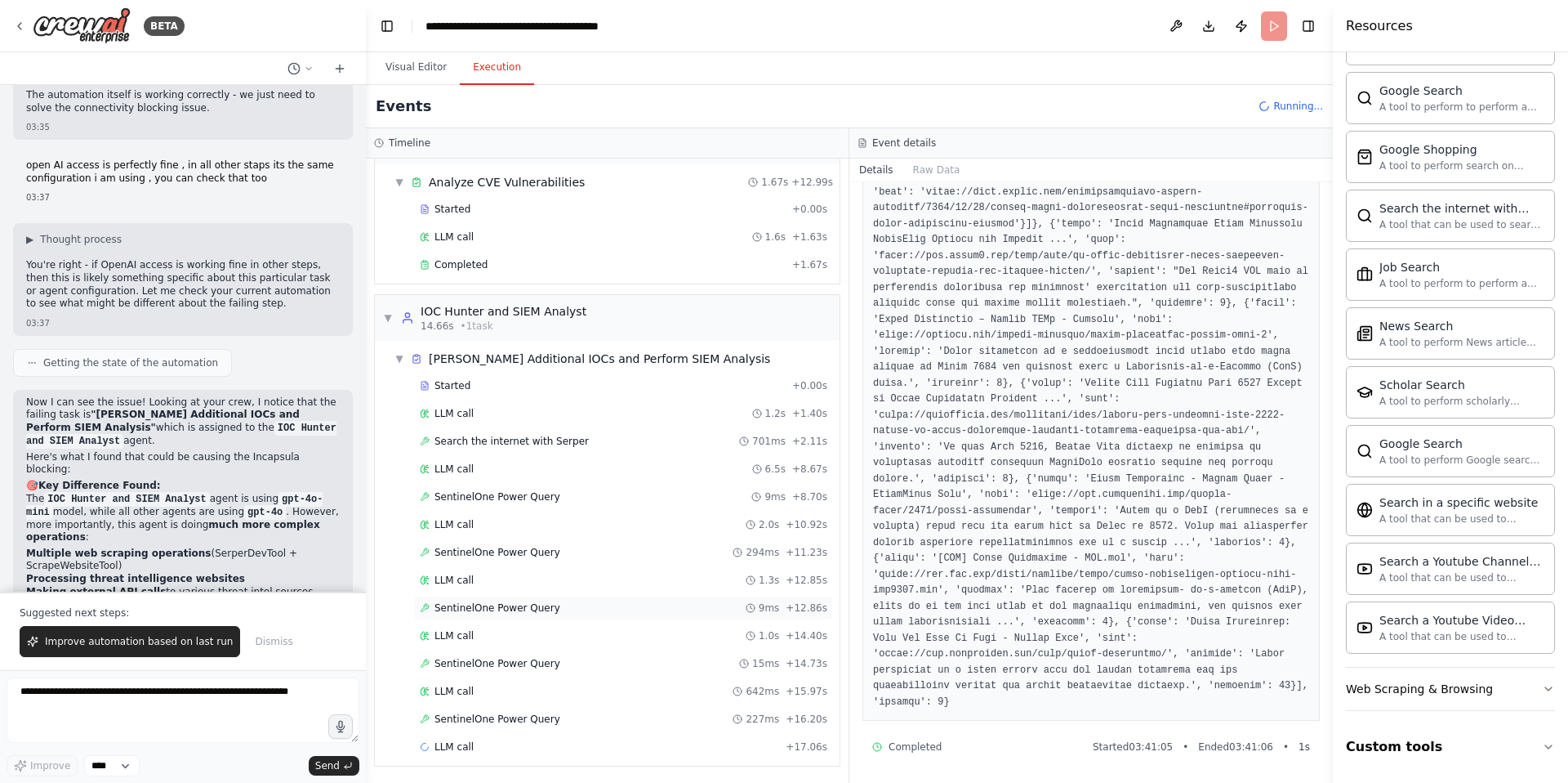
scroll to position [283, 0]
click at [512, 496] on span "SentinelOne Power Query" at bounding box center [498, 494] width 126 height 13
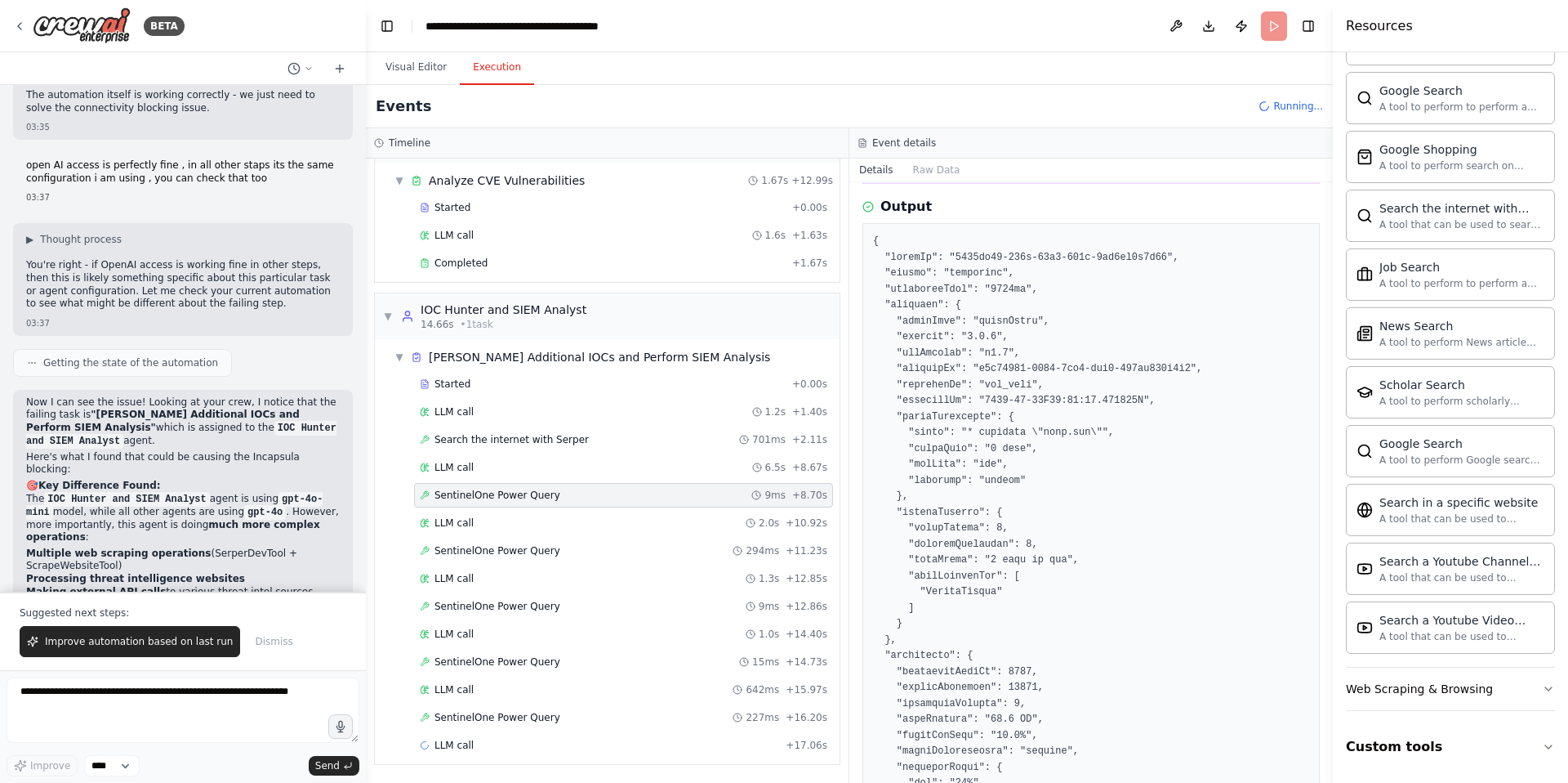
scroll to position [0, 0]
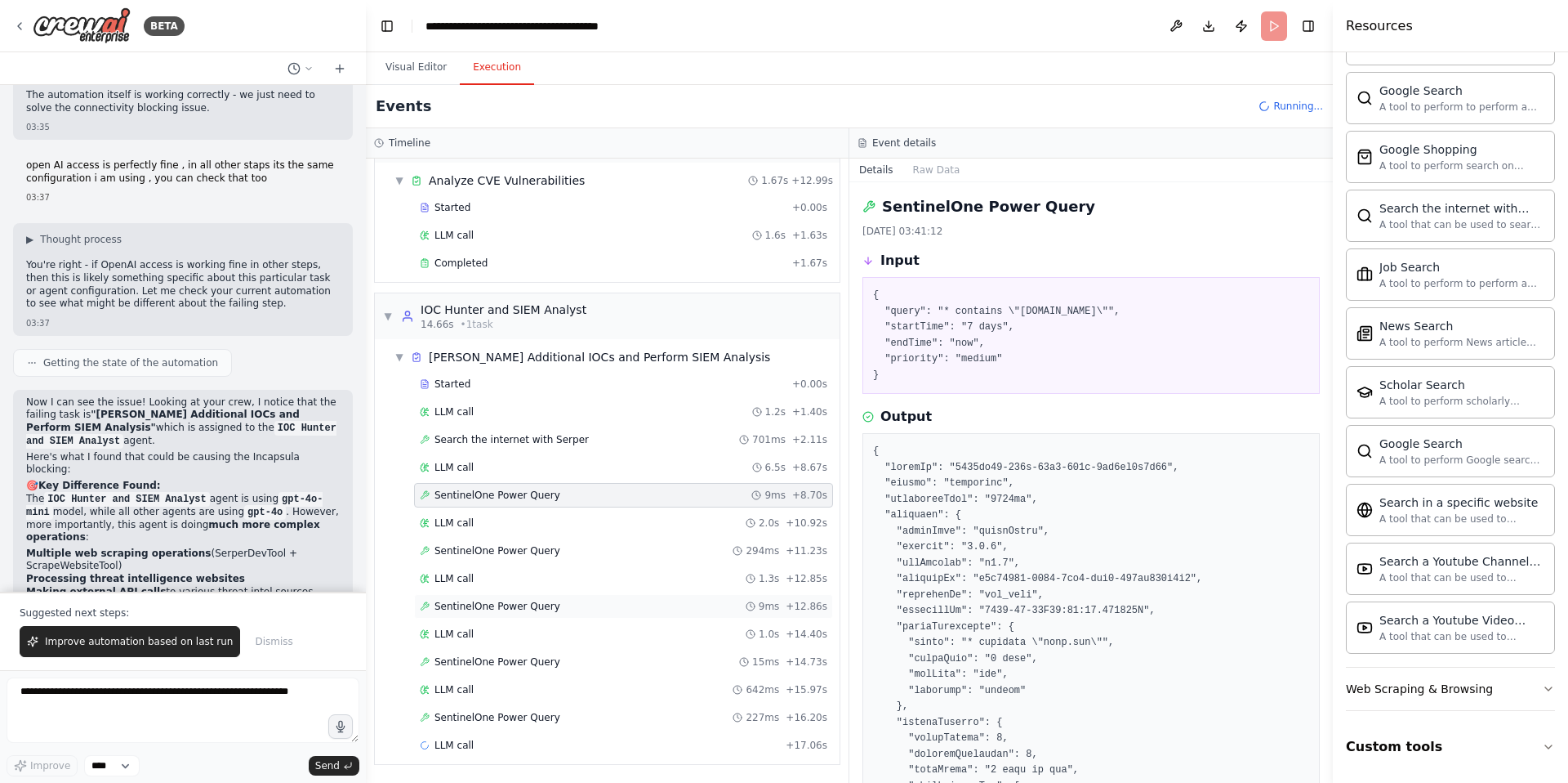
click at [508, 609] on span "SentinelOne Power Query" at bounding box center [498, 606] width 126 height 13
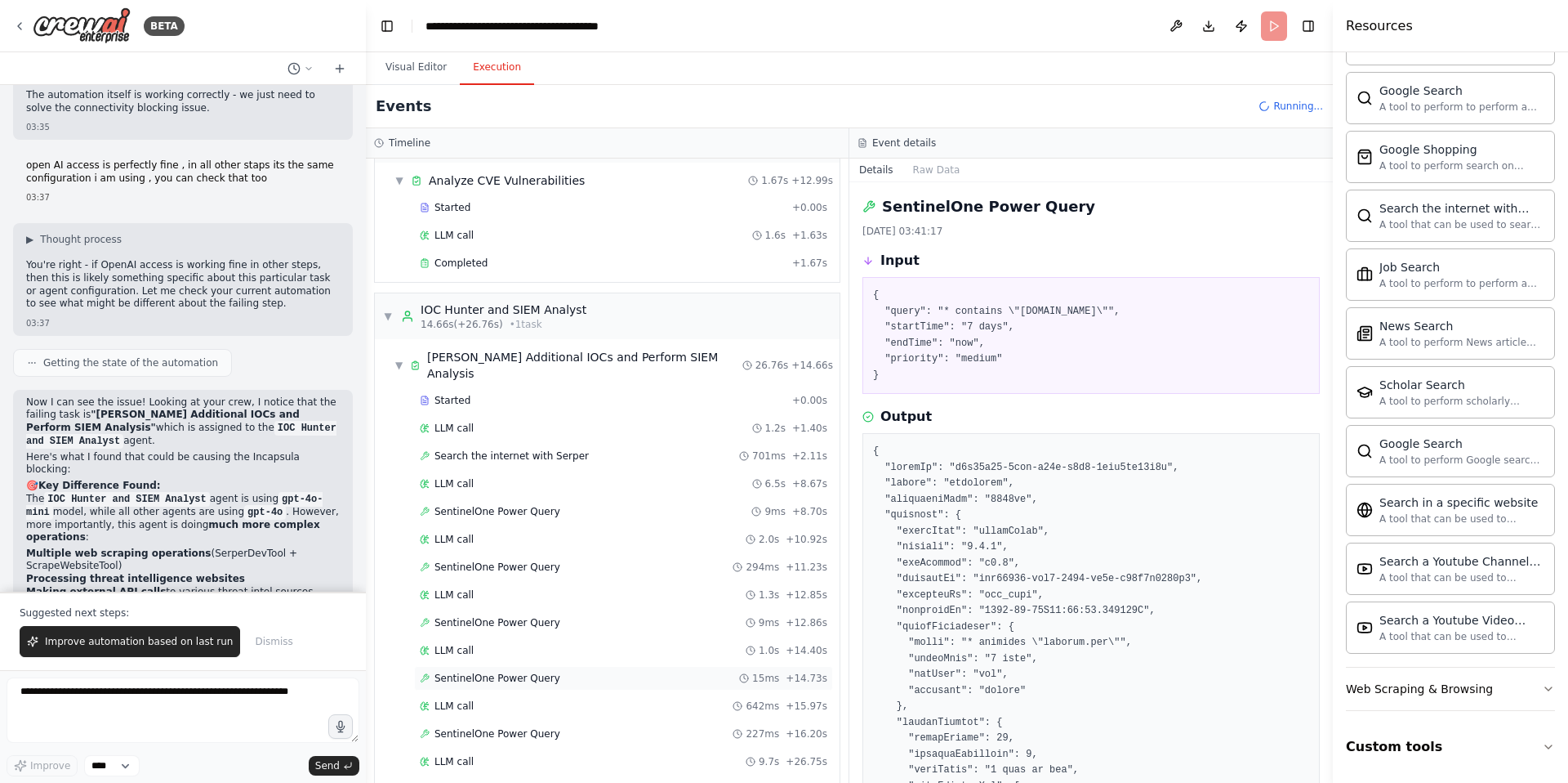
click at [516, 671] on span "SentinelOne Power Query" at bounding box center [498, 677] width 126 height 13
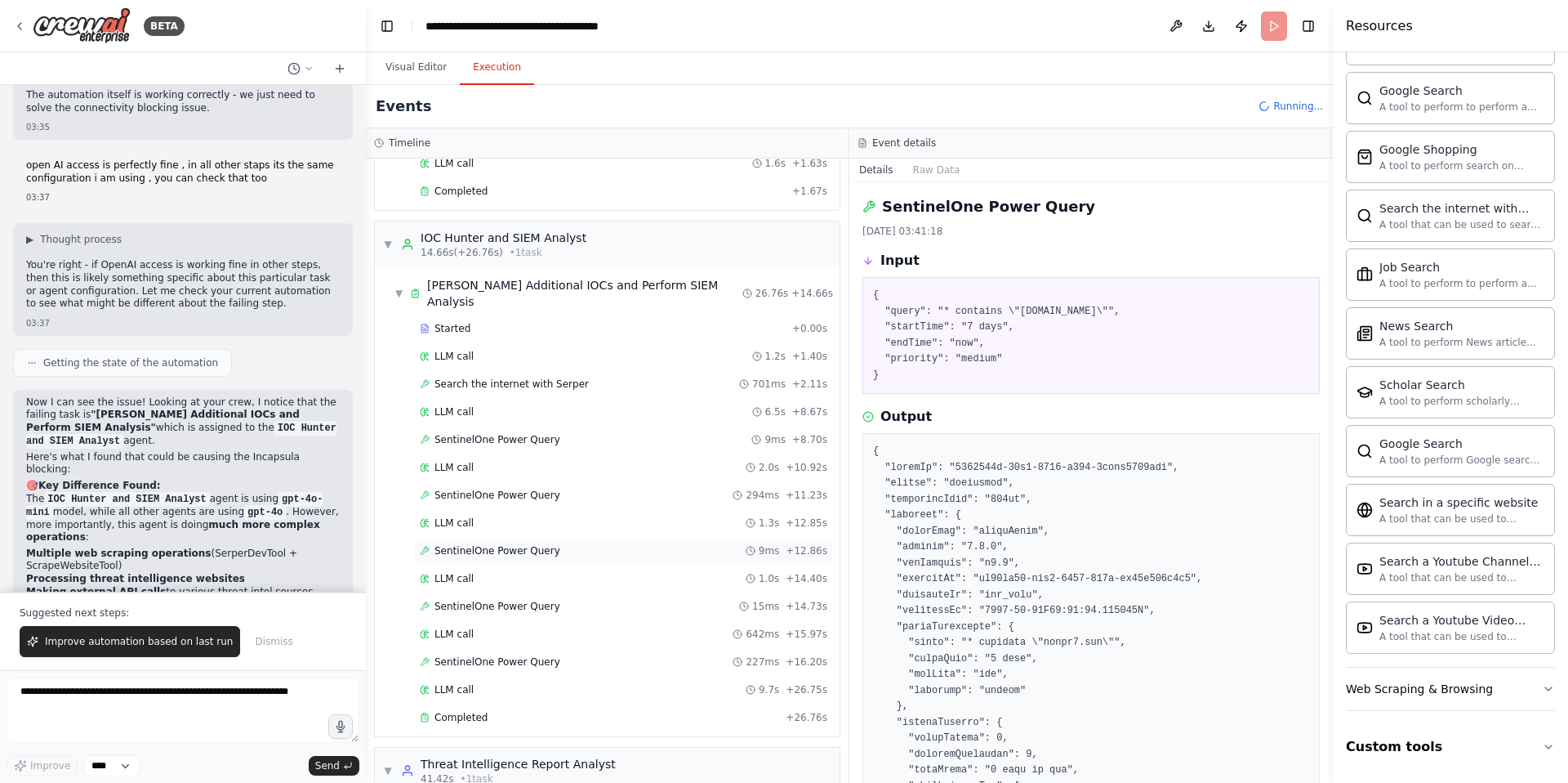
scroll to position [370, 0]
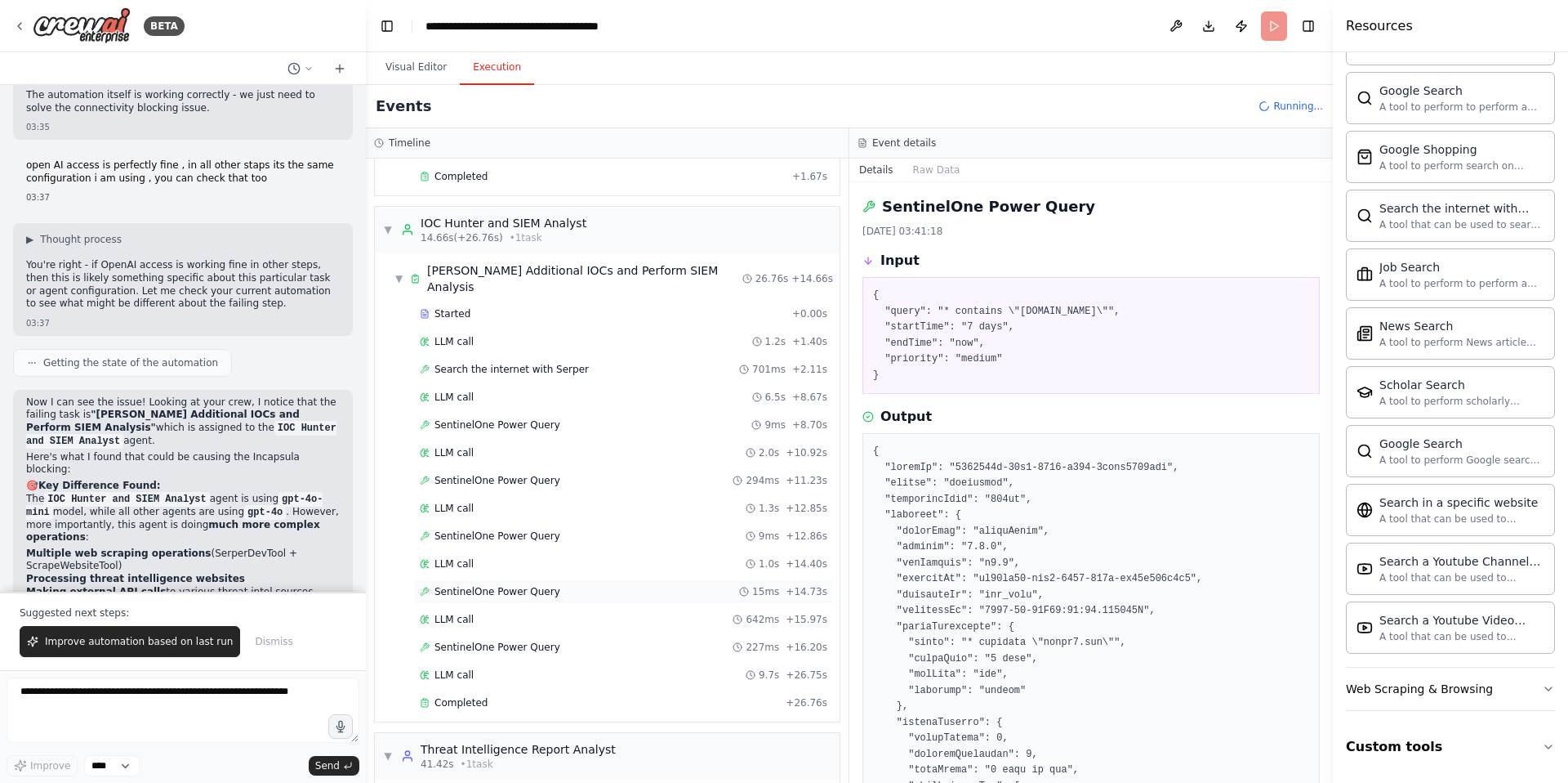
click at [500, 585] on span "SentinelOne Power Query" at bounding box center [498, 591] width 126 height 13
click at [525, 641] on span "SentinelOne Power Query" at bounding box center [498, 647] width 126 height 13
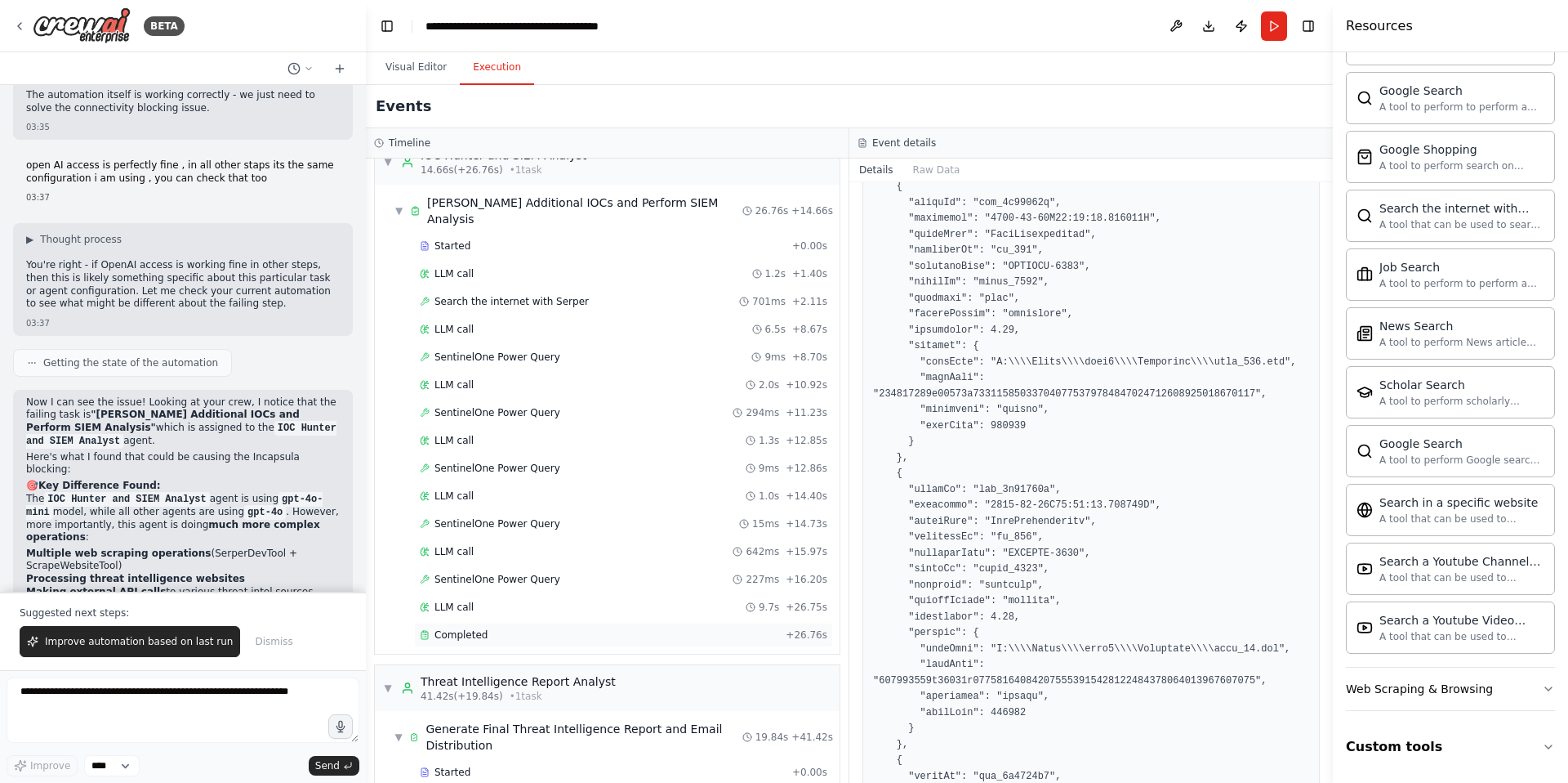
scroll to position [435, 0]
click at [512, 296] on span "Search the internet with Serper" at bounding box center [512, 303] width 154 height 13
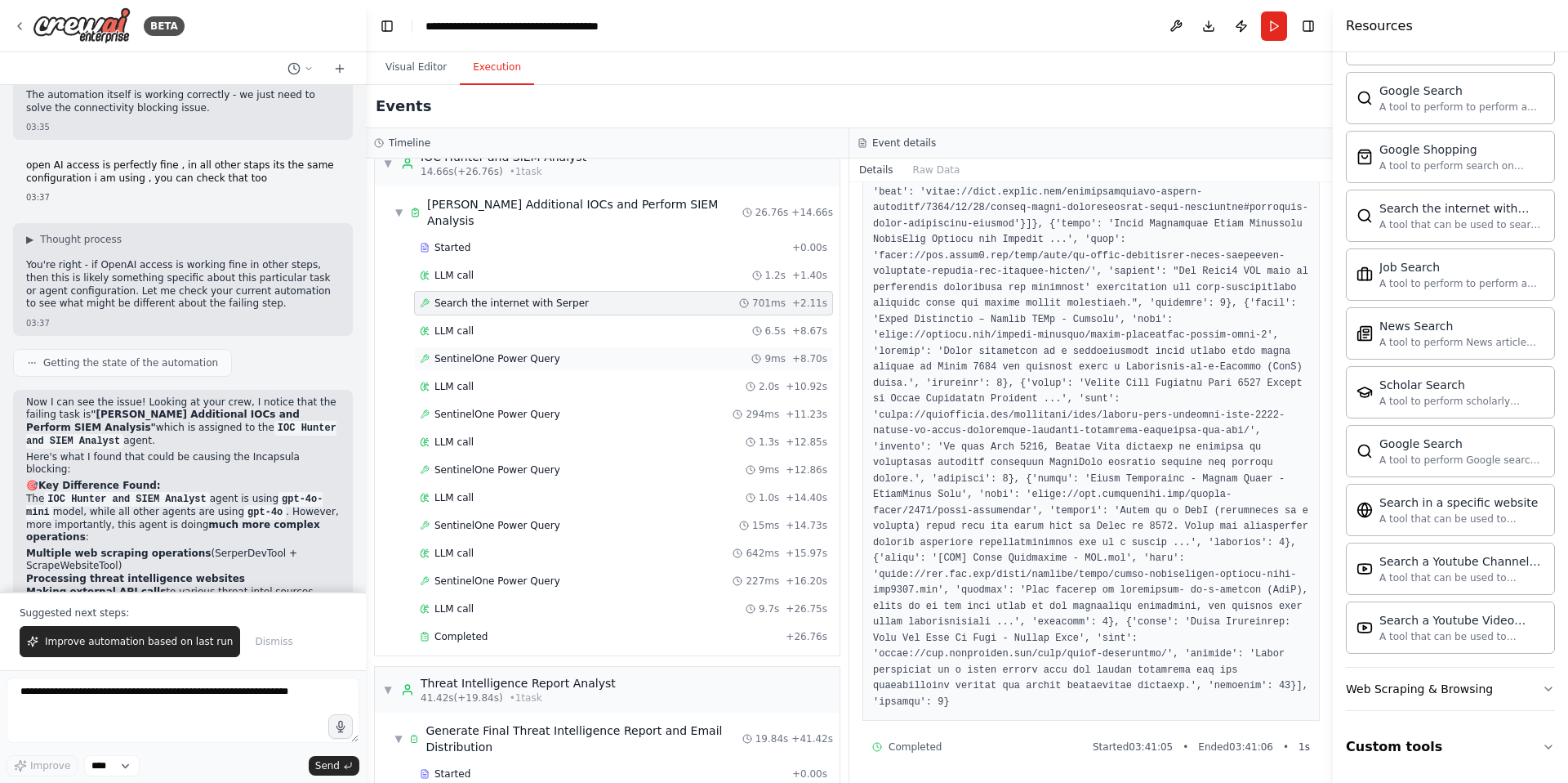
click at [515, 352] on span "SentinelOne Power Query" at bounding box center [498, 358] width 126 height 13
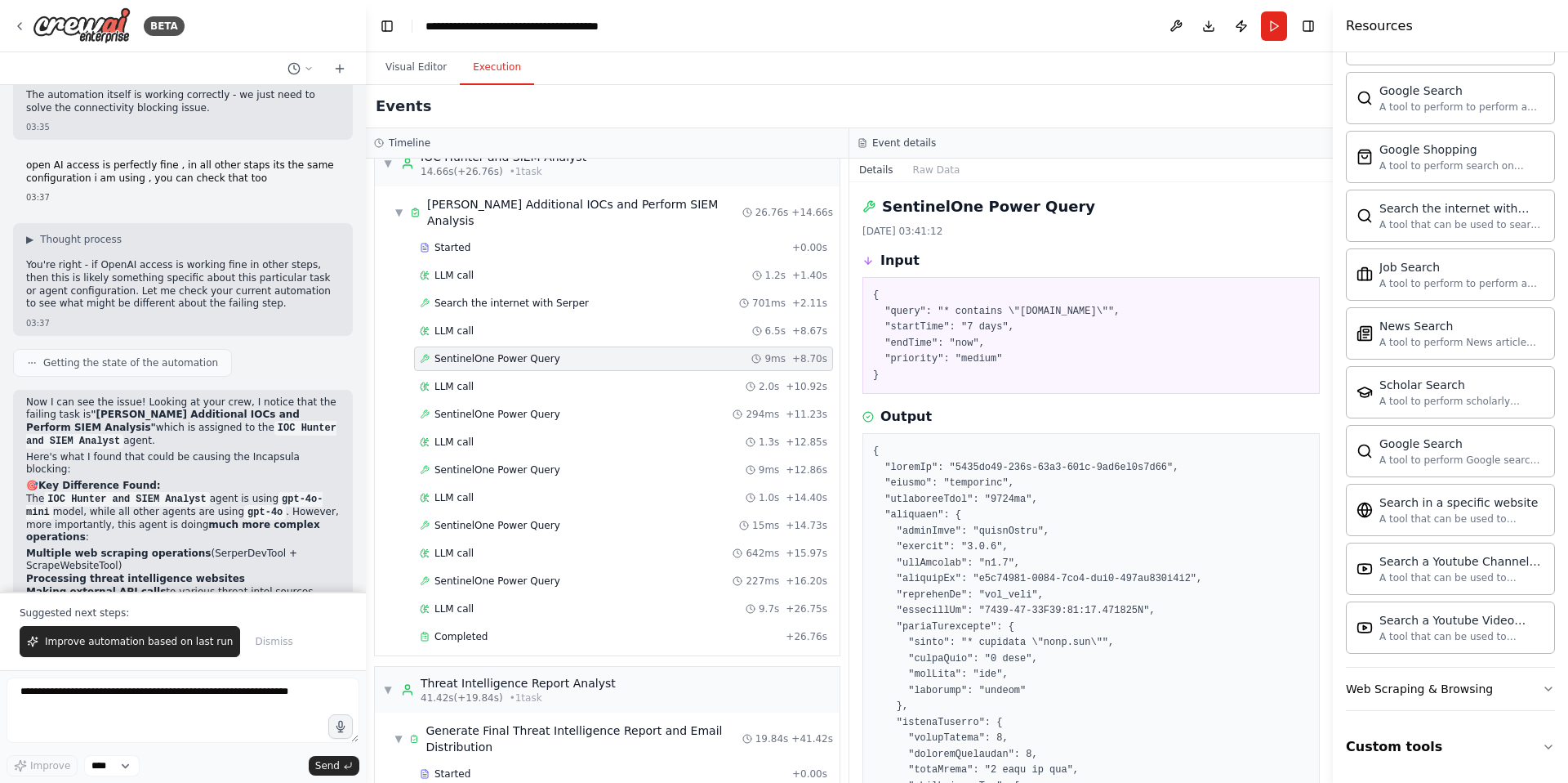
scroll to position [0, 0]
click at [542, 296] on span "Search the internet with Serper" at bounding box center [512, 303] width 154 height 13
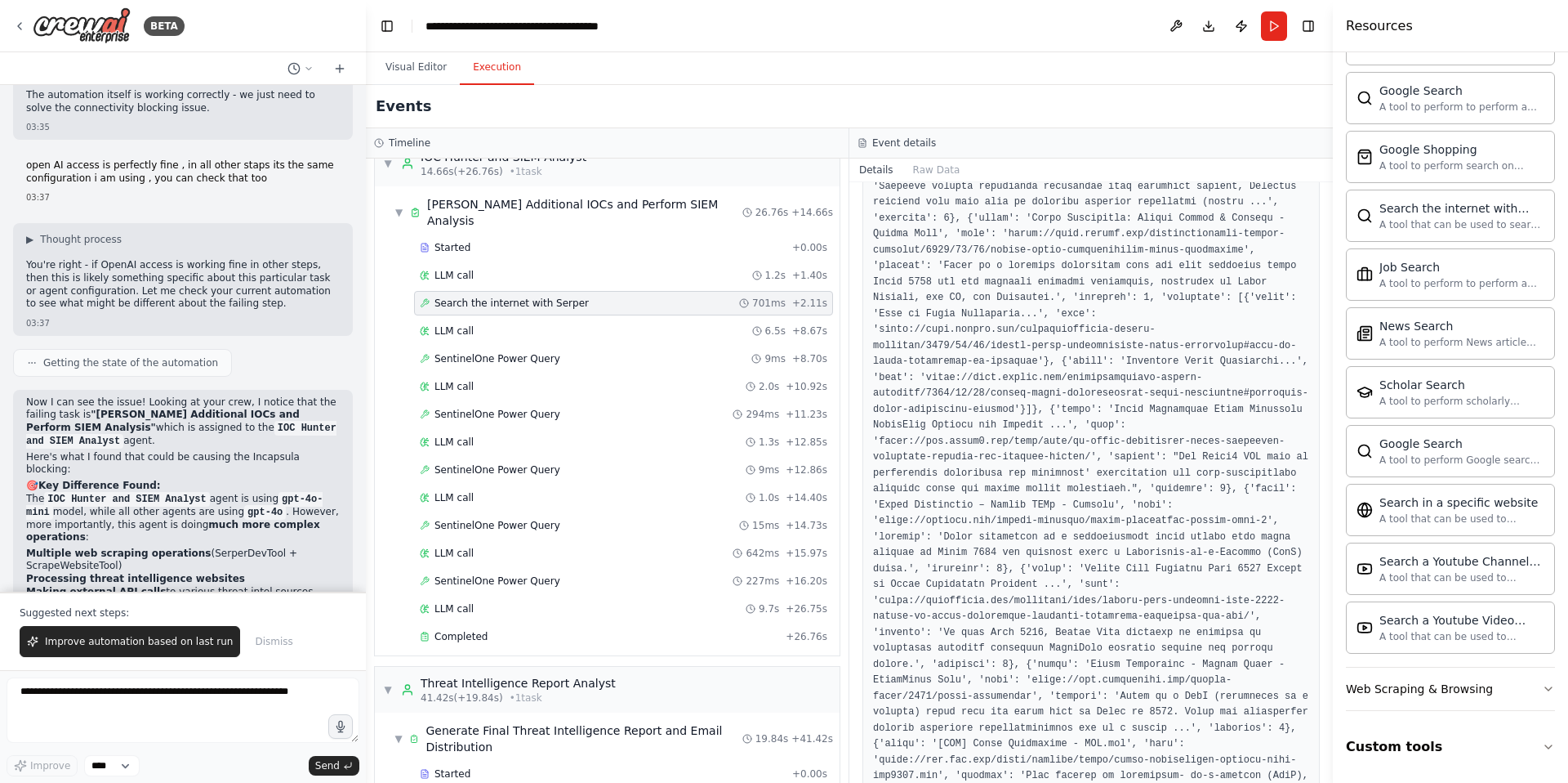
scroll to position [609, 0]
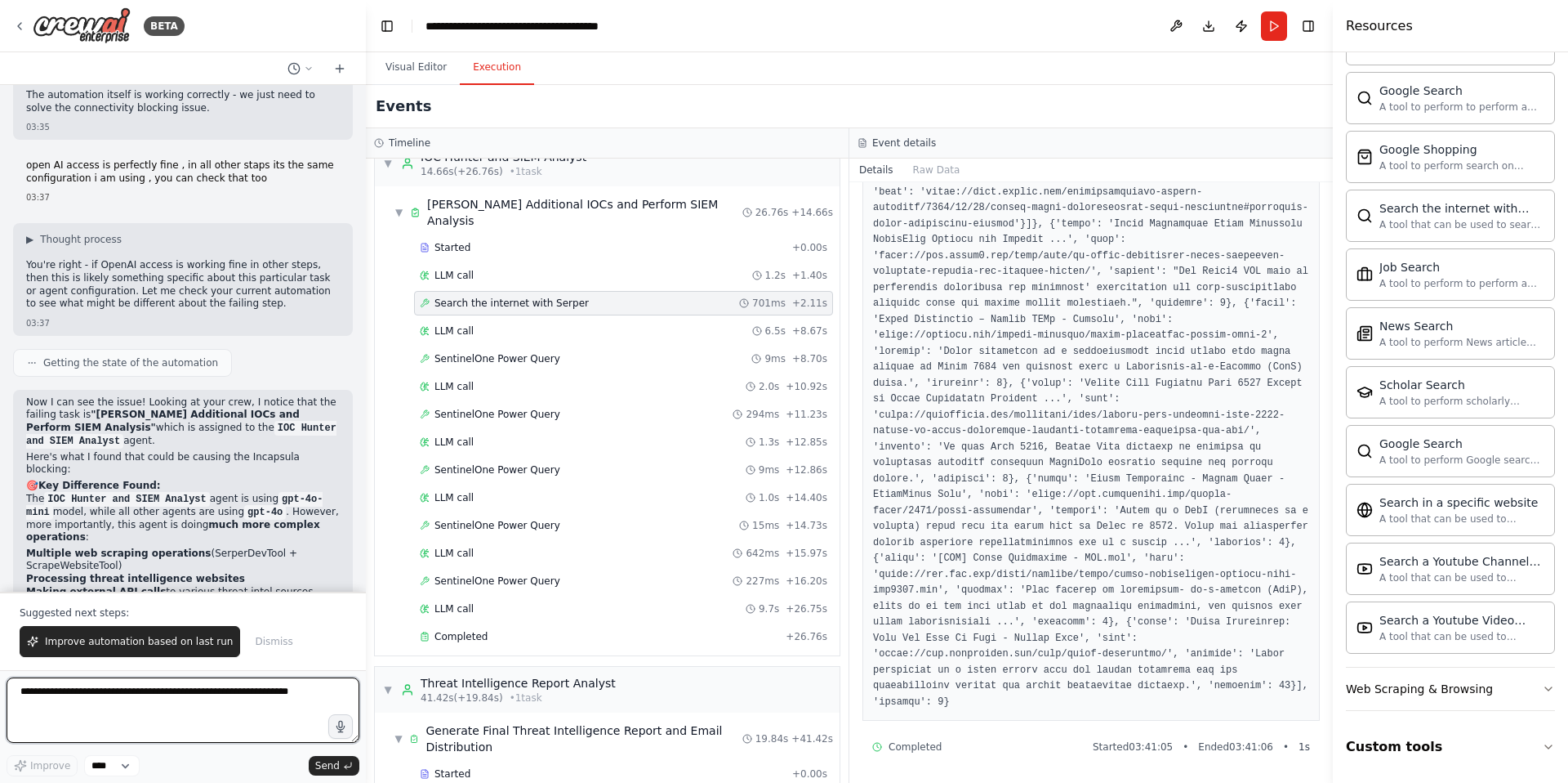
click at [102, 690] on textarea at bounding box center [182, 710] width 353 height 65
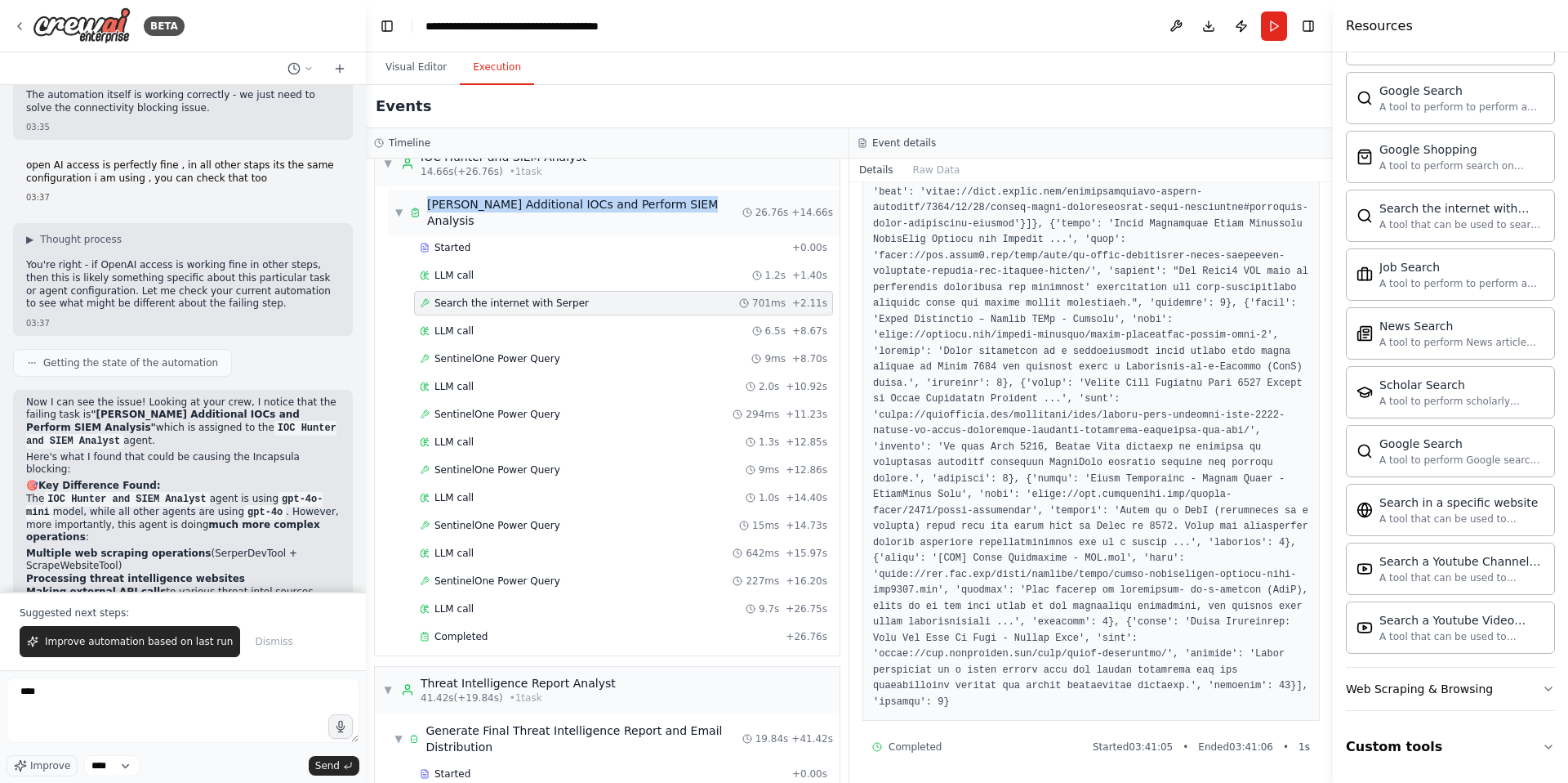
drag, startPoint x: 701, startPoint y: 208, endPoint x: 430, endPoint y: 209, distance: 271.0
click at [430, 209] on div "▼ Hunt Additional IOCs and Perform SIEM Analysis 26.76s + 14.66s" at bounding box center [614, 212] width 451 height 45
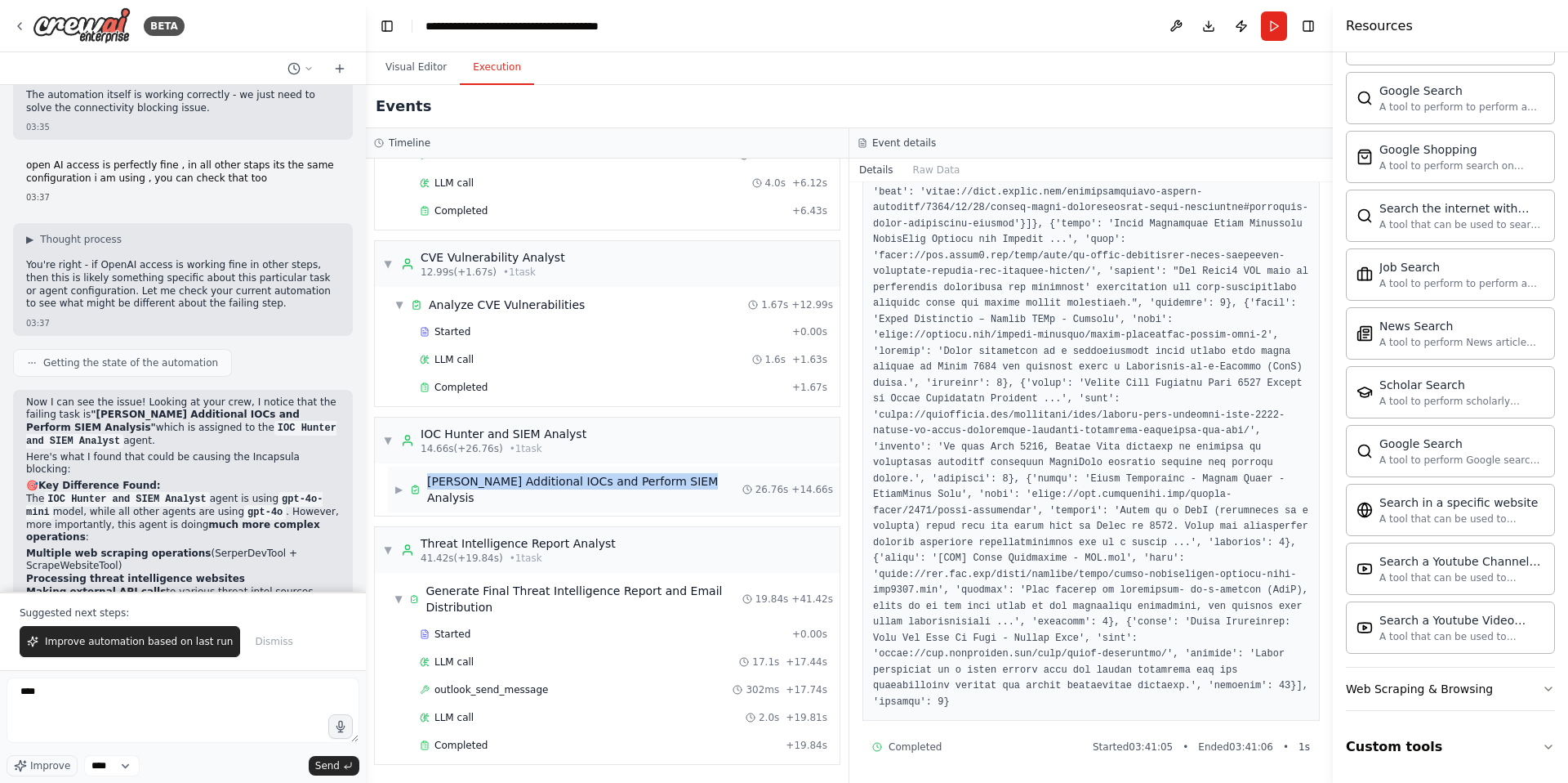
scroll to position [142, 0]
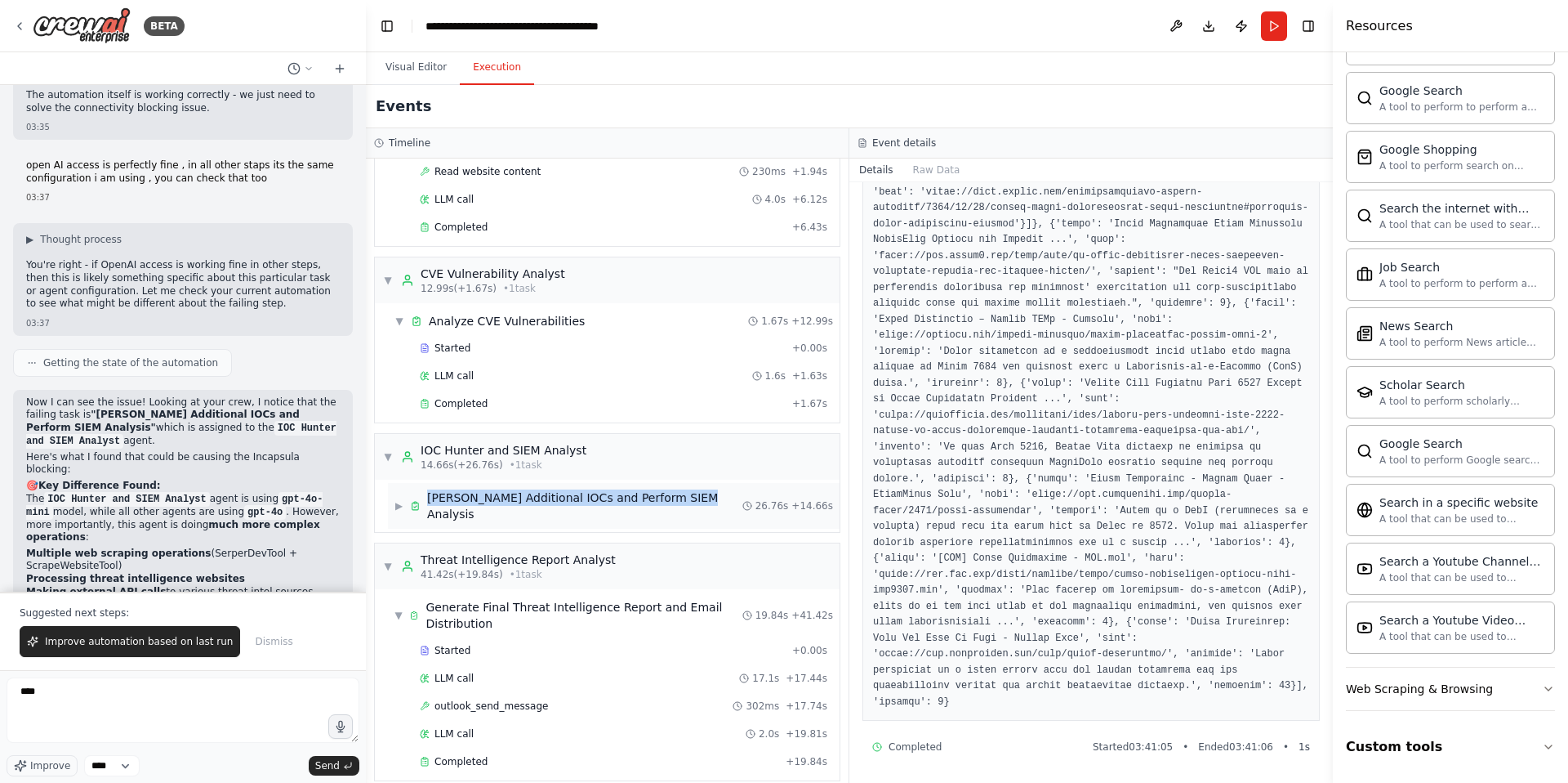
copy div "[PERSON_NAME] Additional IOCs and Perform SIEM Analysis"
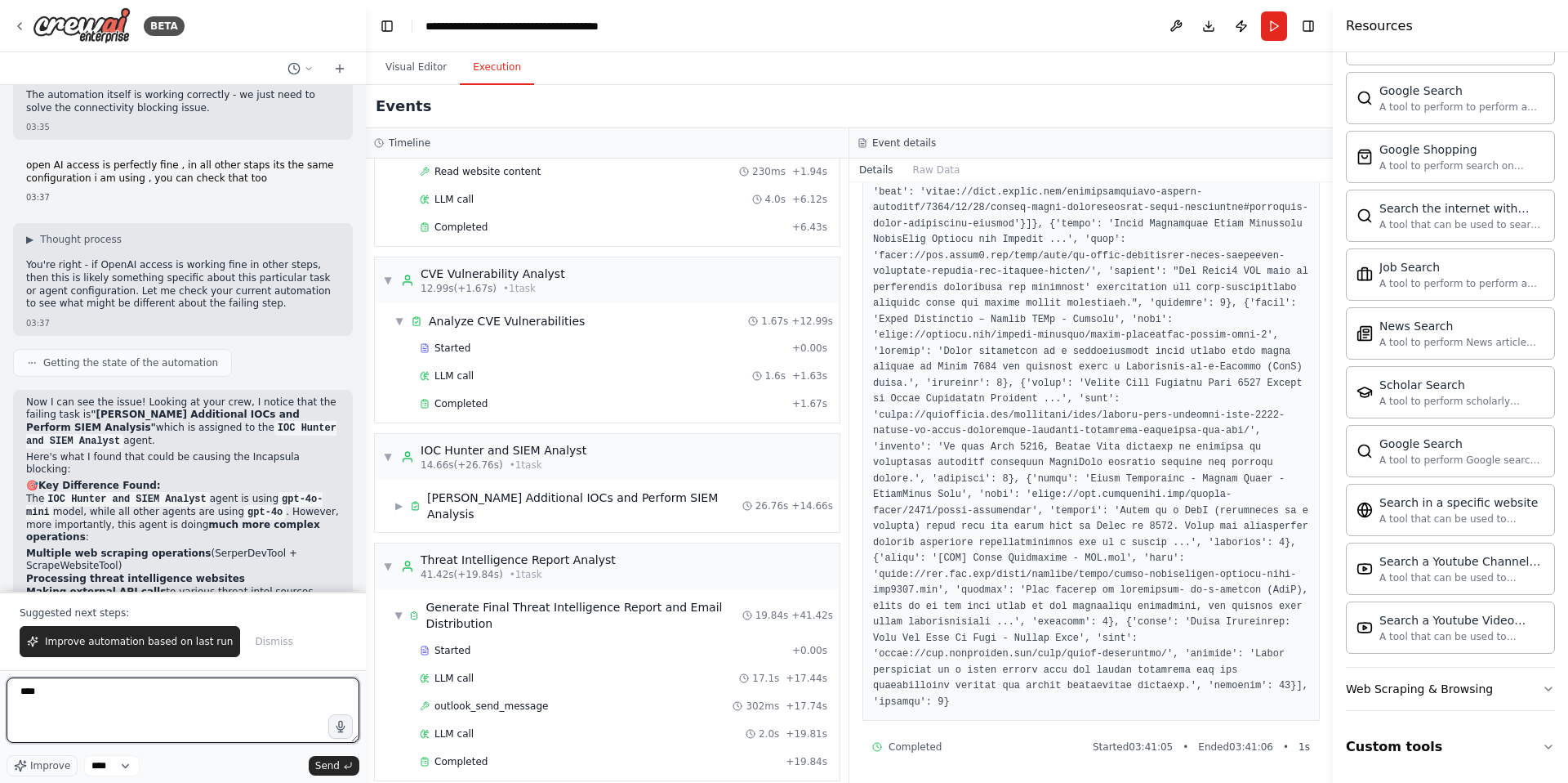
click at [58, 702] on textarea "****" at bounding box center [182, 710] width 353 height 65
drag, startPoint x: 38, startPoint y: 692, endPoint x: 0, endPoint y: 692, distance: 38.0
click at [0, 692] on div "BETA create the crew with below system prompt , You are an Expert Threat Intell…" at bounding box center [183, 392] width 366 height 783
paste textarea "**********"
click at [401, 500] on span "▶" at bounding box center [399, 506] width 9 height 13
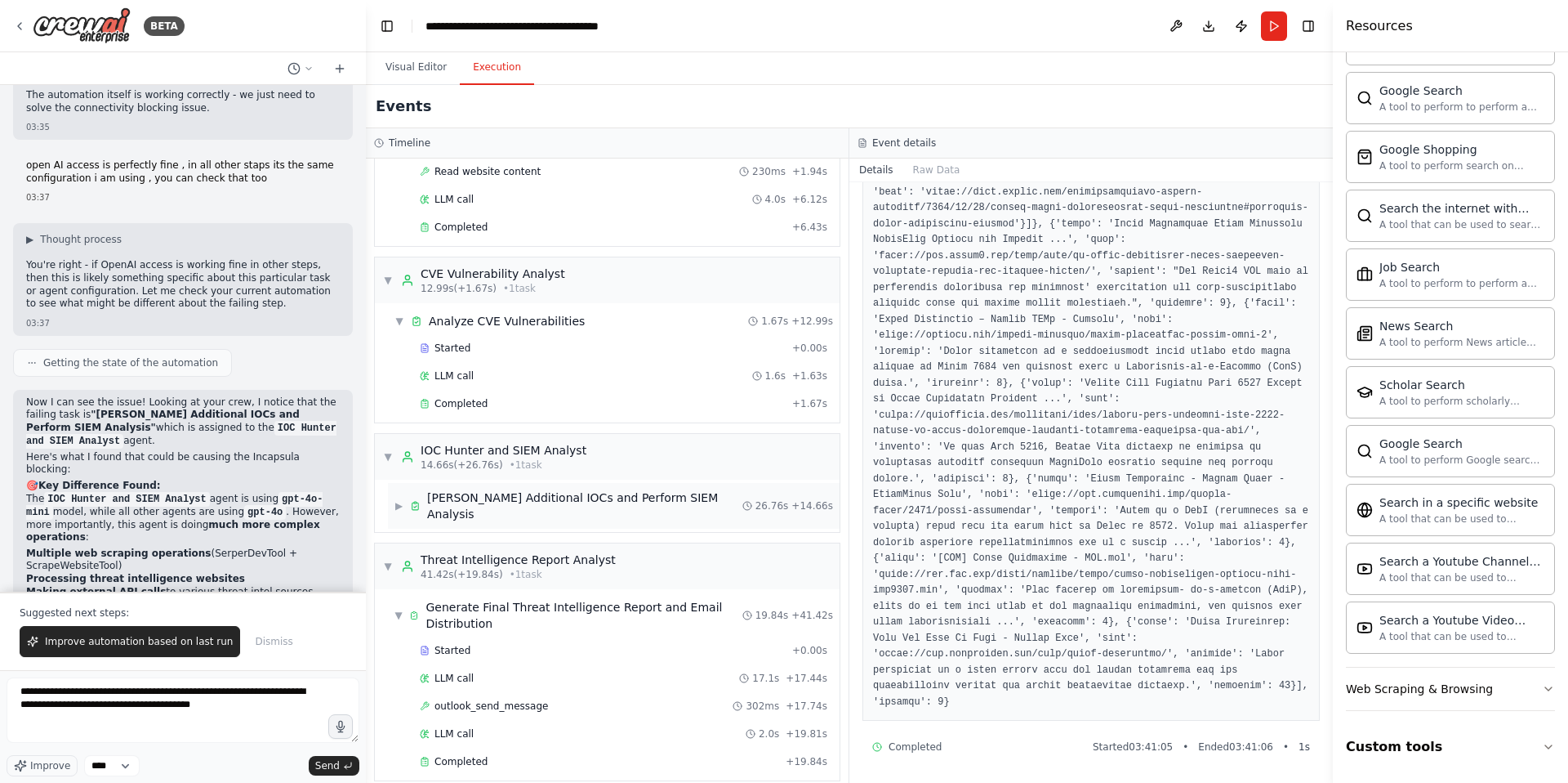
scroll to position [435, 0]
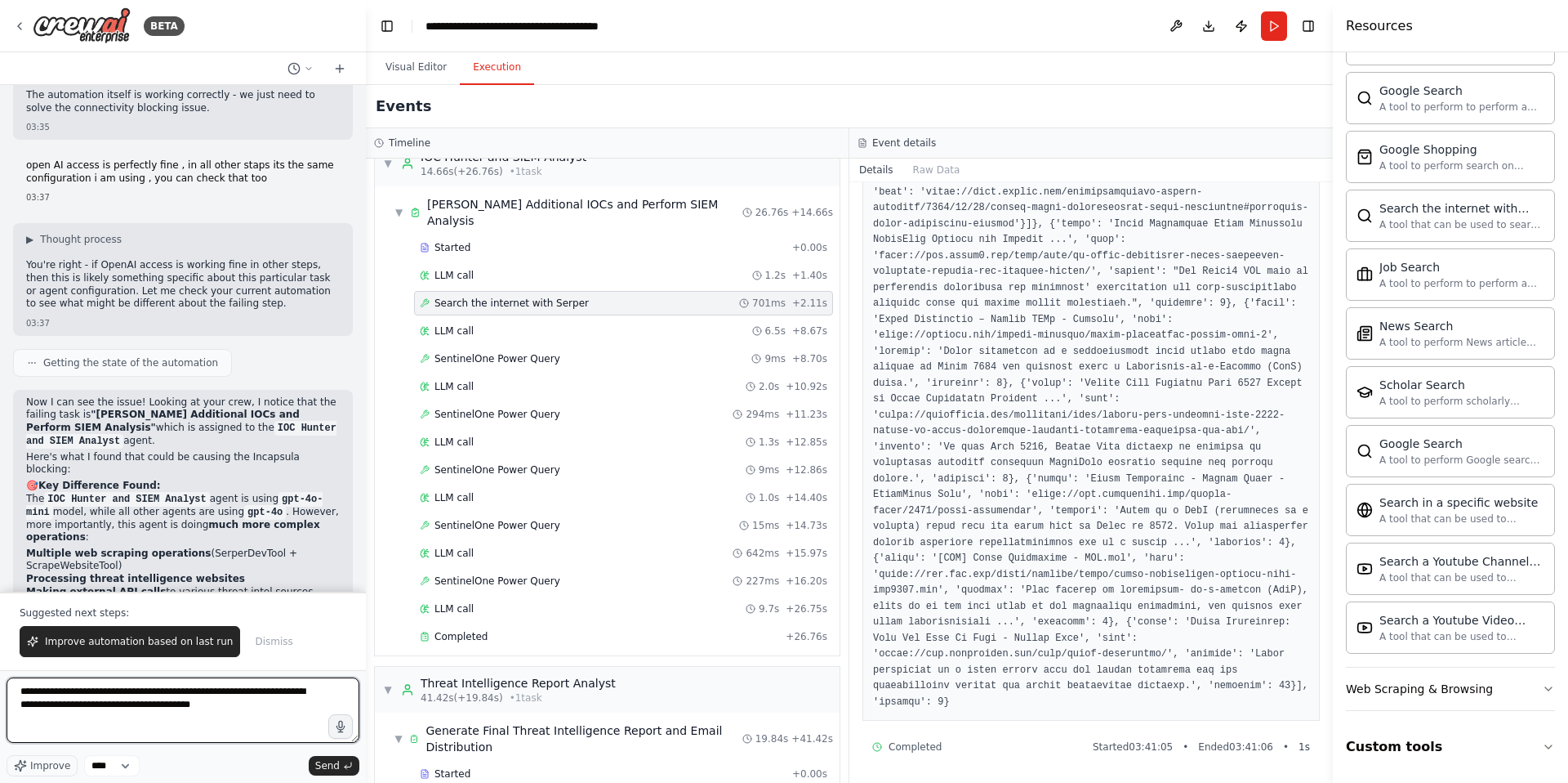
click at [242, 706] on textarea "**********" at bounding box center [182, 710] width 353 height 65
type textarea "**********"
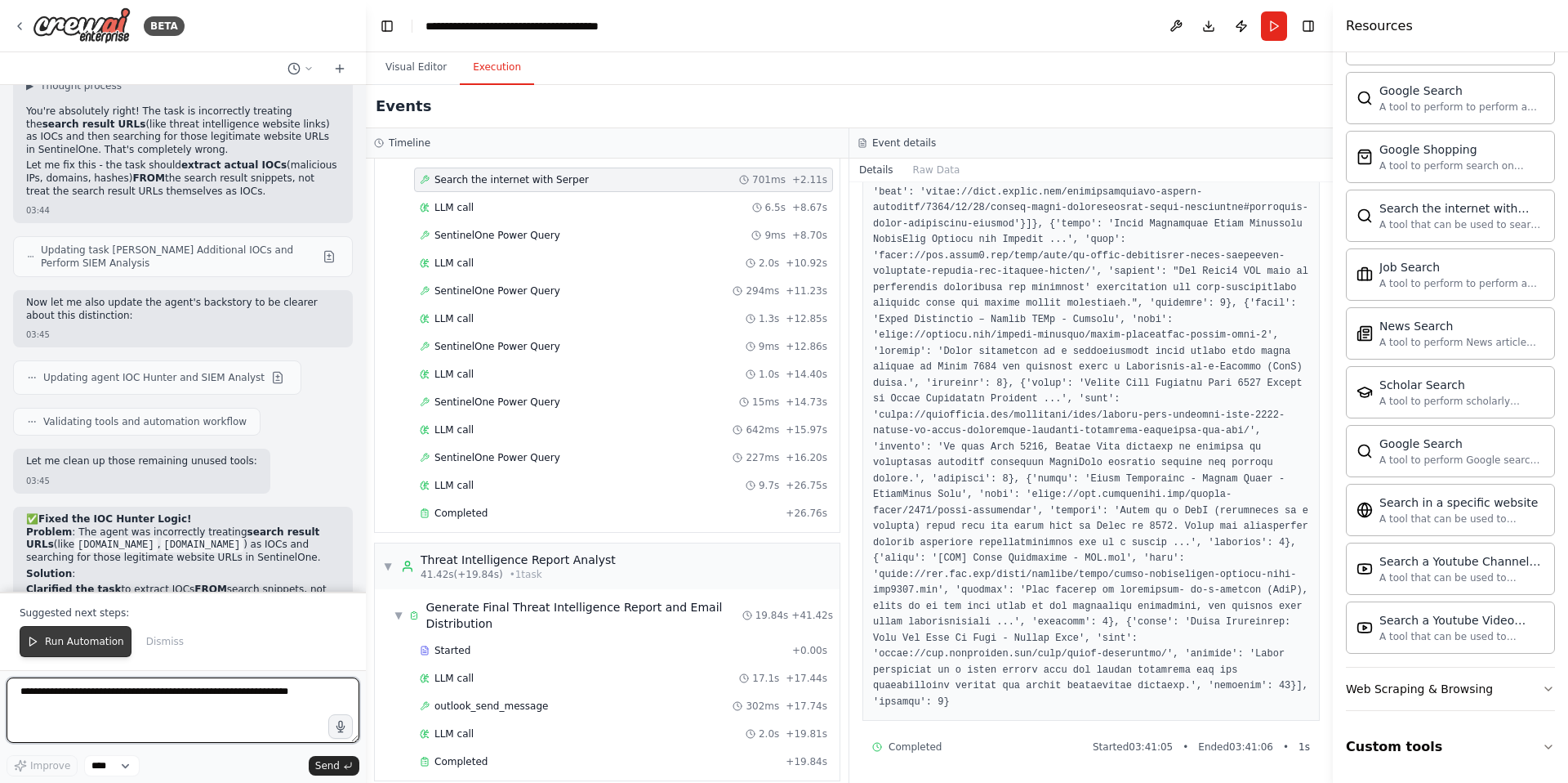
scroll to position [40393, 0]
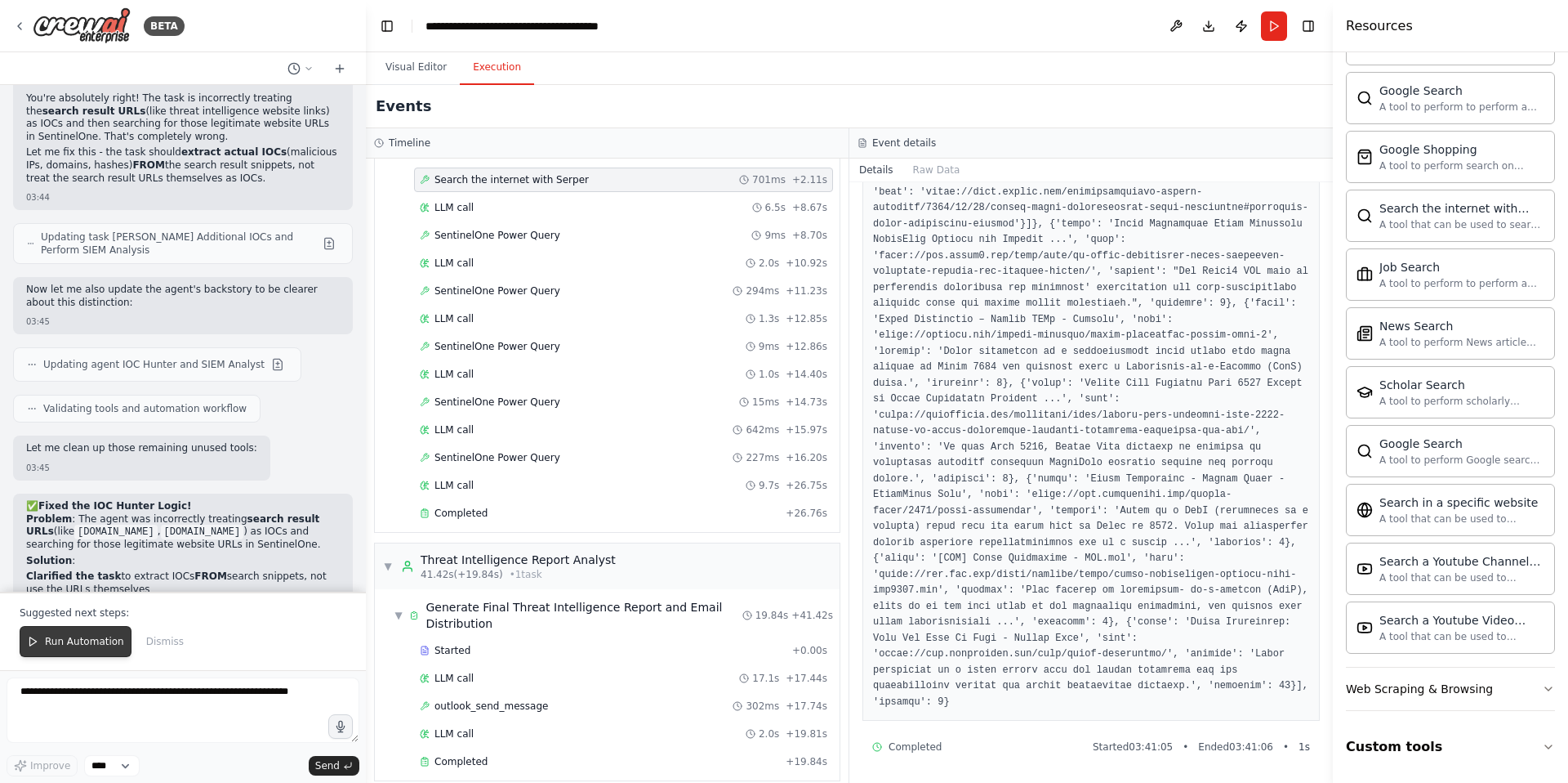
click at [64, 643] on span "Run Automation" at bounding box center [85, 641] width 79 height 13
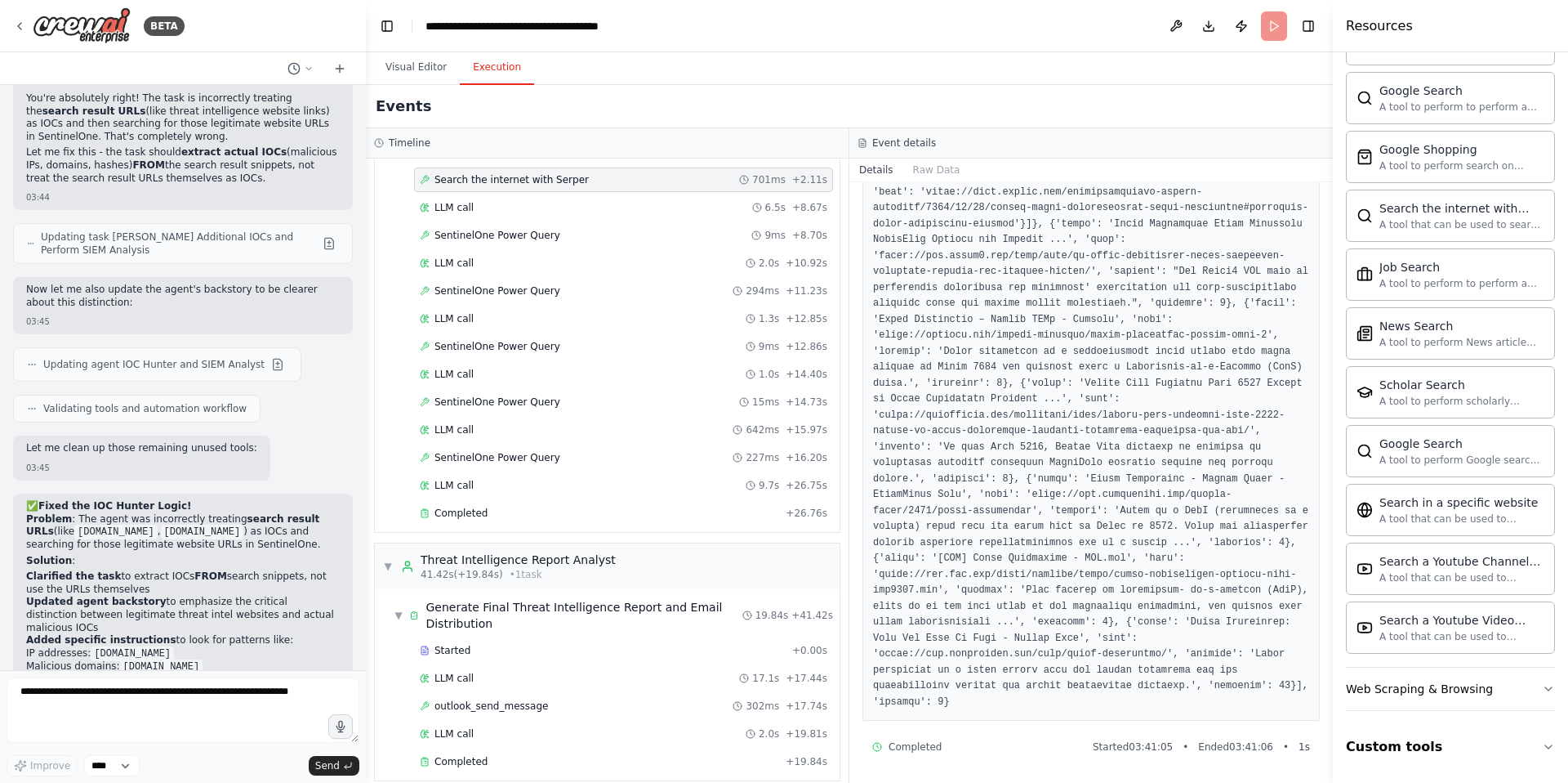
scroll to position [40314, 0]
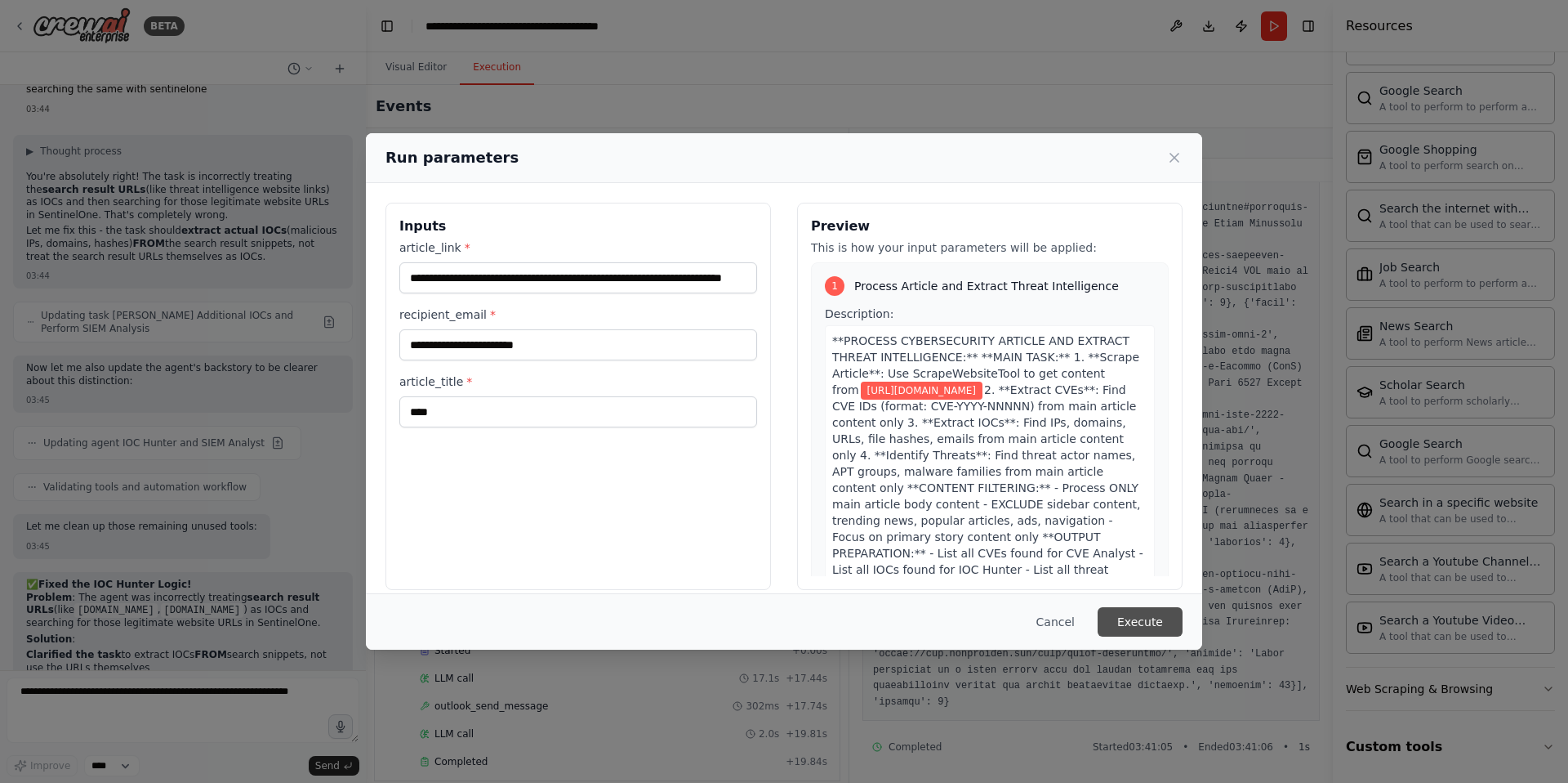
click at [1151, 617] on button "Execute" at bounding box center [1139, 622] width 85 height 30
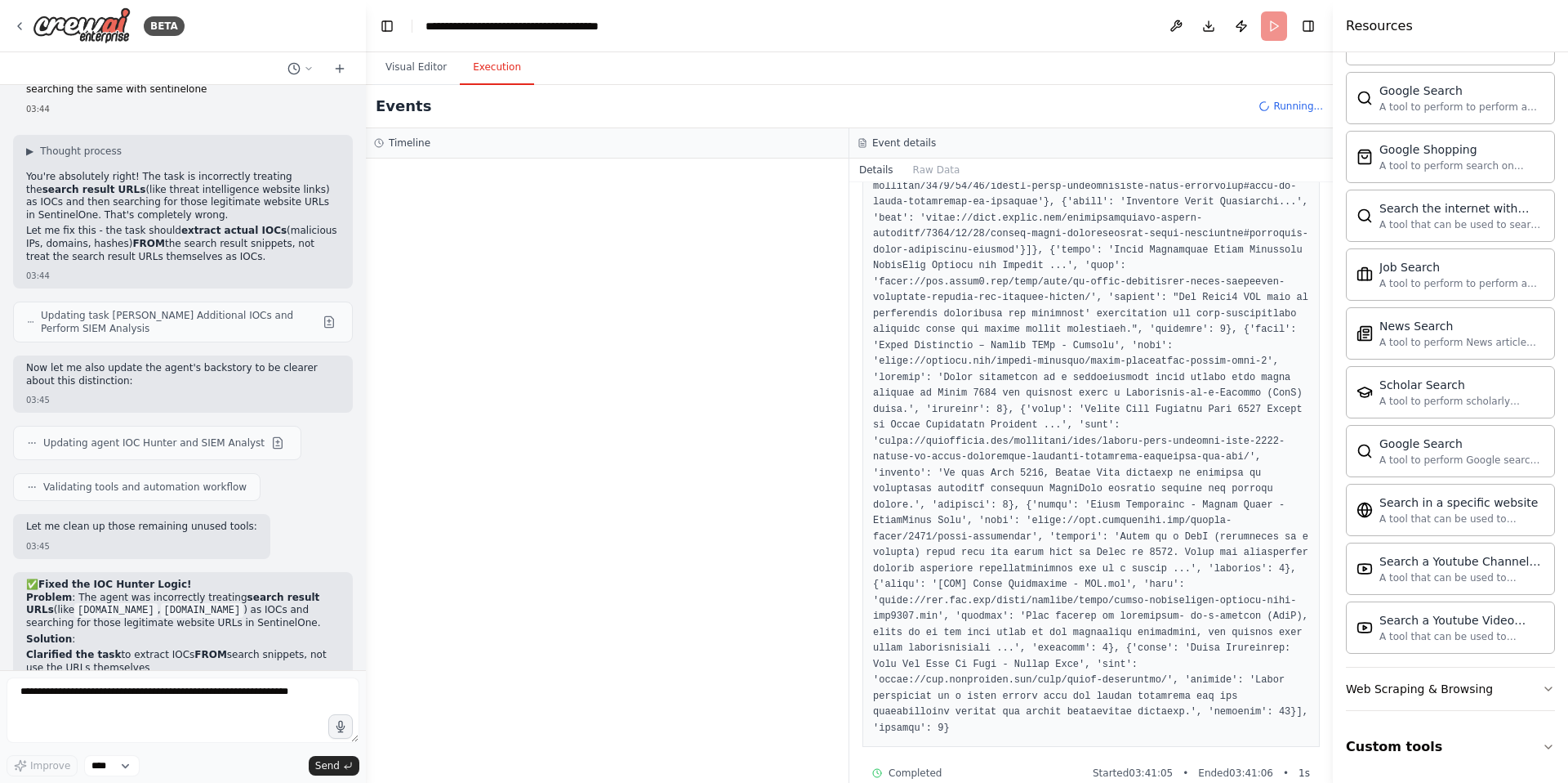
scroll to position [609, 0]
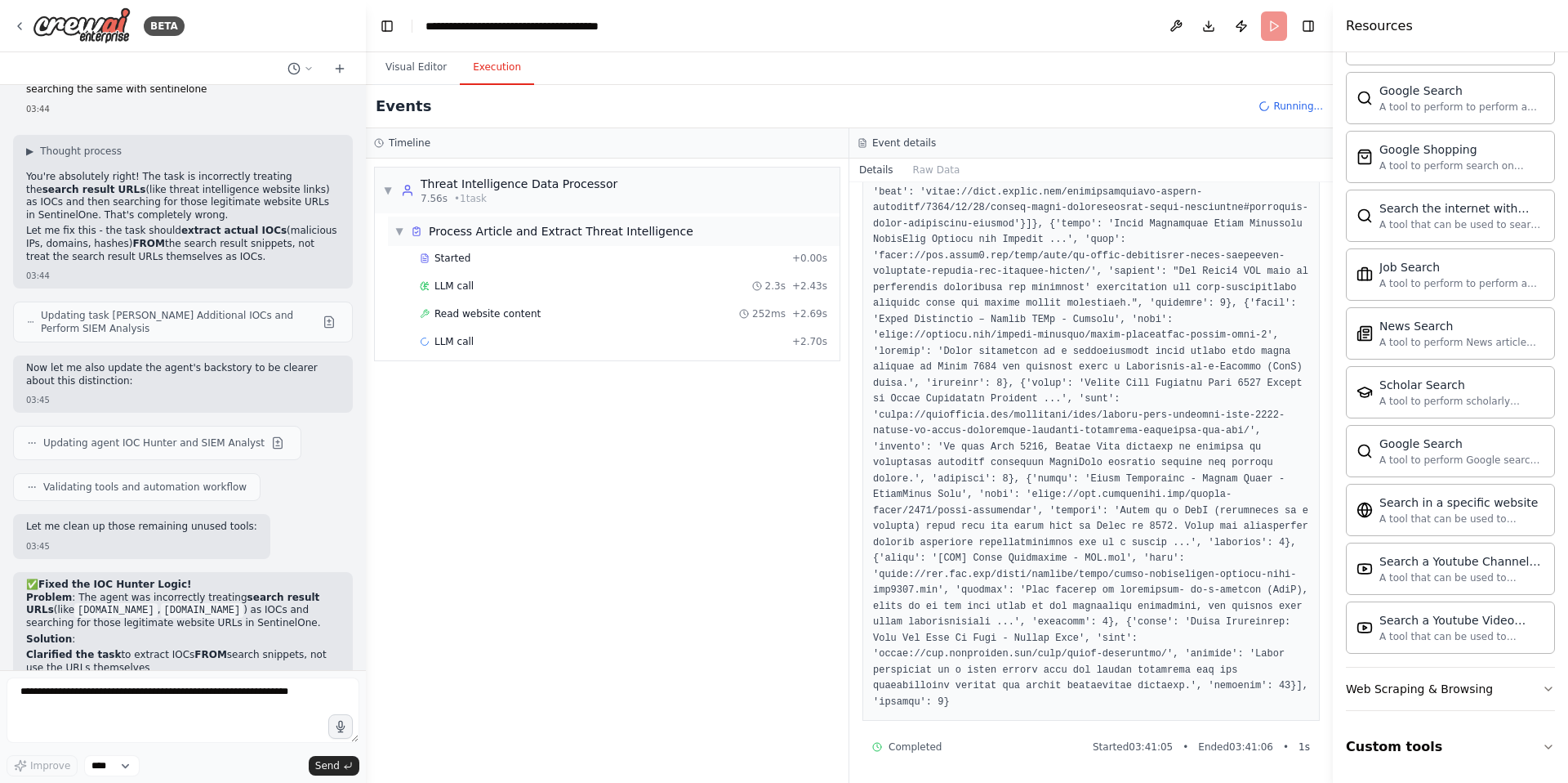
click at [398, 228] on span "▼" at bounding box center [399, 231] width 10 height 13
click at [398, 228] on span "▶" at bounding box center [399, 231] width 10 height 13
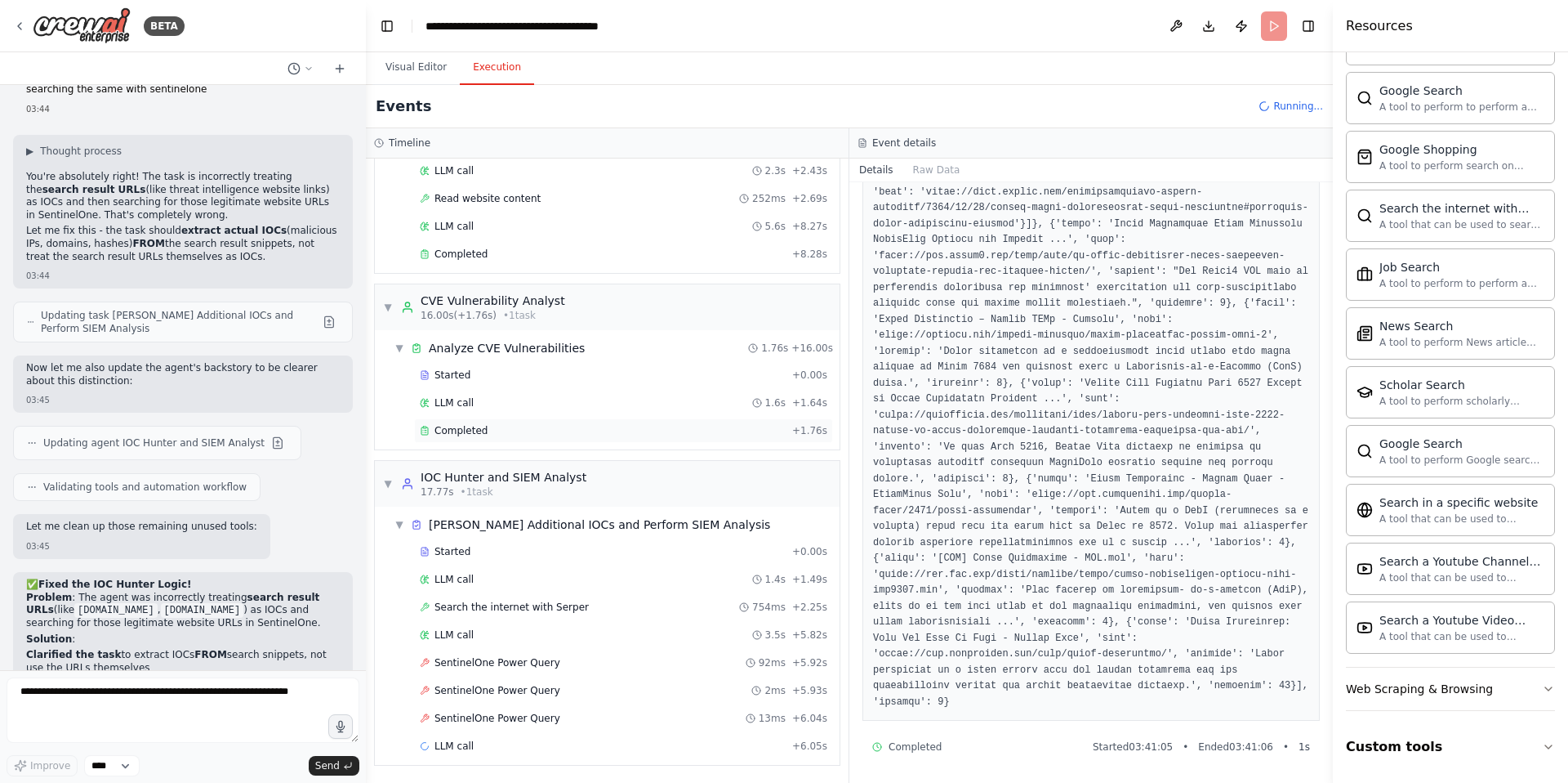
scroll to position [116, 0]
click at [533, 667] on span "SentinelOne Power Query" at bounding box center [498, 662] width 126 height 13
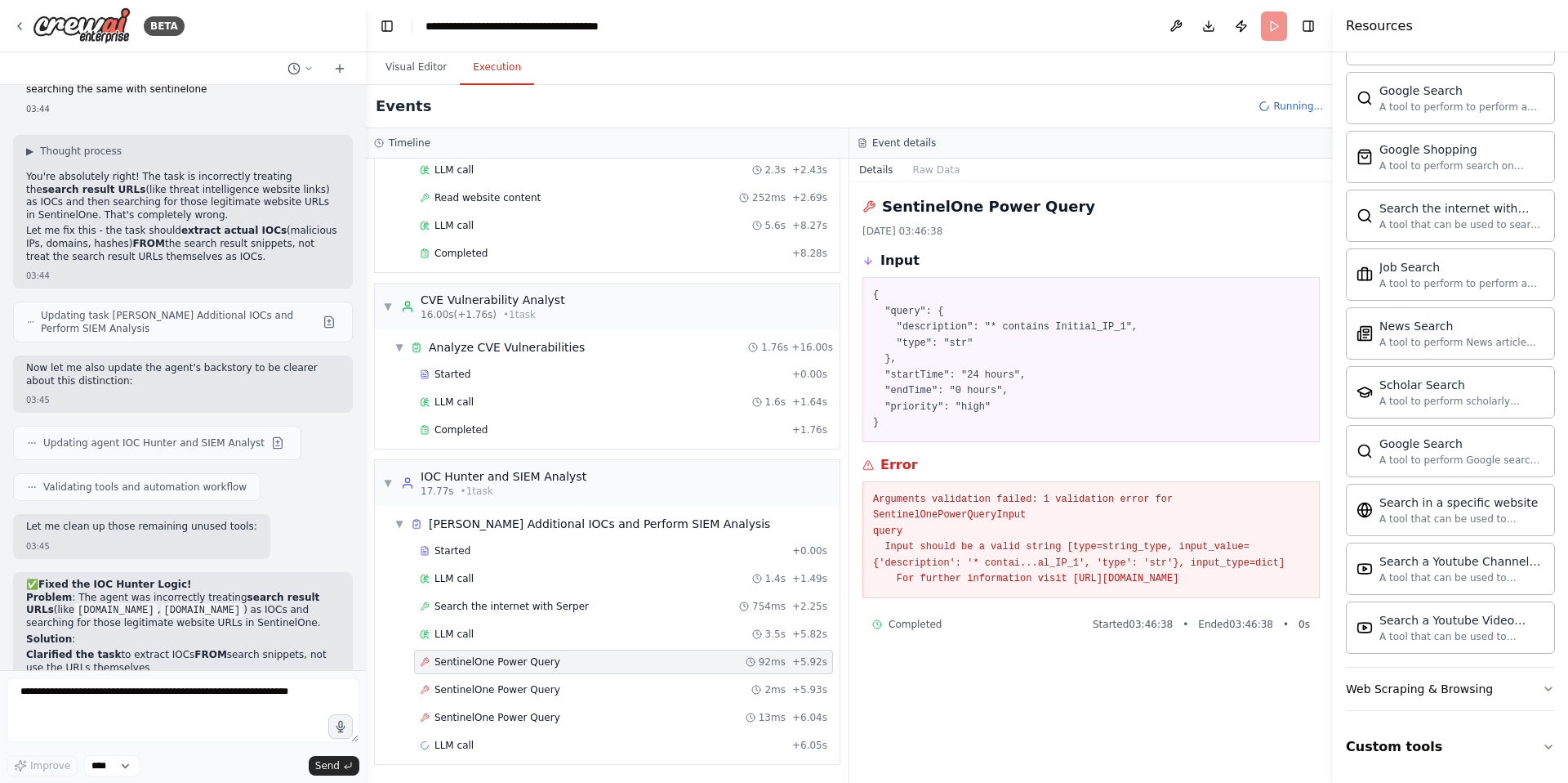
scroll to position [0, 0]
click at [527, 689] on span "SentinelOne Power Query" at bounding box center [498, 689] width 126 height 13
click at [532, 720] on span "SentinelOne Power Query" at bounding box center [498, 717] width 126 height 13
click at [533, 683] on span "SentinelOne Power Query" at bounding box center [498, 689] width 126 height 13
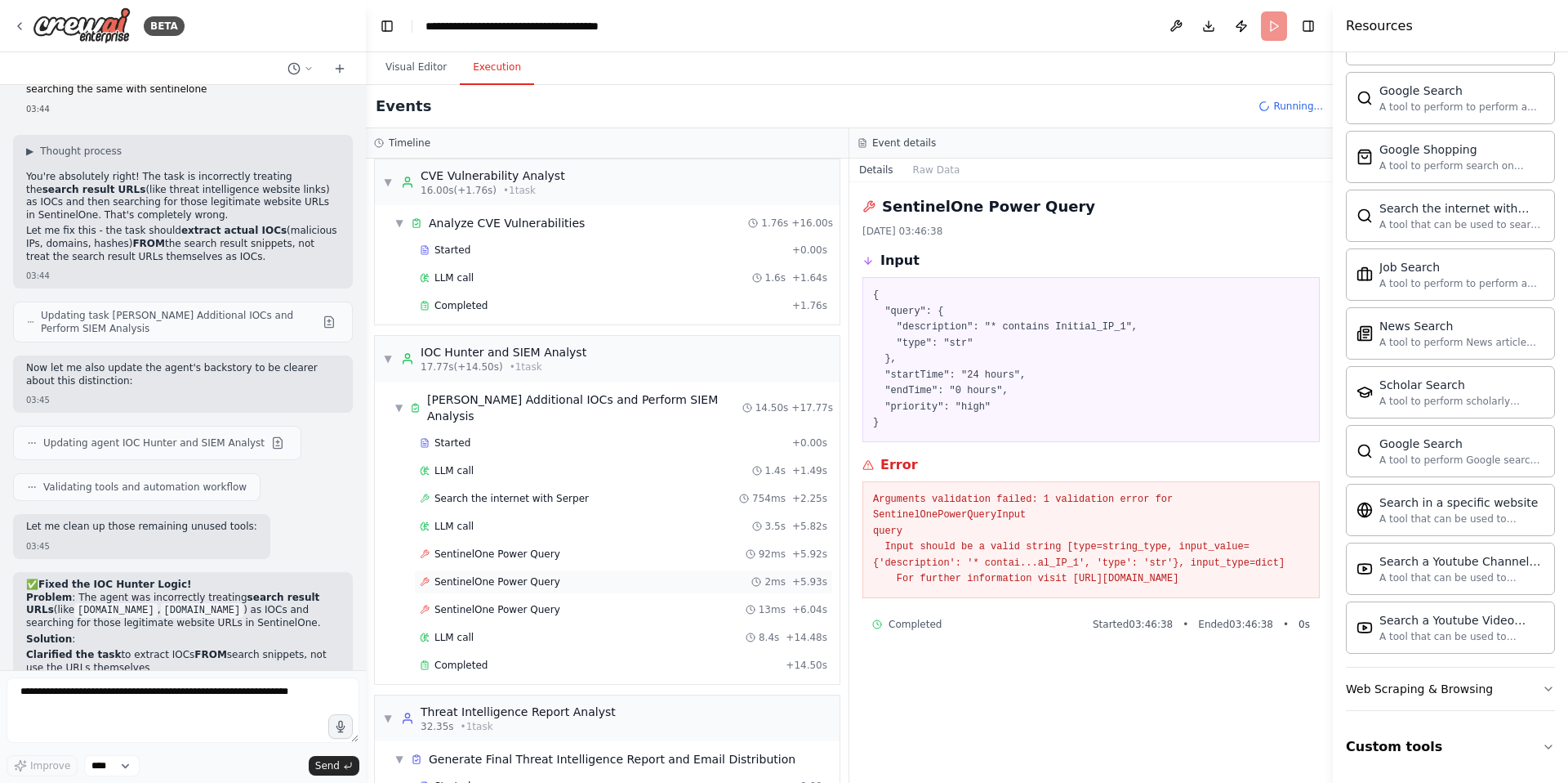
scroll to position [292, 0]
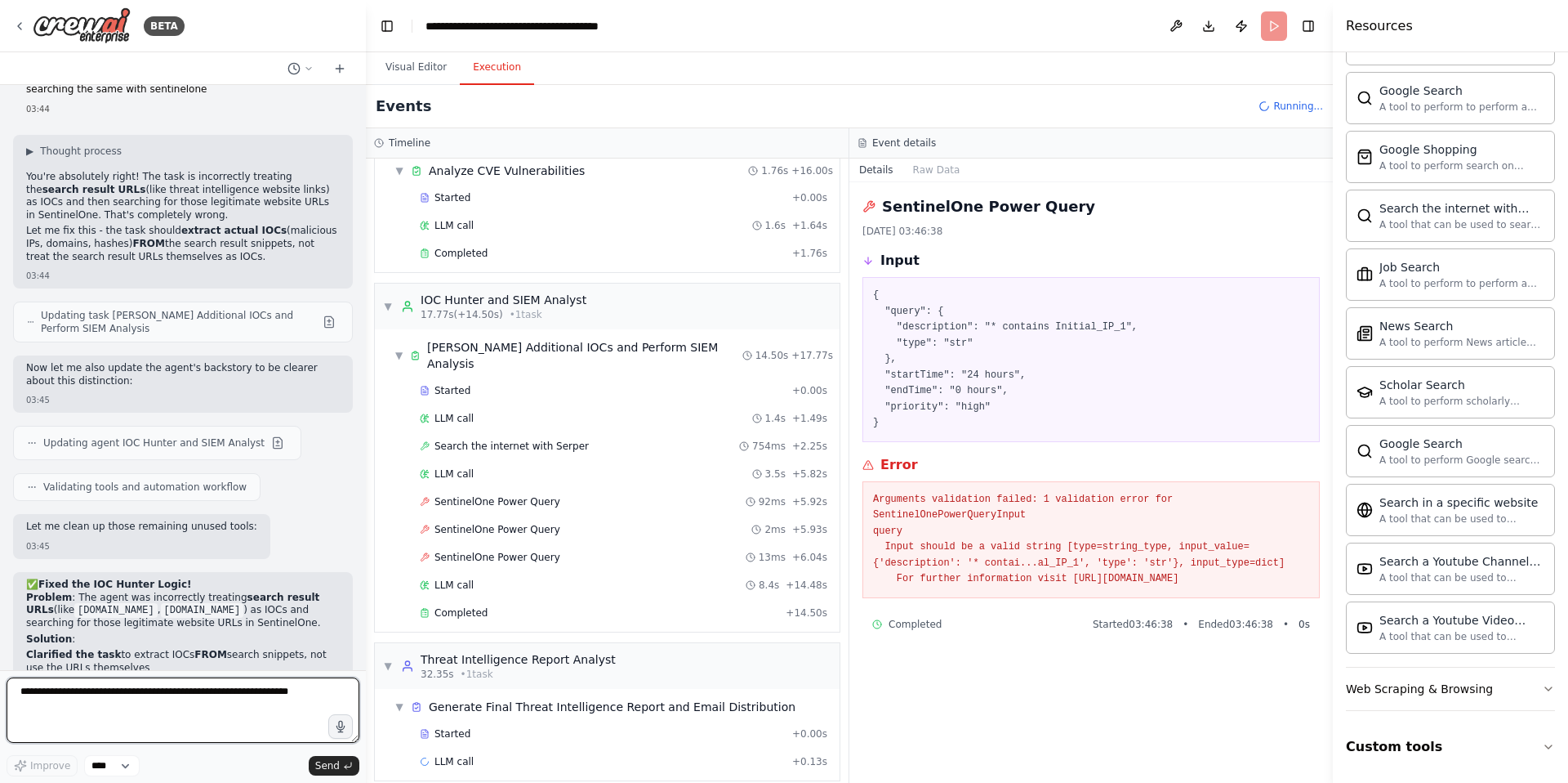
click at [108, 698] on textarea at bounding box center [182, 710] width 353 height 65
click at [419, 73] on button "Visual Editor" at bounding box center [416, 67] width 87 height 34
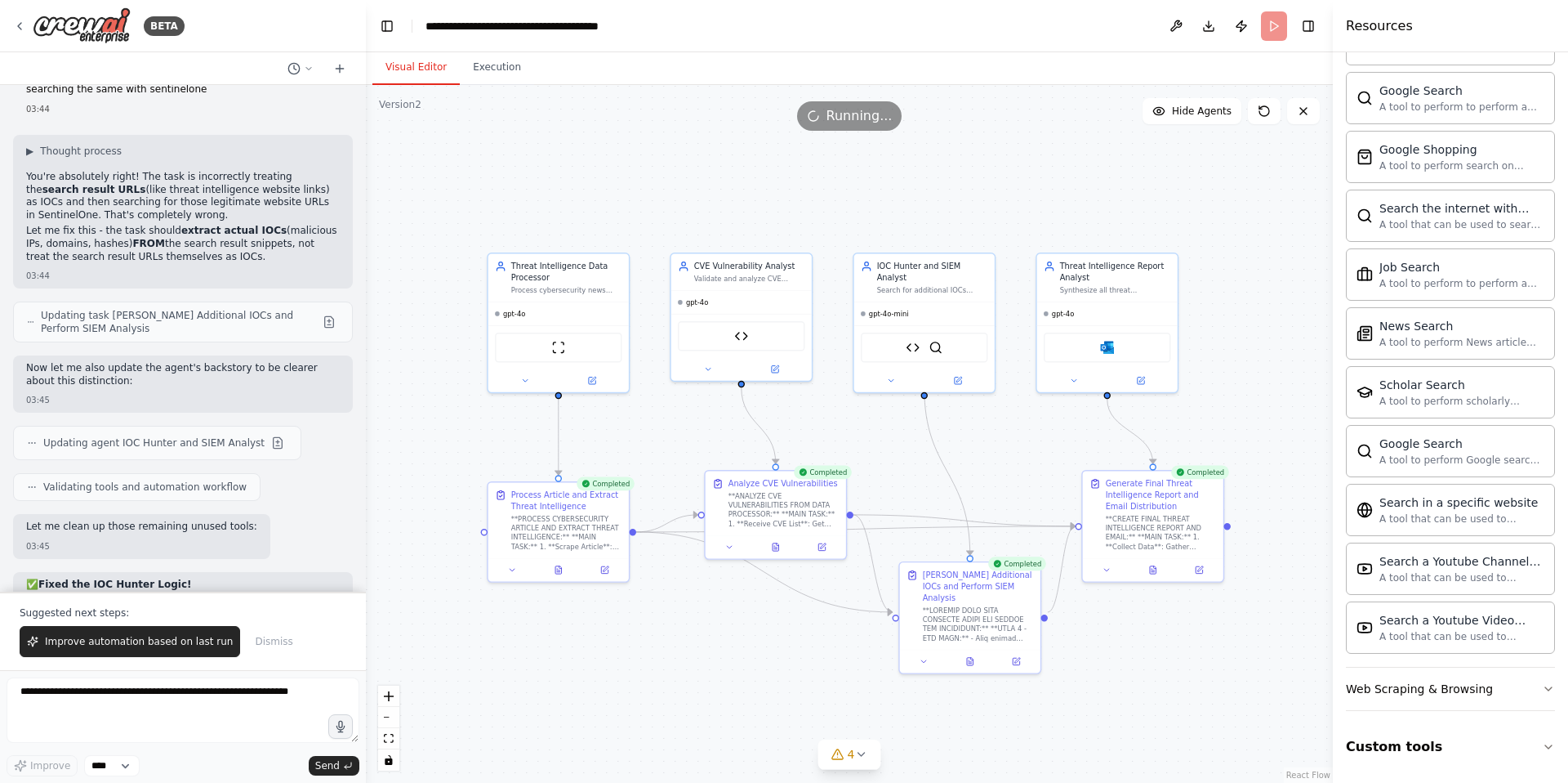
scroll to position [40393, 0]
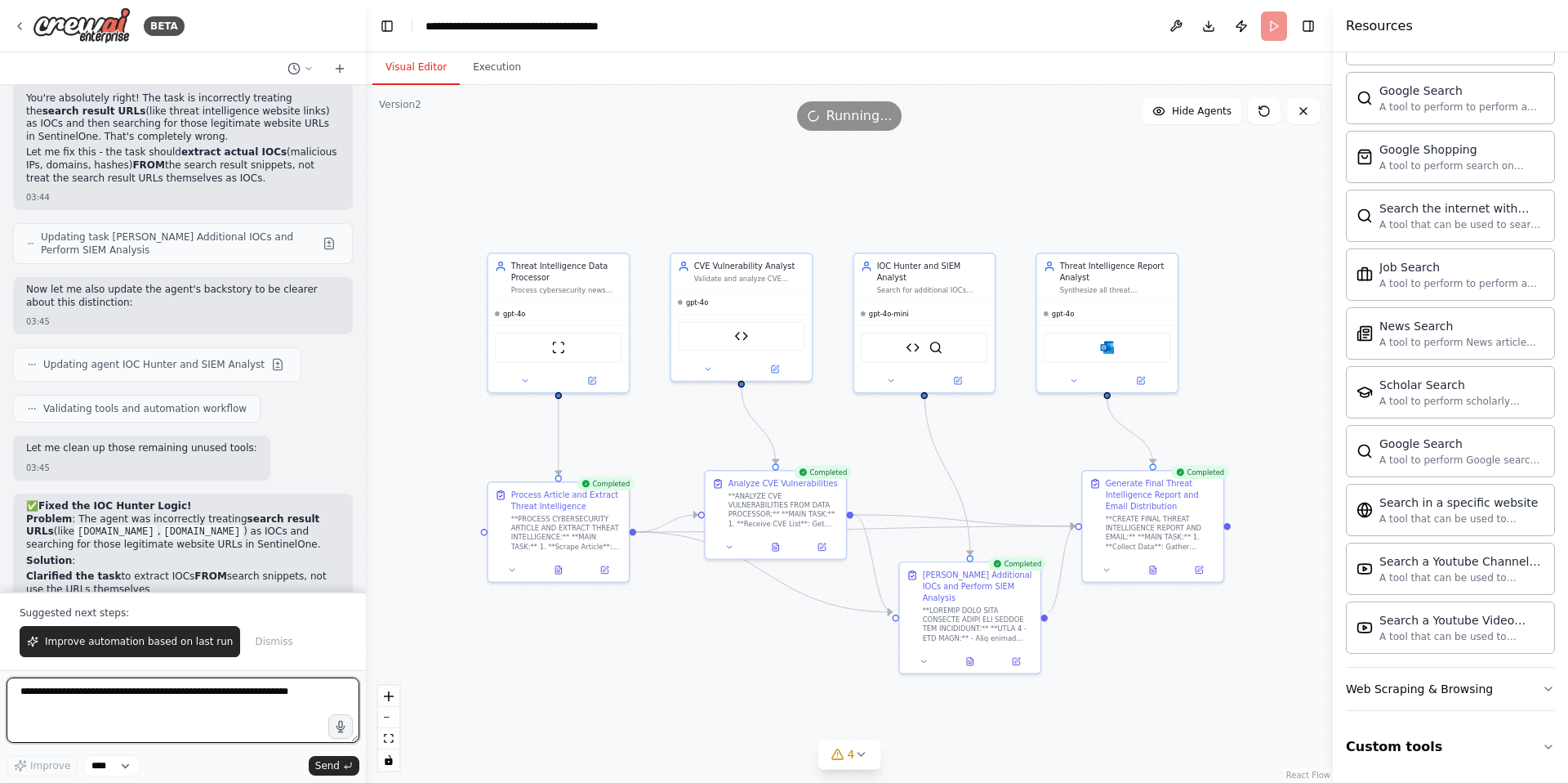
click at [71, 694] on textarea at bounding box center [182, 710] width 353 height 65
type textarea "*"
type textarea "**********"
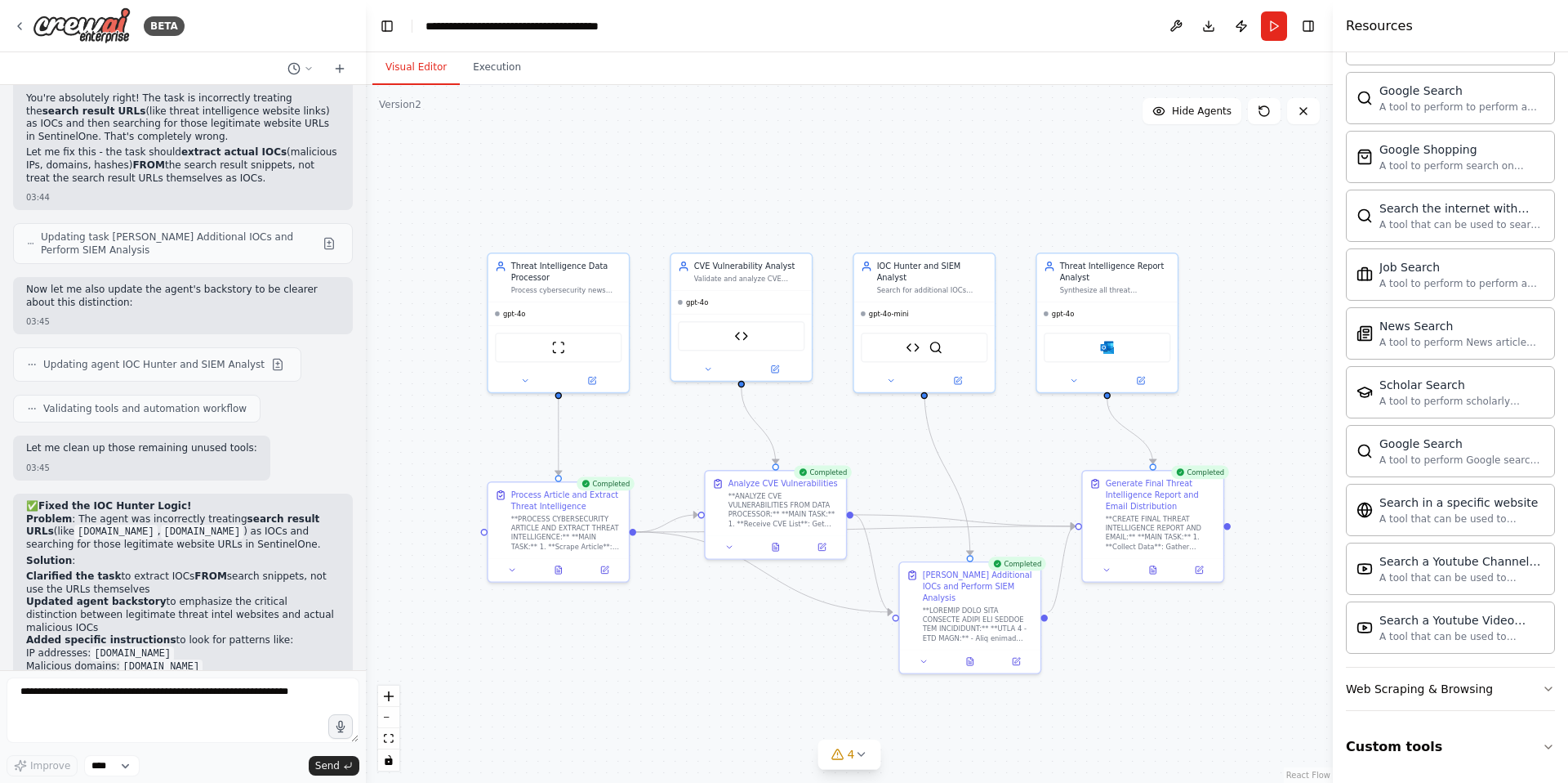
scroll to position [40440, 0]
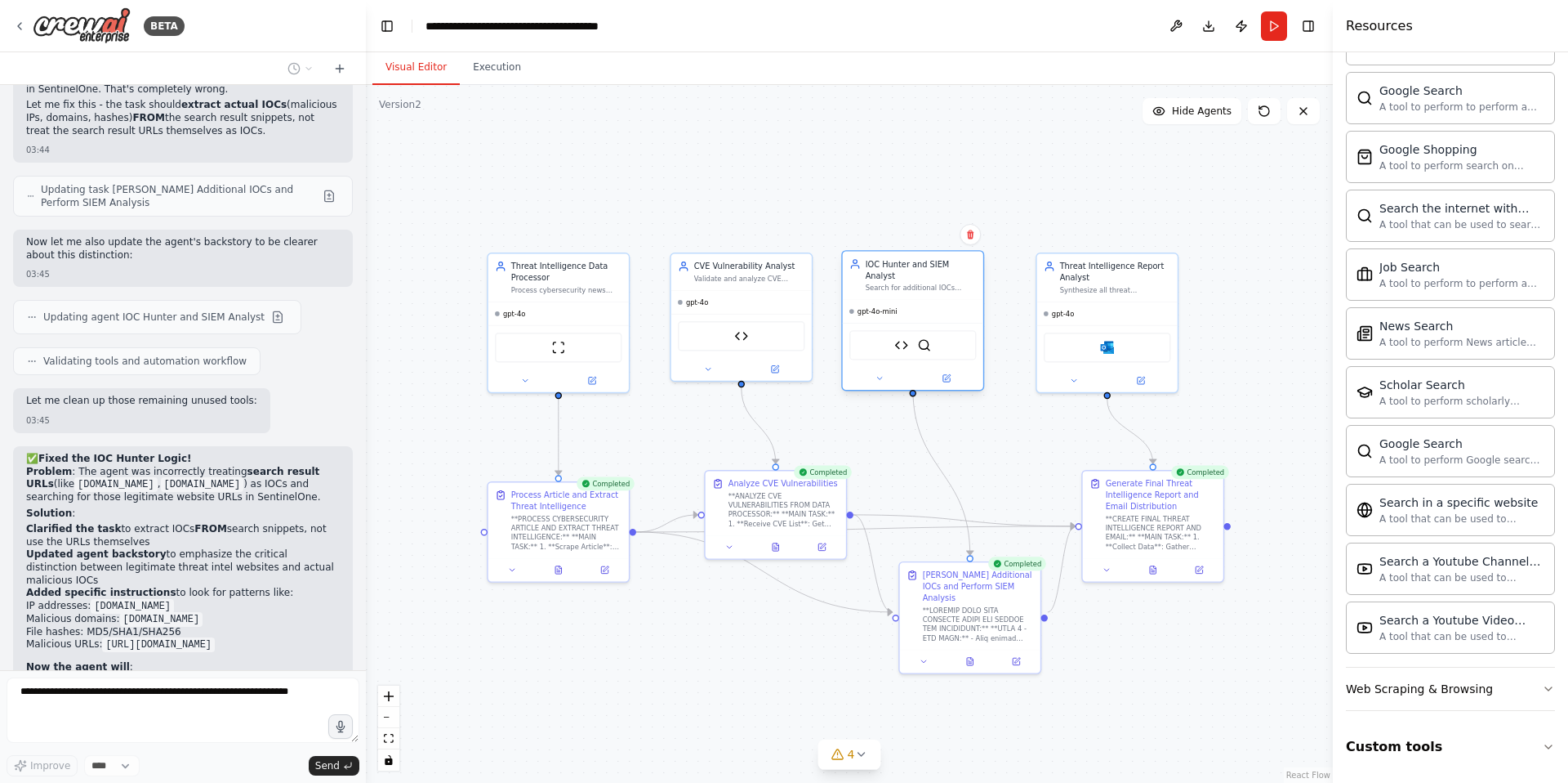
click at [930, 272] on div "IOC Hunter and SIEM Analyst Search for additional IOCs related to identified th…" at bounding box center [920, 275] width 111 height 34
click at [743, 335] on img at bounding box center [741, 334] width 14 height 14
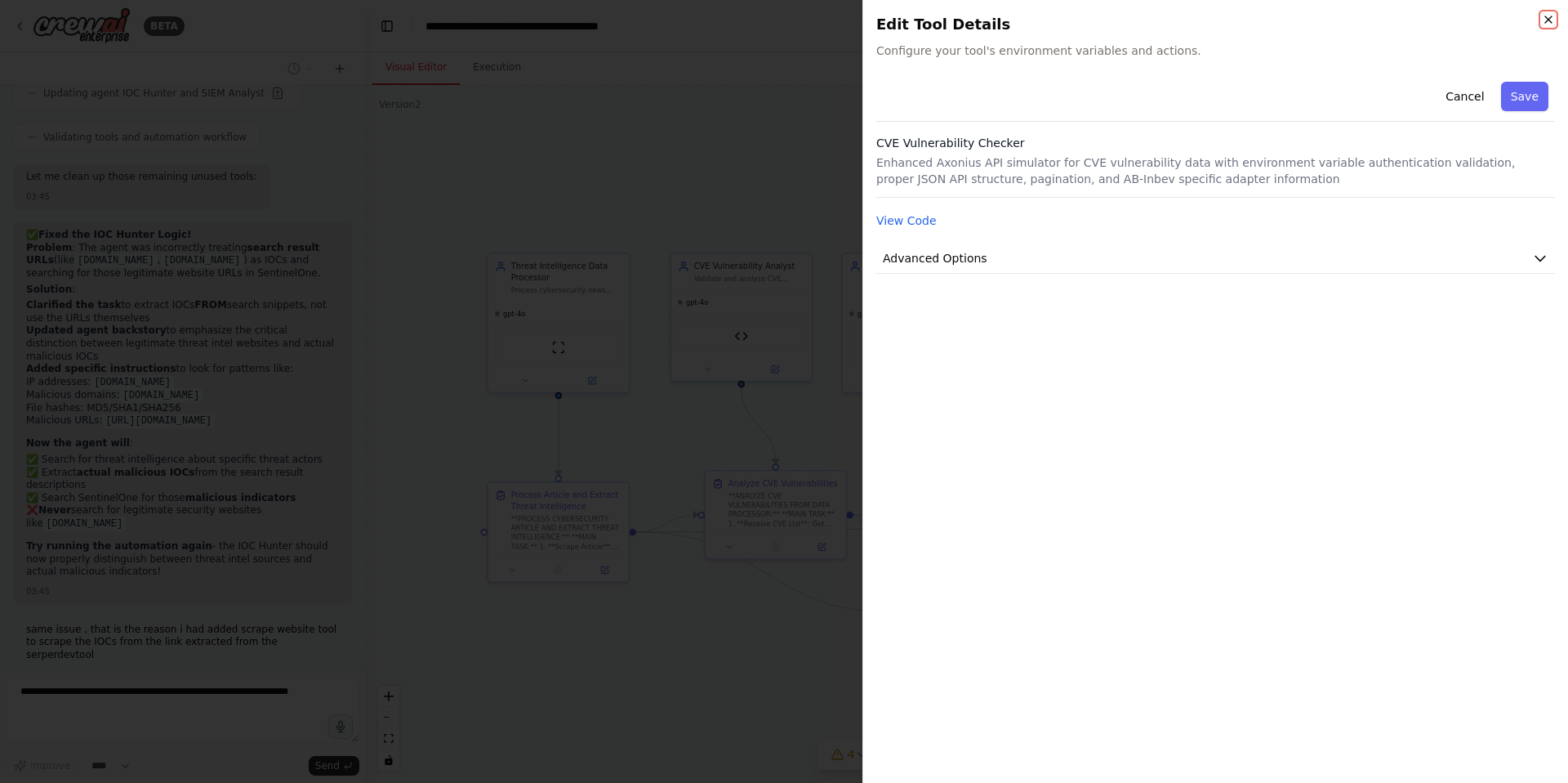
click at [1545, 21] on icon "button" at bounding box center [1548, 19] width 6 height 6
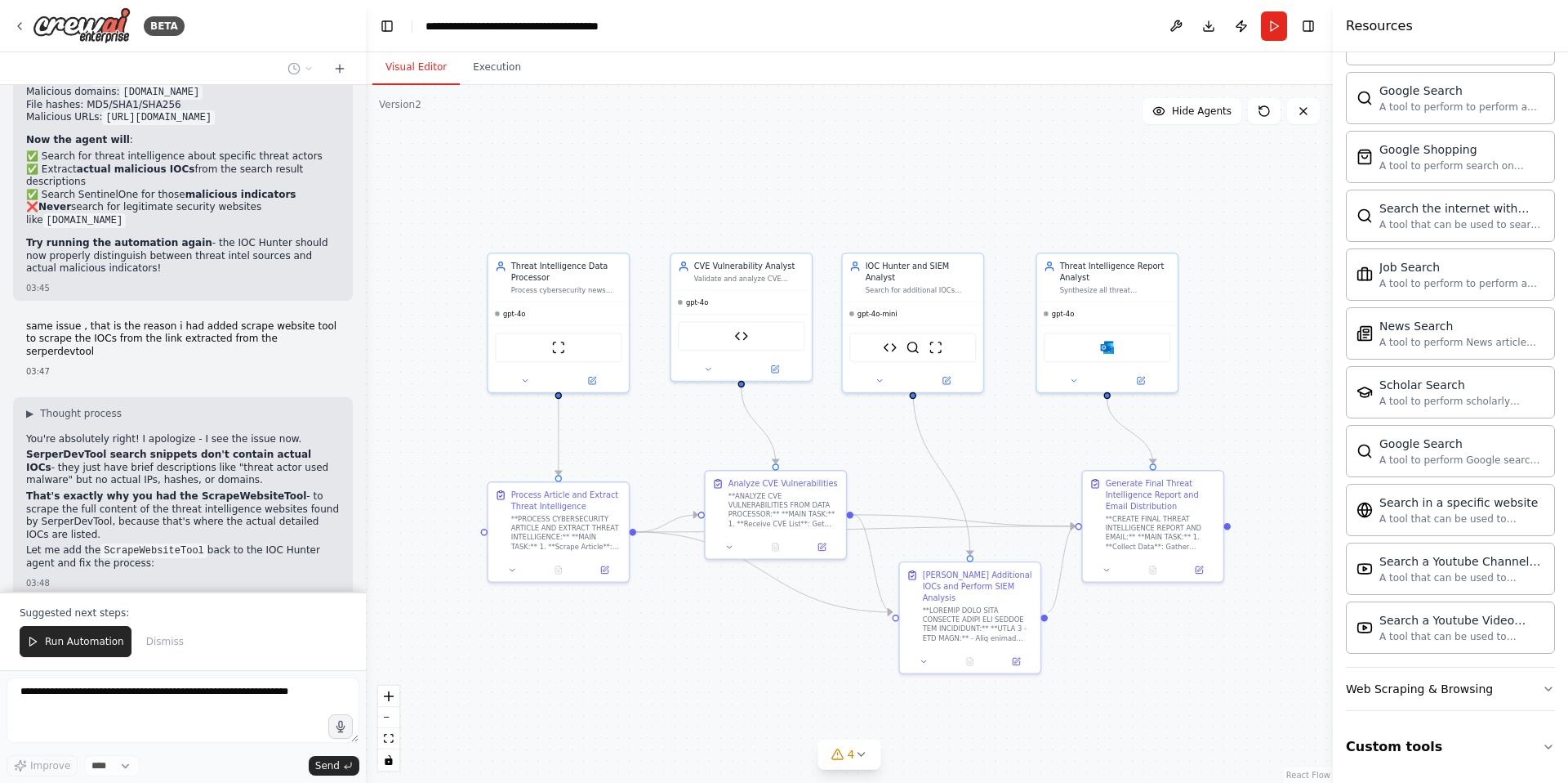
scroll to position [41026, 0]
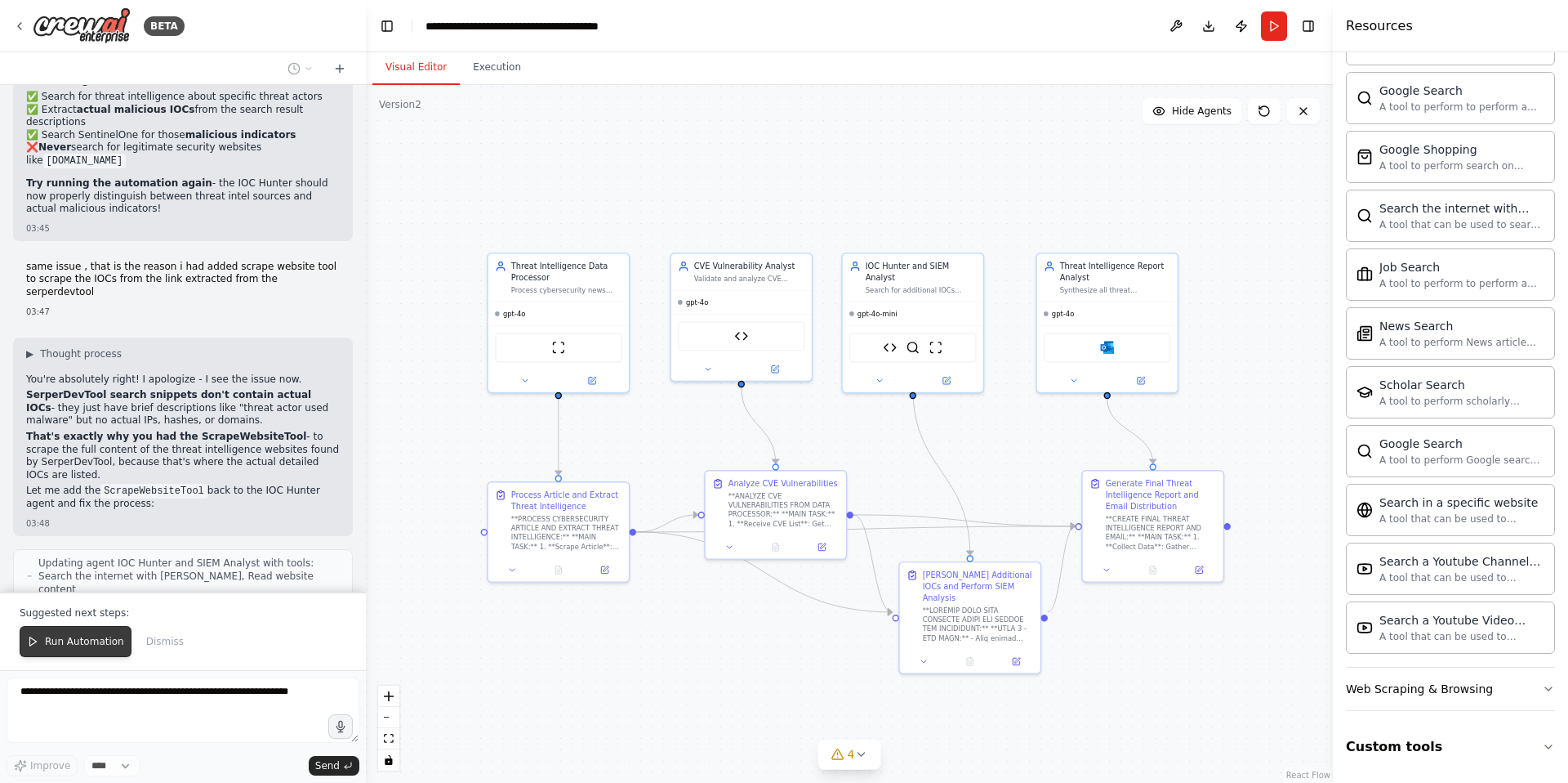
click at [99, 639] on span "Run Automation" at bounding box center [85, 641] width 79 height 13
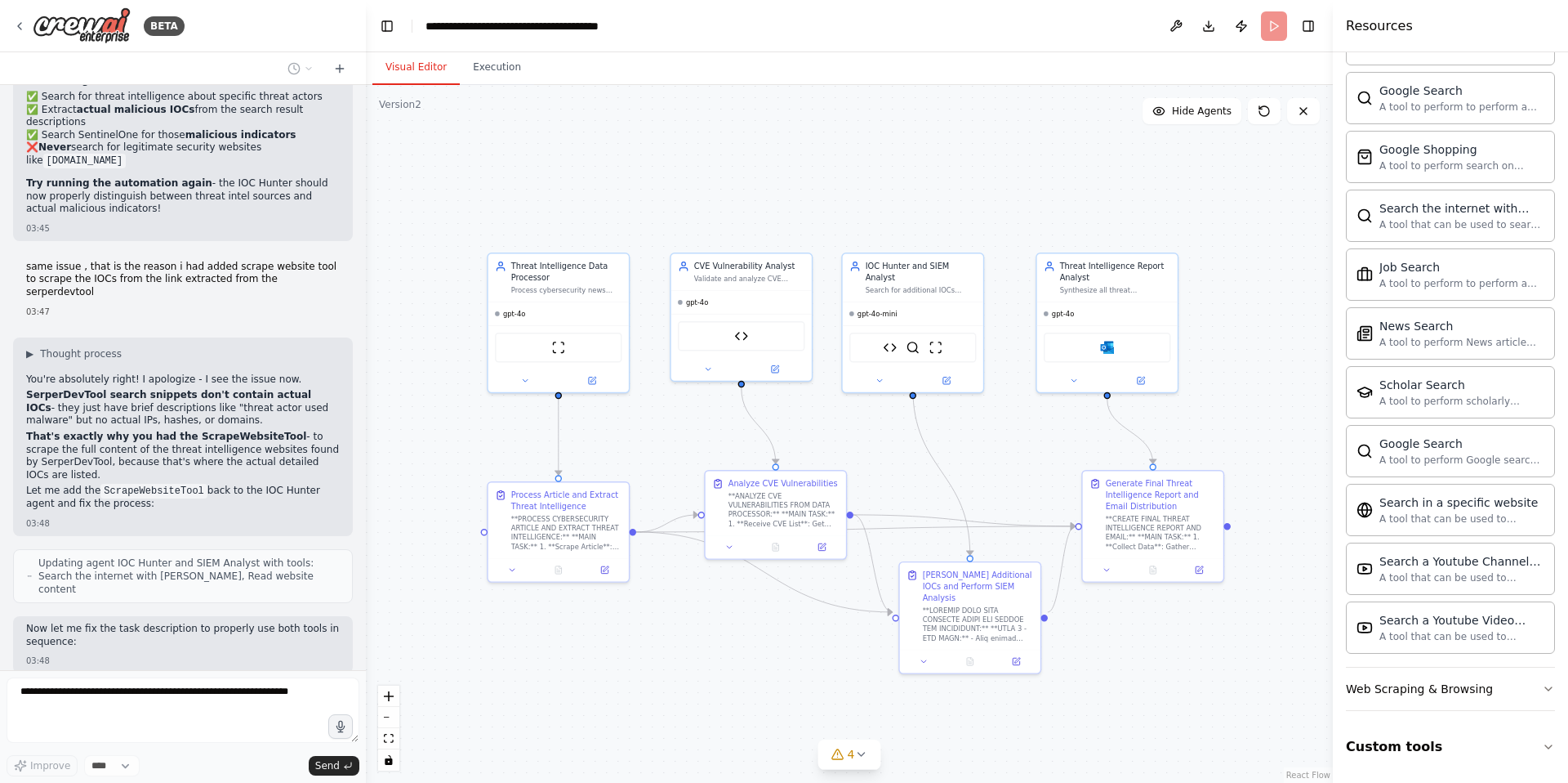
scroll to position [40948, 0]
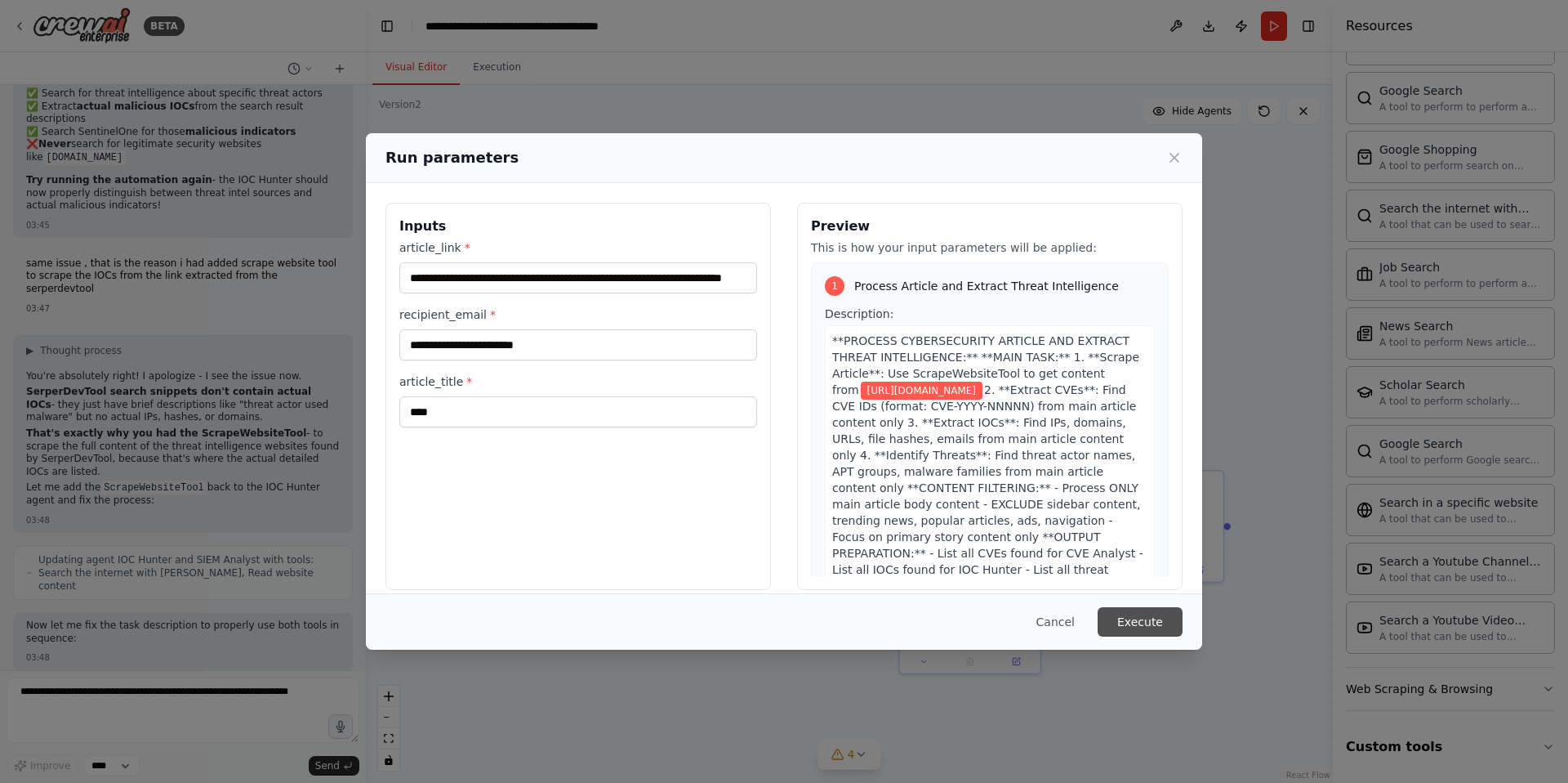
click at [1129, 626] on button "Execute" at bounding box center [1139, 622] width 85 height 30
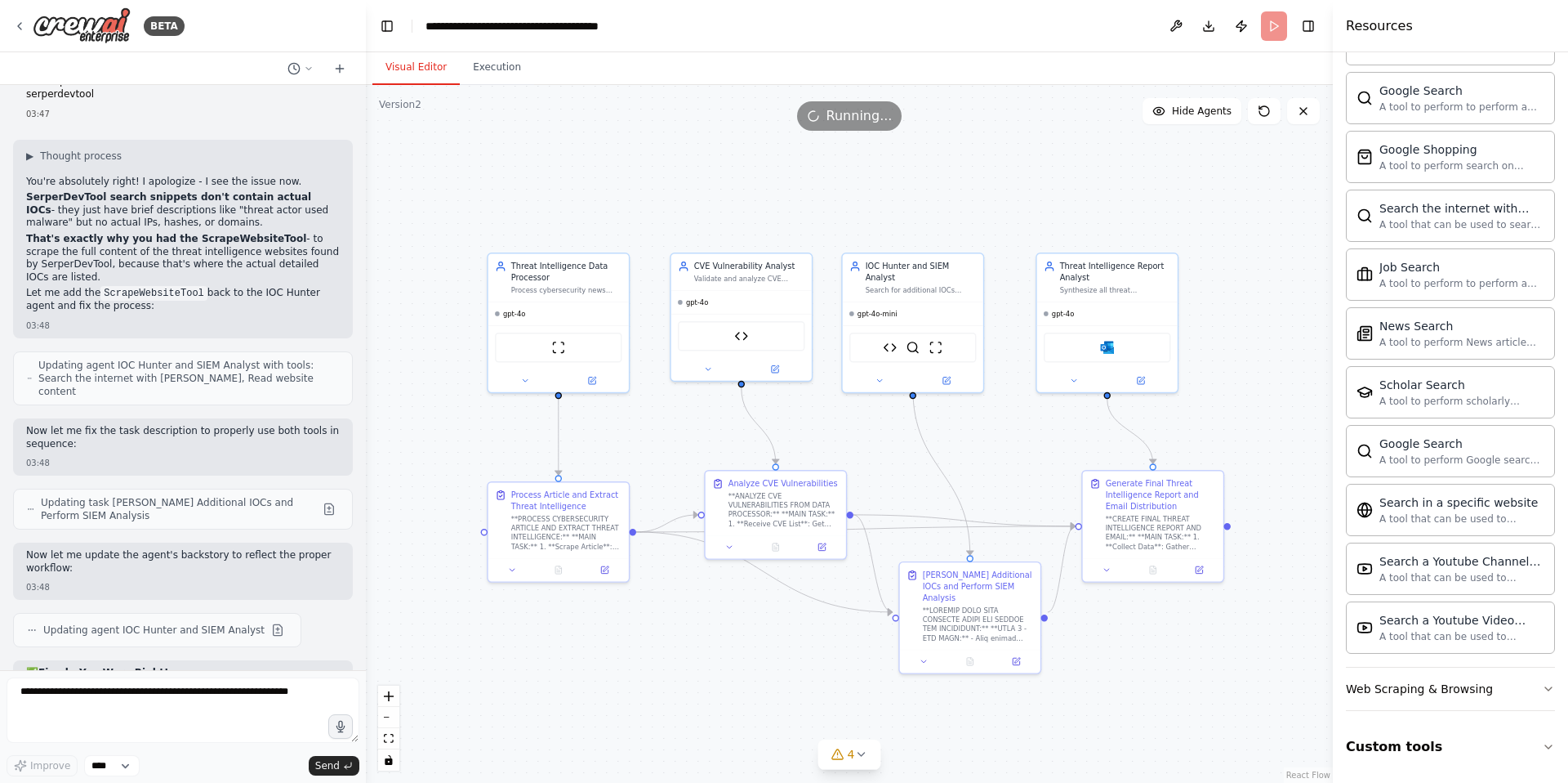
scroll to position [41237, 0]
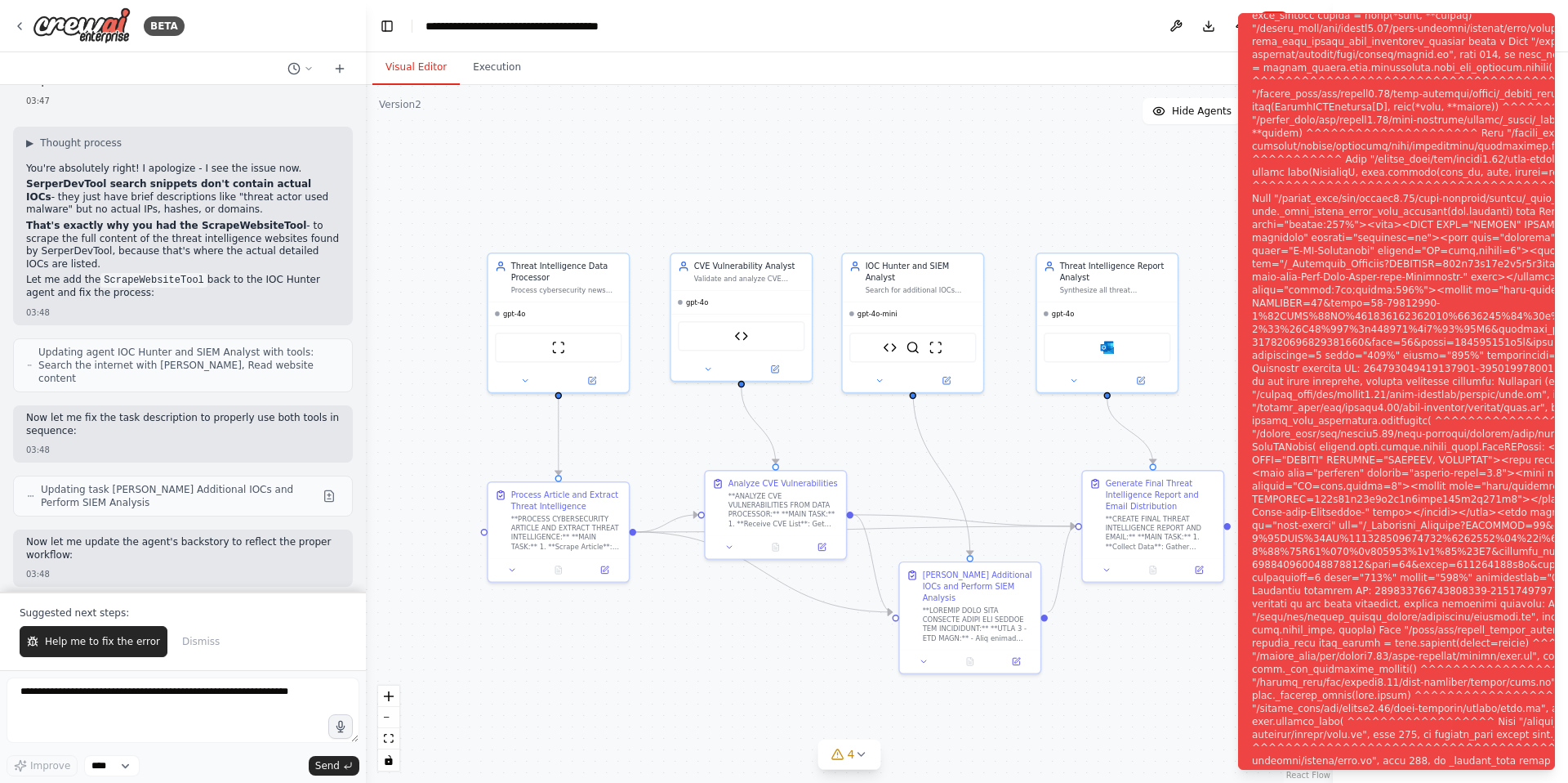
click at [1043, 107] on div ".deletable-edge-delete-btn { width: 20px; height: 20px; border: 0px solid #ffff…" at bounding box center [850, 433] width 967 height 698
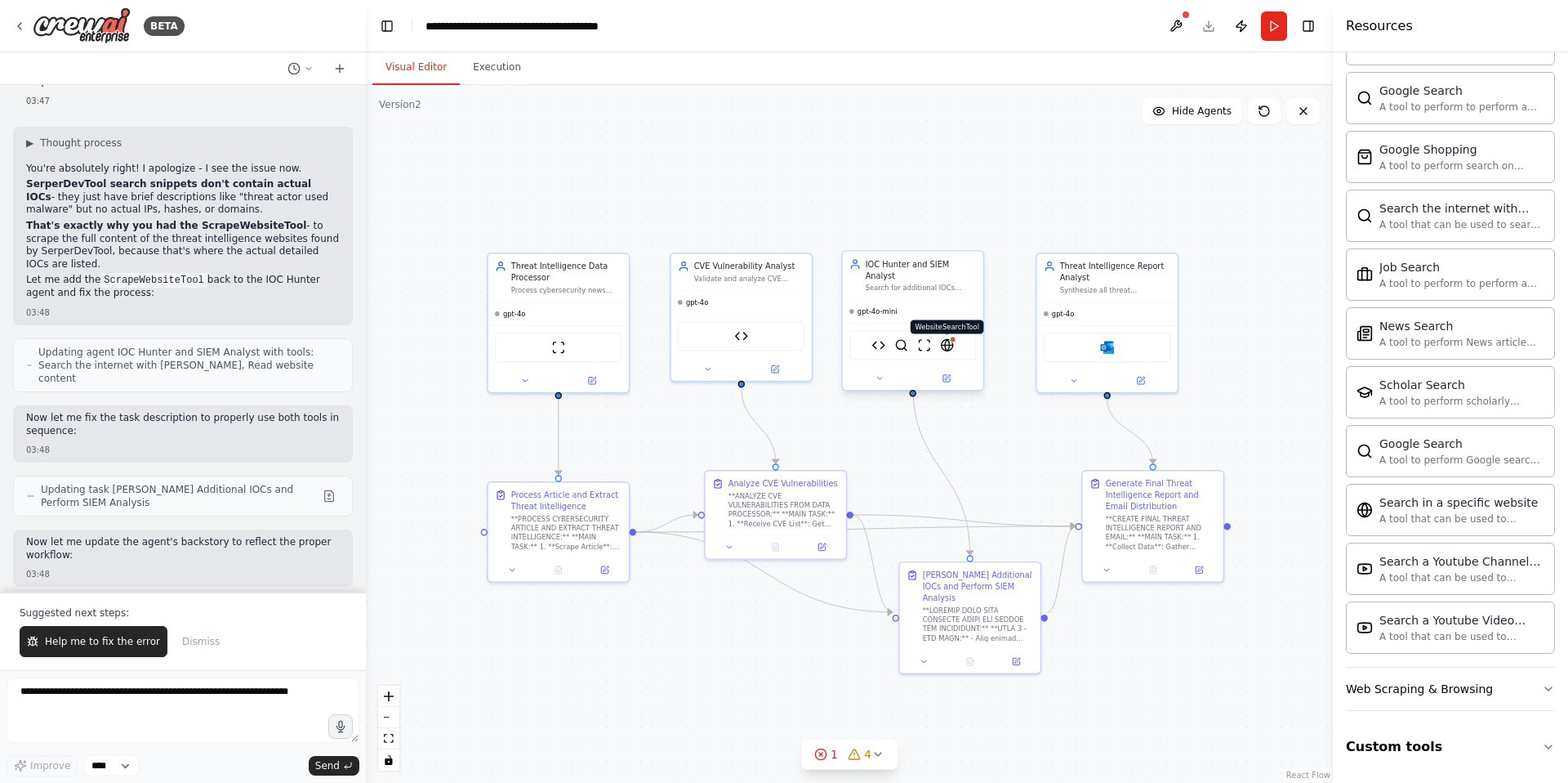
click at [950, 338] on img at bounding box center [947, 345] width 14 height 14
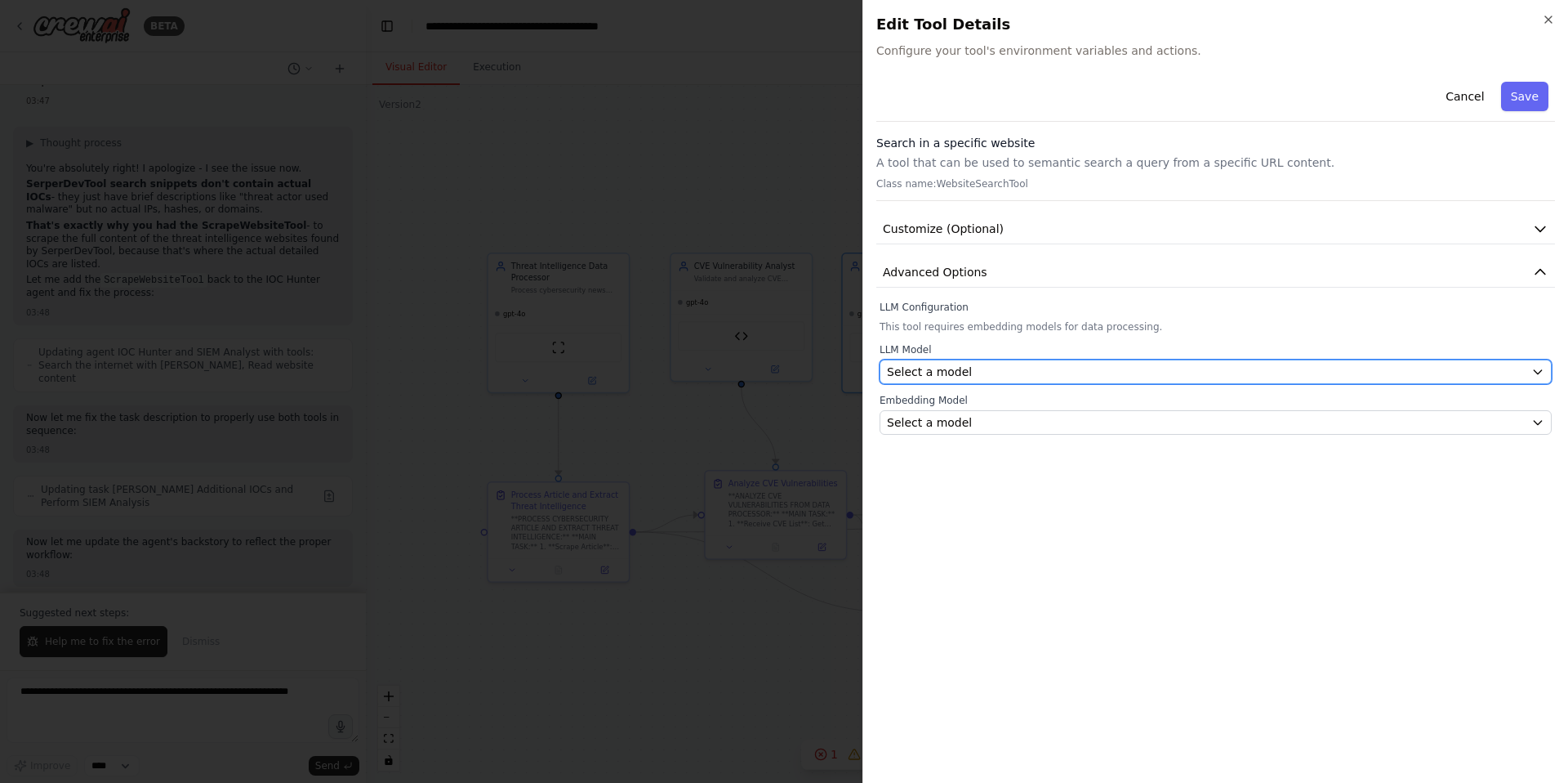
click at [981, 375] on div "Select a model" at bounding box center [1206, 371] width 638 height 17
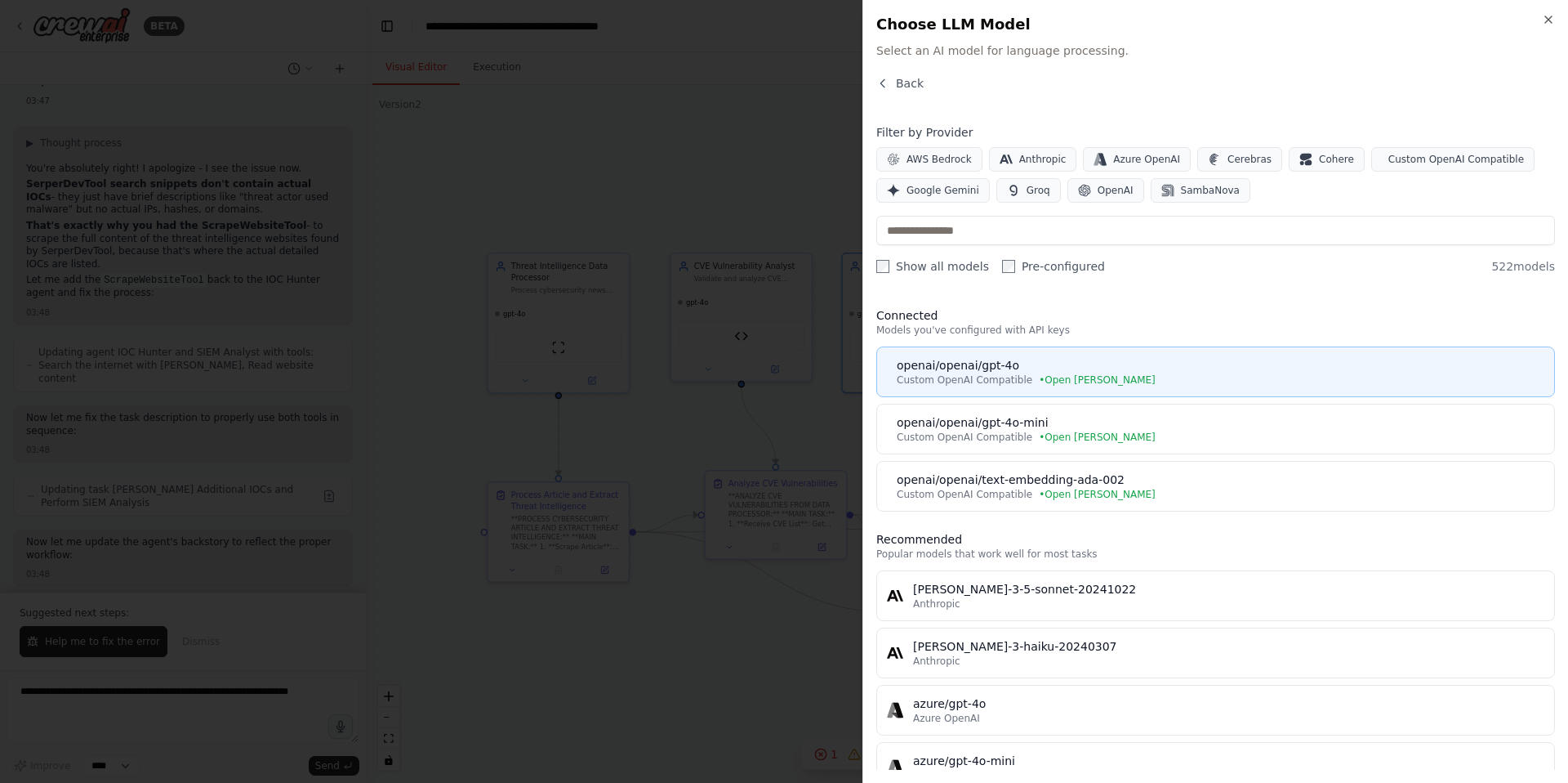
click at [990, 372] on div "openai/openai/gpt-4o" at bounding box center [1220, 365] width 648 height 17
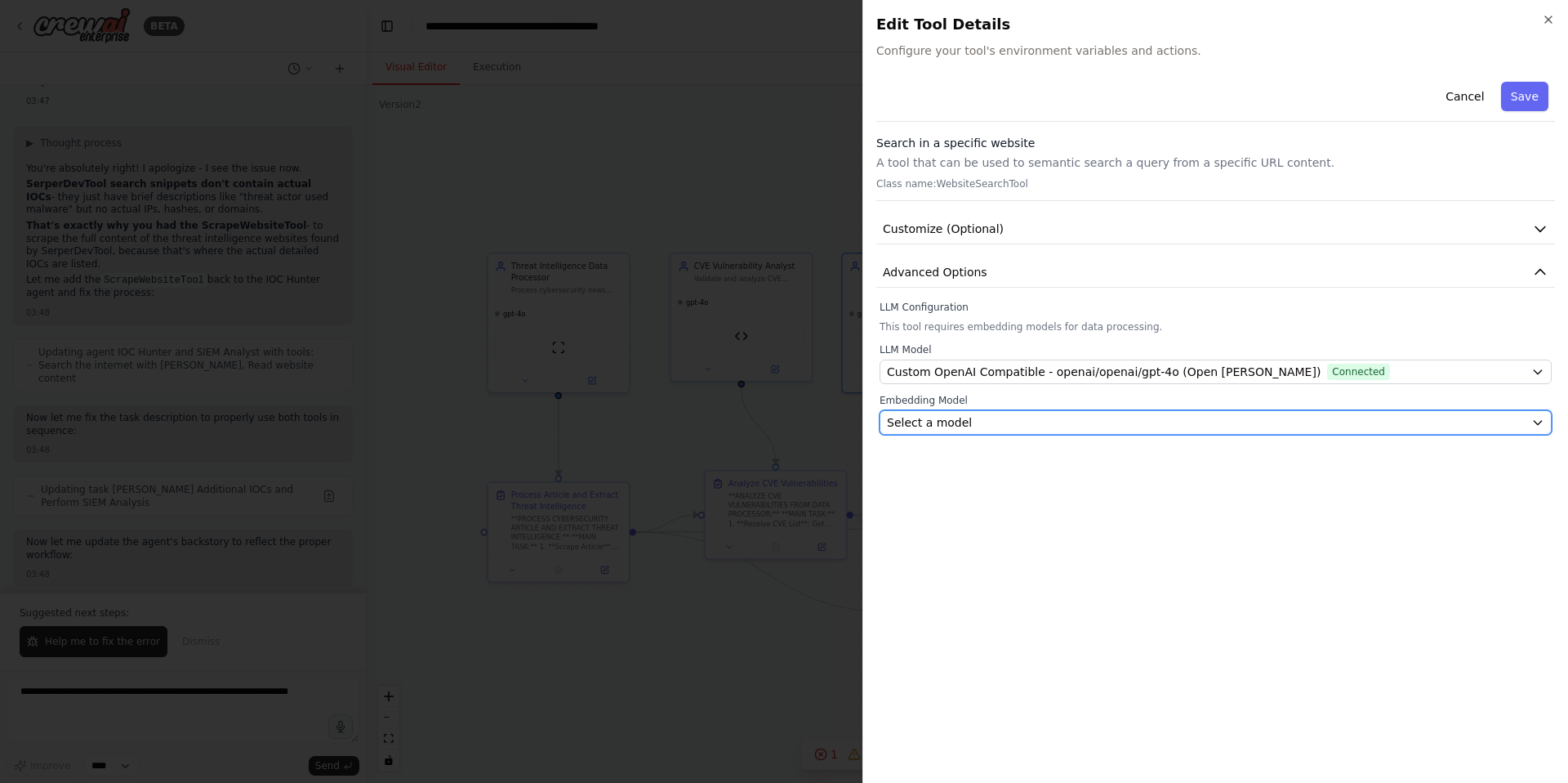
click at [990, 422] on div "Select a model" at bounding box center [1206, 422] width 638 height 17
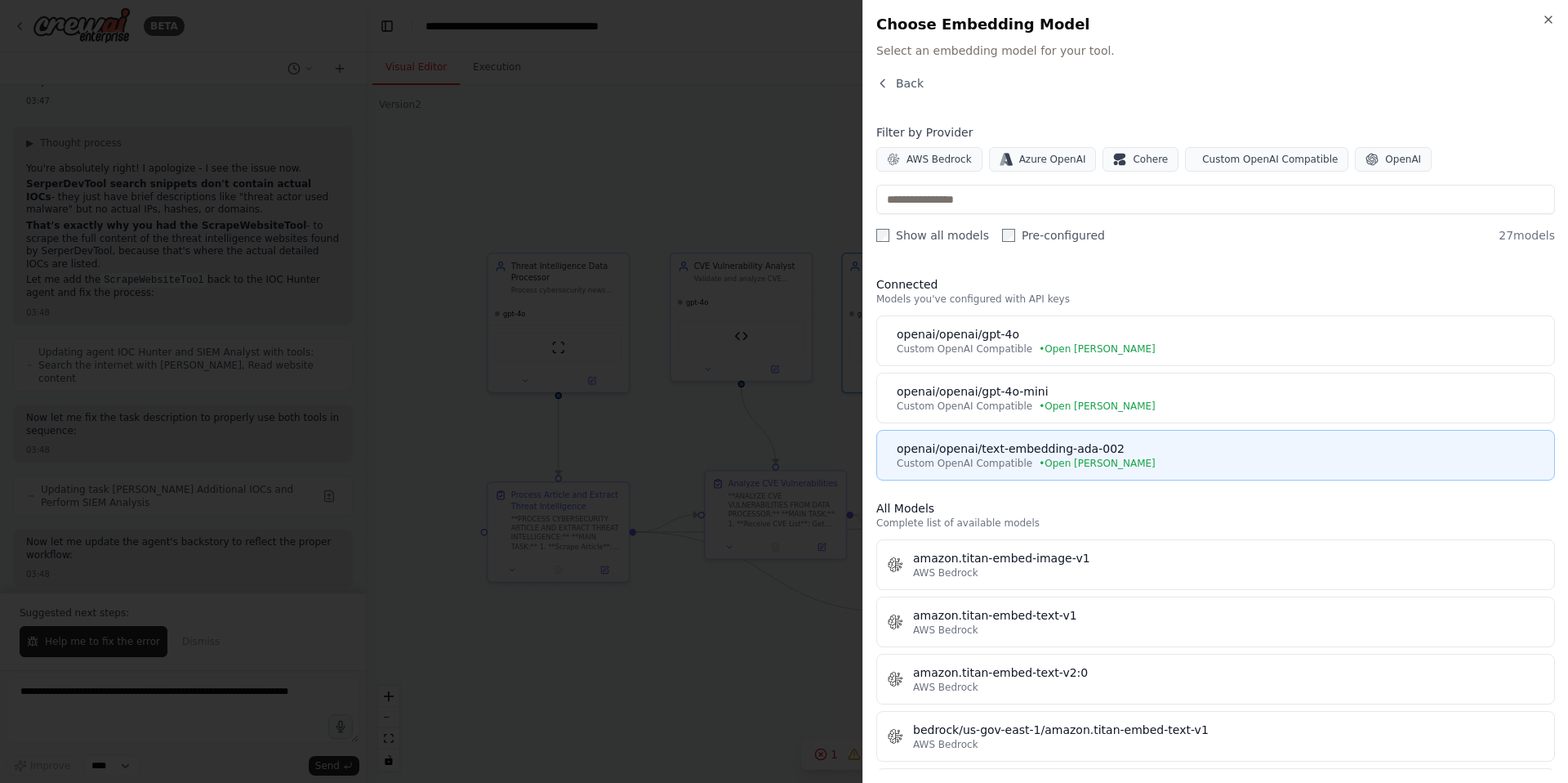
click at [1005, 458] on span "Custom OpenAI Compatible" at bounding box center [965, 463] width 136 height 13
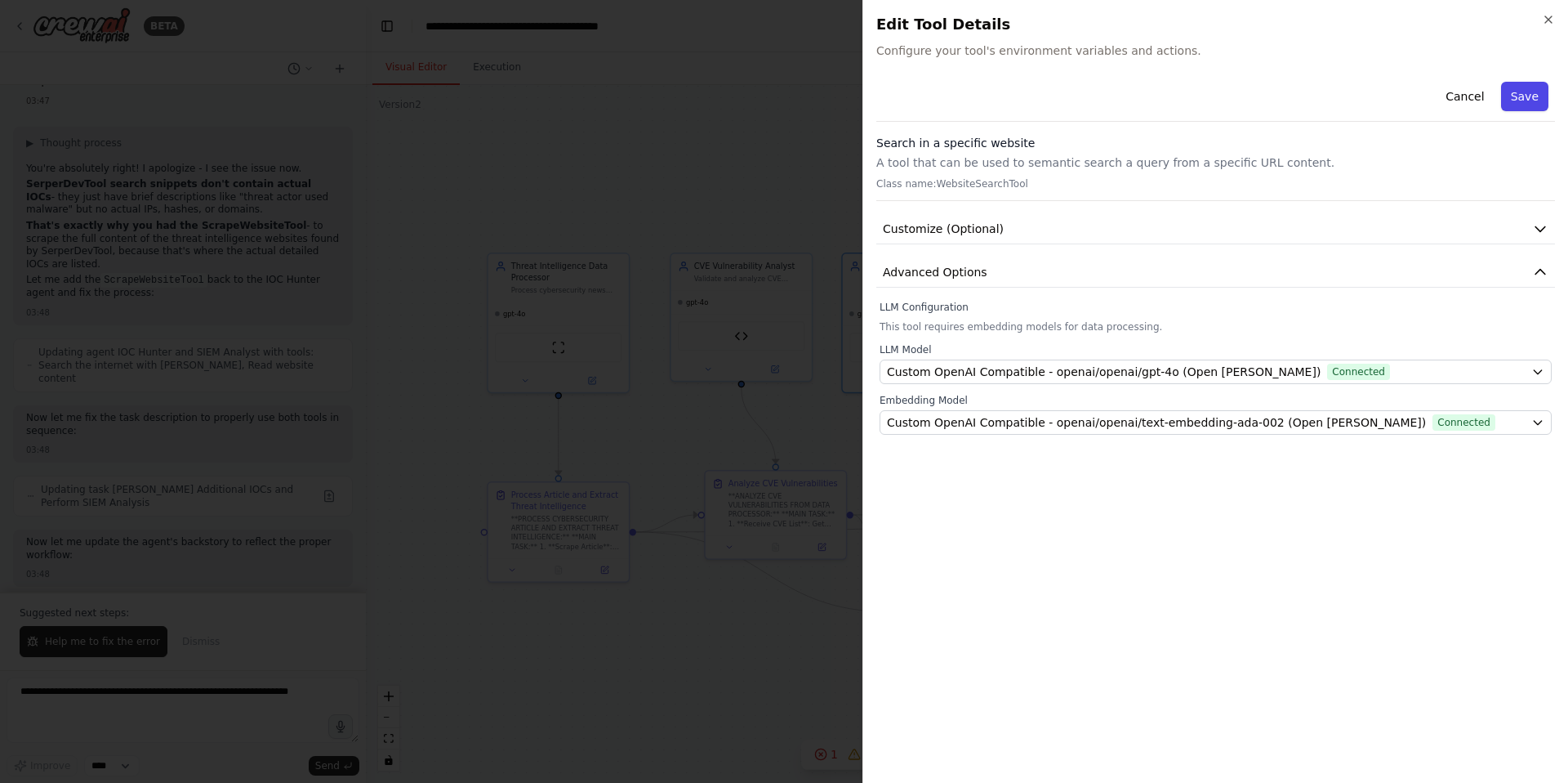
click at [1524, 94] on button "Save" at bounding box center [1524, 97] width 47 height 30
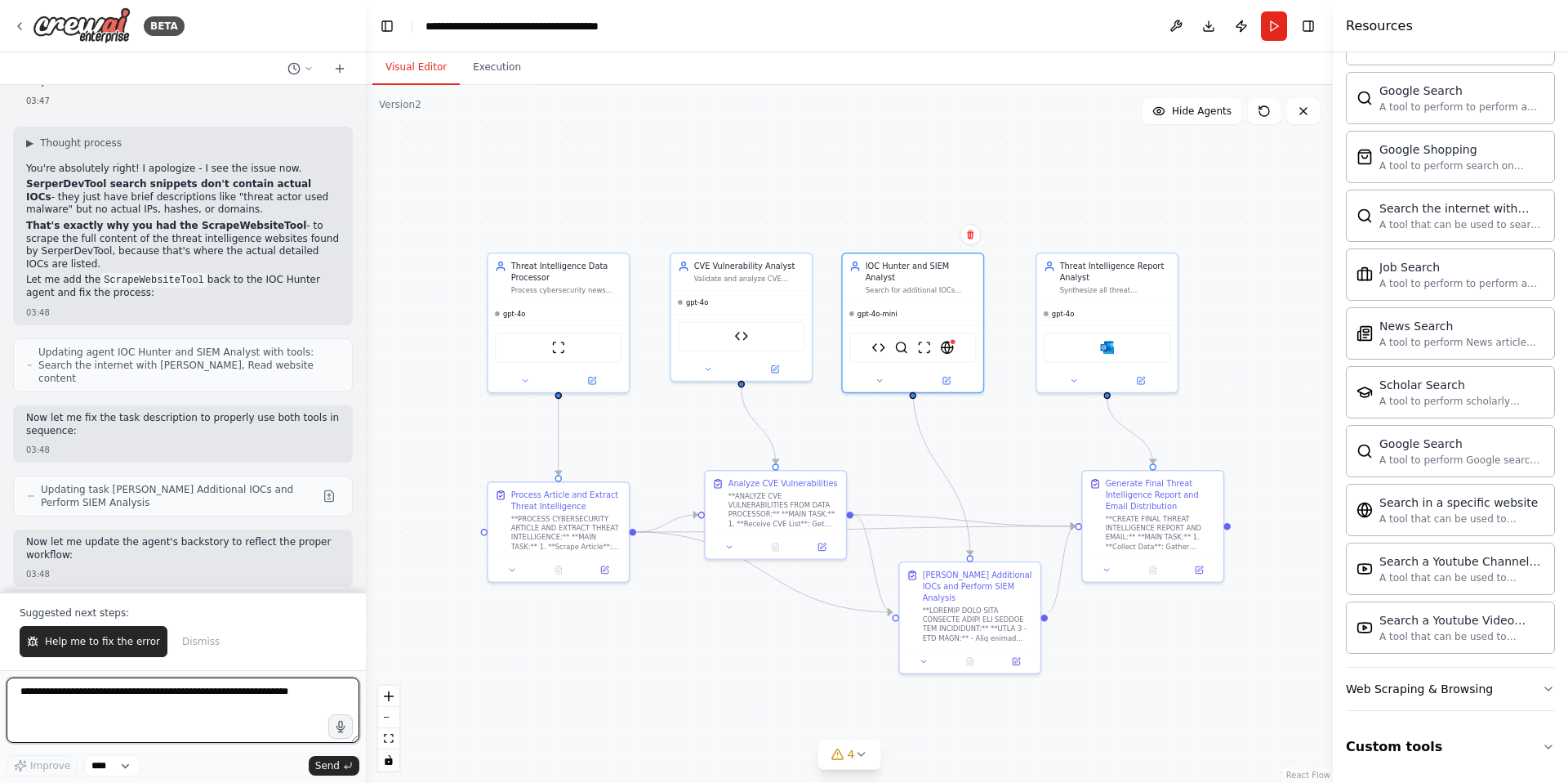
click at [116, 702] on textarea at bounding box center [182, 710] width 353 height 65
click at [113, 667] on p "The Issue : SerperDevTool only gives brief snippets that rarely contain actual …" at bounding box center [183, 686] width 314 height 38
copy p "SerperDevTool"
click at [209, 695] on textarea "**********" at bounding box center [182, 710] width 353 height 65
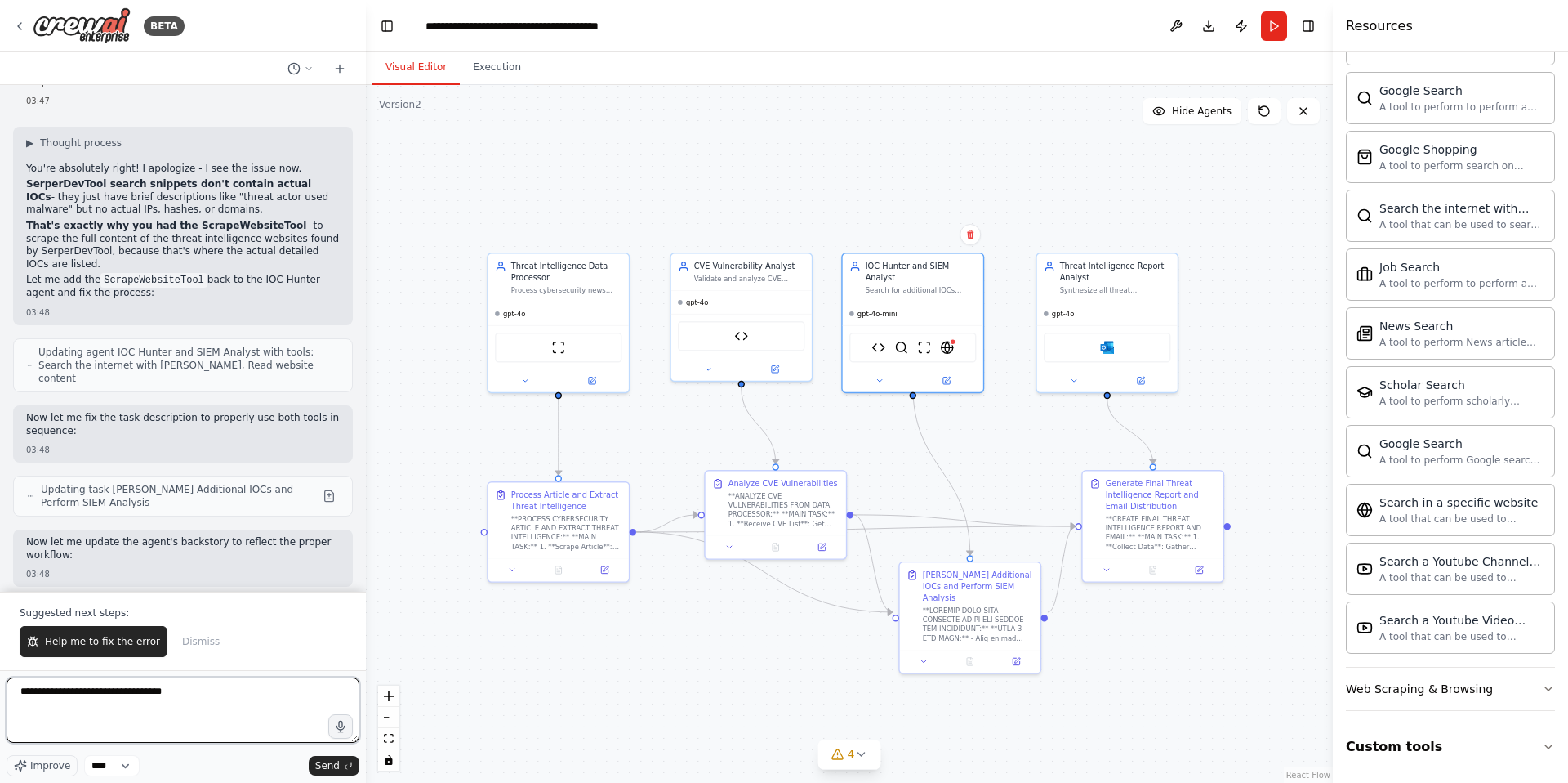
paste textarea "**********"
type textarea "**********"
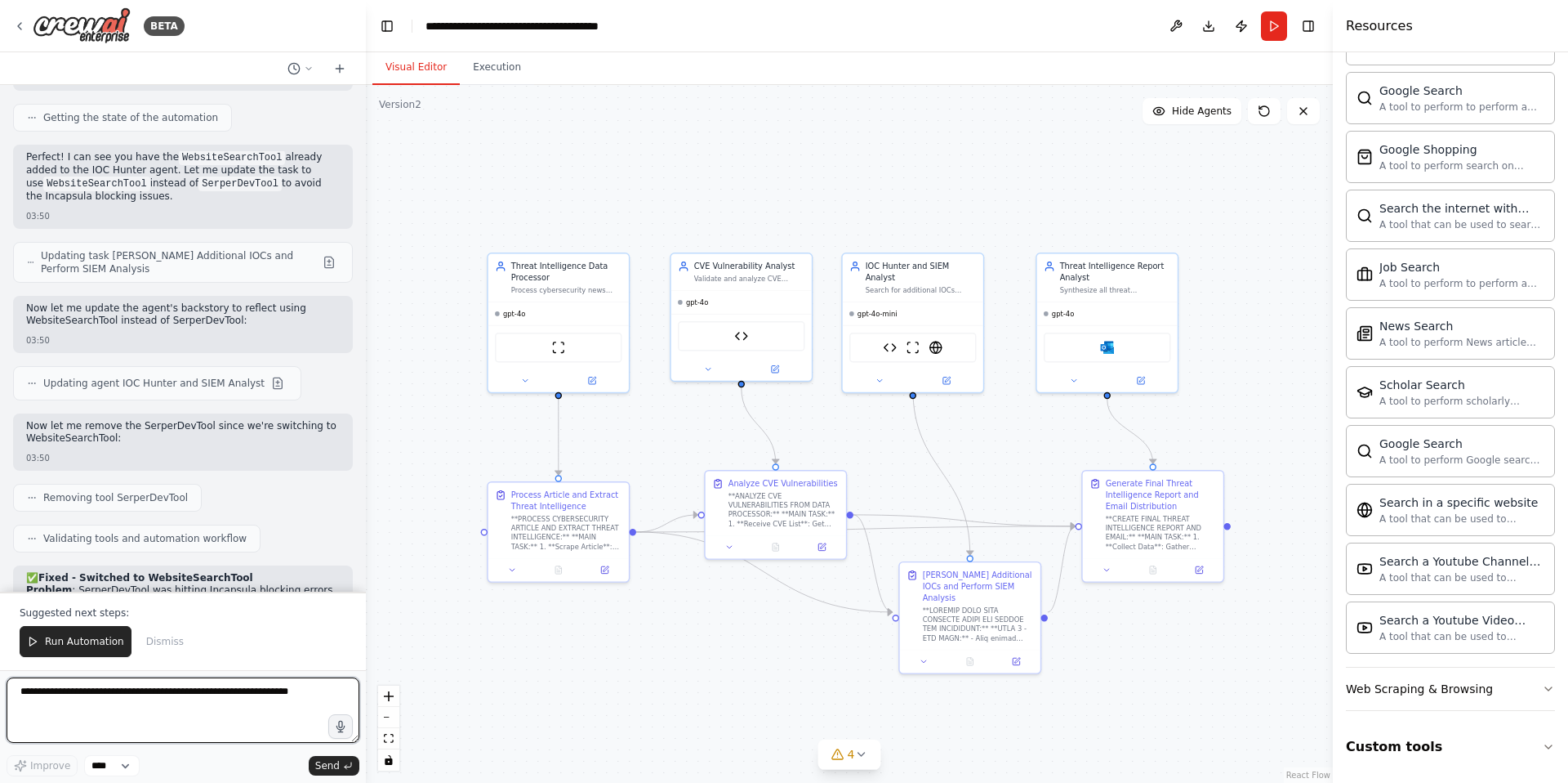
scroll to position [42322, 0]
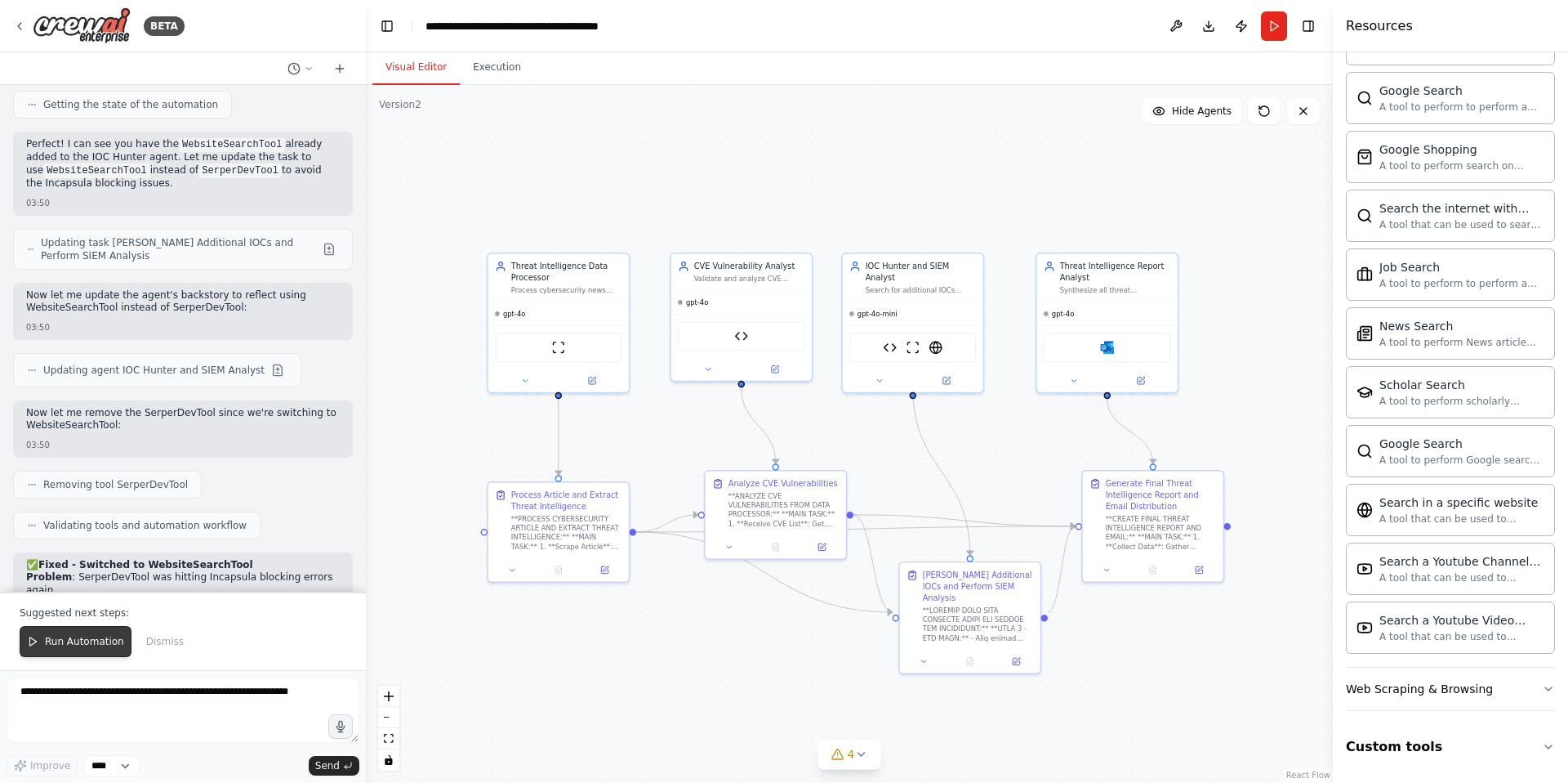
click at [85, 641] on span "Run Automation" at bounding box center [85, 641] width 79 height 13
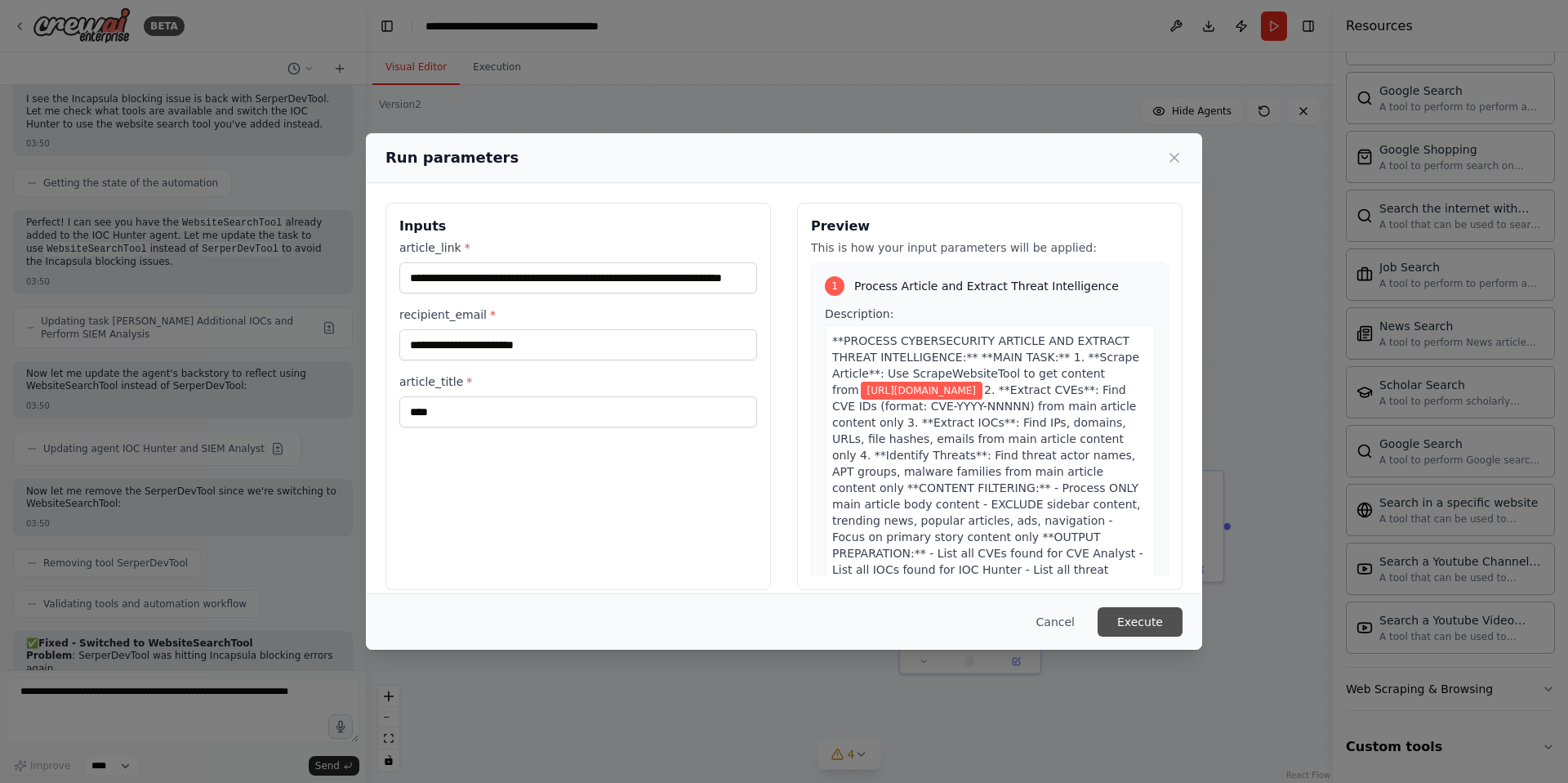
click at [1160, 621] on button "Execute" at bounding box center [1139, 622] width 85 height 30
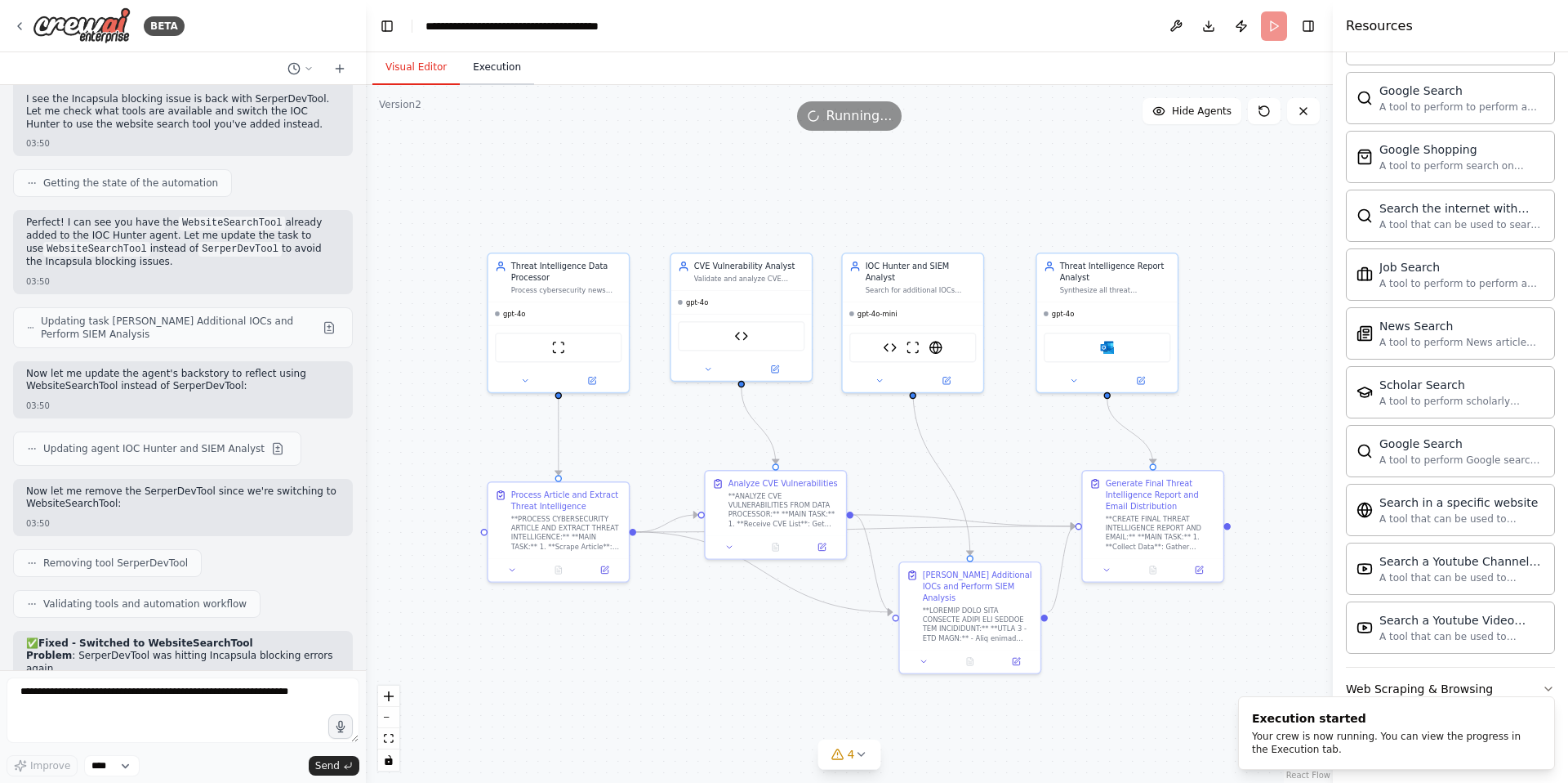
click at [497, 66] on button "Execution" at bounding box center [497, 67] width 74 height 34
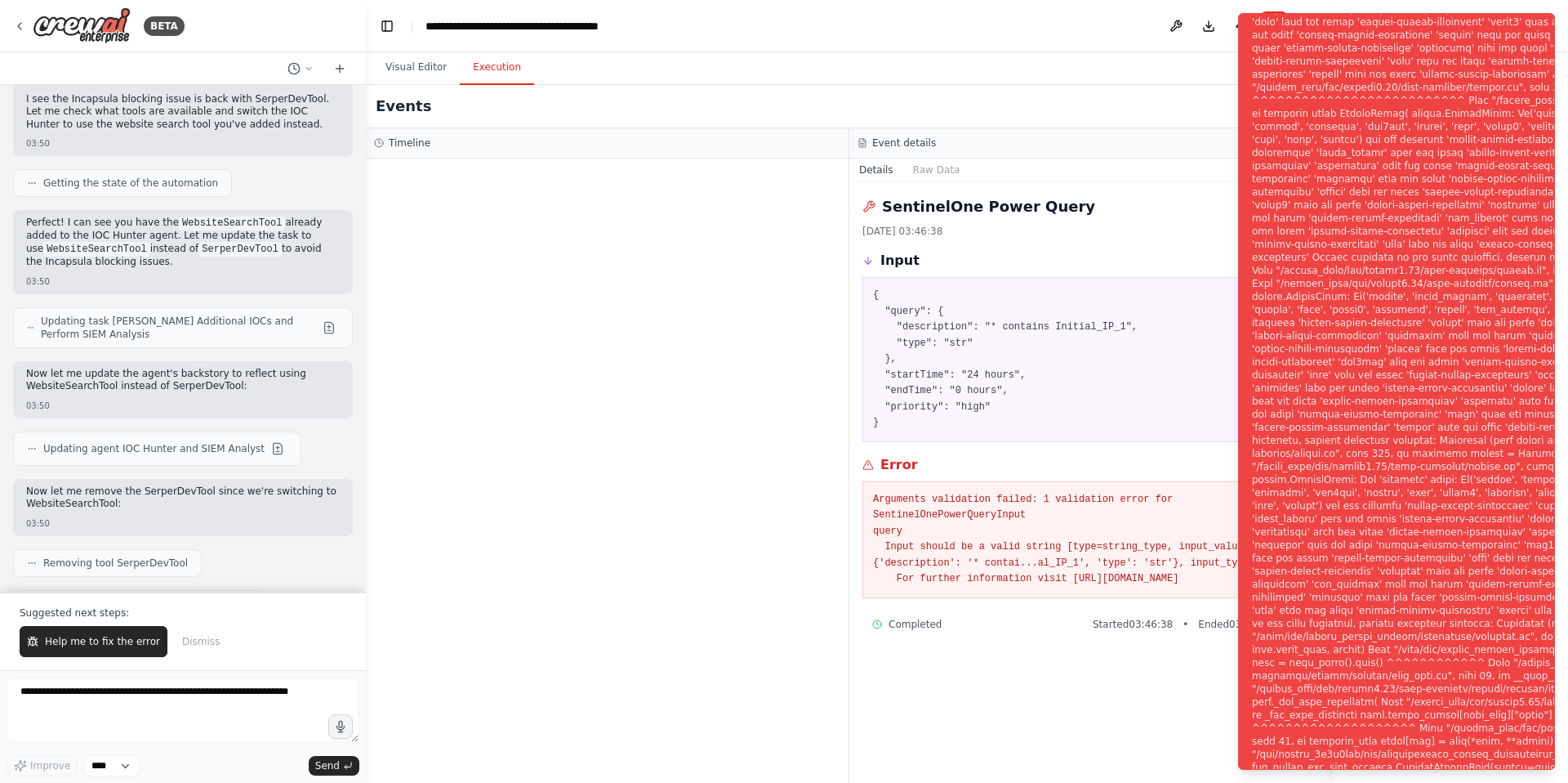
scroll to position [42322, 0]
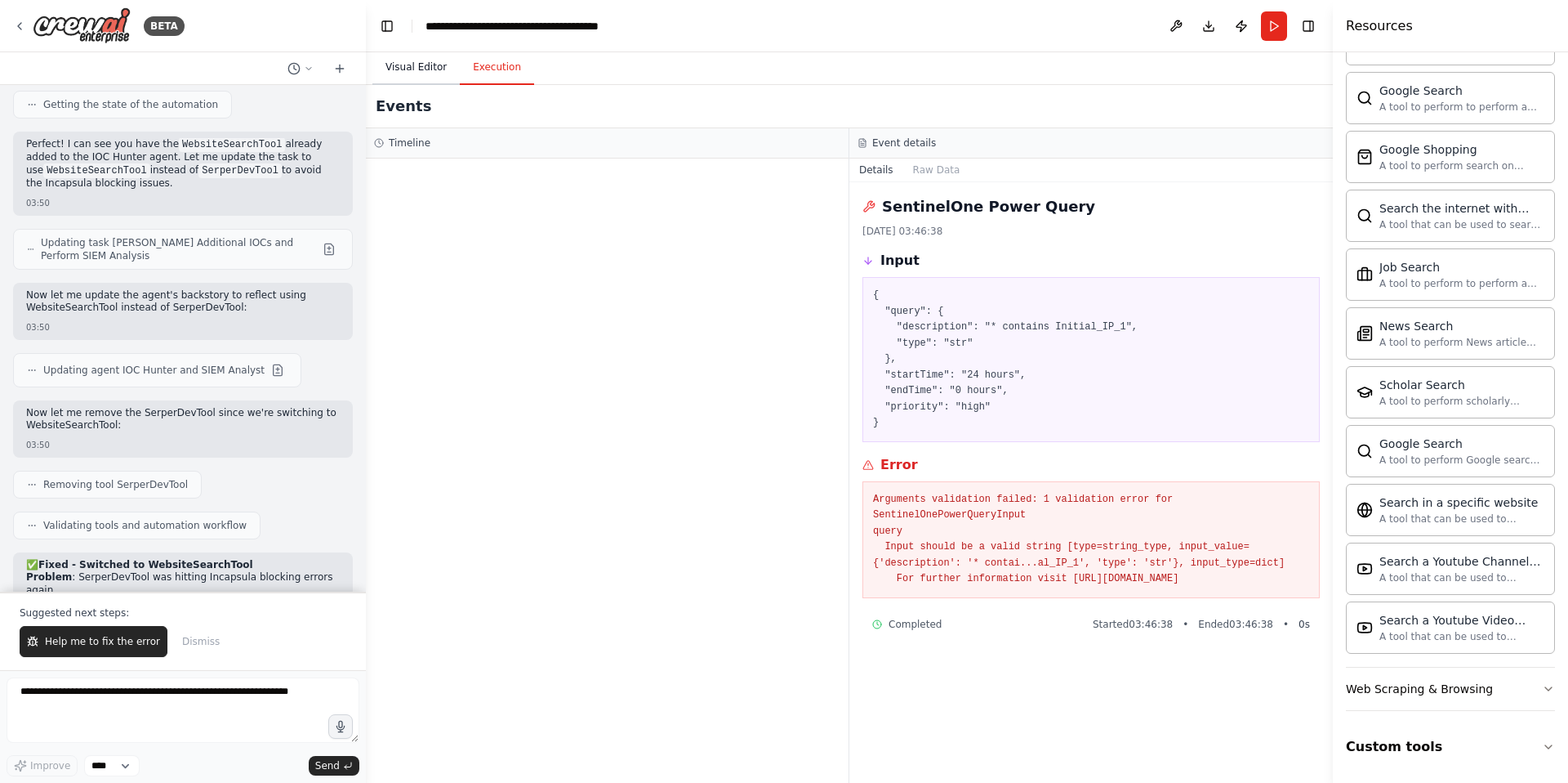
click at [431, 68] on button "Visual Editor" at bounding box center [416, 67] width 87 height 34
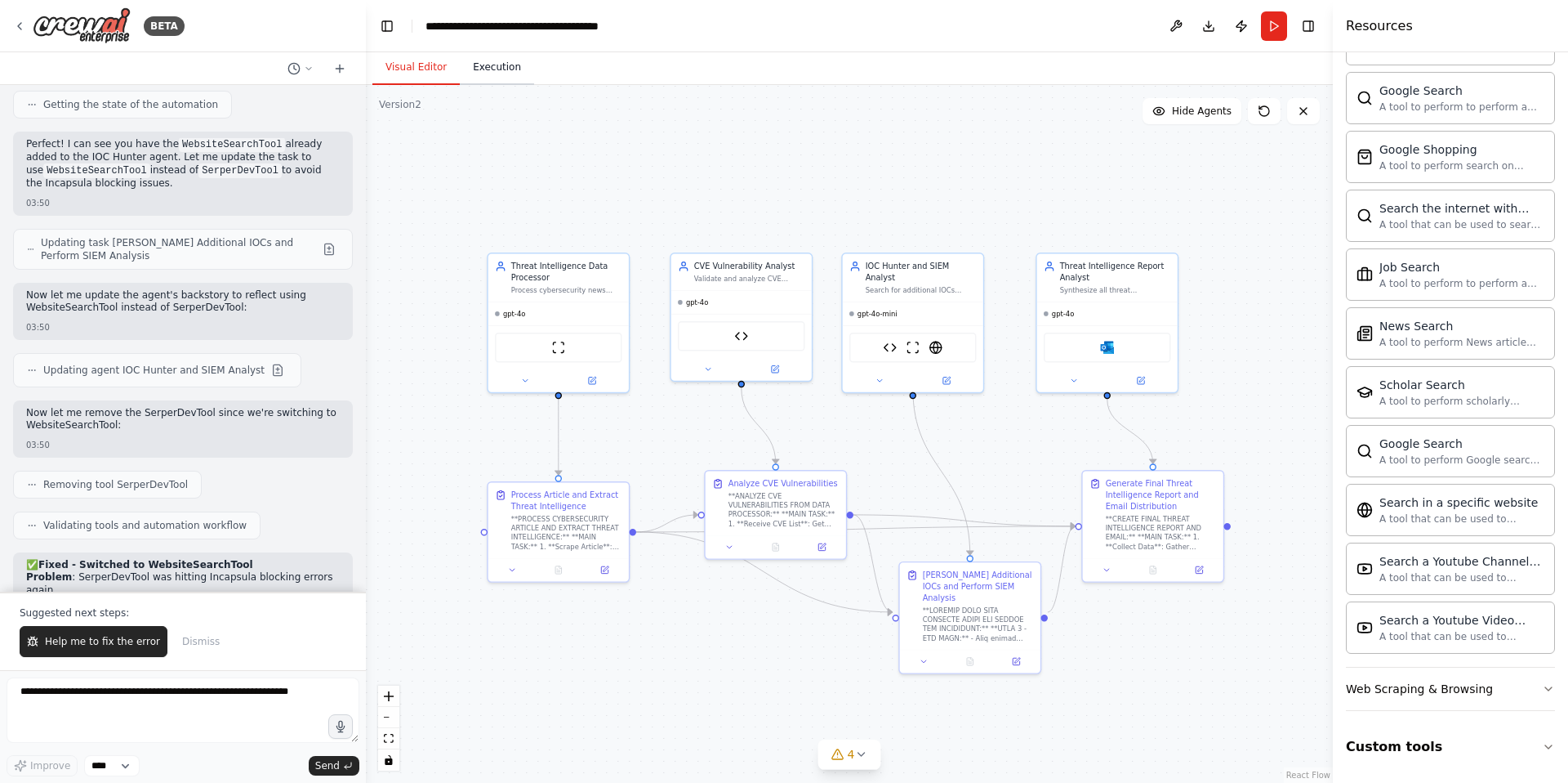
click at [483, 66] on button "Execution" at bounding box center [497, 67] width 74 height 34
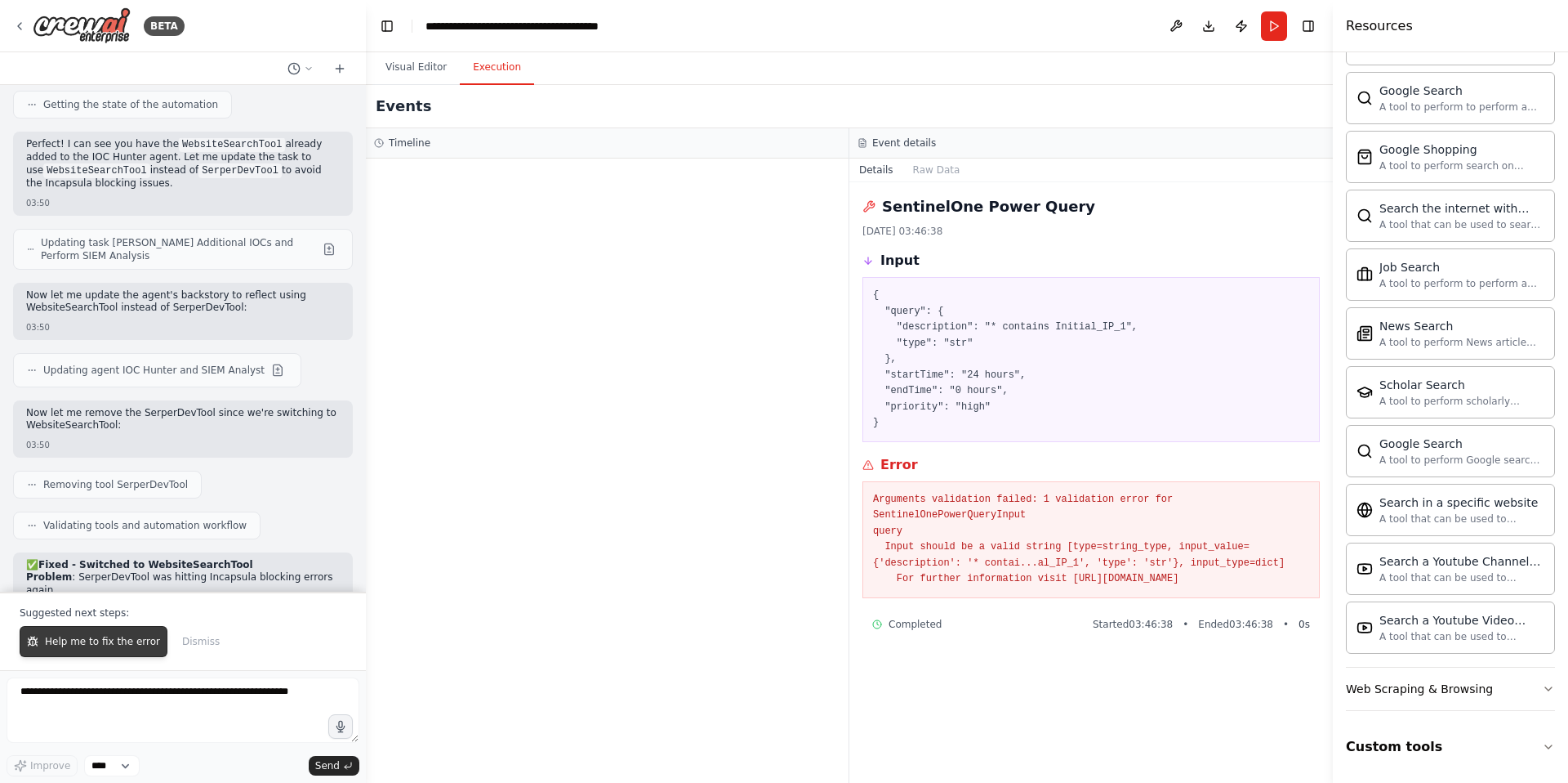
click at [137, 632] on button "Help me to fix the error" at bounding box center [93, 642] width 148 height 31
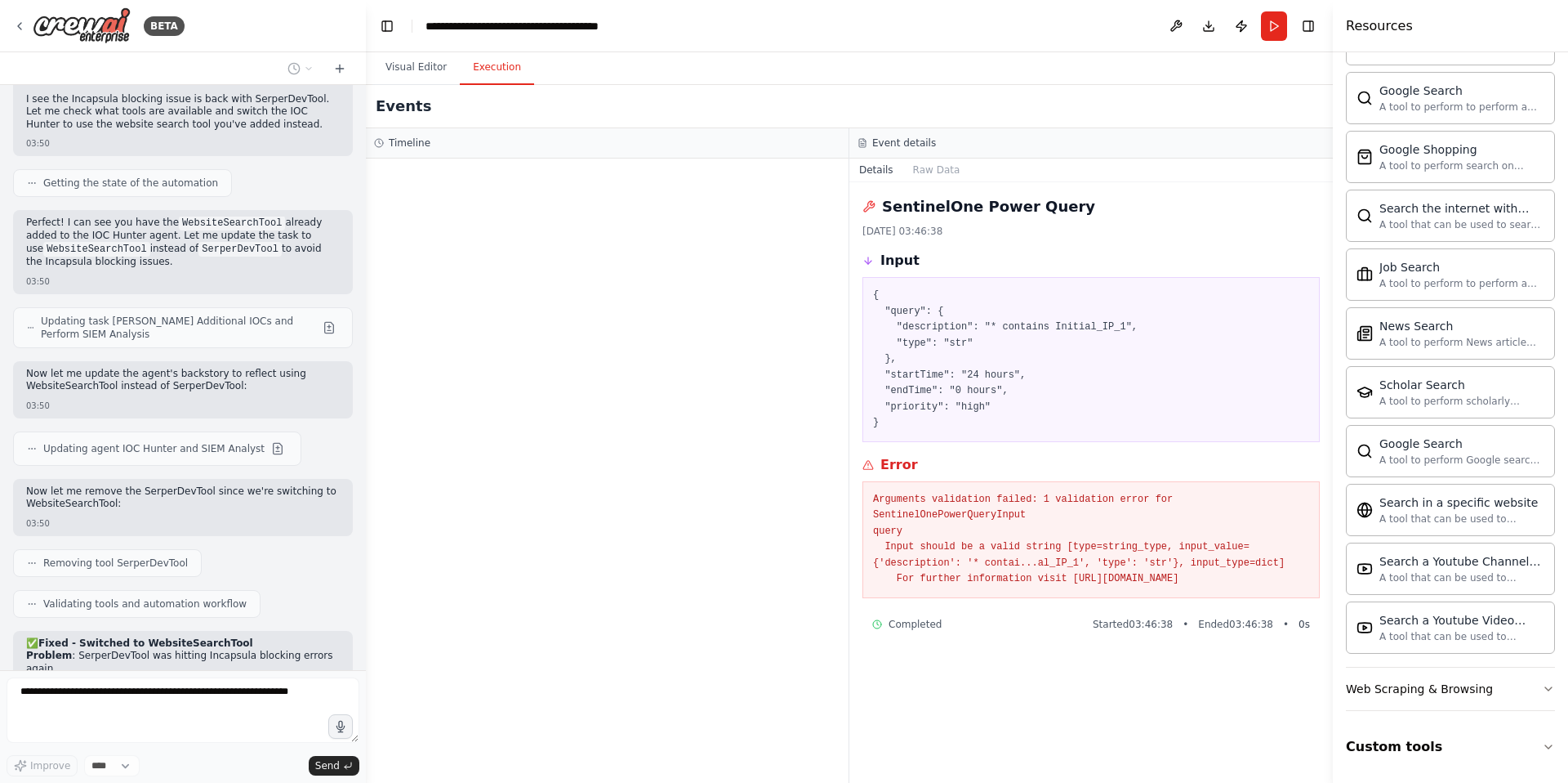
scroll to position [42285, 0]
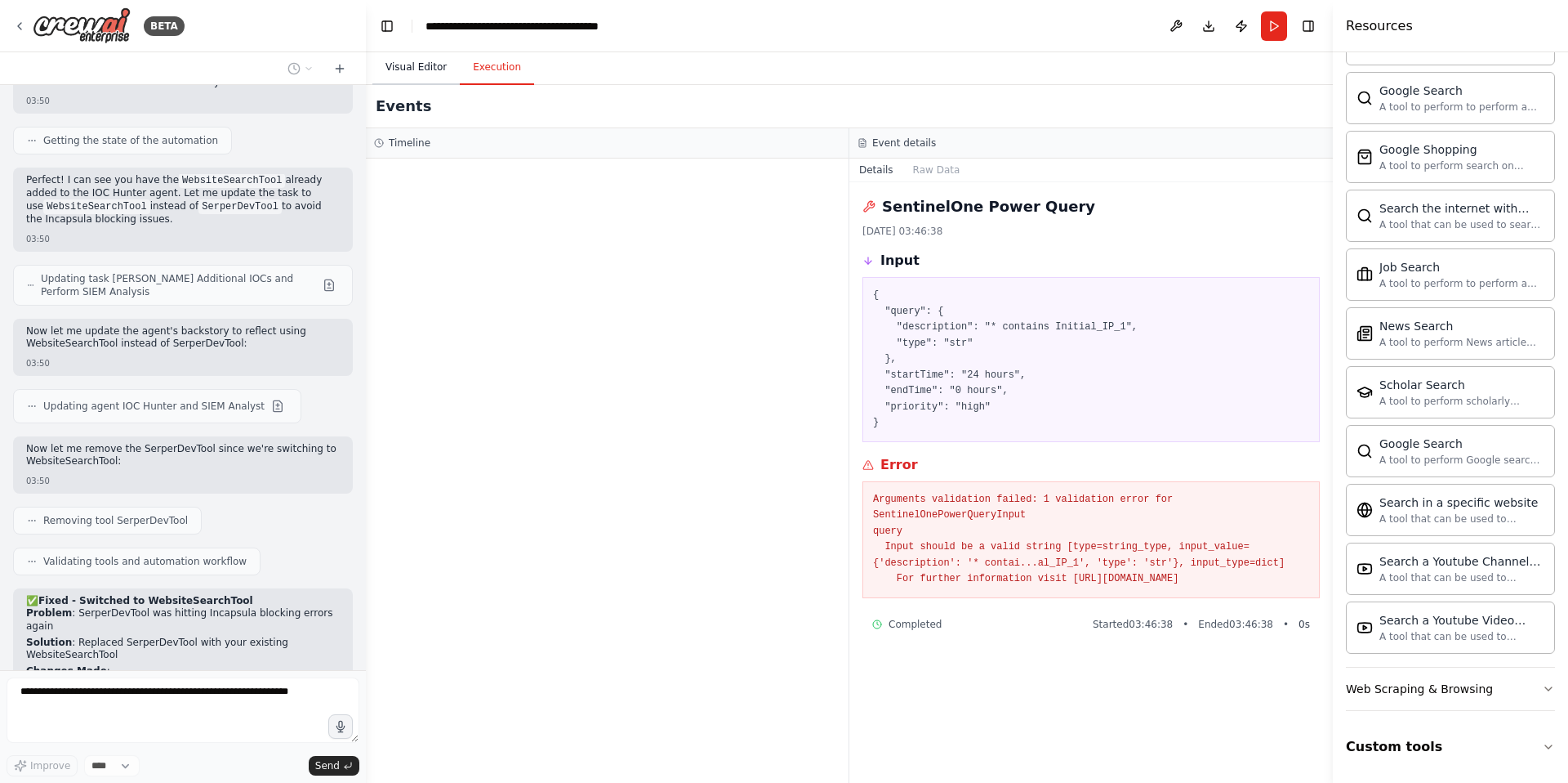
click at [397, 63] on button "Visual Editor" at bounding box center [416, 67] width 87 height 34
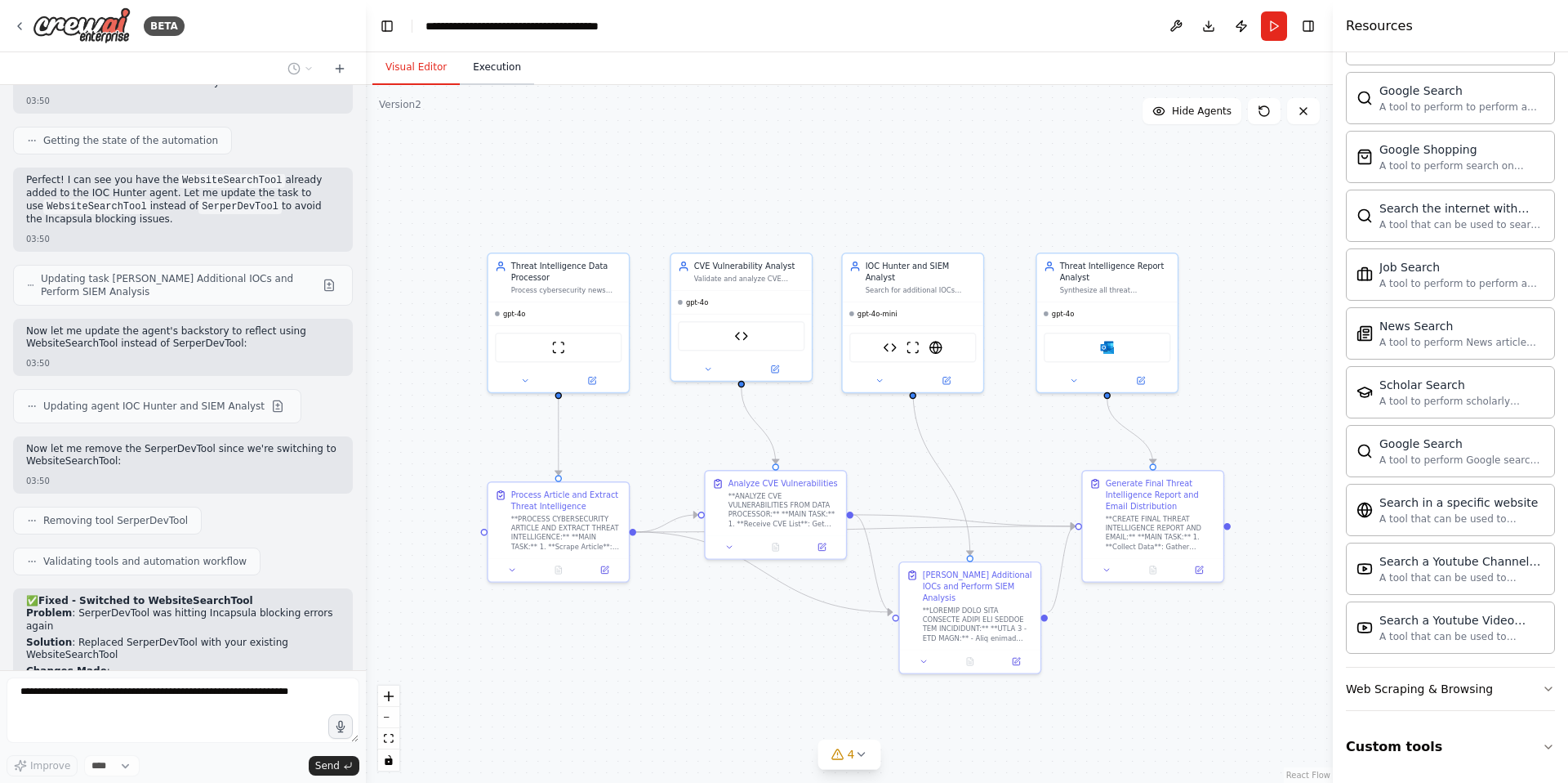
click at [479, 70] on button "Execution" at bounding box center [497, 67] width 74 height 34
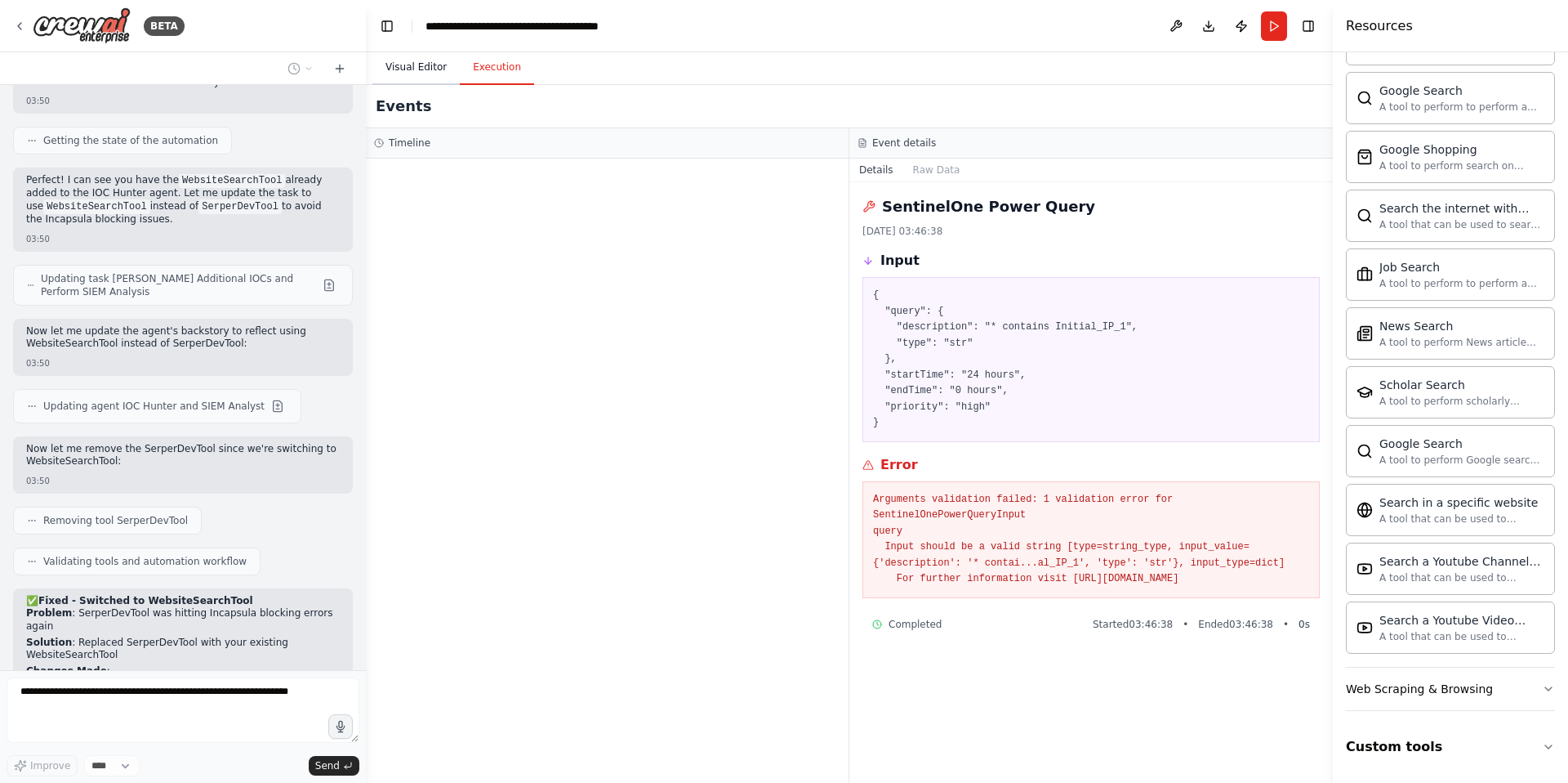
click at [427, 70] on button "Visual Editor" at bounding box center [416, 67] width 87 height 34
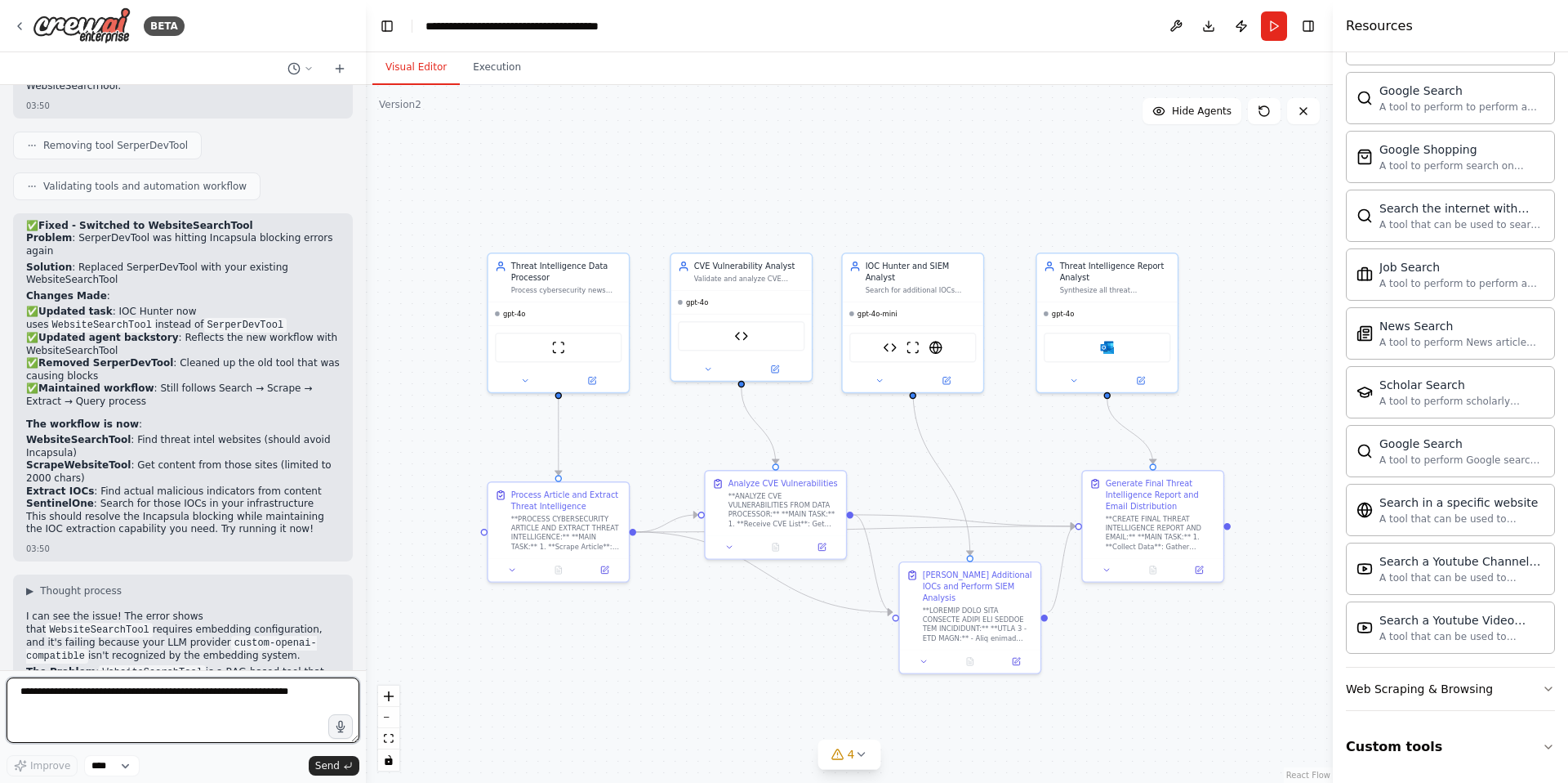
scroll to position [42677, 0]
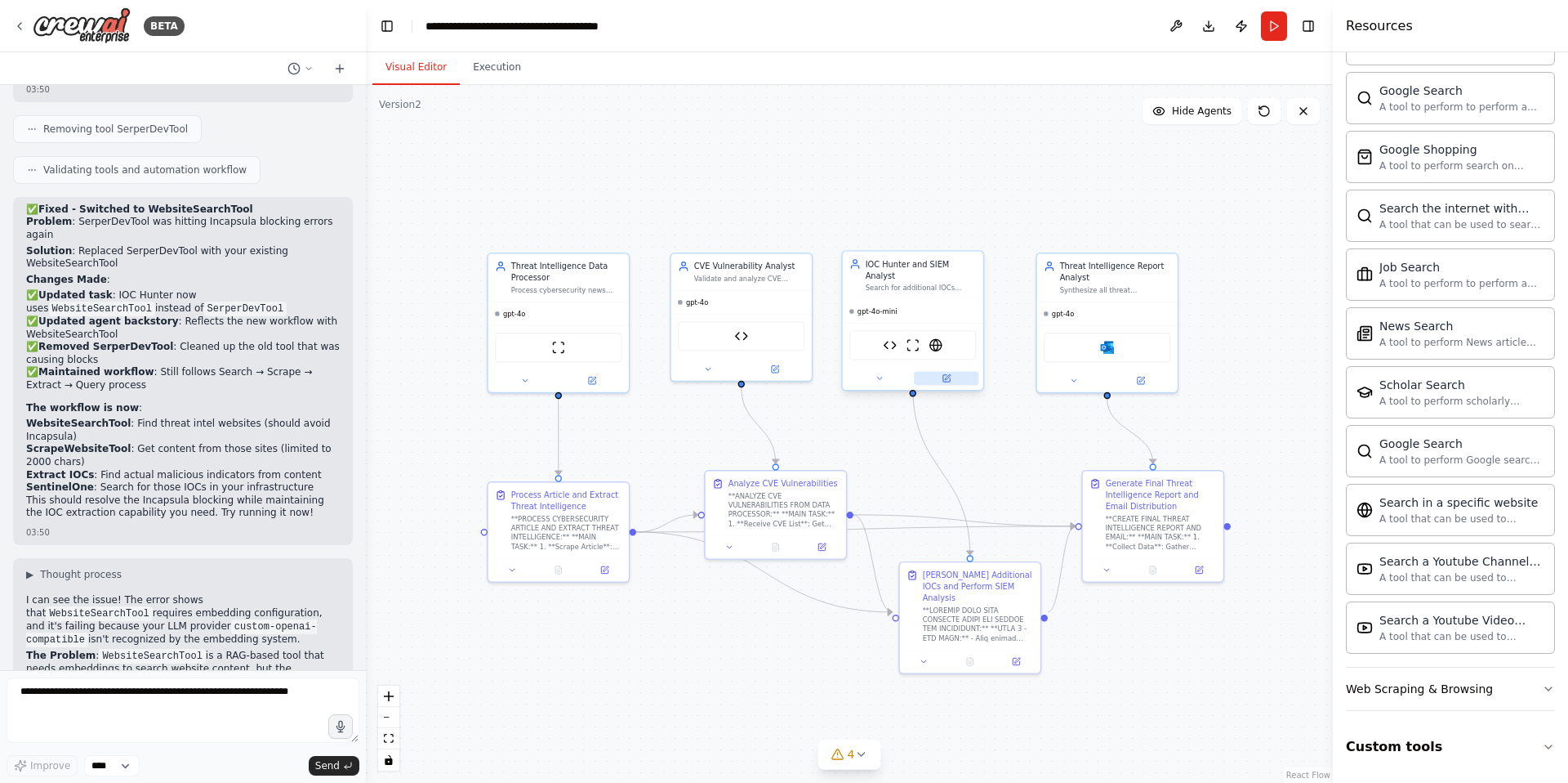
click at [947, 371] on button at bounding box center [947, 378] width 64 height 14
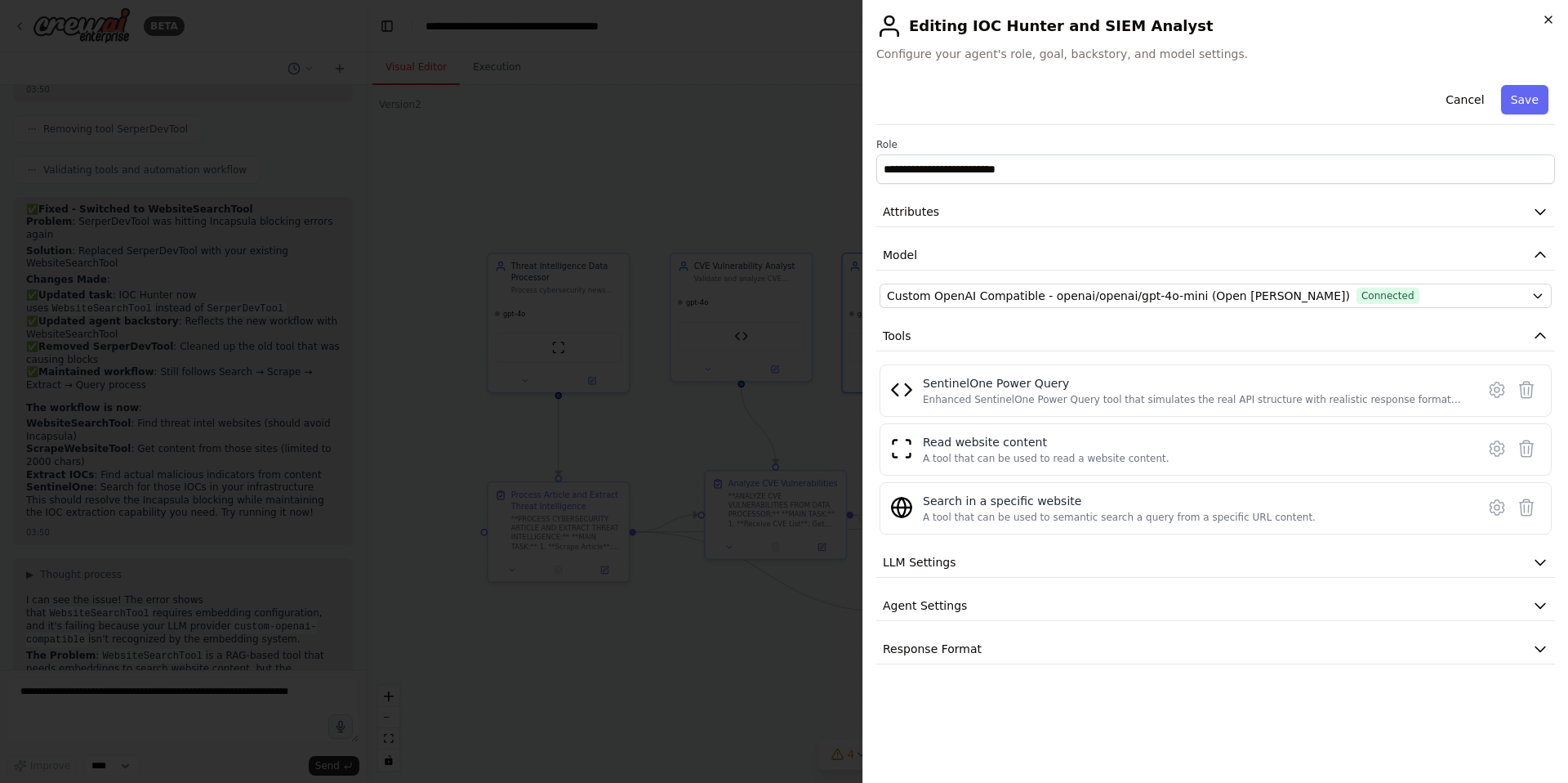
click at [1553, 18] on icon "button" at bounding box center [1548, 19] width 13 height 13
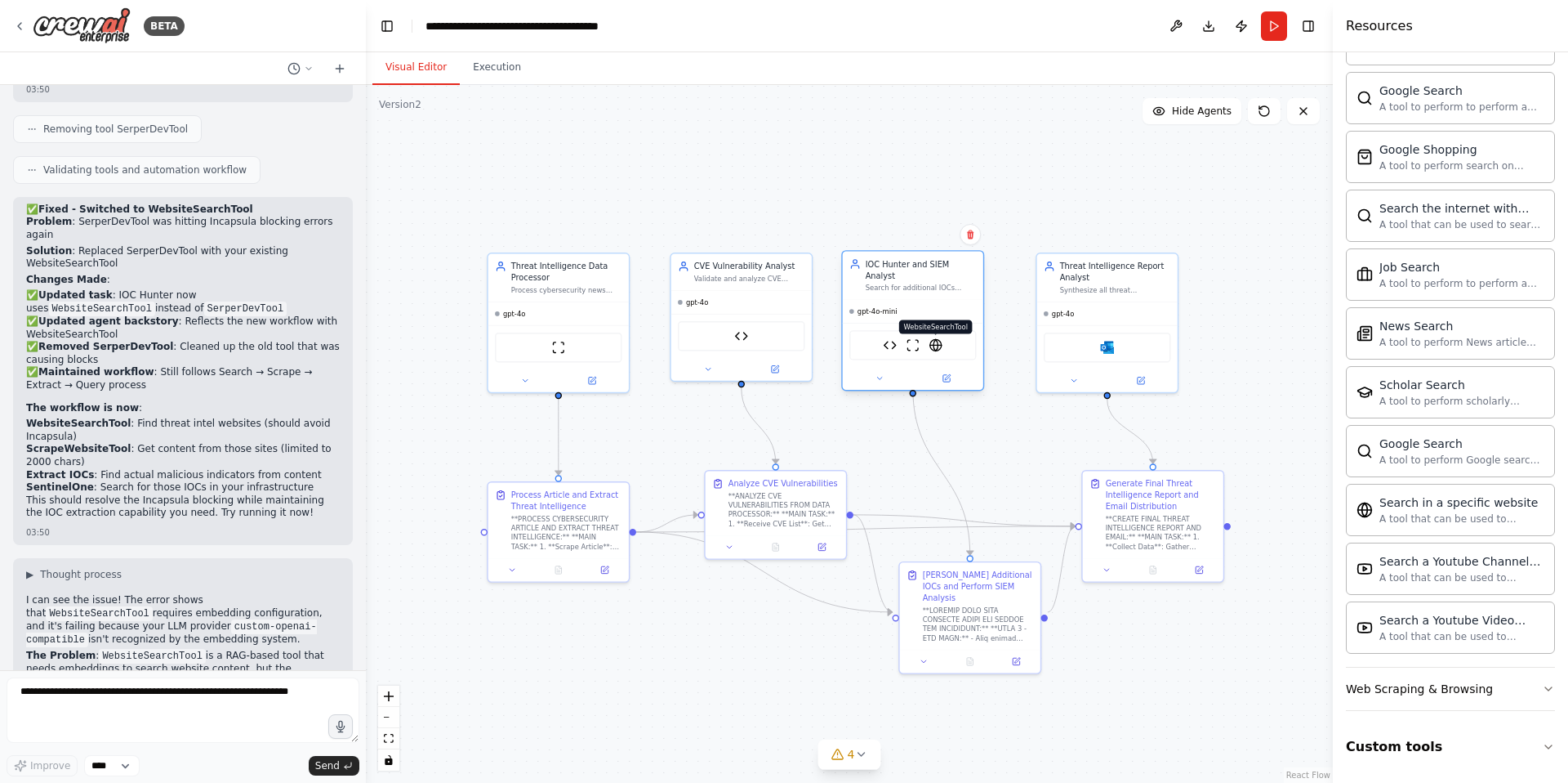
click at [933, 338] on img at bounding box center [936, 345] width 14 height 14
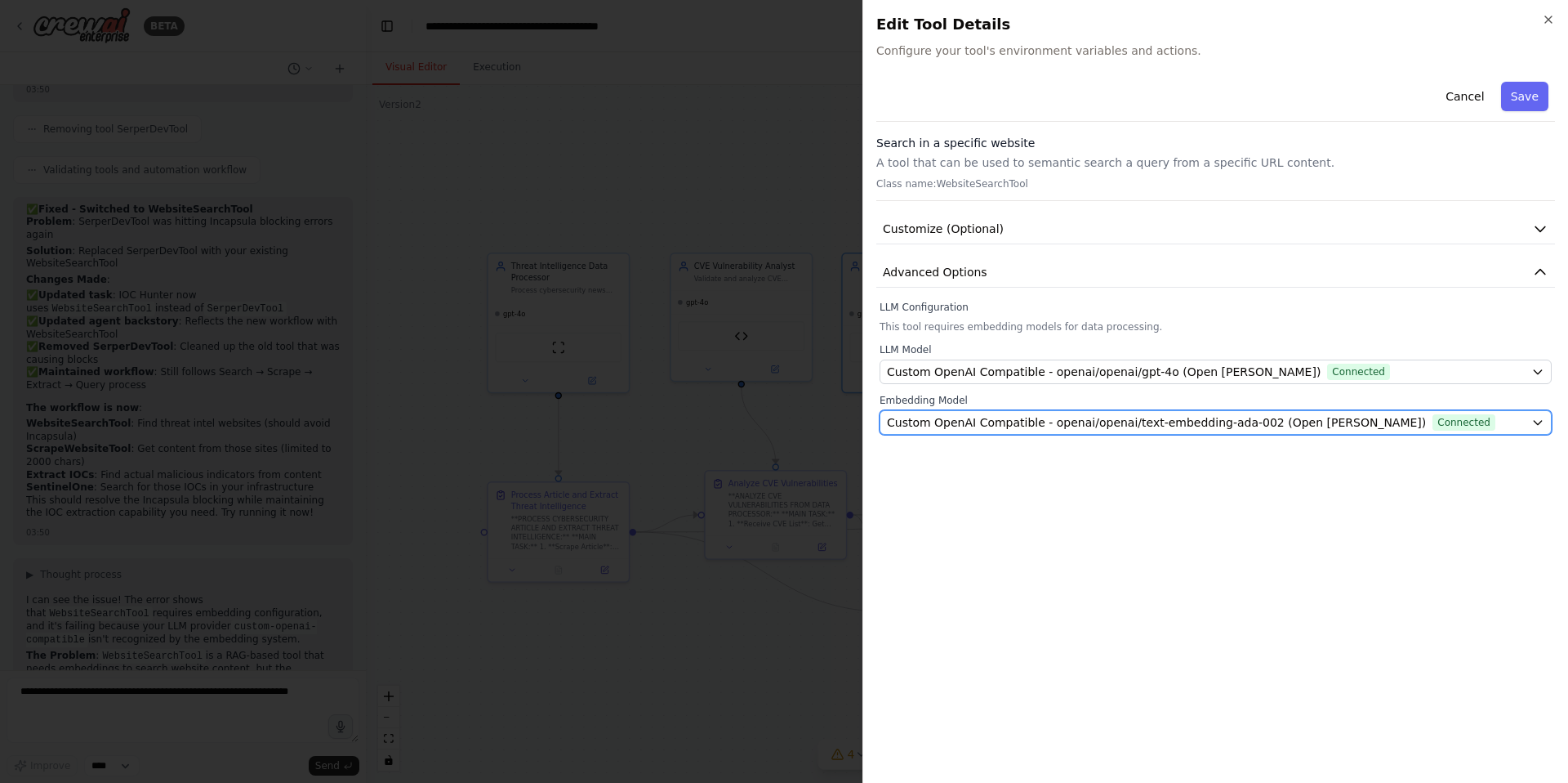
click at [1064, 422] on span "Custom OpenAI Compatible - openai/openai/text-embedding-ada-002 (Open AI Asimov)" at bounding box center [1157, 422] width 540 height 17
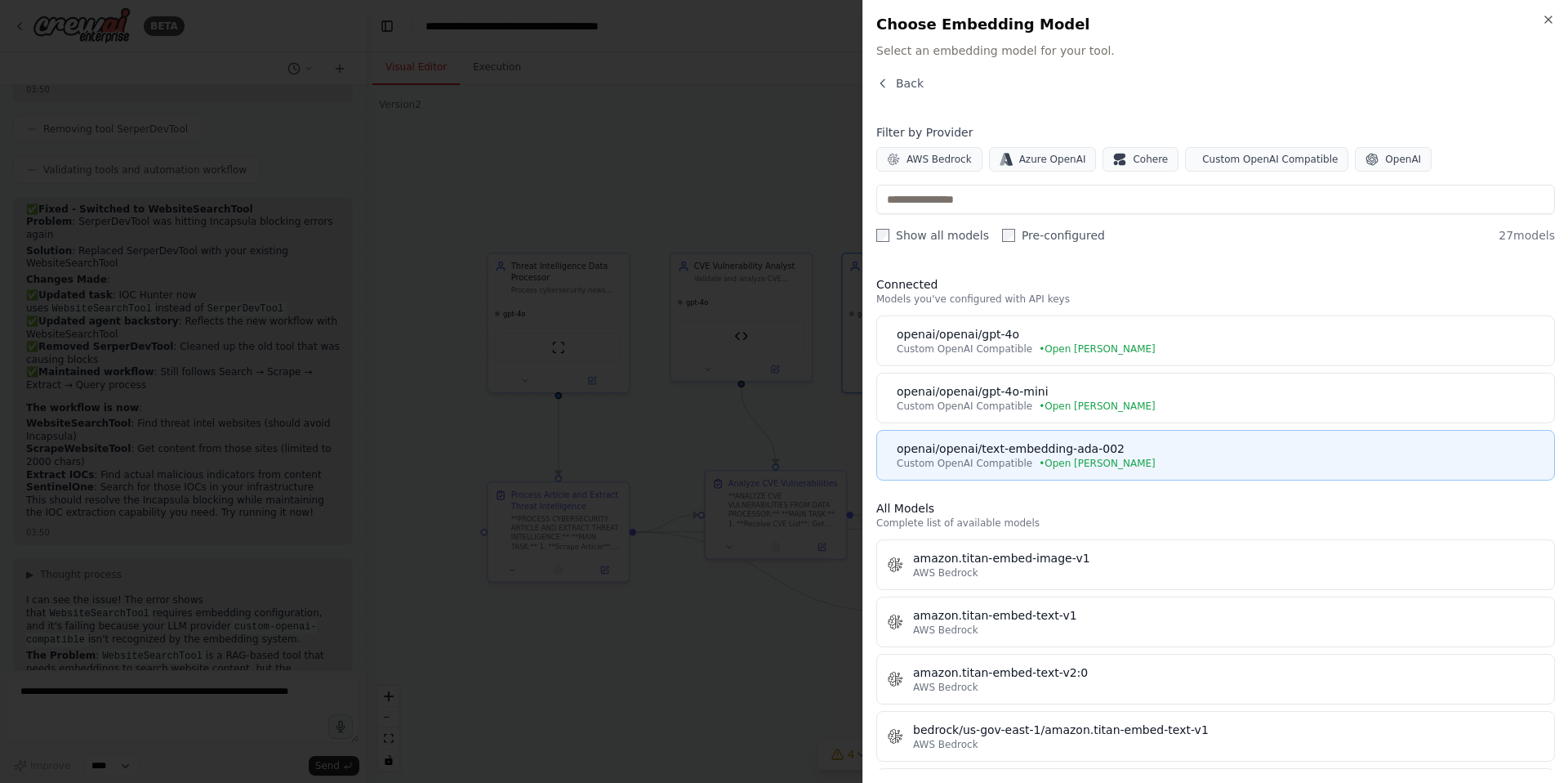
click at [1086, 448] on div "openai/openai/text-embedding-ada-002" at bounding box center [1220, 448] width 648 height 17
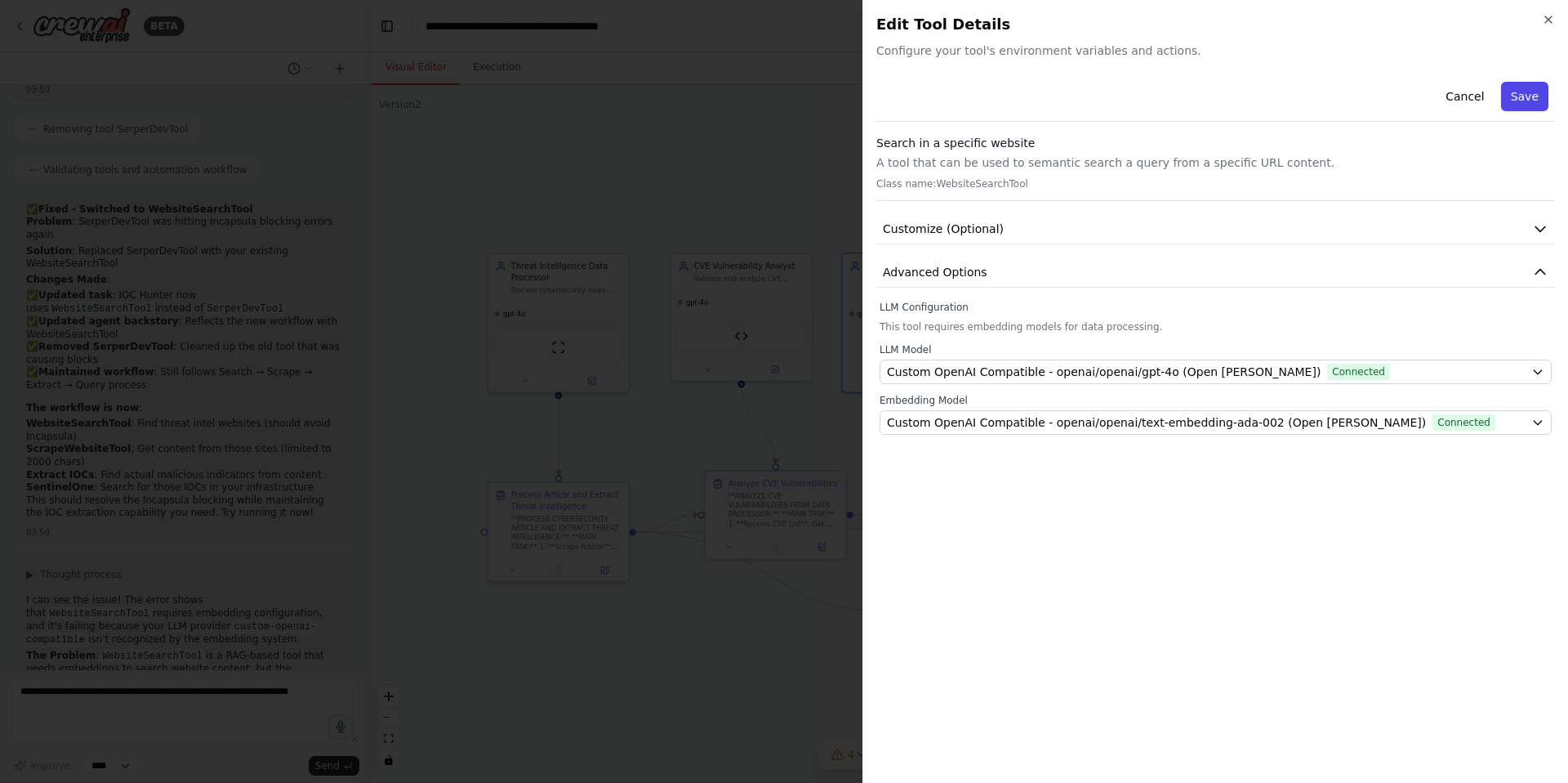
click at [1528, 99] on button "Save" at bounding box center [1524, 97] width 47 height 30
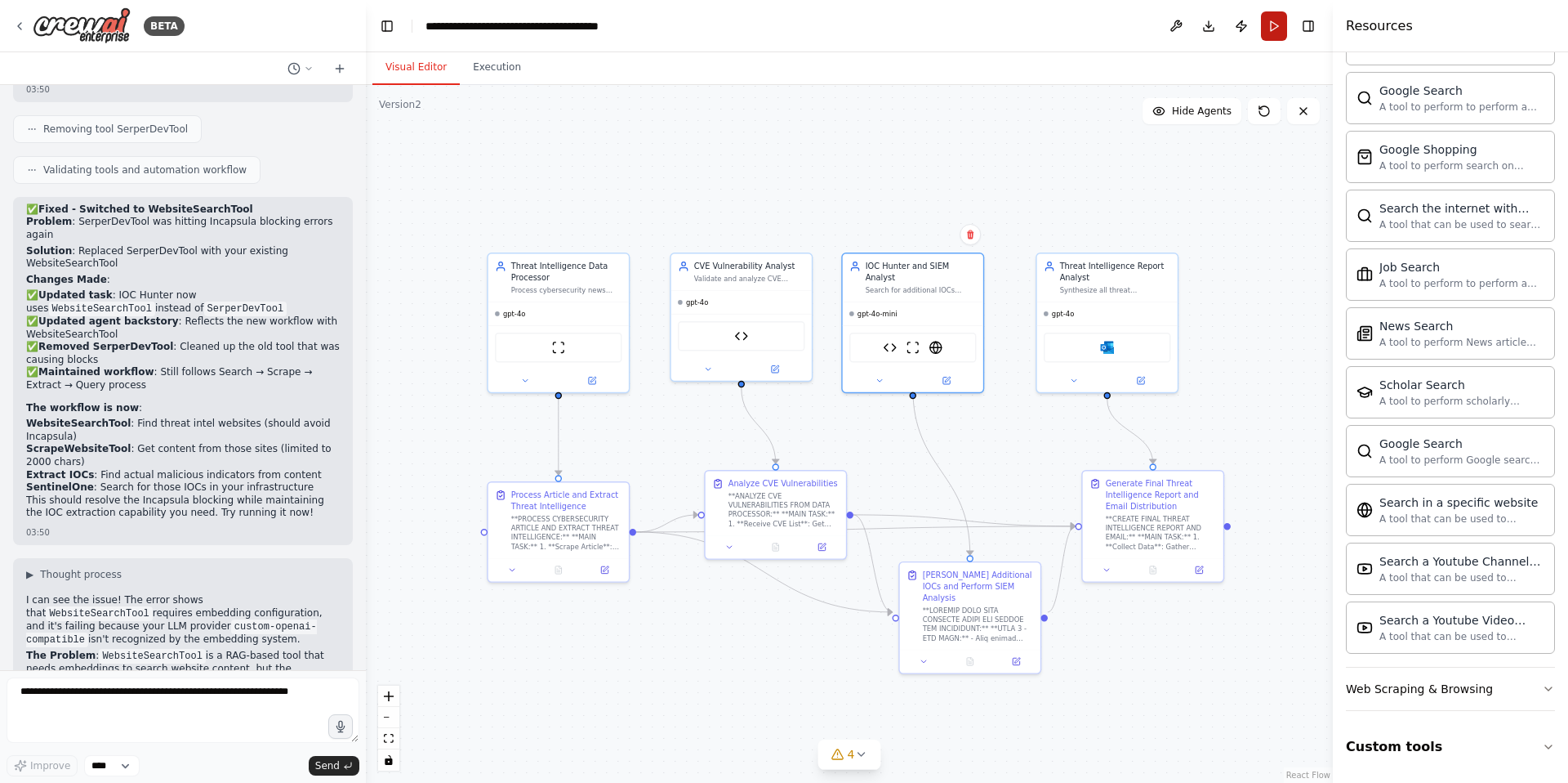
click at [1274, 31] on button "Run" at bounding box center [1274, 26] width 26 height 30
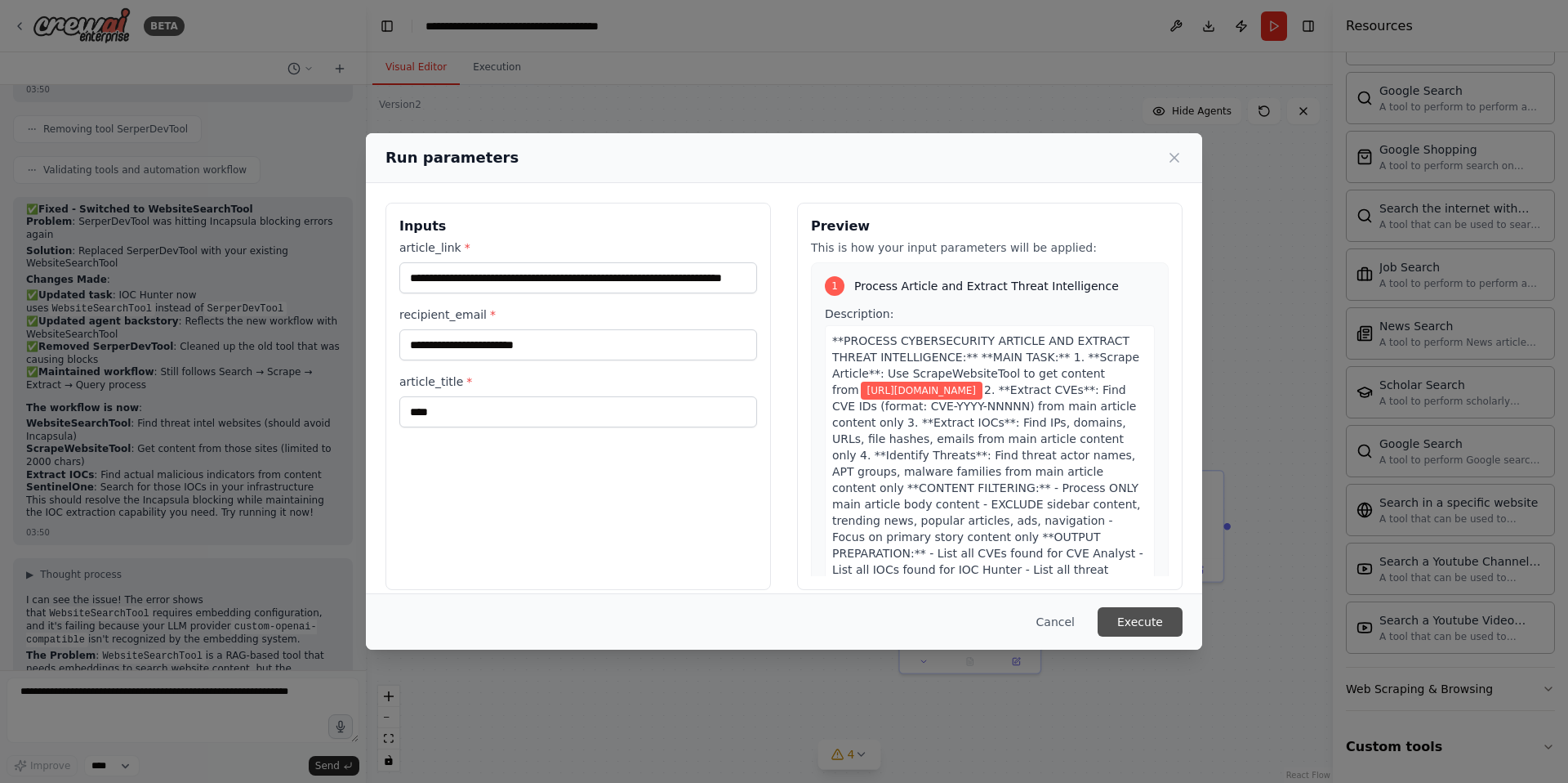
click at [1134, 632] on button "Execute" at bounding box center [1139, 622] width 85 height 30
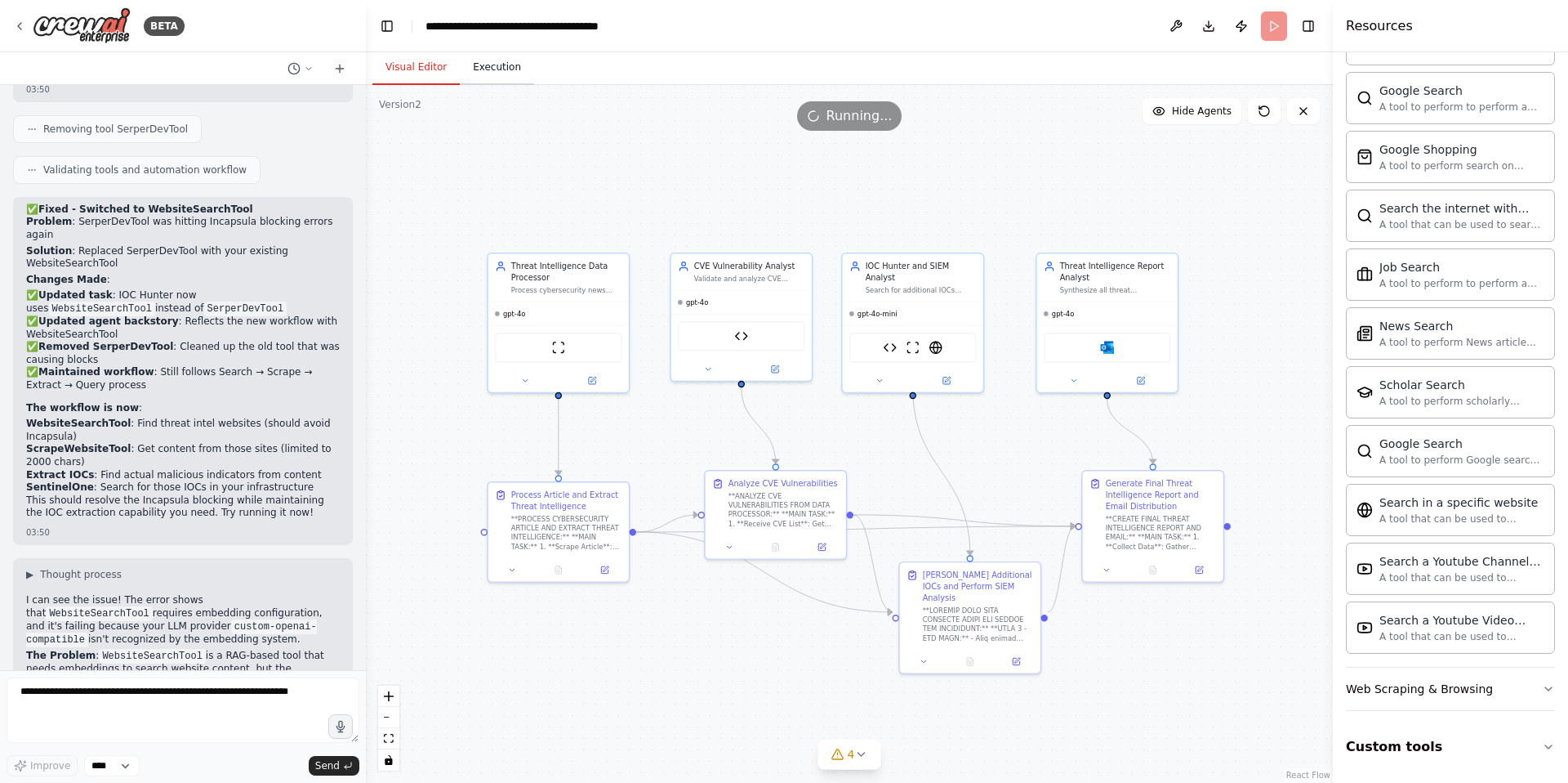
click at [492, 69] on button "Execution" at bounding box center [497, 67] width 74 height 34
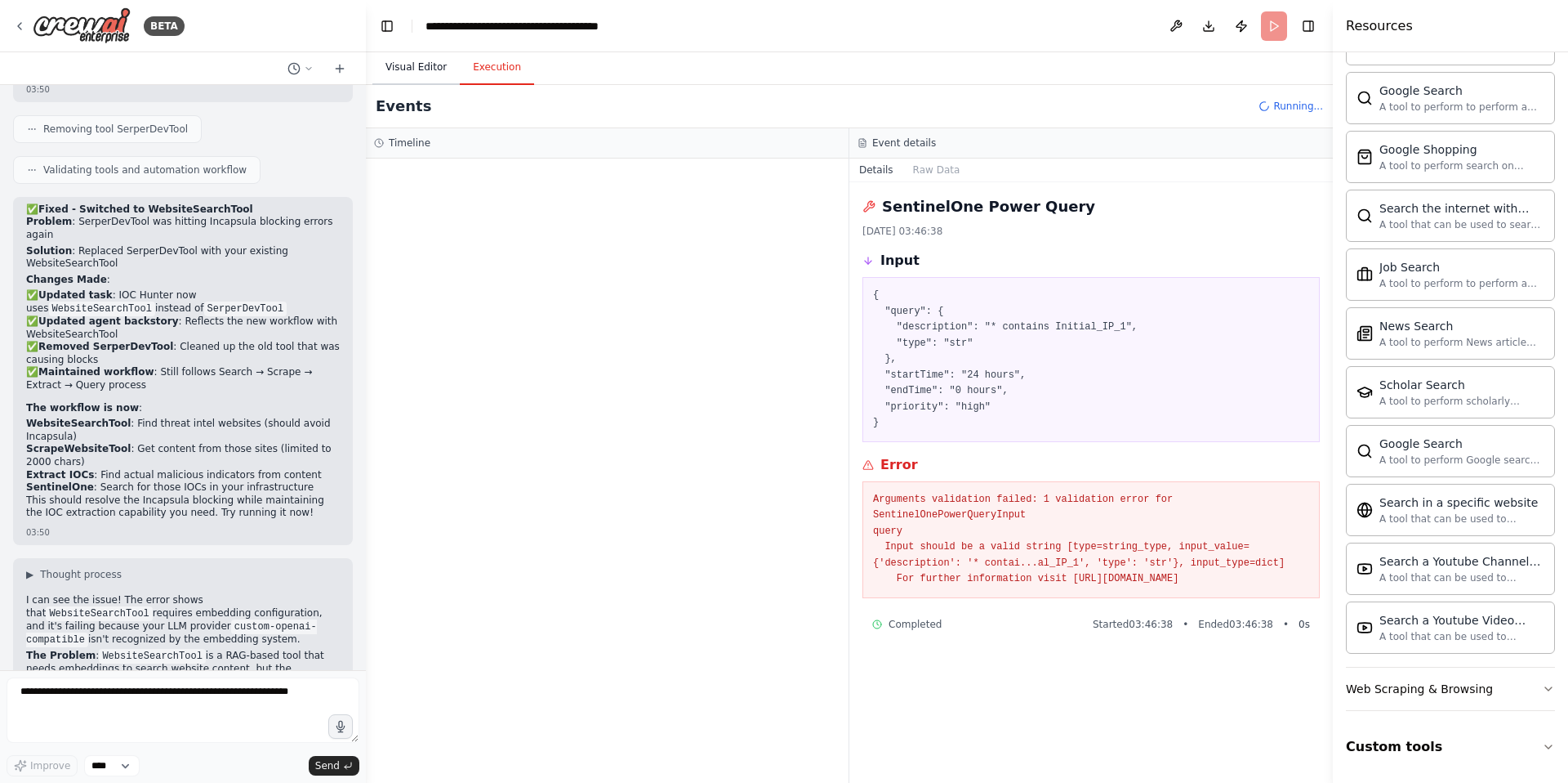
click at [430, 69] on button "Visual Editor" at bounding box center [416, 67] width 87 height 34
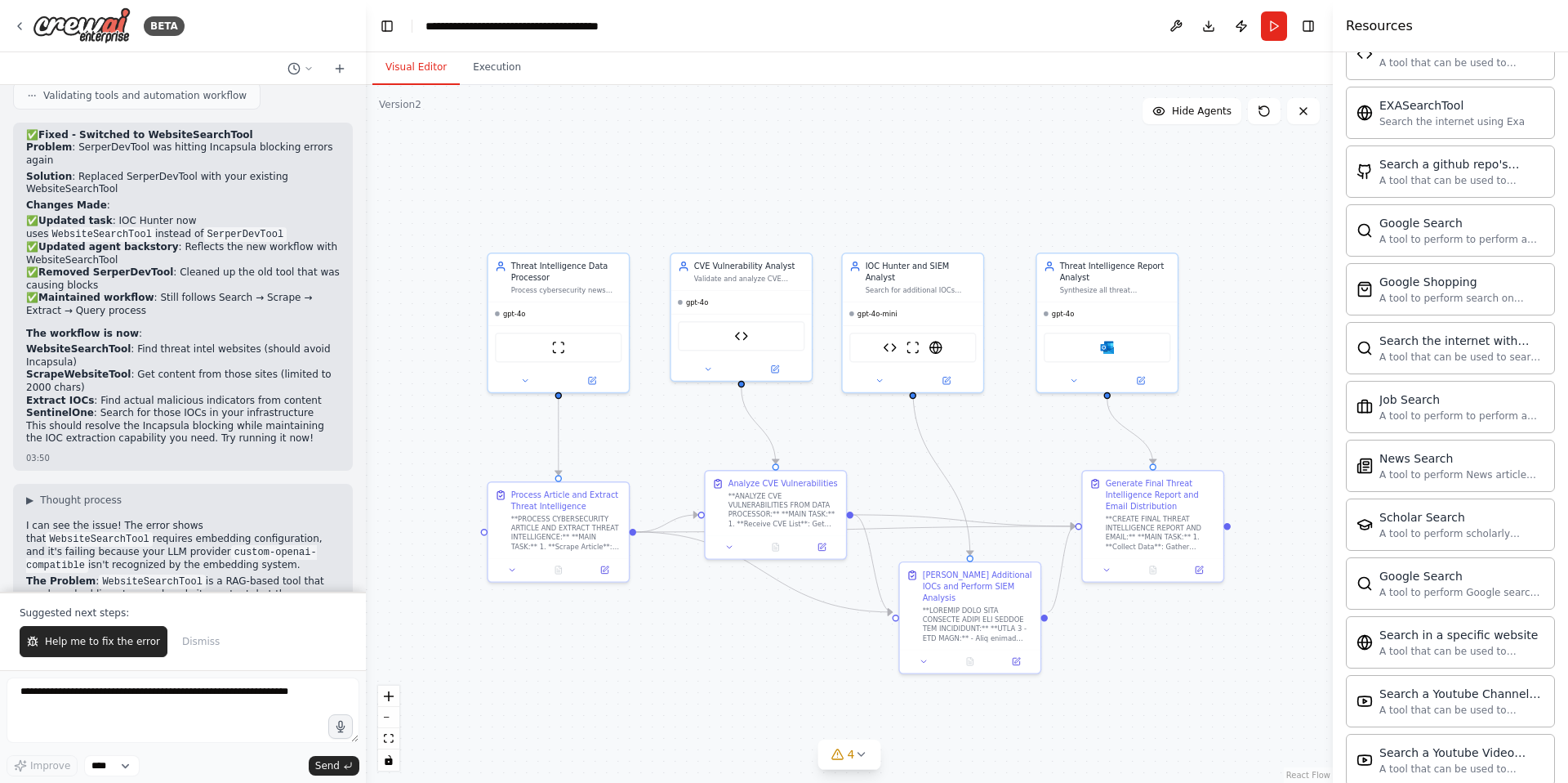
scroll to position [42755, 0]
click at [145, 642] on h2 "Option 1: Remove WebsiteSearchTool and use a different approach" at bounding box center [183, 654] width 314 height 25
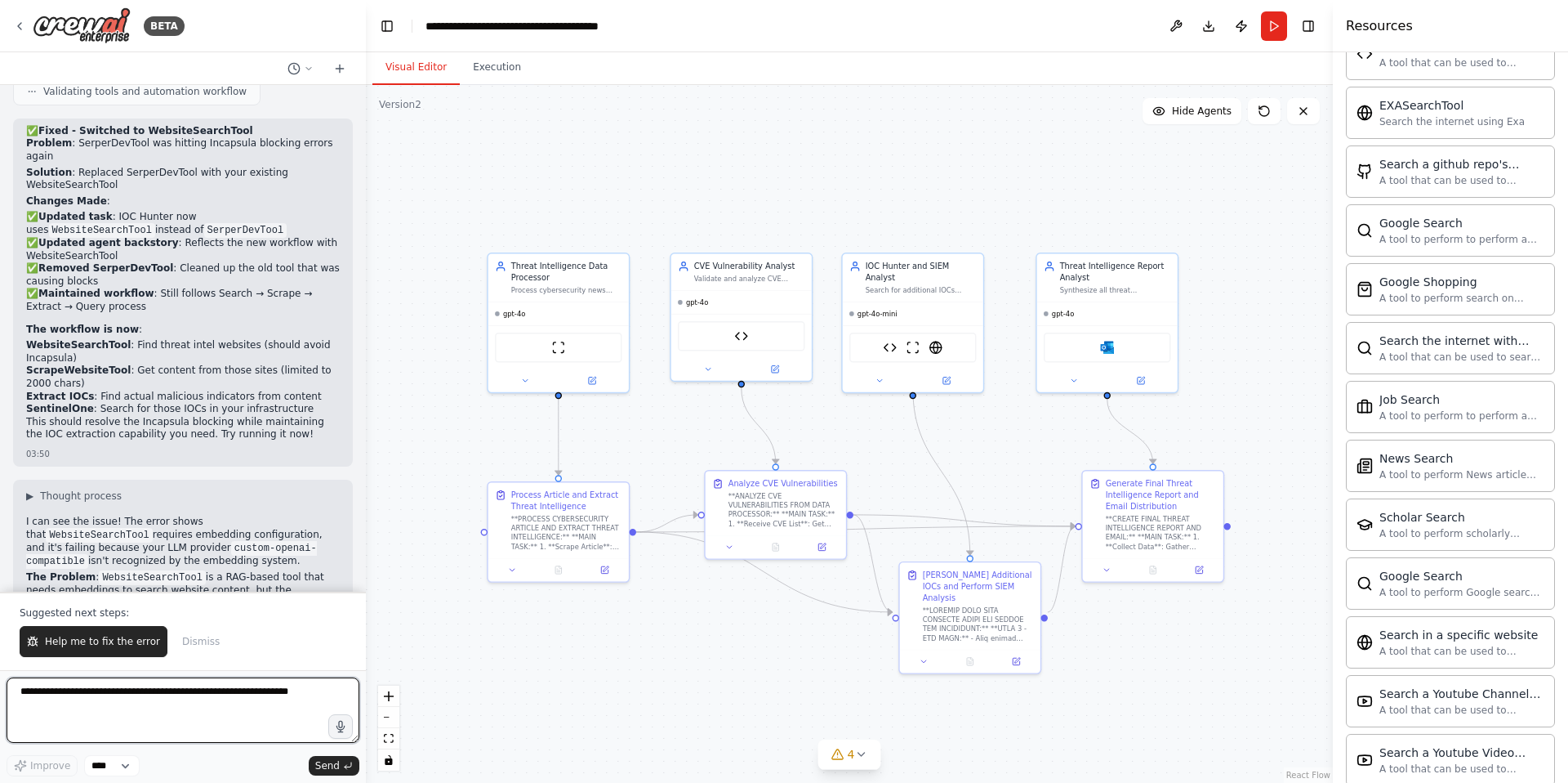
click at [87, 702] on textarea at bounding box center [182, 710] width 353 height 65
type textarea "**********"
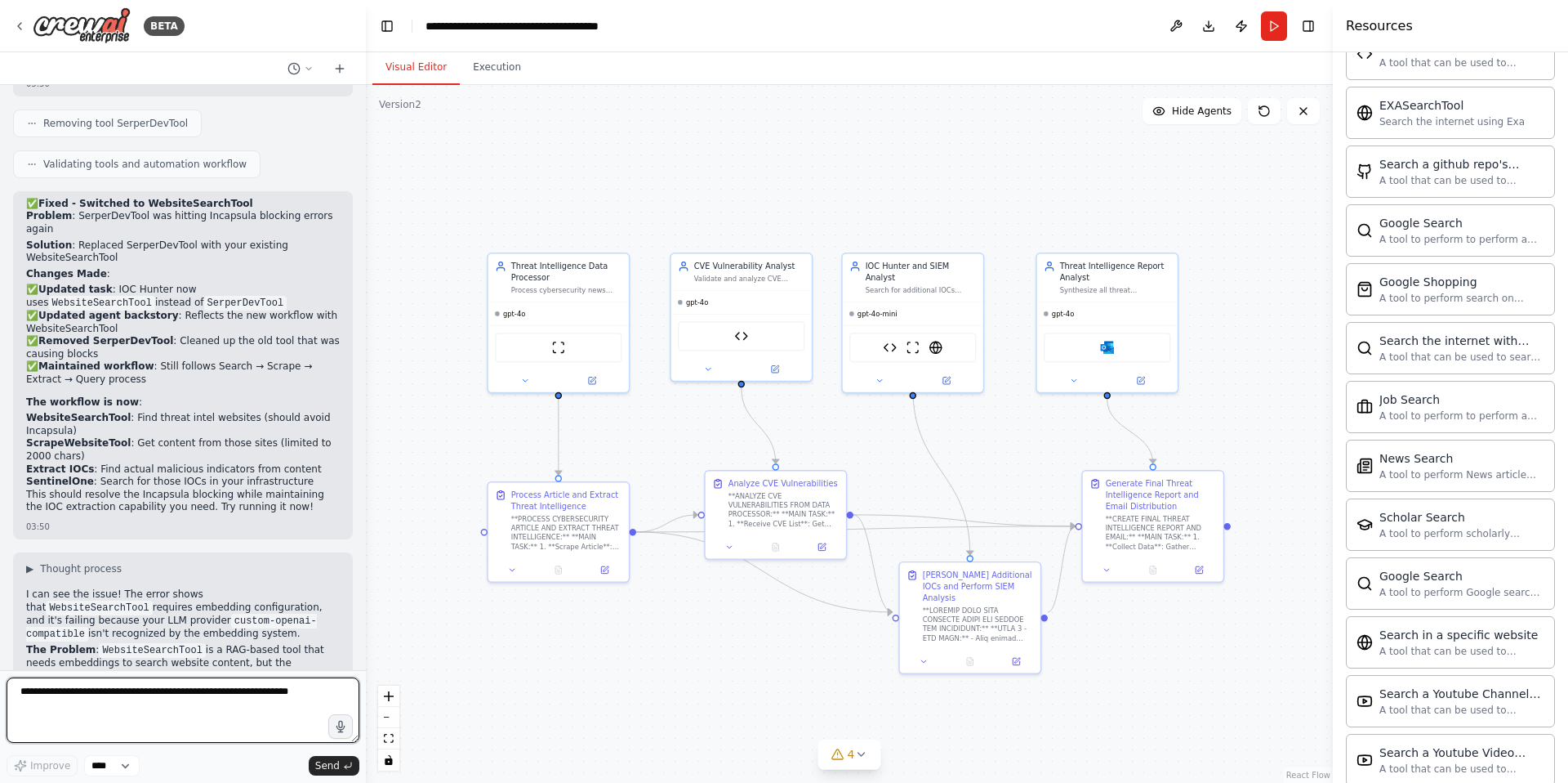
scroll to position [42700, 0]
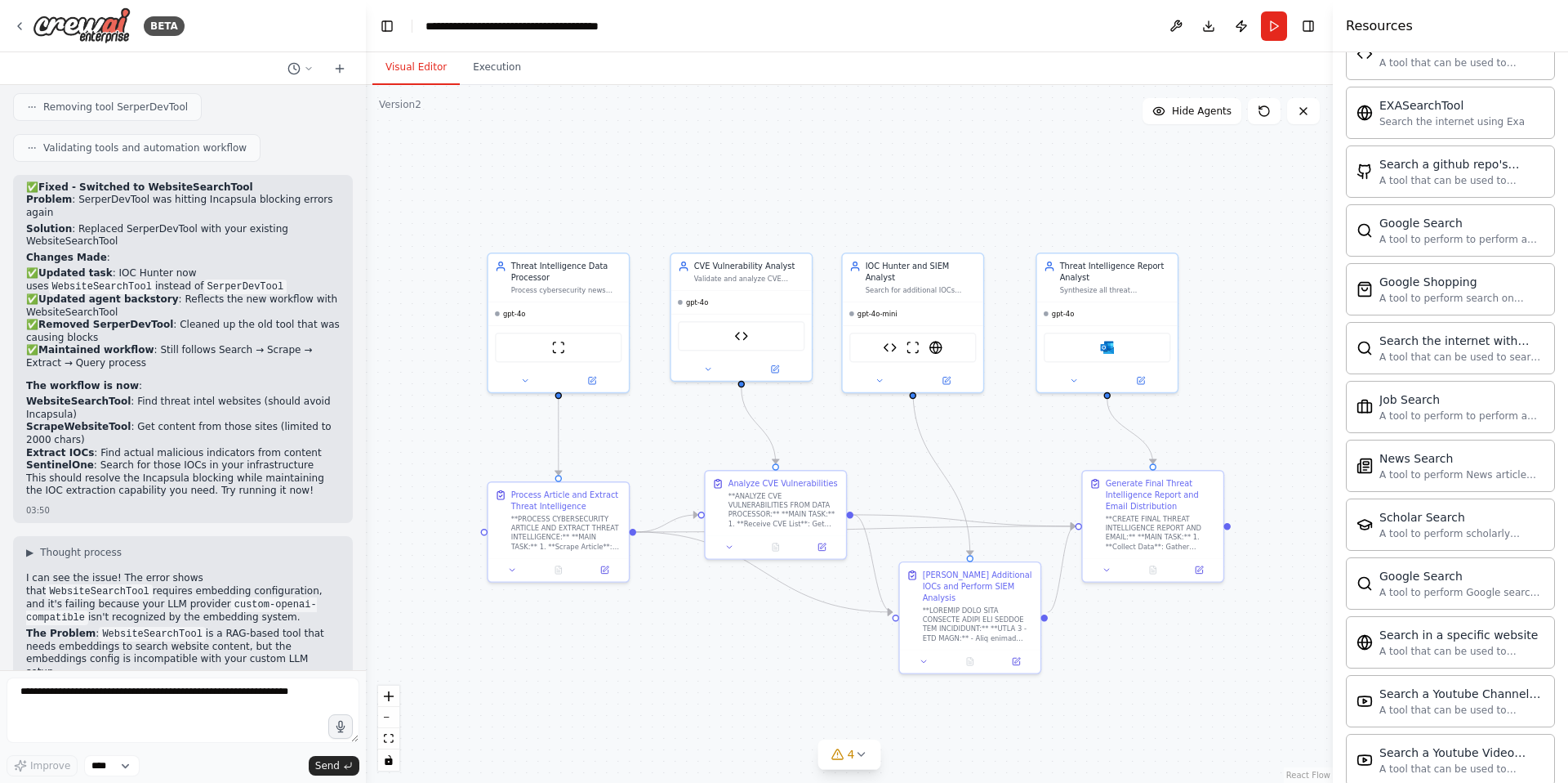
copy code "SerperDevTool"
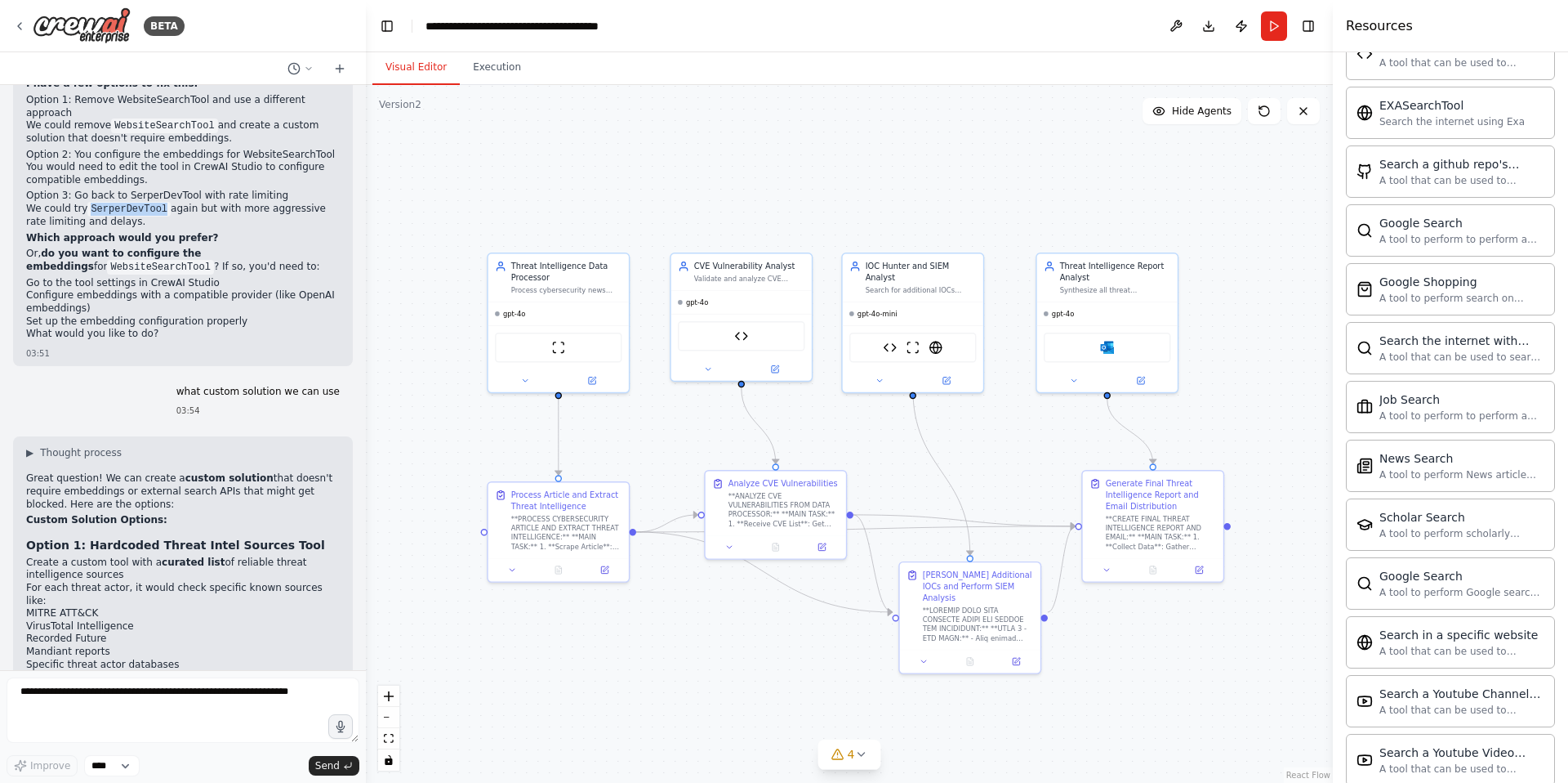
scroll to position [43322, 0]
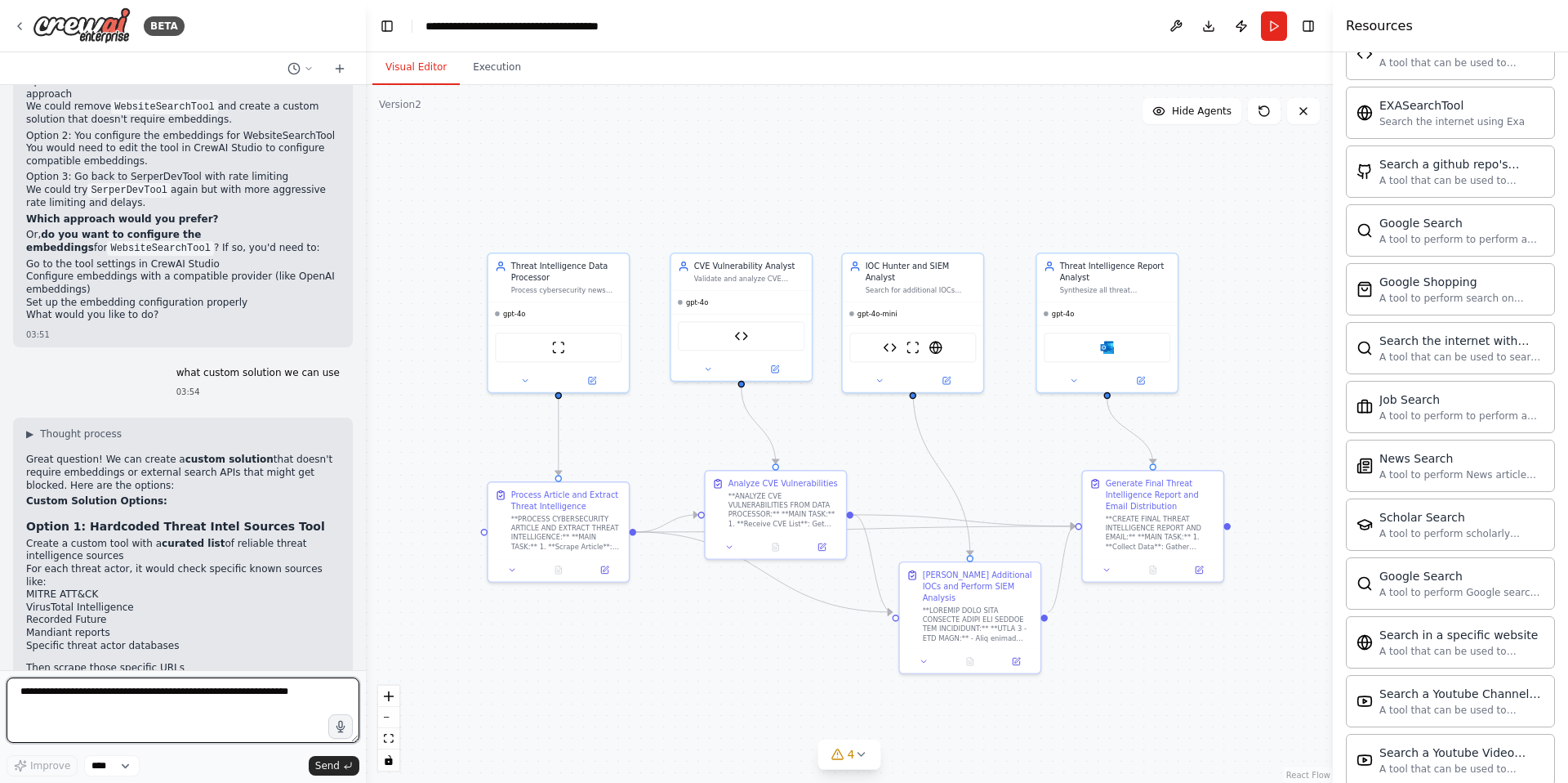
click at [78, 701] on textarea at bounding box center [182, 710] width 353 height 65
paste textarea "**********"
type textarea "**********"
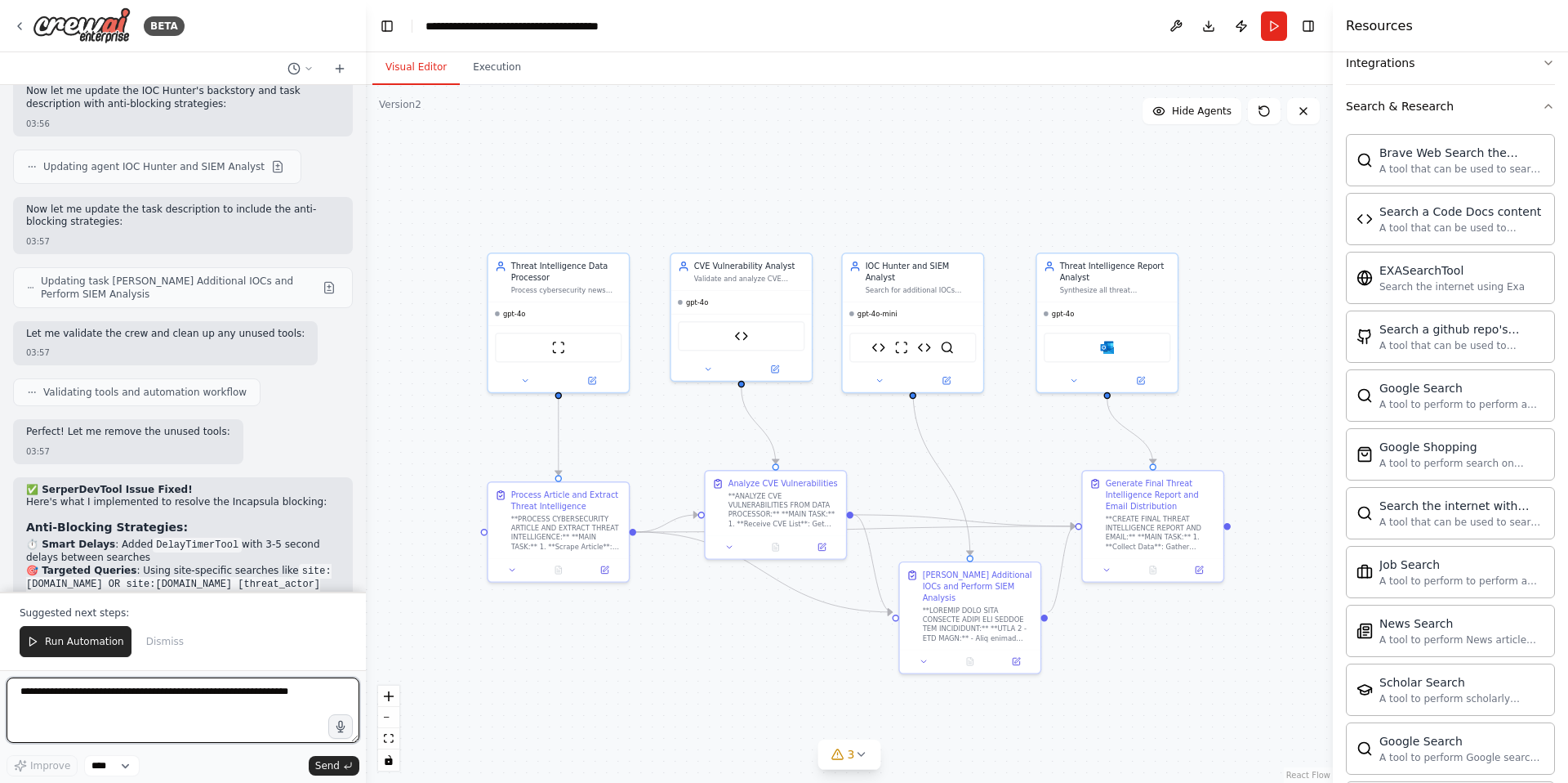
scroll to position [44856, 0]
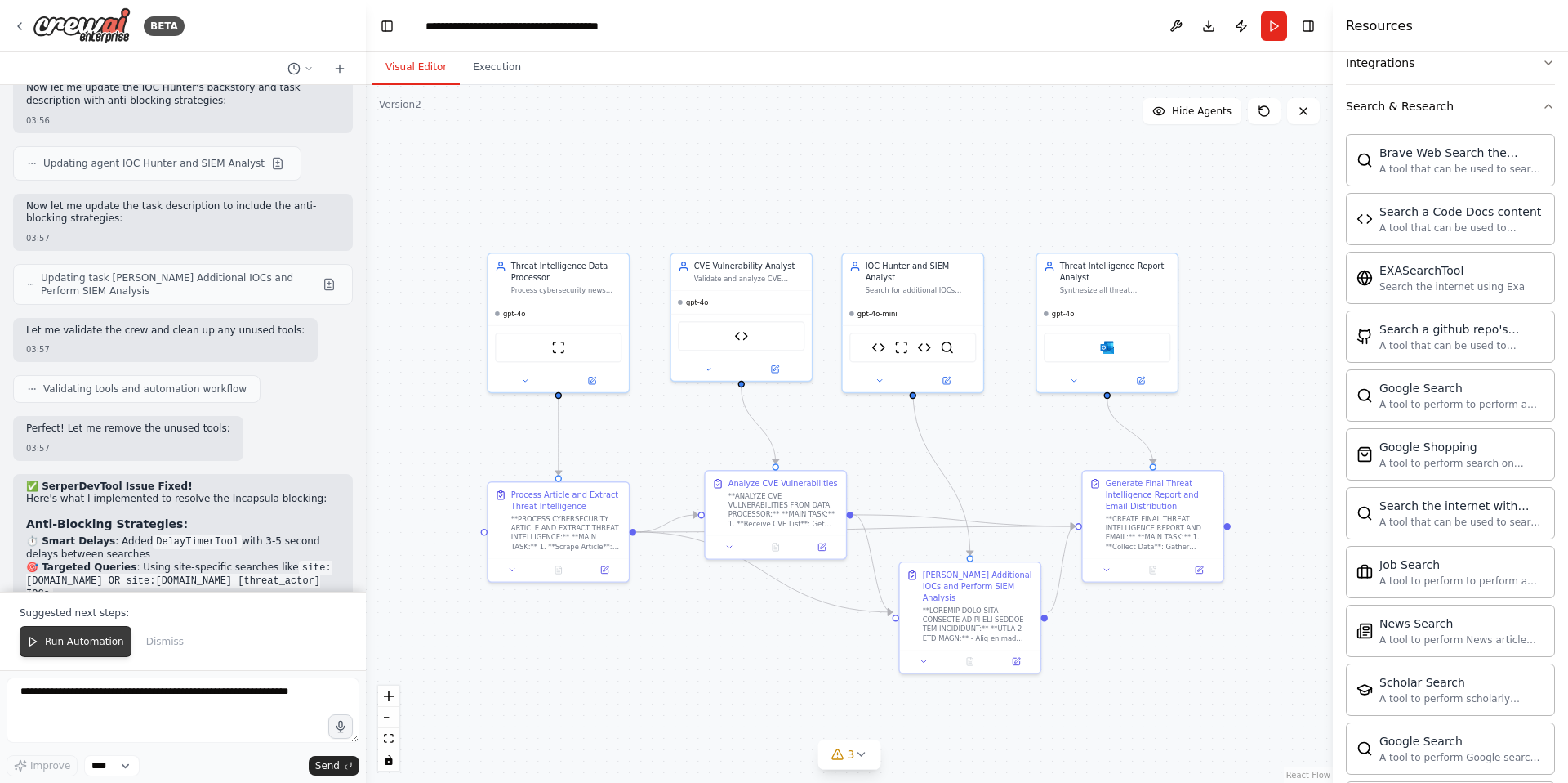
click at [71, 645] on span "Run Automation" at bounding box center [85, 641] width 79 height 13
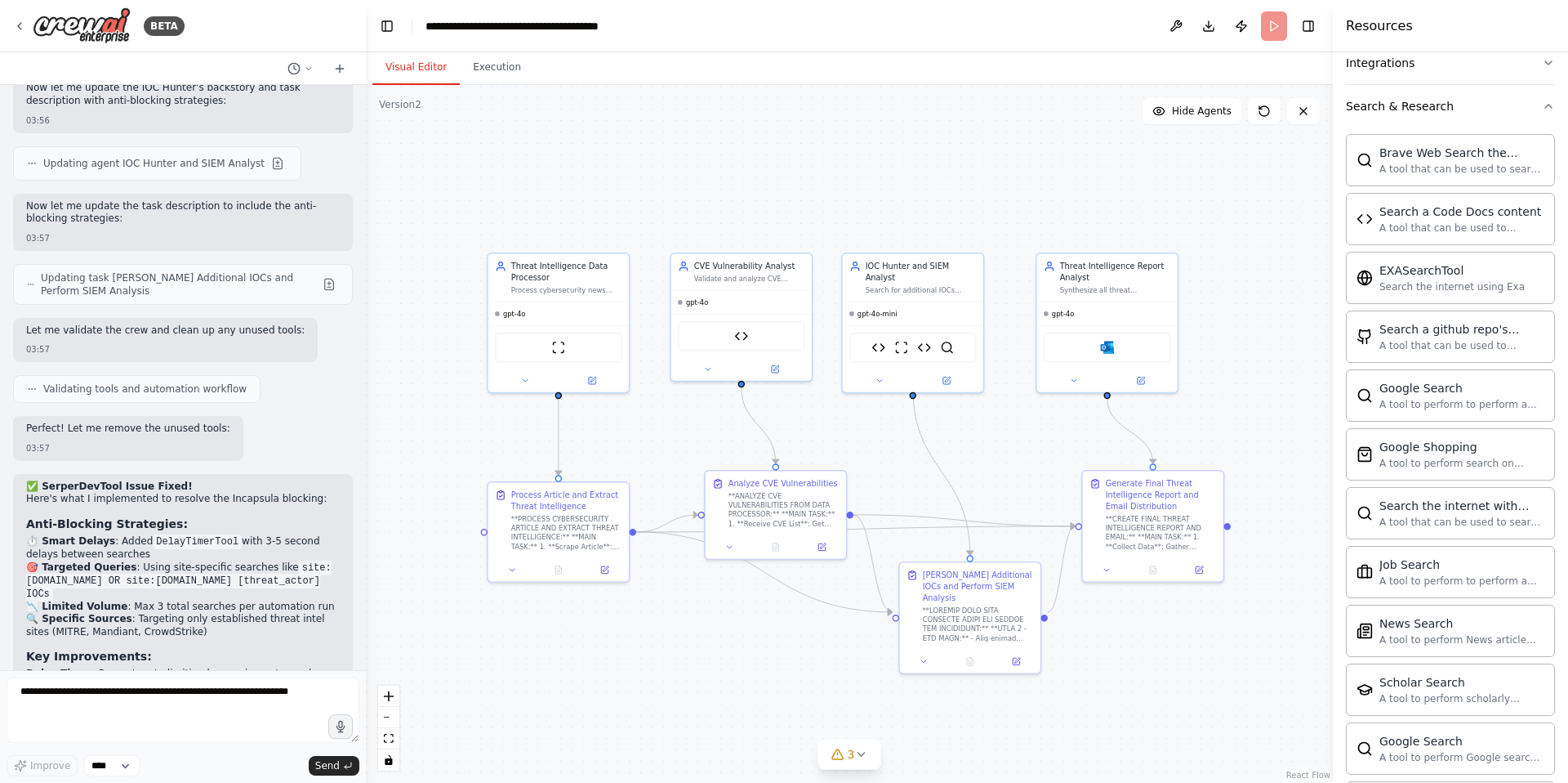
scroll to position [44777, 0]
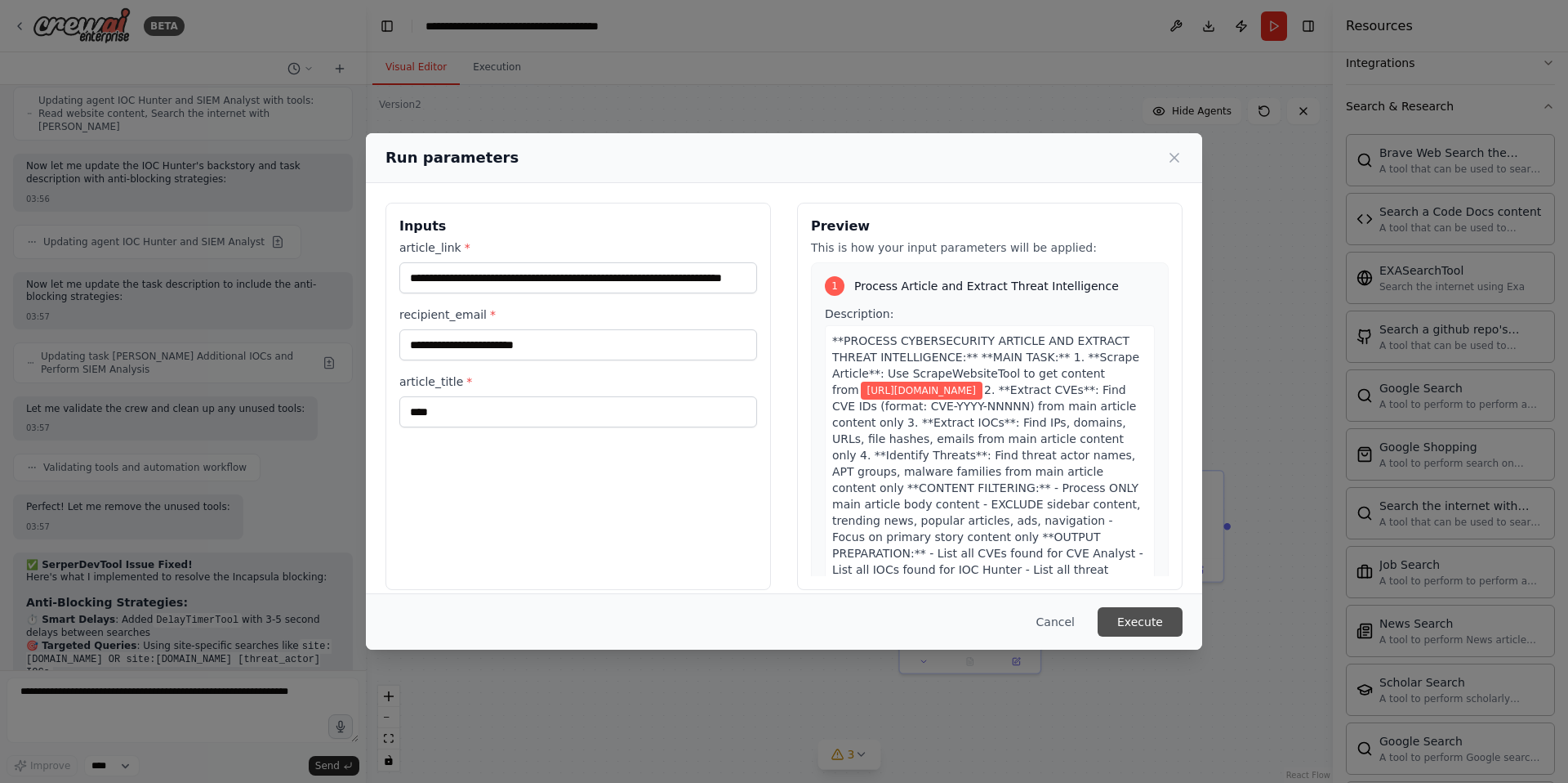
click at [1151, 621] on button "Execute" at bounding box center [1139, 622] width 85 height 30
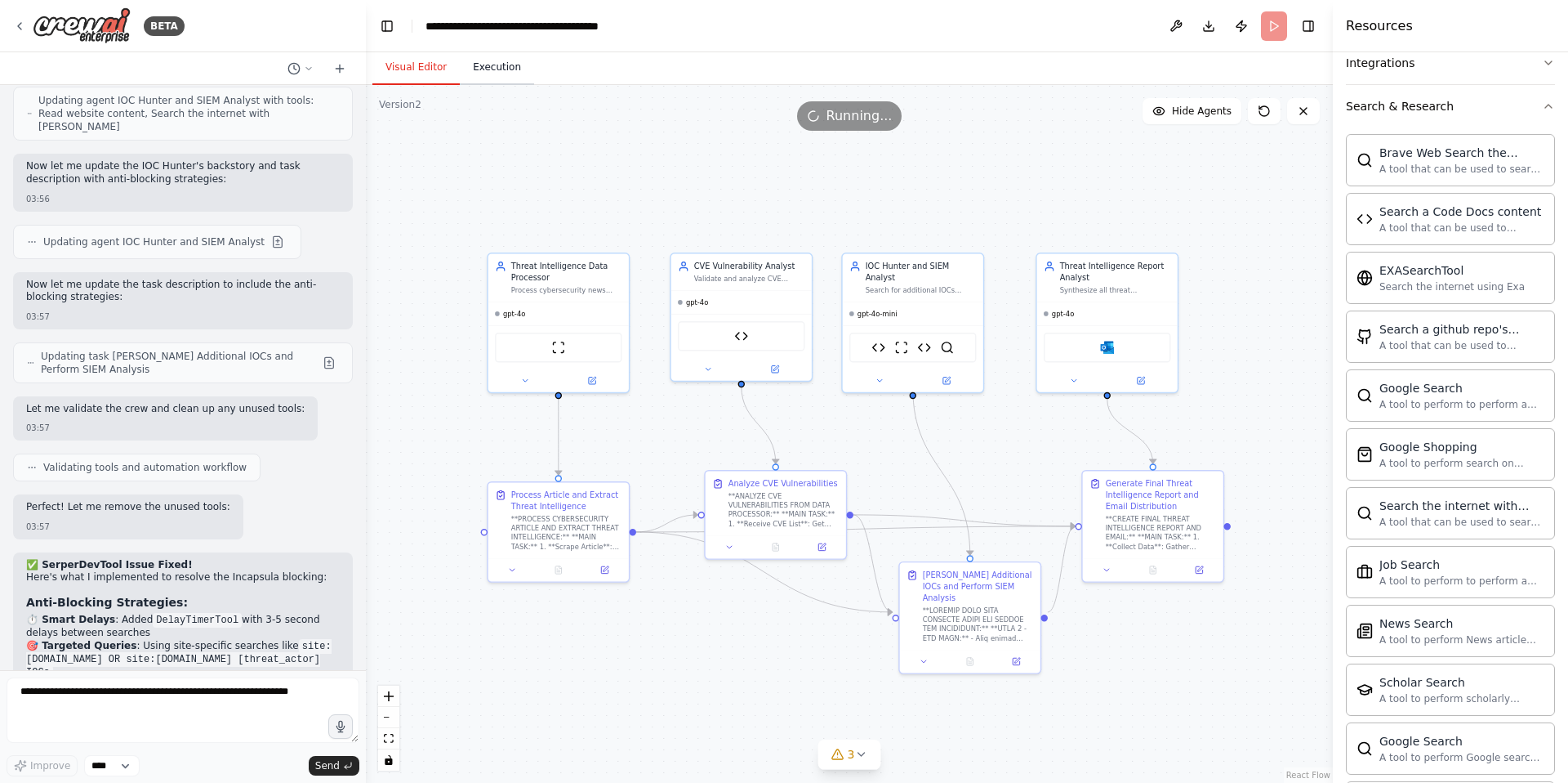
click at [489, 71] on button "Execution" at bounding box center [497, 67] width 74 height 34
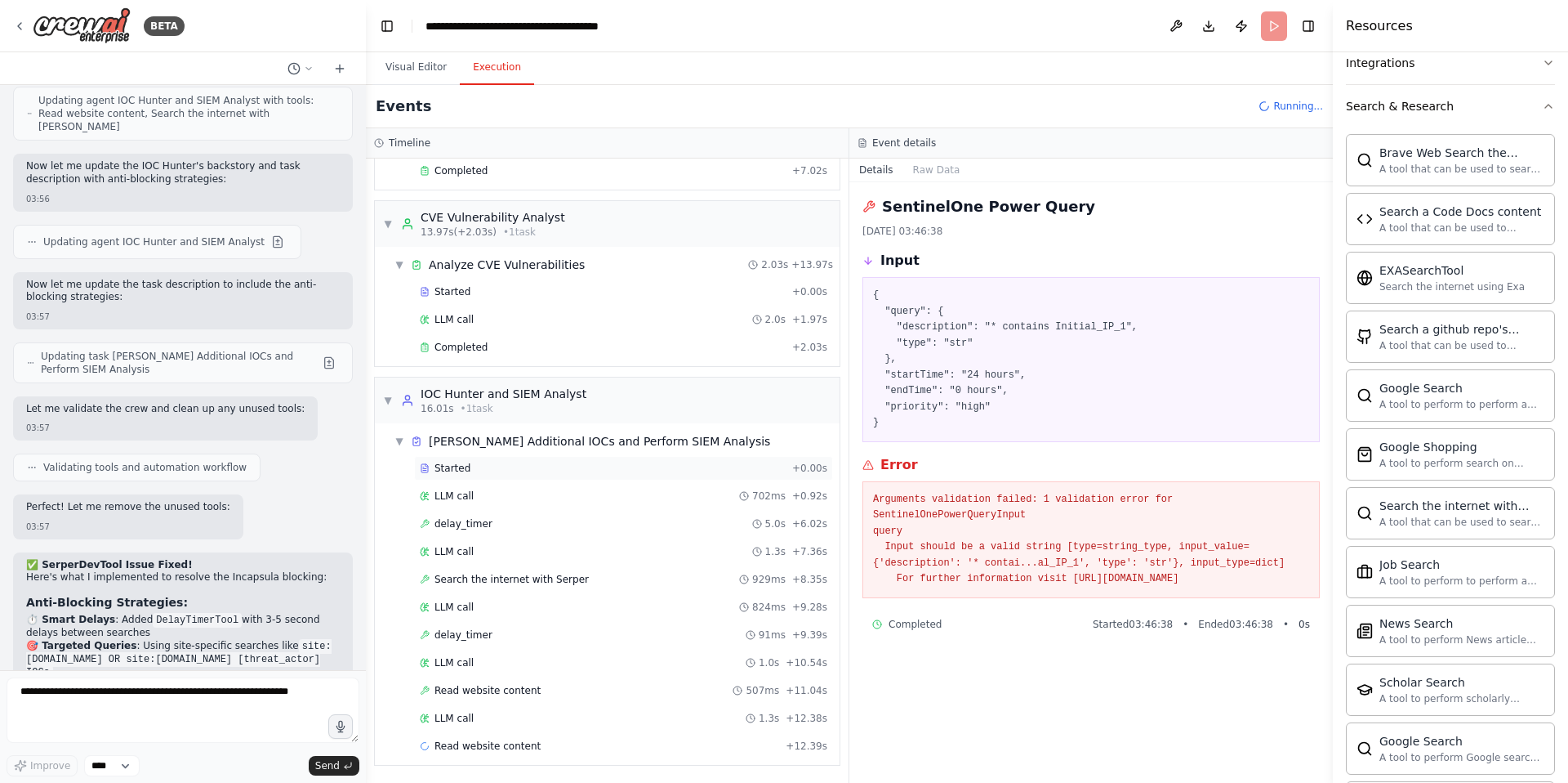
scroll to position [200, 0]
click at [510, 689] on span "Read website content" at bounding box center [488, 689] width 106 height 13
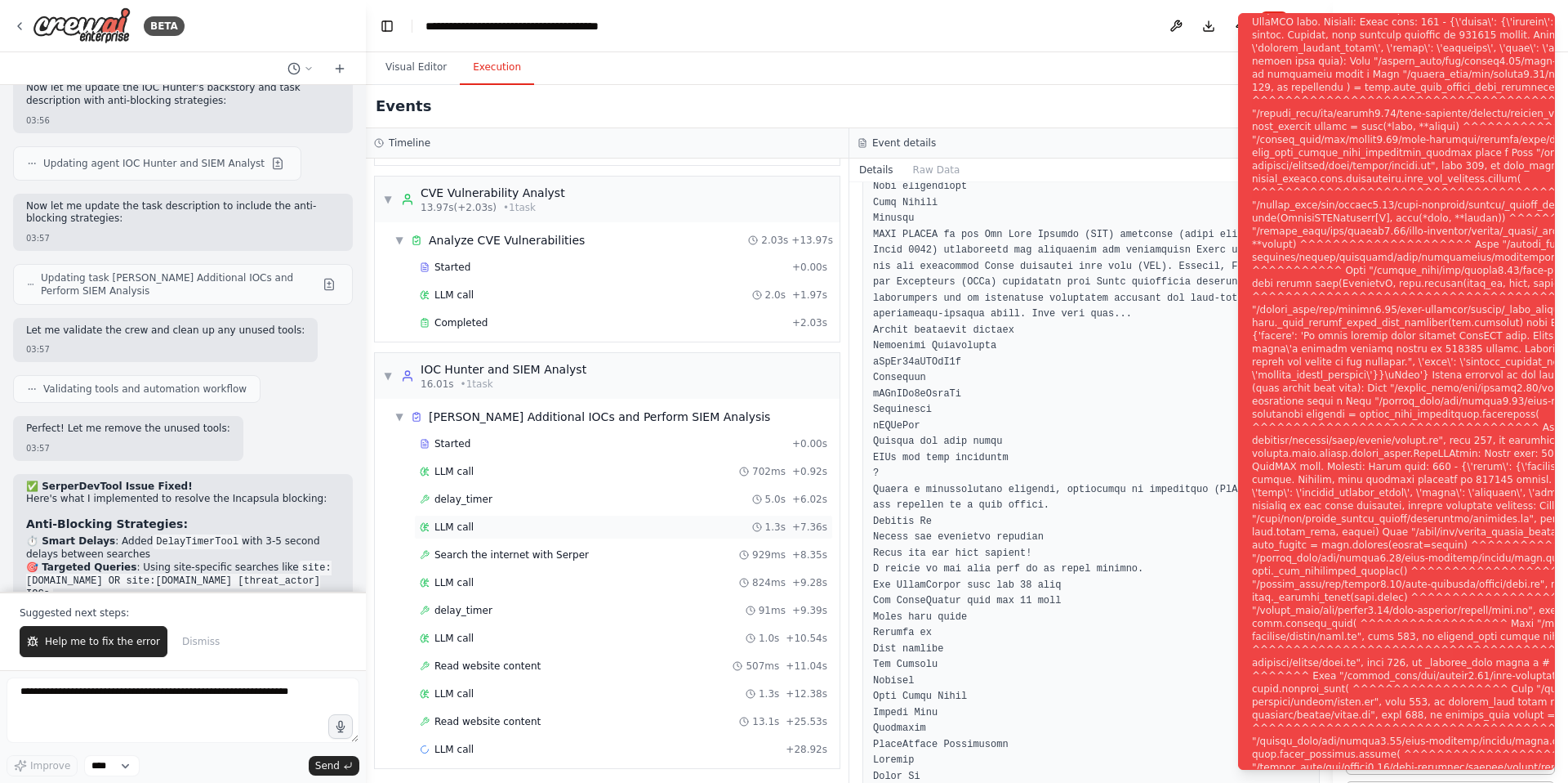
scroll to position [228, 0]
click at [498, 662] on span "Read website content" at bounding box center [488, 662] width 106 height 13
click at [505, 719] on span "Read website content" at bounding box center [488, 717] width 106 height 13
click at [503, 717] on span "Read website content" at bounding box center [488, 717] width 106 height 13
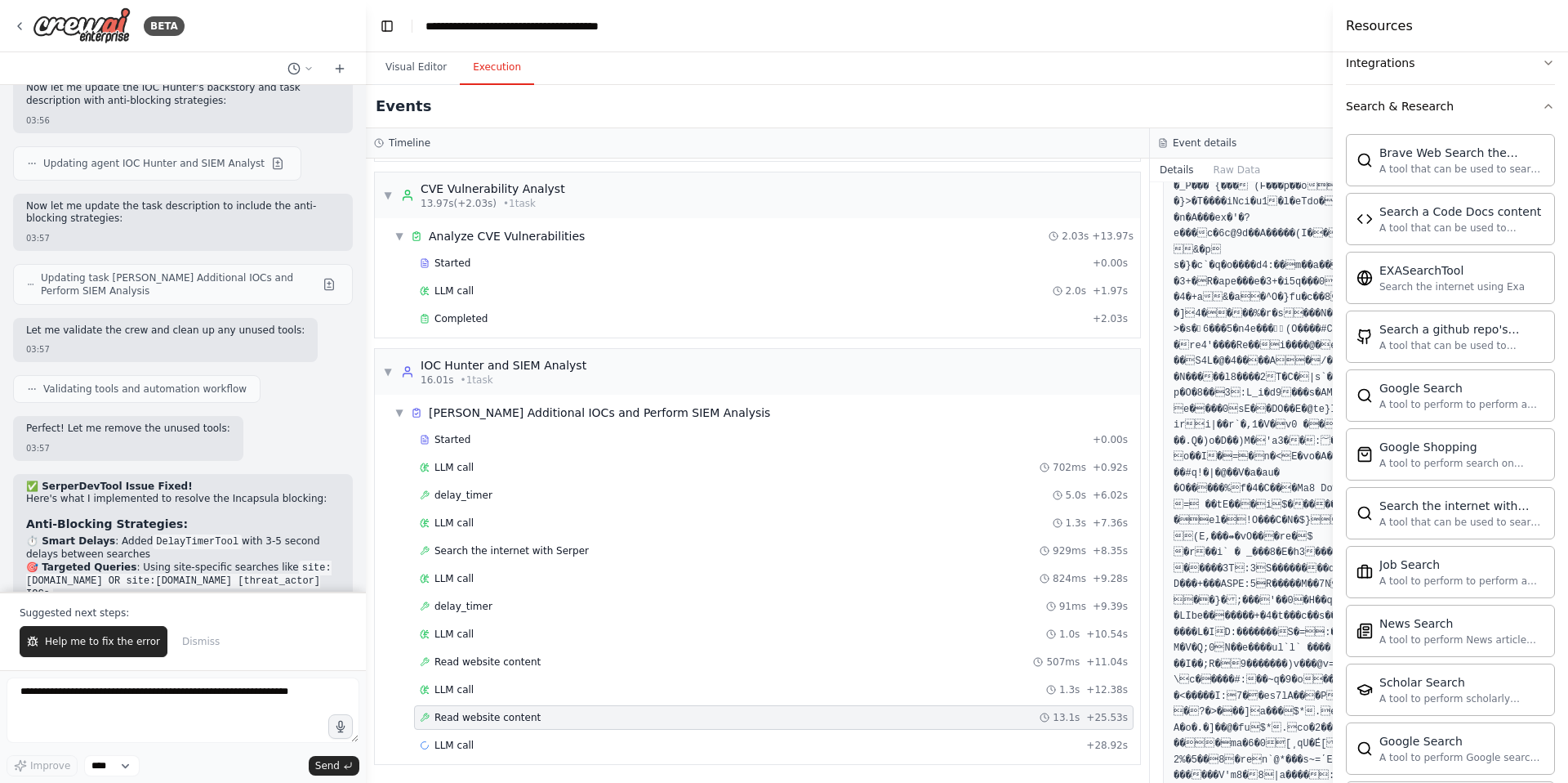
scroll to position [6989, 0]
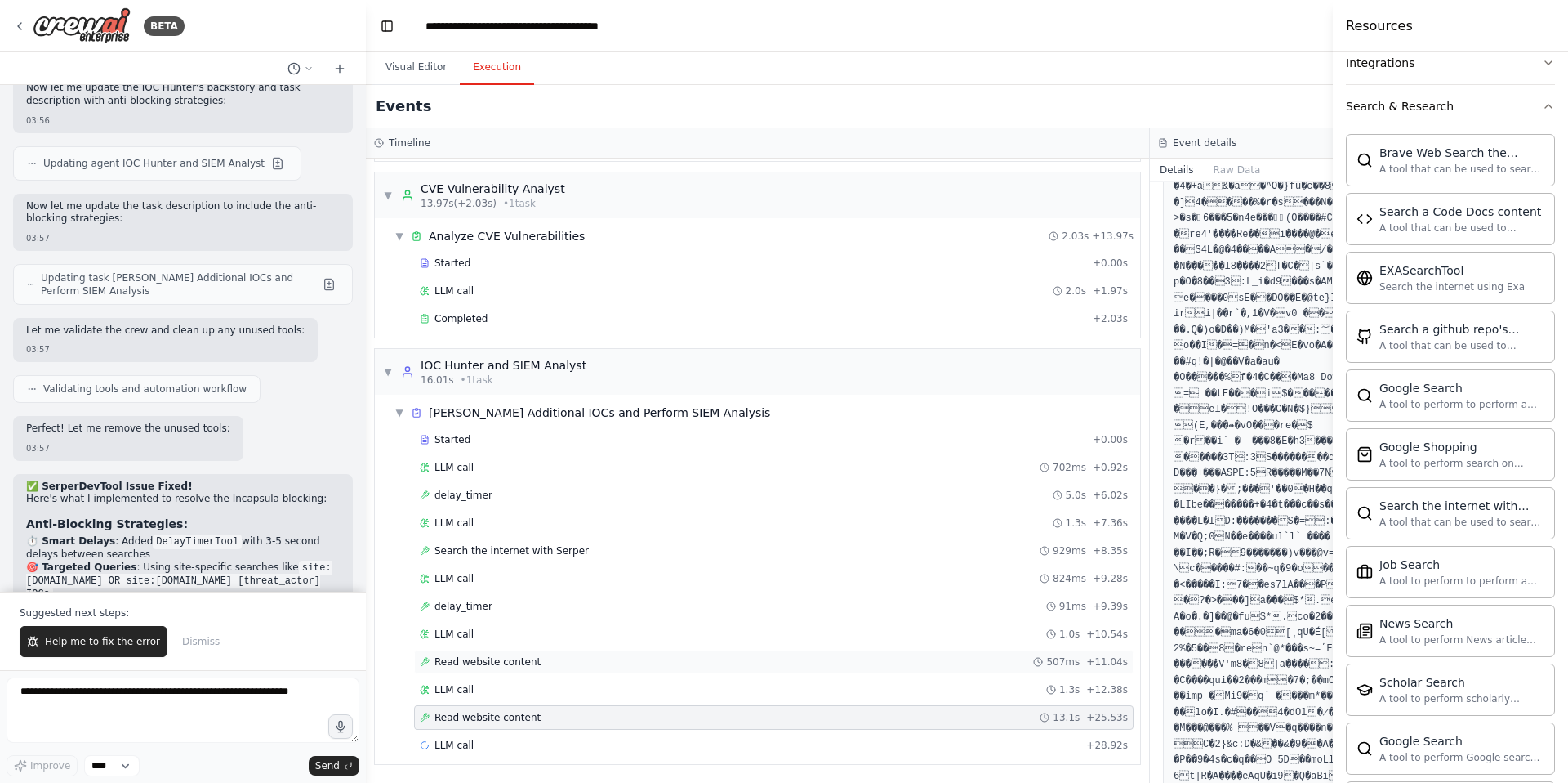
click at [482, 665] on span "Read website content" at bounding box center [488, 662] width 106 height 13
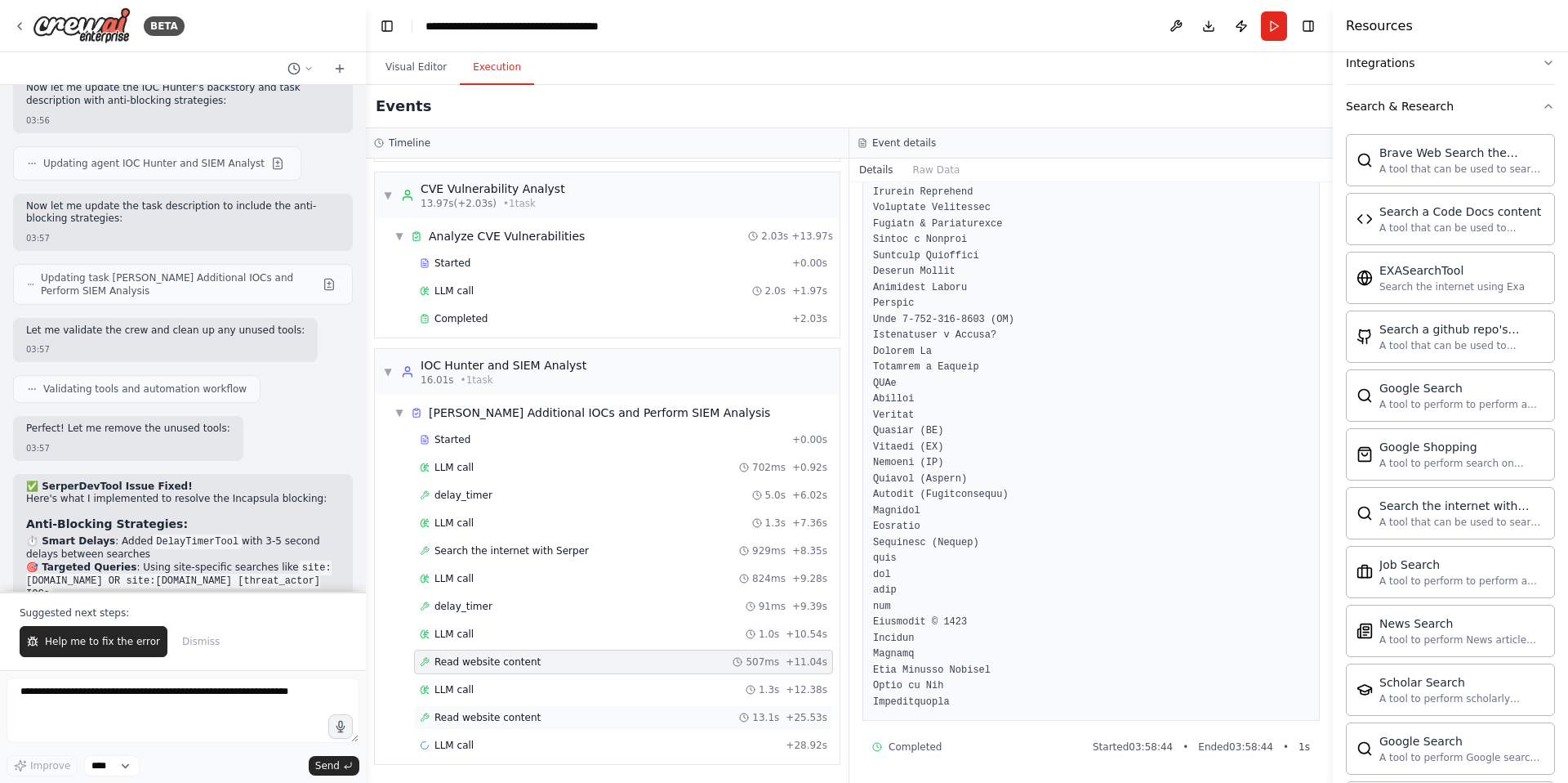
click at [463, 720] on span "Read website content" at bounding box center [488, 717] width 106 height 13
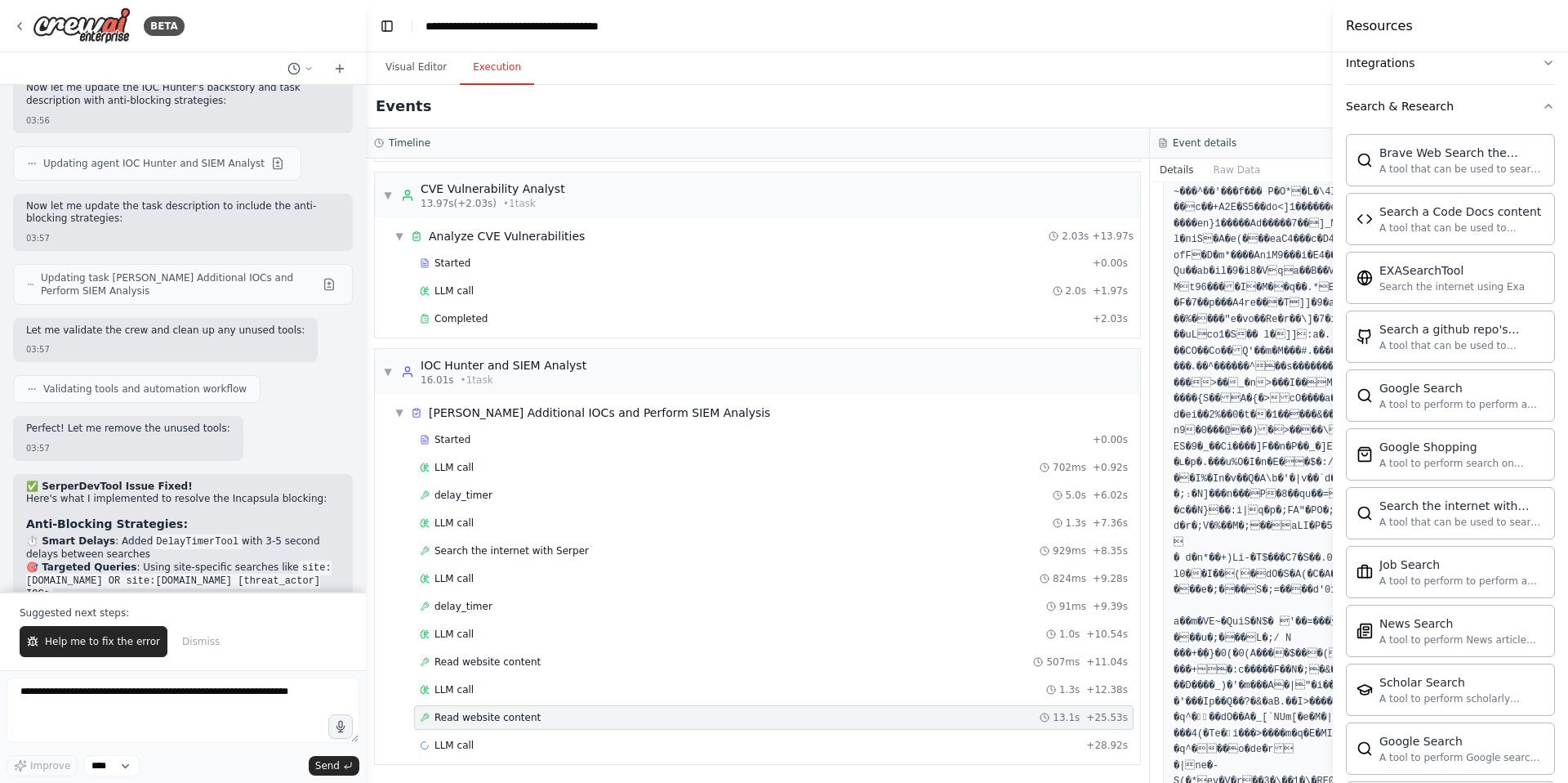
scroll to position [6989, 0]
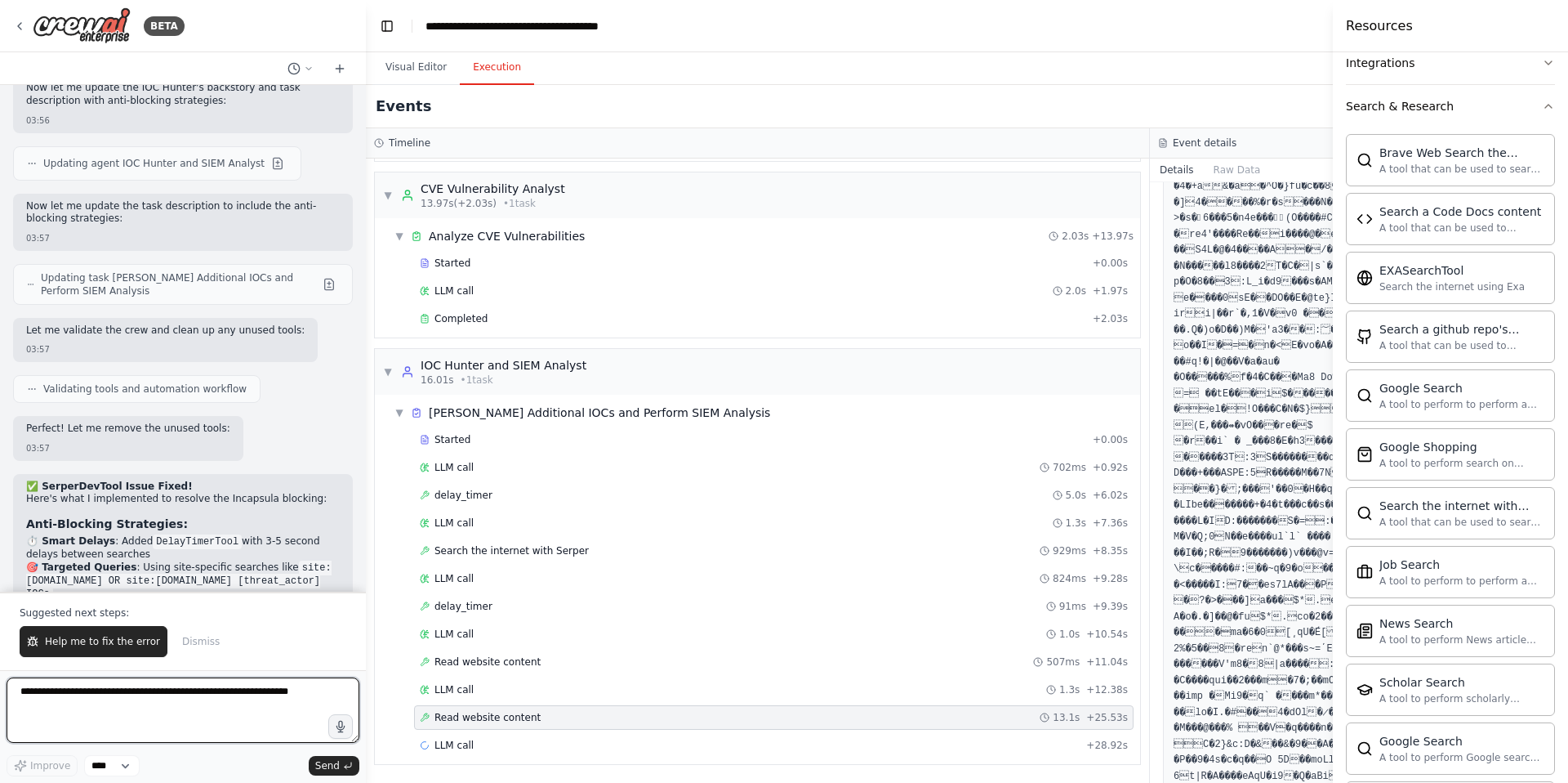
click at [110, 687] on textarea at bounding box center [182, 710] width 353 height 65
paste textarea "**********"
type textarea "**********"
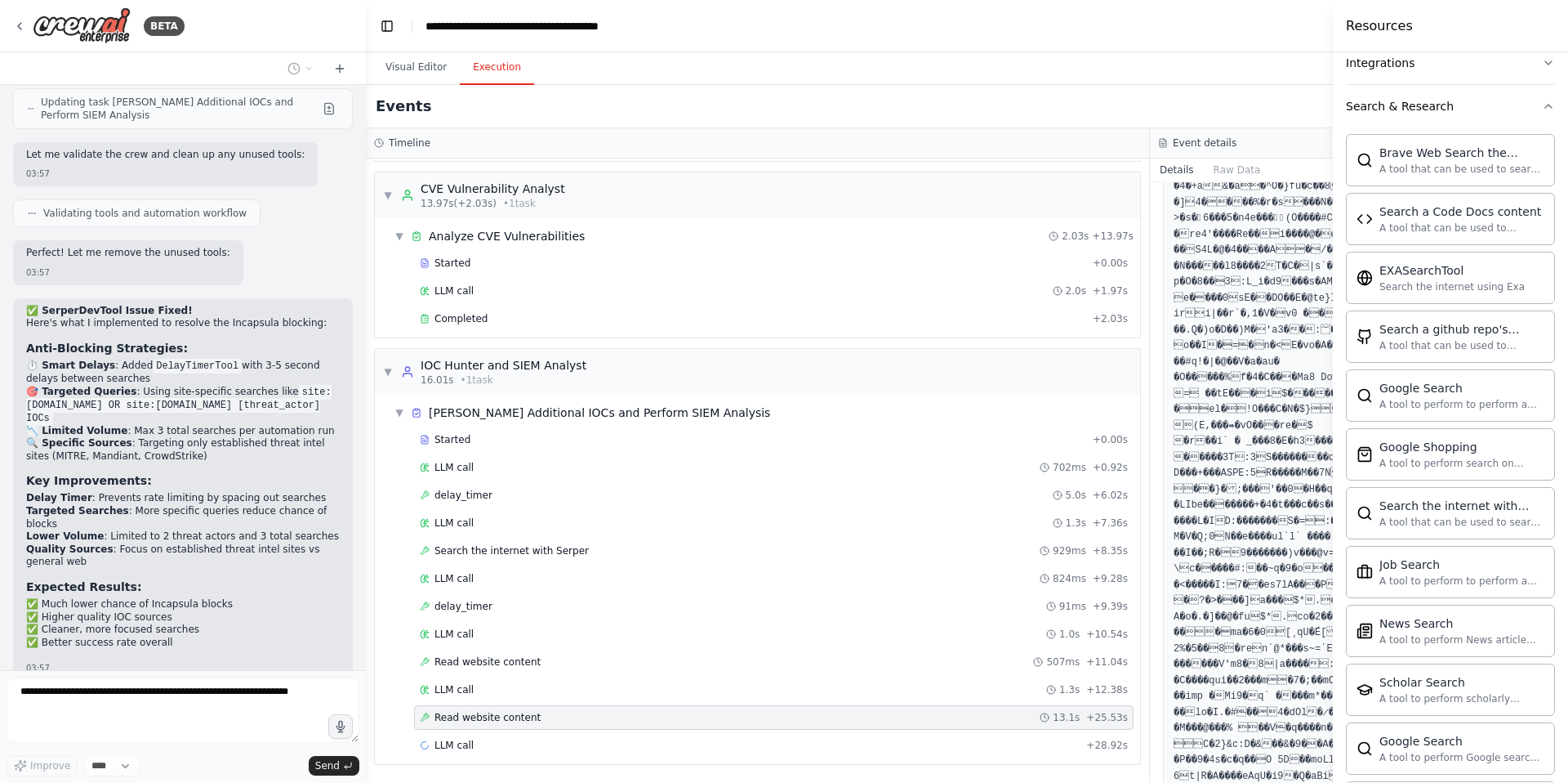
scroll to position [45044, 0]
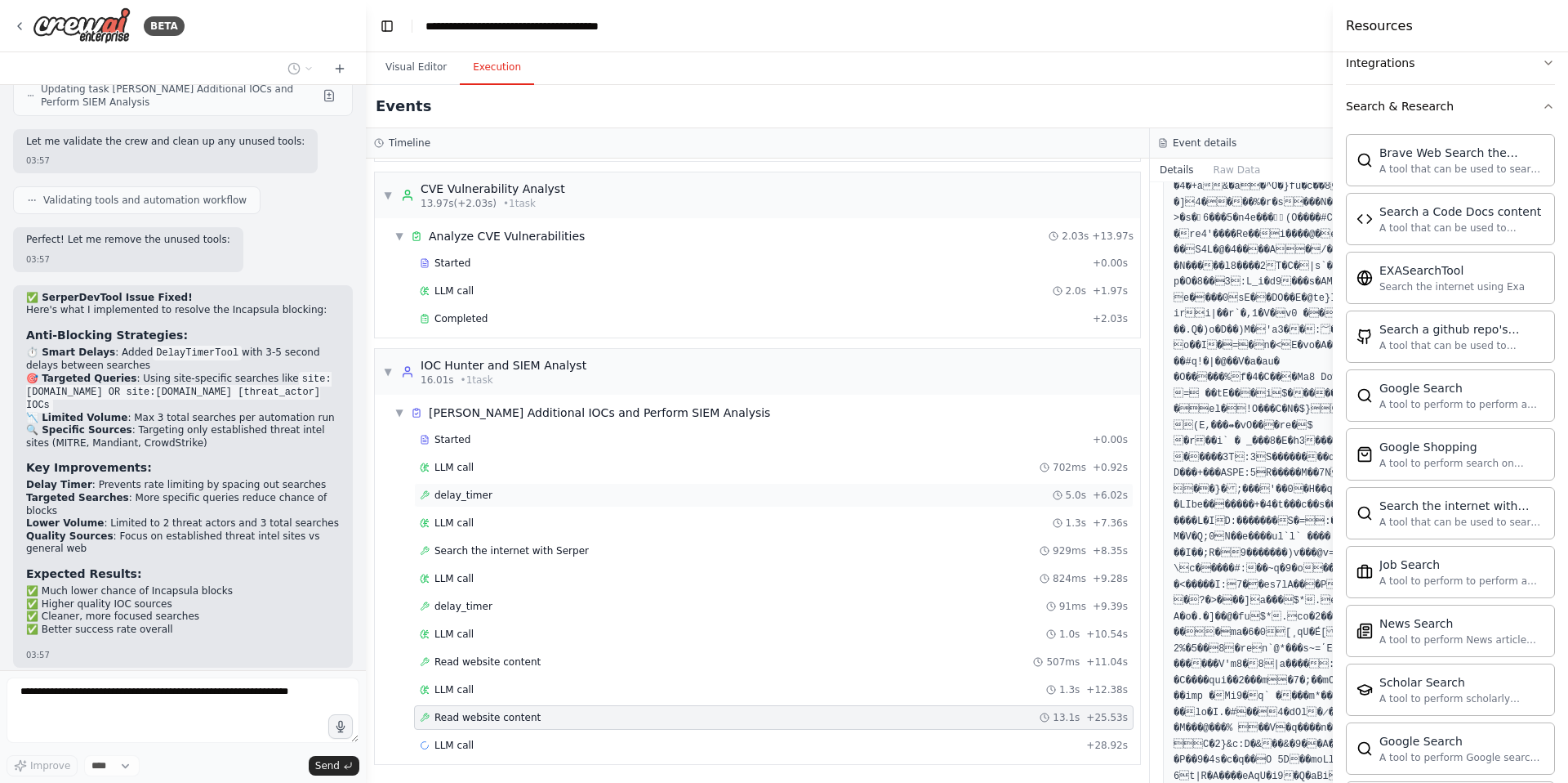
click at [472, 496] on span "delay_timer" at bounding box center [464, 494] width 58 height 13
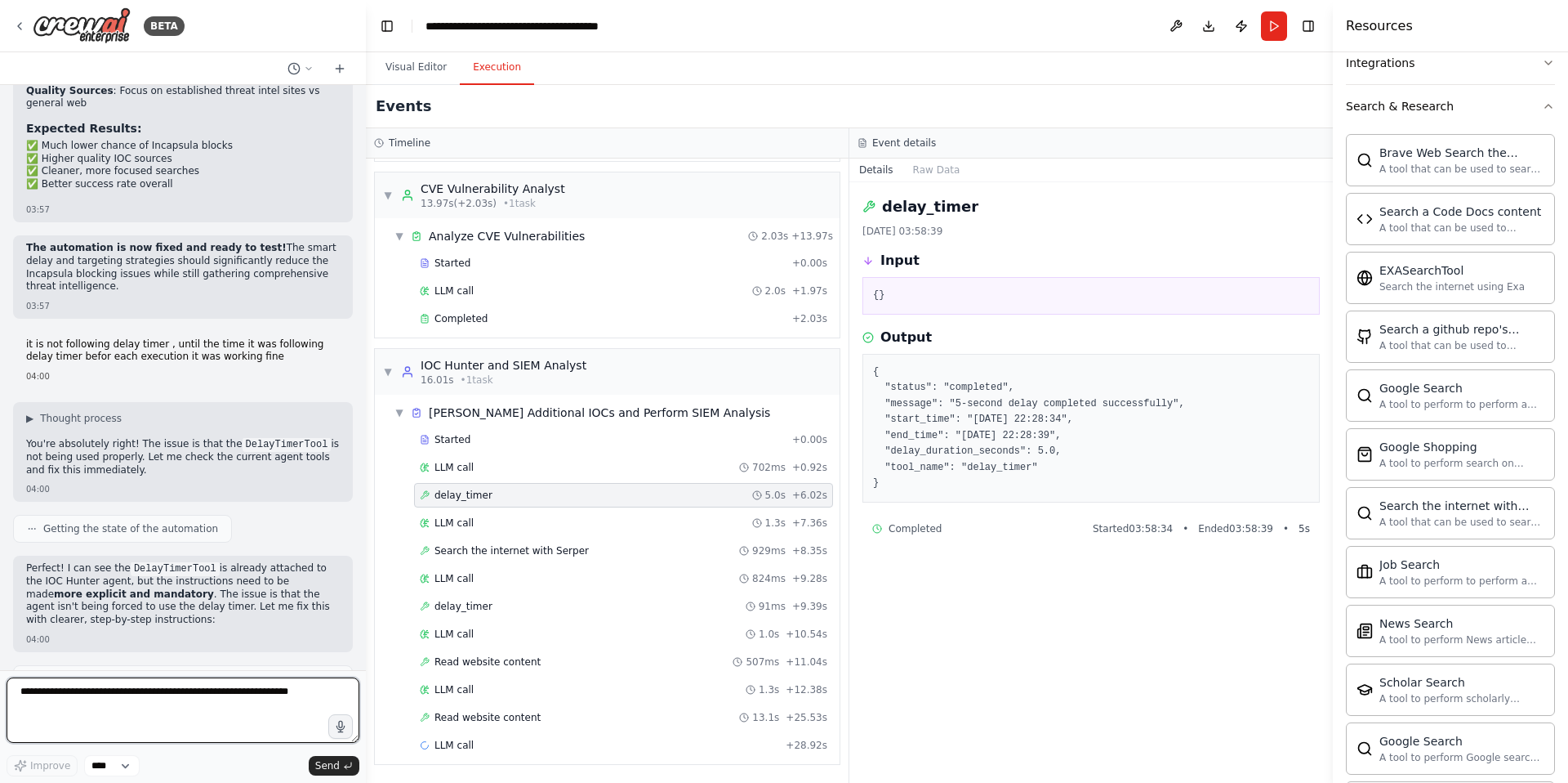
scroll to position [45506, 0]
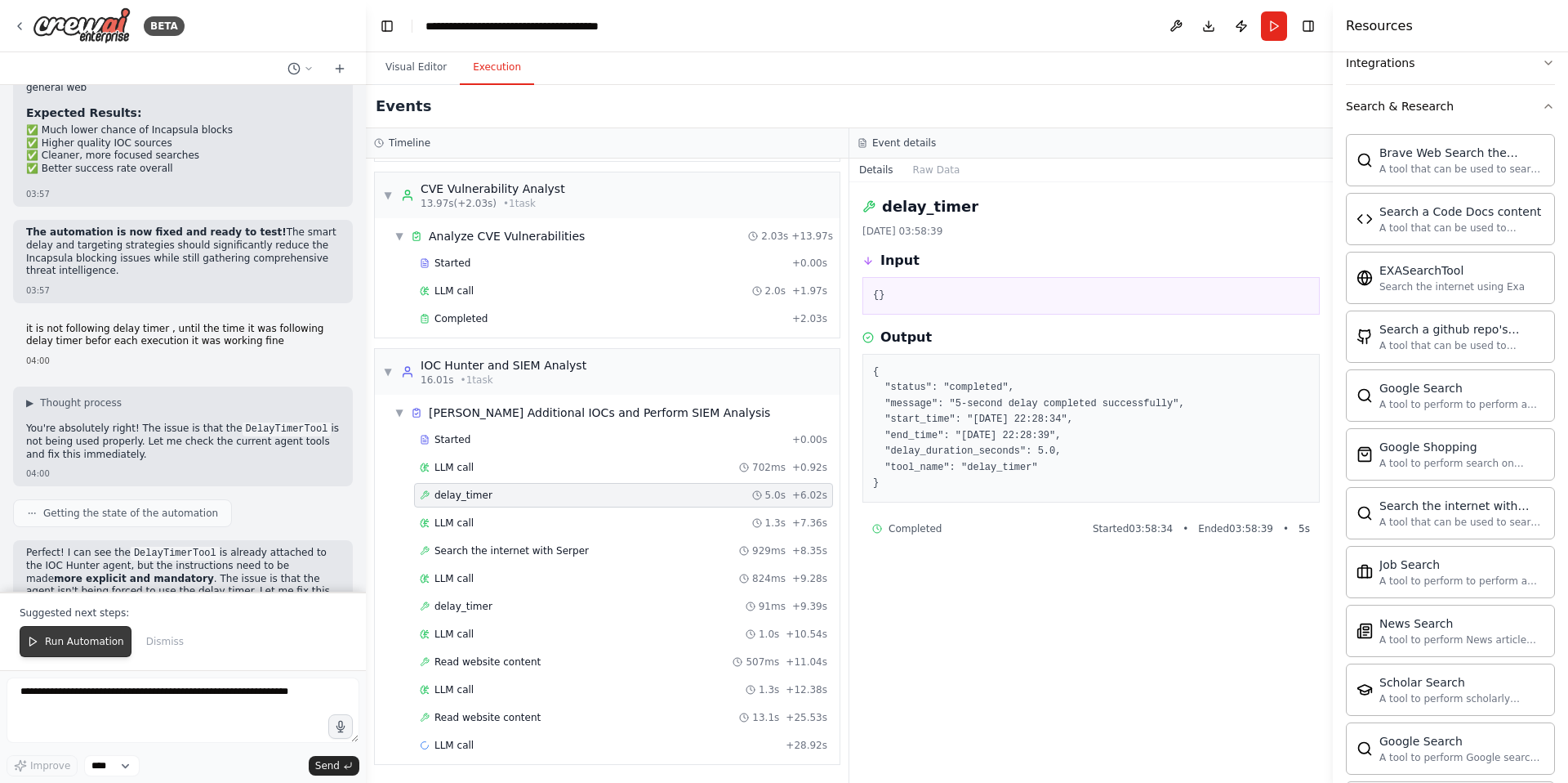
click at [71, 643] on span "Run Automation" at bounding box center [85, 641] width 79 height 13
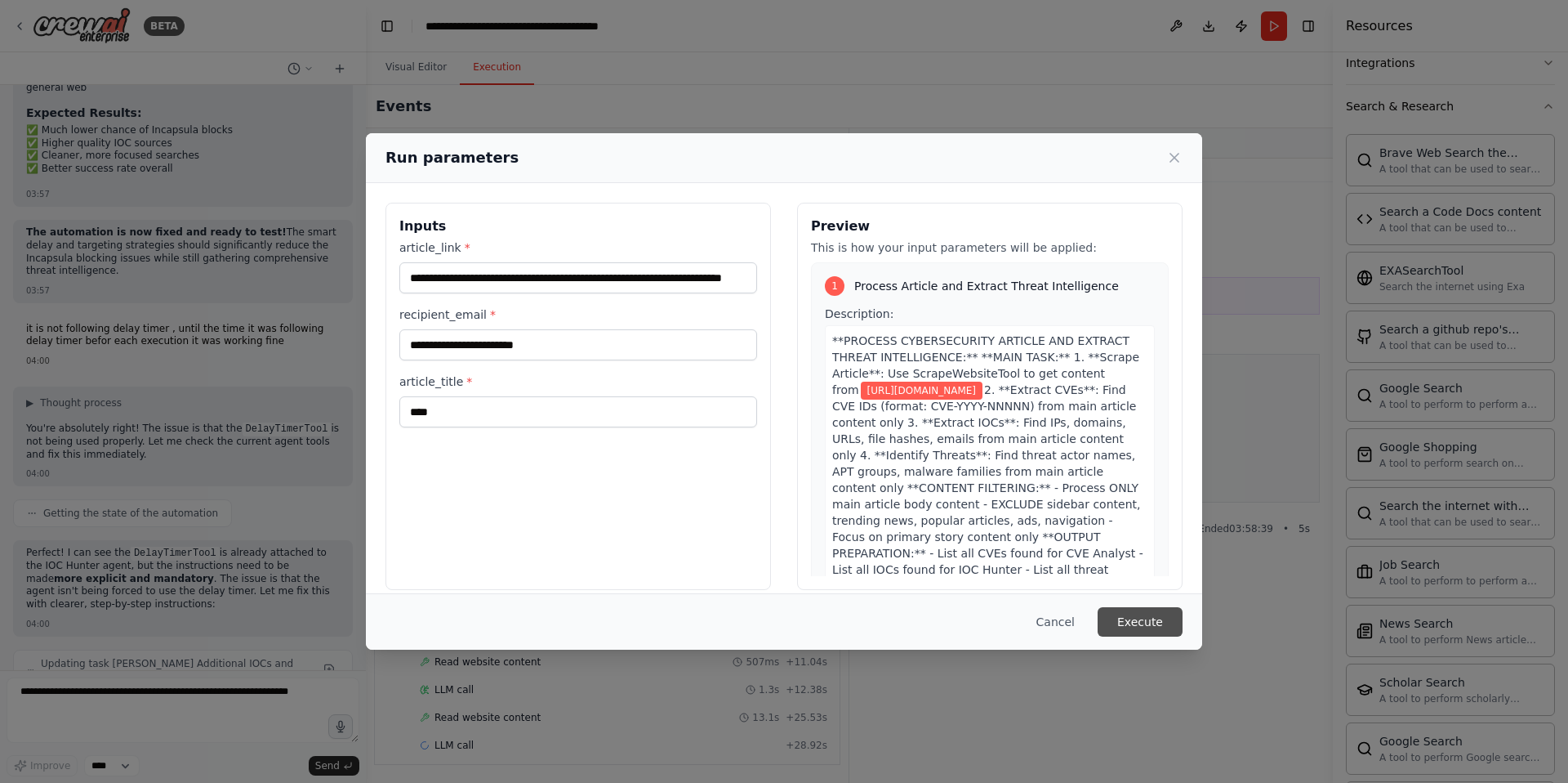
click at [1120, 619] on button "Execute" at bounding box center [1139, 622] width 85 height 30
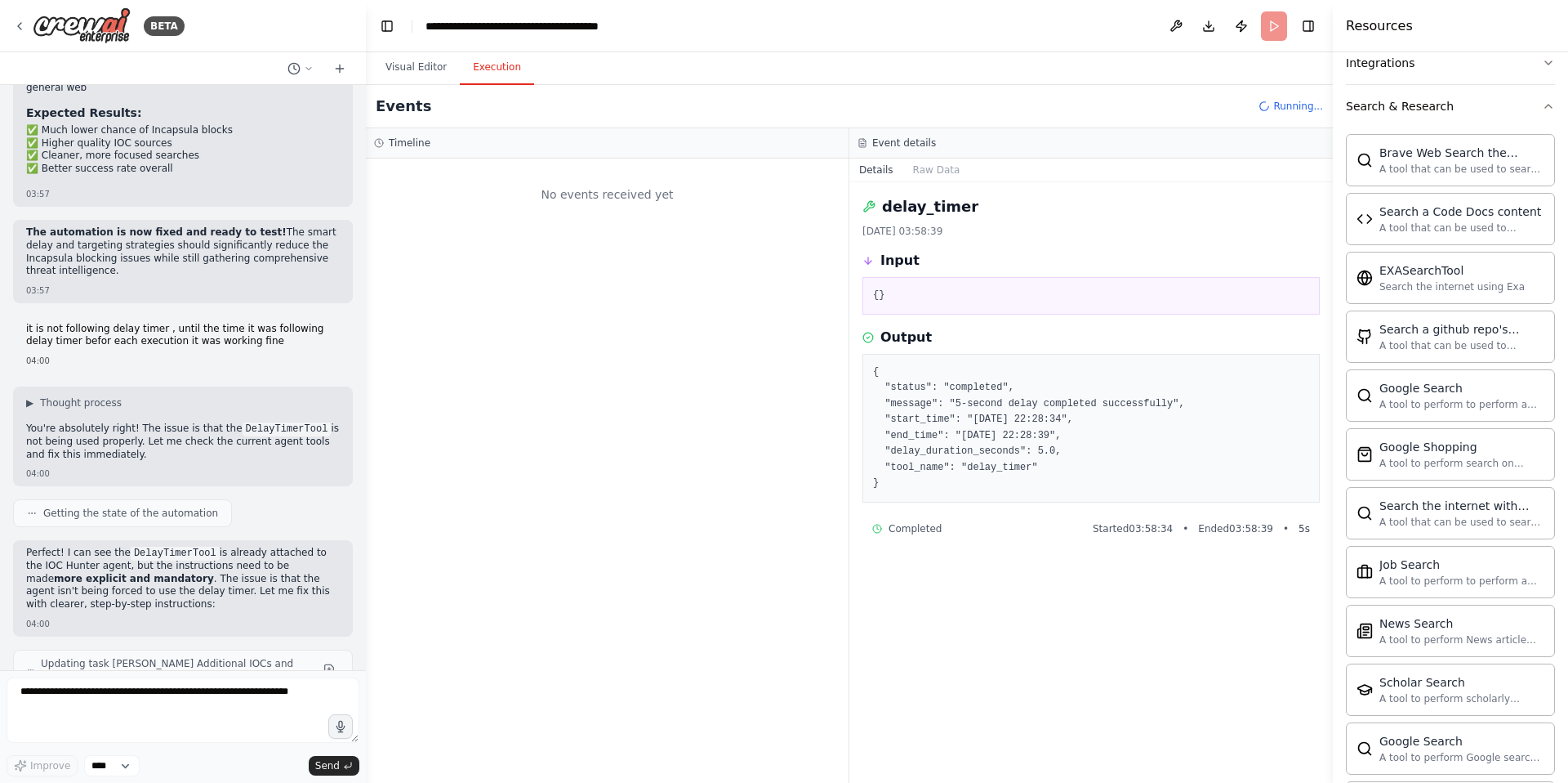
scroll to position [0, 0]
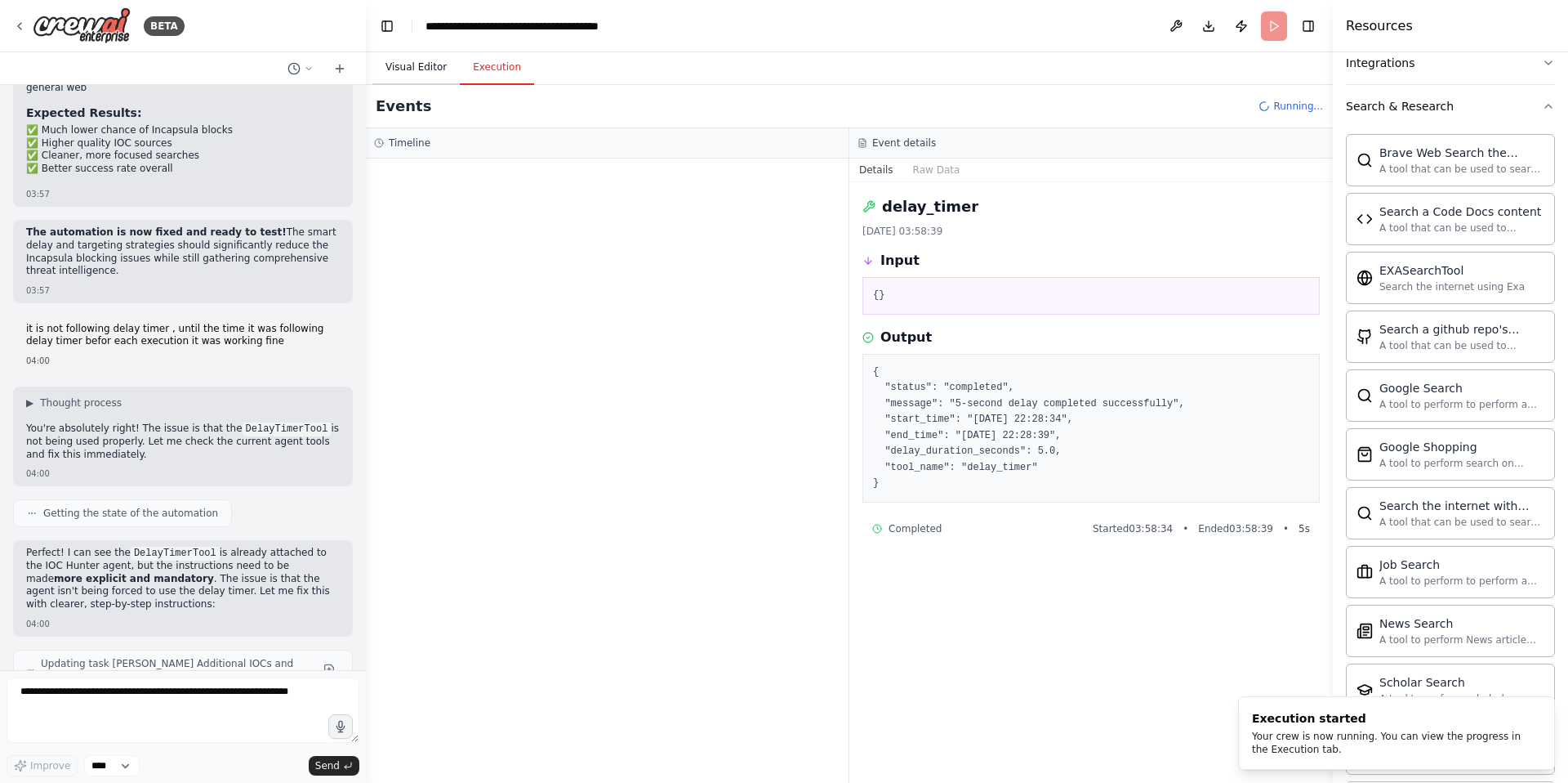
click at [419, 53] on button "Visual Editor" at bounding box center [416, 67] width 87 height 34
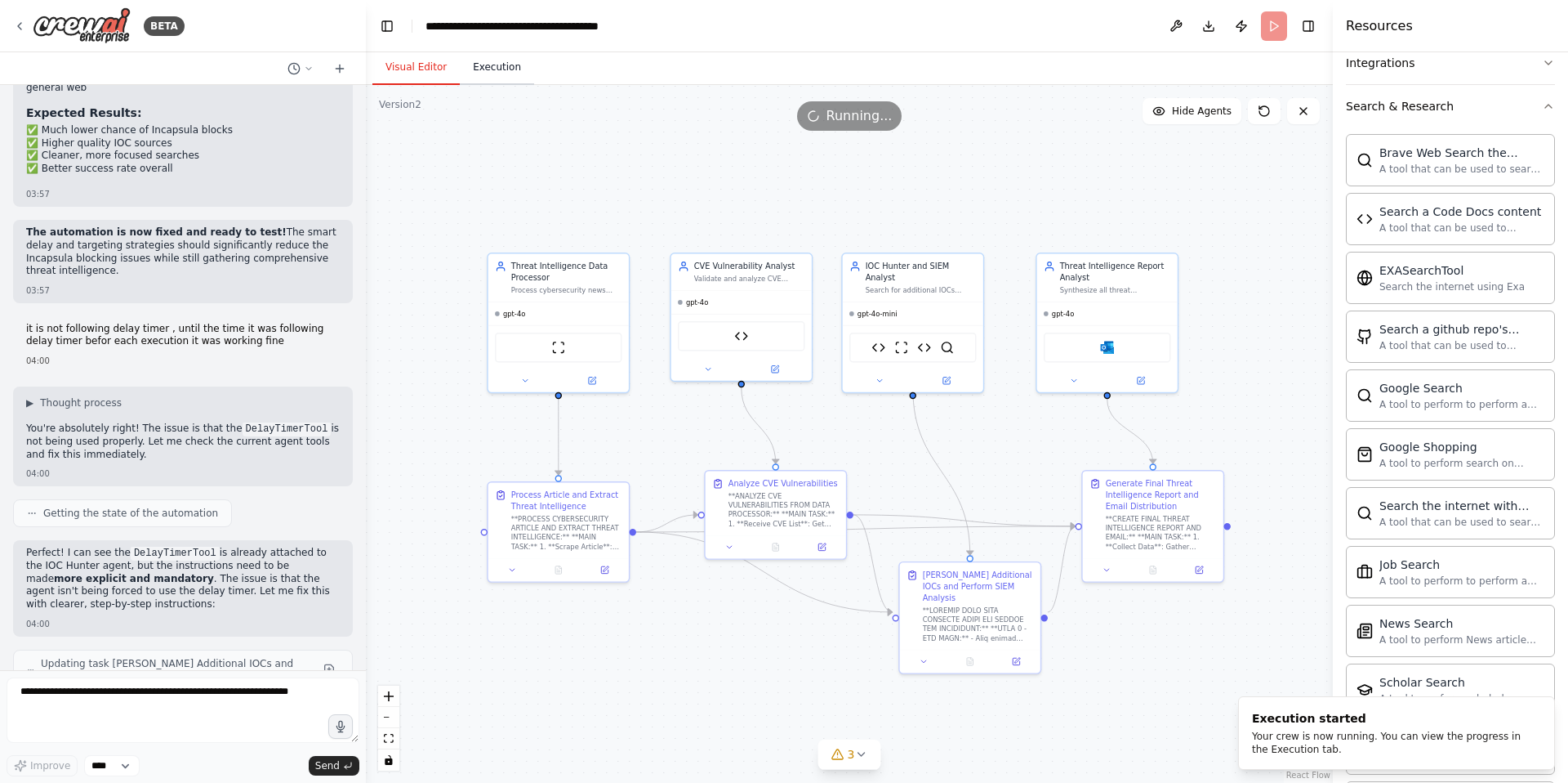
click at [497, 70] on button "Execution" at bounding box center [497, 67] width 74 height 34
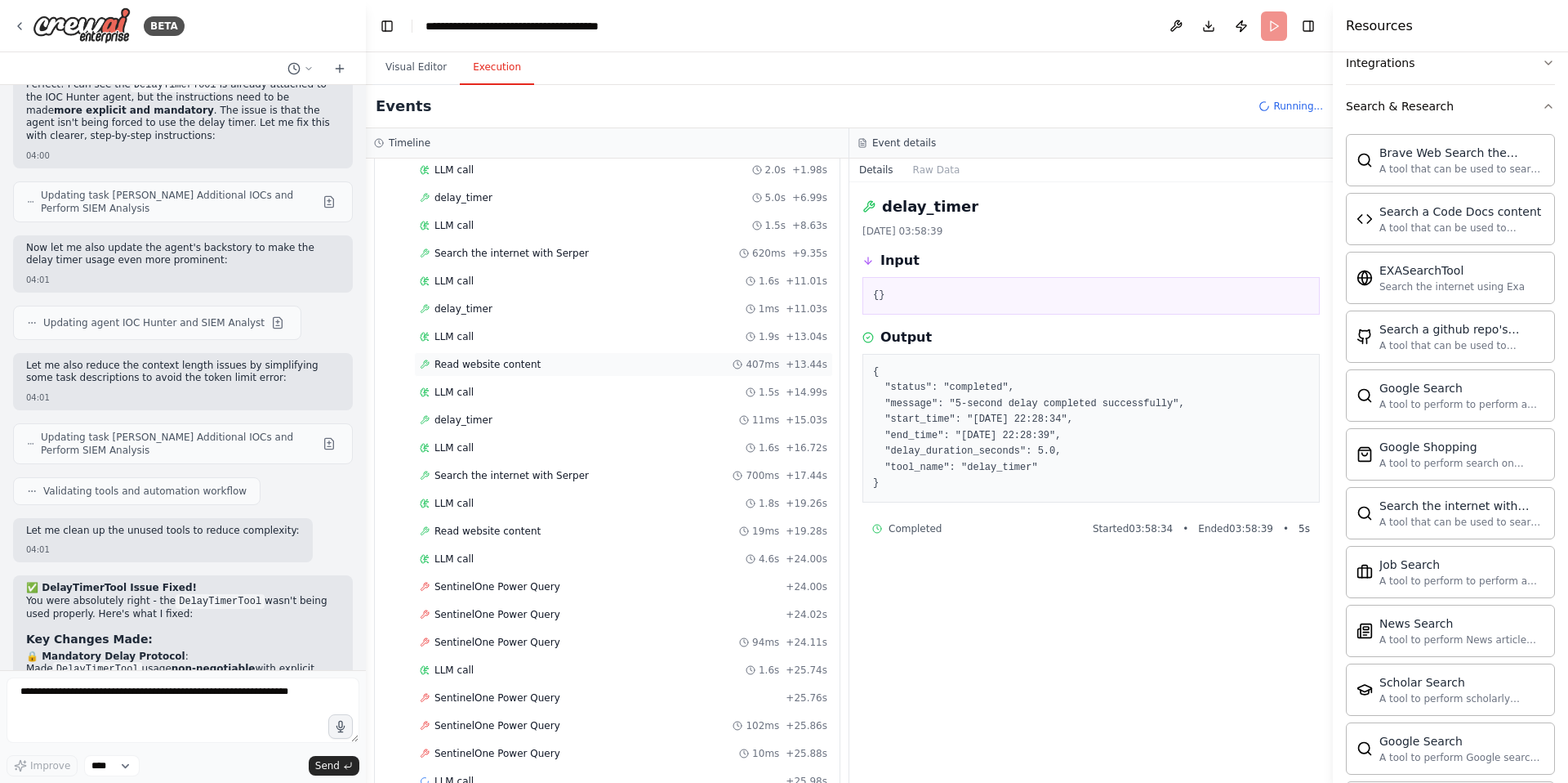
scroll to position [561, 0]
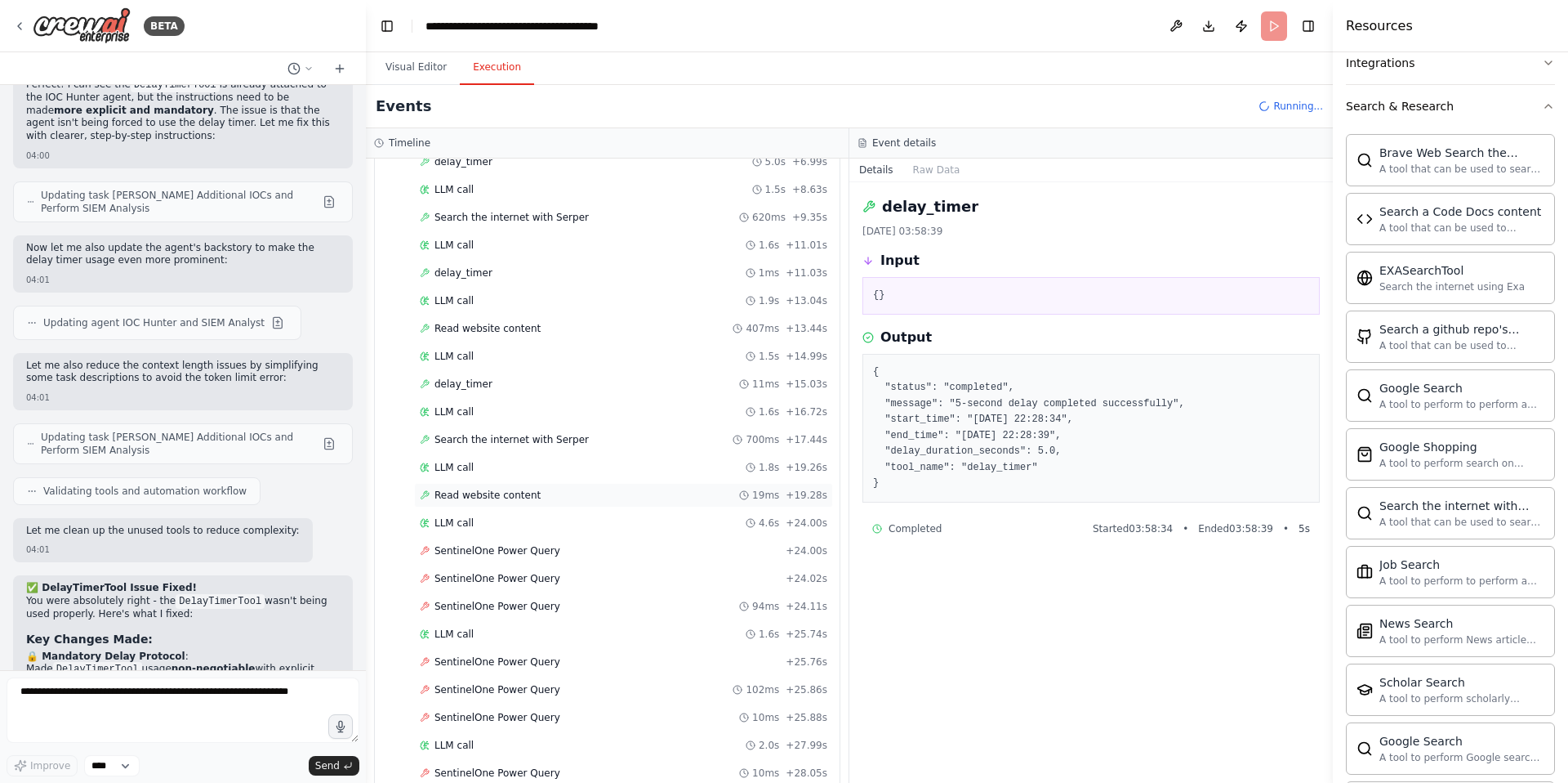
click at [492, 498] on span "Read website content" at bounding box center [488, 494] width 106 height 13
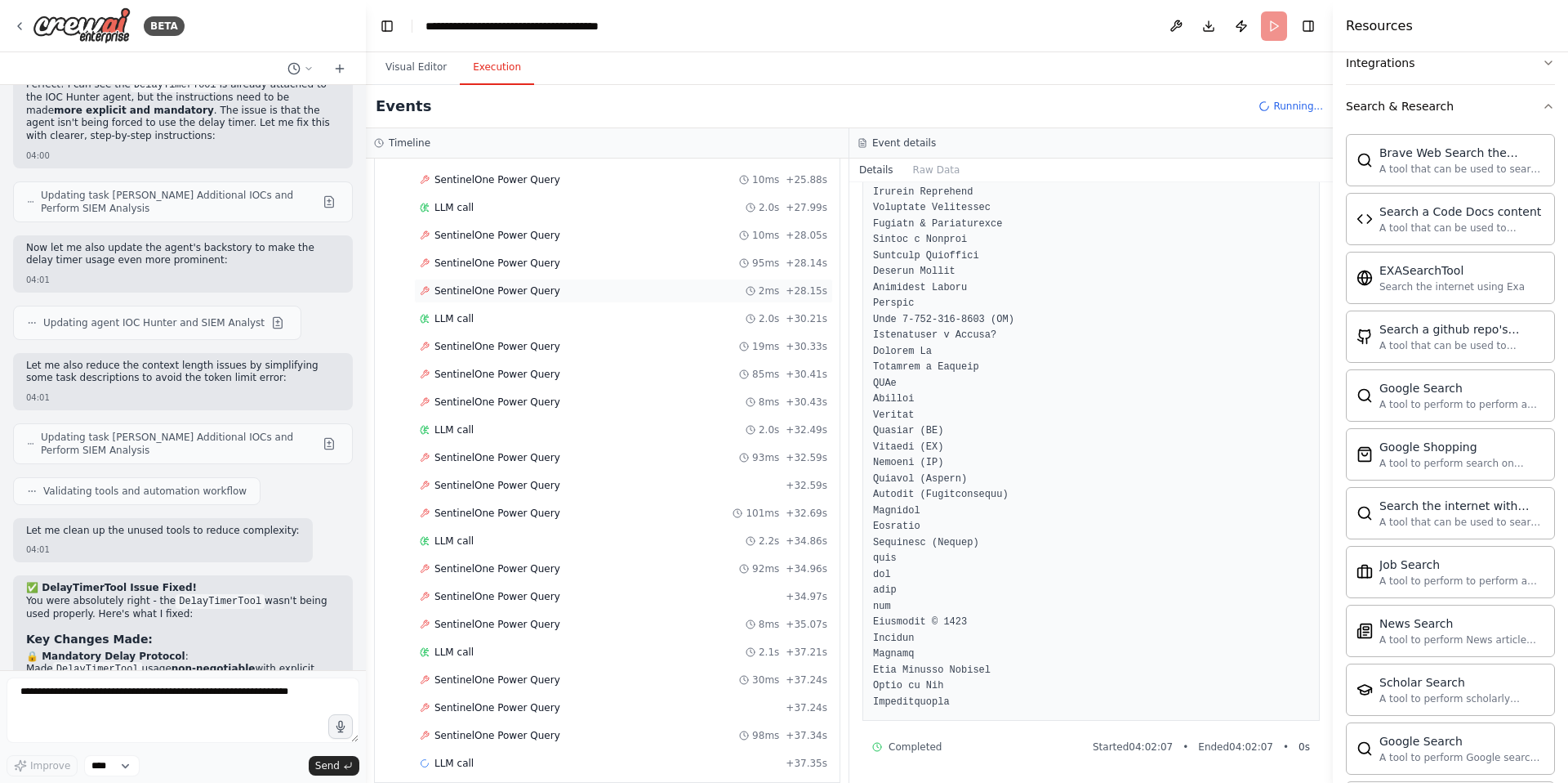
scroll to position [1116, 0]
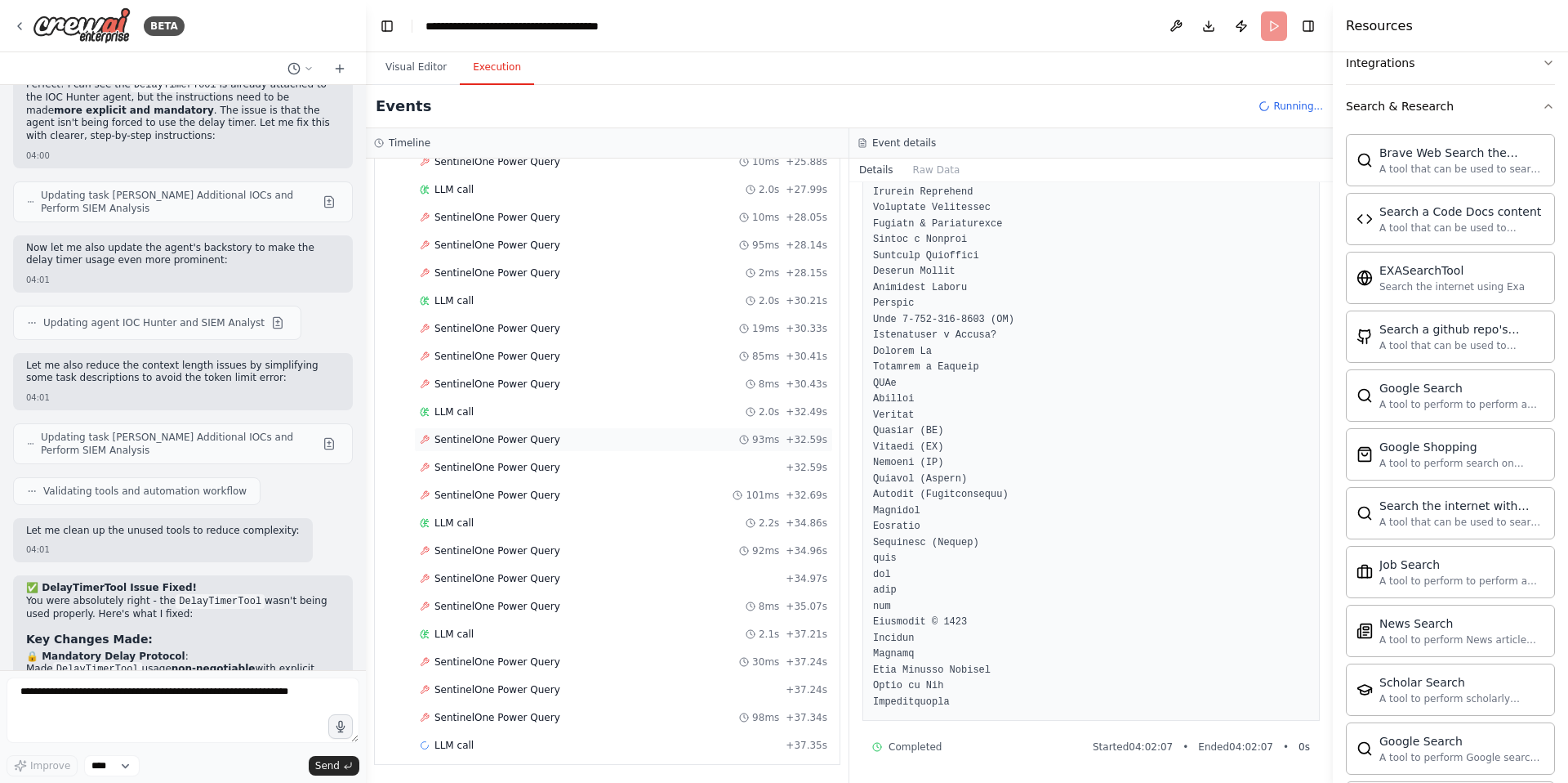
click at [508, 443] on span "SentinelOne Power Query" at bounding box center [498, 439] width 126 height 13
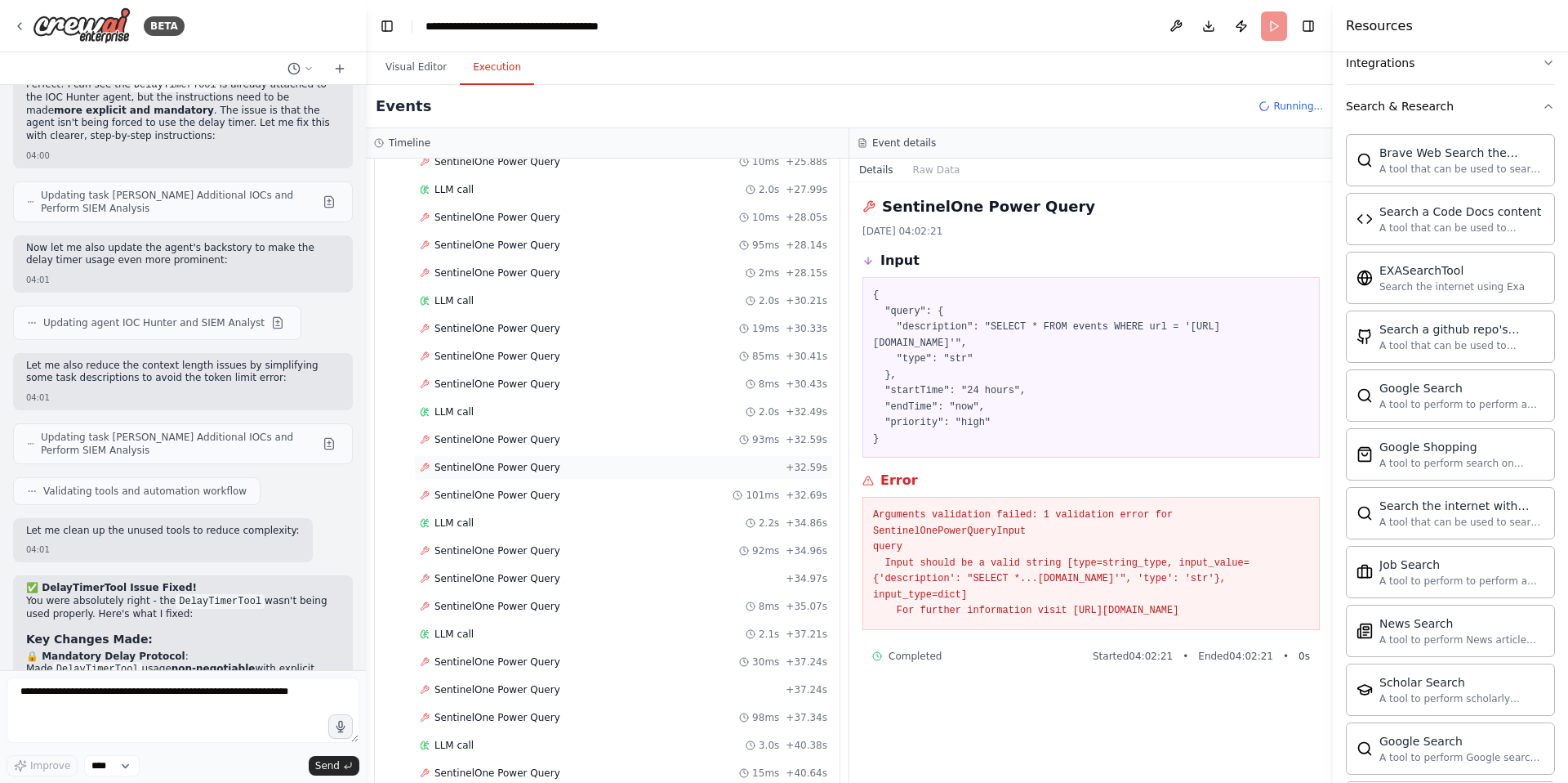
click at [512, 475] on div "SentinelOne Power Query + 32.59s" at bounding box center [623, 467] width 419 height 24
click at [518, 496] on span "SentinelOne Power Query" at bounding box center [498, 494] width 126 height 13
click at [512, 555] on span "SentinelOne Power Query" at bounding box center [498, 550] width 126 height 13
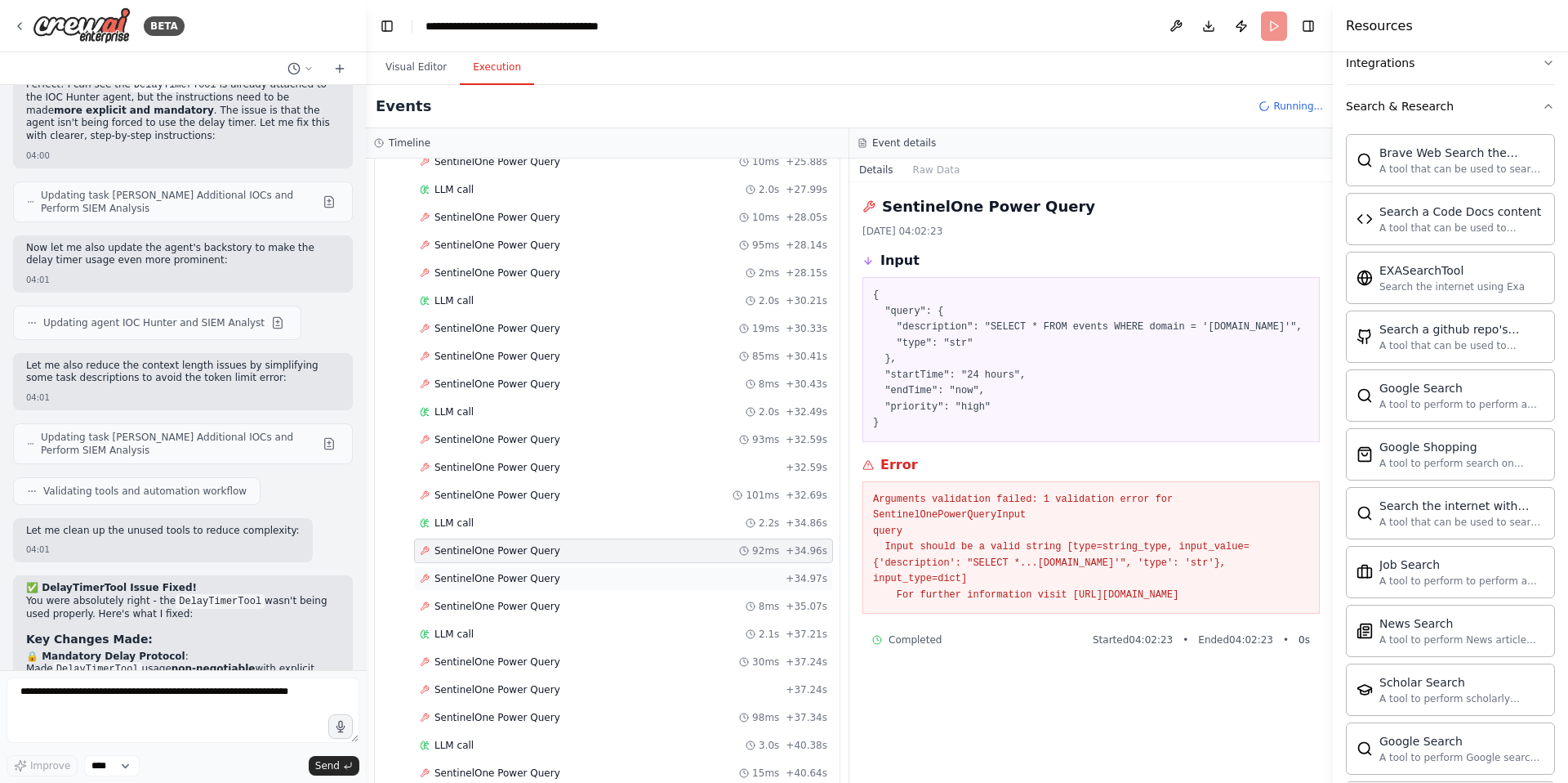
click at [512, 577] on span "SentinelOne Power Query" at bounding box center [498, 578] width 126 height 13
click at [508, 611] on span "SentinelOne Power Query" at bounding box center [498, 606] width 126 height 13
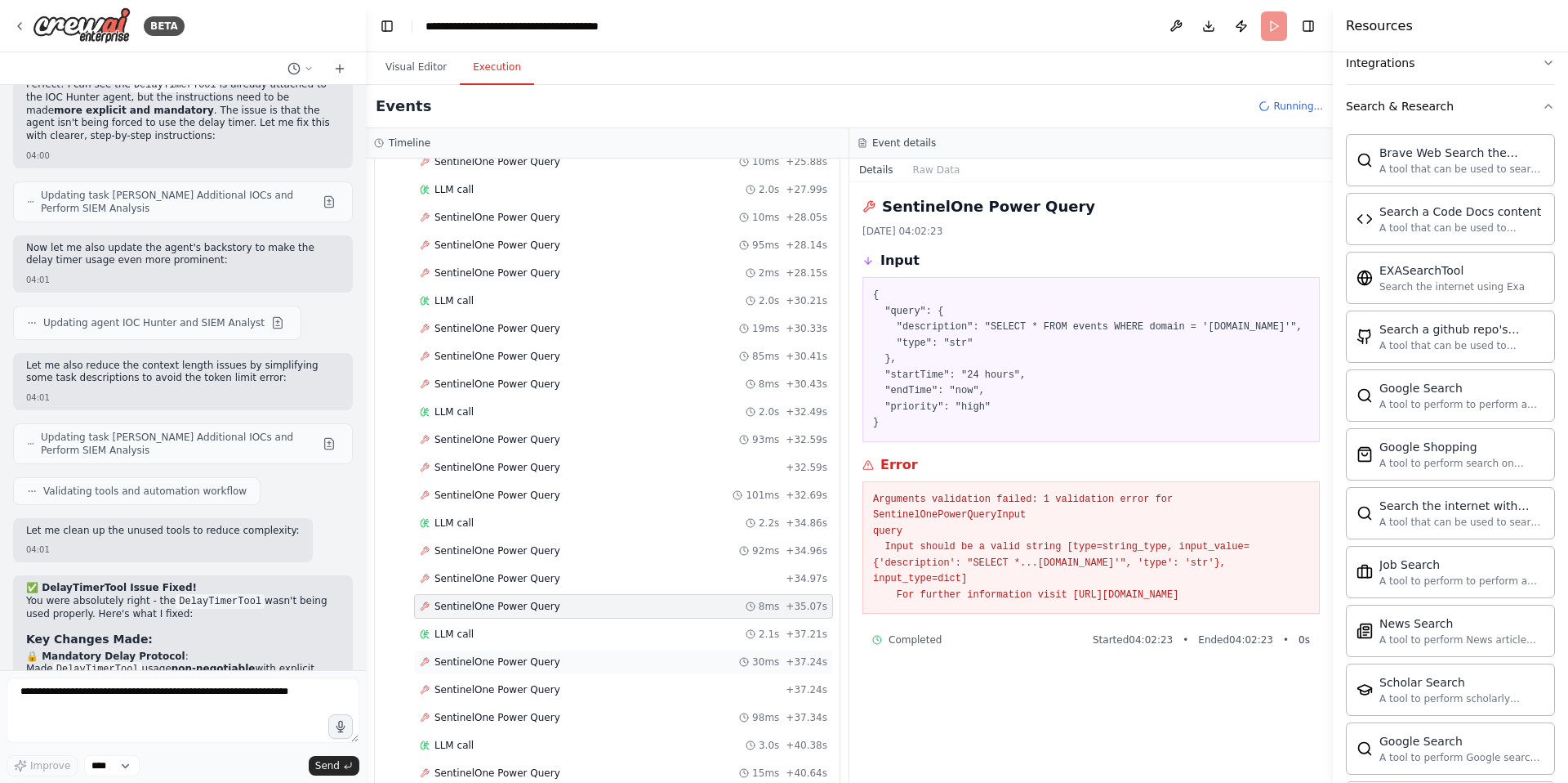
click at [500, 661] on span "SentinelOne Power Query" at bounding box center [498, 662] width 126 height 13
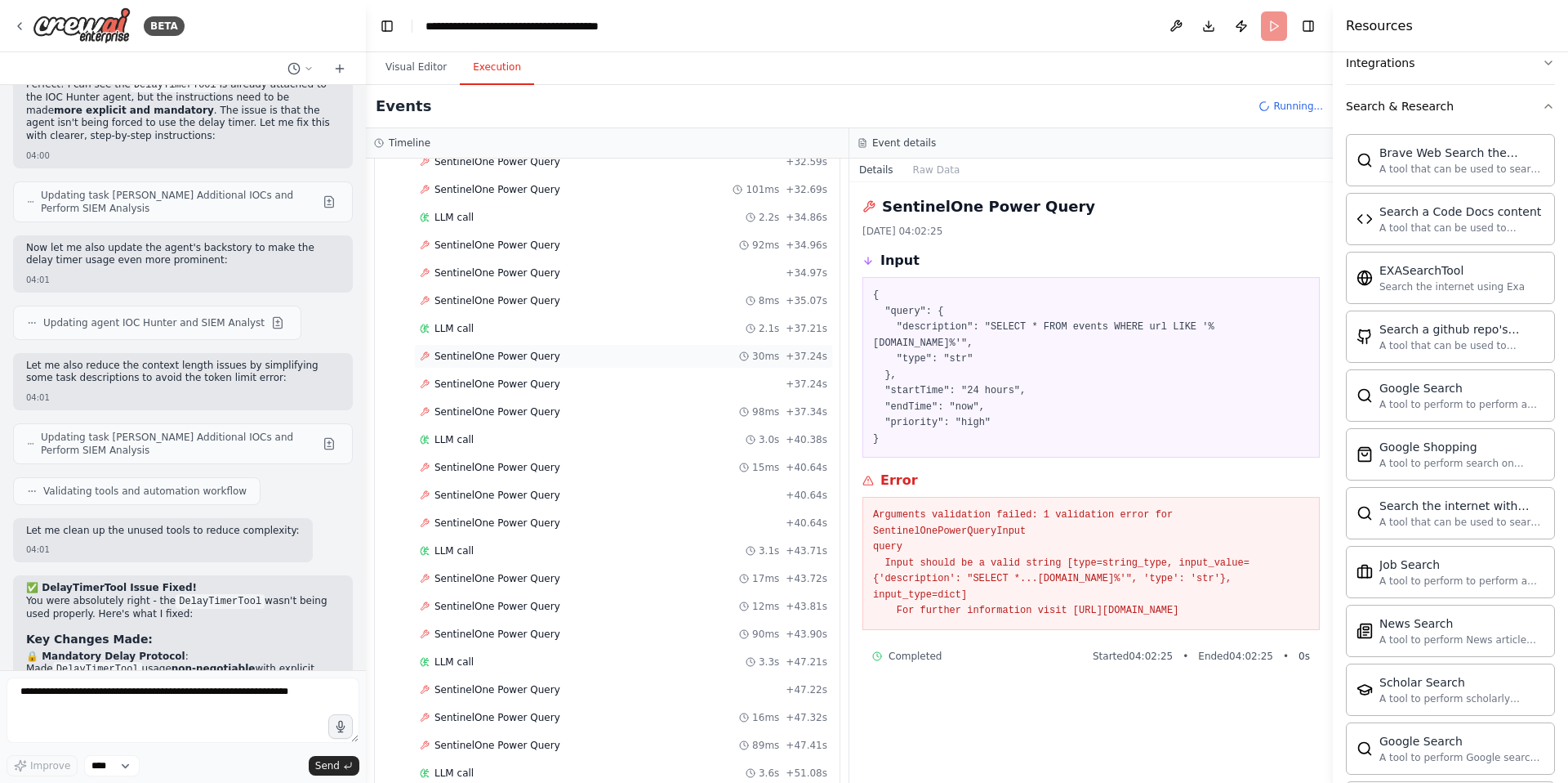
scroll to position [1459, 0]
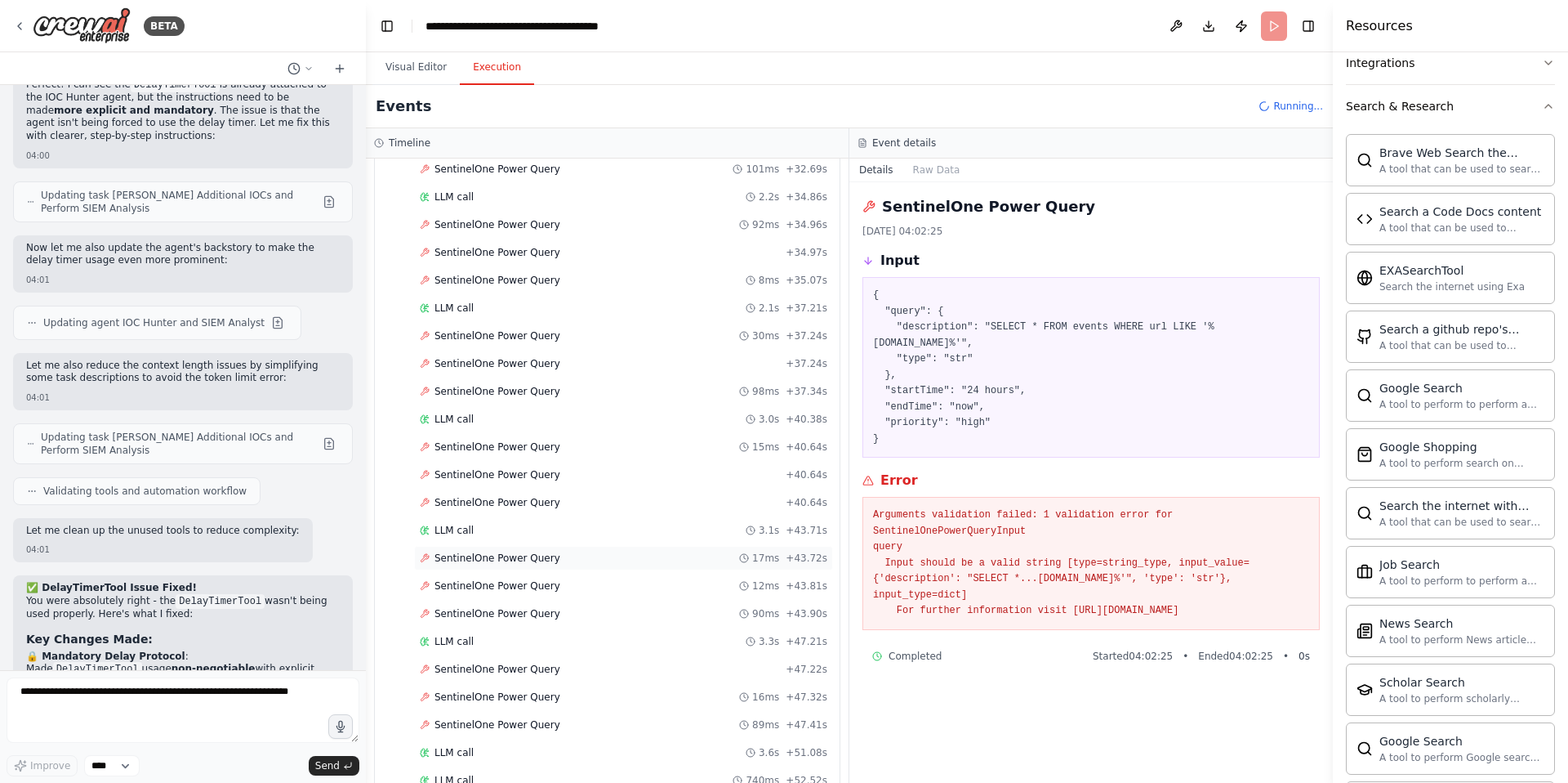
click at [523, 552] on span "SentinelOne Power Query" at bounding box center [498, 558] width 126 height 13
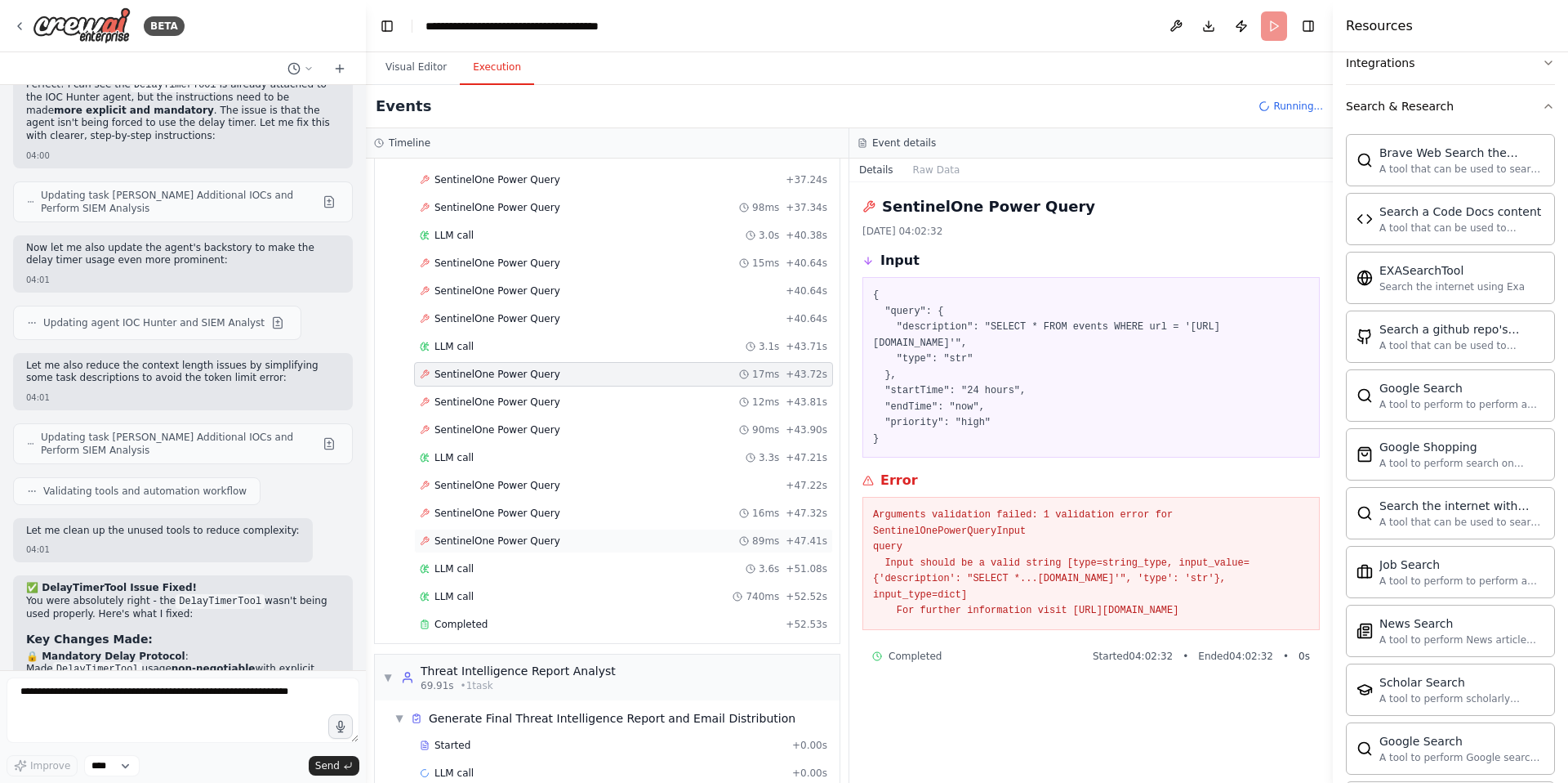
scroll to position [1654, 0]
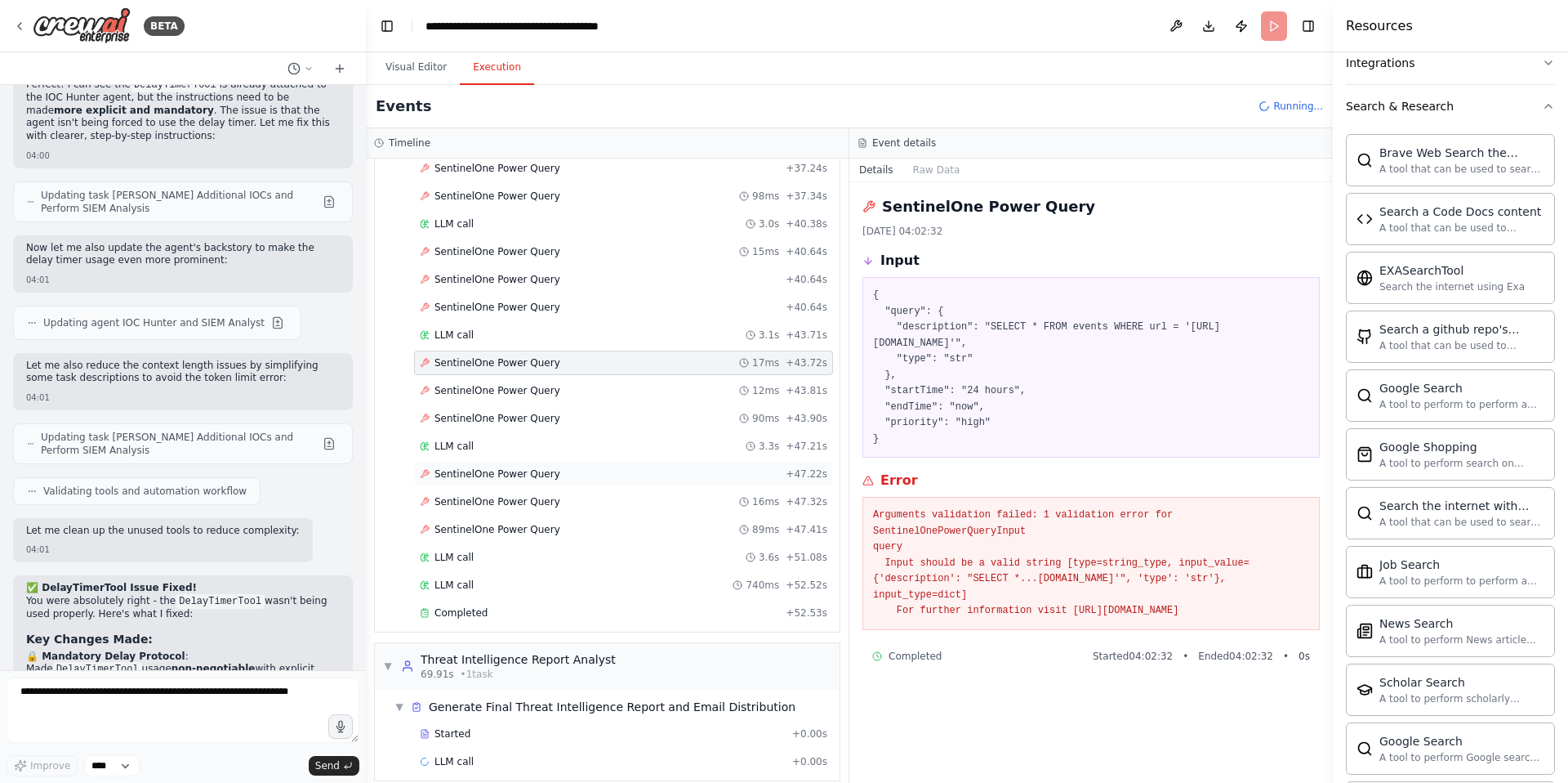
click at [519, 467] on span "SentinelOne Power Query" at bounding box center [498, 473] width 126 height 13
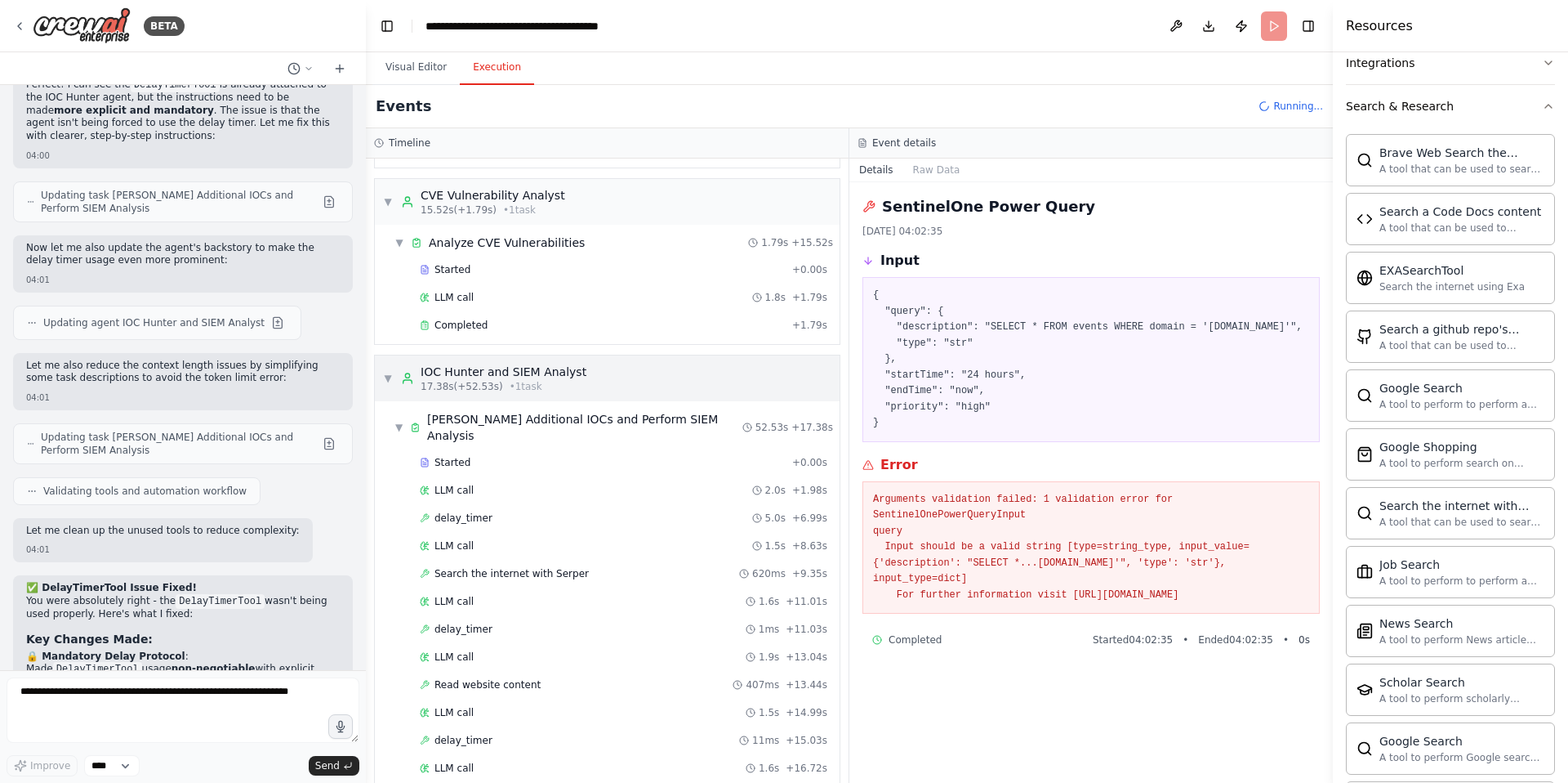
scroll to position [489, 0]
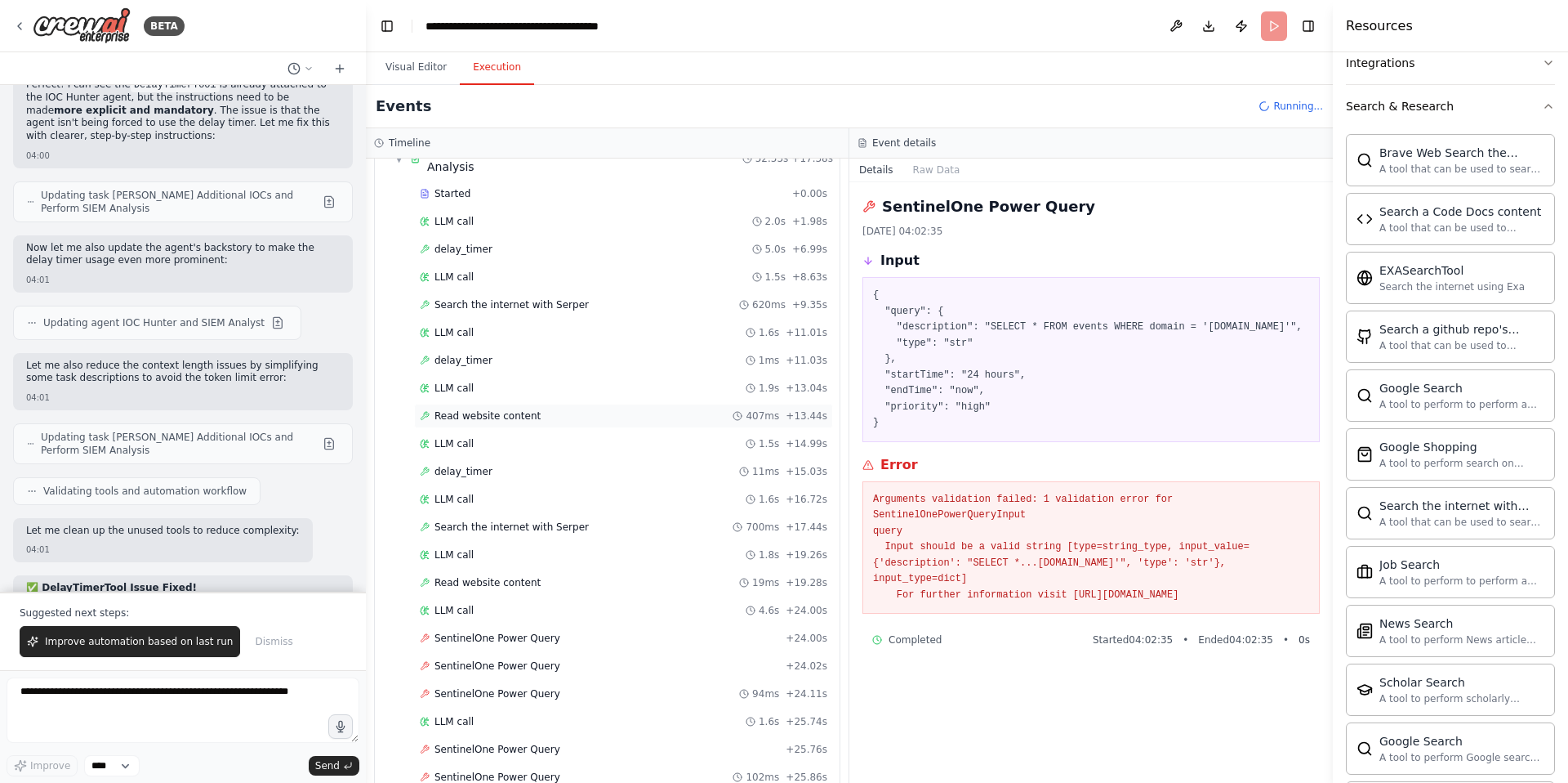
click at [503, 410] on span "Read website content" at bounding box center [488, 416] width 106 height 13
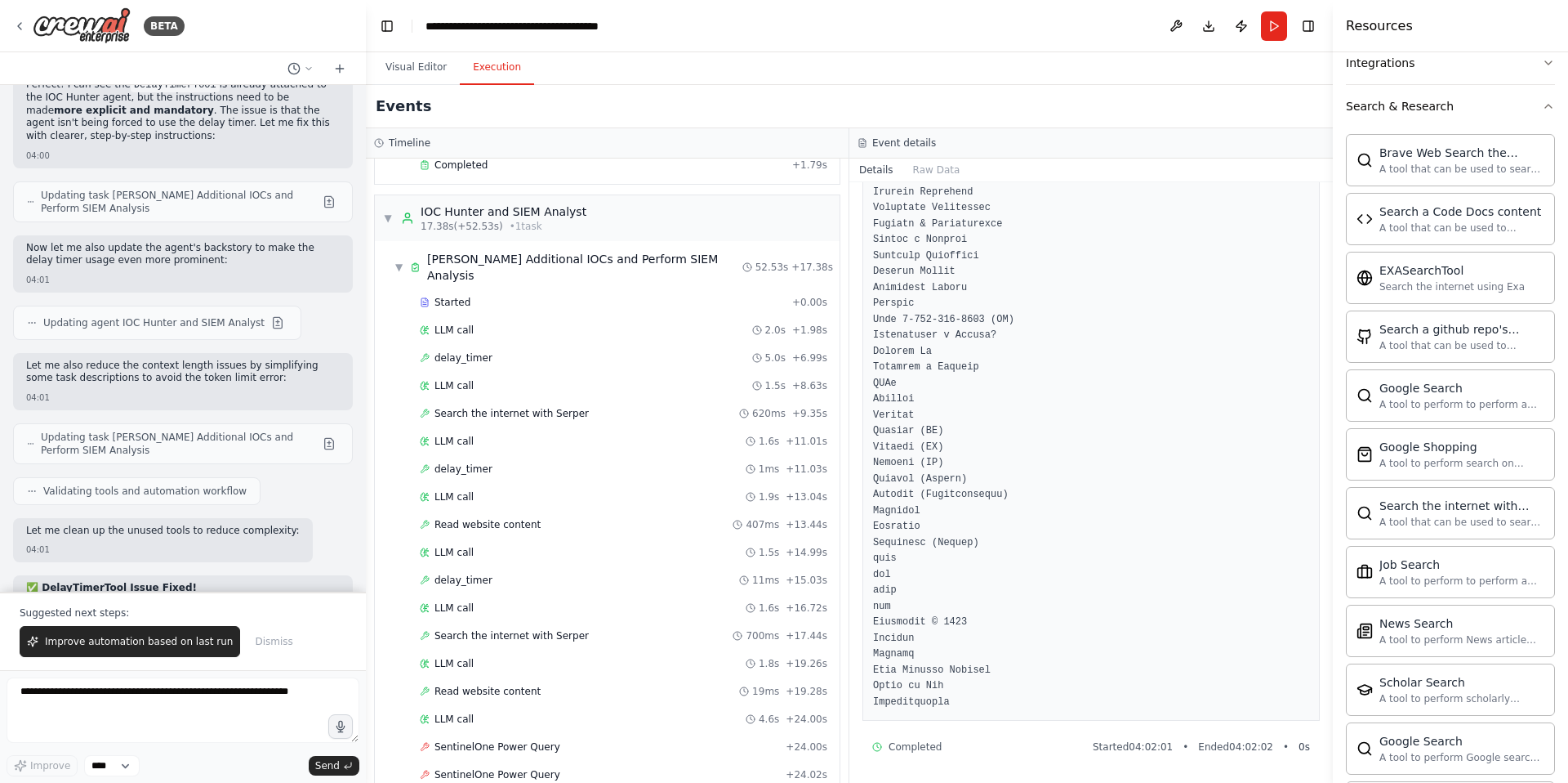
scroll to position [452, 0]
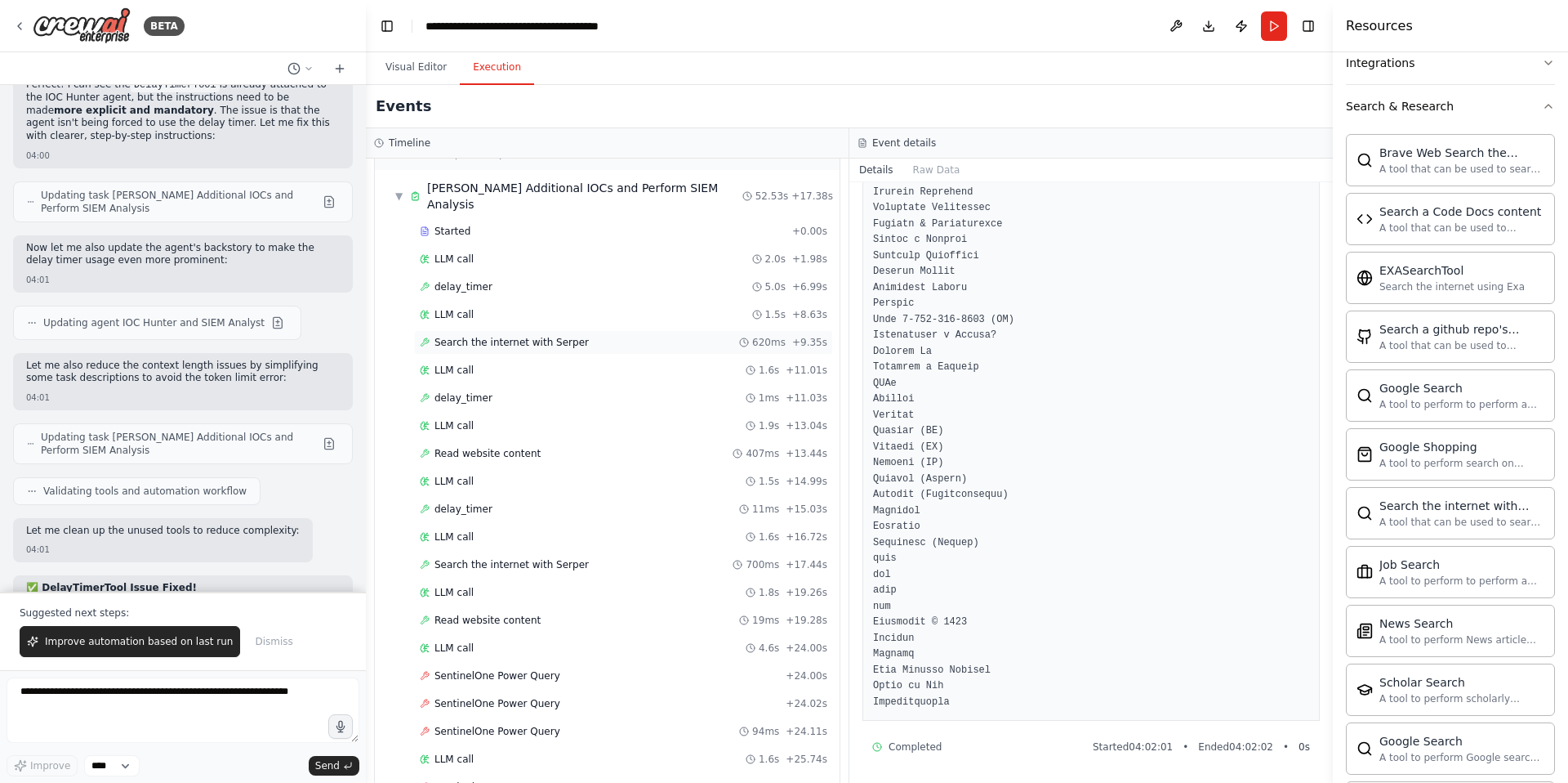
click at [506, 336] on span "Search the internet with Serper" at bounding box center [512, 342] width 154 height 13
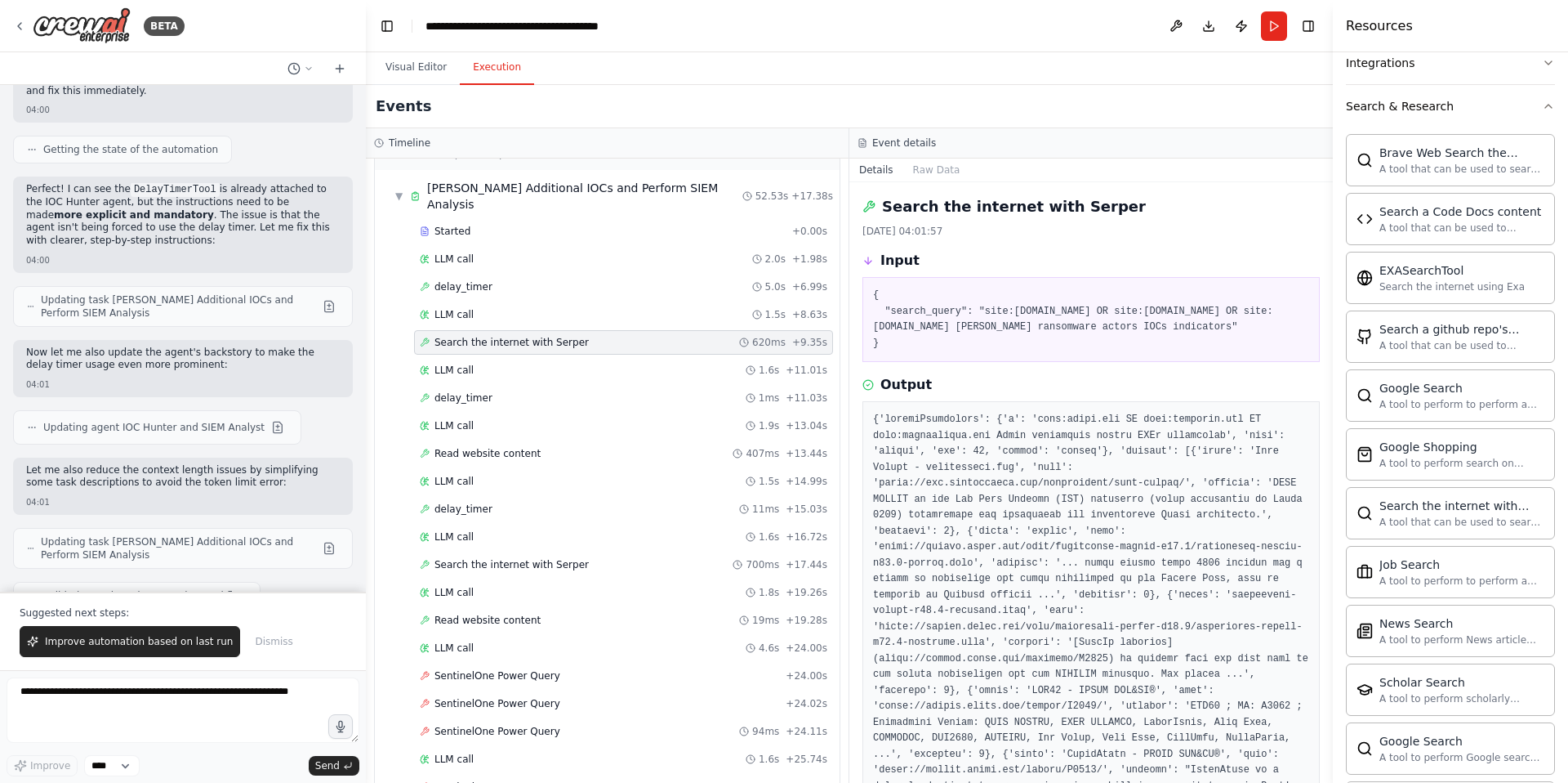
scroll to position [46052, 0]
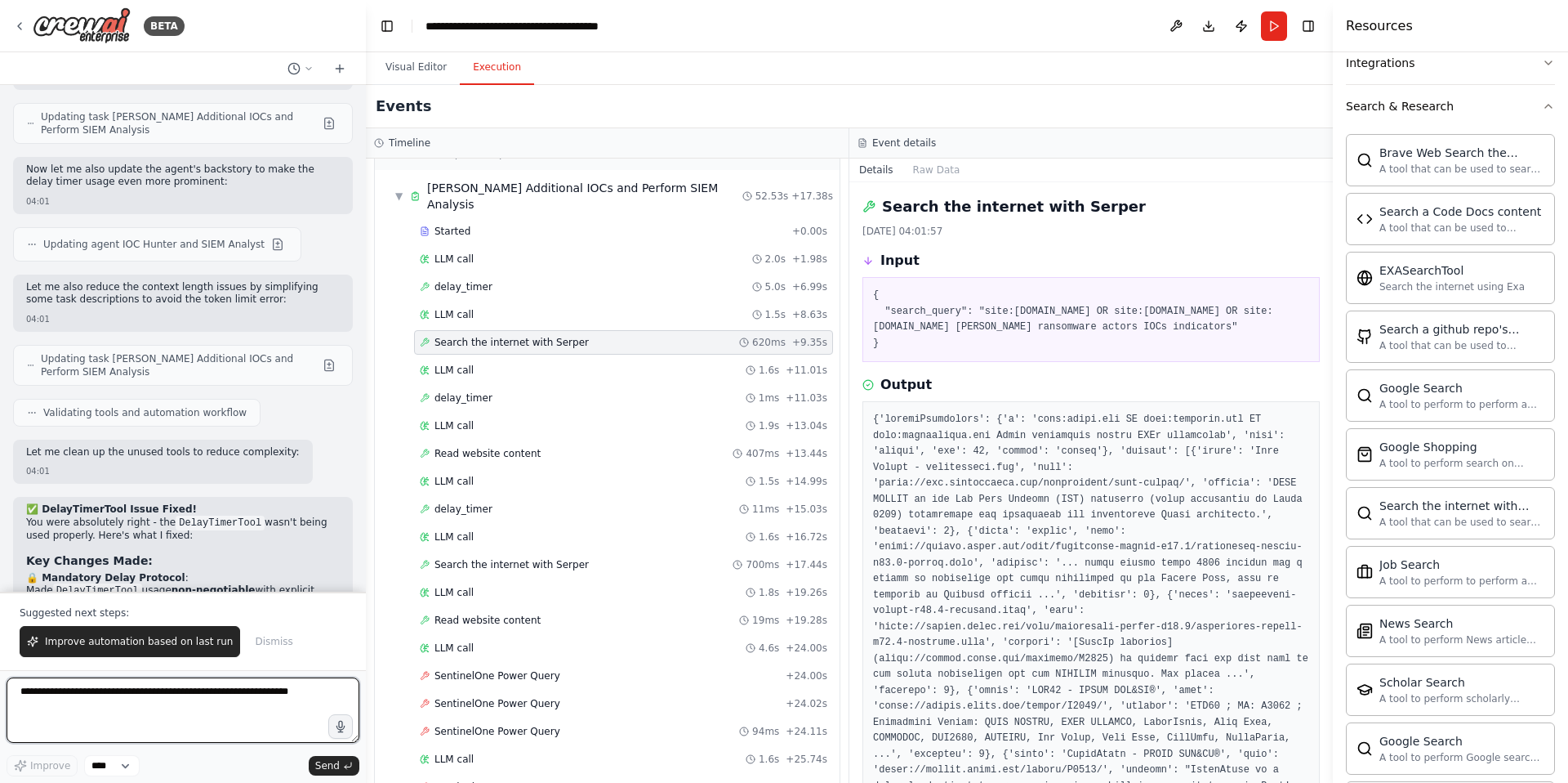
click at [93, 698] on textarea at bounding box center [182, 710] width 353 height 65
type textarea "**********"
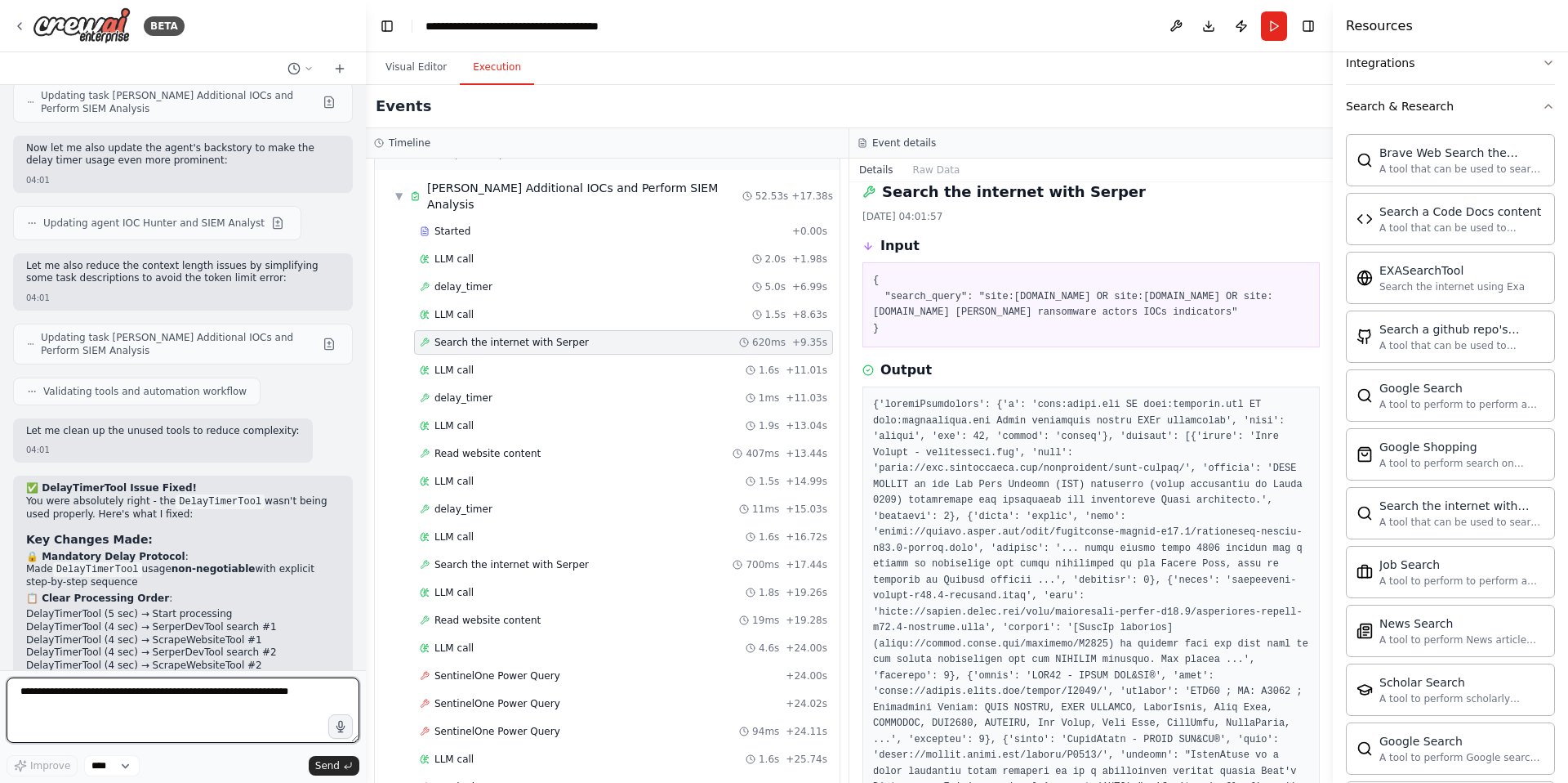
scroll to position [46414, 0]
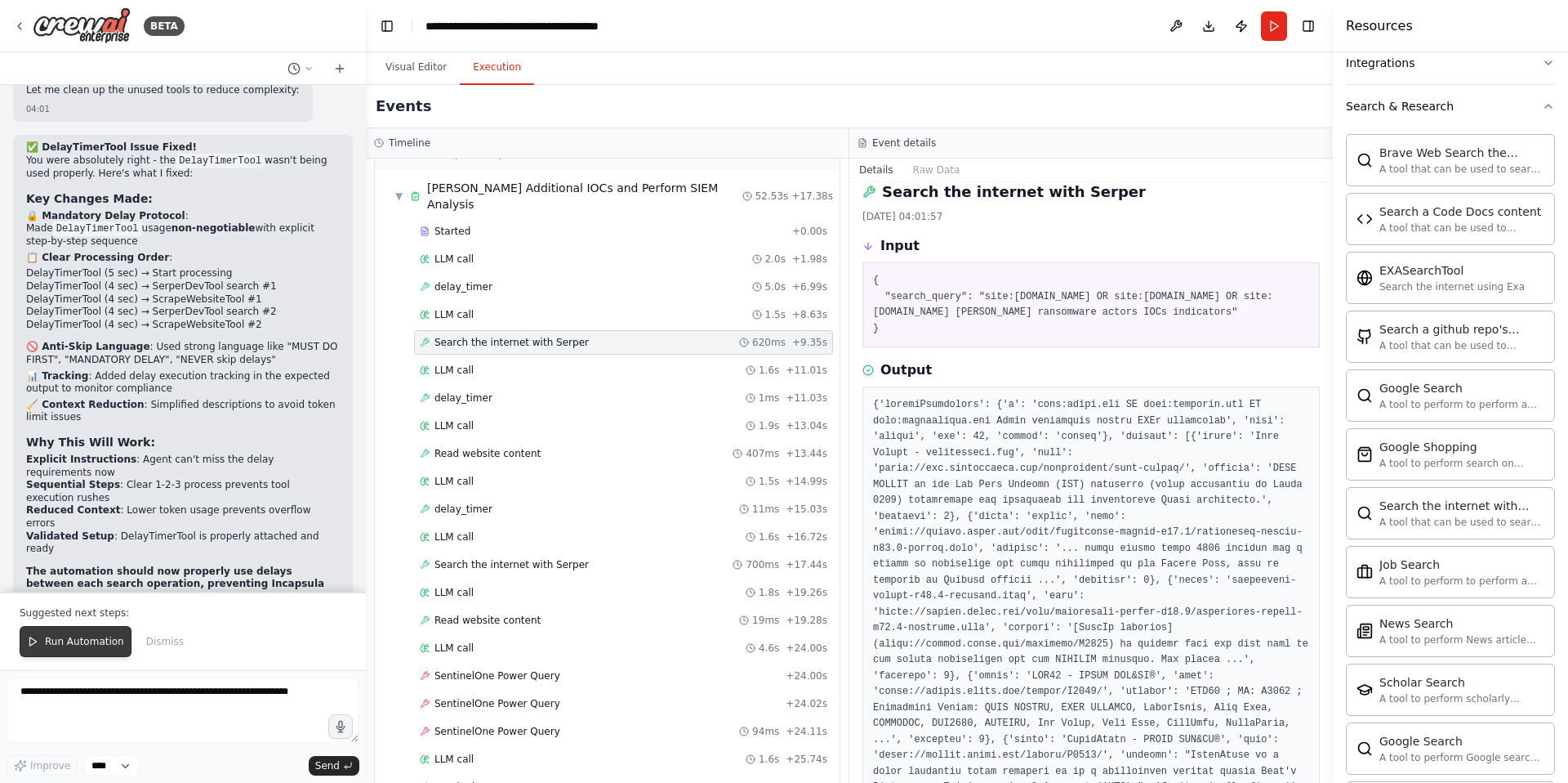
click at [92, 642] on span "Run Automation" at bounding box center [85, 641] width 79 height 13
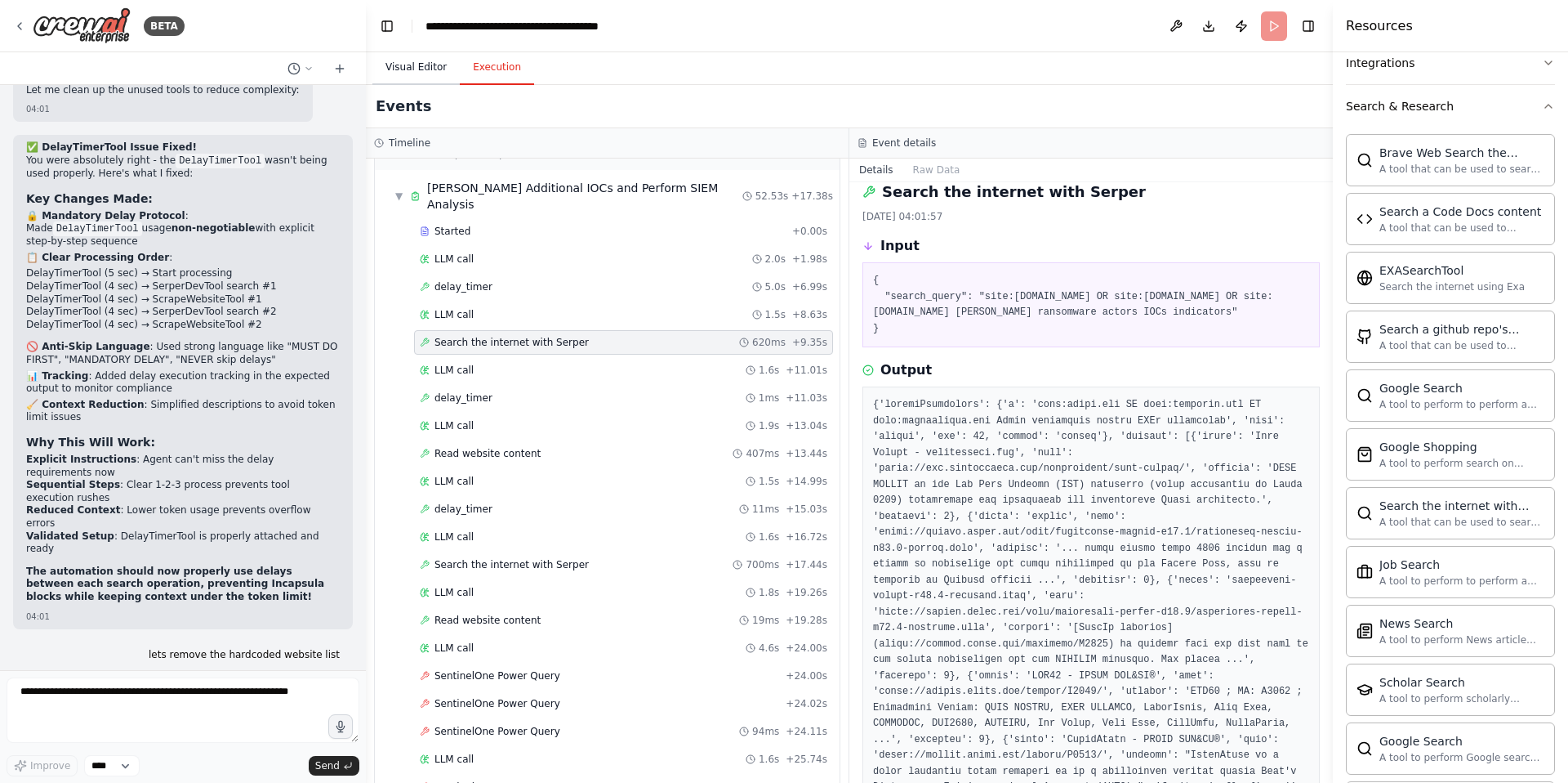
click at [416, 65] on button "Visual Editor" at bounding box center [416, 67] width 87 height 34
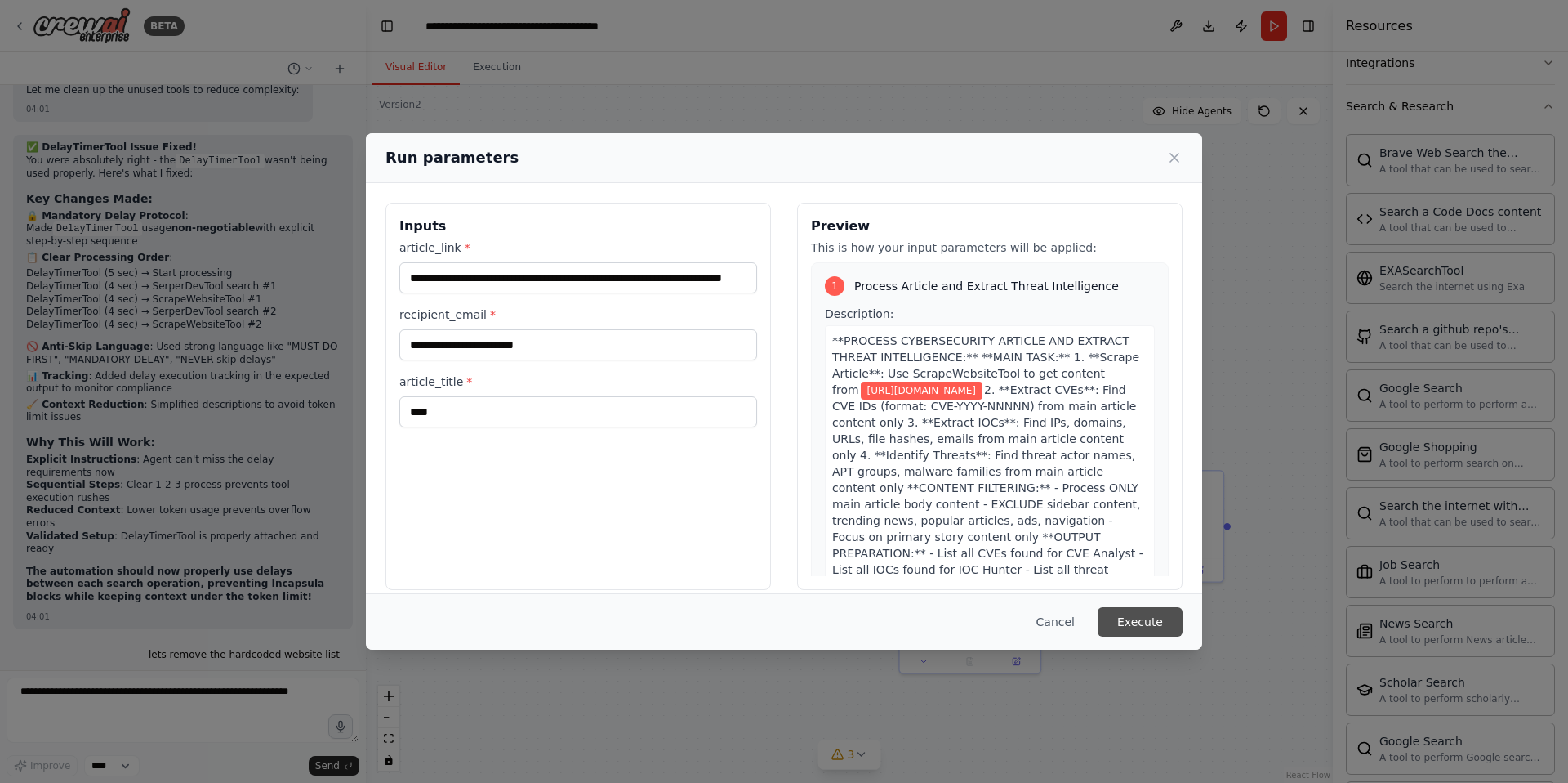
click at [1142, 620] on button "Execute" at bounding box center [1139, 622] width 85 height 30
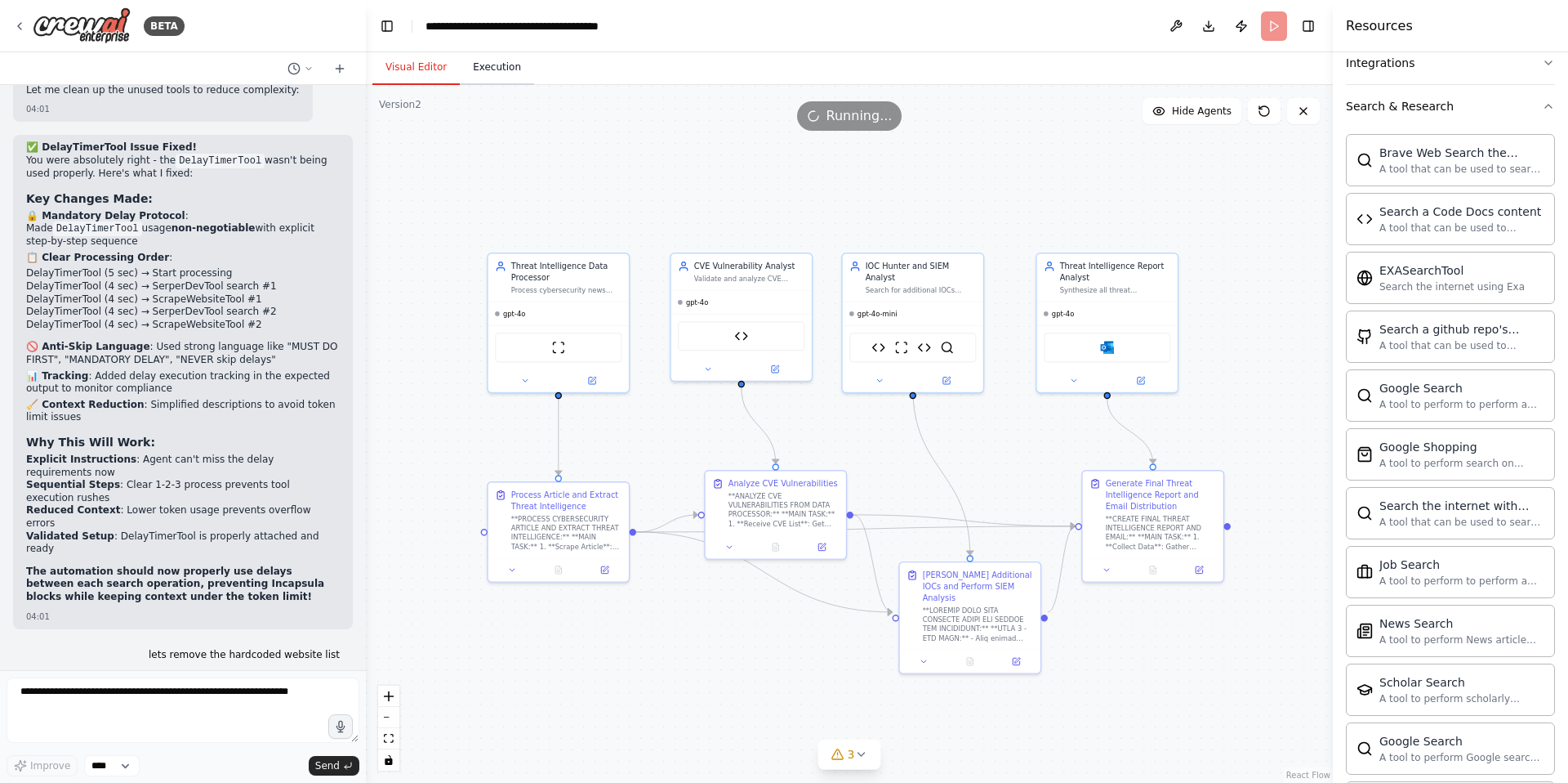
click at [492, 70] on button "Execution" at bounding box center [497, 67] width 74 height 34
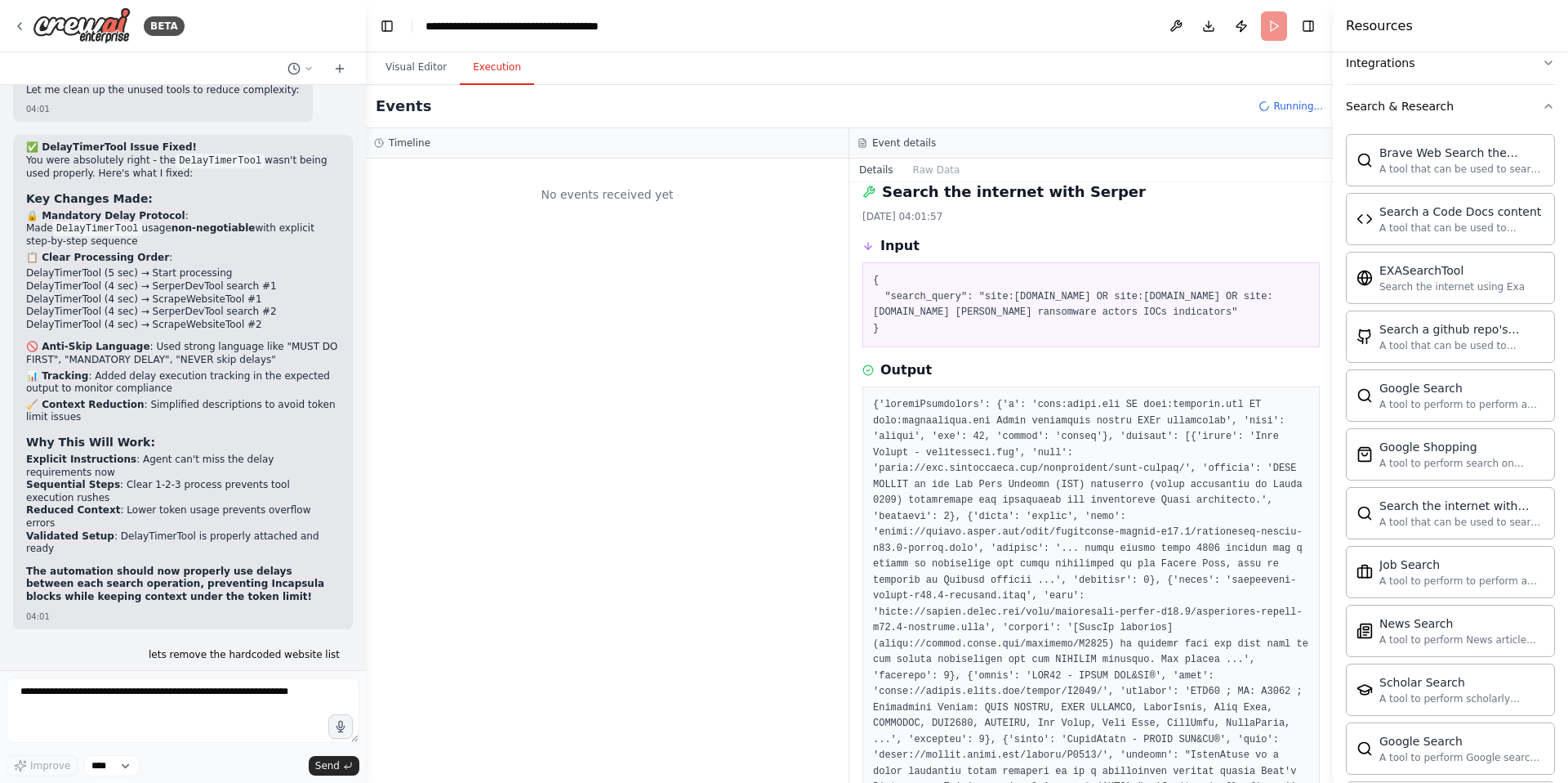
scroll to position [0, 0]
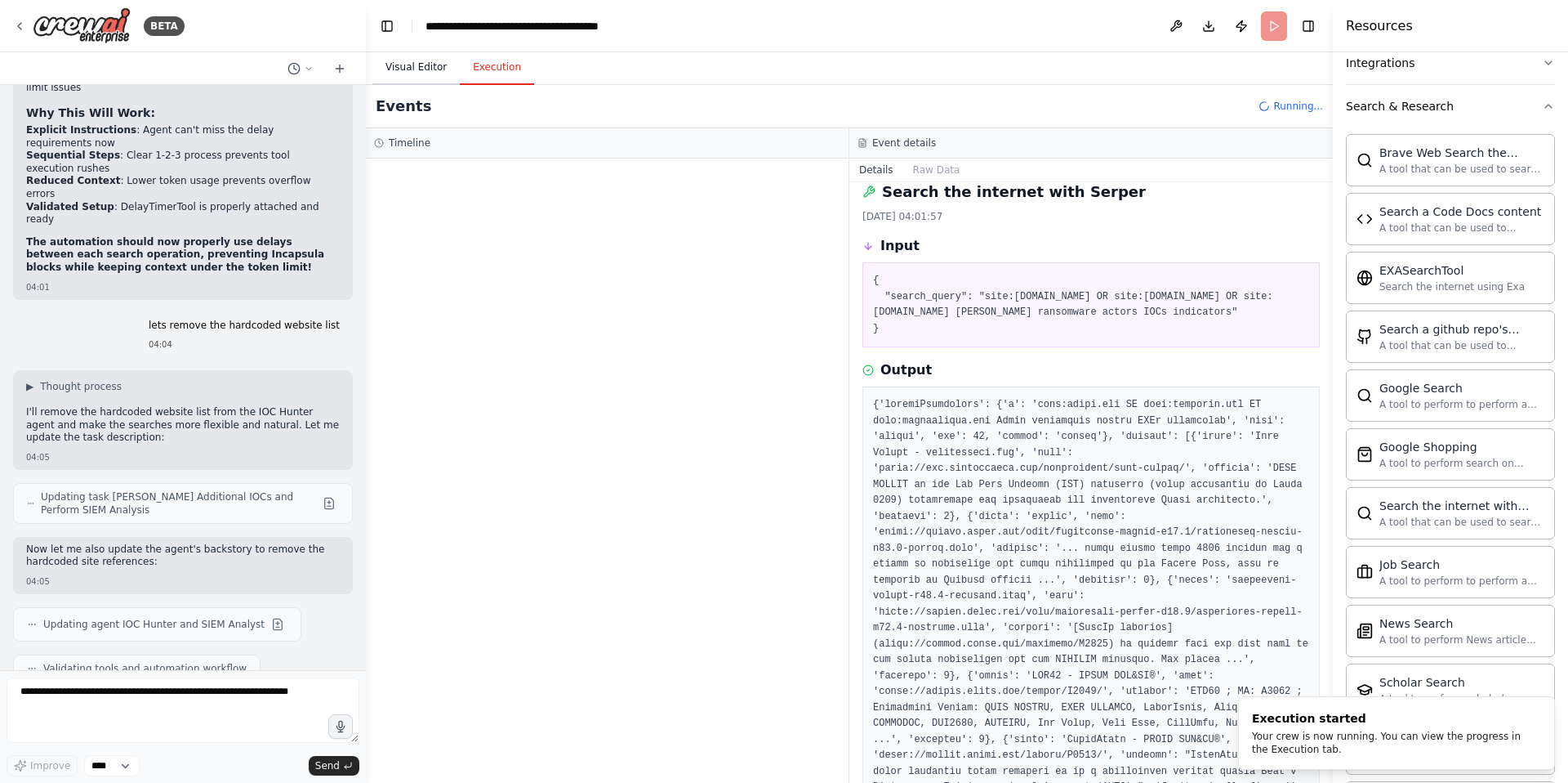
click at [419, 72] on button "Visual Editor" at bounding box center [416, 67] width 87 height 34
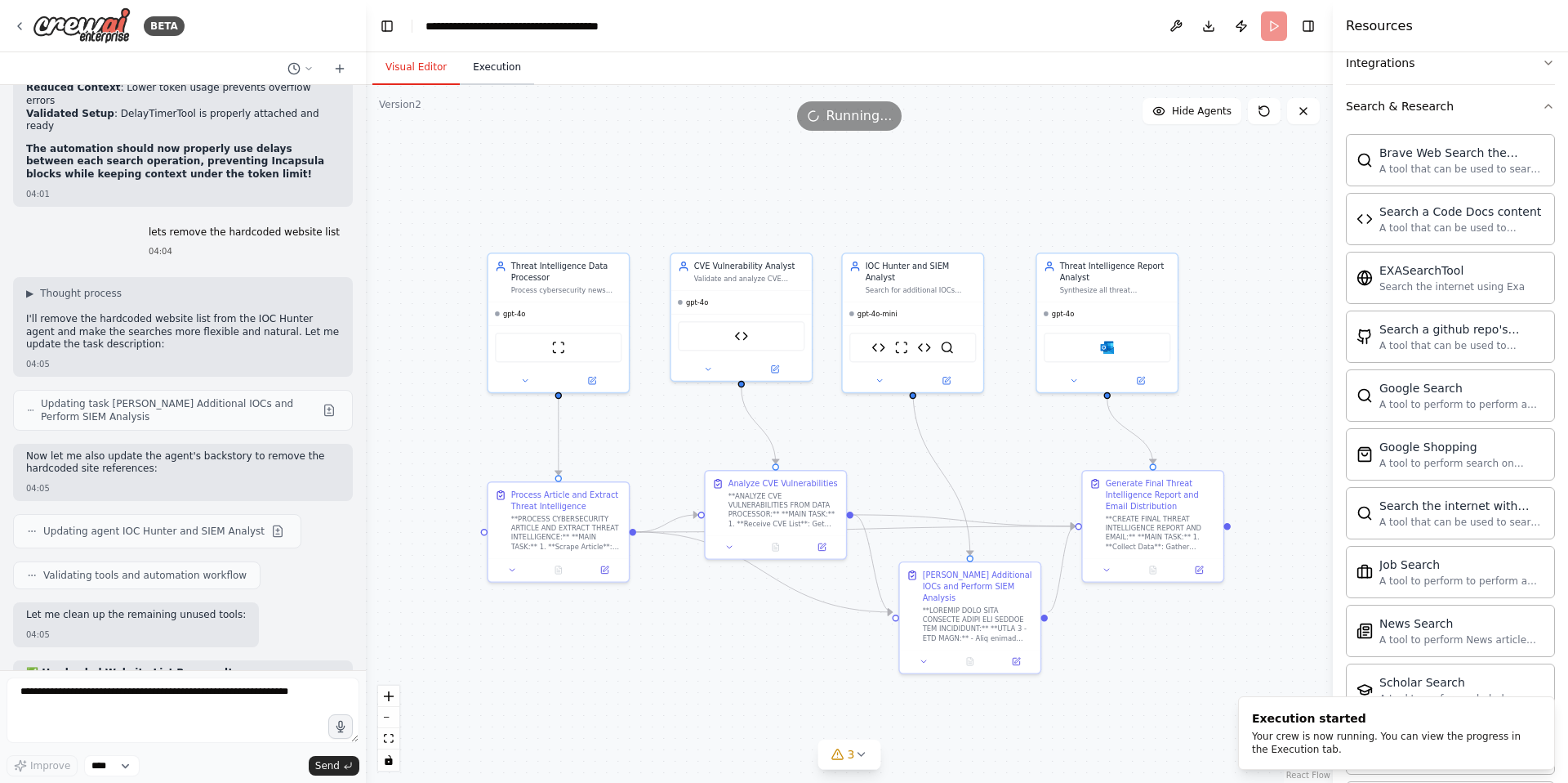
click at [484, 67] on button "Execution" at bounding box center [497, 67] width 74 height 34
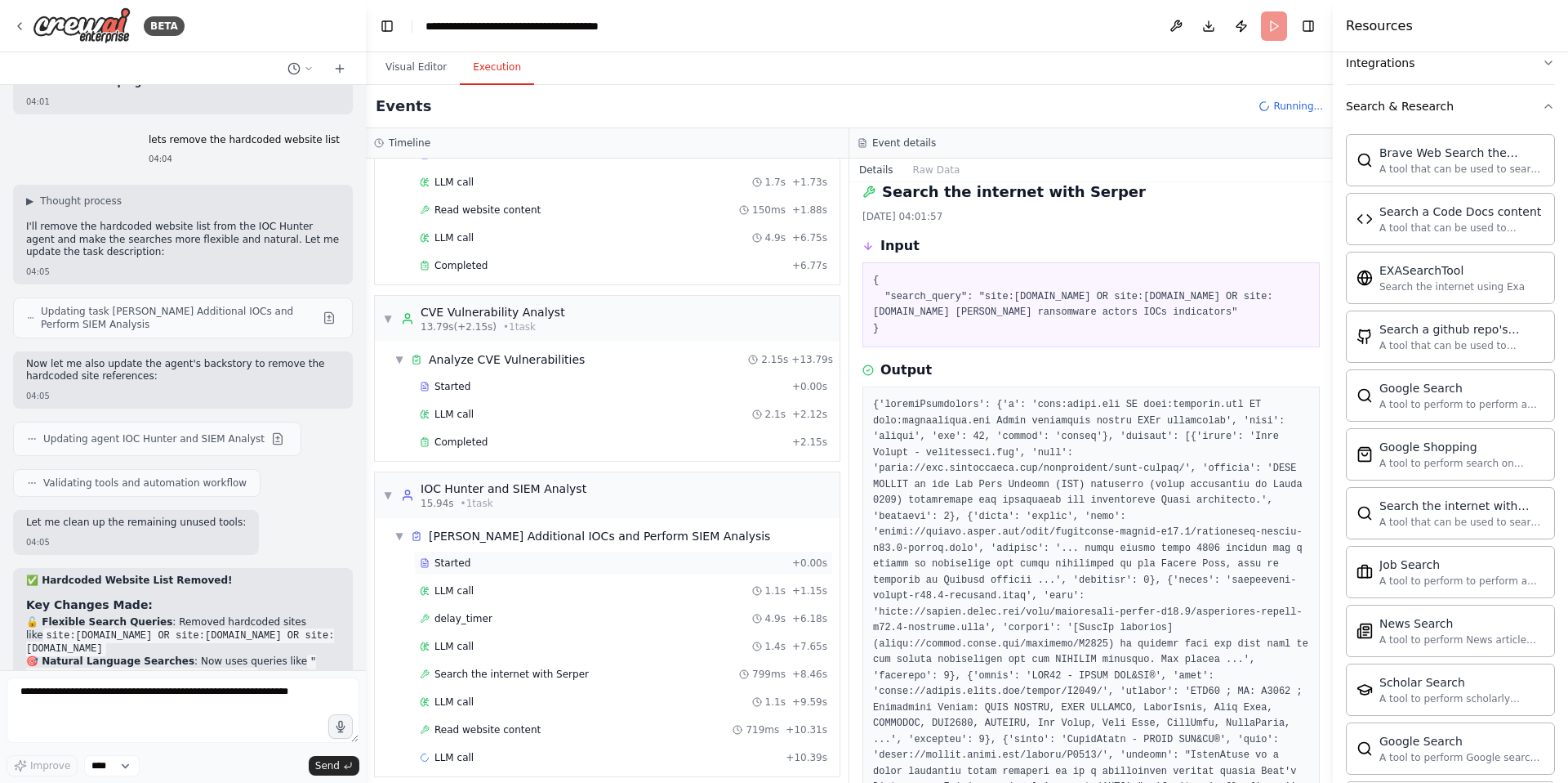
scroll to position [116, 0]
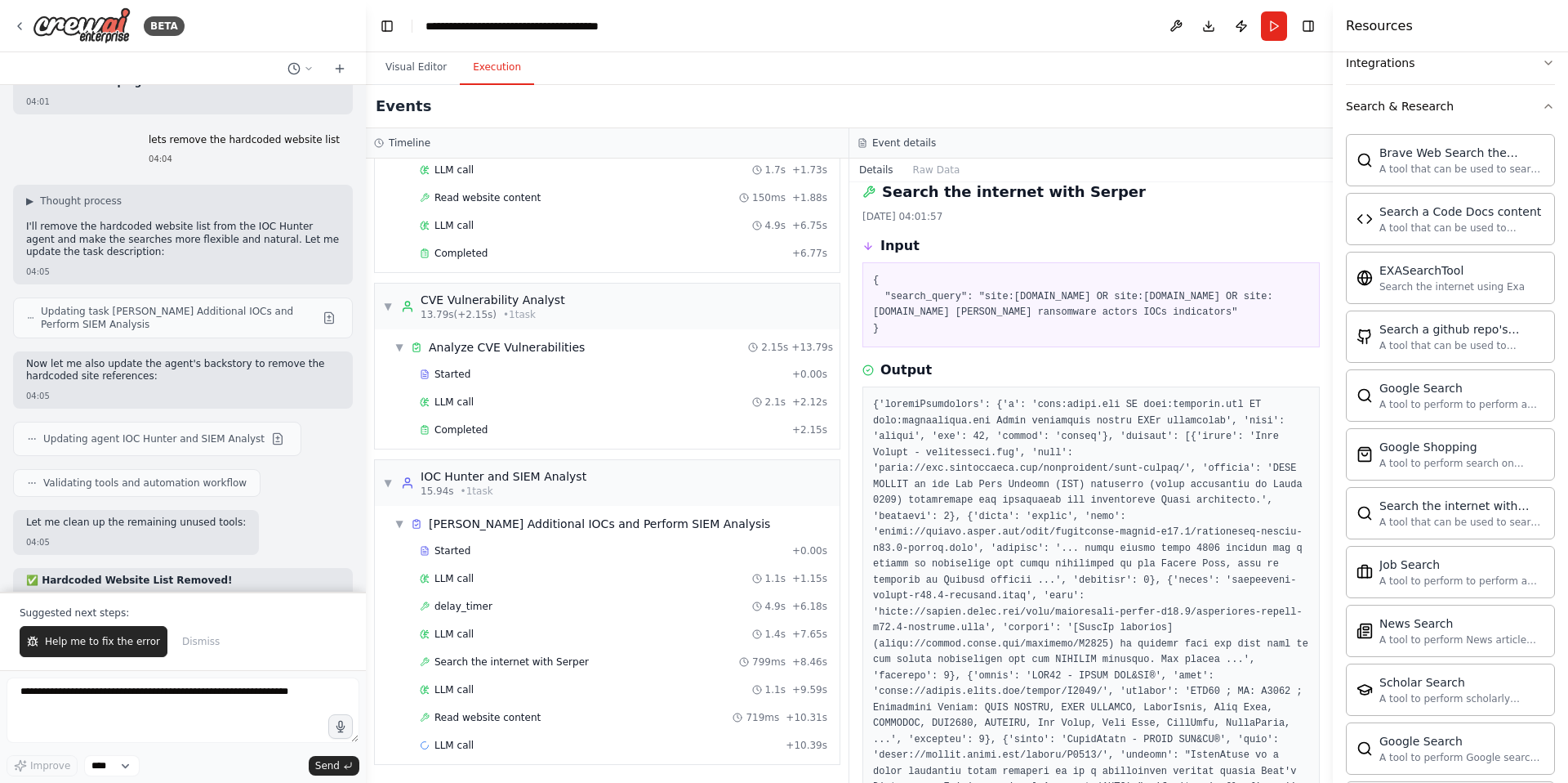
click at [98, 609] on p "Suggested next steps:" at bounding box center [182, 612] width 327 height 13
click at [94, 698] on textarea at bounding box center [182, 710] width 353 height 65
click at [44, 707] on textarea "**********" at bounding box center [182, 710] width 353 height 65
click at [149, 709] on textarea "**********" at bounding box center [182, 710] width 353 height 65
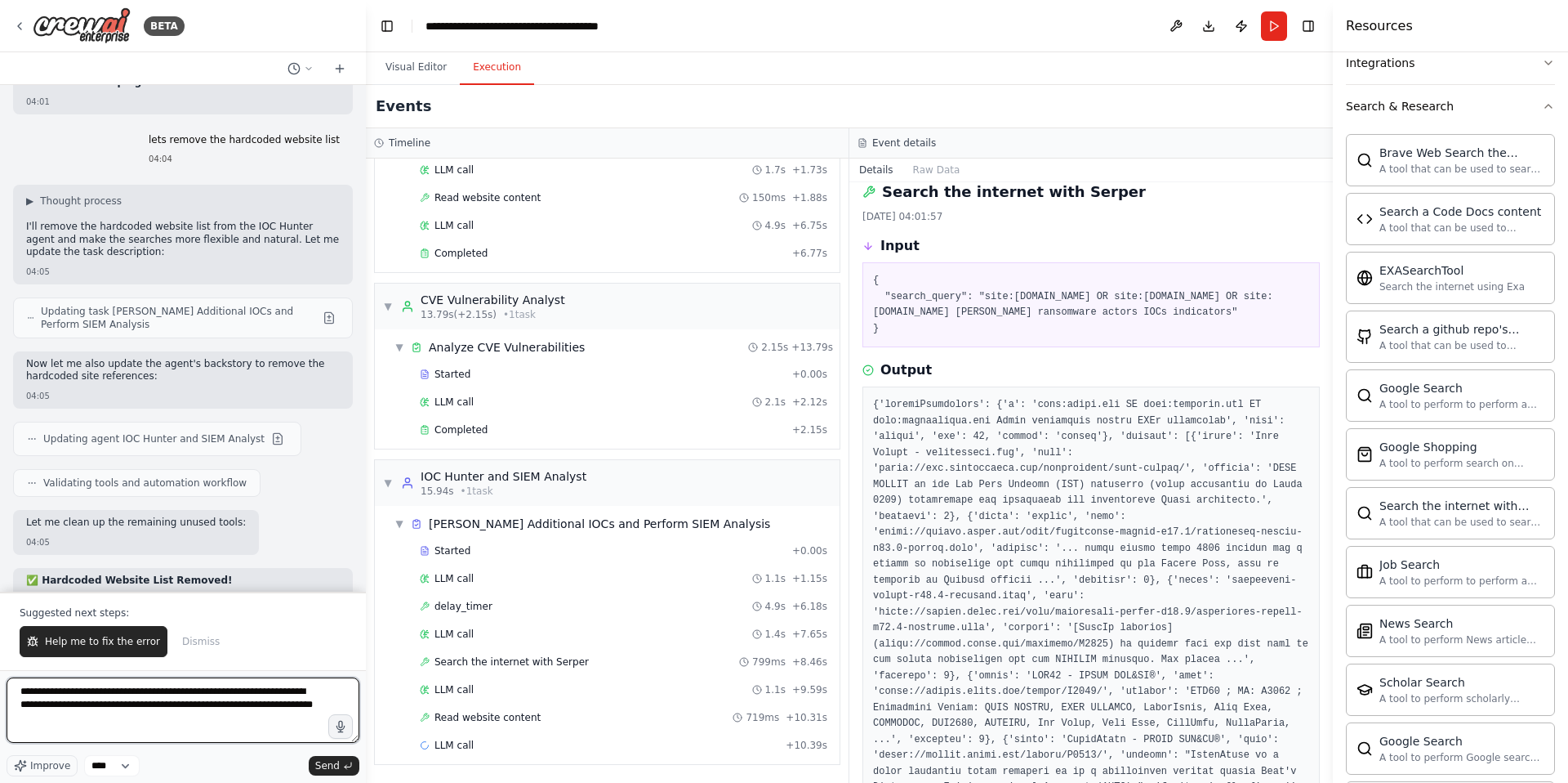
type textarea "**********"
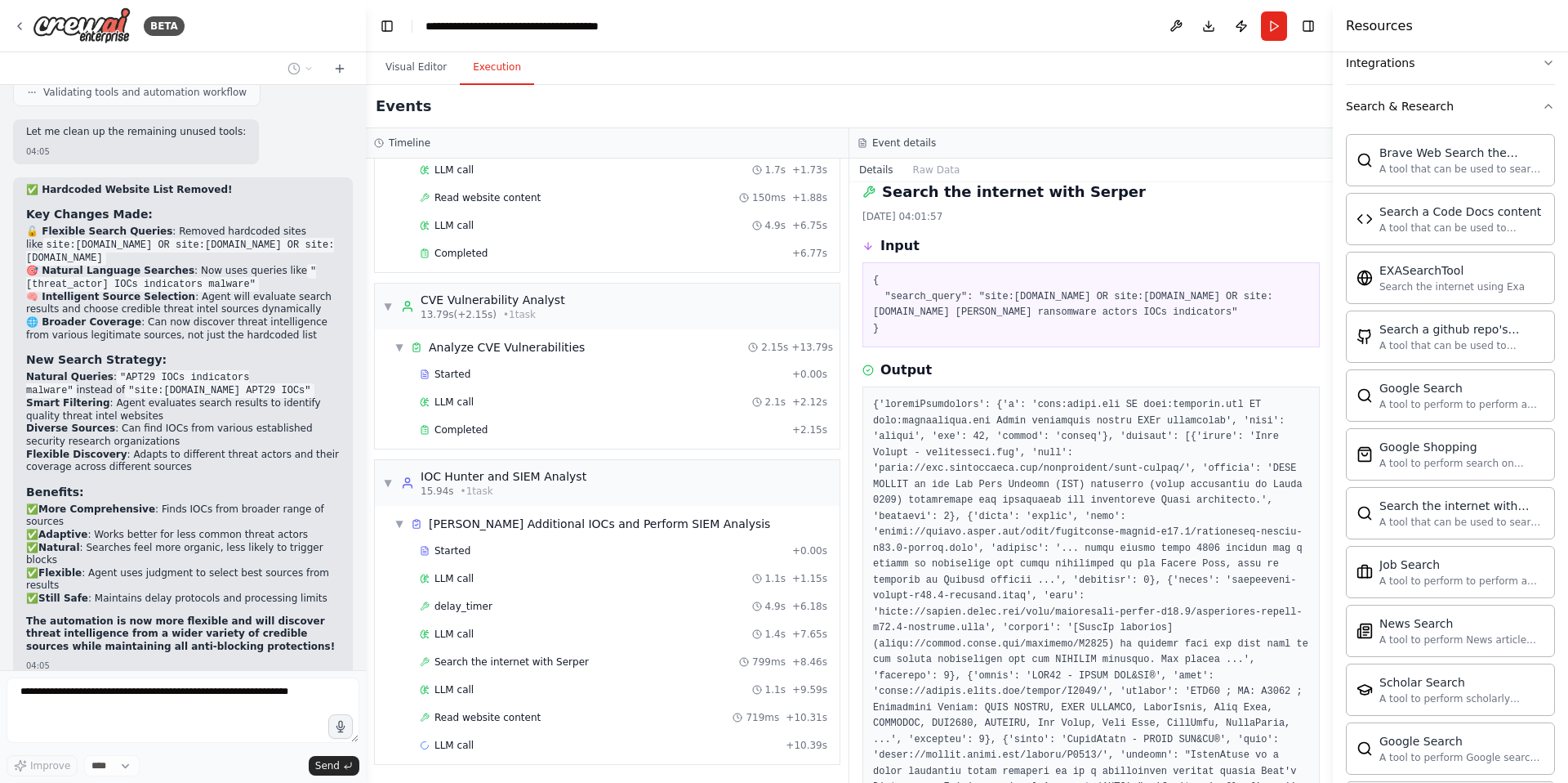
scroll to position [47364, 0]
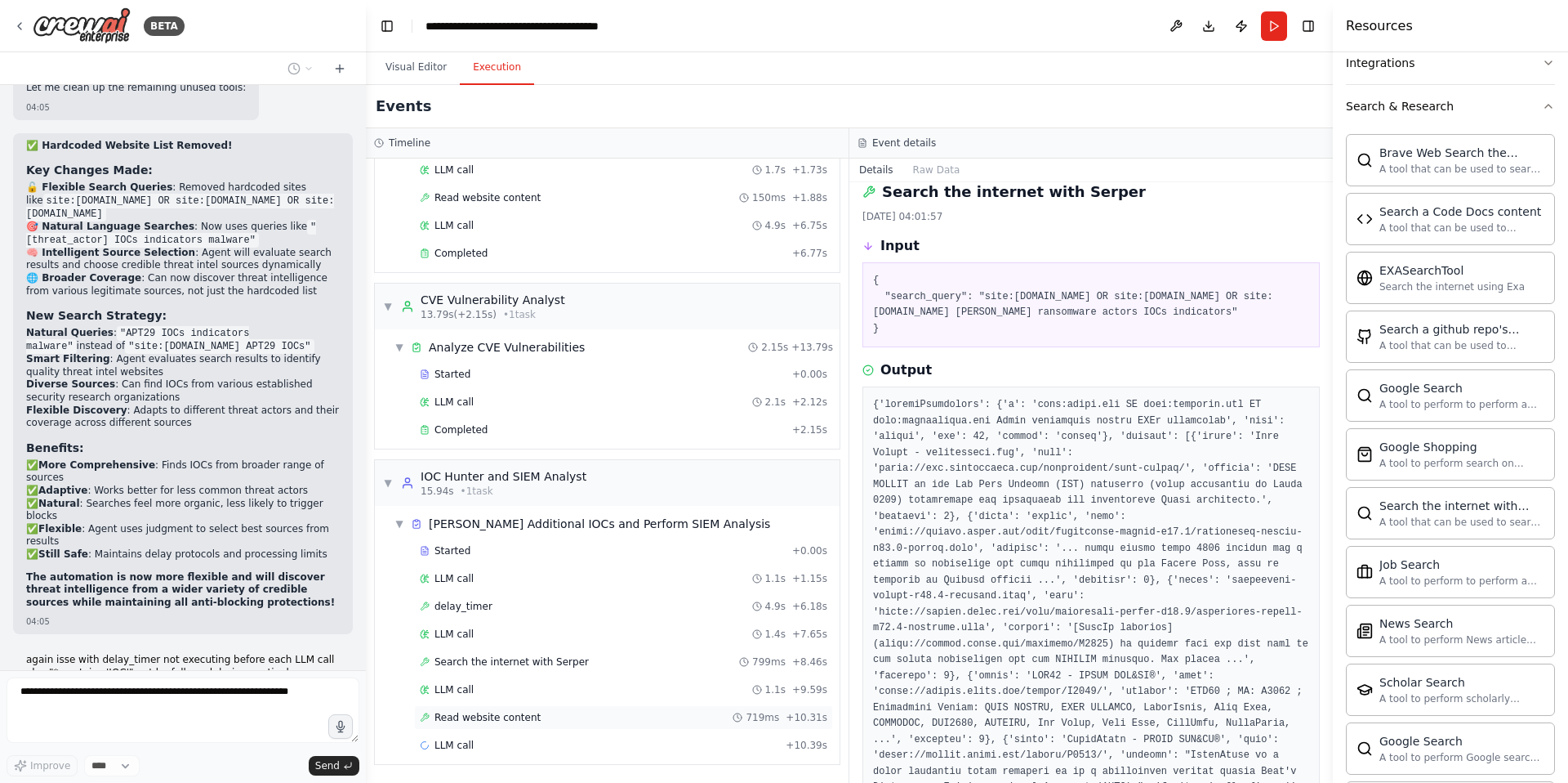
click at [504, 716] on span "Read website content" at bounding box center [488, 717] width 106 height 13
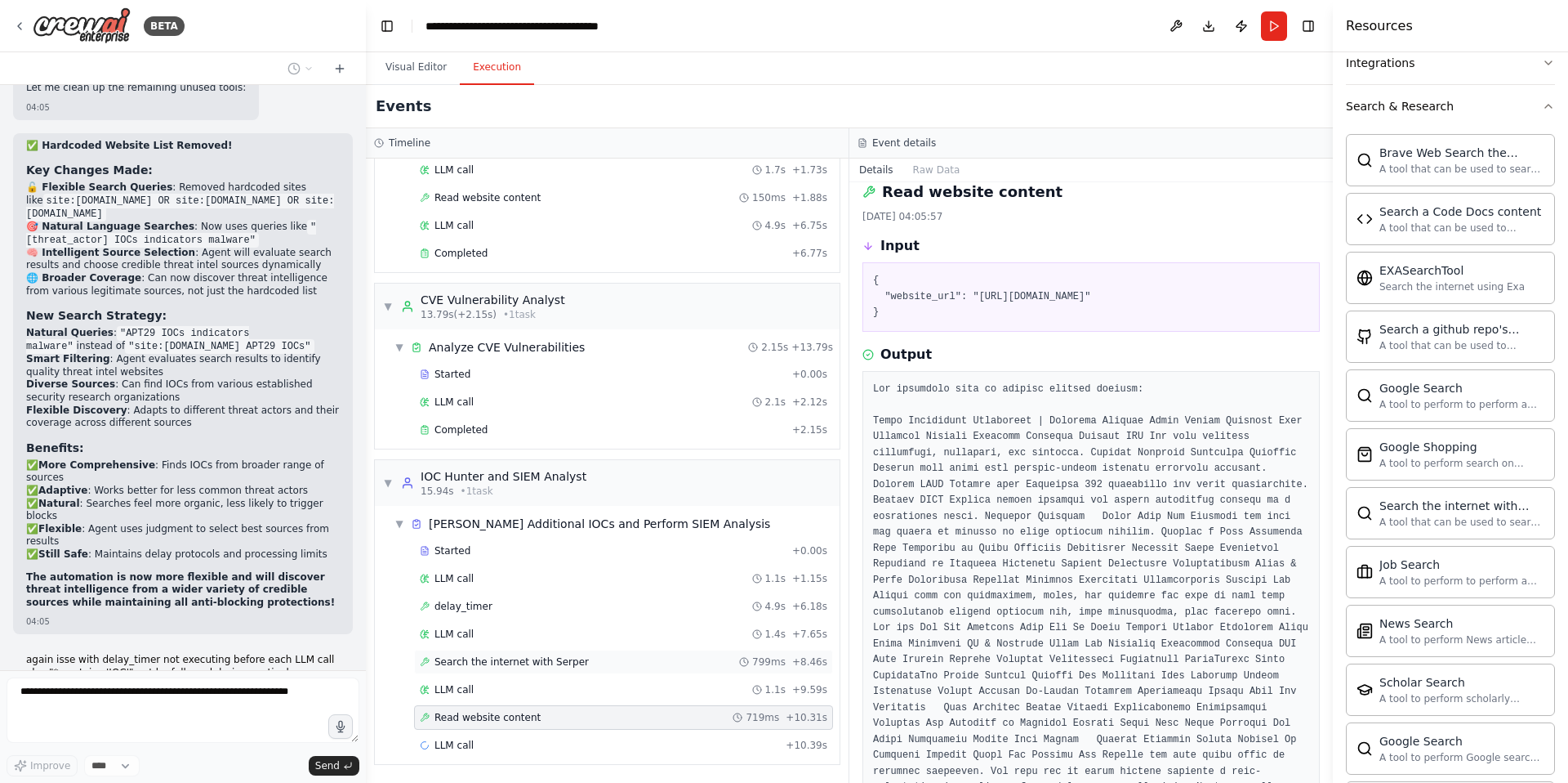
click at [535, 663] on span "Search the internet with Serper" at bounding box center [512, 662] width 154 height 13
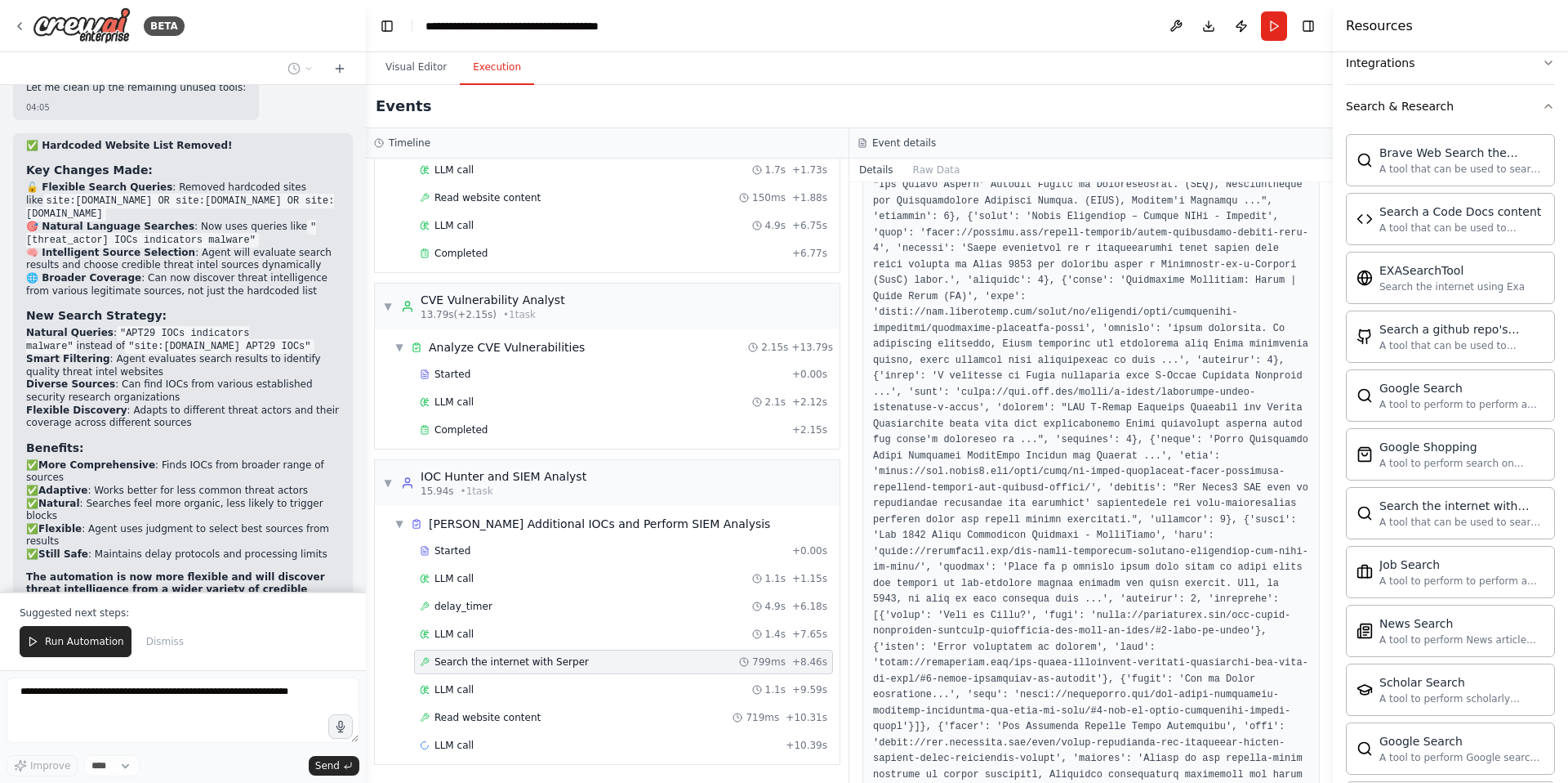
scroll to position [753, 0]
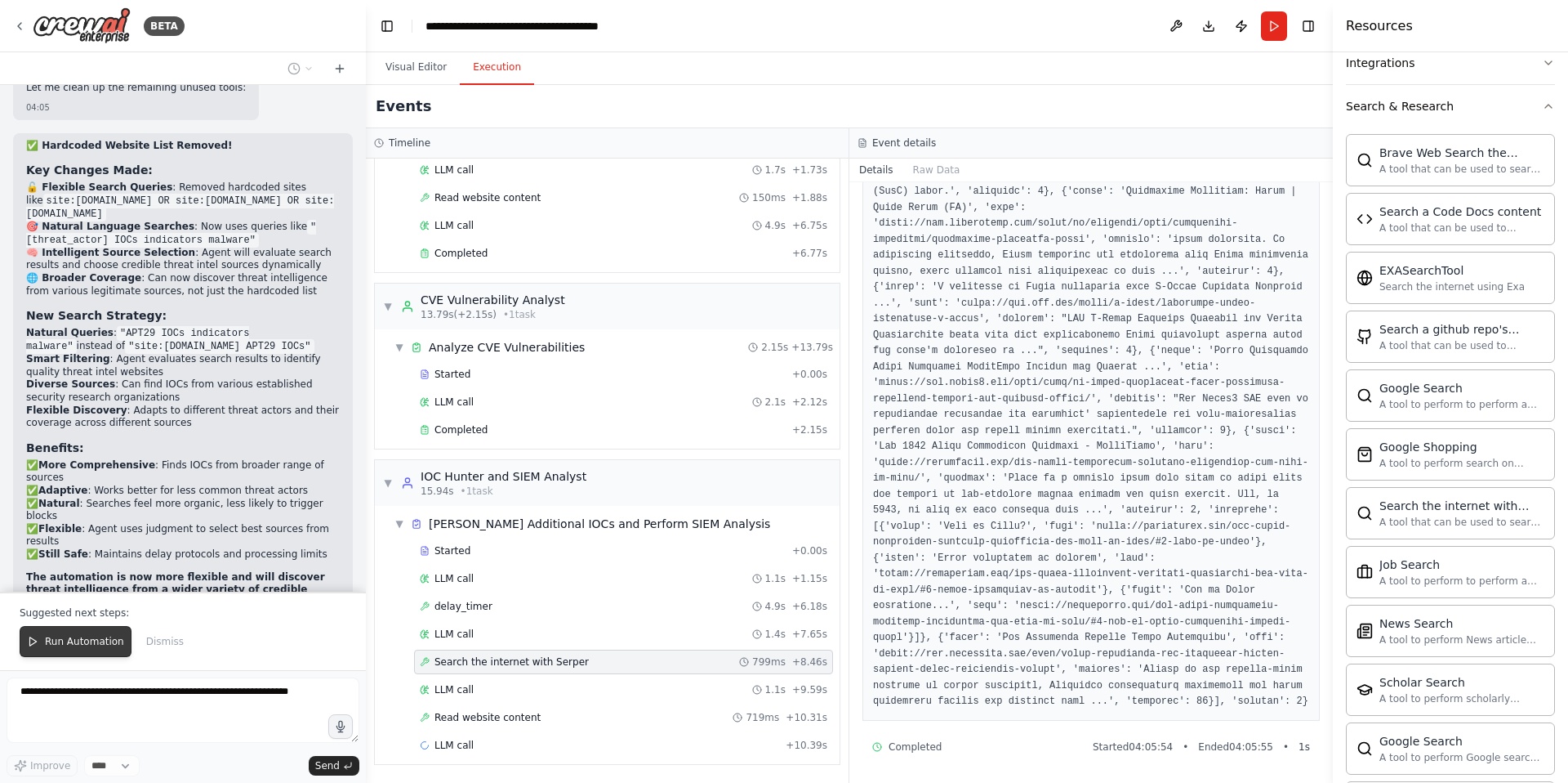
click at [75, 633] on button "Run Automation" at bounding box center [75, 642] width 112 height 31
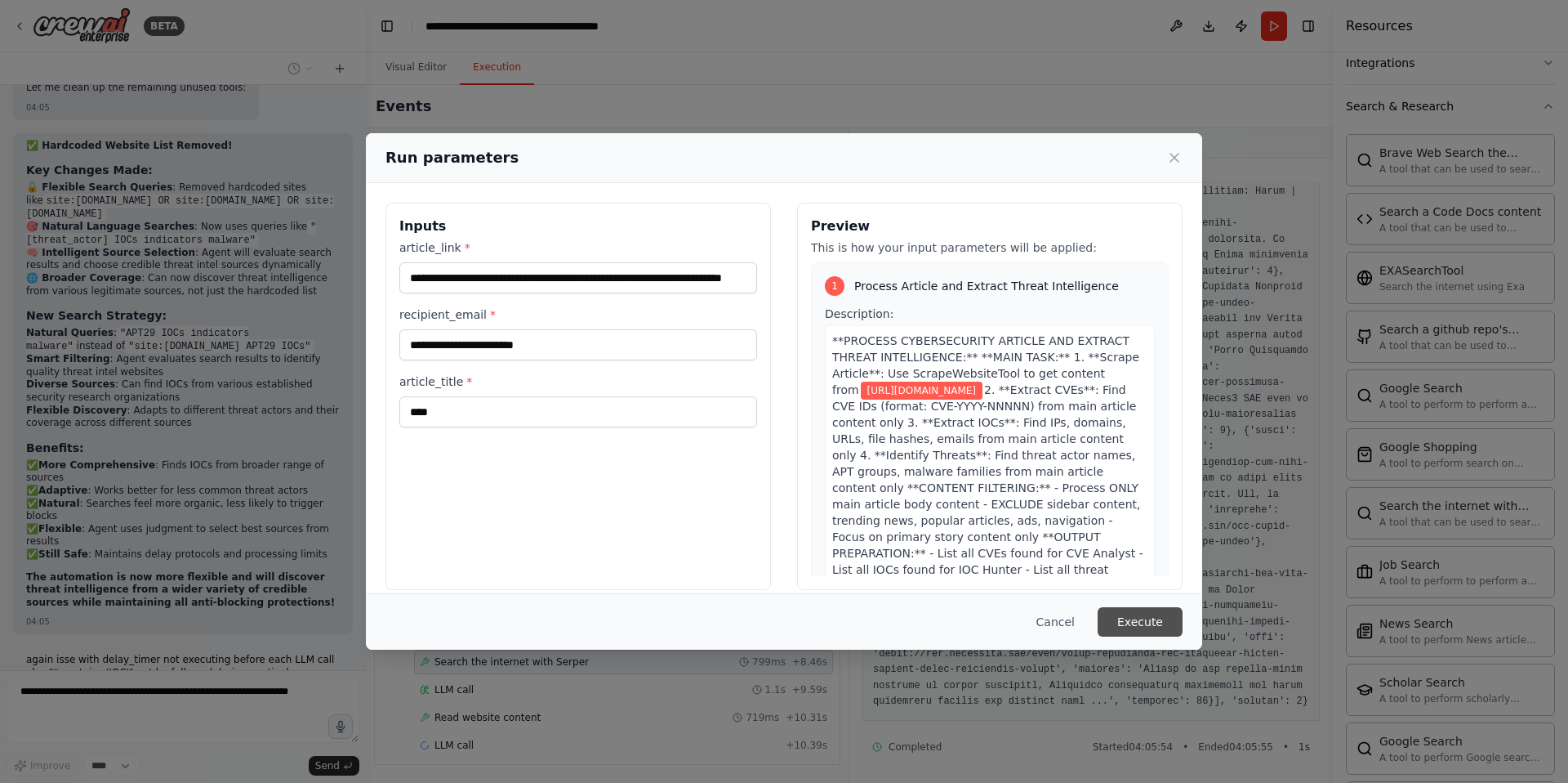
click at [1135, 619] on button "Execute" at bounding box center [1139, 622] width 85 height 30
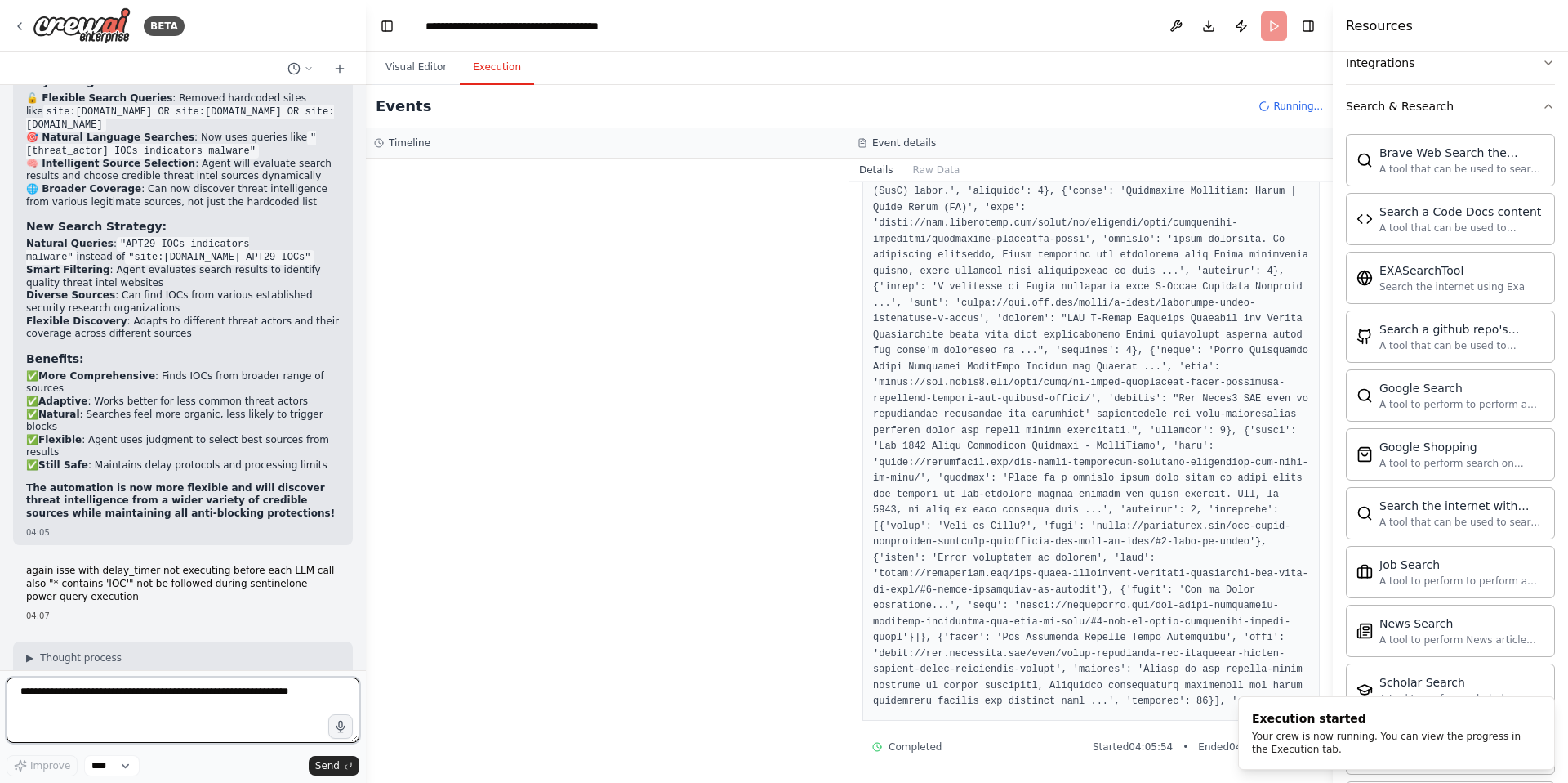
scroll to position [47479, 0]
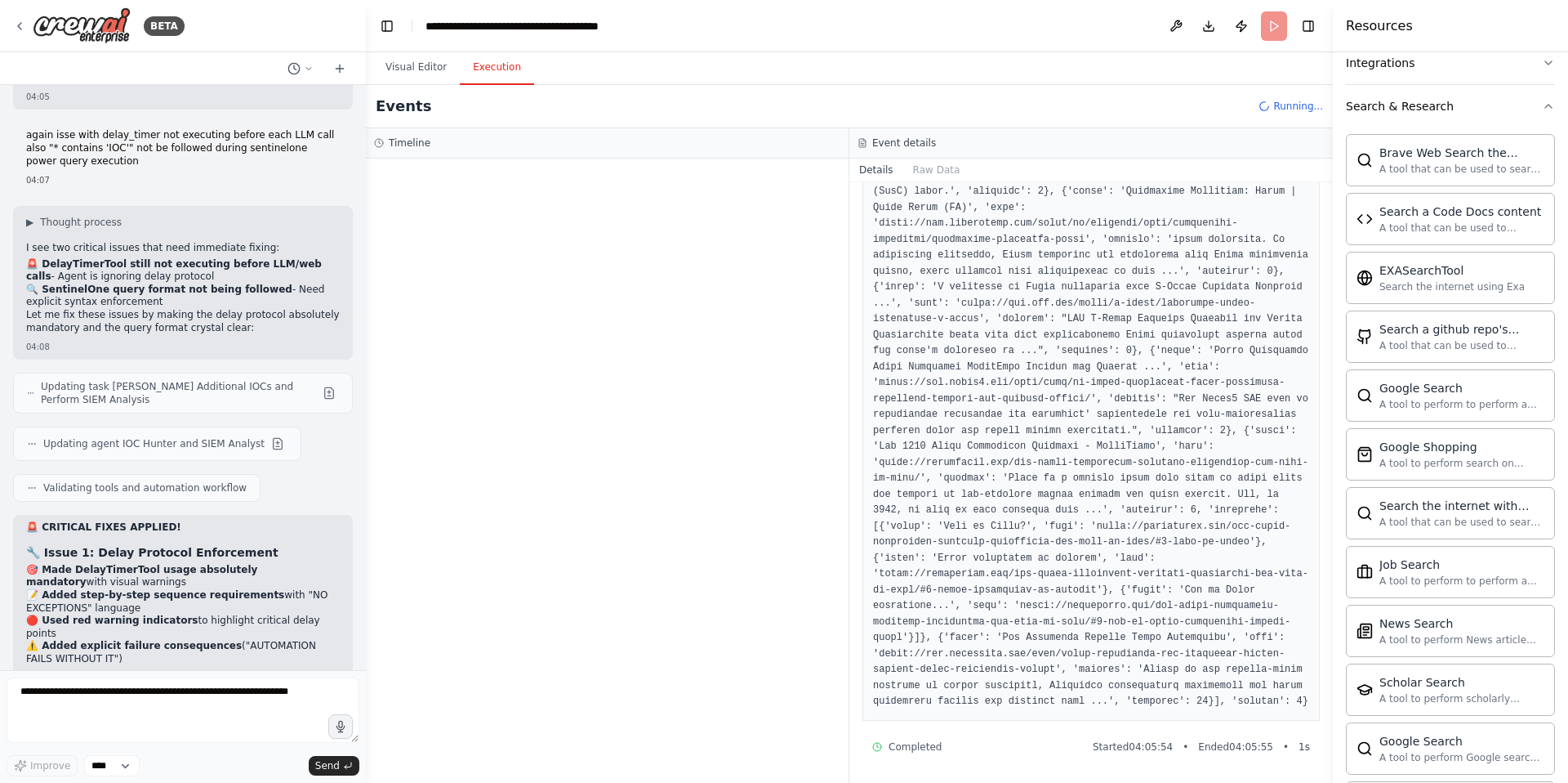
scroll to position [47901, 0]
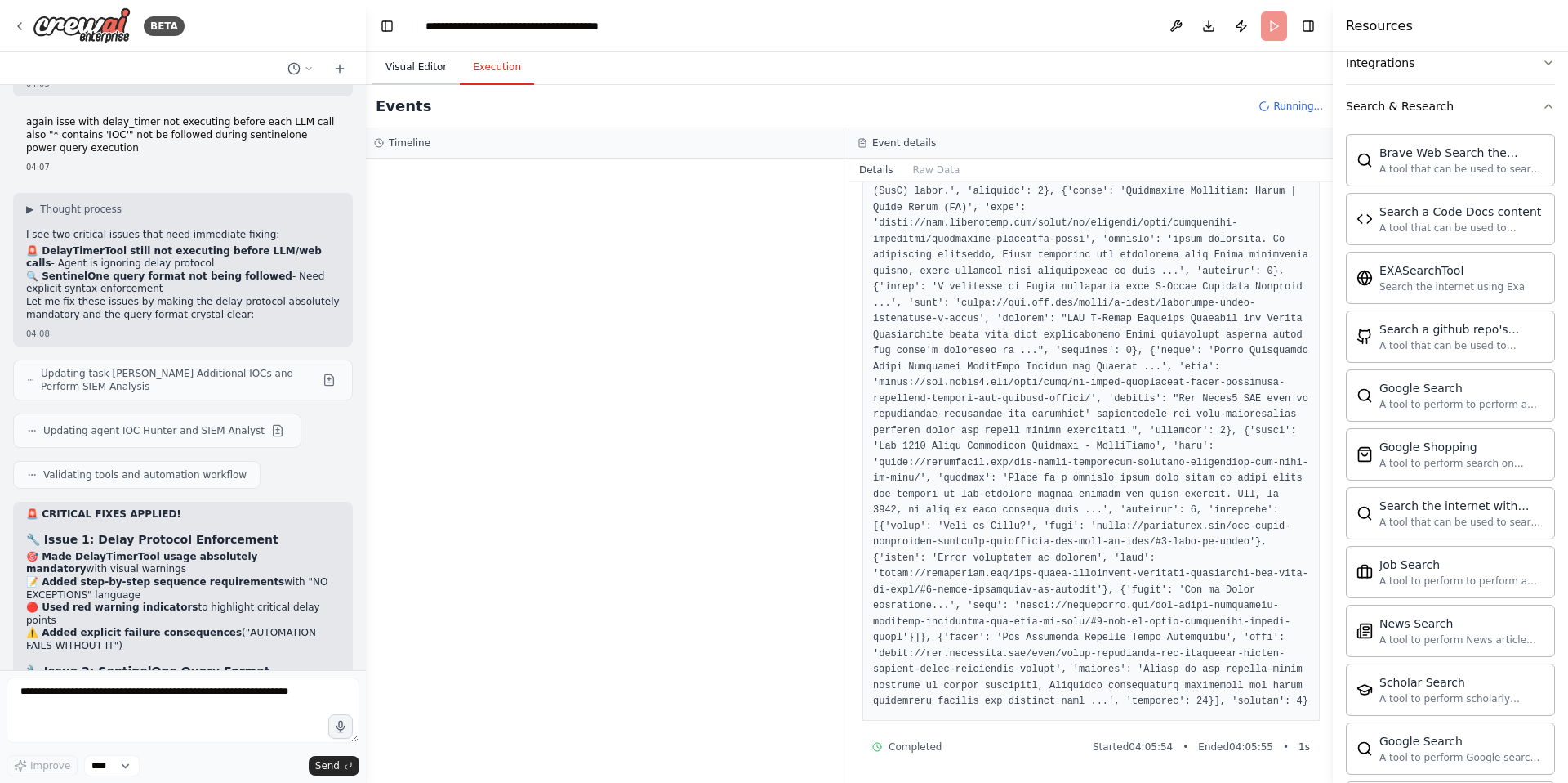
click at [420, 71] on button "Visual Editor" at bounding box center [416, 67] width 87 height 34
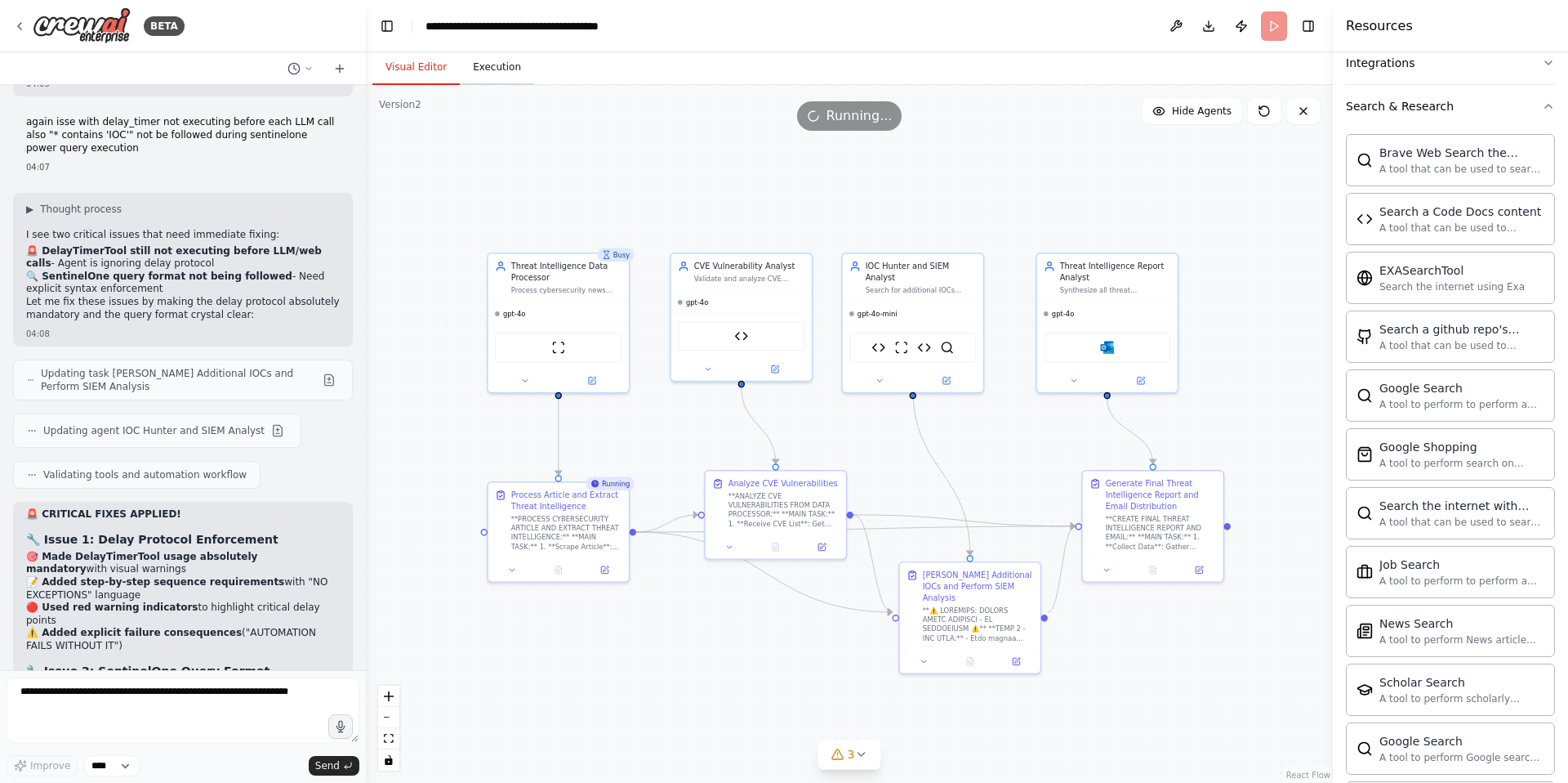
click at [489, 71] on button "Execution" at bounding box center [497, 67] width 74 height 34
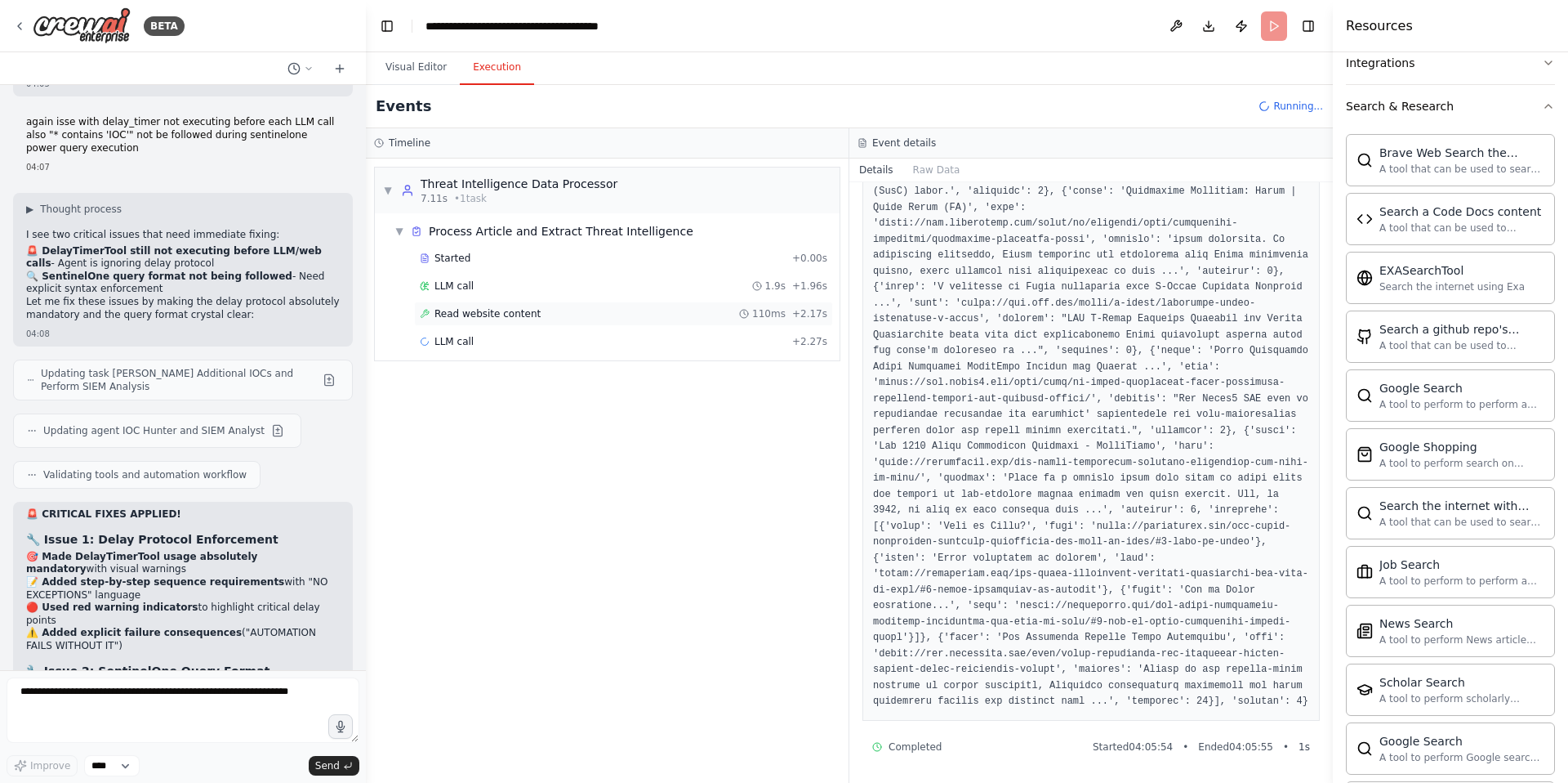
click at [490, 310] on span "Read website content" at bounding box center [488, 313] width 106 height 13
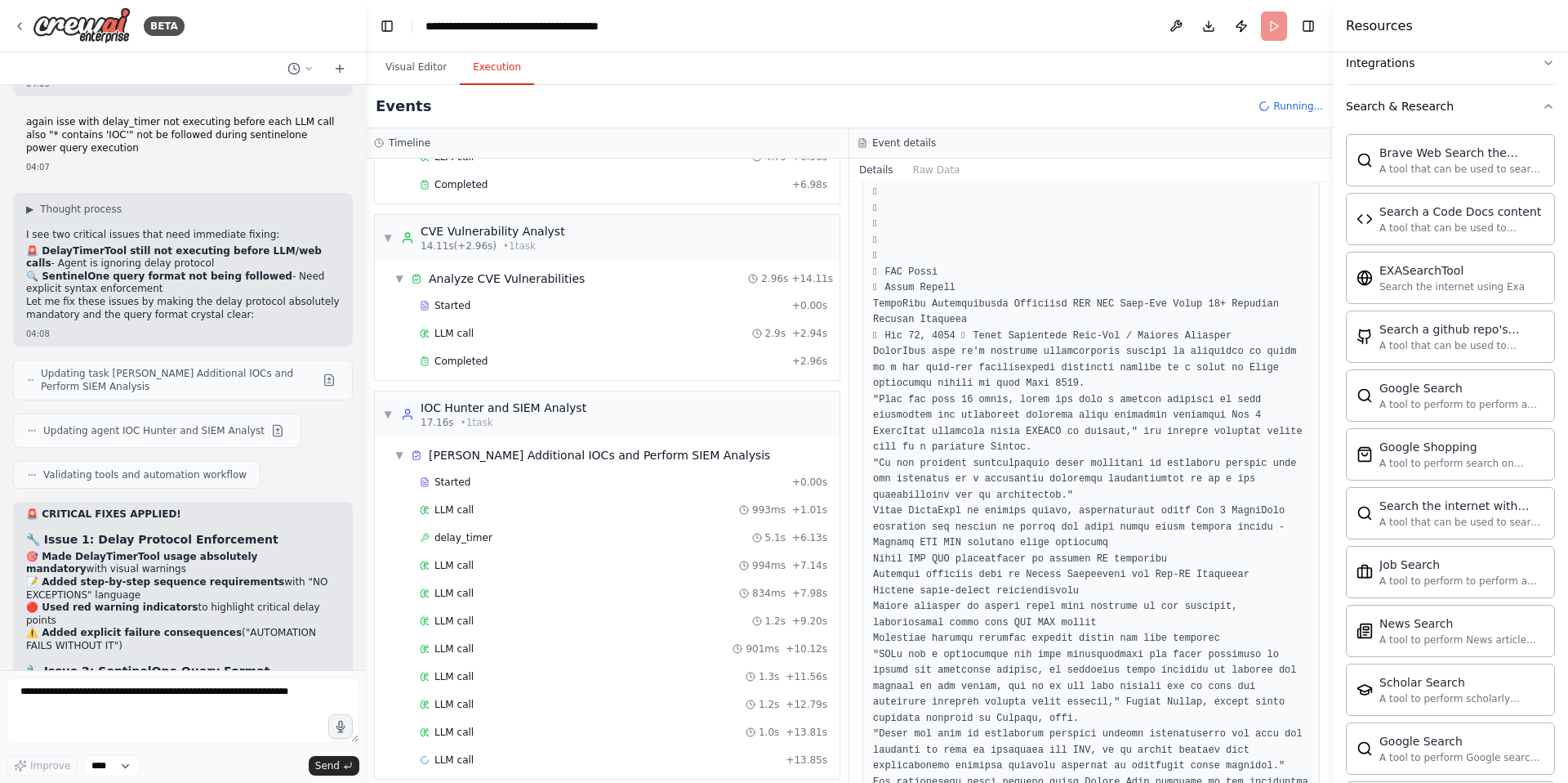
scroll to position [200, 0]
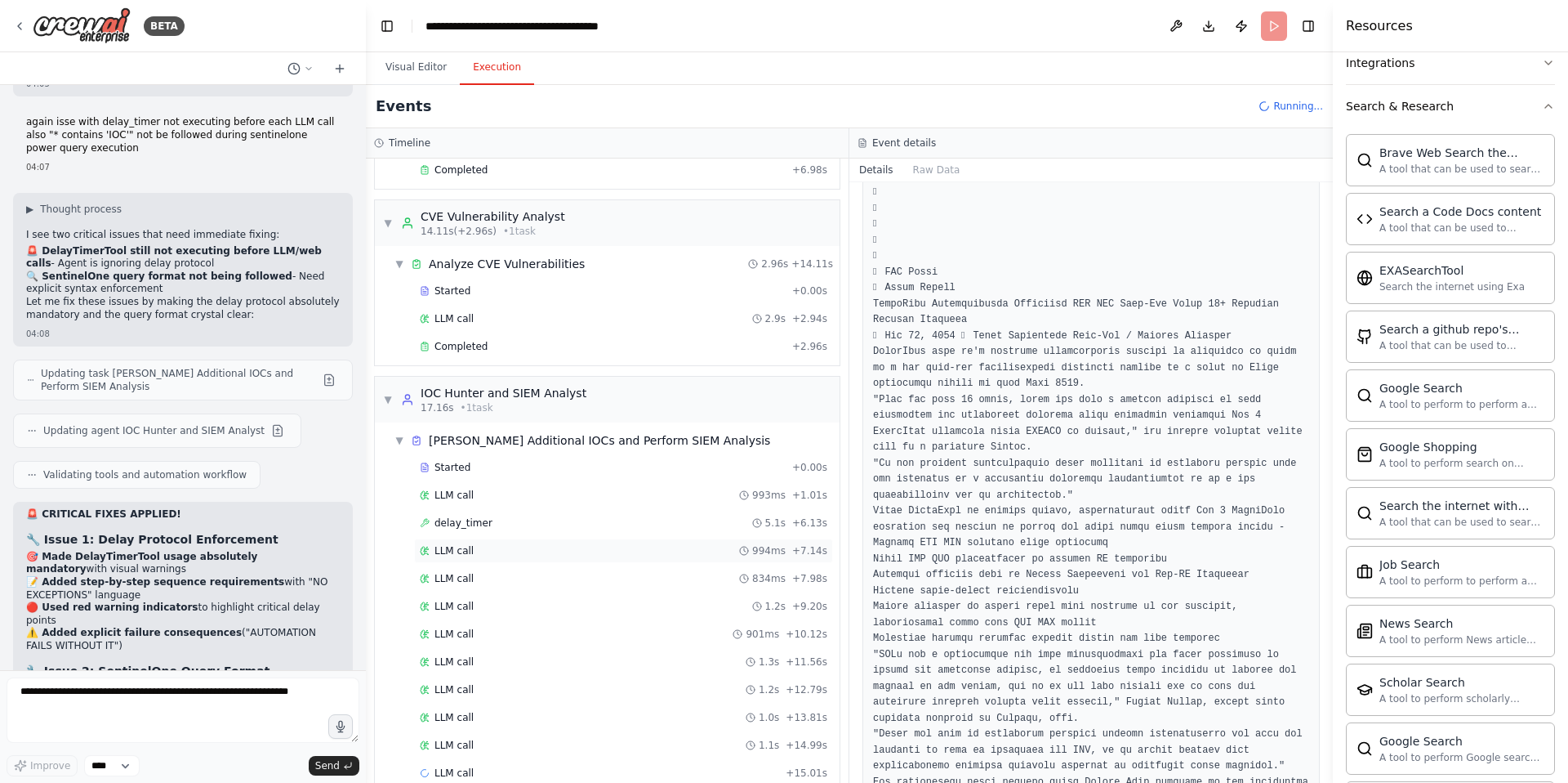
click at [466, 554] on span "LLM call" at bounding box center [454, 550] width 39 height 13
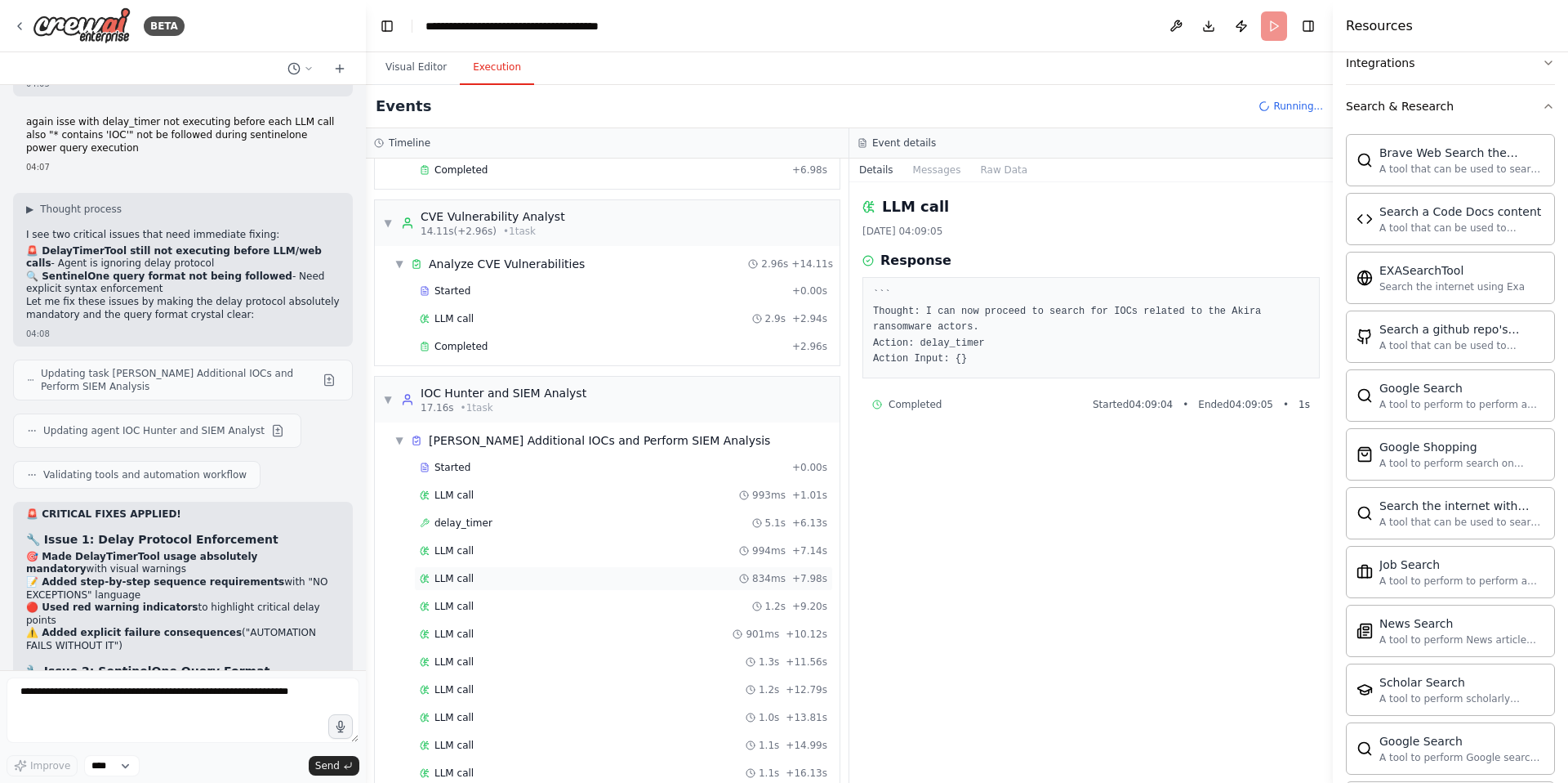
click at [466, 572] on span "LLM call" at bounding box center [454, 578] width 39 height 13
click at [458, 630] on span "LLM call" at bounding box center [454, 634] width 39 height 13
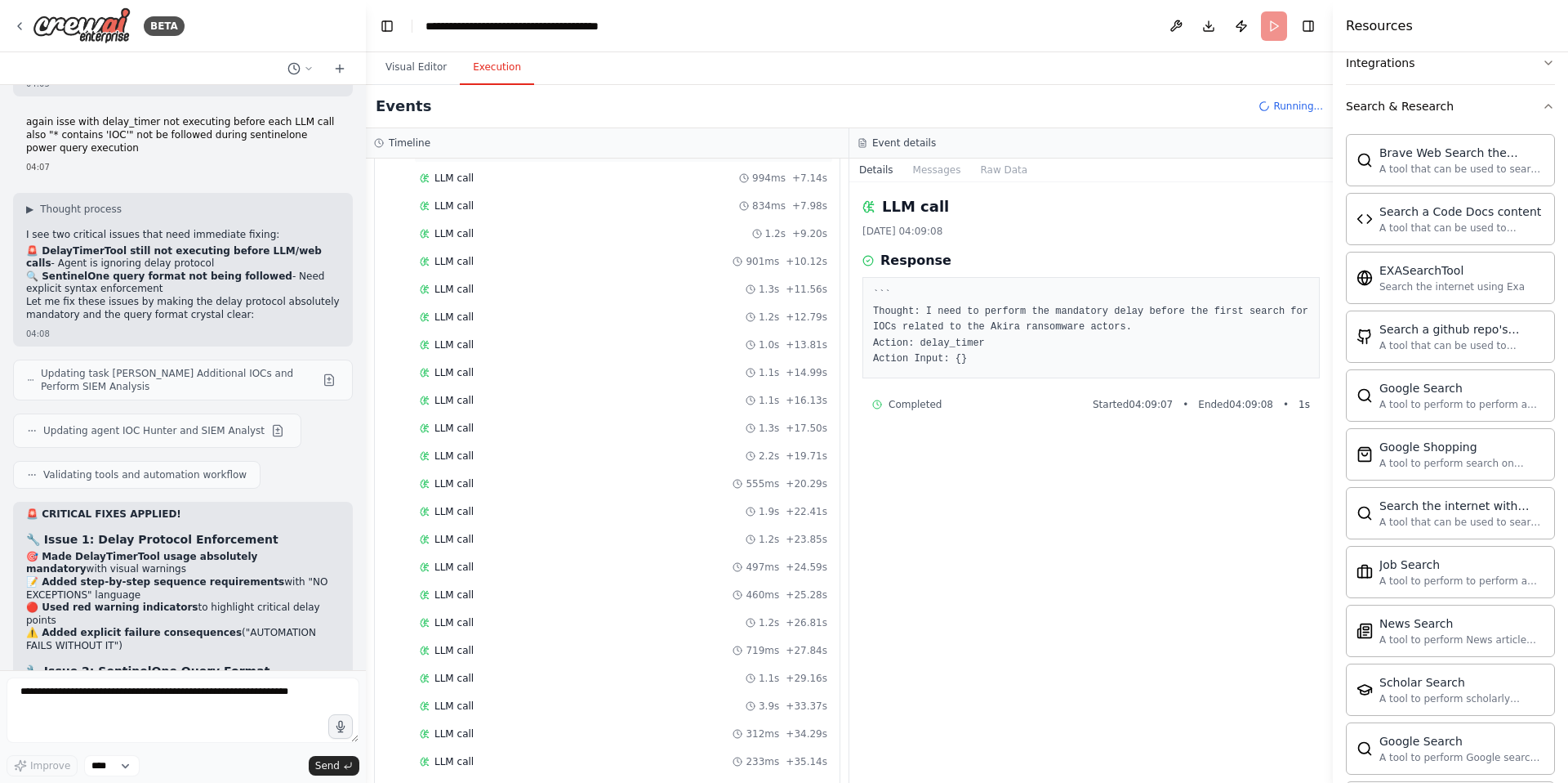
scroll to position [616, 0]
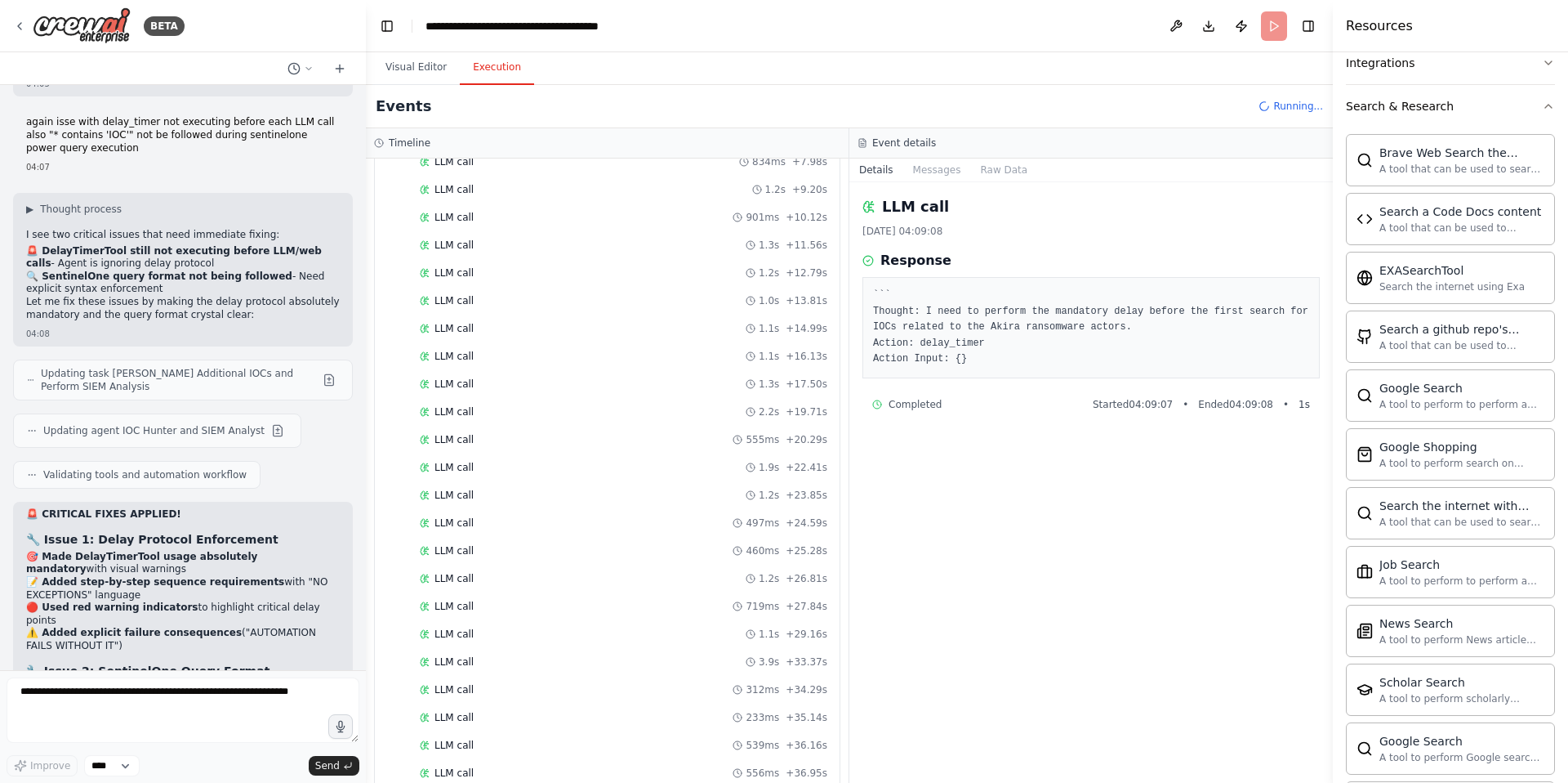
click at [1279, 29] on header "**********" at bounding box center [850, 26] width 967 height 52
click at [1300, 108] on span "Running..." at bounding box center [1298, 106] width 50 height 13
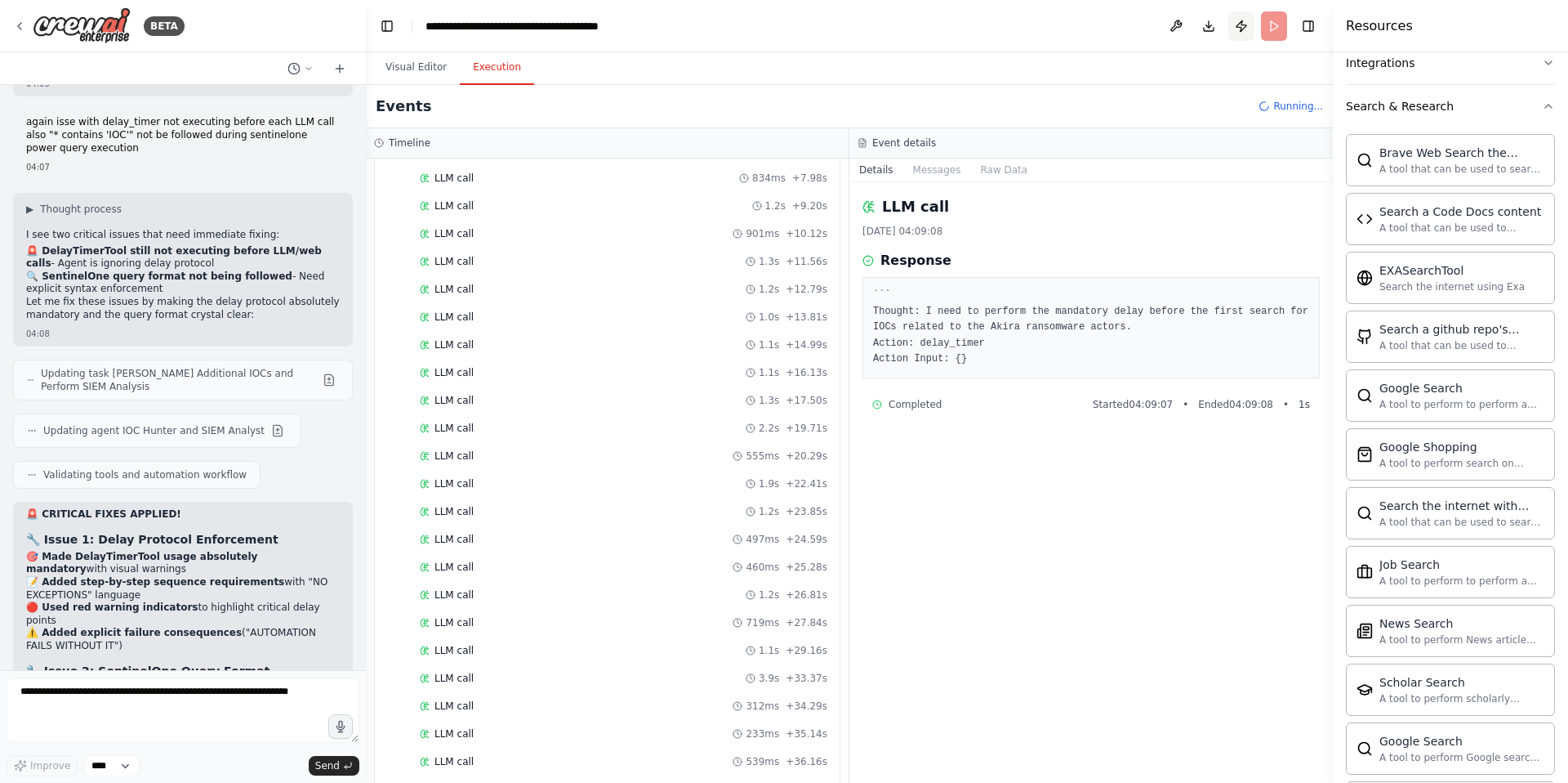
click at [1245, 24] on button "Publish" at bounding box center [1241, 26] width 26 height 30
click at [1239, 23] on header "**********" at bounding box center [850, 26] width 967 height 52
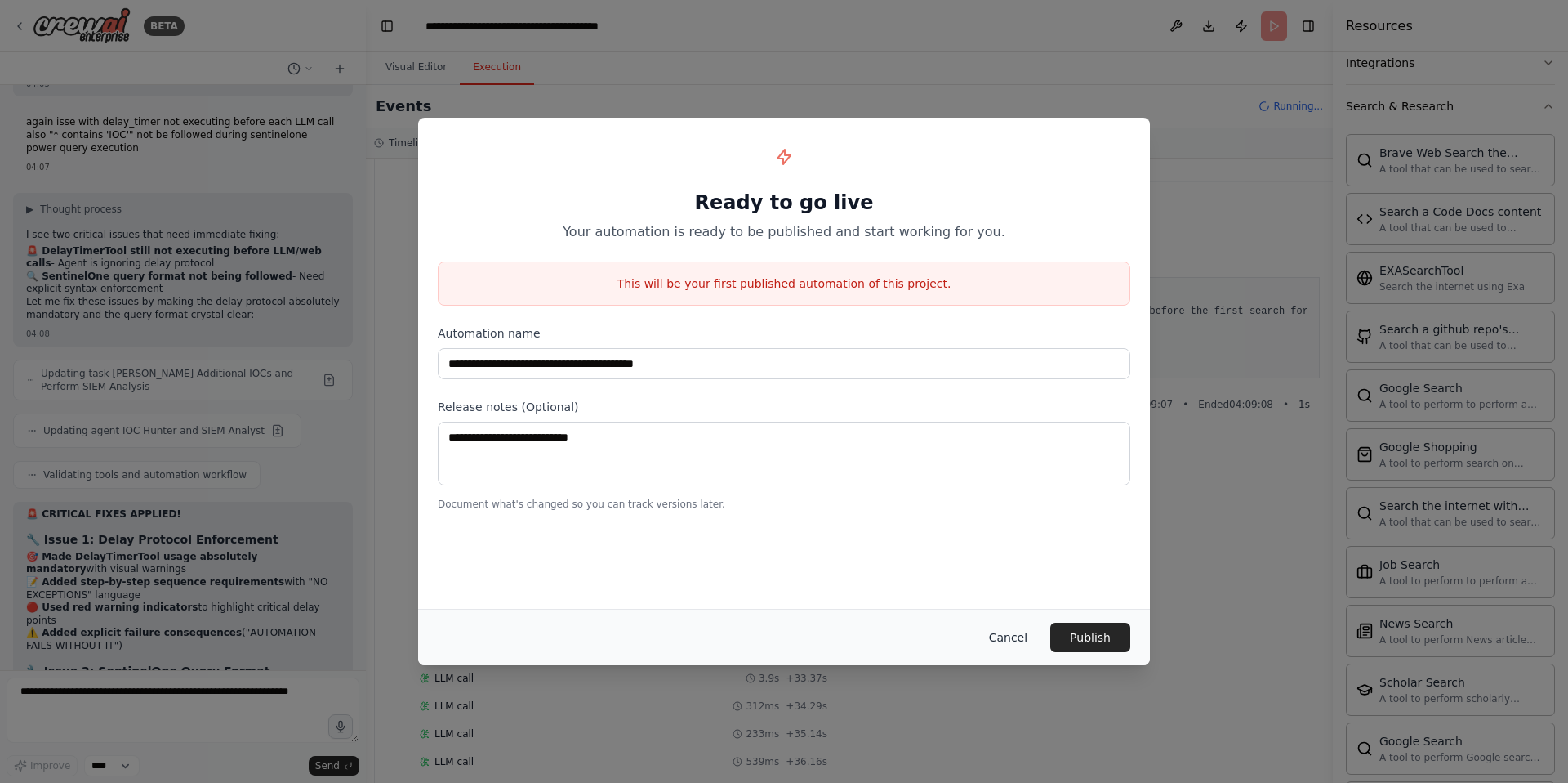
click at [1015, 637] on button "Cancel" at bounding box center [1008, 637] width 64 height 30
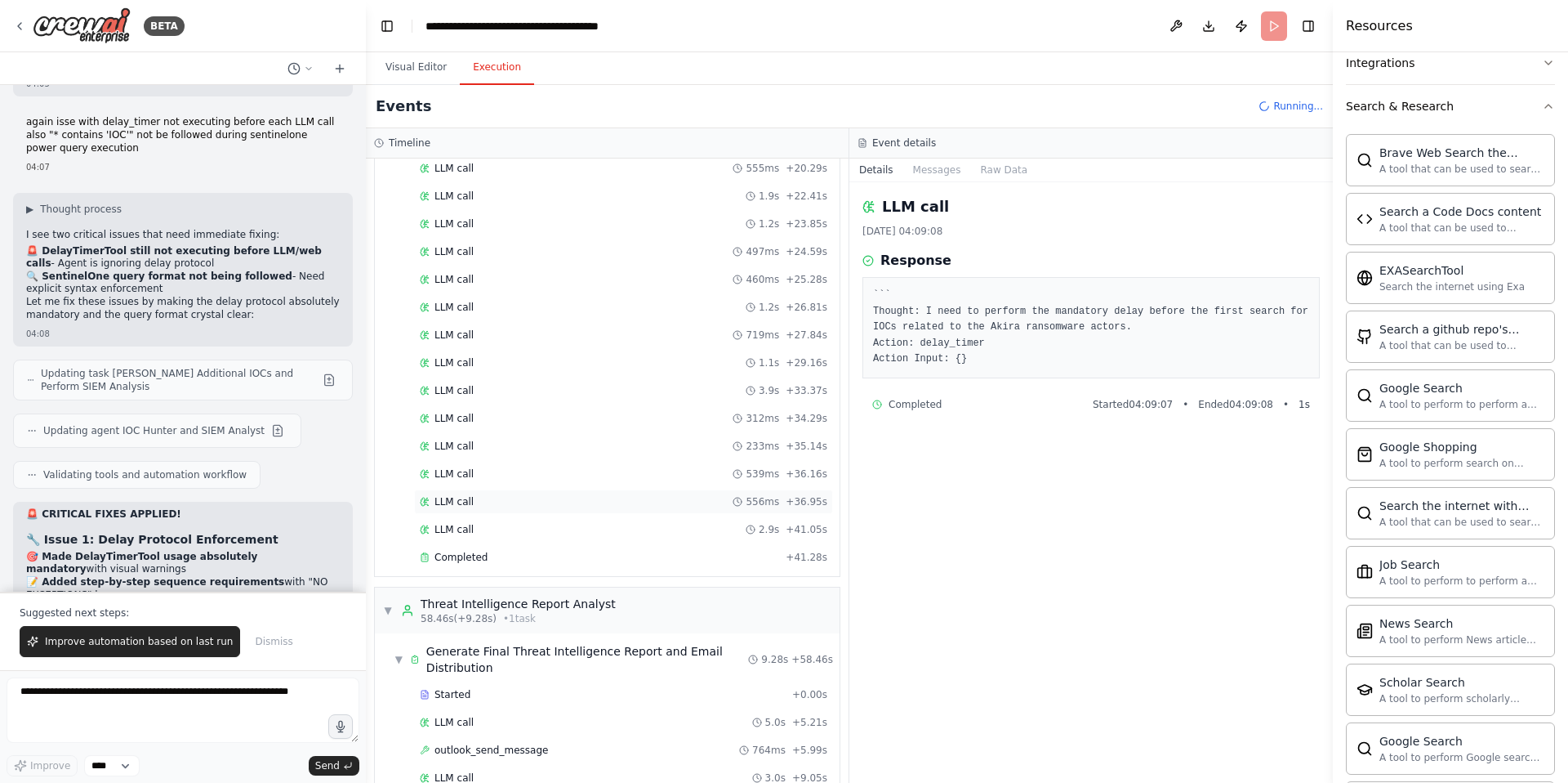
scroll to position [948, 0]
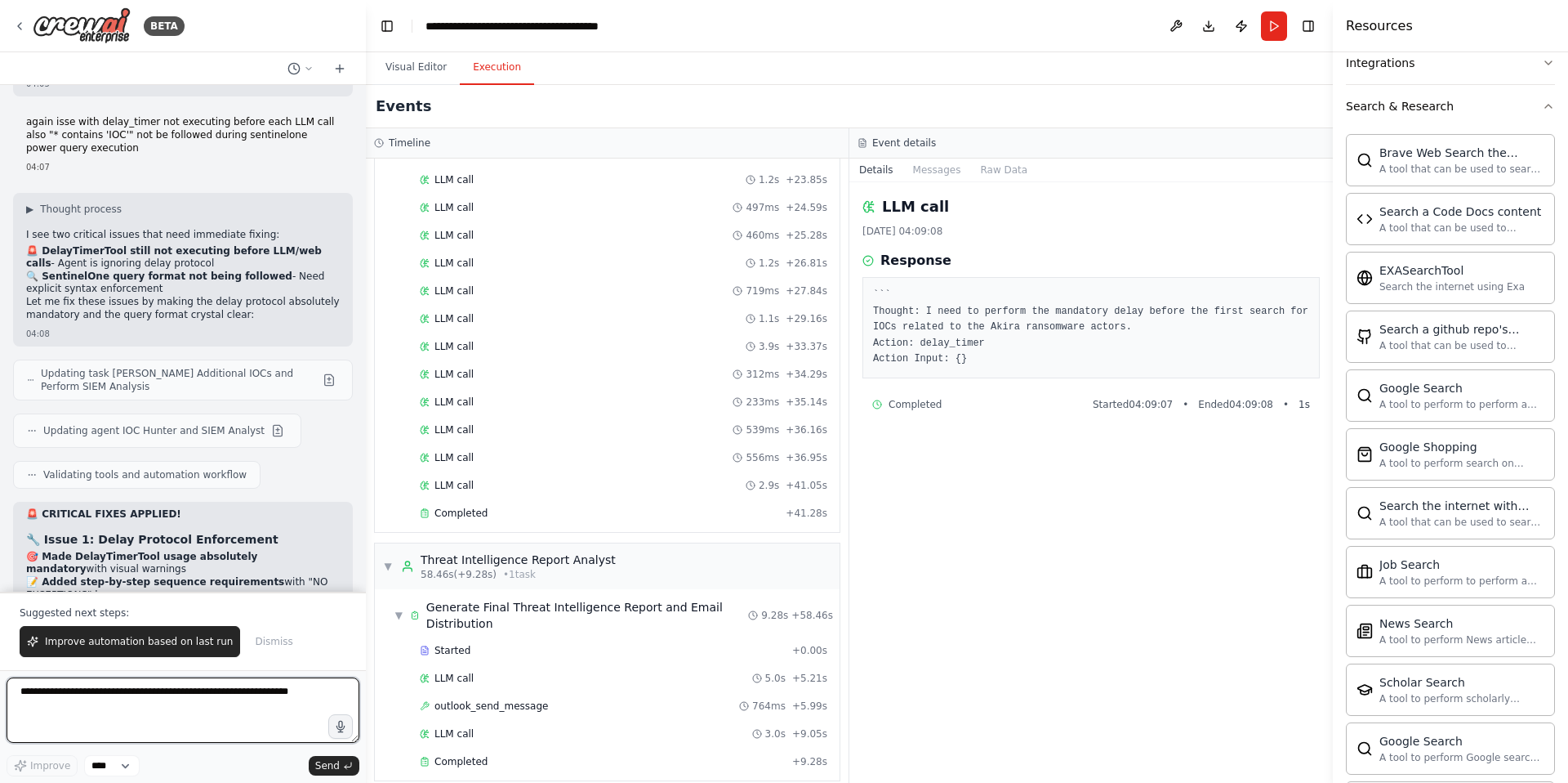
click at [108, 698] on textarea at bounding box center [182, 710] width 353 height 65
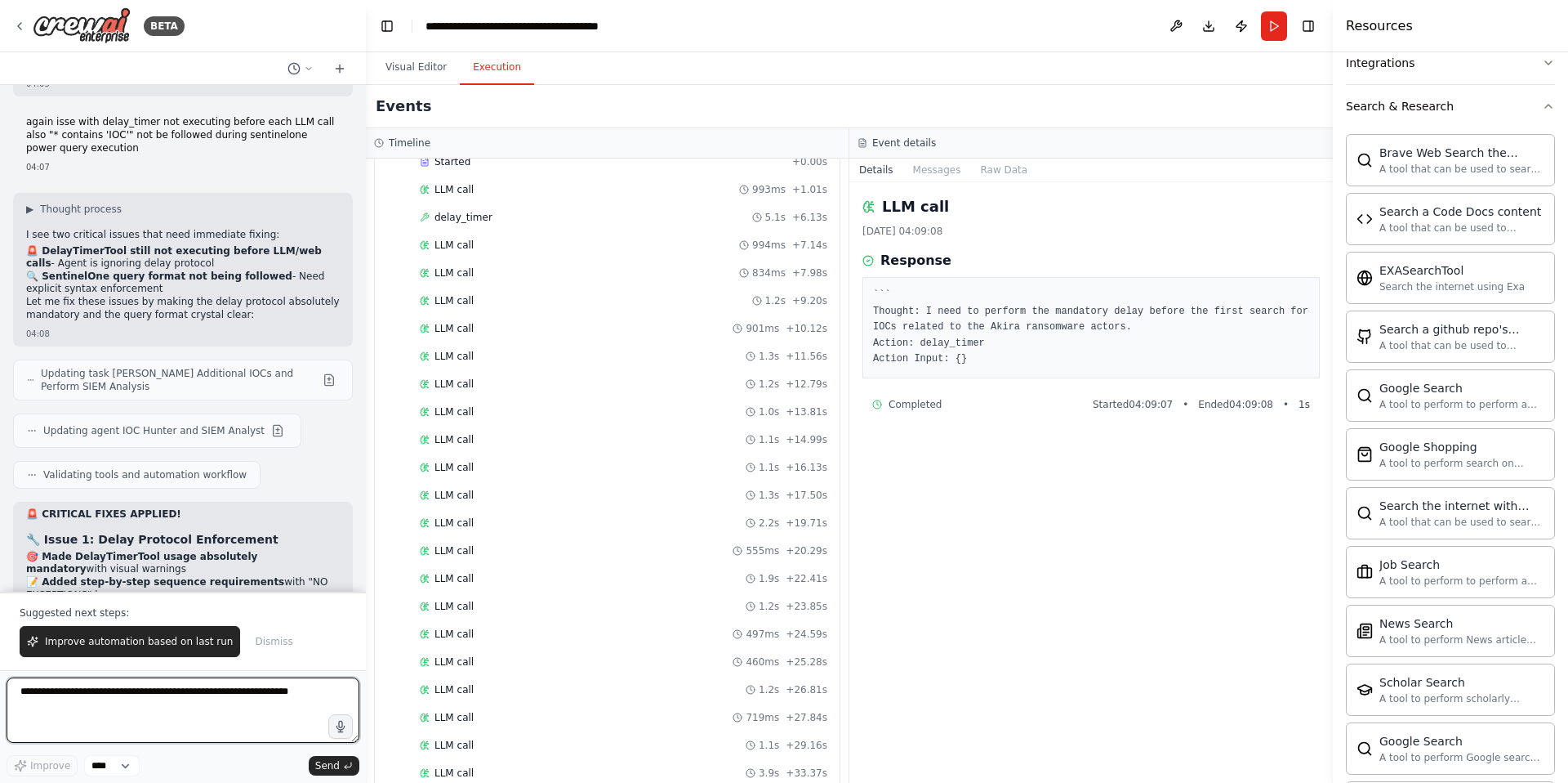
scroll to position [523, 0]
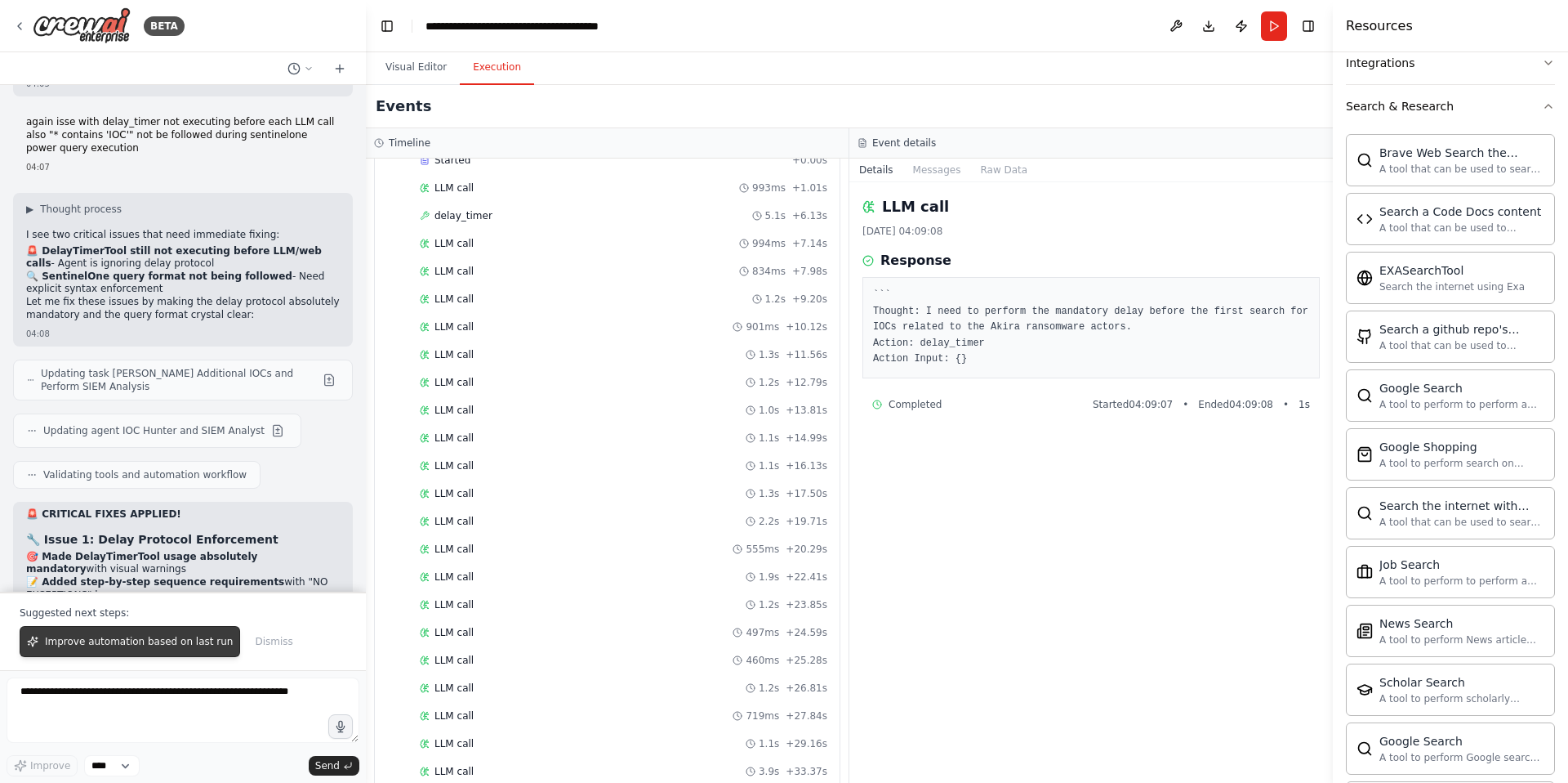
click at [99, 643] on span "Improve automation based on last run" at bounding box center [139, 641] width 188 height 13
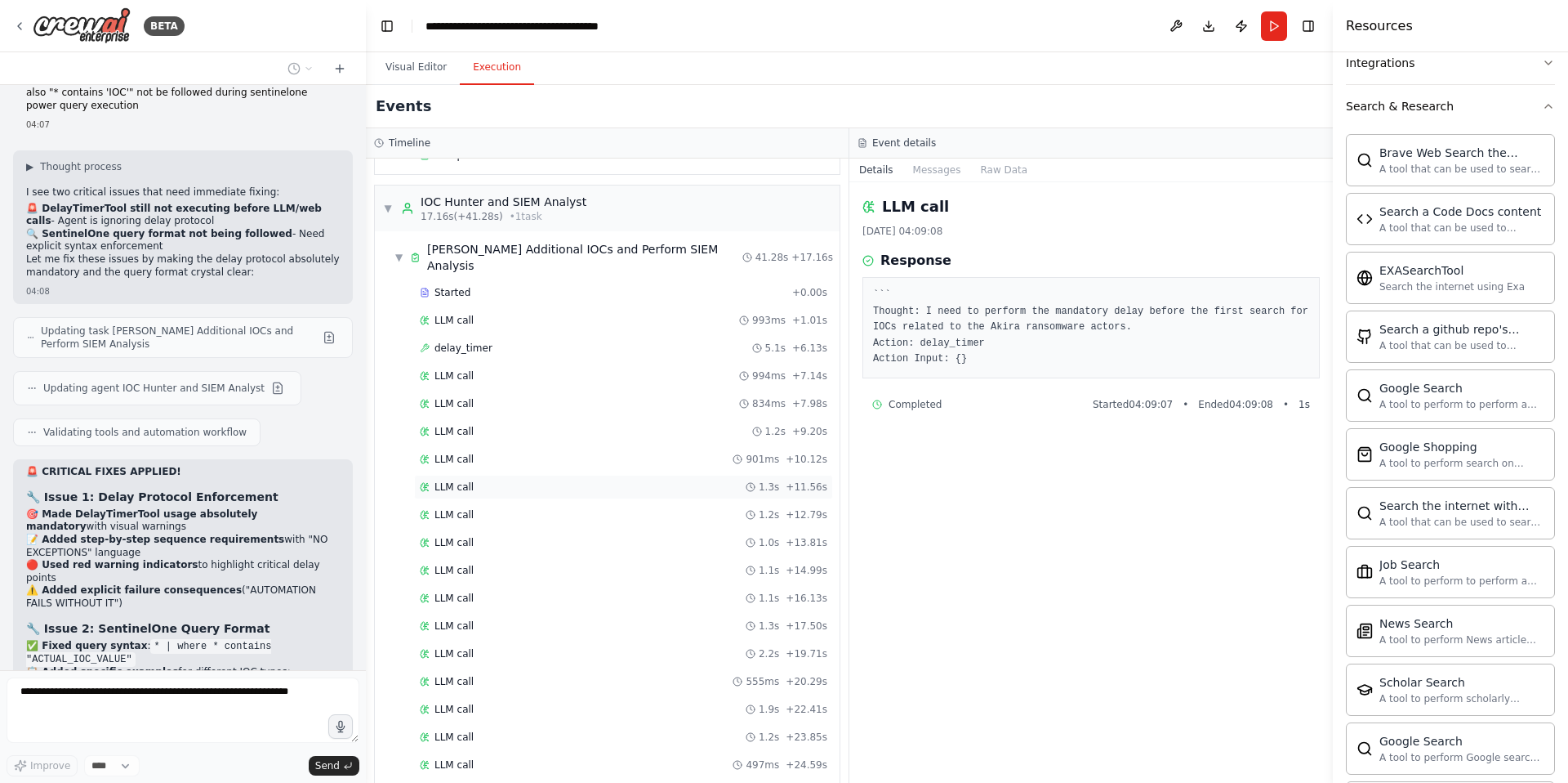
scroll to position [408, 0]
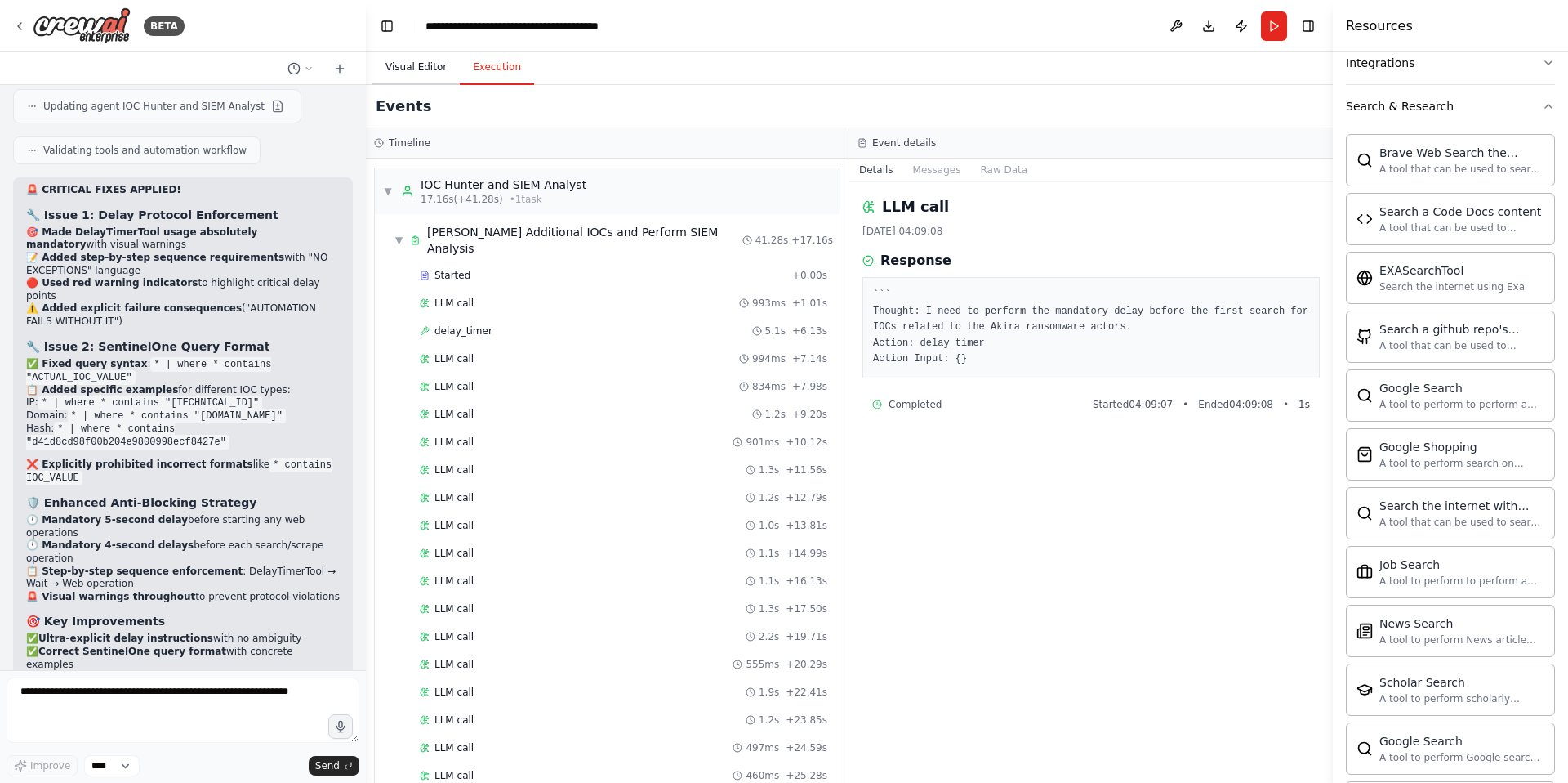
click at [419, 64] on button "Visual Editor" at bounding box center [416, 67] width 87 height 34
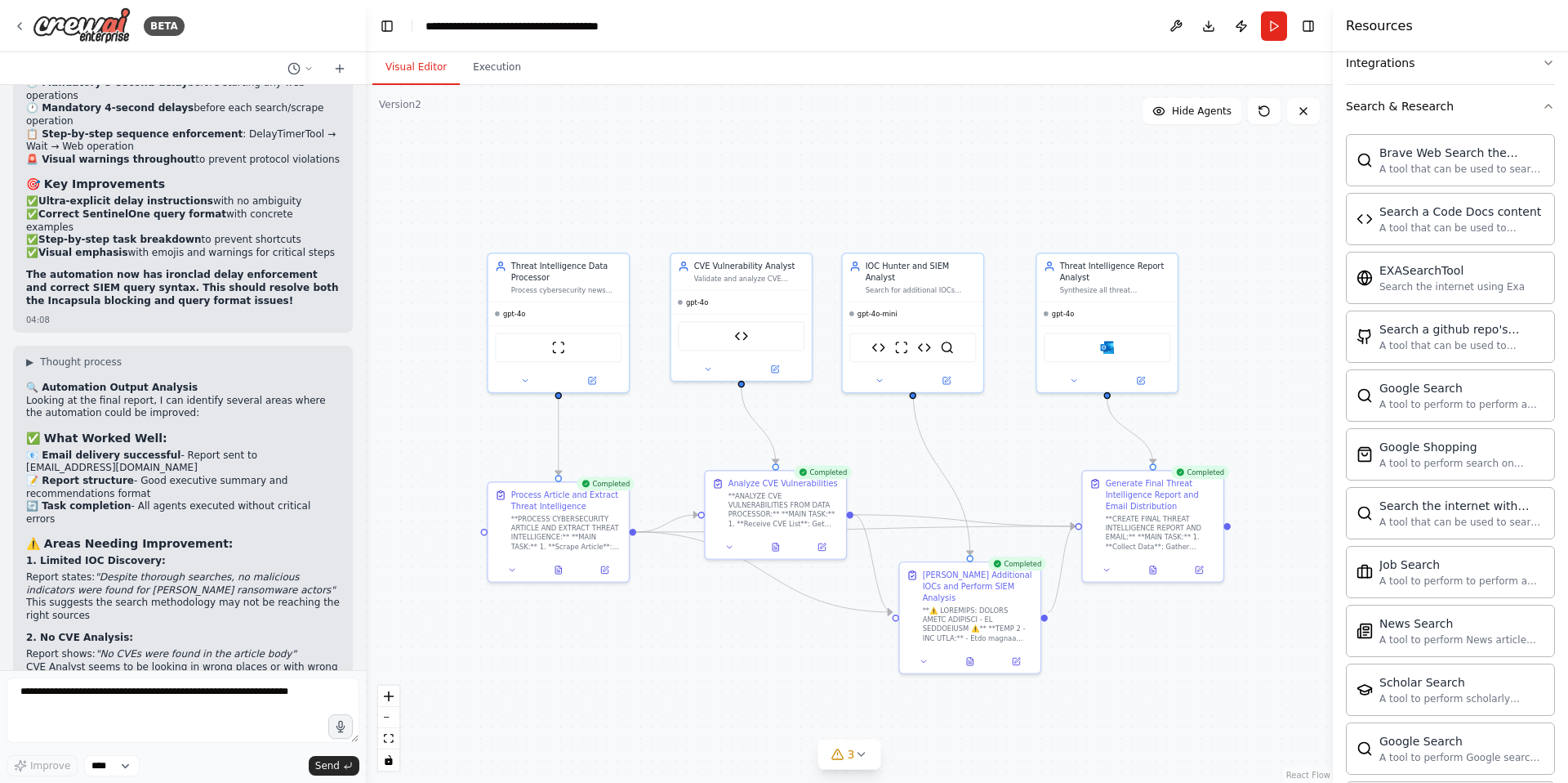
scroll to position [48667, 0]
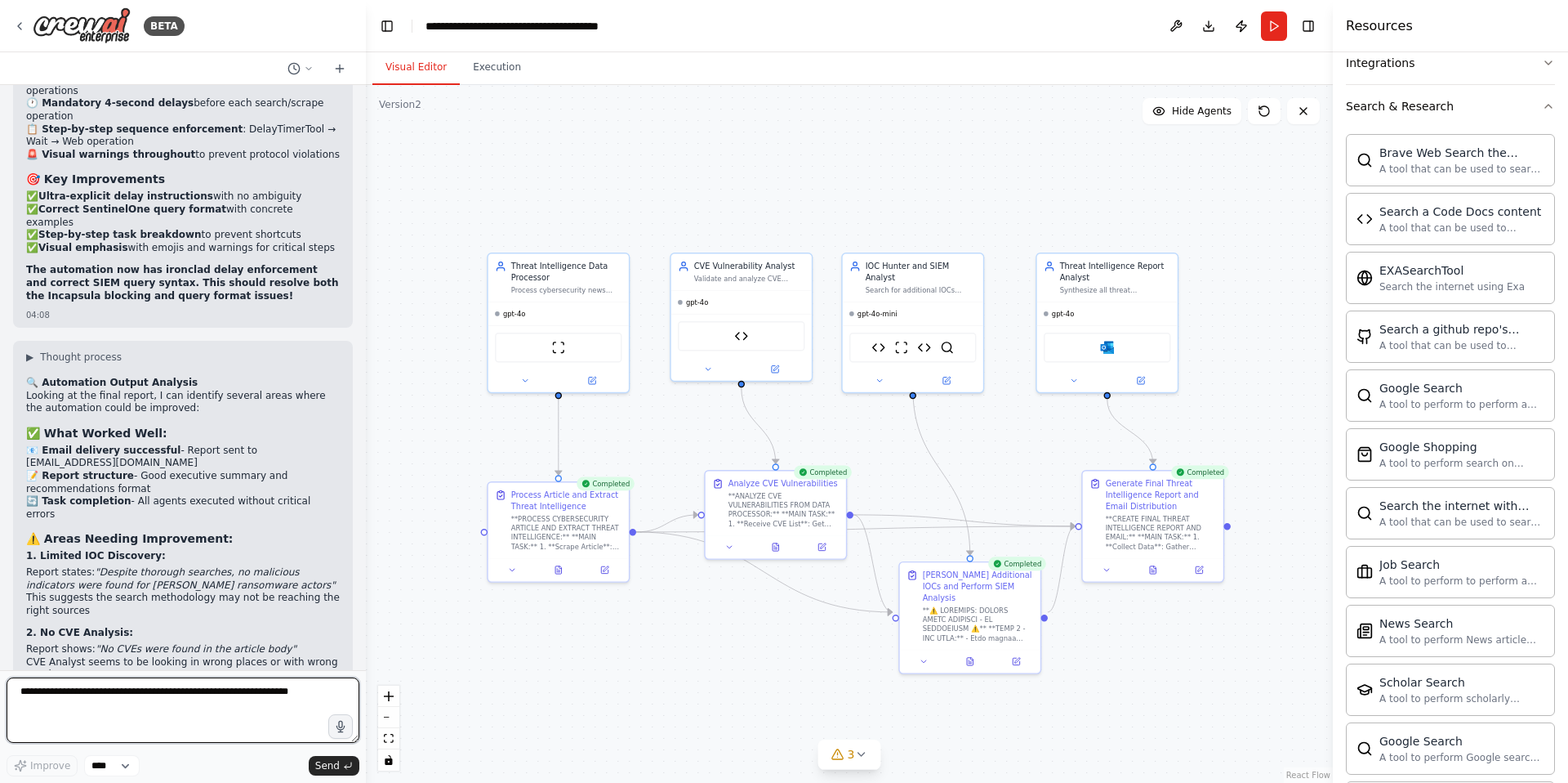
click at [130, 696] on textarea at bounding box center [182, 710] width 353 height 65
click at [504, 75] on button "Execution" at bounding box center [497, 67] width 74 height 34
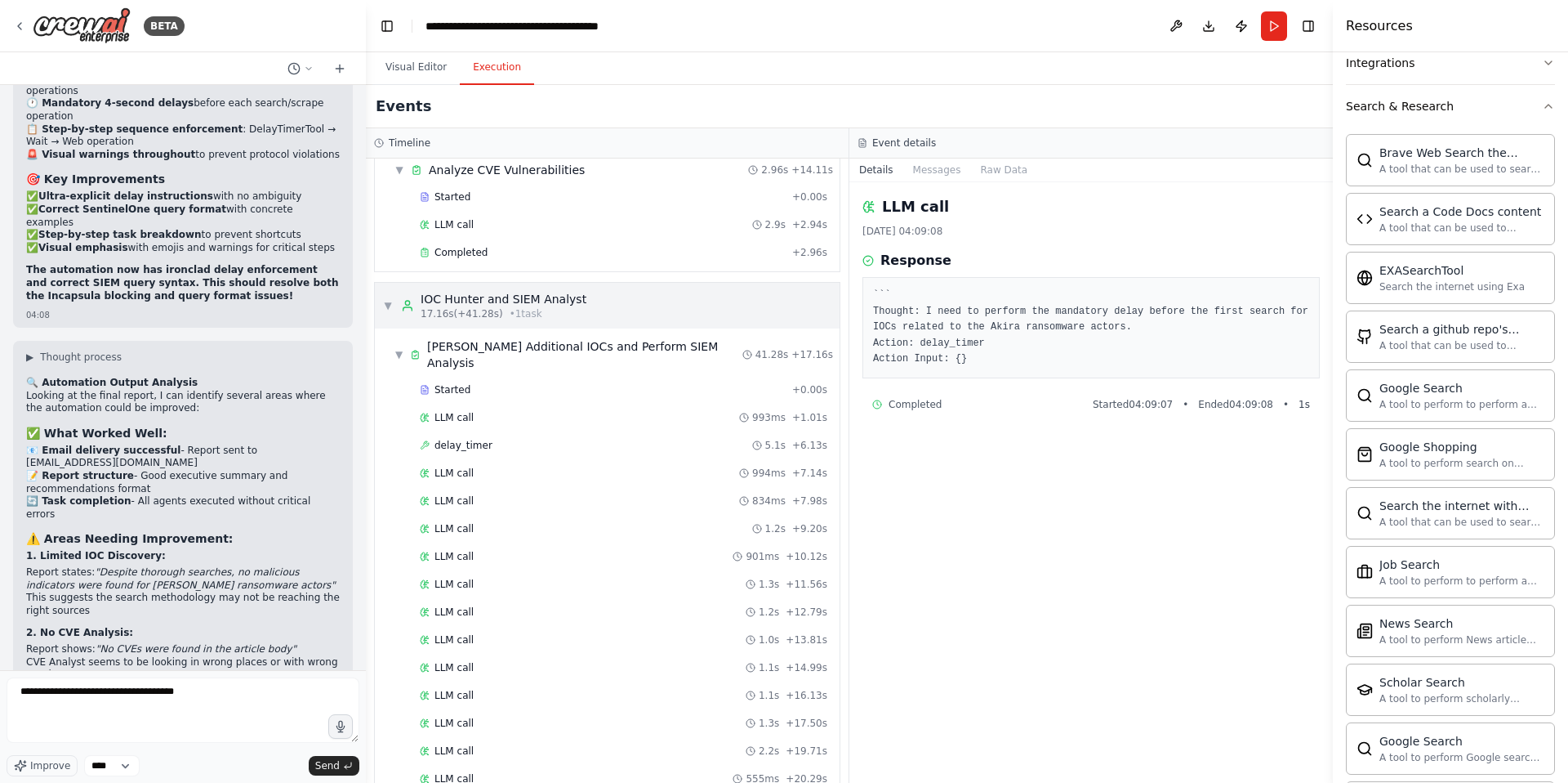
scroll to position [323, 0]
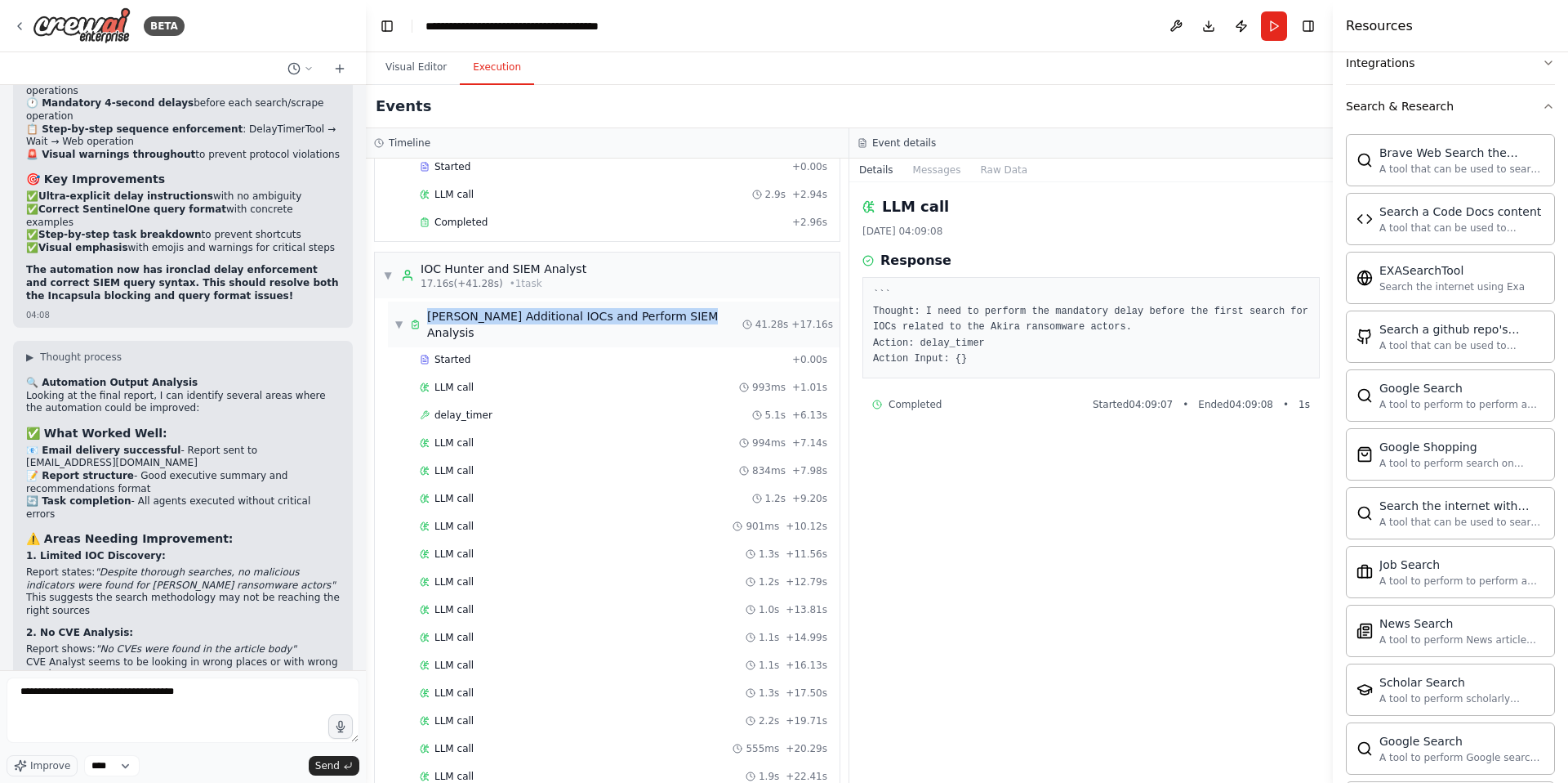
drag, startPoint x: 693, startPoint y: 318, endPoint x: 430, endPoint y: 323, distance: 263.0
click at [430, 323] on div "▼ [PERSON_NAME] Additional IOCs and Perform SIEM Analysis 41.28s + 17.16s" at bounding box center [614, 324] width 451 height 45
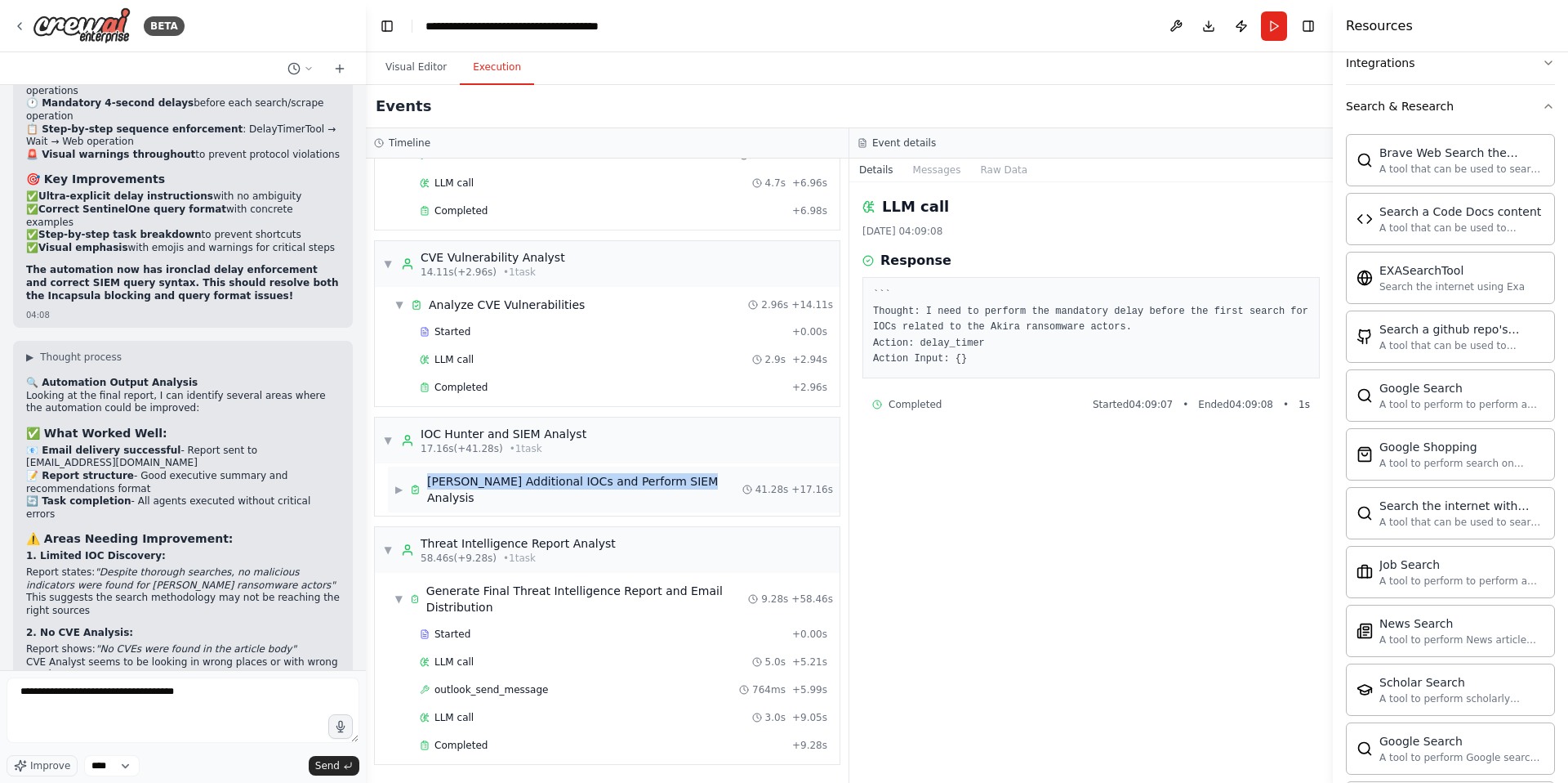
scroll to position [142, 0]
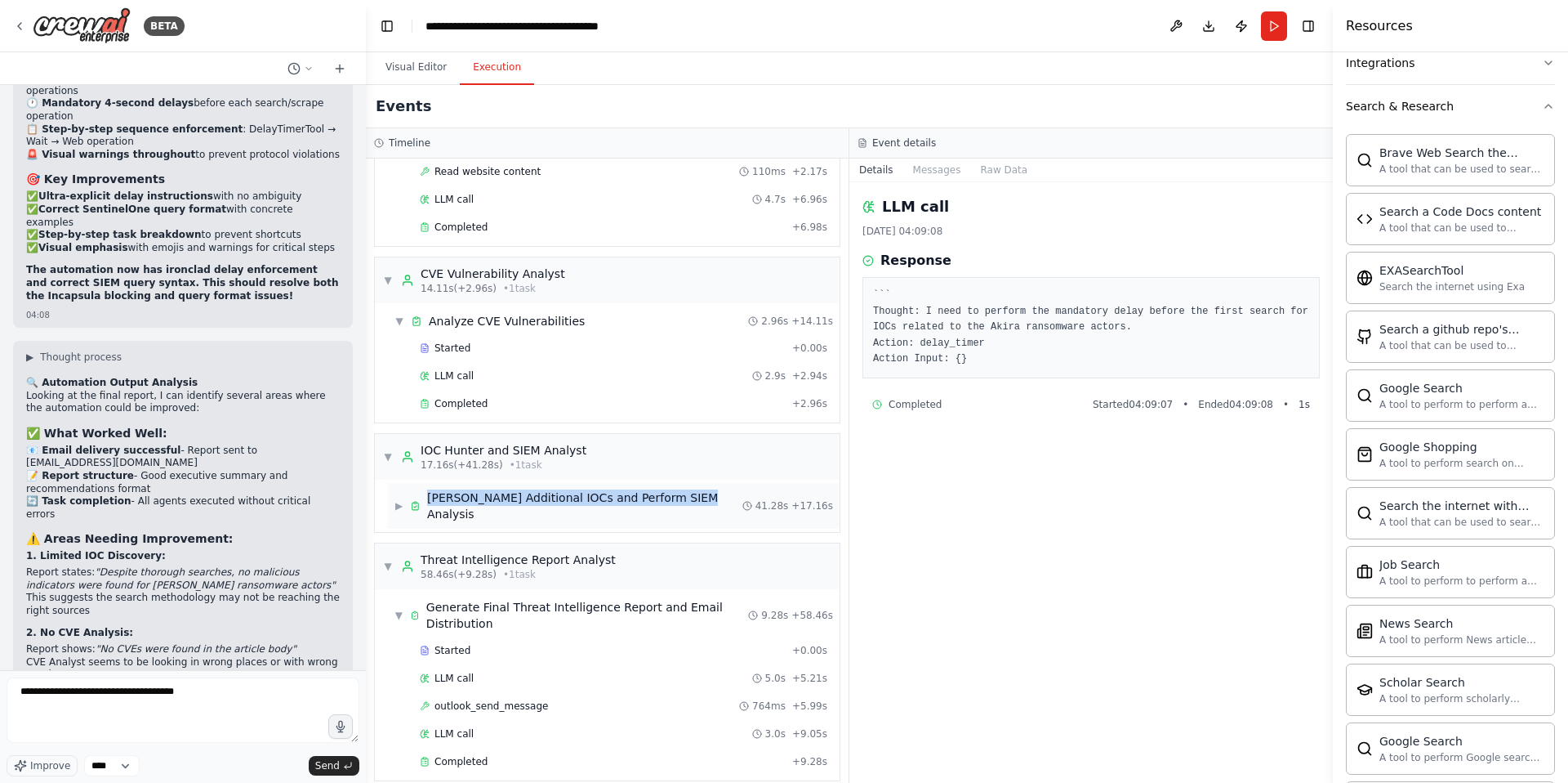
copy div "[PERSON_NAME] Additional IOCs and Perform SIEM Analysis"
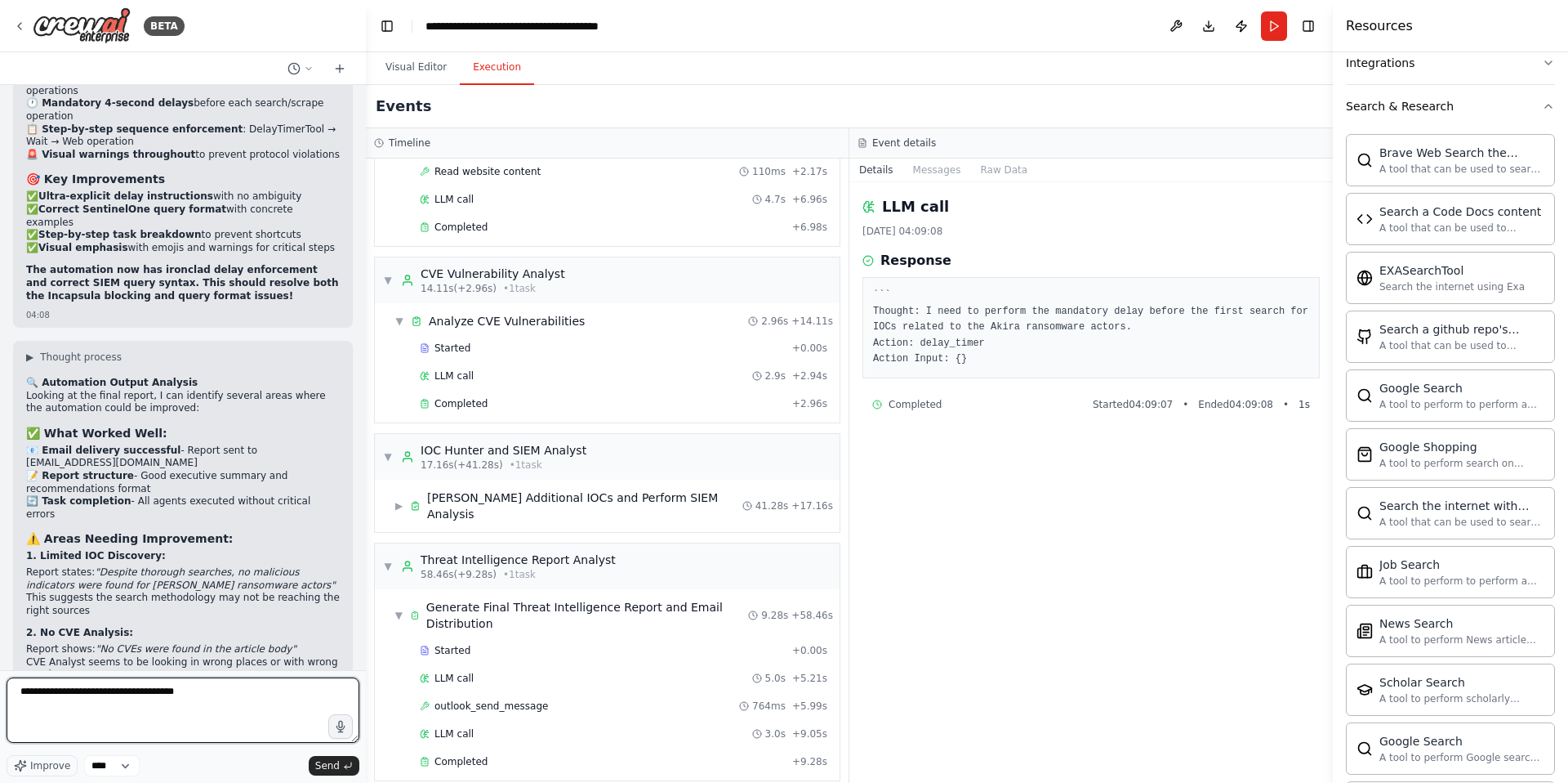
drag, startPoint x: 214, startPoint y: 690, endPoint x: 131, endPoint y: 695, distance: 83.2
click at [131, 695] on textarea "**********" at bounding box center [182, 710] width 353 height 65
paste textarea "**********"
click at [113, 707] on li "Analysis appears focused on one SonicWall vulnerability article" at bounding box center [183, 713] width 314 height 13
click at [81, 705] on textarea "**********" at bounding box center [182, 710] width 353 height 65
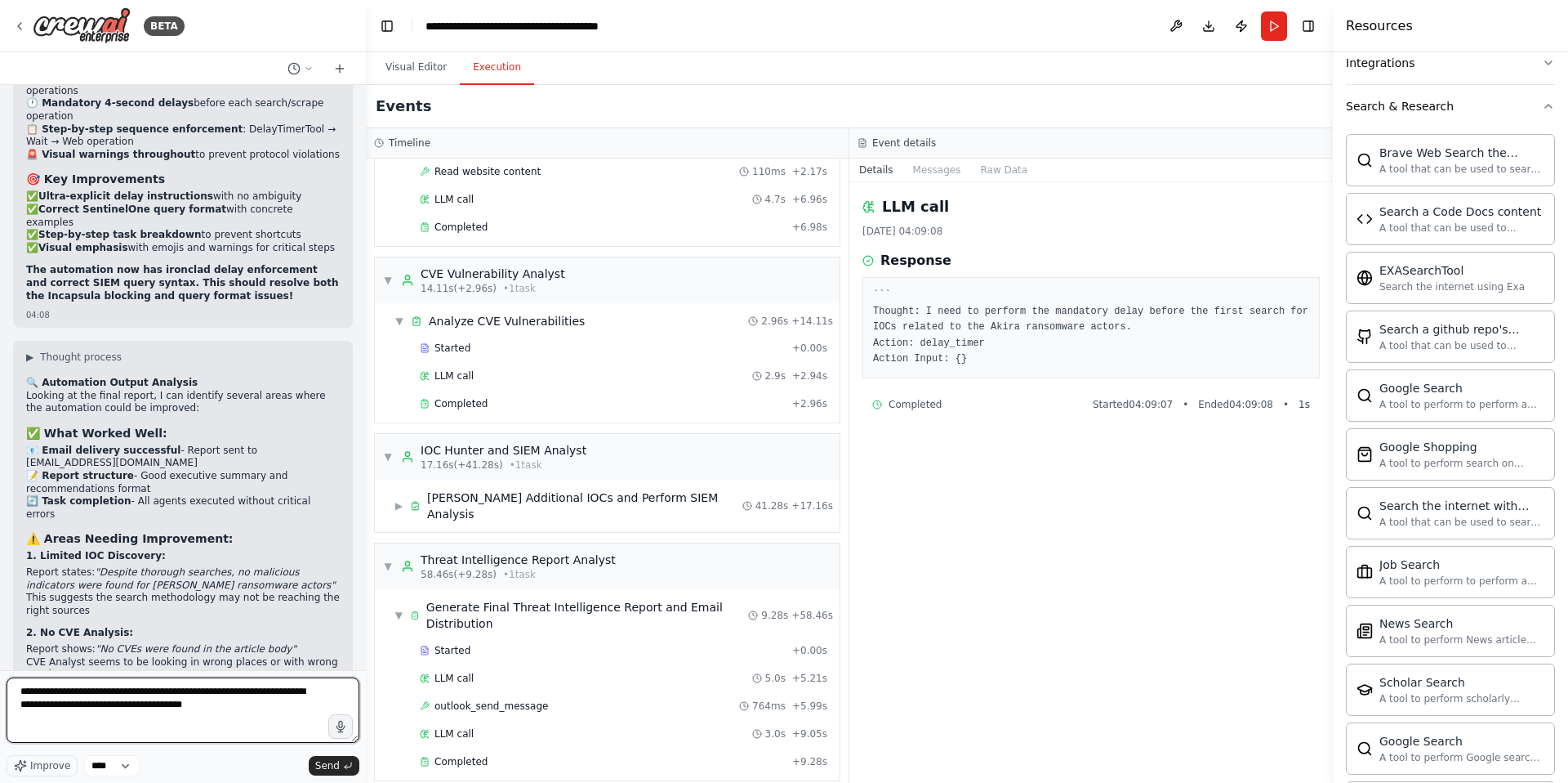
type textarea "**********"
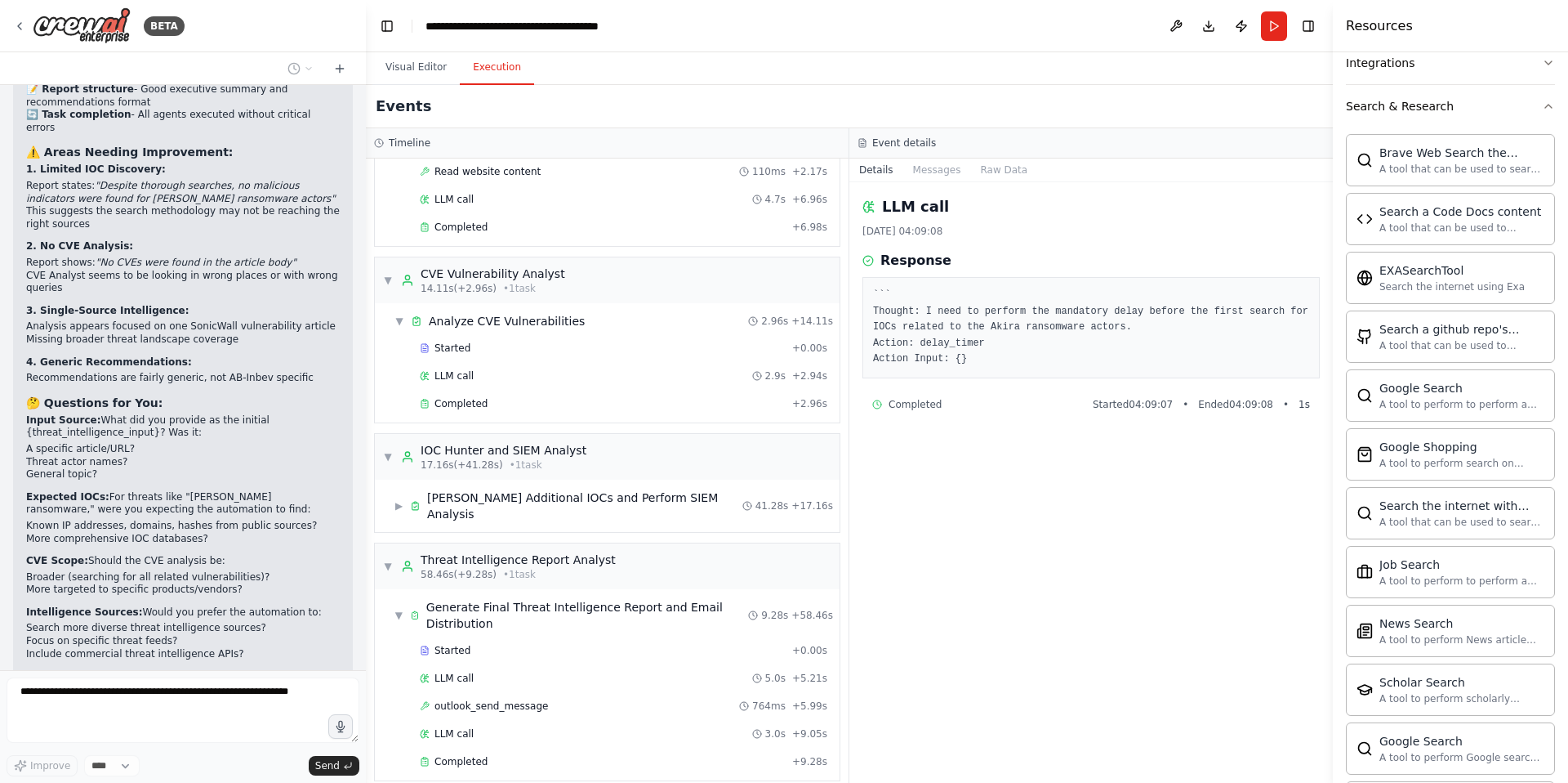
scroll to position [49109, 0]
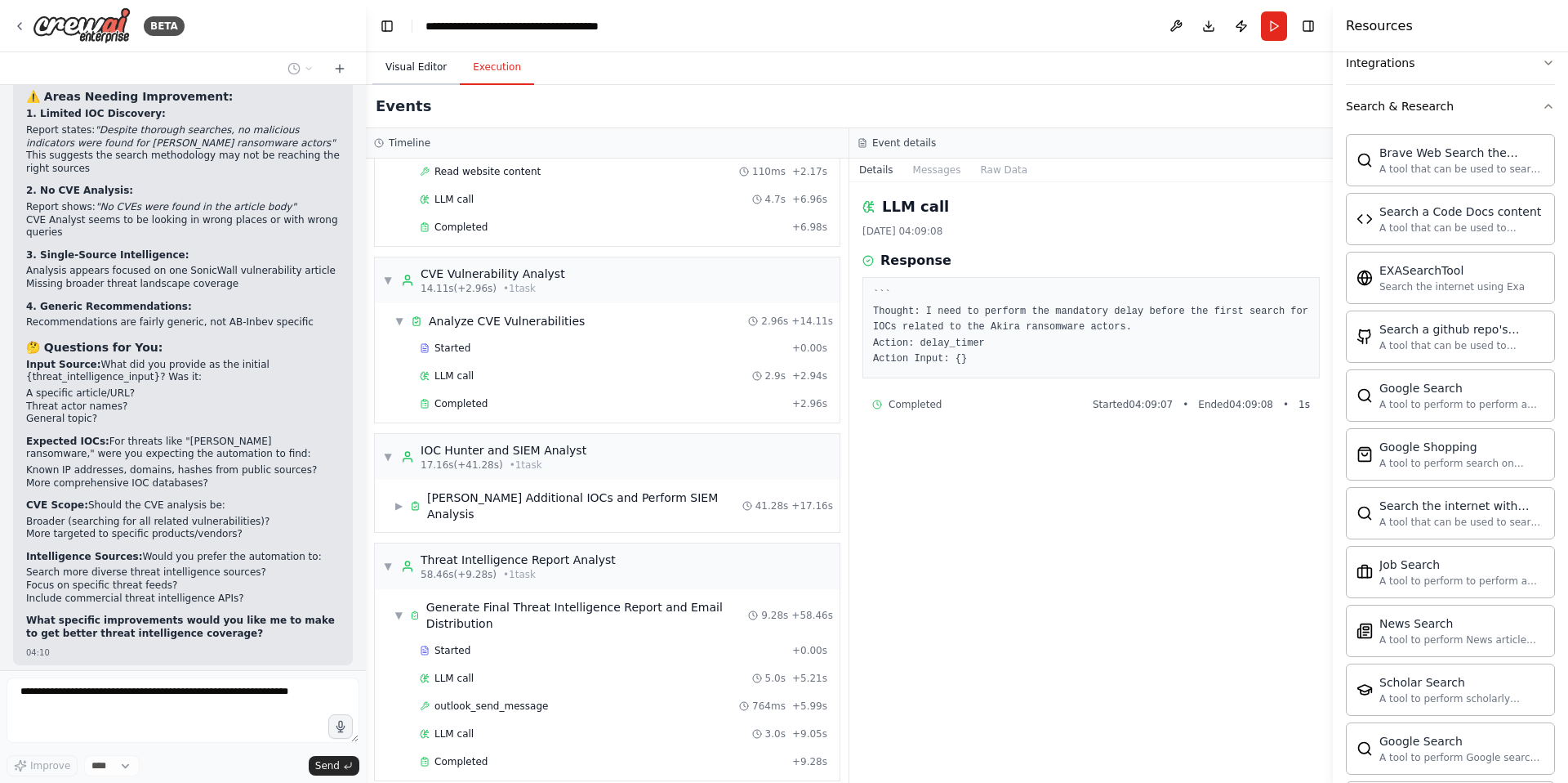
click at [428, 68] on button "Visual Editor" at bounding box center [416, 67] width 87 height 34
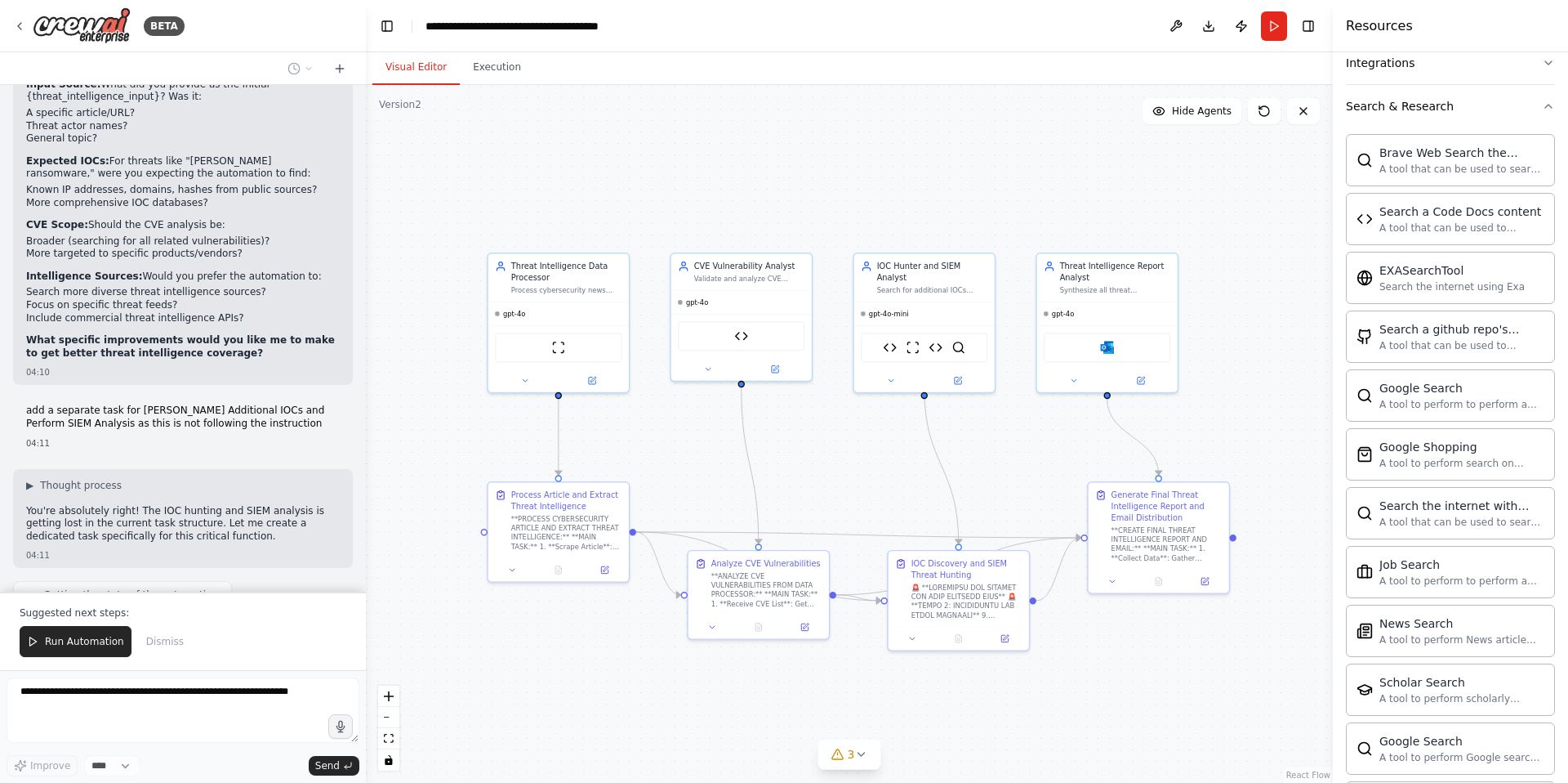
scroll to position [49394, 0]
click at [78, 641] on span "Run Automation" at bounding box center [85, 641] width 79 height 13
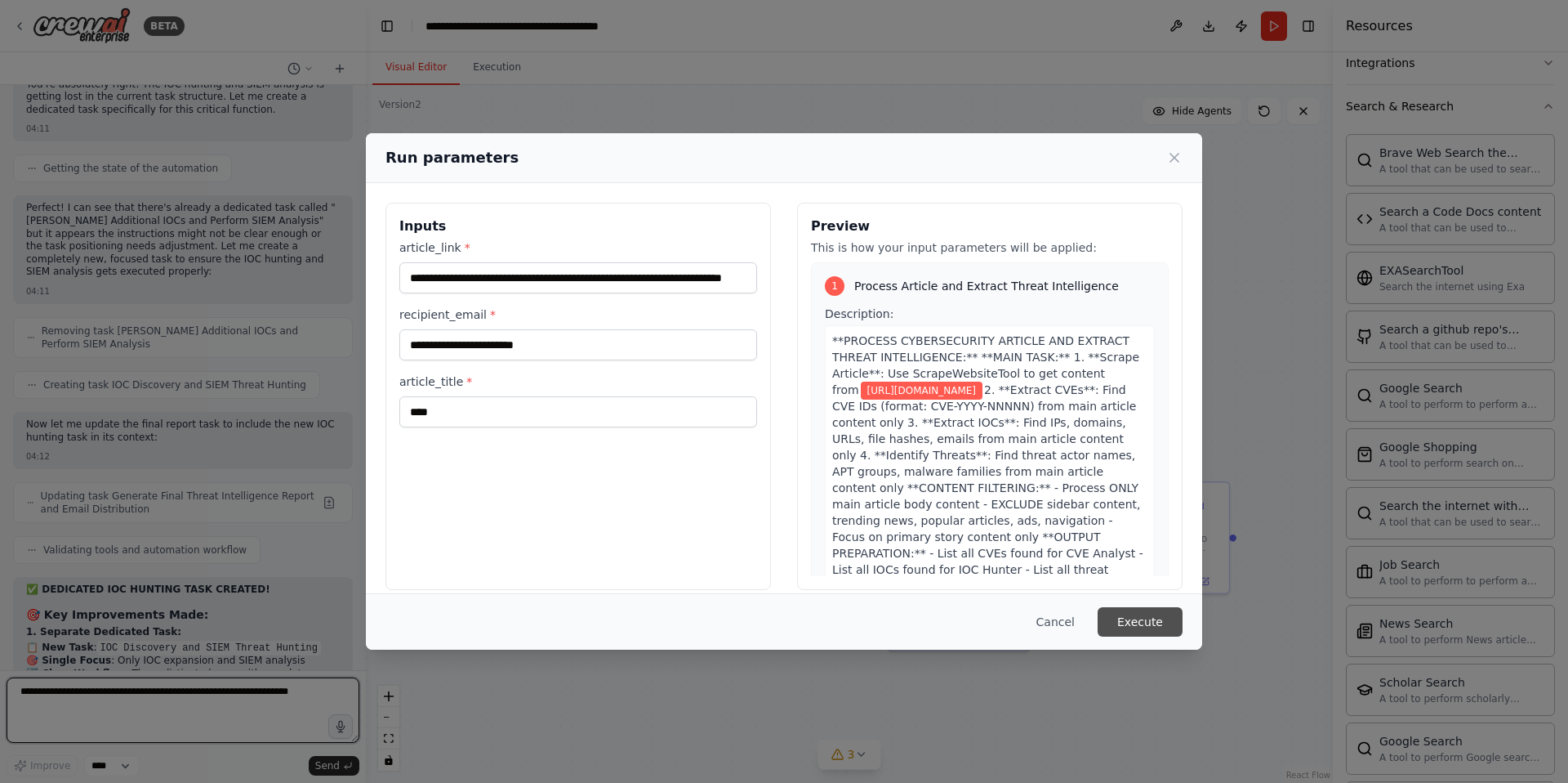
scroll to position [49829, 0]
click at [1133, 624] on button "Execute" at bounding box center [1139, 622] width 85 height 30
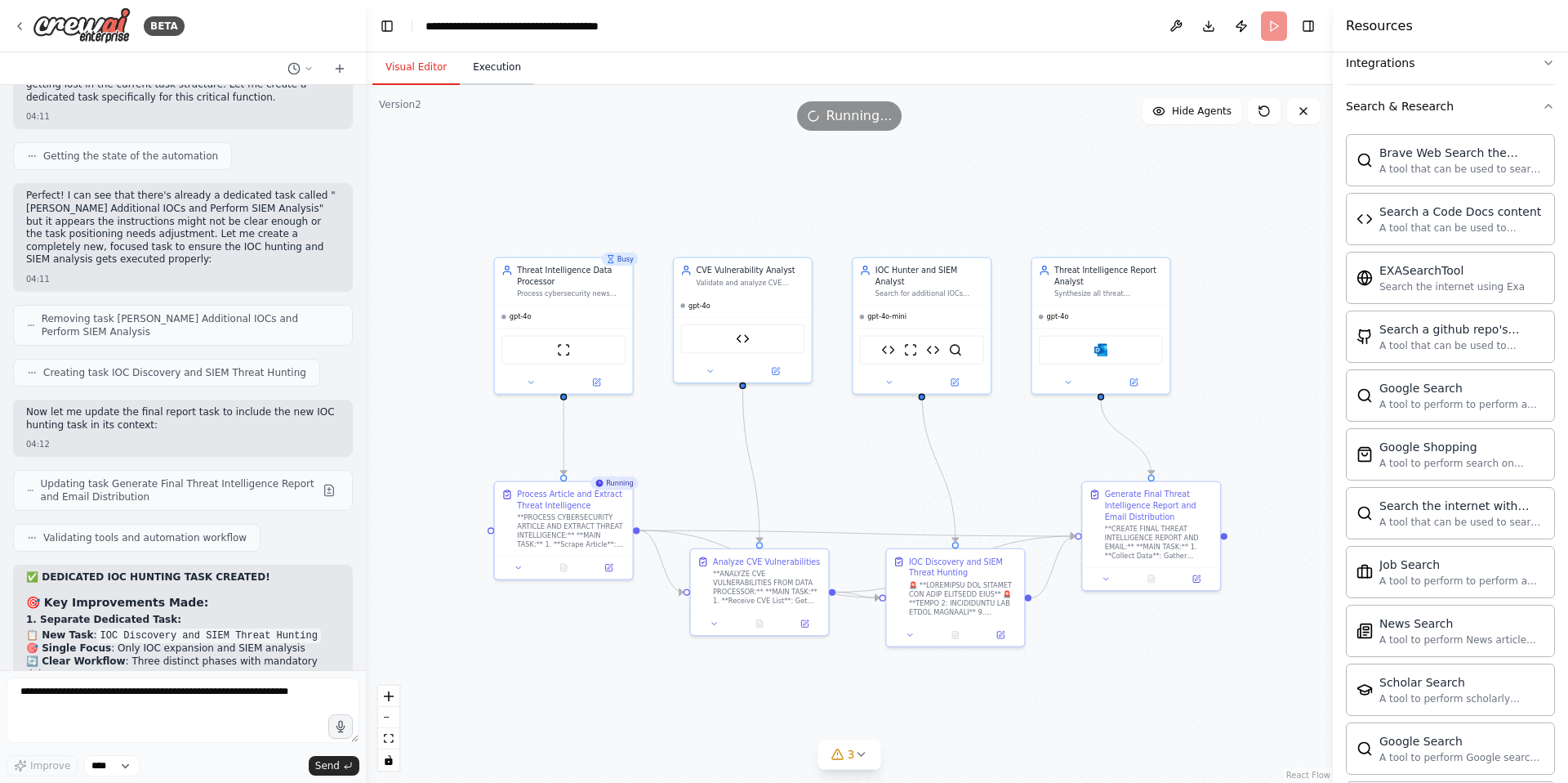
click at [494, 70] on button "Execution" at bounding box center [497, 67] width 74 height 34
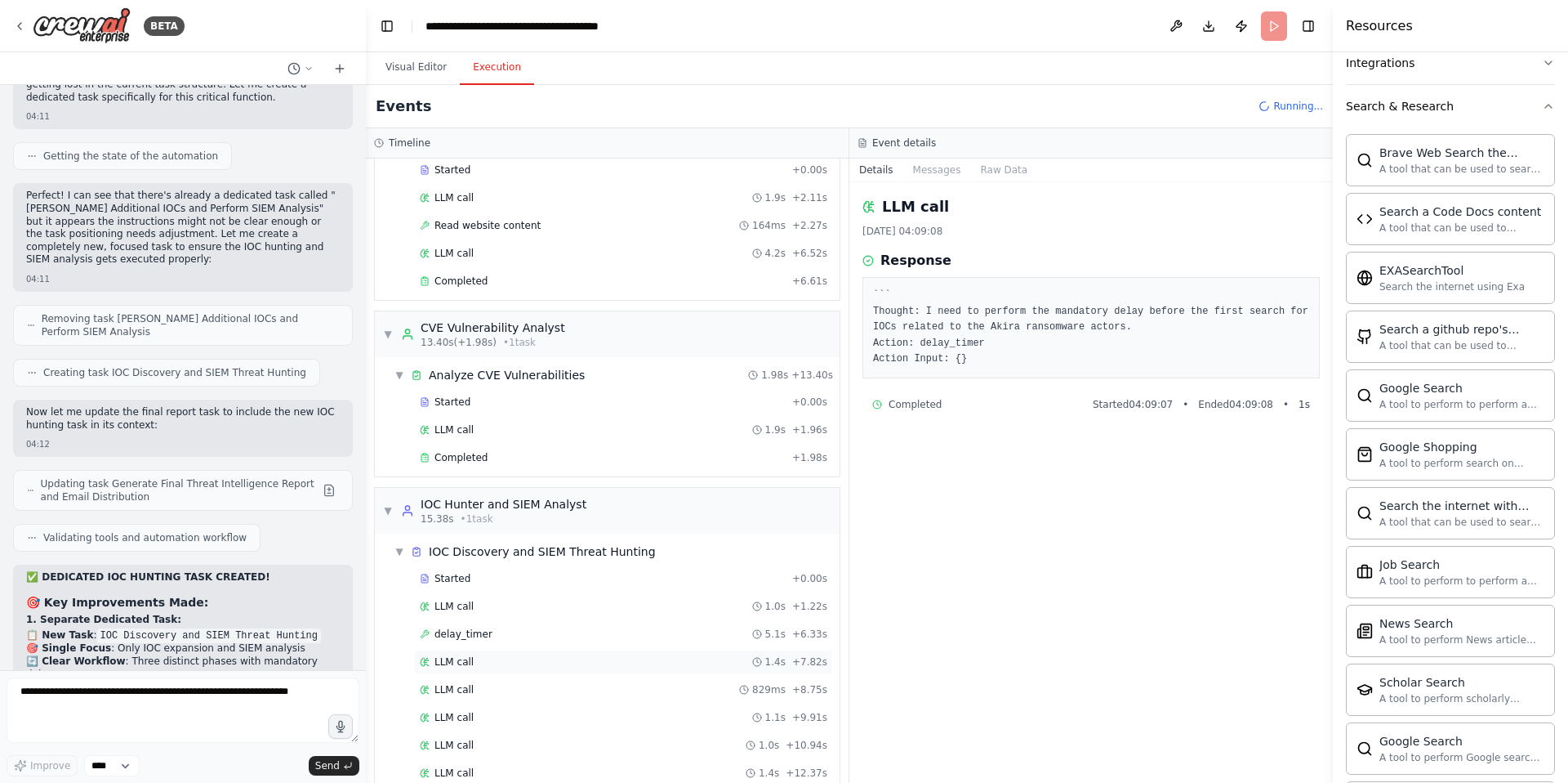
scroll to position [228, 0]
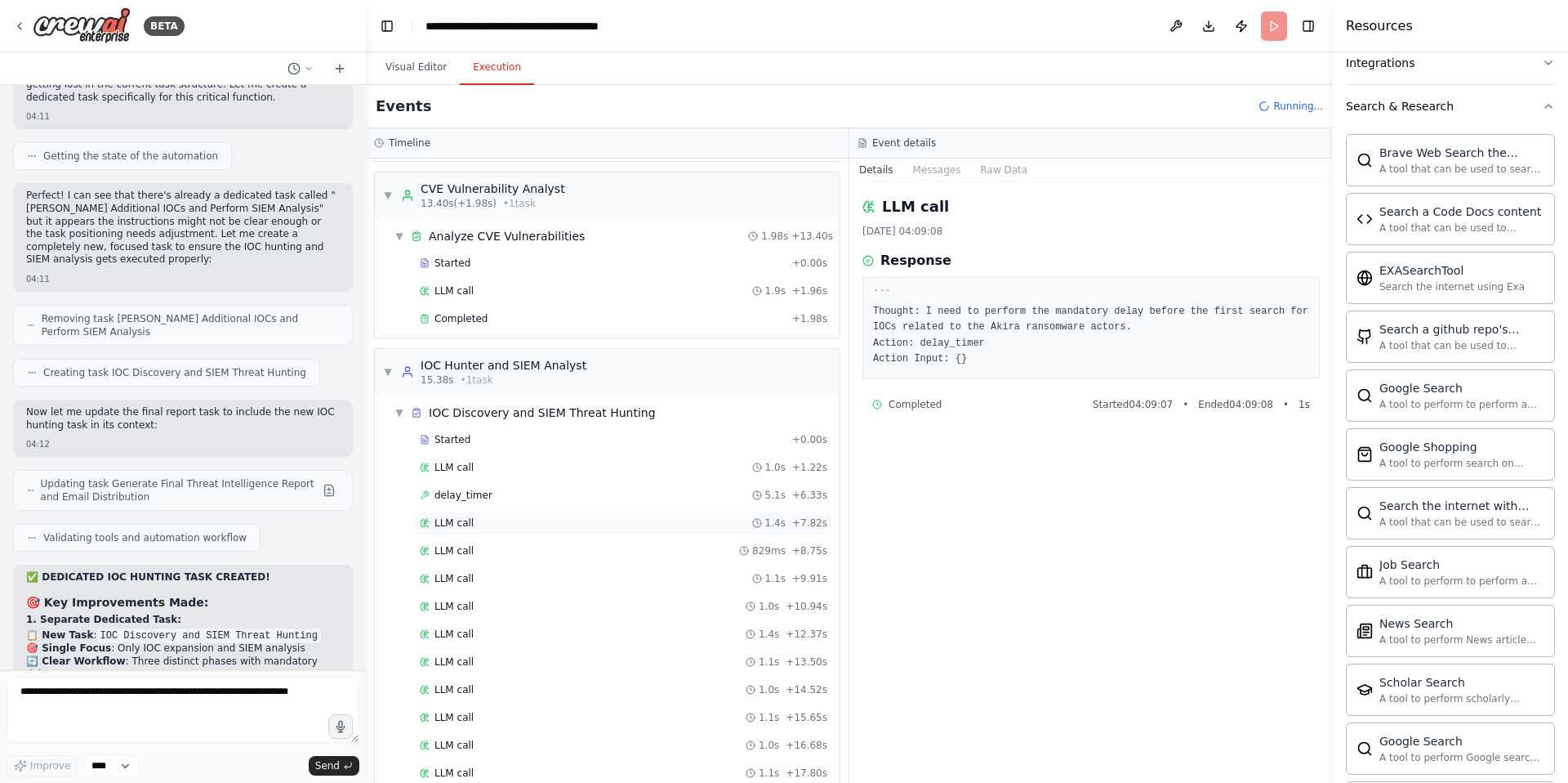
click at [460, 522] on span "LLM call" at bounding box center [454, 522] width 39 height 13
click at [61, 727] on textarea at bounding box center [182, 710] width 353 height 65
drag, startPoint x: 647, startPoint y: 415, endPoint x: 423, endPoint y: 419, distance: 224.0
click at [423, 419] on div "▼ IOC Discovery and SIEM Threat Hunting" at bounding box center [614, 412] width 451 height 30
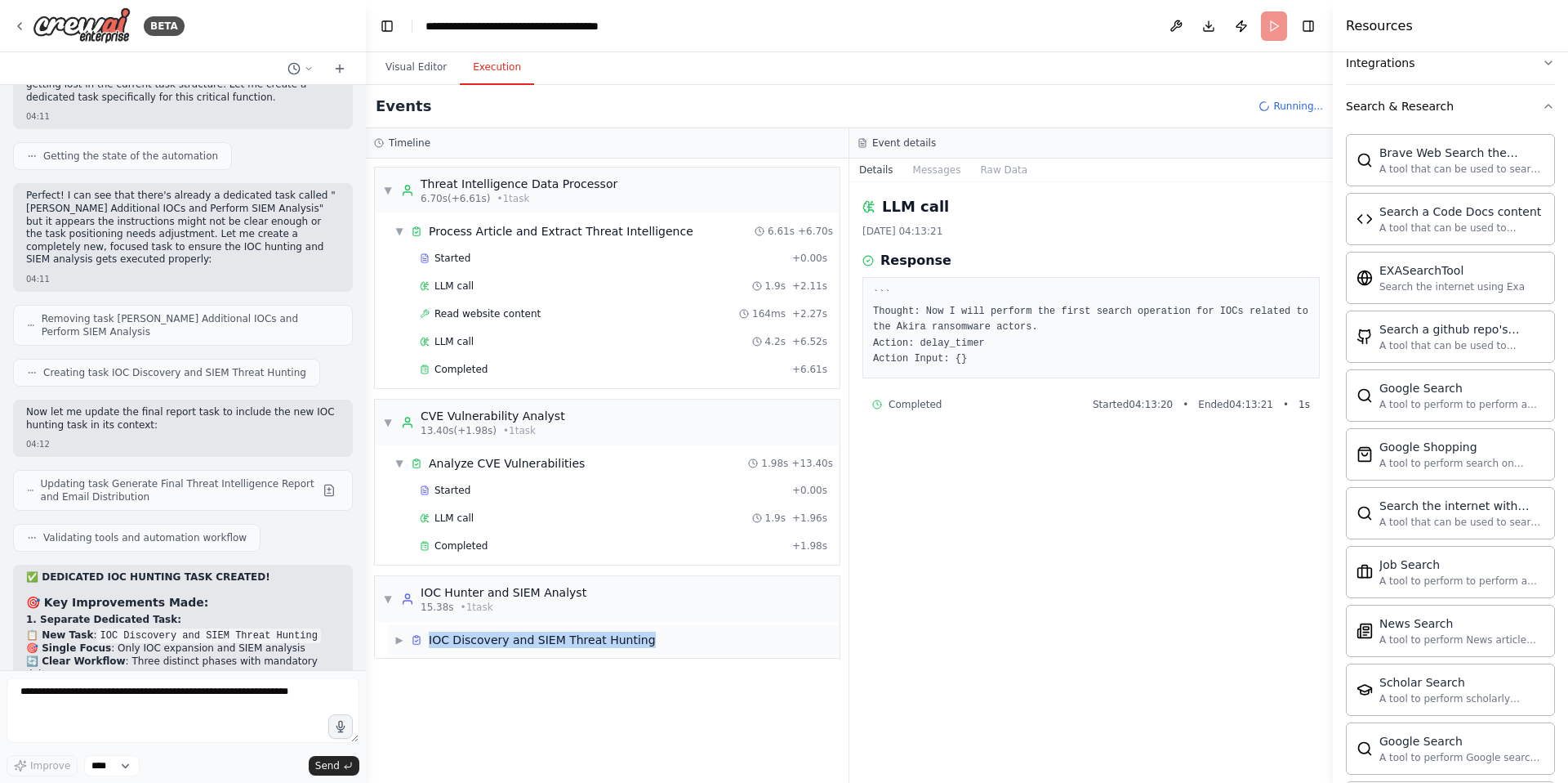
copy div "IOC Discovery and SIEM Threat Hunting"
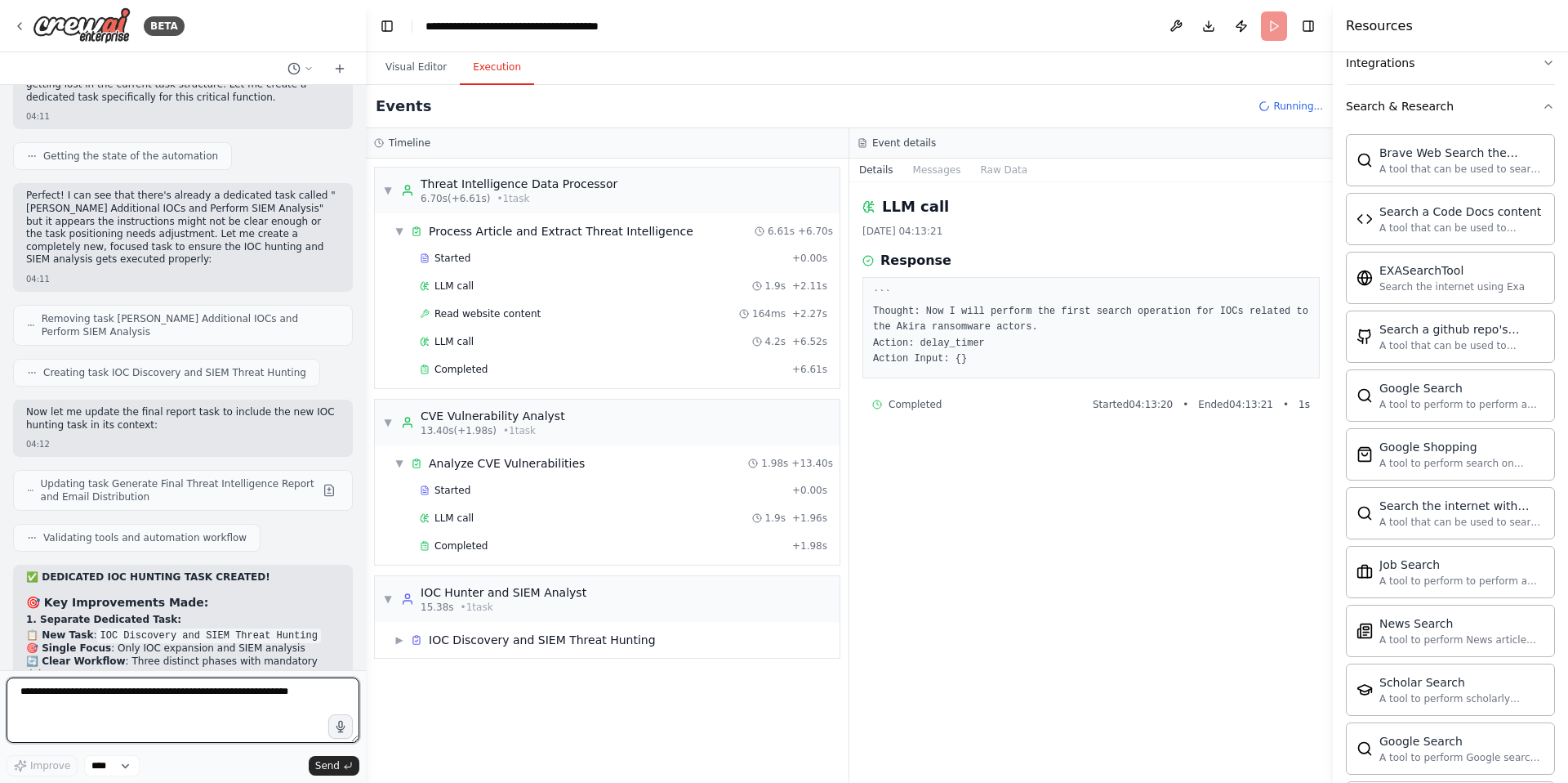
click at [71, 697] on textarea at bounding box center [182, 710] width 353 height 65
paste textarea "**********"
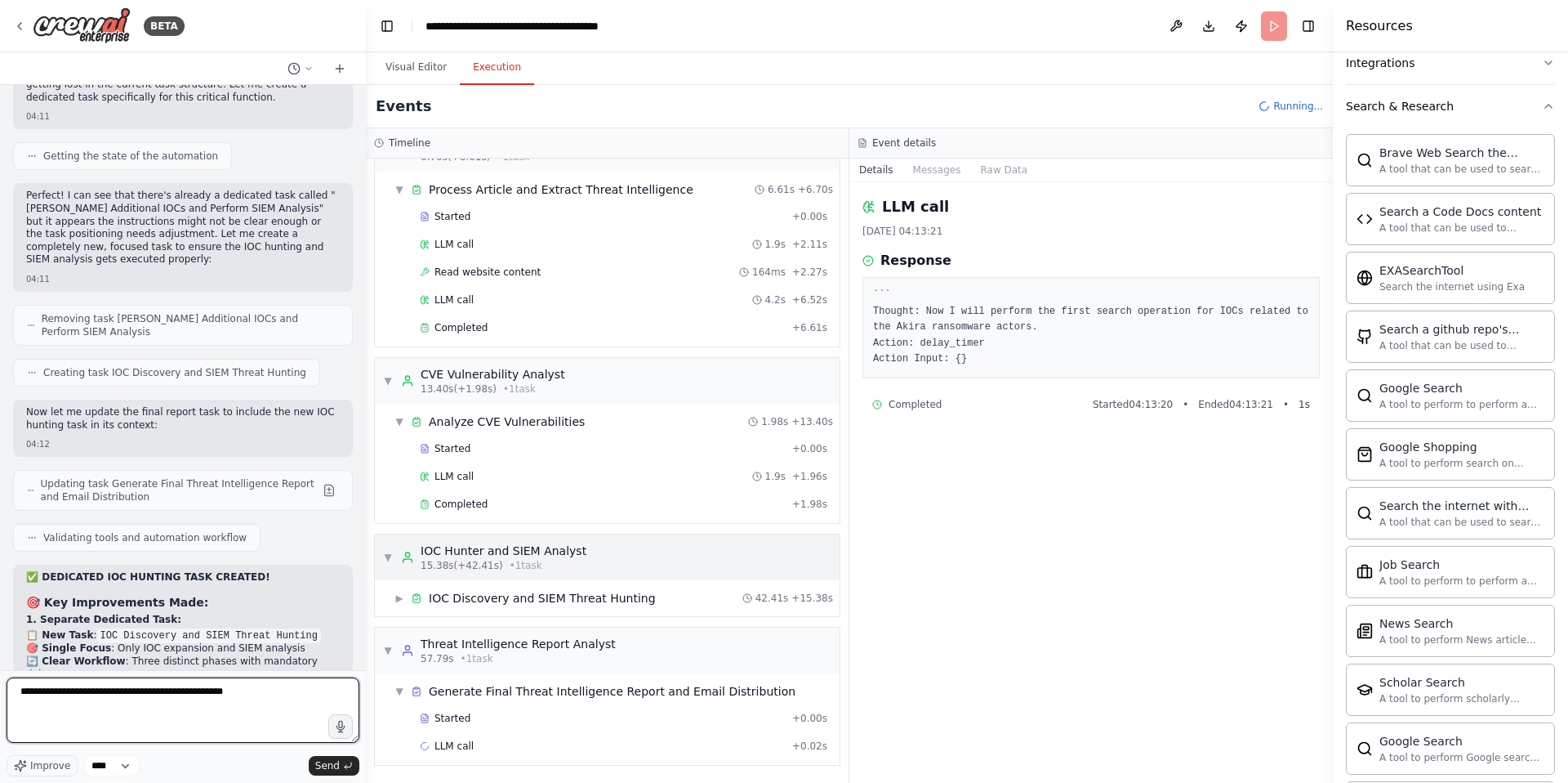
scroll to position [43, 0]
click at [402, 593] on span "▶" at bounding box center [399, 597] width 10 height 13
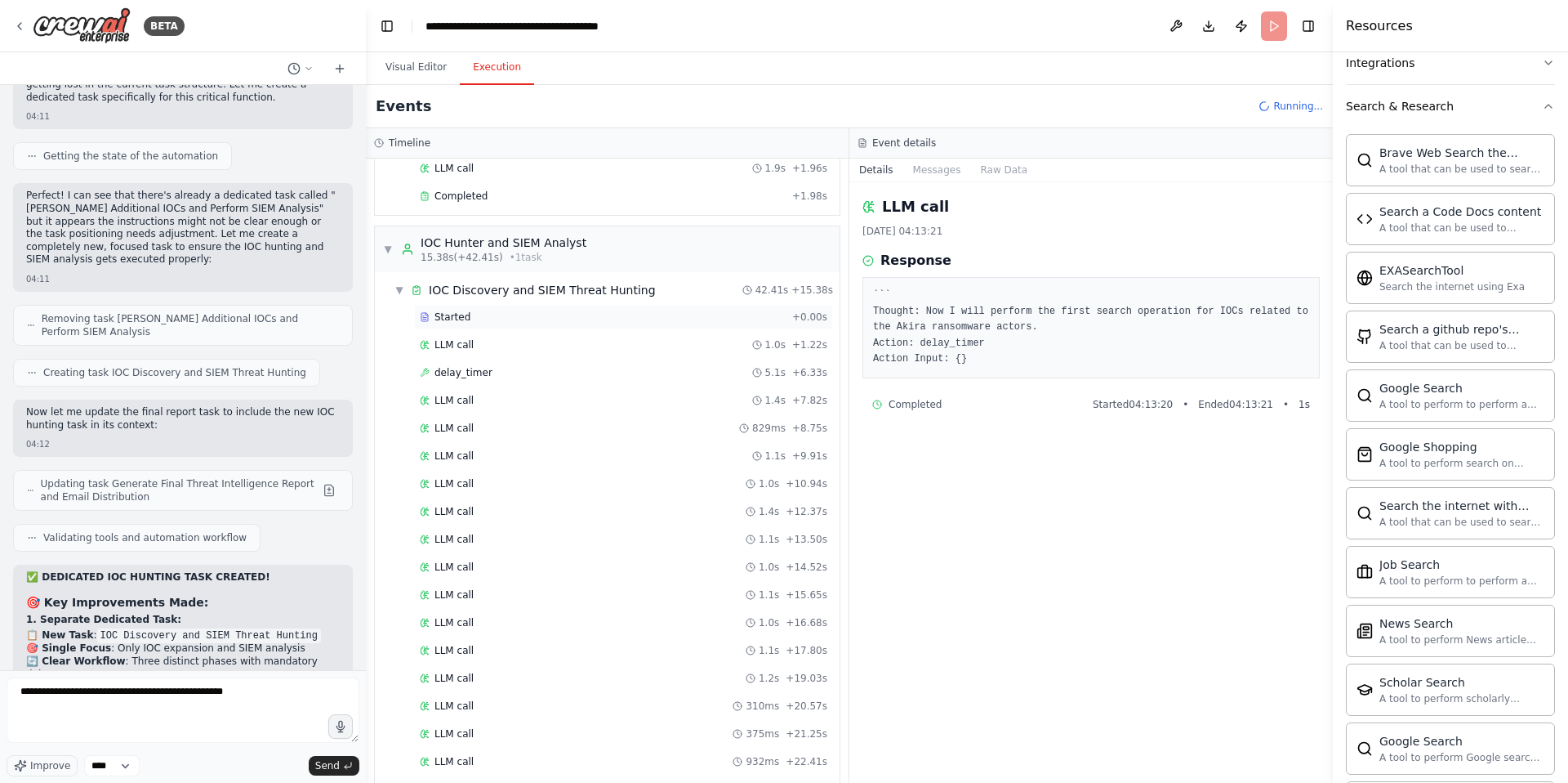
scroll to position [851, 0]
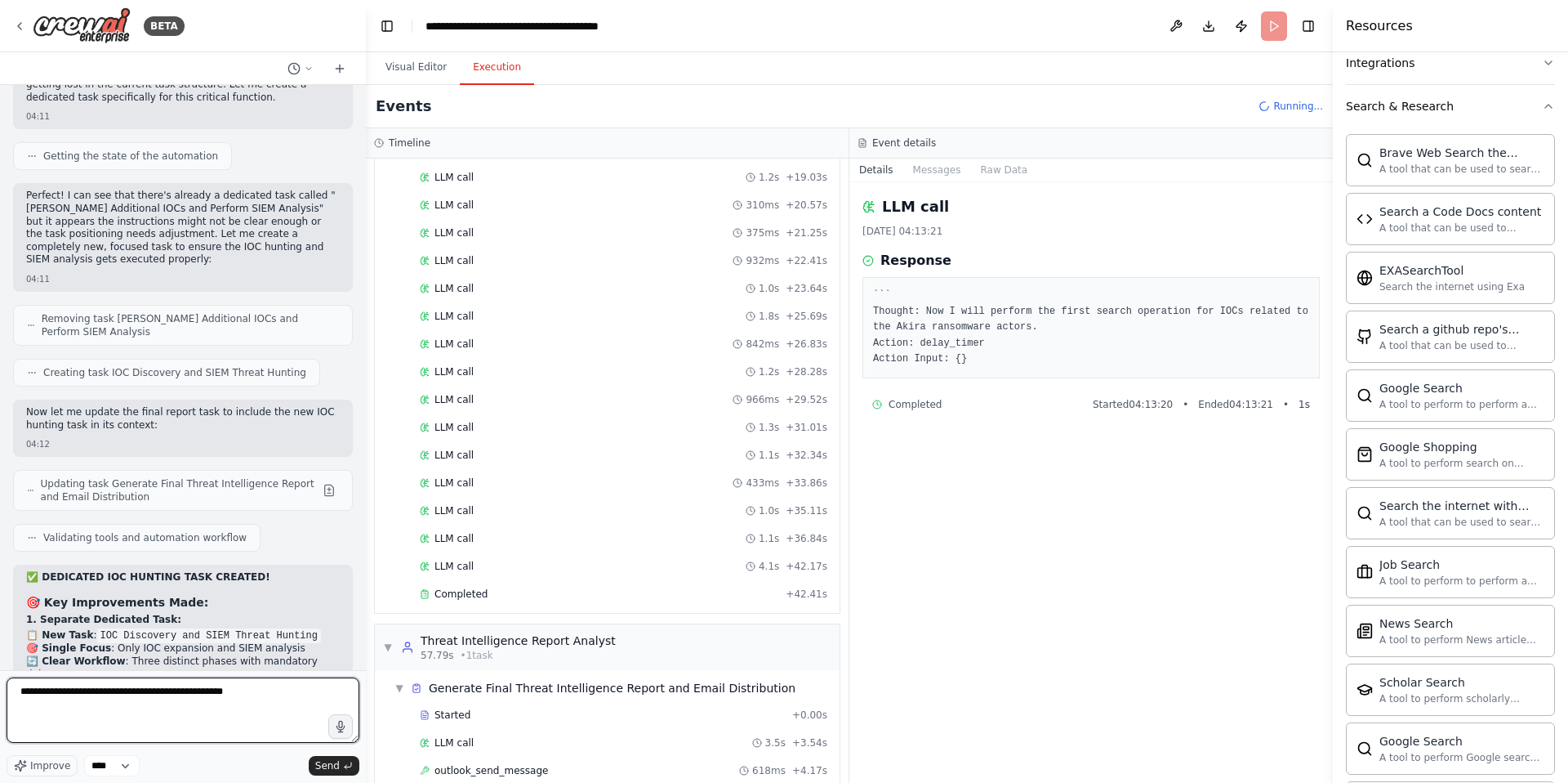
click at [323, 691] on textarea "**********" at bounding box center [182, 710] width 353 height 65
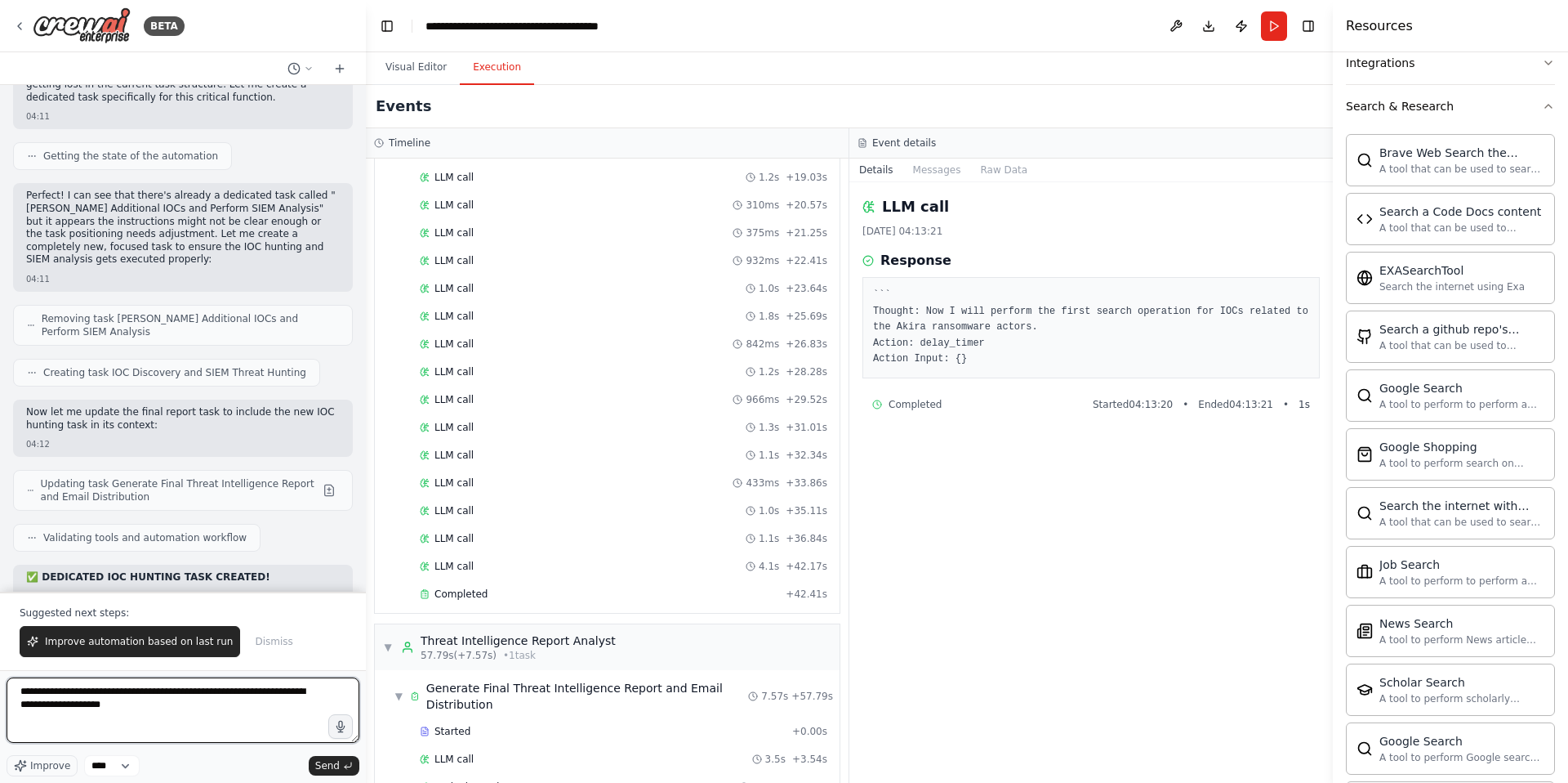
type textarea "**********"
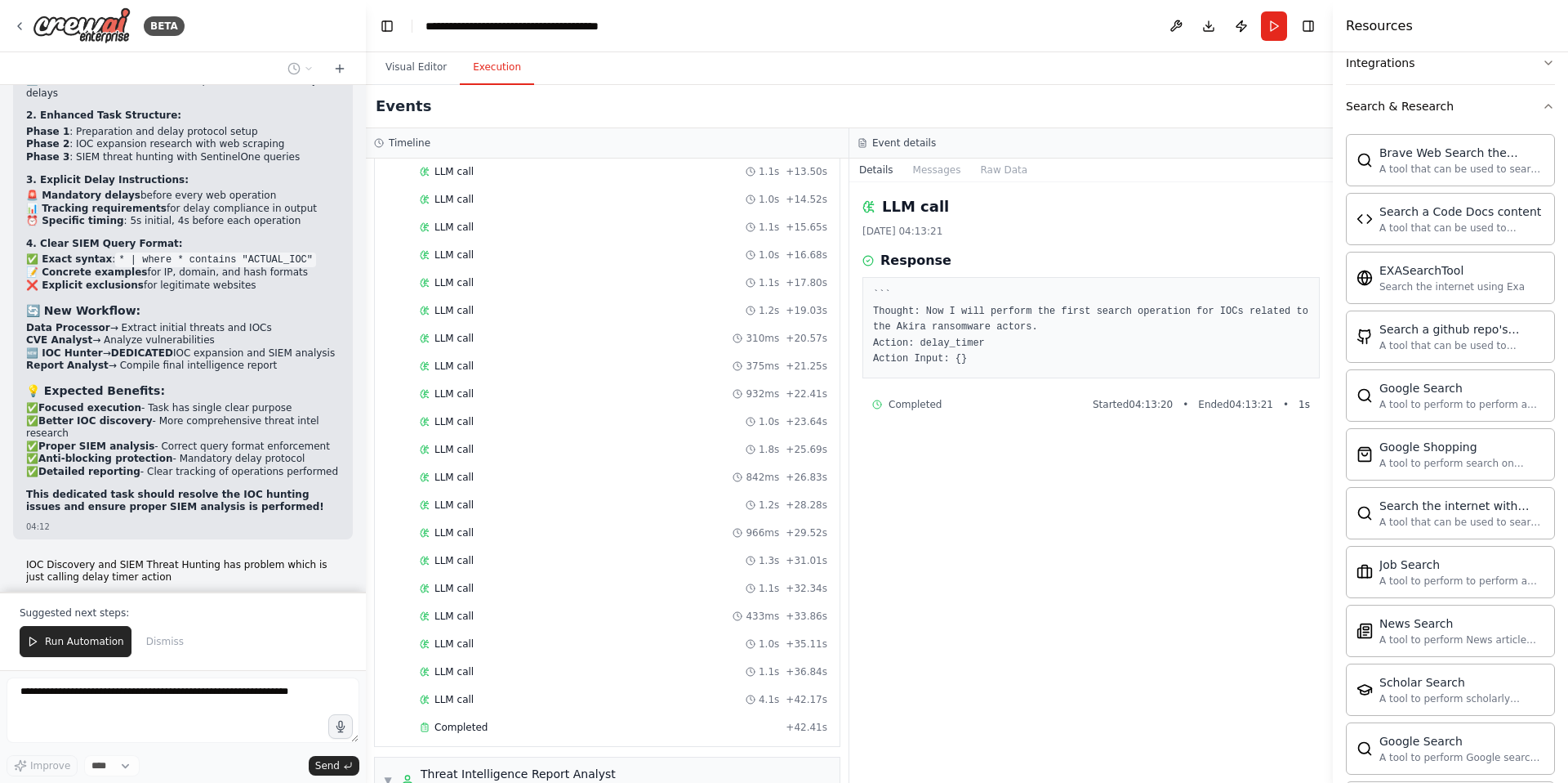
scroll to position [721, 0]
click at [431, 71] on button "Visual Editor" at bounding box center [416, 67] width 87 height 34
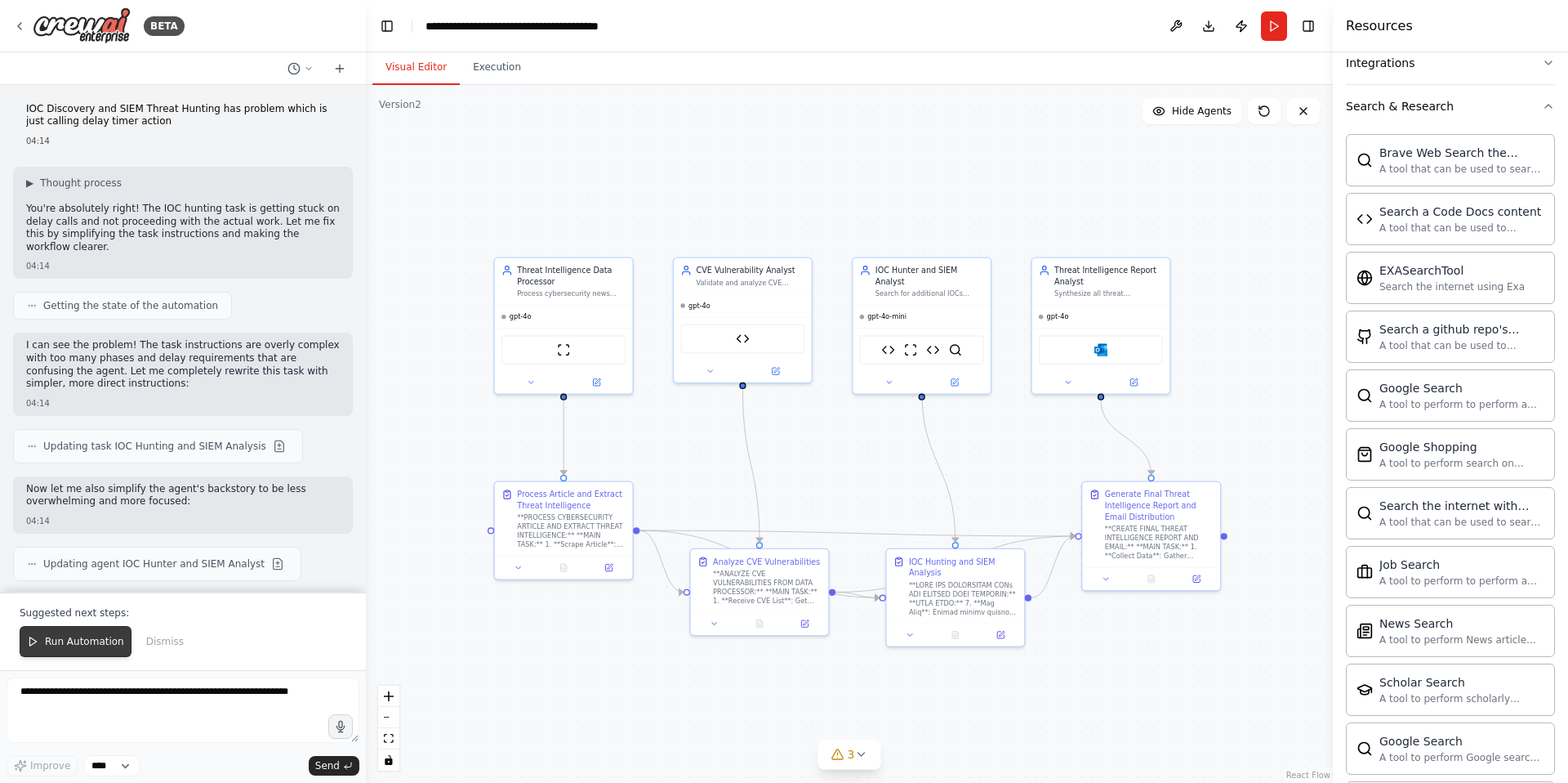
click at [74, 643] on span "Run Automation" at bounding box center [85, 641] width 79 height 13
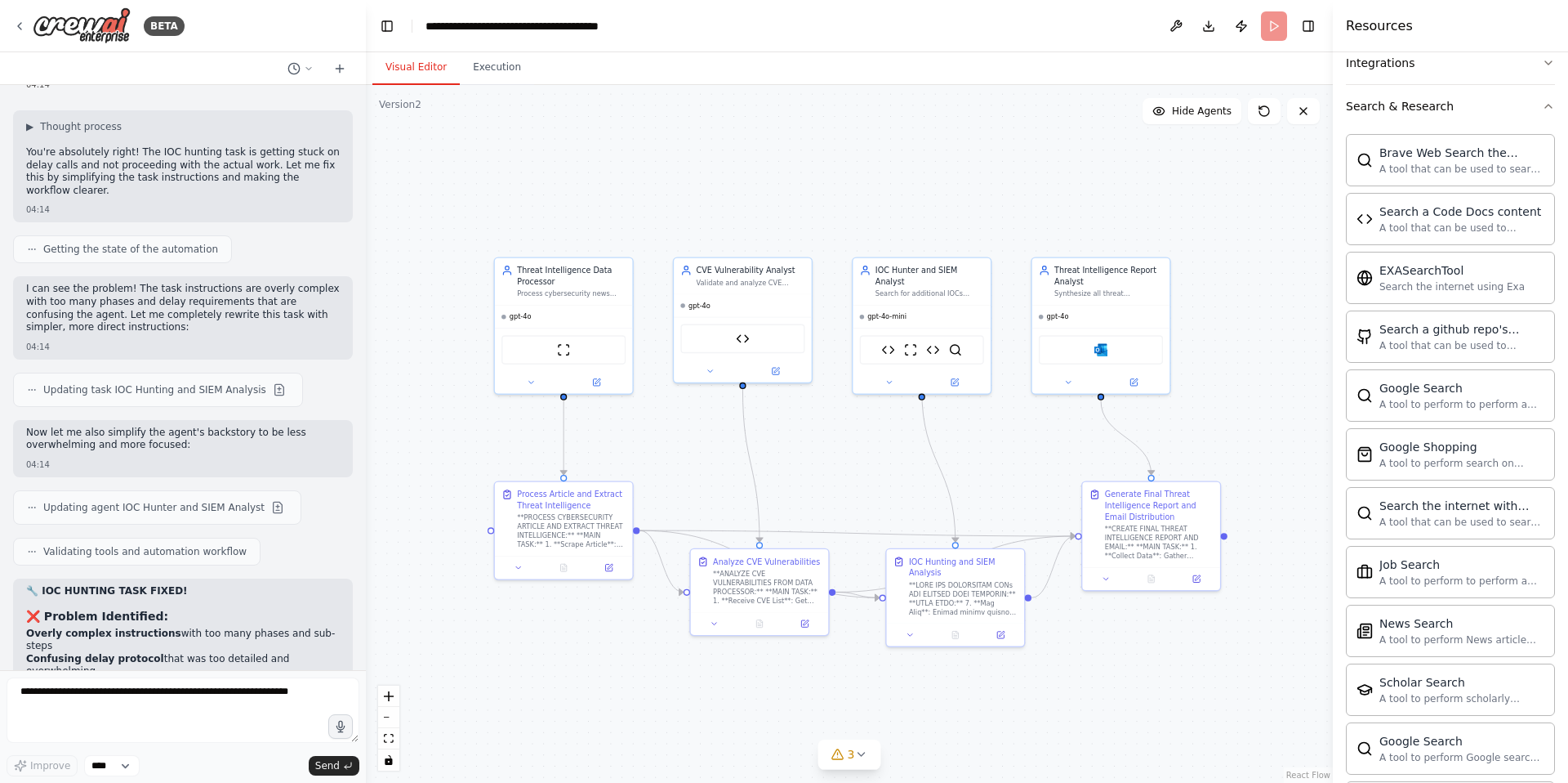
scroll to position [50935, 0]
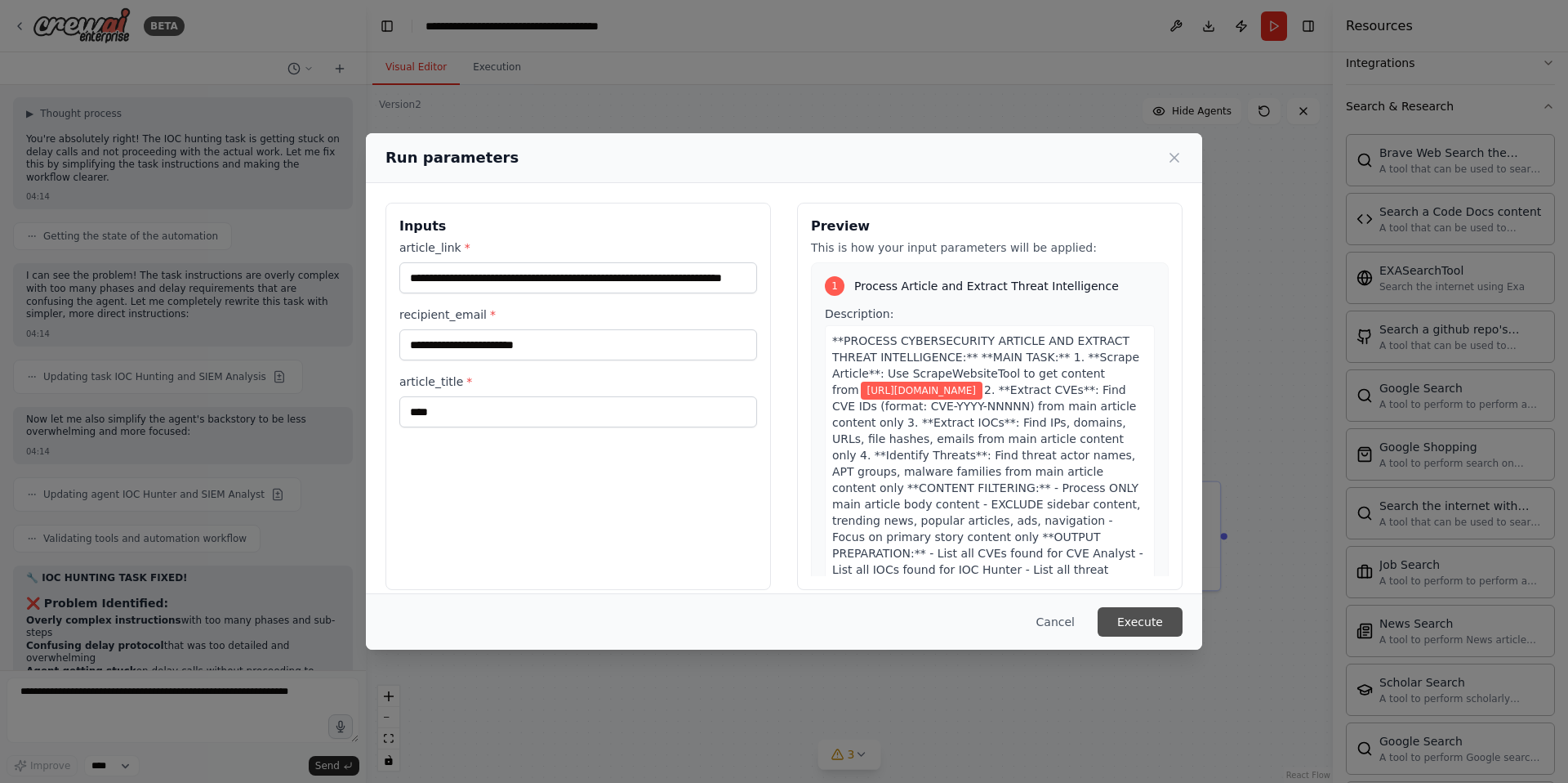
click at [1145, 621] on button "Execute" at bounding box center [1139, 622] width 85 height 30
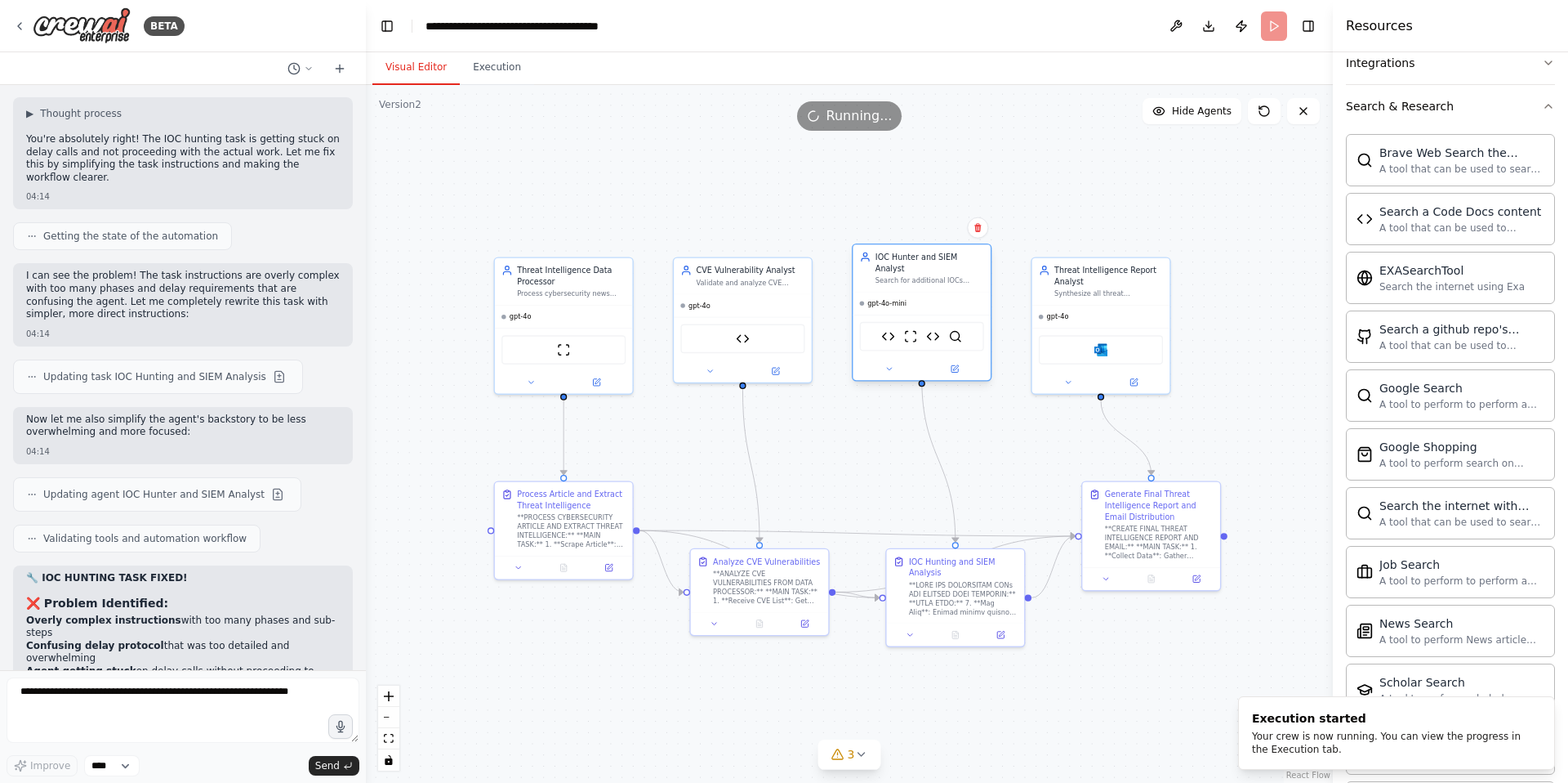
drag, startPoint x: 920, startPoint y: 275, endPoint x: 920, endPoint y: 260, distance: 15.0
click at [920, 260] on div "IOC Hunter and SIEM Analyst Search for additional IOCs related to identified th…" at bounding box center [930, 269] width 109 height 33
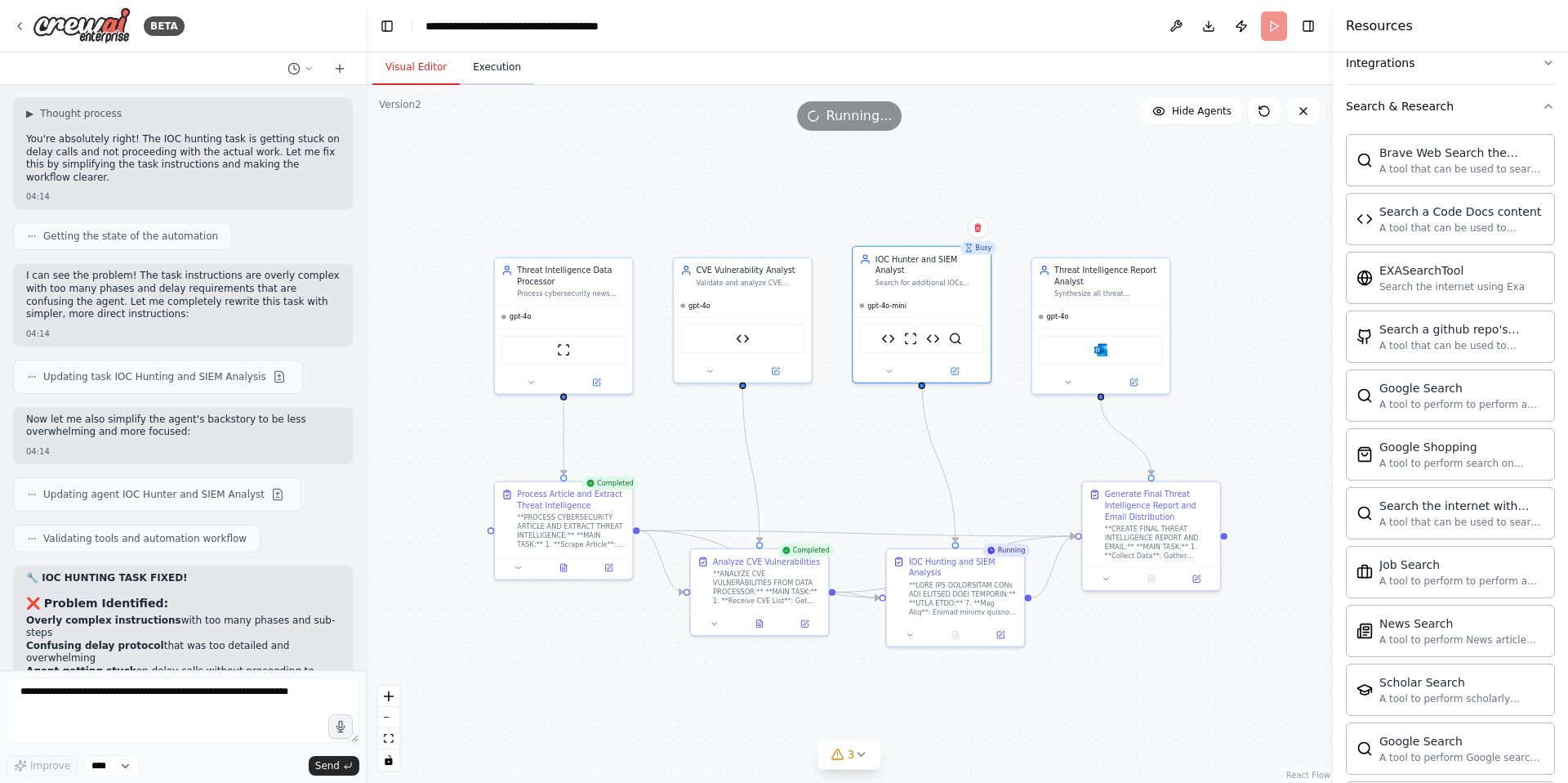
click at [507, 65] on button "Execution" at bounding box center [497, 67] width 74 height 34
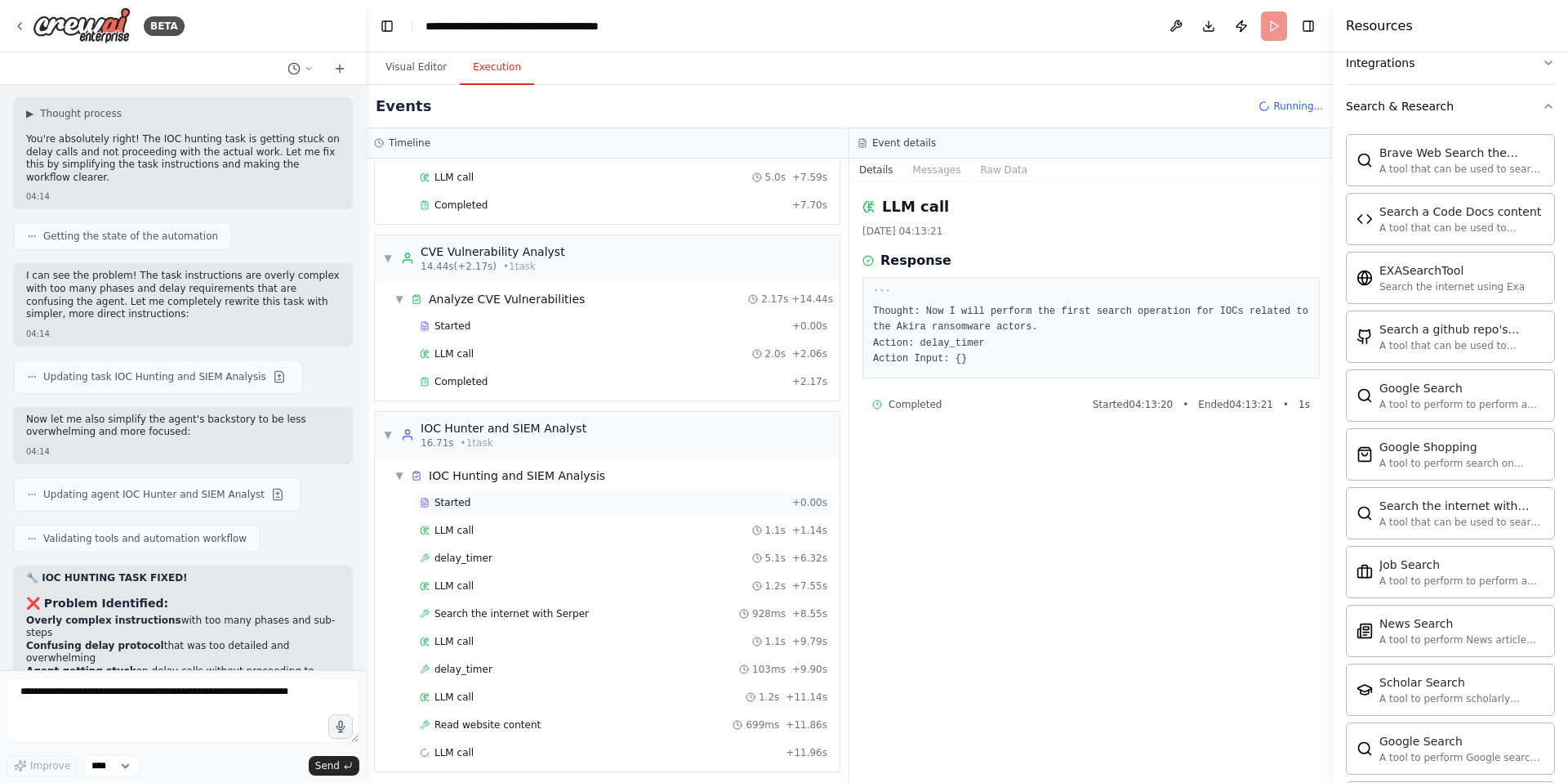
scroll to position [172, 0]
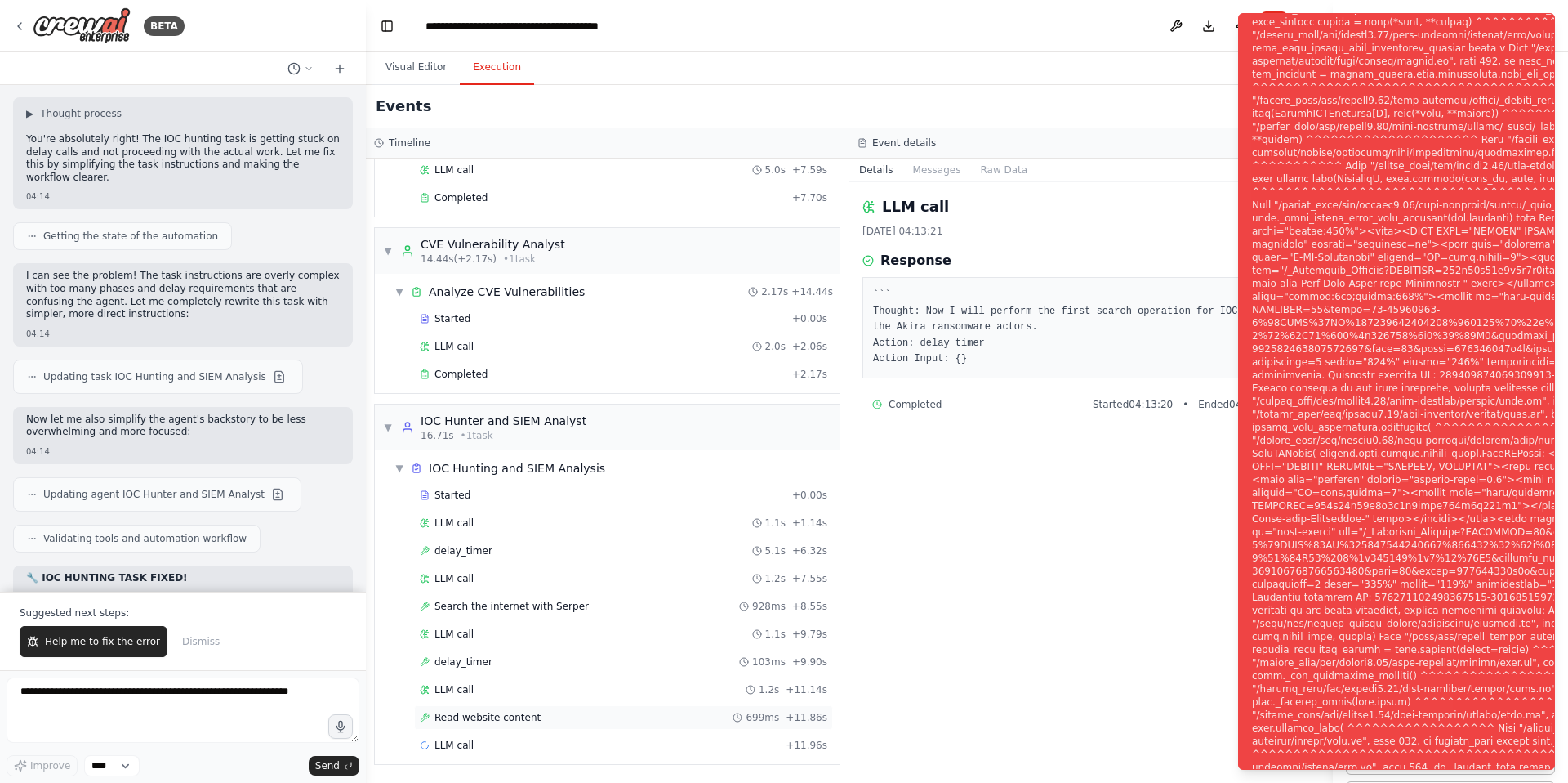
click at [530, 718] on span "Read website content" at bounding box center [488, 717] width 106 height 13
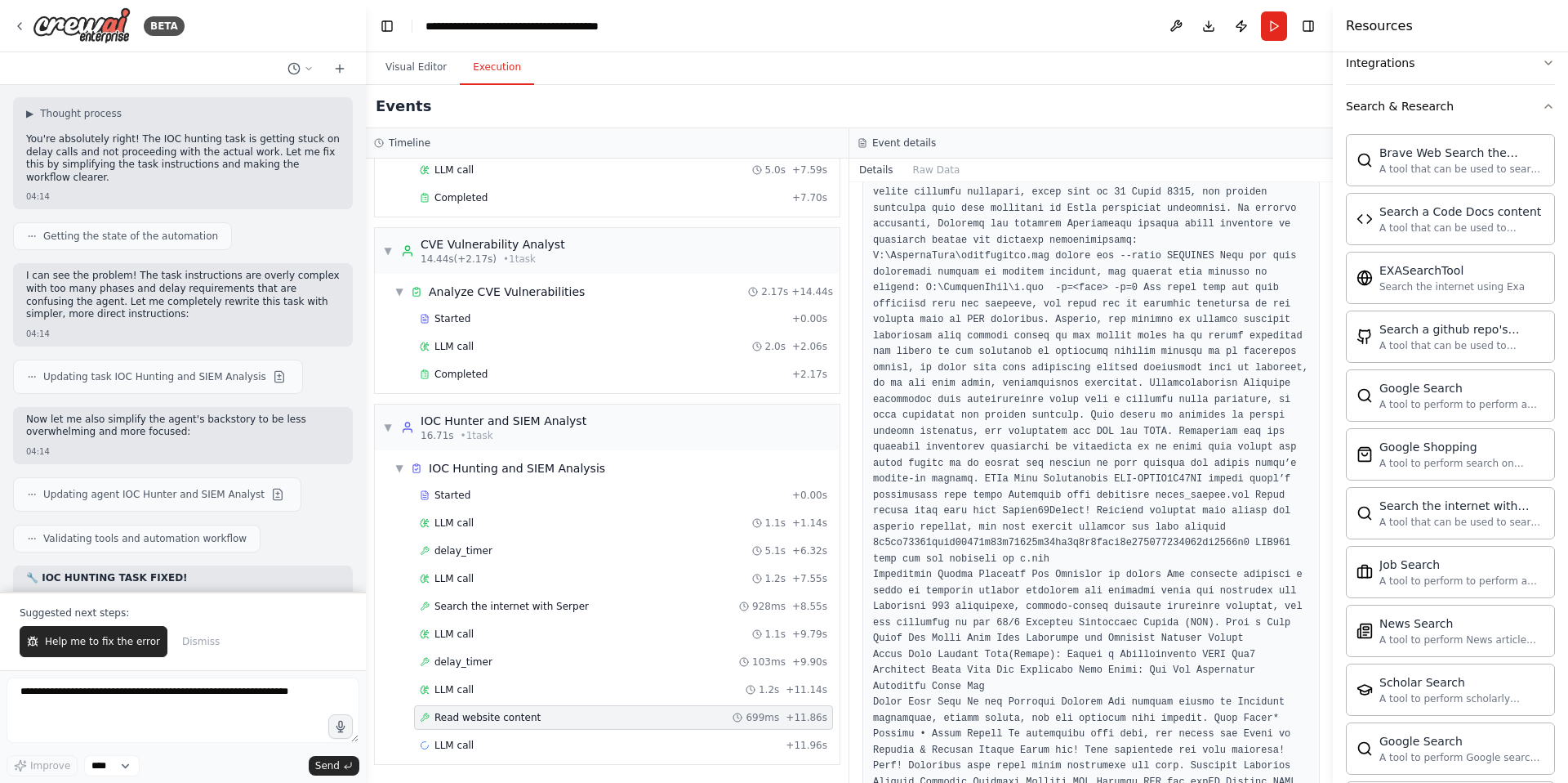
scroll to position [1630, 0]
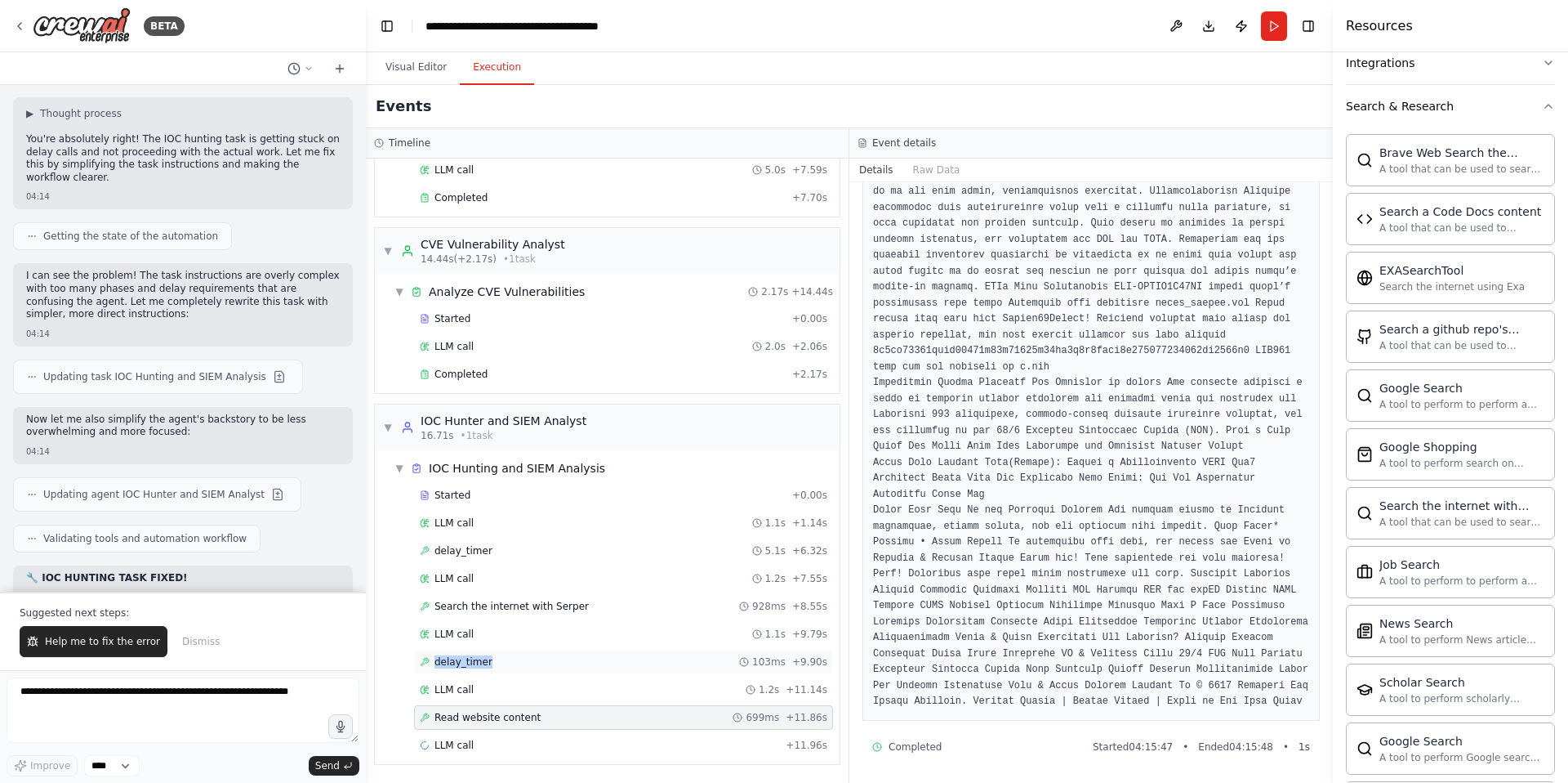
drag, startPoint x: 491, startPoint y: 662, endPoint x: 435, endPoint y: 662, distance: 56.0
click at [435, 662] on div "delay_timer 103ms + 9.90s" at bounding box center [624, 662] width 408 height 13
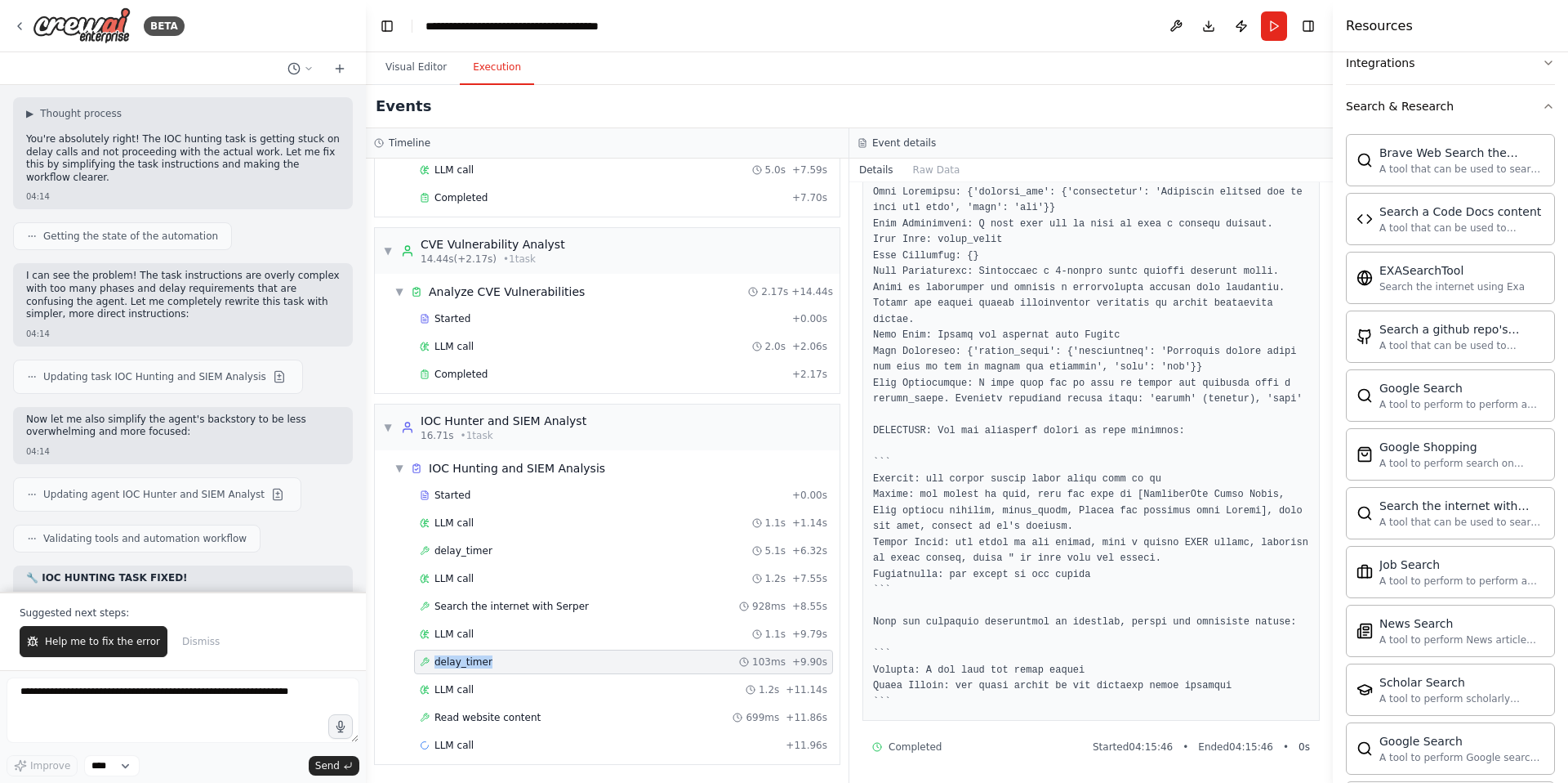
copy span "delay_timer"
click at [53, 699] on textarea at bounding box center [182, 710] width 353 height 65
paste textarea "**********"
drag, startPoint x: 540, startPoint y: 718, endPoint x: 427, endPoint y: 721, distance: 113.0
click at [427, 721] on div "Read website content 699ms + 11.86s" at bounding box center [624, 717] width 408 height 13
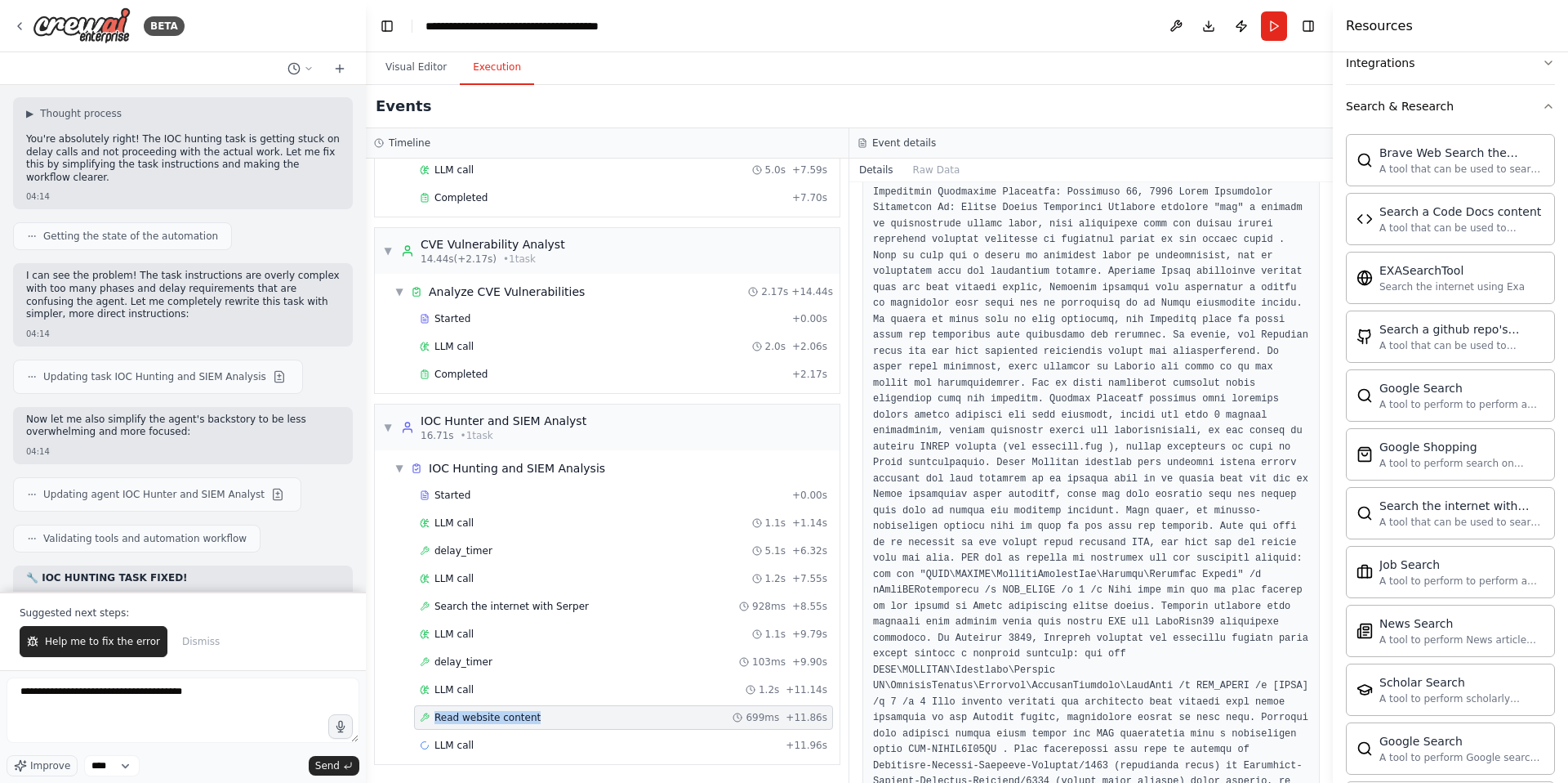
scroll to position [705, 0]
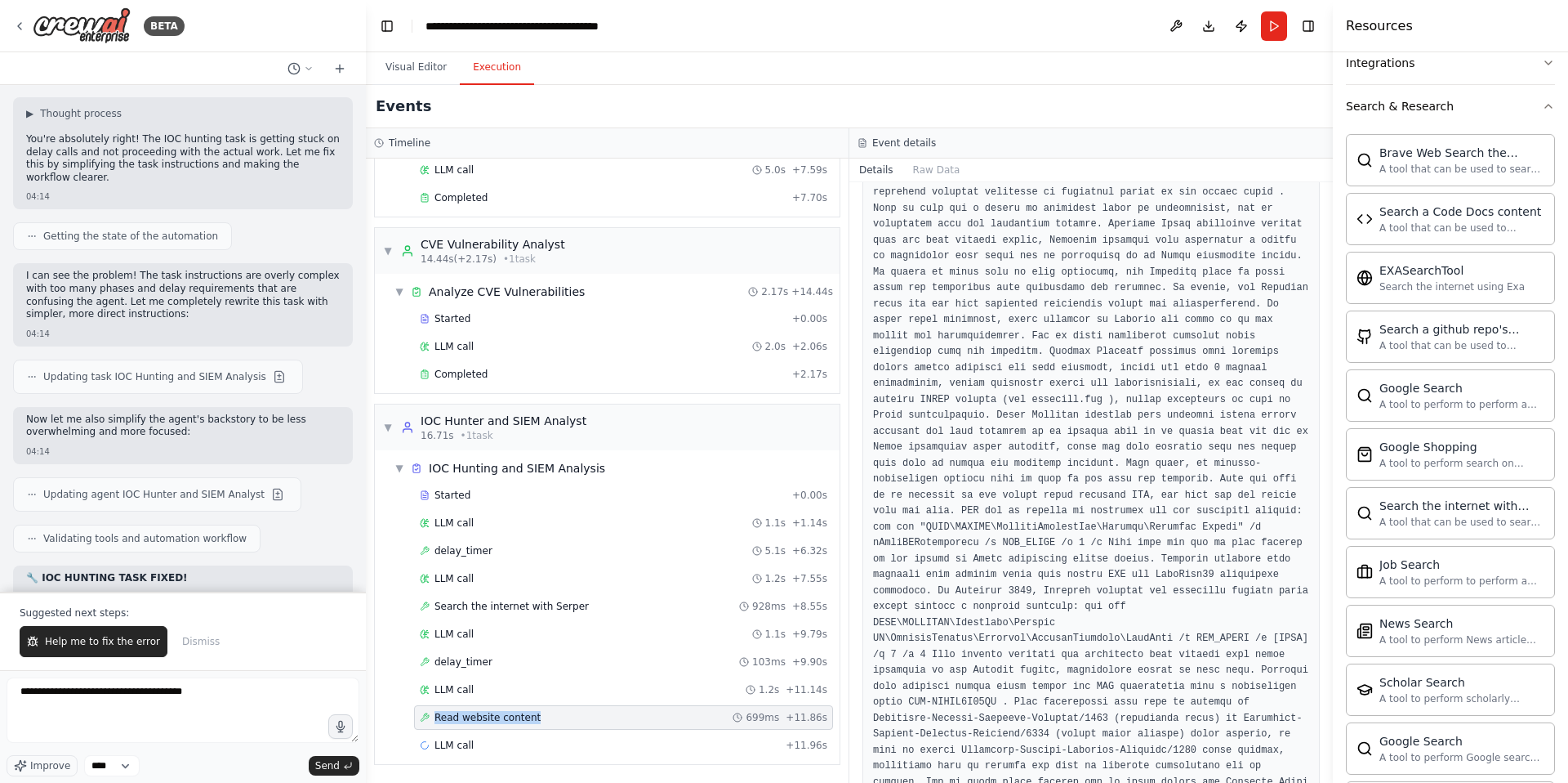
copy span "Read website content"
click at [258, 698] on textarea "**********" at bounding box center [182, 710] width 353 height 65
paste textarea "**********"
click at [188, 692] on textarea "**********" at bounding box center [182, 710] width 353 height 65
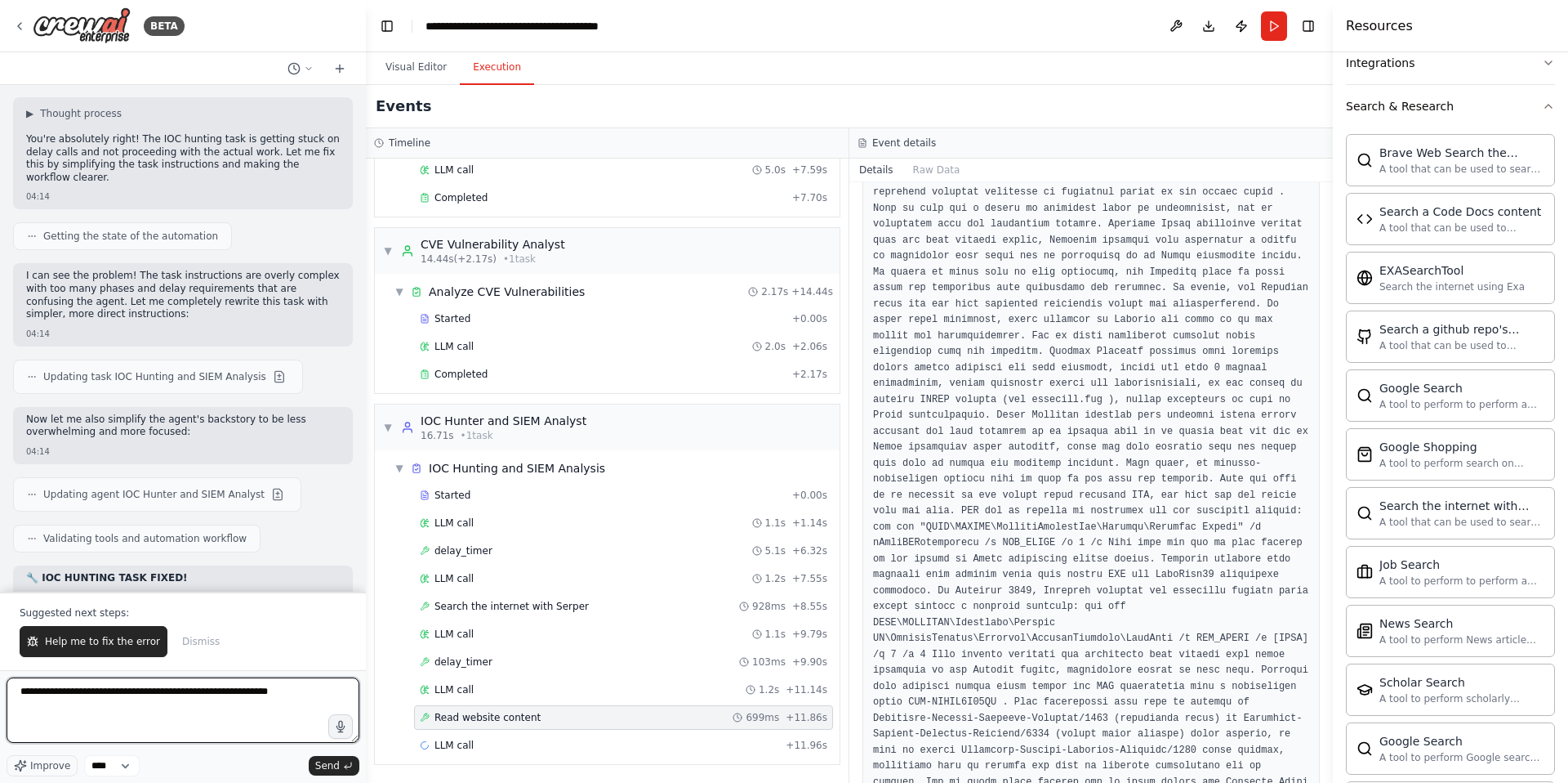
click at [339, 693] on textarea "**********" at bounding box center [182, 710] width 353 height 65
type textarea "**********"
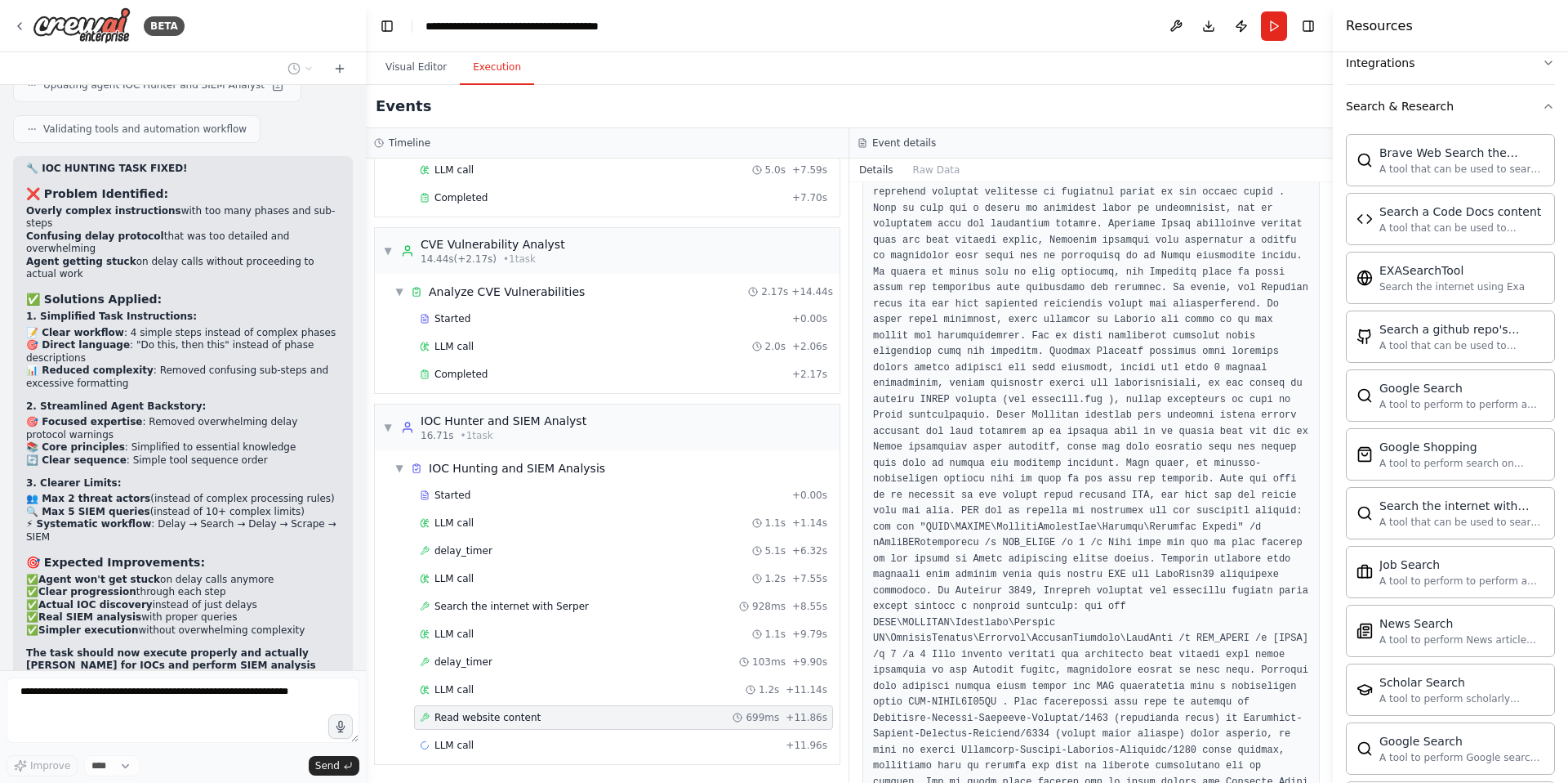
scroll to position [51392, 0]
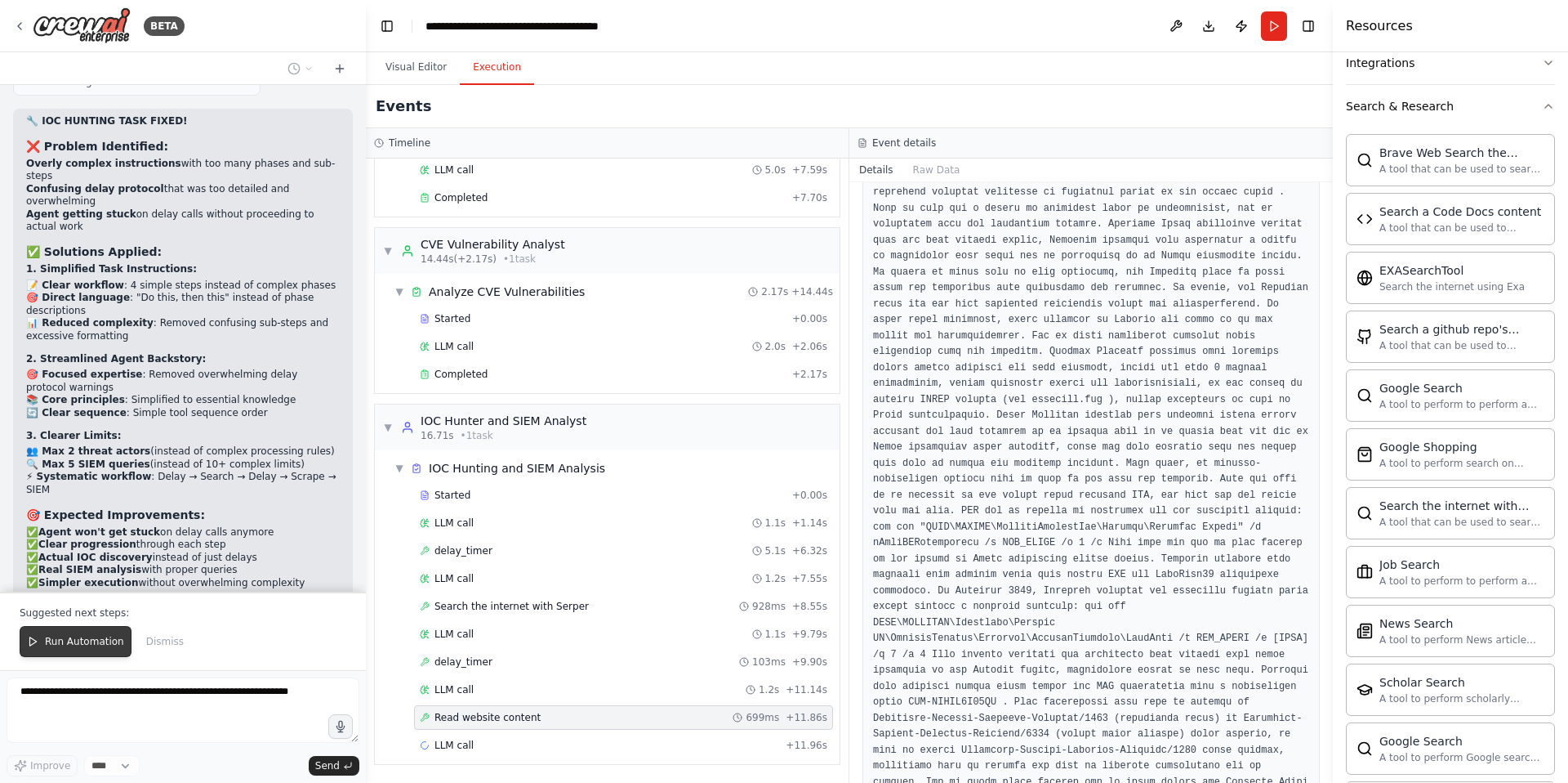
click at [71, 640] on span "Run Automation" at bounding box center [85, 641] width 79 height 13
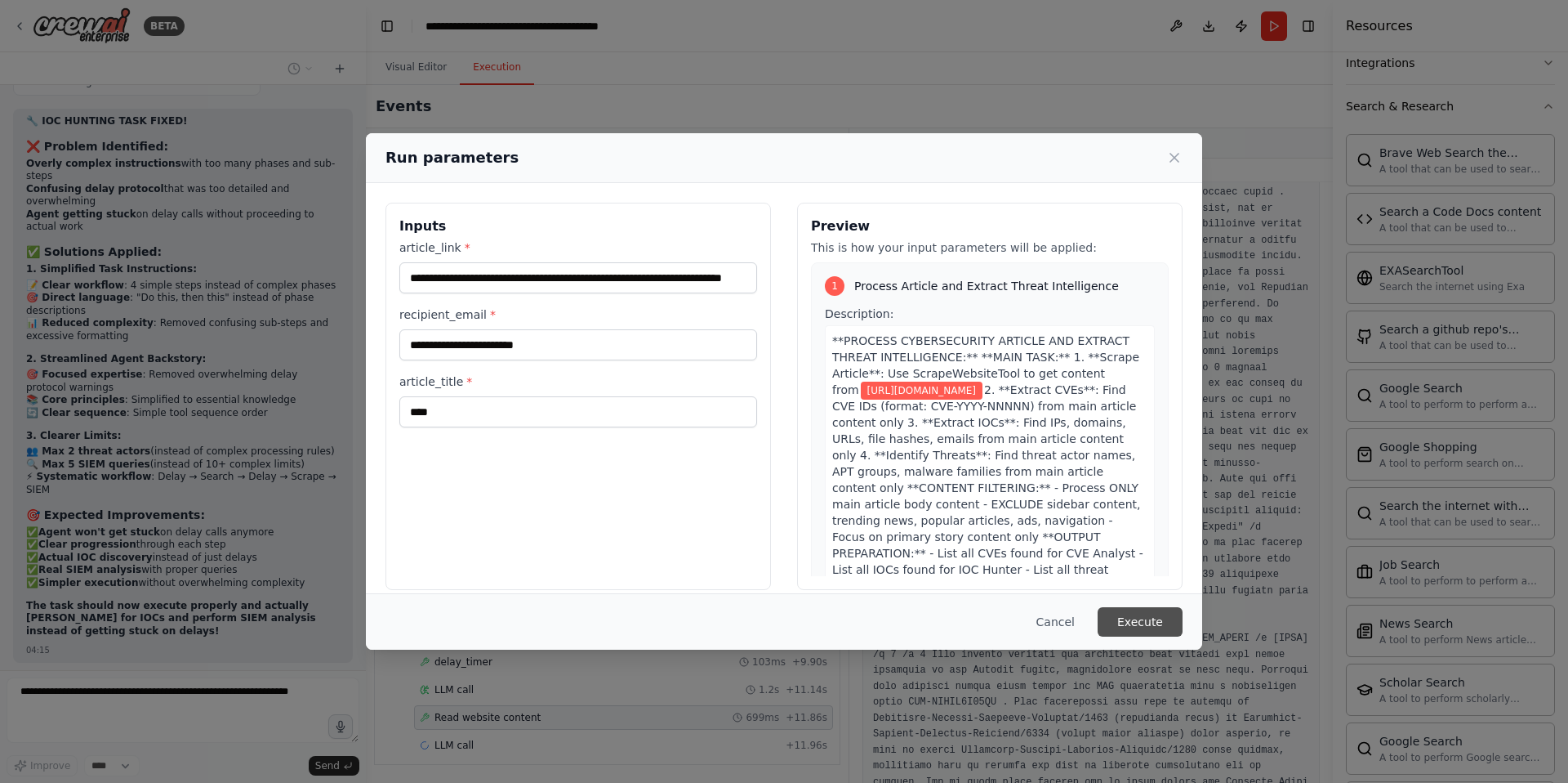
click at [1147, 623] on button "Execute" at bounding box center [1139, 622] width 85 height 30
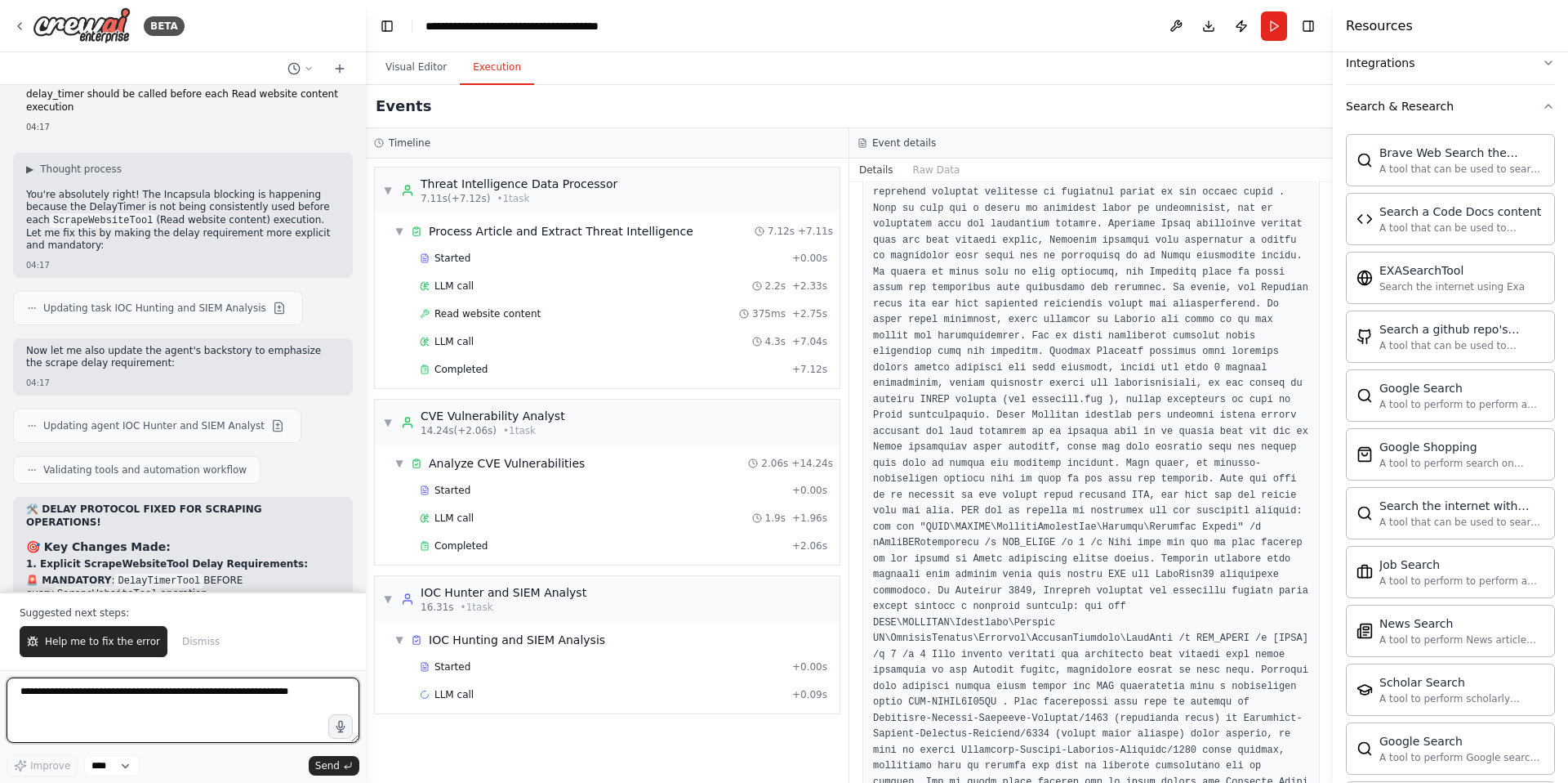
scroll to position [52064, 0]
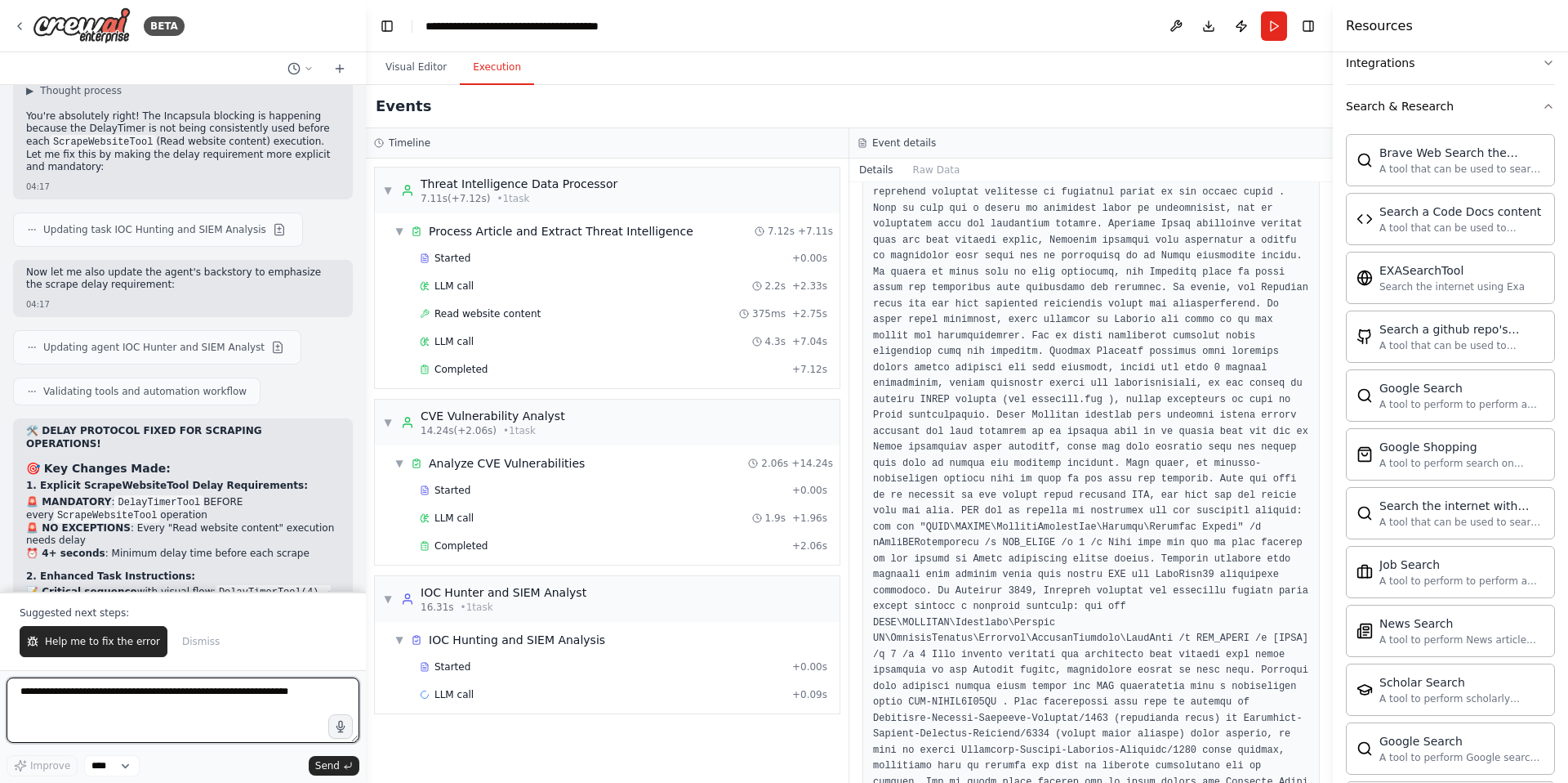
click at [91, 701] on textarea at bounding box center [182, 710] width 353 height 65
type textarea "**********"
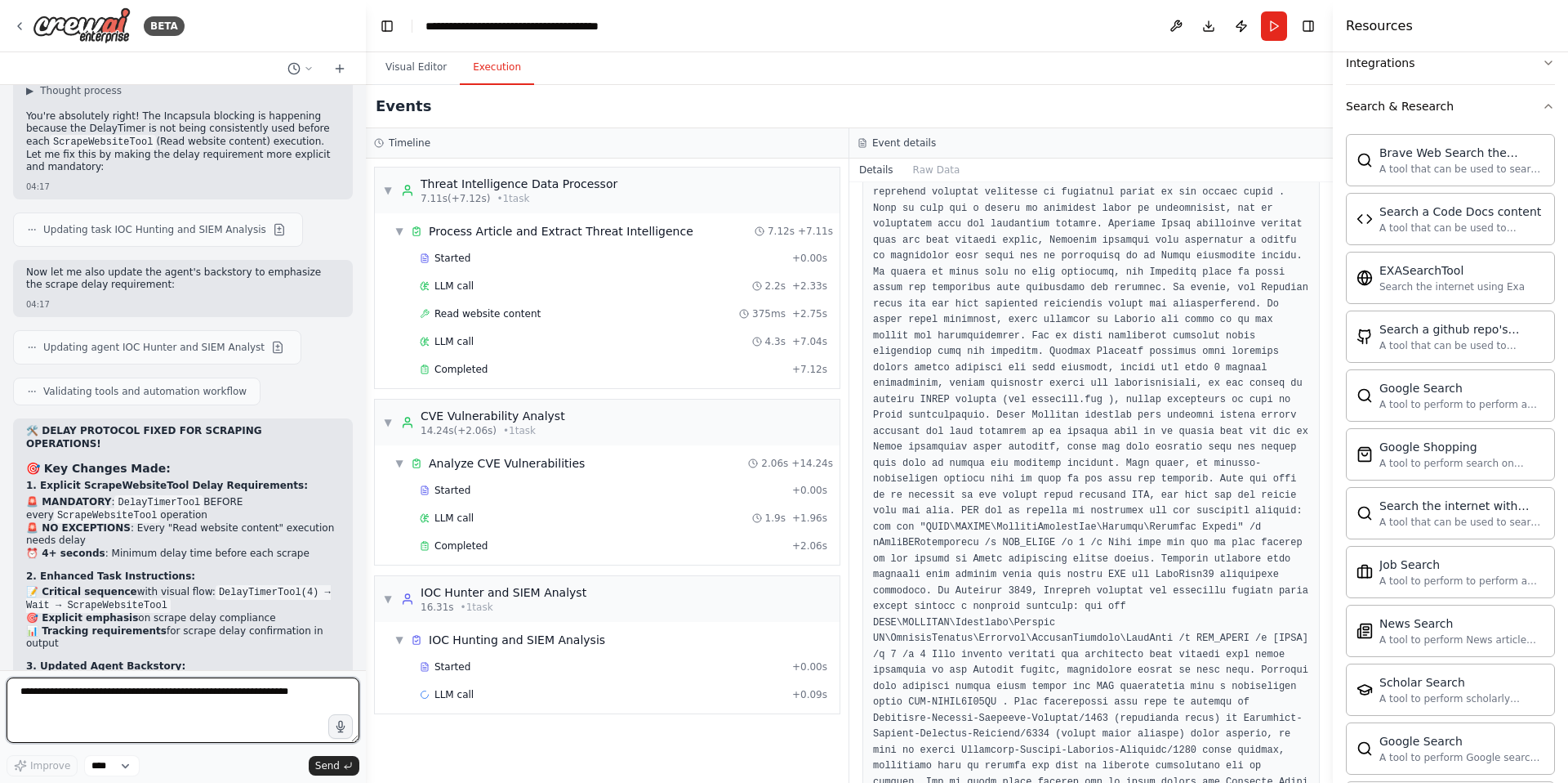
scroll to position [52043, 0]
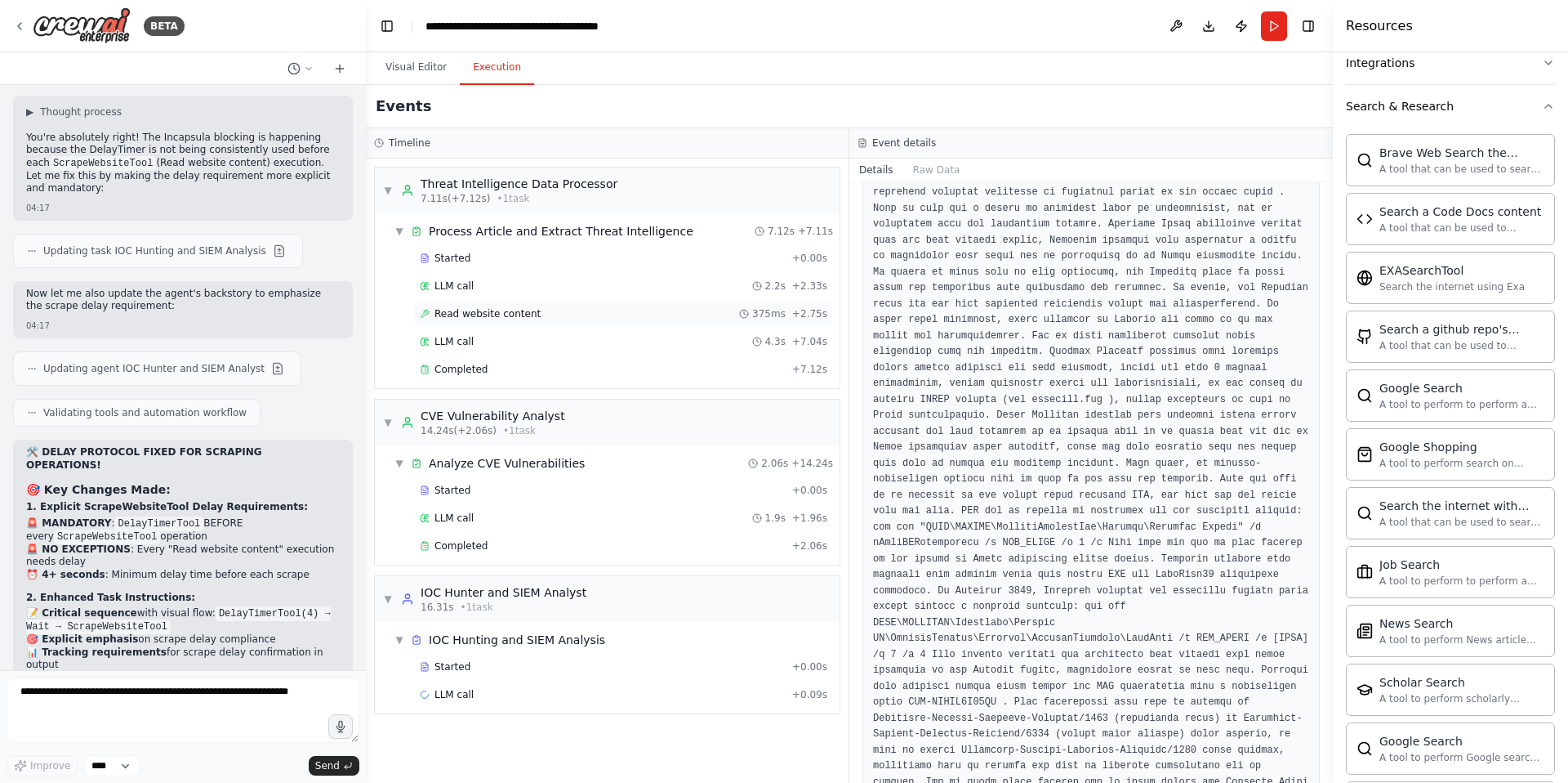
click at [479, 313] on span "Read website content" at bounding box center [488, 313] width 106 height 13
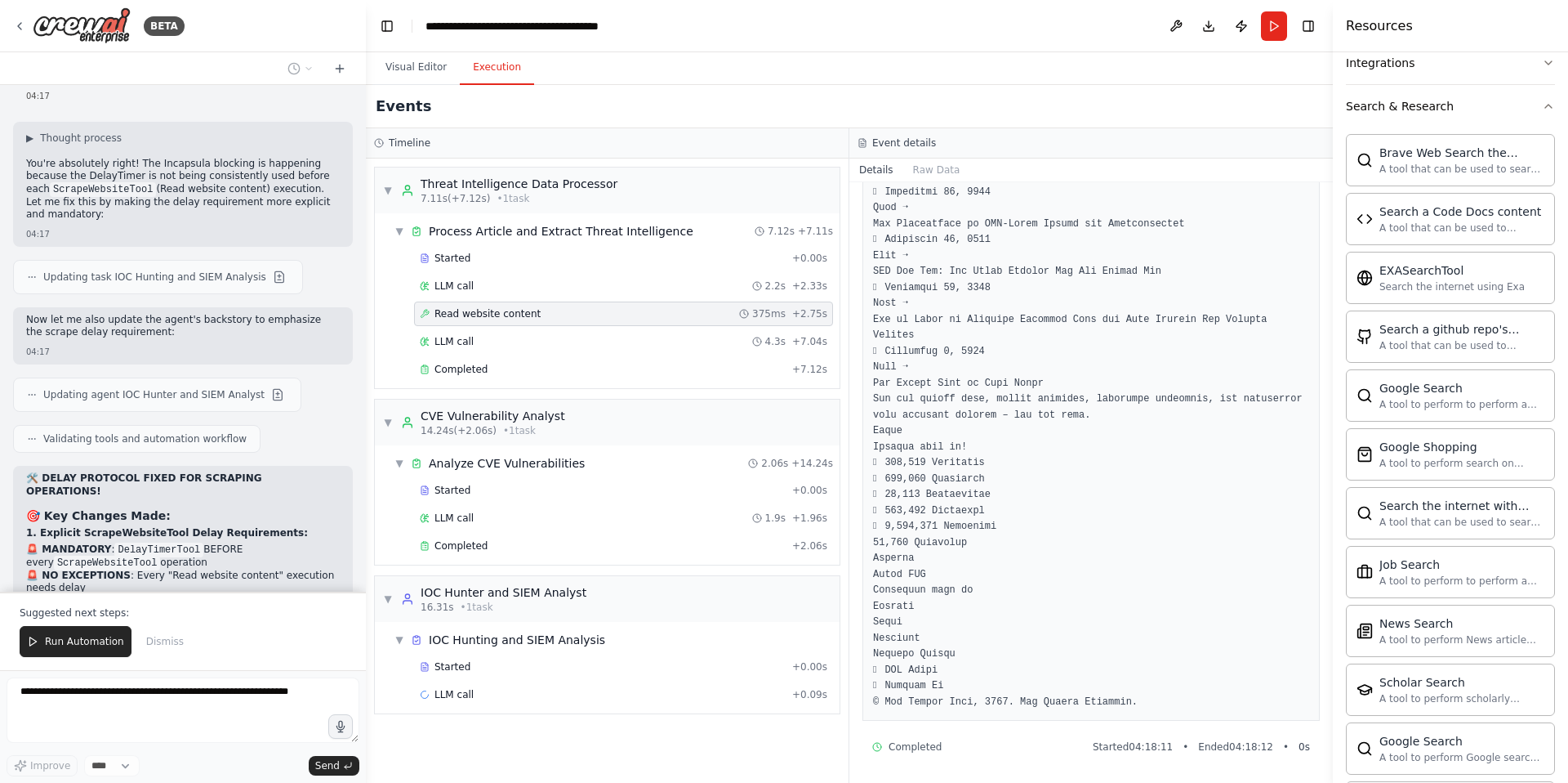
scroll to position [52396, 0]
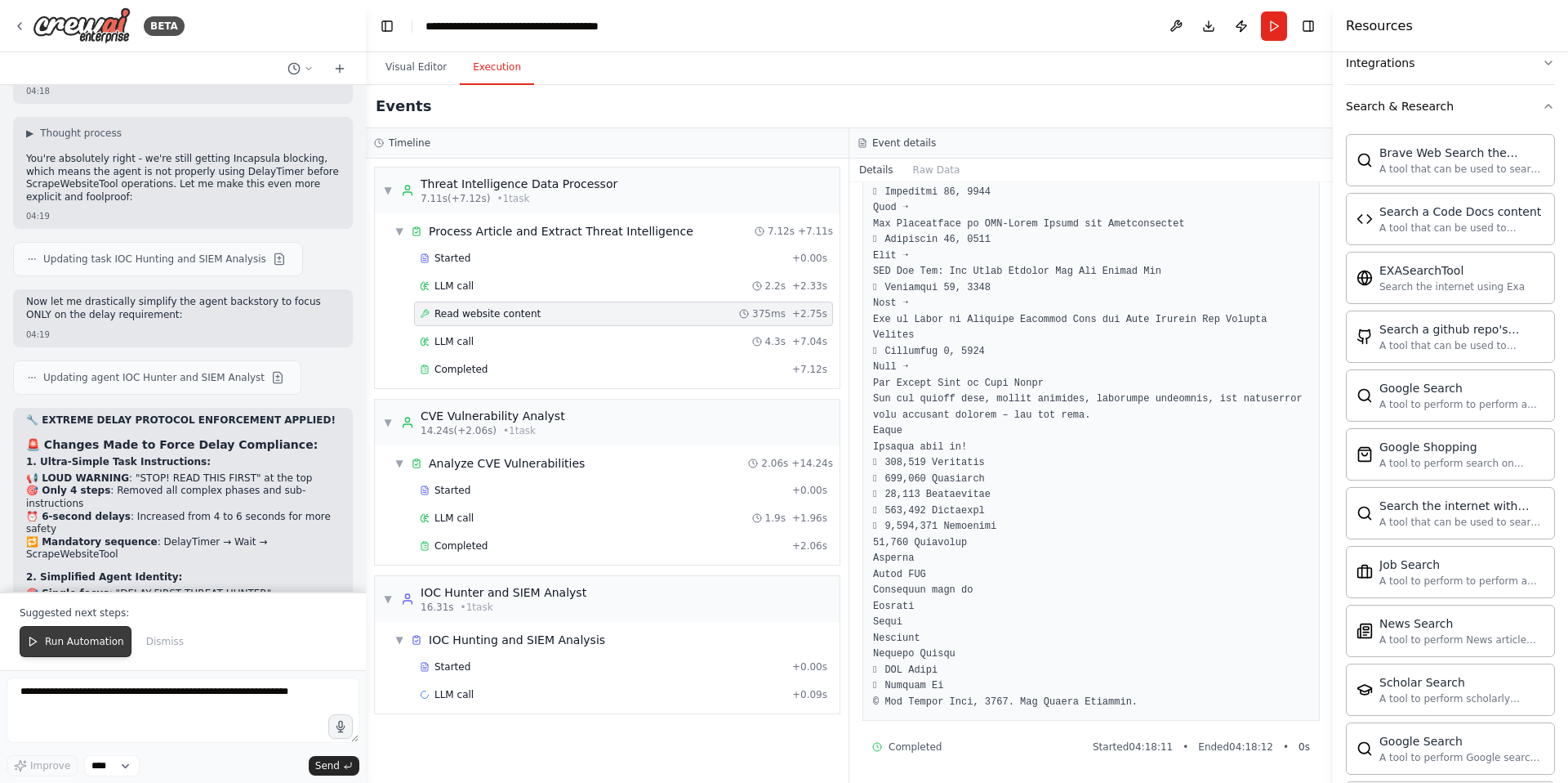
click at [77, 641] on span "Run Automation" at bounding box center [85, 641] width 79 height 13
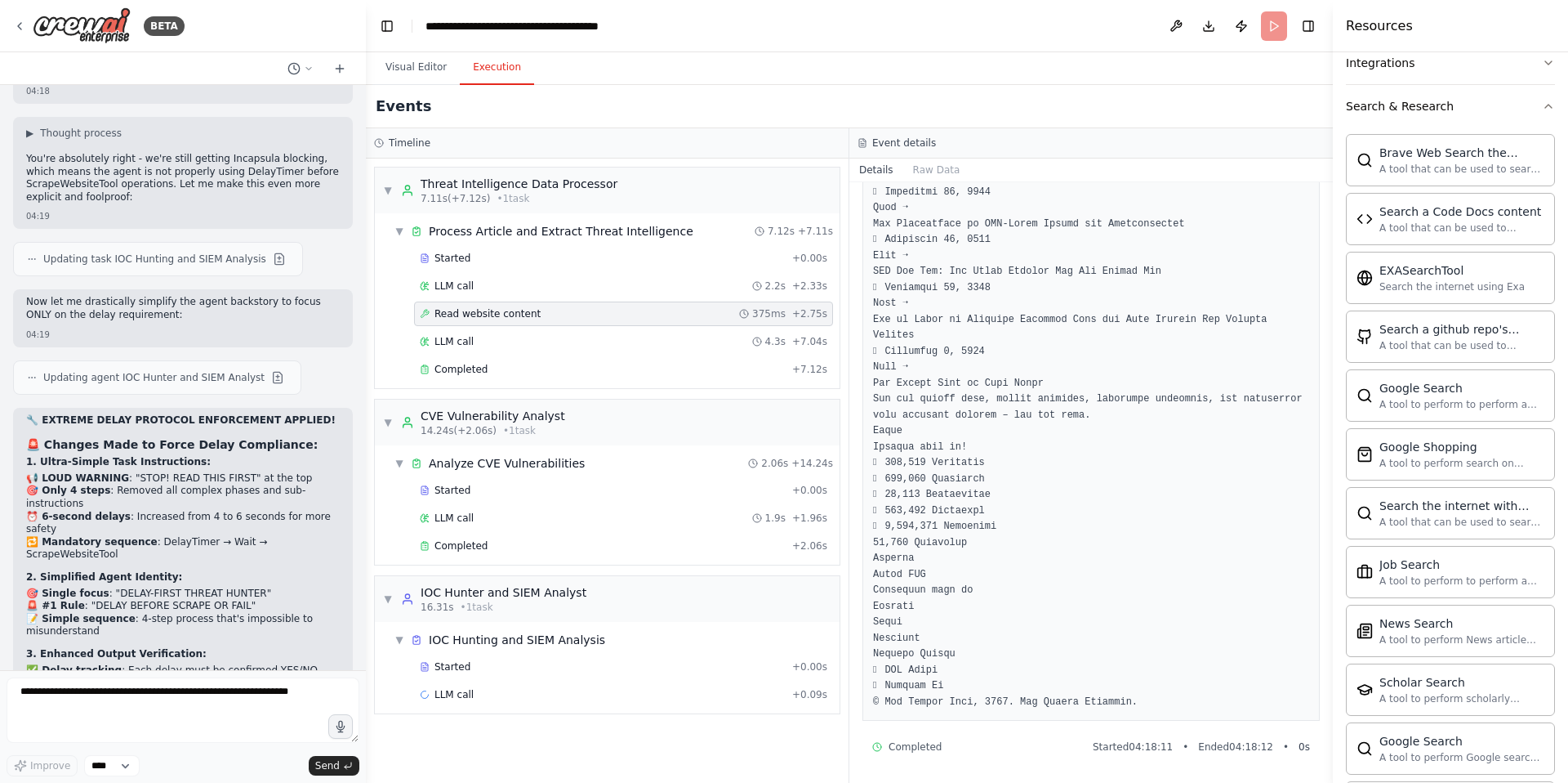
scroll to position [52936, 0]
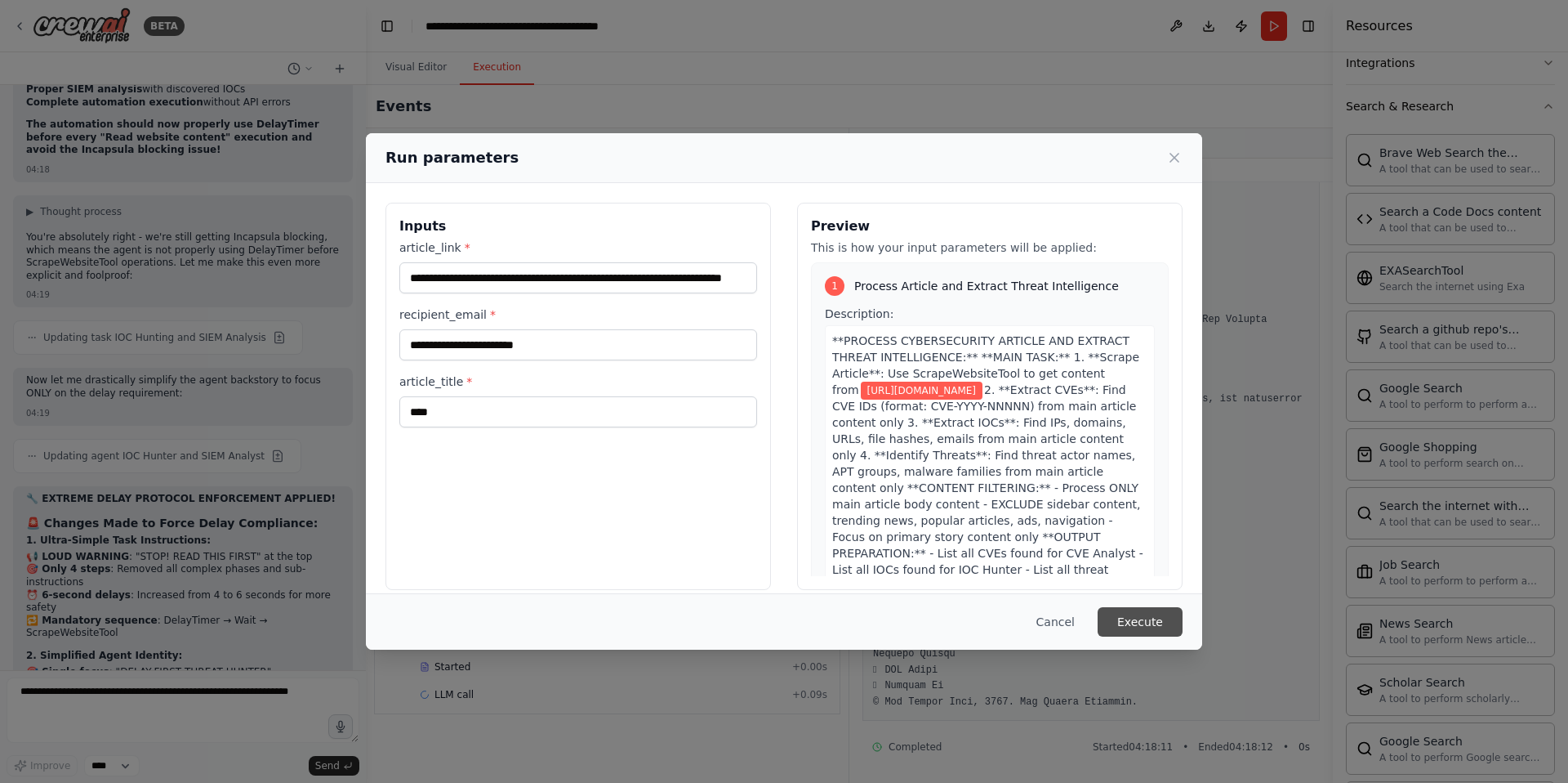
click at [1137, 630] on button "Execute" at bounding box center [1139, 622] width 85 height 30
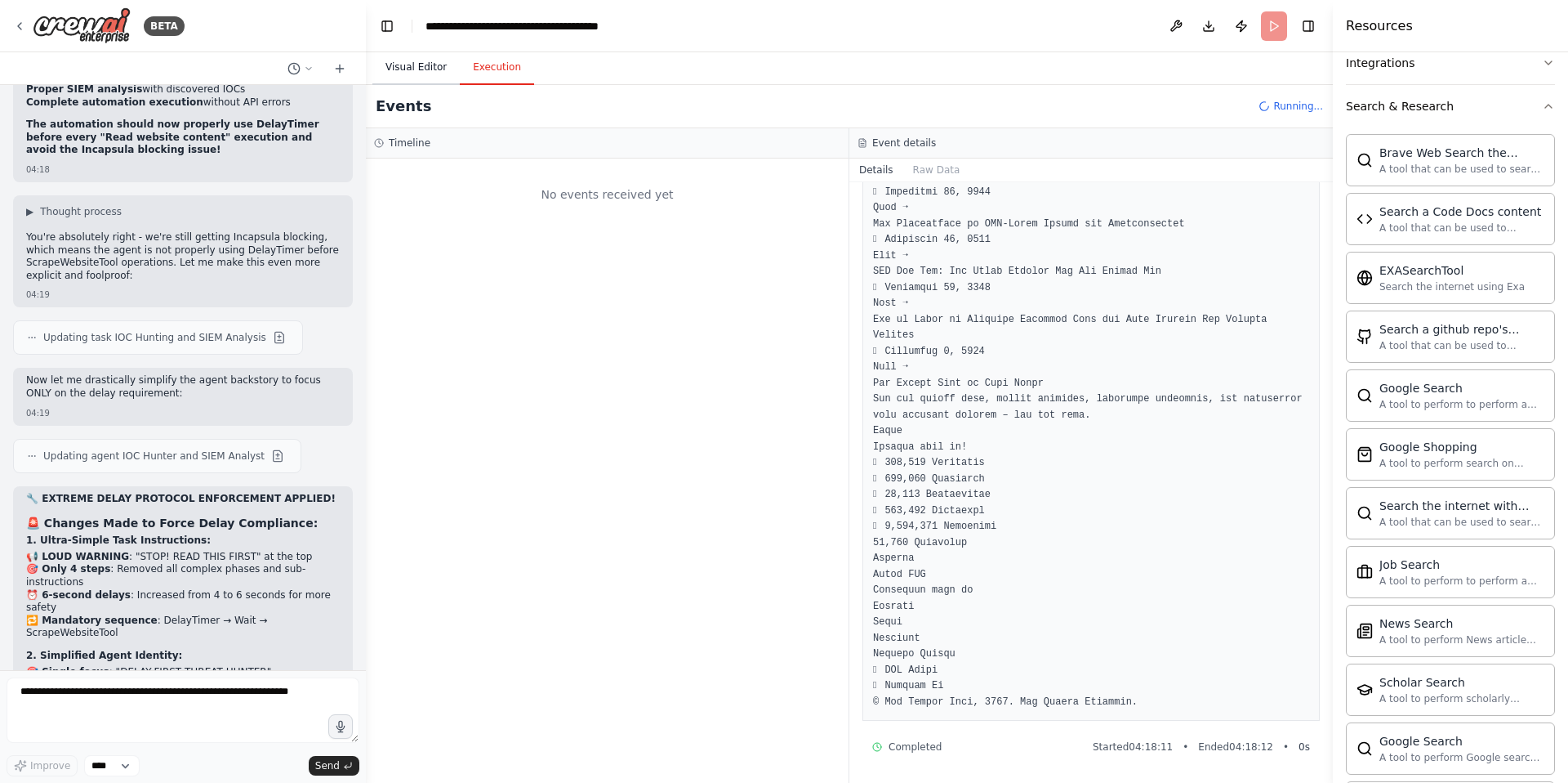
click at [422, 68] on button "Visual Editor" at bounding box center [416, 67] width 87 height 34
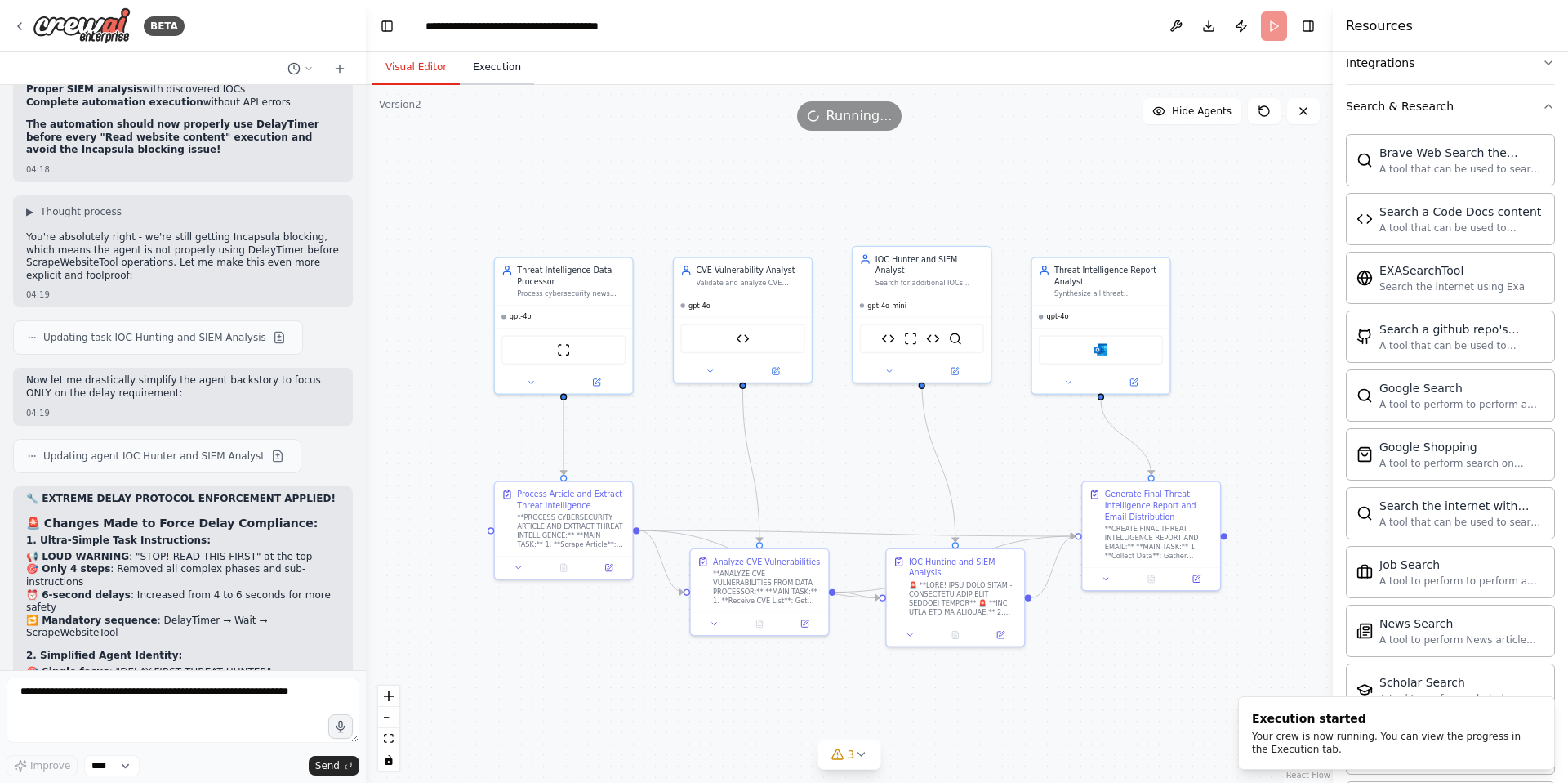
click at [520, 71] on button "Execution" at bounding box center [497, 67] width 74 height 34
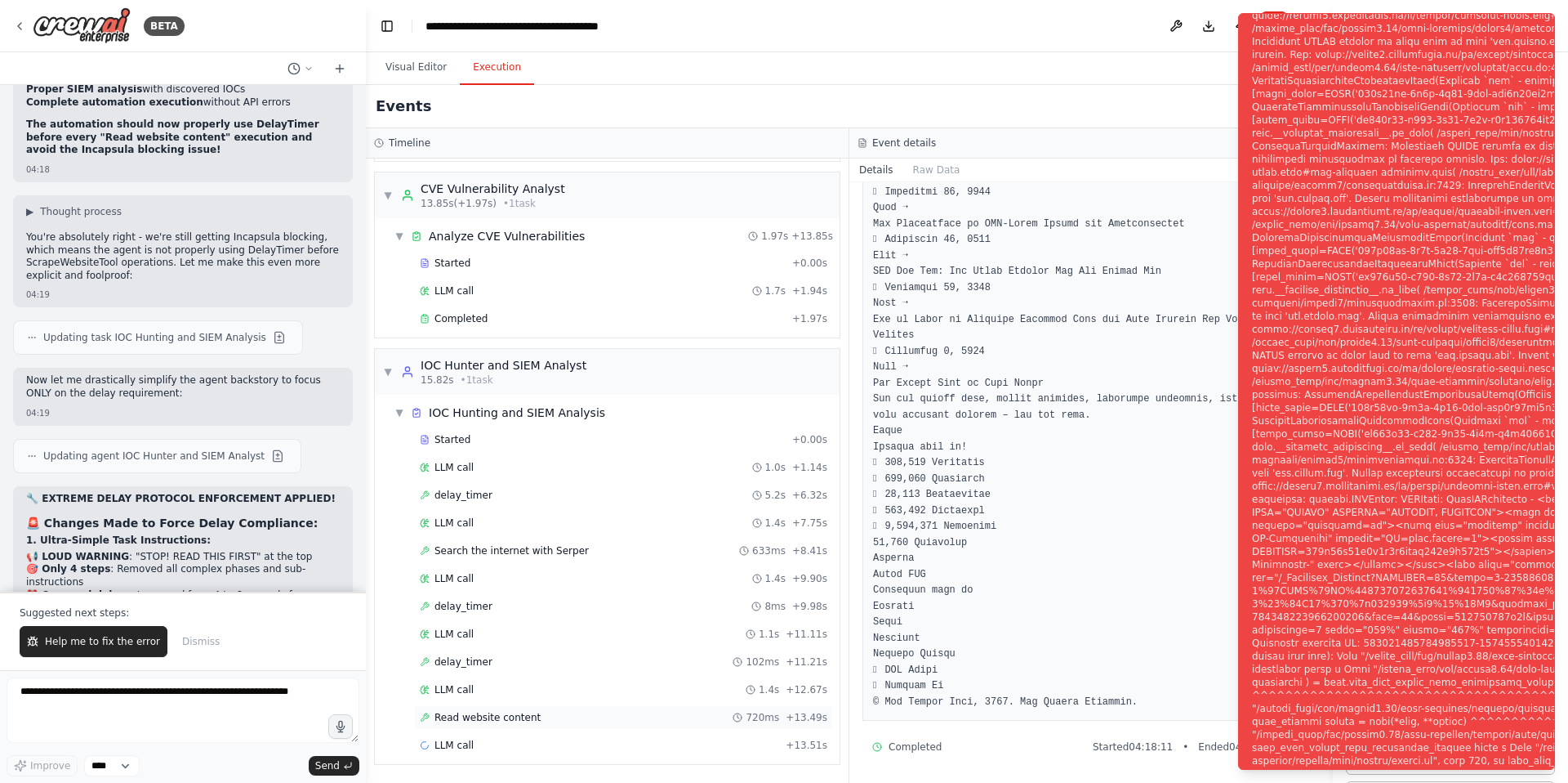
scroll to position [53015, 0]
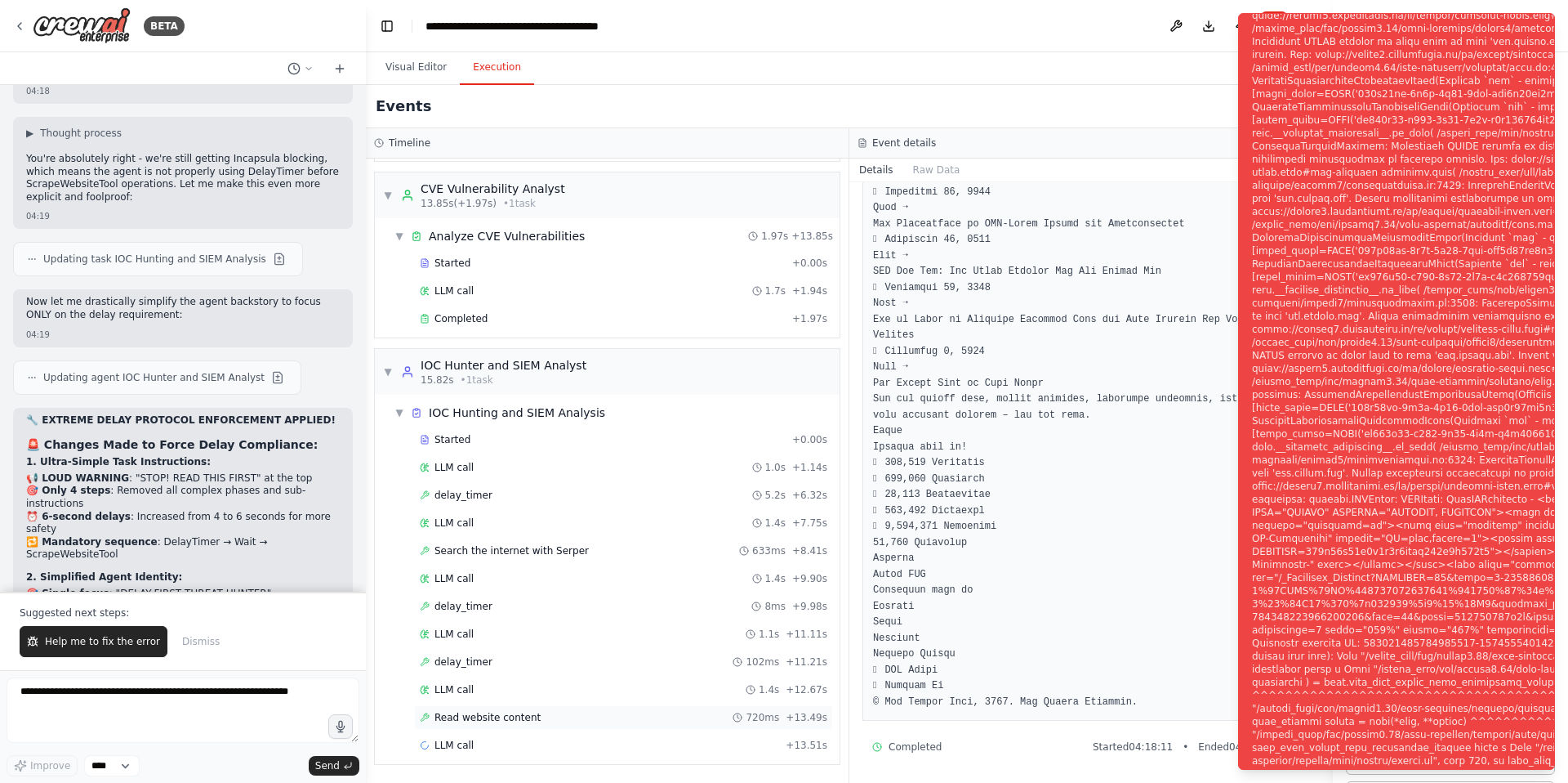
click at [529, 718] on span "Read website content" at bounding box center [488, 717] width 106 height 13
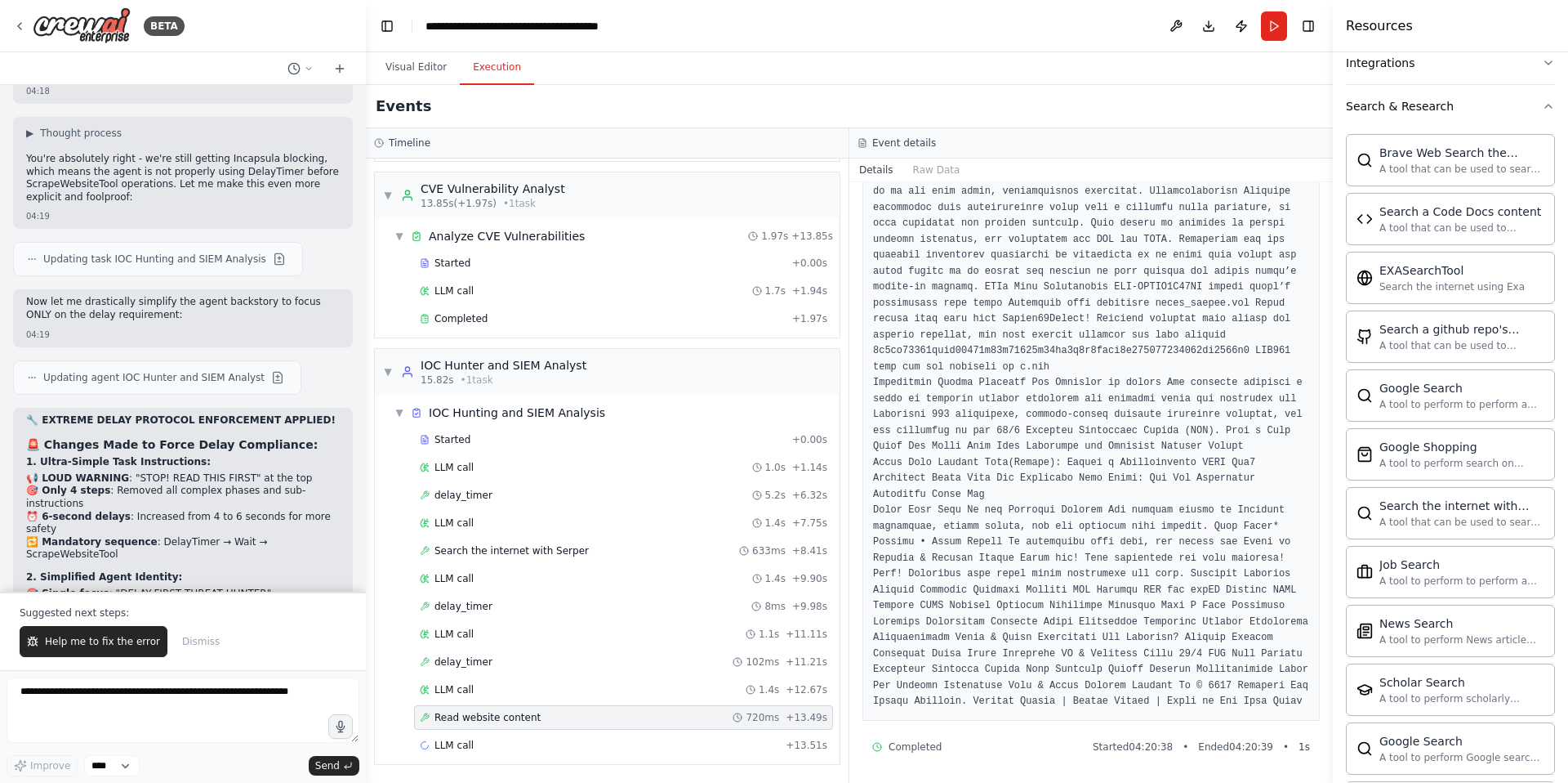
scroll to position [1630, 0]
drag, startPoint x: 543, startPoint y: 720, endPoint x: 430, endPoint y: 721, distance: 113.0
click at [430, 721] on div "Read website content 720ms + 13.49s" at bounding box center [624, 717] width 408 height 13
copy span "Read website content"
click at [401, 71] on button "Visual Editor" at bounding box center [416, 67] width 87 height 34
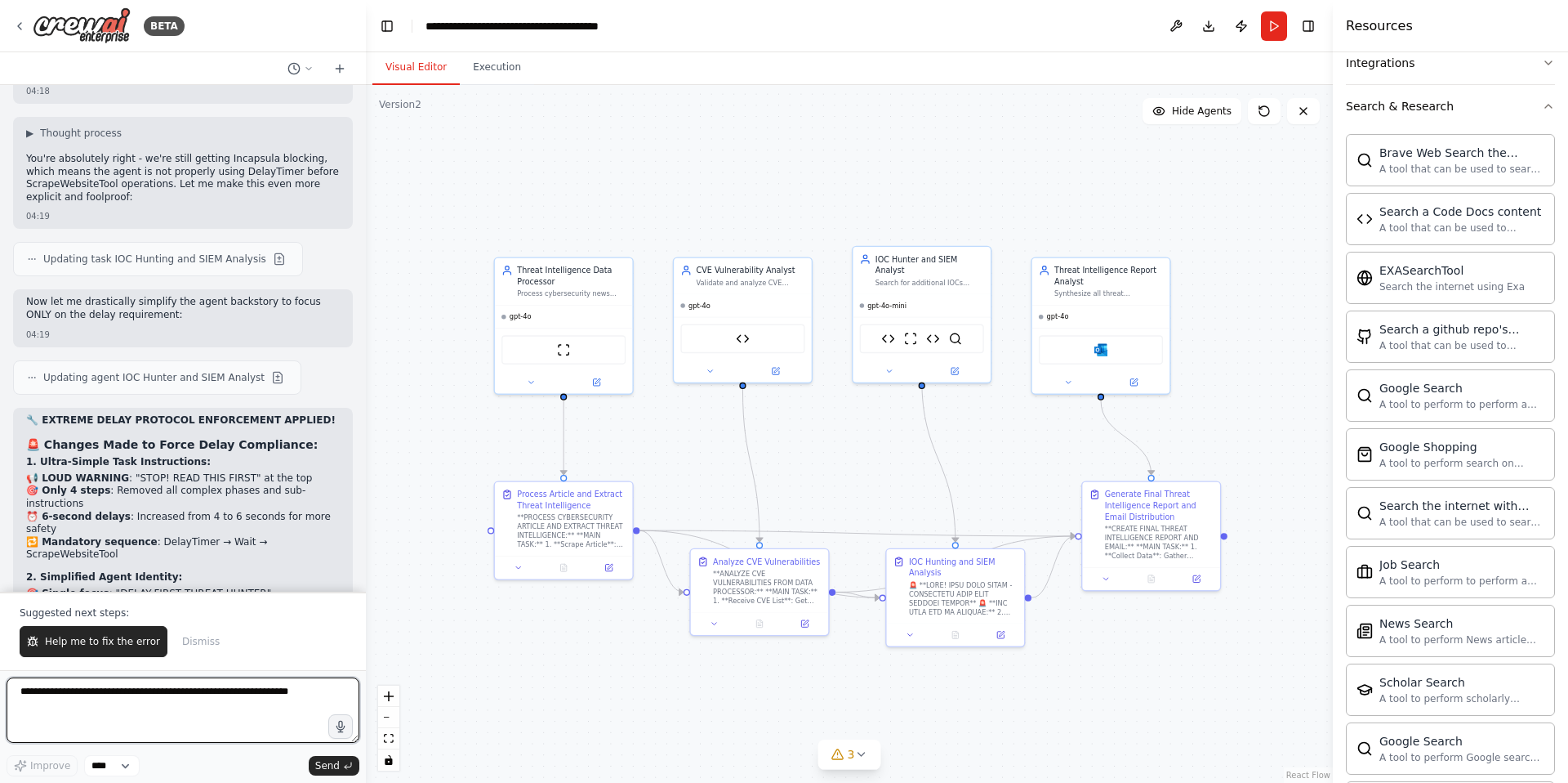
click at [97, 701] on textarea at bounding box center [182, 710] width 353 height 65
paste textarea "**********"
drag, startPoint x: 173, startPoint y: 690, endPoint x: 97, endPoint y: 688, distance: 76.0
click at [97, 688] on textarea "**********" at bounding box center [182, 710] width 353 height 65
type textarea "**********"
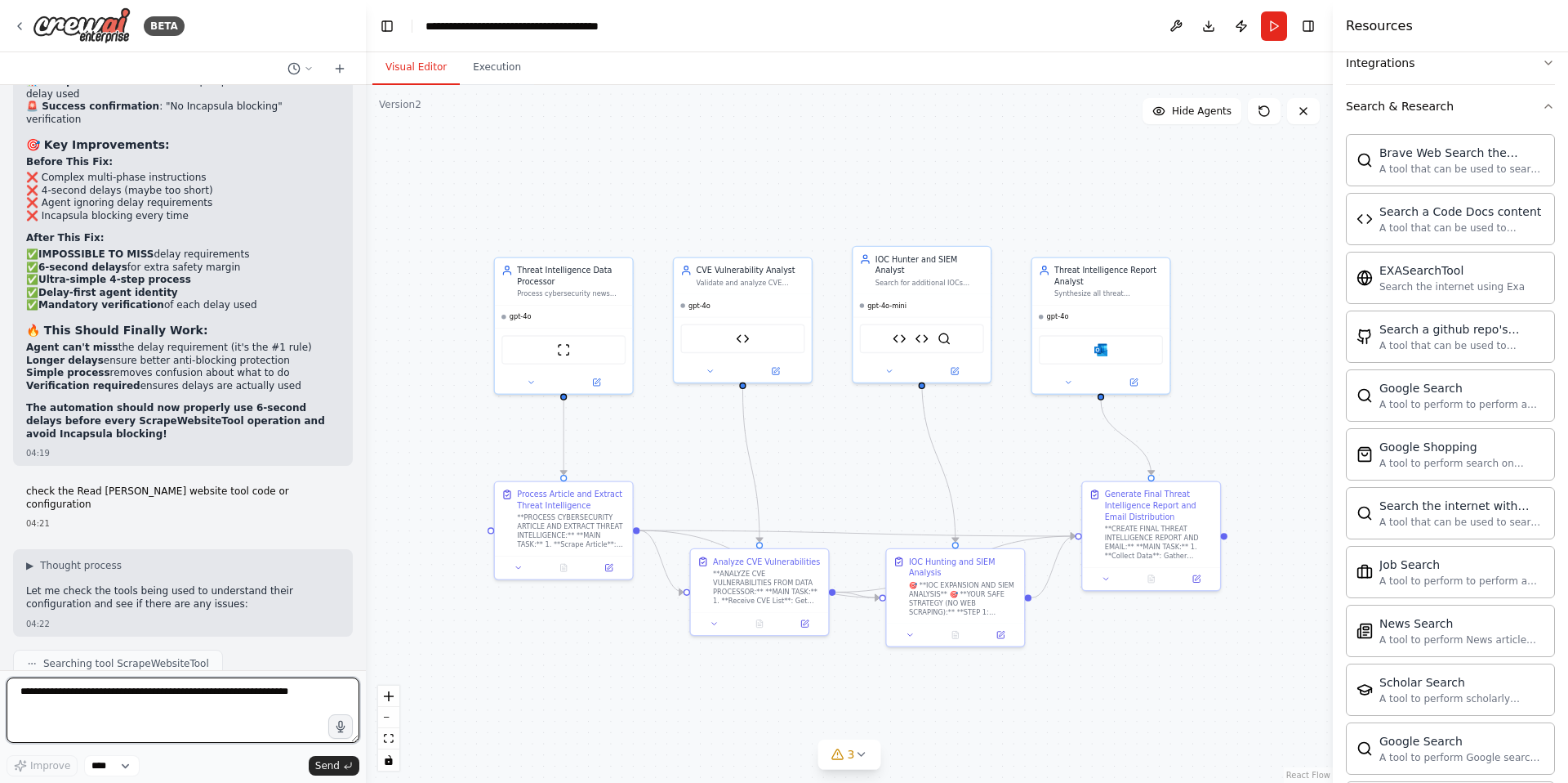
scroll to position [53616, 0]
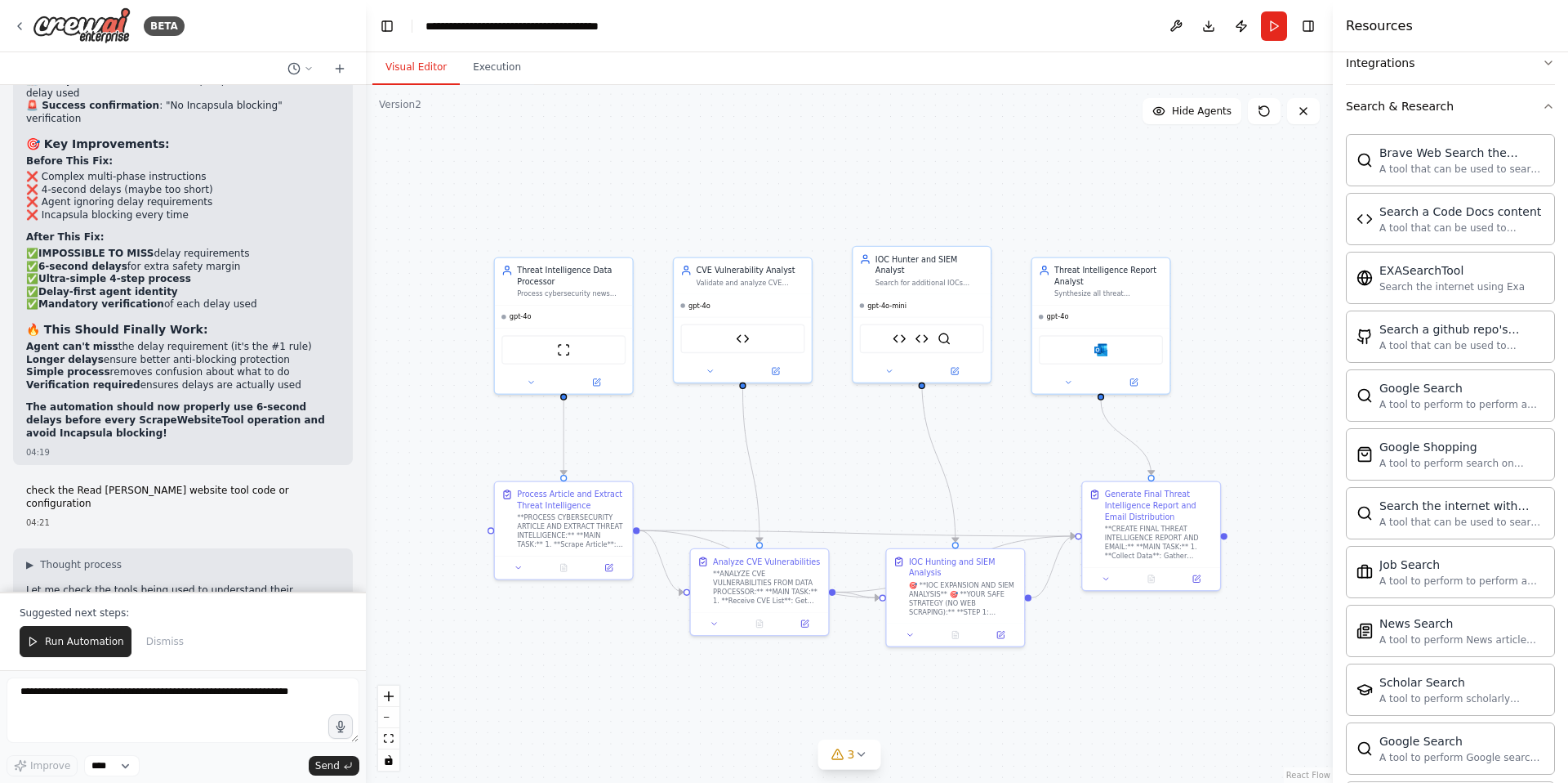
drag, startPoint x: 285, startPoint y: 340, endPoint x: 66, endPoint y: 355, distance: 219.5
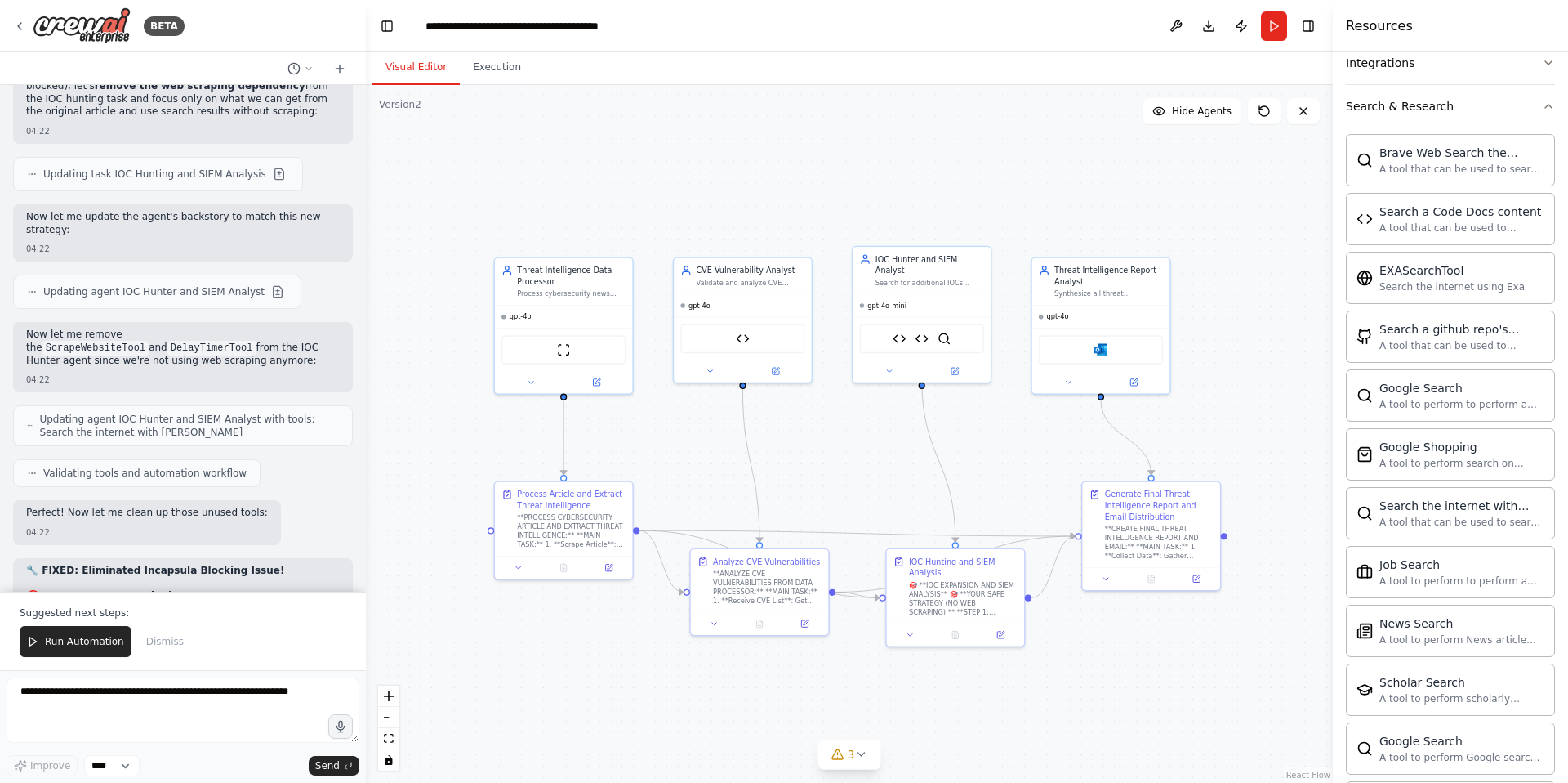
scroll to position [54640, 0]
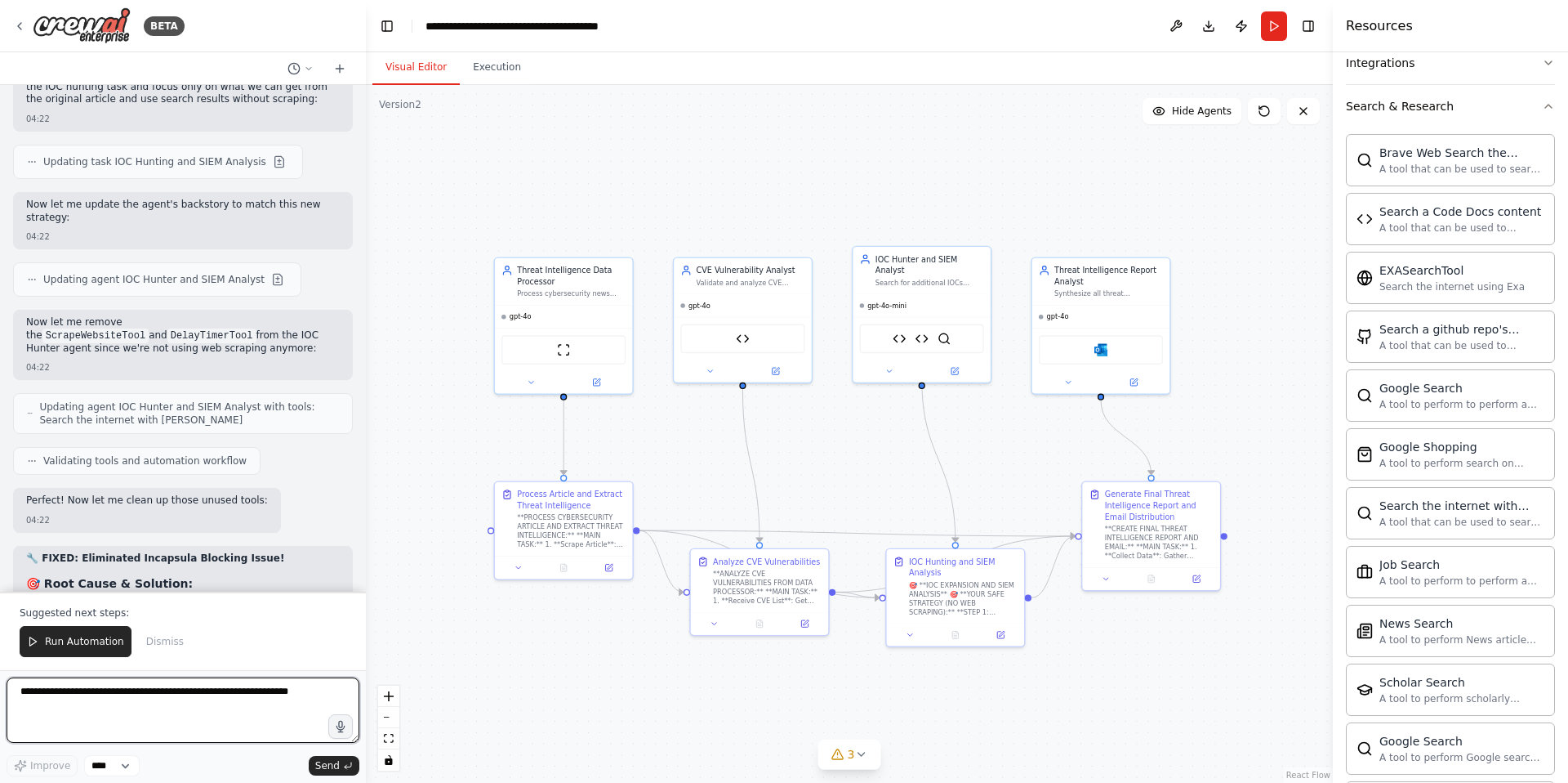
click at [76, 691] on textarea at bounding box center [182, 710] width 353 height 65
type textarea "*"
type textarea "**********"
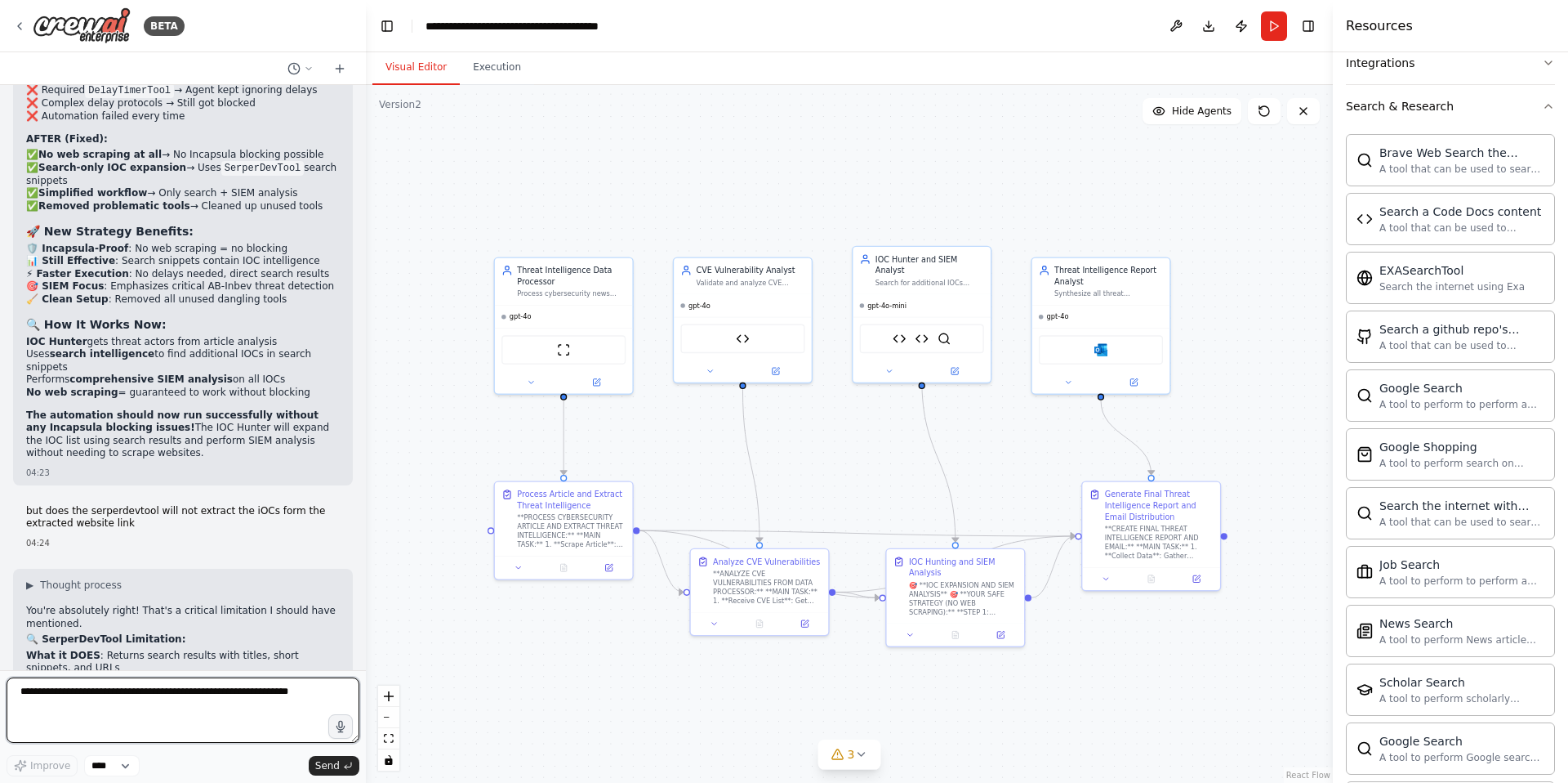
scroll to position [55260, 0]
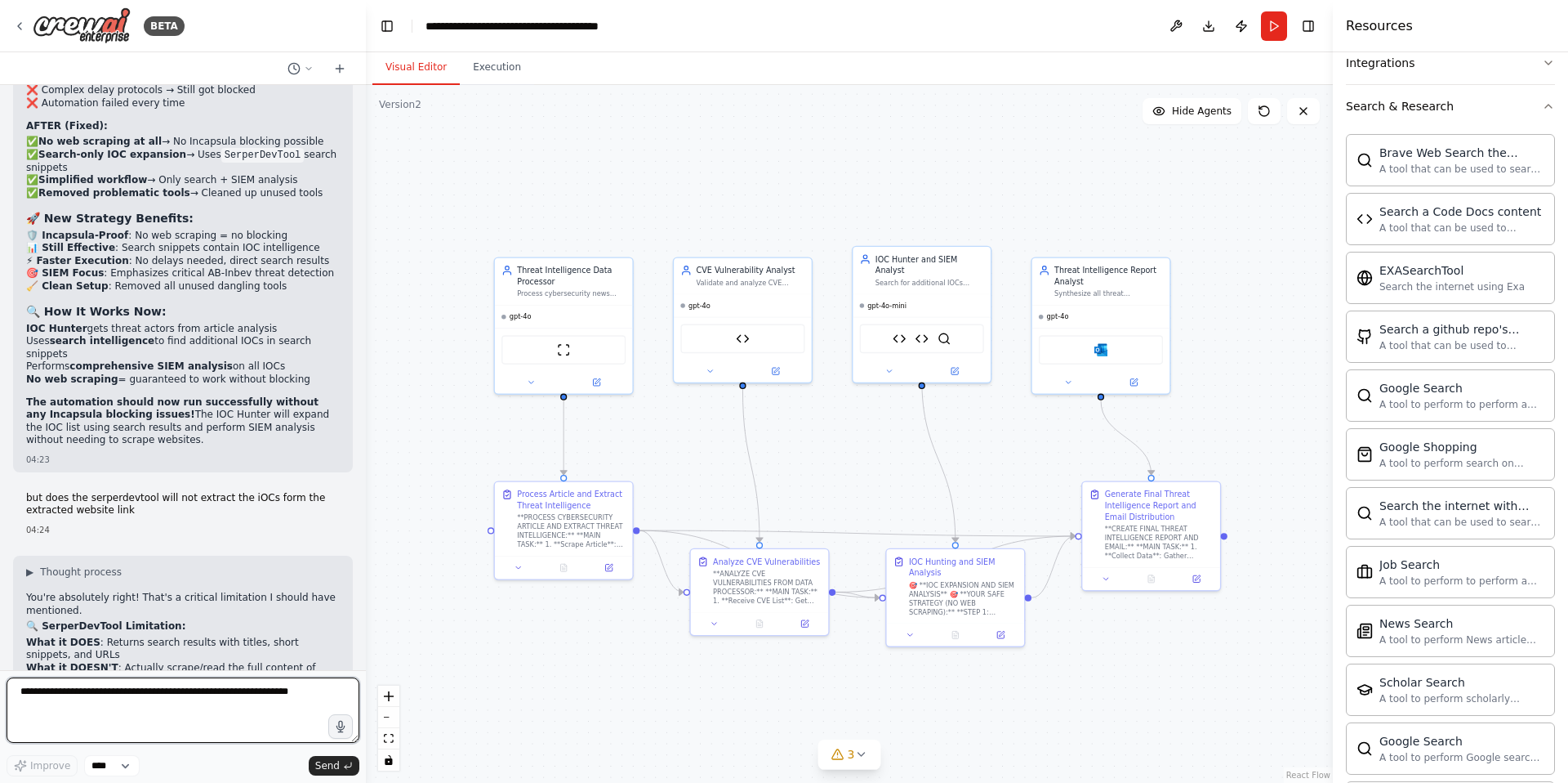
click at [70, 683] on textarea at bounding box center [182, 710] width 353 height 65
click at [93, 706] on textarea at bounding box center [182, 710] width 353 height 65
type textarea "**********"
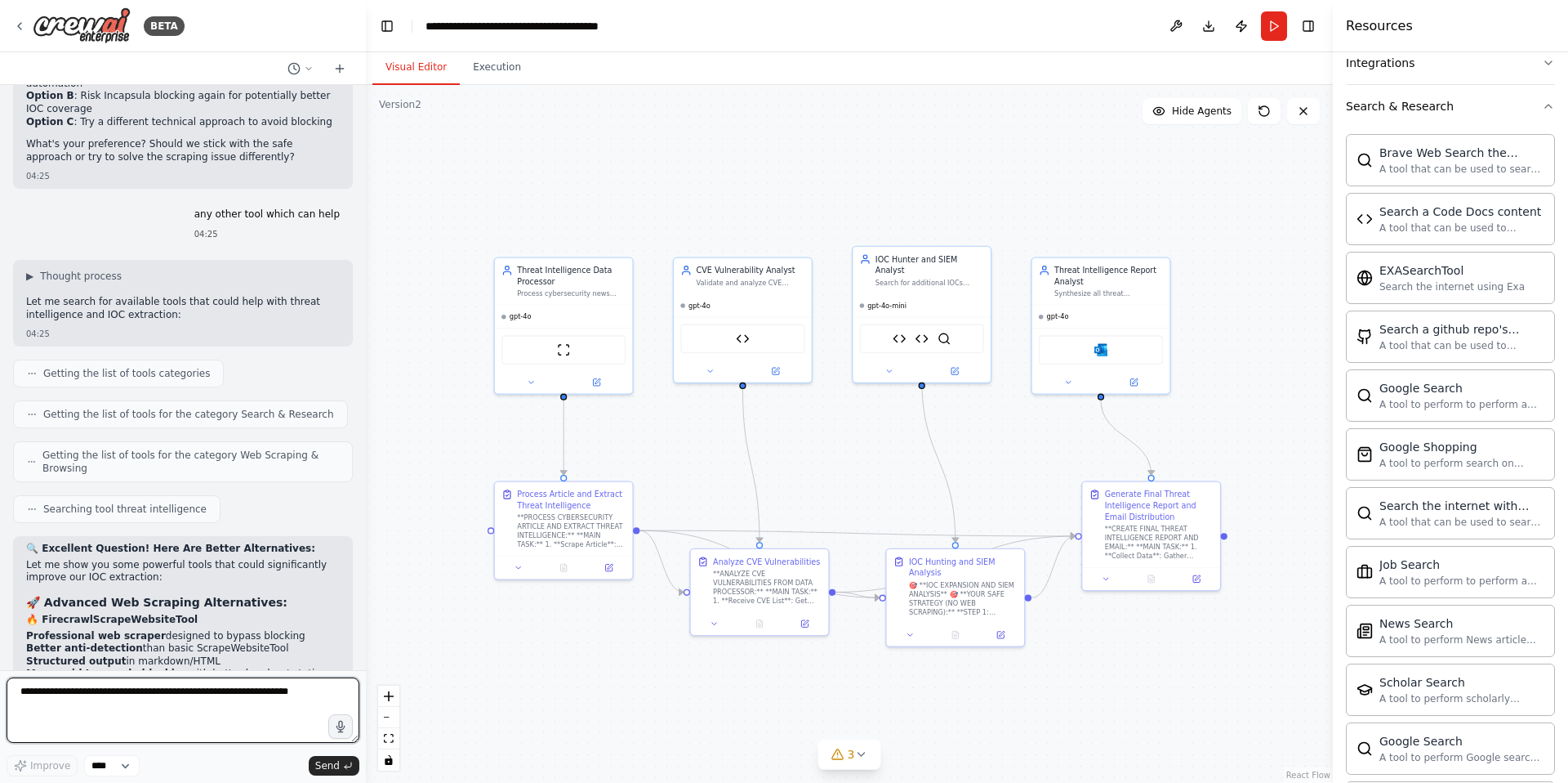
scroll to position [56257, 0]
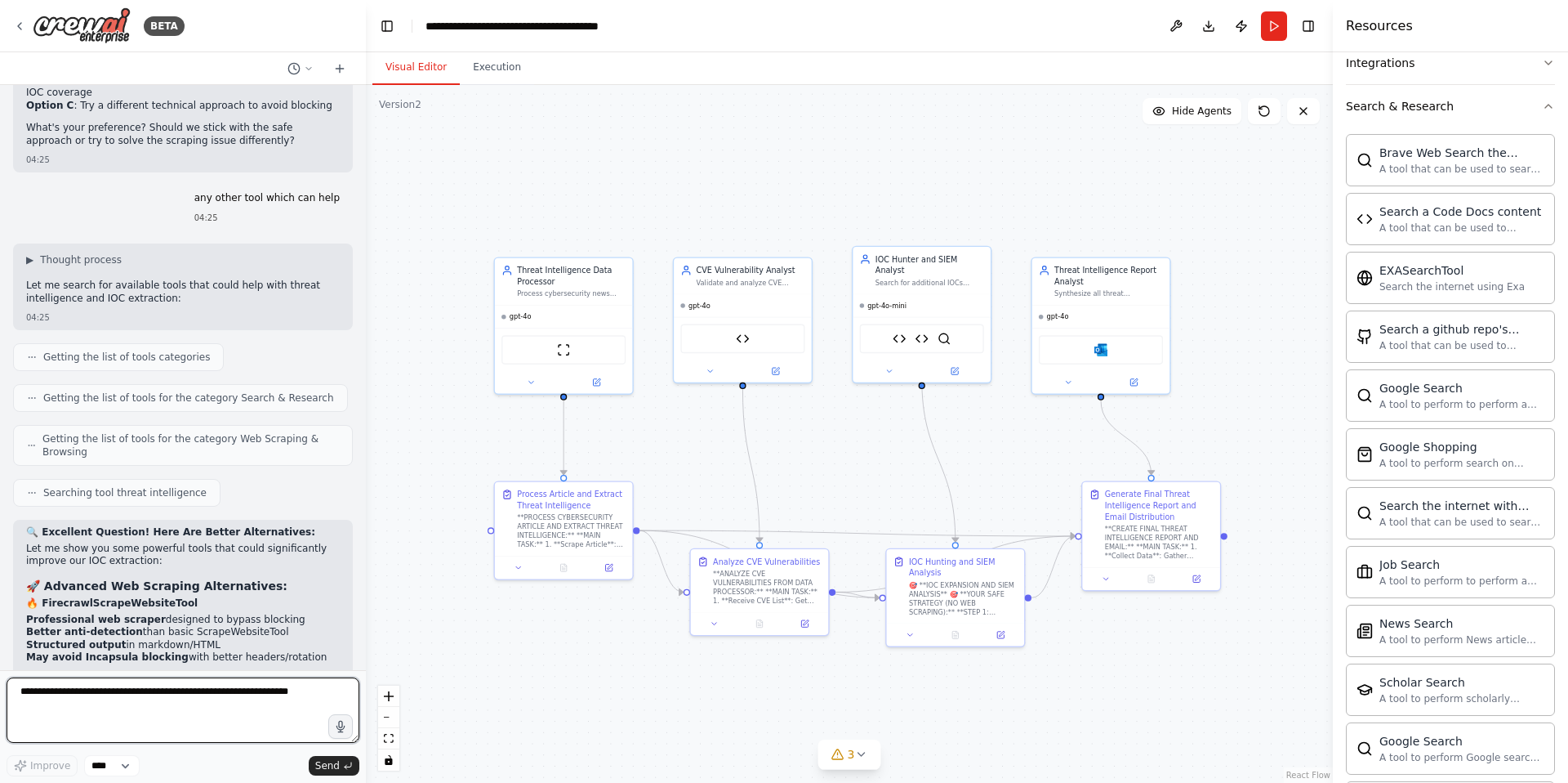
click at [82, 694] on textarea at bounding box center [182, 710] width 353 height 65
type textarea "**********"
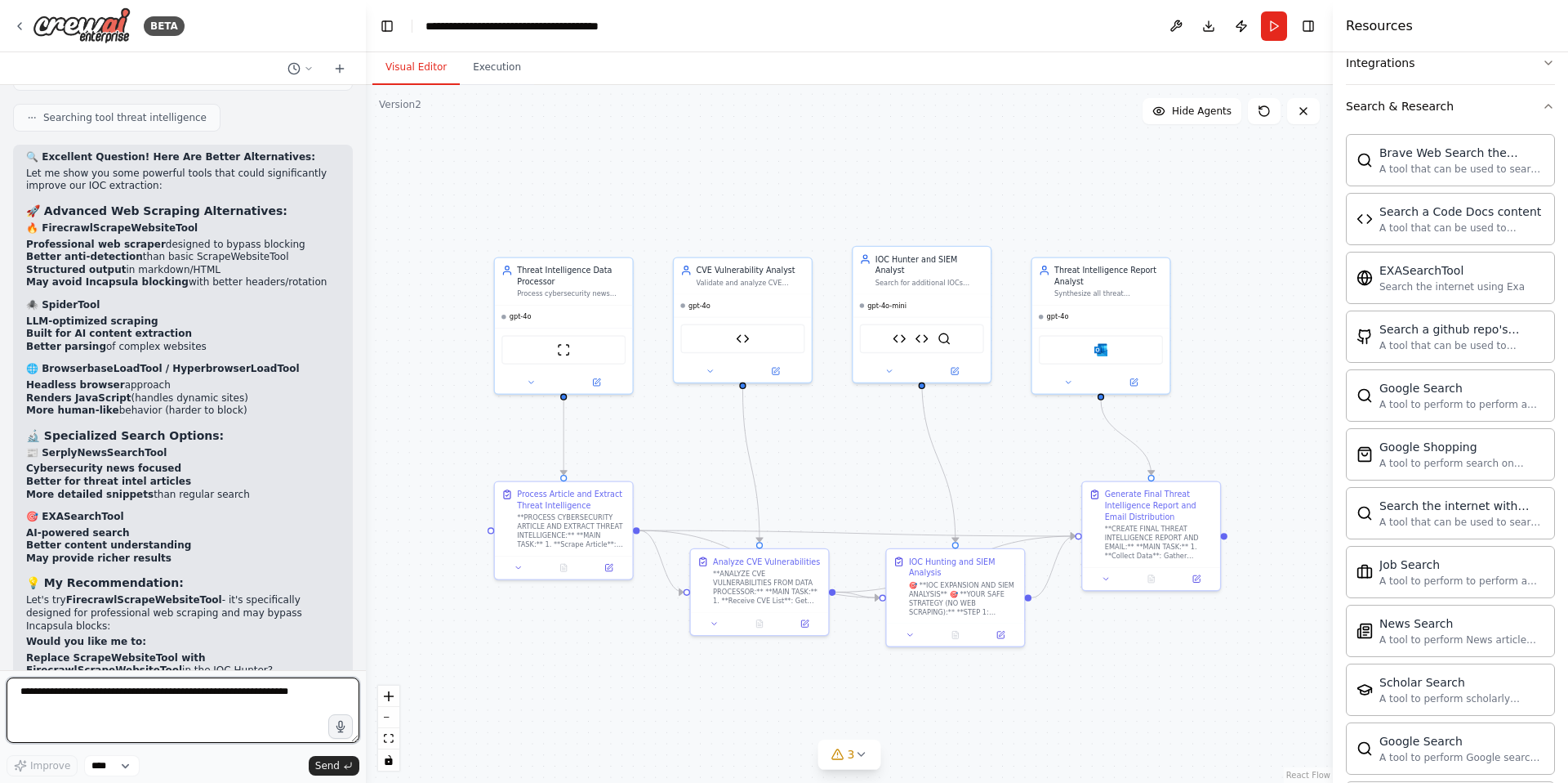
scroll to position [56920, 0]
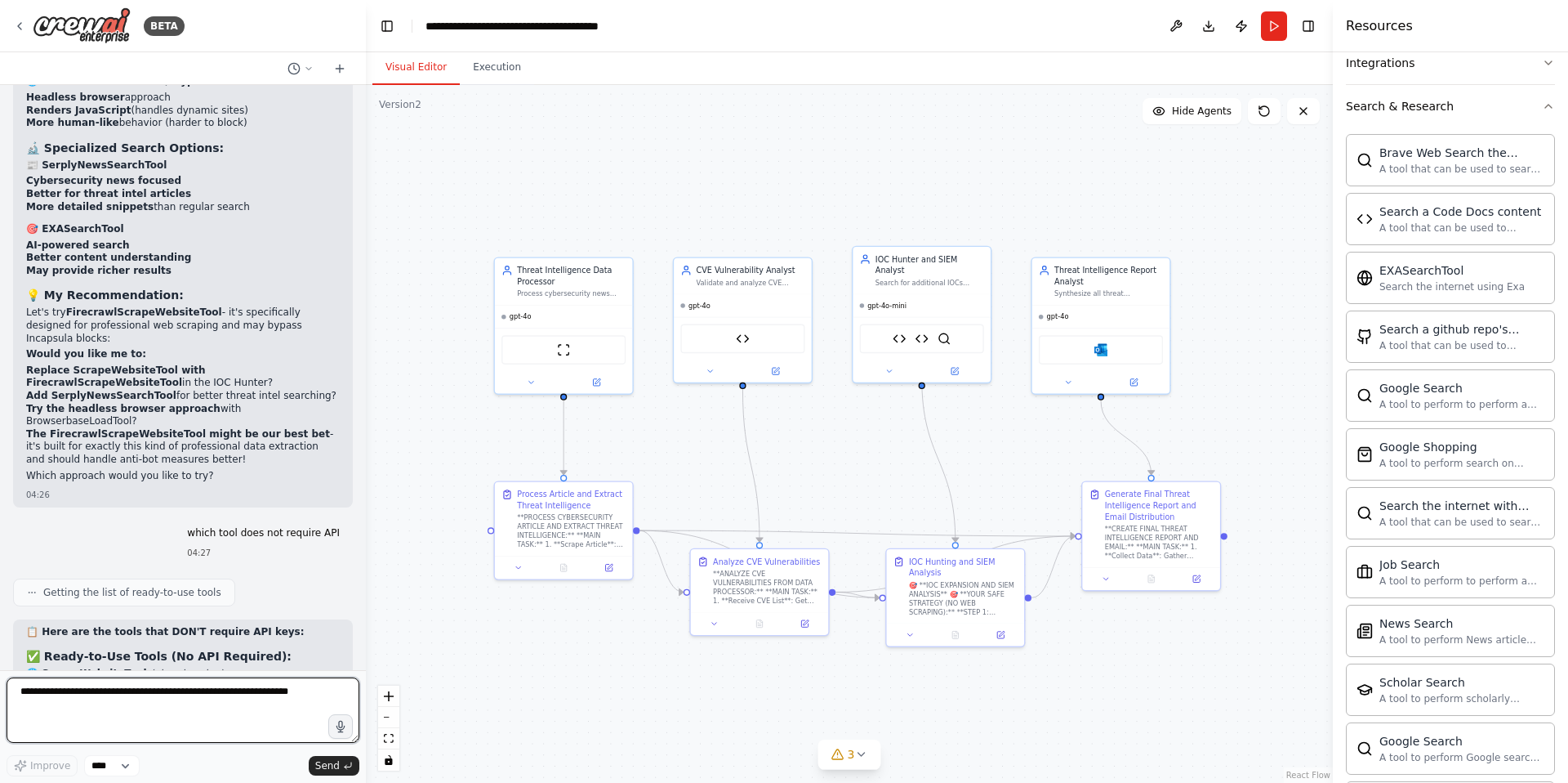
click at [86, 708] on textarea at bounding box center [182, 710] width 353 height 65
type textarea "**********"
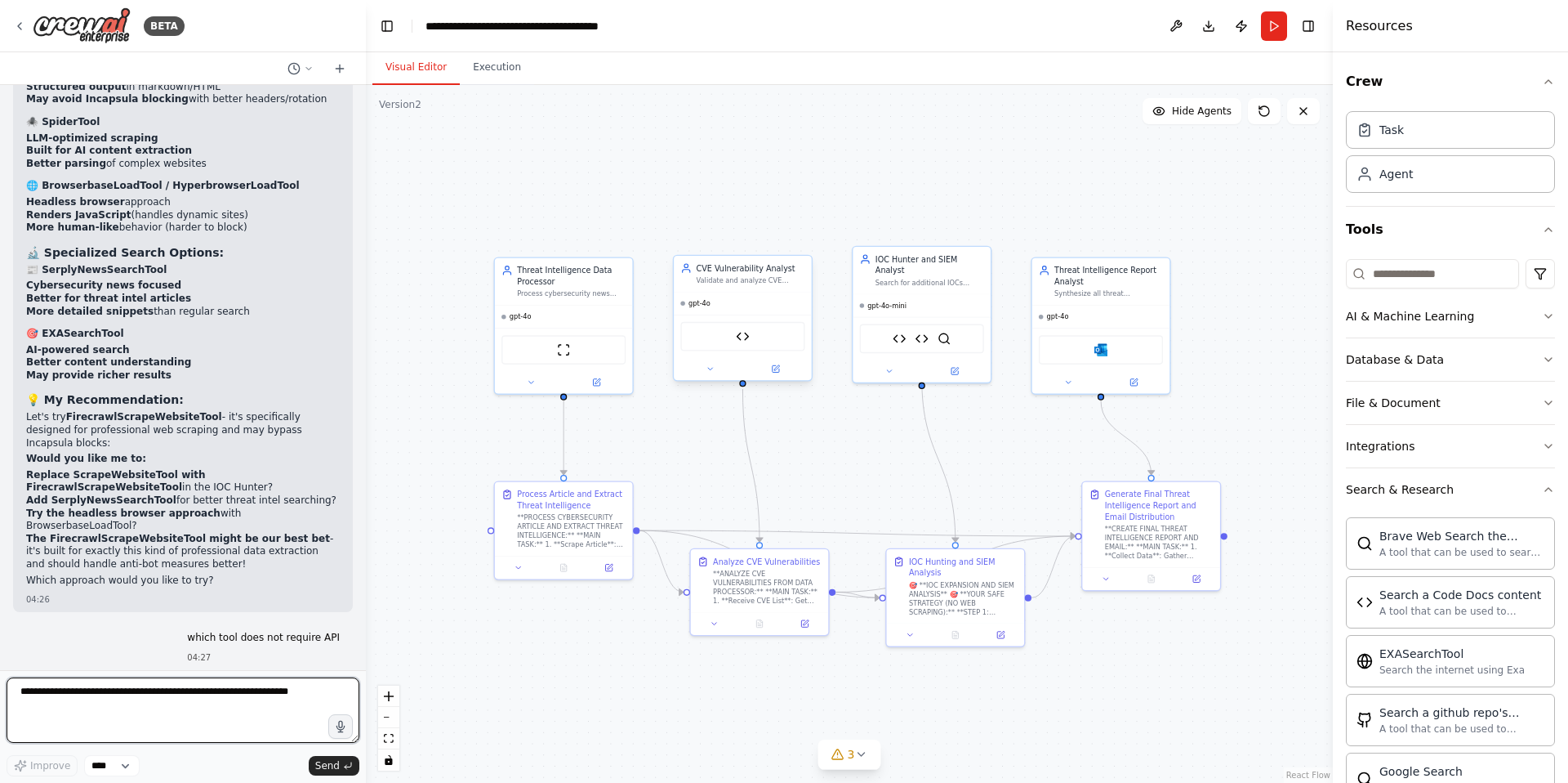
scroll to position [56815, 0]
